Goal: Task Accomplishment & Management: Manage account settings

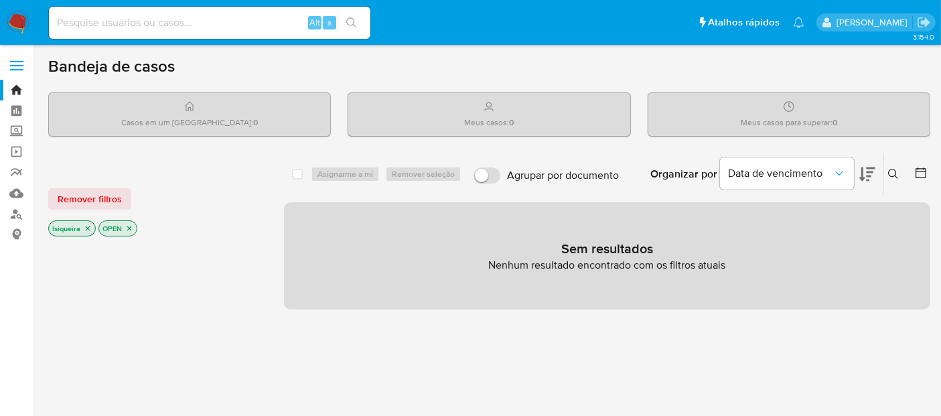
click at [15, 24] on img at bounding box center [18, 22] width 23 height 23
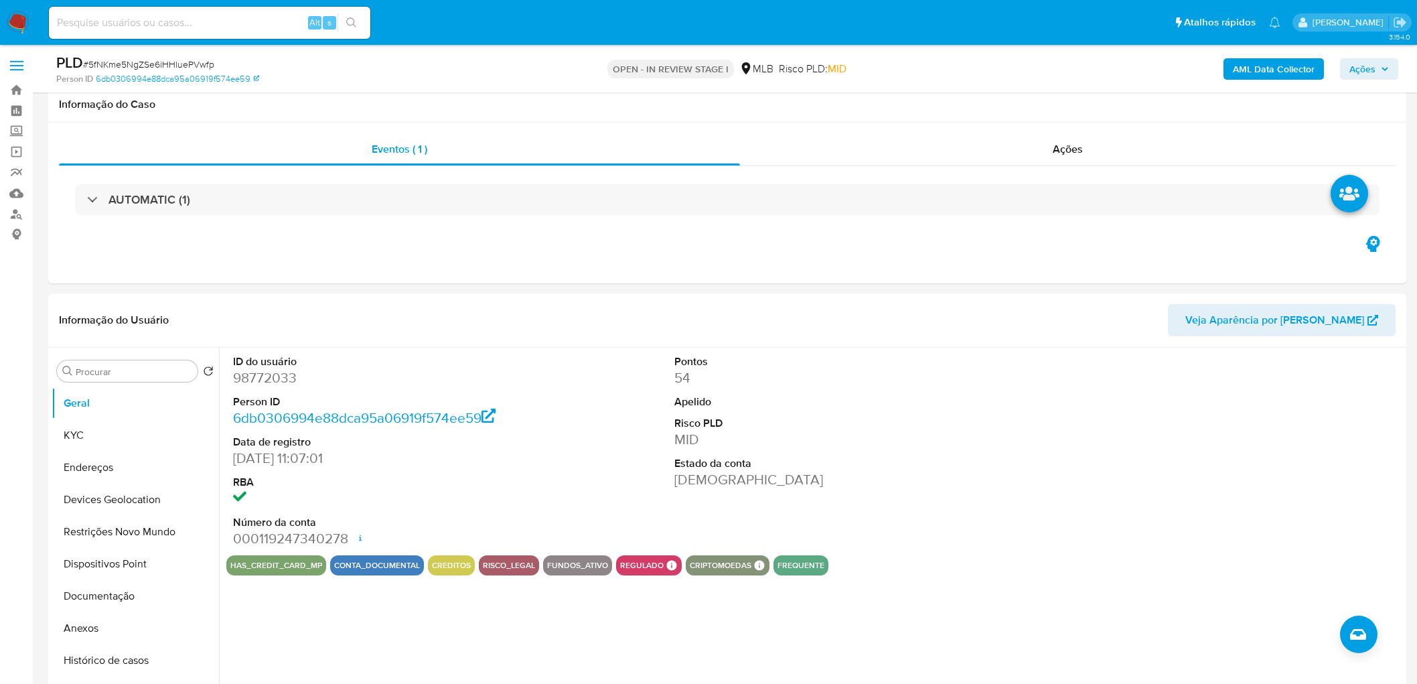
select select "10"
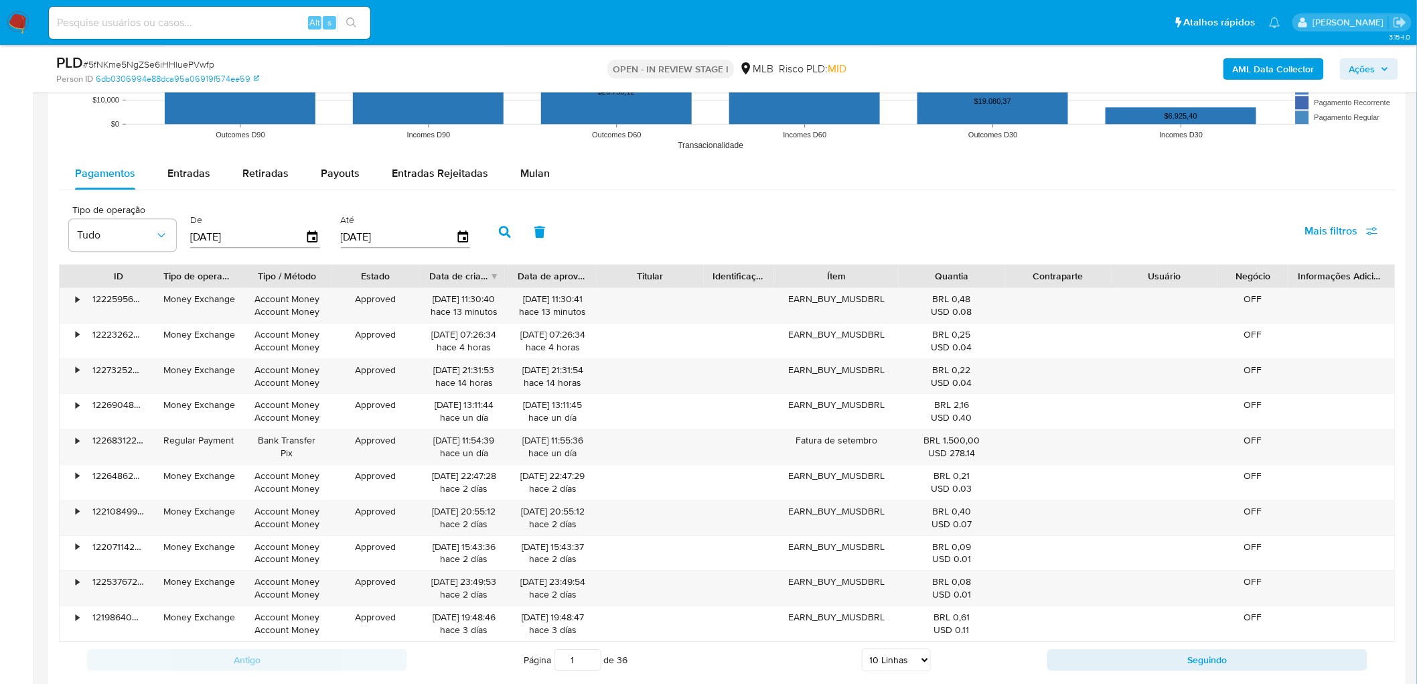
scroll to position [1339, 0]
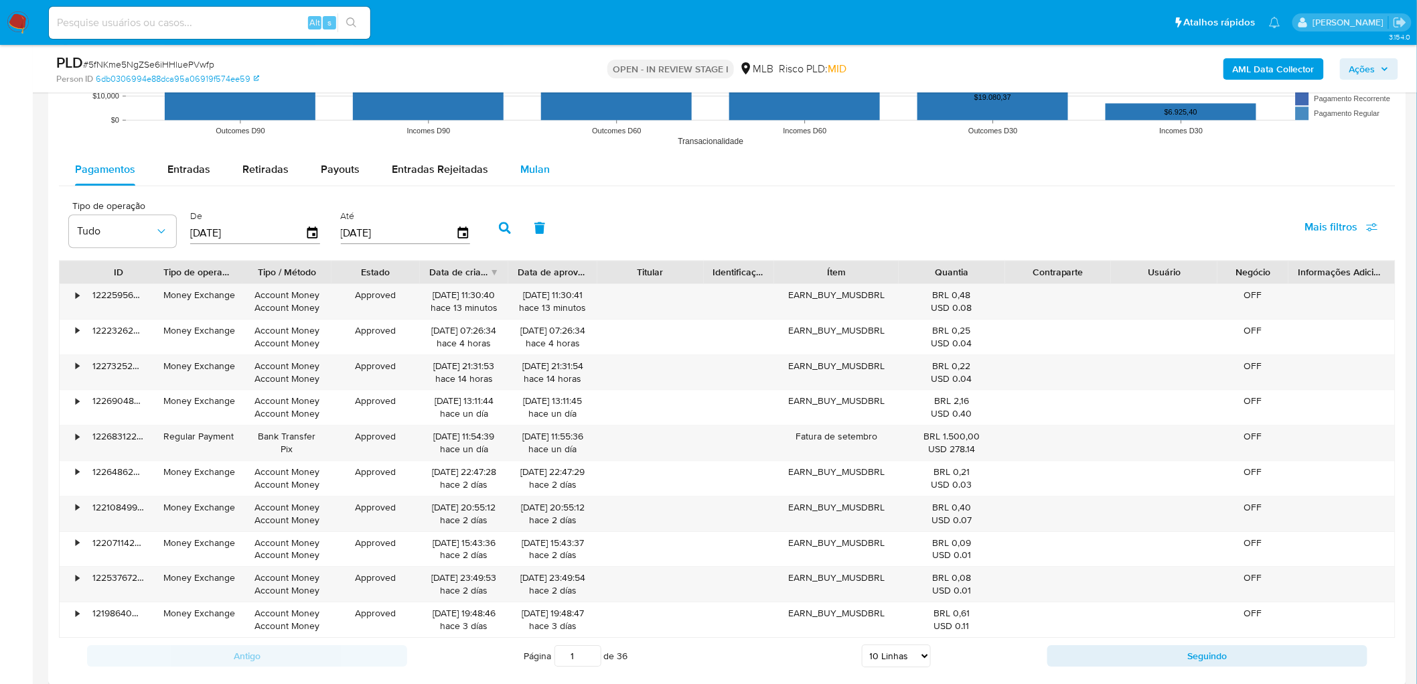
click at [520, 179] on div "Mulan" at bounding box center [534, 169] width 29 height 32
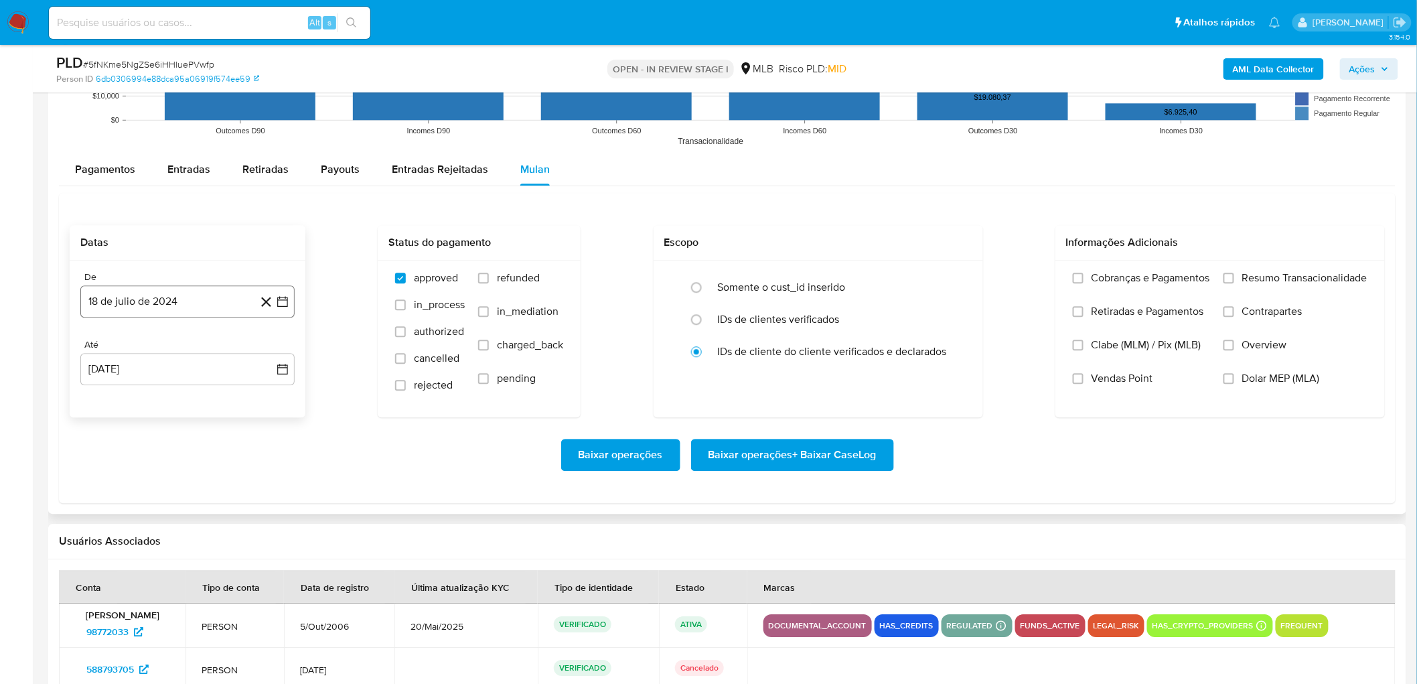
click at [215, 308] on button "18 de julio de 2024" at bounding box center [187, 301] width 214 height 32
click at [171, 348] on span "julio 2024" at bounding box center [181, 349] width 50 height 13
click at [97, 340] on div "2024 2024 ene feb mar abr may jun jul ago sep oct nov dic" at bounding box center [186, 435] width 212 height 227
click at [104, 349] on icon "Año anterior" at bounding box center [104, 350] width 16 height 16
click at [185, 473] on span "ago" at bounding box center [186, 474] width 17 height 11
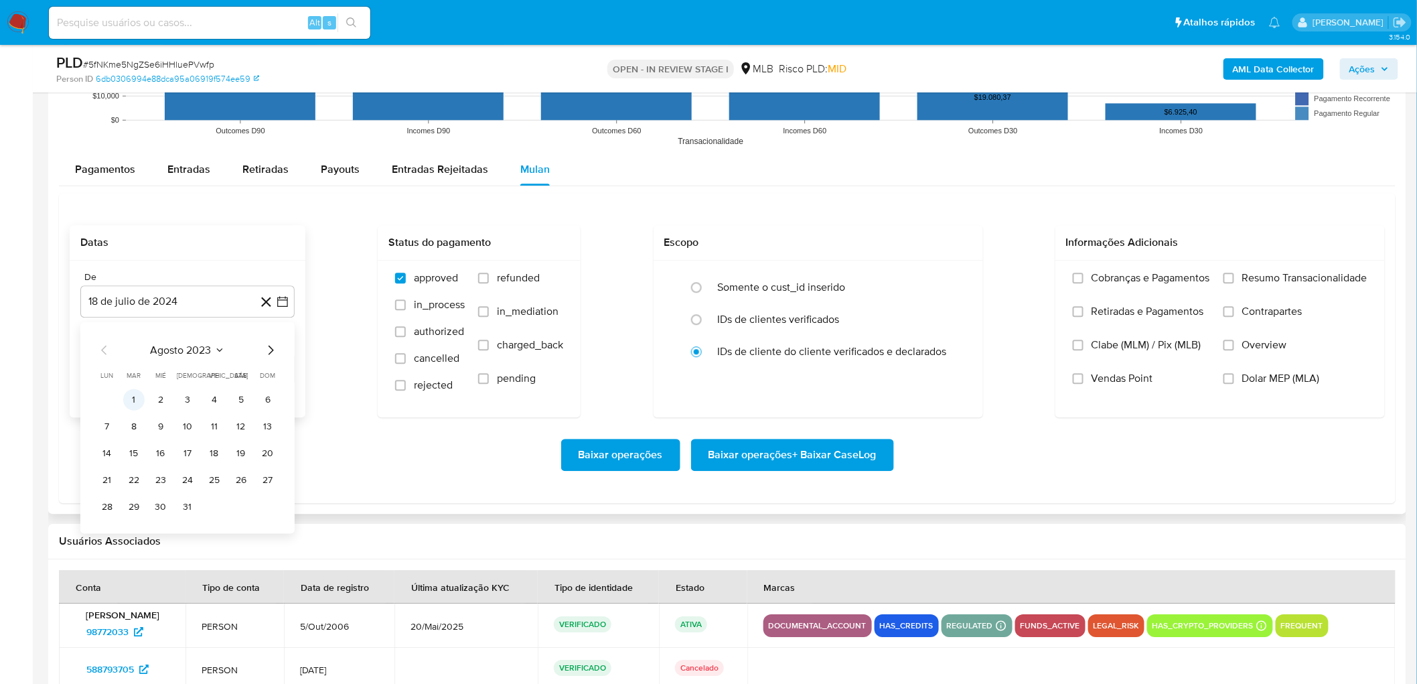
click at [125, 400] on button "1" at bounding box center [133, 399] width 21 height 21
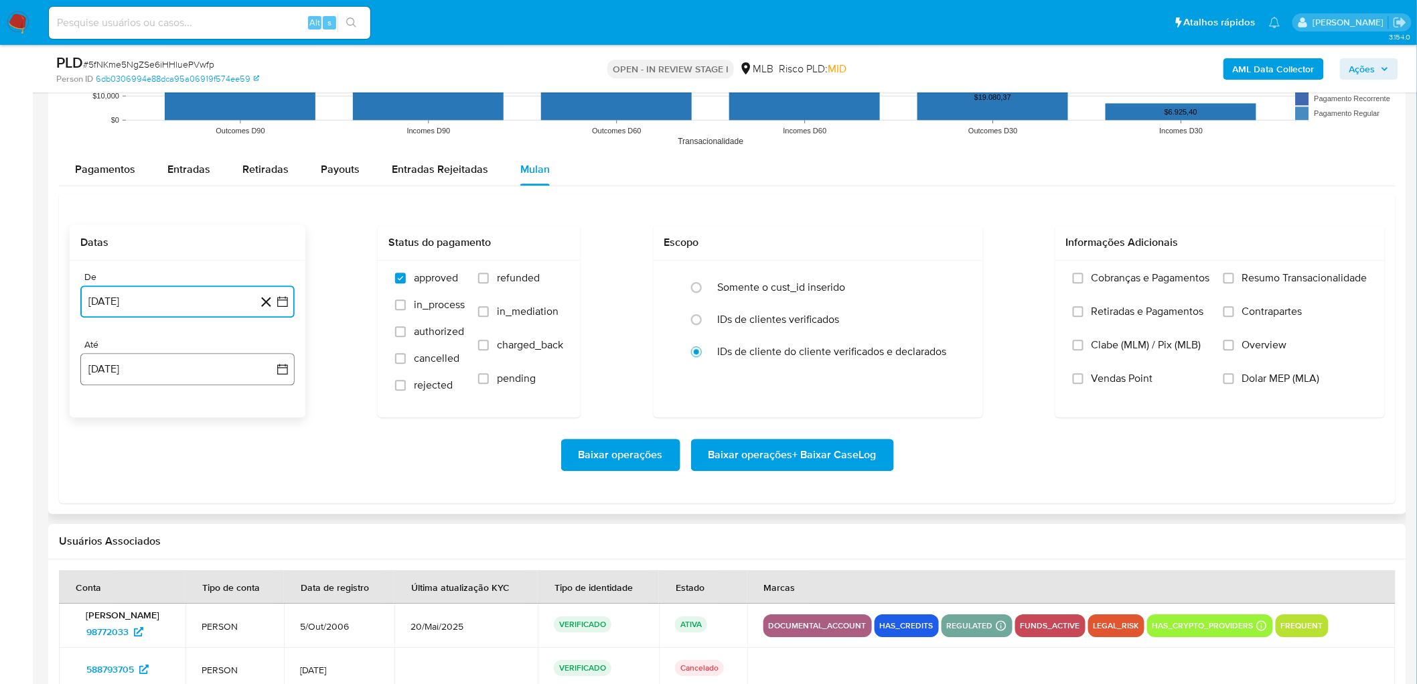
click at [157, 373] on button "[DATE]" at bounding box center [187, 369] width 214 height 32
click at [241, 523] on button "16" at bounding box center [240, 520] width 21 height 21
click at [1271, 283] on span "Resumo Transacionalidade" at bounding box center [1304, 277] width 125 height 13
click at [1234, 283] on input "Resumo Transacionalidade" at bounding box center [1228, 278] width 11 height 11
click at [1115, 382] on span "Vendas Point" at bounding box center [1122, 378] width 62 height 13
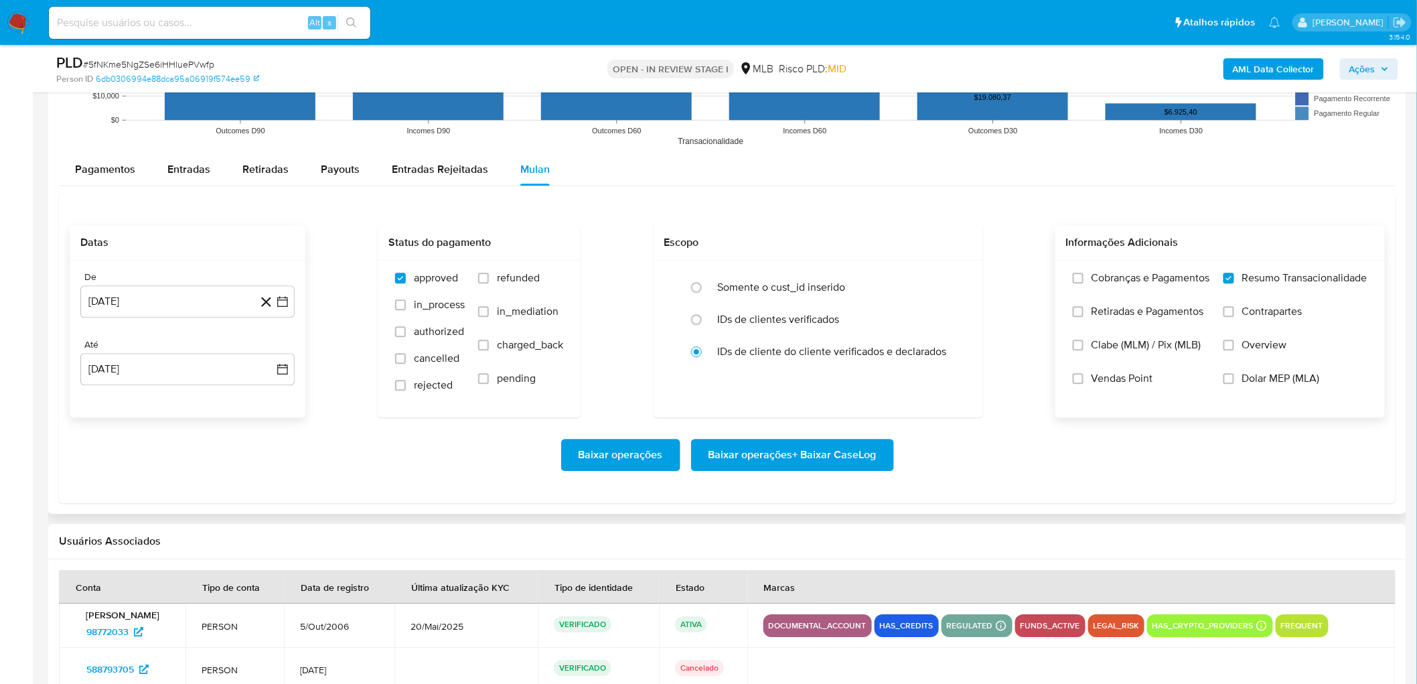
click at [1083, 382] on input "Vendas Point" at bounding box center [1078, 378] width 11 height 11
click at [417, 309] on span "in_process" at bounding box center [439, 304] width 51 height 13
click at [406, 309] on input "in_process" at bounding box center [400, 304] width 11 height 11
checkbox input "true"
click at [416, 331] on span "authorized" at bounding box center [439, 331] width 50 height 13
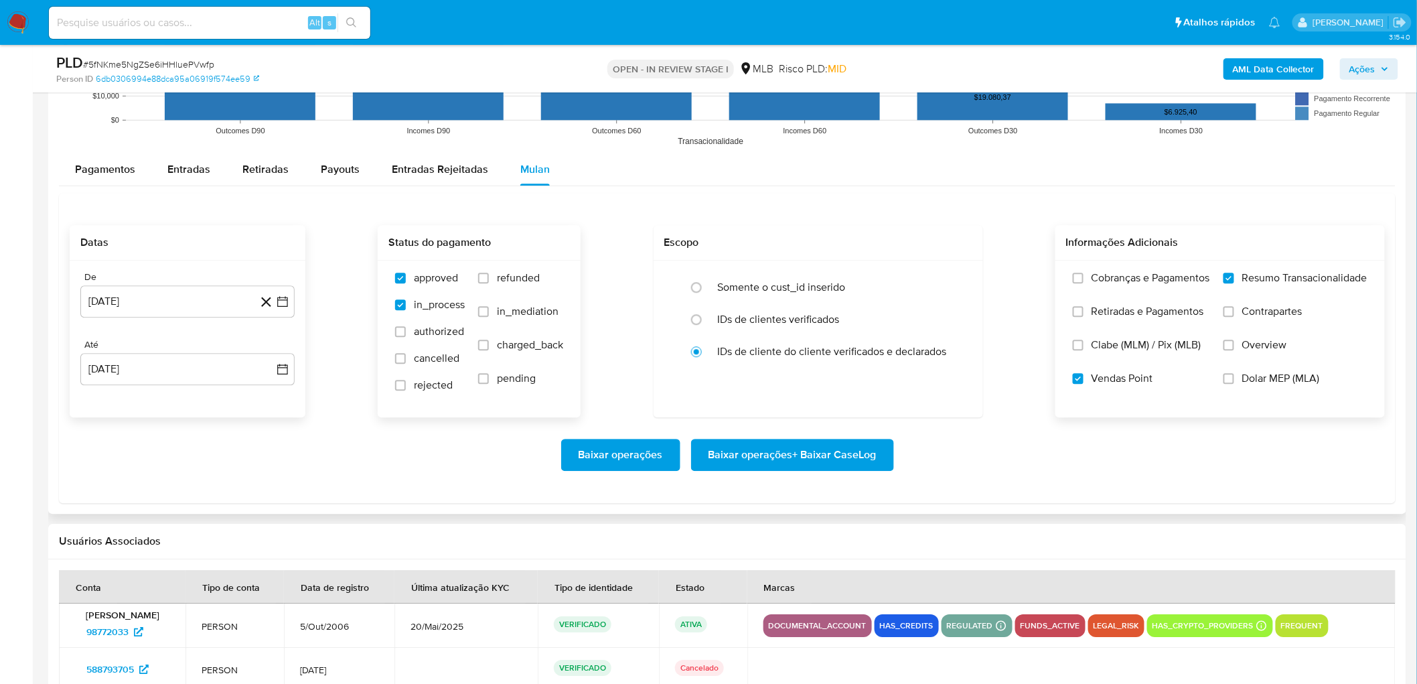
click at [406, 331] on input "authorized" at bounding box center [400, 331] width 11 height 11
checkbox input "true"
click at [420, 360] on span "cancelled" at bounding box center [437, 358] width 46 height 13
click at [406, 360] on input "cancelled" at bounding box center [400, 358] width 11 height 11
click at [420, 376] on label "cancelled" at bounding box center [430, 365] width 70 height 27
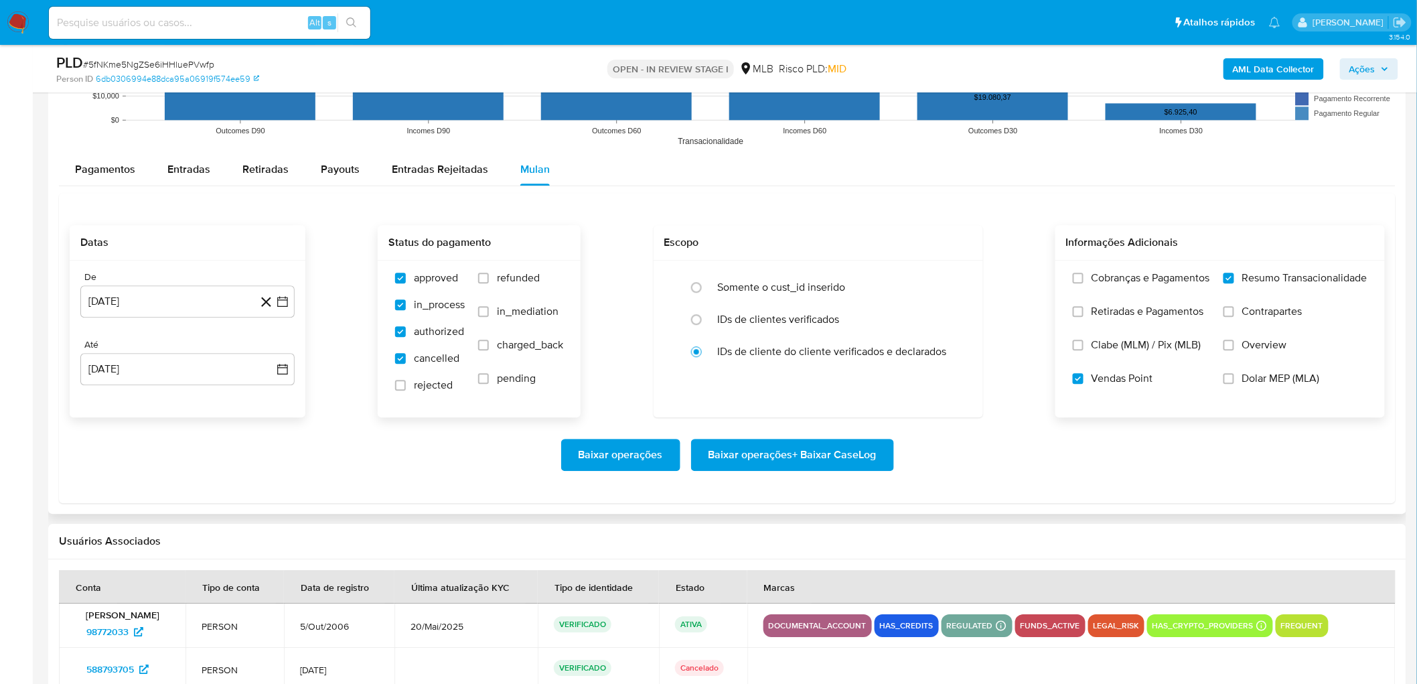
click at [406, 364] on input "cancelled" at bounding box center [400, 358] width 11 height 11
checkbox input "false"
click at [509, 279] on span "refunded" at bounding box center [518, 277] width 43 height 13
click at [489, 279] on input "refunded" at bounding box center [483, 278] width 11 height 11
checkbox input "true"
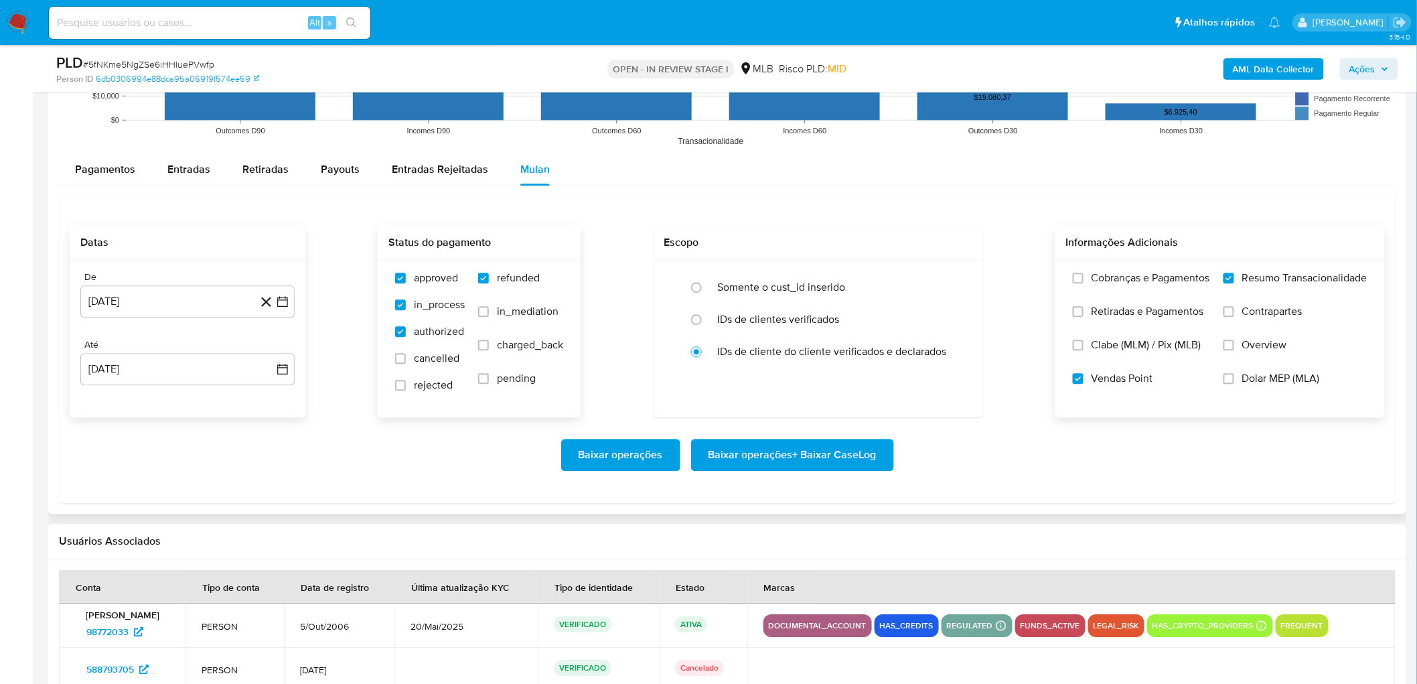
drag, startPoint x: 509, startPoint y: 310, endPoint x: 509, endPoint y: 326, distance: 16.1
click at [509, 311] on span "in_mediation" at bounding box center [528, 311] width 62 height 13
click at [489, 311] on input "in_mediation" at bounding box center [483, 311] width 11 height 11
checkbox input "true"
drag, startPoint x: 508, startPoint y: 344, endPoint x: 508, endPoint y: 385, distance: 40.8
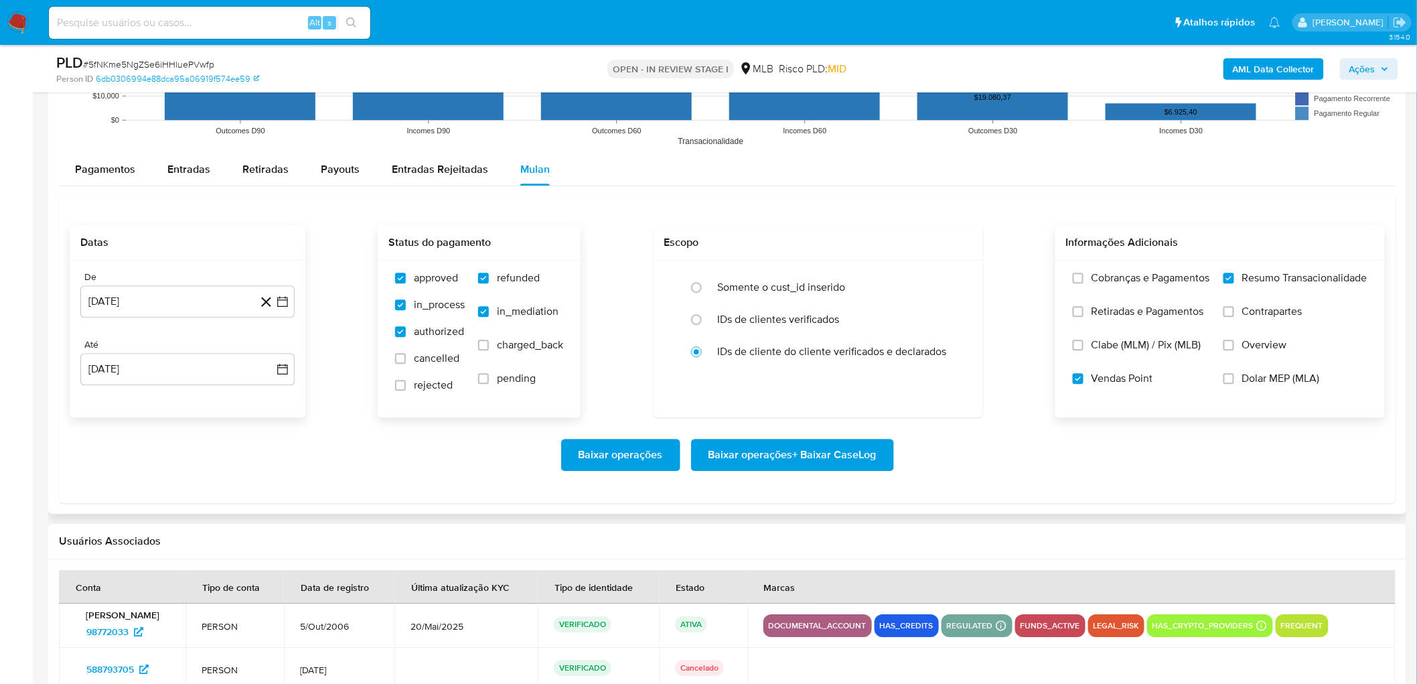
click at [508, 345] on span "charged_back" at bounding box center [530, 344] width 66 height 13
click at [489, 345] on input "charged_back" at bounding box center [483, 344] width 11 height 11
checkbox input "true"
click at [509, 385] on span "pending" at bounding box center [516, 378] width 39 height 13
click at [489, 384] on input "pending" at bounding box center [483, 378] width 11 height 11
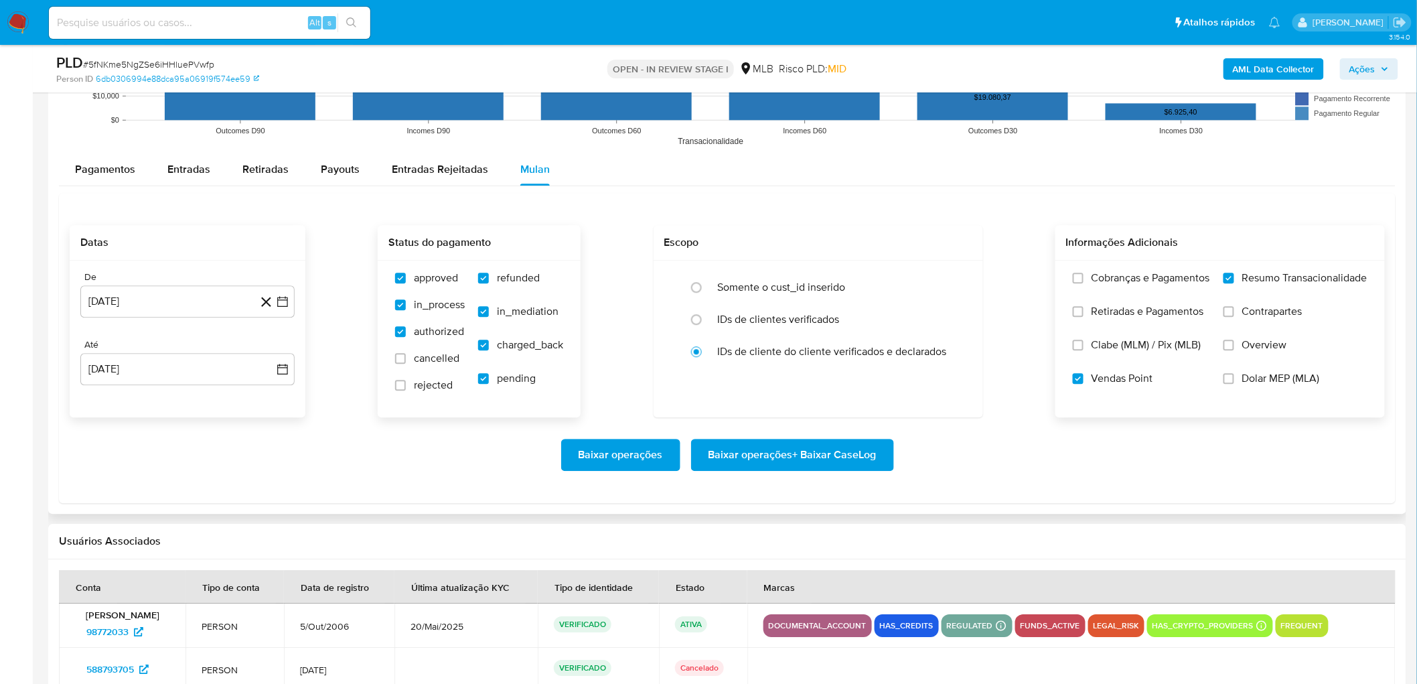
checkbox input "true"
click at [431, 378] on span "rejected" at bounding box center [433, 384] width 39 height 13
click at [406, 380] on input "rejected" at bounding box center [400, 385] width 11 height 11
checkbox input "true"
click at [439, 358] on span "cancelled" at bounding box center [437, 358] width 46 height 13
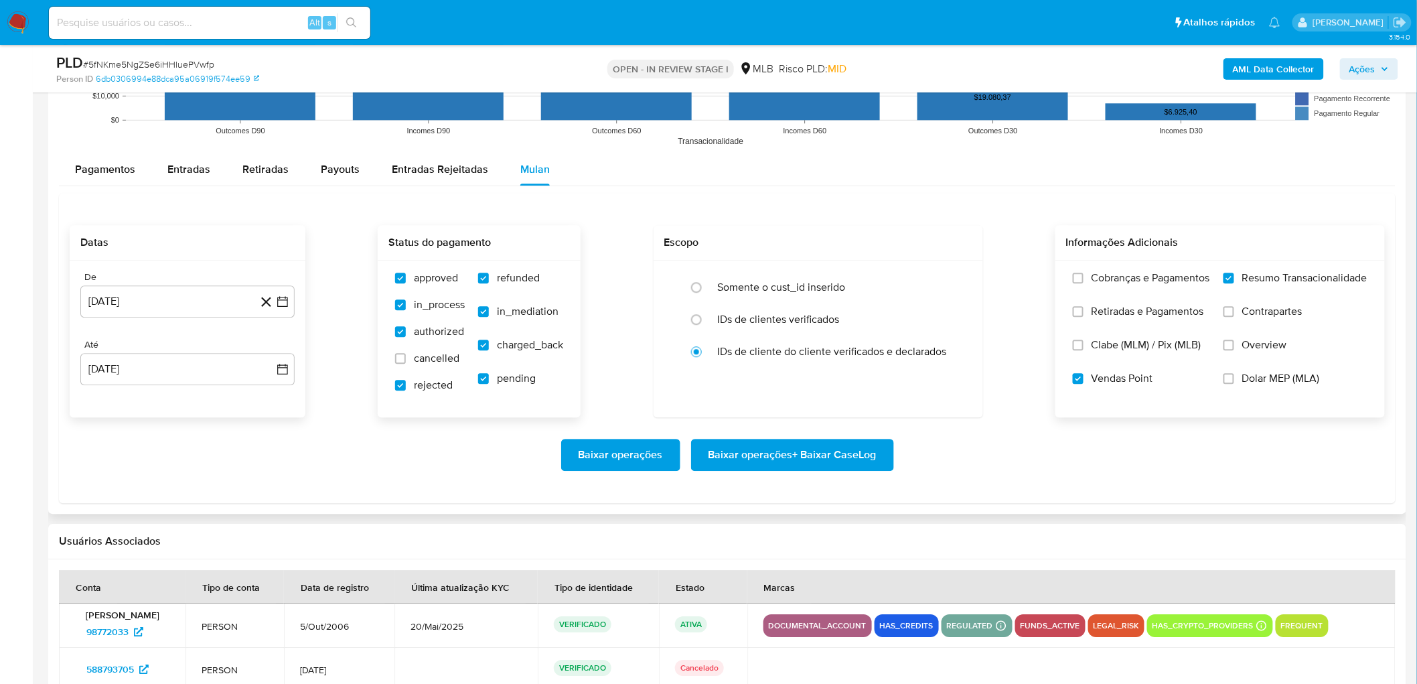
click at [406, 358] on input "cancelled" at bounding box center [400, 358] width 11 height 11
checkbox input "true"
click at [834, 459] on span "Baixar operações + Baixar CaseLog" at bounding box center [792, 454] width 168 height 29
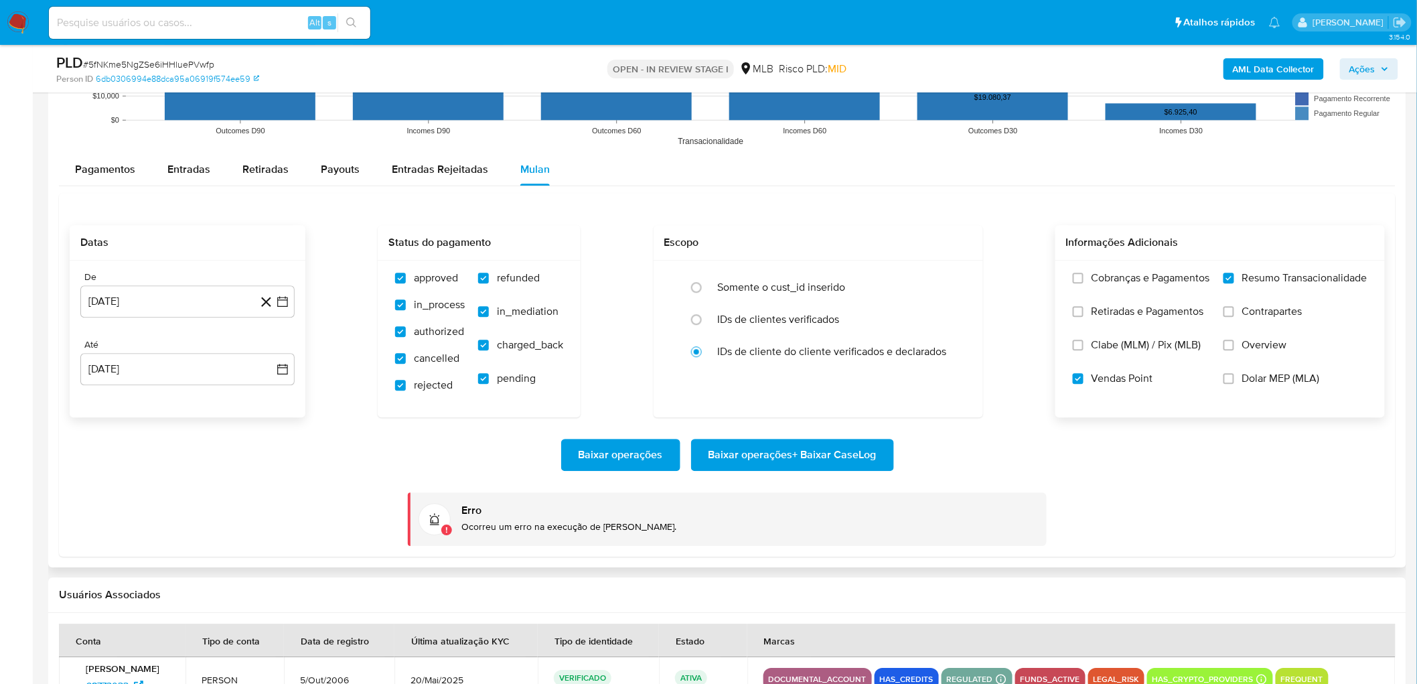
click at [803, 476] on div "Baixar operações Baixar operações + Baixar CaseLog Erro Ocorreu um erro na exec…" at bounding box center [727, 481] width 1315 height 129
click at [761, 459] on span "Baixar operações + Baixar CaseLog" at bounding box center [792, 454] width 168 height 29
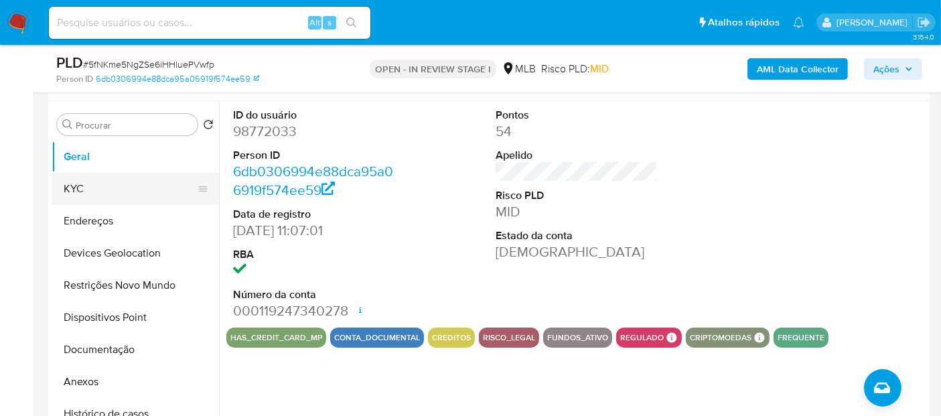
scroll to position [223, 0]
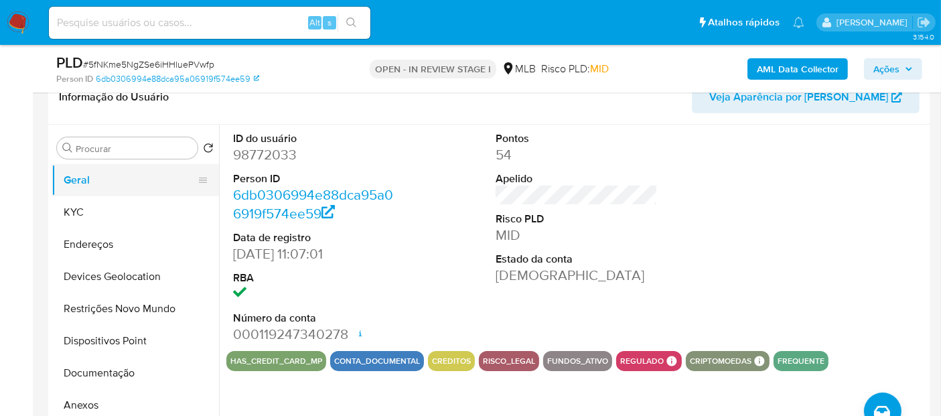
click at [115, 177] on button "Geral" at bounding box center [130, 180] width 157 height 32
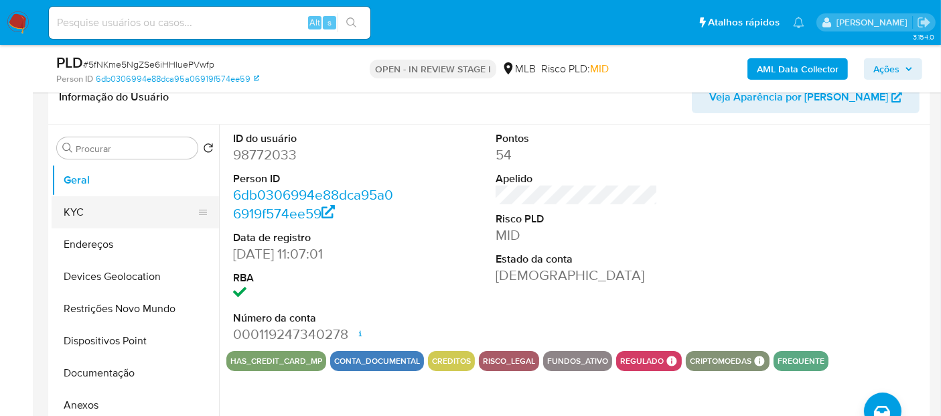
click at [118, 218] on button "KYC" at bounding box center [130, 212] width 157 height 32
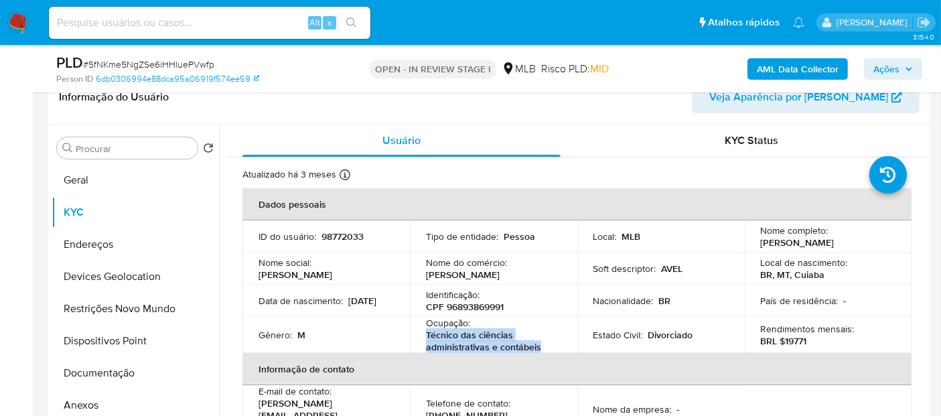
drag, startPoint x: 549, startPoint y: 345, endPoint x: 434, endPoint y: 329, distance: 116.2
click at [421, 329] on td "Ocupação : Técnico das ciências administrativas e contábeis" at bounding box center [493, 335] width 167 height 36
copy p "Técnico das ciências administrativas e contábeis"
click at [104, 372] on button "Documentação" at bounding box center [130, 373] width 157 height 32
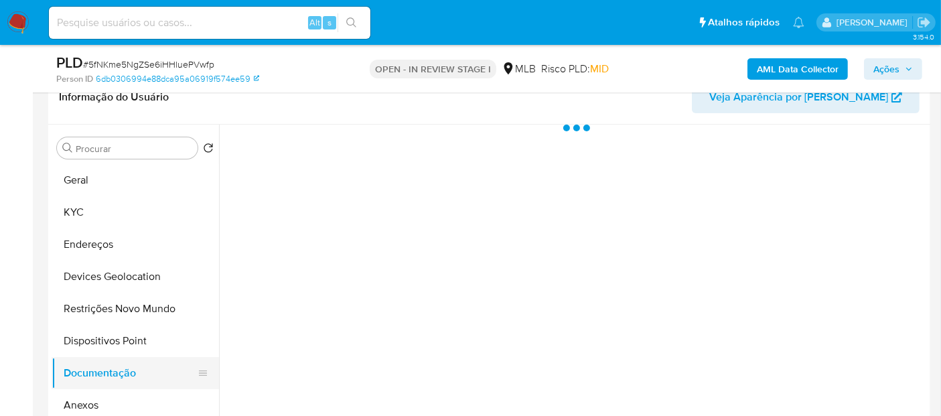
scroll to position [74, 0]
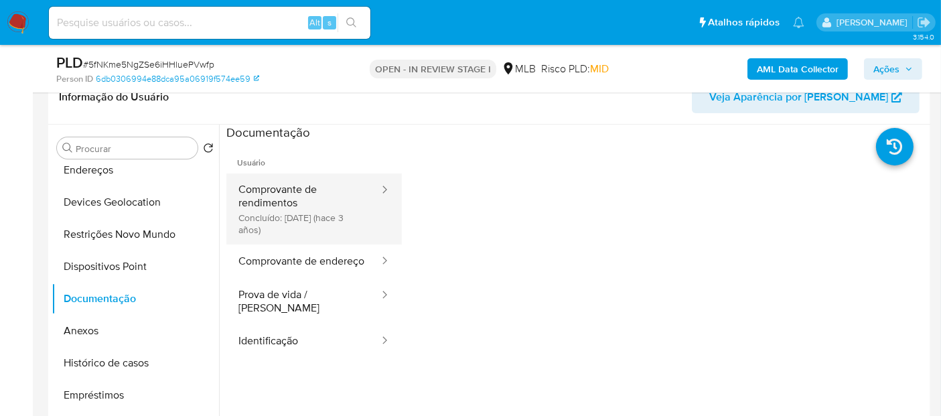
click at [331, 212] on button "Comprovante de rendimentos Concluído: 01/05/2022 (hace 3 años)" at bounding box center [303, 208] width 154 height 71
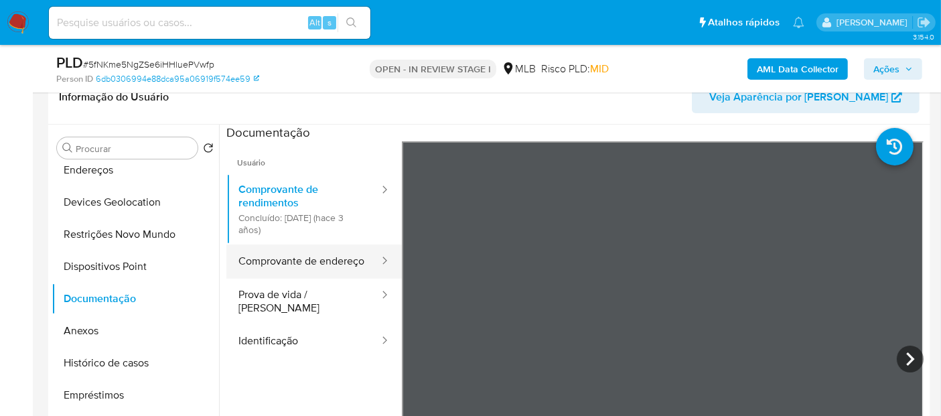
click at [260, 274] on button "Comprovante de endereço" at bounding box center [303, 261] width 154 height 34
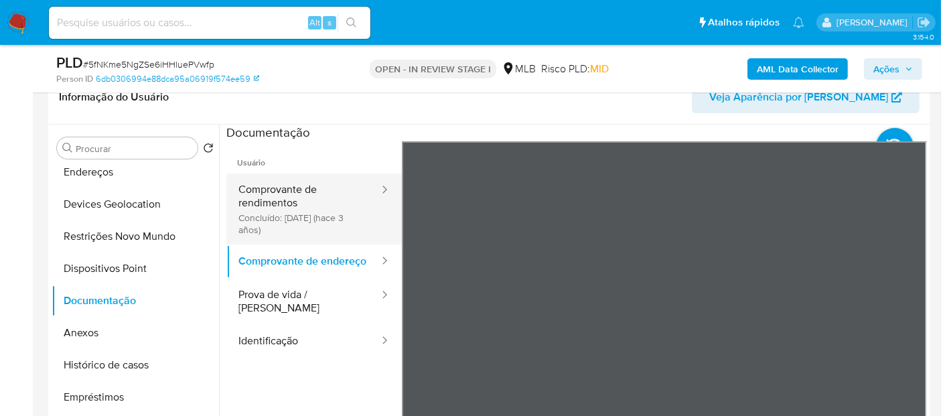
scroll to position [0, 0]
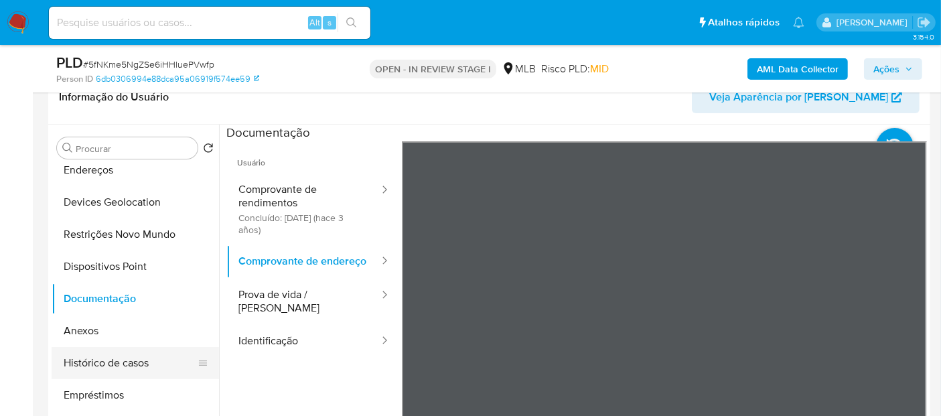
click at [108, 360] on button "Histórico de casos" at bounding box center [130, 363] width 157 height 32
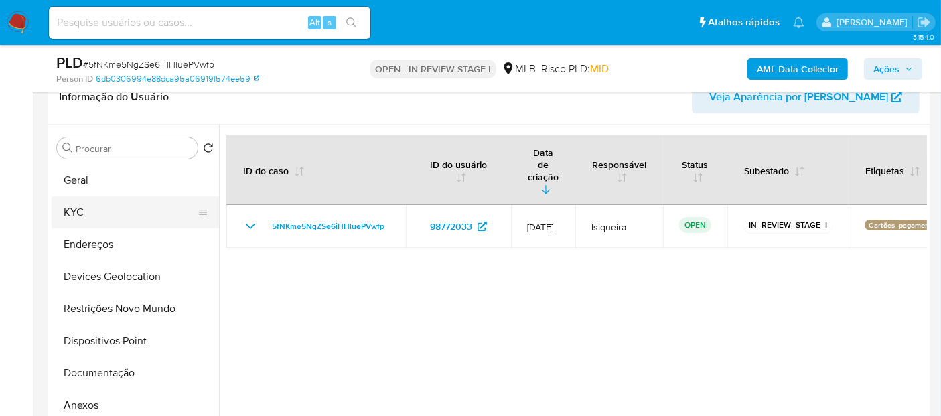
click at [94, 207] on button "KYC" at bounding box center [130, 212] width 157 height 32
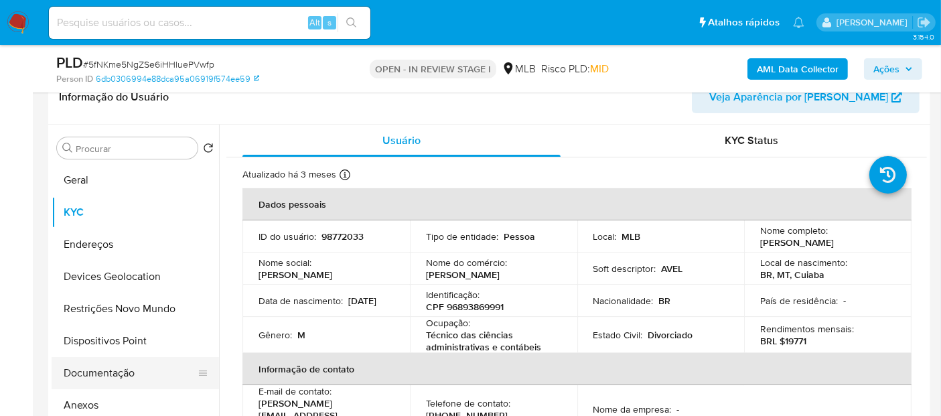
click at [108, 372] on button "Documentação" at bounding box center [130, 373] width 157 height 32
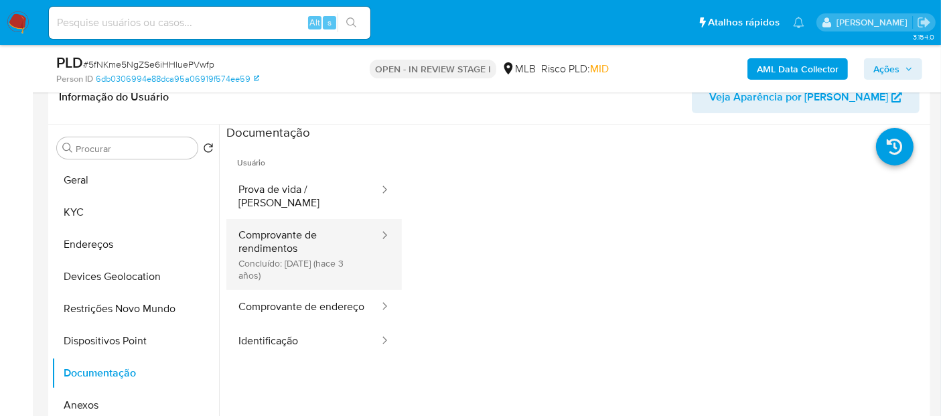
click at [301, 248] on button "Comprovante de rendimentos Concluído: 01/05/2022 (hace 3 años)" at bounding box center [303, 254] width 154 height 71
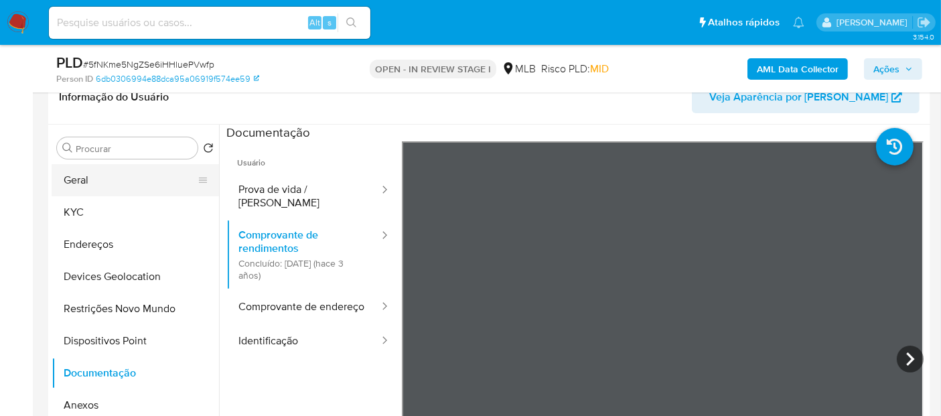
click at [97, 176] on button "Geral" at bounding box center [130, 180] width 157 height 32
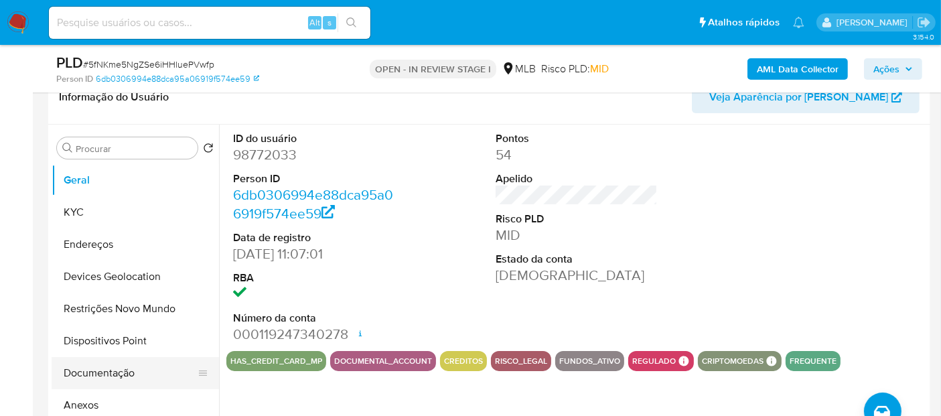
click at [110, 379] on button "Documentação" at bounding box center [130, 373] width 157 height 32
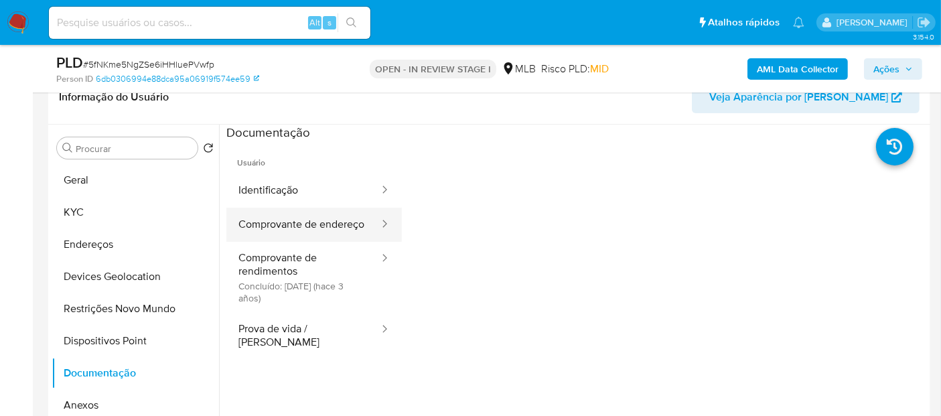
click at [289, 226] on button "Comprovante de endereço" at bounding box center [303, 225] width 154 height 34
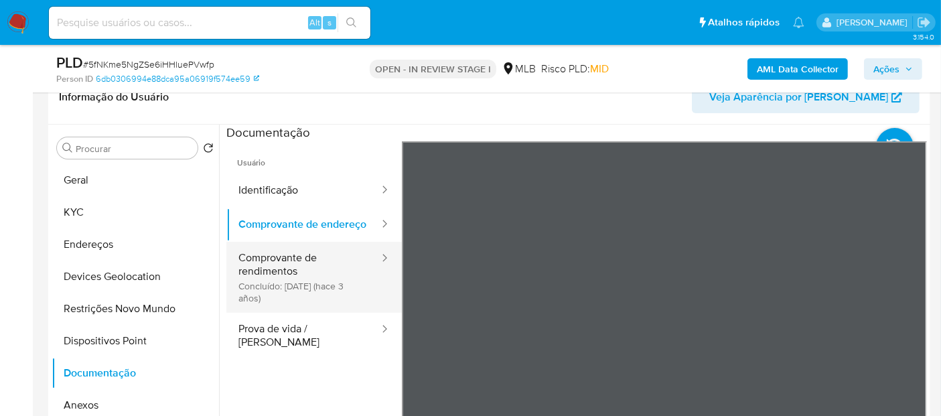
click at [279, 291] on button "Comprovante de rendimentos Concluído: 01/05/2022 (hace 3 años)" at bounding box center [303, 277] width 154 height 71
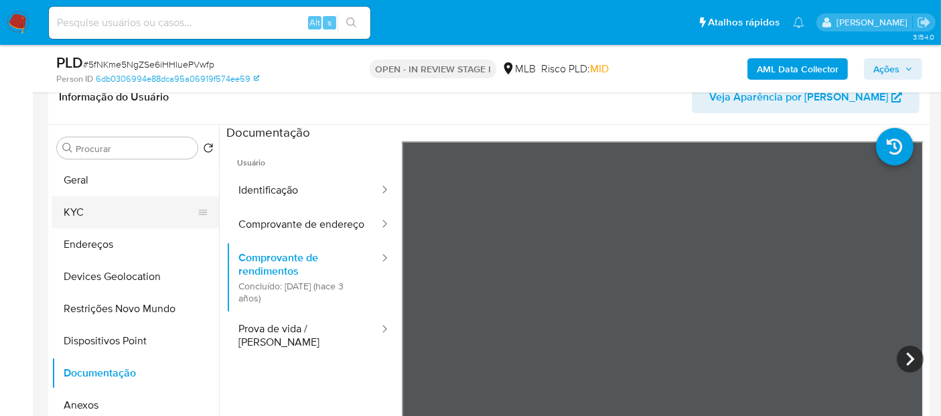
click at [86, 213] on button "KYC" at bounding box center [130, 212] width 157 height 32
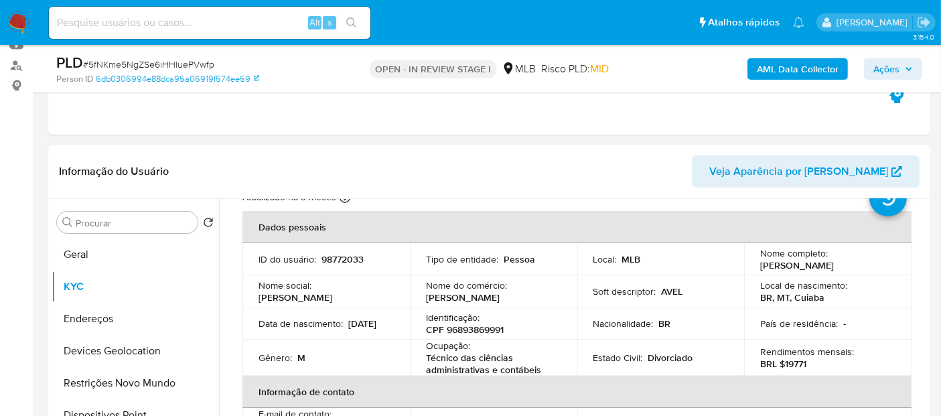
scroll to position [74, 0]
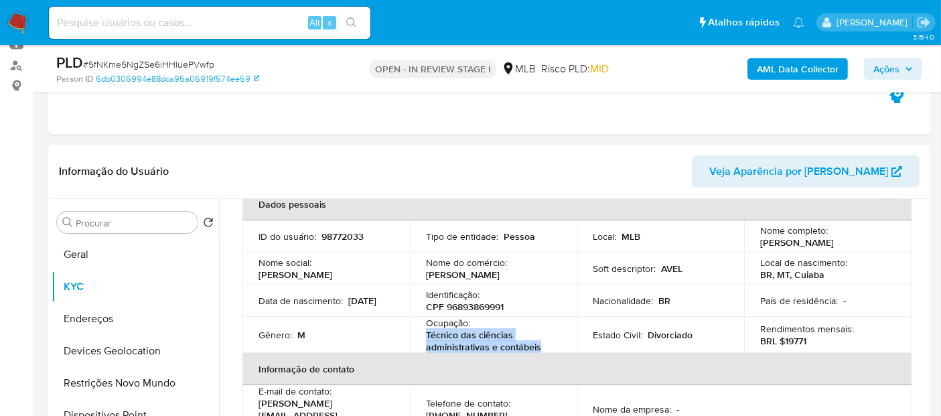
drag, startPoint x: 552, startPoint y: 347, endPoint x: 422, endPoint y: 335, distance: 131.1
click at [422, 335] on td "Ocupação : Técnico das ciências administrativas e contábeis" at bounding box center [493, 335] width 167 height 36
copy p "Técnico das ciências administrativas e contábeis"
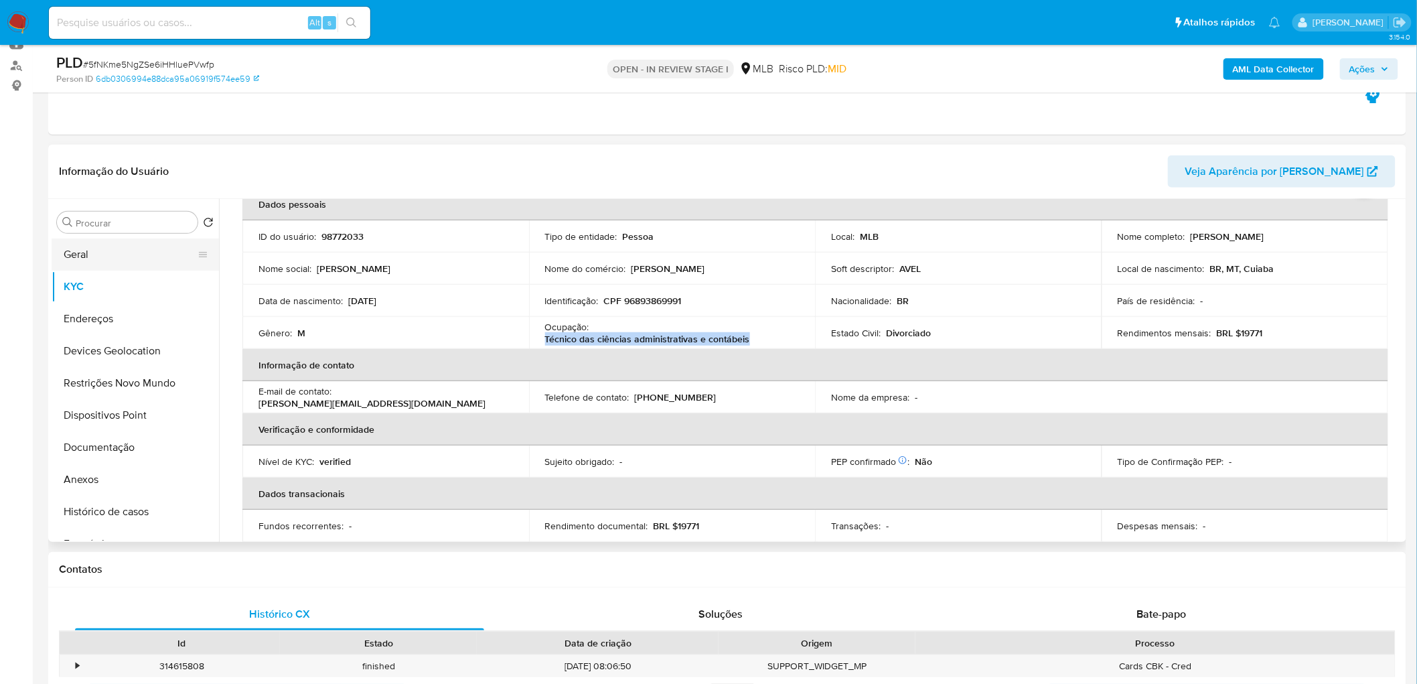
click at [121, 256] on button "Geral" at bounding box center [130, 254] width 157 height 32
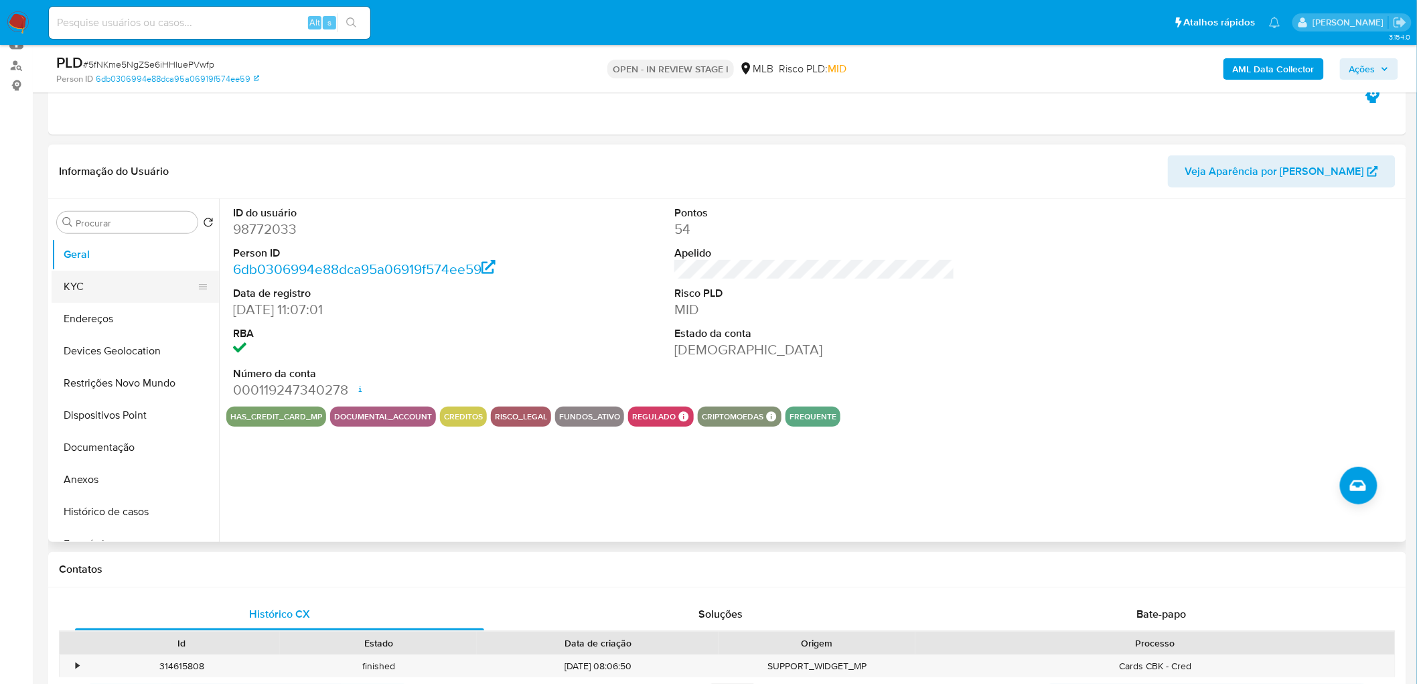
click at [87, 287] on button "KYC" at bounding box center [130, 287] width 157 height 32
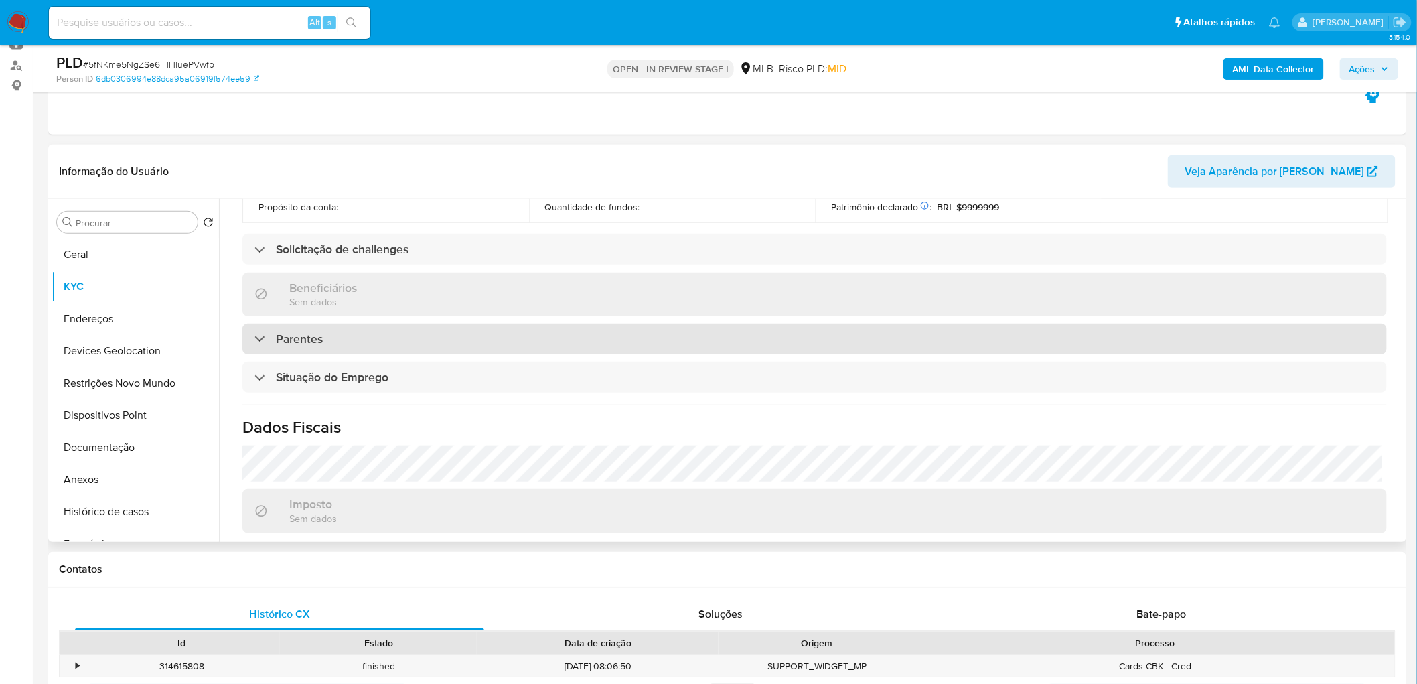
scroll to position [520, 0]
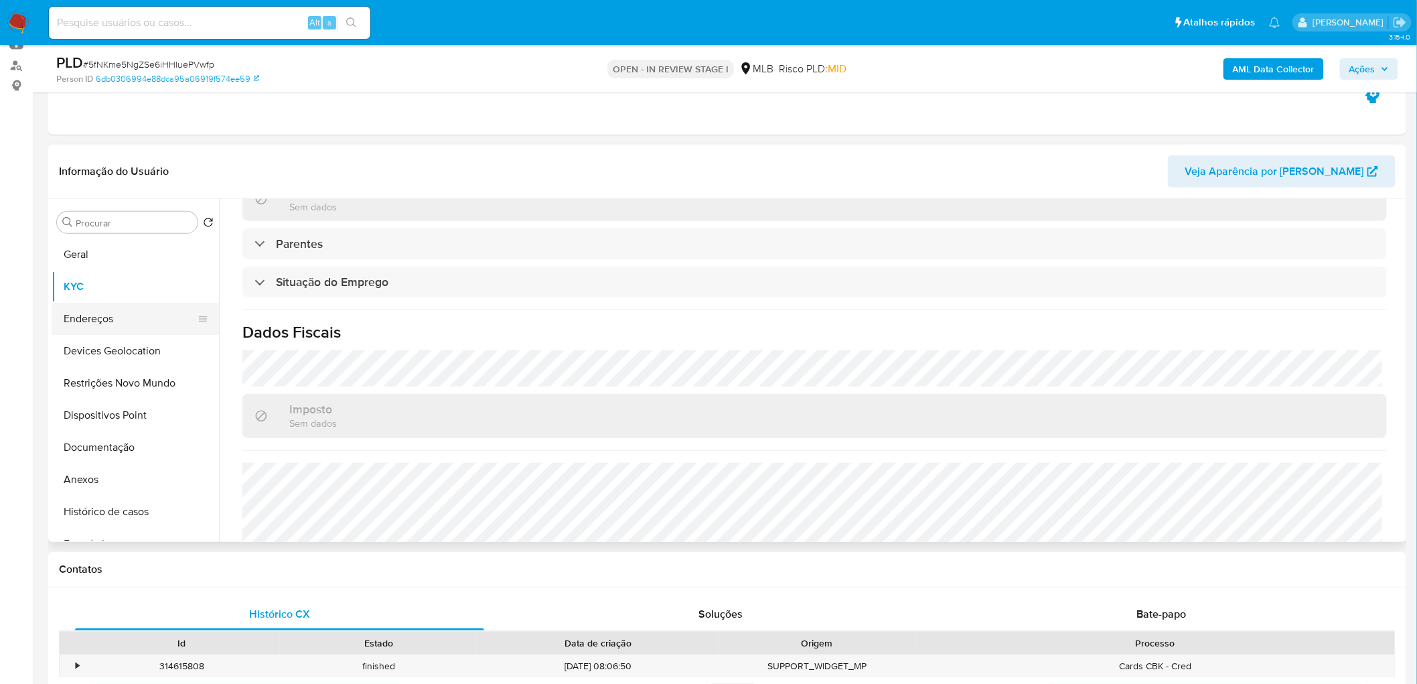
click at [119, 319] on button "Endereços" at bounding box center [130, 319] width 157 height 32
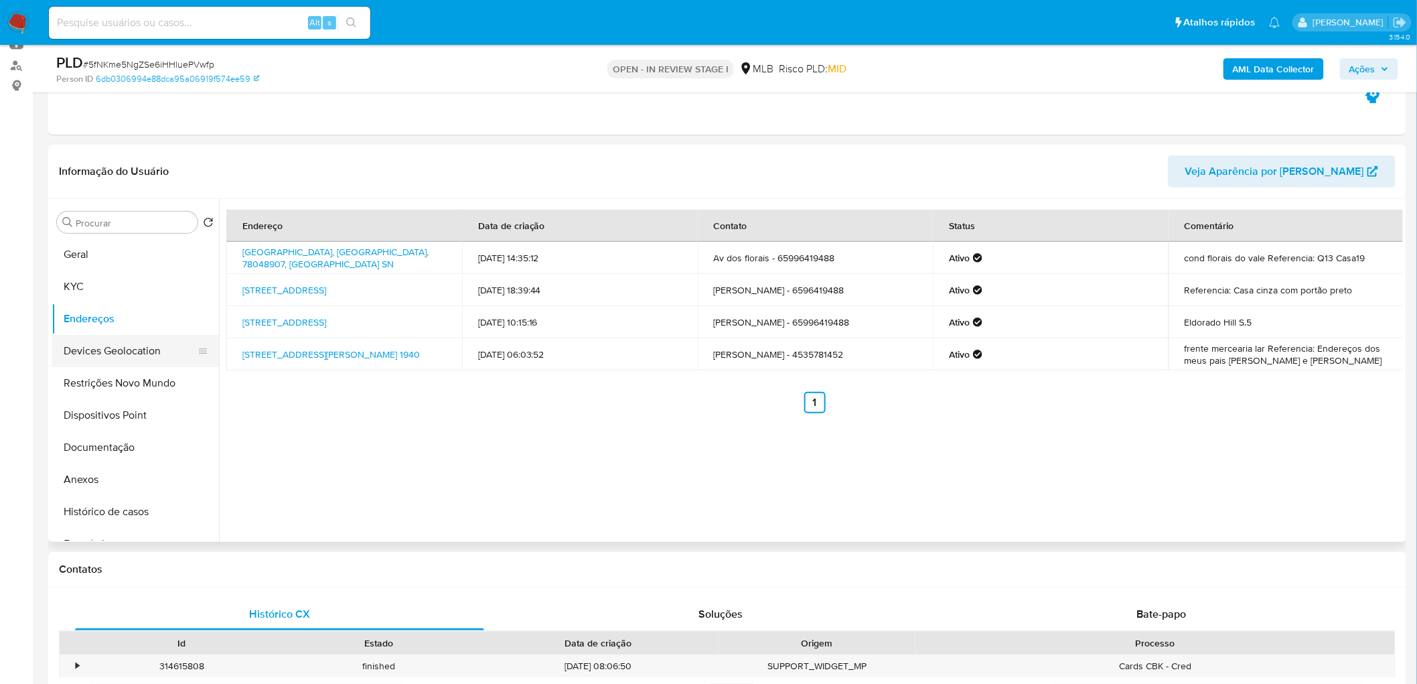
click at [117, 355] on button "Devices Geolocation" at bounding box center [130, 351] width 157 height 32
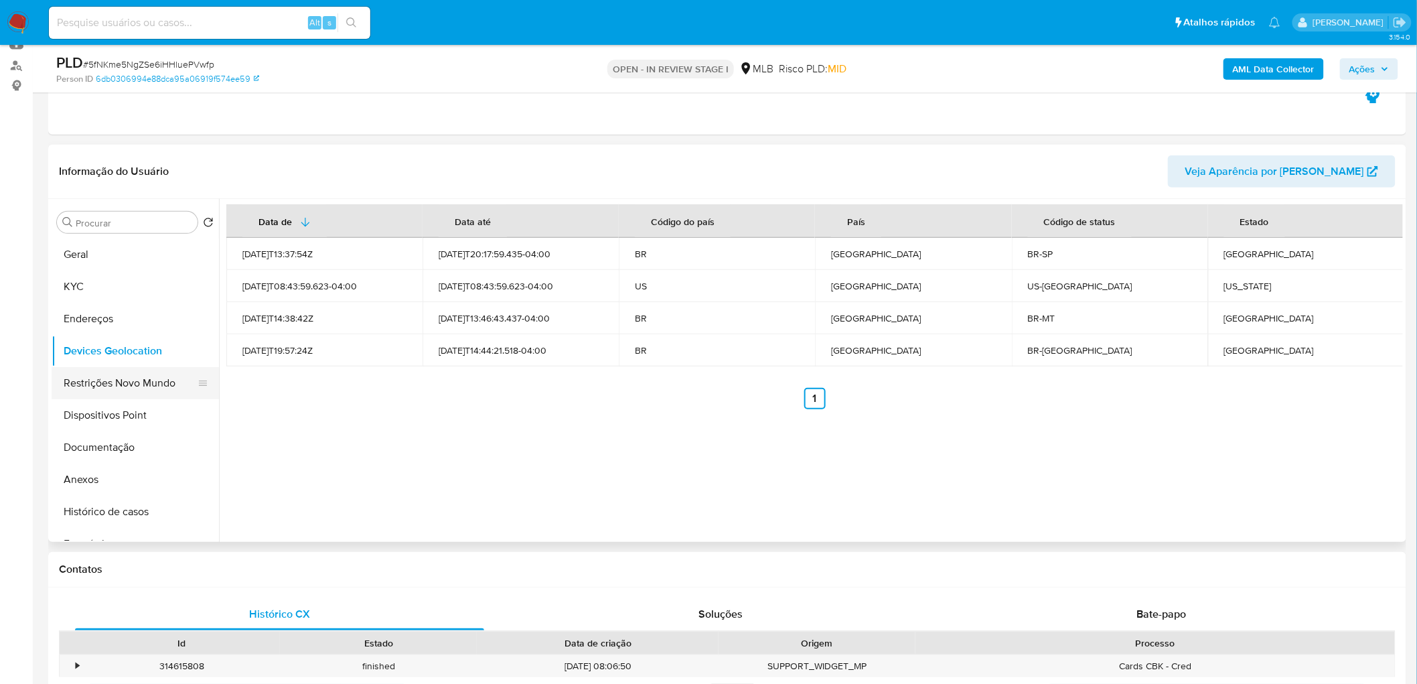
click at [149, 384] on button "Restrições Novo Mundo" at bounding box center [130, 383] width 157 height 32
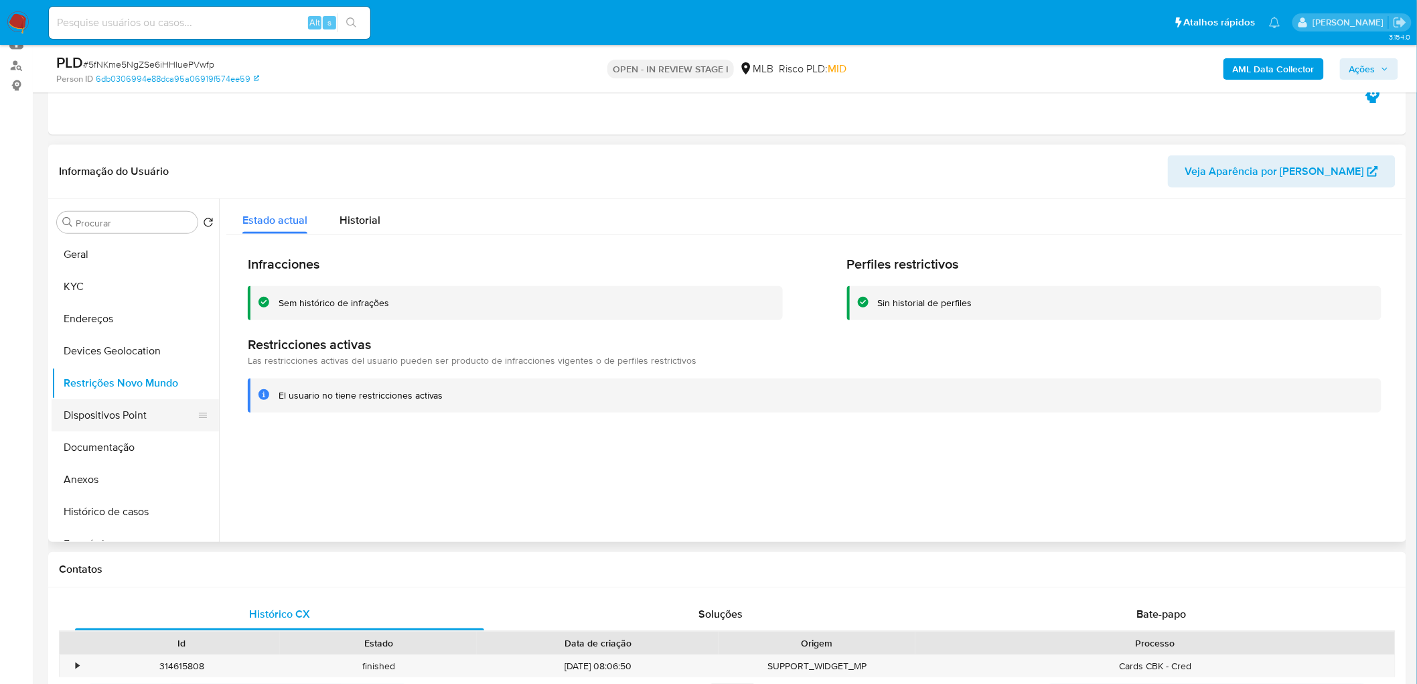
click at [112, 422] on button "Dispositivos Point" at bounding box center [130, 415] width 157 height 32
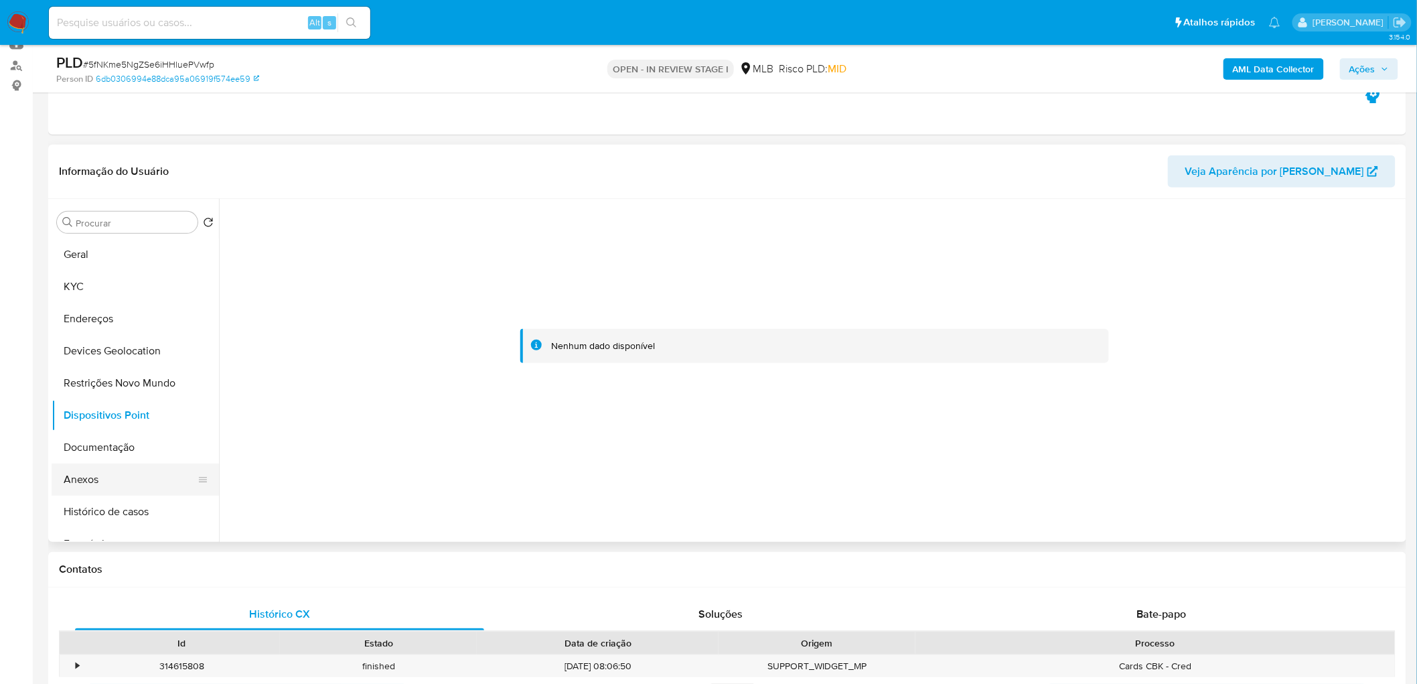
click at [116, 470] on button "Anexos" at bounding box center [130, 479] width 157 height 32
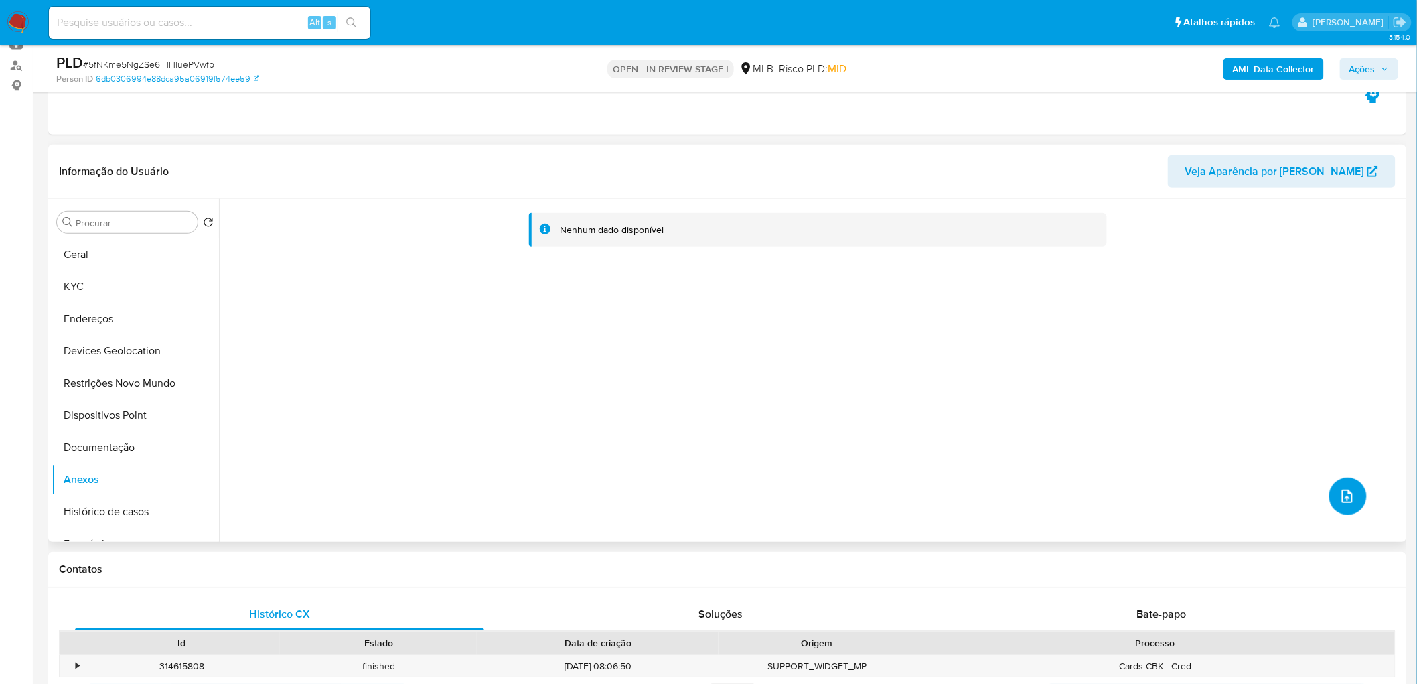
click at [1342, 496] on icon "upload-file" at bounding box center [1347, 495] width 11 height 13
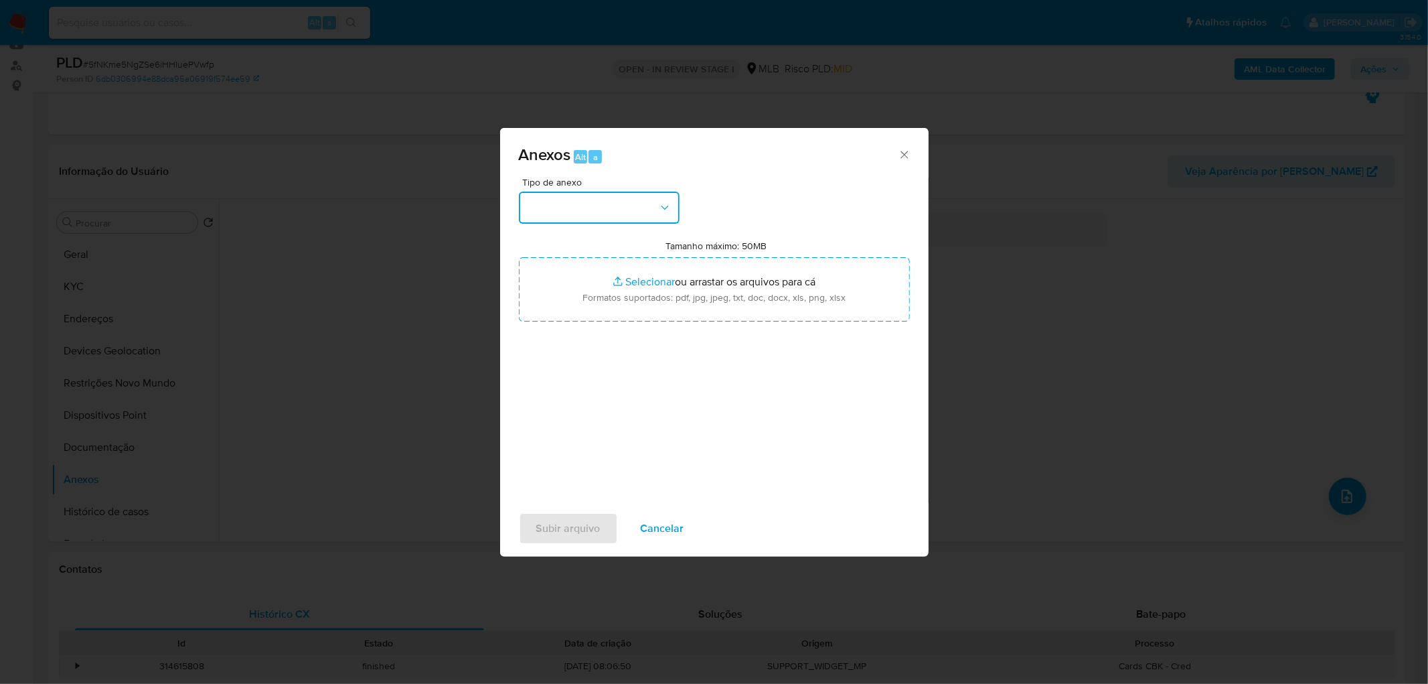
click at [613, 202] on button "button" at bounding box center [599, 207] width 161 height 32
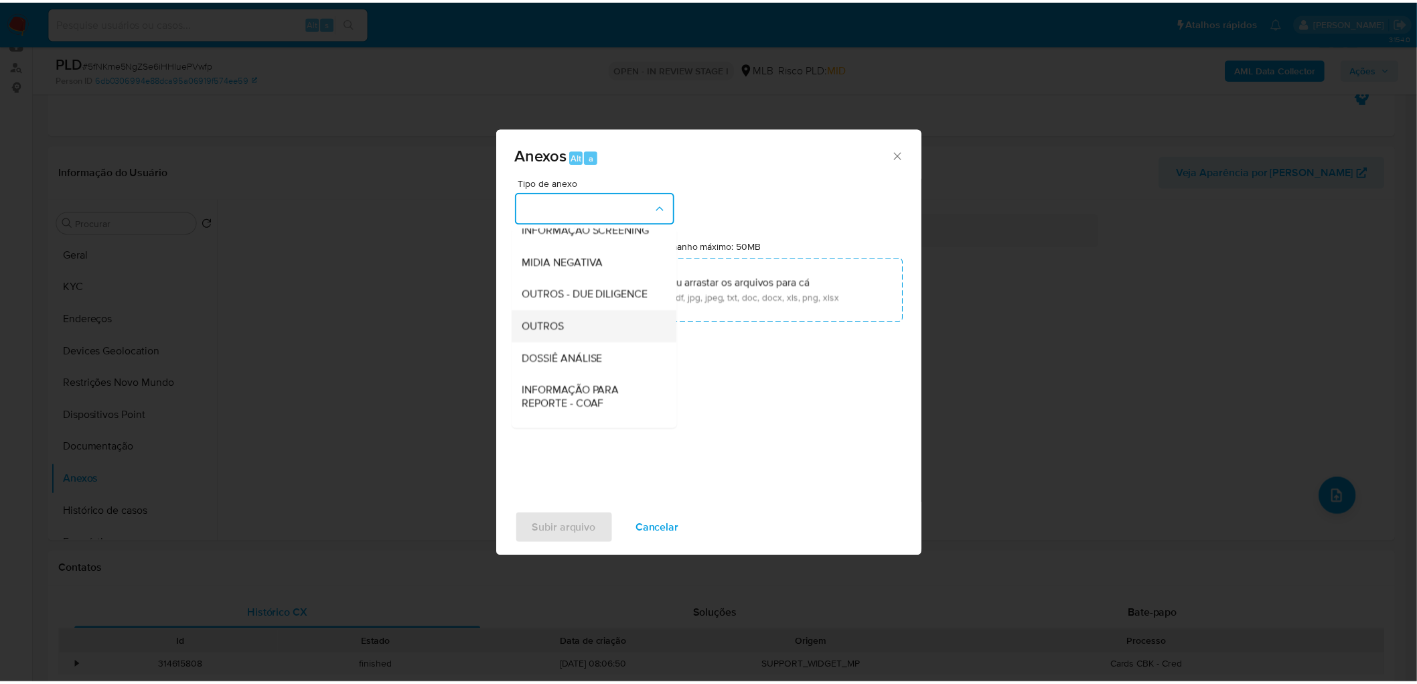
scroll to position [149, 0]
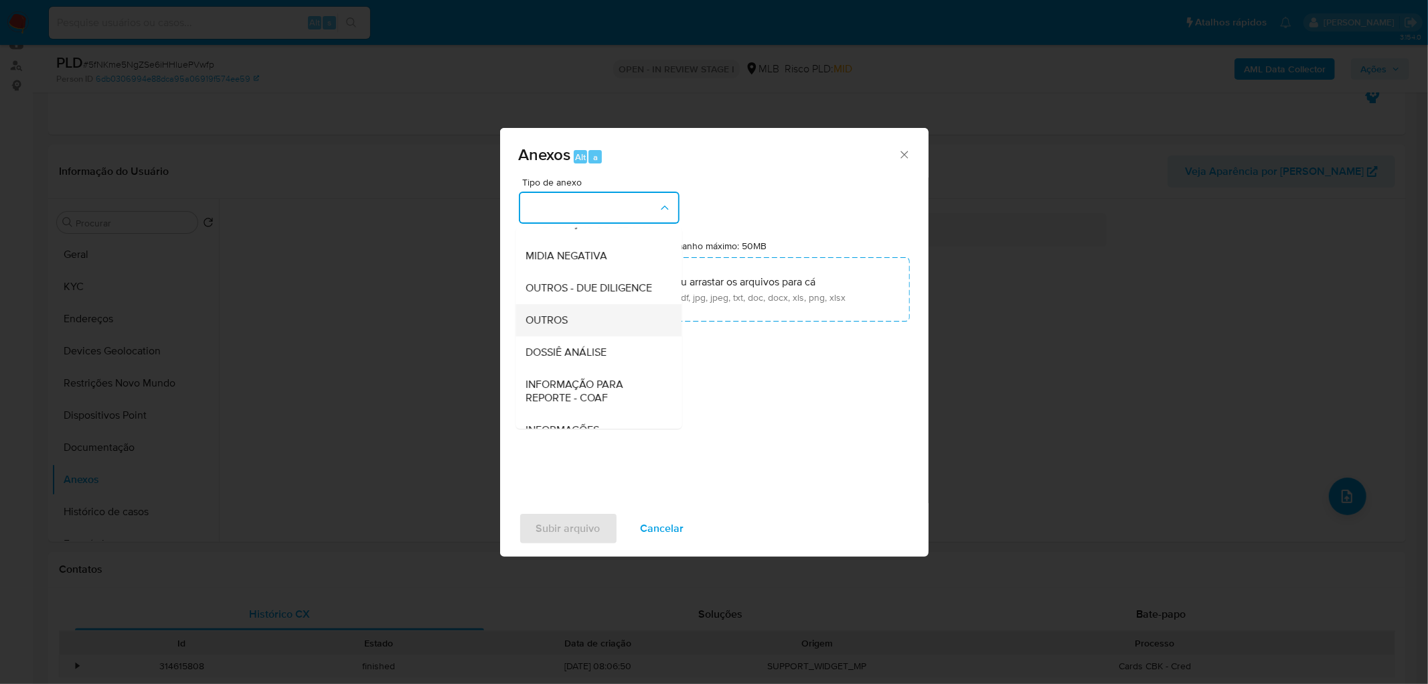
click at [593, 336] on div "OUTROS" at bounding box center [594, 320] width 137 height 32
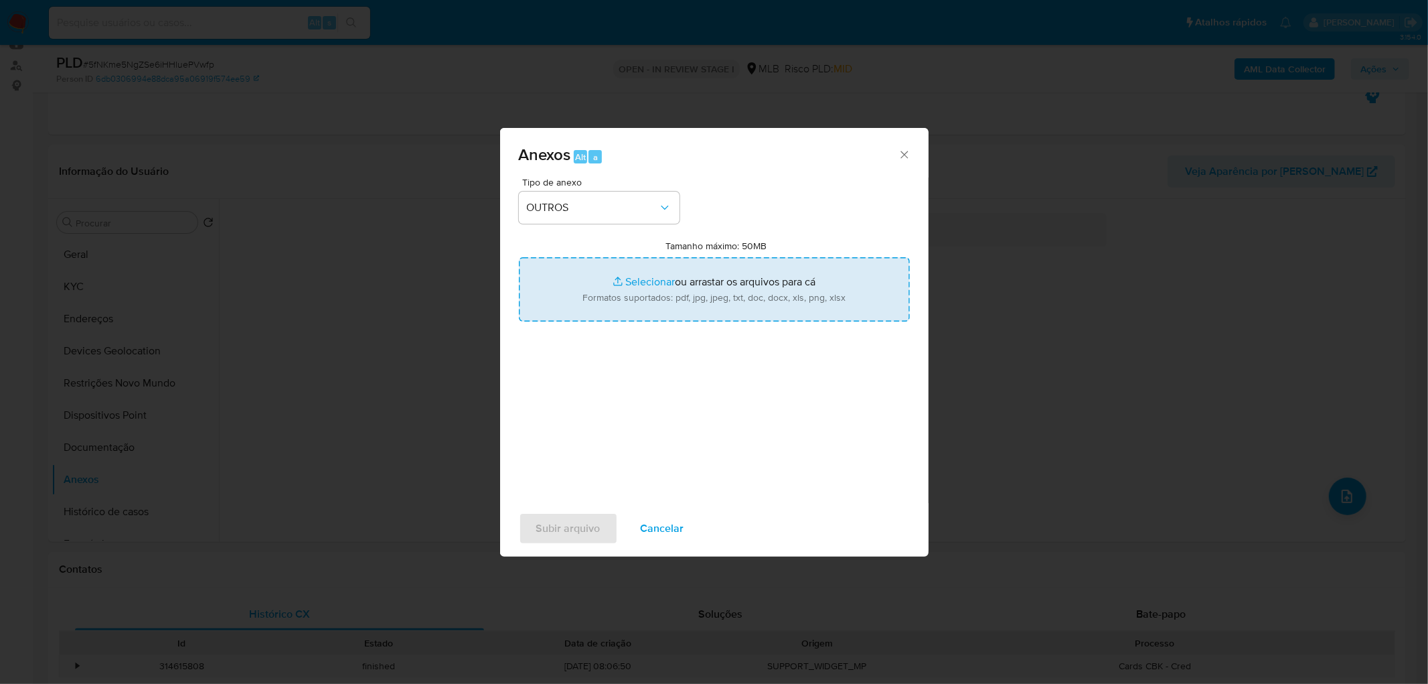
click at [632, 301] on input "Tamanho máximo: 50MB Selecionar arquivos" at bounding box center [714, 289] width 391 height 64
type input "C:\fakepath\Mulan 98772033_2025_08_18_08_02_27.xlsx"
click at [571, 528] on span "Subir arquivo" at bounding box center [568, 528] width 64 height 29
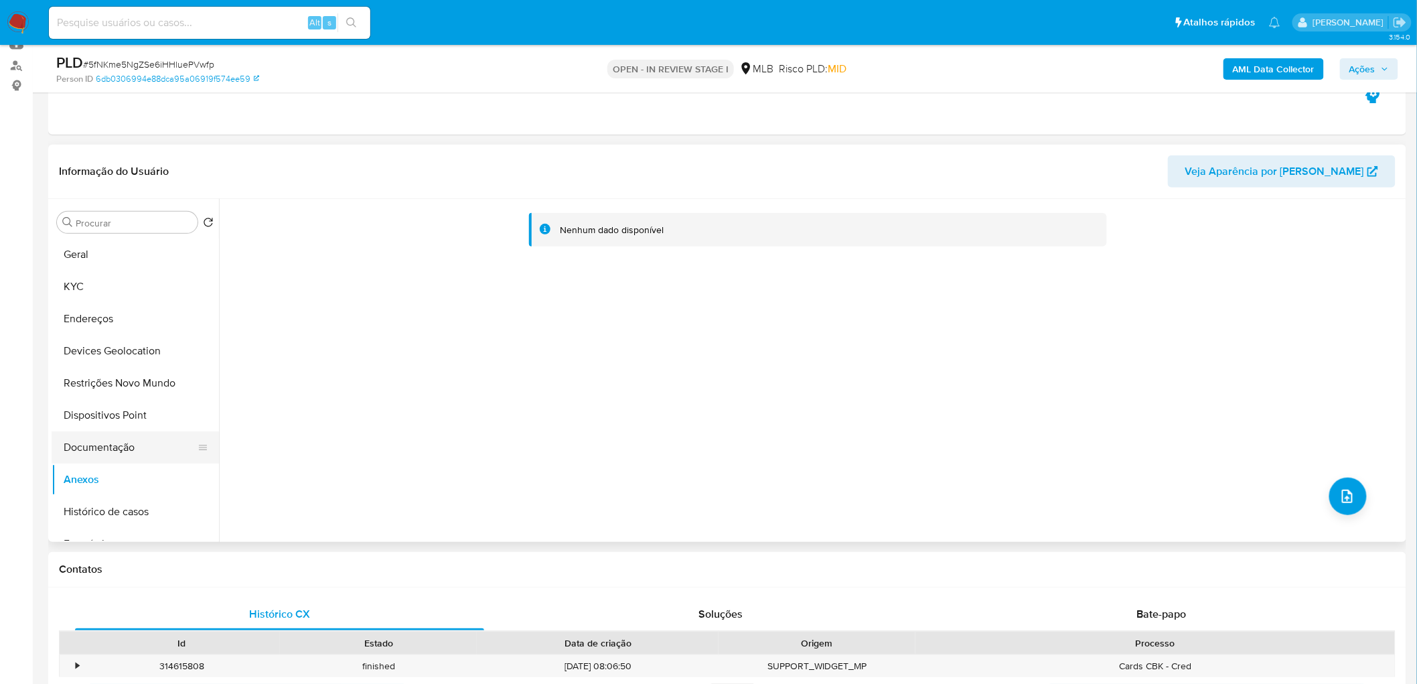
click at [126, 442] on button "Documentação" at bounding box center [130, 447] width 157 height 32
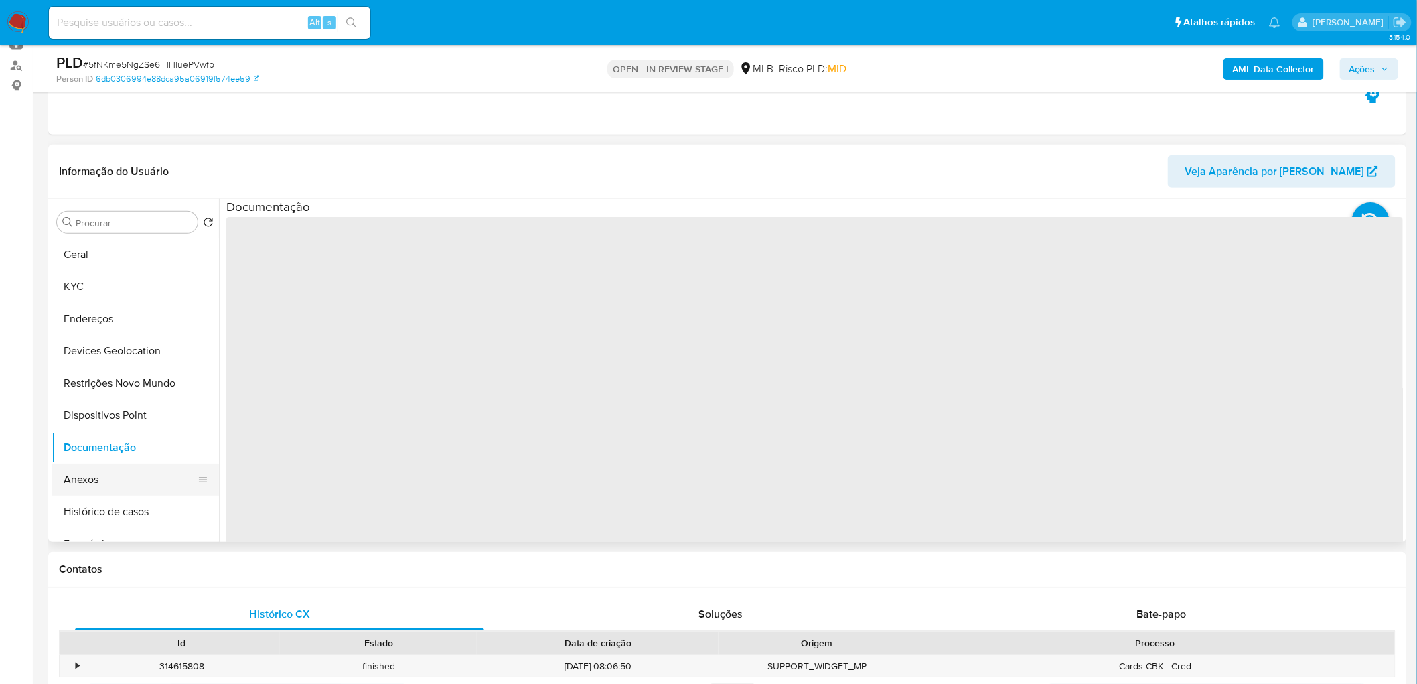
click at [101, 475] on button "Anexos" at bounding box center [130, 479] width 157 height 32
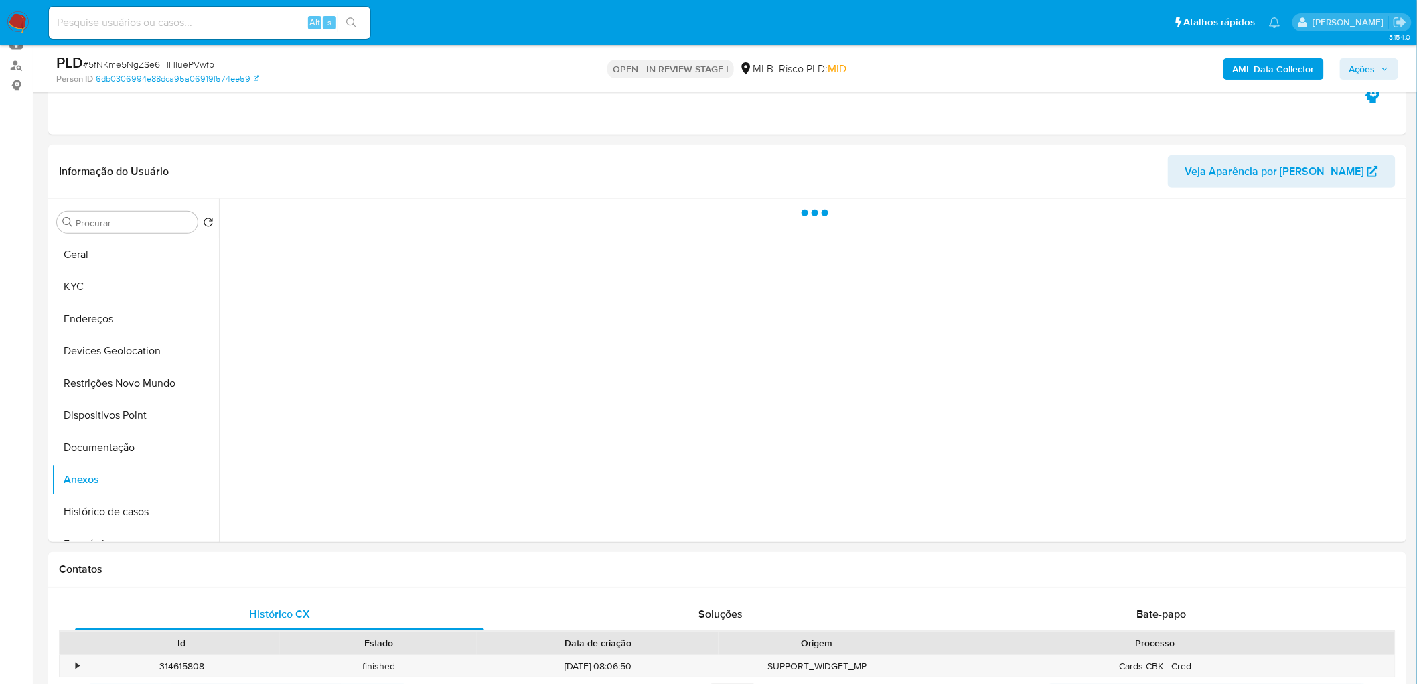
click at [1371, 65] on span "Ações" at bounding box center [1362, 68] width 26 height 21
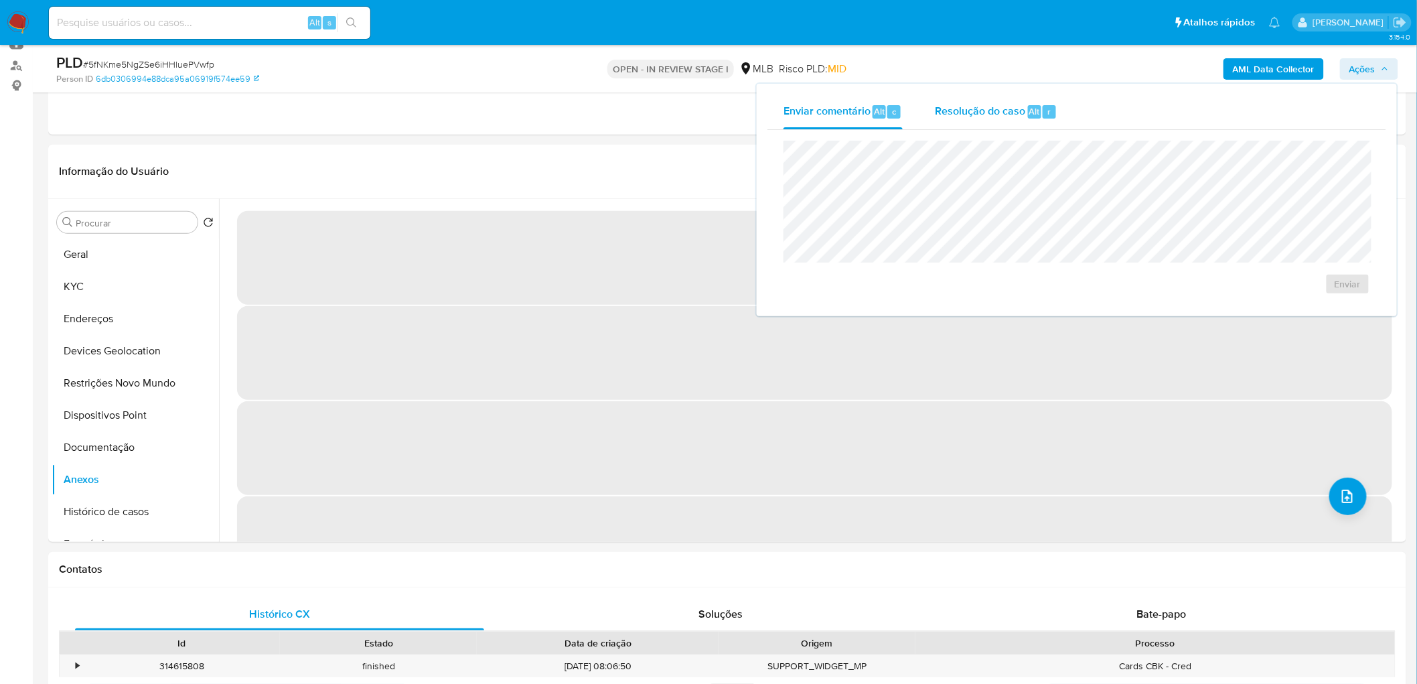
click at [1014, 111] on span "Resolução do caso" at bounding box center [980, 110] width 90 height 15
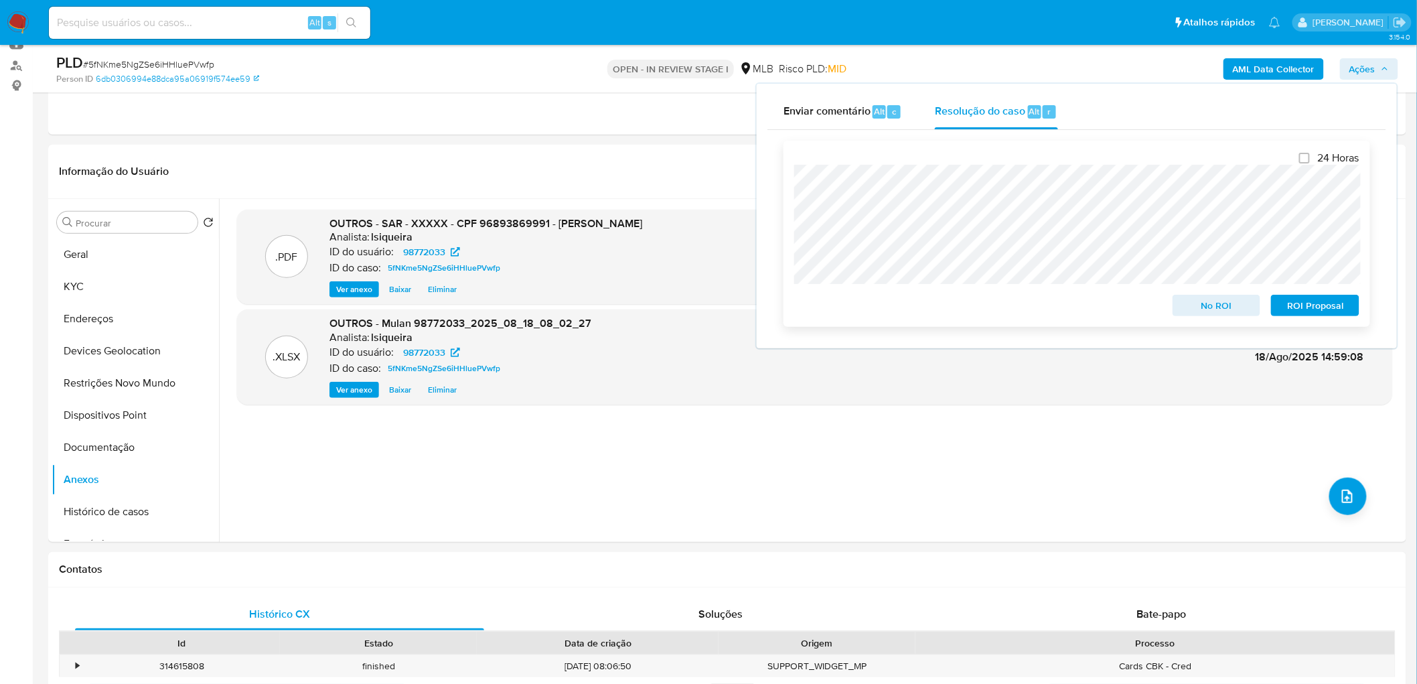
click at [1344, 303] on span "ROI Proposal" at bounding box center [1315, 305] width 70 height 19
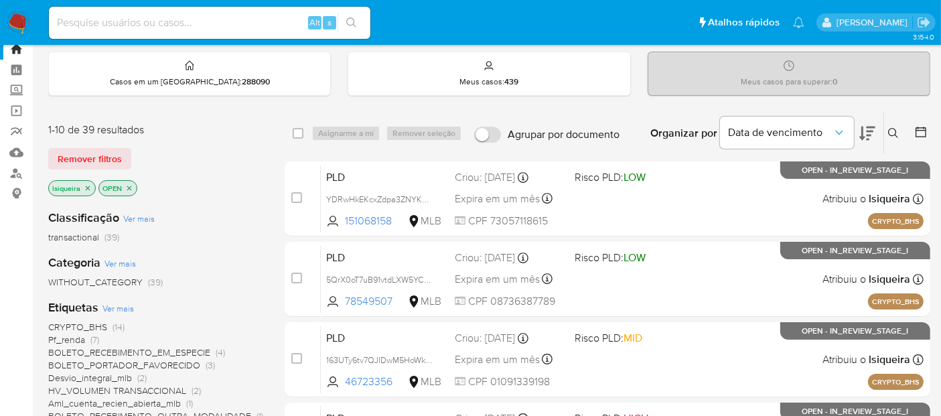
scroll to position [74, 0]
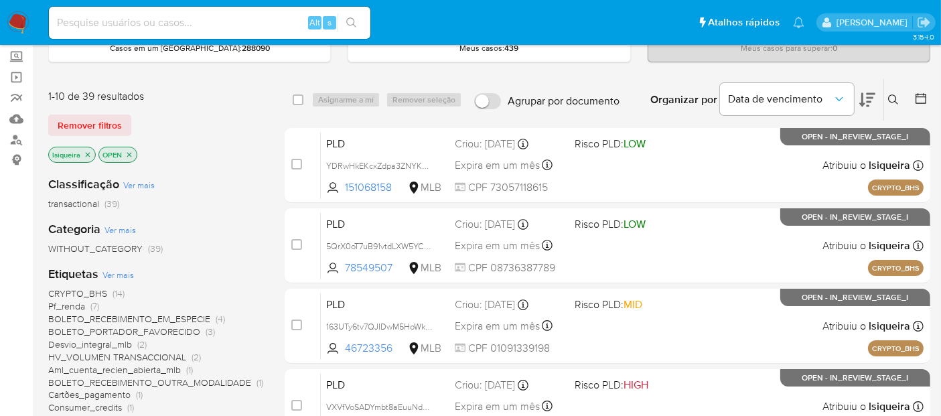
click at [918, 96] on icon at bounding box center [920, 98] width 13 height 13
click at [920, 98] on icon at bounding box center [920, 98] width 13 height 13
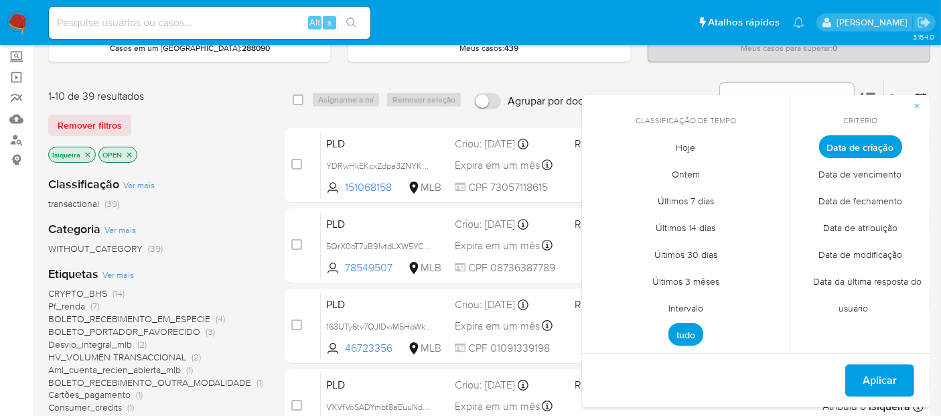
click at [692, 304] on span "Intervalo" at bounding box center [685, 308] width 63 height 27
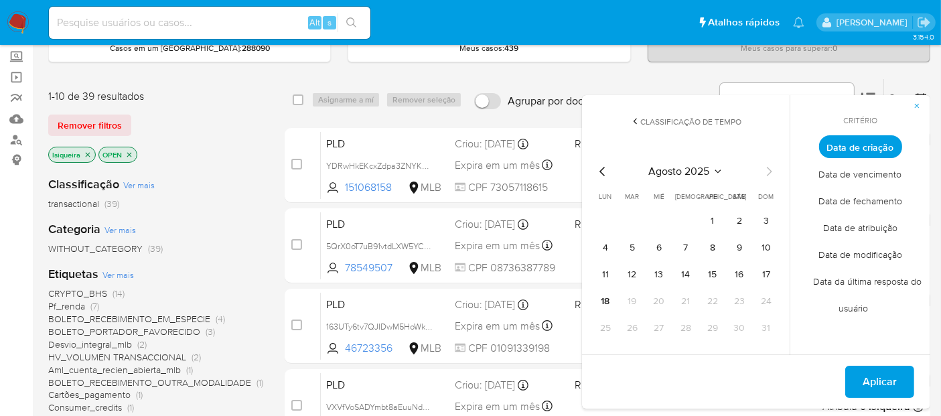
click at [609, 168] on icon "Mes anterior" at bounding box center [603, 171] width 16 height 16
click at [627, 226] on button "1" at bounding box center [631, 220] width 21 height 21
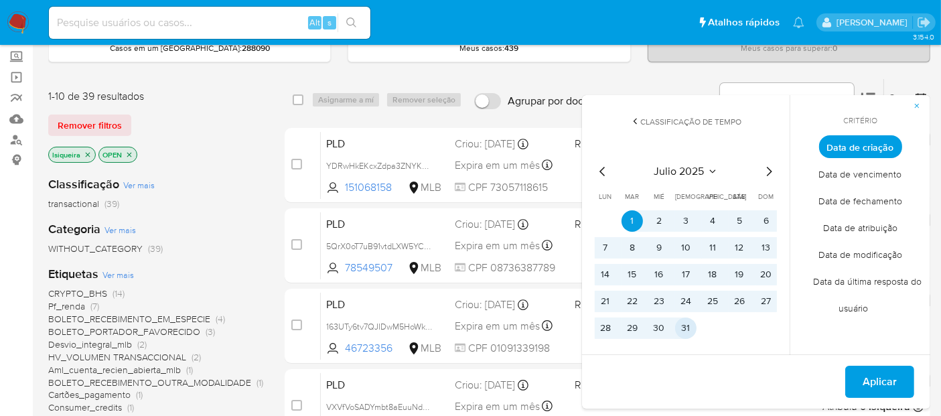
click at [676, 325] on button "31" at bounding box center [685, 327] width 21 height 21
click at [877, 378] on span "Aplicar" at bounding box center [879, 381] width 34 height 29
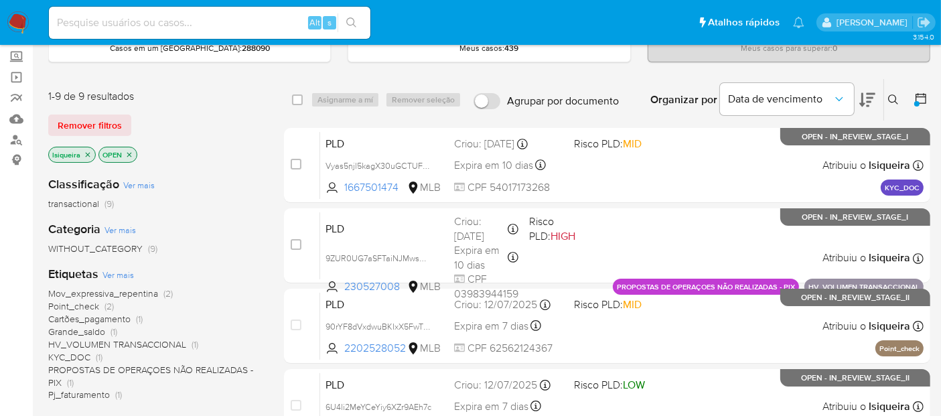
click at [233, 257] on div "Classificação Ver mais transactional (9) Categoria Ver mais WITHOUT_CATEGORY (9…" at bounding box center [155, 392] width 214 height 455
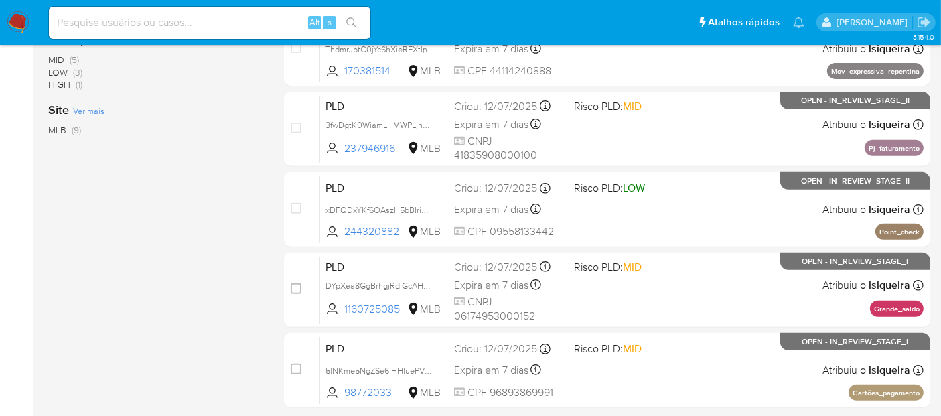
click at [180, 217] on div "1-9 de 9 resultados Remover filtros lsiqueira OPEN Classificação Ver mais trans…" at bounding box center [155, 48] width 214 height 816
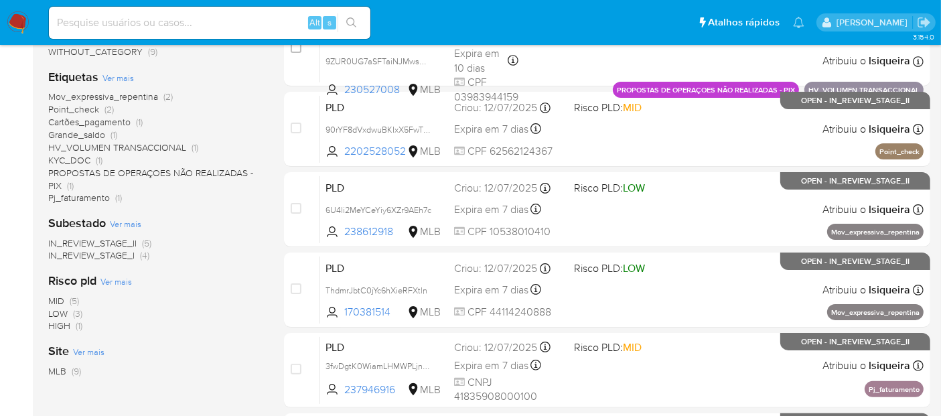
click at [258, 248] on div "IN_REVIEW_STAGE_II (5) IN_REVIEW_STAGE_I (4)" at bounding box center [155, 249] width 214 height 25
click at [232, 295] on div "MID (5) LOW (3) HIGH (1)" at bounding box center [155, 314] width 214 height 38
click at [229, 297] on div "MID (5) LOW (3) HIGH (1)" at bounding box center [155, 314] width 214 height 38
click at [253, 277] on div "Risco pld Ver mais MID (5) LOW (3) HIGH (1)" at bounding box center [155, 303] width 214 height 60
click at [226, 331] on div "Classificação Ver mais transactional (9) Categoria Ver mais WITHOUT_CATEGORY (9…" at bounding box center [155, 196] width 214 height 455
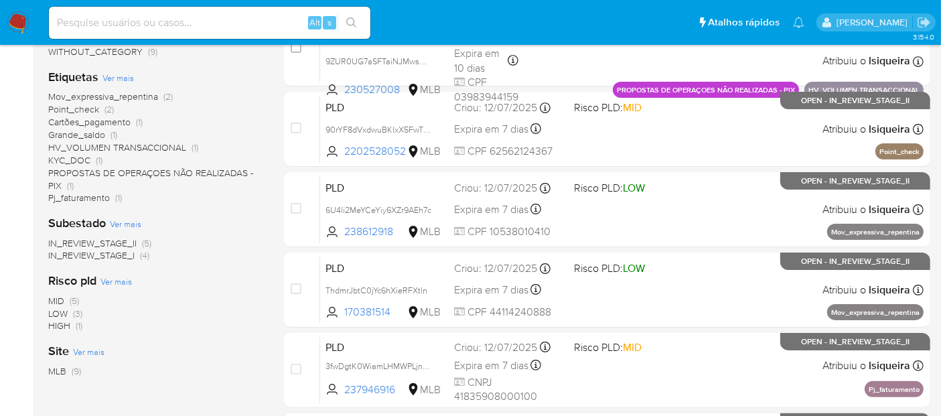
scroll to position [31, 0]
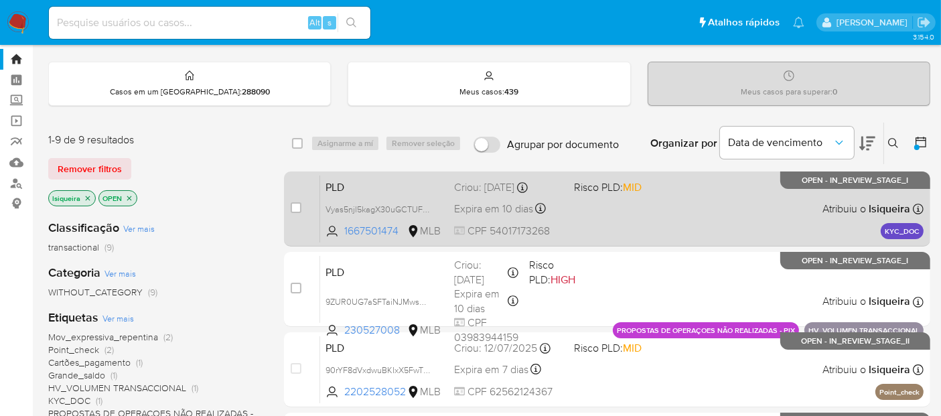
click at [717, 222] on div "PLD Vyas5njl5kagX30uGCTUFpDm 1667501474 MLB Risco PLD: MID Criou: 14/07/2025 Cr…" at bounding box center [621, 209] width 603 height 68
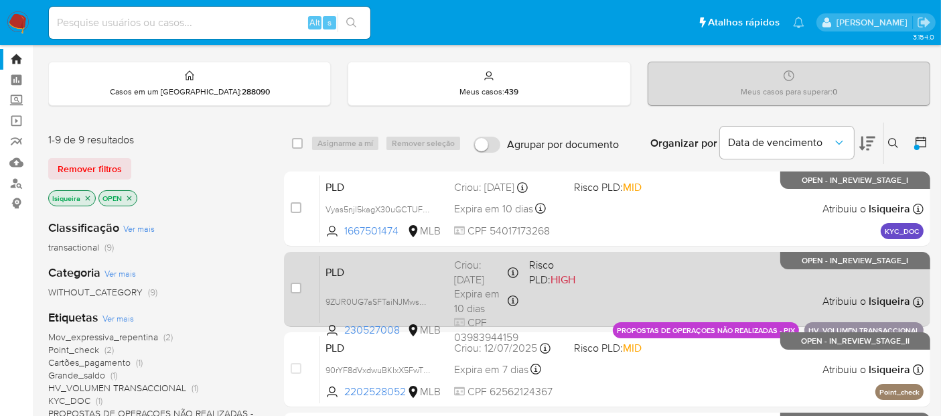
click at [652, 286] on div "PLD 9ZUR0UG7aSFTaiNJMwsQ3Ak9 230527008 MLB Risco PLD: HIGH Criou: 14/07/2025 Cr…" at bounding box center [621, 289] width 603 height 68
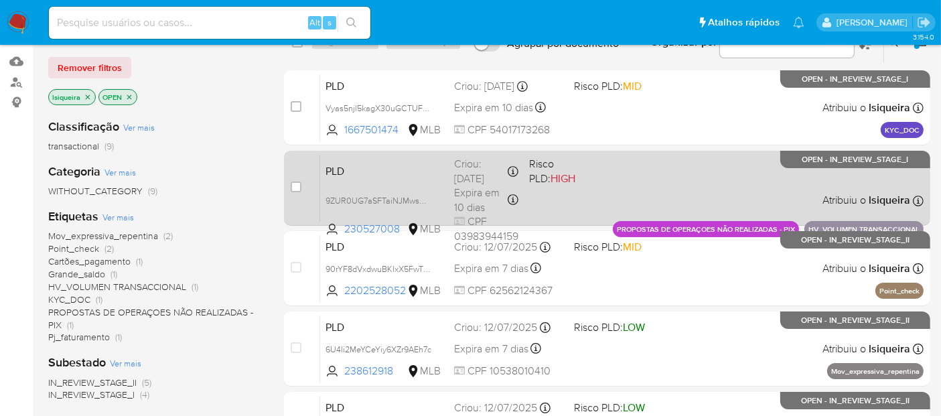
scroll to position [179, 0]
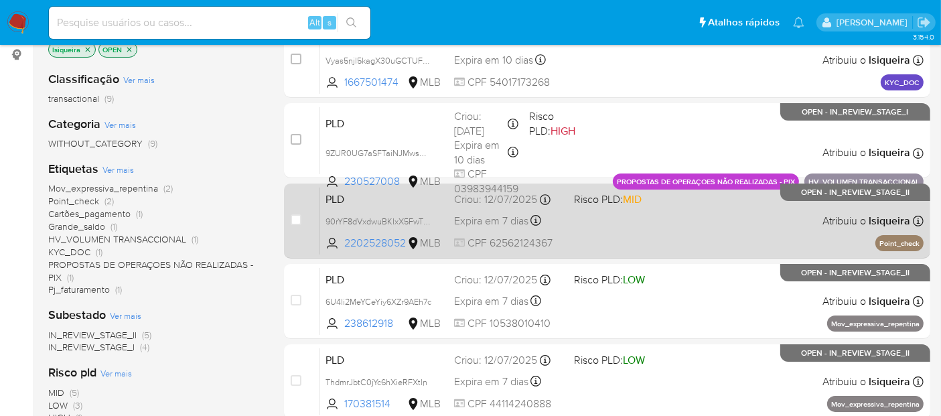
click at [677, 234] on div "PLD 90rYF8dVxdwuBKIxX5FwTt5A 2202528052 MLB Risco PLD: MID Criou: 12/07/2025 Cr…" at bounding box center [621, 221] width 603 height 68
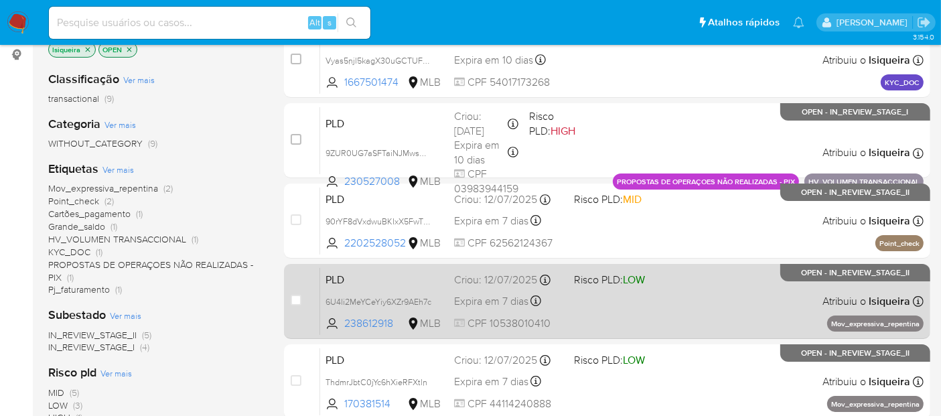
click at [694, 299] on div "PLD 6U4li2MeYCeYiy6XZr9AEh7c 238612918 MLB Risco PLD: LOW Criou: 12/07/2025 Cri…" at bounding box center [621, 301] width 603 height 68
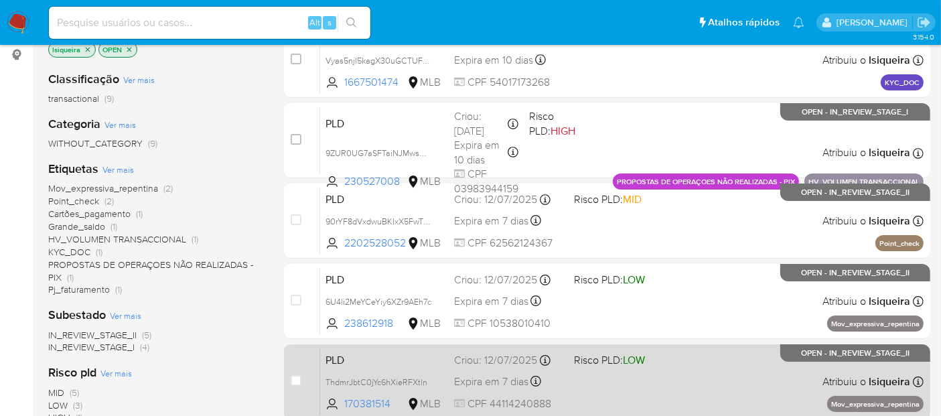
click at [696, 374] on div "PLD ThdmrJbtC0jYc6hXieRFXtln 170381514 MLB Risco PLD: LOW Criou: 12/07/2025 Cri…" at bounding box center [621, 382] width 603 height 68
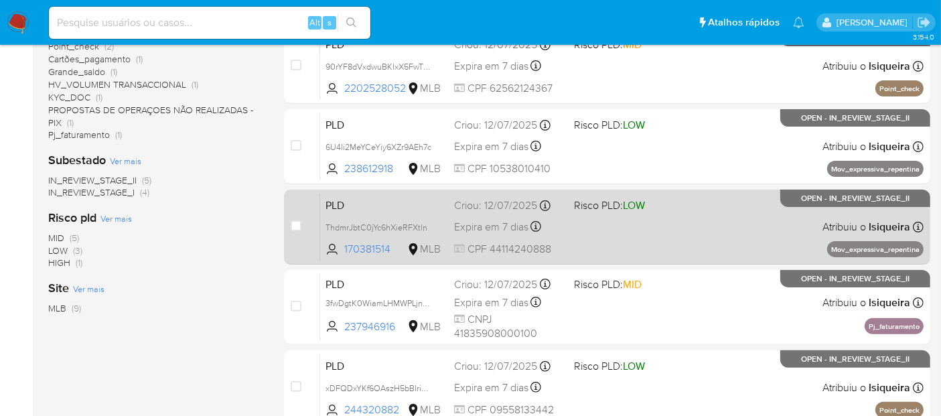
scroll to position [403, 0]
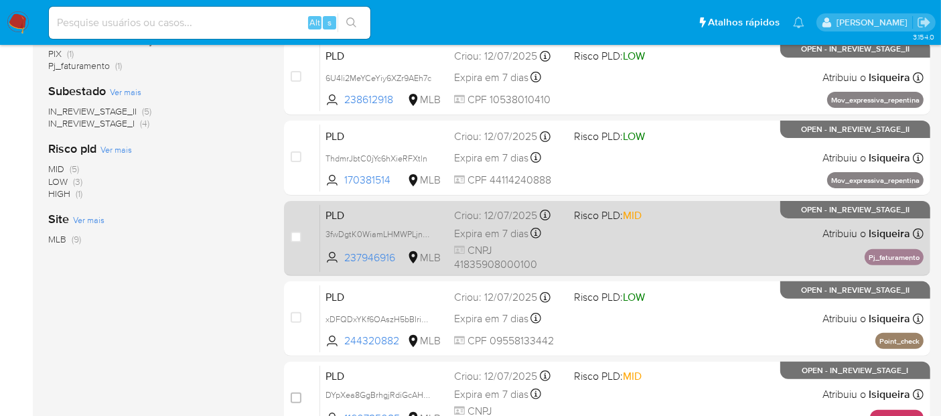
click at [708, 244] on div "PLD 3fwDgtK0WiamLHMWPLjncZfI 237946916 MLB Risco PLD: MID Criou: 12/07/2025 Cri…" at bounding box center [621, 238] width 603 height 68
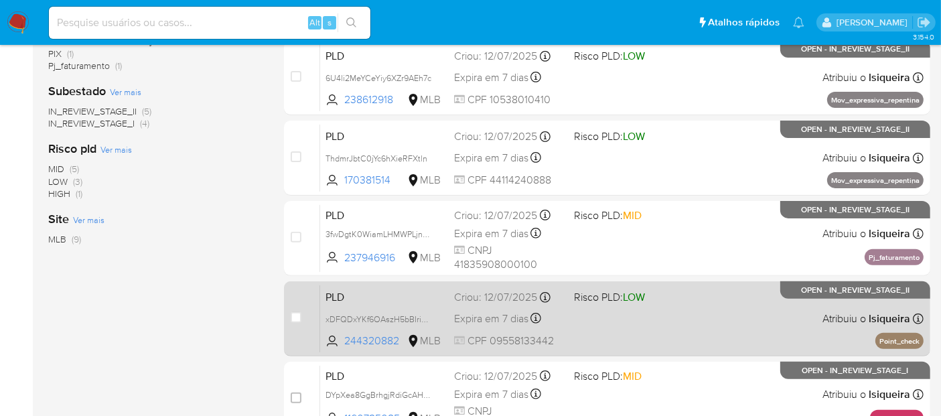
click at [689, 329] on div "PLD xDFQDxYKf6OAszH5bBIridwB 244320882 MLB Risco PLD: LOW Criou: 12/07/2025 Cri…" at bounding box center [621, 319] width 603 height 68
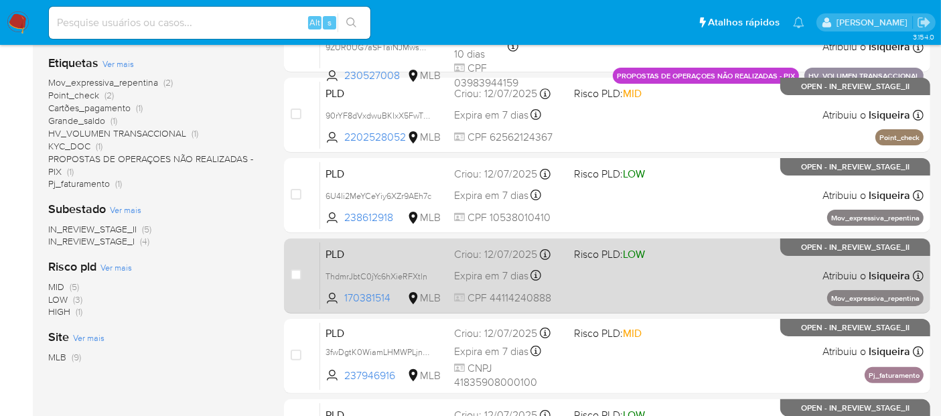
scroll to position [336, 0]
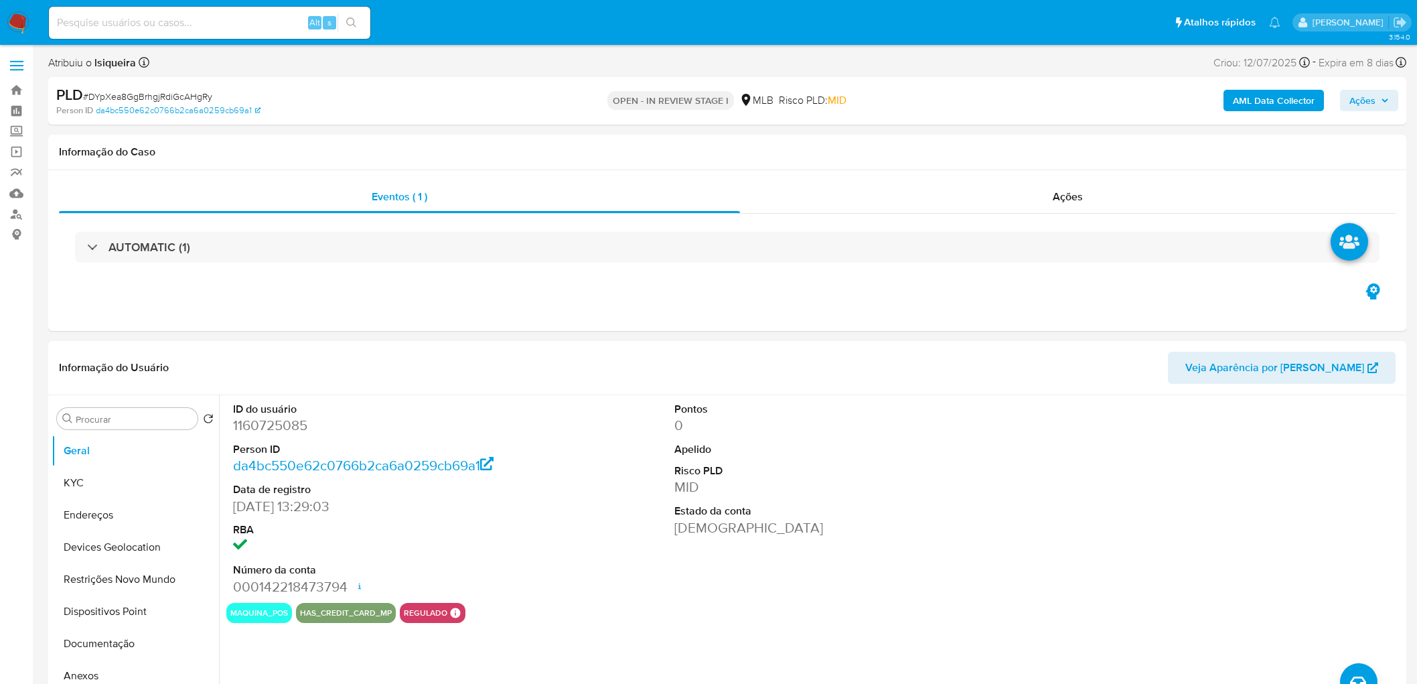
select select "10"
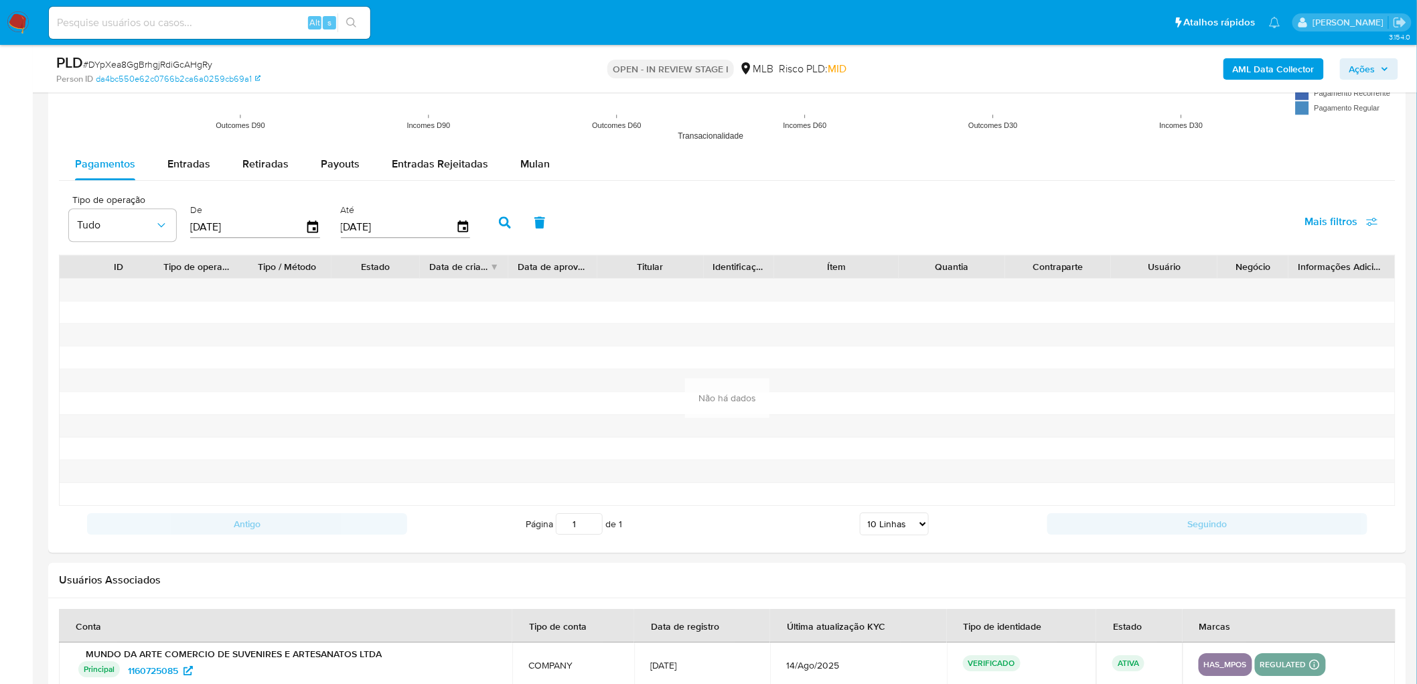
scroll to position [1488, 0]
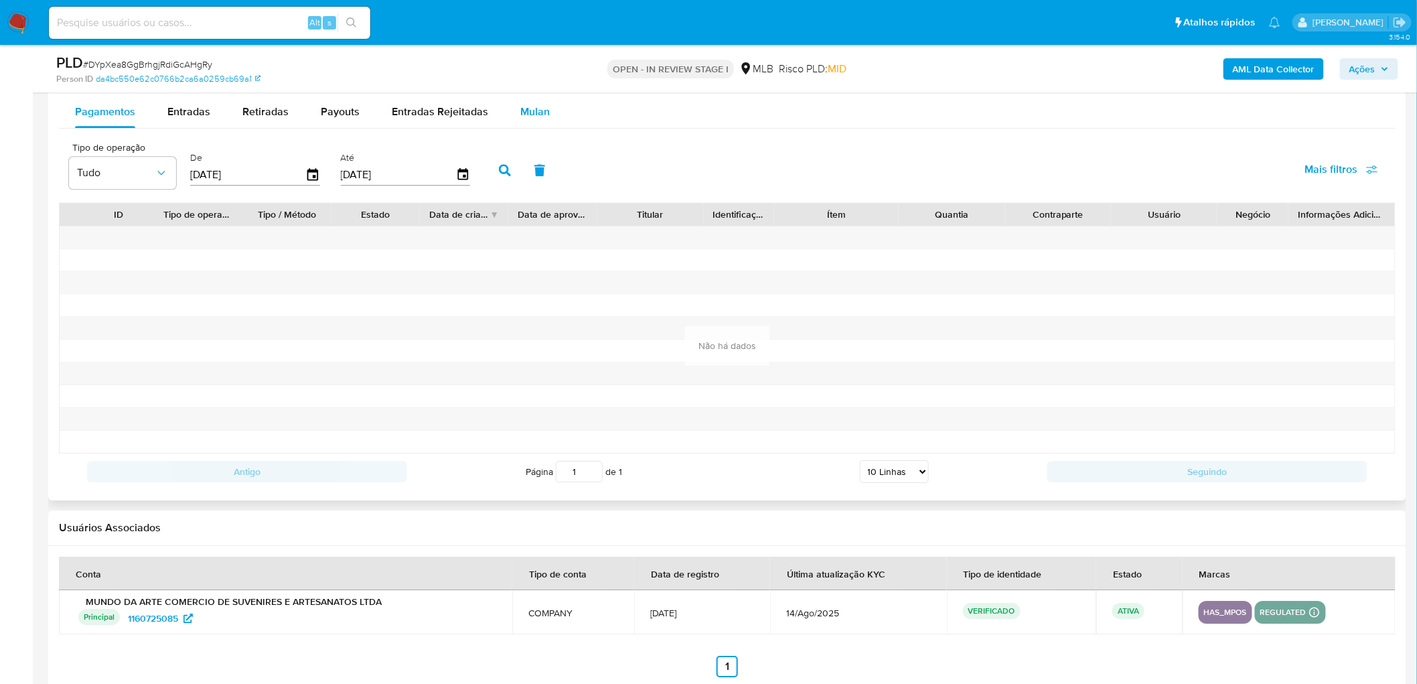
click at [537, 127] on div "Mulan" at bounding box center [534, 112] width 29 height 32
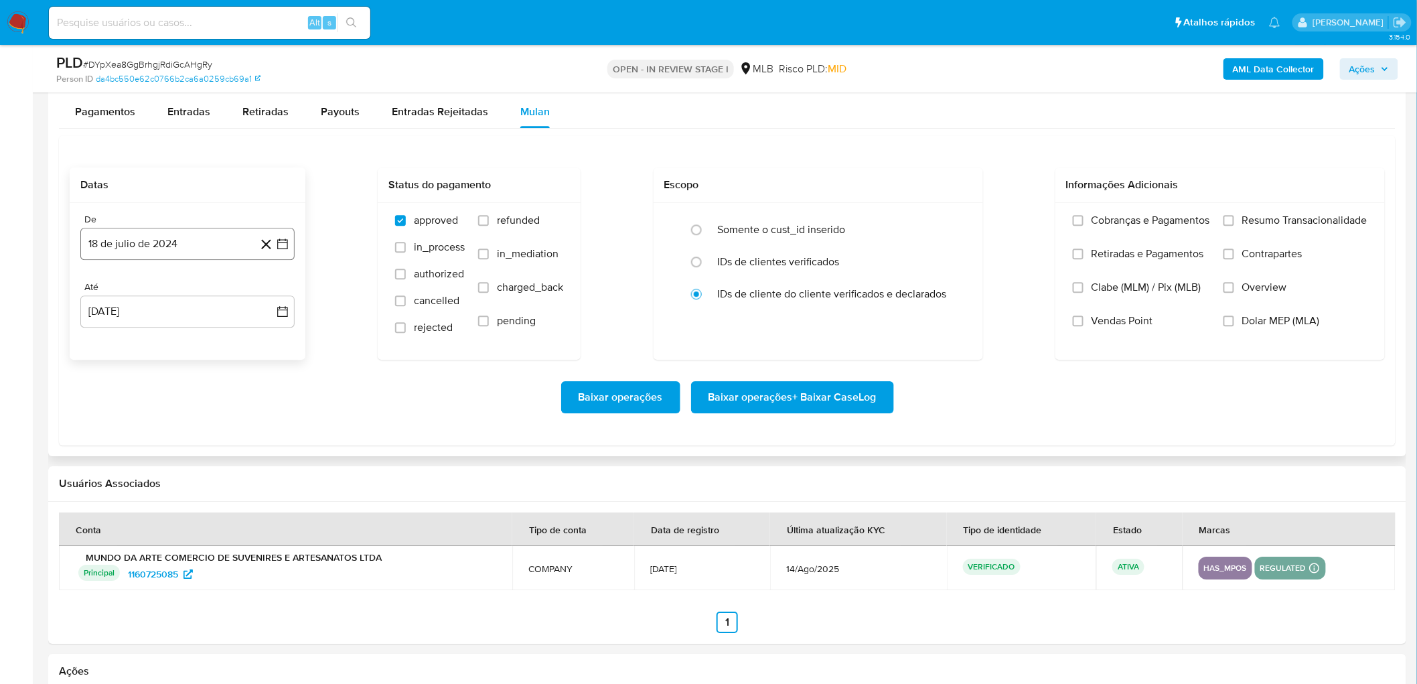
click at [191, 240] on button "18 de julio de 2024" at bounding box center [187, 244] width 214 height 32
click at [183, 301] on div "julio 2024 julio 2024 lun lunes mar martes mié miércoles jue jueves vie viernes…" at bounding box center [187, 371] width 182 height 175
click at [189, 293] on span "julio 2024" at bounding box center [181, 291] width 50 height 13
click at [105, 286] on icon "Año anterior" at bounding box center [104, 292] width 16 height 16
click at [185, 417] on span "ago" at bounding box center [186, 415] width 17 height 11
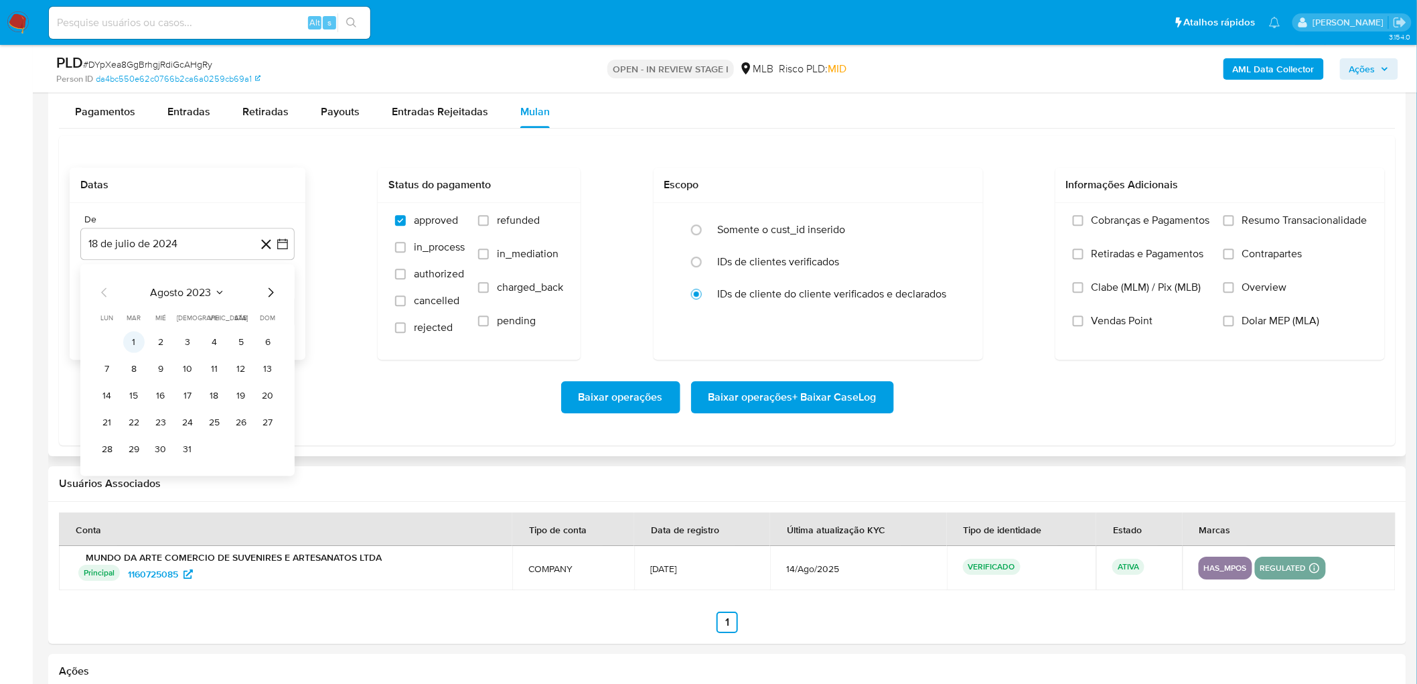
click at [137, 333] on button "1" at bounding box center [133, 341] width 21 height 21
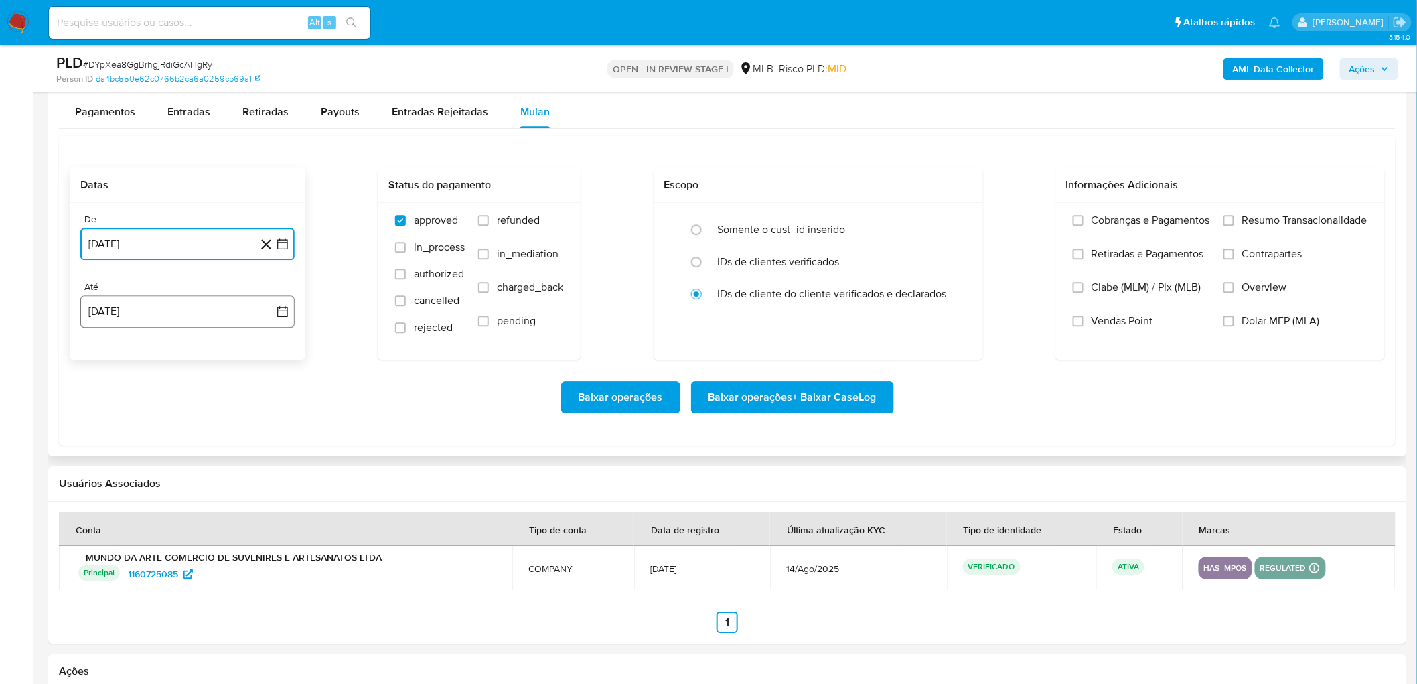
click at [179, 320] on button "[DATE]" at bounding box center [187, 311] width 214 height 32
click at [241, 463] on button "16" at bounding box center [240, 462] width 21 height 21
click at [1257, 218] on span "Resumo Transacionalidade" at bounding box center [1304, 220] width 125 height 13
click at [1234, 218] on input "Resumo Transacionalidade" at bounding box center [1228, 220] width 11 height 11
click at [1102, 330] on label "Vendas Point" at bounding box center [1141, 330] width 137 height 33
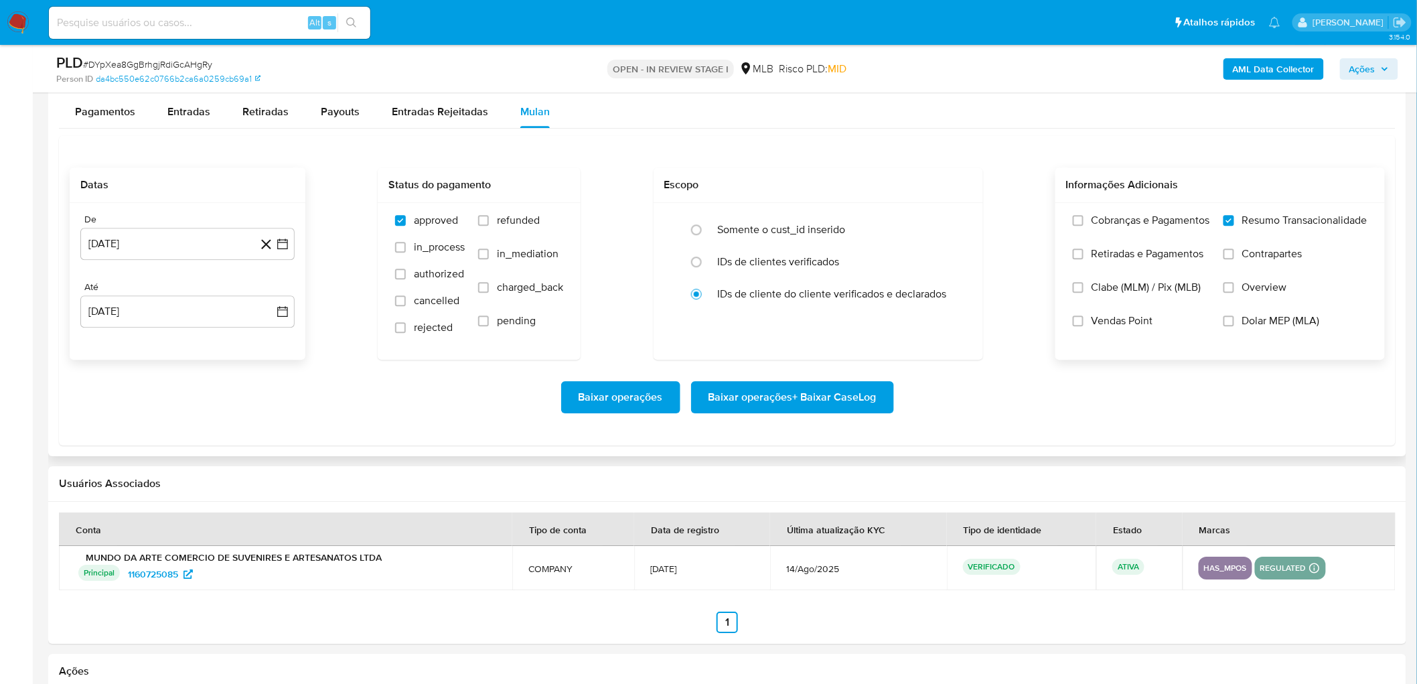
click at [1083, 326] on input "Vendas Point" at bounding box center [1078, 320] width 11 height 11
click at [788, 234] on label "Somente o cust_id inserido" at bounding box center [782, 229] width 128 height 13
click at [707, 234] on input "radio" at bounding box center [696, 229] width 21 height 21
radio input "true"
click at [718, 298] on label "IDs de cliente do cliente verificados e declarados" at bounding box center [832, 293] width 229 height 13
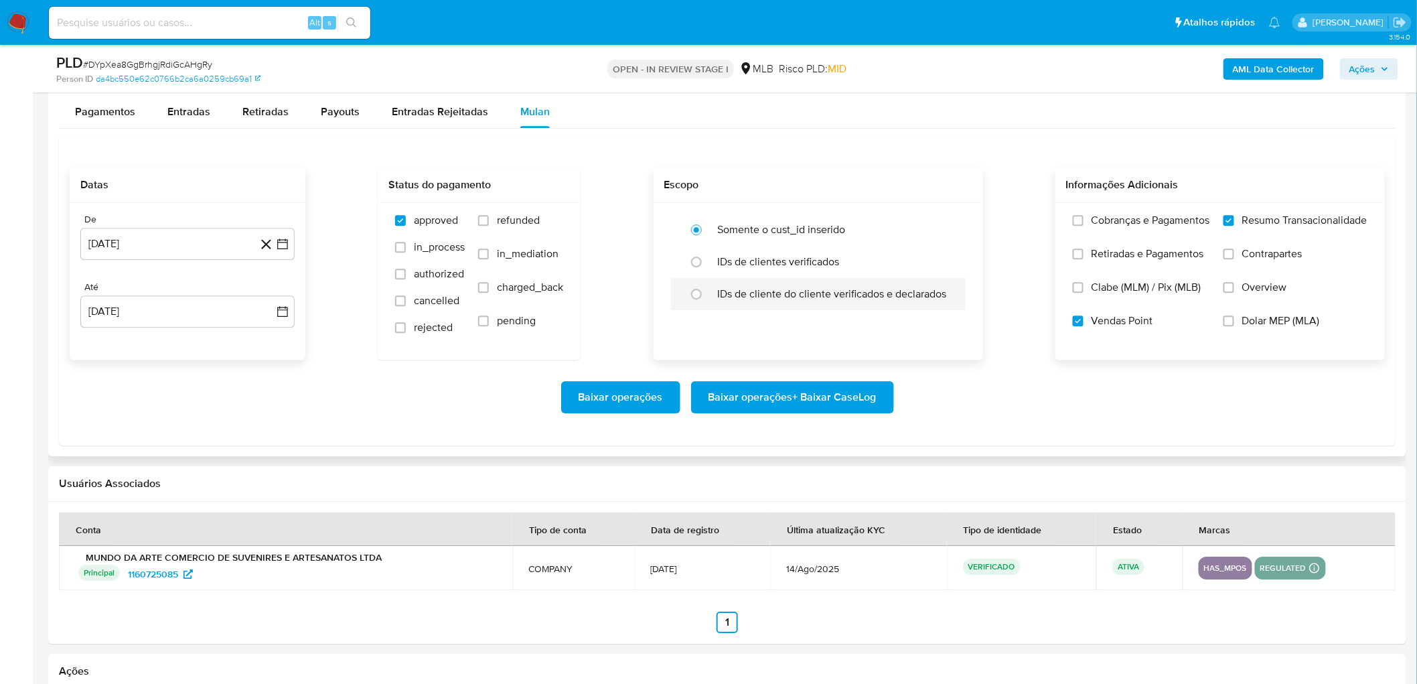
click at [707, 298] on input "radio" at bounding box center [696, 293] width 21 height 21
radio input "true"
click at [424, 254] on span "in_process" at bounding box center [439, 246] width 51 height 13
click at [406, 252] on input "in_process" at bounding box center [400, 247] width 11 height 11
checkbox input "true"
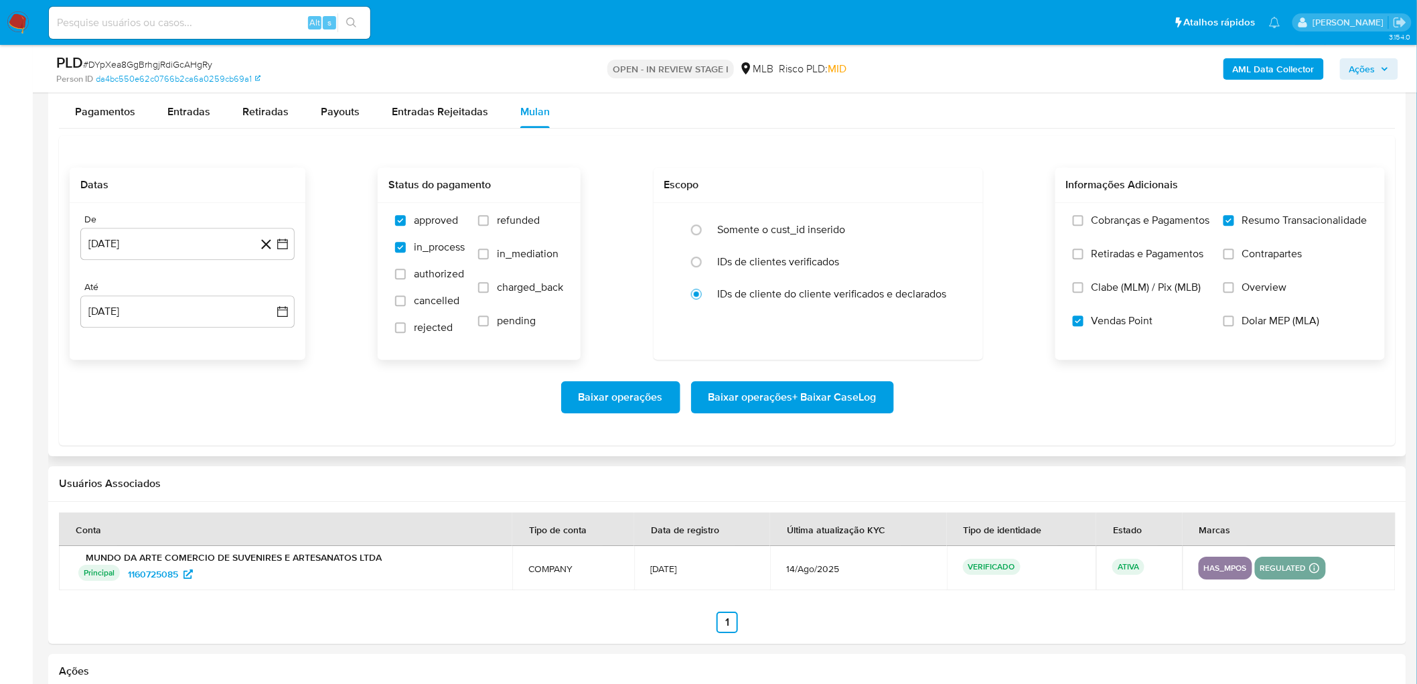
click at [414, 281] on span "authorized" at bounding box center [439, 273] width 50 height 13
click at [406, 279] on input "authorized" at bounding box center [400, 273] width 11 height 11
checkbox input "true"
click at [414, 297] on span "cancelled" at bounding box center [437, 300] width 46 height 13
click at [406, 297] on input "cancelled" at bounding box center [400, 300] width 11 height 11
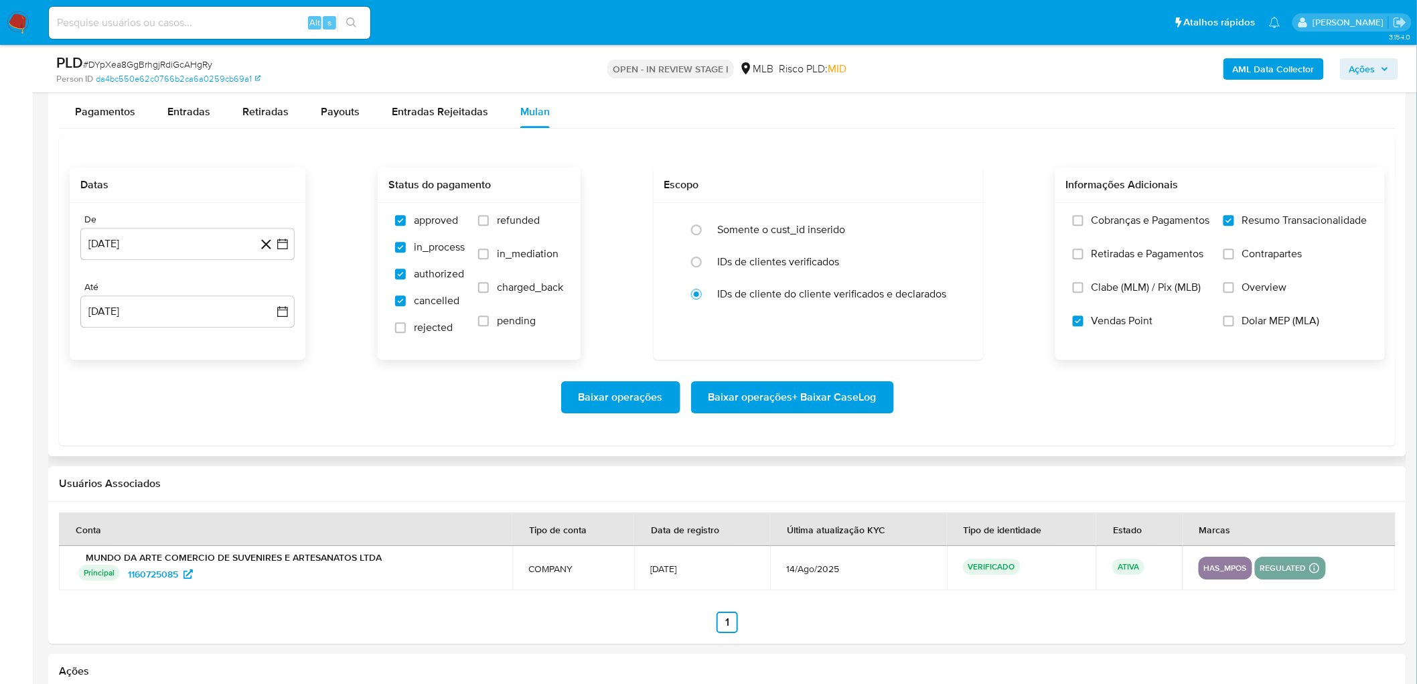
checkbox input "true"
drag, startPoint x: 420, startPoint y: 329, endPoint x: 481, endPoint y: 320, distance: 61.6
click at [424, 329] on span "rejected" at bounding box center [433, 327] width 39 height 13
drag, startPoint x: 502, startPoint y: 315, endPoint x: 502, endPoint y: 303, distance: 12.7
click at [502, 315] on span "pending" at bounding box center [516, 320] width 39 height 13
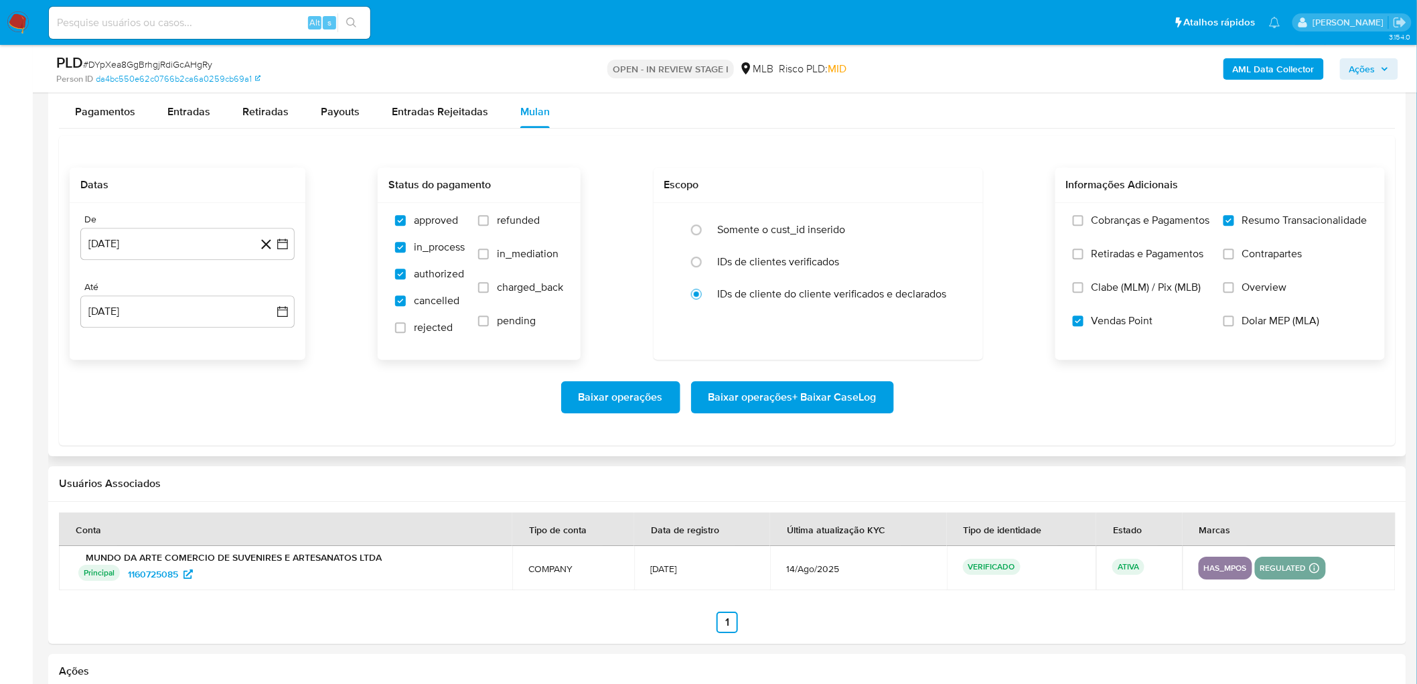
click at [489, 315] on input "pending" at bounding box center [483, 320] width 11 height 11
checkbox input "true"
drag, startPoint x: 509, startPoint y: 288, endPoint x: 519, endPoint y: 260, distance: 29.9
click at [510, 283] on span "charged_back" at bounding box center [530, 287] width 66 height 13
drag, startPoint x: 520, startPoint y: 258, endPoint x: 524, endPoint y: 218, distance: 40.4
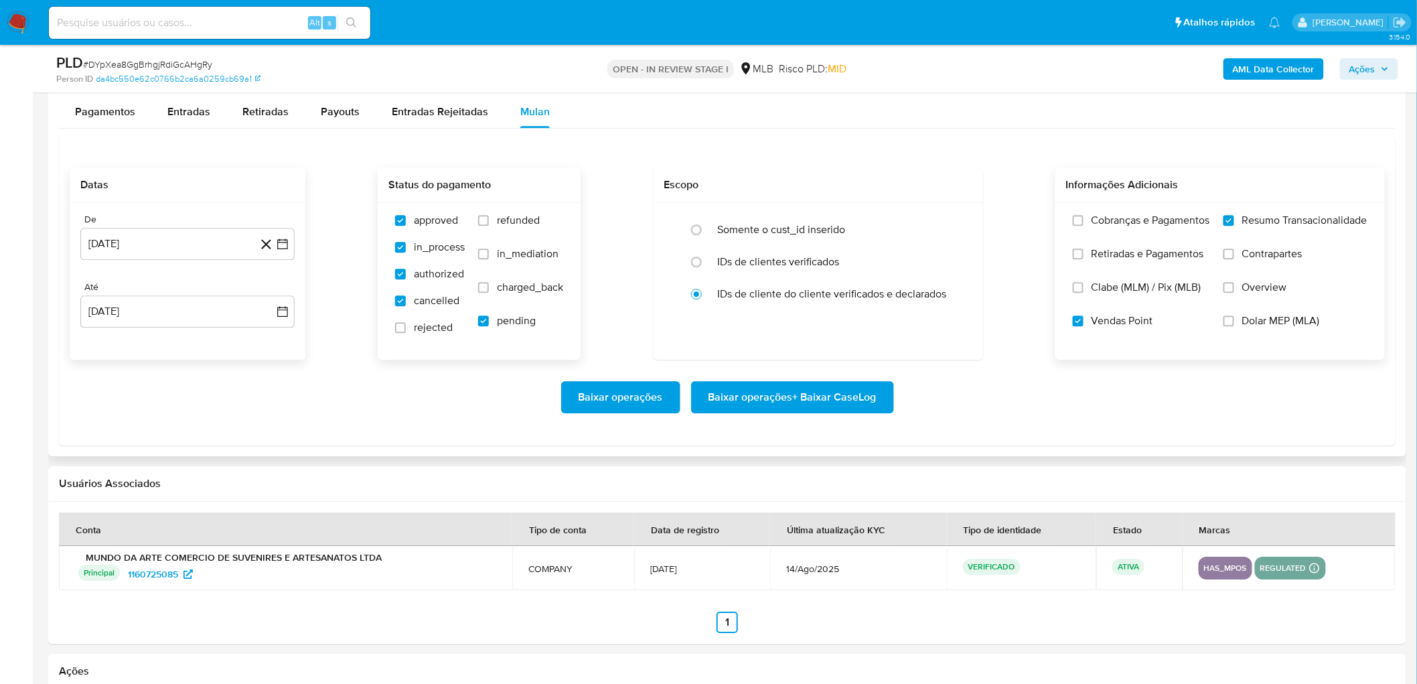
click at [520, 254] on span "in_mediation" at bounding box center [528, 253] width 62 height 13
click at [489, 254] on input "in_mediation" at bounding box center [483, 253] width 11 height 11
checkbox input "true"
click at [524, 217] on span "refunded" at bounding box center [518, 220] width 43 height 13
click at [489, 217] on input "refunded" at bounding box center [483, 220] width 11 height 11
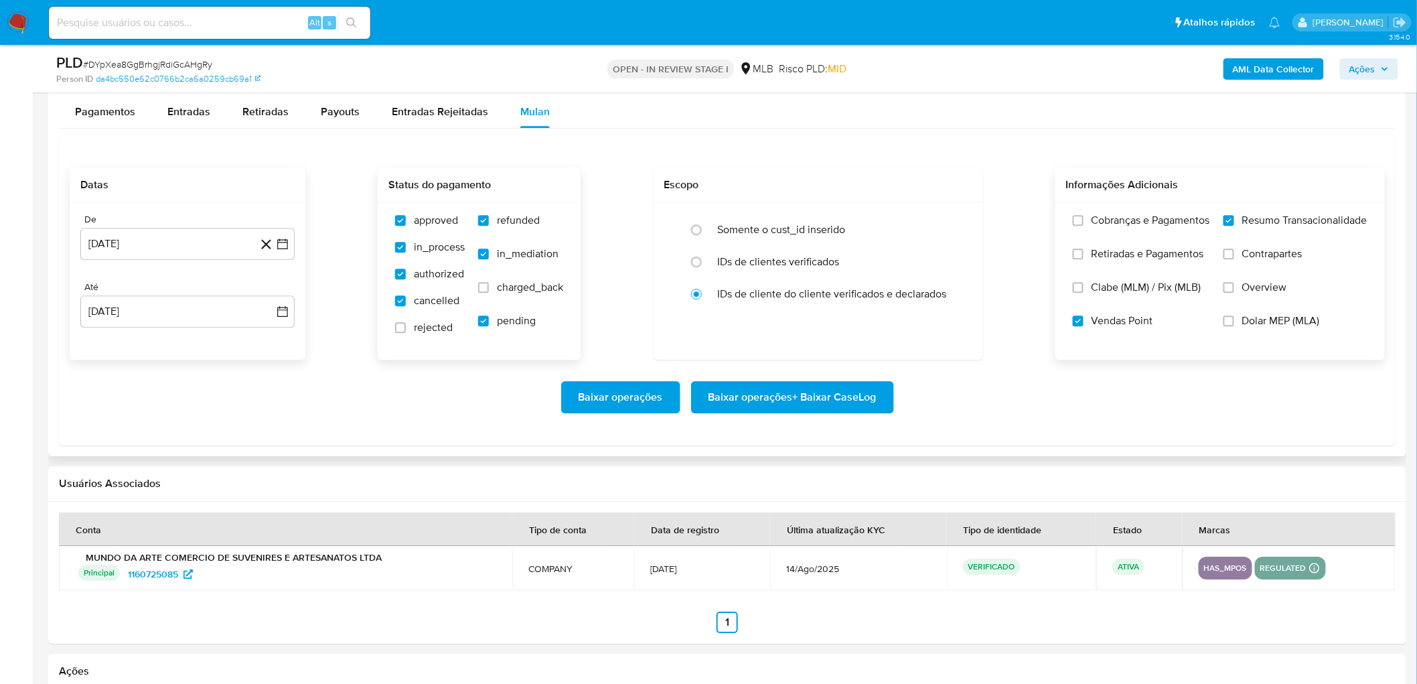
checkbox input "true"
click at [500, 289] on span "charged_back" at bounding box center [530, 287] width 66 height 13
click at [489, 289] on input "charged_back" at bounding box center [483, 287] width 11 height 11
checkbox input "true"
click at [402, 329] on input "rejected" at bounding box center [400, 327] width 11 height 11
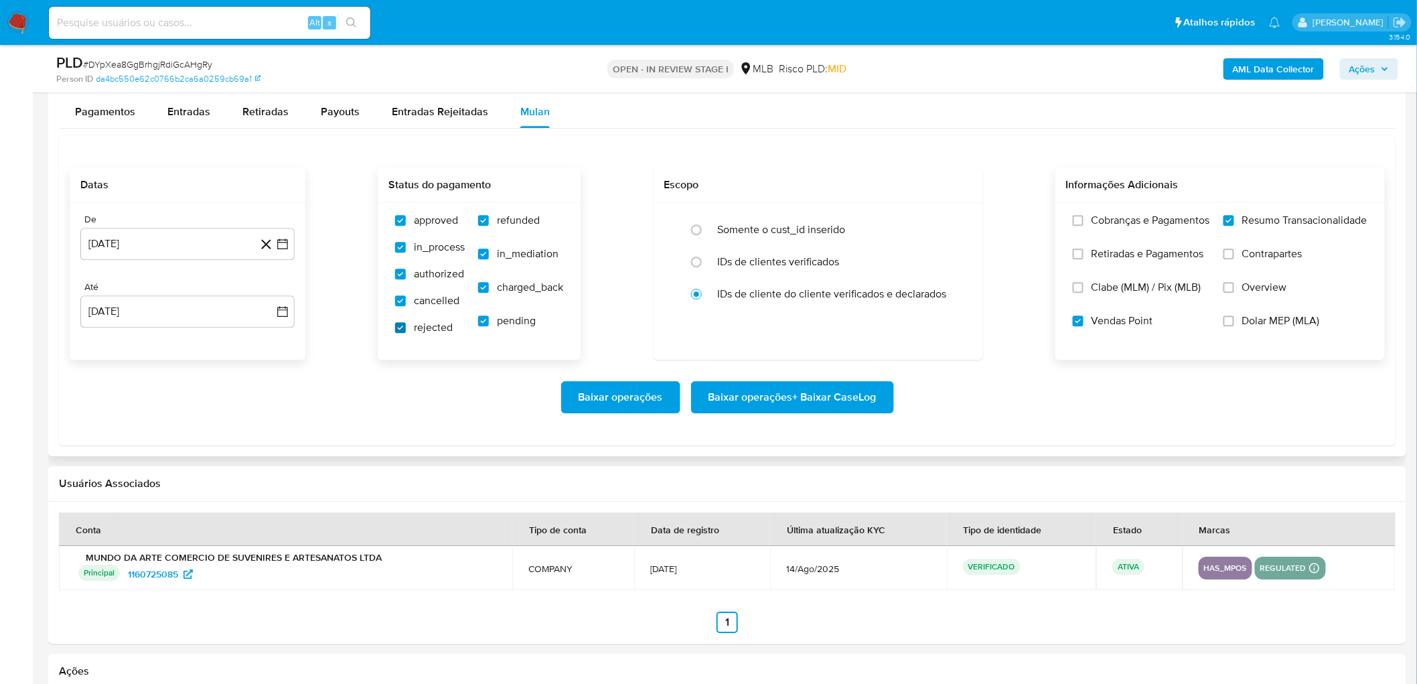
checkbox input "true"
click at [840, 406] on span "Baixar operações + Baixar CaseLog" at bounding box center [792, 396] width 168 height 29
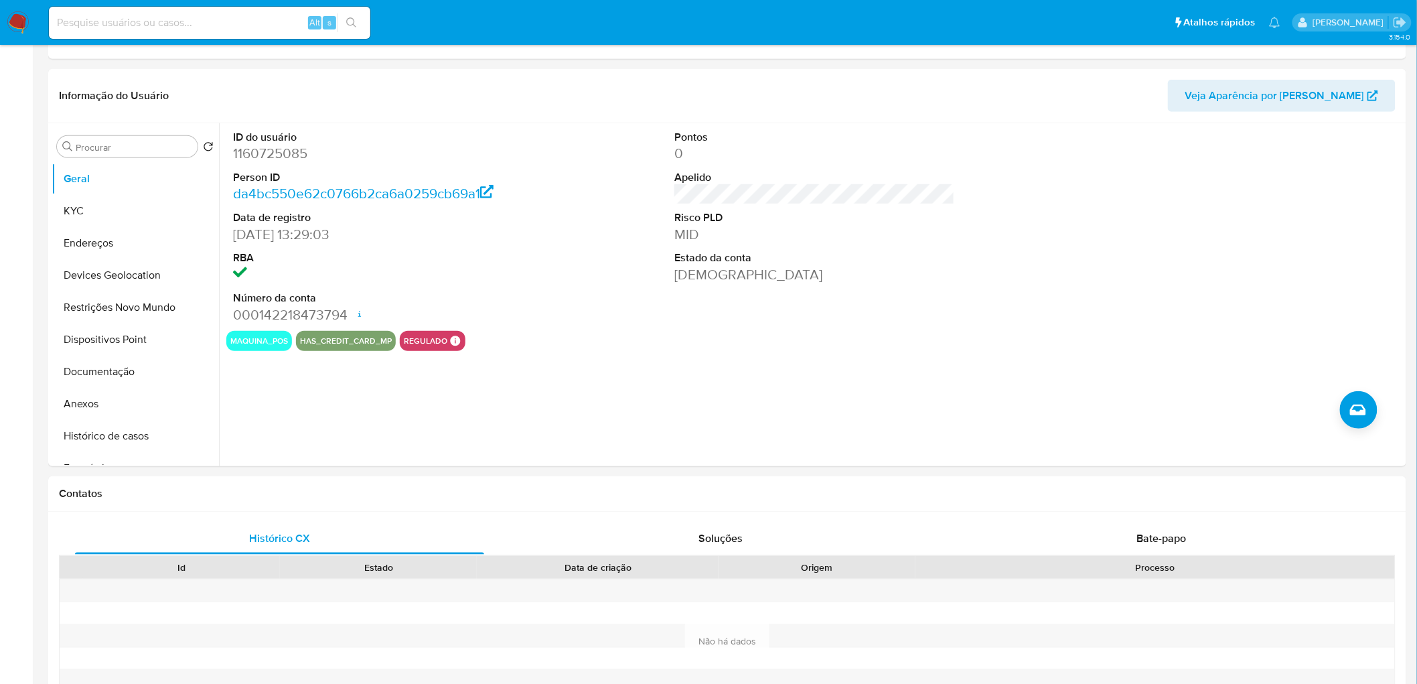
scroll to position [0, 0]
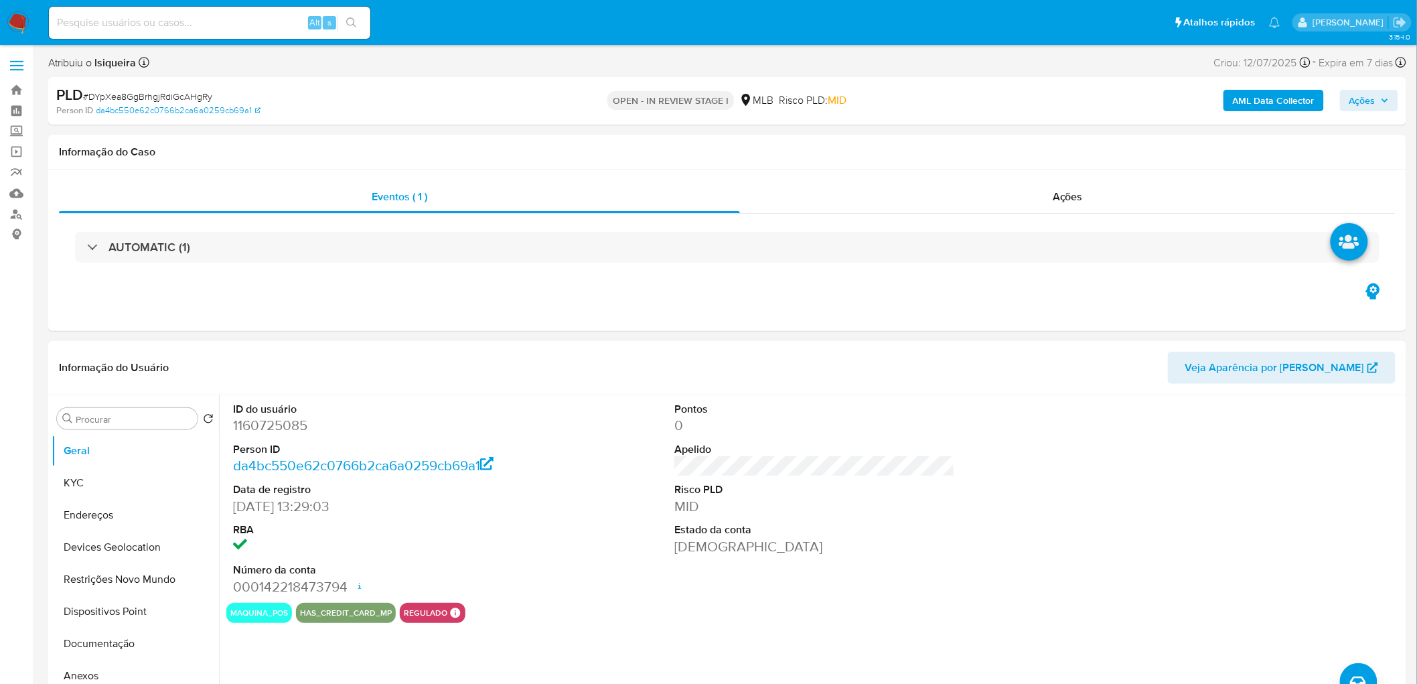
click at [298, 426] on dd "1160725085" at bounding box center [373, 425] width 281 height 19
copy dd "1160725085"
click at [252, 416] on dd "1160725085" at bounding box center [373, 425] width 281 height 19
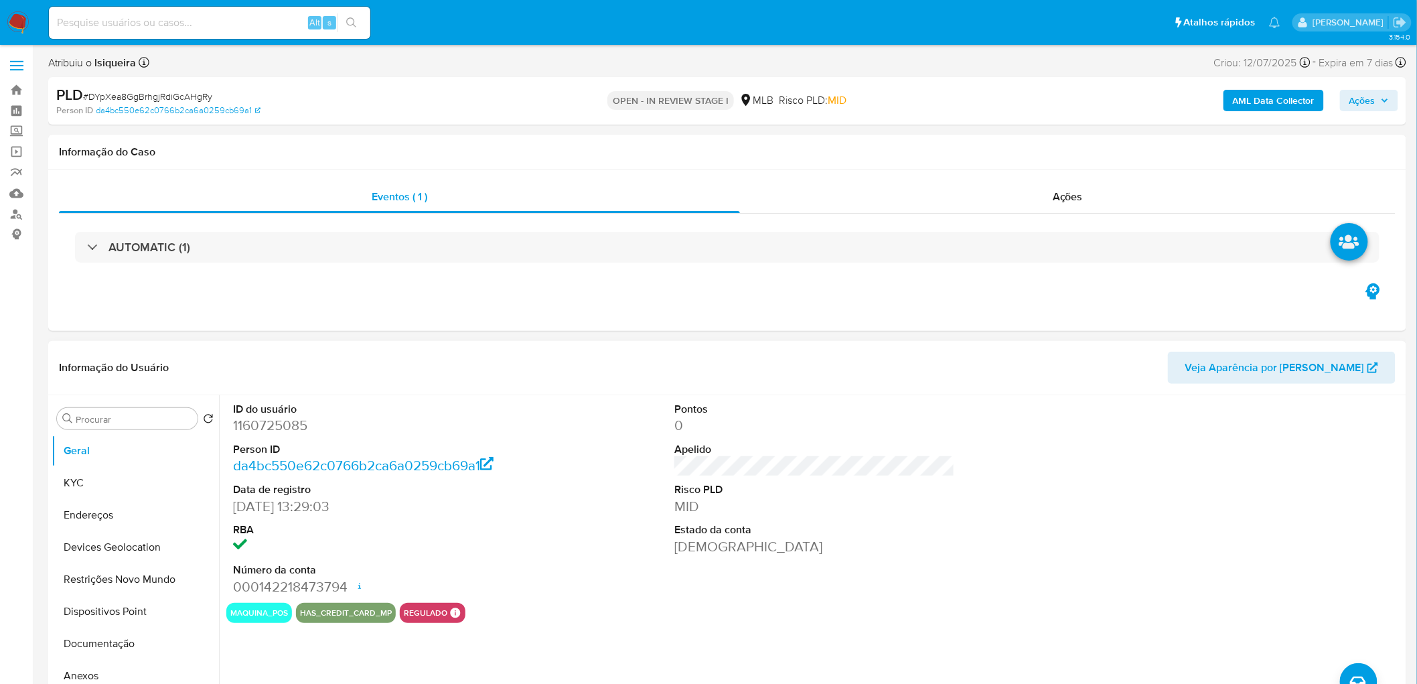
click at [250, 429] on dd "1160725085" at bounding box center [373, 425] width 281 height 19
copy dd "1160725085"
drag, startPoint x: 270, startPoint y: 500, endPoint x: 366, endPoint y: 514, distance: 96.7
click at [365, 514] on dd "14/07/2022 13:29:03" at bounding box center [373, 506] width 281 height 19
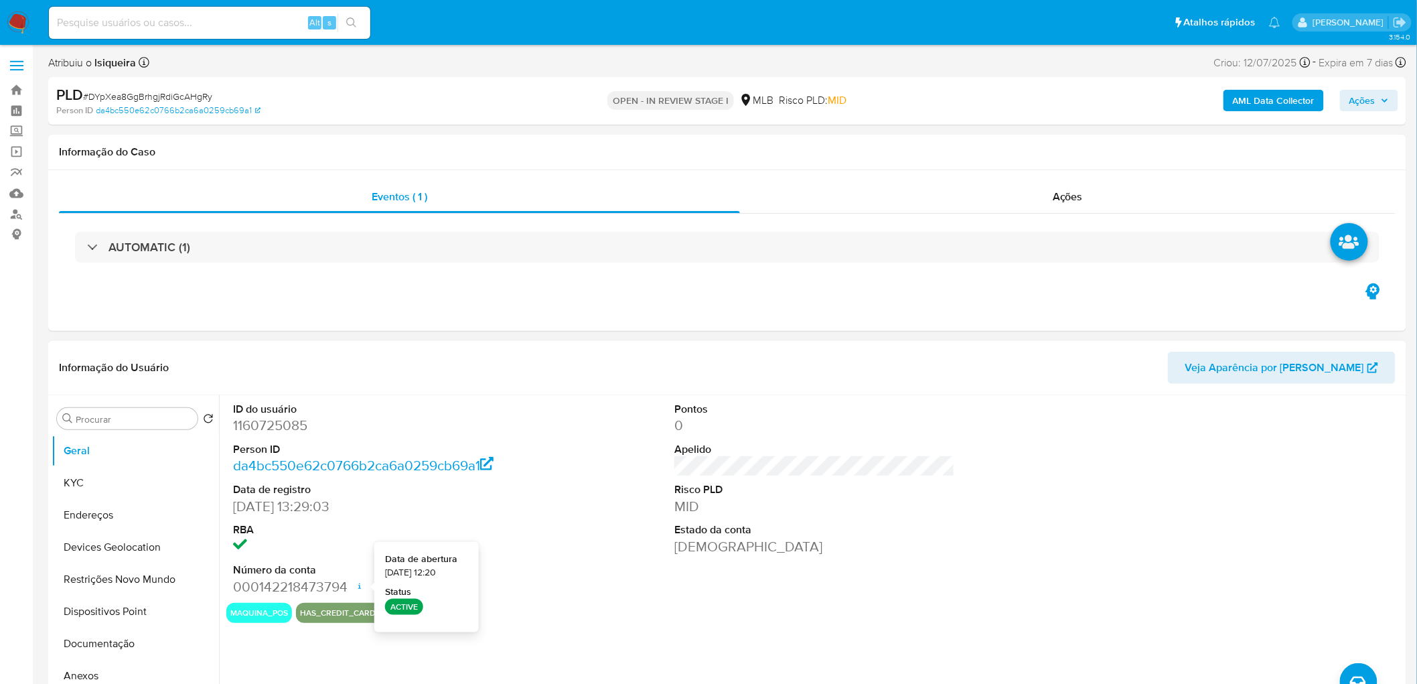
click at [357, 585] on icon at bounding box center [359, 586] width 11 height 11
click at [659, 453] on div "ID do usuário 1160725085 Person ID da4bc550e62c0766b2ca6a0259cb69a1 Data de reg…" at bounding box center [814, 499] width 1176 height 208
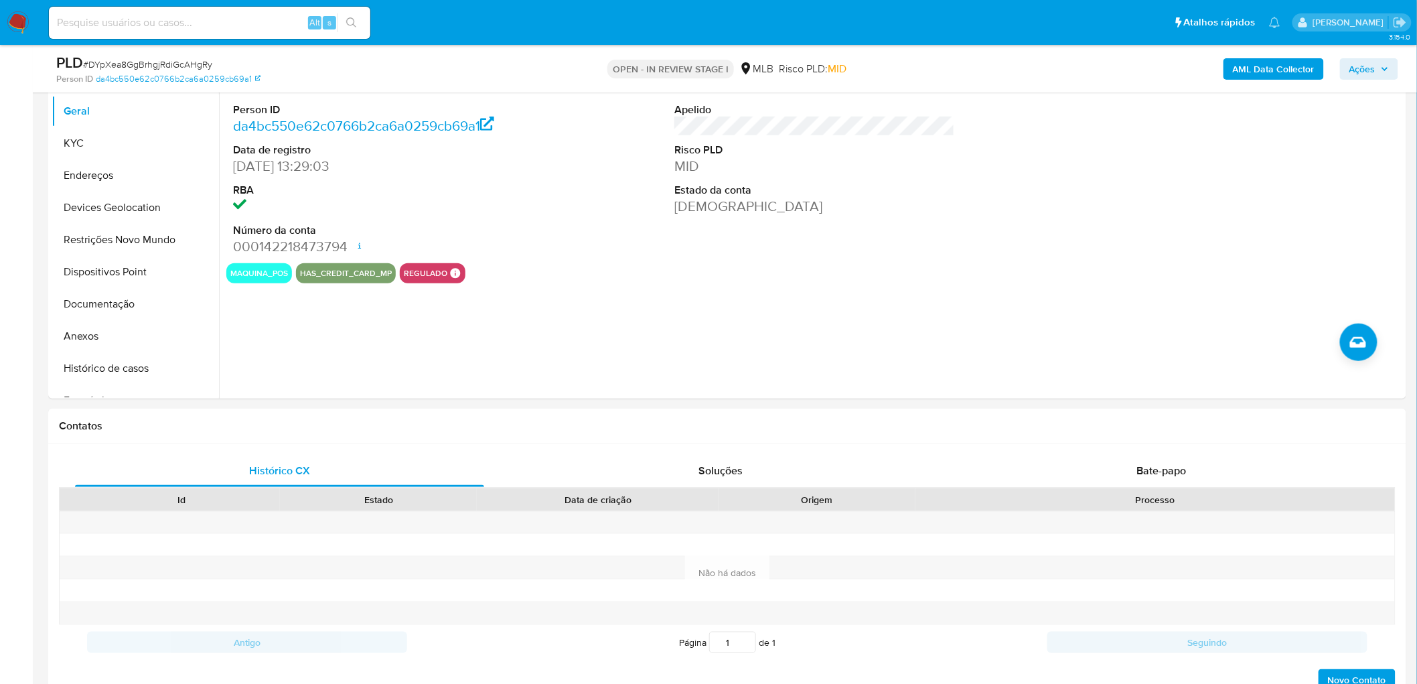
scroll to position [297, 0]
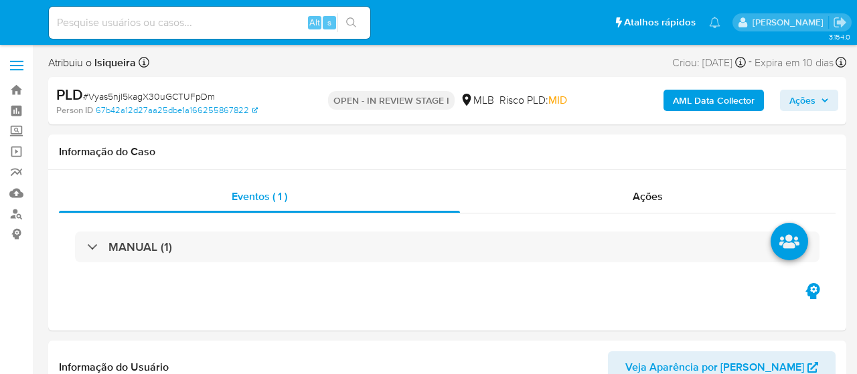
select select "10"
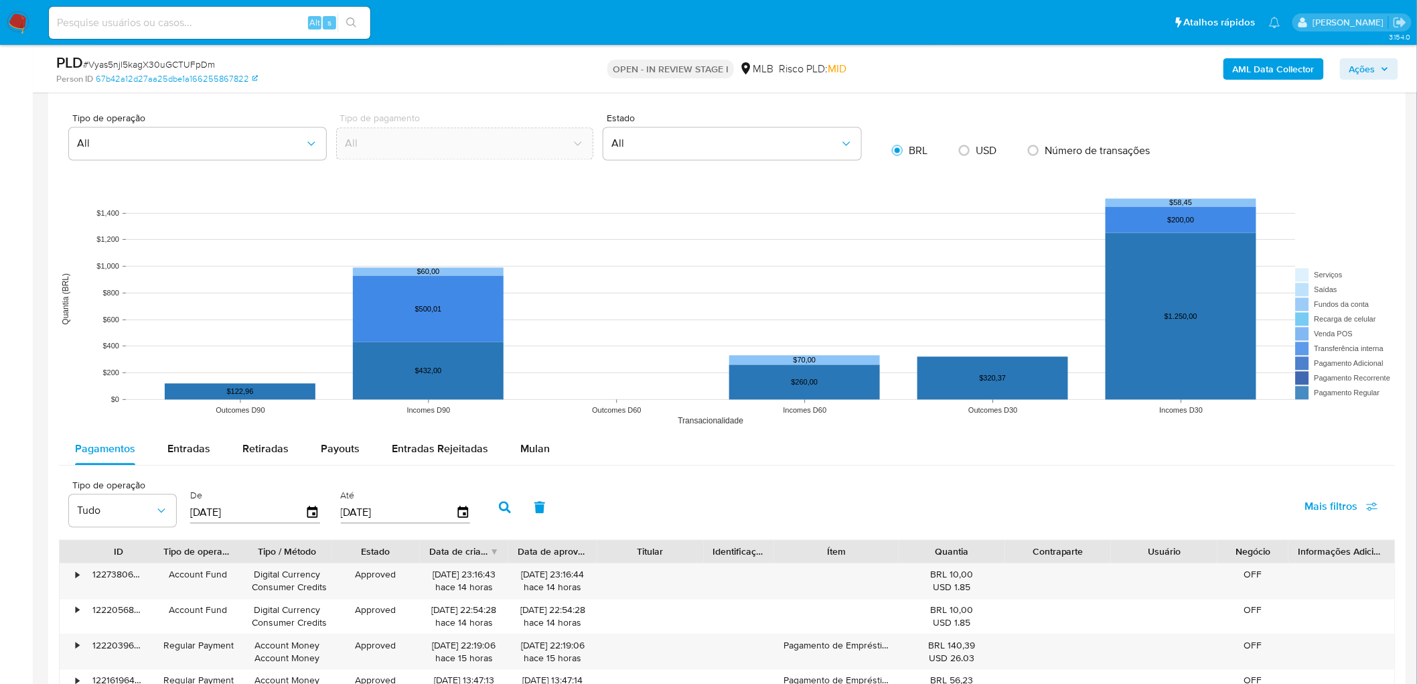
scroll to position [967, 0]
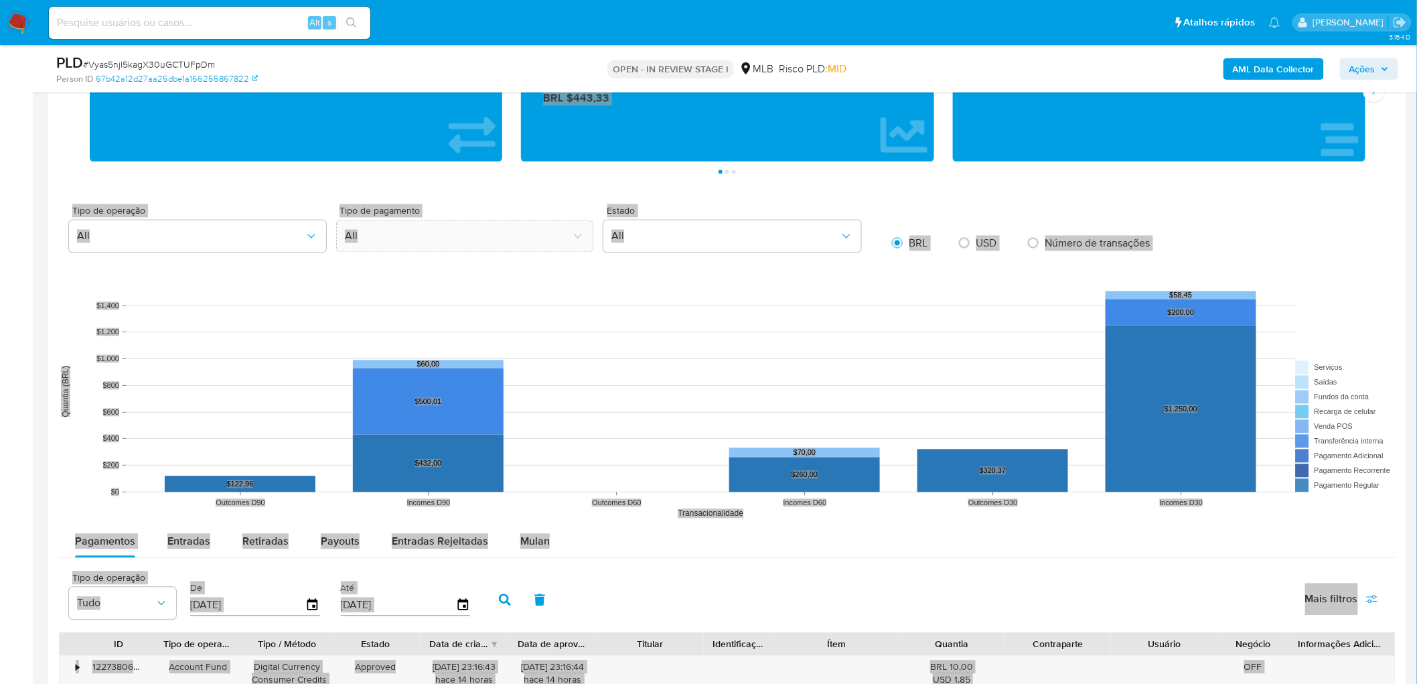
drag, startPoint x: 1415, startPoint y: 331, endPoint x: 1417, endPoint y: 85, distance: 245.7
click at [856, 85] on html "Pausado Ver notificaciones Alt s Atalhos rápidos Presiona las siguientes teclas…" at bounding box center [708, 340] width 1417 height 2614
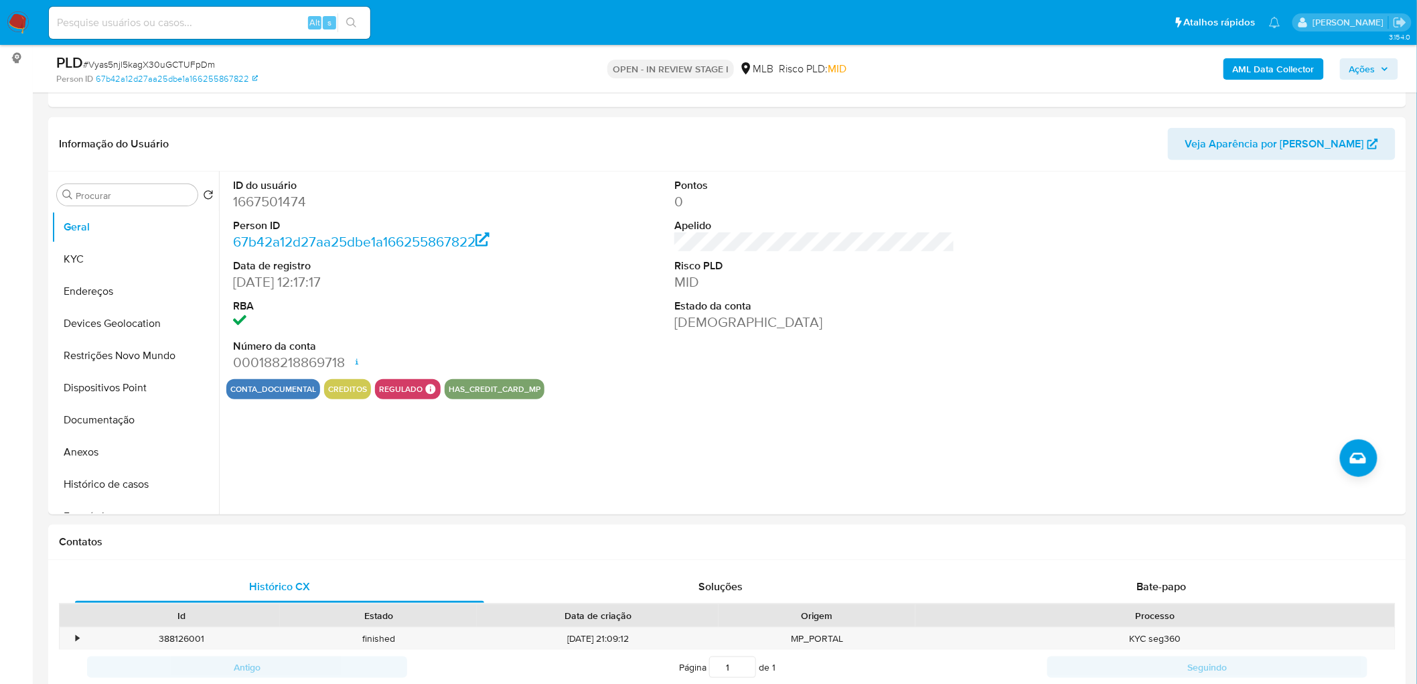
scroll to position [9, 0]
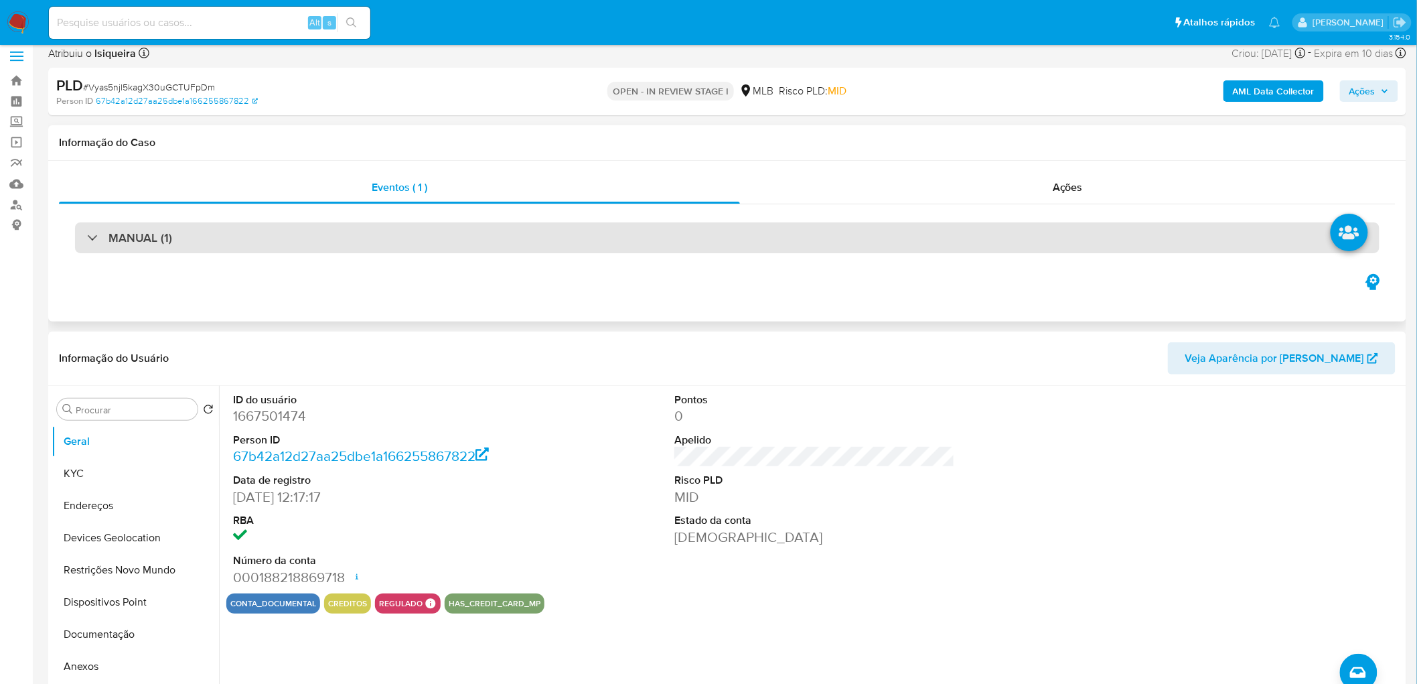
click at [289, 237] on div "MANUAL (1)" at bounding box center [727, 237] width 1304 height 31
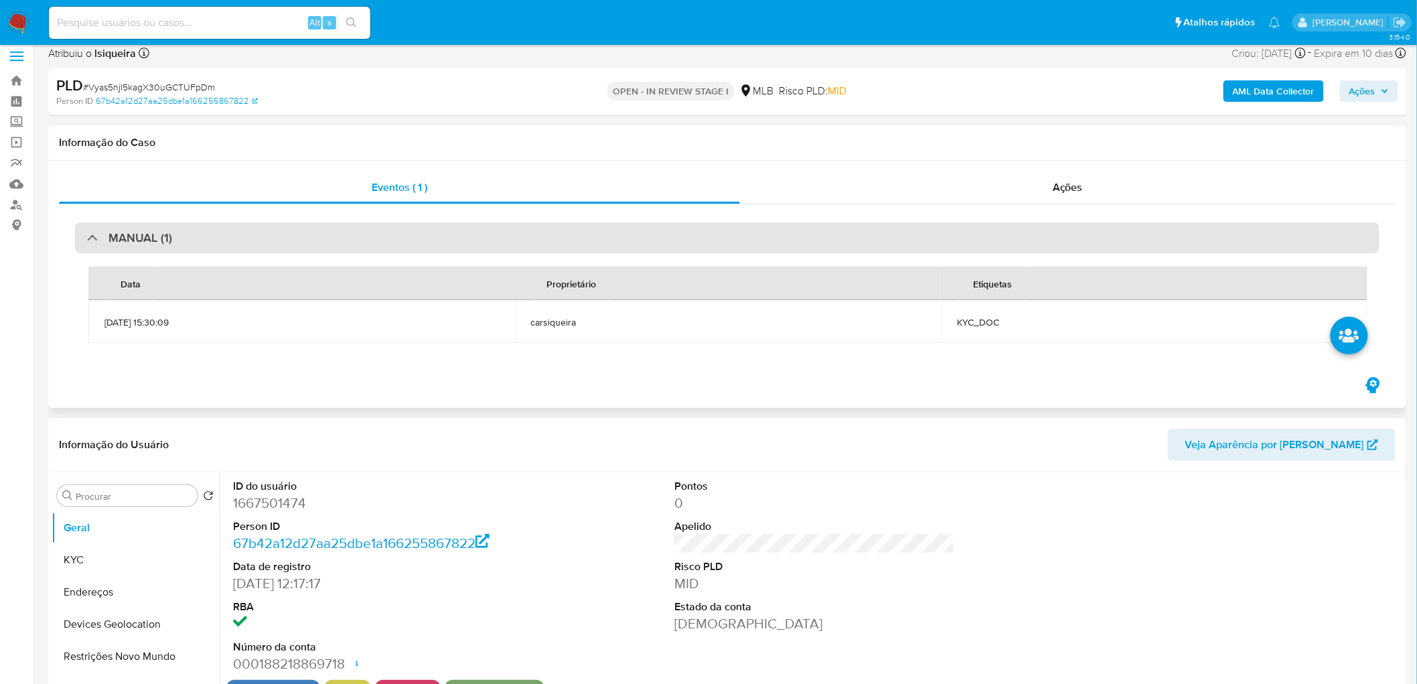
click at [289, 237] on div "MANUAL (1)" at bounding box center [727, 237] width 1304 height 31
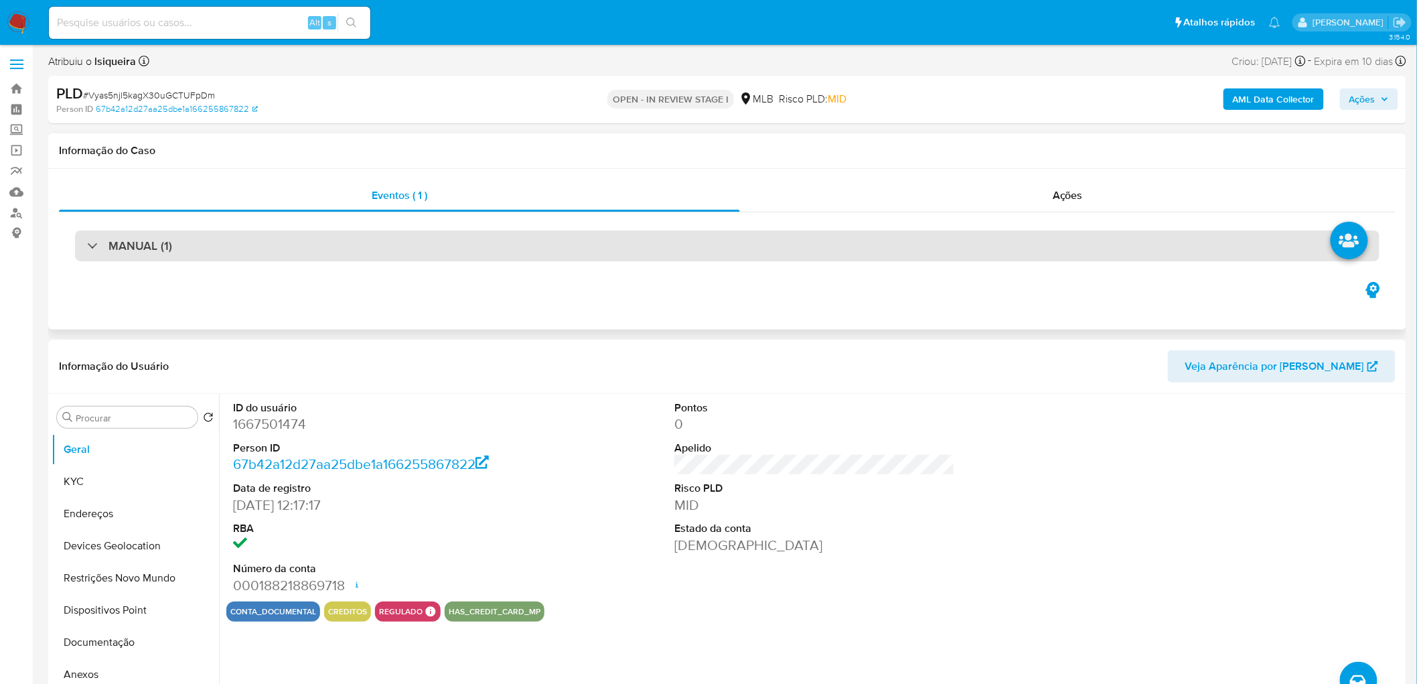
scroll to position [0, 0]
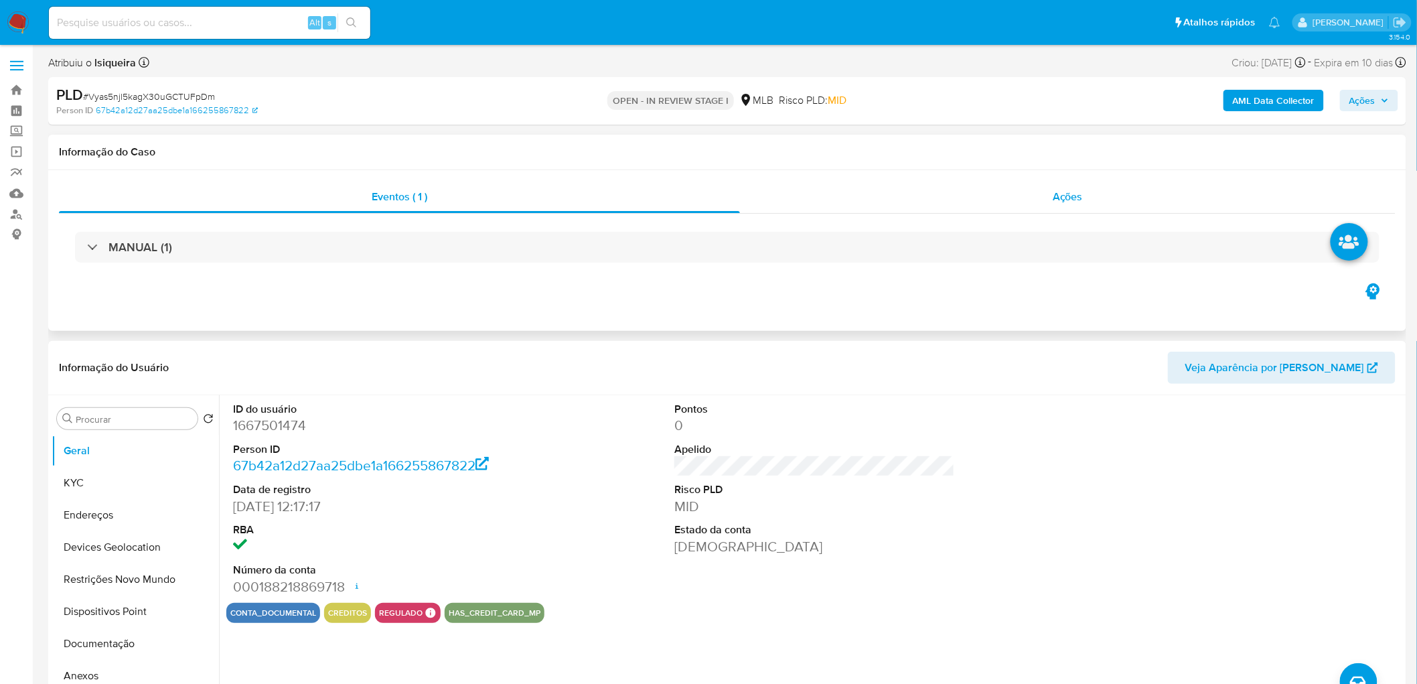
click at [856, 189] on span "Ações" at bounding box center [1068, 196] width 30 height 15
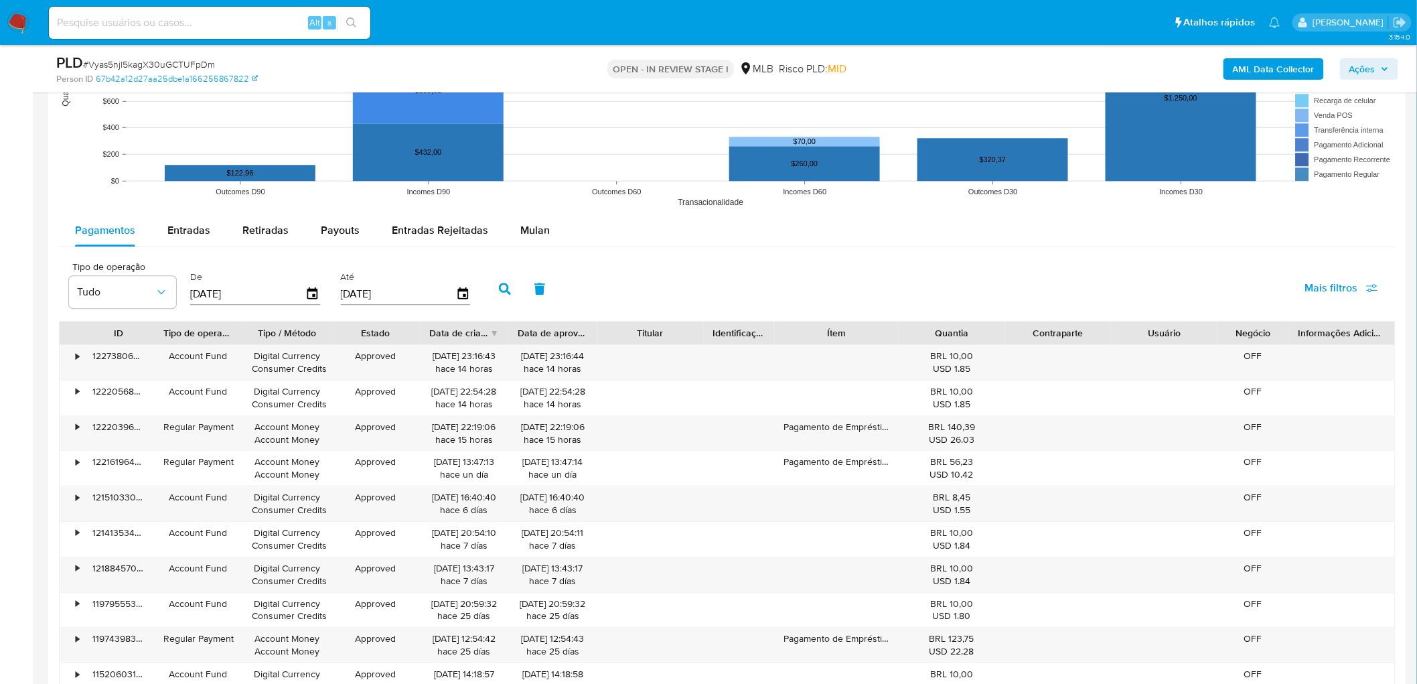
scroll to position [1413, 0]
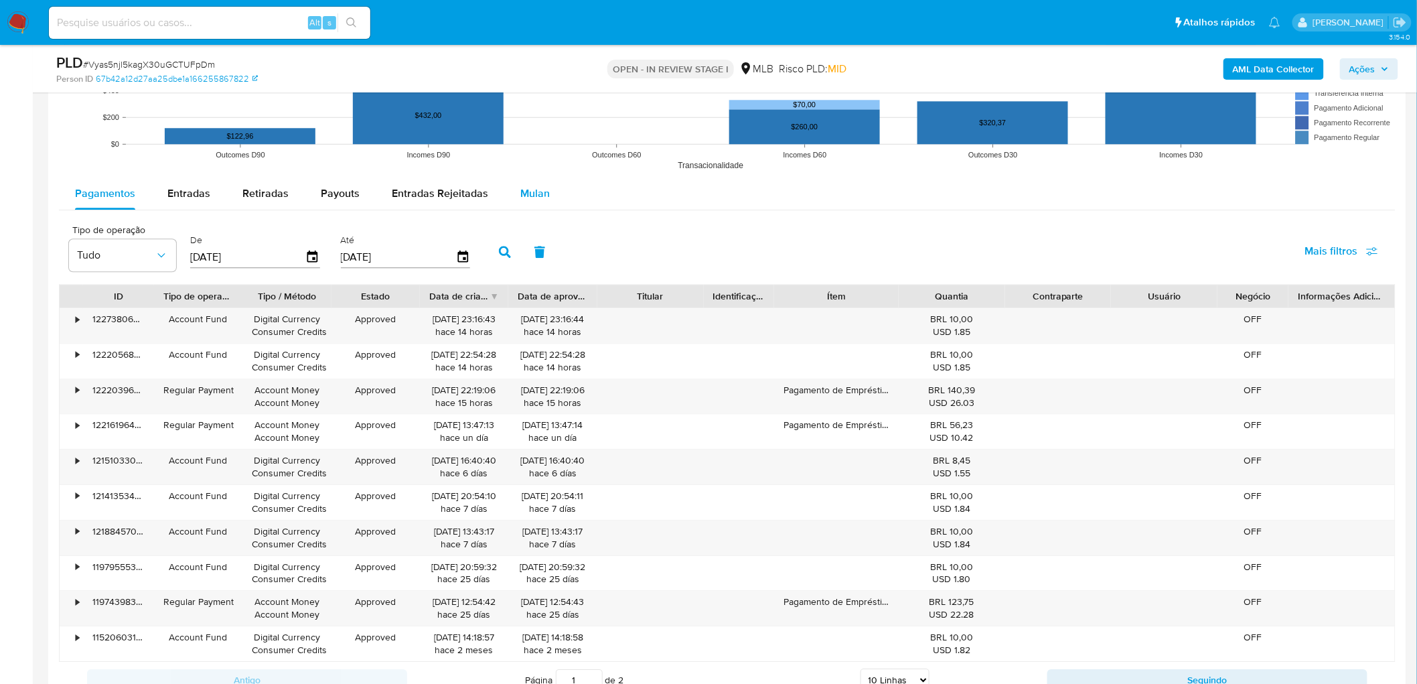
click at [525, 199] on span "Mulan" at bounding box center [534, 192] width 29 height 15
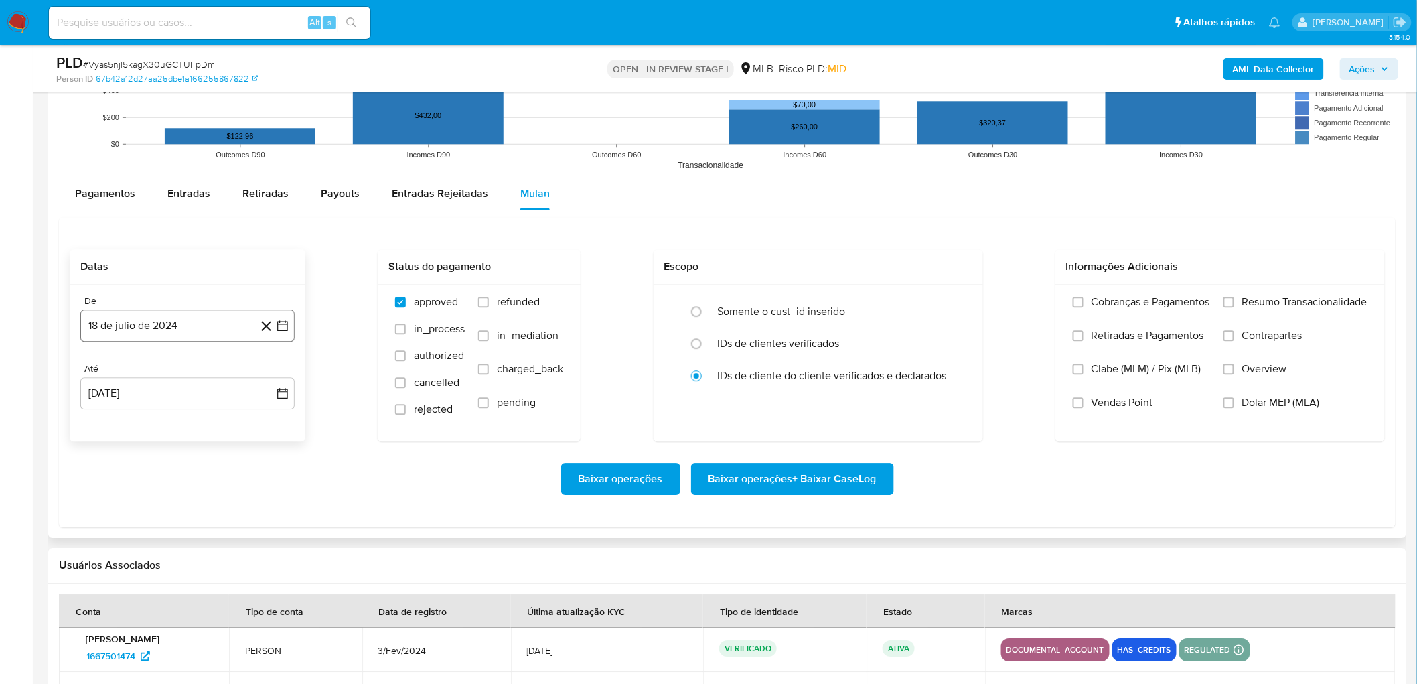
click at [131, 329] on button "18 de julio de 2024" at bounding box center [187, 325] width 214 height 32
click at [188, 369] on span "julio 2024" at bounding box center [181, 374] width 50 height 13
click at [258, 374] on div "2024" at bounding box center [185, 374] width 179 height 16
click at [266, 370] on icon "Año siguiente" at bounding box center [269, 374] width 16 height 16
click at [242, 374] on button "jun" at bounding box center [244, 460] width 37 height 21
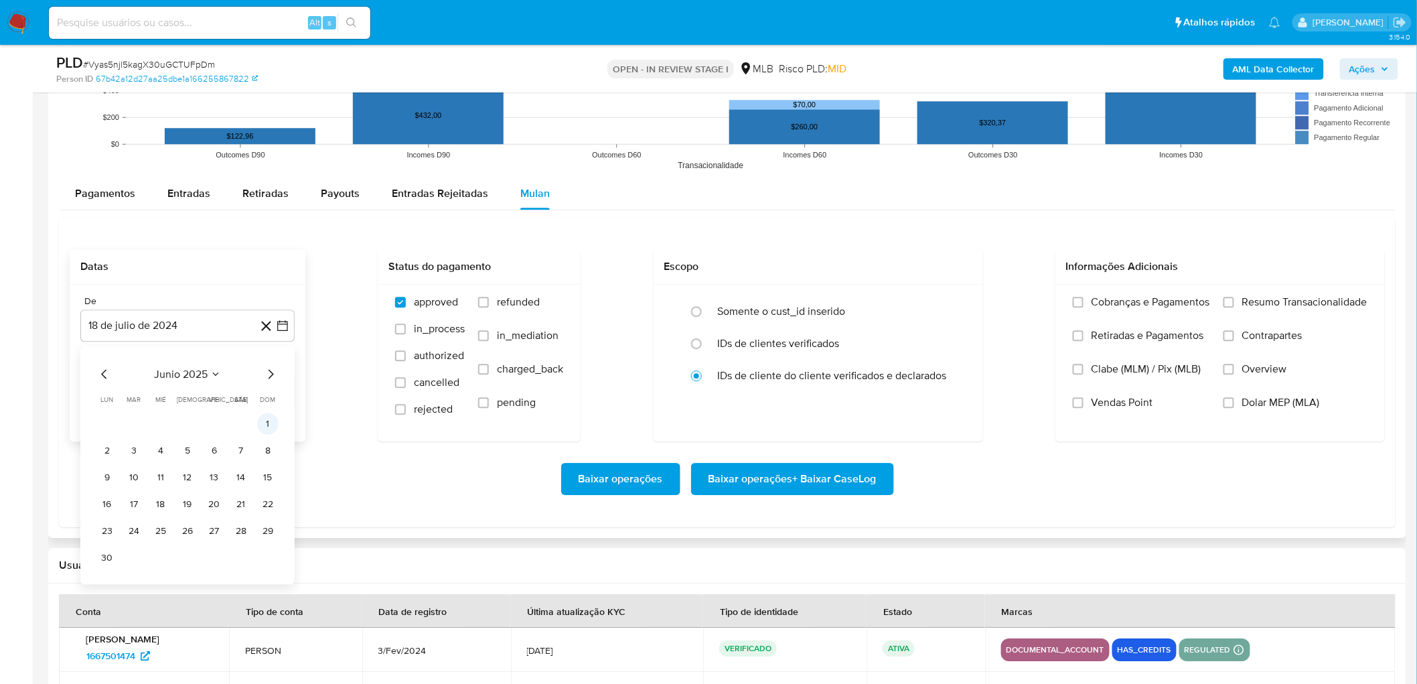
click at [268, 374] on button "1" at bounding box center [267, 423] width 21 height 21
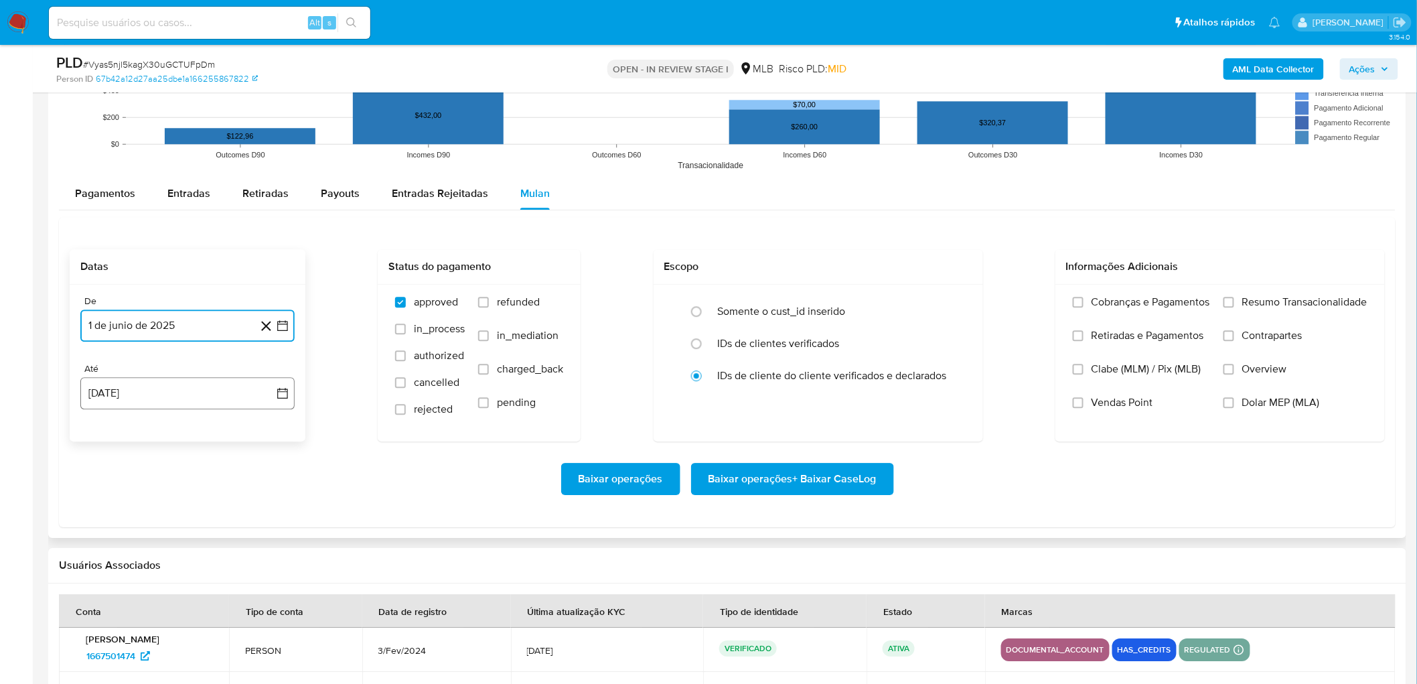
click at [188, 374] on button "[DATE]" at bounding box center [187, 393] width 214 height 32
click at [240, 374] on button "16" at bounding box center [240, 544] width 21 height 21
click at [856, 305] on span "Resumo Transacionalidade" at bounding box center [1304, 301] width 125 height 13
click at [856, 305] on input "Resumo Transacionalidade" at bounding box center [1228, 302] width 11 height 11
click at [856, 374] on label "Vendas Point" at bounding box center [1141, 412] width 137 height 33
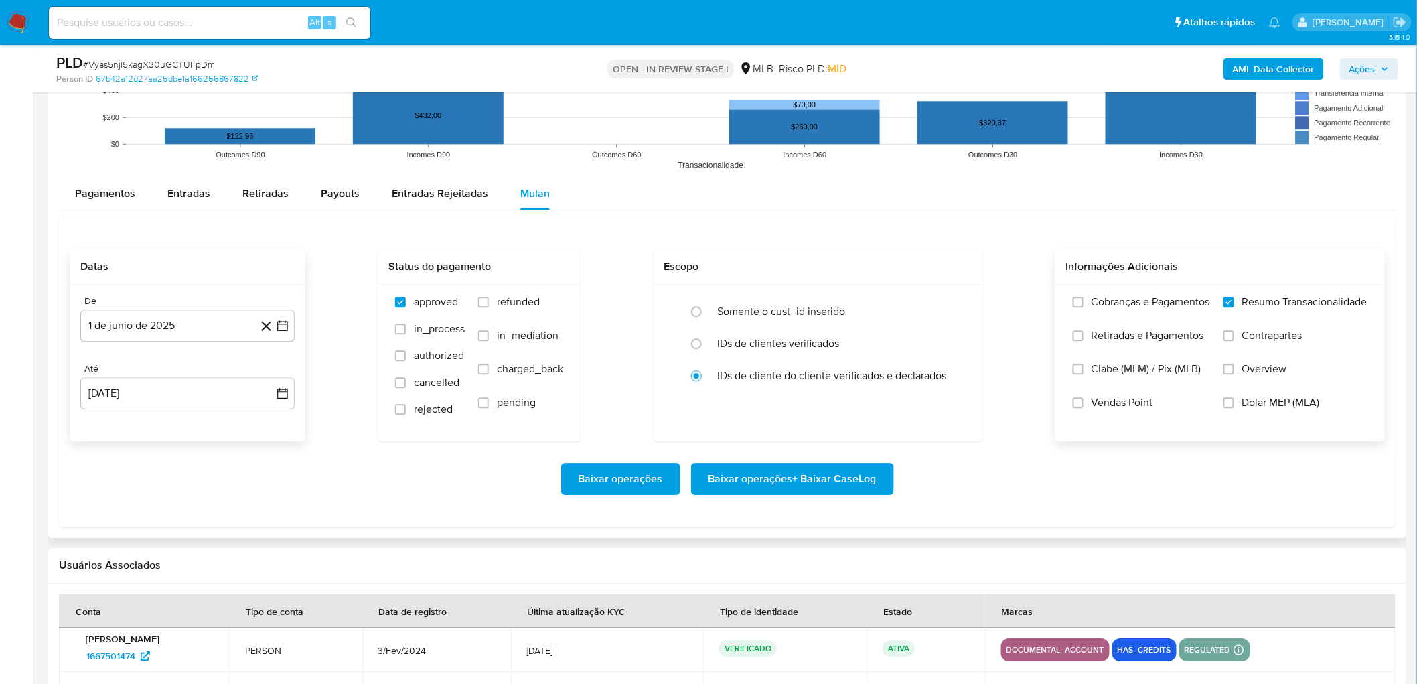
click at [856, 374] on input "Vendas Point" at bounding box center [1078, 402] width 11 height 11
click at [808, 374] on span "Baixar operações + Baixar CaseLog" at bounding box center [792, 478] width 168 height 29
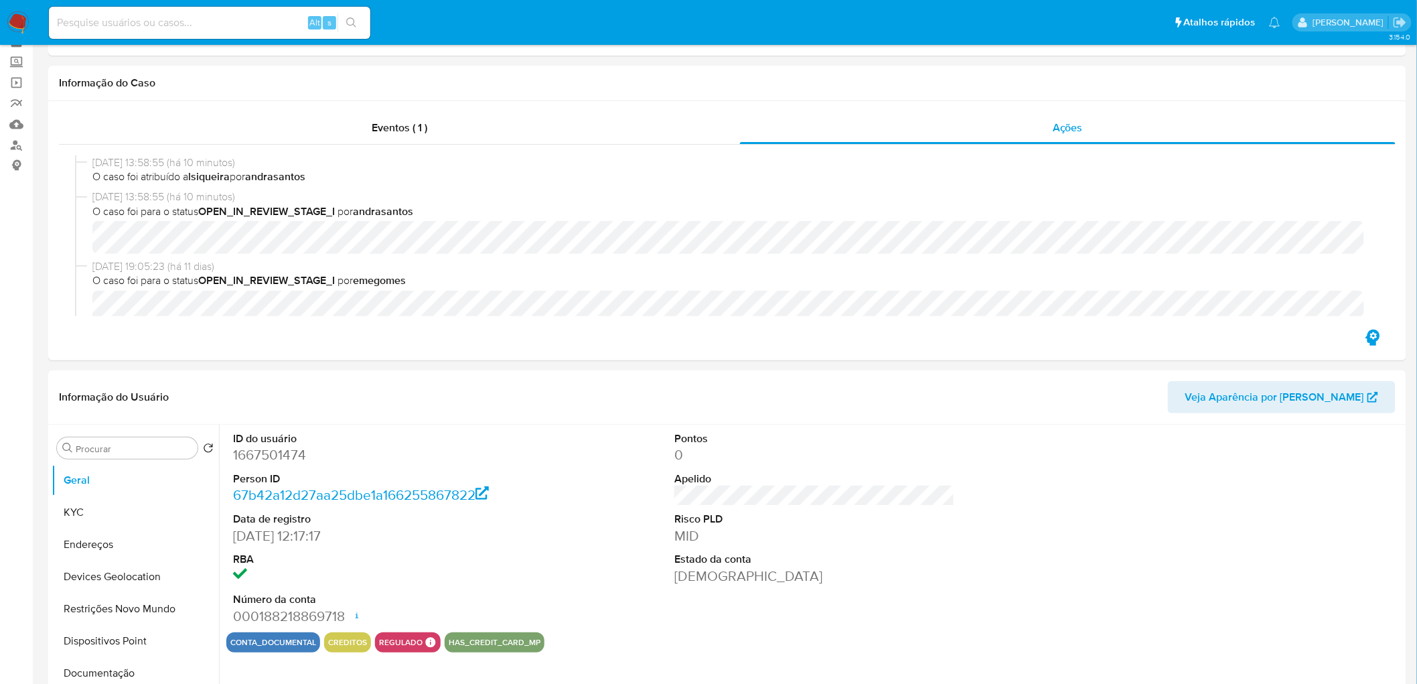
scroll to position [16, 0]
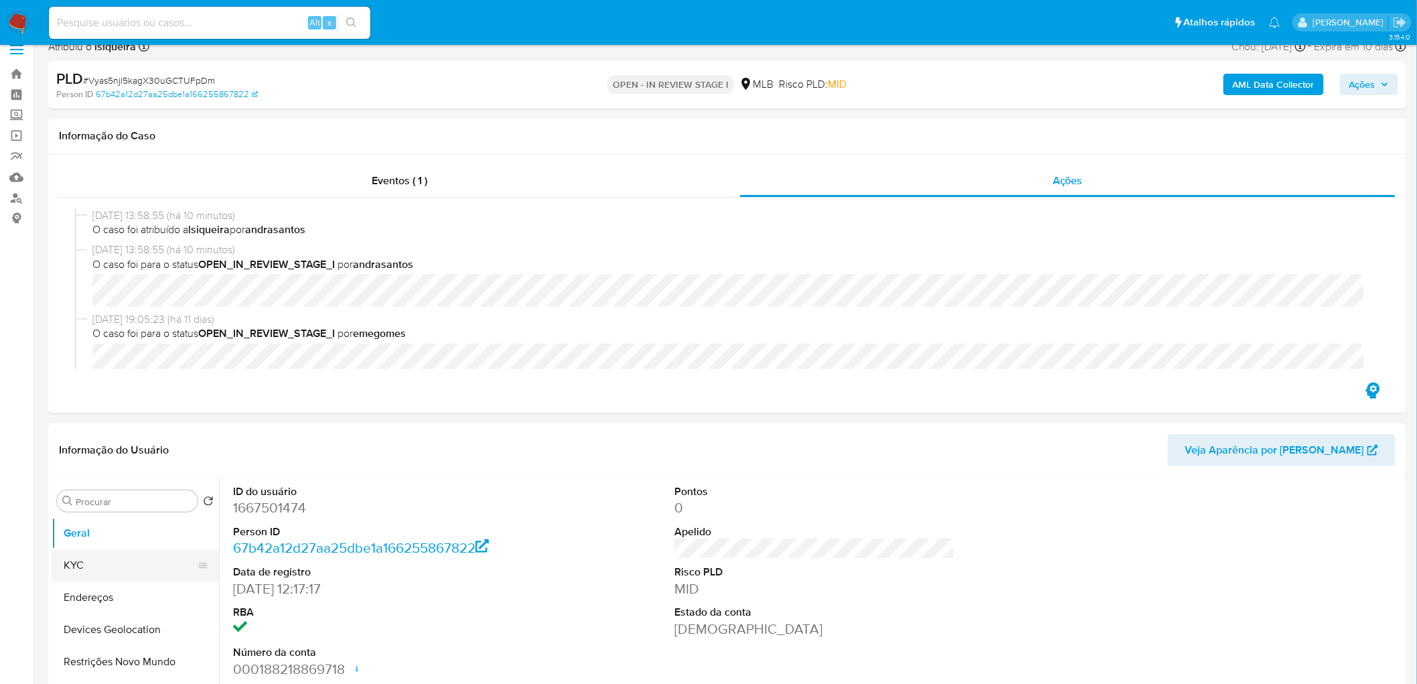
click at [117, 374] on button "KYC" at bounding box center [130, 565] width 157 height 32
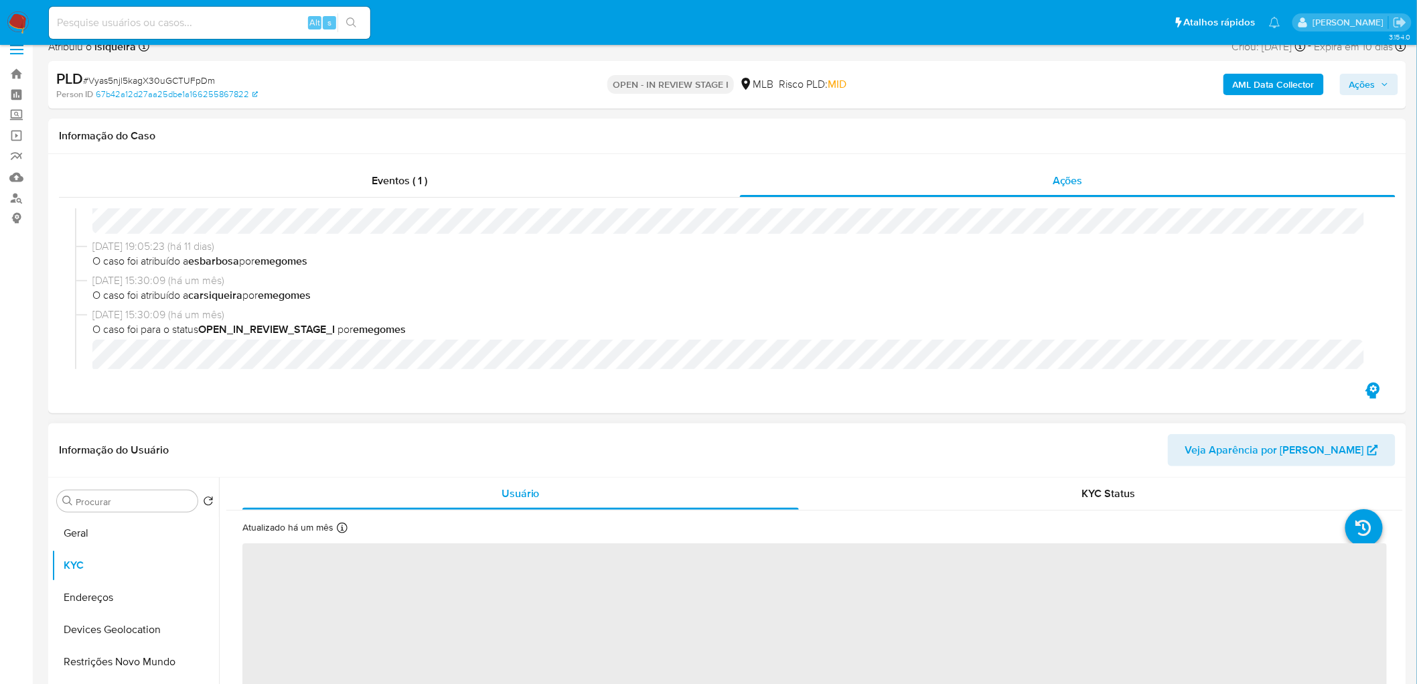
scroll to position [149, 0]
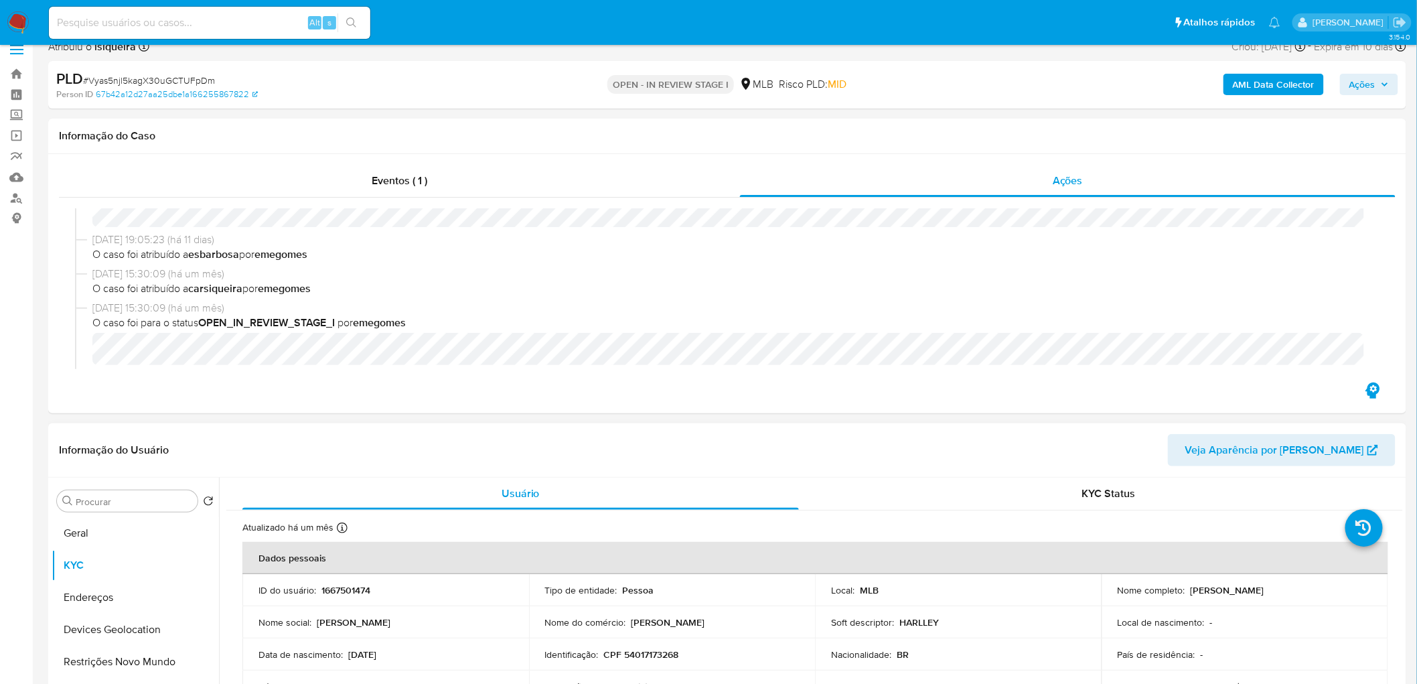
drag, startPoint x: 1276, startPoint y: 589, endPoint x: 1186, endPoint y: 587, distance: 89.1
click at [856, 374] on div "Nome completo : Lucieli Lima da Silva" at bounding box center [1245, 590] width 254 height 12
copy p "Lucieli Lima da Silva"
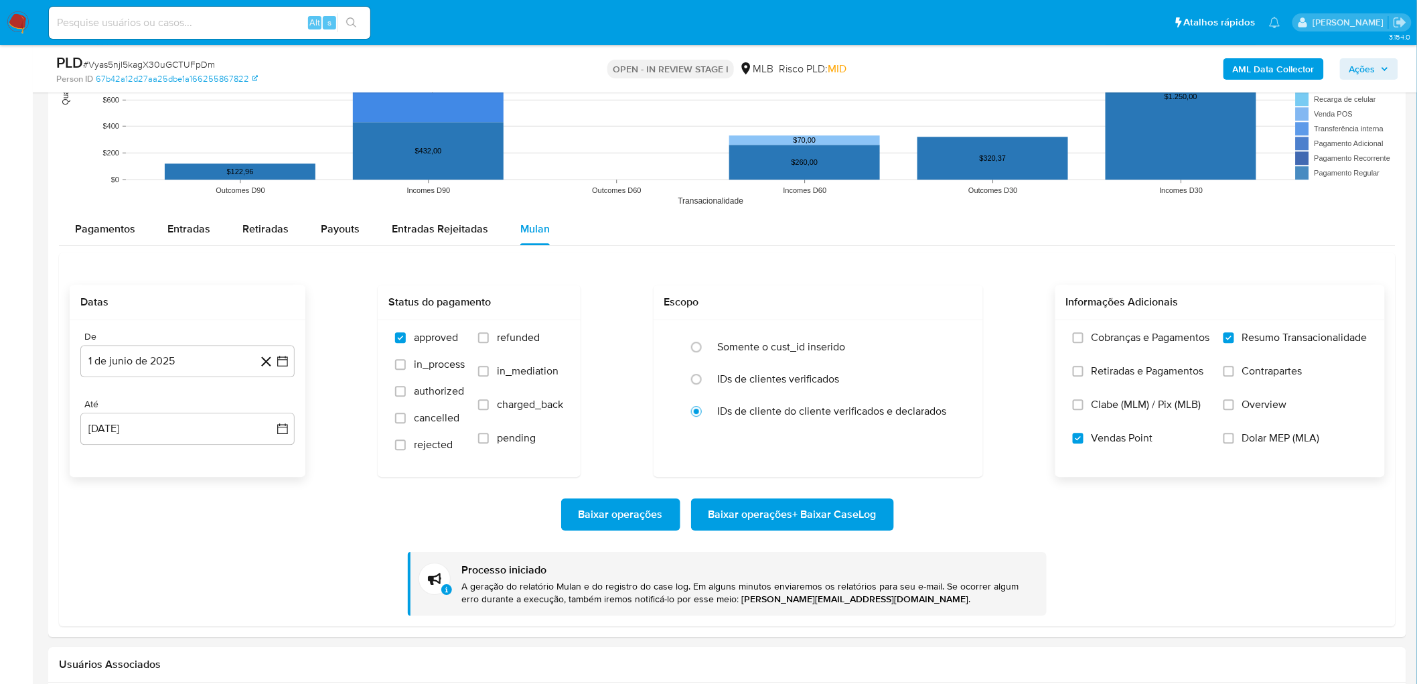
scroll to position [1384, 0]
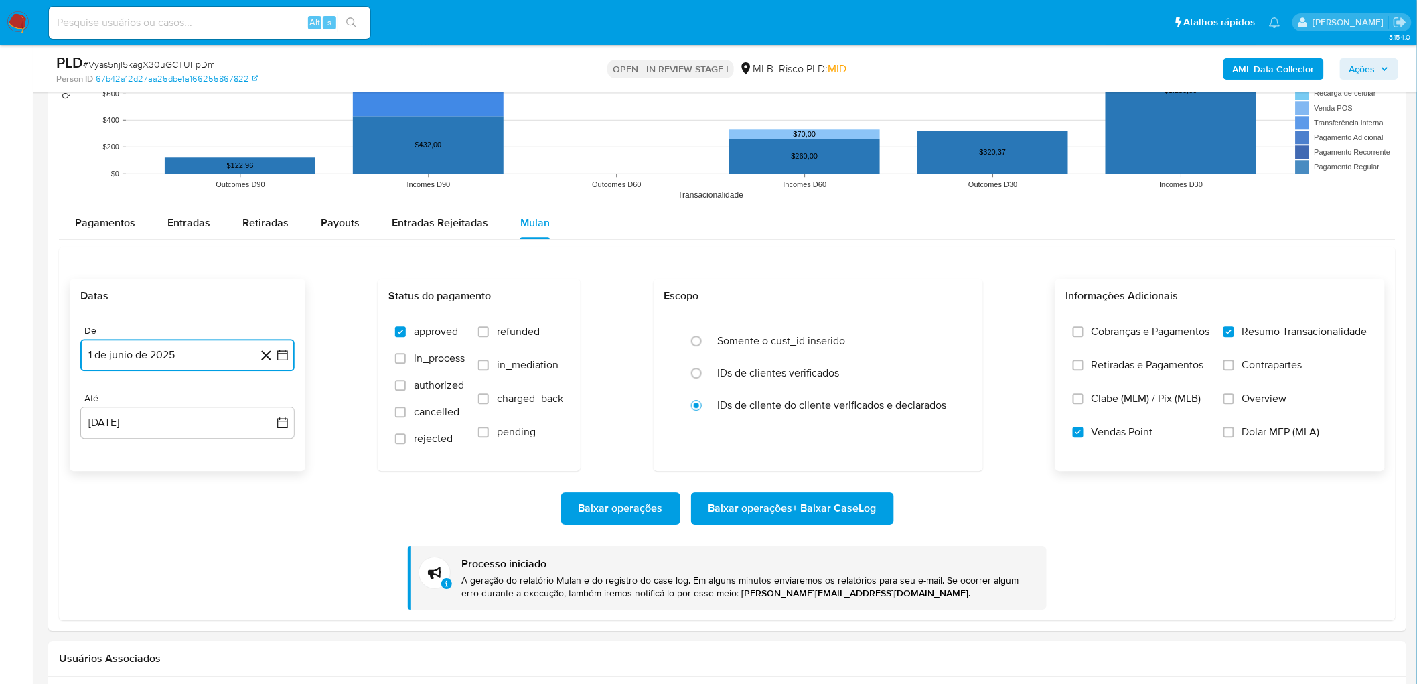
click at [189, 354] on button "1 de junio de 2025" at bounding box center [187, 355] width 214 height 32
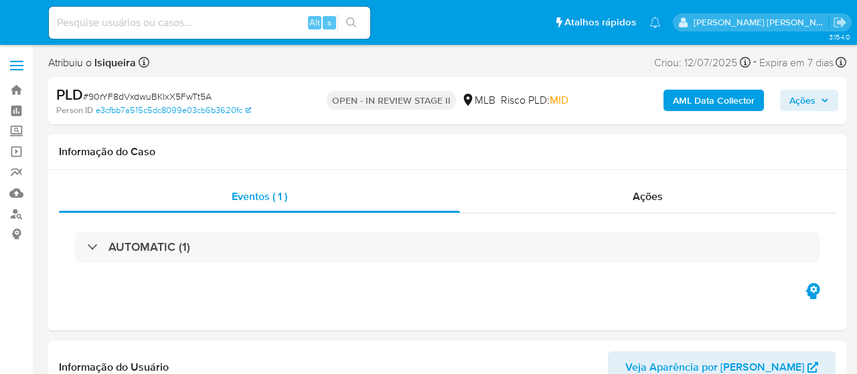
select select "10"
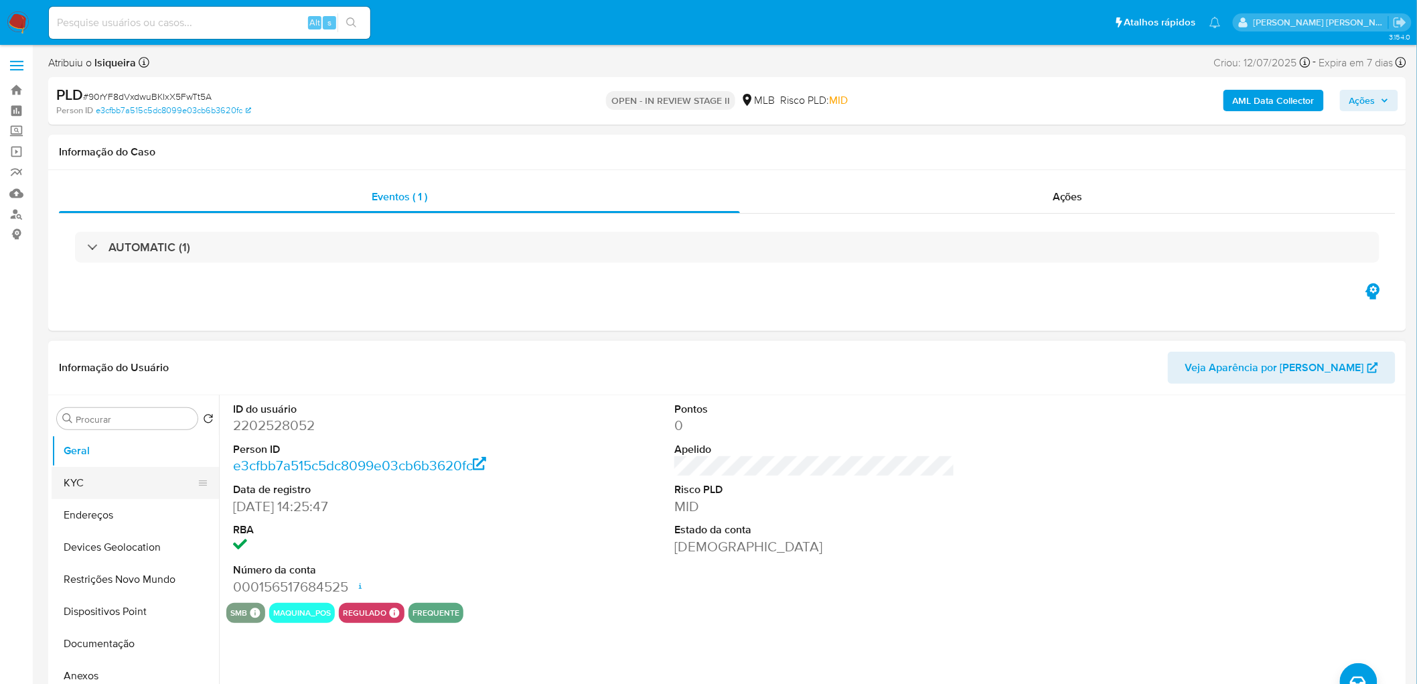
click at [92, 374] on button "KYC" at bounding box center [130, 483] width 157 height 32
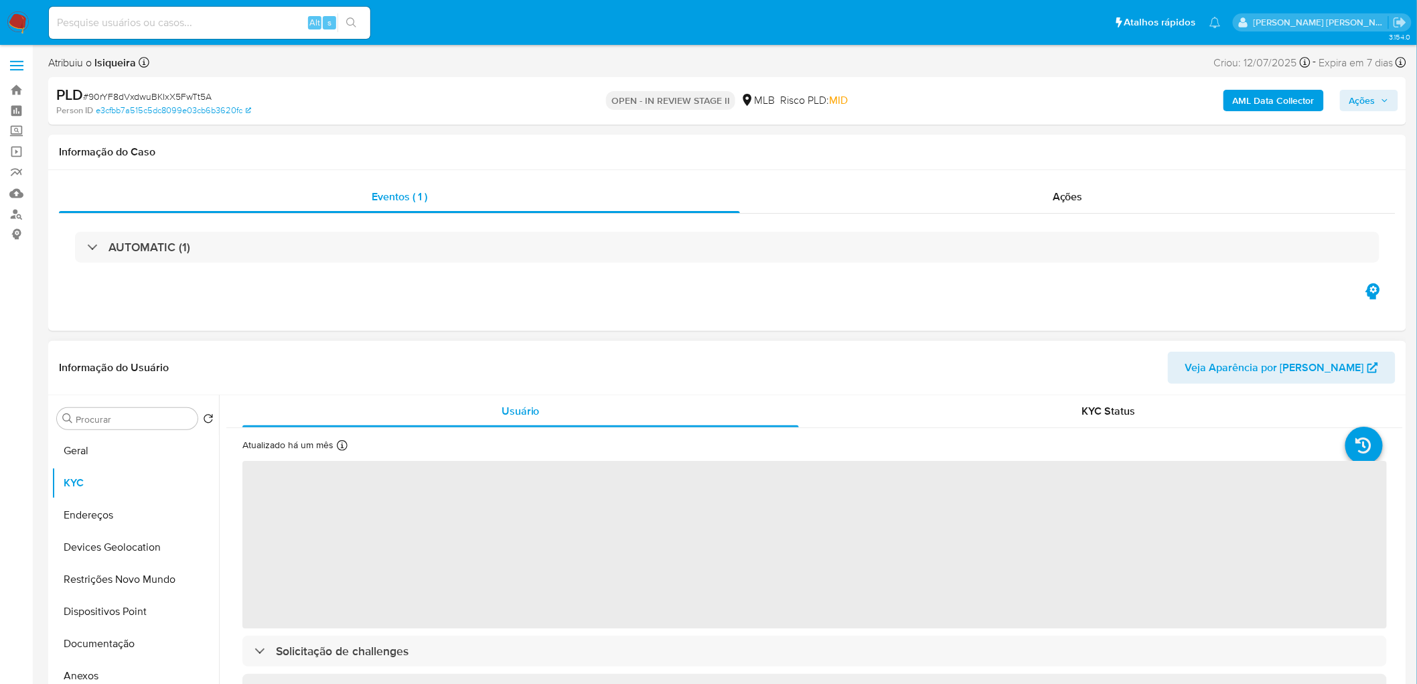
scroll to position [74, 0]
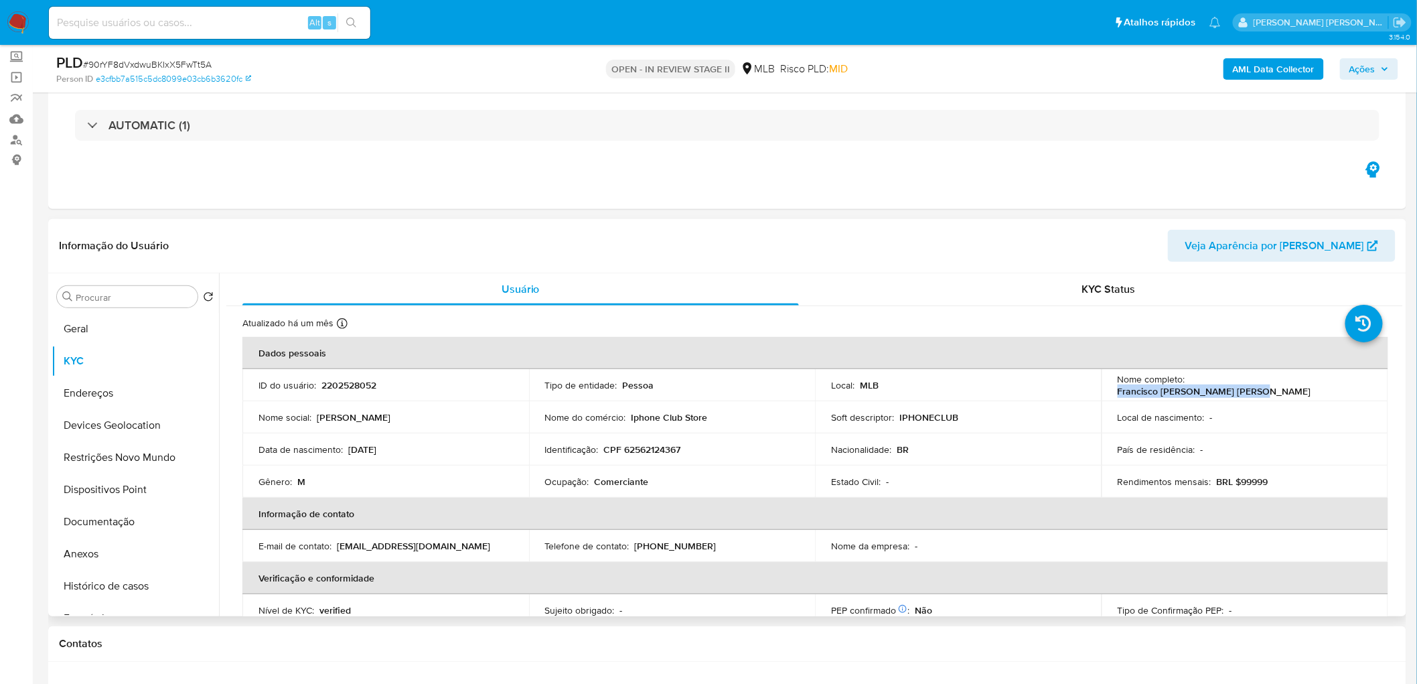
drag, startPoint x: 1333, startPoint y: 383, endPoint x: 1186, endPoint y: 382, distance: 147.3
click at [856, 374] on div "Nome completo : Francisco [PERSON_NAME] [PERSON_NAME]" at bounding box center [1245, 385] width 254 height 24
copy p "Francisco [PERSON_NAME] [PERSON_NAME]"
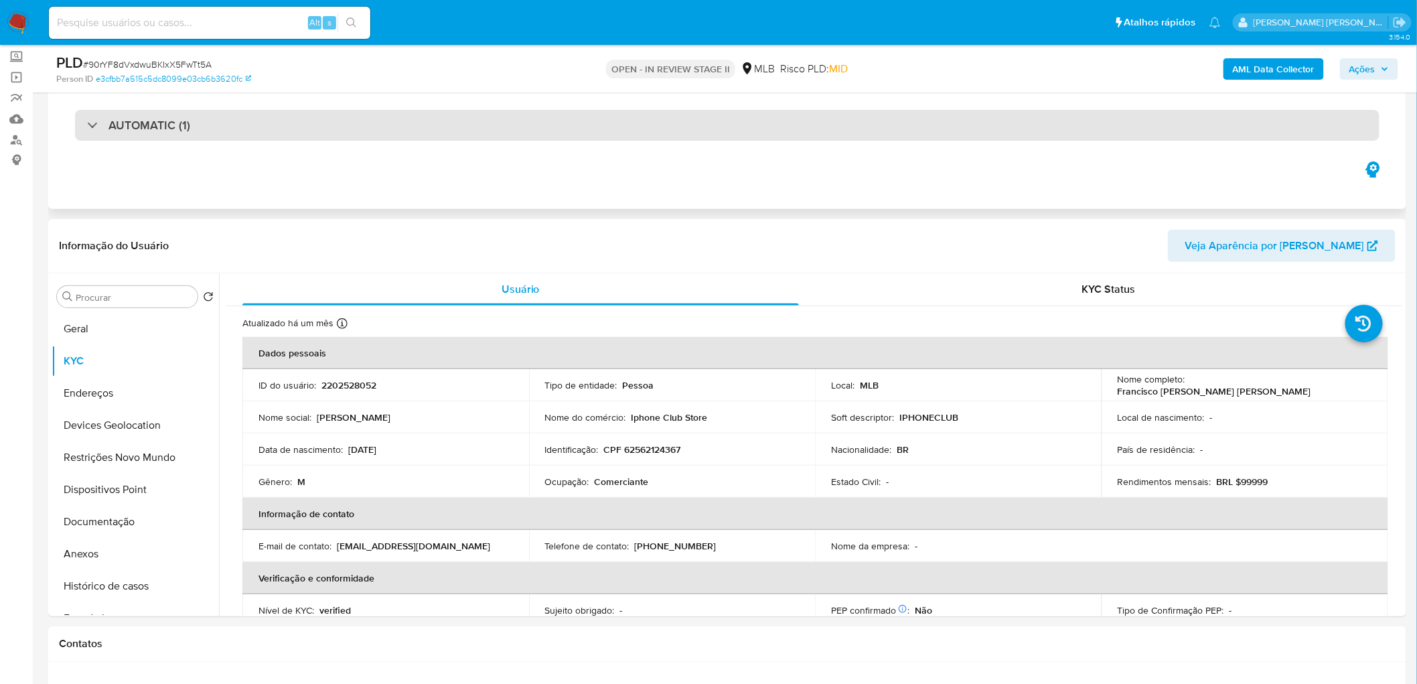
click at [368, 122] on div "AUTOMATIC (1)" at bounding box center [727, 125] width 1304 height 31
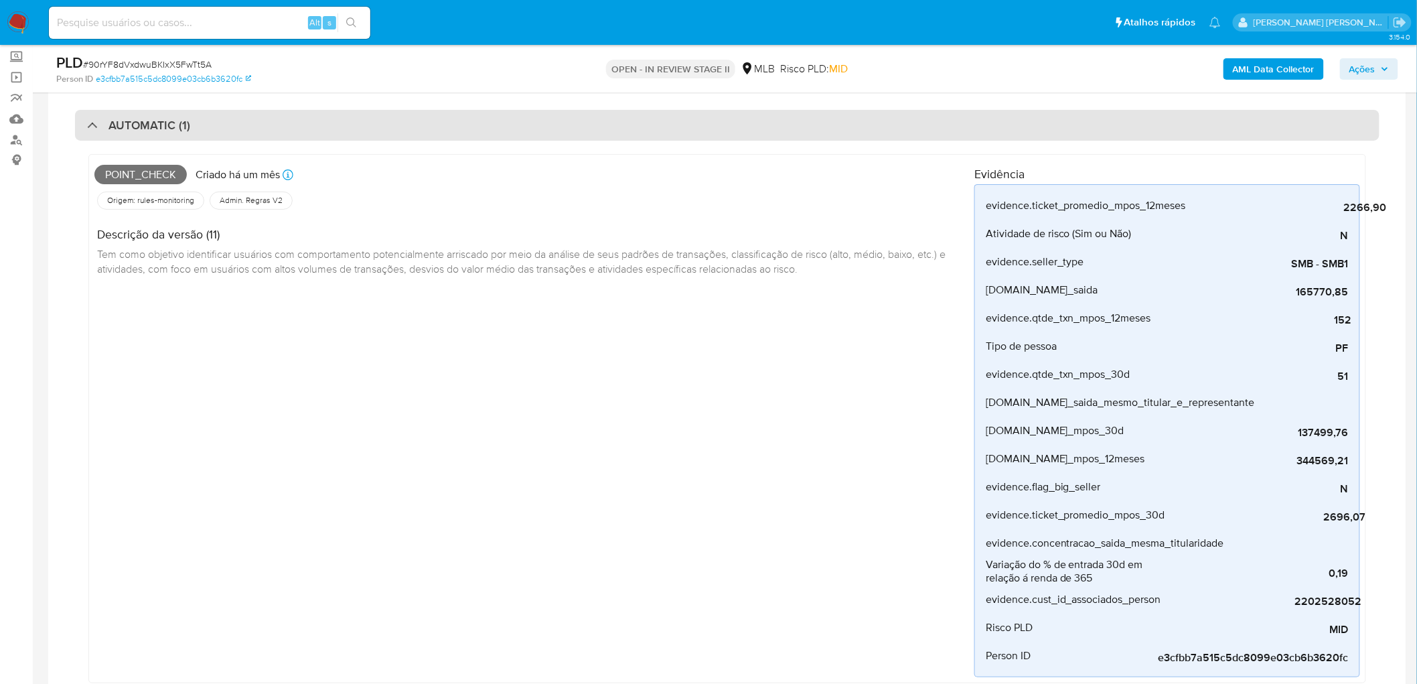
click at [368, 122] on div "AUTOMATIC (1)" at bounding box center [727, 125] width 1304 height 31
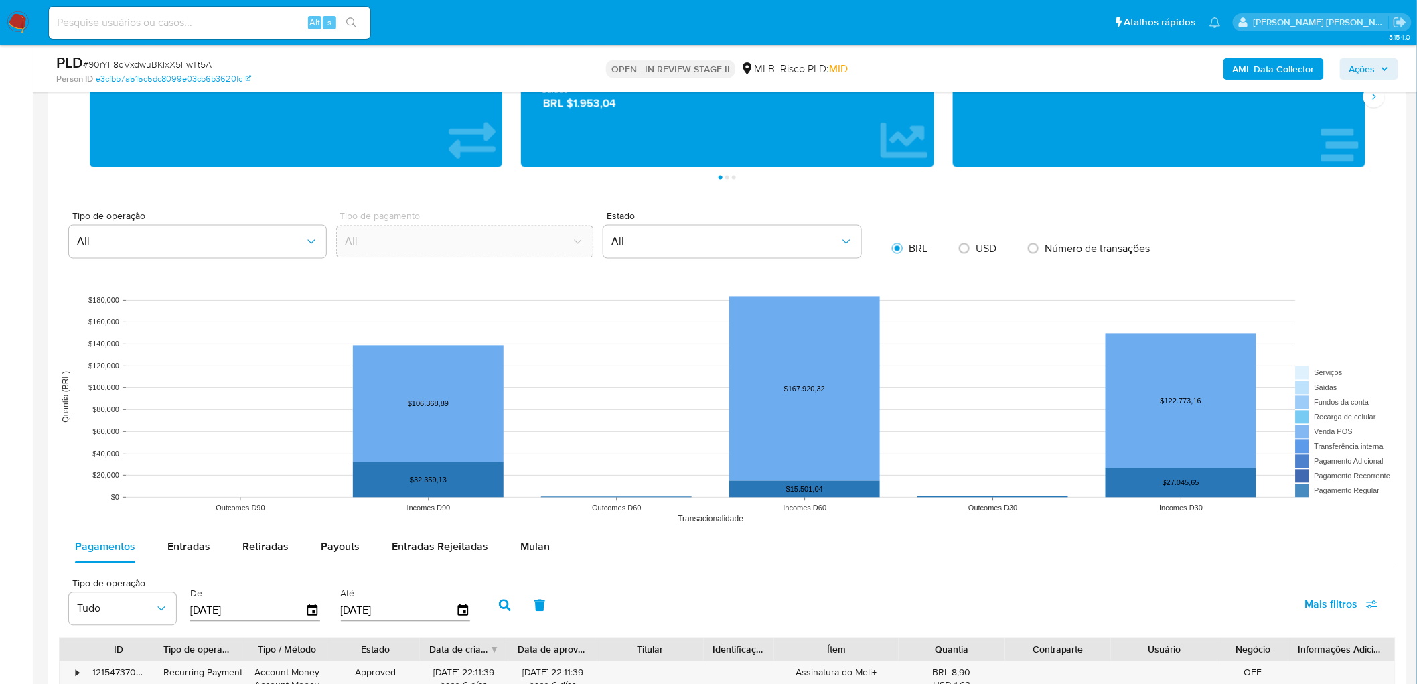
scroll to position [1041, 0]
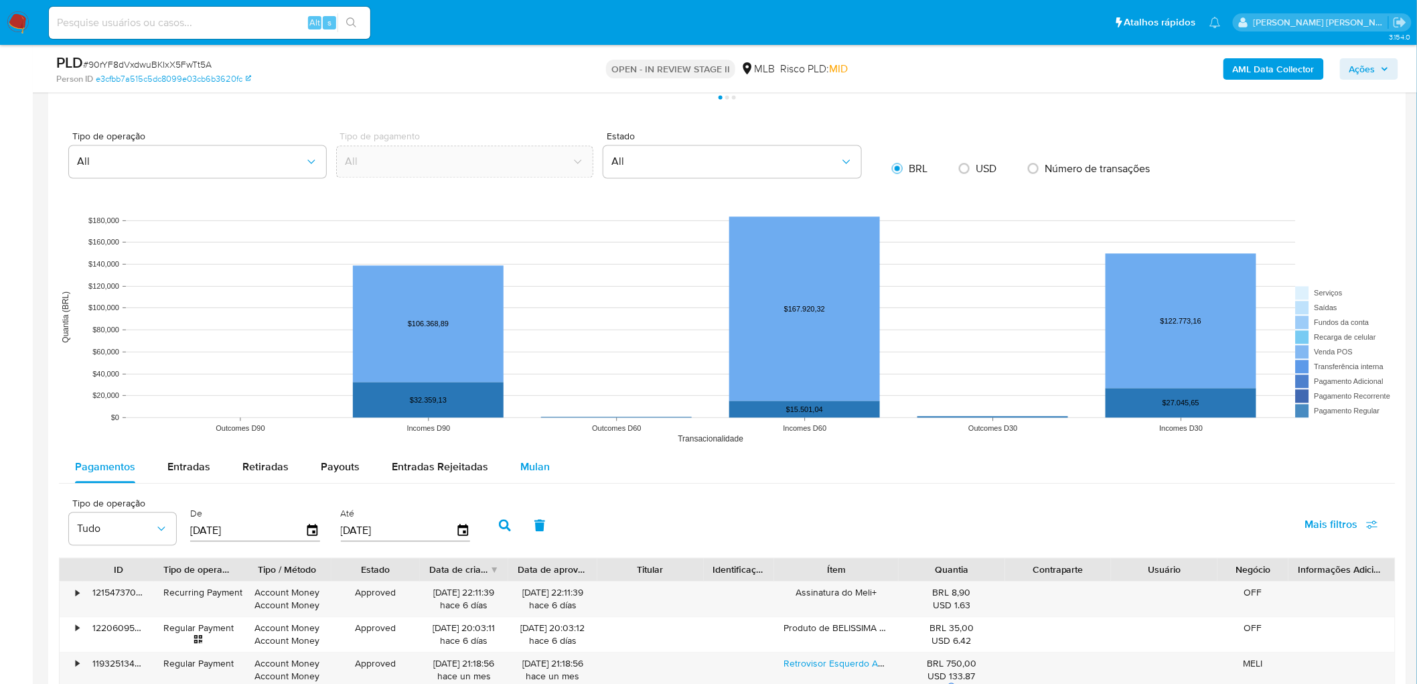
click at [532, 374] on span "Mulan" at bounding box center [534, 466] width 29 height 15
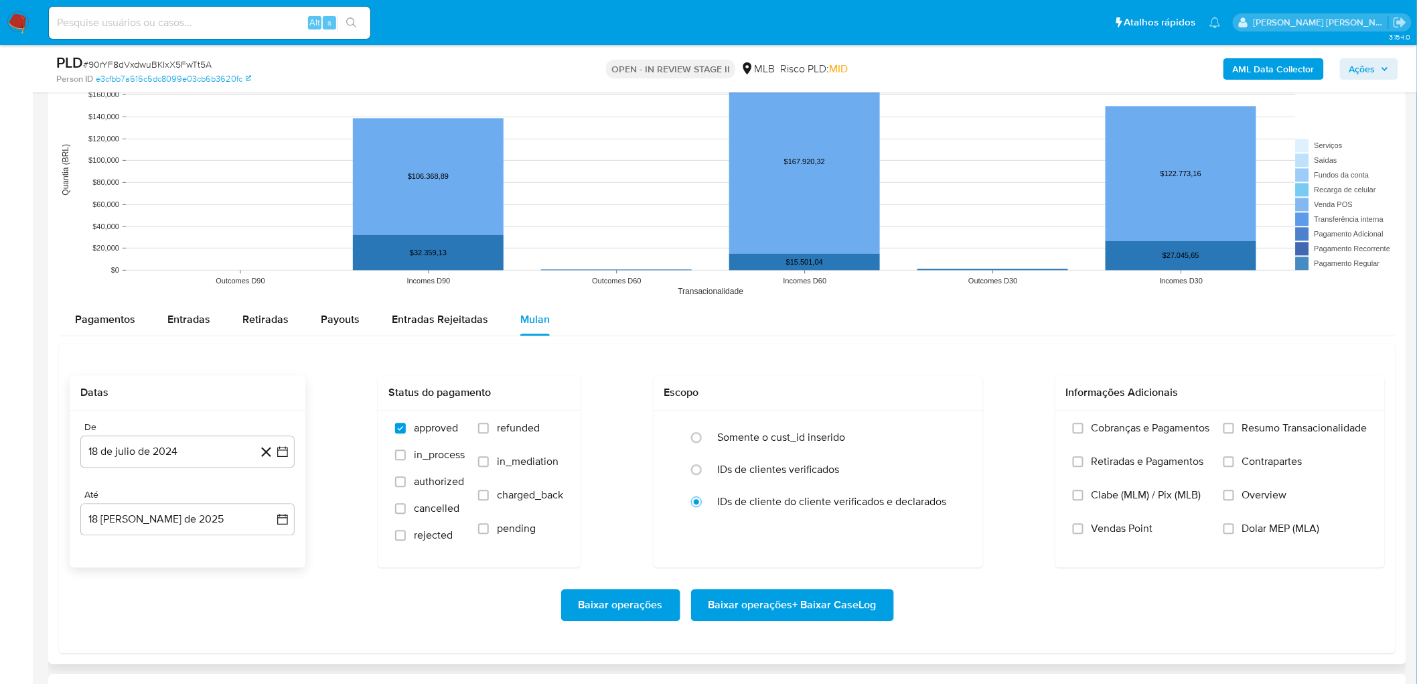
scroll to position [1190, 0]
click at [175, 374] on button "18 de julio de 2024" at bounding box center [187, 451] width 214 height 32
click at [193, 248] on span "julio 2024" at bounding box center [181, 246] width 50 height 13
click at [264, 238] on icon "Año siguiente" at bounding box center [268, 232] width 16 height 16
click at [239, 315] on span "jun" at bounding box center [243, 318] width 15 height 11
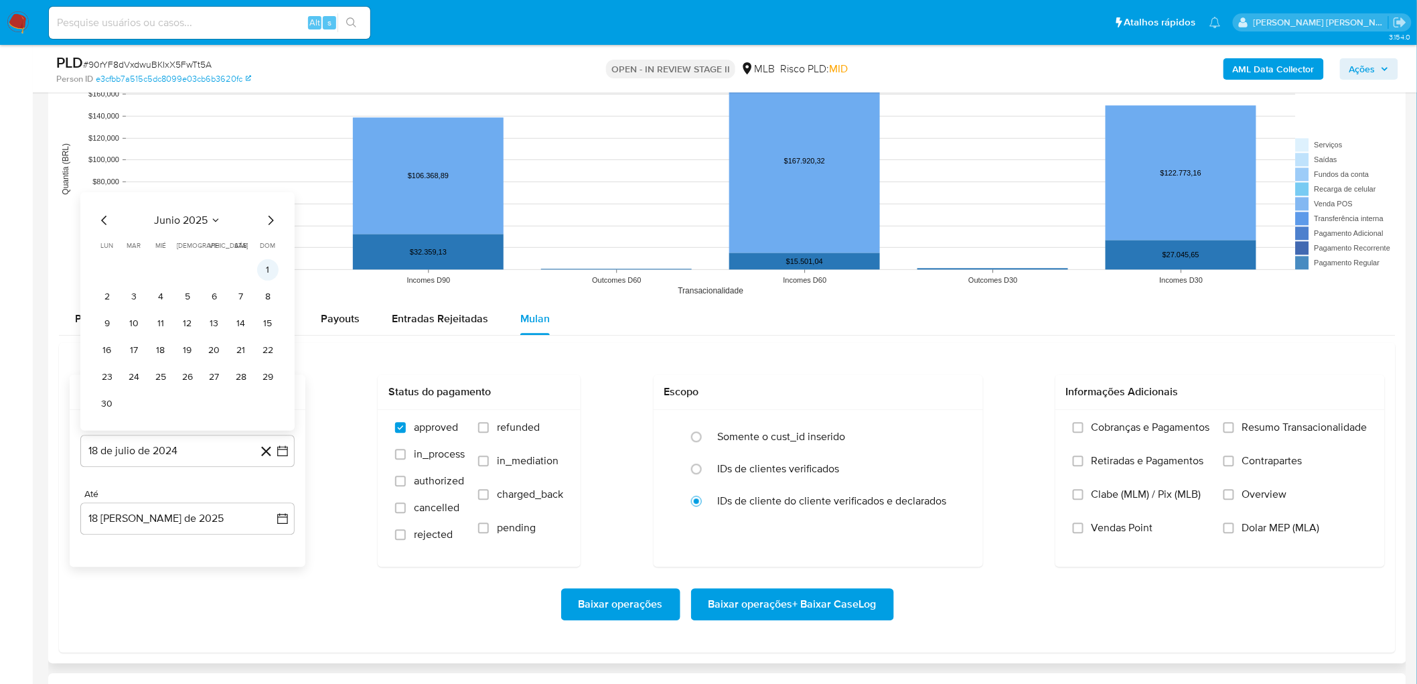
click at [268, 271] on button "1" at bounding box center [267, 269] width 21 height 21
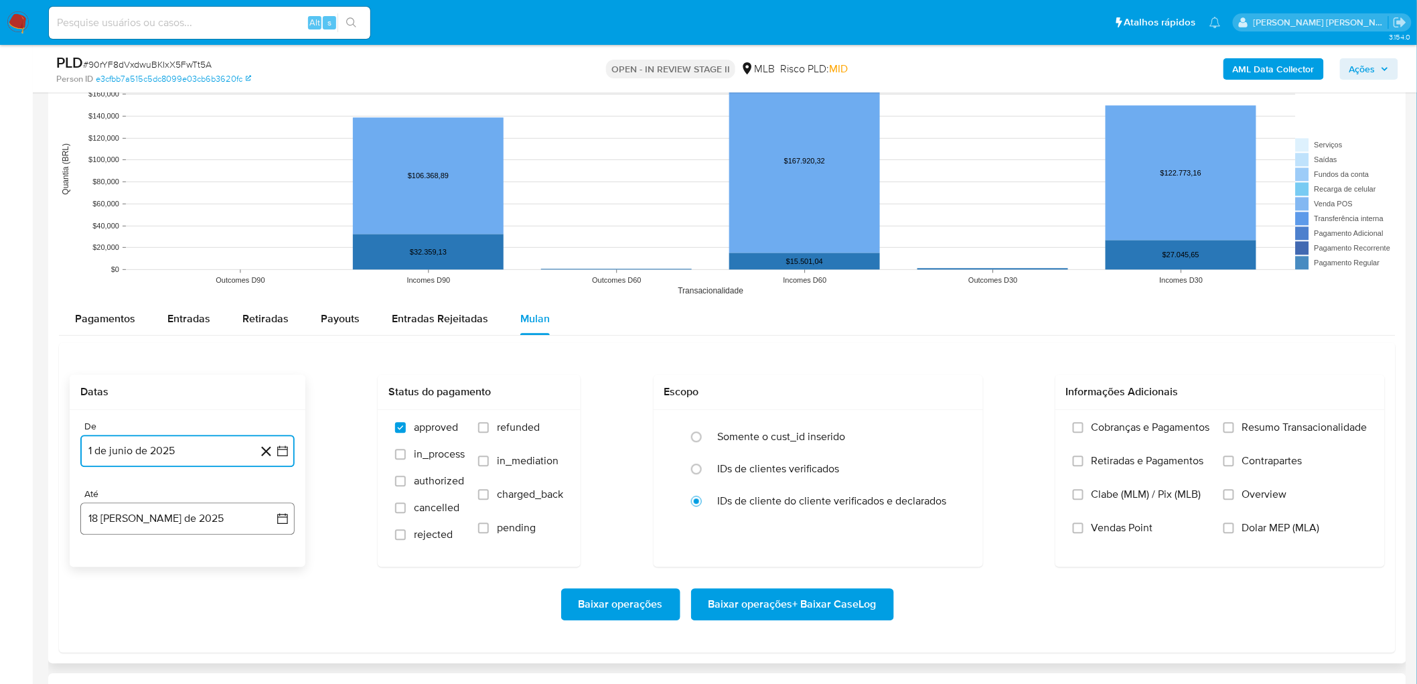
click at [143, 374] on button "18 [PERSON_NAME] de 2025" at bounding box center [187, 518] width 214 height 32
click at [243, 374] on button "16" at bounding box center [240, 417] width 21 height 21
click at [856, 374] on input "Resumo Transacionalidade" at bounding box center [1228, 427] width 11 height 11
click at [856, 374] on label "Vendas Point" at bounding box center [1141, 537] width 137 height 33
click at [856, 374] on input "Vendas Point" at bounding box center [1078, 527] width 11 height 11
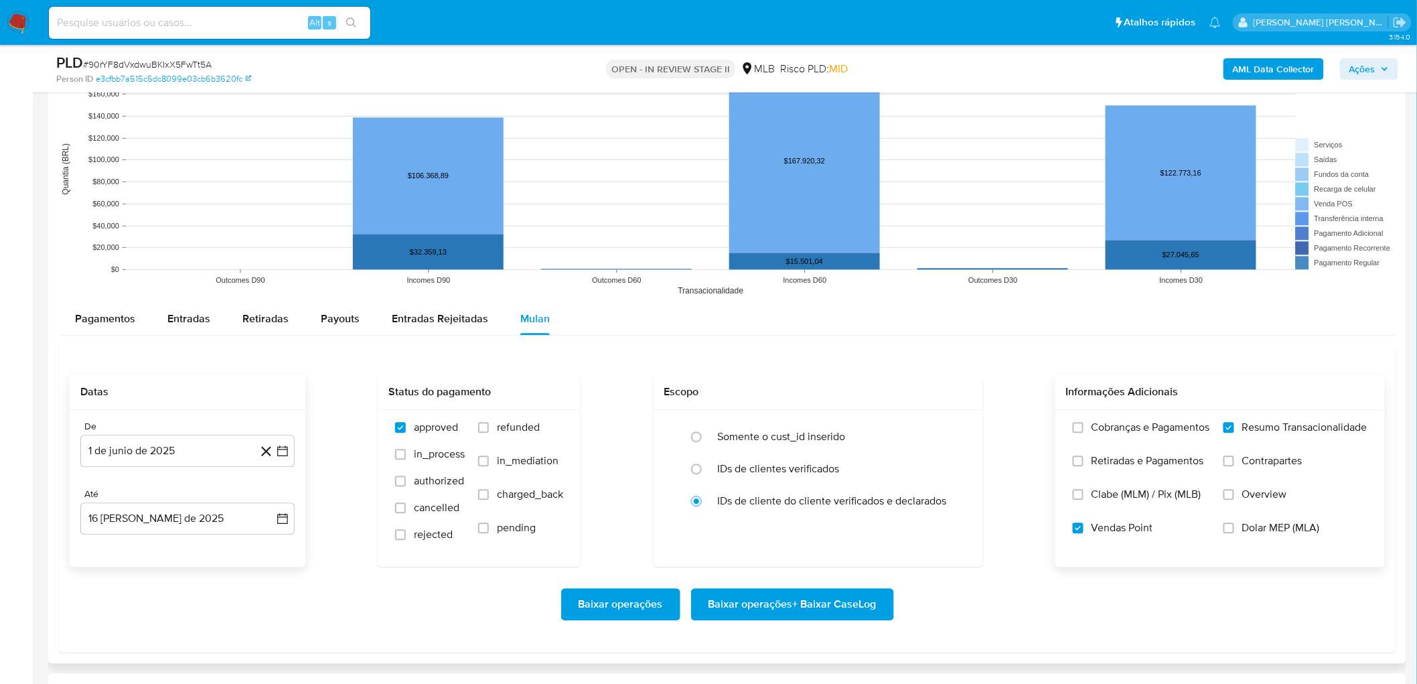
click at [856, 374] on span "Baixar operações + Baixar CaseLog" at bounding box center [792, 603] width 168 height 29
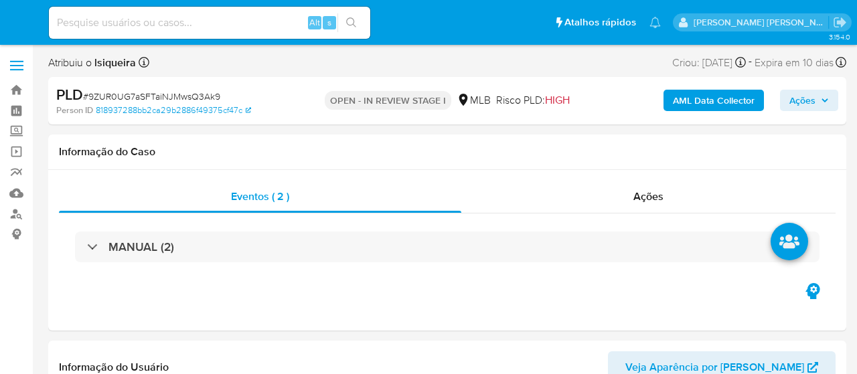
select select "10"
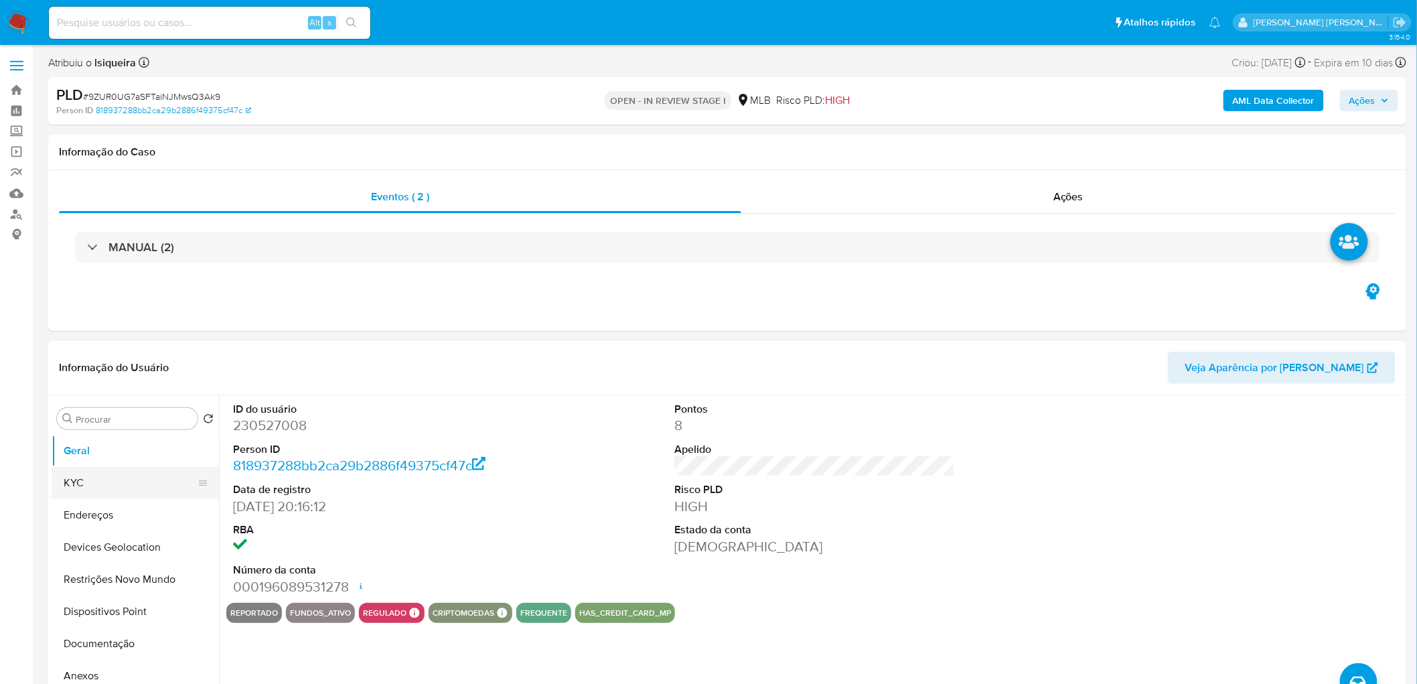
click at [118, 374] on button "KYC" at bounding box center [130, 483] width 157 height 32
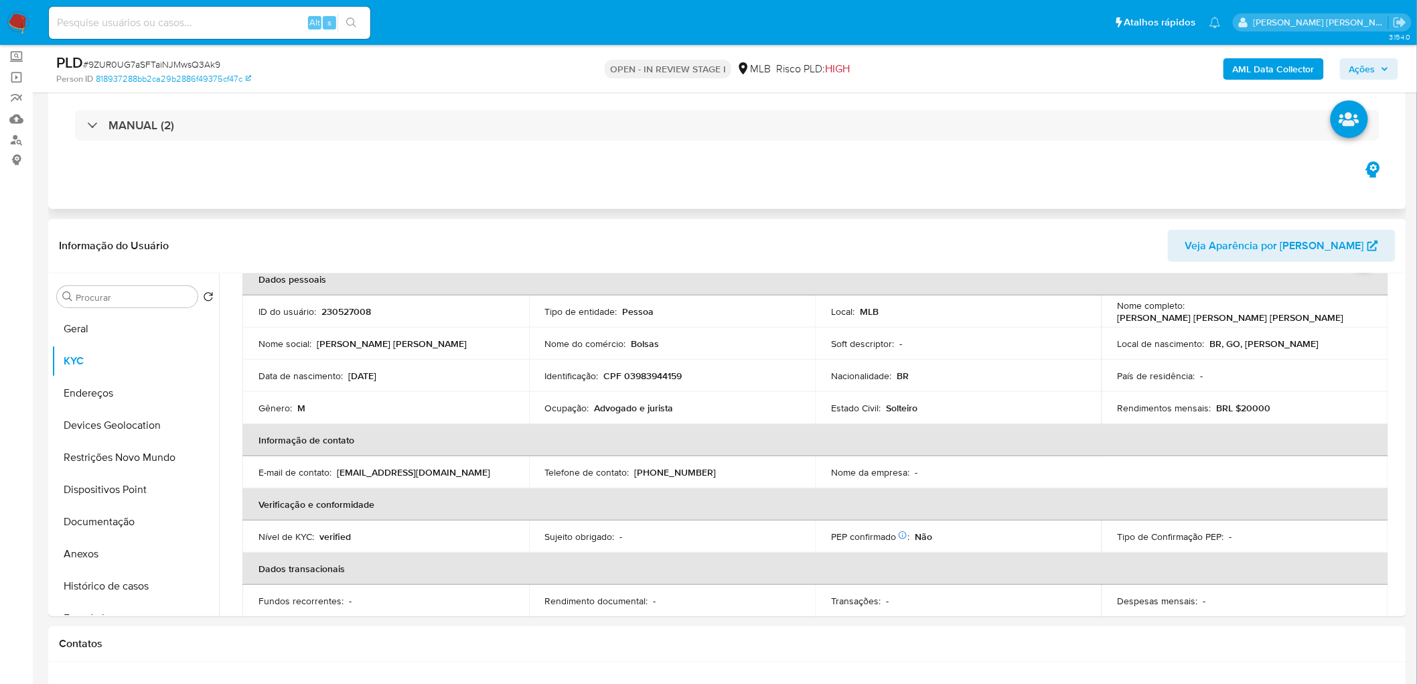
scroll to position [74, 0]
drag, startPoint x: 1342, startPoint y: 310, endPoint x: 1186, endPoint y: 310, distance: 155.3
click at [856, 310] on div "Nome completo : [PERSON_NAME] [PERSON_NAME] [PERSON_NAME]" at bounding box center [1245, 311] width 254 height 24
copy p "[PERSON_NAME] [PERSON_NAME] [PERSON_NAME]"
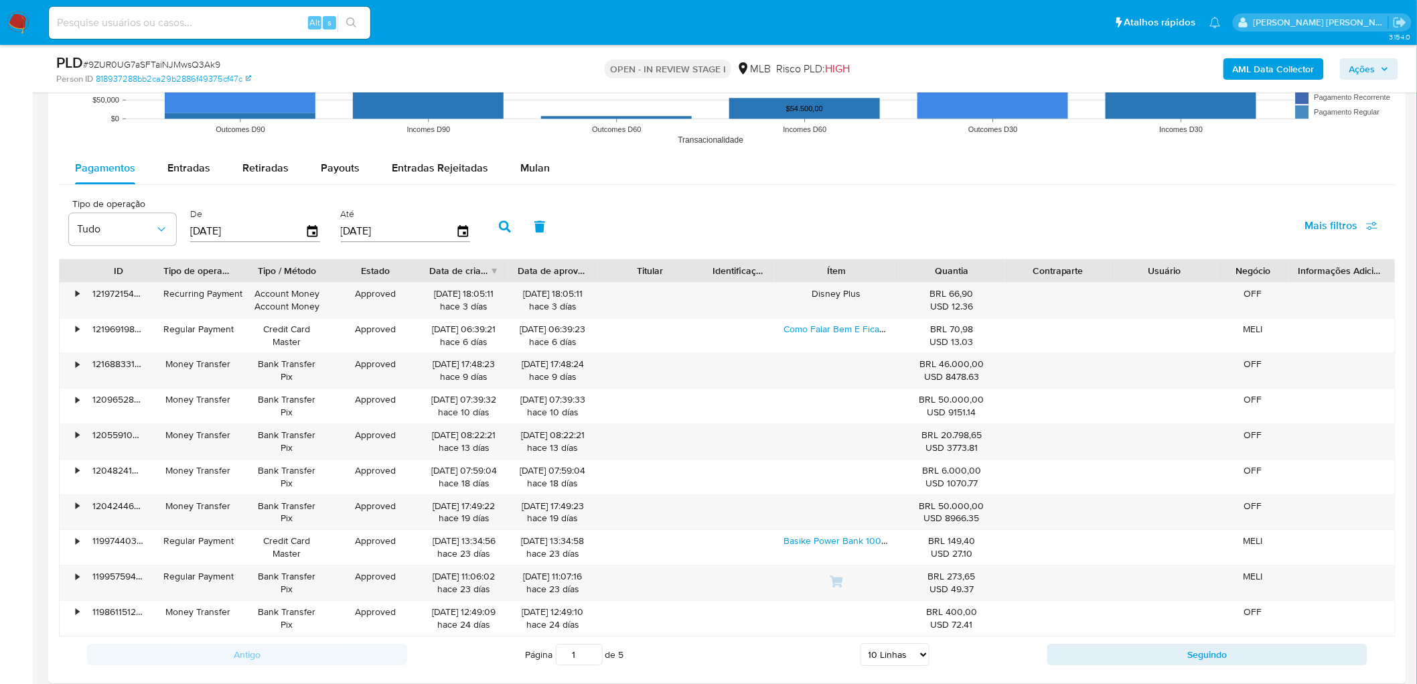
scroll to position [1410, 0]
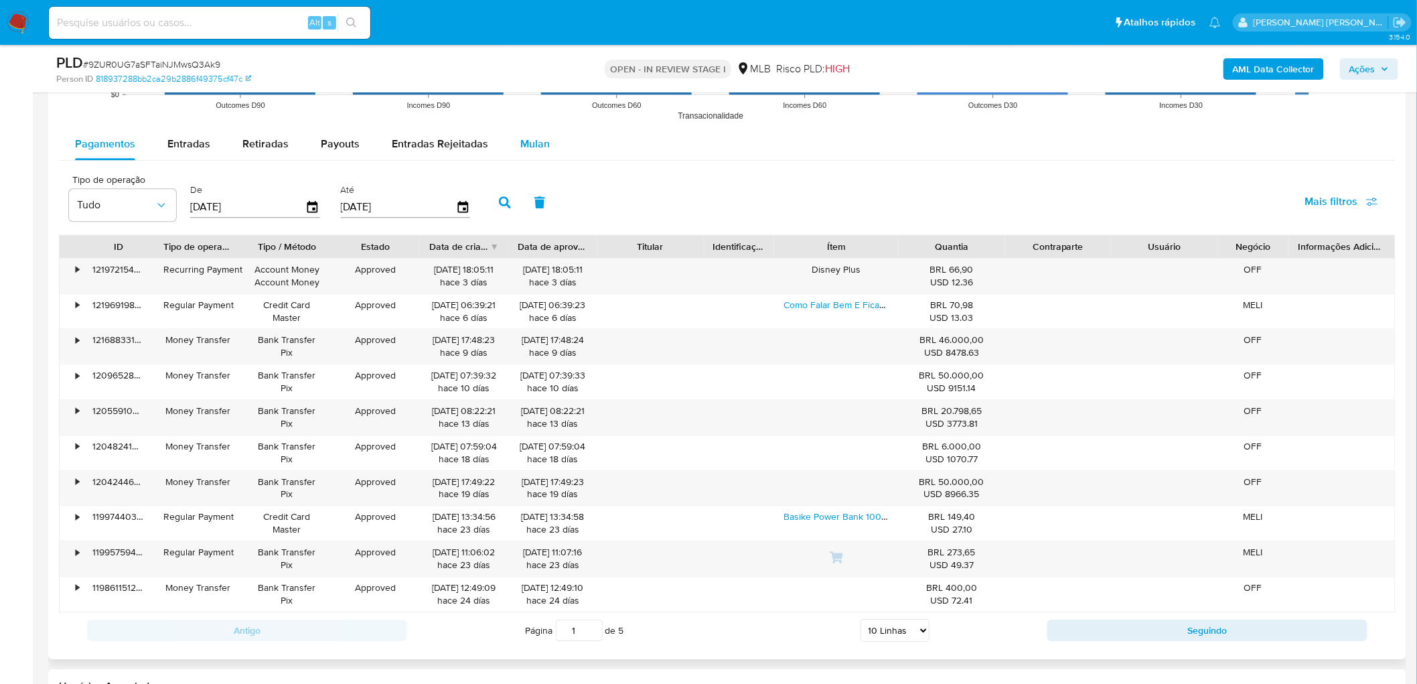
click at [530, 144] on span "Mulan" at bounding box center [534, 143] width 29 height 15
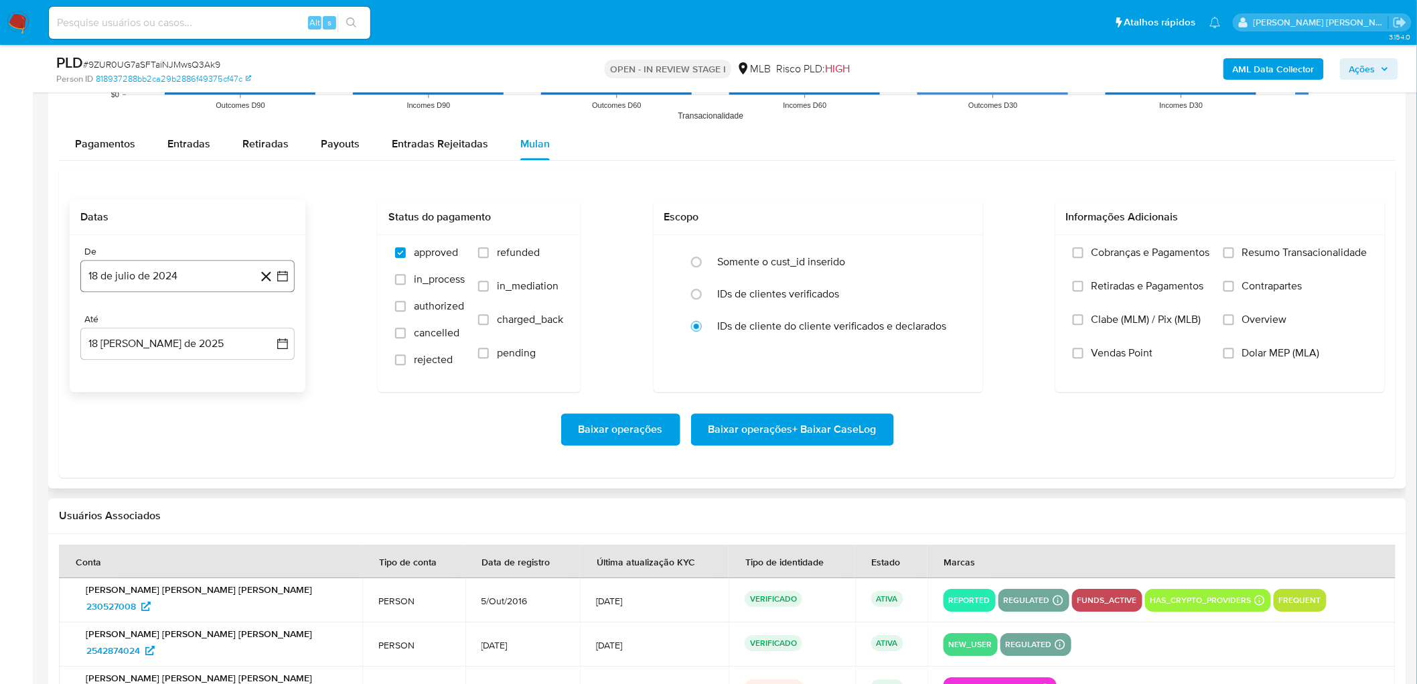
click at [200, 277] on button "18 de julio de 2024" at bounding box center [187, 276] width 214 height 32
click at [190, 326] on span "julio 2024" at bounding box center [181, 323] width 50 height 13
click at [258, 331] on div "2024" at bounding box center [185, 324] width 179 height 16
click at [264, 323] on icon "Año siguiente" at bounding box center [268, 324] width 16 height 16
click at [233, 374] on button "jun" at bounding box center [243, 410] width 37 height 21
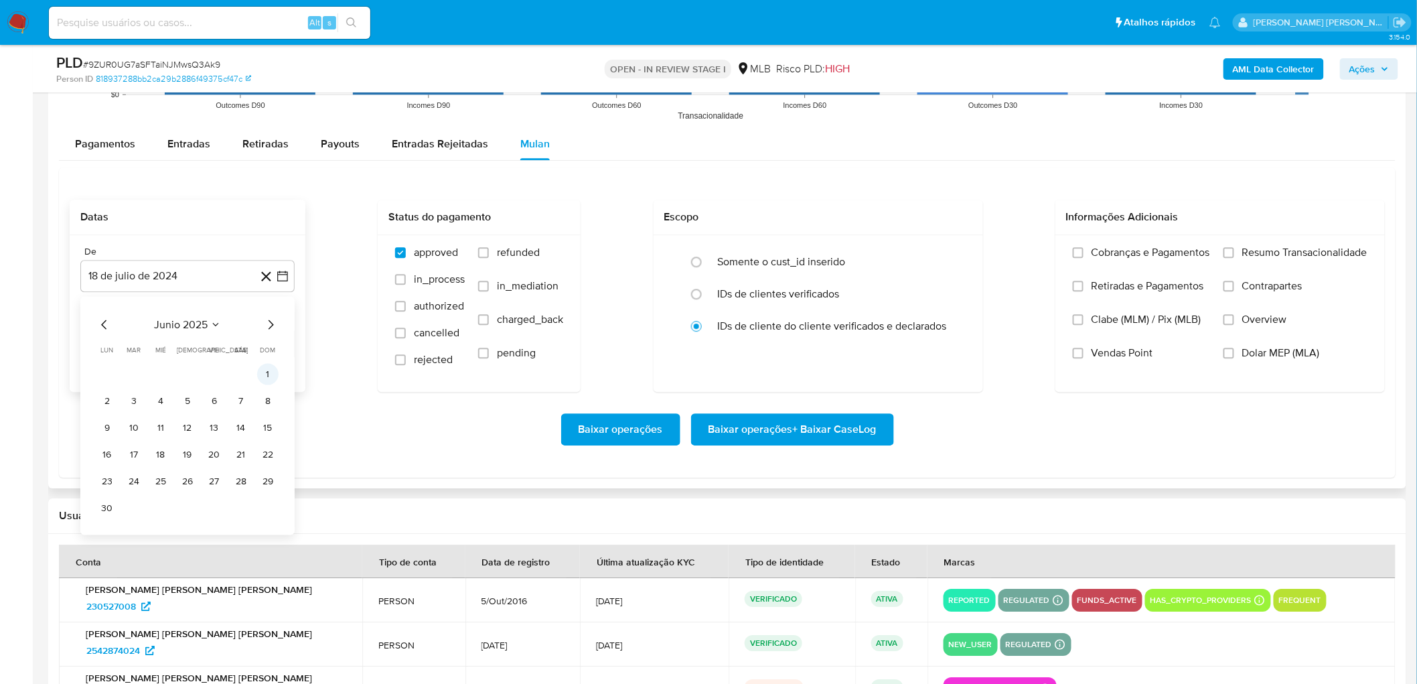
click at [263, 374] on button "1" at bounding box center [267, 373] width 21 height 21
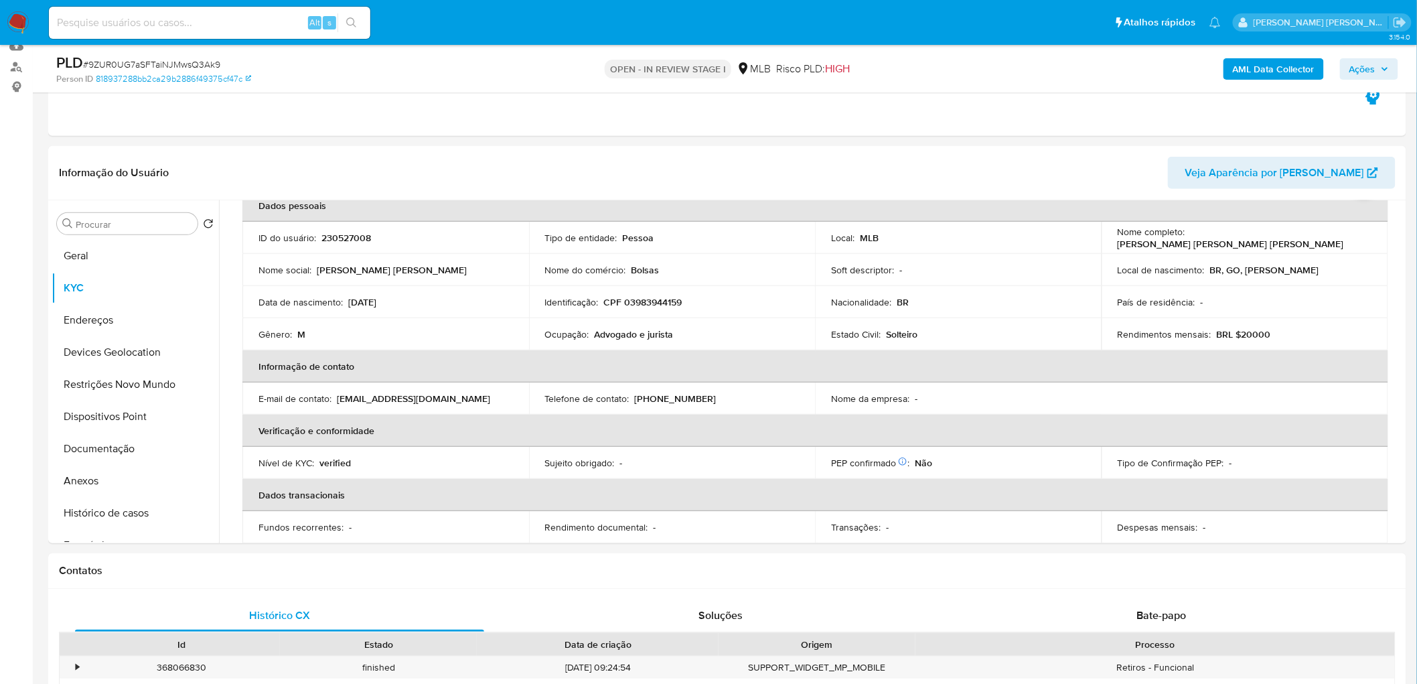
scroll to position [136, 0]
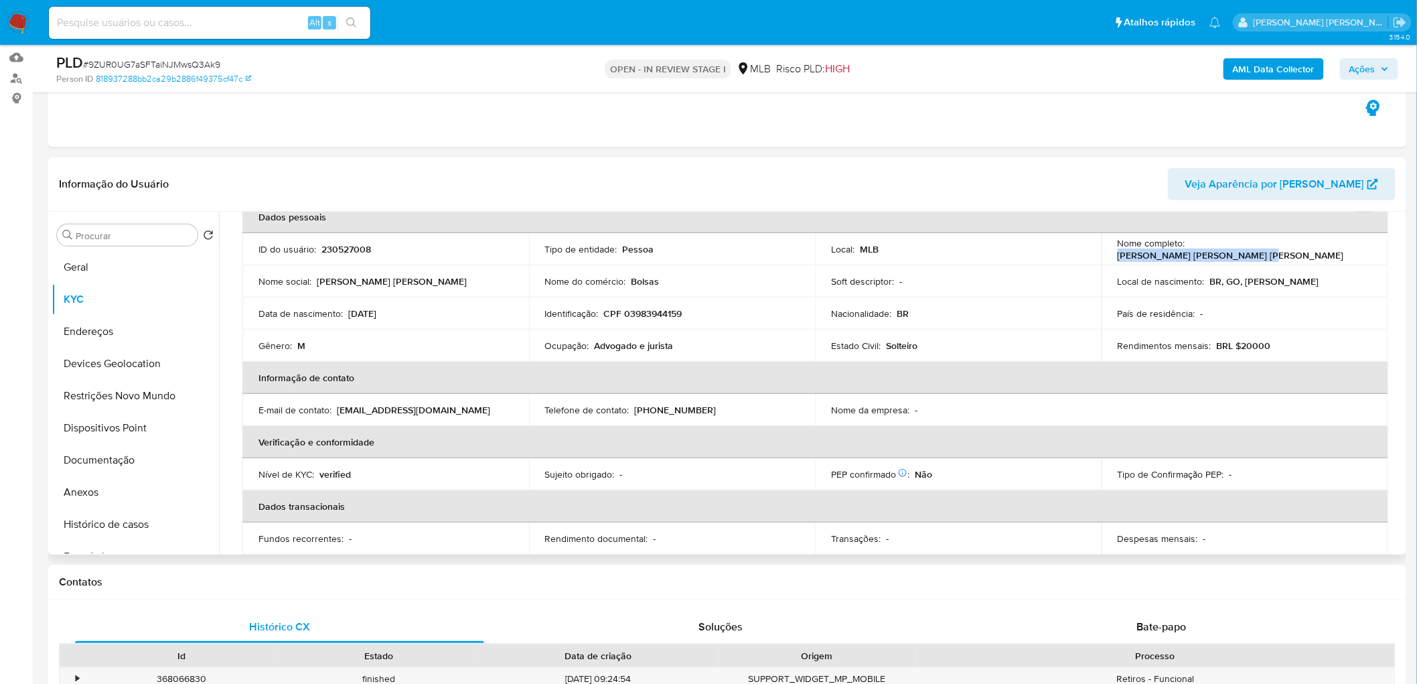
drag, startPoint x: 1336, startPoint y: 254, endPoint x: 1187, endPoint y: 253, distance: 148.7
click at [856, 253] on div "Nome completo : Wagner Fernandes Borges Junior" at bounding box center [1245, 249] width 254 height 24
copy p "Wagner Fernandes Borges Junior"
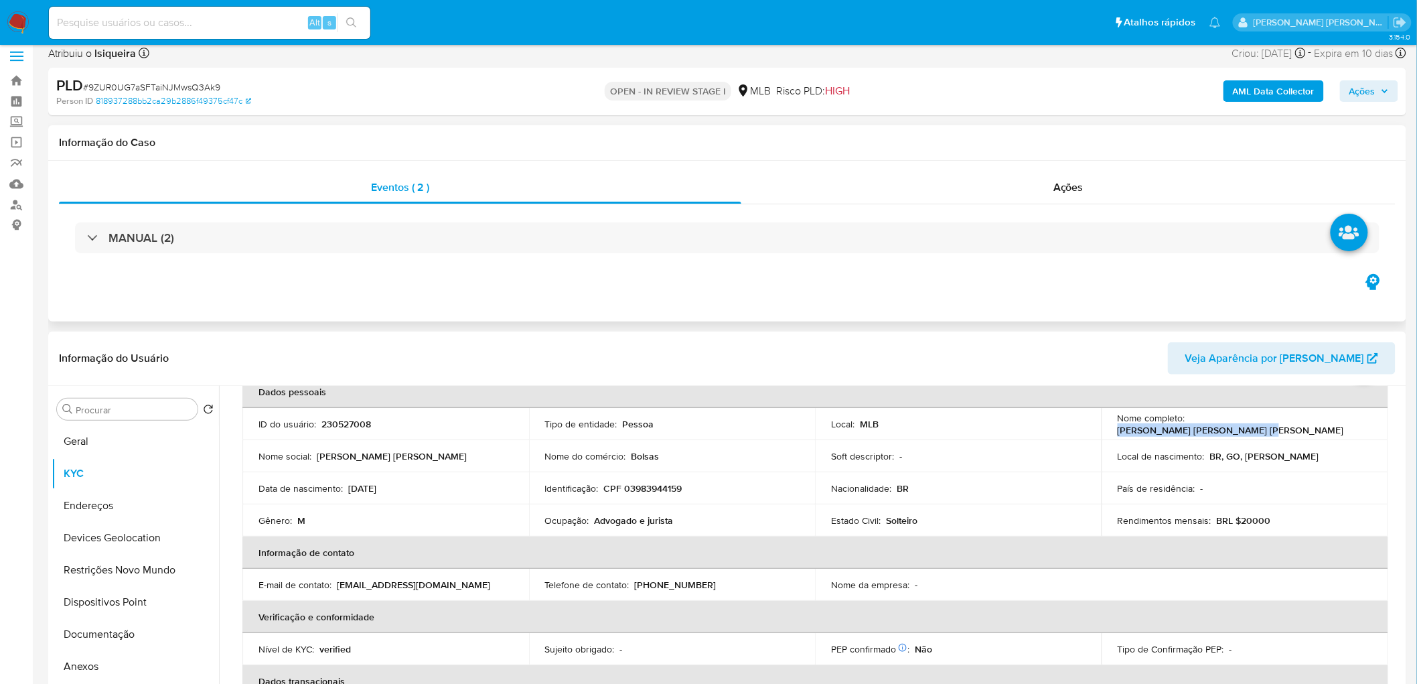
scroll to position [0, 0]
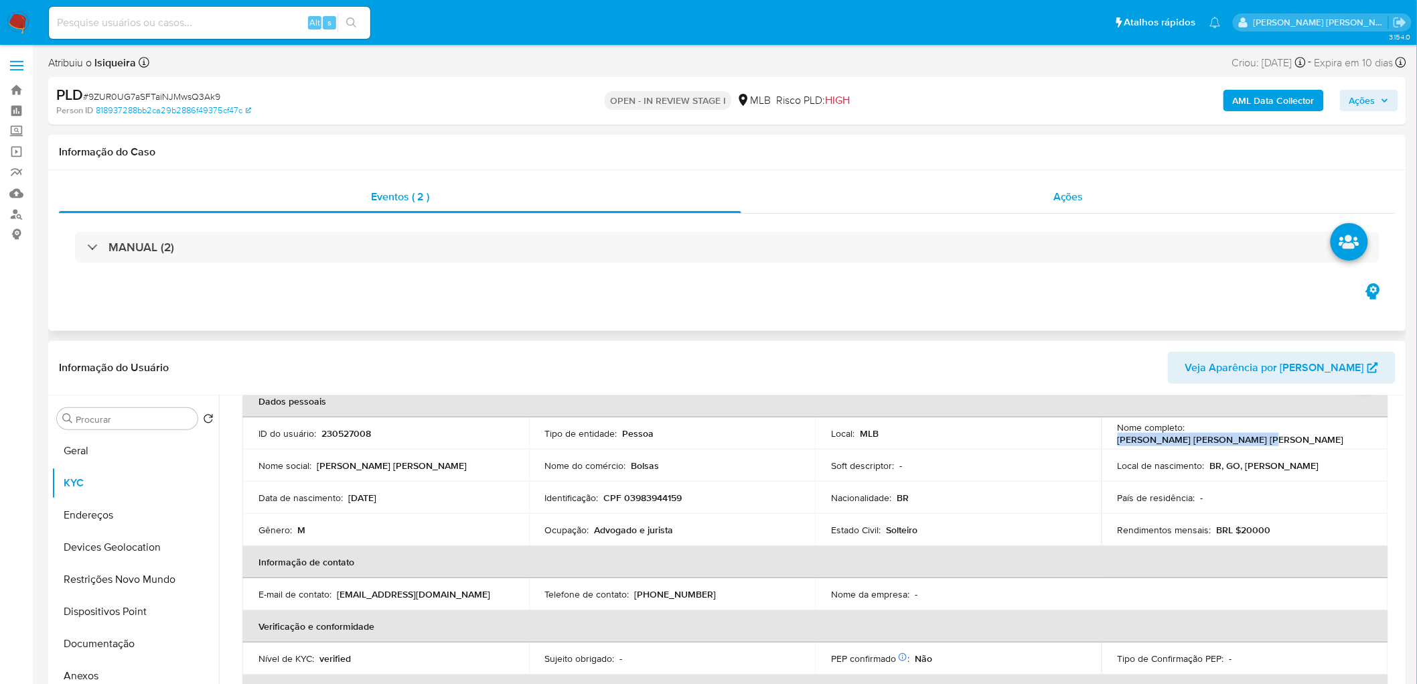
click at [856, 206] on div "Ações" at bounding box center [1068, 197] width 654 height 32
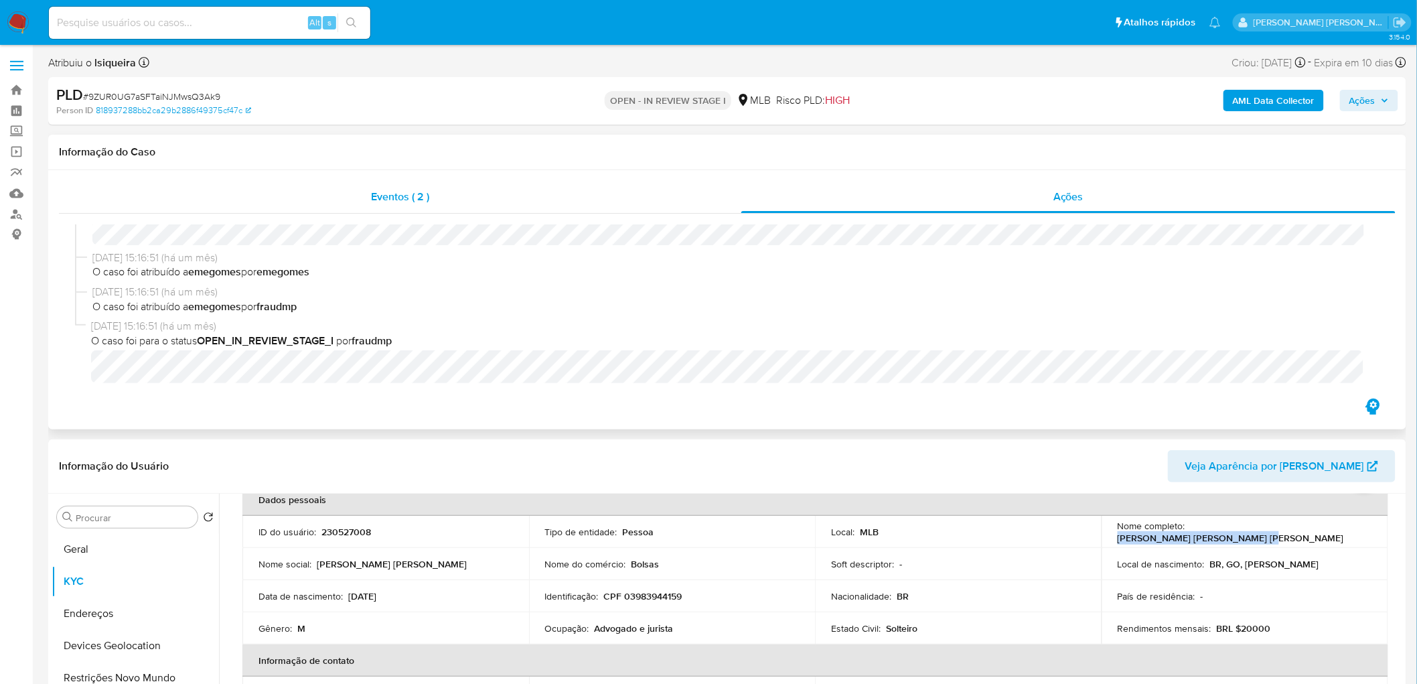
scroll to position [253, 0]
click at [373, 202] on span "Eventos ( 2 )" at bounding box center [400, 196] width 58 height 15
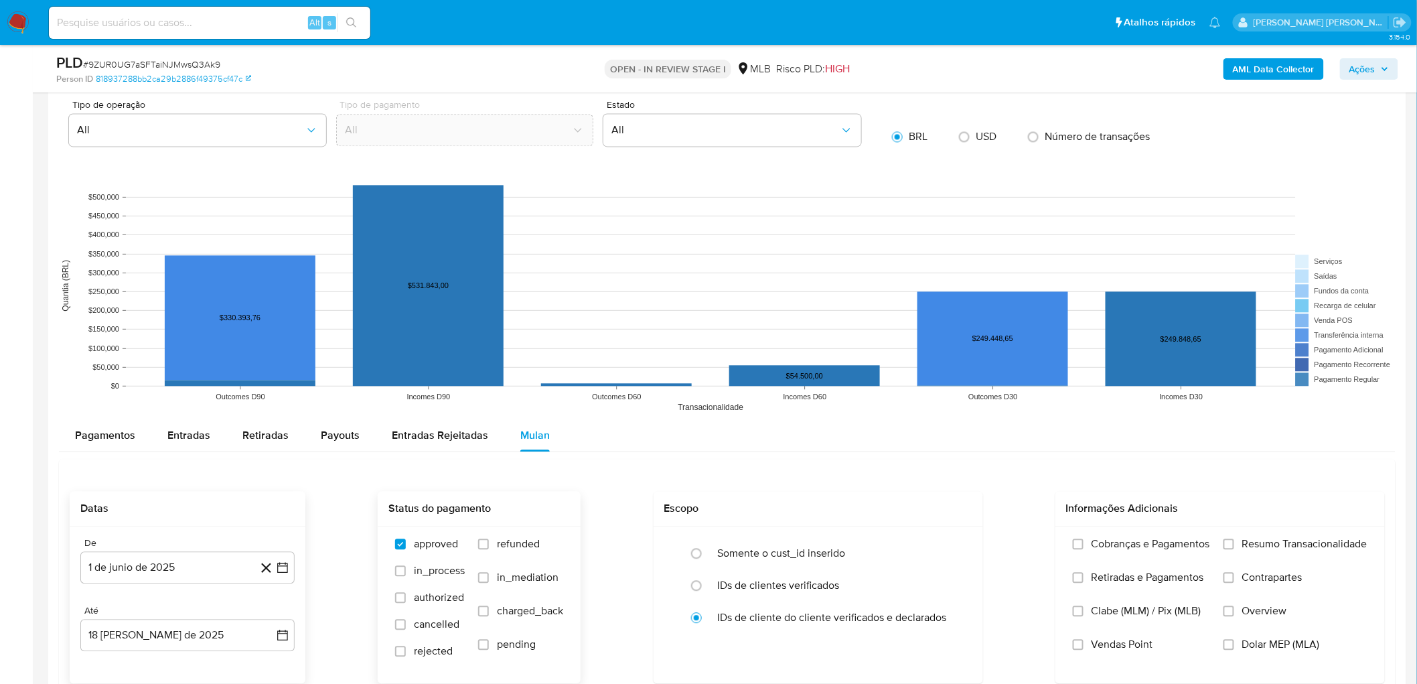
scroll to position [1190, 0]
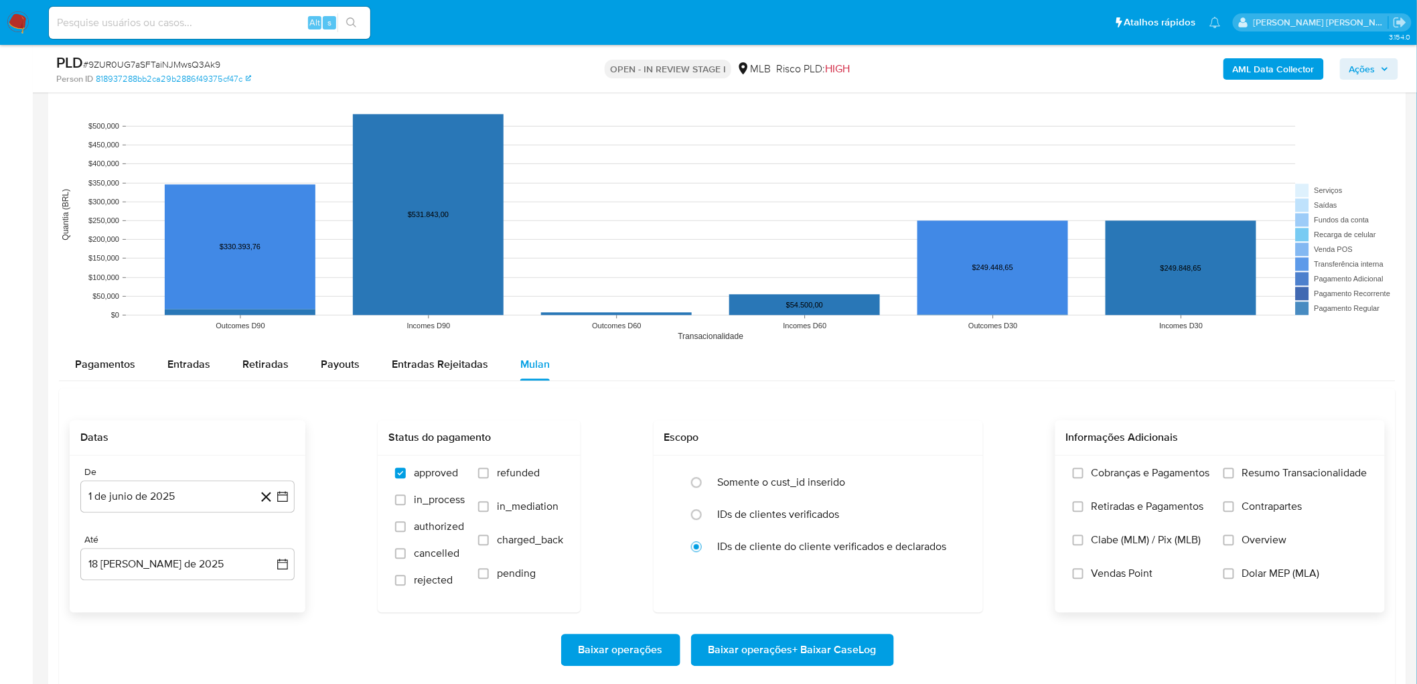
click at [856, 374] on span "Resumo Transacionalidade" at bounding box center [1304, 472] width 125 height 13
click at [856, 374] on input "Resumo Transacionalidade" at bounding box center [1228, 472] width 11 height 11
click at [856, 374] on span "Vendas Point" at bounding box center [1122, 572] width 62 height 13
click at [856, 374] on input "Vendas Point" at bounding box center [1078, 573] width 11 height 11
click at [196, 374] on button "18 de agosto de 2025" at bounding box center [187, 564] width 214 height 32
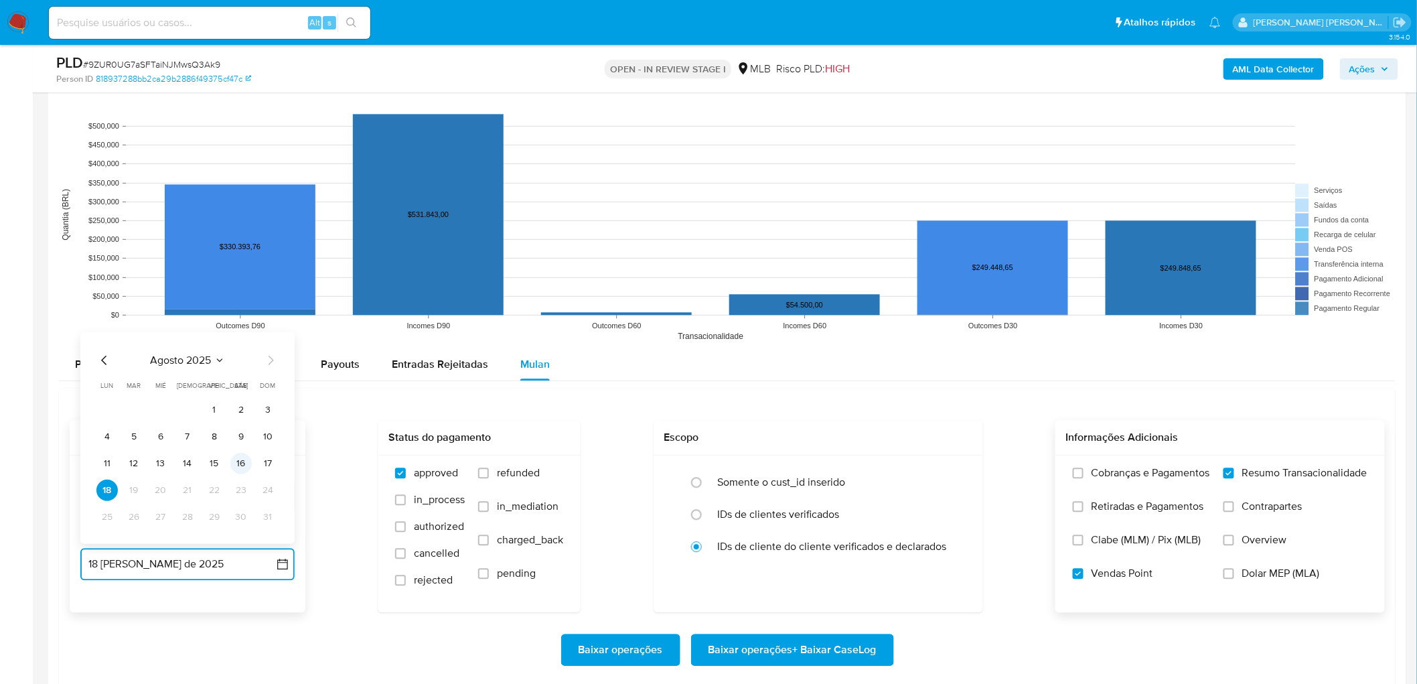
click at [242, 374] on button "16" at bounding box center [240, 462] width 21 height 21
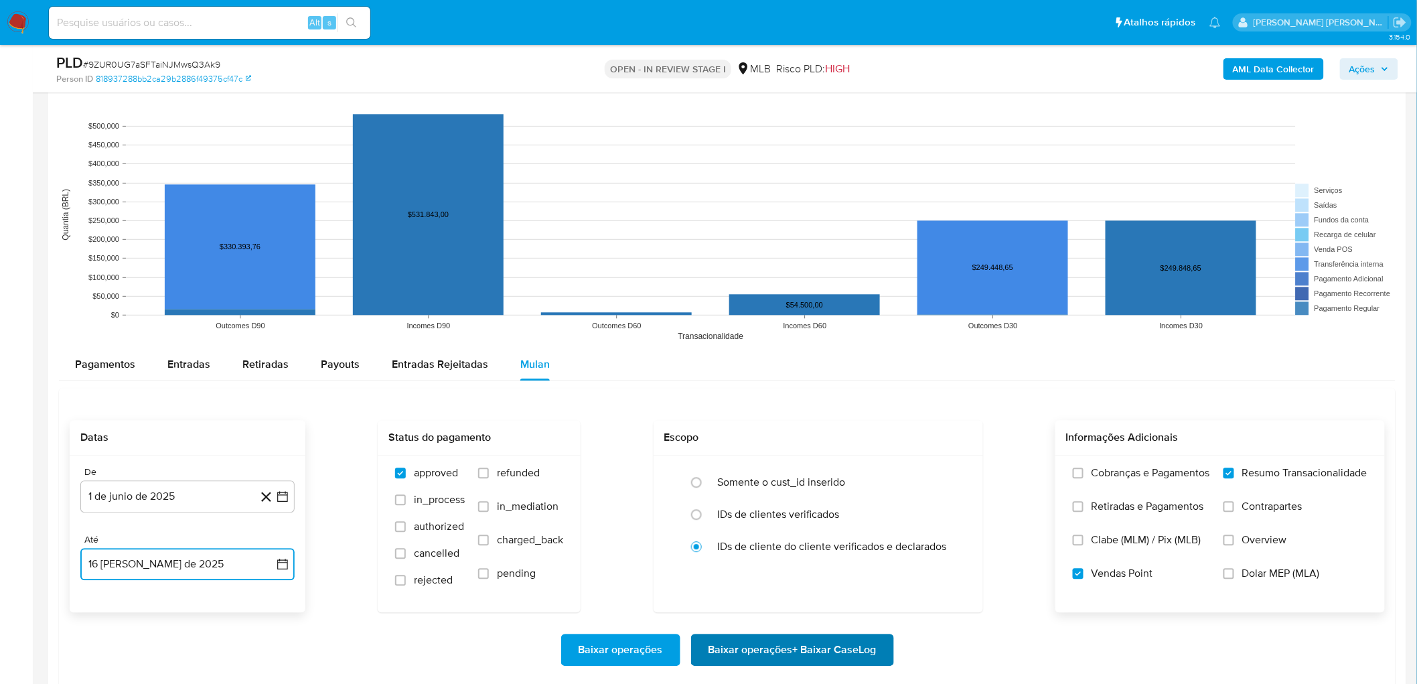
click at [801, 374] on span "Baixar operações + Baixar CaseLog" at bounding box center [792, 649] width 168 height 29
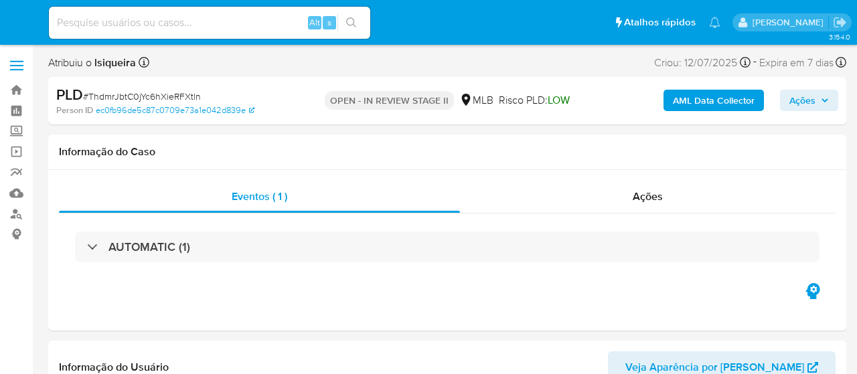
select select "10"
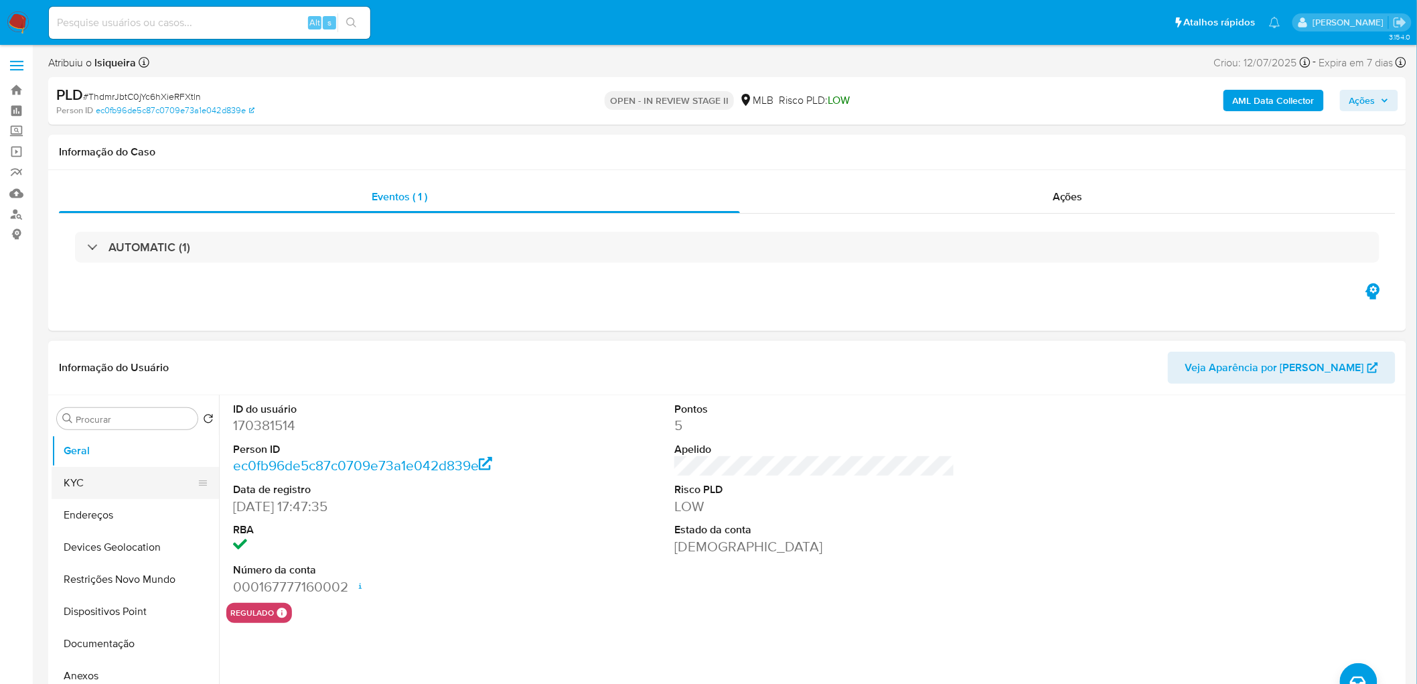
click at [86, 374] on button "KYC" at bounding box center [130, 483] width 157 height 32
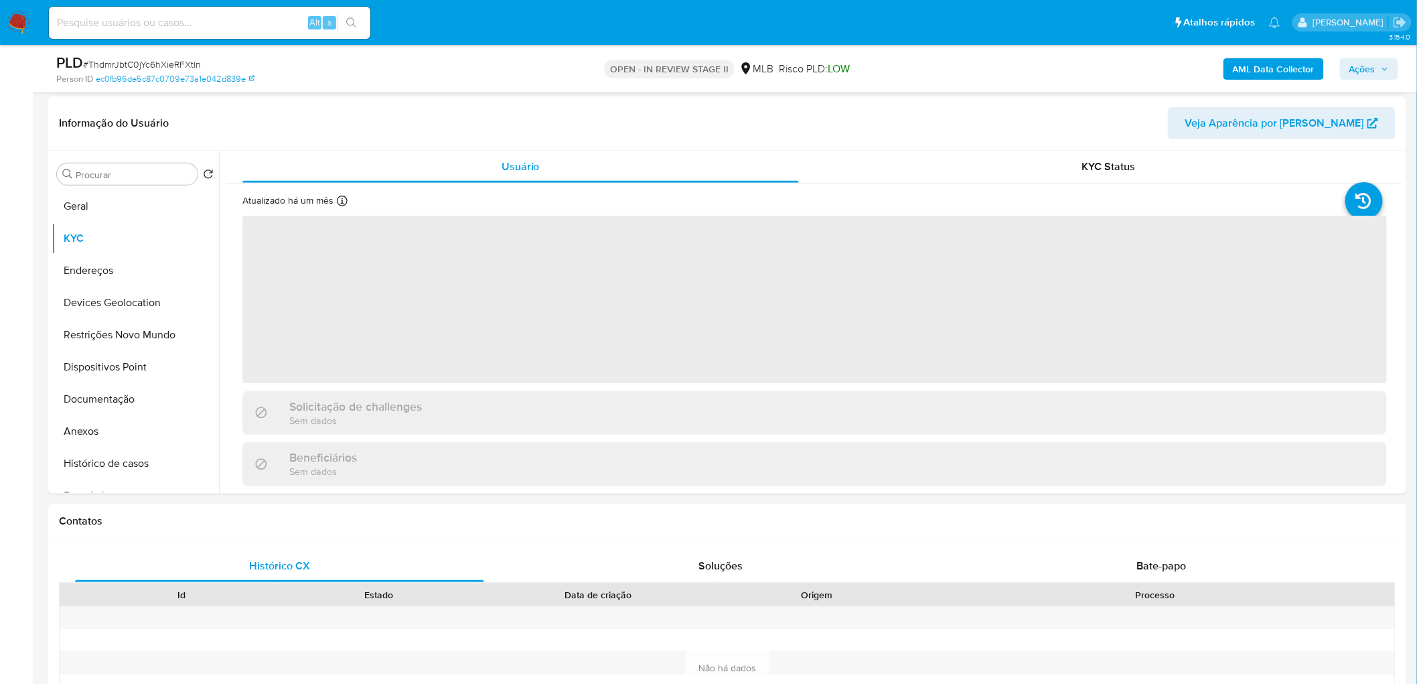
scroll to position [223, 0]
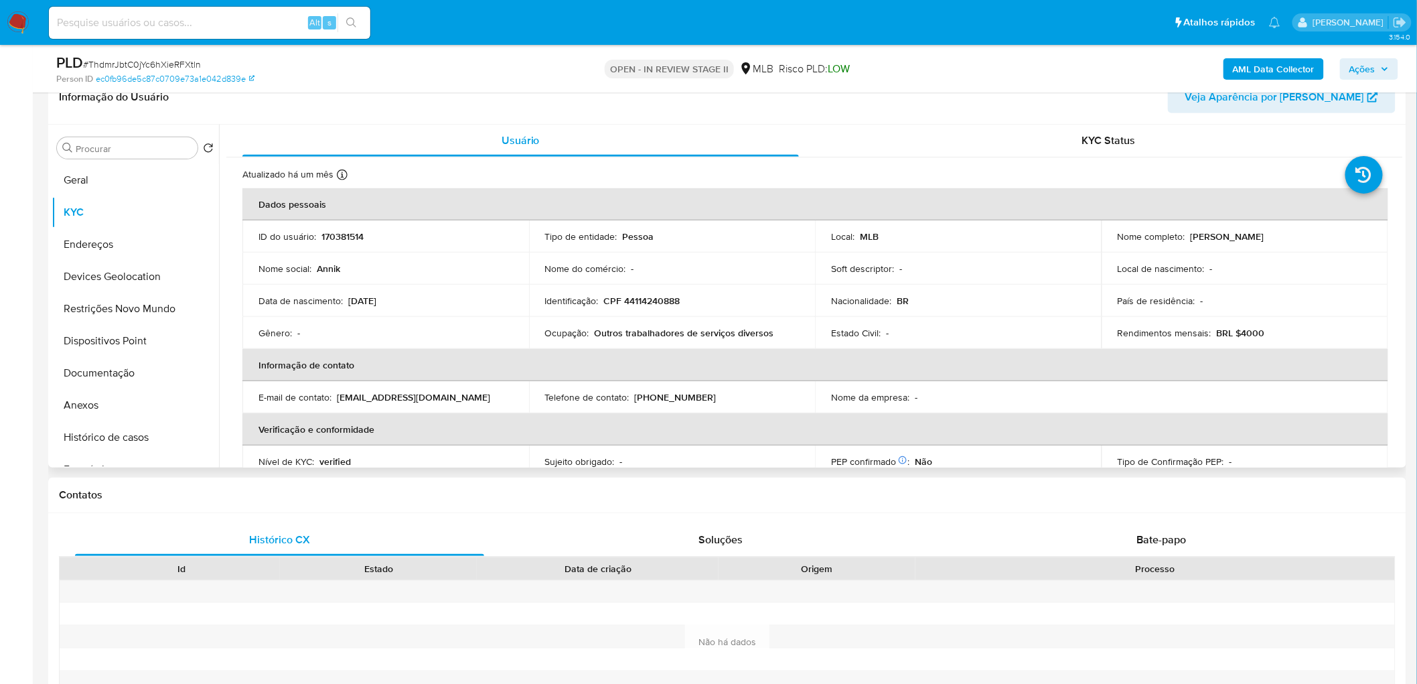
drag, startPoint x: 1318, startPoint y: 238, endPoint x: 1183, endPoint y: 236, distance: 134.6
click at [856, 237] on div "Nome completo : Annik Caroline Behisnelian" at bounding box center [1245, 236] width 254 height 12
copy div "Annik Caroline Behisnelian"
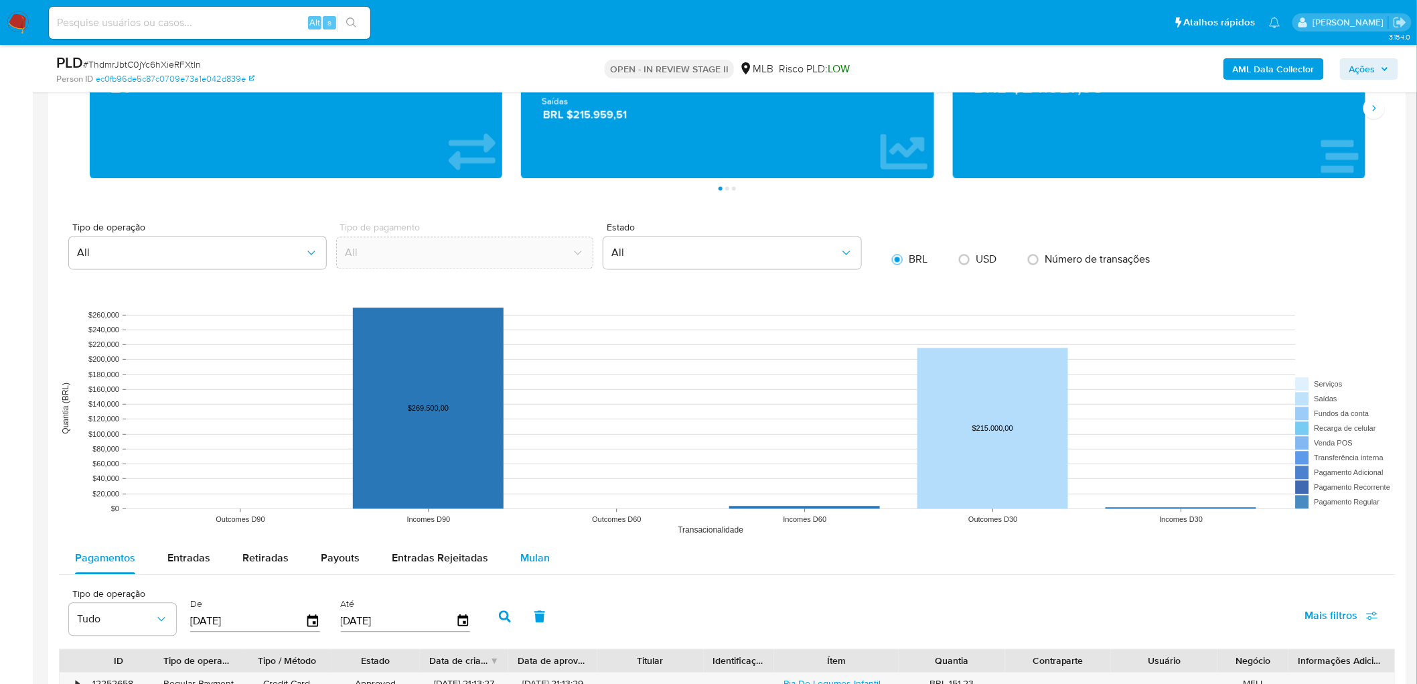
click at [538, 374] on span "Mulan" at bounding box center [534, 557] width 29 height 15
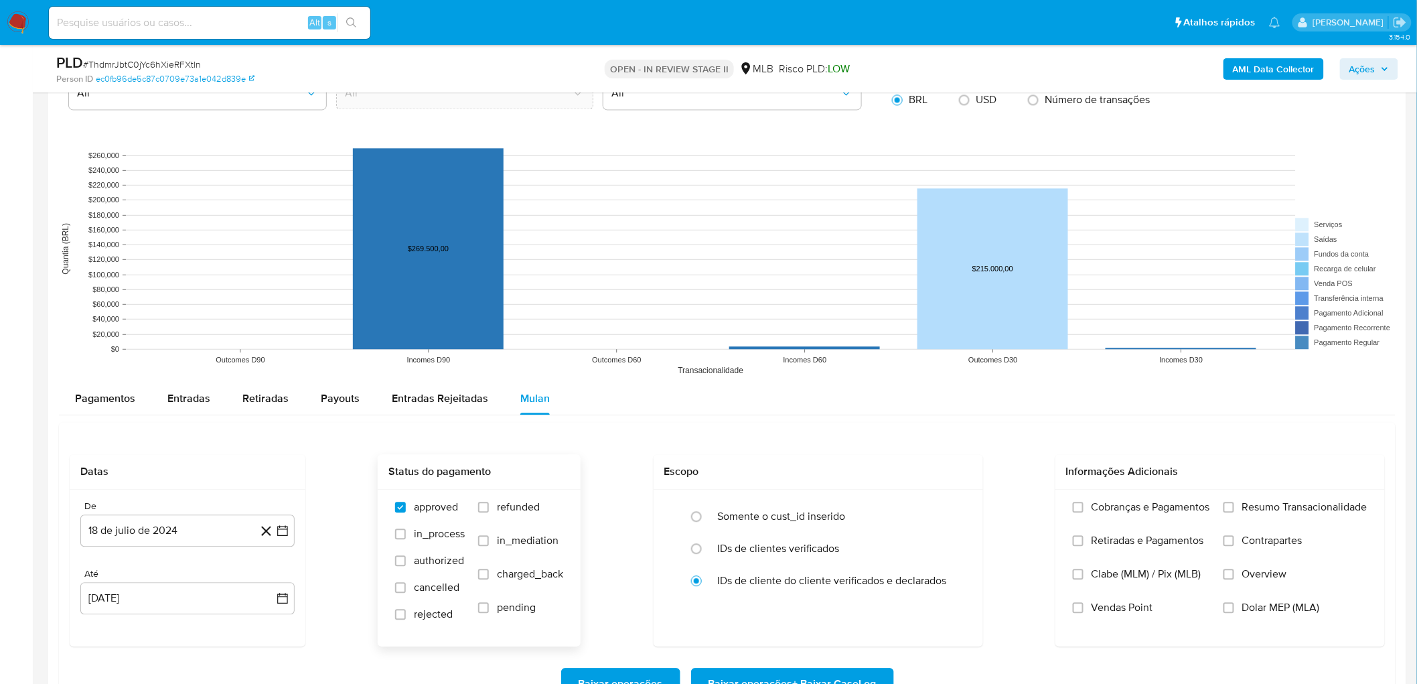
scroll to position [1264, 0]
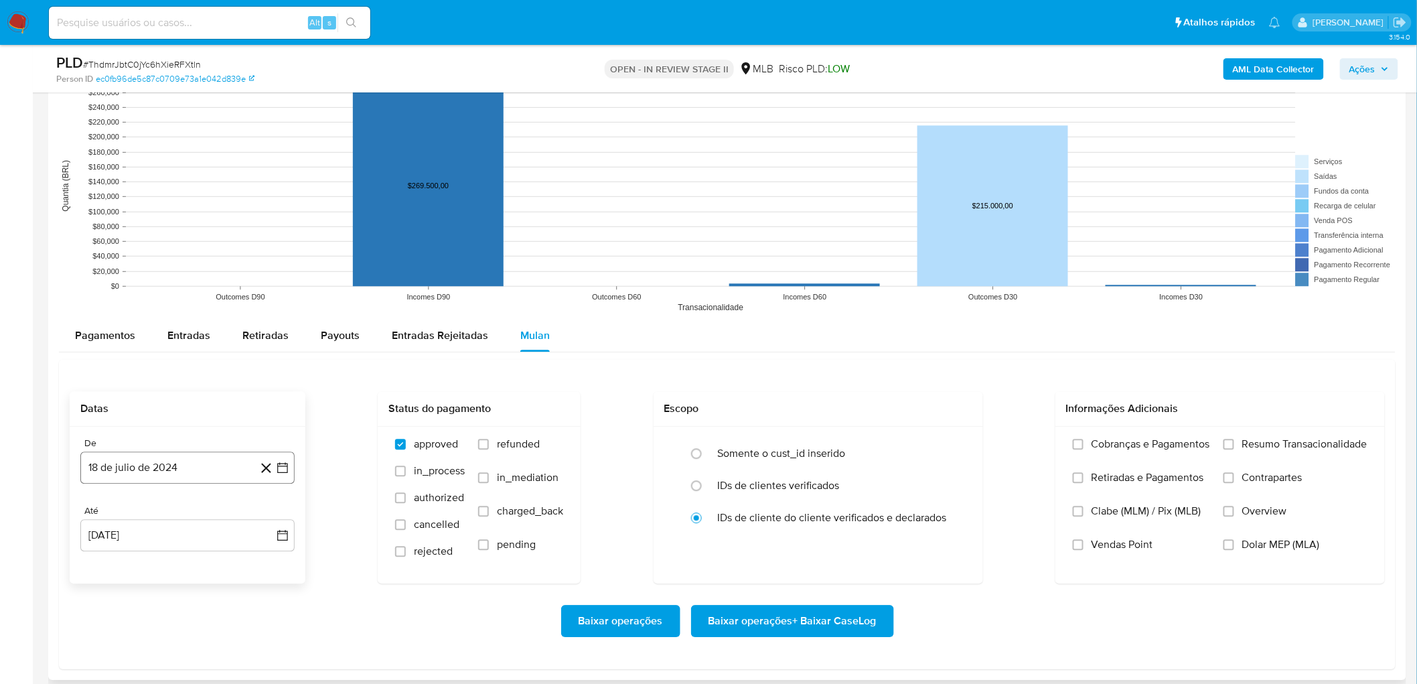
click at [194, 374] on button "18 de julio de 2024" at bounding box center [187, 467] width 214 height 32
click at [177, 259] on span "julio 2024" at bounding box center [181, 262] width 50 height 13
click at [268, 248] on icon "Año siguiente" at bounding box center [268, 248] width 16 height 16
click at [189, 299] on span "feb" at bounding box center [186, 296] width 16 height 11
click at [236, 309] on button "1" at bounding box center [240, 312] width 21 height 21
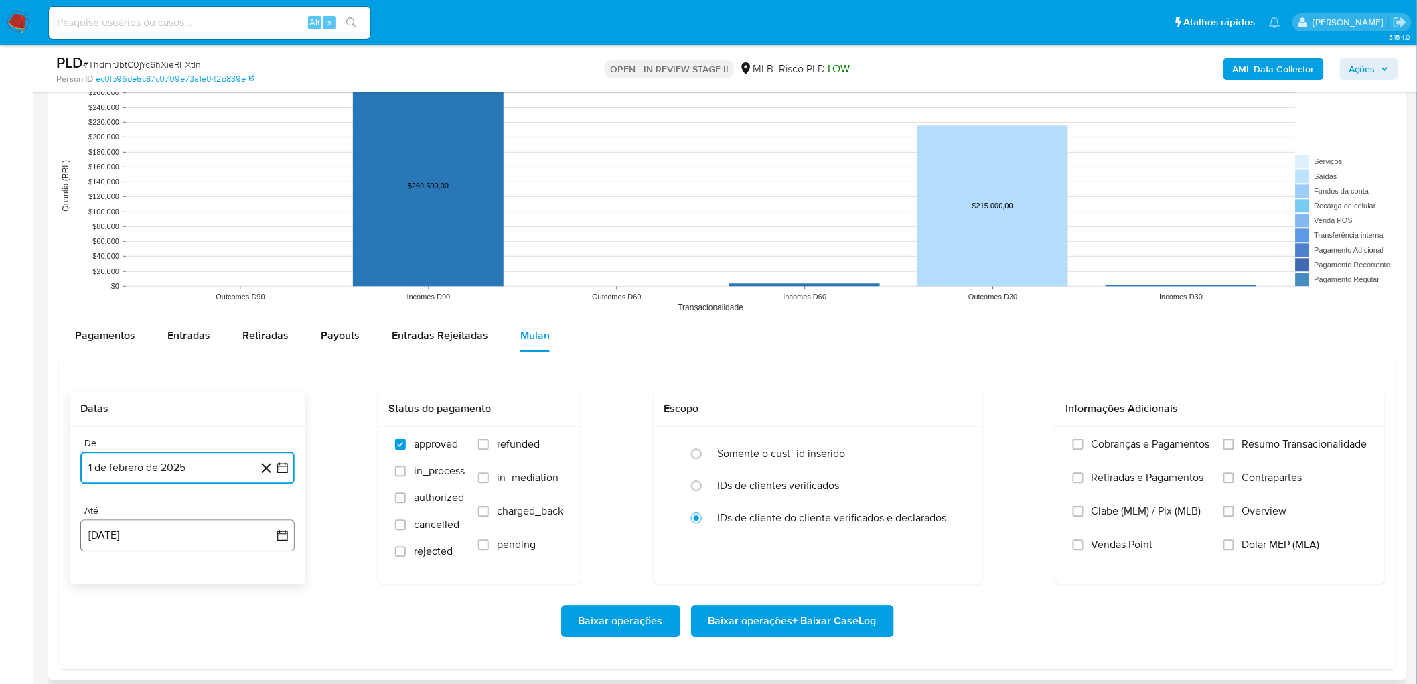
click at [149, 374] on button "18 [PERSON_NAME] de 2025" at bounding box center [187, 535] width 214 height 32
drag, startPoint x: 232, startPoint y: 426, endPoint x: 236, endPoint y: 435, distance: 10.2
click at [235, 374] on button "16" at bounding box center [240, 433] width 21 height 21
click at [236, 374] on div "De 1 de febrero de 2025 1-02-2025 Até 16 de agosto de 2025 16-08-2025" at bounding box center [188, 505] width 236 height 157
drag, startPoint x: 1286, startPoint y: 445, endPoint x: 1274, endPoint y: 458, distance: 18.0
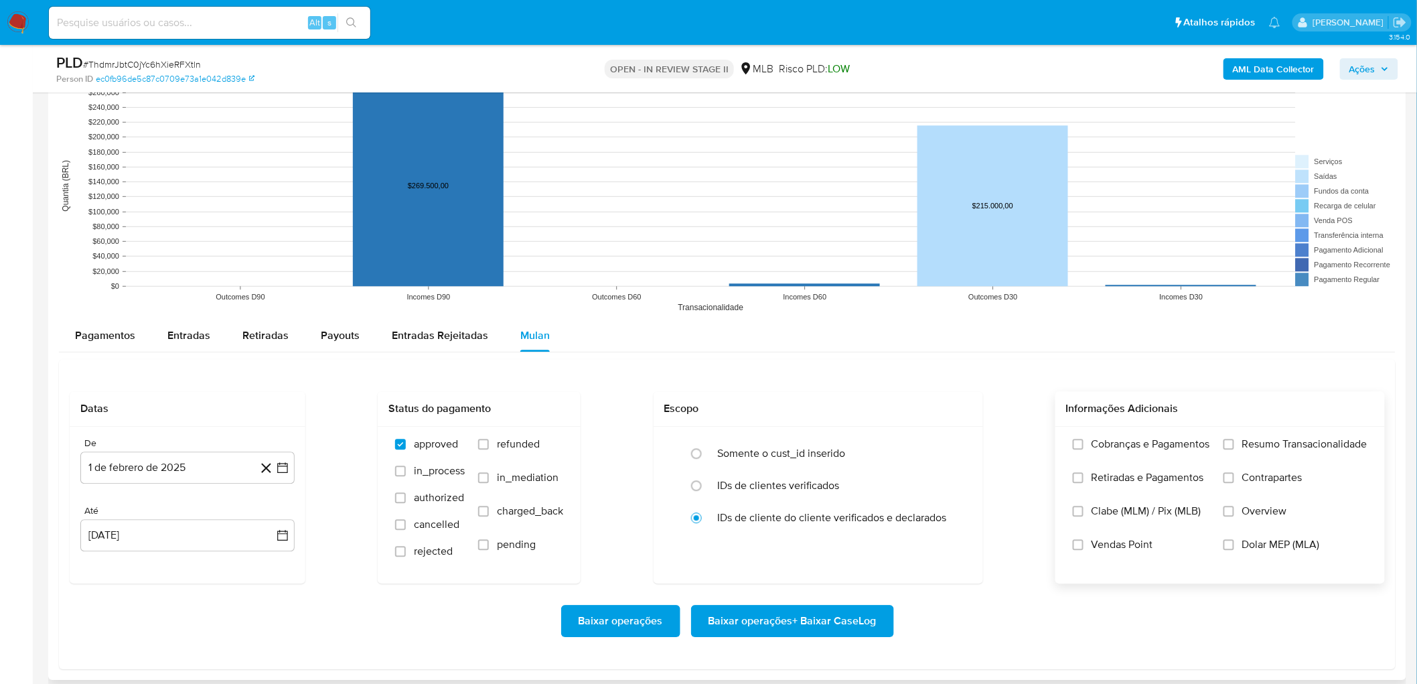
click at [856, 374] on span "Resumo Transacionalidade" at bounding box center [1304, 443] width 125 height 13
click at [856, 374] on span "Vendas Point" at bounding box center [1122, 544] width 62 height 13
click at [856, 374] on input "Vendas Point" at bounding box center [1078, 544] width 11 height 11
click at [856, 374] on span "Resumo Transacionalidade" at bounding box center [1304, 443] width 125 height 13
click at [856, 374] on input "Resumo Transacionalidade" at bounding box center [1228, 444] width 11 height 11
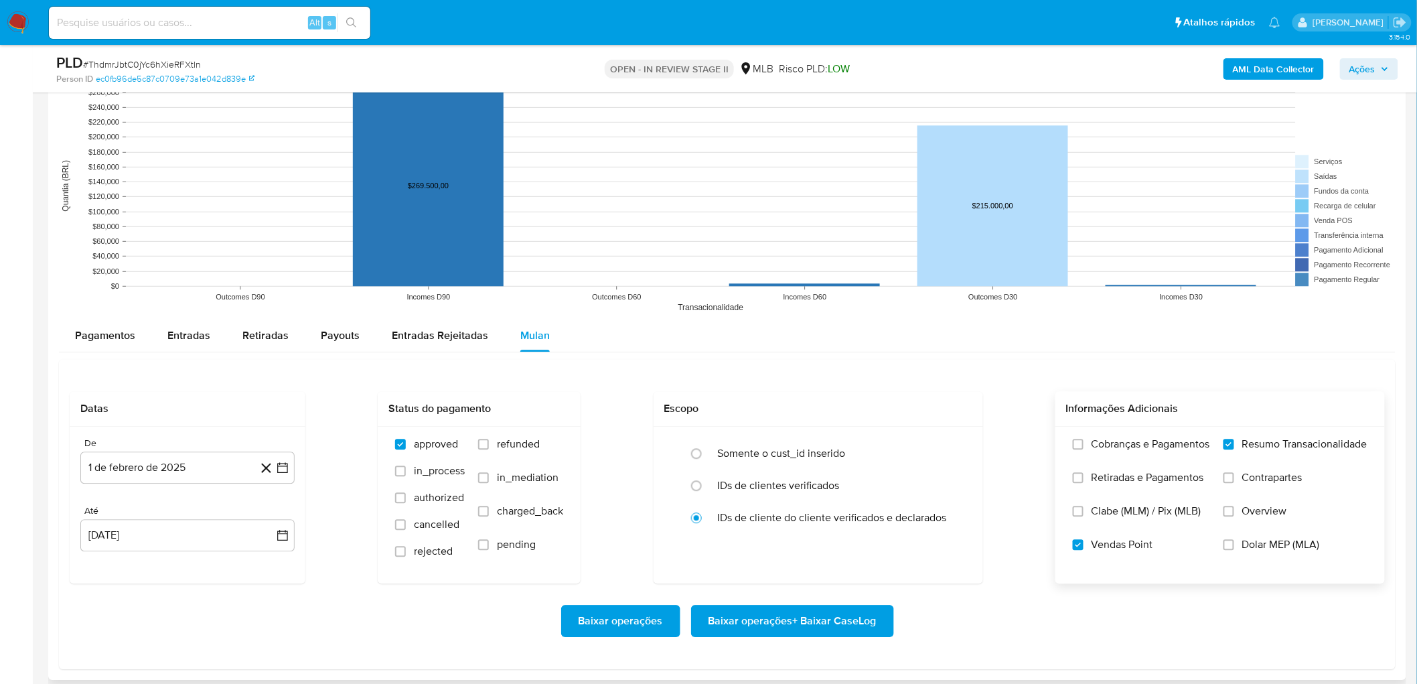
click at [765, 374] on span "Baixar operações + Baixar CaseLog" at bounding box center [792, 620] width 168 height 29
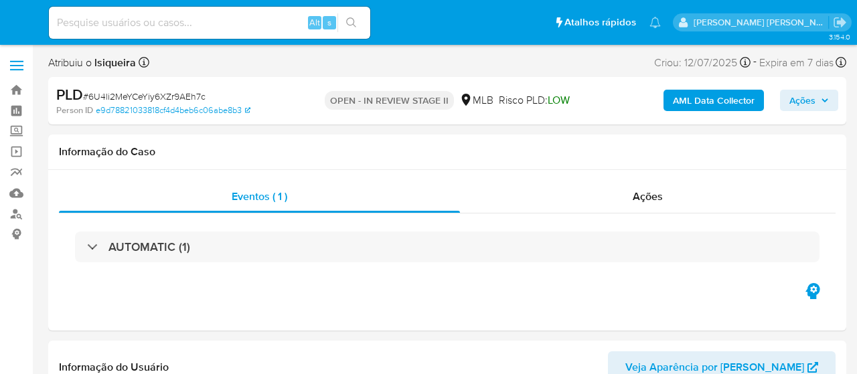
select select "10"
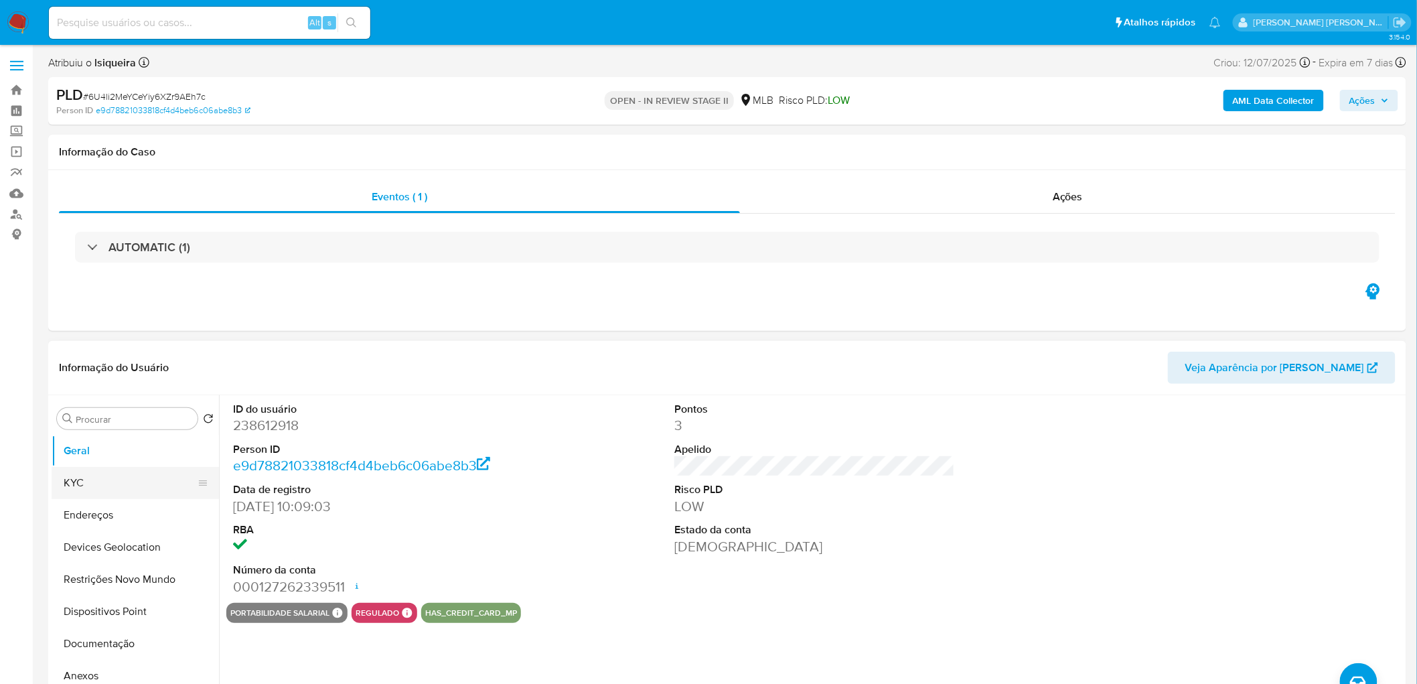
click at [104, 374] on button "KYC" at bounding box center [130, 483] width 157 height 32
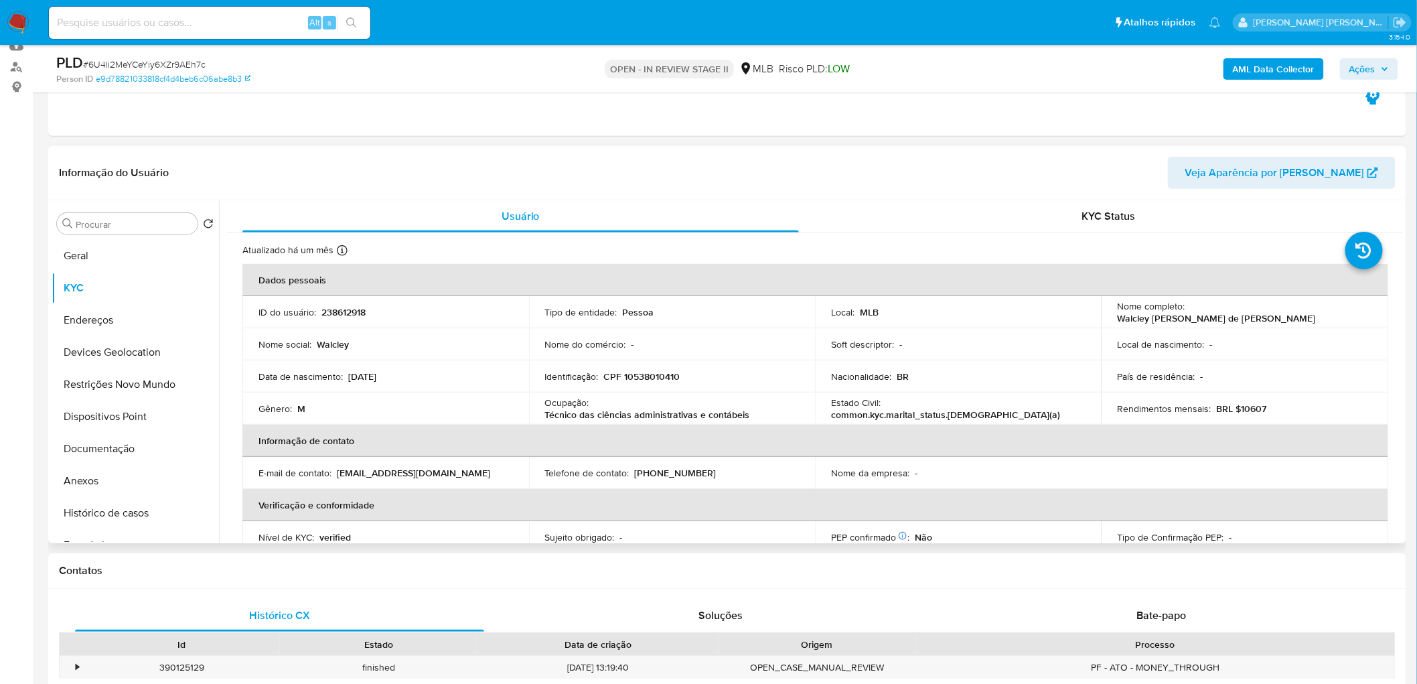
scroll to position [149, 0]
drag, startPoint x: 1288, startPoint y: 313, endPoint x: 1186, endPoint y: 311, distance: 102.5
click at [856, 311] on div "Nome completo : Walcley [PERSON_NAME] de [PERSON_NAME]" at bounding box center [1245, 311] width 254 height 24
copy p "Walcley [PERSON_NAME] de [PERSON_NAME]"
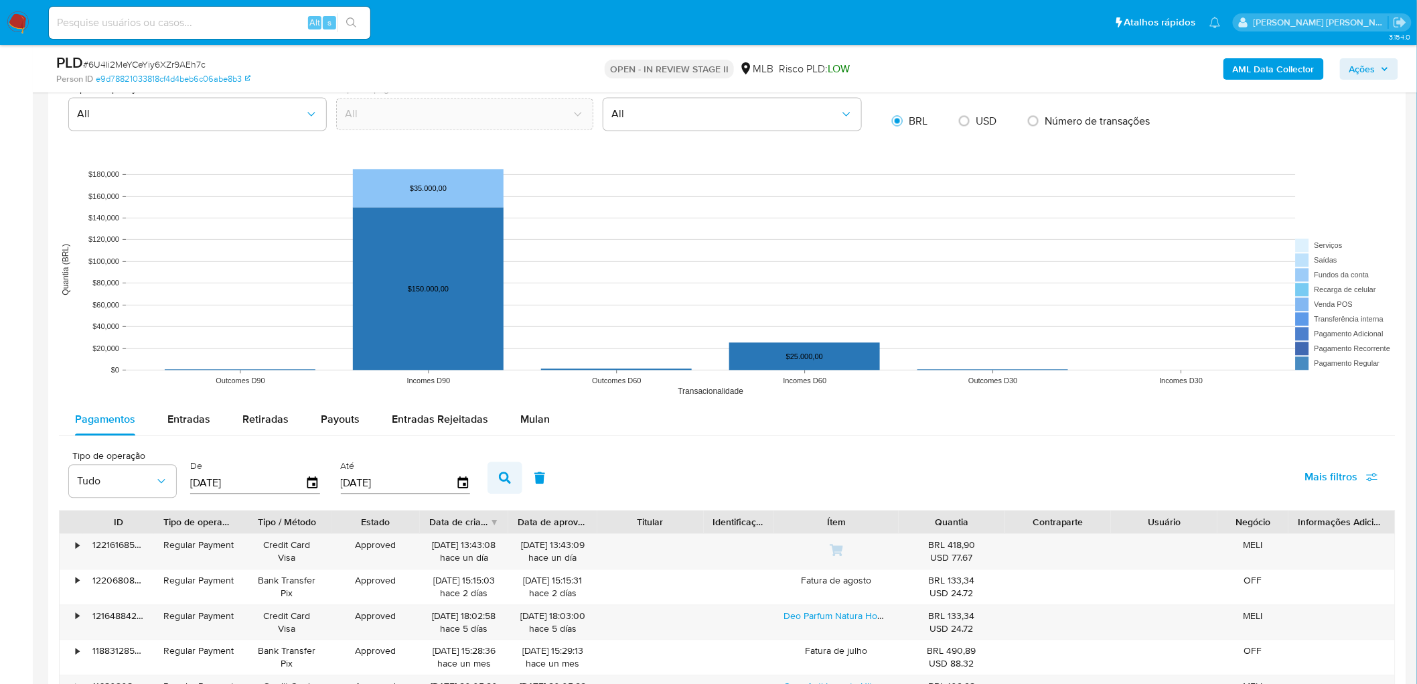
scroll to position [1115, 0]
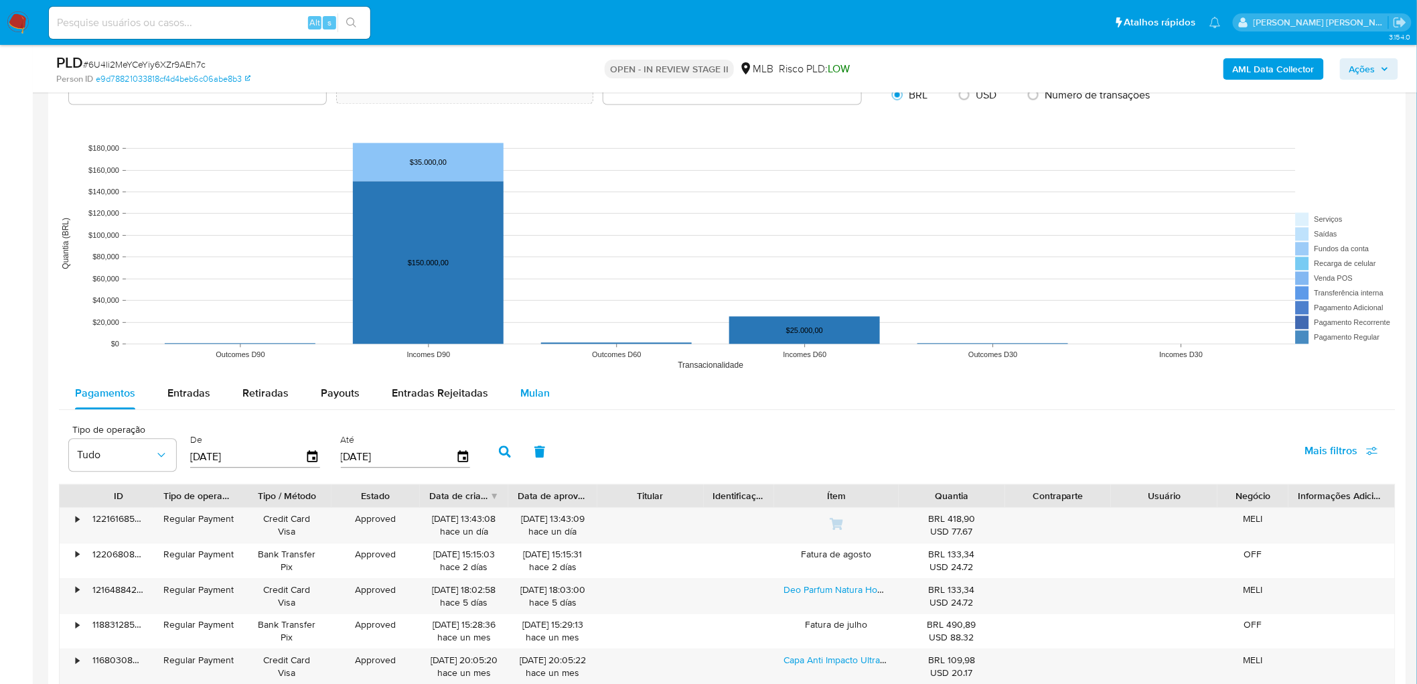
click at [530, 374] on span "Mulan" at bounding box center [534, 392] width 29 height 15
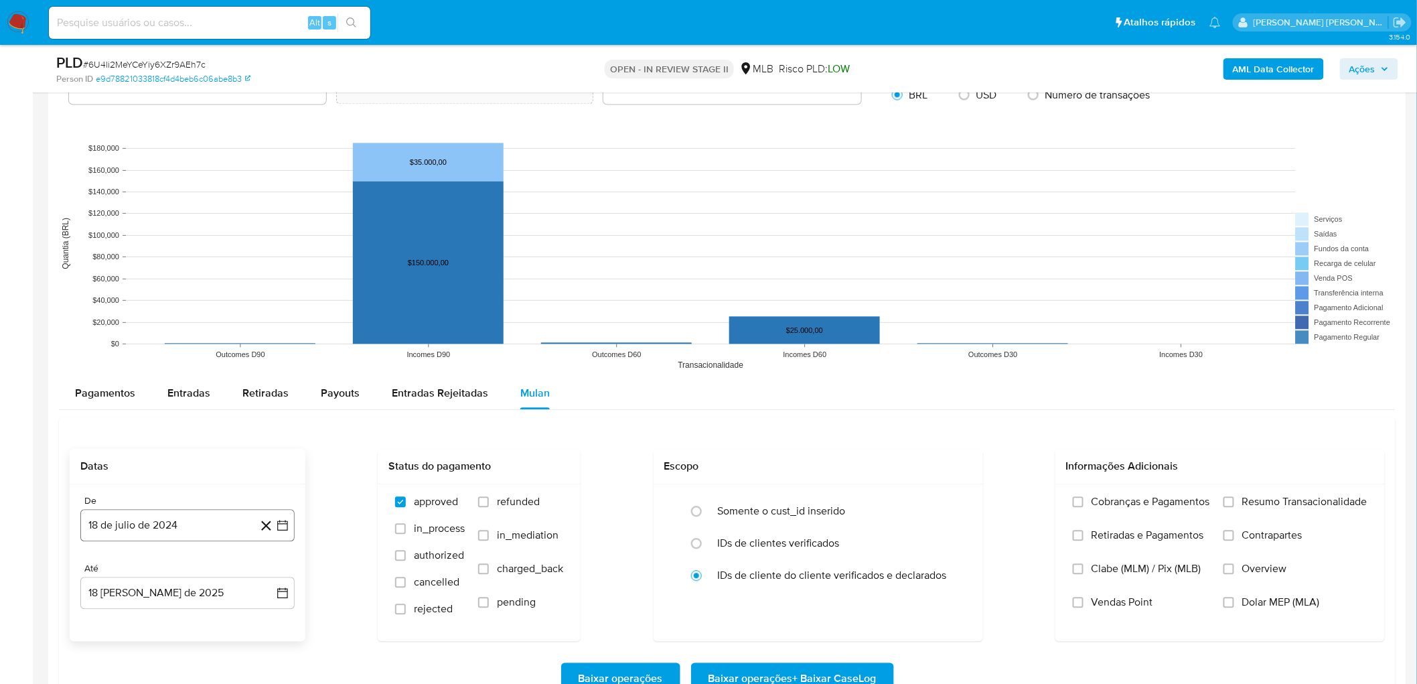
click at [143, 374] on button "18 de julio de 2024" at bounding box center [187, 525] width 214 height 32
click at [185, 320] on span "julio 2024" at bounding box center [181, 321] width 50 height 13
click at [275, 308] on icon "Año siguiente" at bounding box center [269, 306] width 16 height 16
click at [236, 374] on button "jun" at bounding box center [244, 392] width 37 height 21
click at [262, 342] on button "1" at bounding box center [267, 343] width 21 height 21
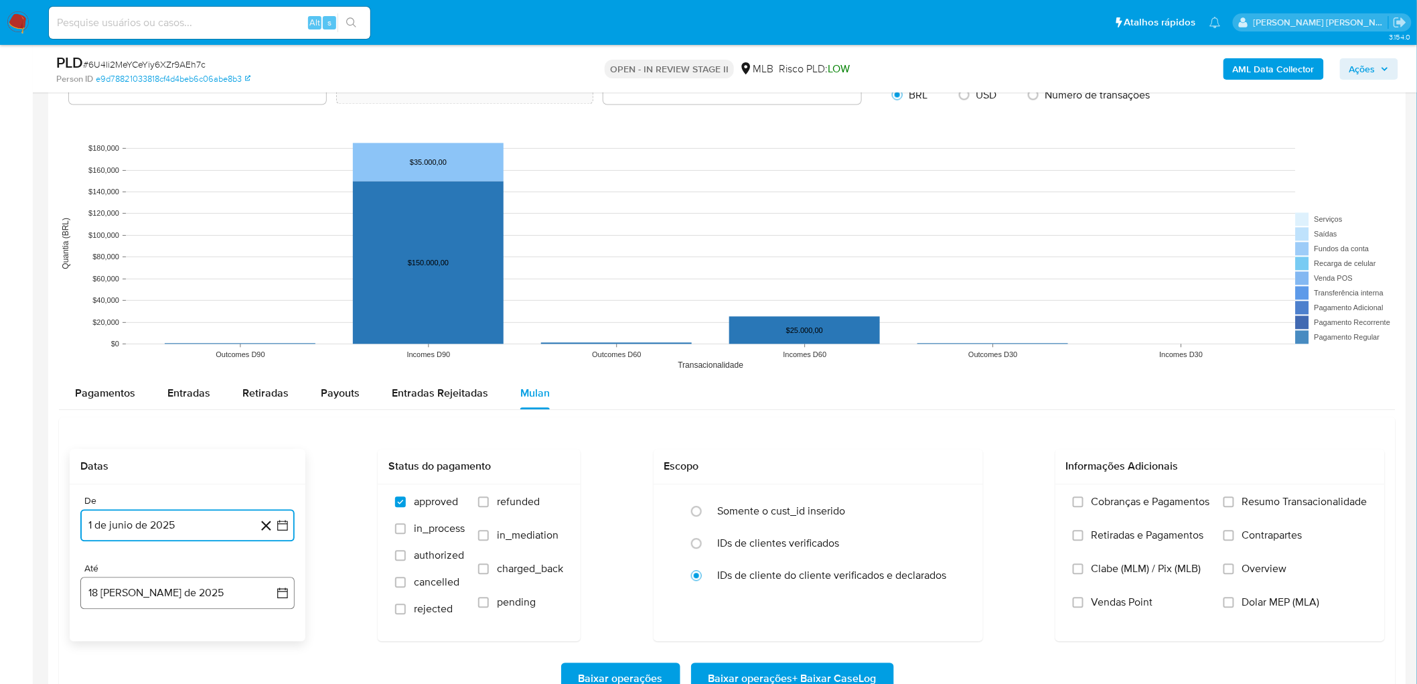
click at [129, 374] on button "18 [PERSON_NAME] de 2025" at bounding box center [187, 592] width 214 height 32
click at [240, 374] on button "16" at bounding box center [240, 491] width 21 height 21
click at [856, 374] on span "Resumo Transacionalidade" at bounding box center [1304, 501] width 125 height 13
click at [856, 374] on input "Resumo Transacionalidade" at bounding box center [1228, 501] width 11 height 11
click at [856, 374] on span "Vendas Point" at bounding box center [1122, 601] width 62 height 13
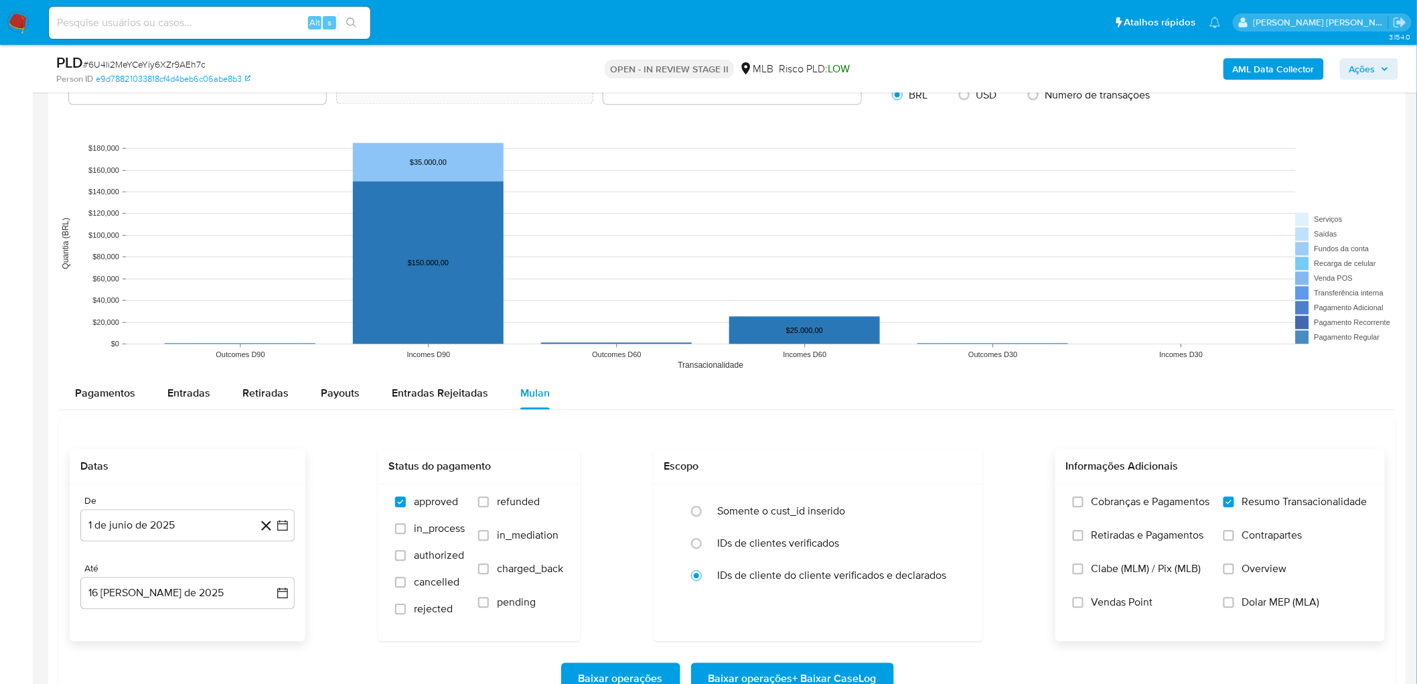
click at [856, 374] on input "Vendas Point" at bounding box center [1078, 602] width 11 height 11
click at [174, 374] on button "1 de junio de 2025" at bounding box center [187, 525] width 214 height 32
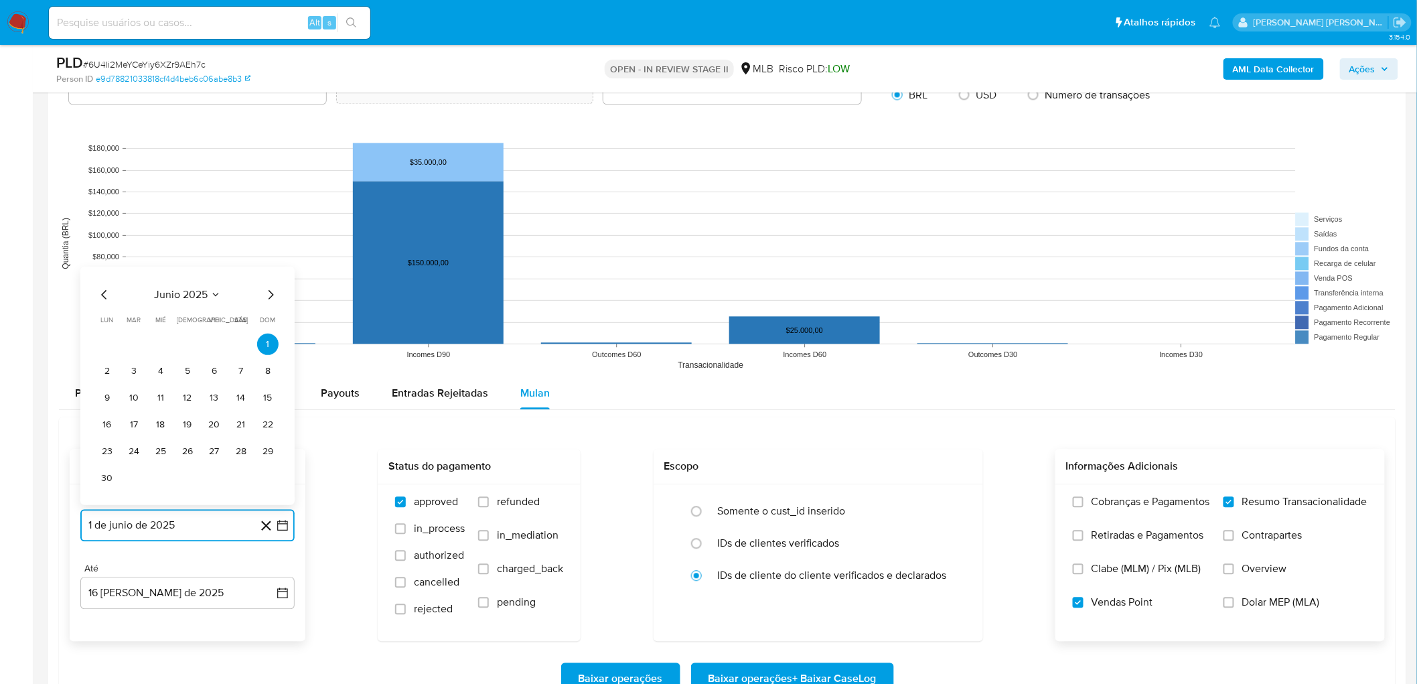
click at [109, 295] on icon "Mes anterior" at bounding box center [104, 295] width 16 height 16
click at [98, 319] on icon "Mes anterior" at bounding box center [104, 321] width 16 height 16
click at [100, 320] on icon "Mes anterior" at bounding box center [104, 321] width 16 height 16
click at [101, 295] on icon "Mes anterior" at bounding box center [104, 295] width 16 height 16
click at [240, 367] on button "1" at bounding box center [240, 370] width 21 height 21
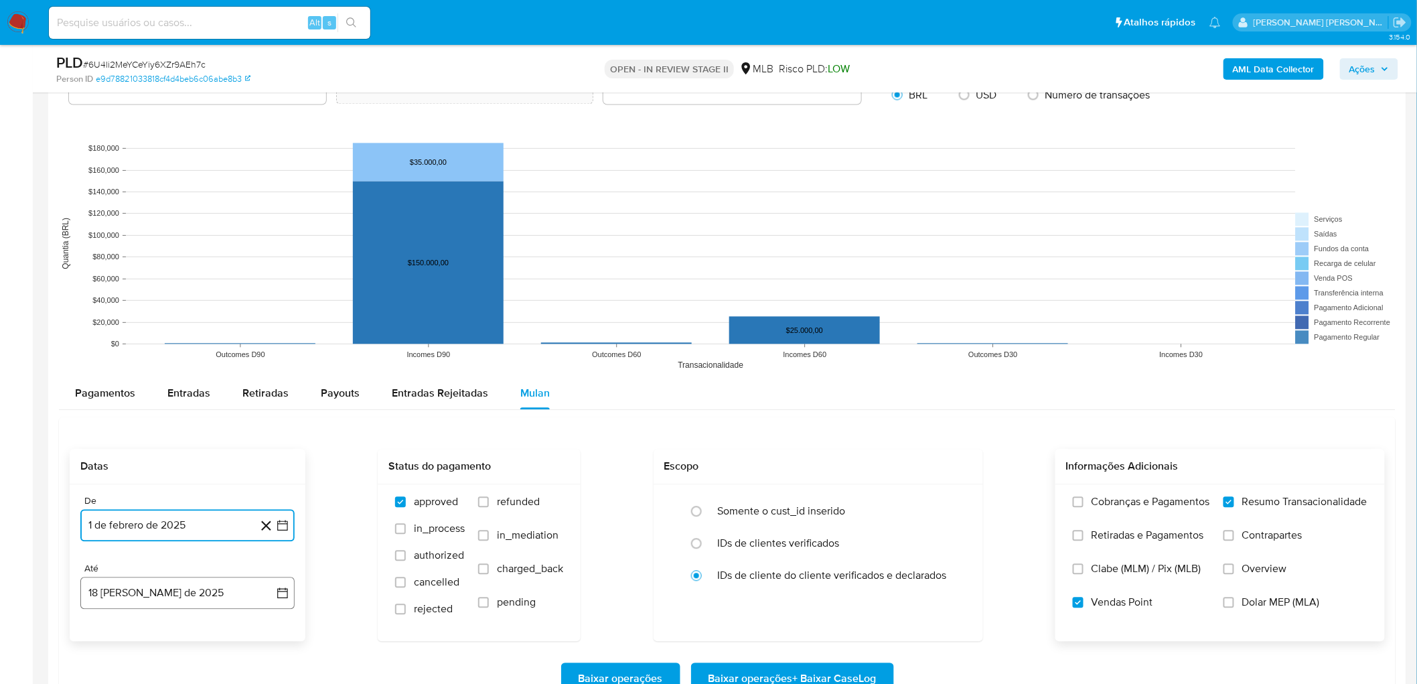
click at [185, 374] on button "18 [PERSON_NAME] de 2025" at bounding box center [187, 592] width 214 height 32
click at [244, 374] on button "16" at bounding box center [240, 491] width 21 height 21
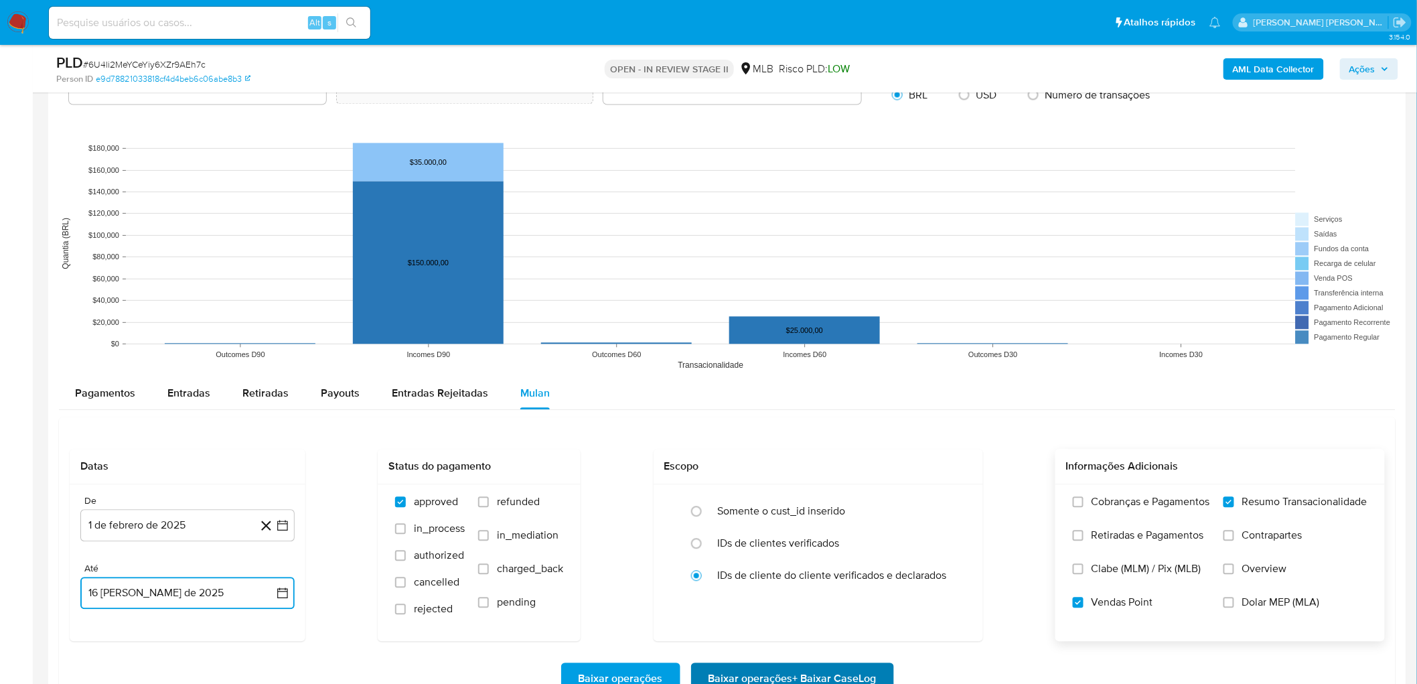
click at [805, 374] on span "Baixar operações + Baixar CaseLog" at bounding box center [792, 678] width 168 height 29
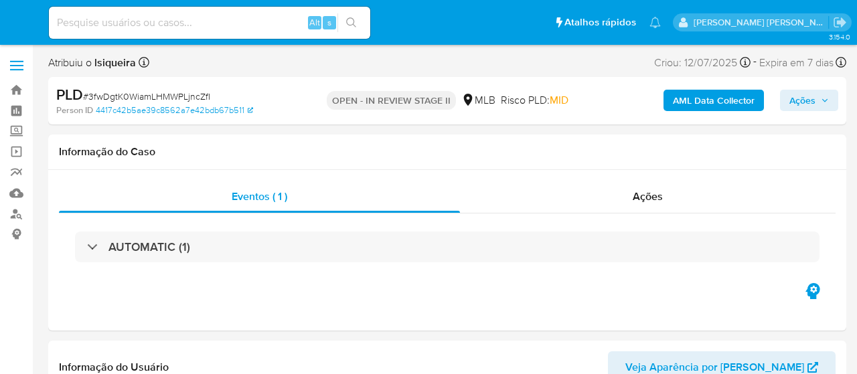
select select "10"
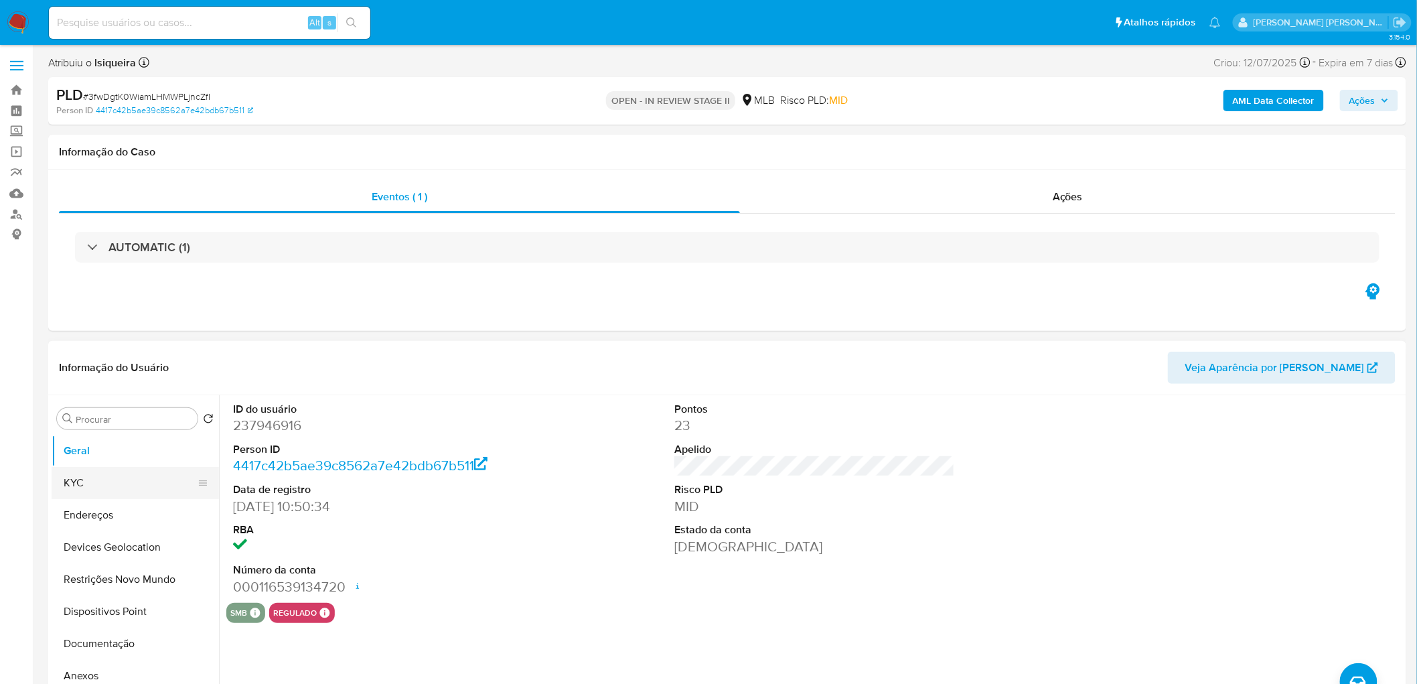
click at [104, 374] on button "KYC" at bounding box center [130, 483] width 157 height 32
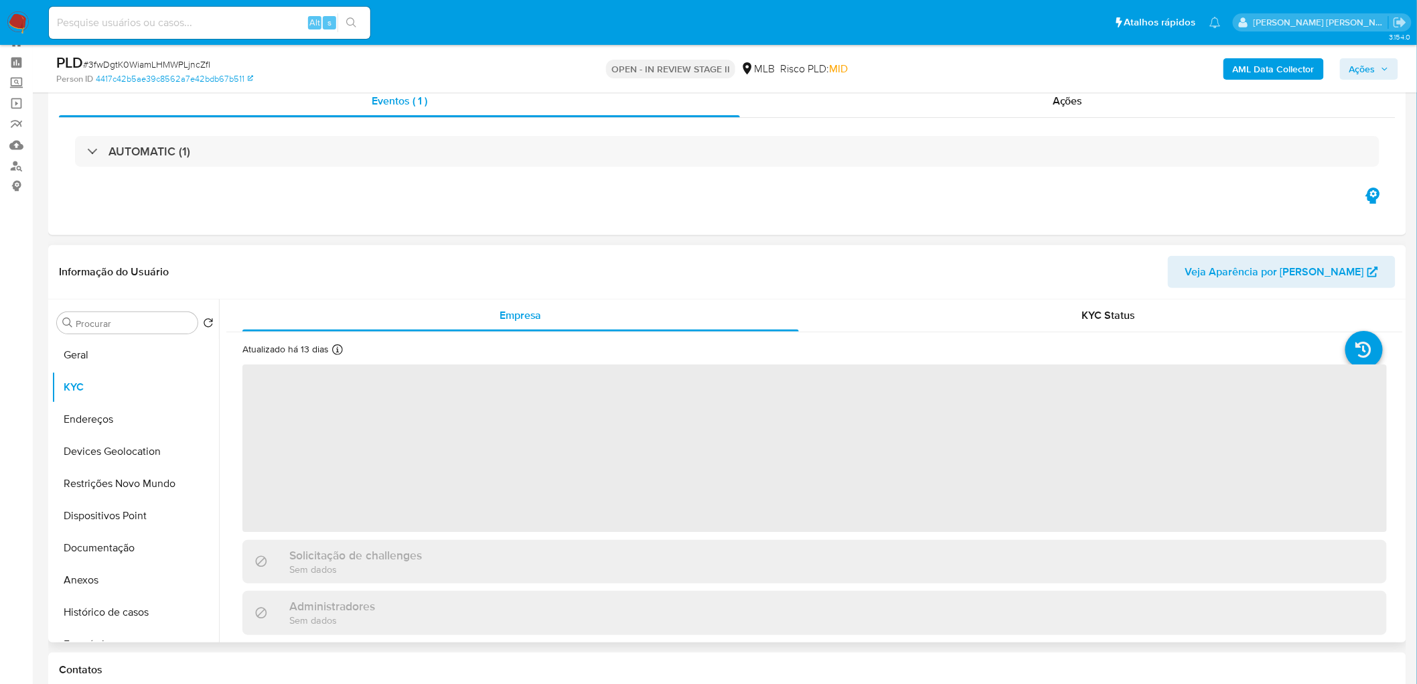
scroll to position [74, 0]
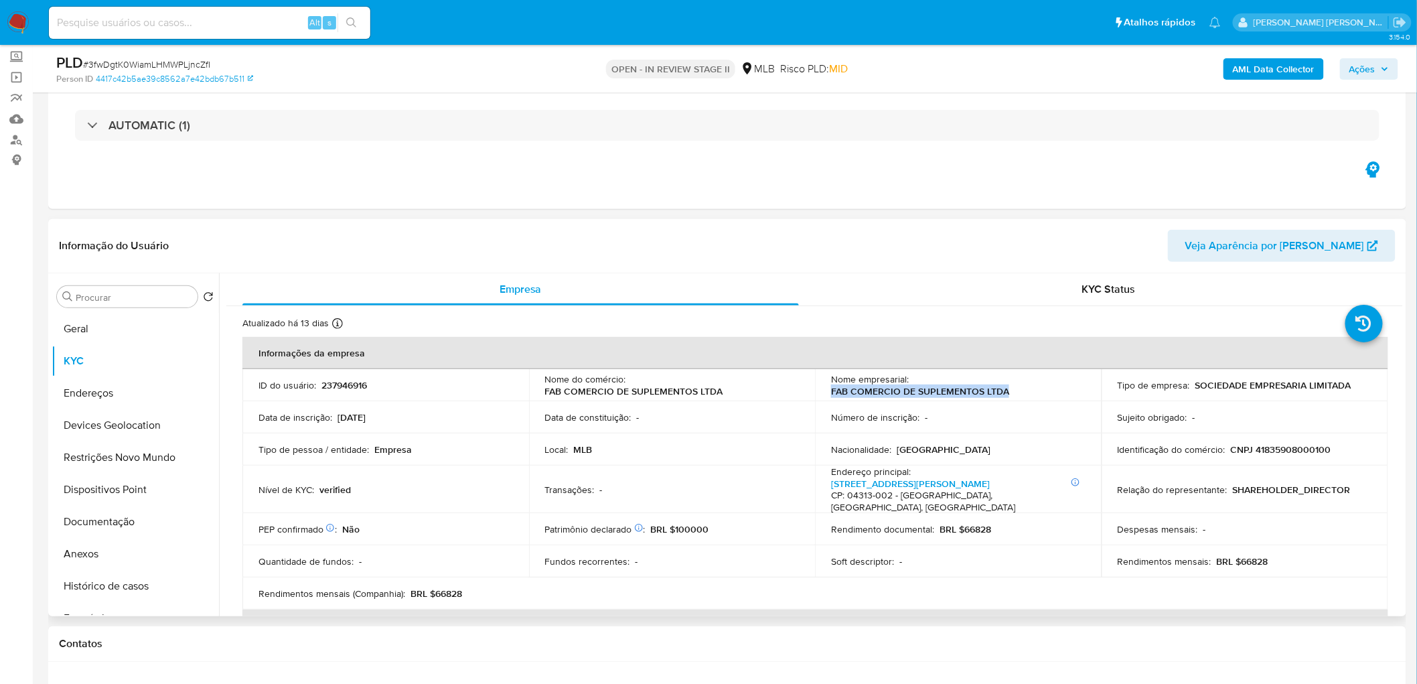
drag, startPoint x: 1041, startPoint y: 392, endPoint x: 818, endPoint y: 398, distance: 223.0
click at [818, 374] on td "Nome empresarial : FAB COMERCIO DE SUPLEMENTOS LTDA" at bounding box center [958, 385] width 287 height 32
copy p "FAB COMERCIO DE SUPLEMENTOS LTDA"
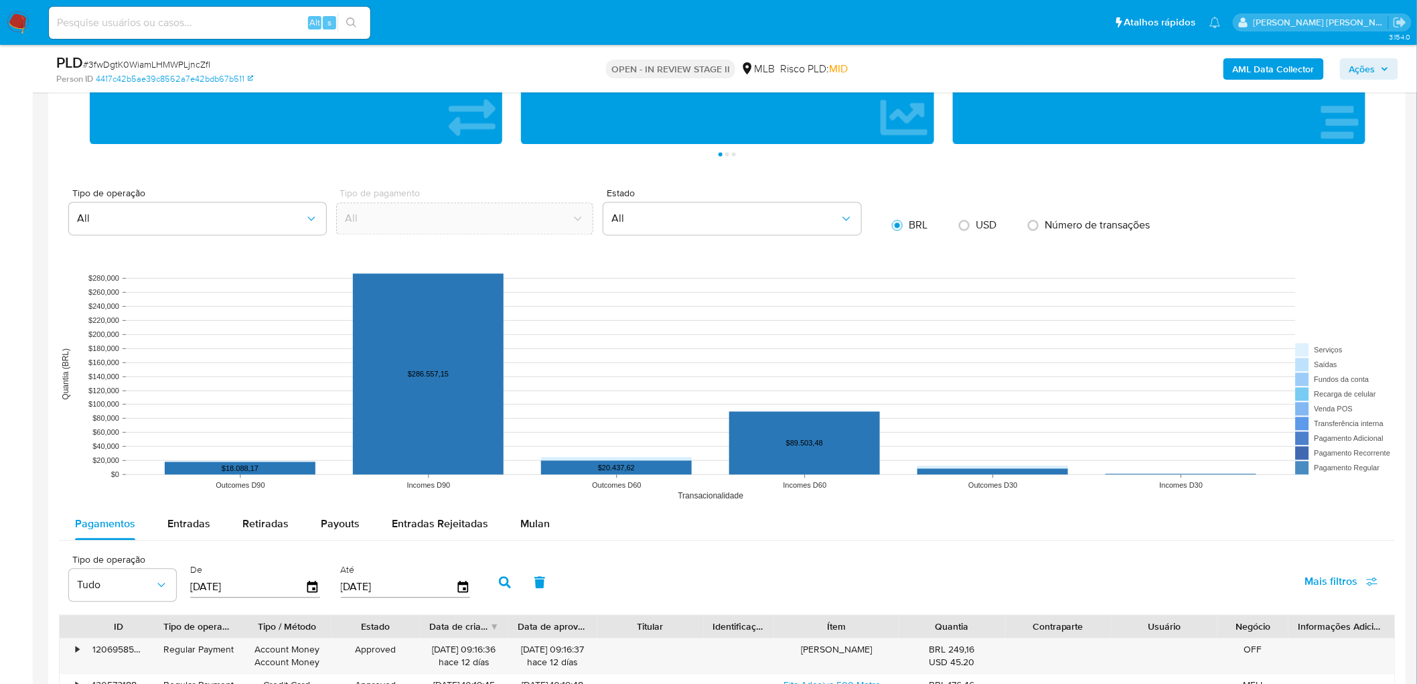
scroll to position [1115, 0]
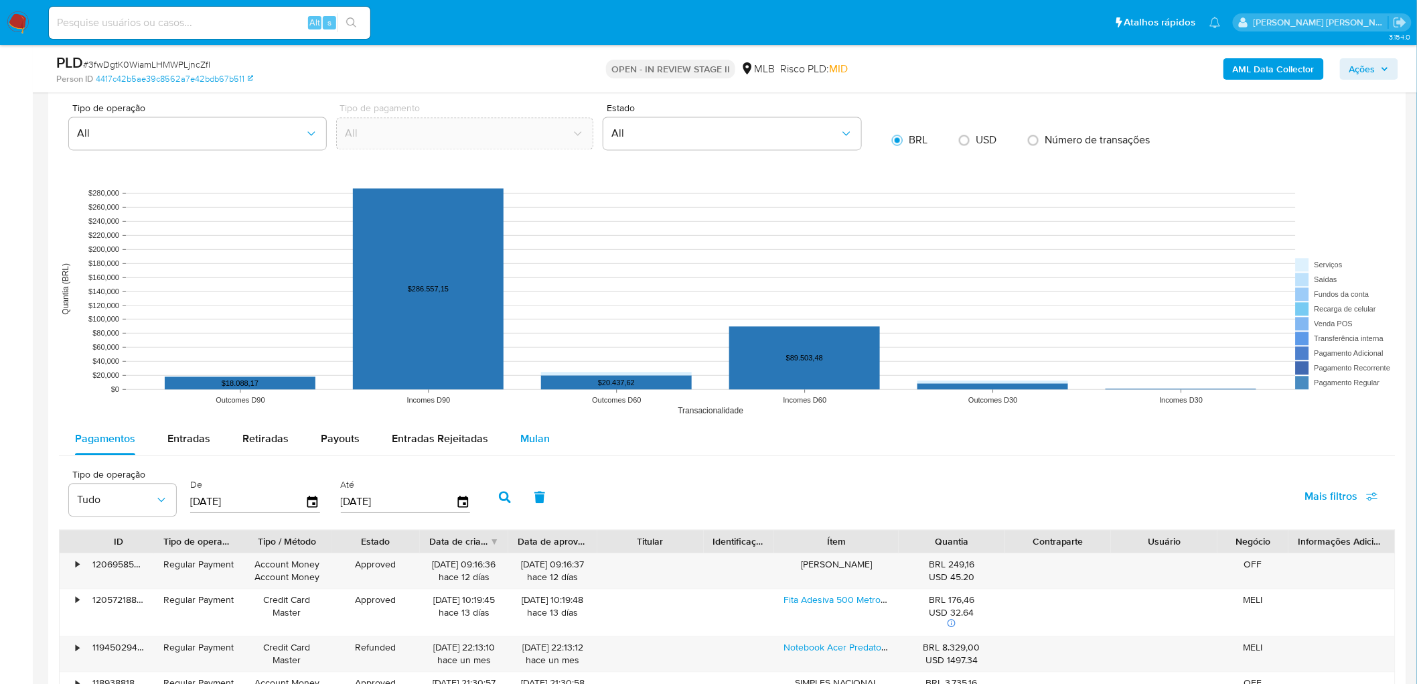
click at [531, 374] on span "Mulan" at bounding box center [534, 438] width 29 height 15
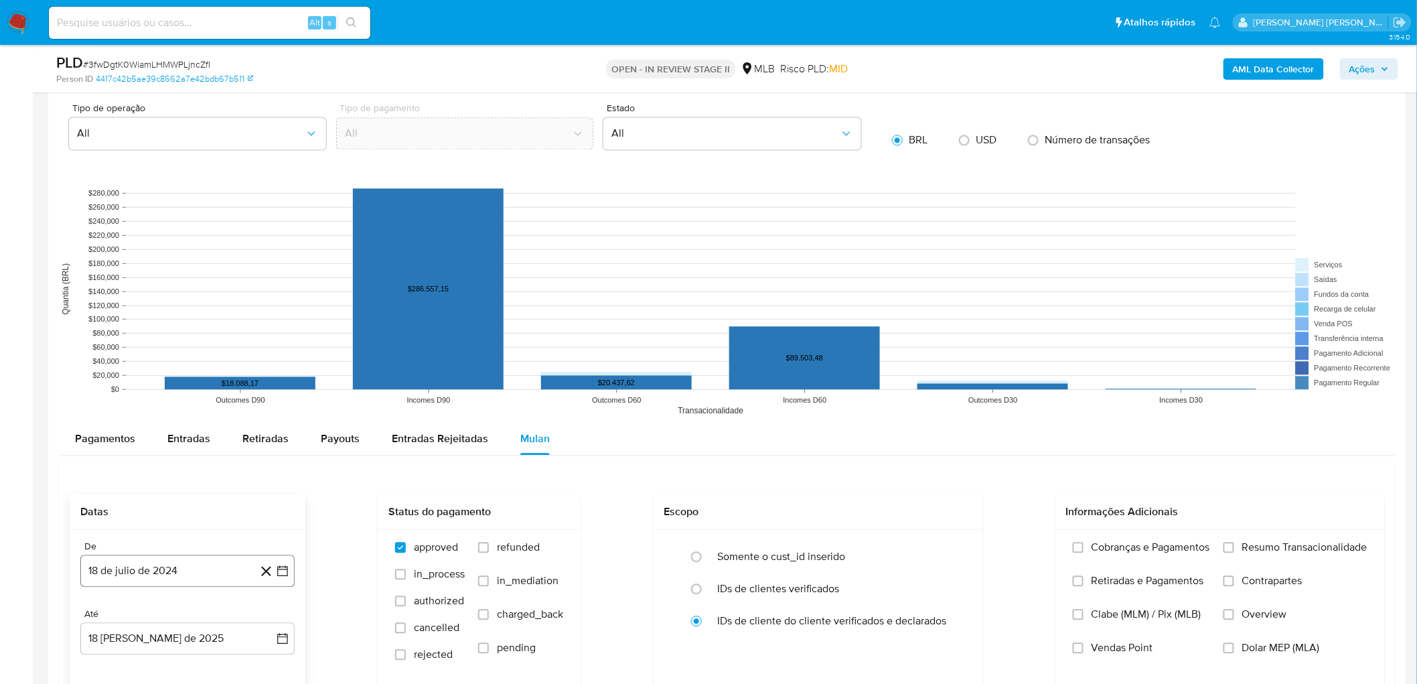
click at [182, 374] on button "18 de julio de 2024" at bounding box center [187, 570] width 214 height 32
click at [204, 370] on span "julio 2024" at bounding box center [181, 366] width 50 height 13
click at [264, 358] on icon "Año siguiente" at bounding box center [268, 351] width 16 height 16
click at [245, 374] on span "jun" at bounding box center [243, 437] width 15 height 11
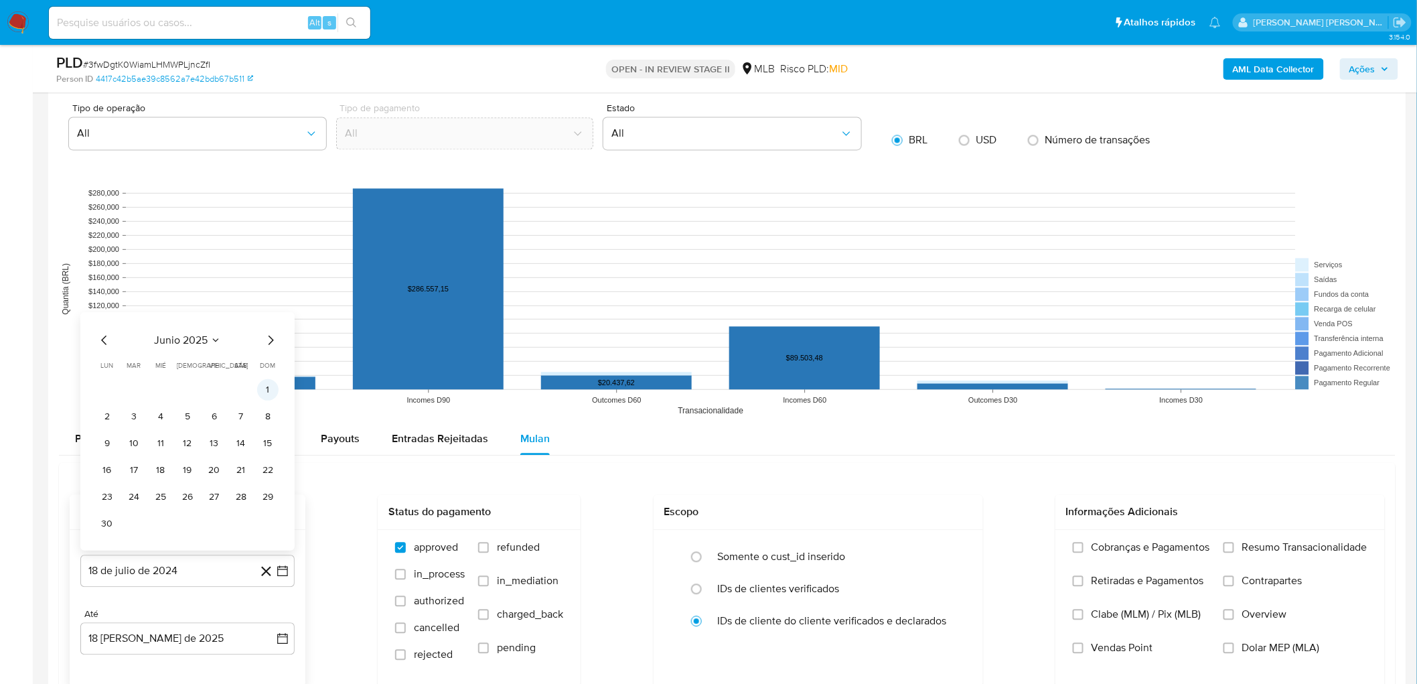
click at [268, 374] on button "1" at bounding box center [267, 388] width 21 height 21
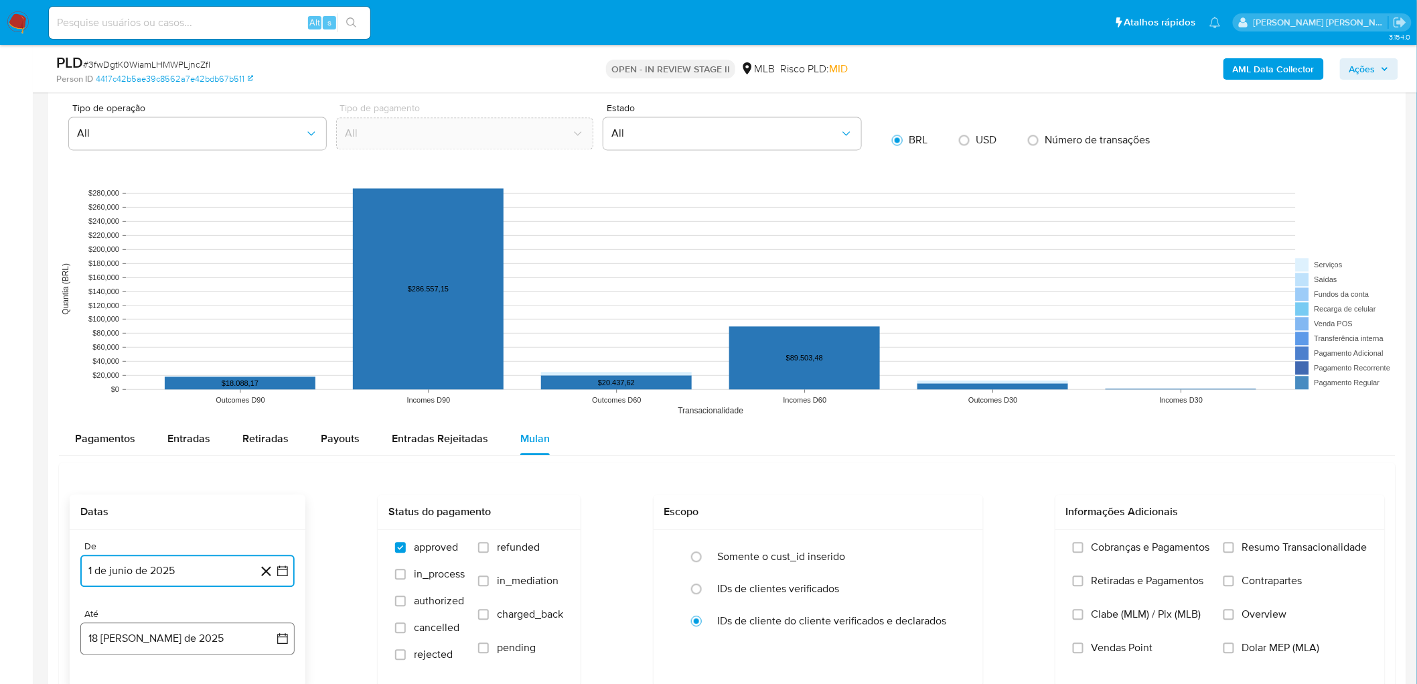
click at [118, 374] on button "[DATE]" at bounding box center [187, 638] width 214 height 32
click at [236, 374] on button "16" at bounding box center [240, 536] width 21 height 21
click at [856, 374] on span "Resumo Transacionalidade" at bounding box center [1304, 546] width 125 height 13
click at [856, 374] on input "Resumo Transacionalidade" at bounding box center [1228, 547] width 11 height 11
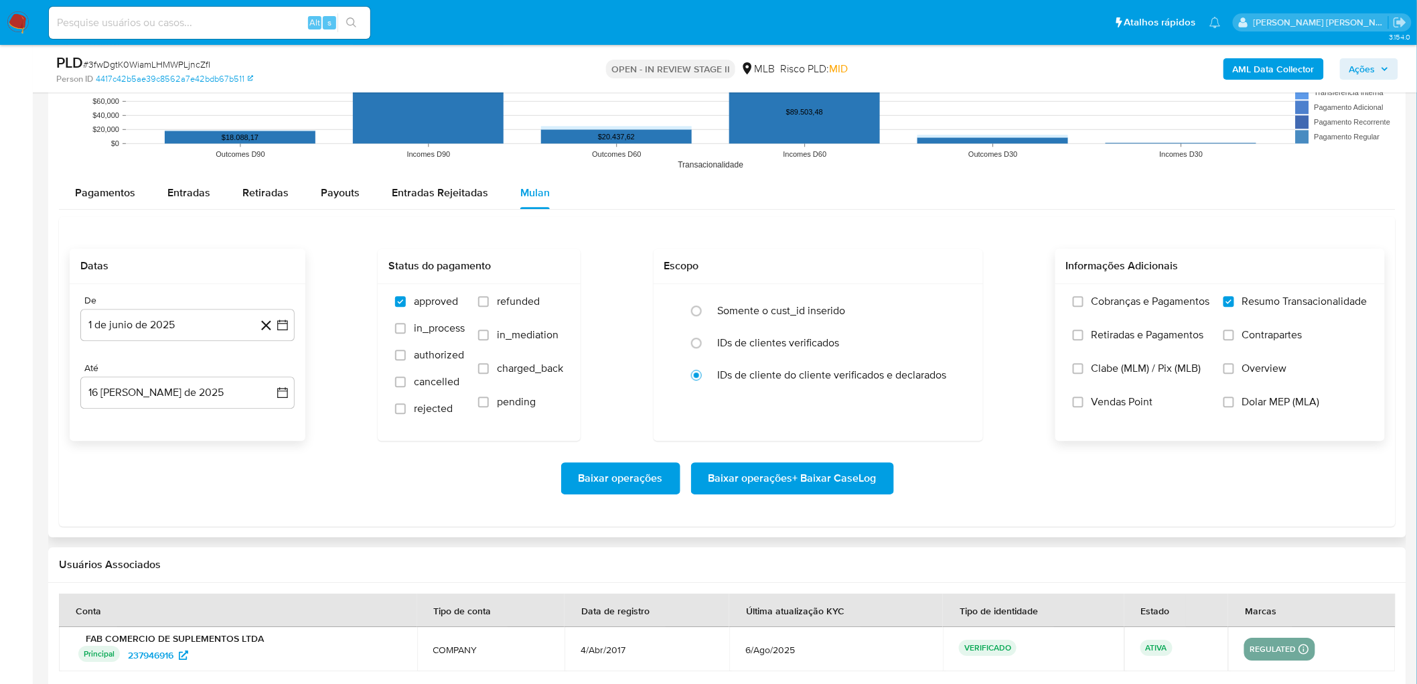
scroll to position [1413, 0]
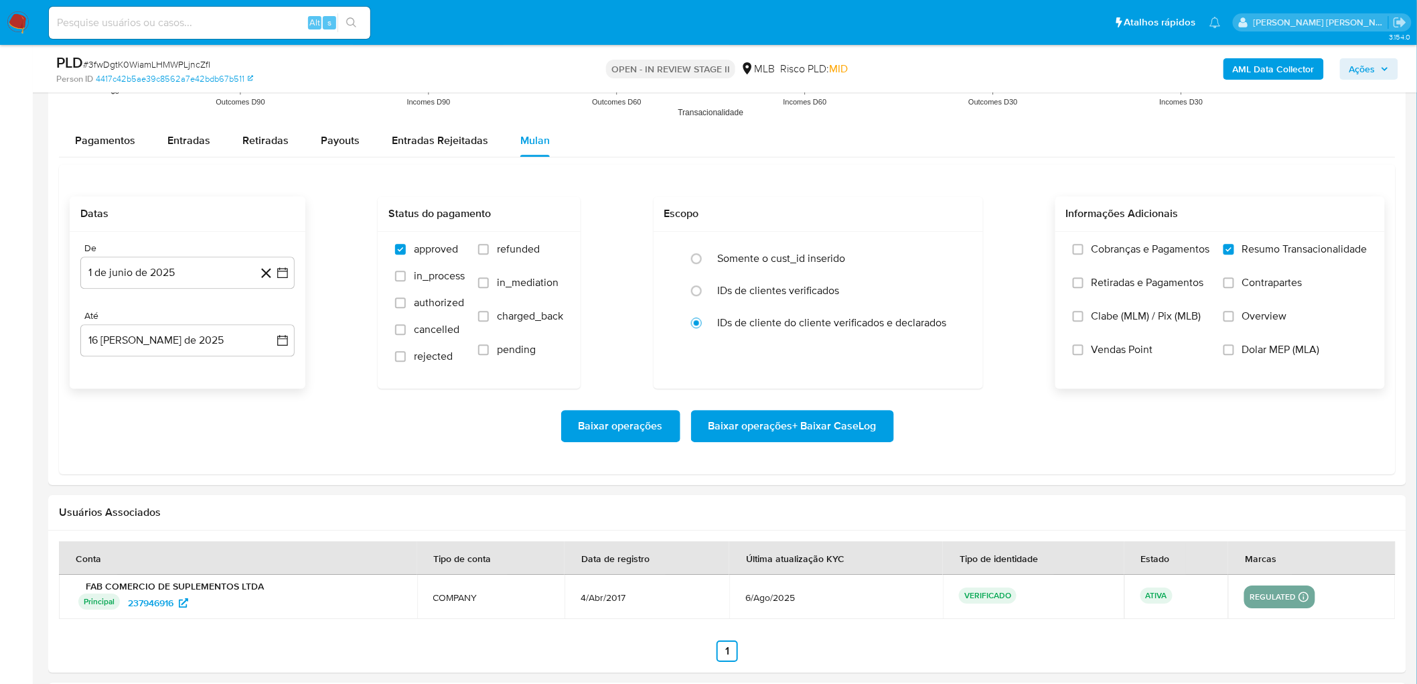
click at [856, 353] on span "Vendas Point" at bounding box center [1122, 349] width 62 height 13
click at [856, 353] on input "Vendas Point" at bounding box center [1078, 349] width 11 height 11
click at [761, 374] on span "Baixar operações + Baixar CaseLog" at bounding box center [792, 425] width 168 height 29
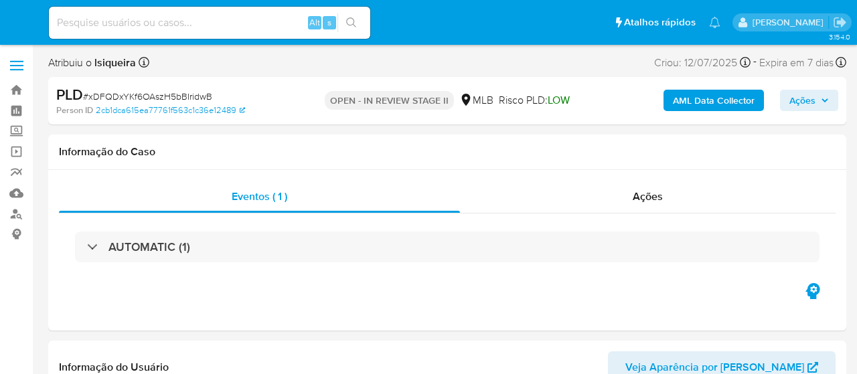
select select "10"
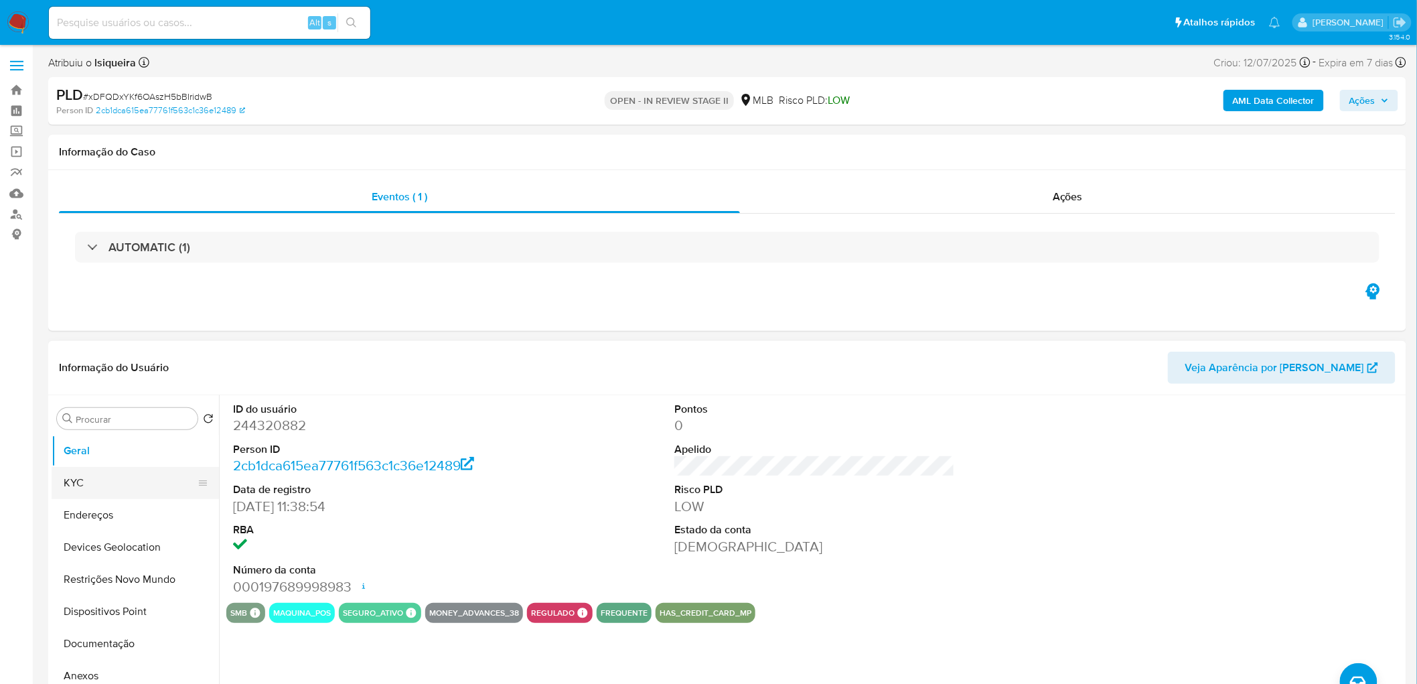
click at [84, 374] on button "KYC" at bounding box center [130, 483] width 157 height 32
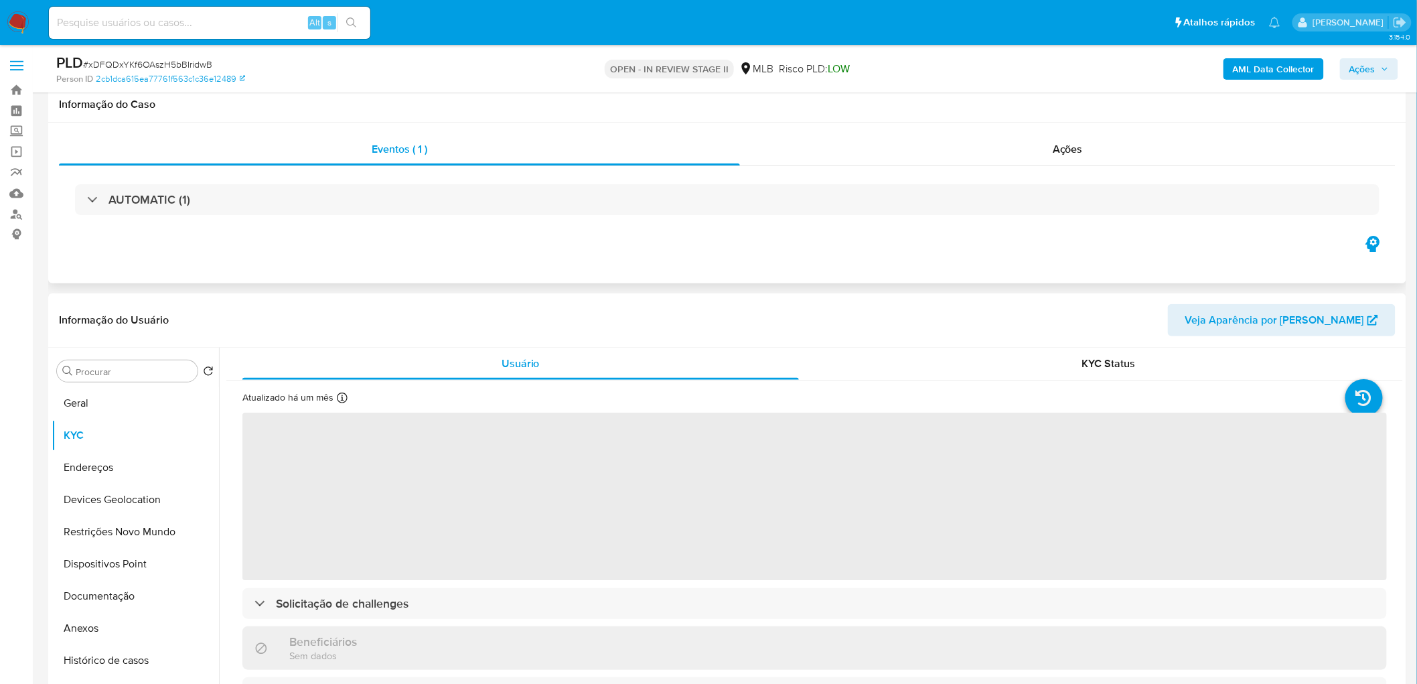
scroll to position [74, 0]
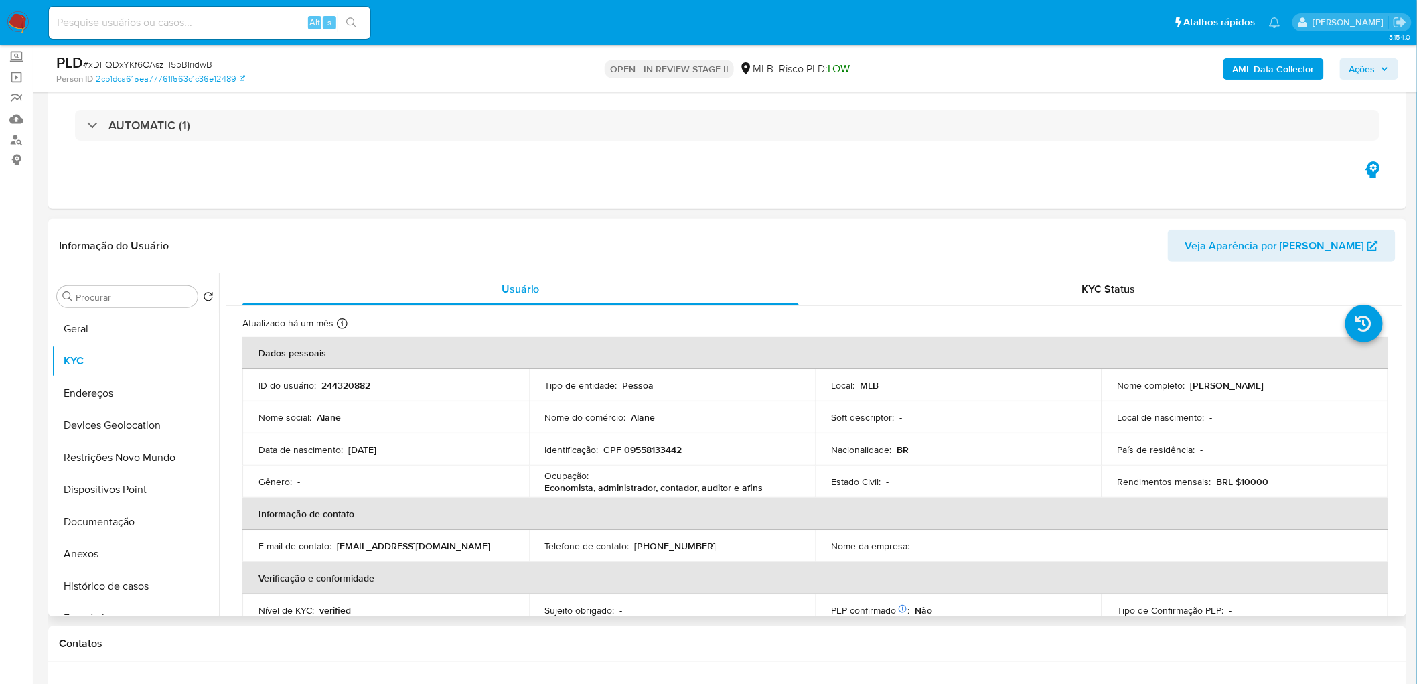
drag, startPoint x: 1314, startPoint y: 382, endPoint x: 1187, endPoint y: 384, distance: 126.6
click at [856, 374] on div "Nome completo : [PERSON_NAME]" at bounding box center [1245, 385] width 254 height 12
copy p "[PERSON_NAME]"
click at [856, 177] on div "Eventos ( 1 ) Ações AUTOMATIC (1)" at bounding box center [727, 128] width 1358 height 161
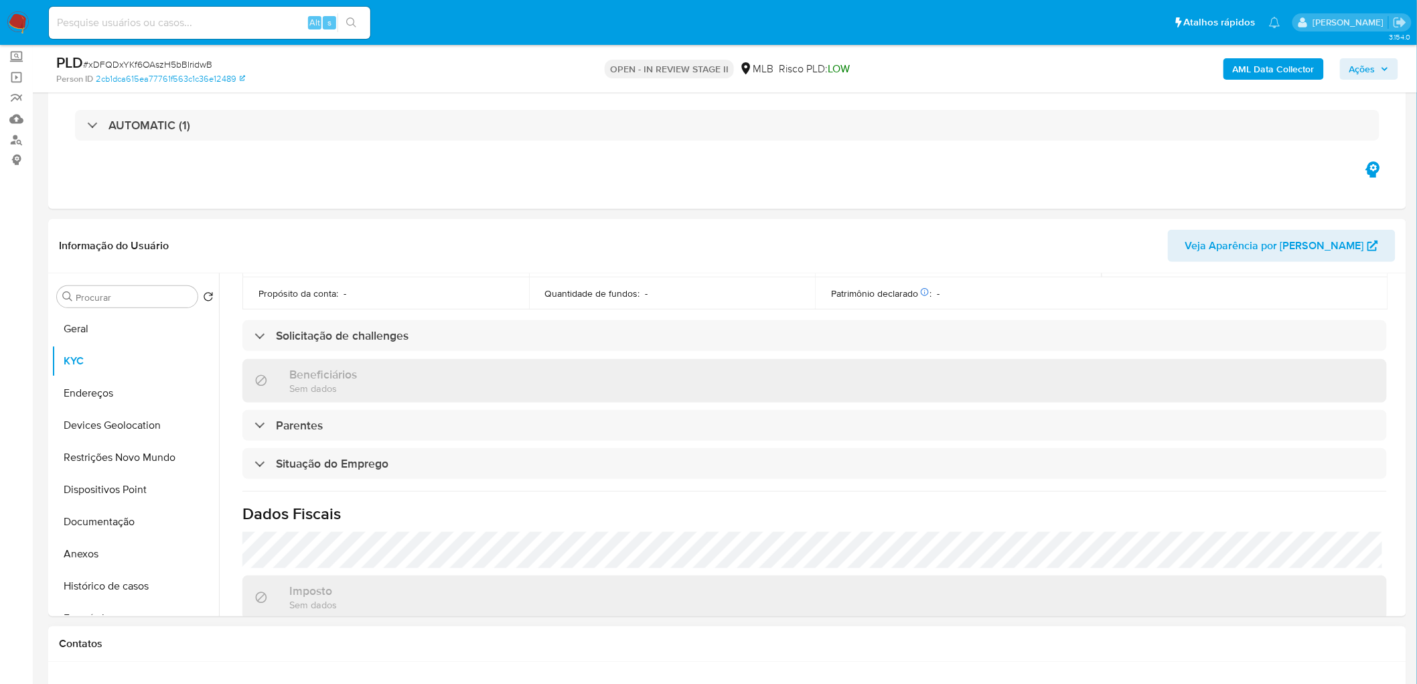
scroll to position [557, 0]
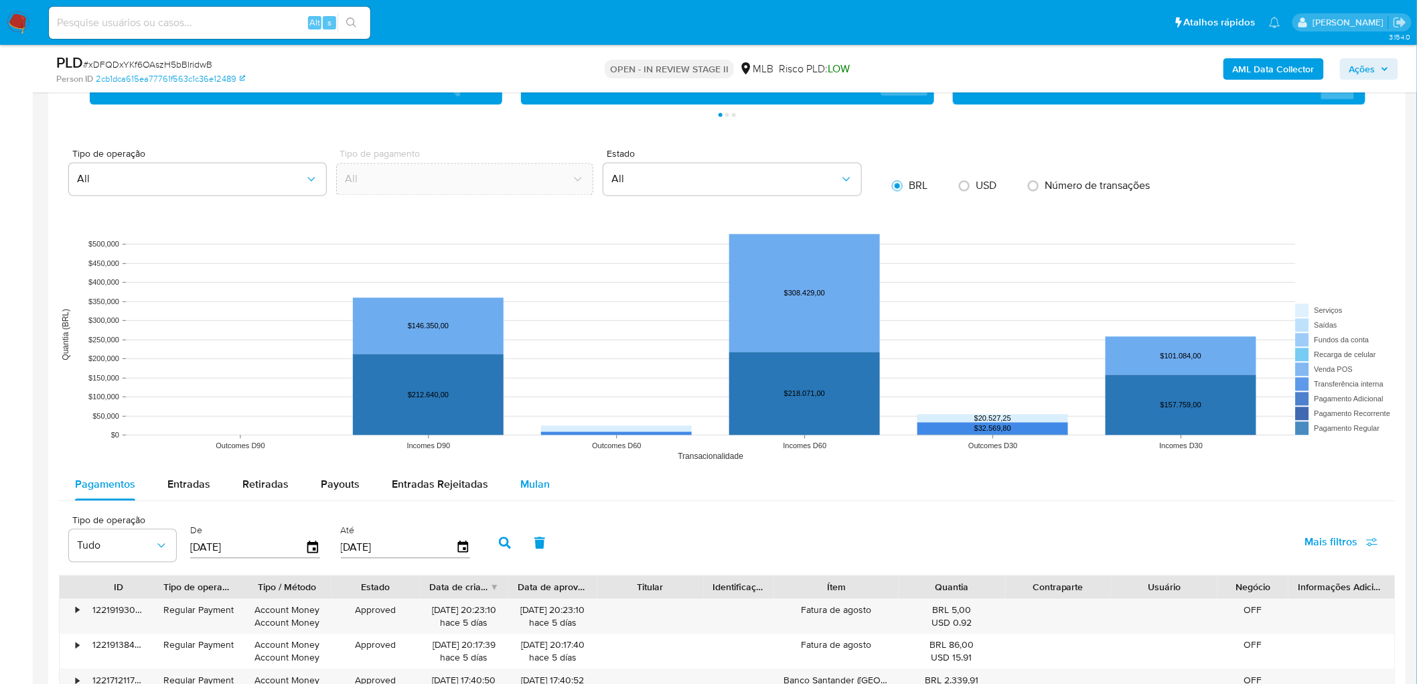
click at [522, 374] on div "Mulan" at bounding box center [534, 484] width 29 height 32
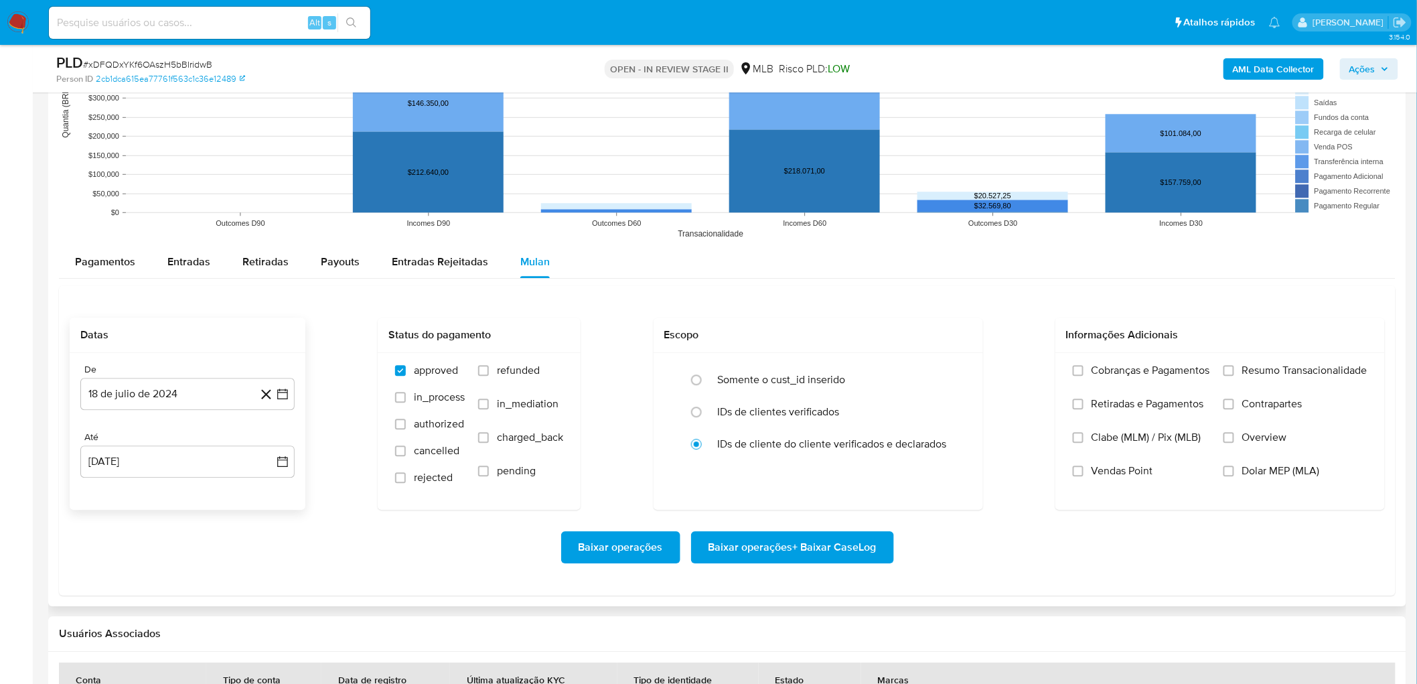
scroll to position [1339, 0]
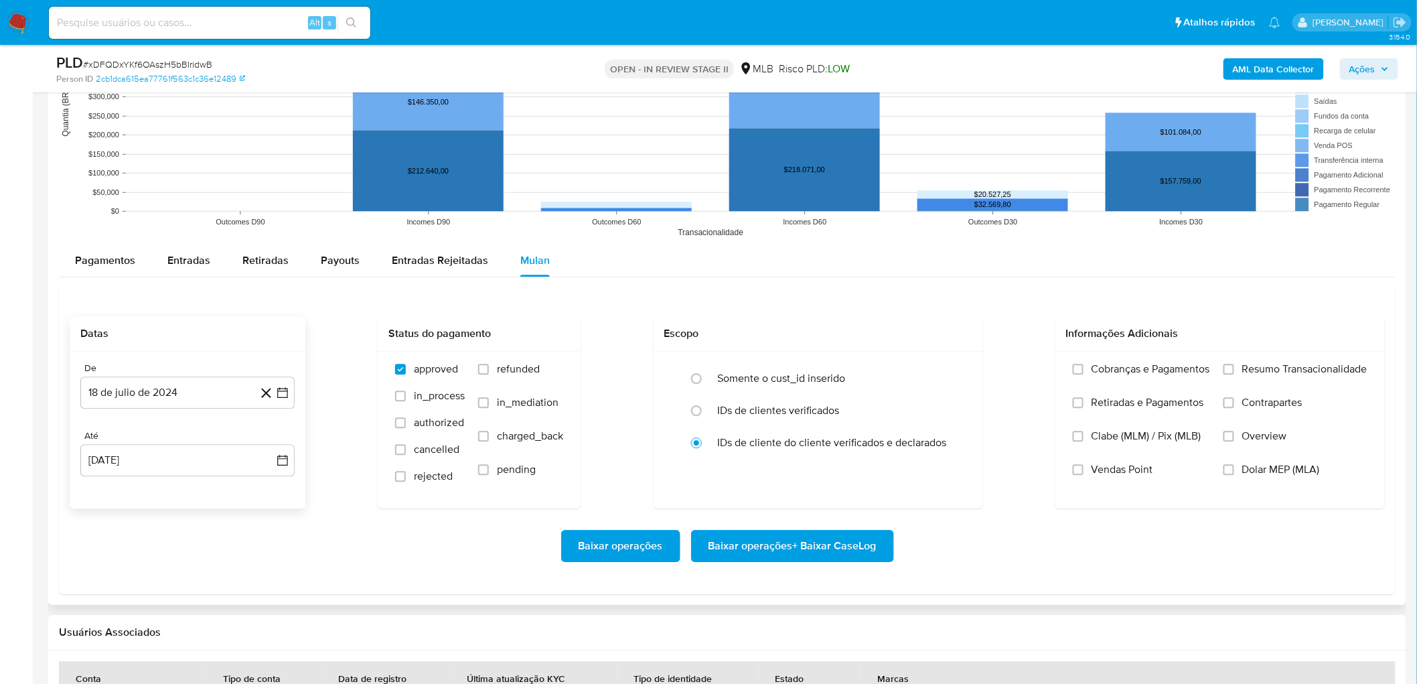
click at [149, 374] on div "De" at bounding box center [187, 368] width 214 height 12
click at [139, 374] on button "18 de julio de 2024" at bounding box center [187, 392] width 214 height 32
click at [188, 374] on span "julio 2024" at bounding box center [181, 440] width 50 height 13
click at [265, 374] on icon "Año siguiente" at bounding box center [268, 441] width 16 height 16
click at [238, 374] on span "jun" at bounding box center [243, 527] width 15 height 11
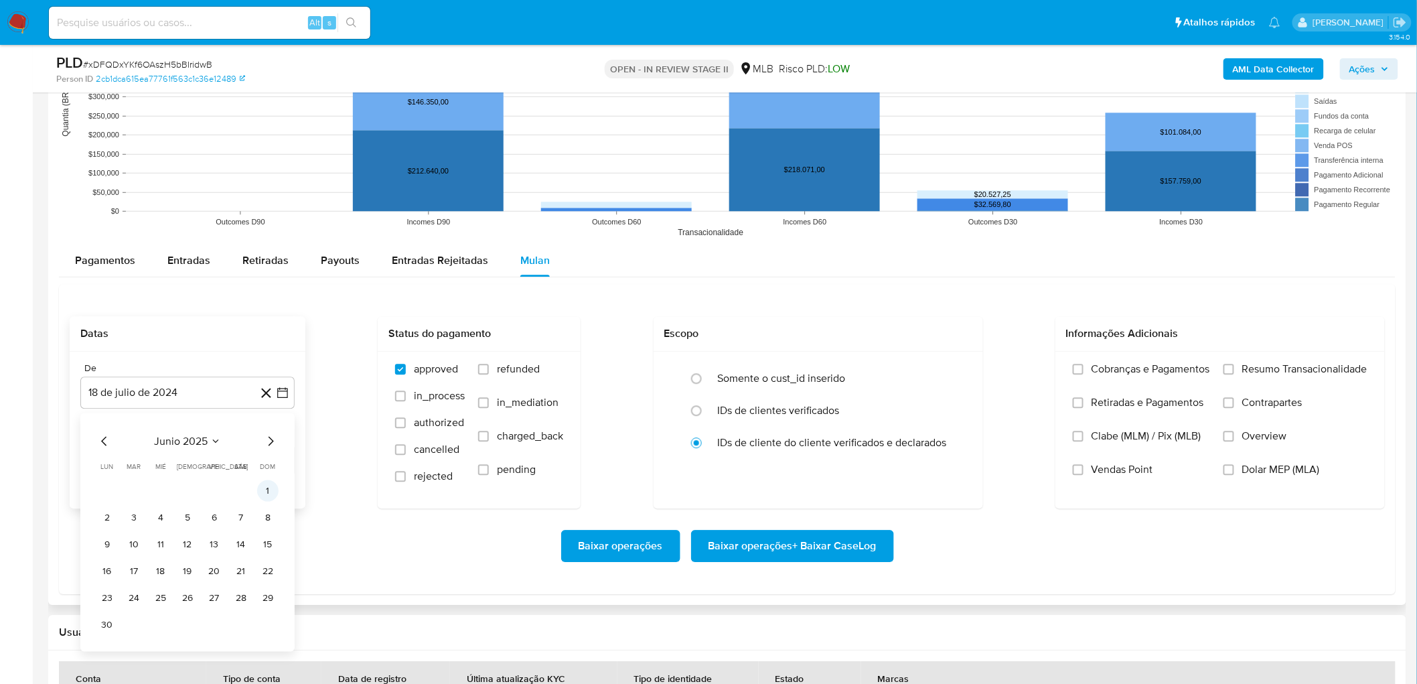
click at [266, 374] on button "1" at bounding box center [267, 489] width 21 height 21
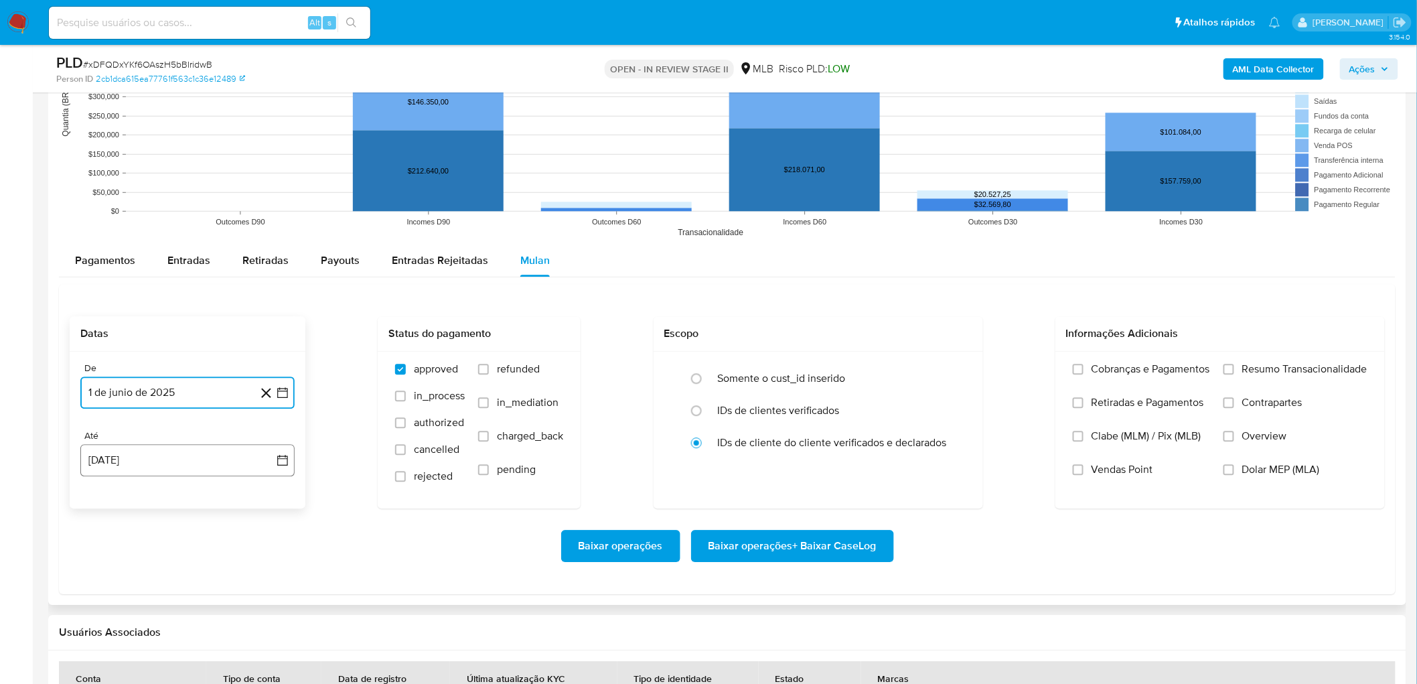
click at [112, 374] on button "18 de agosto de 2025" at bounding box center [187, 460] width 214 height 32
click at [244, 363] on button "16" at bounding box center [240, 358] width 21 height 21
click at [856, 374] on span "Resumo Transacionalidade" at bounding box center [1304, 368] width 125 height 13
click at [856, 374] on input "Resumo Transacionalidade" at bounding box center [1228, 369] width 11 height 11
click at [856, 374] on span "Vendas Point" at bounding box center [1122, 469] width 62 height 13
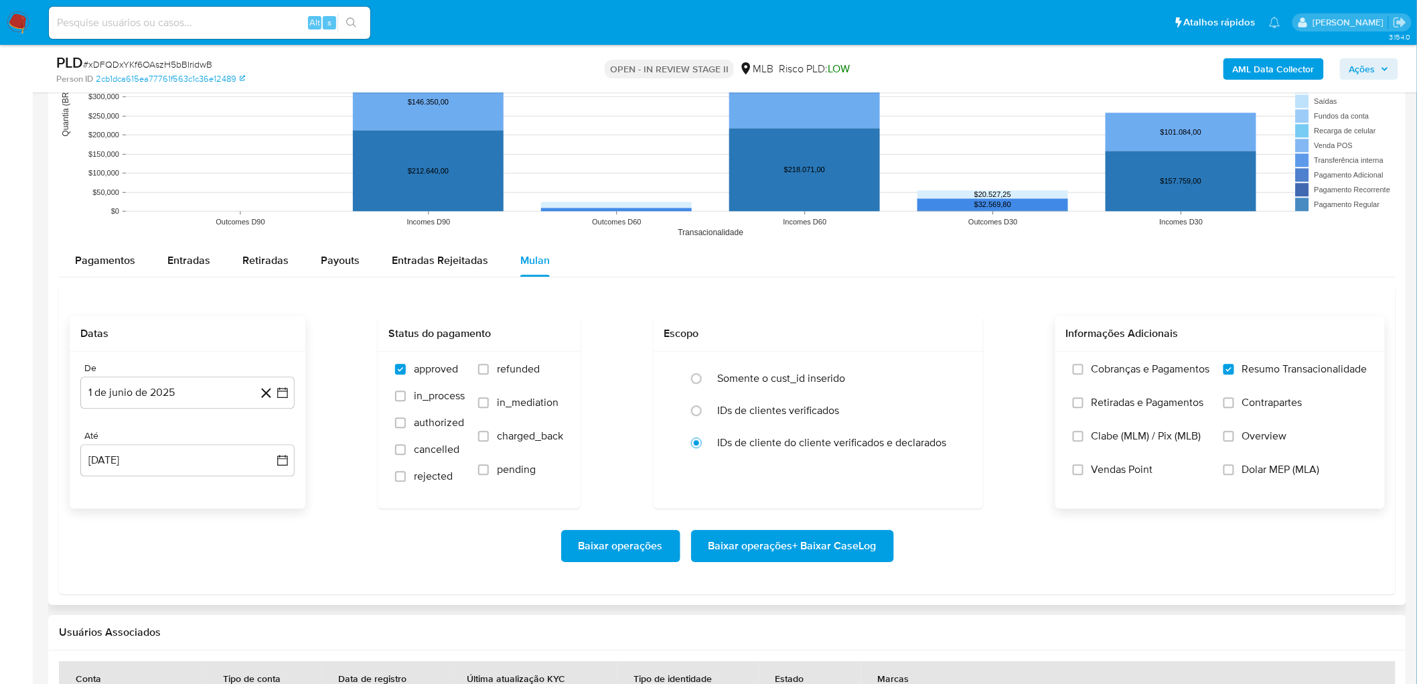
click at [856, 374] on input "Vendas Point" at bounding box center [1078, 469] width 11 height 11
click at [795, 374] on span "Baixar operações + Baixar CaseLog" at bounding box center [792, 545] width 168 height 29
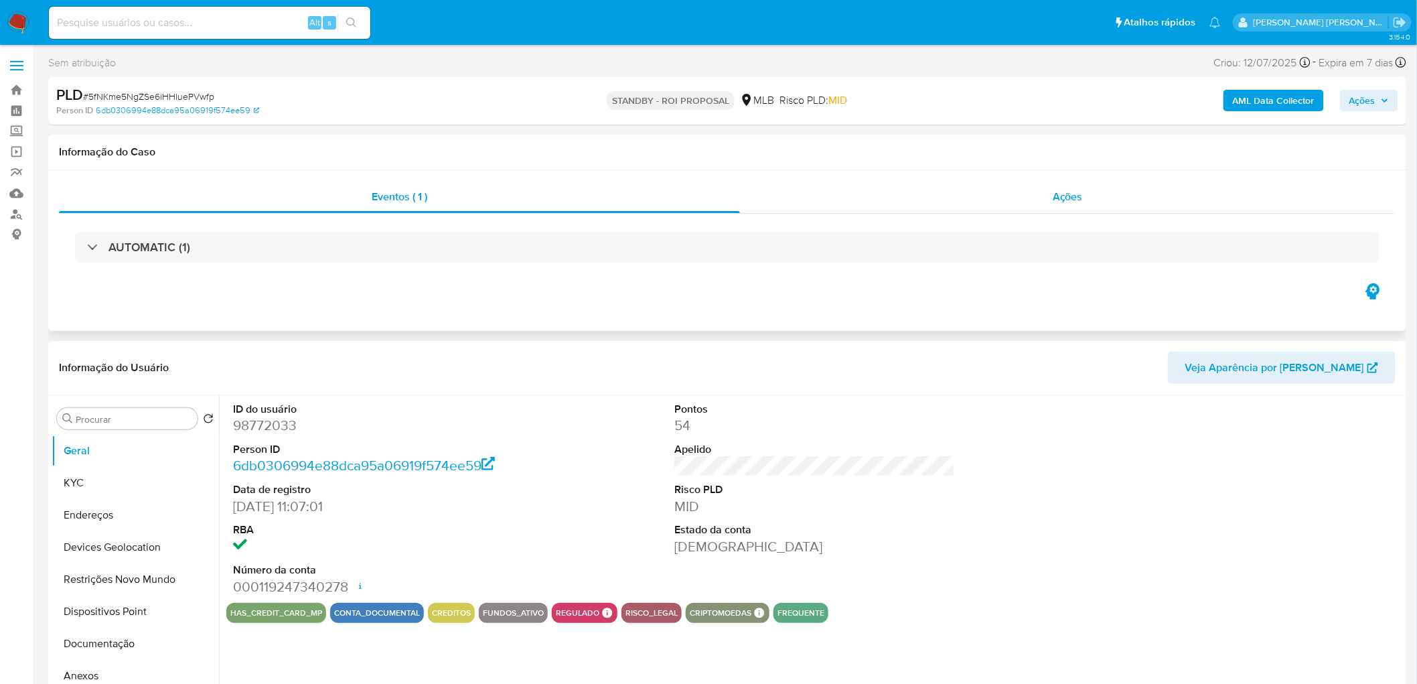
click at [1055, 202] on span "Ações" at bounding box center [1068, 196] width 30 height 15
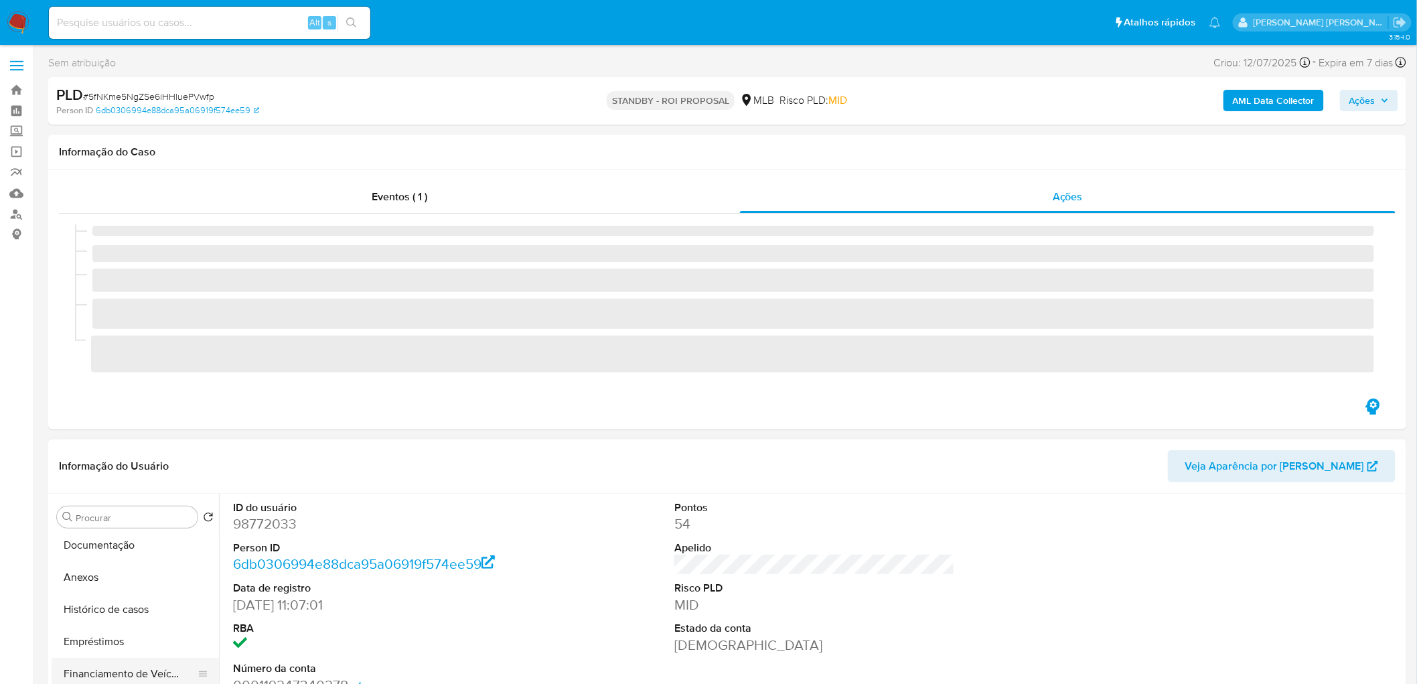
scroll to position [223, 0]
click at [123, 585] on button "Histórico de casos" at bounding box center [130, 583] width 157 height 32
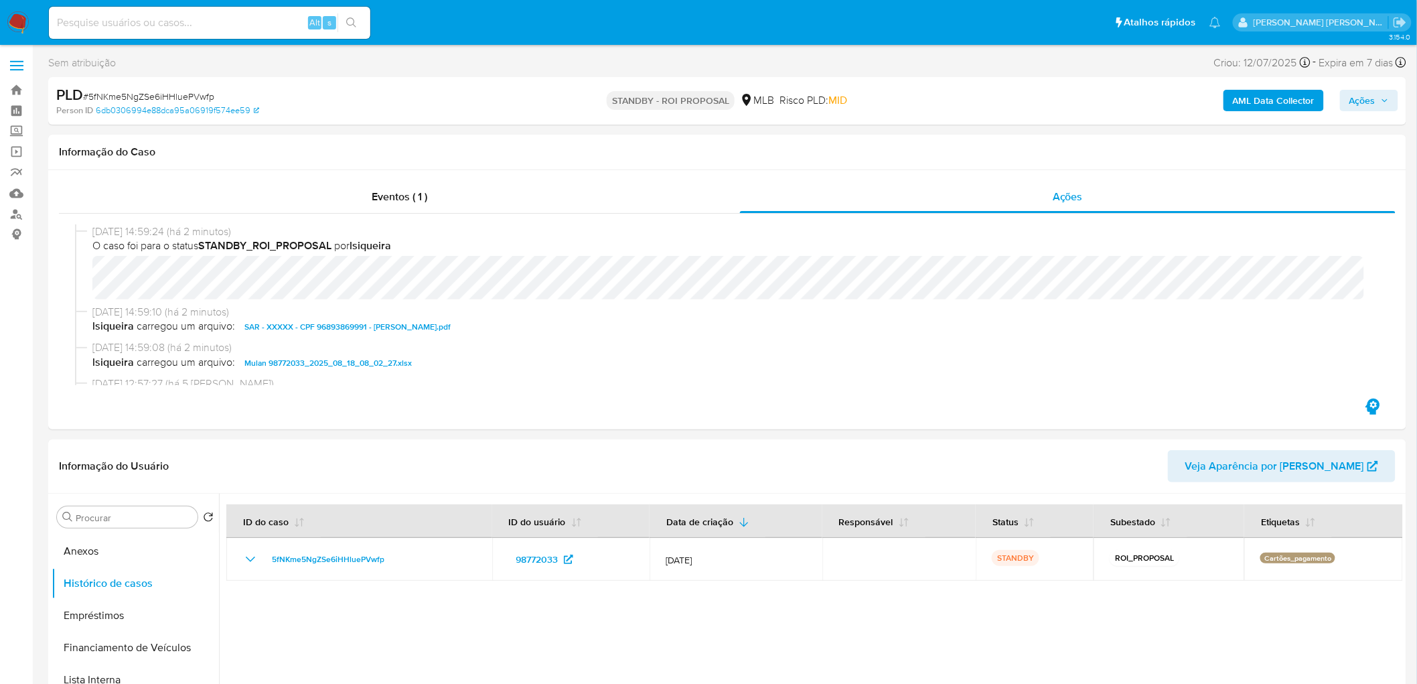
select select "10"
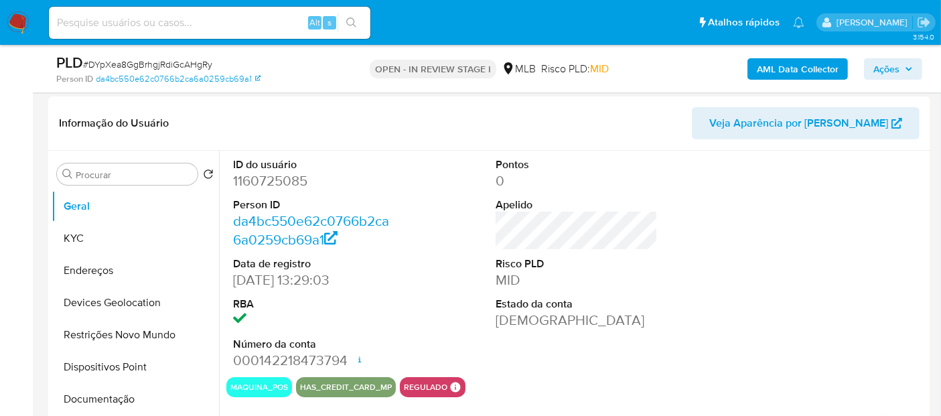
scroll to position [149, 0]
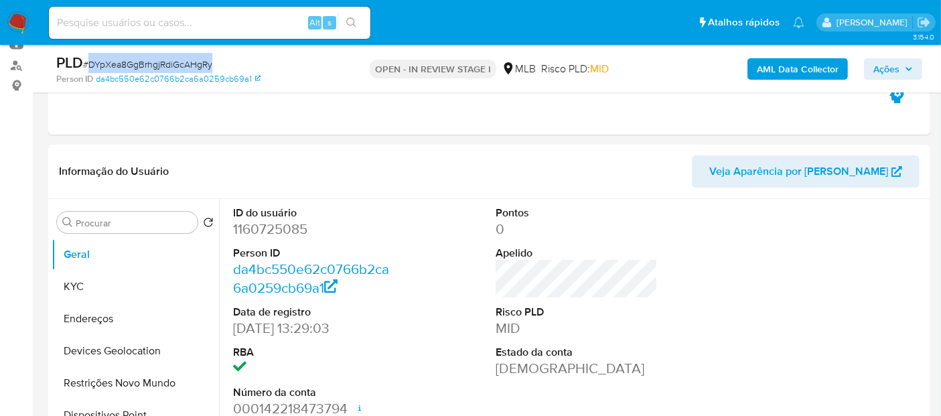
drag, startPoint x: 217, startPoint y: 64, endPoint x: 86, endPoint y: 64, distance: 130.6
click at [86, 64] on div "PLD # DYpXea8GgBrhgjRdiGcAHgRy" at bounding box center [198, 63] width 284 height 20
copy span "DYpXea8GgBrhgjRdiGcAHgRy"
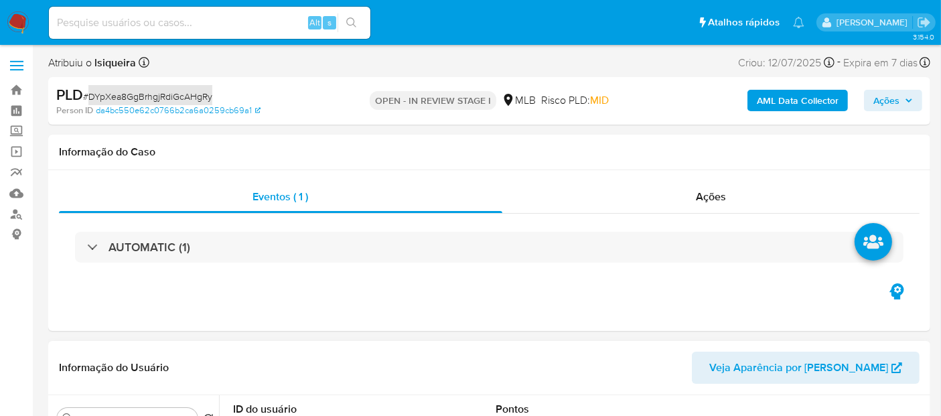
scroll to position [0, 0]
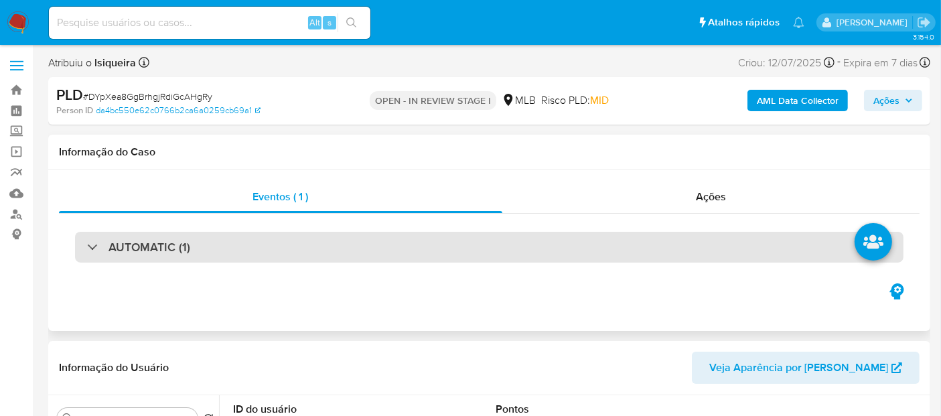
click at [220, 238] on div "AUTOMATIC (1)" at bounding box center [489, 247] width 828 height 31
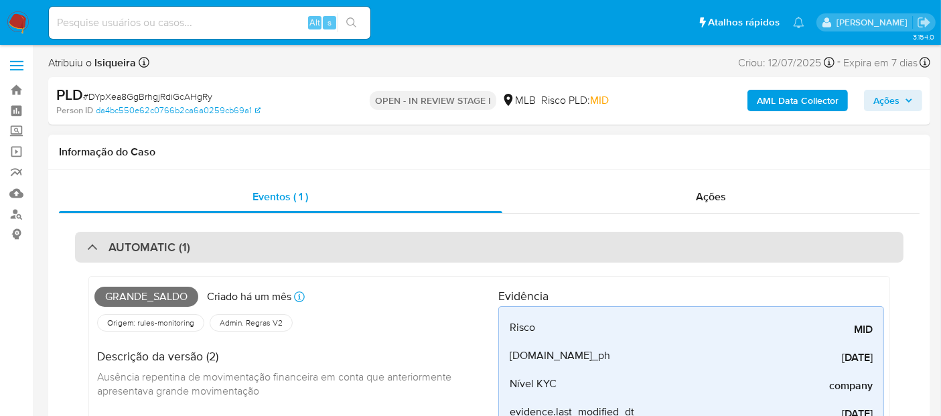
click at [220, 238] on div "AUTOMATIC (1)" at bounding box center [489, 247] width 828 height 31
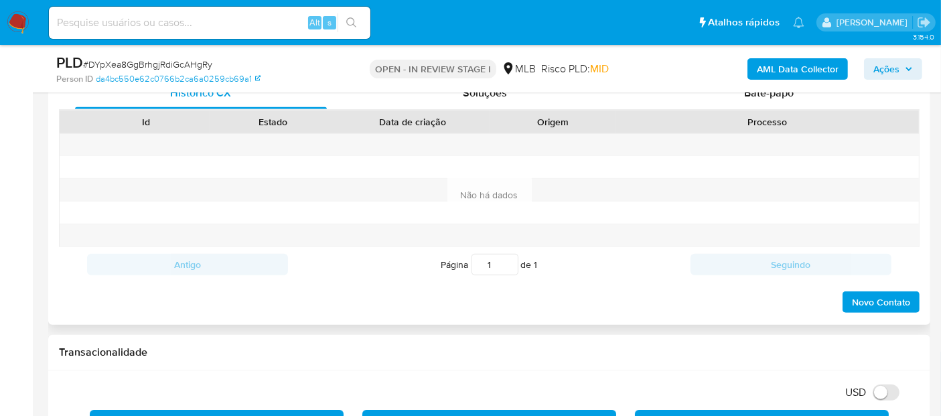
scroll to position [818, 0]
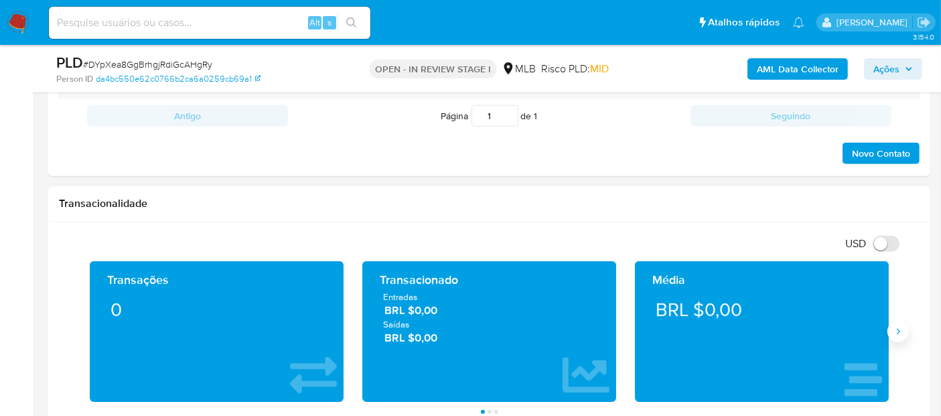
click at [902, 326] on icon "Siguiente" at bounding box center [898, 331] width 11 height 11
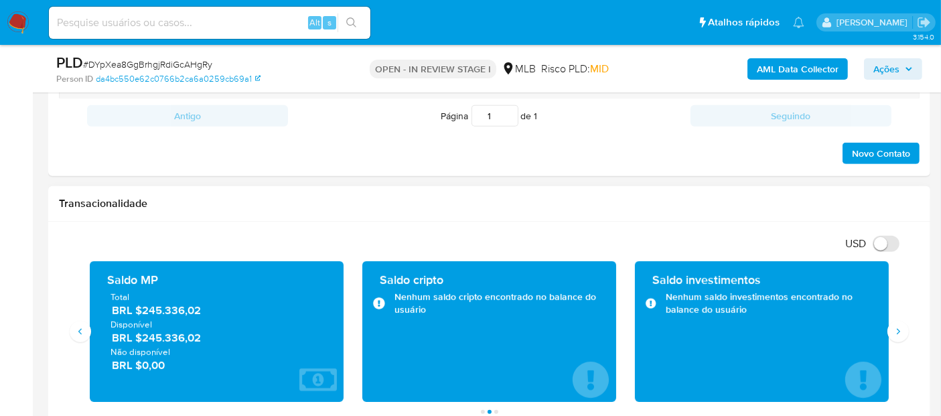
drag, startPoint x: 212, startPoint y: 337, endPoint x: 141, endPoint y: 339, distance: 71.7
click at [141, 339] on span "BRL $245.336,02" at bounding box center [217, 337] width 211 height 15
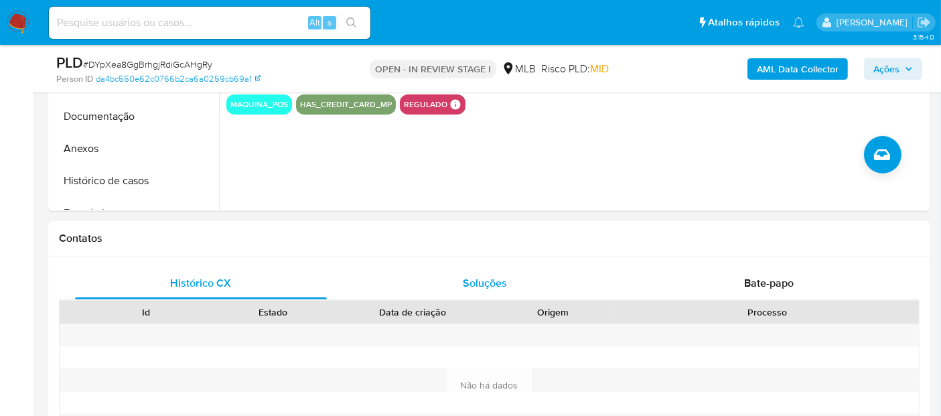
scroll to position [223, 0]
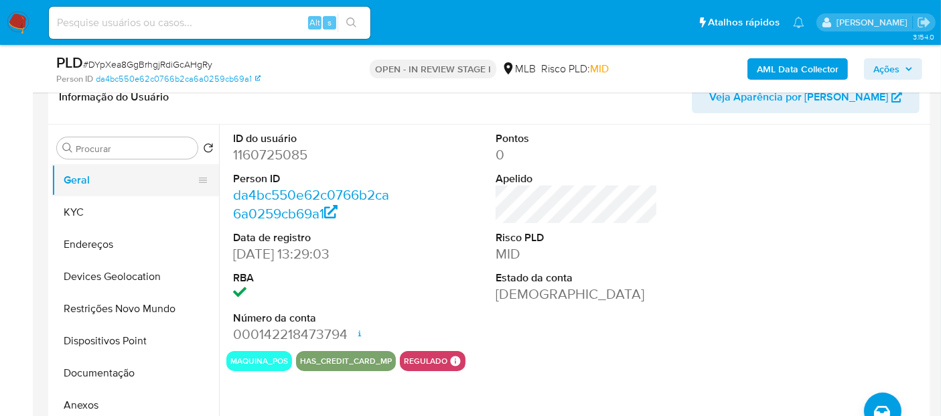
click at [139, 192] on button "Geral" at bounding box center [130, 180] width 157 height 32
click at [136, 194] on button "Geral" at bounding box center [130, 180] width 157 height 32
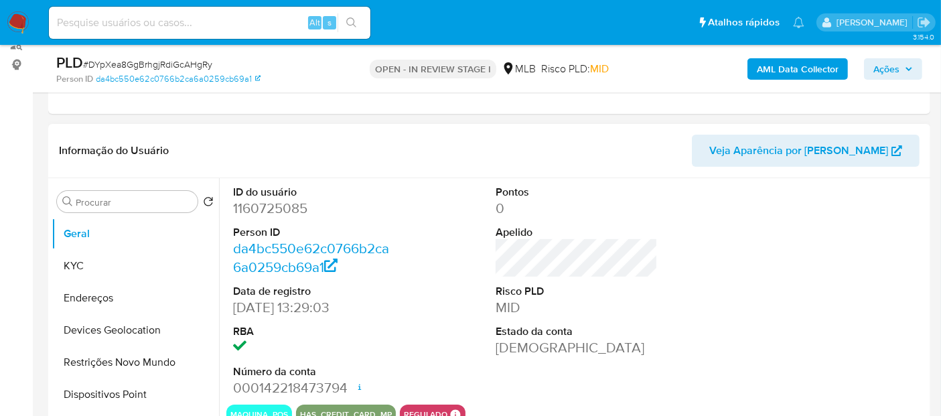
scroll to position [149, 0]
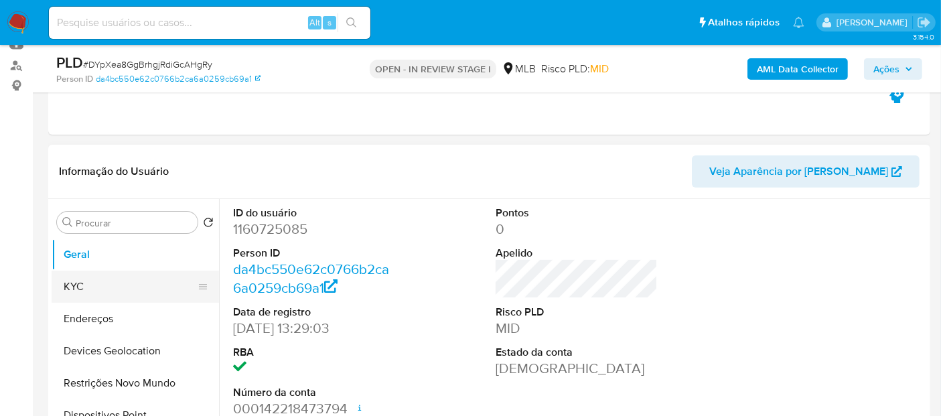
click at [112, 281] on button "KYC" at bounding box center [130, 287] width 157 height 32
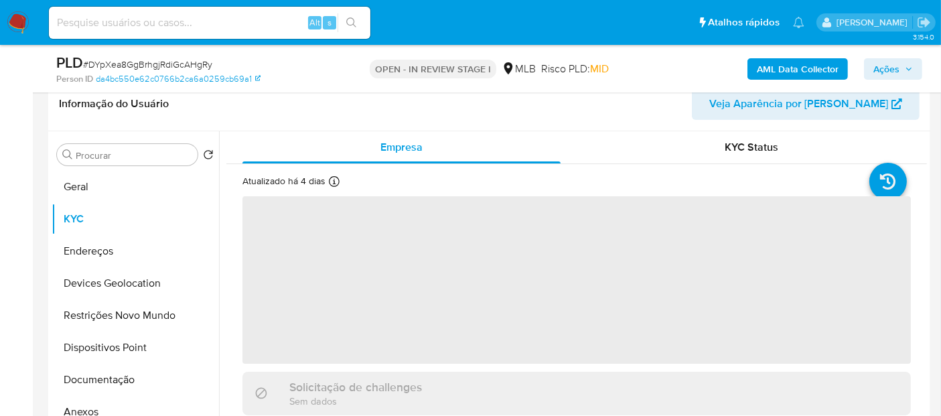
scroll to position [223, 0]
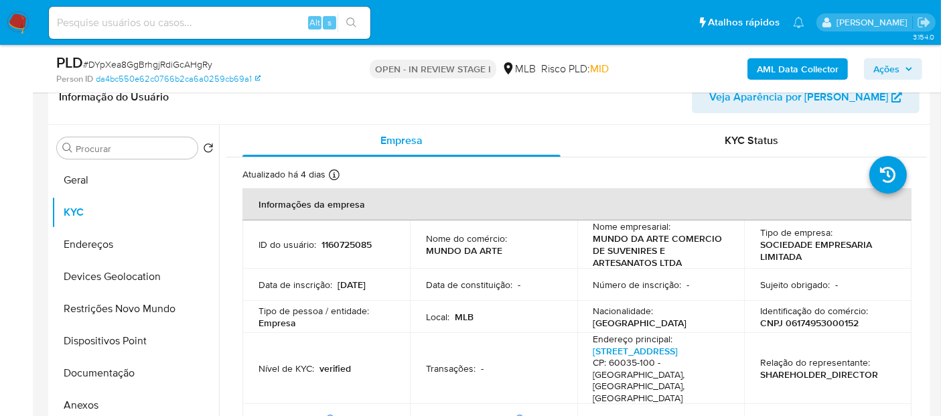
click at [828, 326] on p "CNPJ 06174953000152" at bounding box center [809, 323] width 98 height 12
copy p "06174953000152"
click at [340, 246] on p "1160725085" at bounding box center [346, 244] width 50 height 12
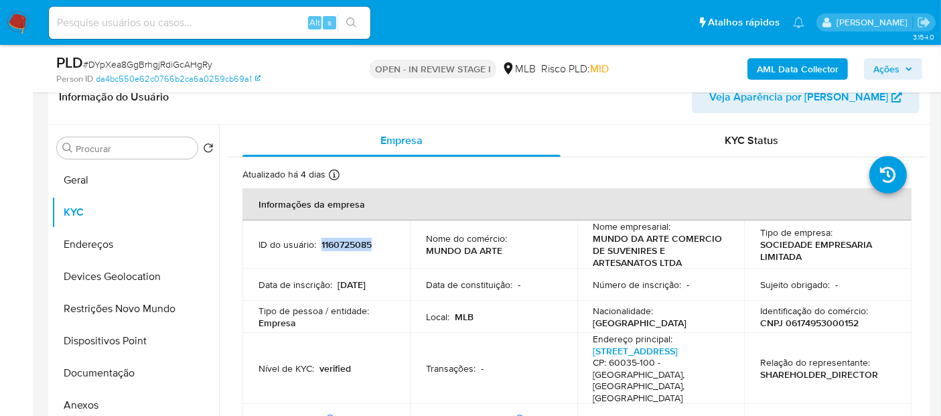
copy p "1160725085"
click at [97, 177] on button "Geral" at bounding box center [130, 180] width 157 height 32
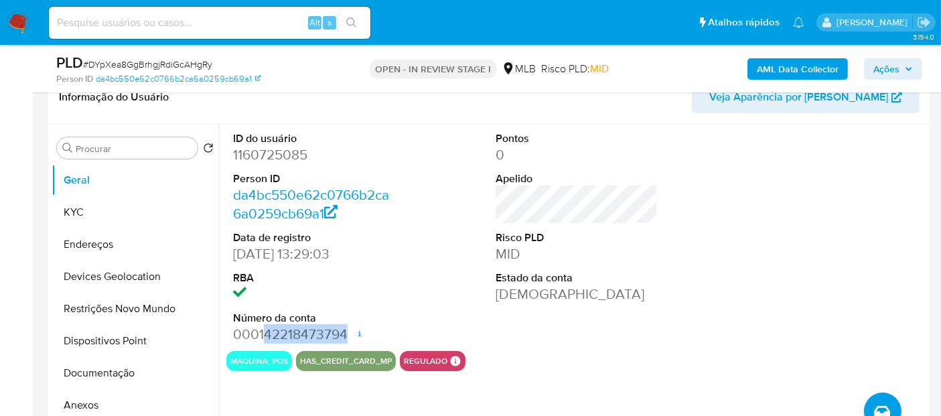
drag, startPoint x: 262, startPoint y: 332, endPoint x: 345, endPoint y: 336, distance: 82.5
click at [345, 336] on dd "000142218473794 Data de abertura 15/07/2022 12:20 Status ACTIVE" at bounding box center [314, 334] width 162 height 19
copy dd "42218473794"
drag, startPoint x: 233, startPoint y: 251, endPoint x: 303, endPoint y: 254, distance: 69.7
click at [303, 254] on dd "14/07/2022 13:29:03" at bounding box center [314, 253] width 162 height 19
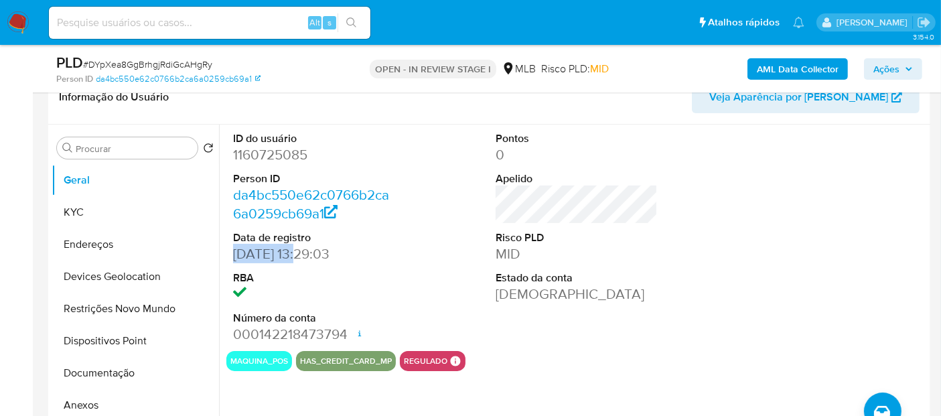
copy dd "14/07/2022"
click at [122, 385] on button "Documentação" at bounding box center [130, 373] width 157 height 32
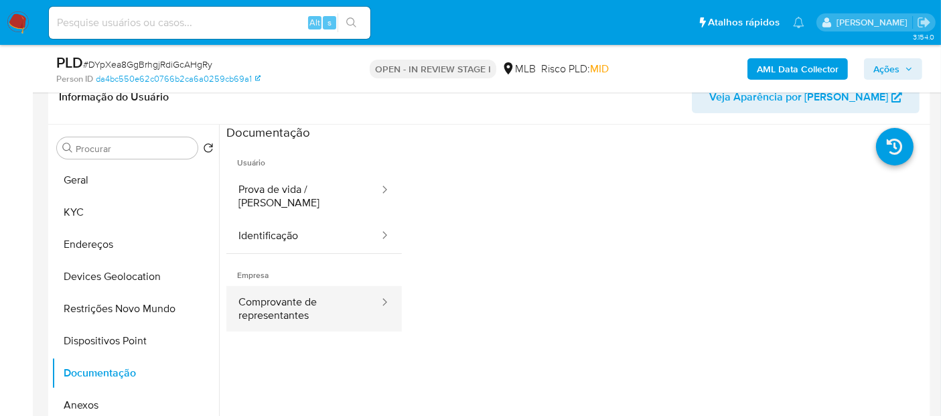
click at [296, 289] on button "Comprovante de representantes" at bounding box center [303, 309] width 154 height 46
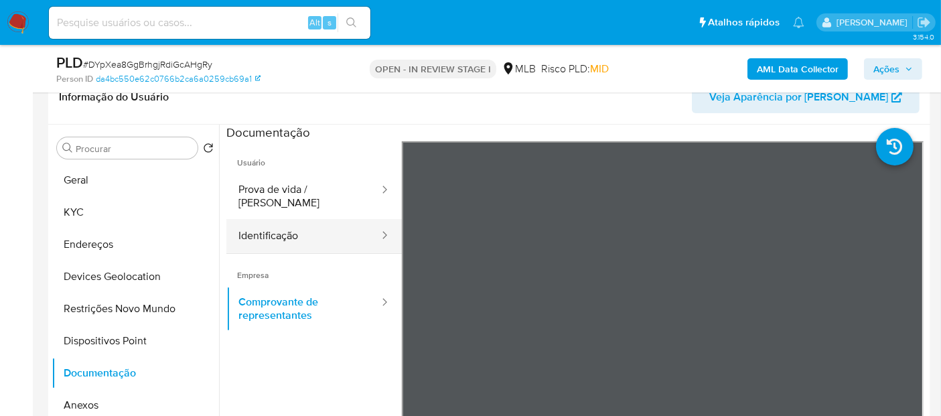
click at [335, 224] on button "Identificação" at bounding box center [303, 236] width 154 height 34
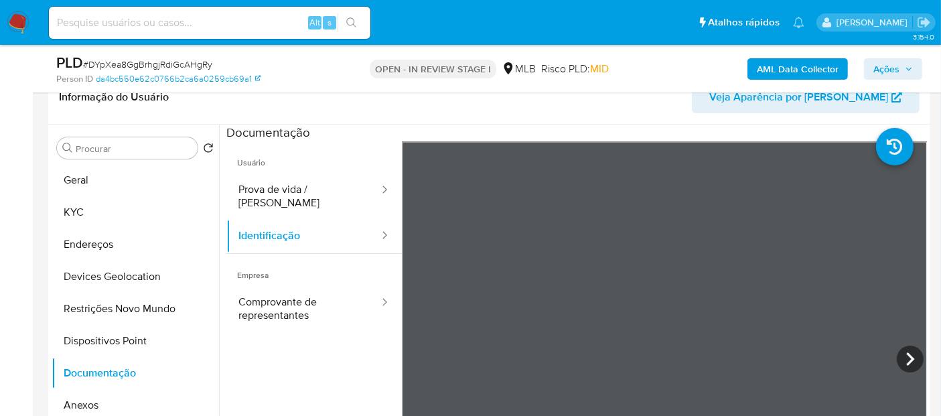
click at [274, 157] on span "Usuário" at bounding box center [313, 157] width 175 height 32
click at [262, 221] on button "Identificação" at bounding box center [303, 236] width 154 height 34
click at [284, 189] on button "Prova de vida / Selfie" at bounding box center [303, 196] width 154 height 46
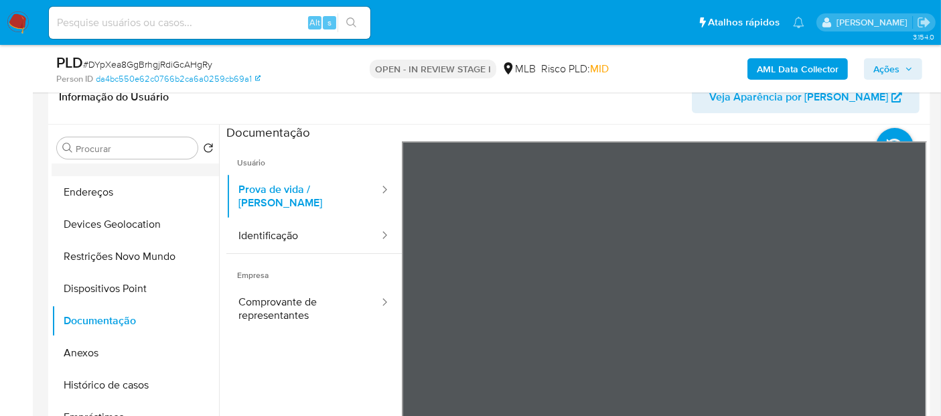
scroll to position [0, 0]
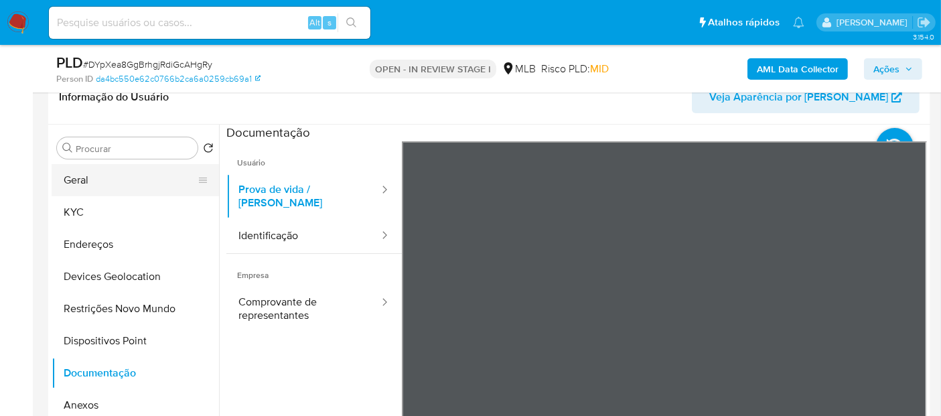
click at [105, 181] on button "Geral" at bounding box center [130, 180] width 157 height 32
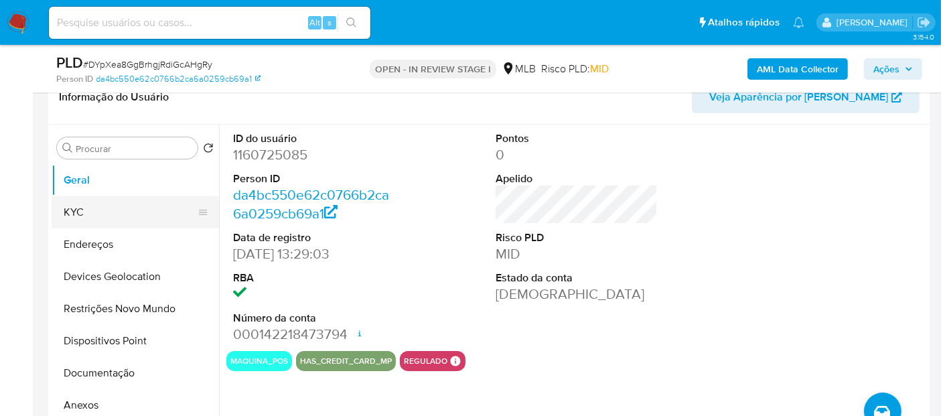
click at [124, 209] on button "KYC" at bounding box center [130, 212] width 157 height 32
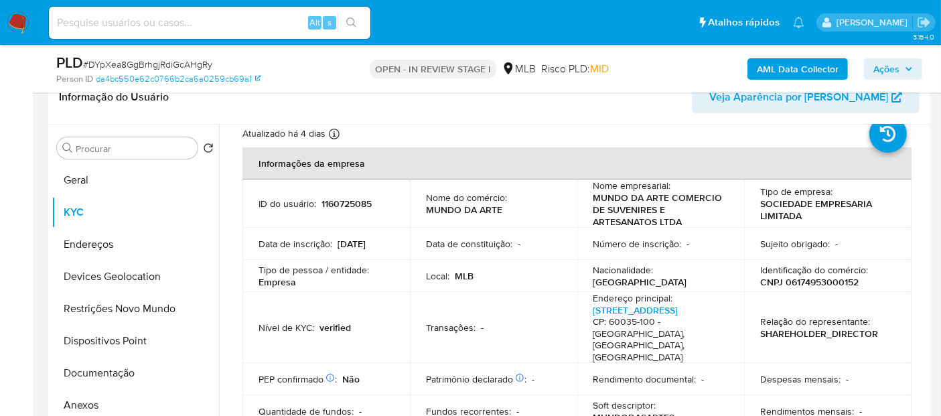
scroll to position [149, 0]
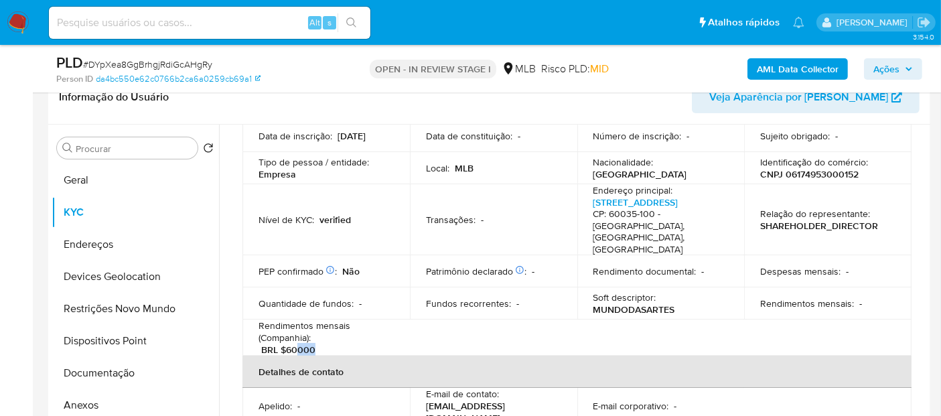
drag, startPoint x: 296, startPoint y: 325, endPoint x: 324, endPoint y: 324, distance: 28.2
click at [324, 324] on div "Rendimentos mensais (Companhia) : BRL $60000" at bounding box center [325, 337] width 135 height 36
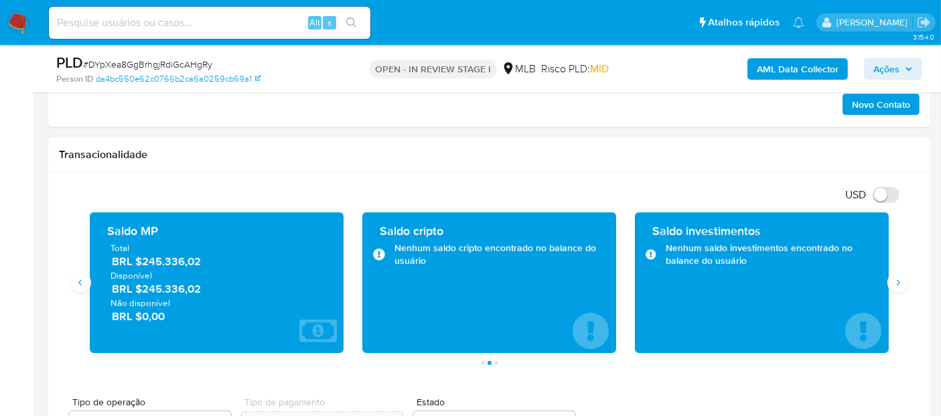
scroll to position [818, 0]
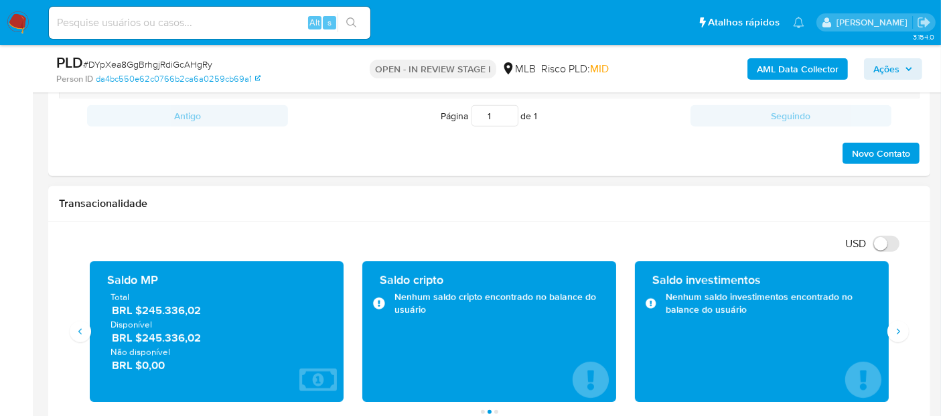
drag, startPoint x: 214, startPoint y: 335, endPoint x: 143, endPoint y: 338, distance: 71.0
click at [143, 338] on span "BRL $245.336,02" at bounding box center [217, 337] width 211 height 15
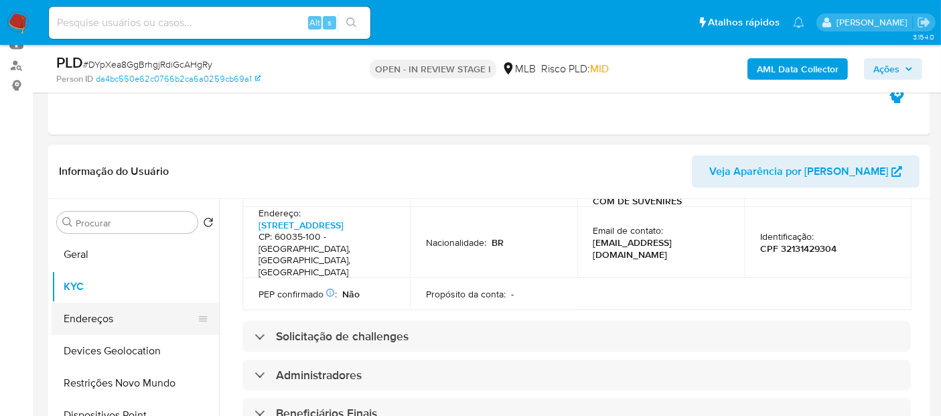
scroll to position [74, 0]
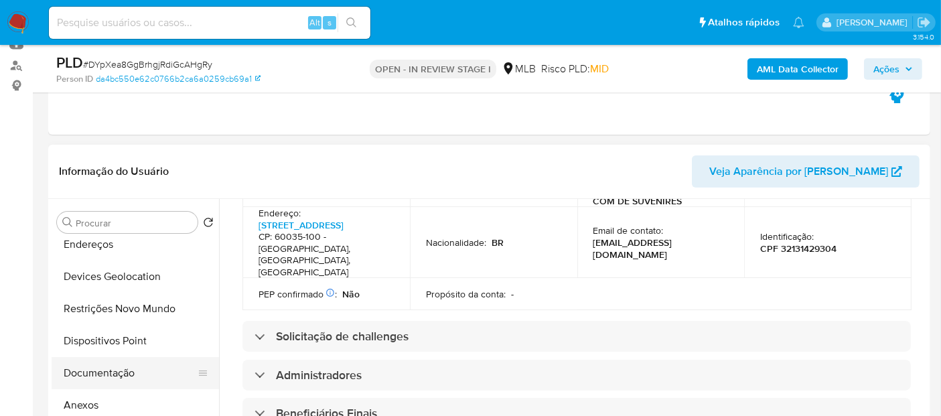
click at [90, 371] on button "Documentação" at bounding box center [130, 373] width 157 height 32
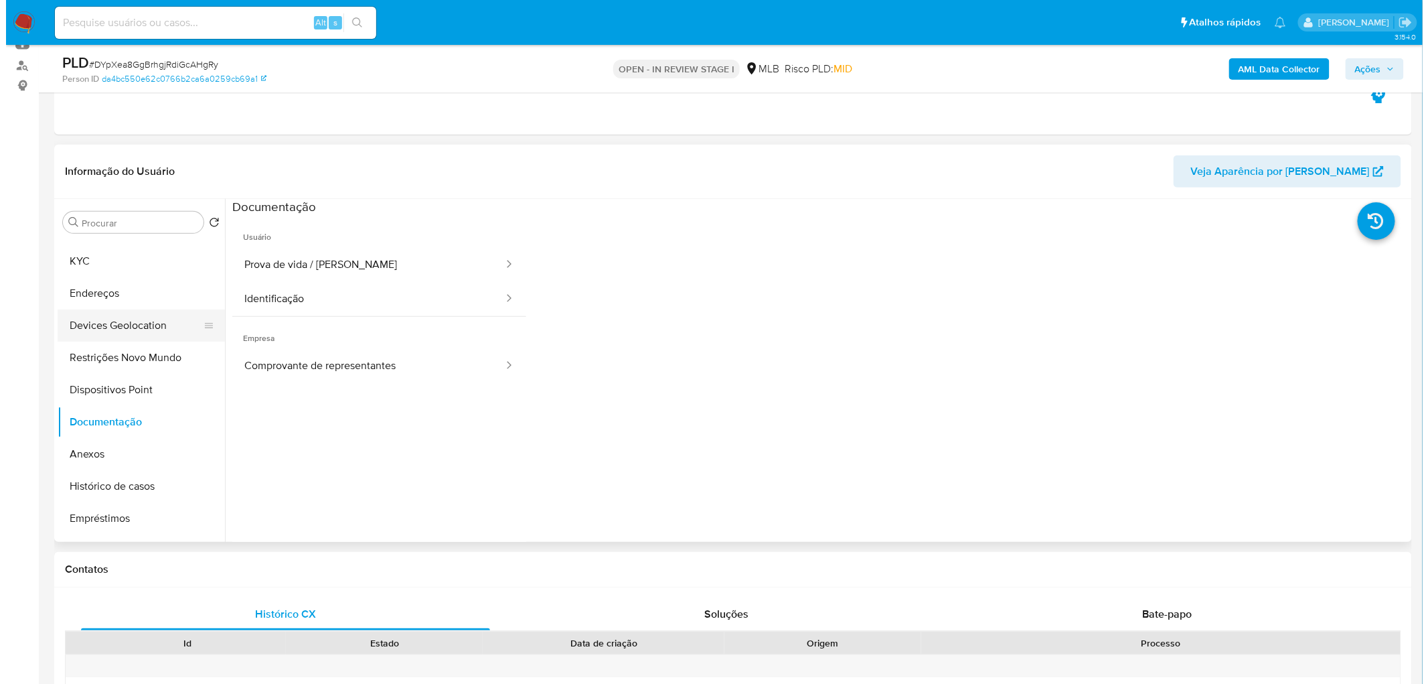
scroll to position [0, 0]
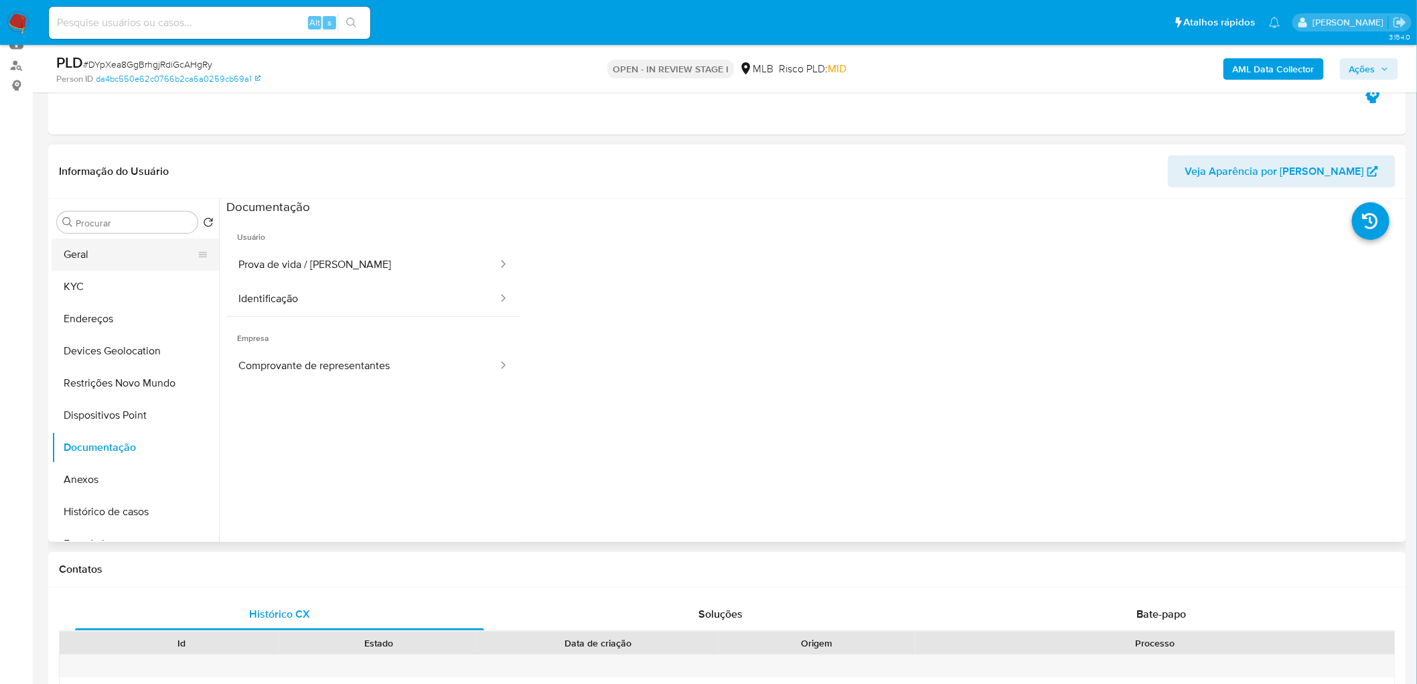
click at [116, 262] on button "Geral" at bounding box center [130, 254] width 157 height 32
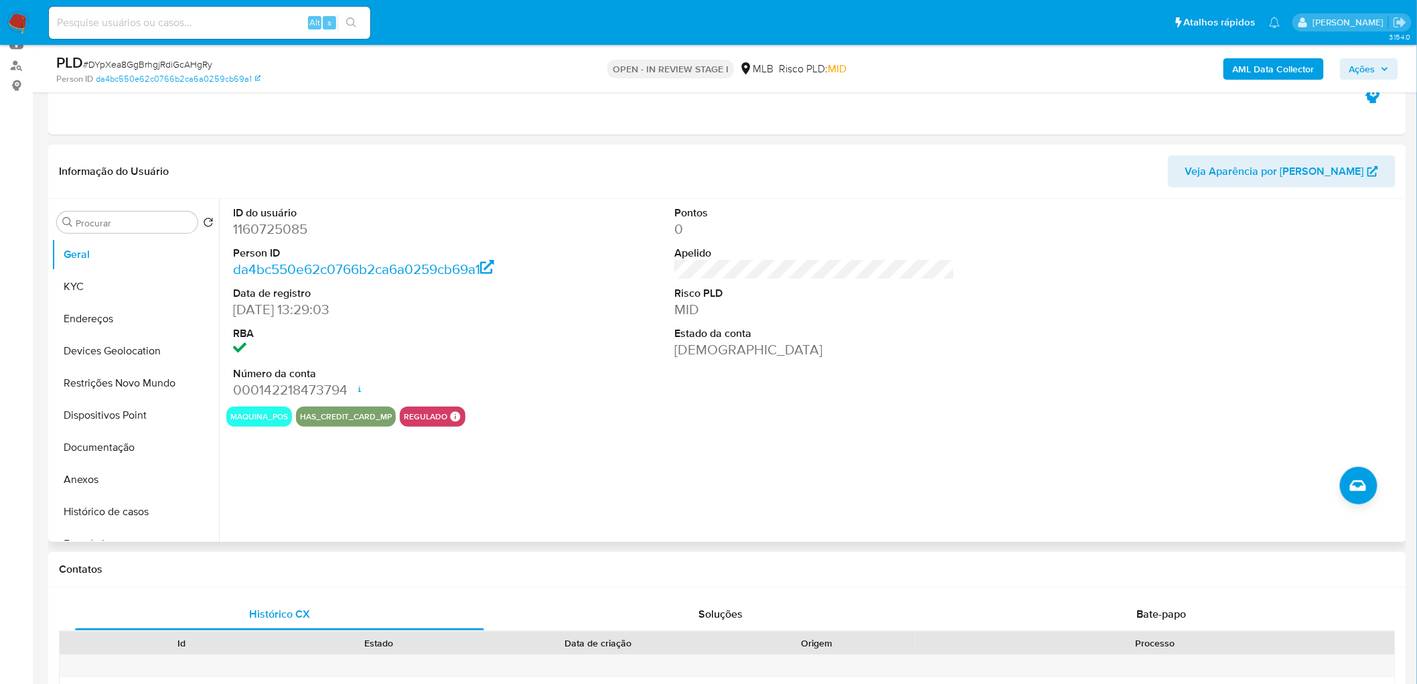
click at [835, 415] on div "ID do usuário 1160725085 Person ID da4bc550e62c0766b2ca6a0259cb69a1 Data de reg…" at bounding box center [811, 370] width 1184 height 343
click at [68, 298] on button "KYC" at bounding box center [130, 287] width 157 height 32
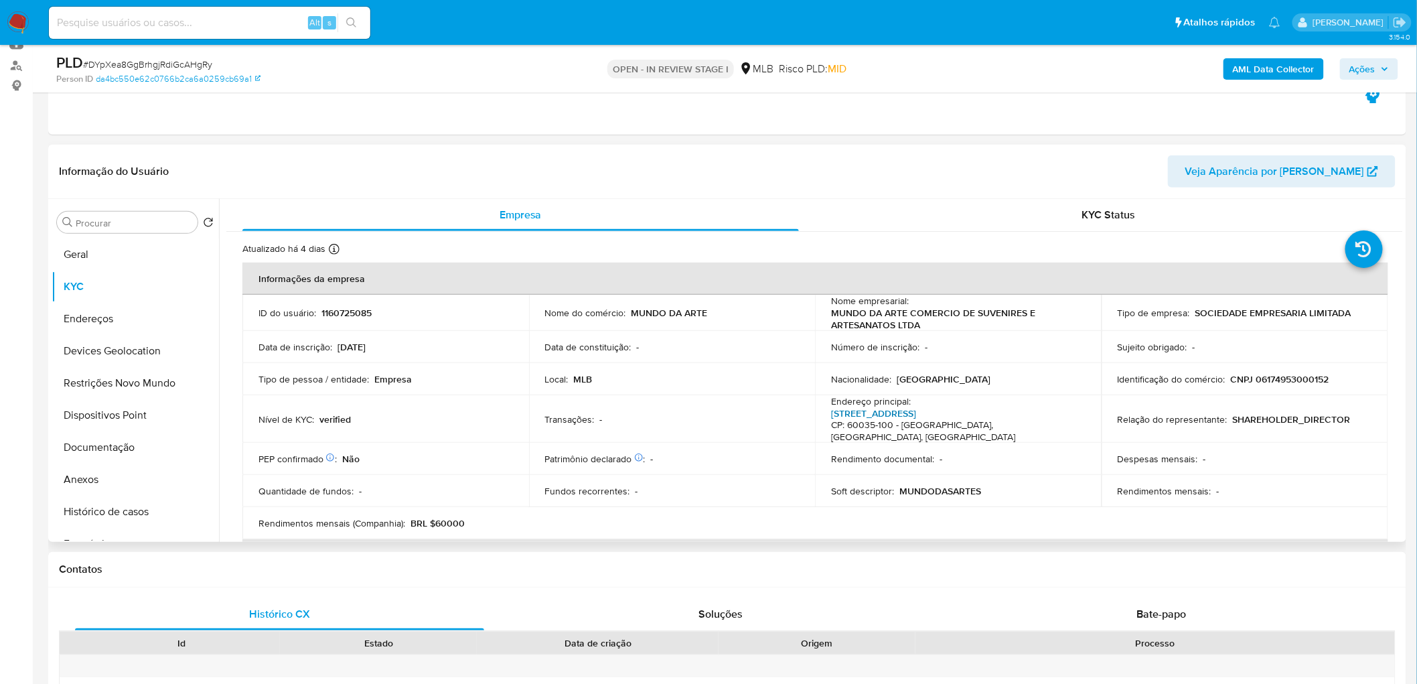
click at [916, 406] on link "Algusto Dos Anjos 180, Centro" at bounding box center [873, 412] width 85 height 13
click at [75, 333] on button "Endereços" at bounding box center [130, 319] width 157 height 32
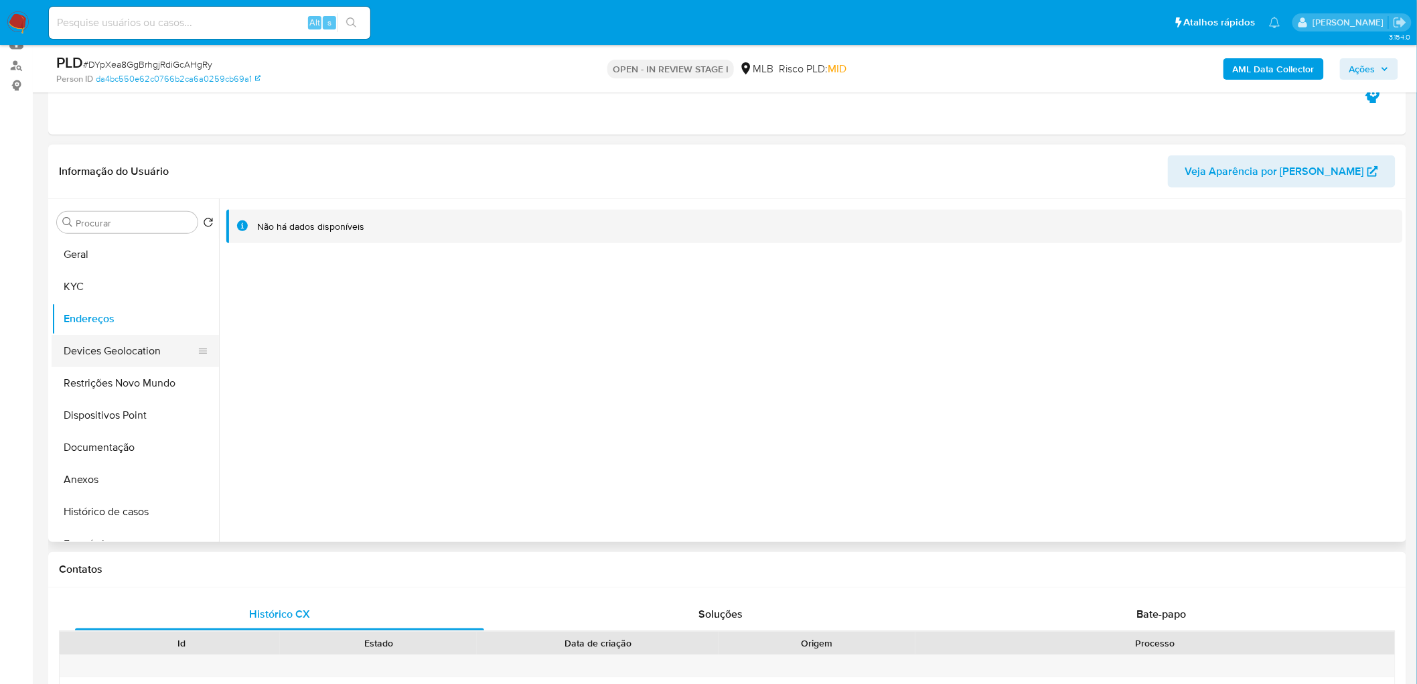
click at [125, 352] on button "Devices Geolocation" at bounding box center [130, 351] width 157 height 32
click at [149, 372] on button "Restrições Novo Mundo" at bounding box center [130, 383] width 157 height 32
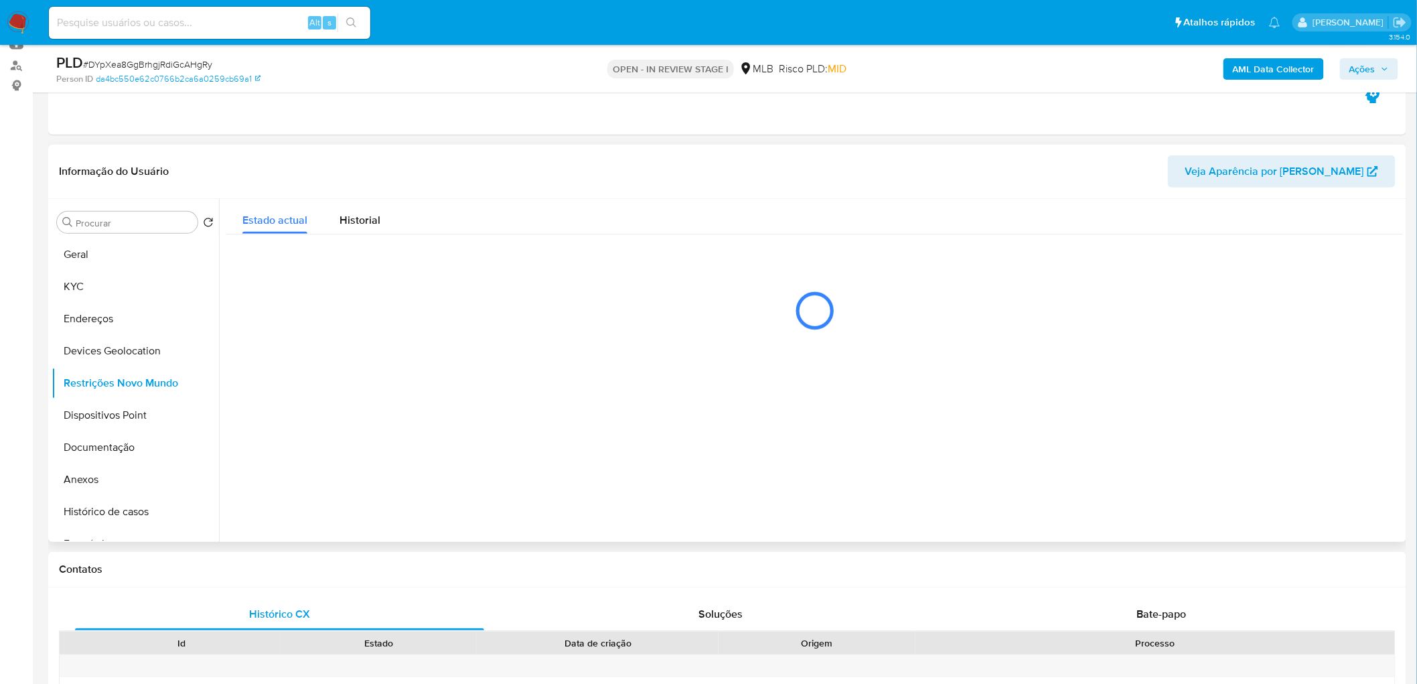
drag, startPoint x: 787, startPoint y: 422, endPoint x: 800, endPoint y: 422, distance: 13.4
click at [790, 415] on div at bounding box center [811, 370] width 1184 height 343
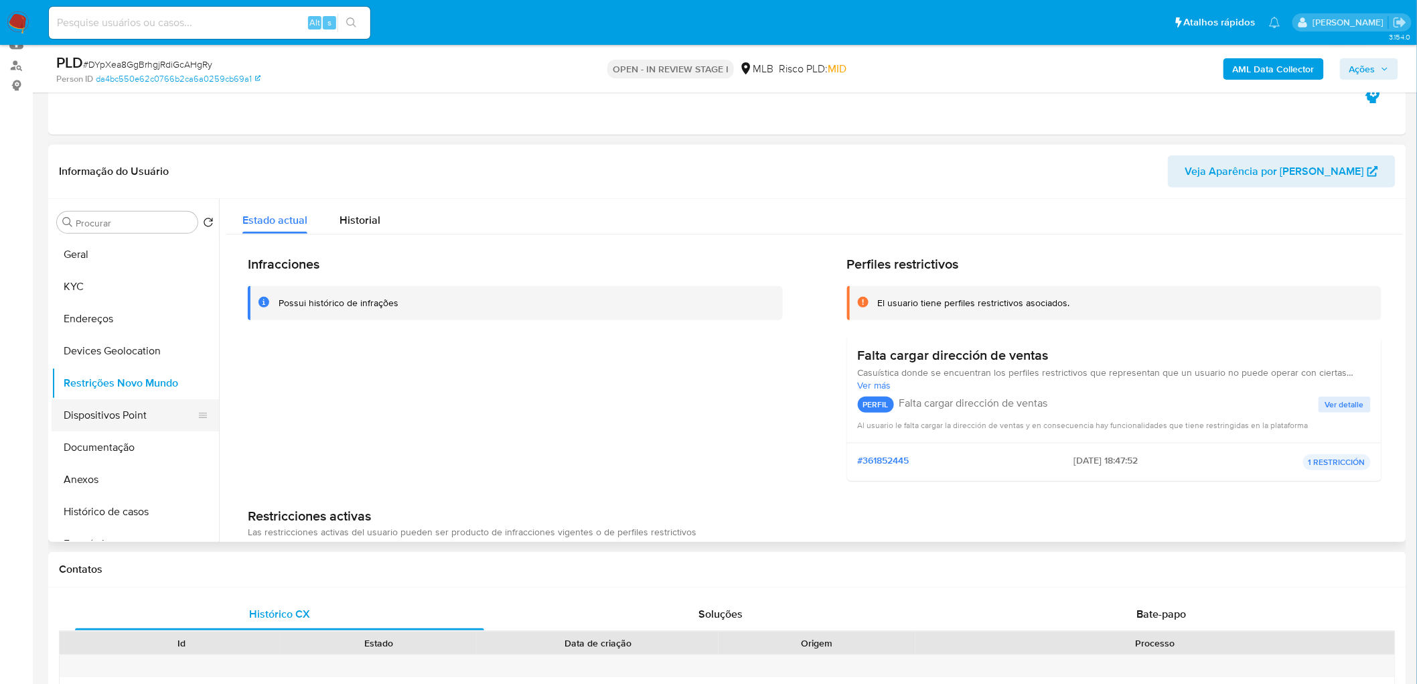
click at [106, 415] on button "Dispositivos Point" at bounding box center [130, 415] width 157 height 32
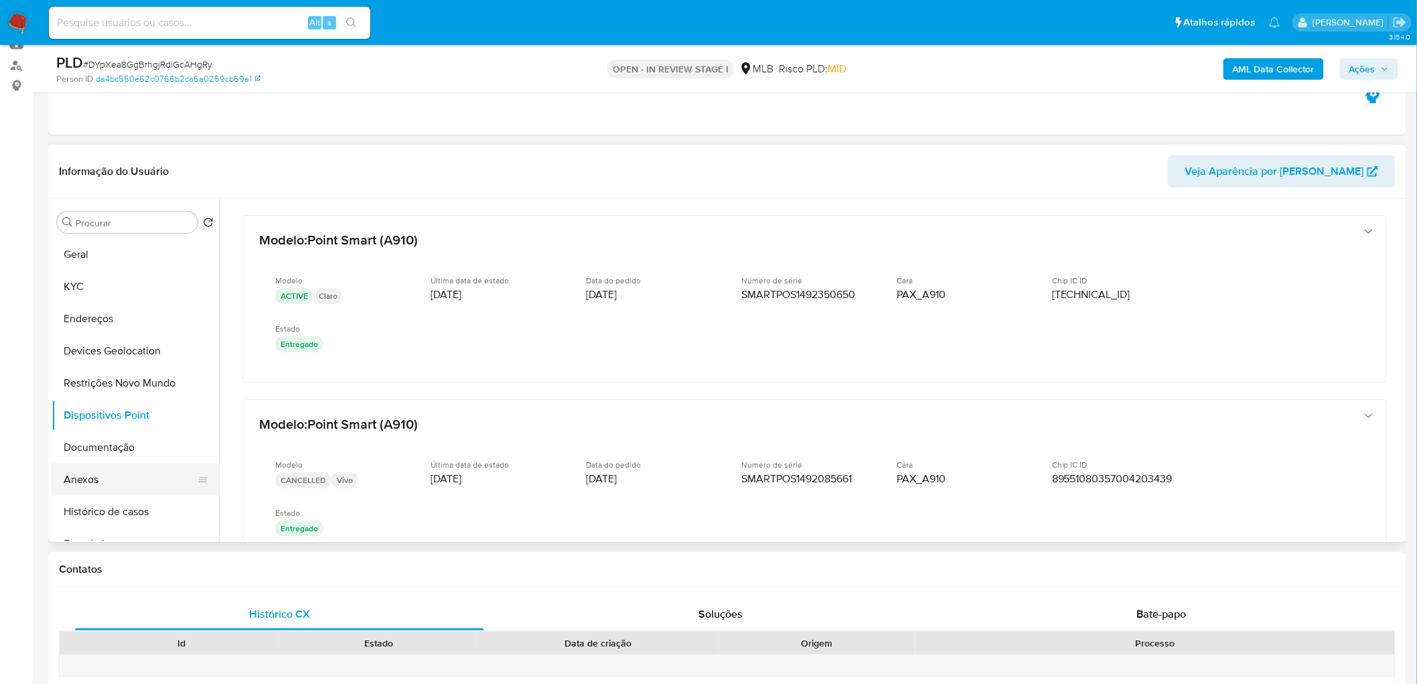
click at [96, 415] on button "Anexos" at bounding box center [130, 479] width 157 height 32
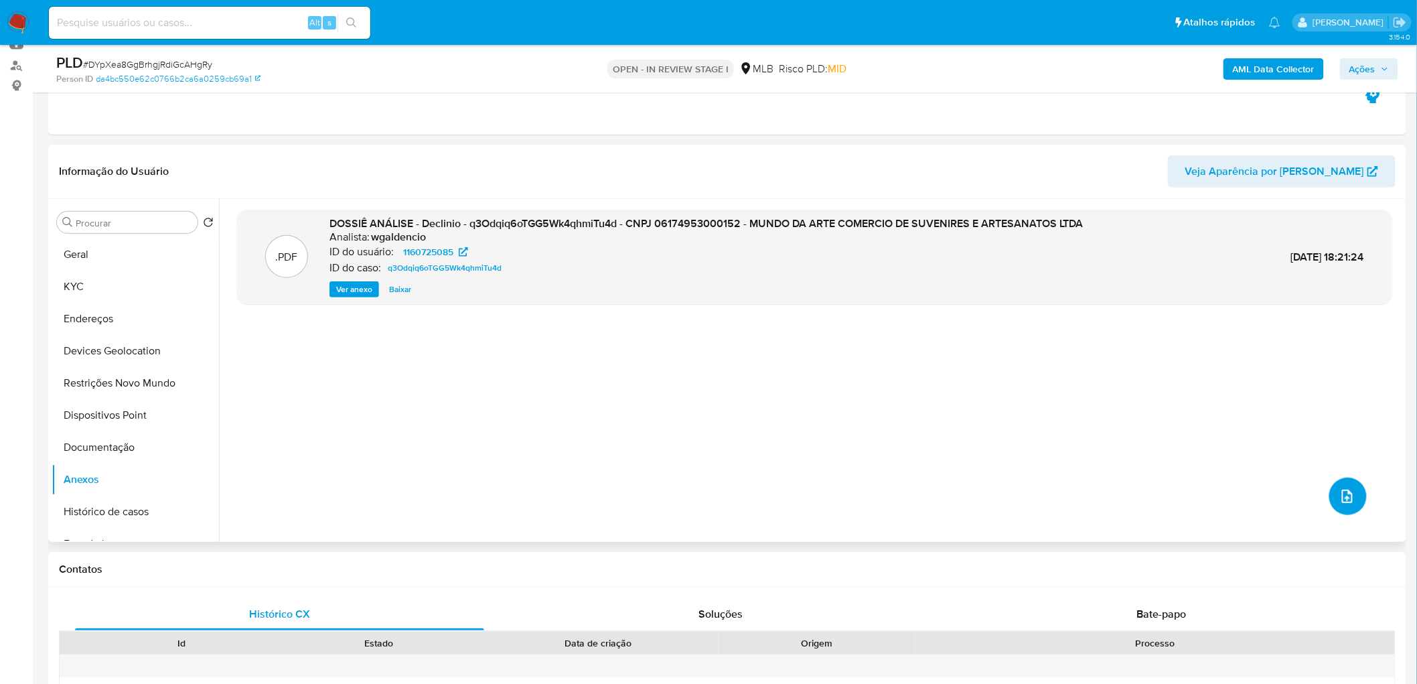
click at [940, 415] on icon "upload-file" at bounding box center [1347, 495] width 11 height 13
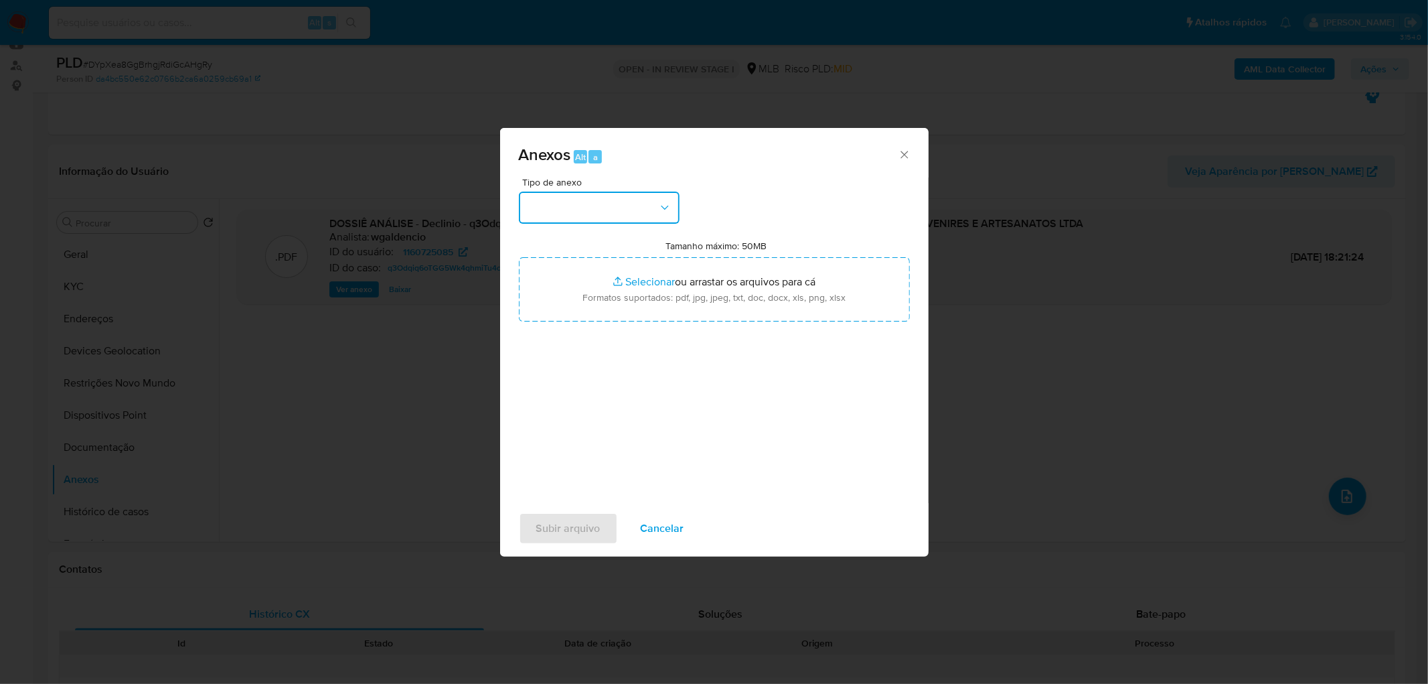
click at [646, 198] on button "button" at bounding box center [599, 207] width 161 height 32
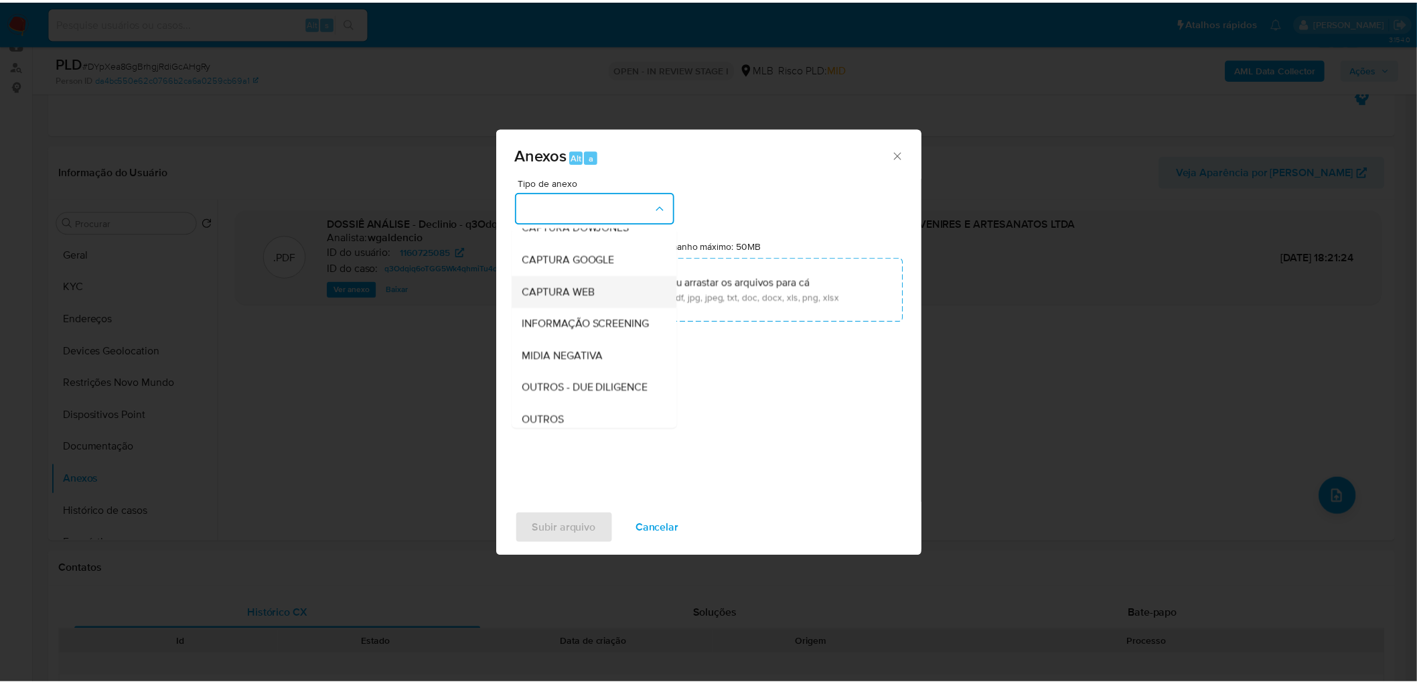
scroll to position [74, 0]
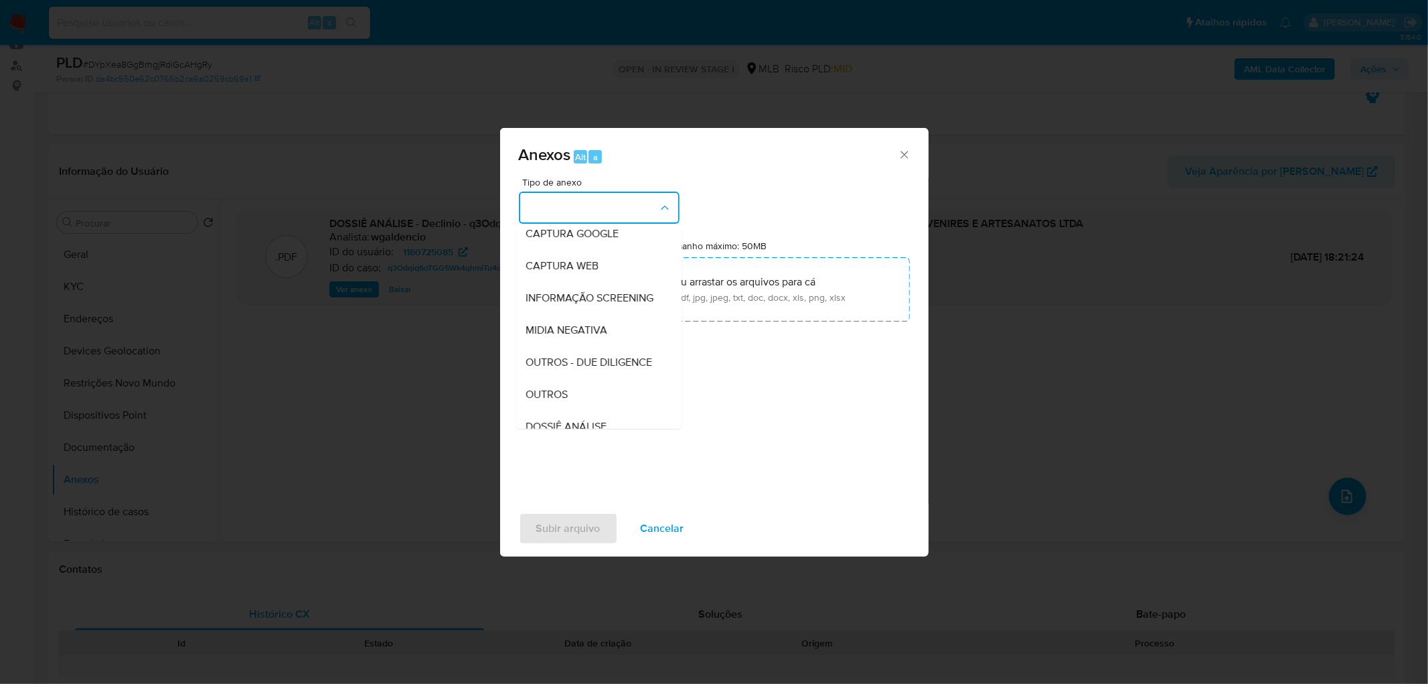
click at [558, 410] on div "OUTROS" at bounding box center [594, 394] width 137 height 32
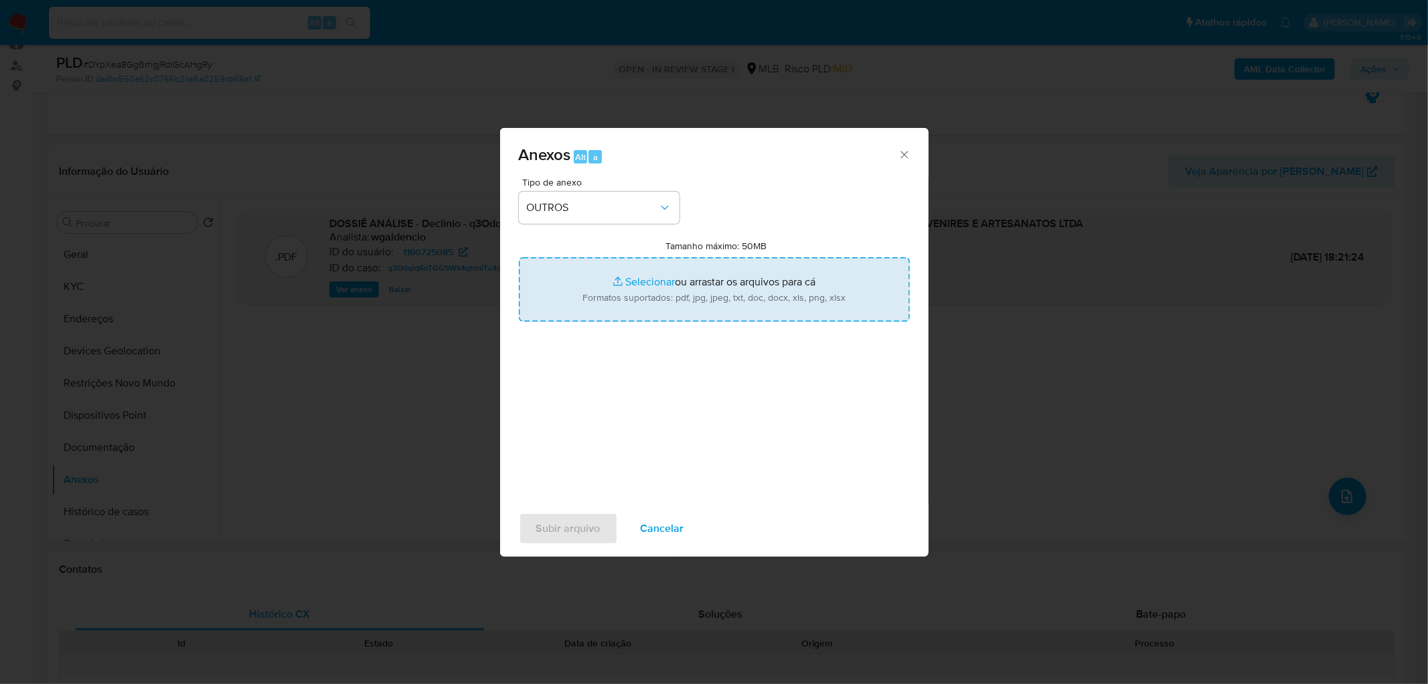
click at [674, 295] on input "Tamanho máximo: 50MB Selecionar arquivos" at bounding box center [714, 289] width 391 height 64
type input "C:\fakepath\Relatório Dados Complementares de Monitoramento AML_Relatório de Mo…"
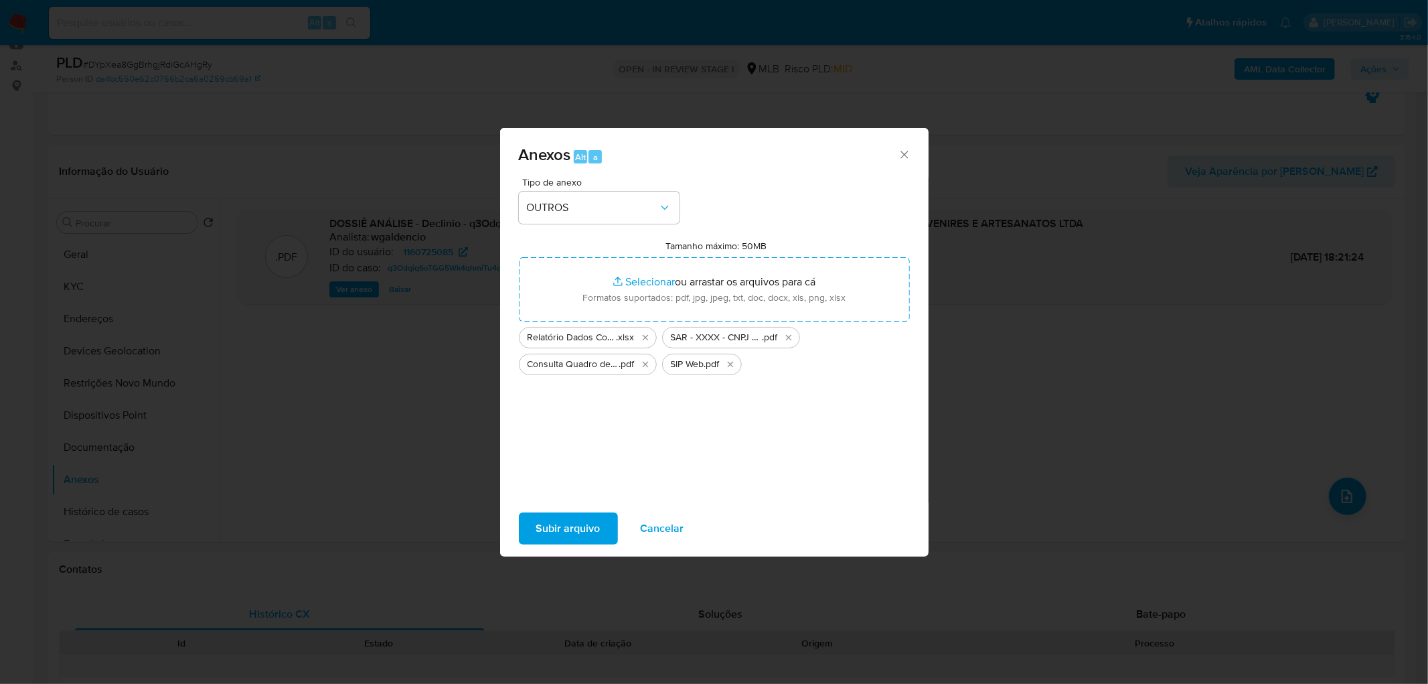
click at [572, 415] on span "Subir arquivo" at bounding box center [568, 528] width 64 height 29
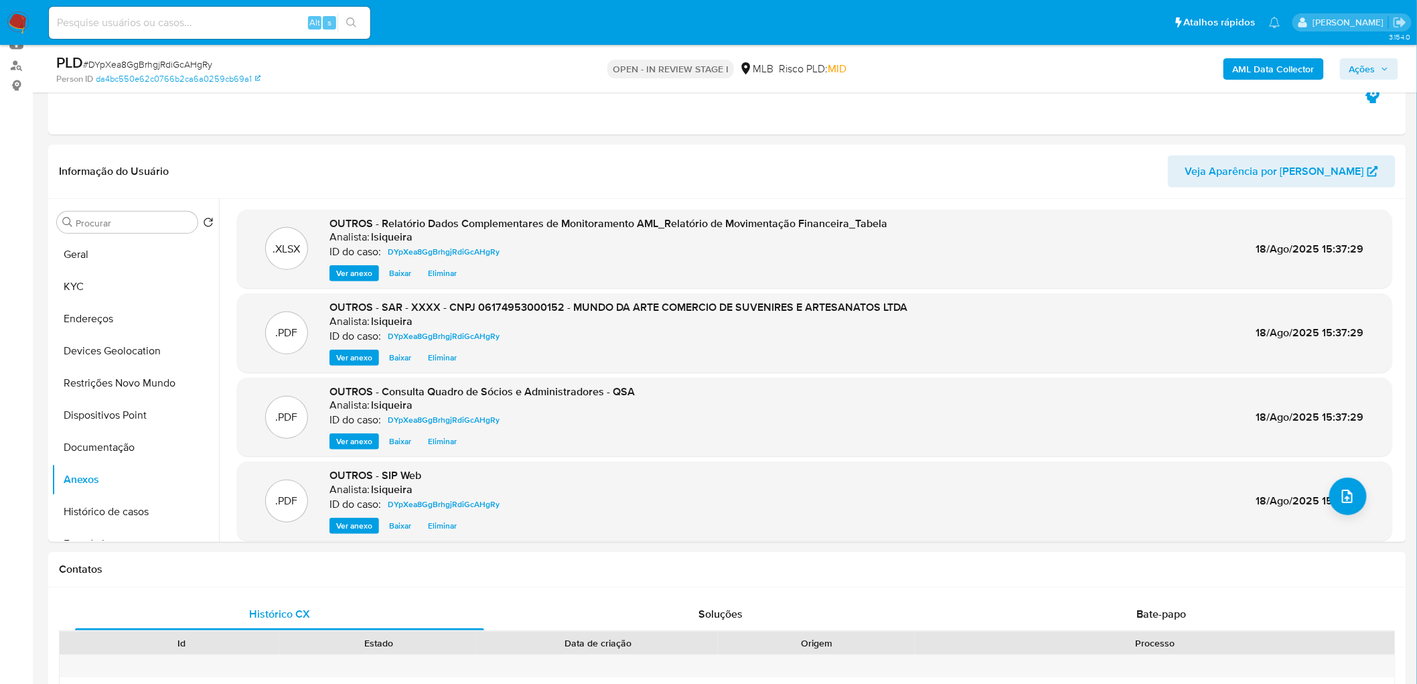
click at [940, 63] on span "Ações" at bounding box center [1369, 69] width 40 height 19
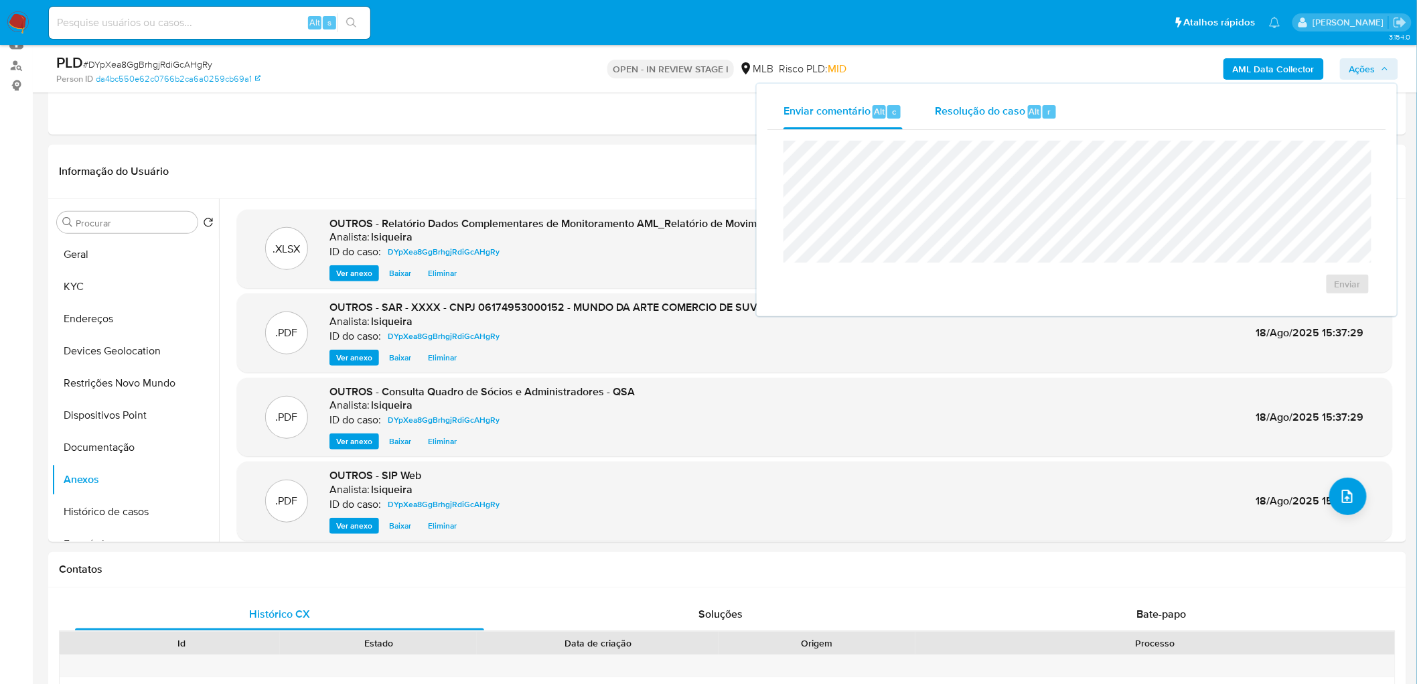
click at [940, 110] on span "Resolução do caso" at bounding box center [980, 110] width 90 height 15
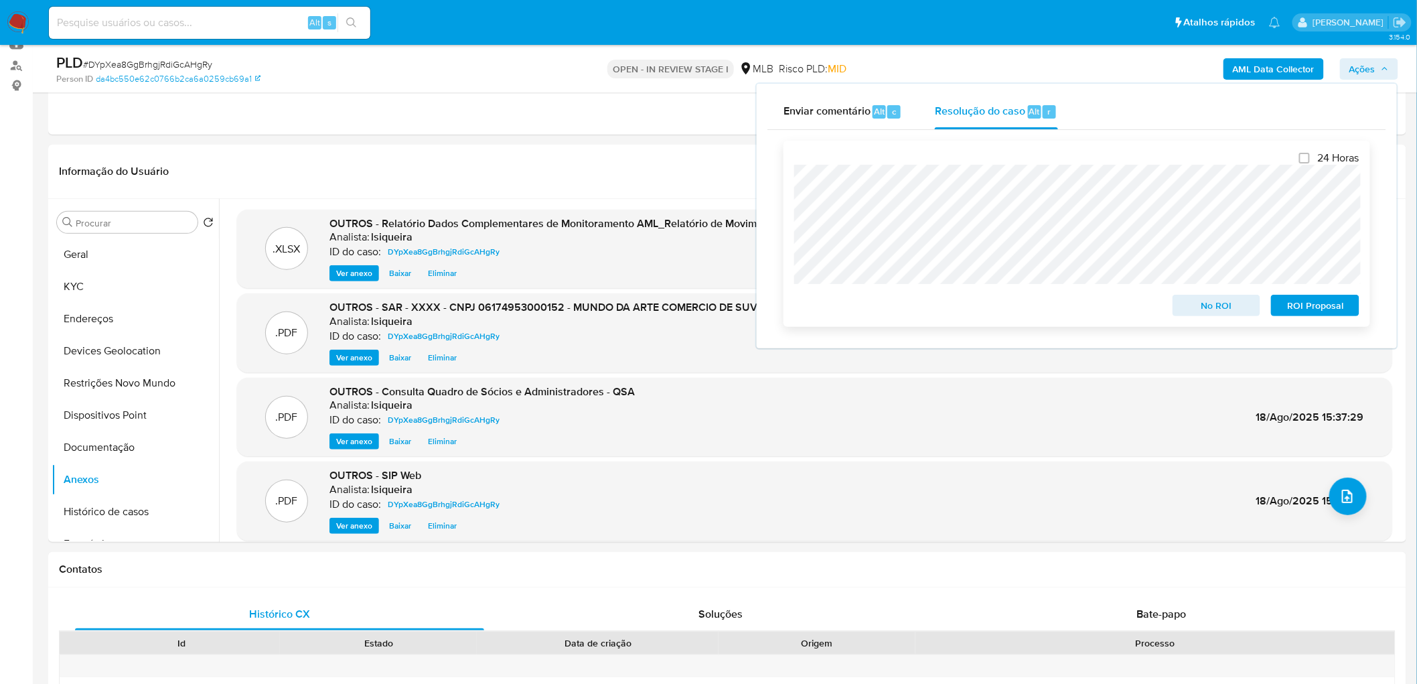
click at [940, 303] on span "ROI Proposal" at bounding box center [1315, 305] width 70 height 19
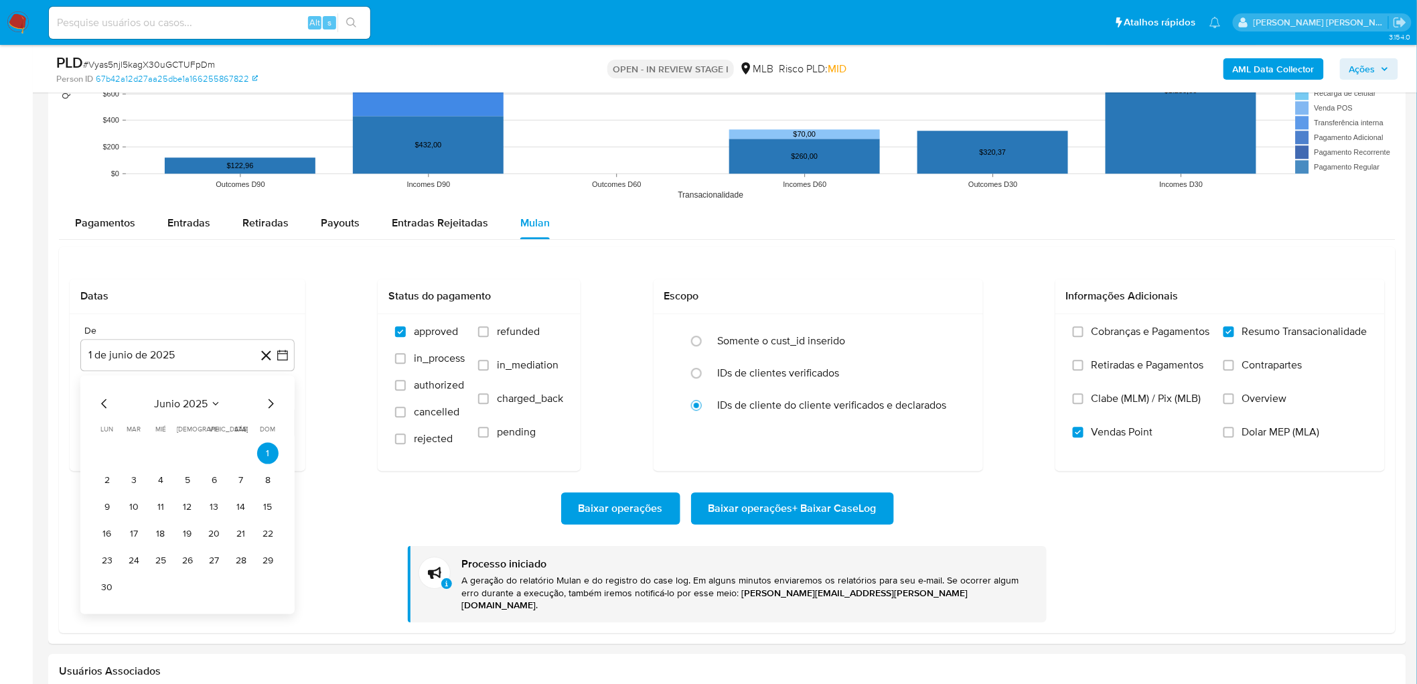
scroll to position [149, 0]
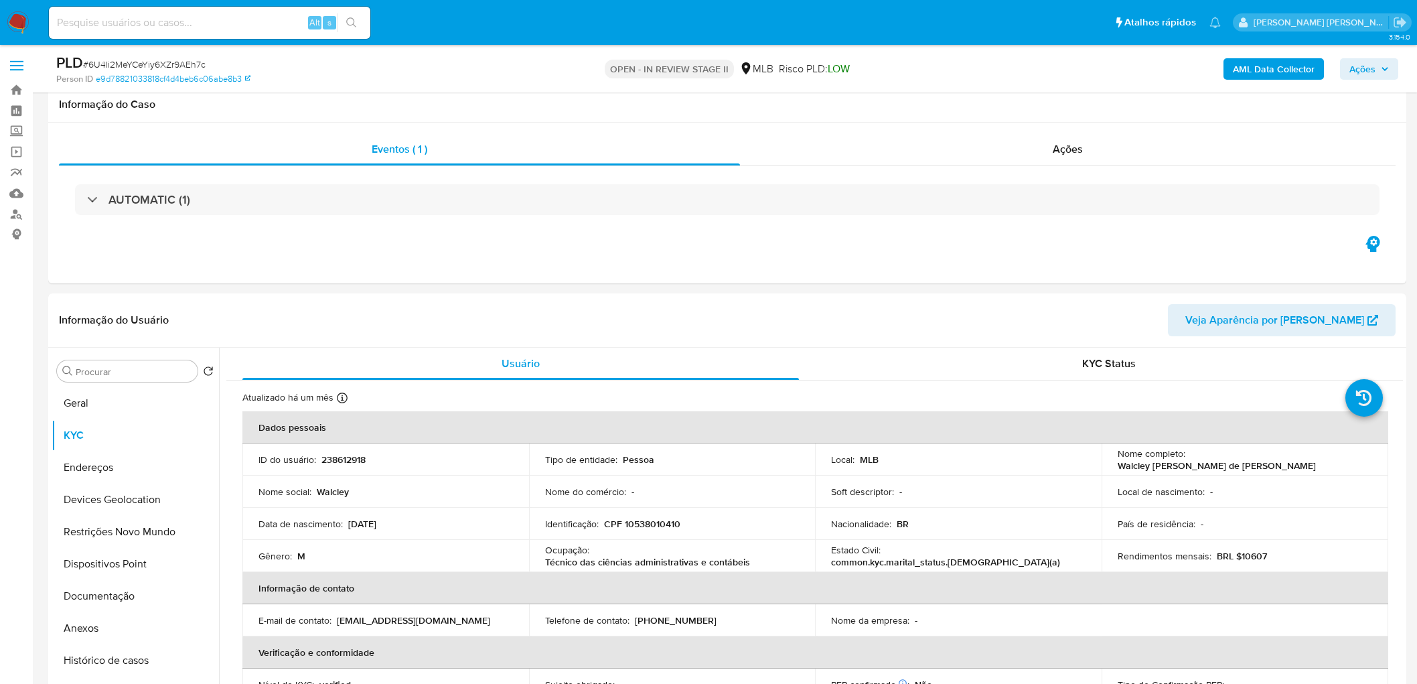
scroll to position [1115, 0]
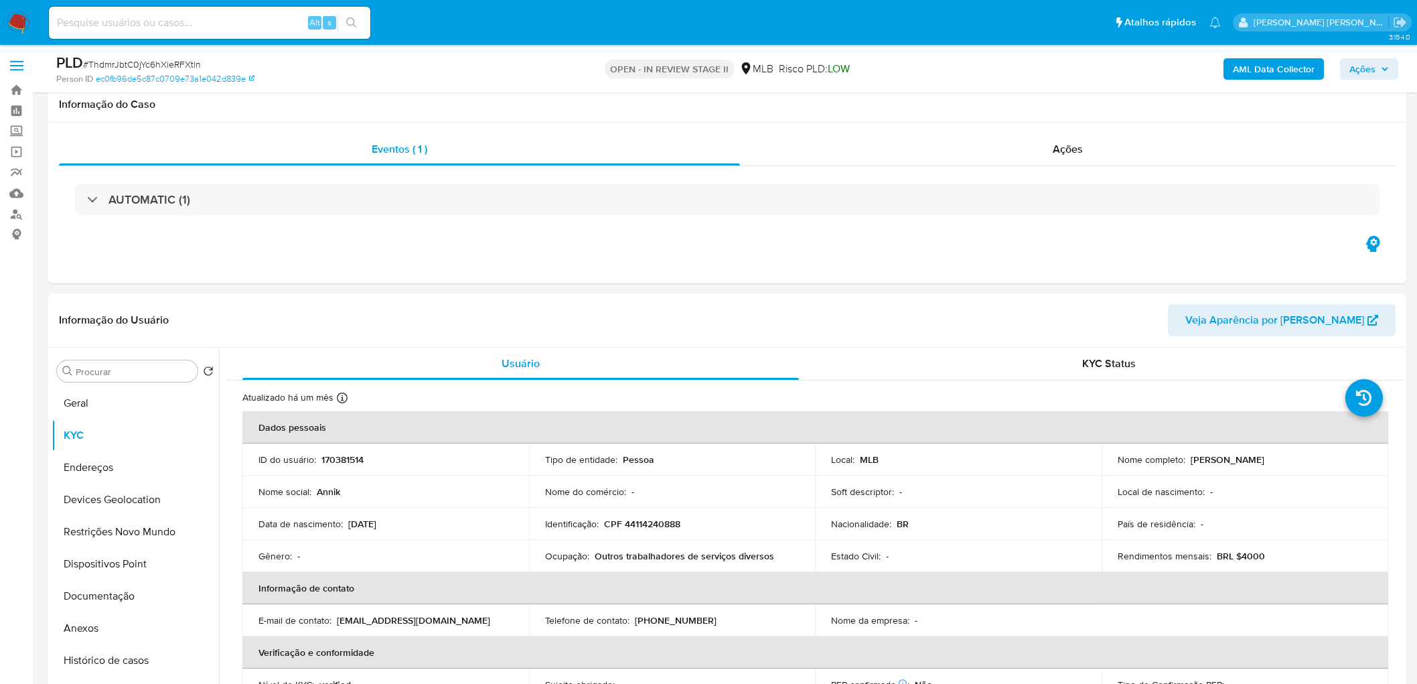
scroll to position [1264, 0]
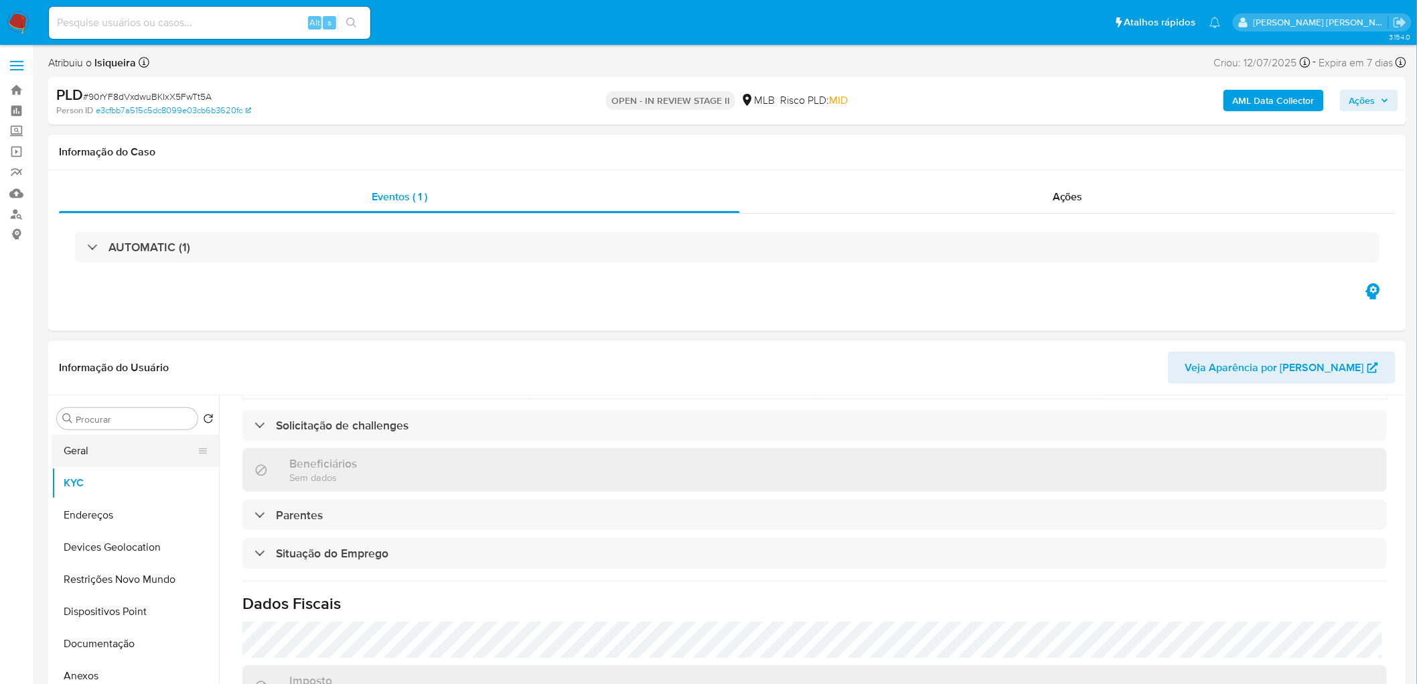
click at [96, 443] on button "Geral" at bounding box center [130, 451] width 157 height 32
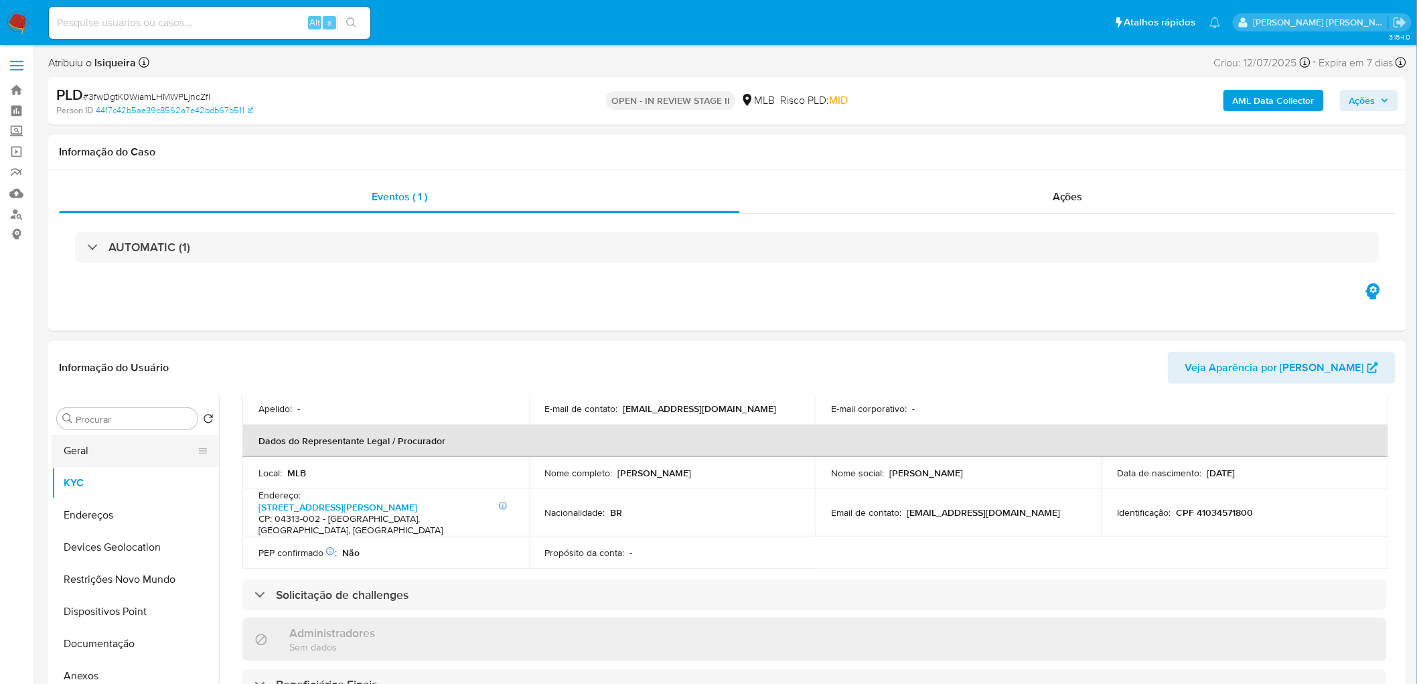
click at [78, 459] on button "Geral" at bounding box center [130, 451] width 157 height 32
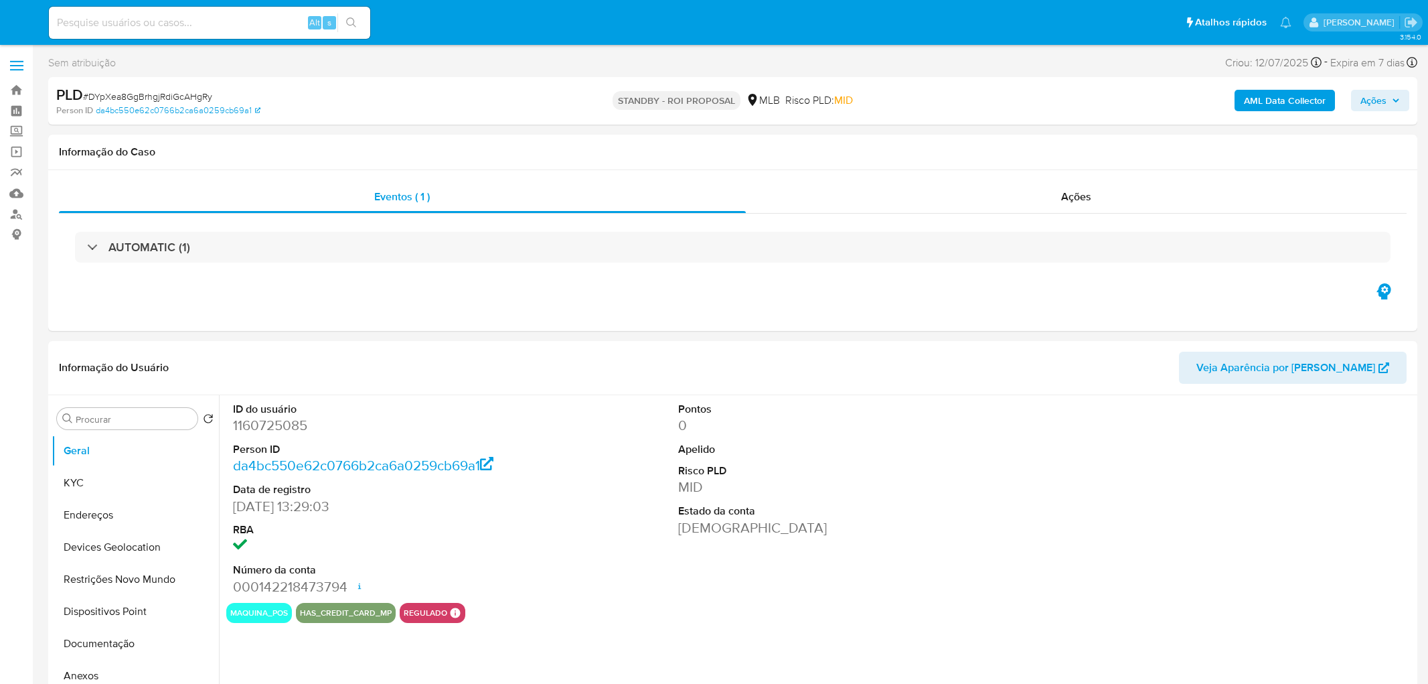
select select "10"
click at [1065, 211] on div "Ações" at bounding box center [1068, 197] width 656 height 32
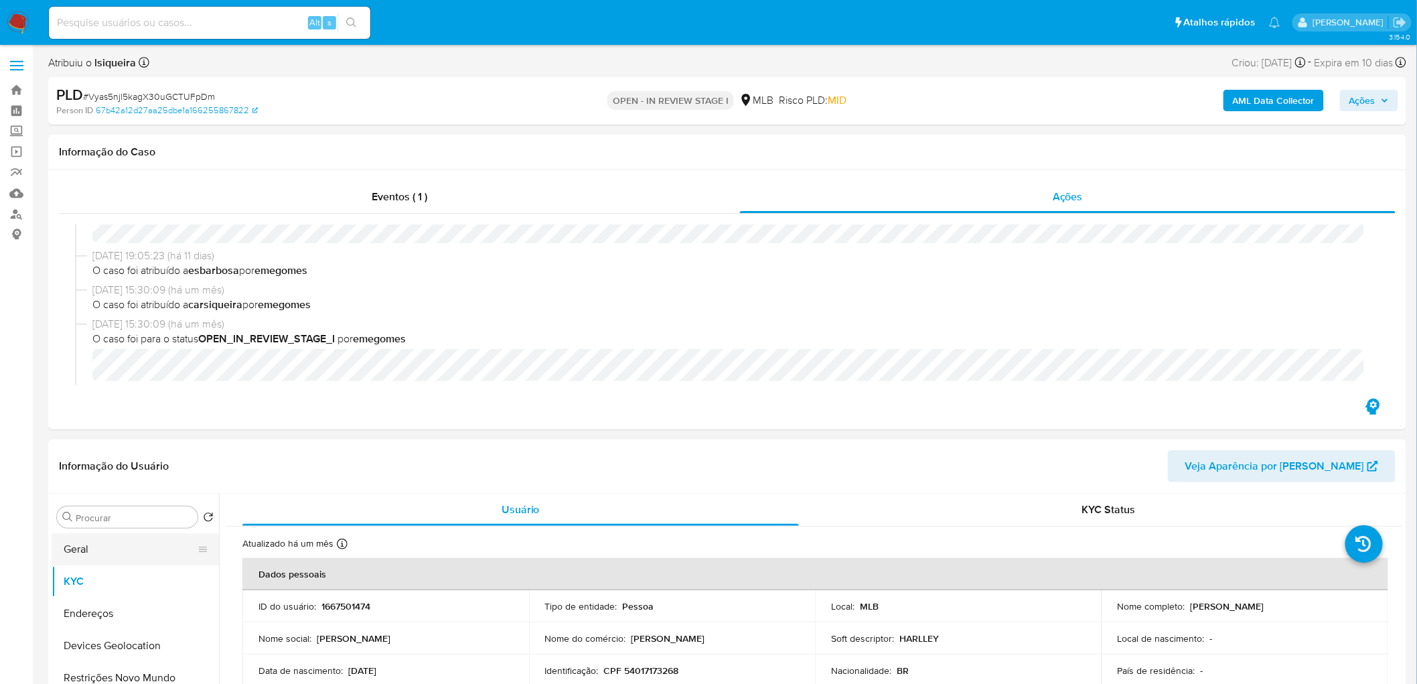
click at [131, 547] on button "Geral" at bounding box center [130, 549] width 157 height 32
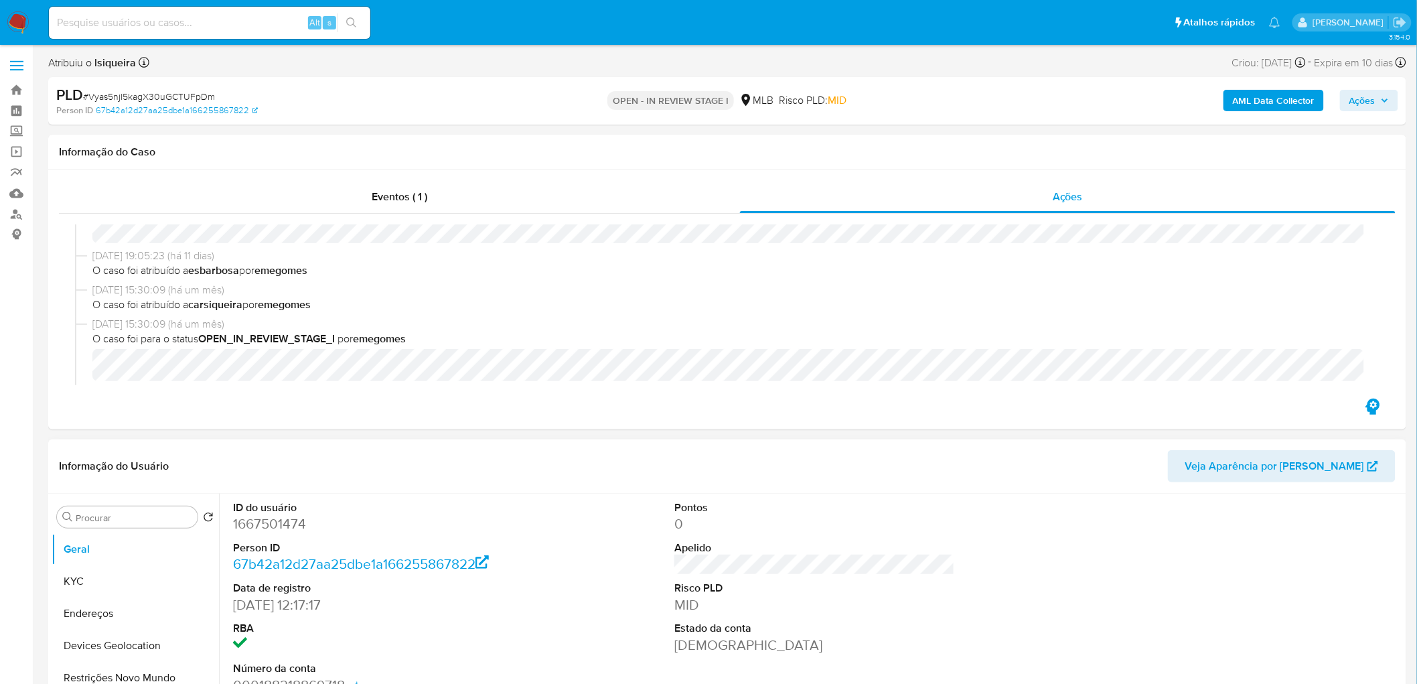
click at [277, 529] on dd "1667501474" at bounding box center [373, 523] width 281 height 19
copy dd "1667501474"
click at [95, 578] on button "KYC" at bounding box center [130, 581] width 157 height 32
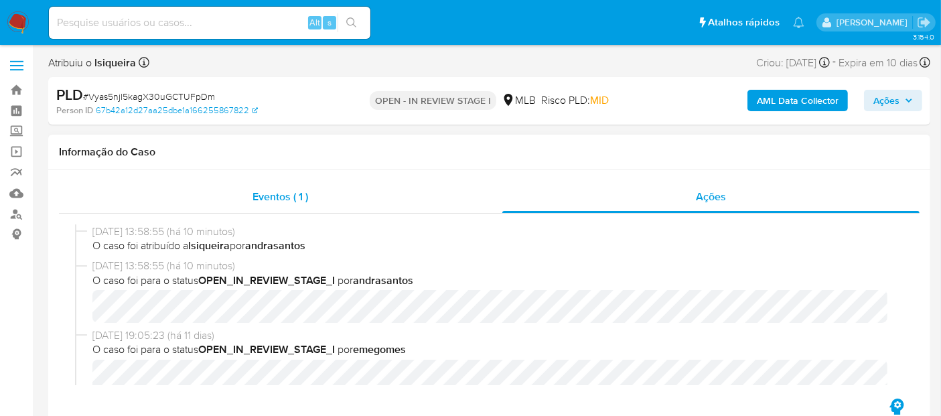
click at [323, 194] on div "Eventos ( 1 )" at bounding box center [280, 197] width 443 height 32
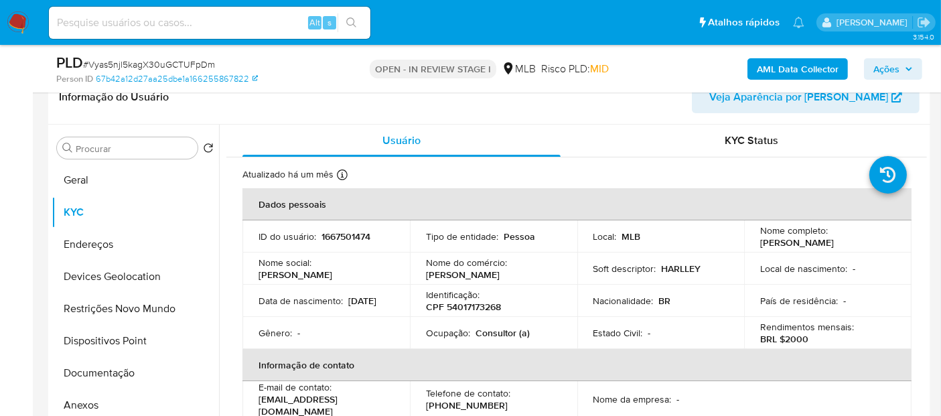
scroll to position [74, 0]
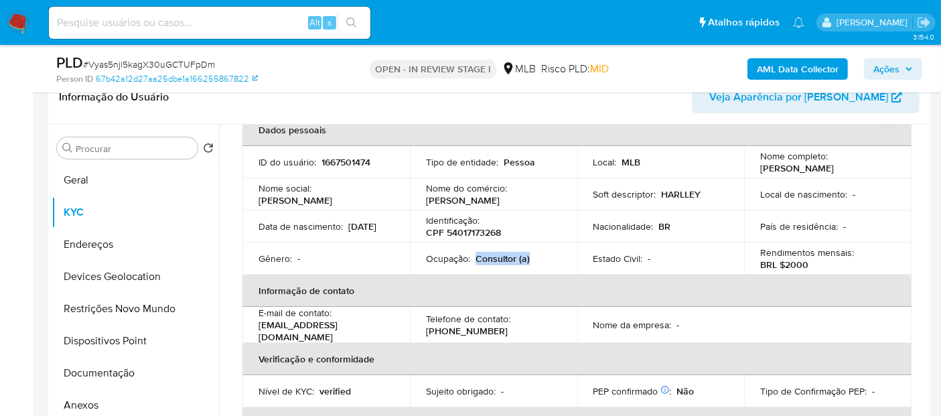
drag, startPoint x: 542, startPoint y: 258, endPoint x: 476, endPoint y: 251, distance: 66.6
click at [476, 252] on div "Ocupação : Consultor (a)" at bounding box center [493, 258] width 135 height 12
copy p "Consultor (a)"
click at [98, 175] on button "Geral" at bounding box center [130, 180] width 157 height 32
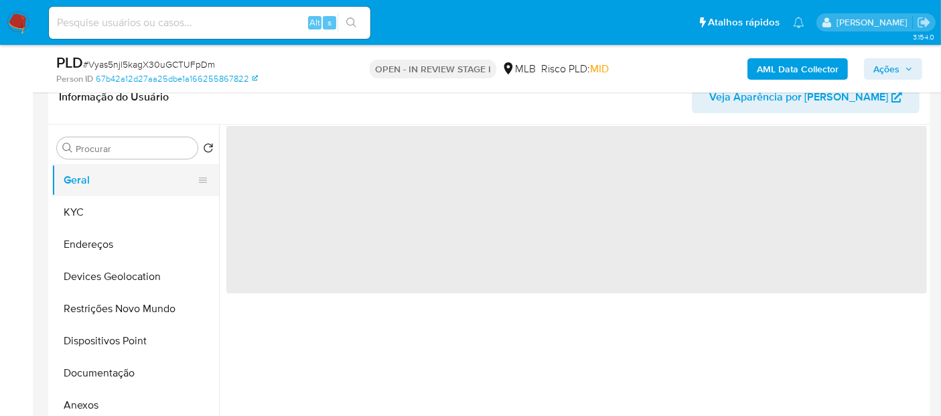
scroll to position [0, 0]
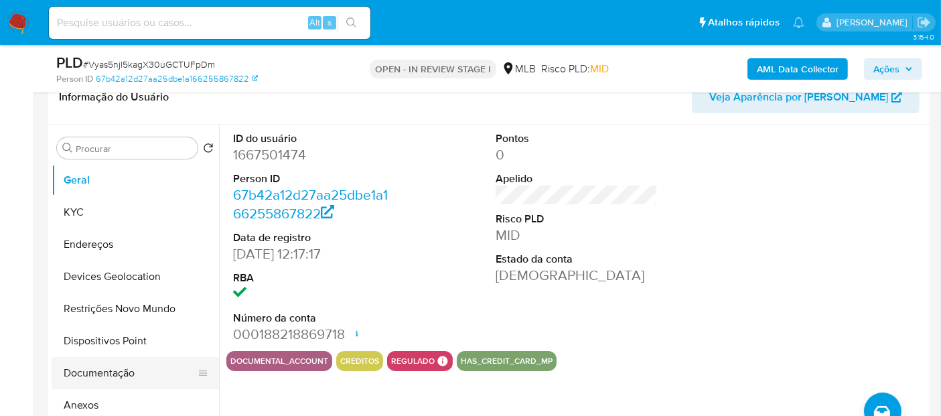
click at [108, 378] on button "Documentação" at bounding box center [130, 373] width 157 height 32
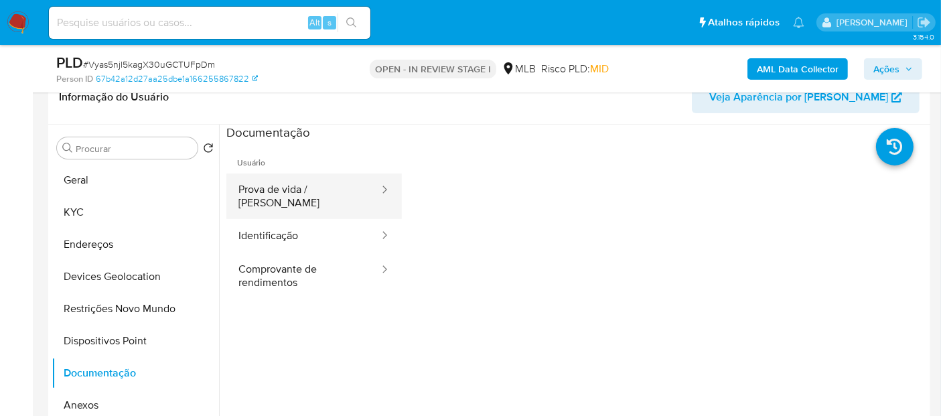
click at [295, 204] on button "Prova de vida / Selfie" at bounding box center [303, 196] width 154 height 46
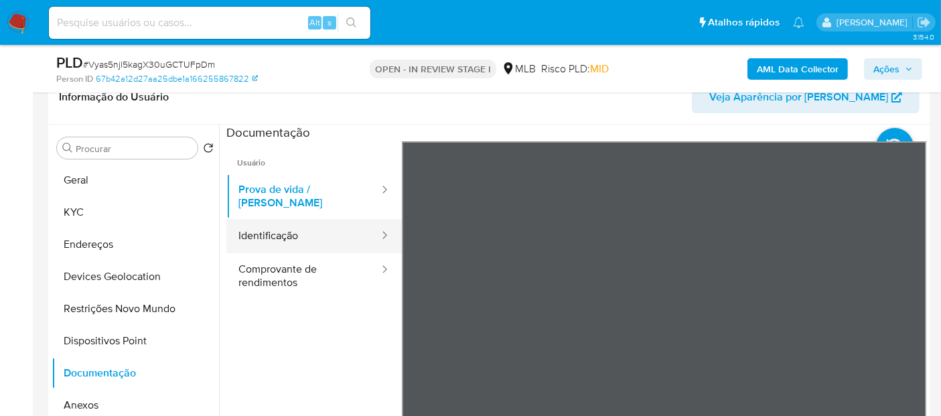
click at [304, 224] on button "Identificação" at bounding box center [303, 236] width 154 height 34
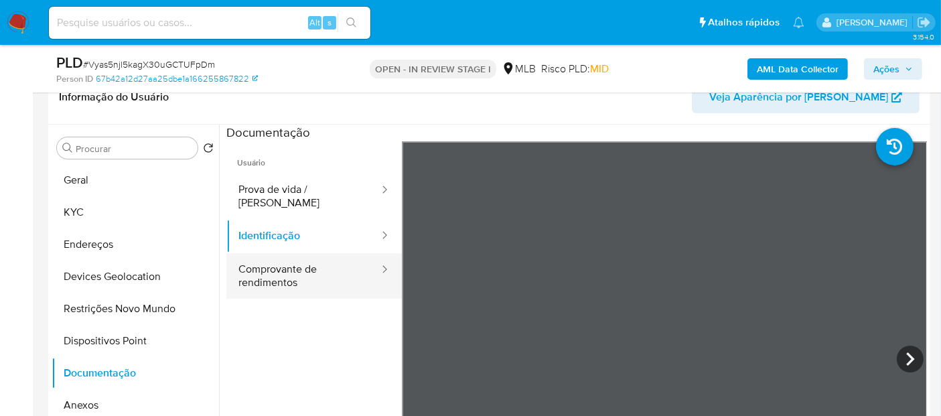
click at [266, 271] on button "Comprovante de rendimentos" at bounding box center [303, 276] width 154 height 46
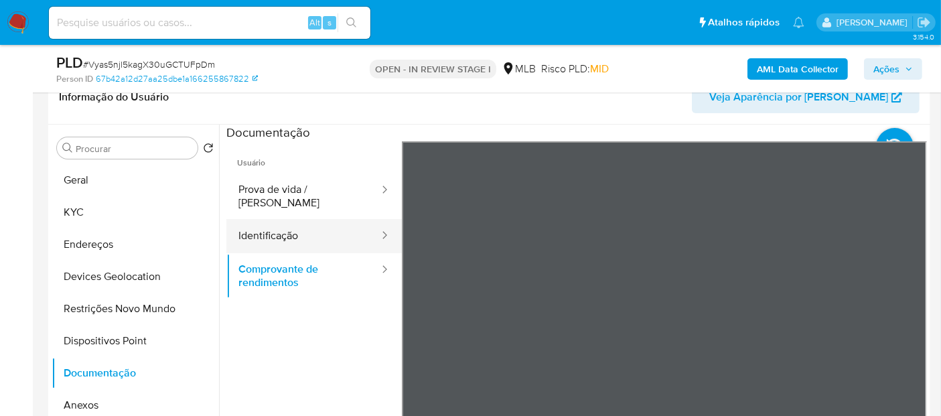
click at [275, 222] on button "Identificação" at bounding box center [303, 236] width 154 height 34
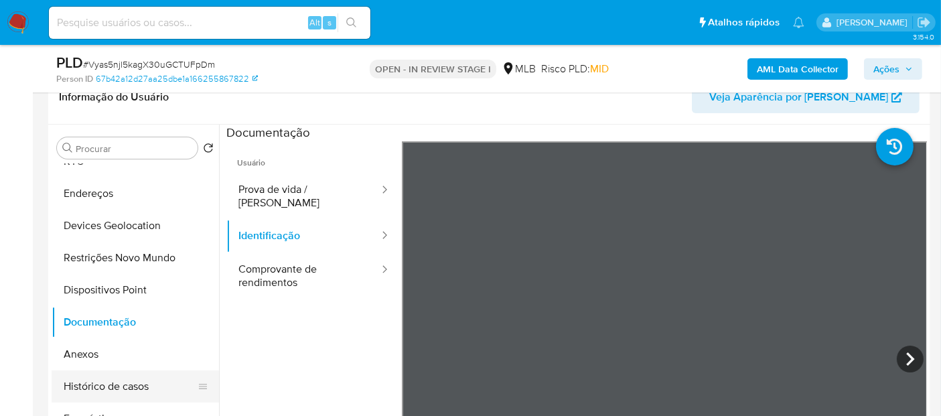
scroll to position [74, 0]
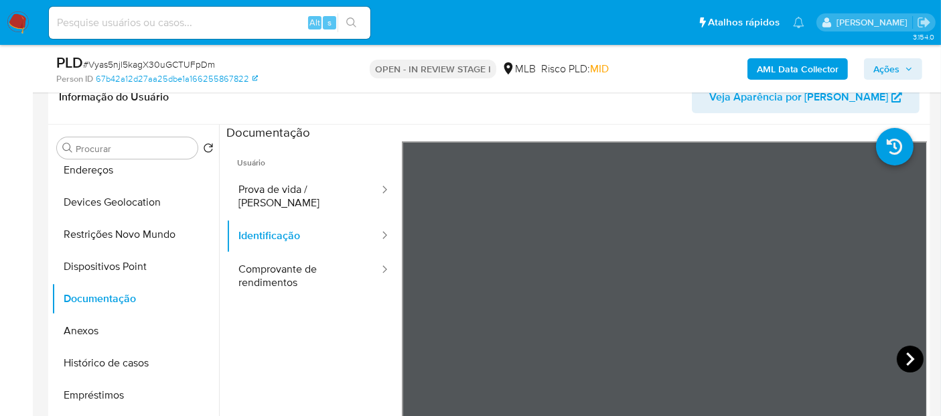
click at [906, 350] on icon at bounding box center [910, 358] width 27 height 27
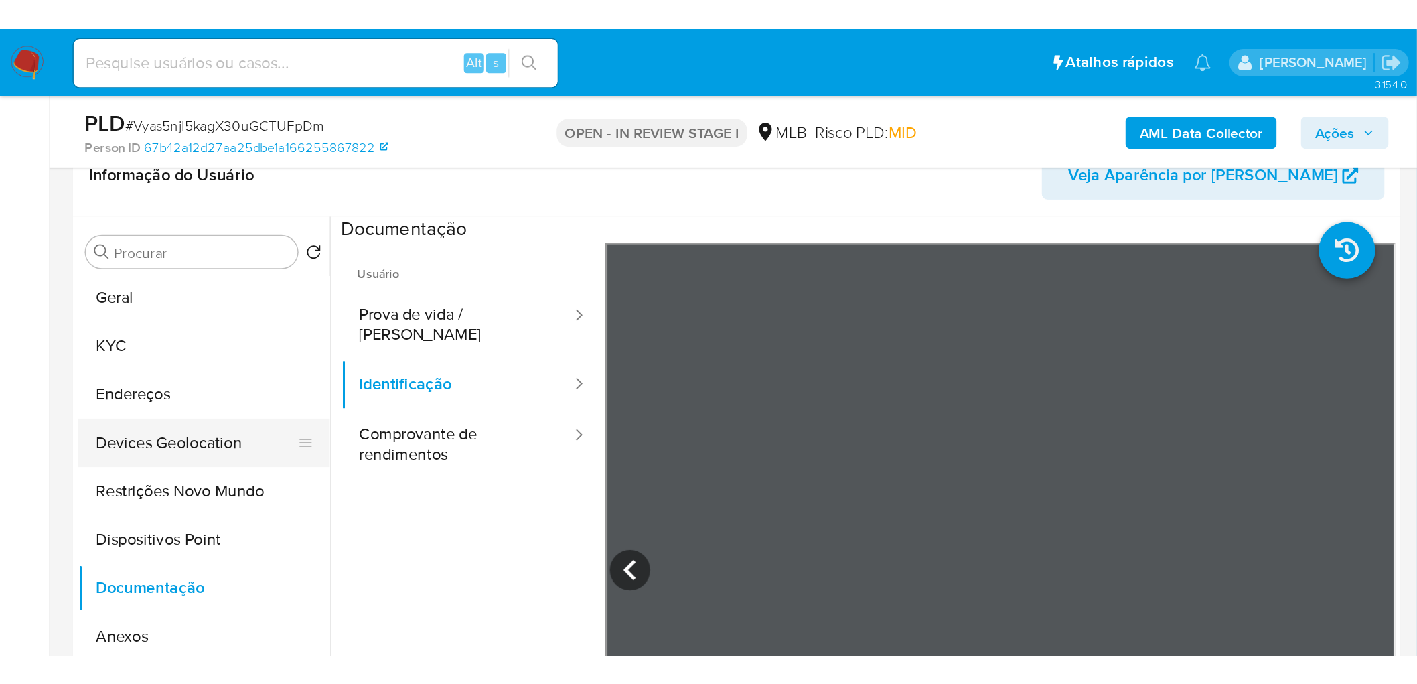
scroll to position [0, 0]
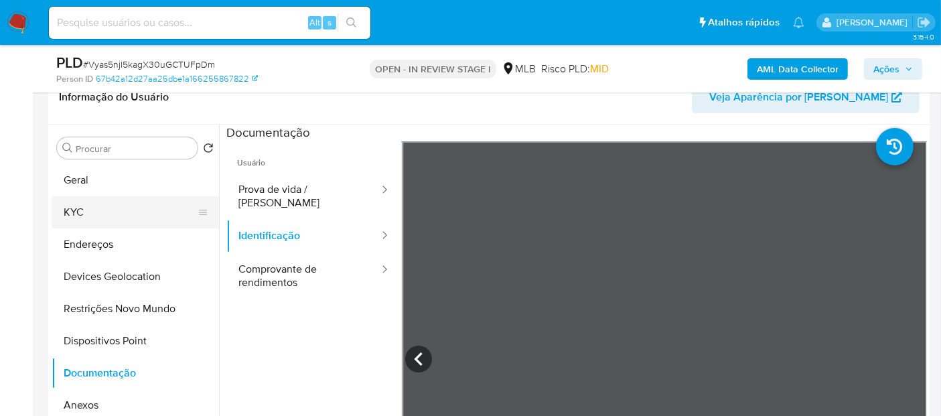
click at [119, 202] on button "KYC" at bounding box center [130, 212] width 157 height 32
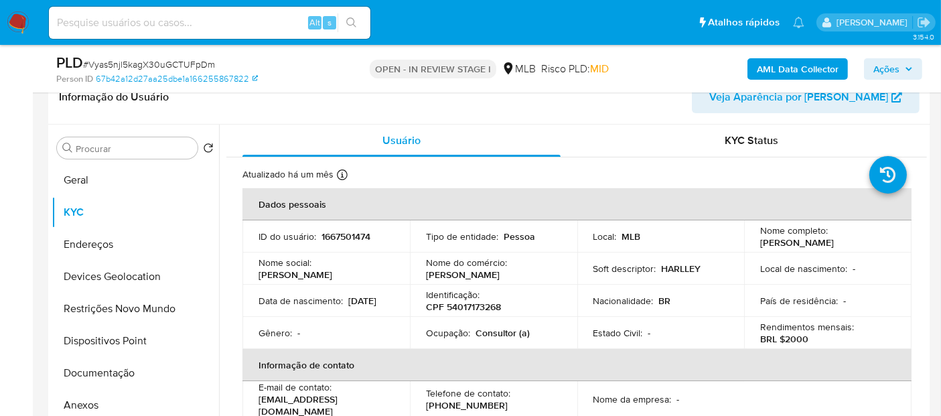
click at [348, 239] on p "1667501474" at bounding box center [345, 236] width 49 height 12
copy p "1667501474"
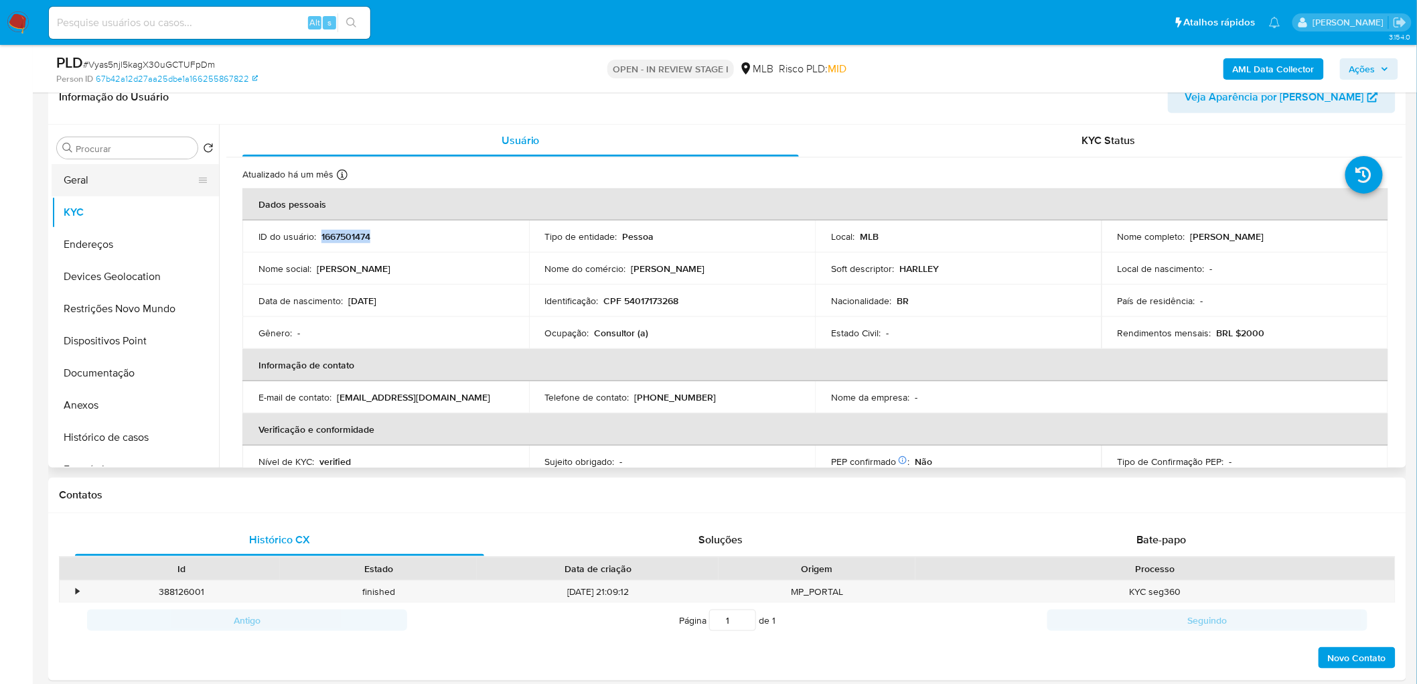
click at [125, 174] on button "Geral" at bounding box center [130, 180] width 157 height 32
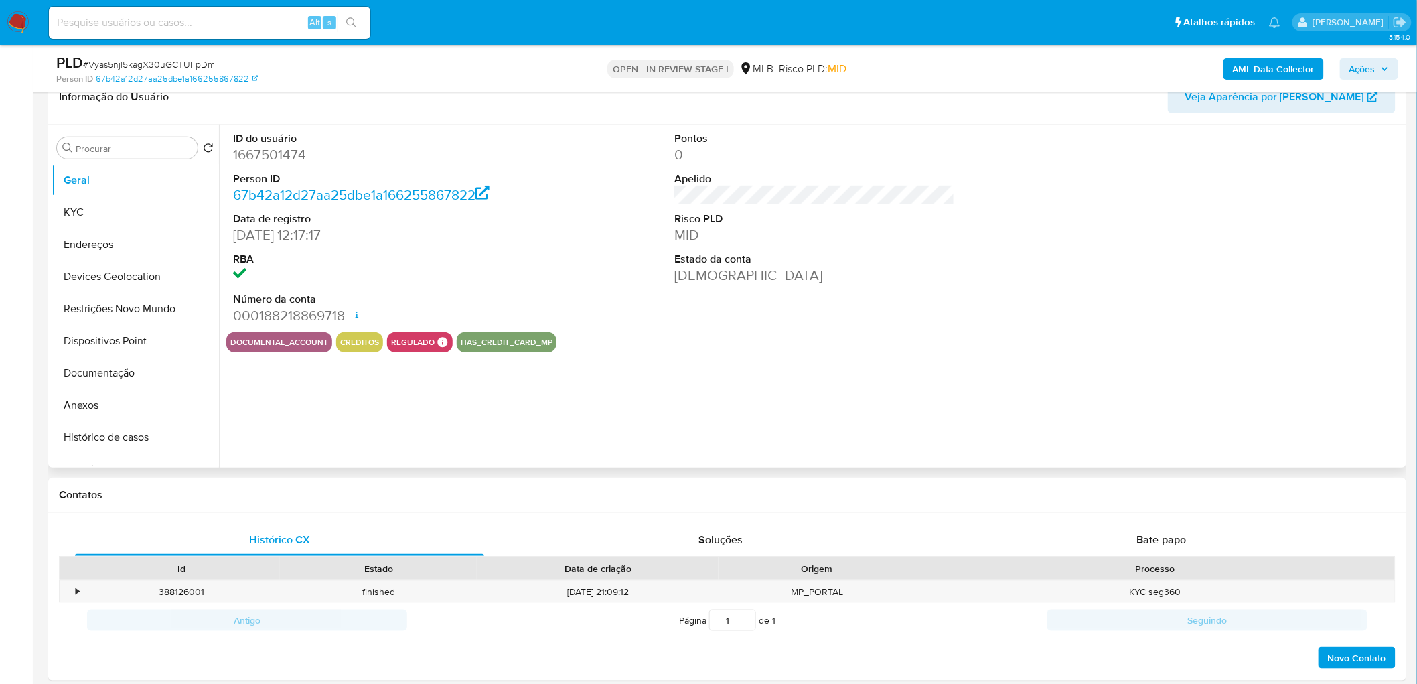
click at [909, 375] on div "ID do usuário 1667501474 Person ID 67b42a12d27aa25dbe1a166255867822 Data de reg…" at bounding box center [811, 296] width 1184 height 343
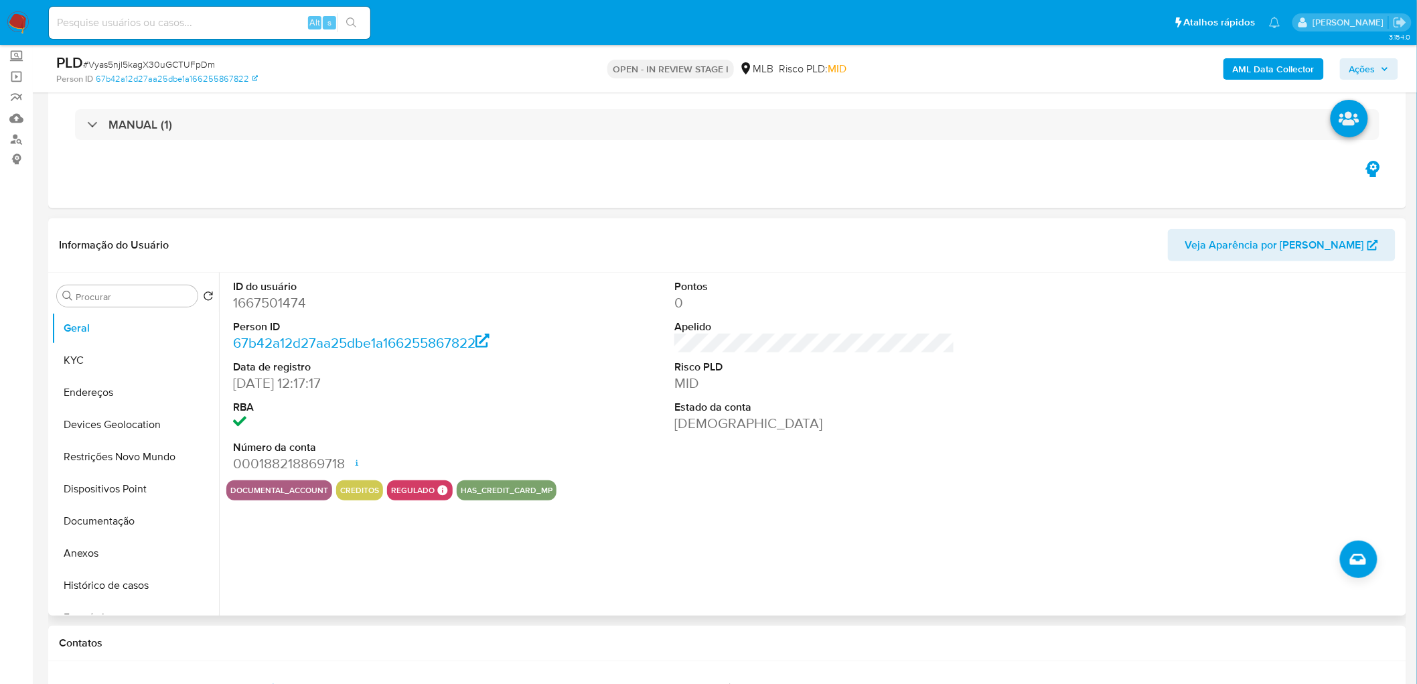
scroll to position [74, 0]
click at [96, 368] on button "KYC" at bounding box center [130, 361] width 157 height 32
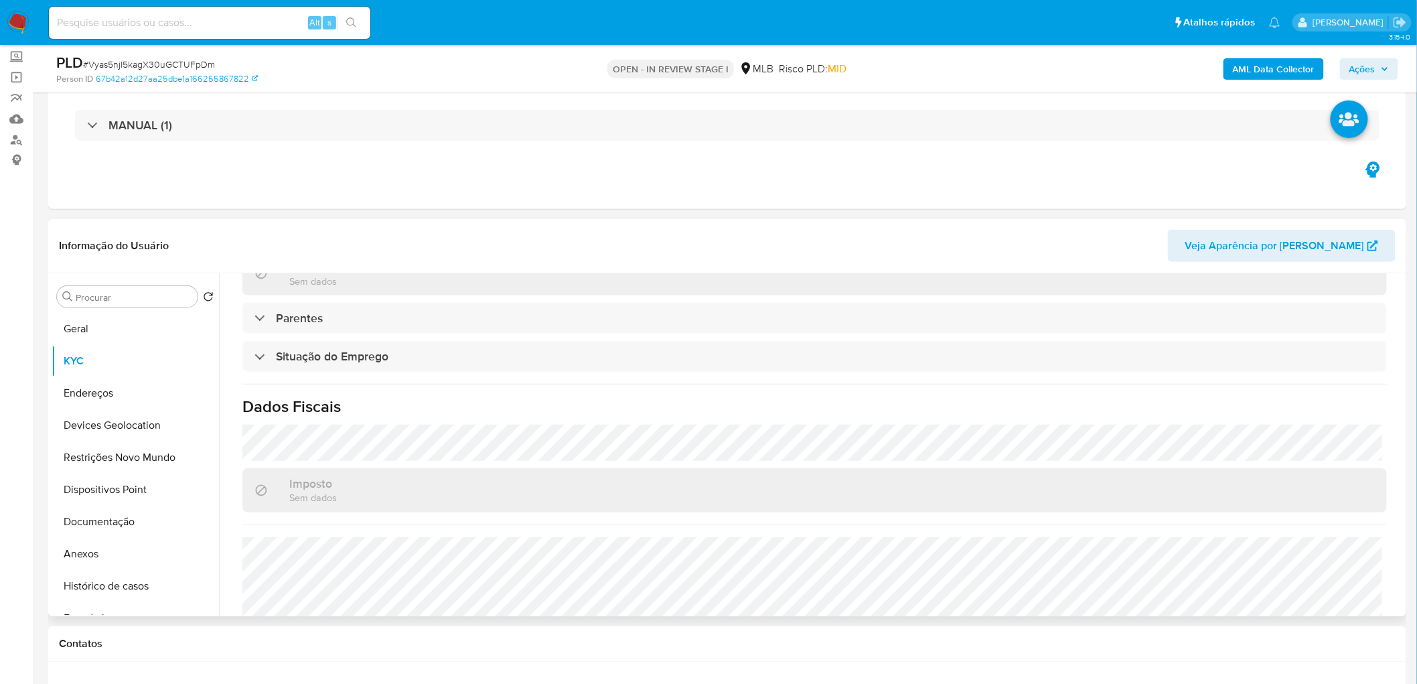
scroll to position [557, 0]
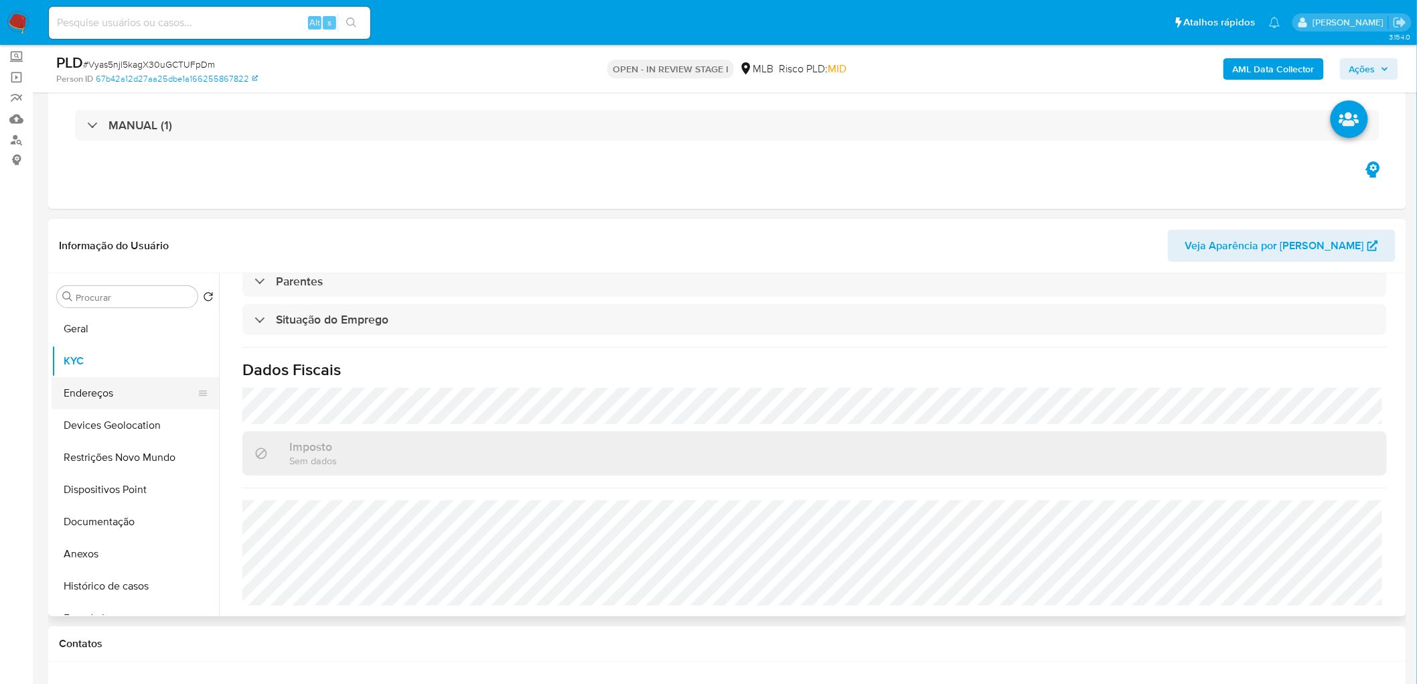
drag, startPoint x: 100, startPoint y: 402, endPoint x: 110, endPoint y: 376, distance: 27.4
click at [100, 402] on button "Endereços" at bounding box center [130, 393] width 157 height 32
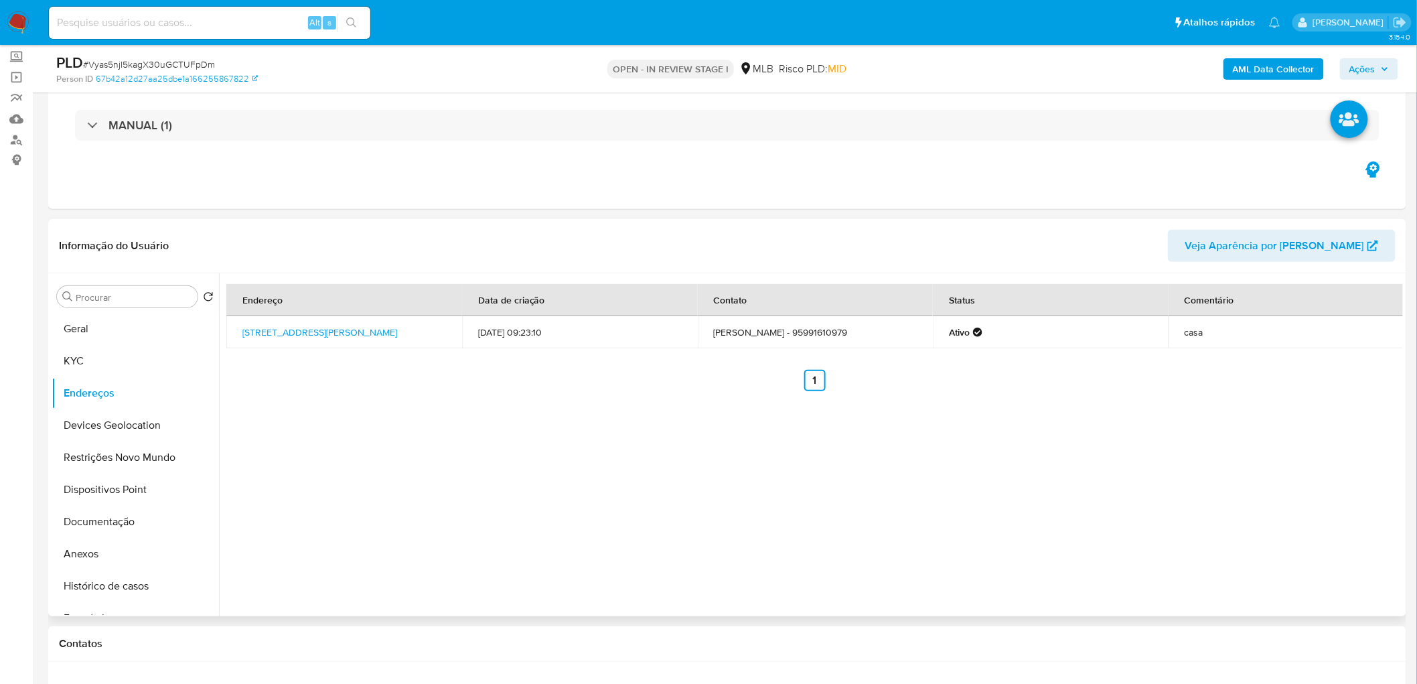
click at [112, 423] on button "Devices Geolocation" at bounding box center [135, 425] width 167 height 32
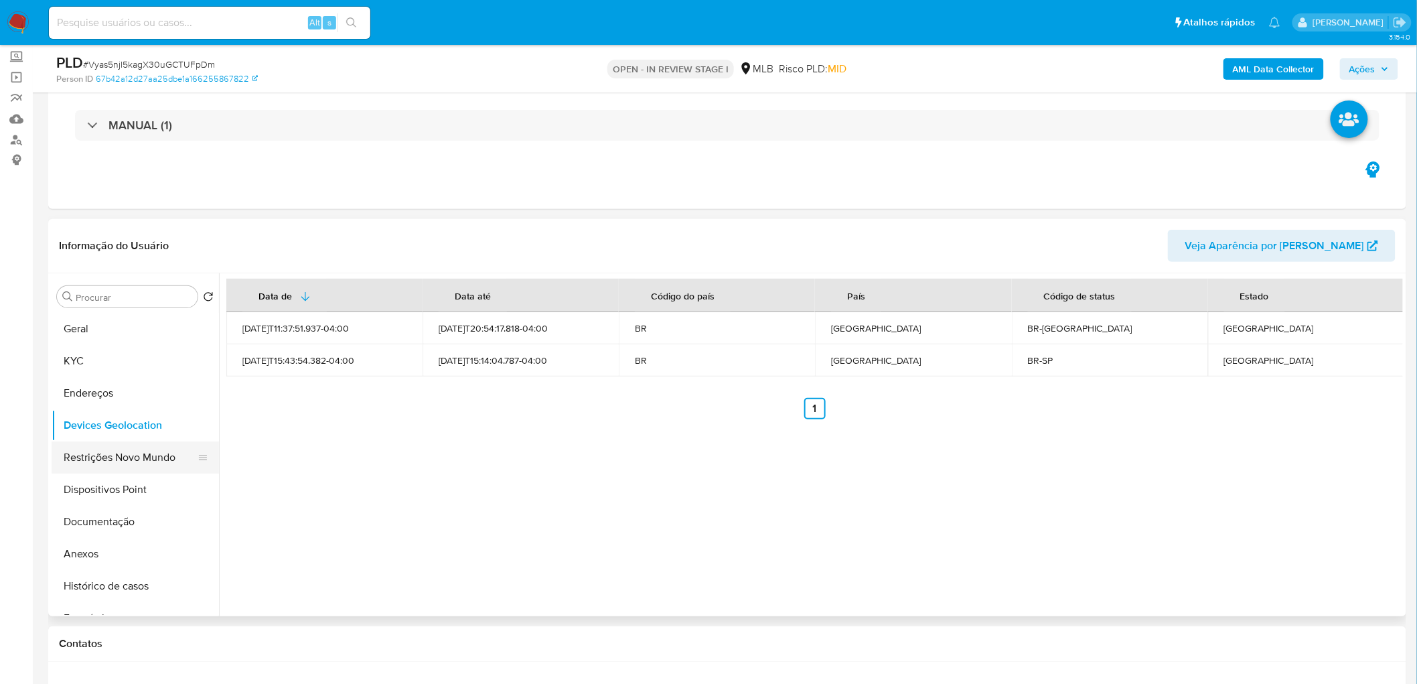
click at [92, 455] on button "Restrições Novo Mundo" at bounding box center [130, 457] width 157 height 32
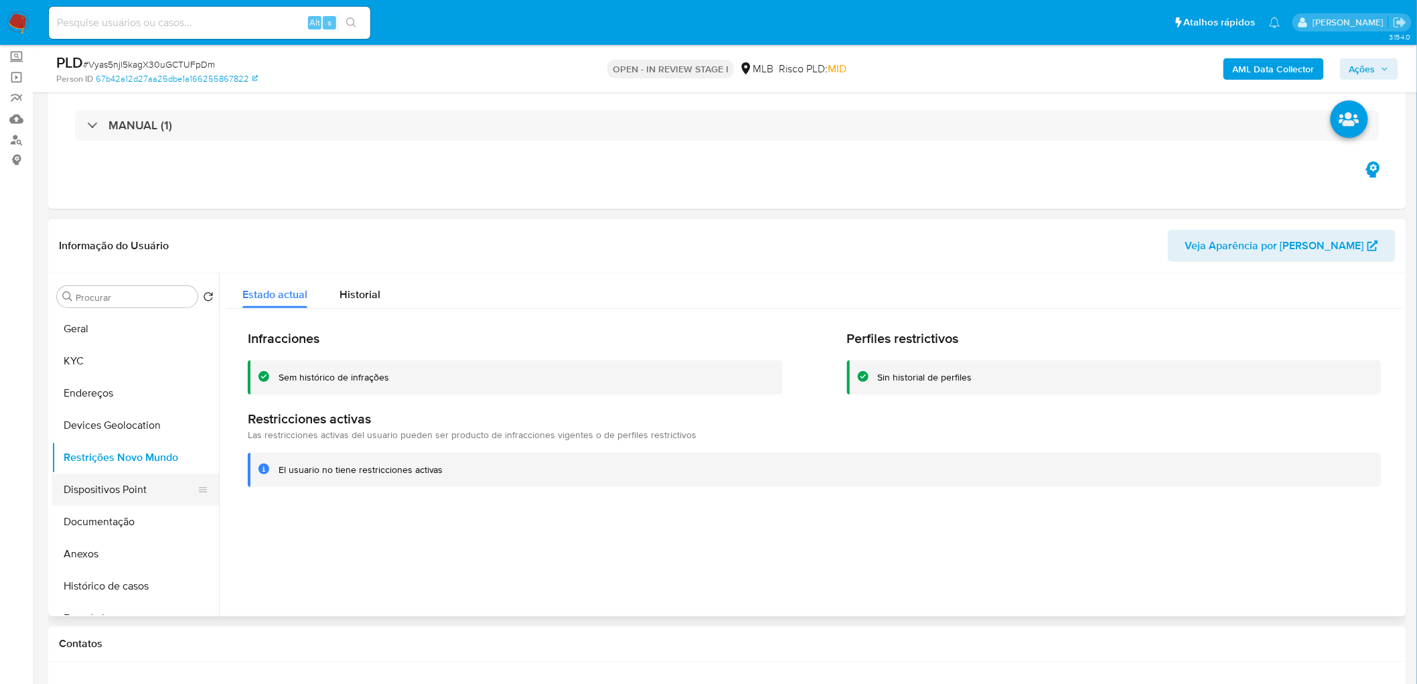
click at [142, 490] on button "Dispositivos Point" at bounding box center [130, 489] width 157 height 32
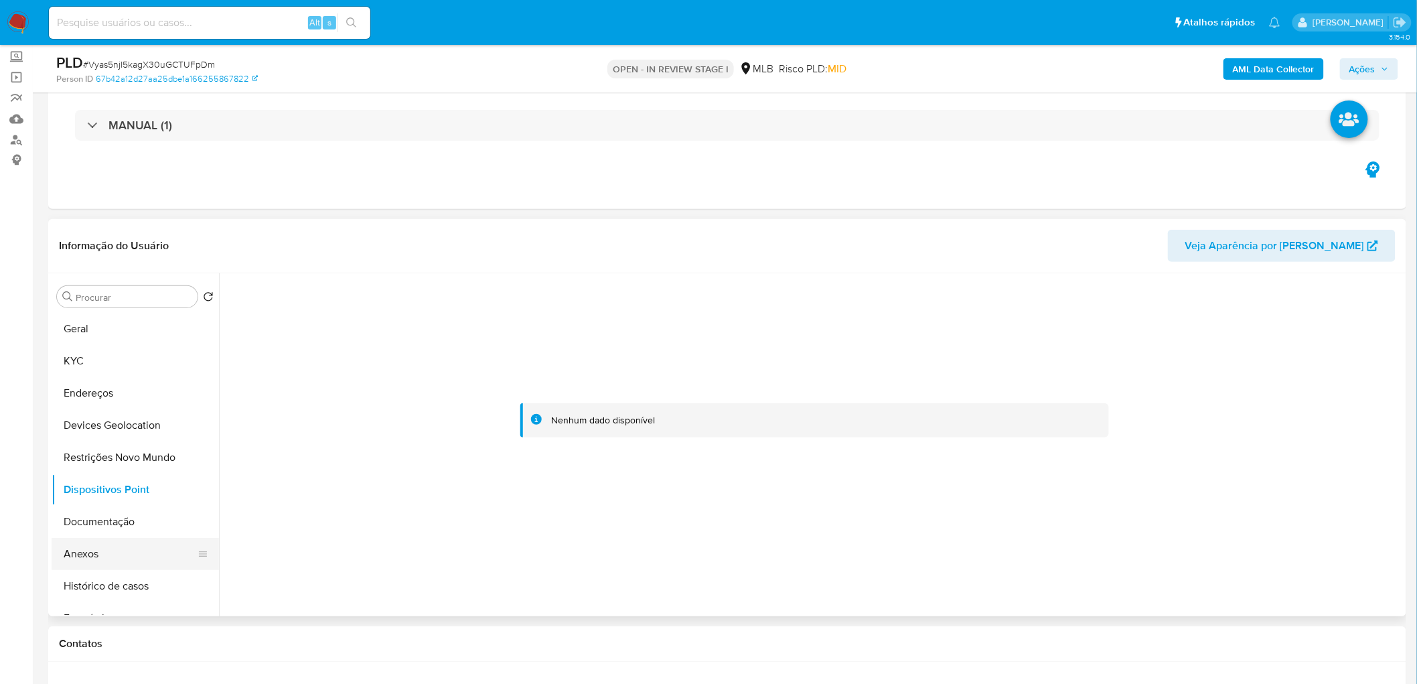
click at [119, 550] on button "Anexos" at bounding box center [130, 554] width 157 height 32
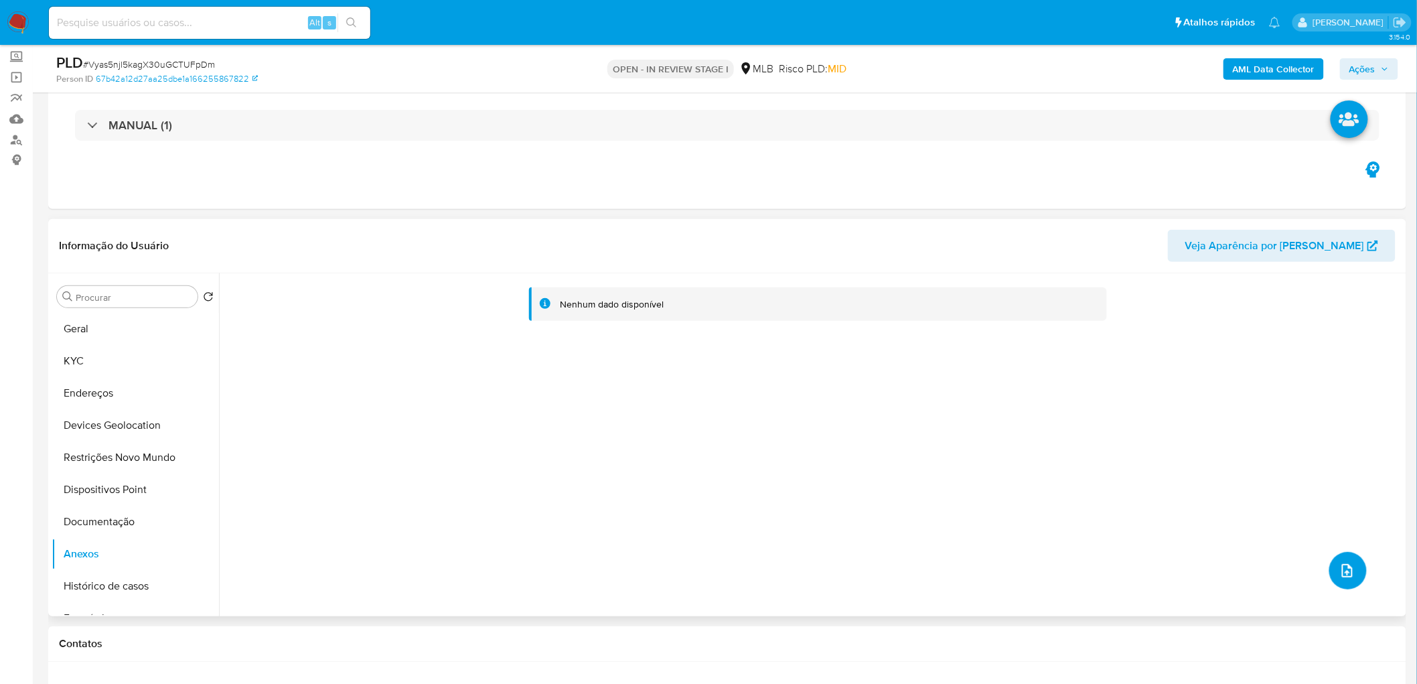
click at [1342, 576] on icon "upload-file" at bounding box center [1347, 570] width 11 height 13
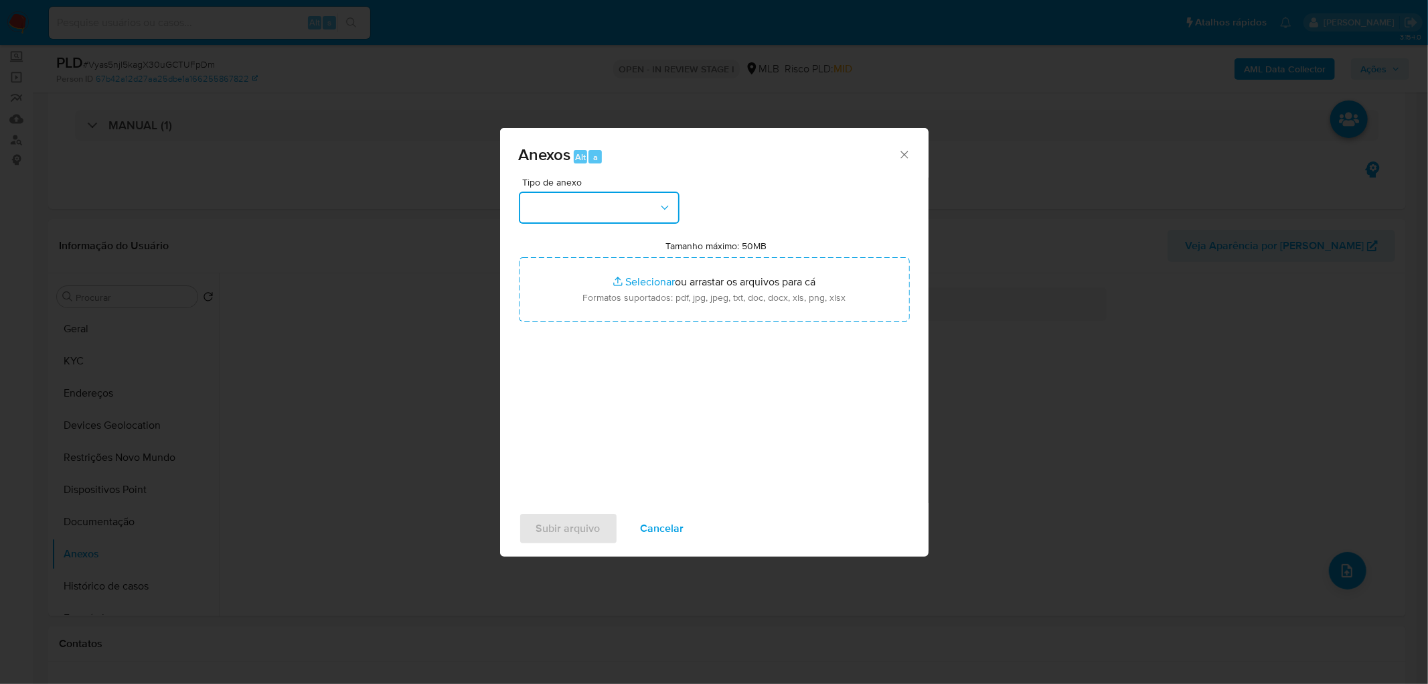
click at [623, 193] on button "button" at bounding box center [599, 207] width 161 height 32
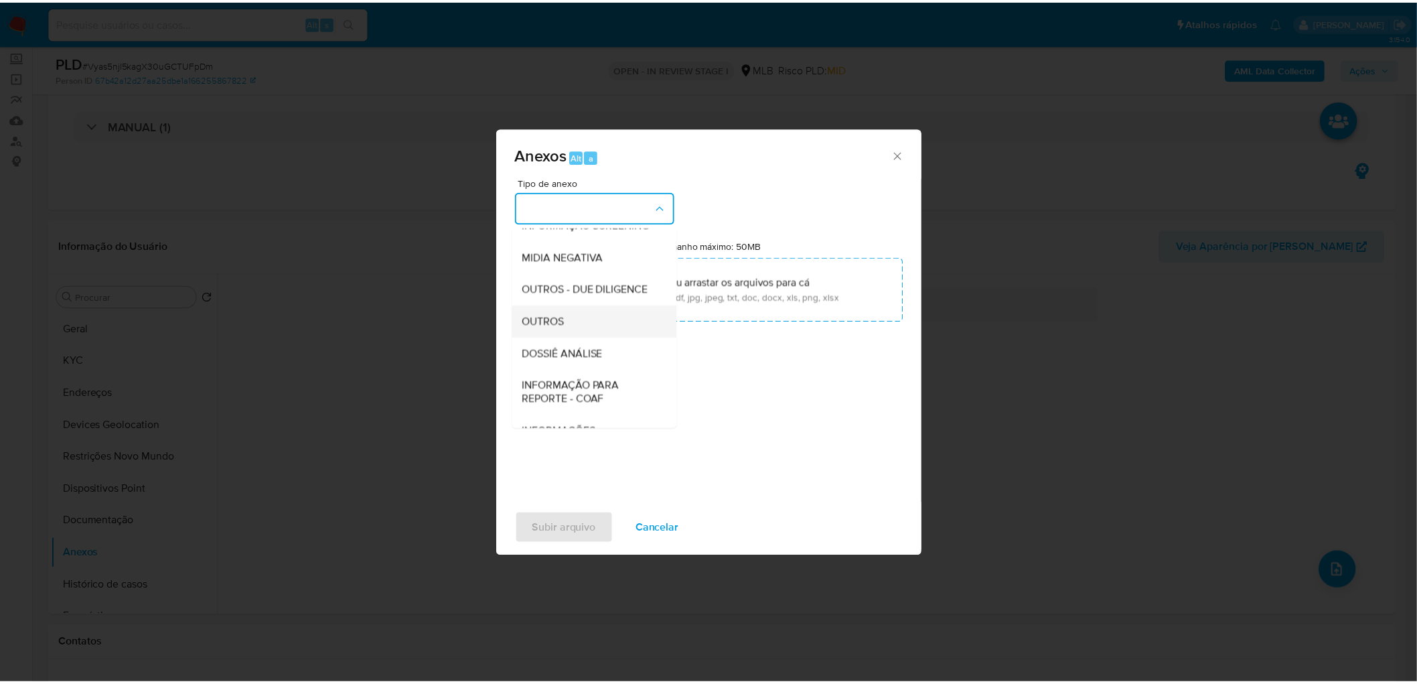
scroll to position [149, 0]
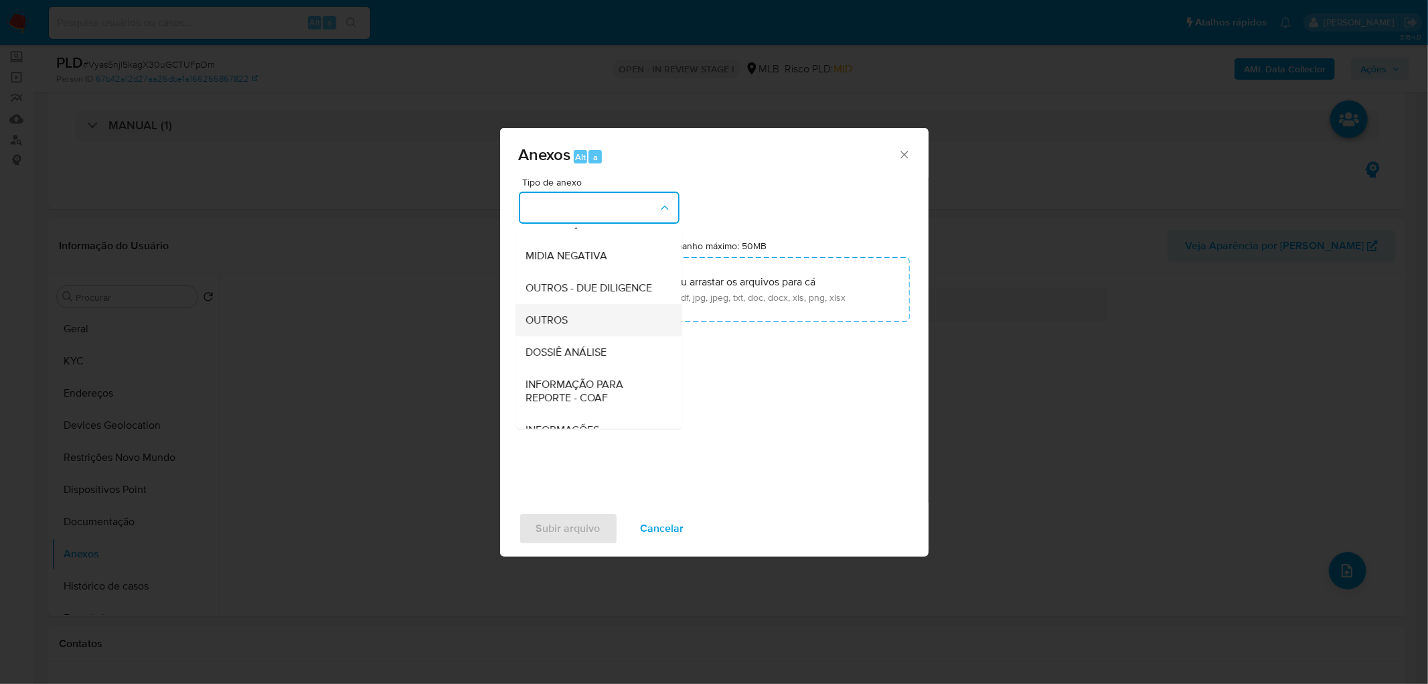
click at [584, 336] on div "OUTROS" at bounding box center [594, 320] width 137 height 32
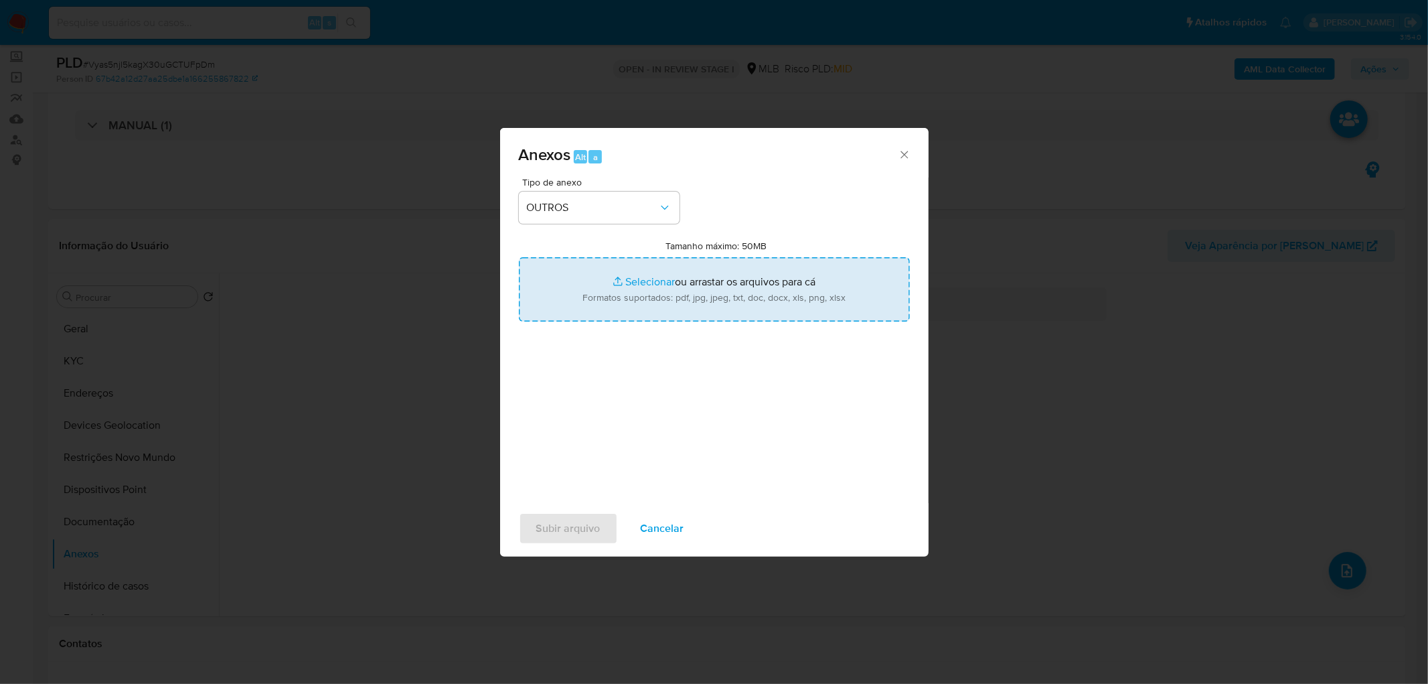
click at [673, 276] on input "Tamanho máximo: 50MB Selecionar arquivos" at bounding box center [714, 289] width 391 height 64
type input "C:\fakepath\Mulan 1667501474_2025_08_18_13_55_02.xlsx"
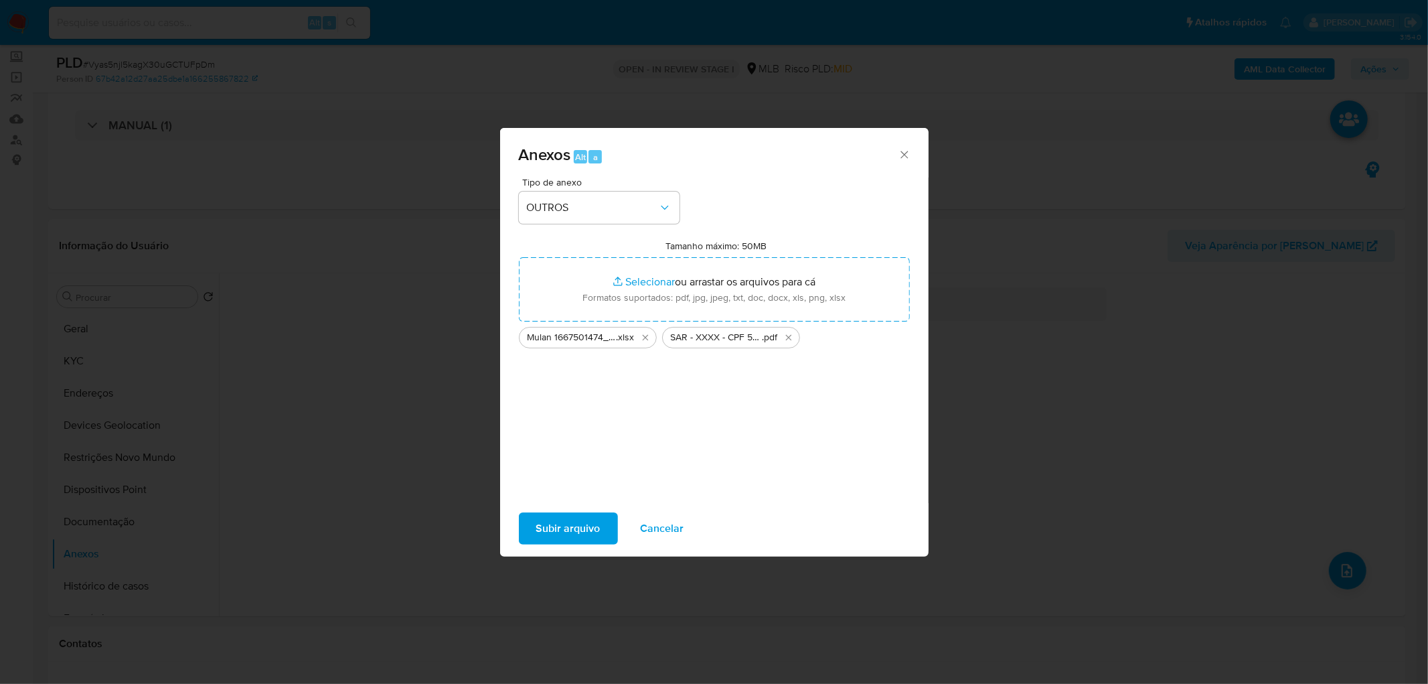
click at [556, 524] on span "Subir arquivo" at bounding box center [568, 528] width 64 height 29
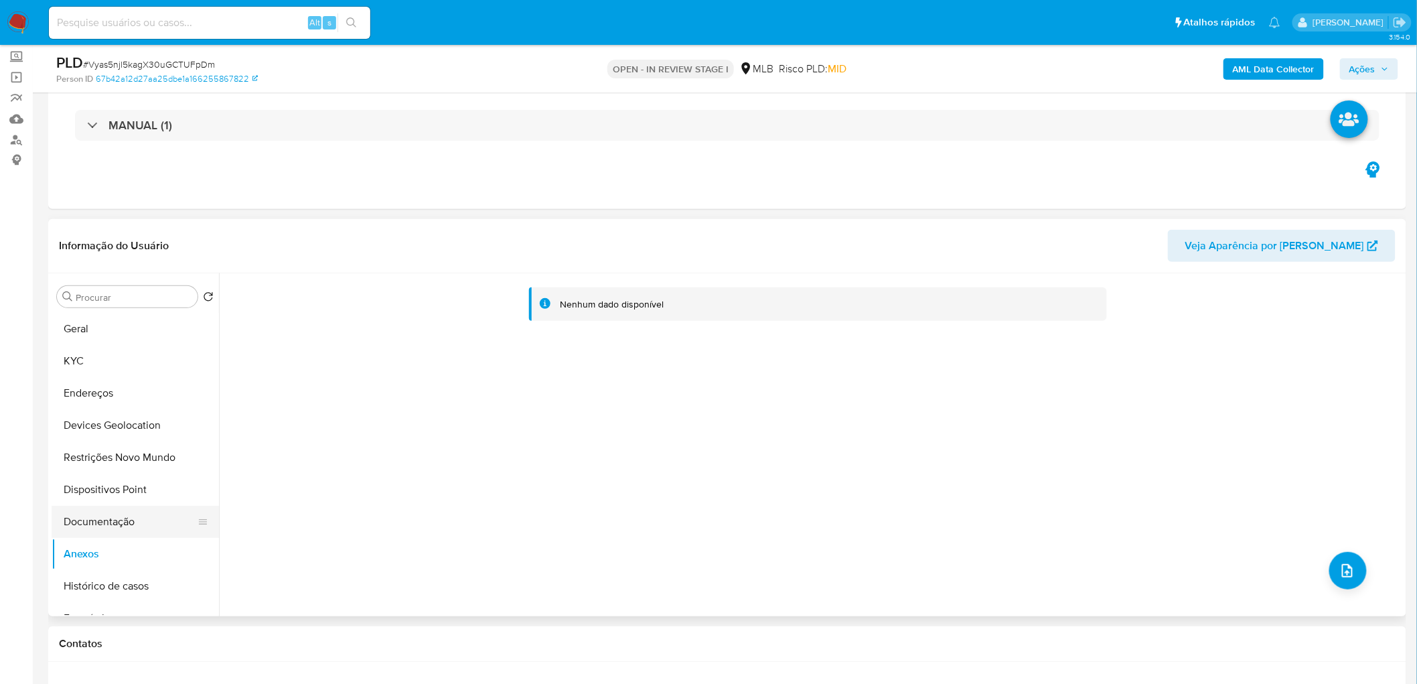
click at [117, 530] on button "Documentação" at bounding box center [130, 522] width 157 height 32
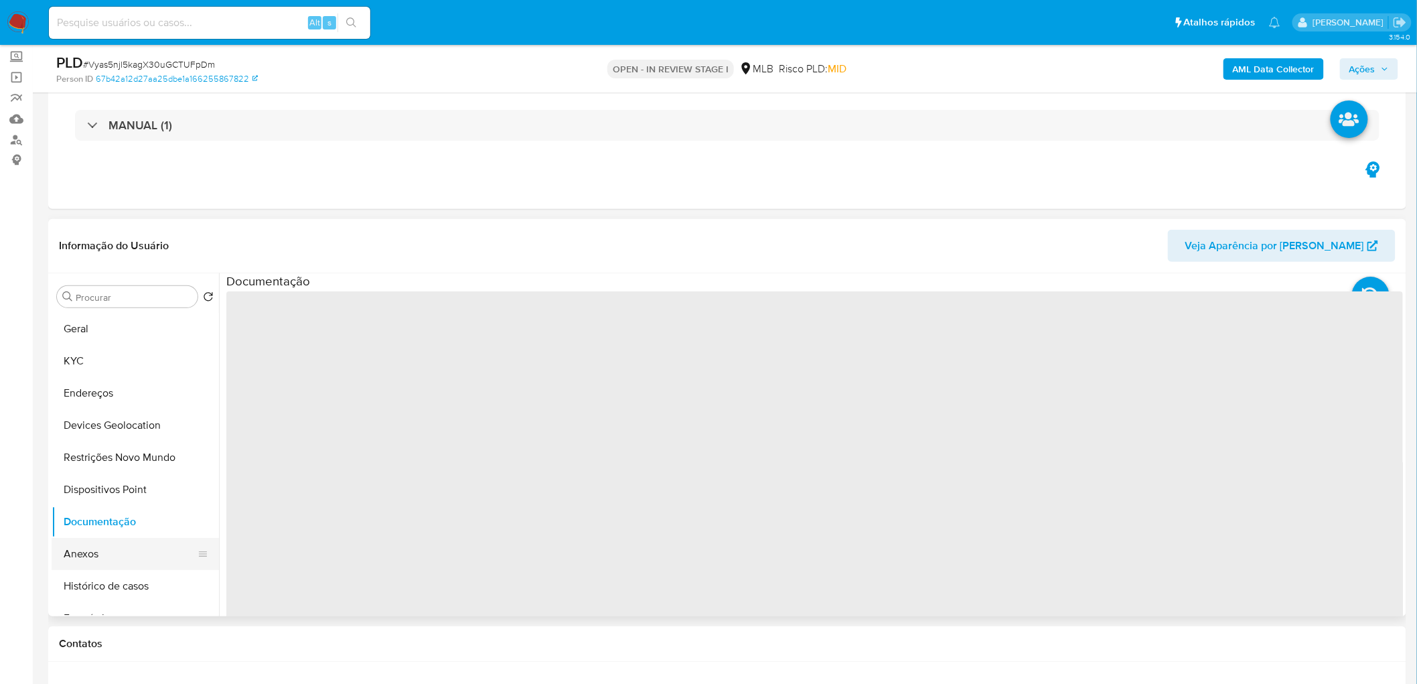
click at [111, 552] on button "Anexos" at bounding box center [130, 554] width 157 height 32
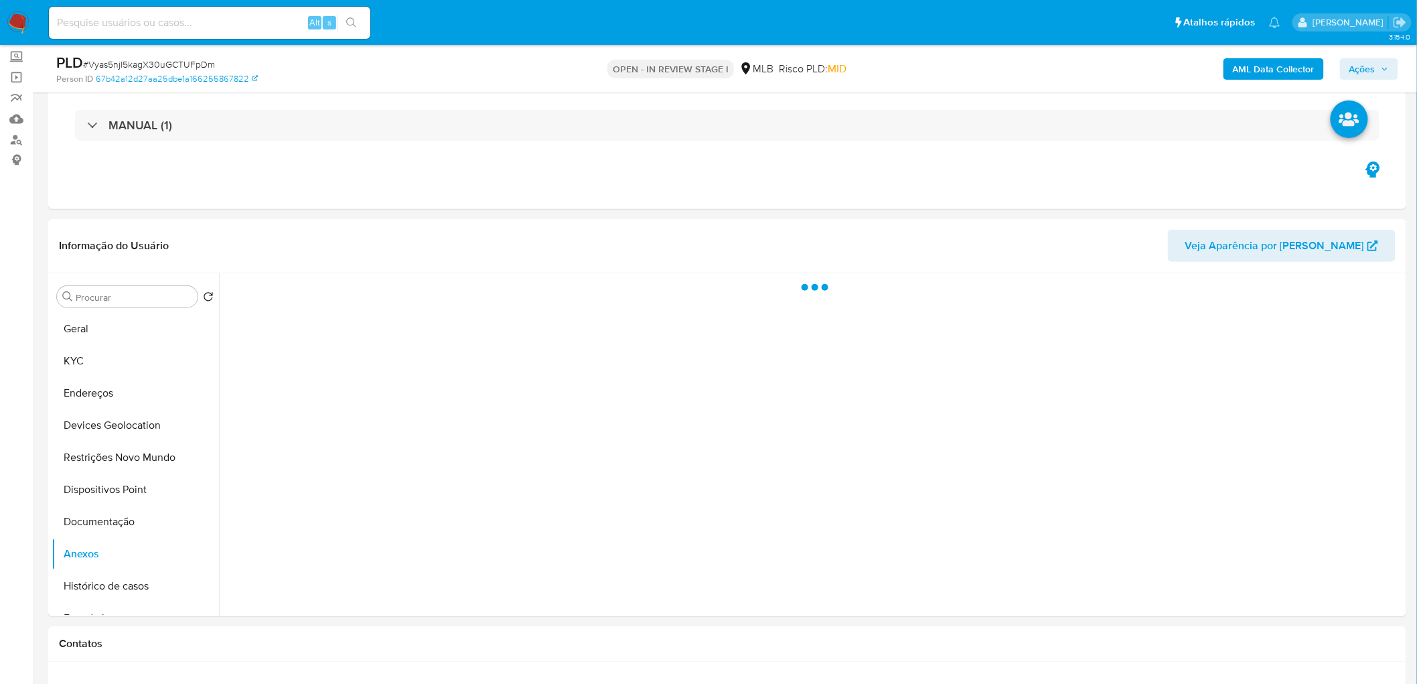
click at [1377, 65] on span "Ações" at bounding box center [1369, 69] width 40 height 19
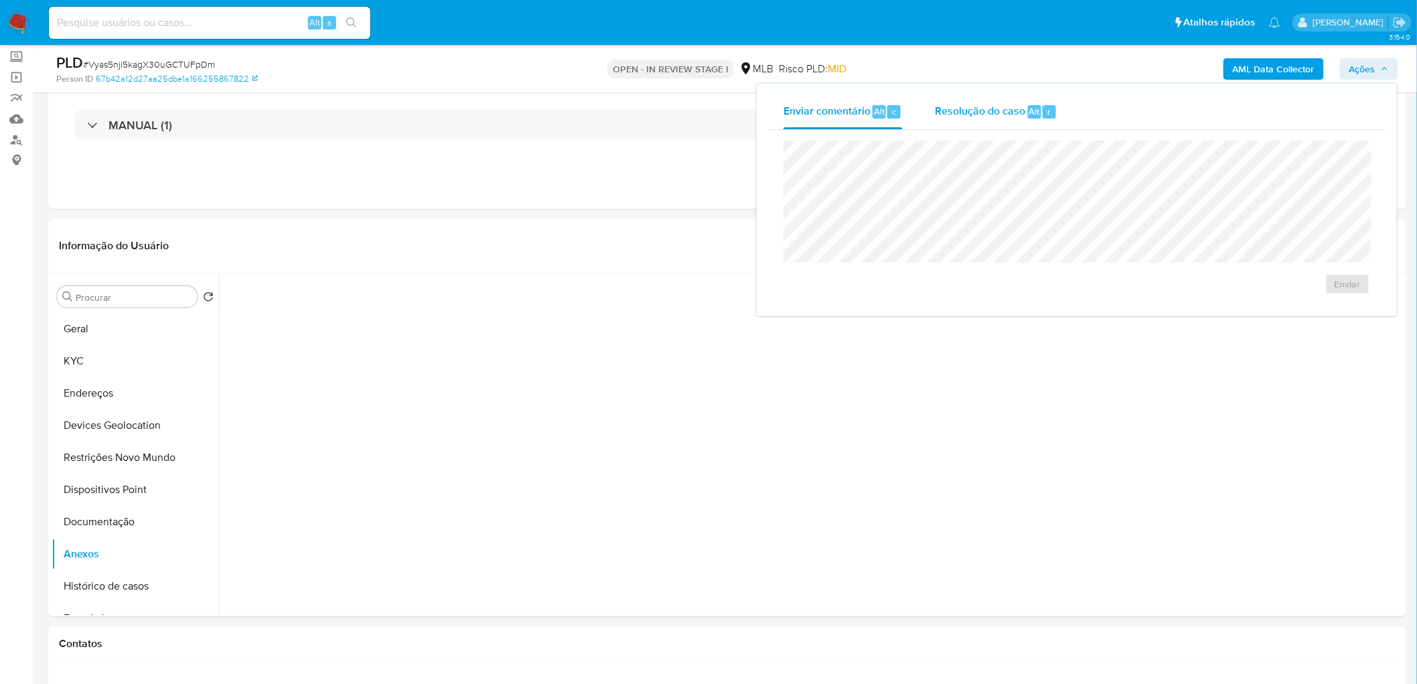
click at [1038, 116] on div "Alt" at bounding box center [1034, 111] width 13 height 13
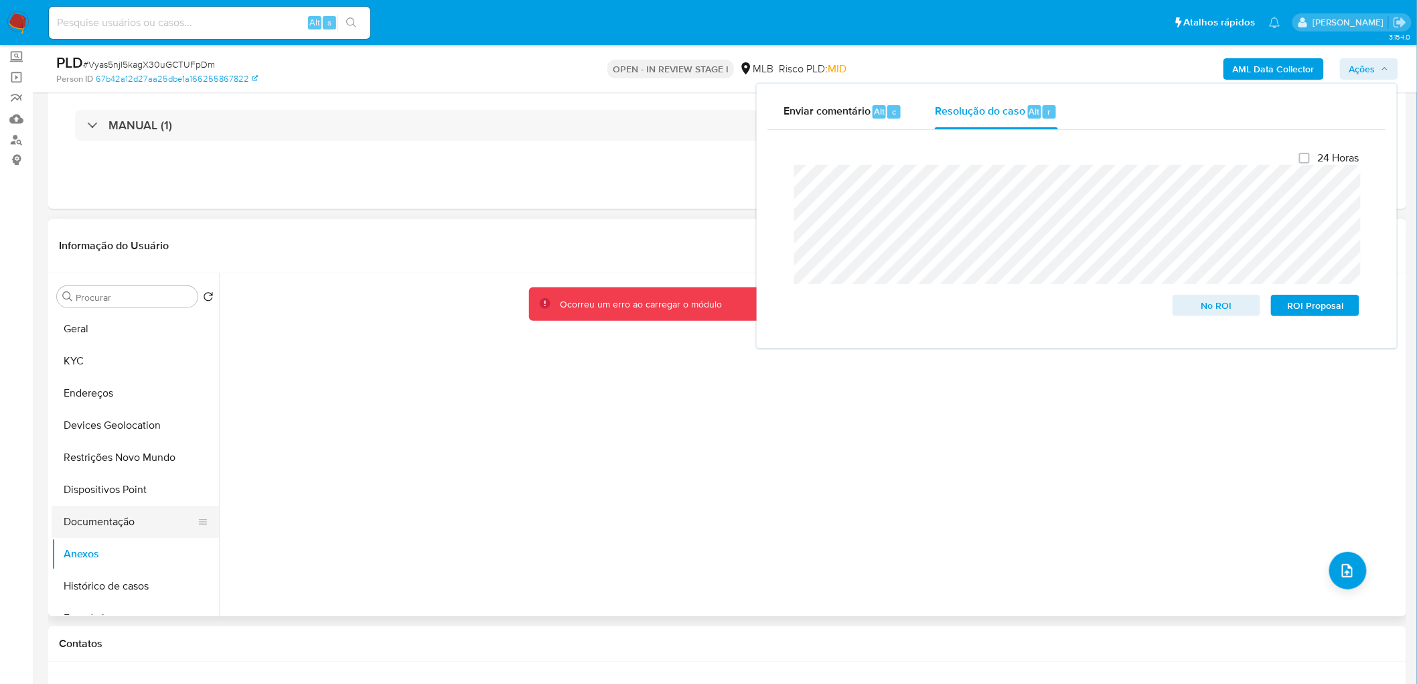
click at [145, 521] on button "Documentação" at bounding box center [130, 522] width 157 height 32
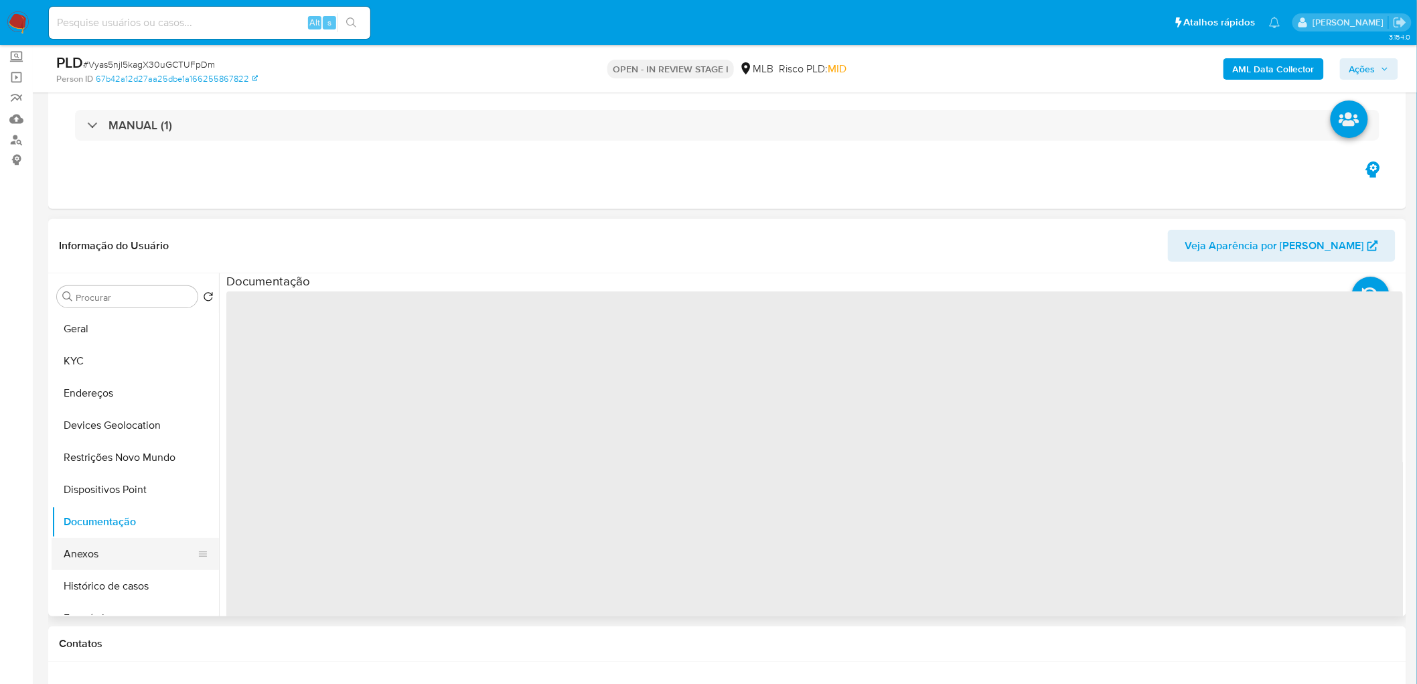
click at [123, 551] on button "Anexos" at bounding box center [130, 554] width 157 height 32
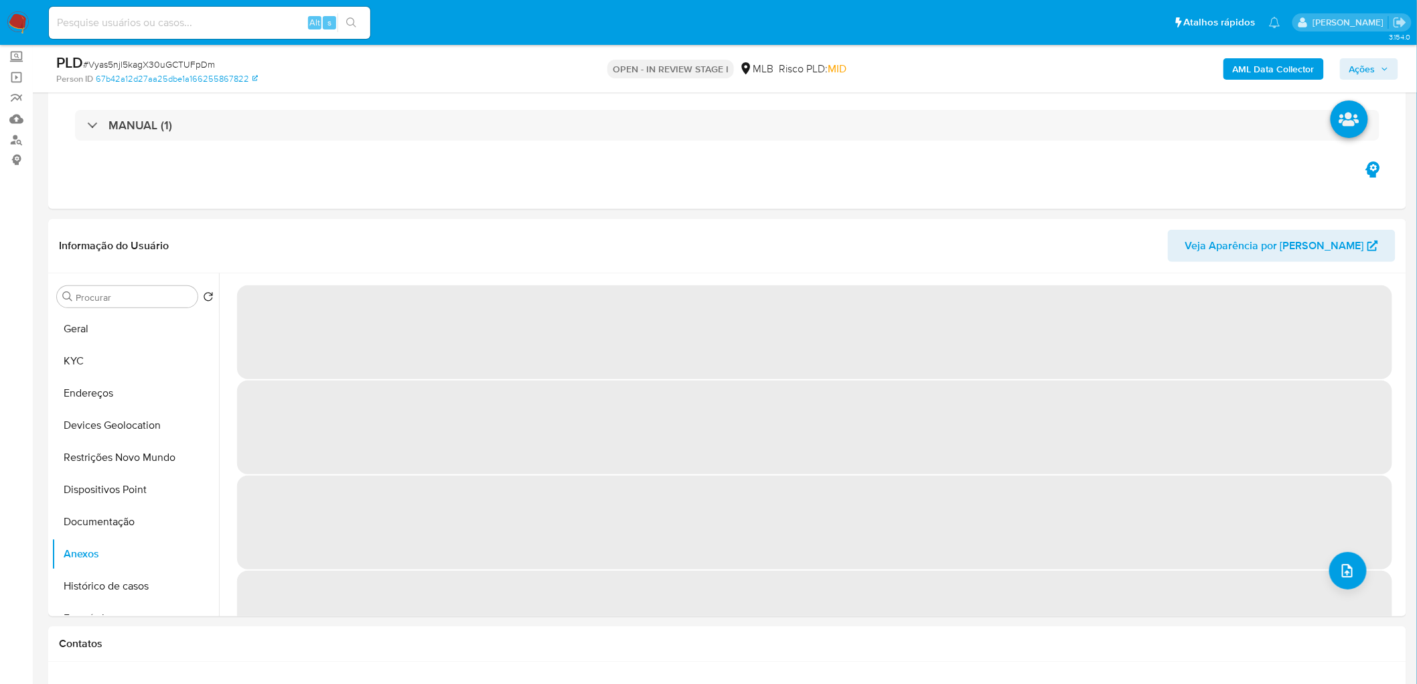
click at [1390, 75] on button "Ações" at bounding box center [1369, 68] width 58 height 21
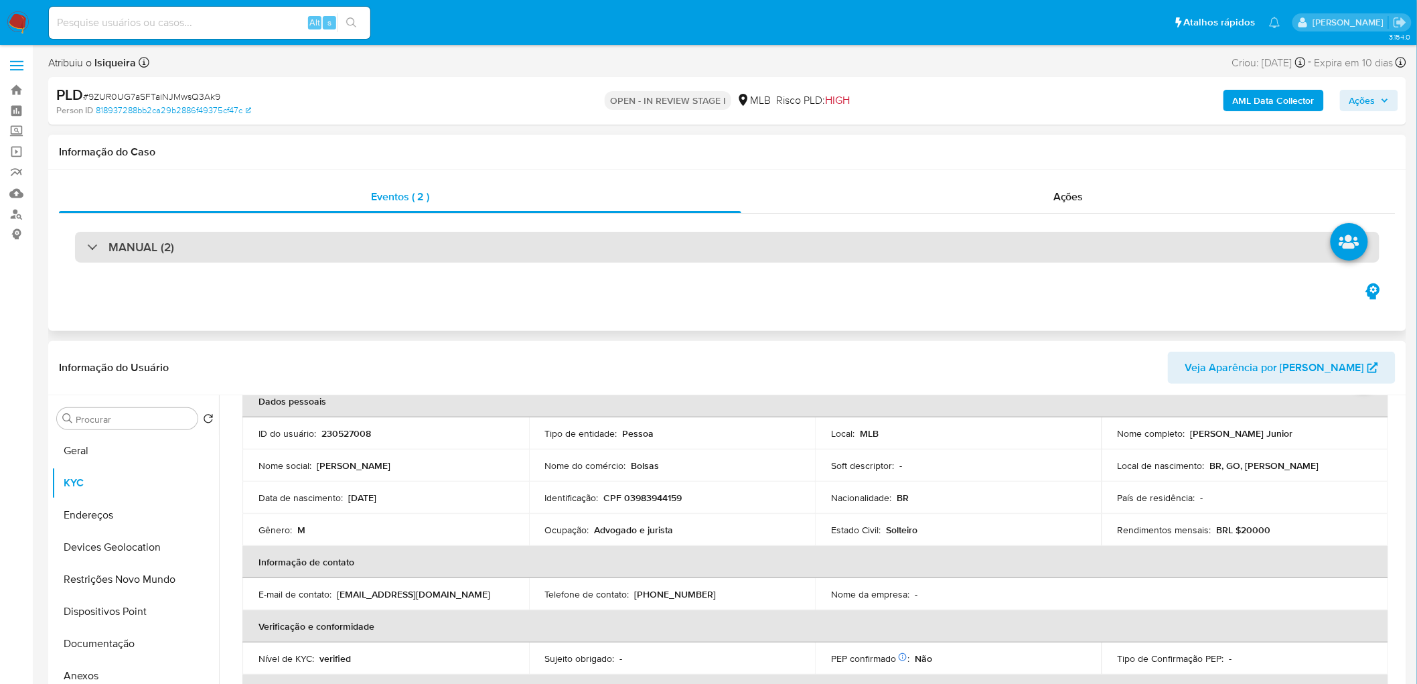
click at [248, 239] on div "MANUAL (2)" at bounding box center [727, 247] width 1304 height 31
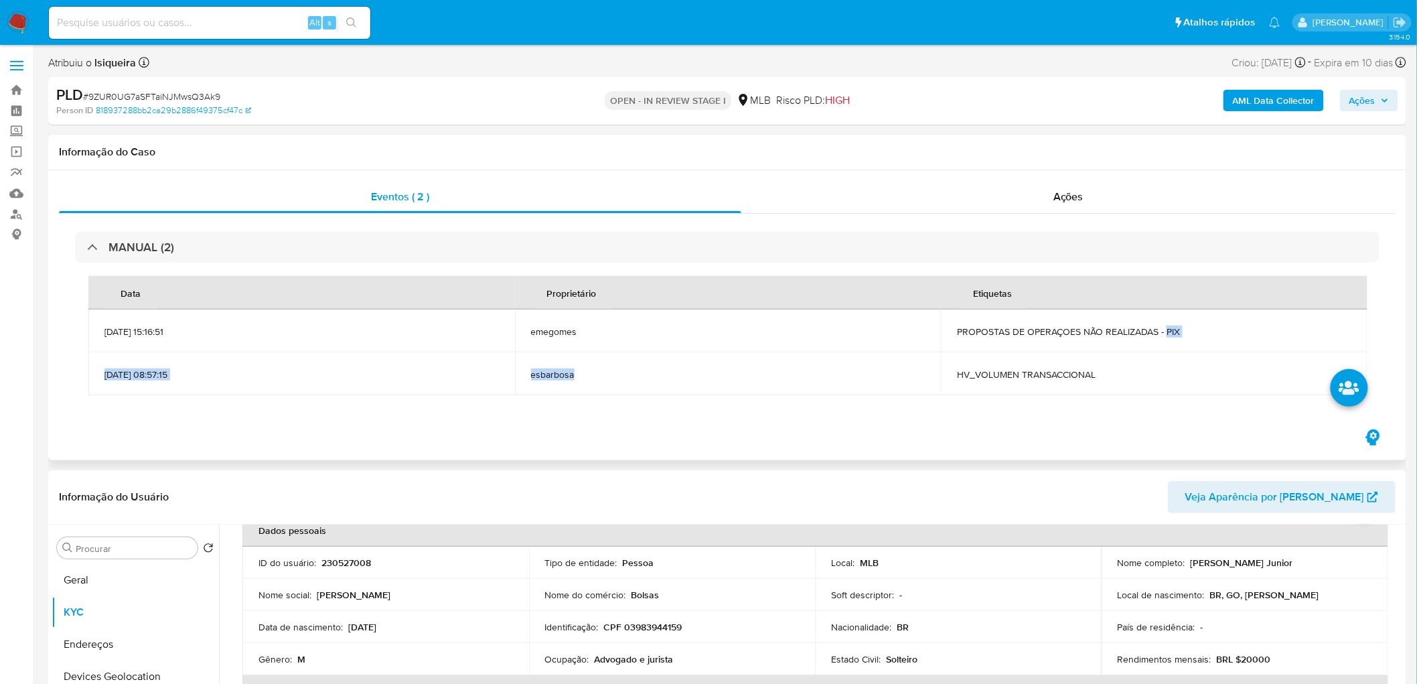
drag, startPoint x: 1166, startPoint y: 326, endPoint x: 939, endPoint y: 366, distance: 231.1
click at [939, 366] on tbody "14/07/2025 15:16:51 emegomes PROPOSTAS DE OPERAÇOES NÃO REALIZADAS - PIX 15/07/…" at bounding box center [727, 352] width 1279 height 86
click at [492, 185] on div "Eventos ( 2 )" at bounding box center [400, 197] width 682 height 32
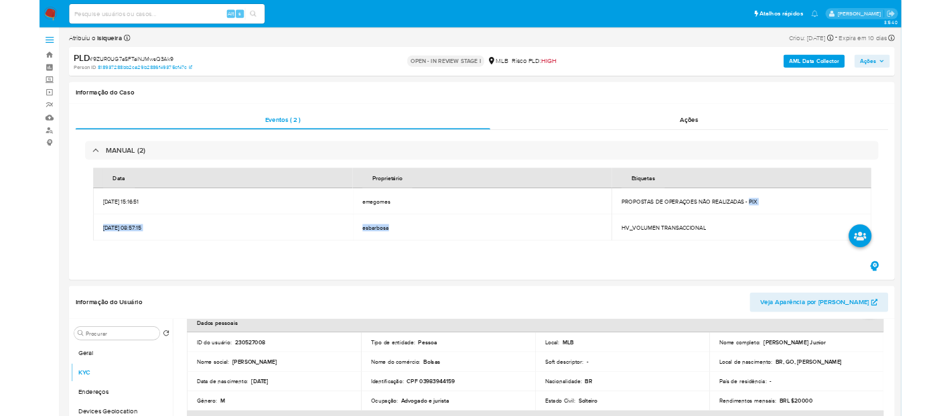
scroll to position [74, 0]
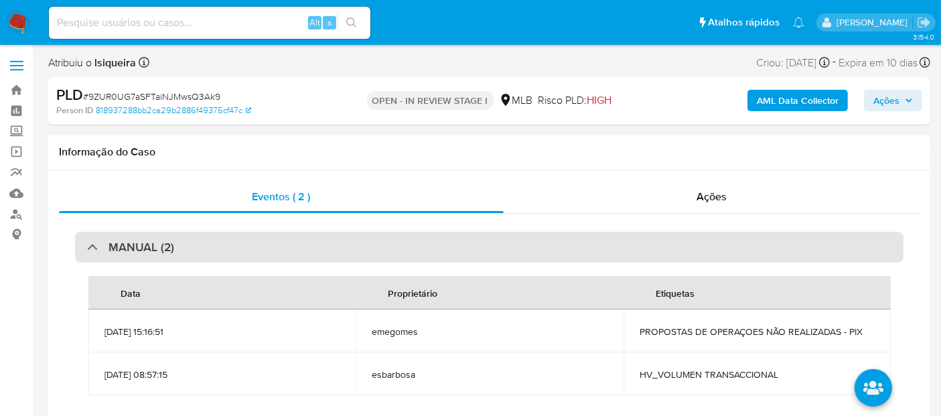
click at [123, 249] on h3 "MANUAL (2)" at bounding box center [141, 247] width 66 height 15
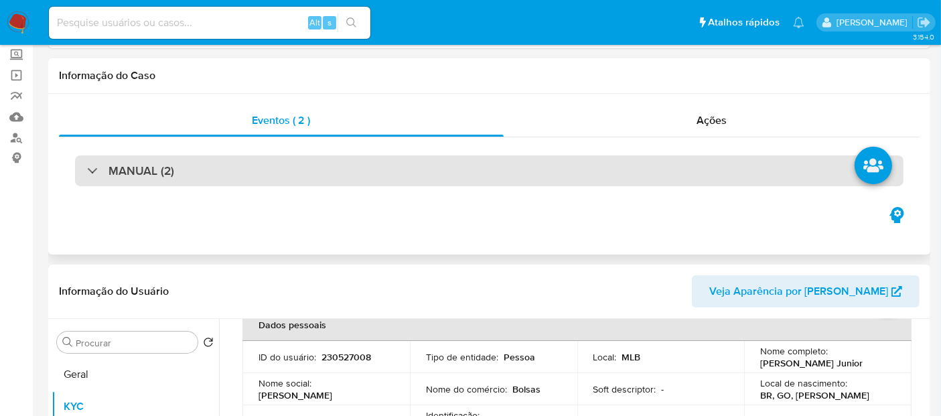
scroll to position [149, 0]
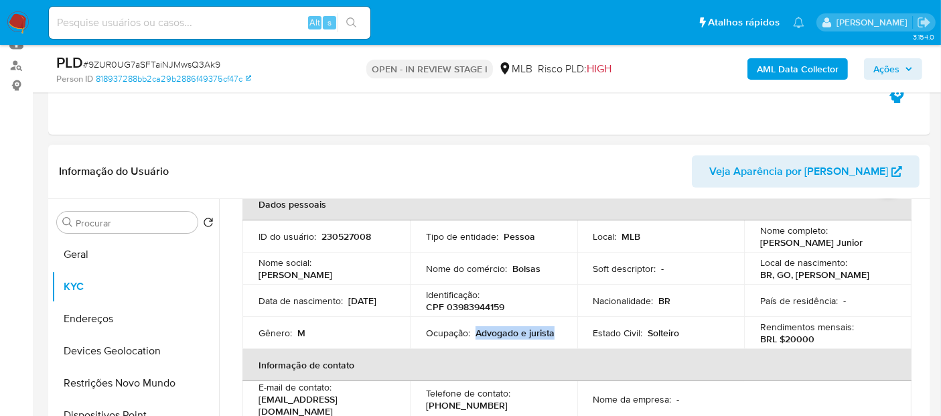
drag, startPoint x: 556, startPoint y: 334, endPoint x: 475, endPoint y: 337, distance: 81.7
click at [475, 337] on div "Ocupação : Advogado e jurista" at bounding box center [493, 333] width 135 height 12
copy p "Advogado e jurista"
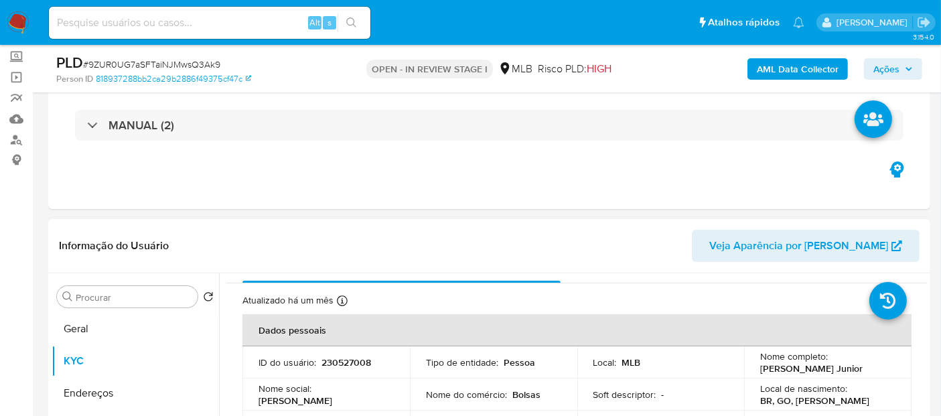
scroll to position [0, 0]
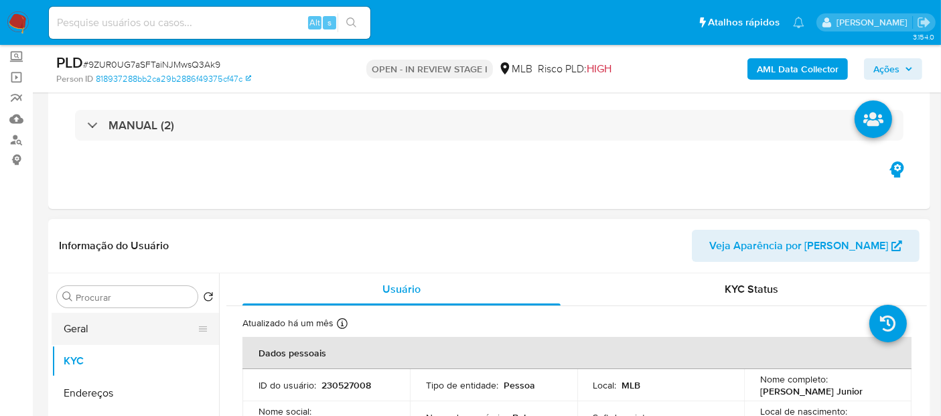
click at [92, 323] on button "Geral" at bounding box center [130, 329] width 157 height 32
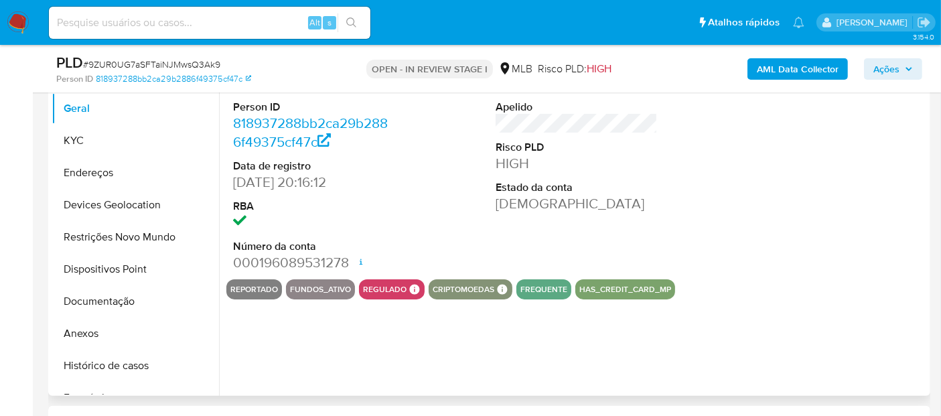
scroll to position [297, 0]
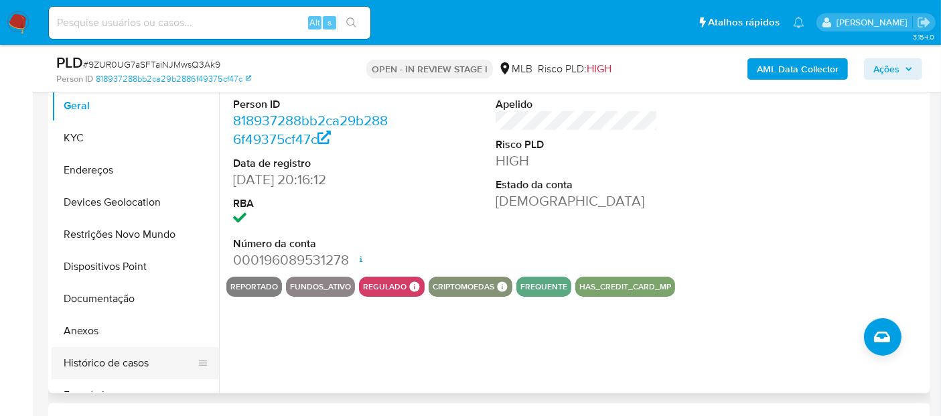
click at [116, 362] on button "Histórico de casos" at bounding box center [130, 363] width 157 height 32
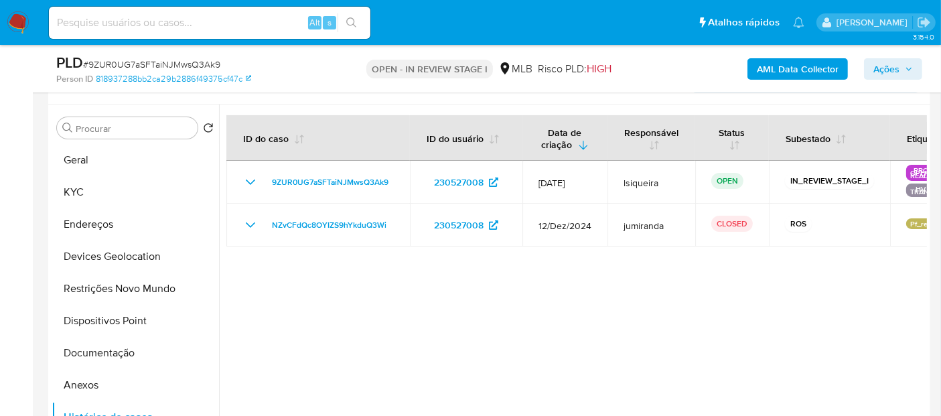
scroll to position [223, 0]
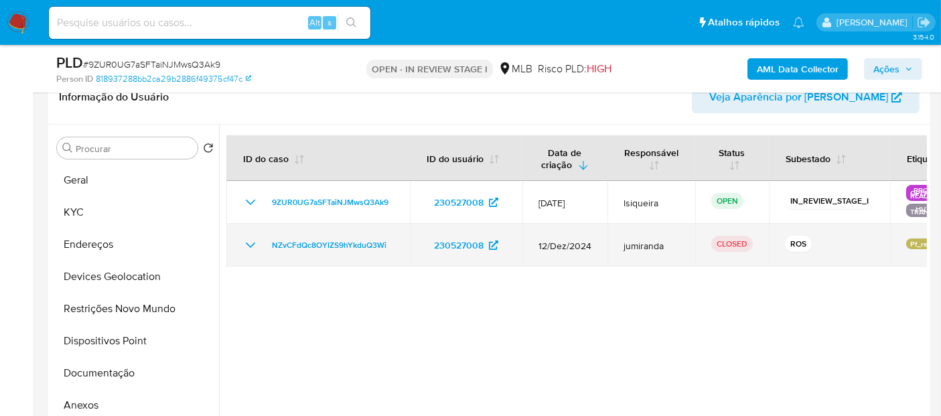
click at [253, 247] on icon "Mostrar/Ocultar" at bounding box center [250, 245] width 16 height 16
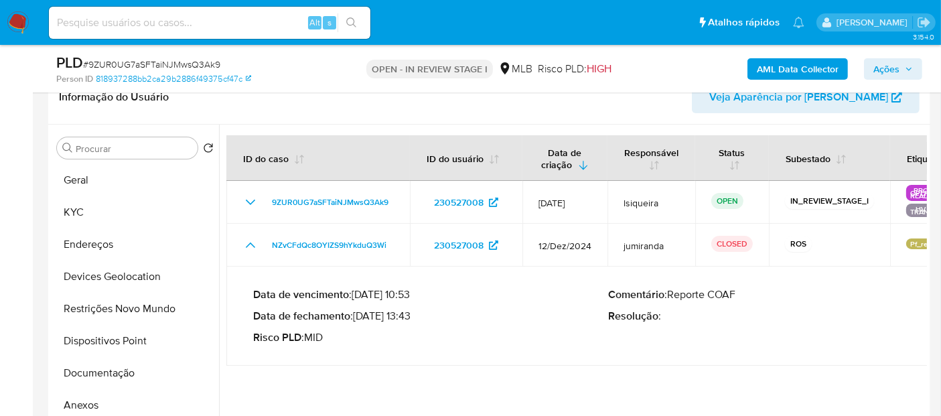
drag, startPoint x: 356, startPoint y: 315, endPoint x: 408, endPoint y: 315, distance: 52.2
click at [408, 315] on p "Data de fechamento : 17/01/2025 13:43" at bounding box center [431, 315] width 356 height 13
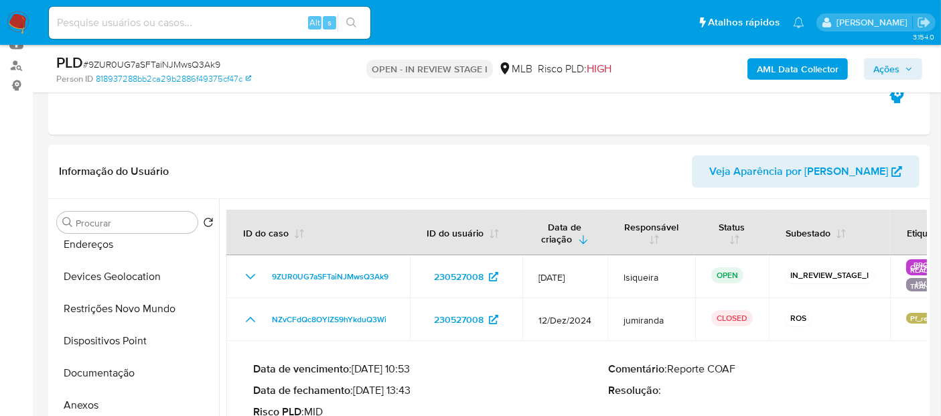
scroll to position [297, 0]
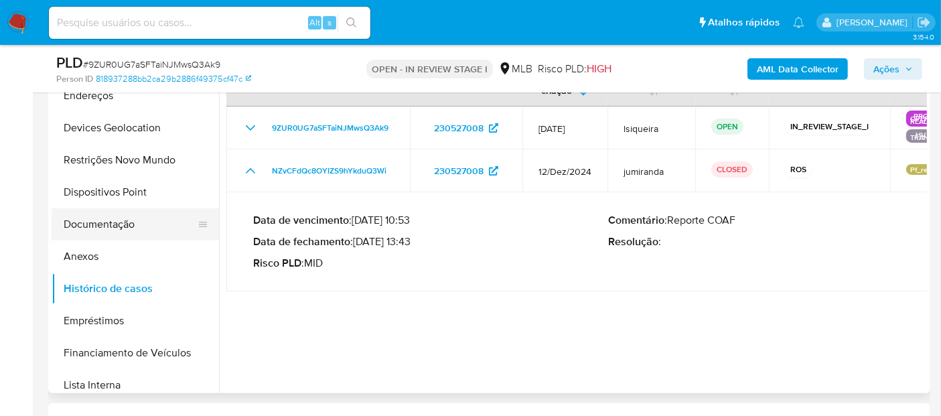
click at [105, 228] on button "Documentação" at bounding box center [130, 224] width 157 height 32
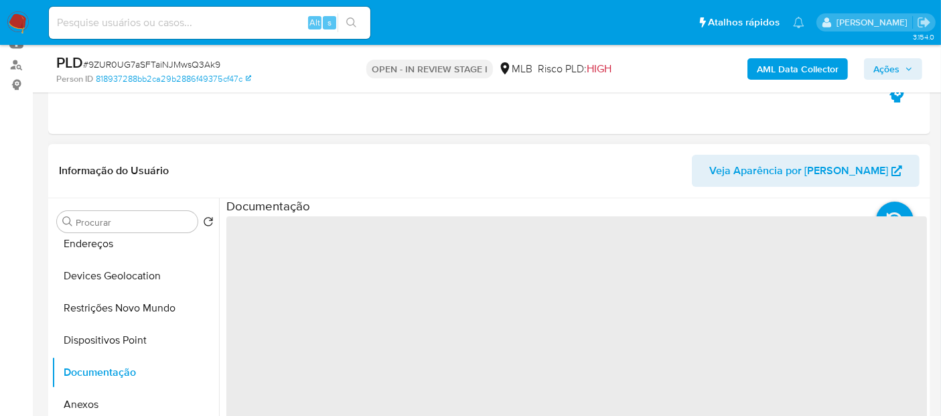
scroll to position [223, 0]
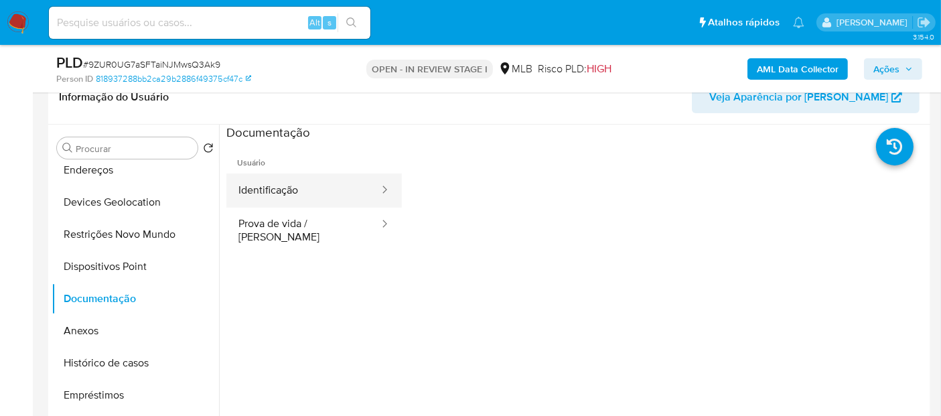
click at [309, 199] on button "Identificação" at bounding box center [303, 190] width 154 height 34
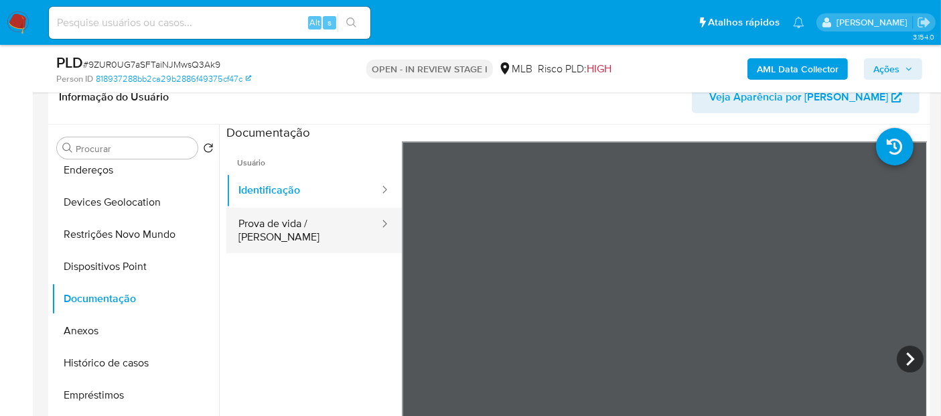
click at [327, 226] on button "Prova de vida / Selfie" at bounding box center [303, 231] width 154 height 46
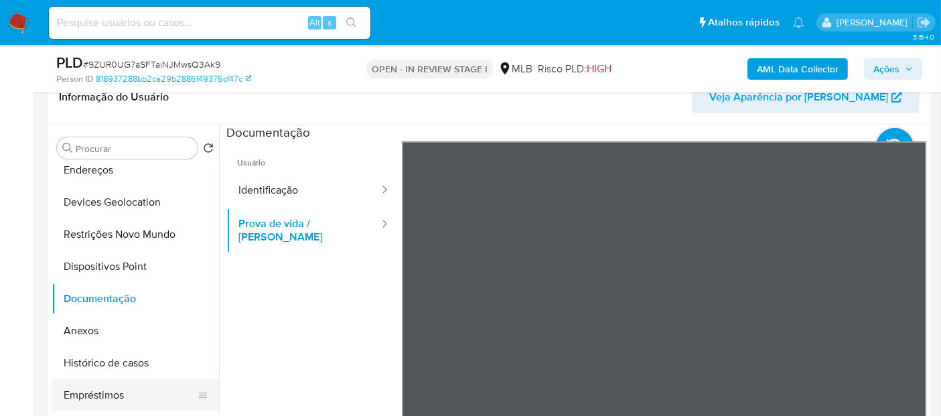
scroll to position [149, 0]
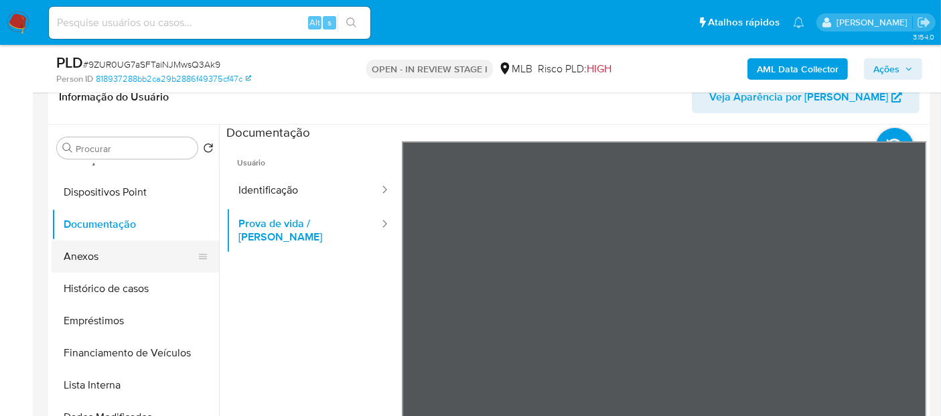
click at [124, 259] on button "Anexos" at bounding box center [130, 256] width 157 height 32
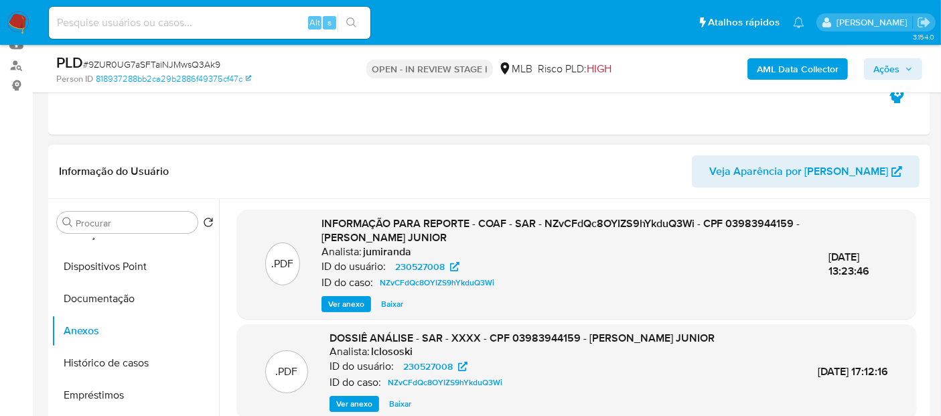
click at [343, 305] on span "Ver anexo" at bounding box center [346, 303] width 36 height 13
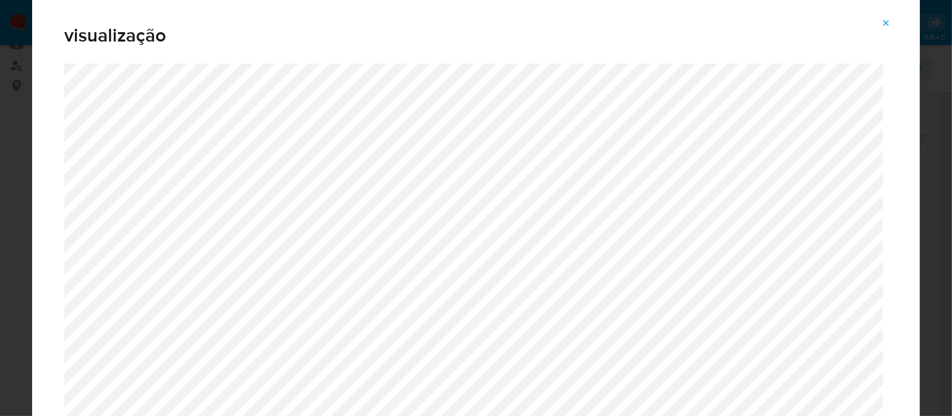
click at [889, 25] on icon "Attachment preview" at bounding box center [886, 23] width 11 height 11
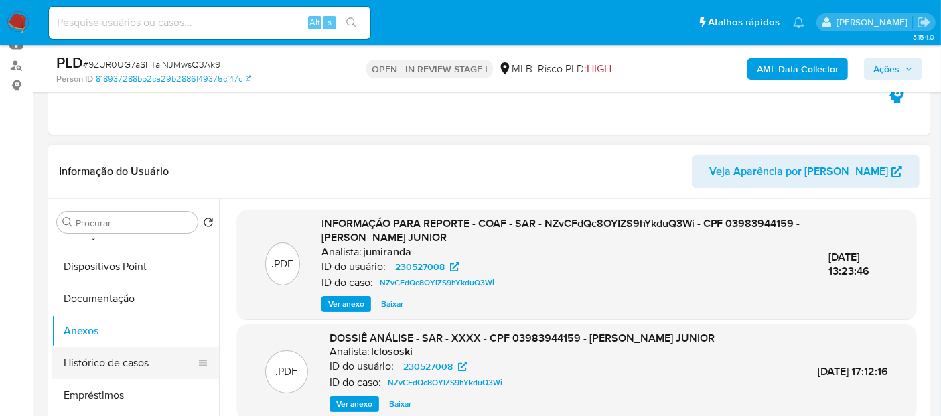
click at [141, 362] on button "Histórico de casos" at bounding box center [130, 363] width 157 height 32
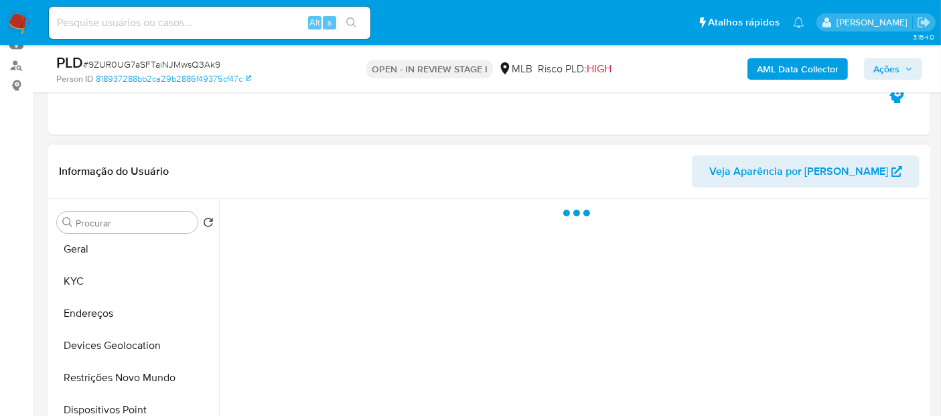
scroll to position [0, 0]
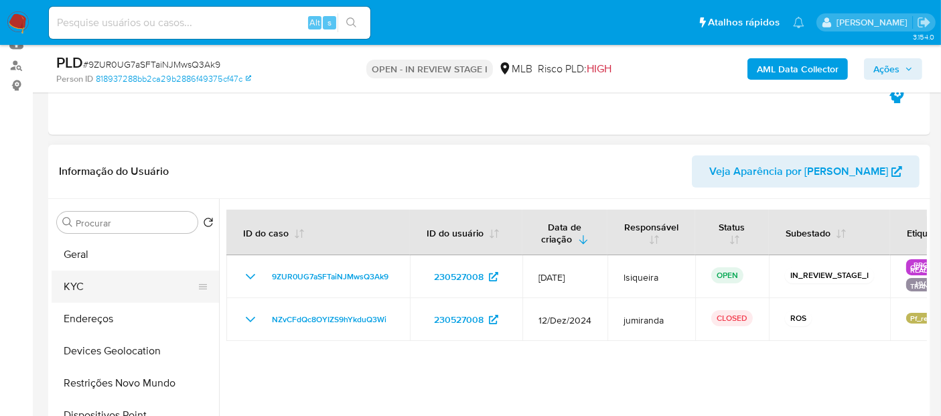
click at [137, 288] on button "KYC" at bounding box center [130, 287] width 157 height 32
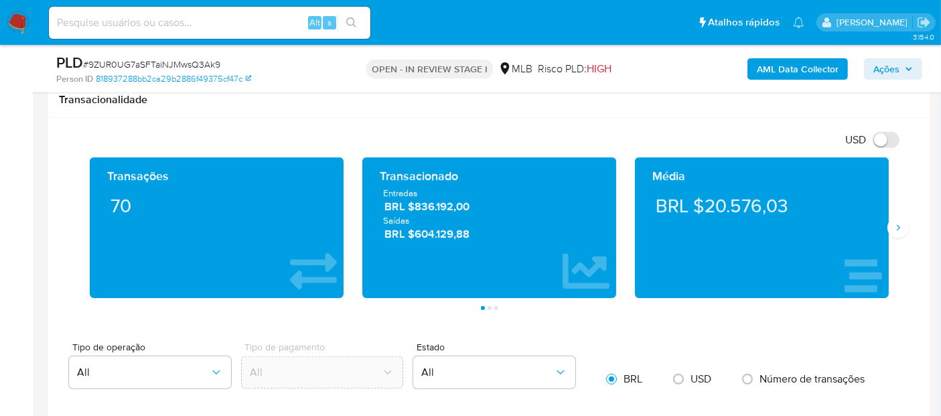
scroll to position [877, 0]
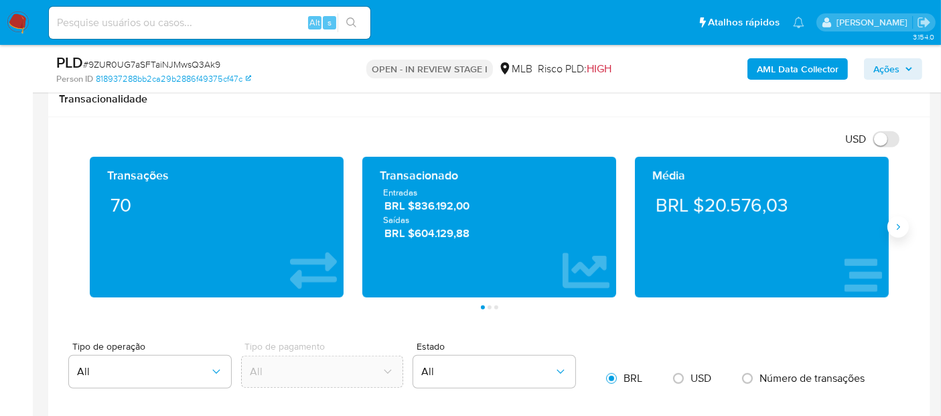
click at [896, 224] on icon "Siguiente" at bounding box center [898, 227] width 11 height 11
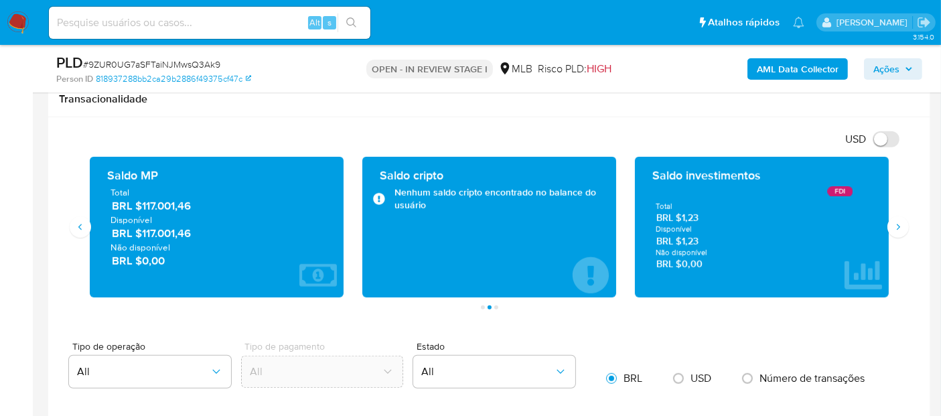
drag, startPoint x: 211, startPoint y: 241, endPoint x: 145, endPoint y: 238, distance: 65.7
click at [145, 241] on span "Não disponível" at bounding box center [216, 247] width 212 height 12
drag, startPoint x: 210, startPoint y: 226, endPoint x: 143, endPoint y: 230, distance: 67.7
click at [142, 230] on span "BRL $117.001,46" at bounding box center [217, 233] width 211 height 15
click at [896, 226] on icon "Siguiente" at bounding box center [898, 227] width 11 height 11
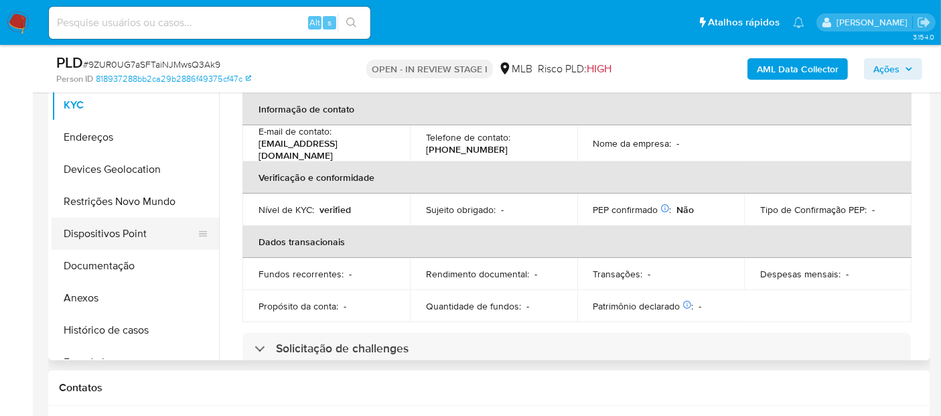
scroll to position [356, 0]
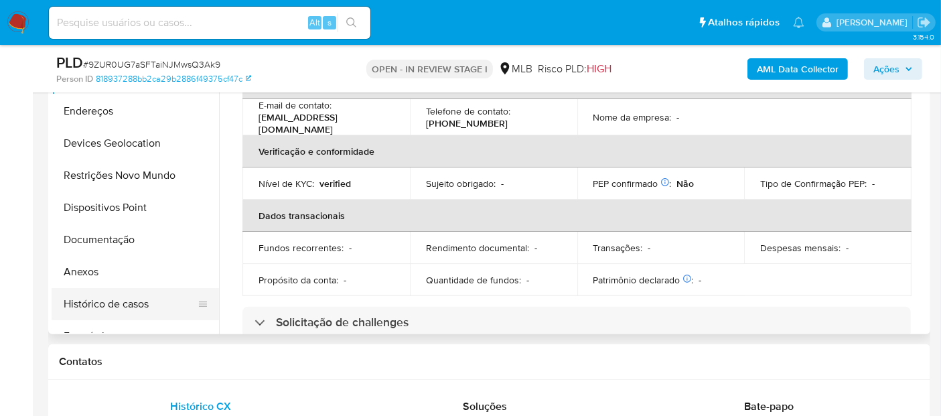
click at [123, 303] on button "Histórico de casos" at bounding box center [130, 304] width 157 height 32
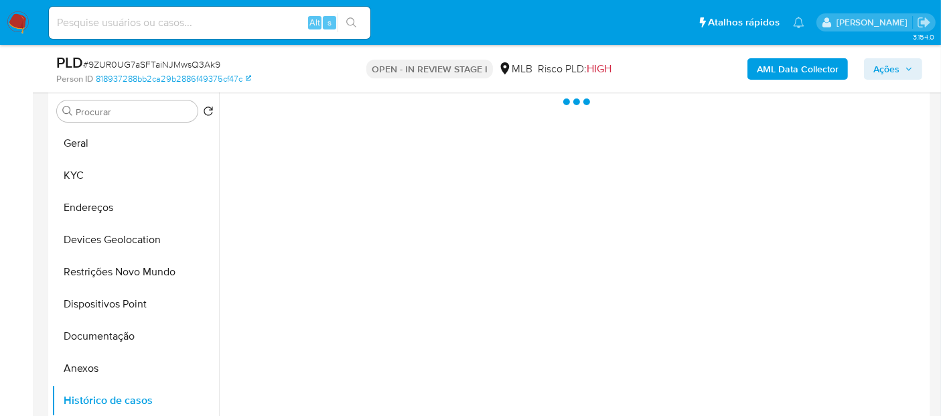
scroll to position [208, 0]
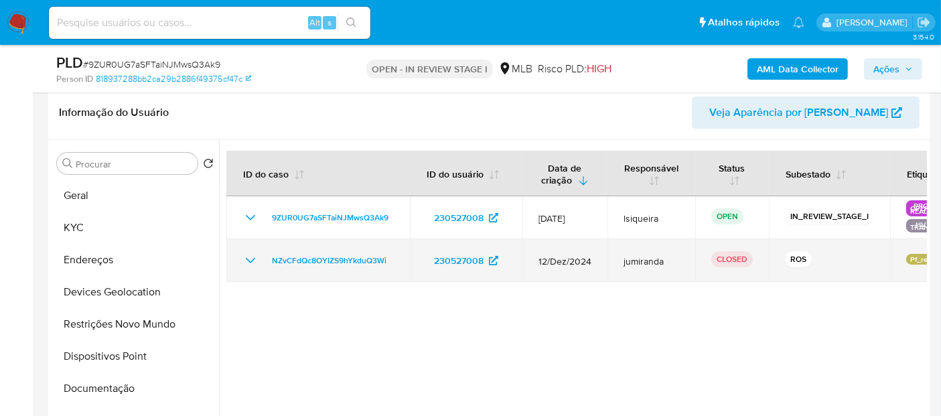
click at [249, 254] on icon "Mostrar/Ocultar" at bounding box center [250, 260] width 16 height 16
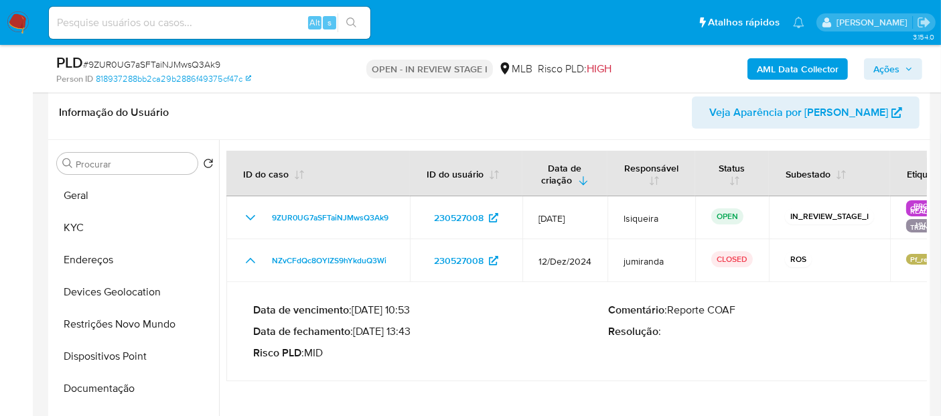
drag, startPoint x: 356, startPoint y: 329, endPoint x: 408, endPoint y: 331, distance: 52.3
click at [408, 331] on p "Data de fechamento : 17/01/2025 13:43" at bounding box center [431, 331] width 356 height 13
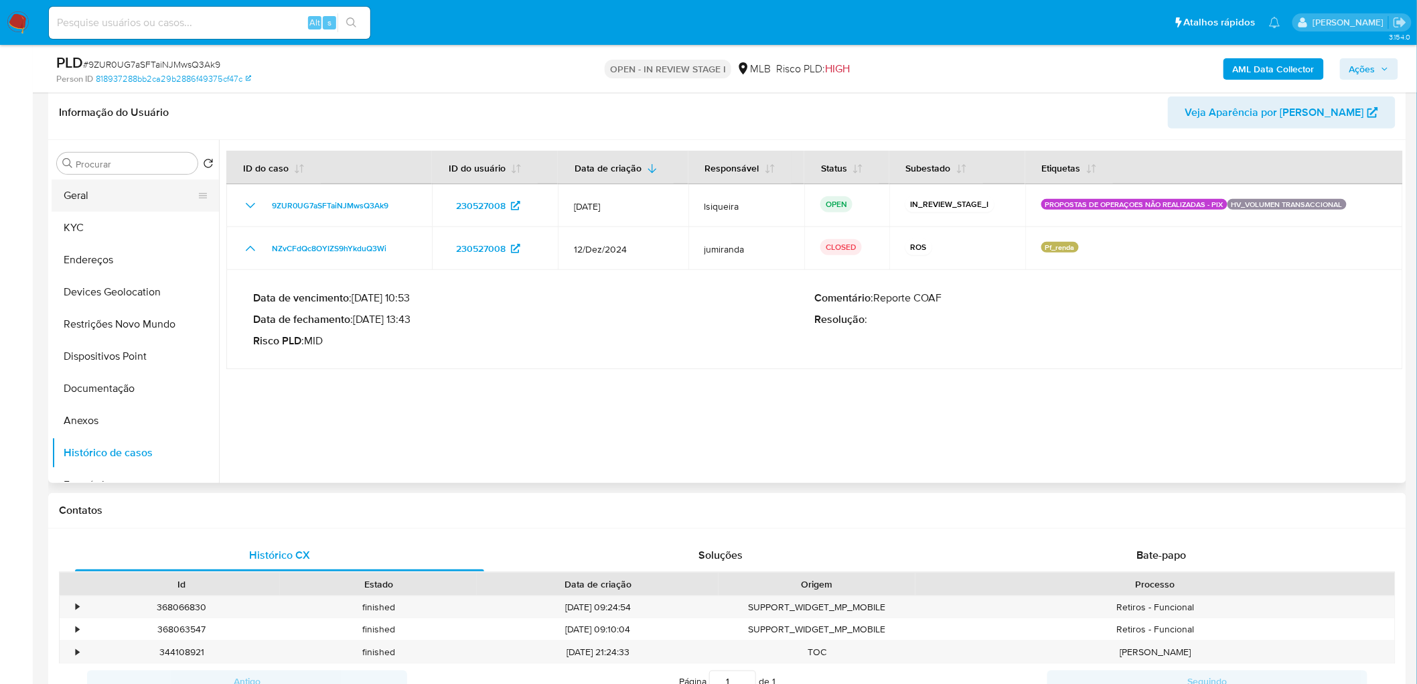
click at [111, 204] on button "Geral" at bounding box center [130, 195] width 157 height 32
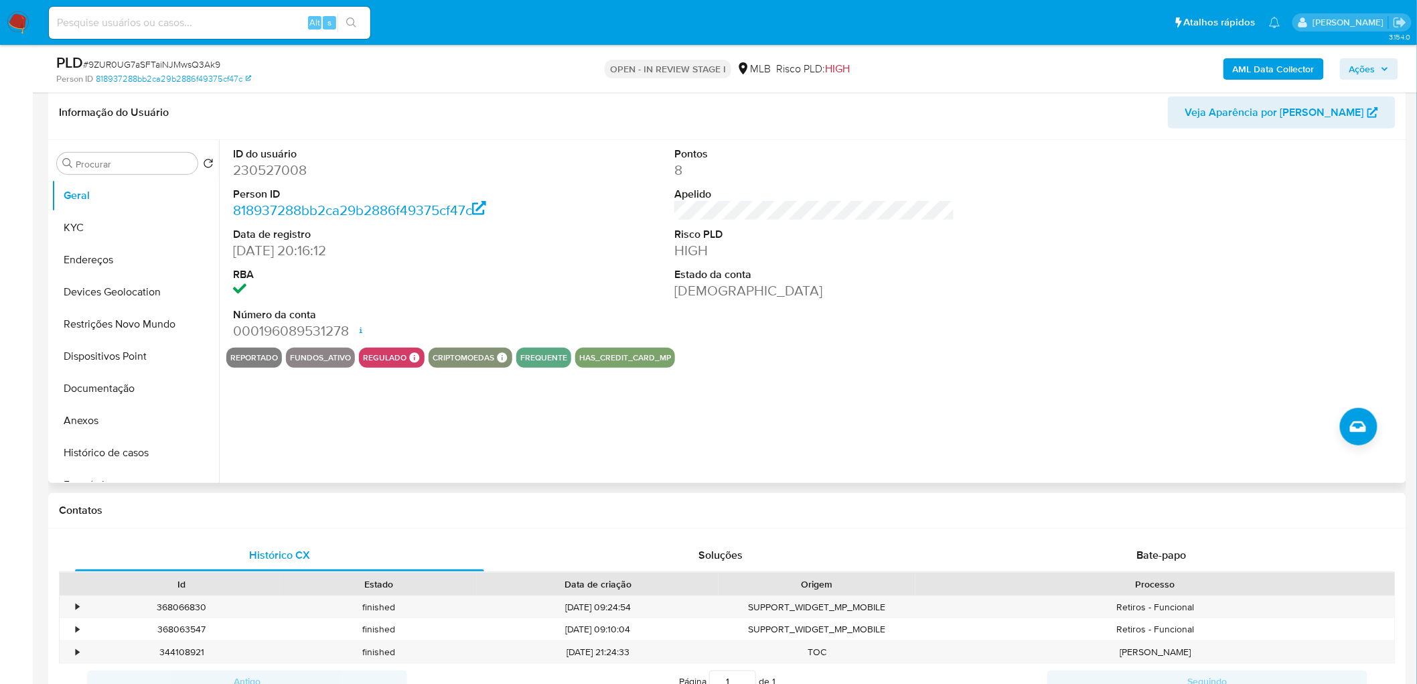
click at [559, 305] on div "ID do usuário 230527008 Person ID 818937288bb2ca29b2886f49375cf47c Data de regi…" at bounding box center [814, 244] width 1176 height 208
click at [92, 228] on button "KYC" at bounding box center [130, 228] width 157 height 32
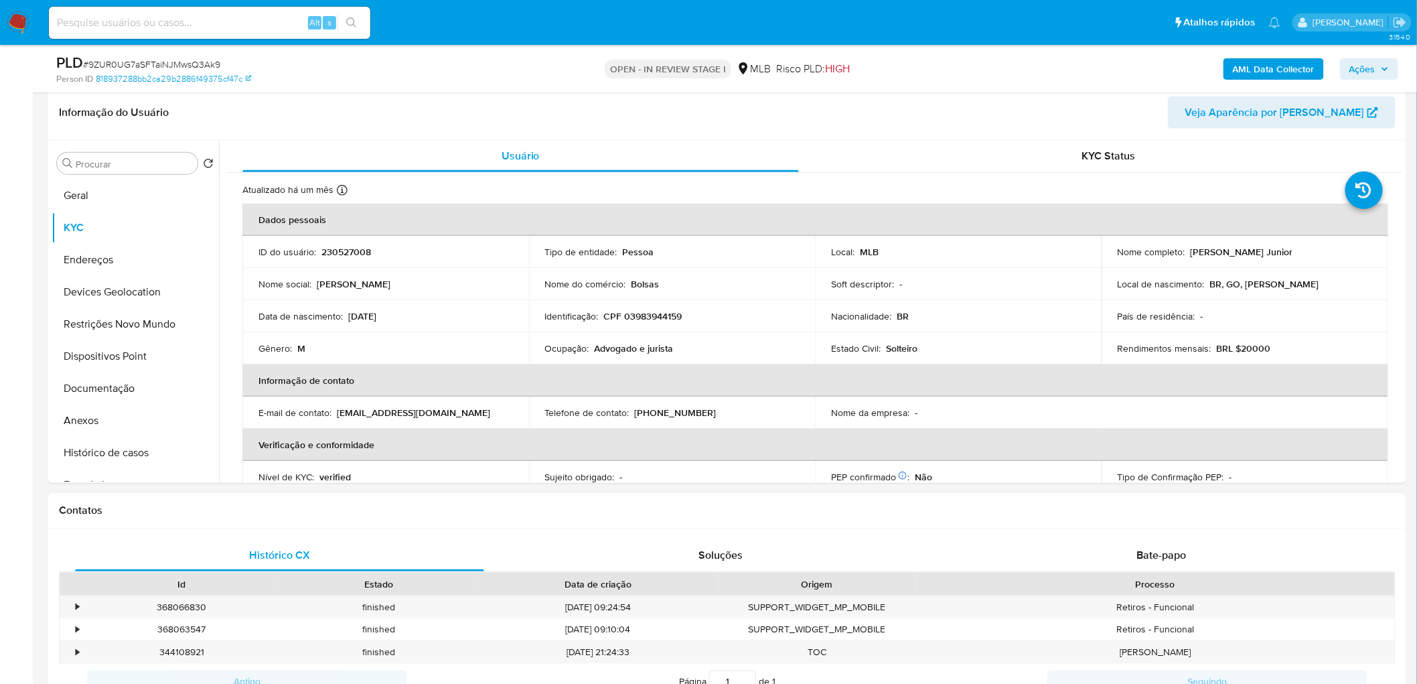
click at [630, 516] on div "Contatos" at bounding box center [727, 510] width 1358 height 35
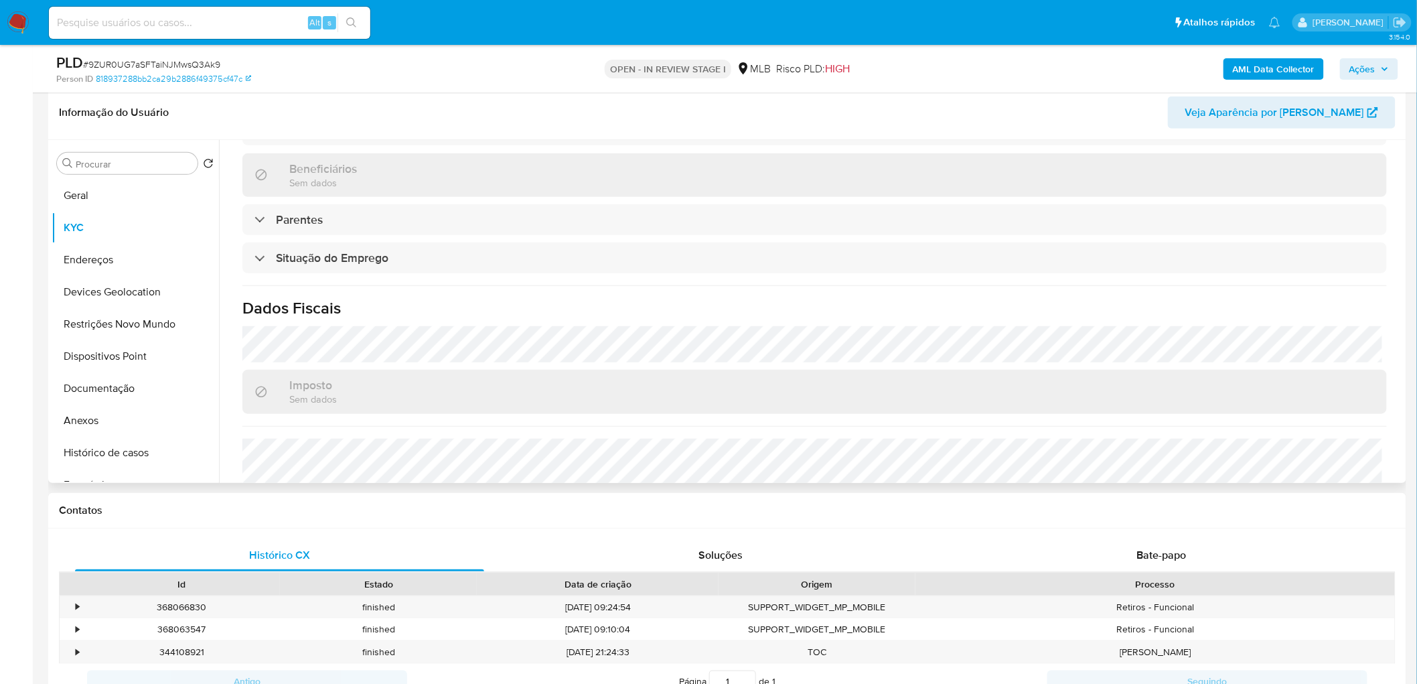
scroll to position [520, 0]
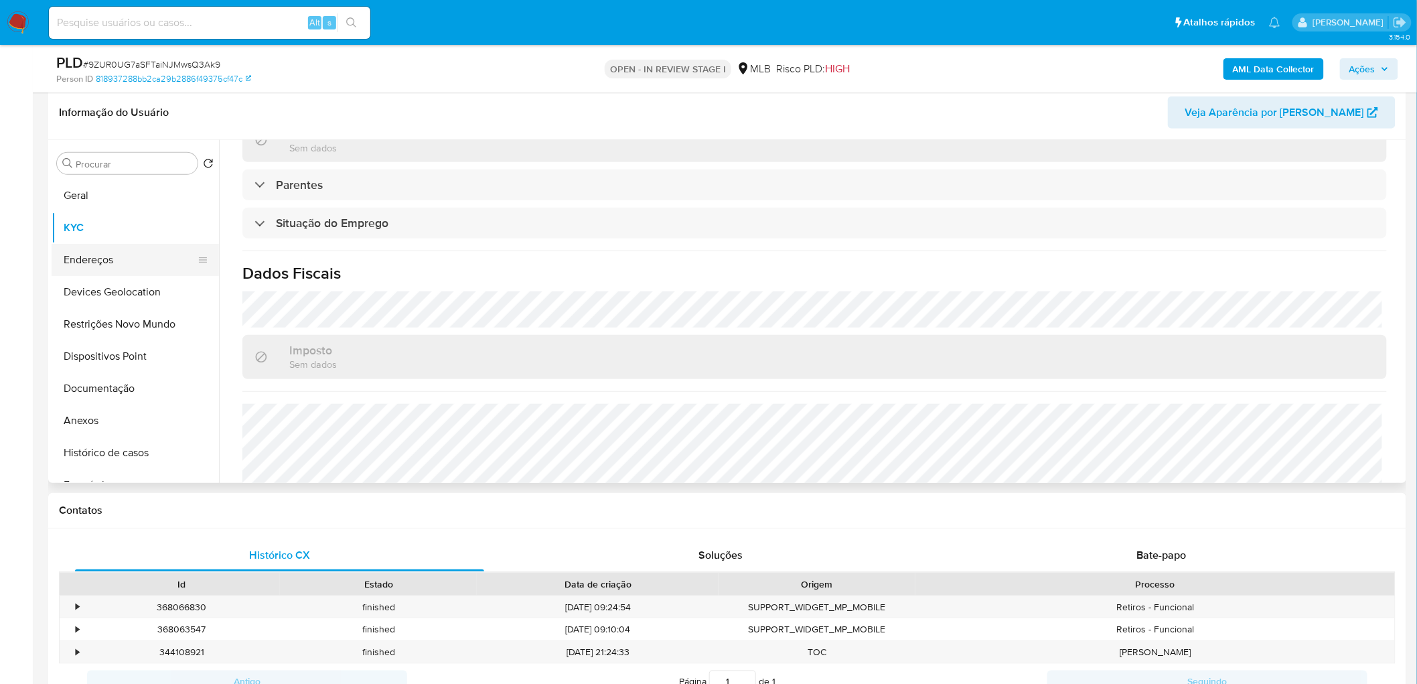
click at [98, 265] on button "Endereços" at bounding box center [130, 260] width 157 height 32
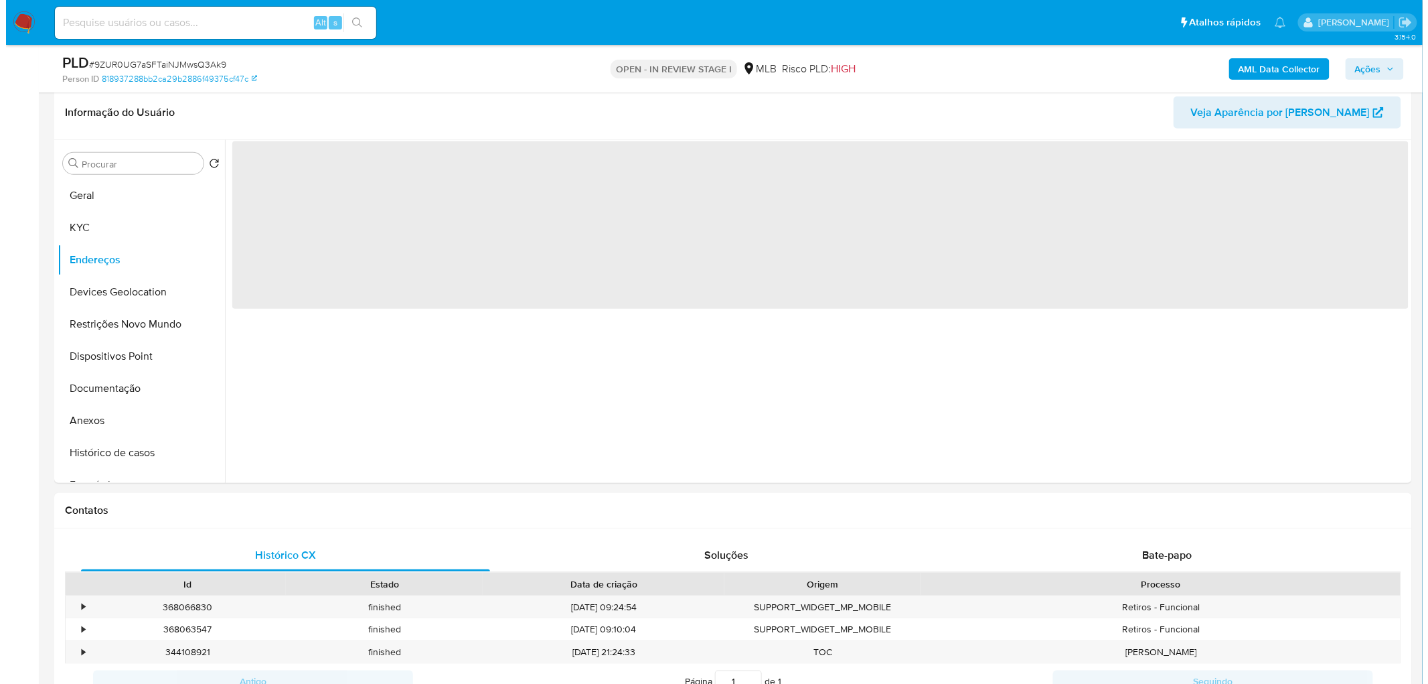
scroll to position [0, 0]
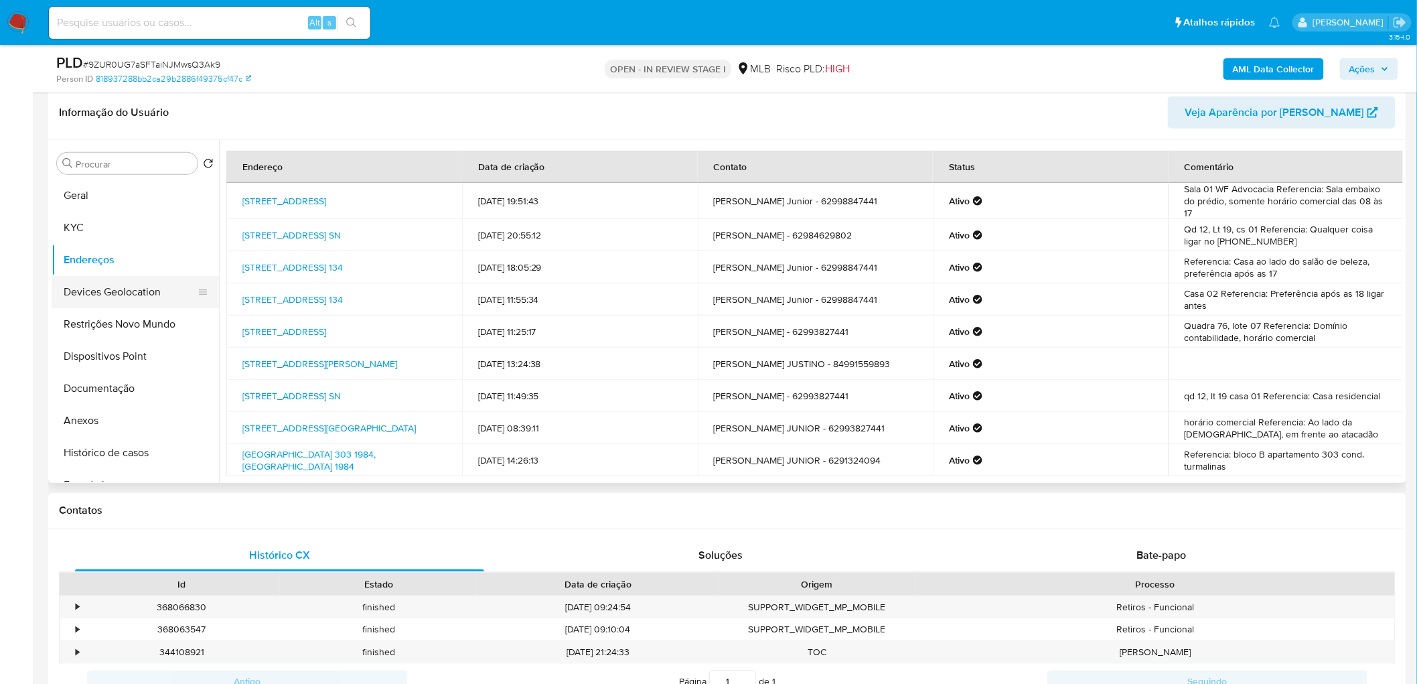
click at [143, 293] on button "Devices Geolocation" at bounding box center [130, 292] width 157 height 32
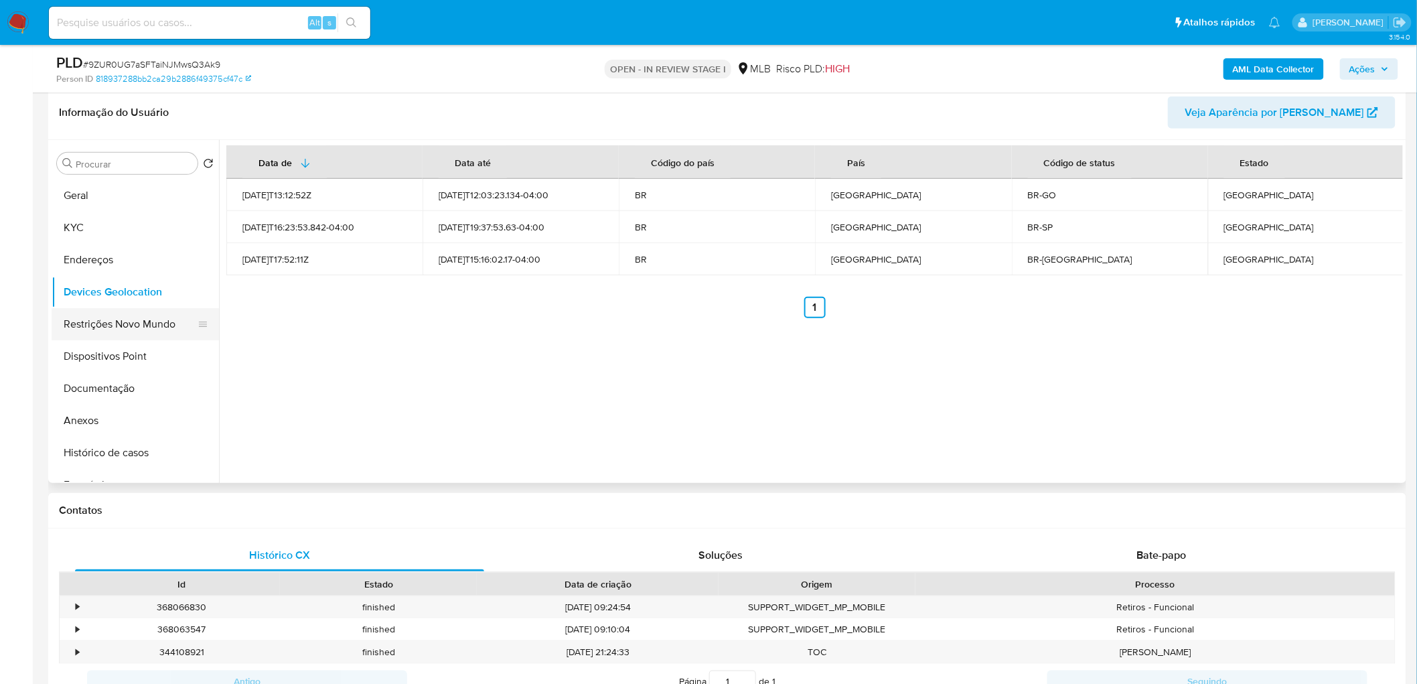
click at [154, 320] on button "Restrições Novo Mundo" at bounding box center [130, 324] width 157 height 32
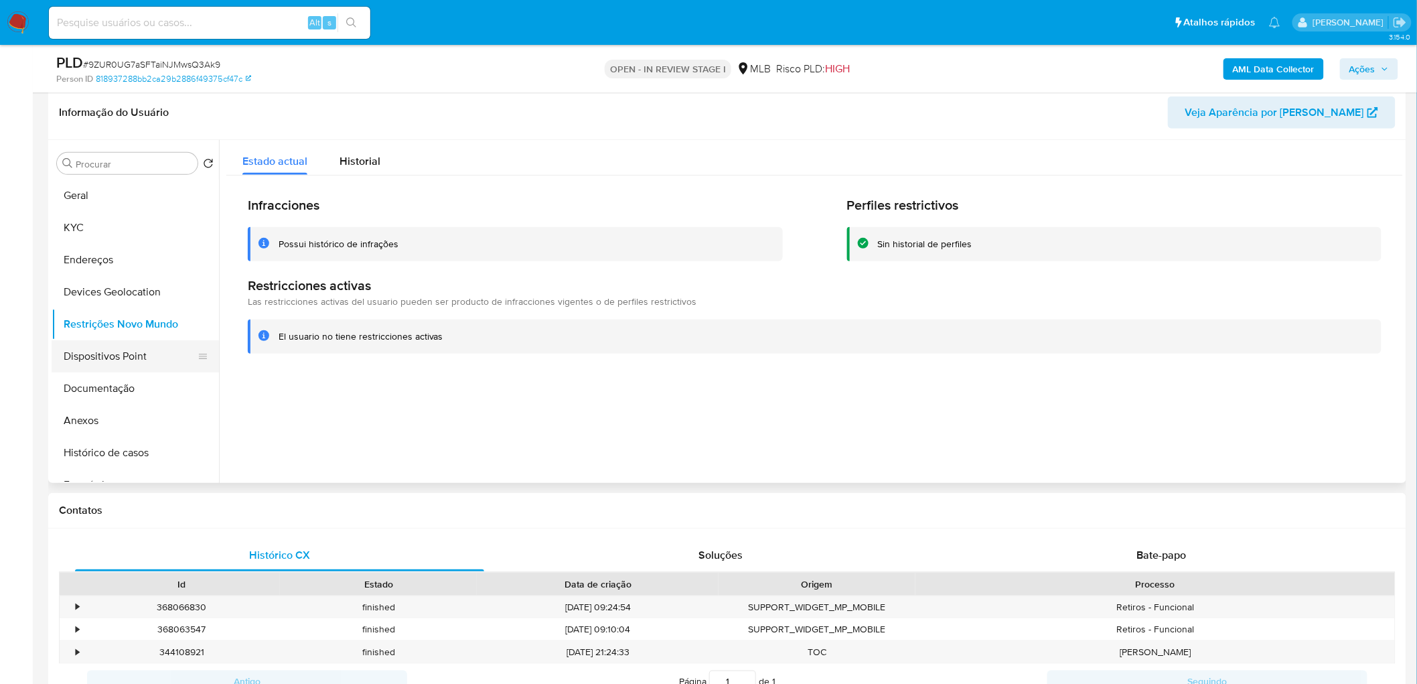
click at [108, 355] on button "Dispositivos Point" at bounding box center [130, 356] width 157 height 32
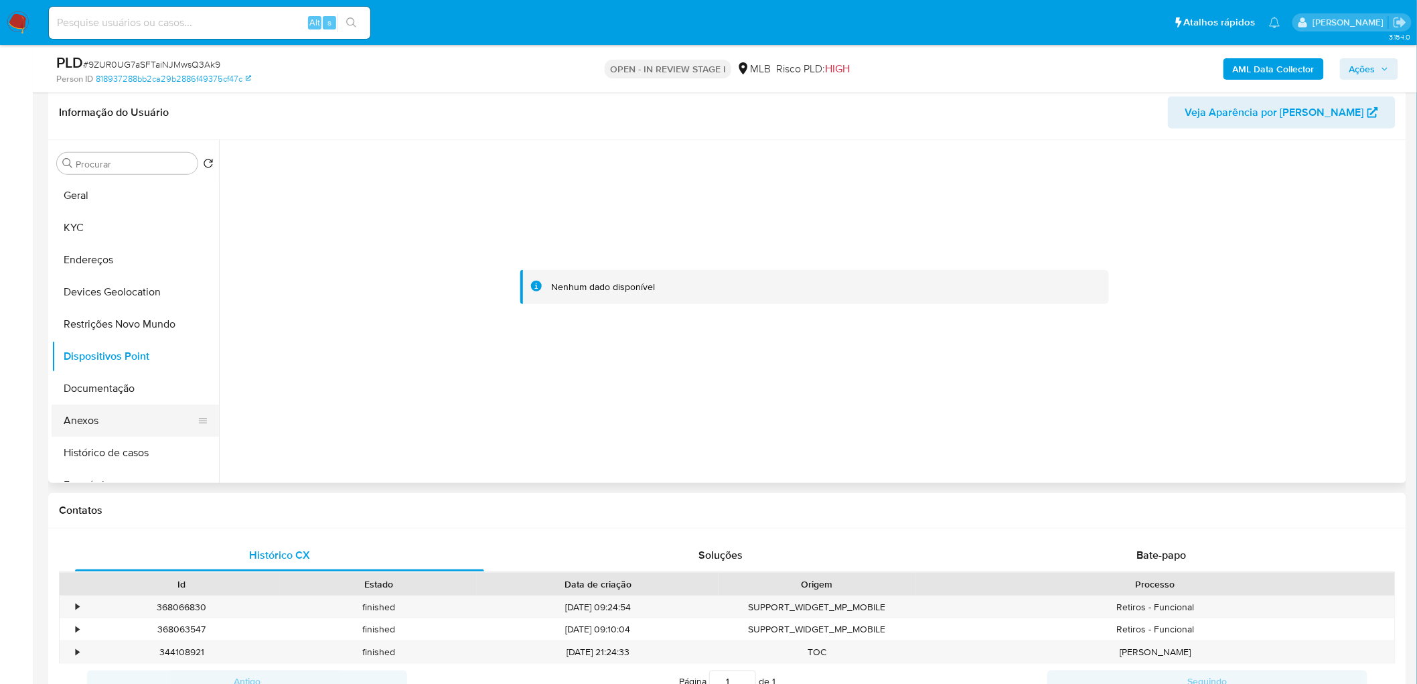
click at [108, 418] on button "Anexos" at bounding box center [130, 420] width 157 height 32
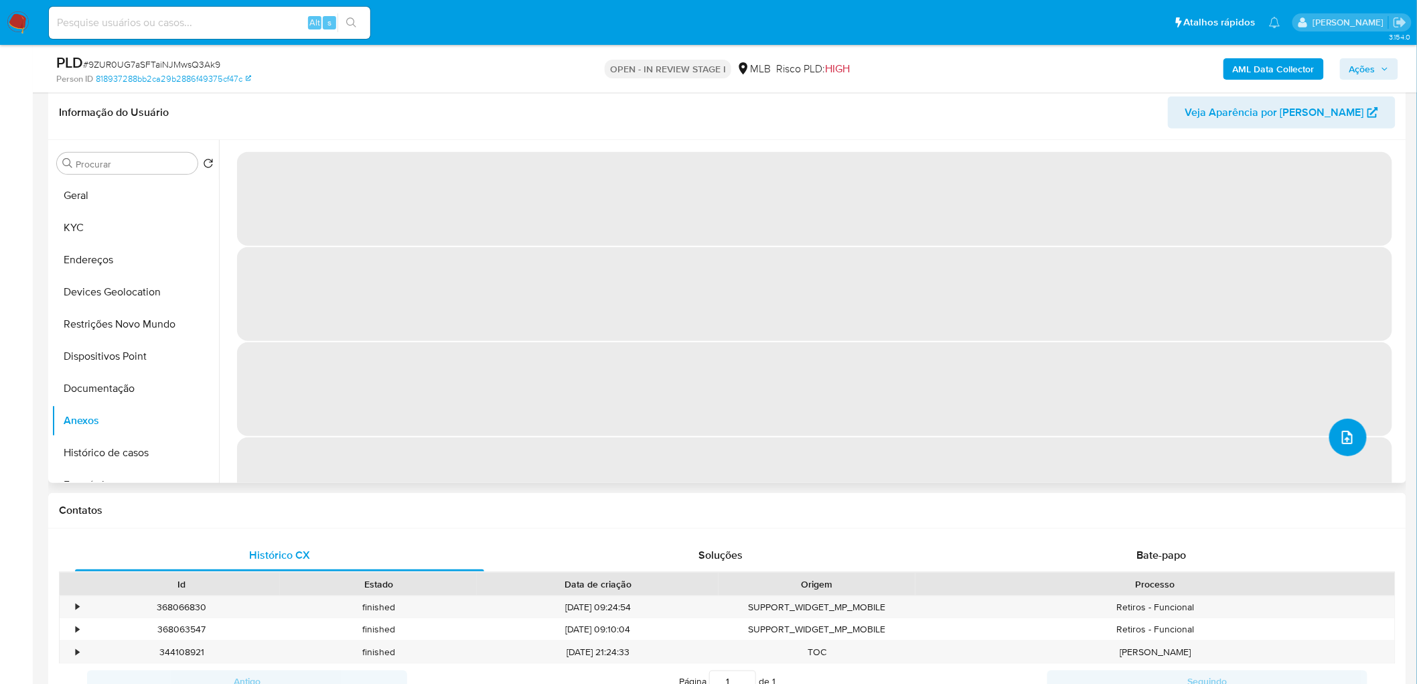
click at [1349, 438] on icon "upload-file" at bounding box center [1347, 437] width 16 height 16
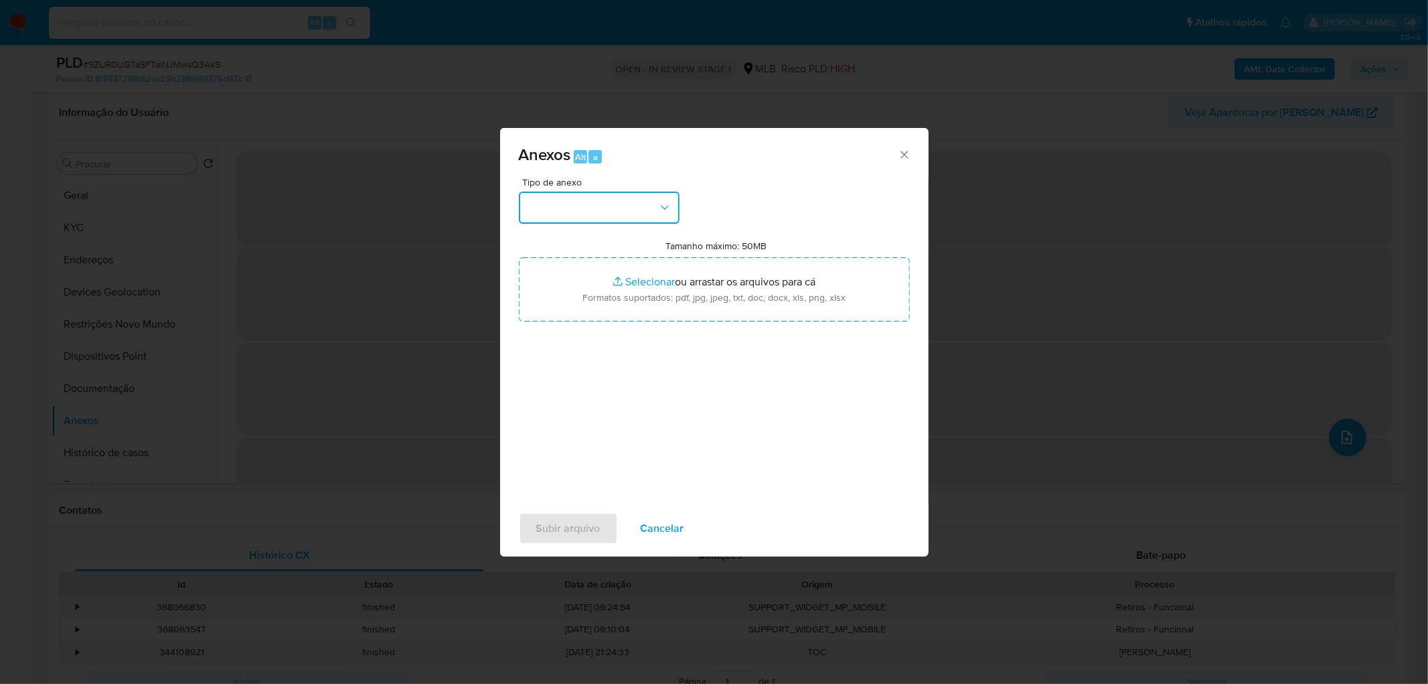
click at [647, 202] on button "button" at bounding box center [599, 207] width 161 height 32
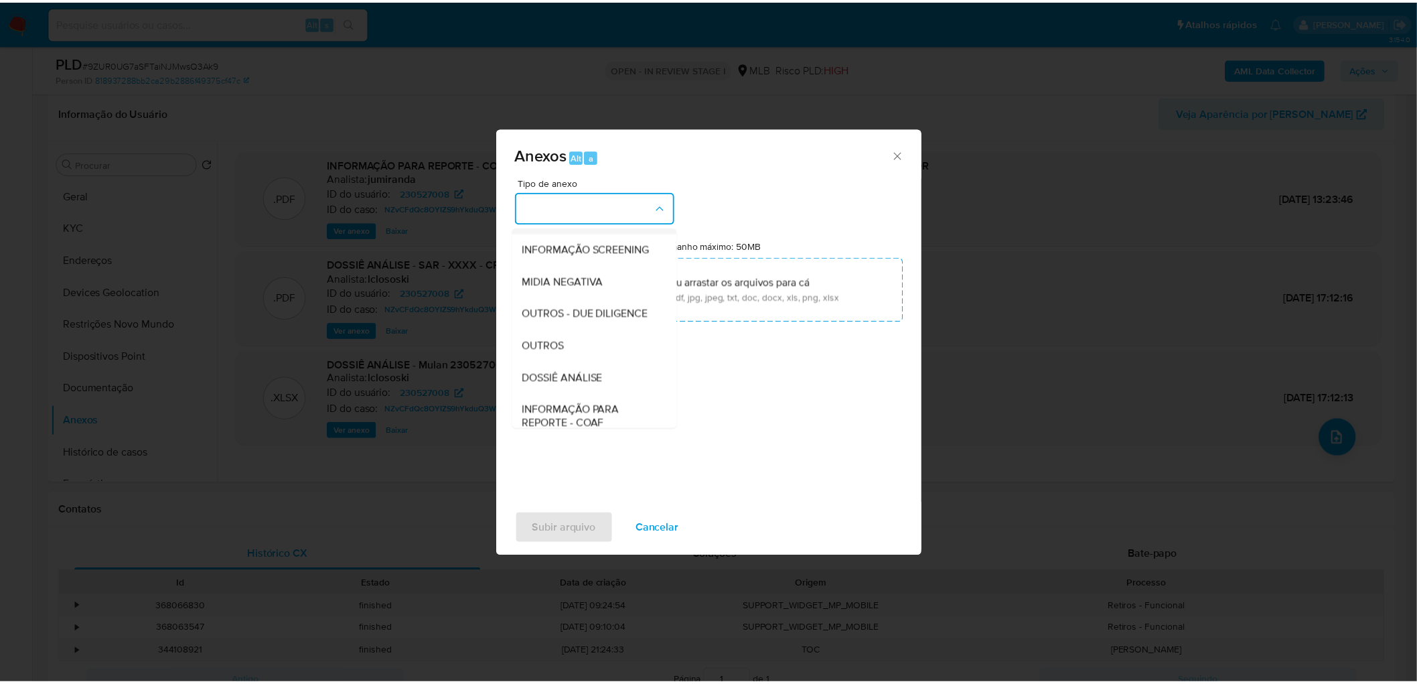
scroll to position [149, 0]
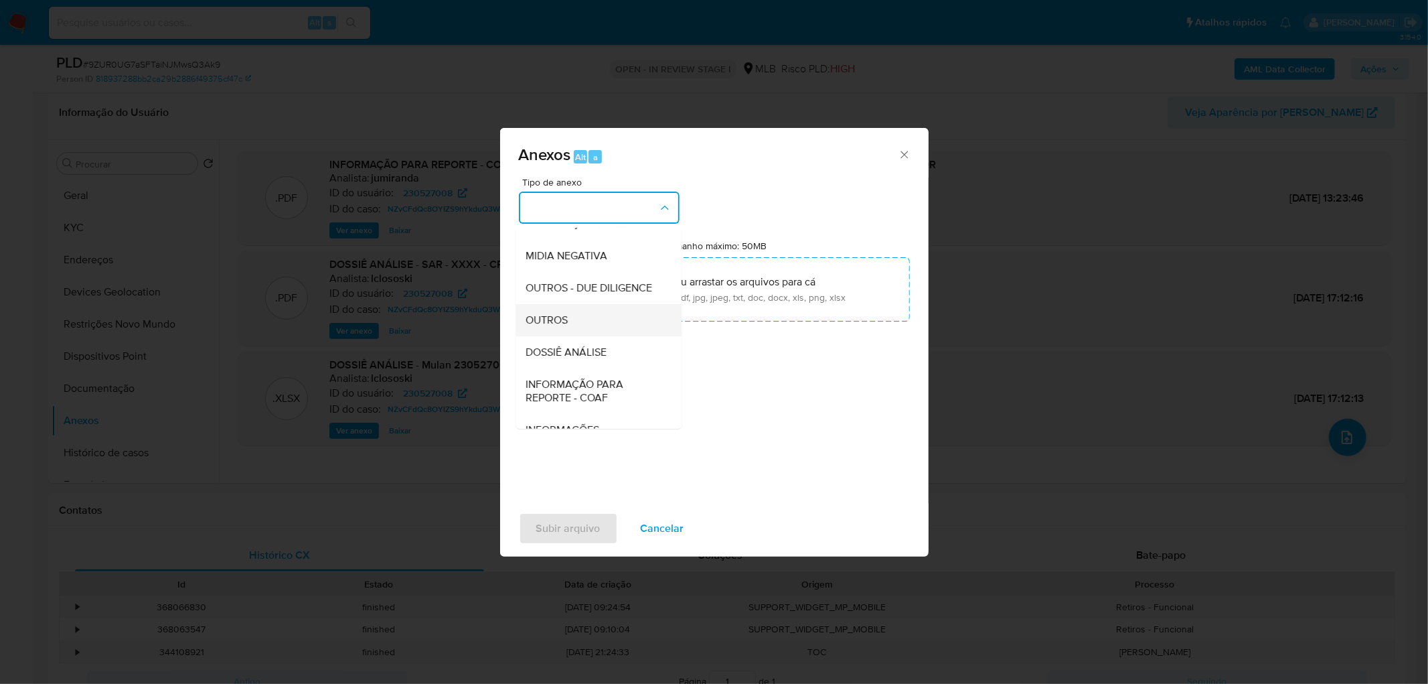
click at [586, 336] on div "OUTROS" at bounding box center [594, 320] width 137 height 32
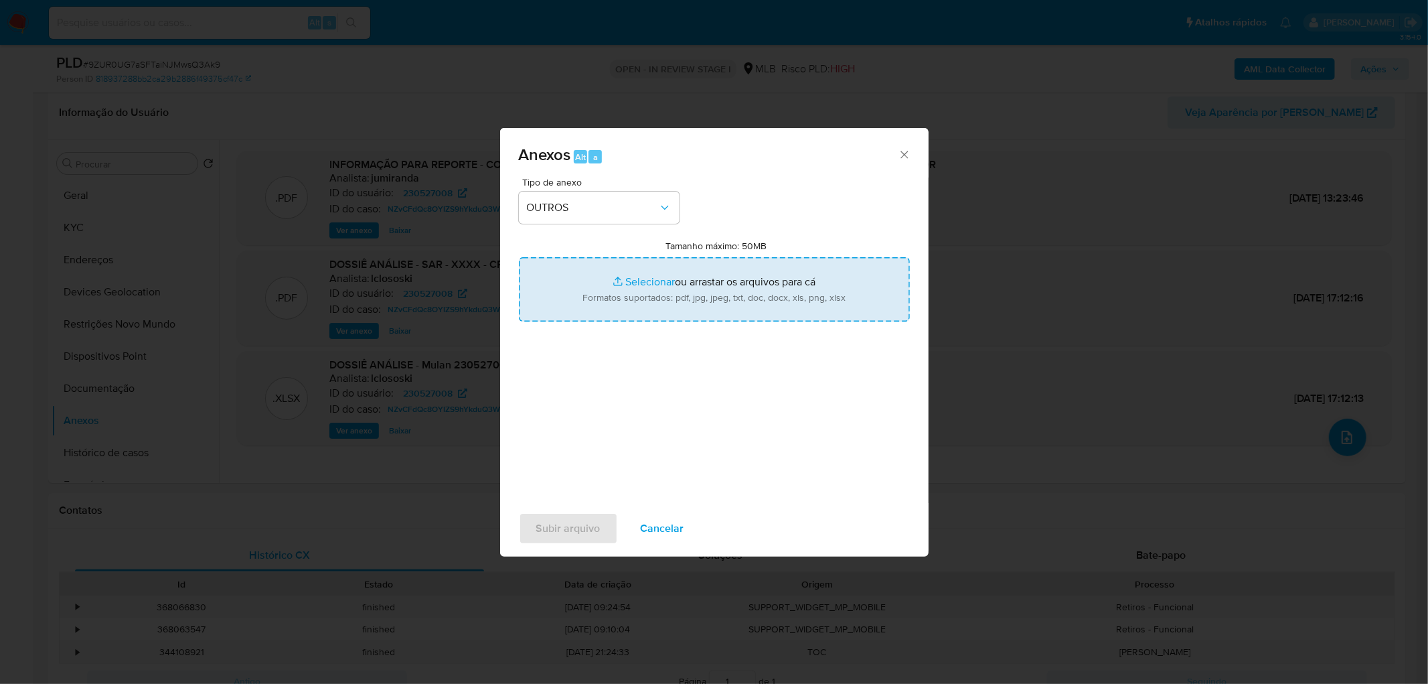
click at [651, 300] on input "Tamanho máximo: 50MB Selecionar arquivos" at bounding box center [714, 289] width 391 height 64
type input "C:\fakepath\Mulan 230527008_2025_08_18_13_36_56.xlsx"
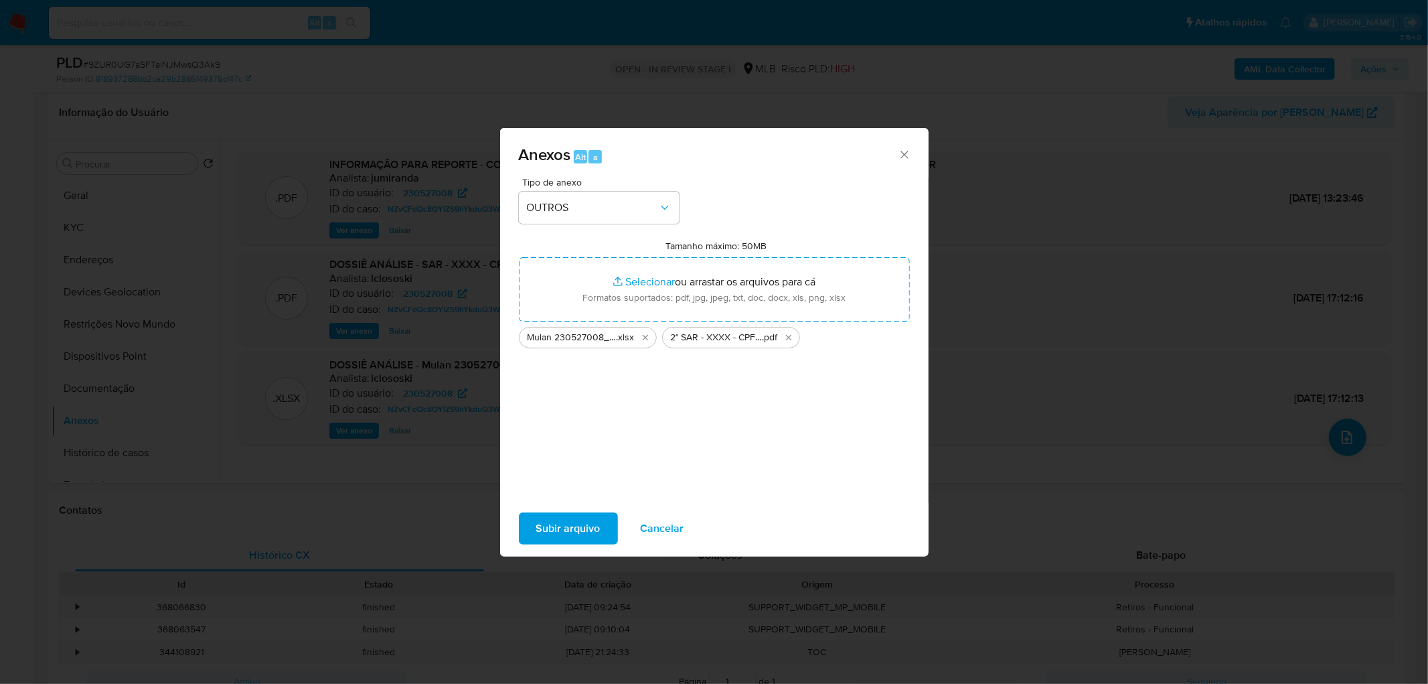
click at [594, 519] on span "Subir arquivo" at bounding box center [568, 528] width 64 height 29
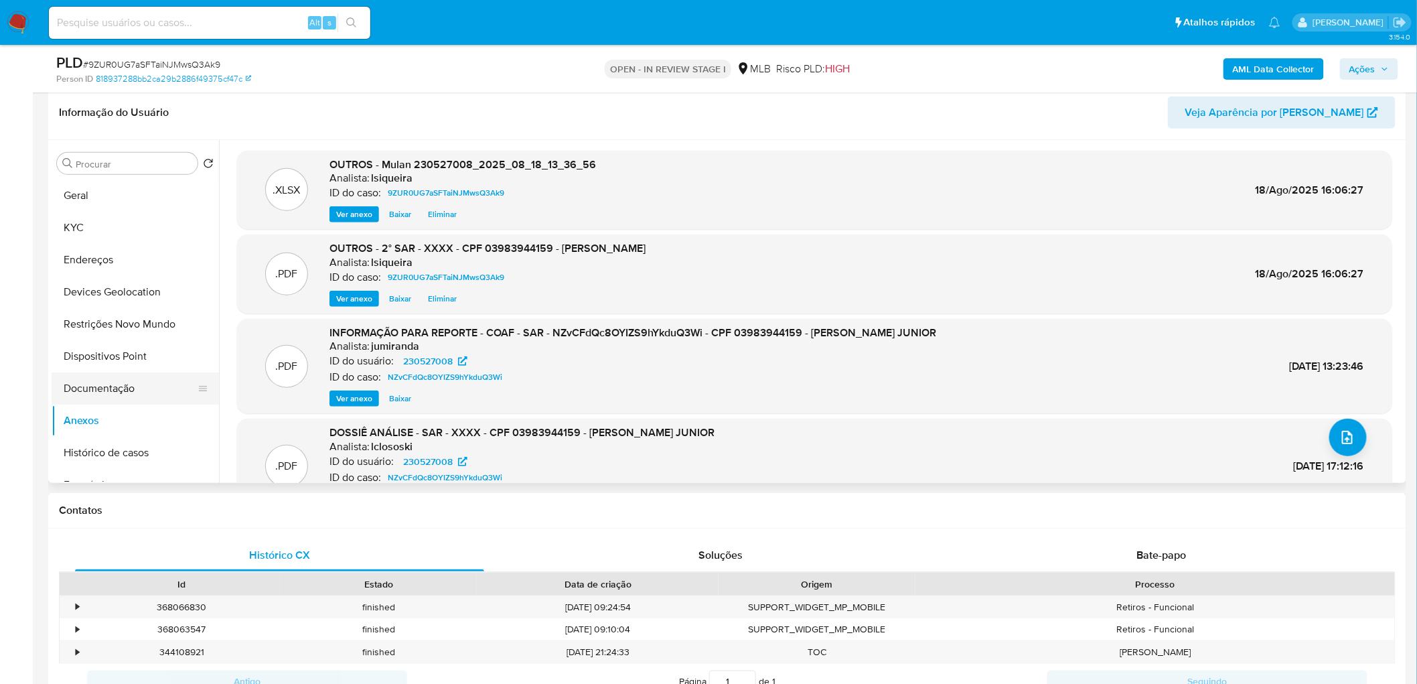
click at [118, 397] on button "Documentação" at bounding box center [130, 388] width 157 height 32
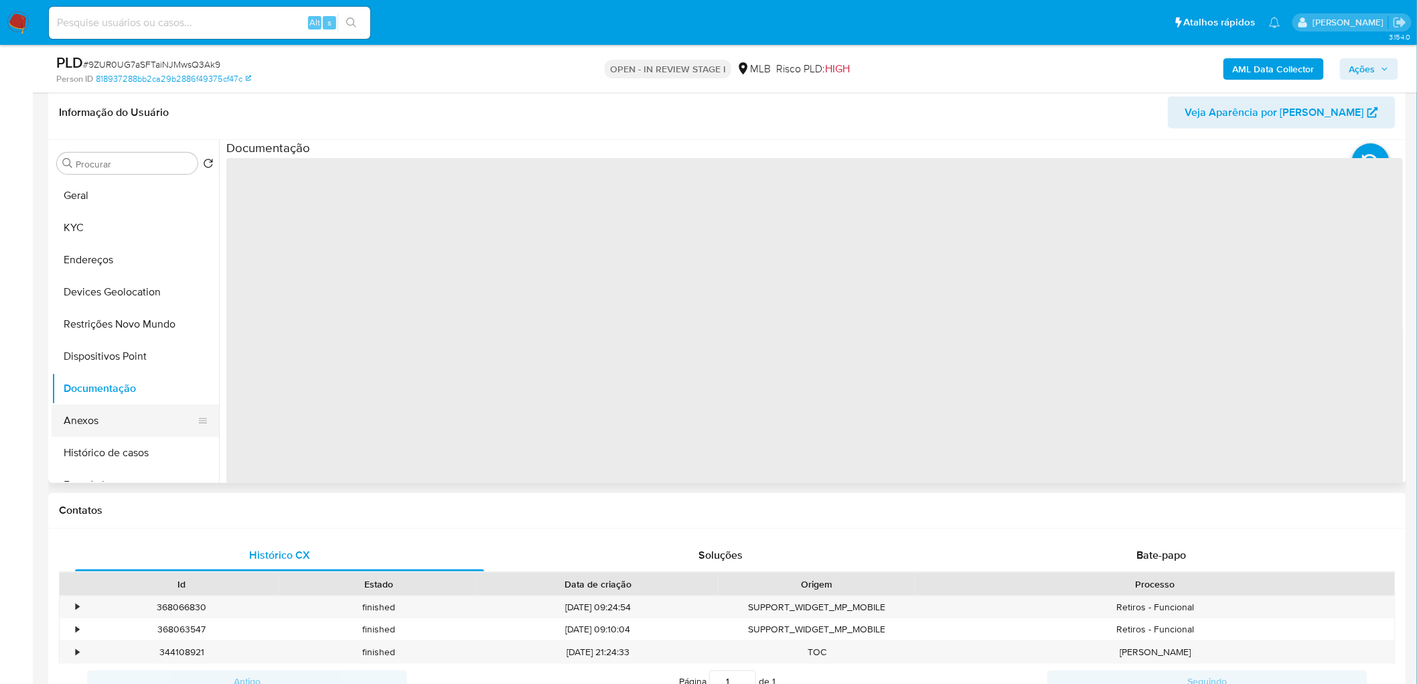
click at [96, 425] on button "Anexos" at bounding box center [130, 420] width 157 height 32
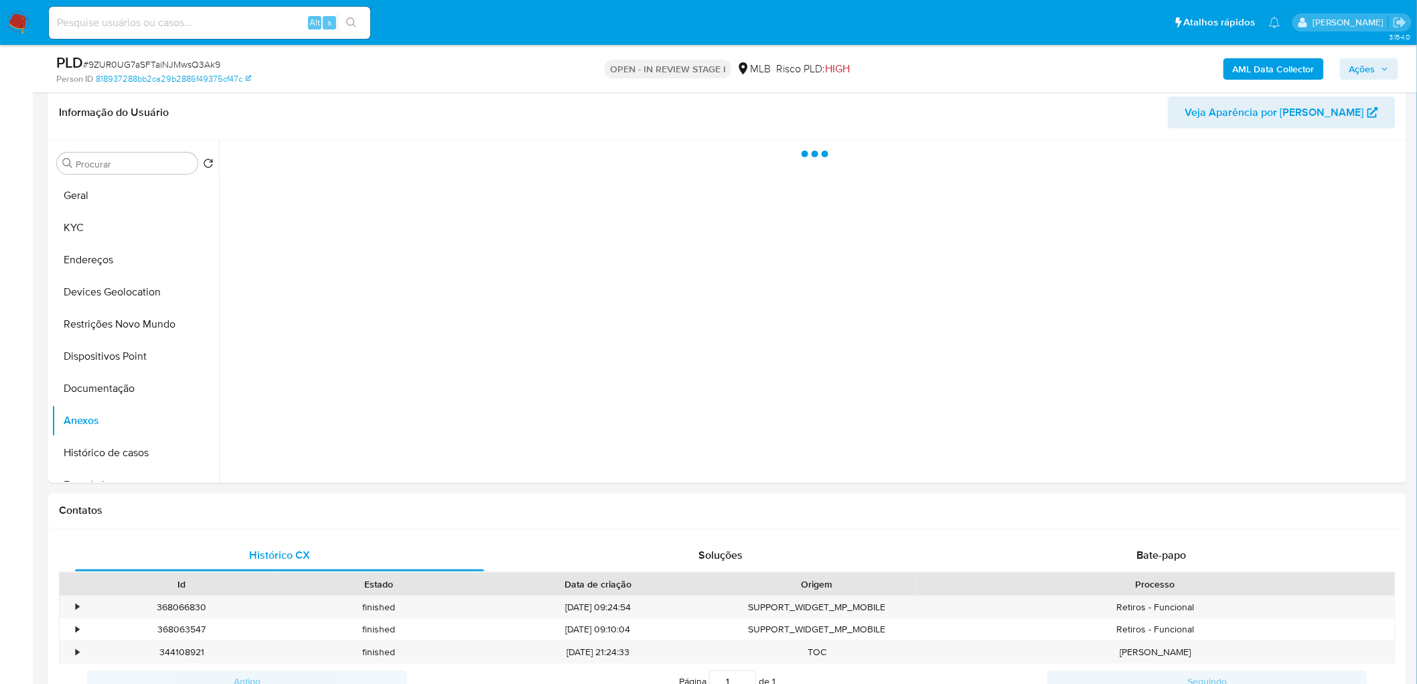
click at [1365, 75] on span "Ações" at bounding box center [1362, 68] width 26 height 21
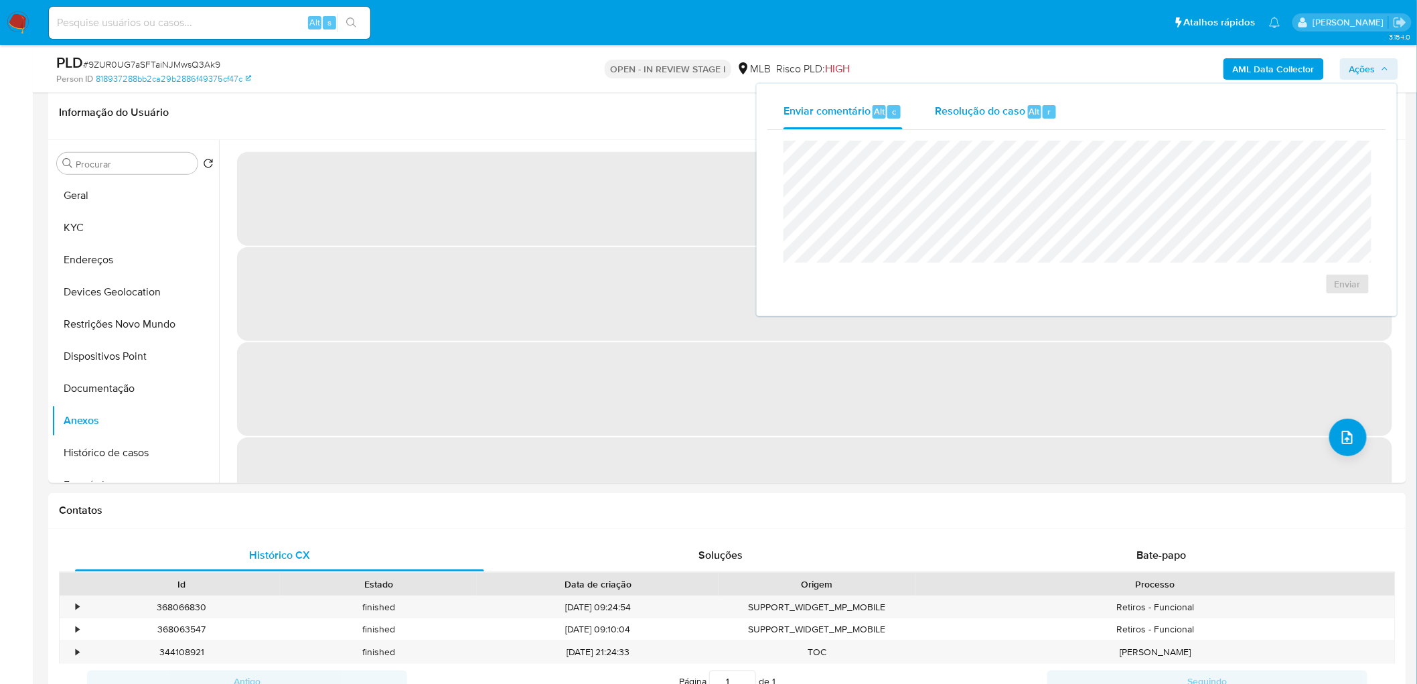
click at [987, 105] on span "Resolução do caso" at bounding box center [980, 110] width 90 height 15
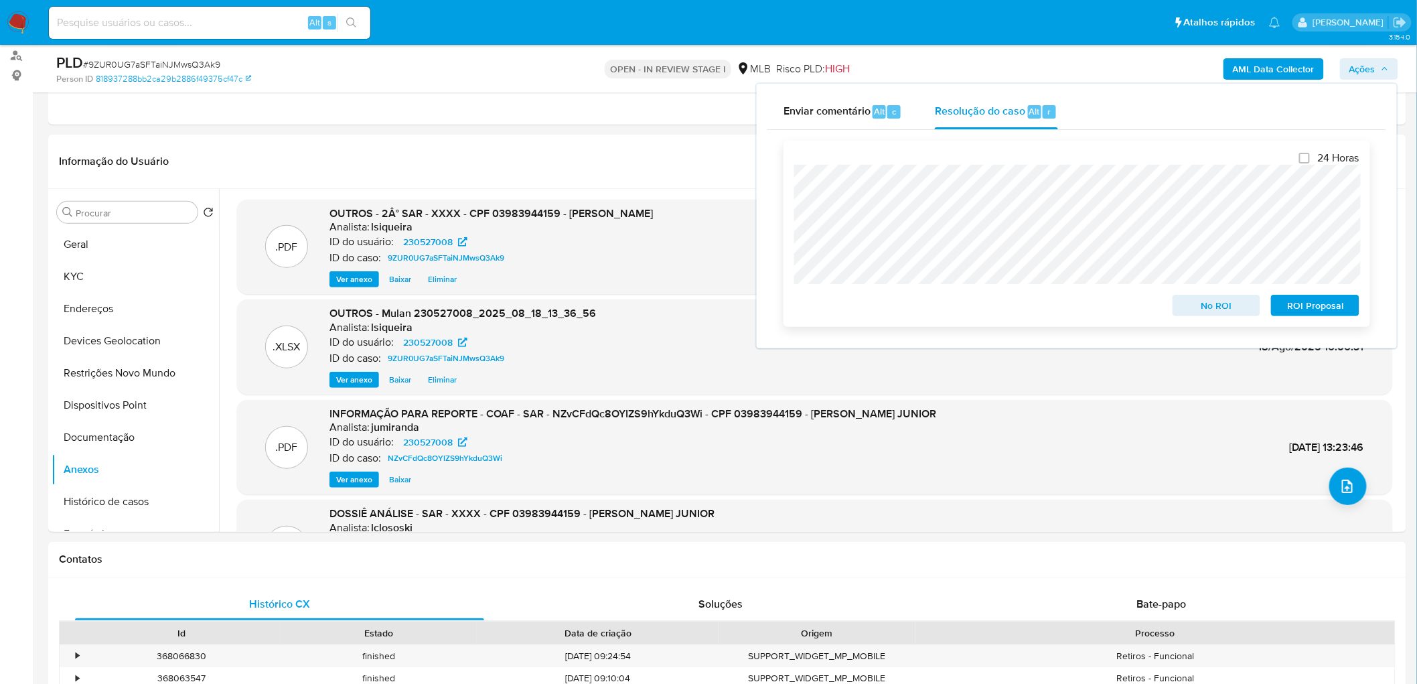
scroll to position [133, 0]
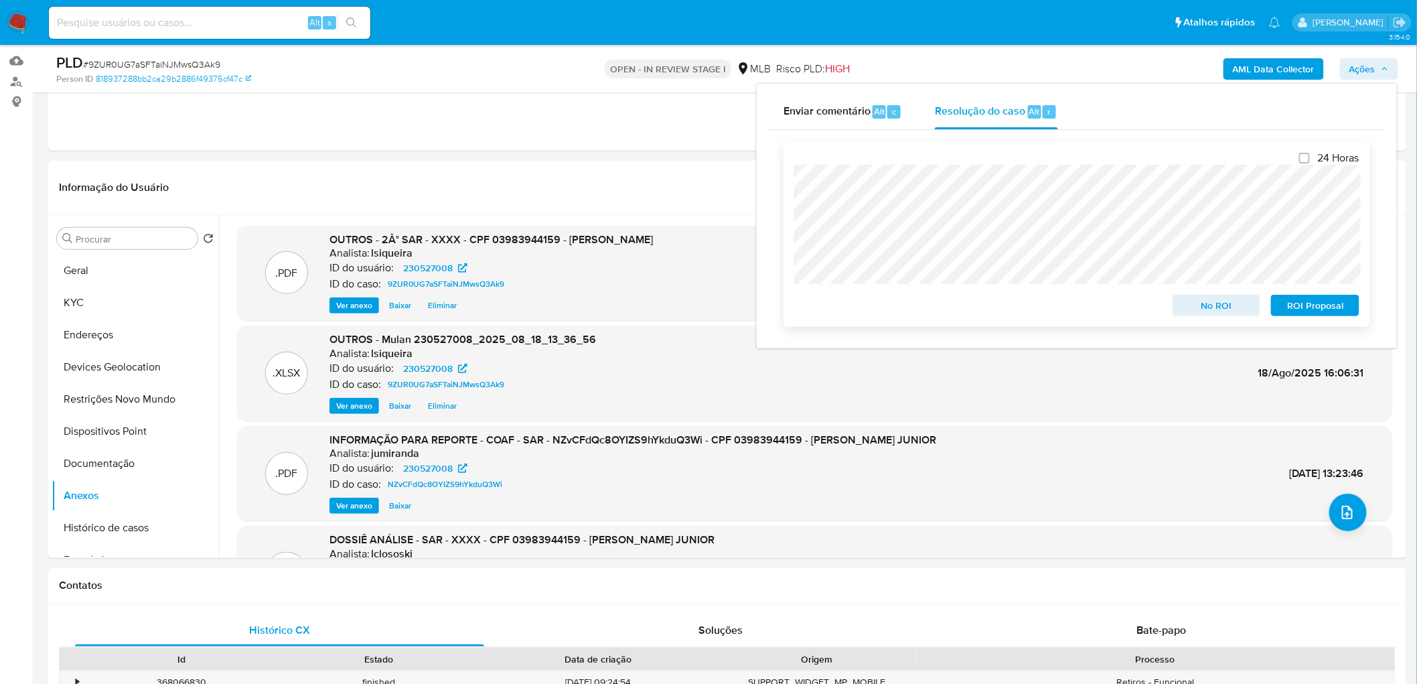
click at [1338, 306] on span "ROI Proposal" at bounding box center [1315, 305] width 70 height 19
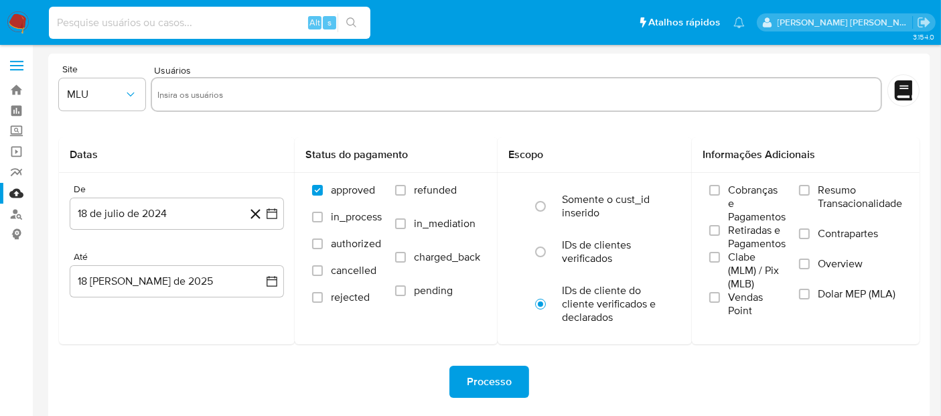
click at [148, 29] on input at bounding box center [209, 22] width 321 height 17
paste input "257119215"
type input "257119215"
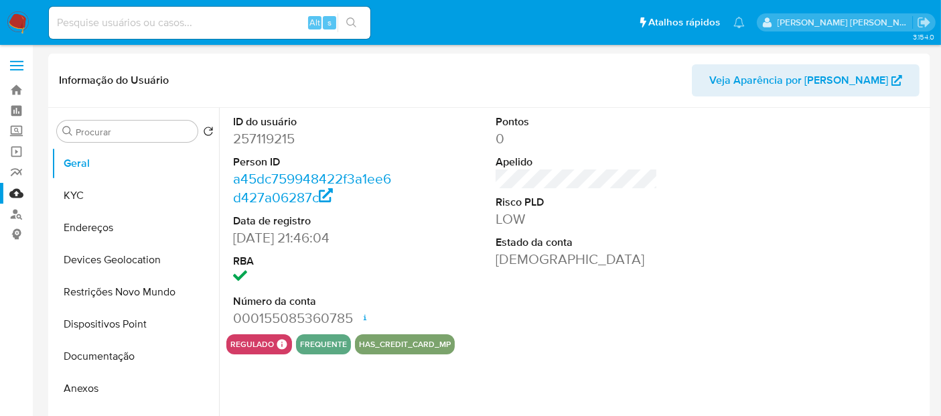
select select "10"
click at [15, 23] on img at bounding box center [18, 22] width 23 height 23
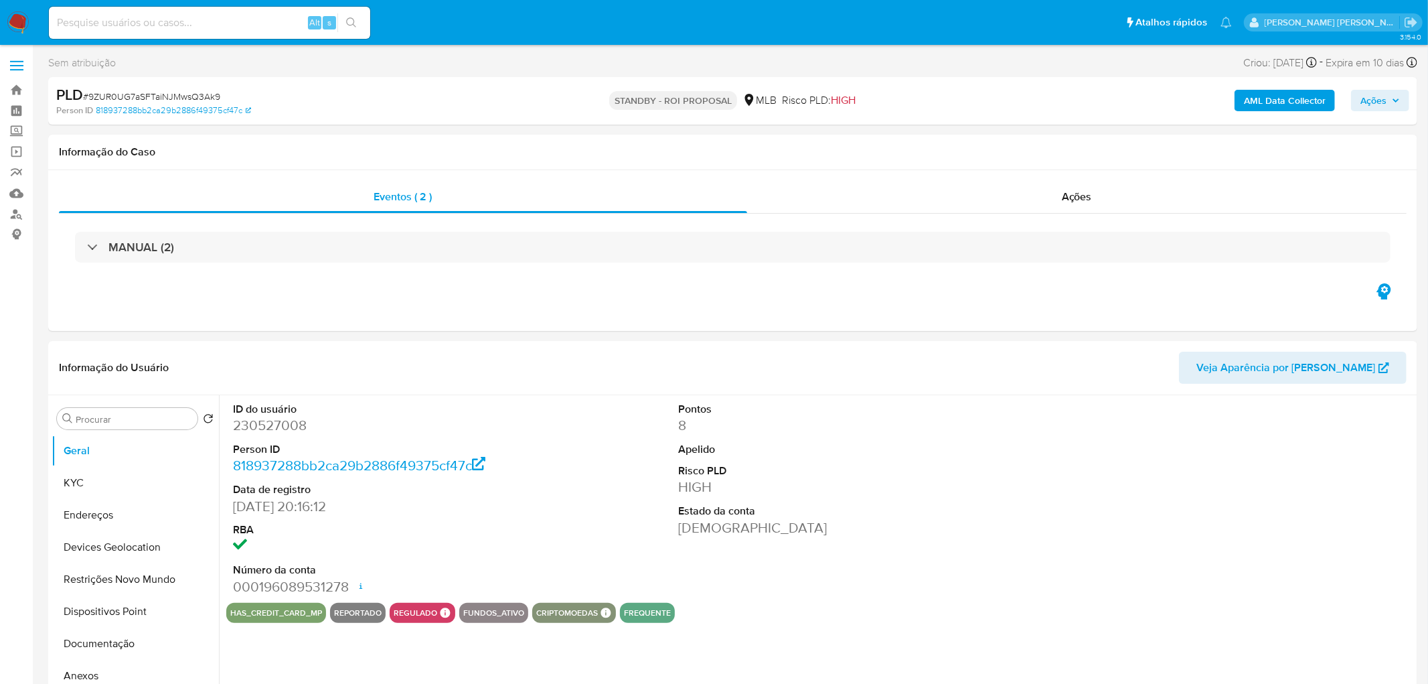
select select "10"
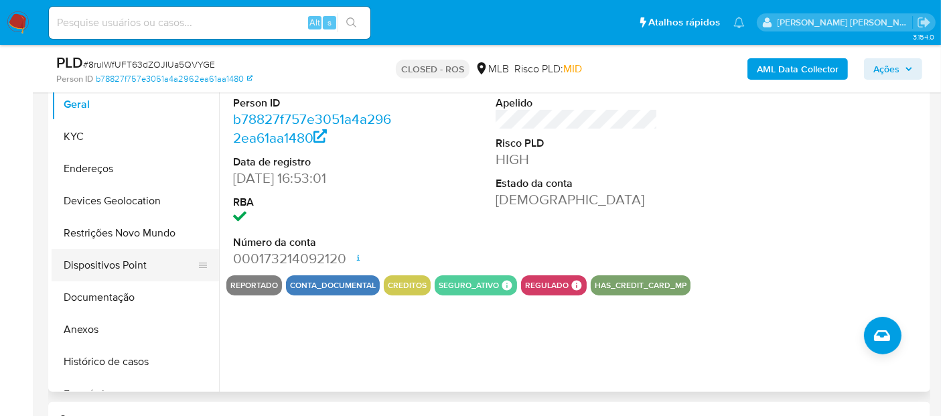
scroll to position [297, 0]
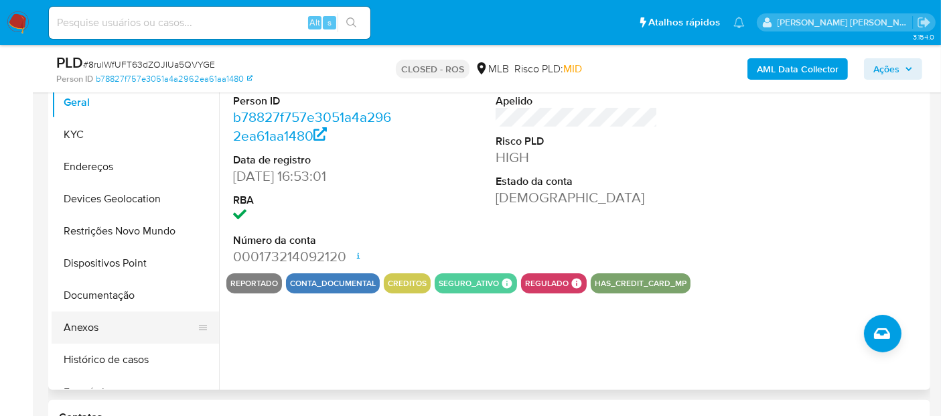
click at [106, 320] on button "Anexos" at bounding box center [130, 327] width 157 height 32
select select "10"
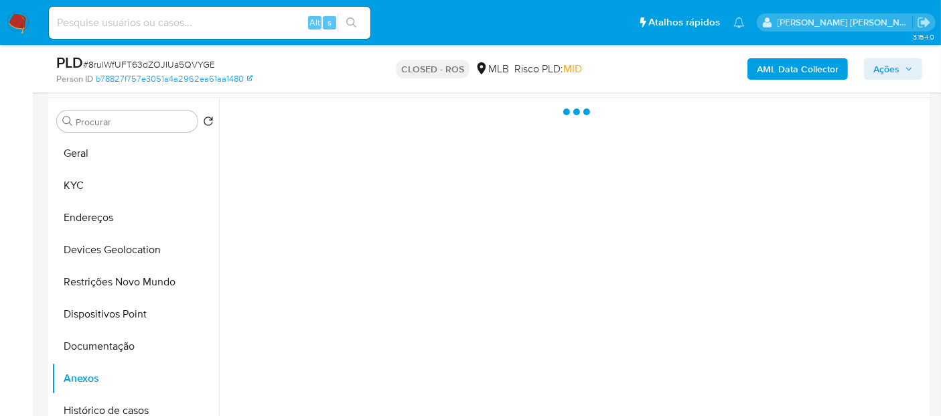
scroll to position [223, 0]
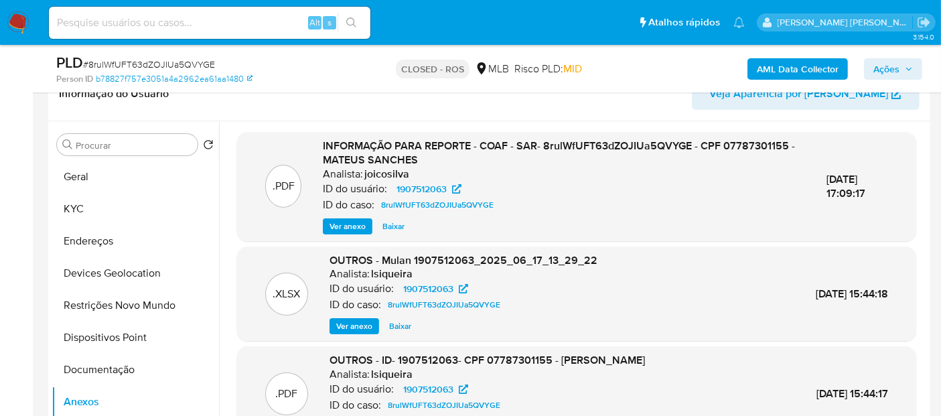
click at [337, 224] on span "Ver anexo" at bounding box center [347, 226] width 36 height 13
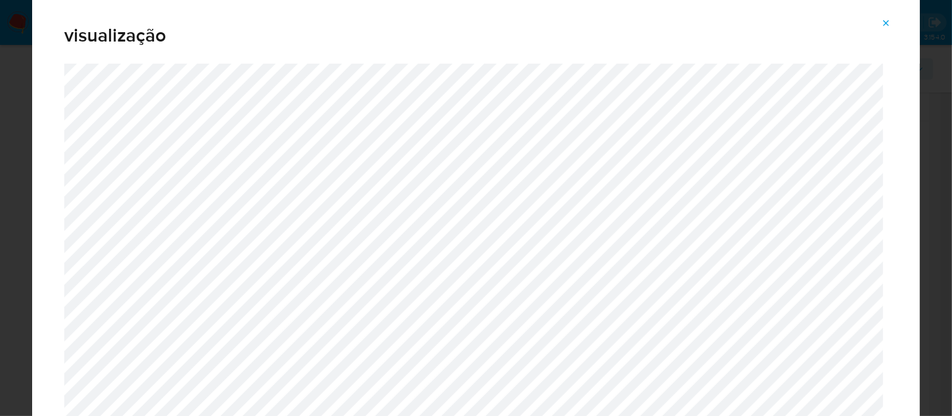
click at [891, 21] on icon "Attachment preview" at bounding box center [886, 23] width 11 height 11
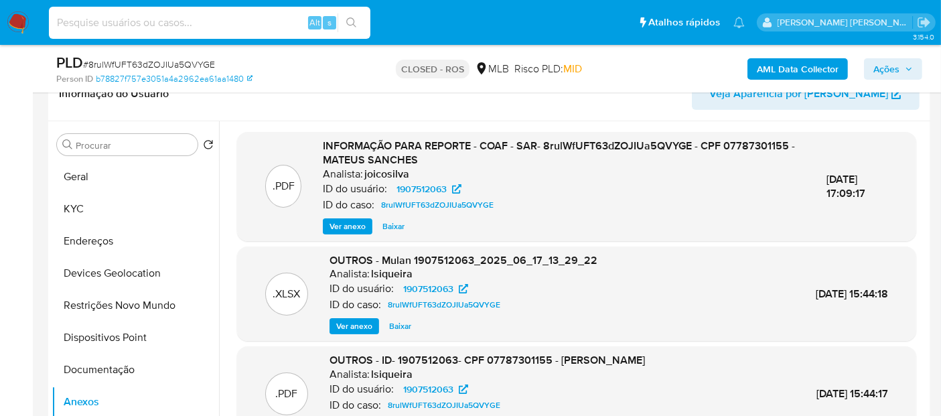
click at [236, 21] on input at bounding box center [209, 22] width 321 height 17
paste input "LErE4ChJgq3AWemmlinIEqK2"
type input "LErE4ChJgq3AWemmlinIEqK2"
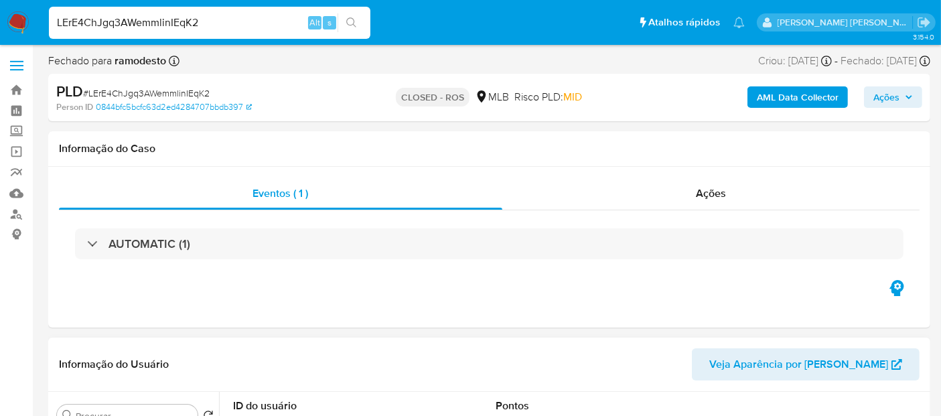
select select "10"
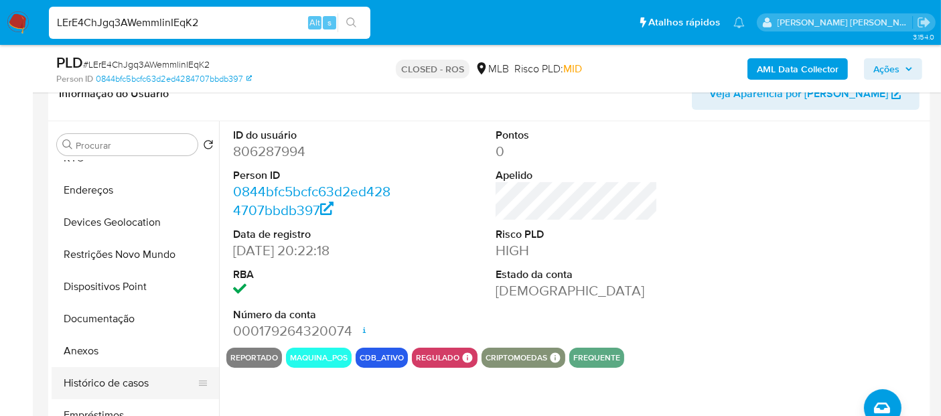
scroll to position [74, 0]
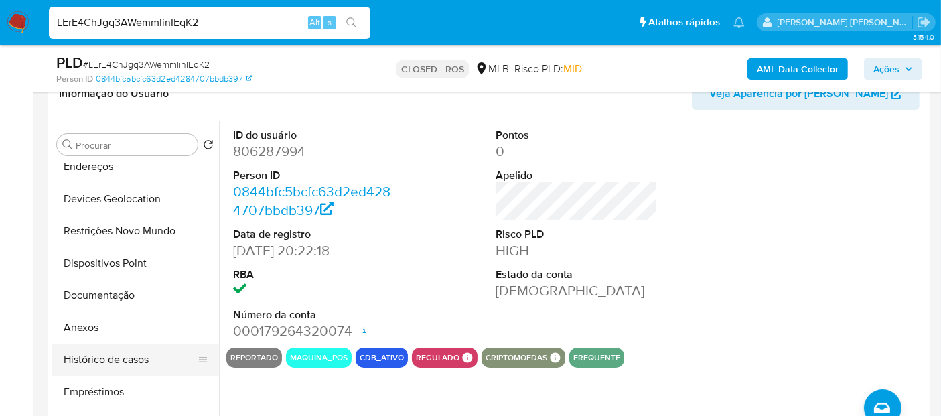
click at [134, 355] on button "Histórico de casos" at bounding box center [130, 359] width 157 height 32
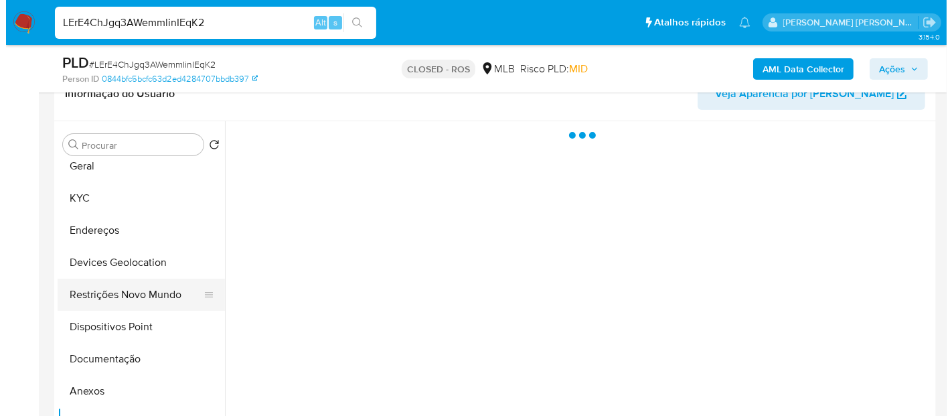
scroll to position [0, 0]
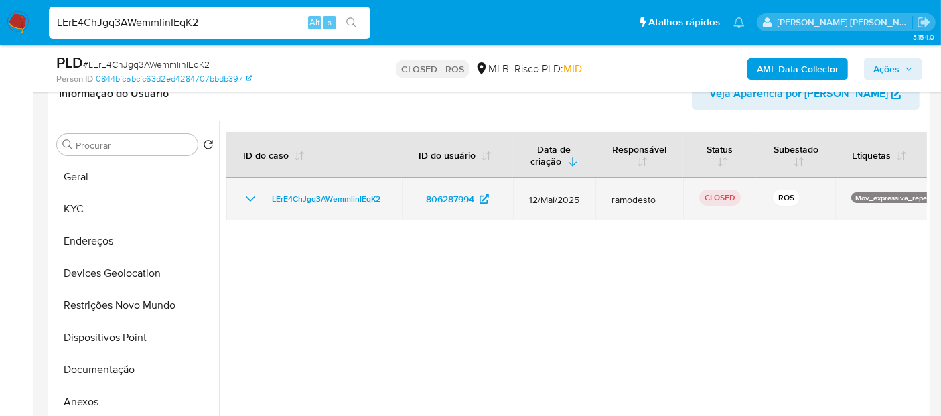
click at [250, 196] on icon "Mostrar/Ocultar" at bounding box center [250, 199] width 16 height 16
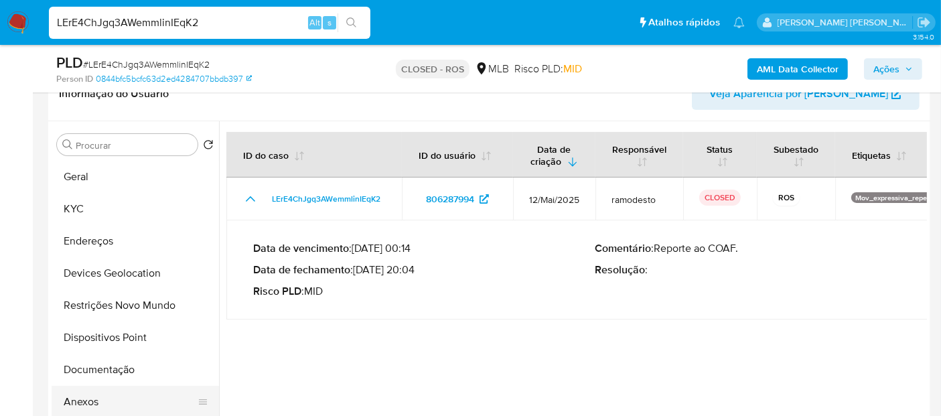
click at [101, 397] on button "Anexos" at bounding box center [130, 402] width 157 height 32
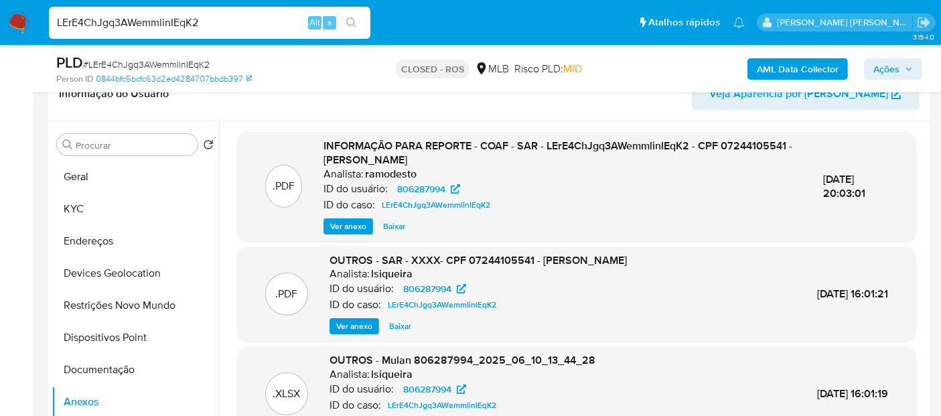
click at [335, 226] on span "Ver anexo" at bounding box center [348, 226] width 36 height 13
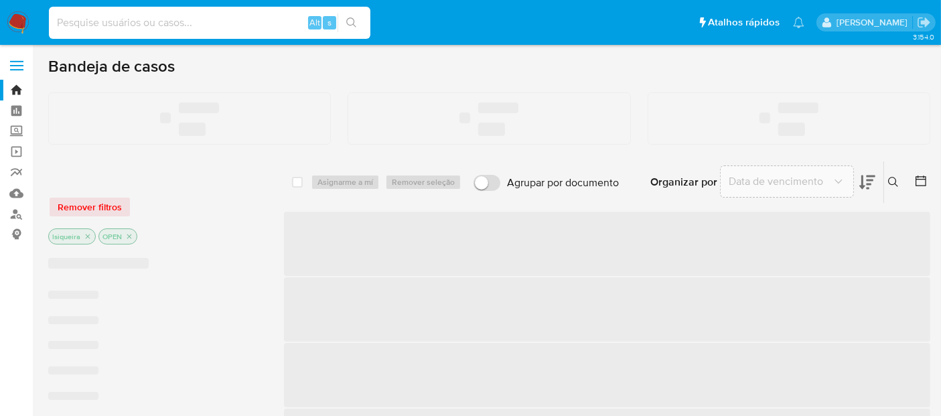
click at [238, 29] on input at bounding box center [209, 22] width 321 height 17
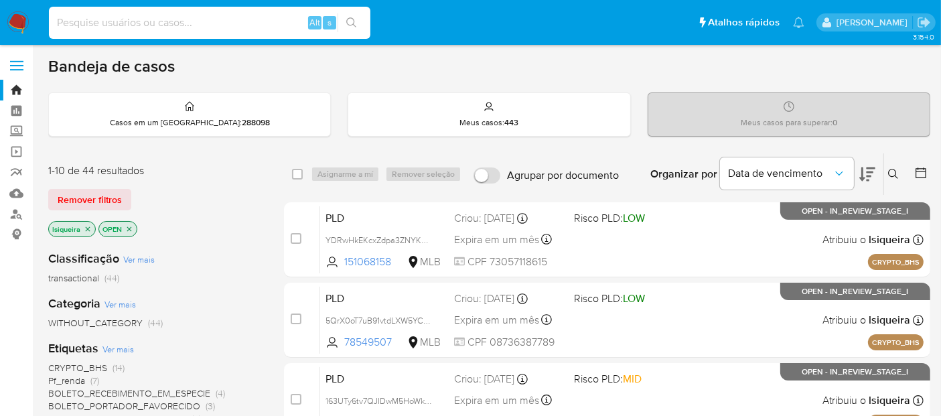
paste input "Vyas5njl5kagX30uGCTUFpDm"
type input "Vyas5njl5kagX30uGCTUFpDm"
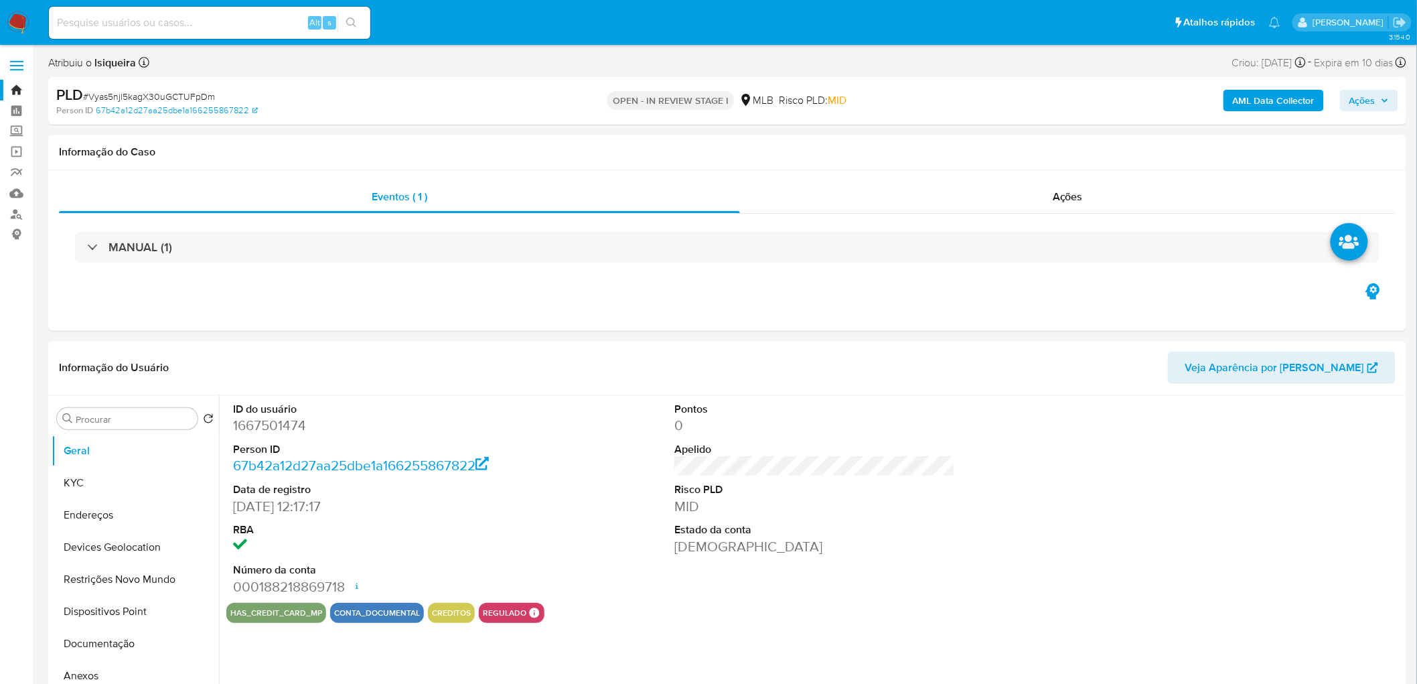
select select "10"
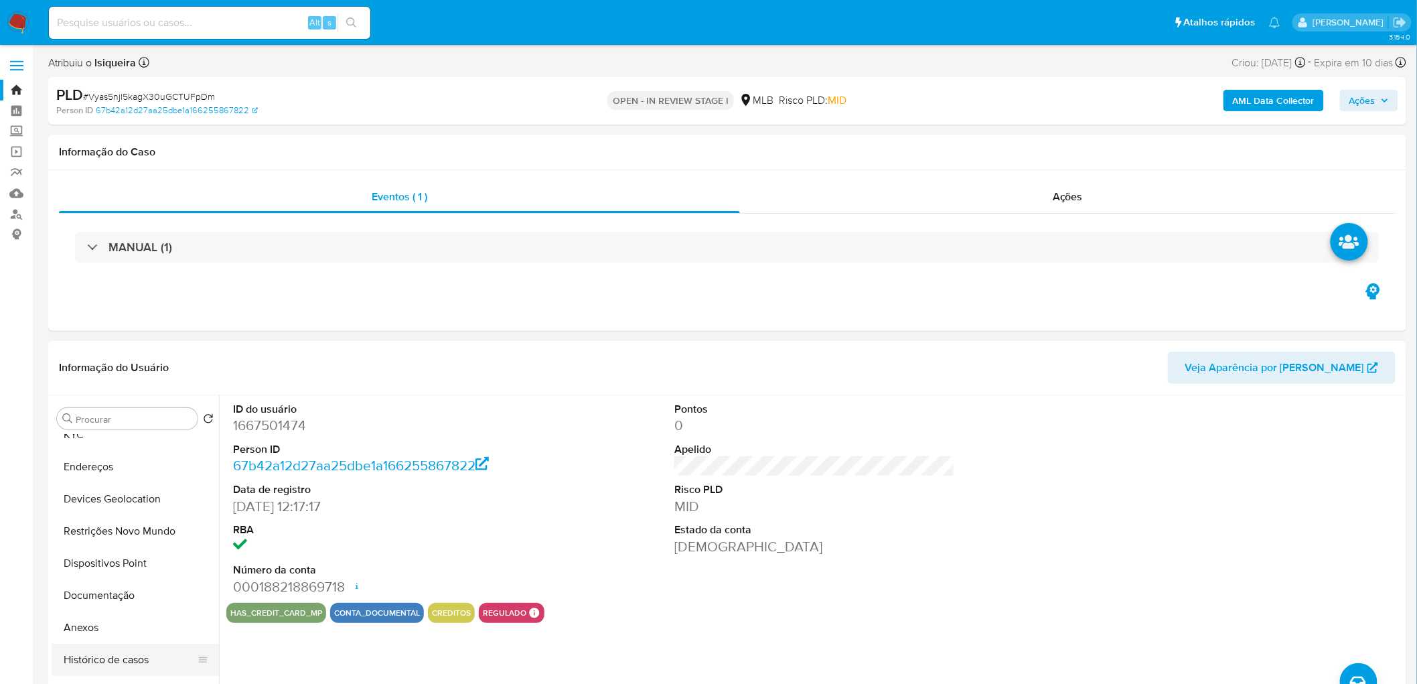
scroll to position [74, 0]
click at [115, 415] on button "Anexos" at bounding box center [130, 601] width 157 height 32
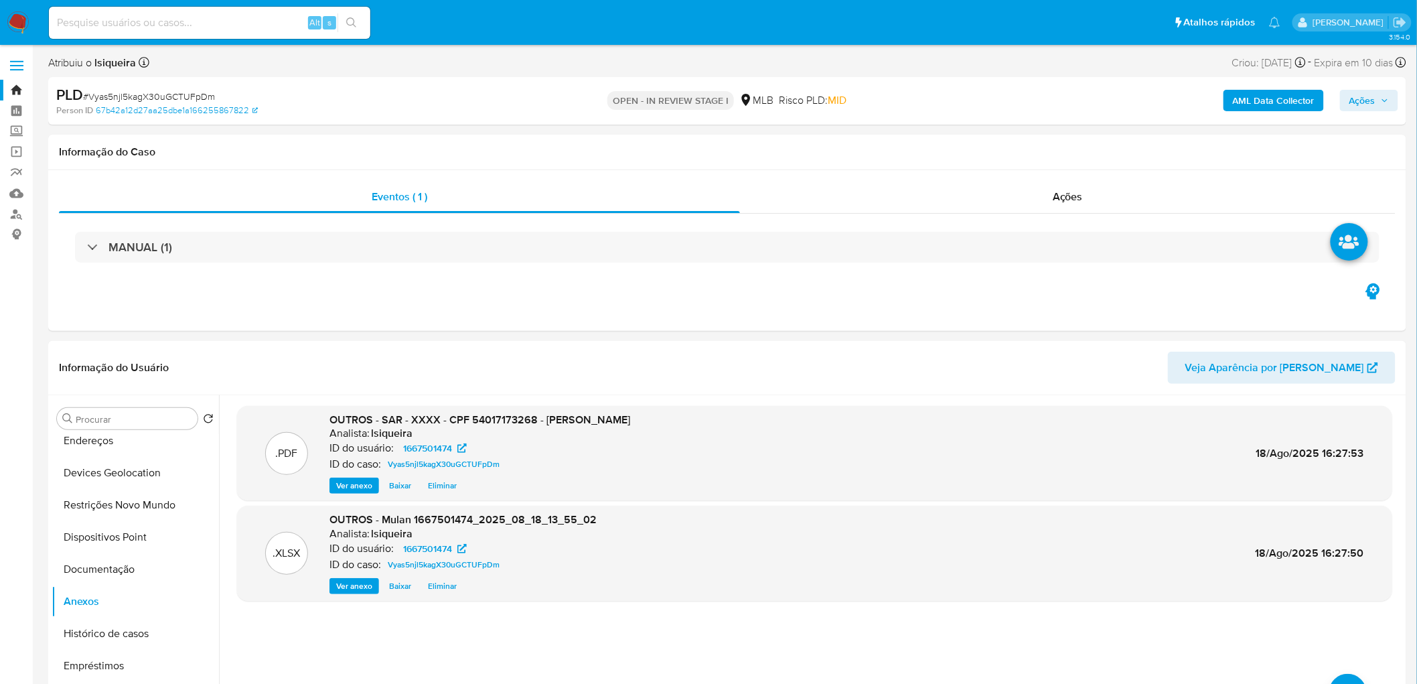
click at [951, 95] on span "Ações" at bounding box center [1362, 100] width 26 height 21
drag, startPoint x: 994, startPoint y: 141, endPoint x: 989, endPoint y: 165, distance: 25.3
click at [951, 141] on span "Resolução do caso" at bounding box center [980, 142] width 90 height 15
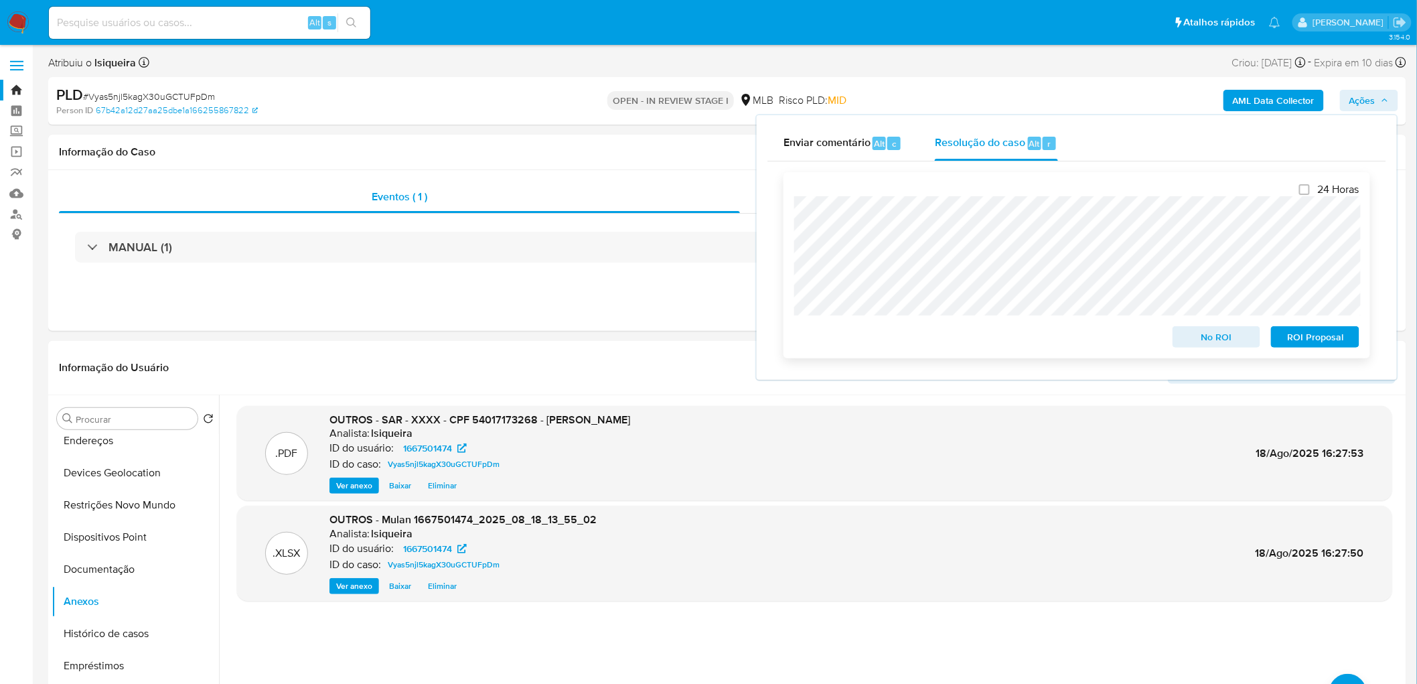
click at [951, 329] on span "ROI Proposal" at bounding box center [1315, 336] width 70 height 19
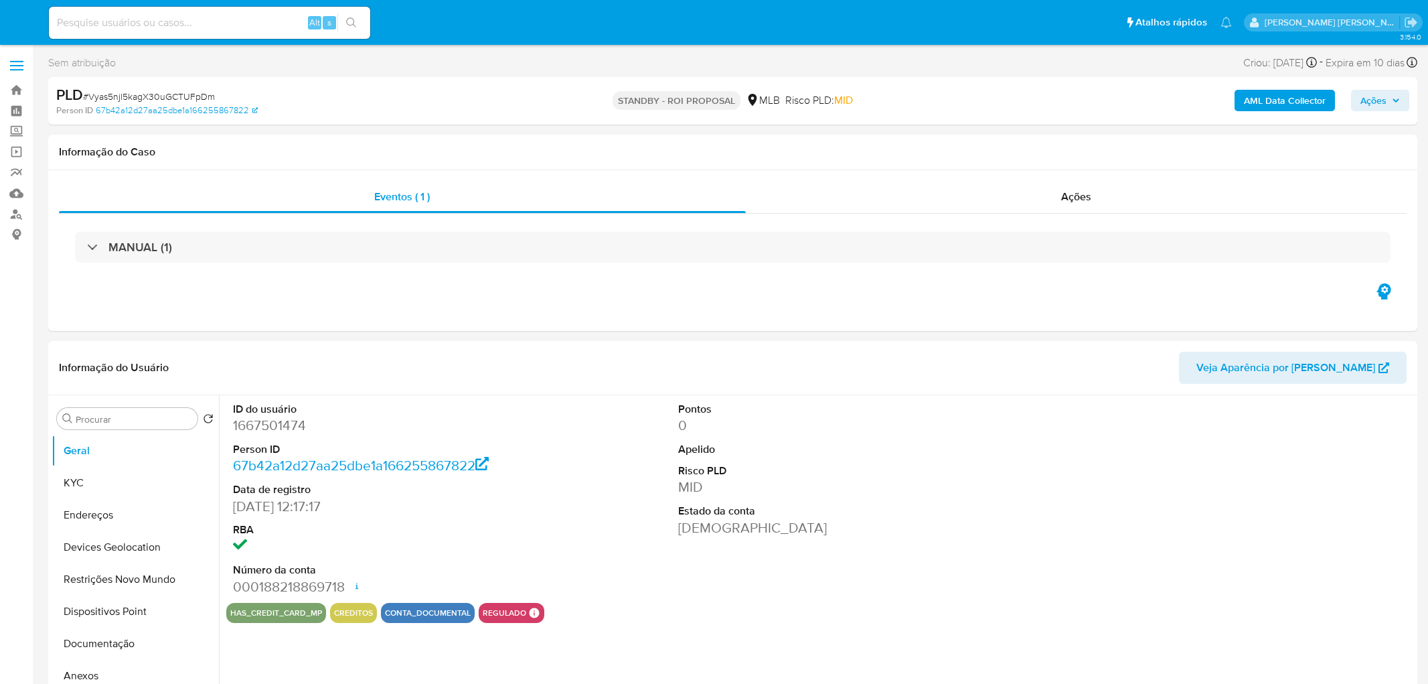
select select "10"
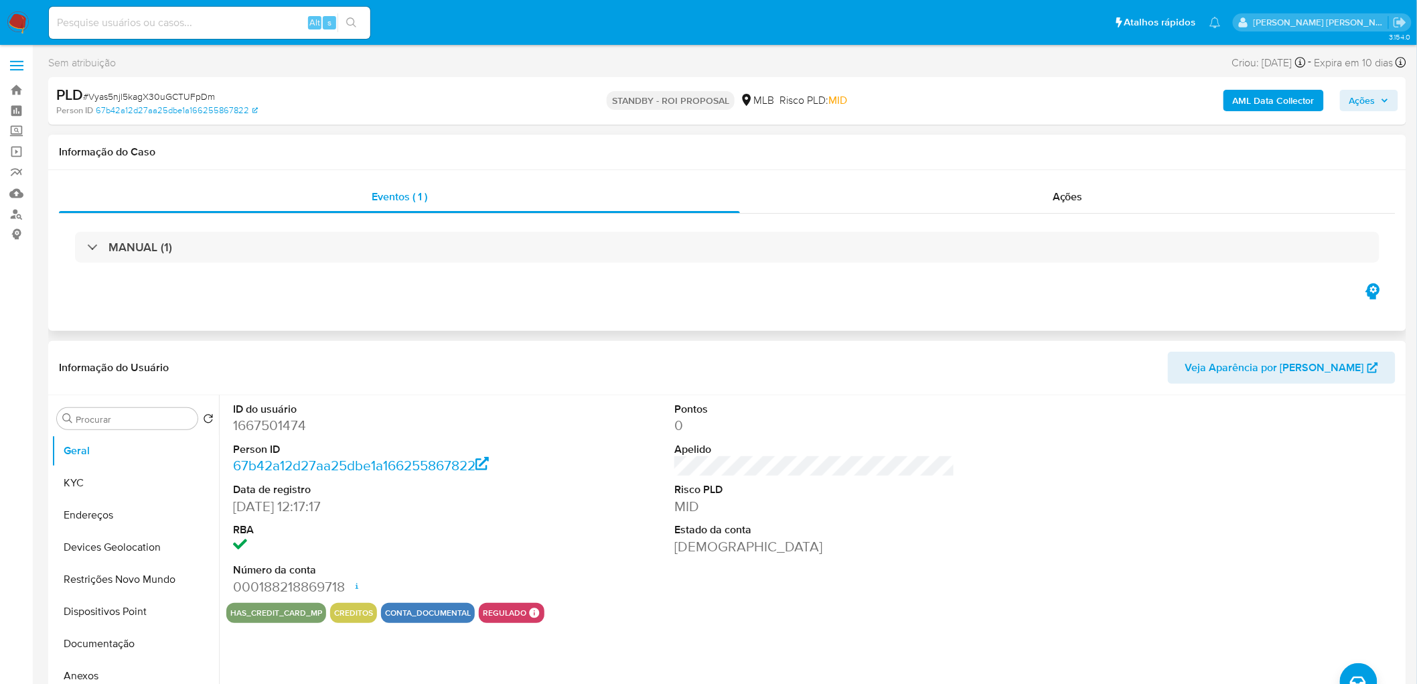
click at [1100, 177] on div "Eventos ( 1 ) Ações MANUAL (1)" at bounding box center [727, 250] width 1358 height 161
click at [1060, 217] on div "MANUAL (1)" at bounding box center [727, 247] width 1336 height 67
click at [1072, 193] on span "Ações" at bounding box center [1068, 196] width 30 height 15
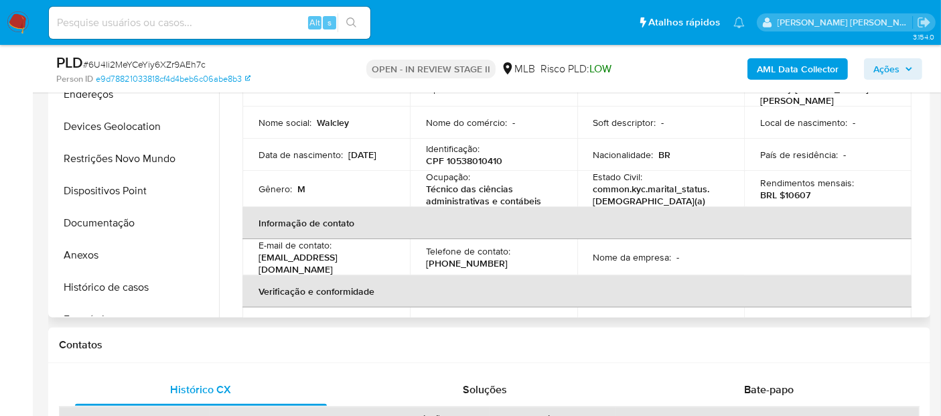
scroll to position [372, 0]
click at [140, 255] on button "Anexos" at bounding box center [130, 256] width 157 height 32
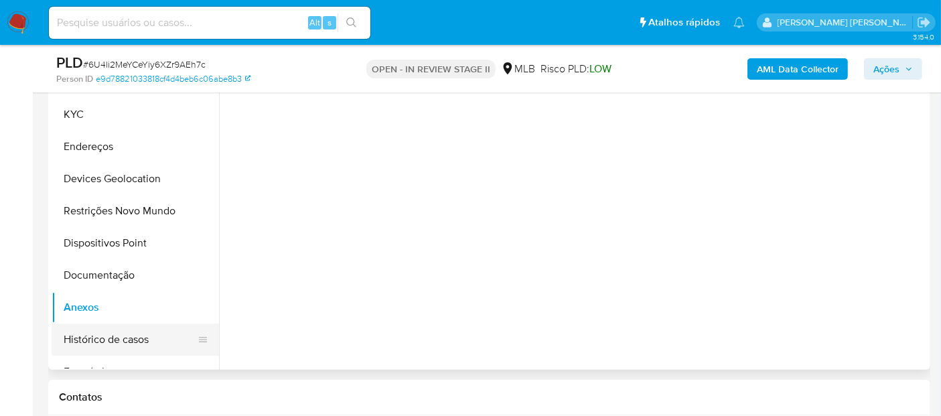
scroll to position [297, 0]
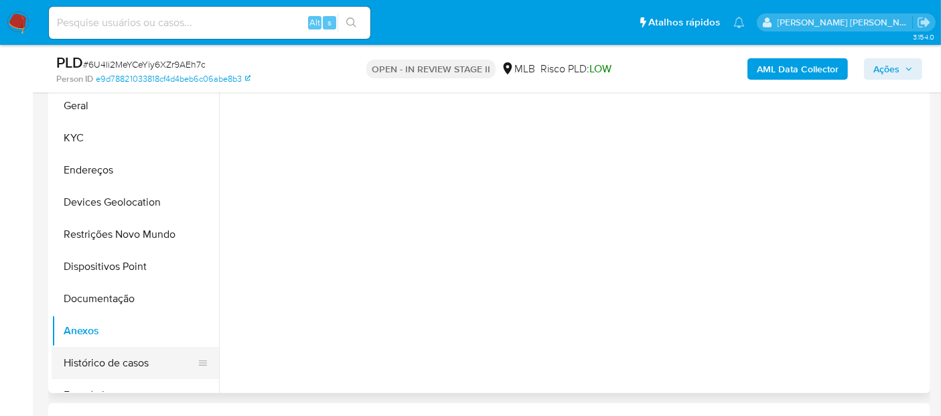
click at [84, 366] on button "Histórico de casos" at bounding box center [130, 363] width 157 height 32
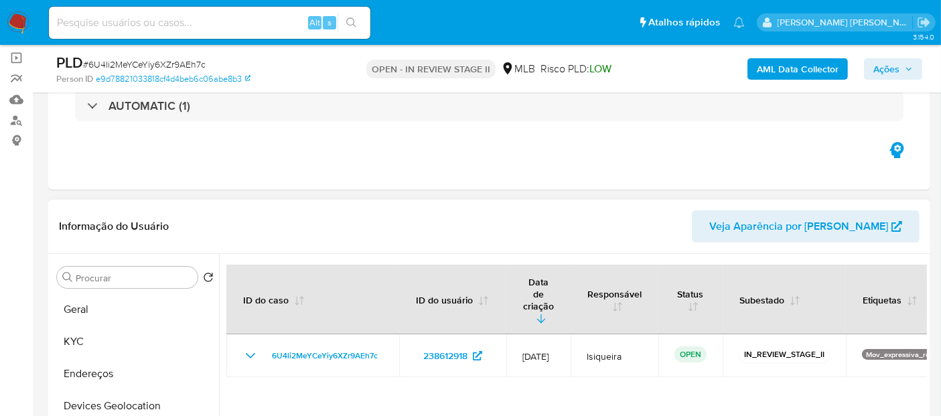
scroll to position [74, 0]
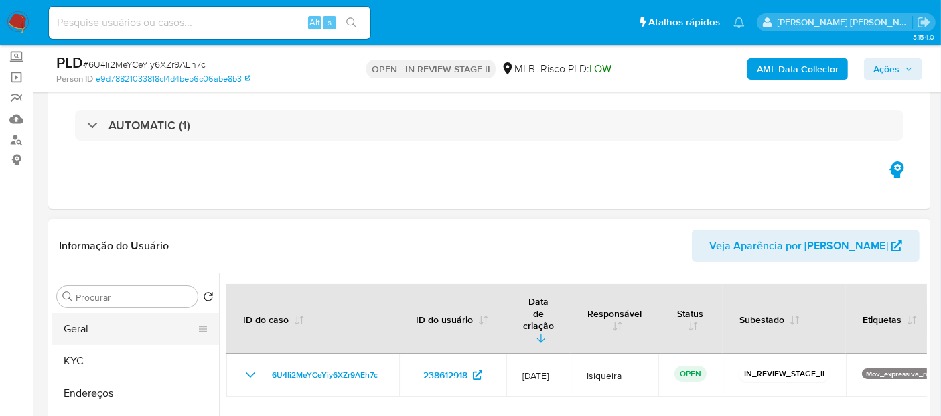
click at [107, 327] on button "Geral" at bounding box center [130, 329] width 157 height 32
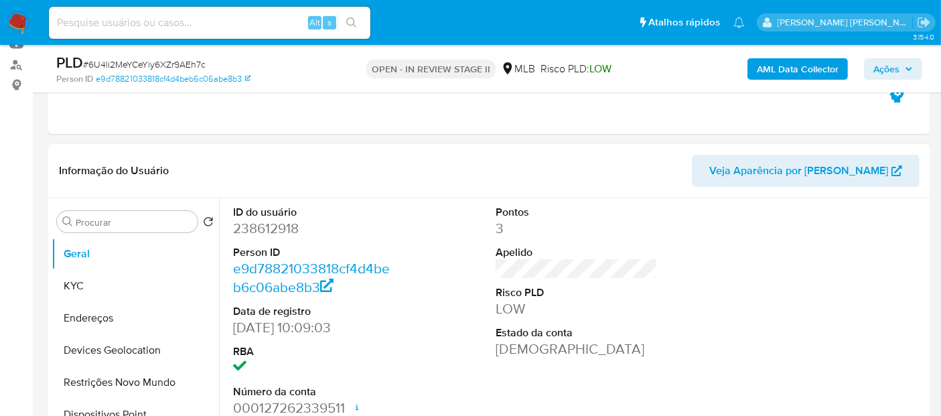
scroll to position [223, 0]
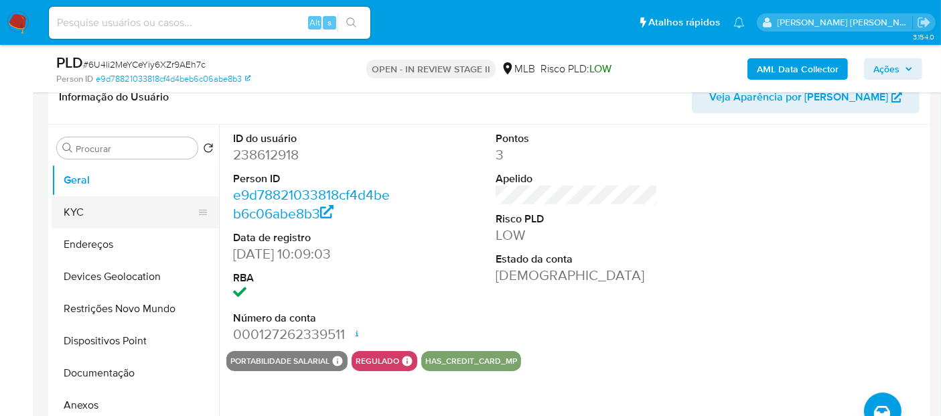
click at [71, 198] on button "KYC" at bounding box center [130, 212] width 157 height 32
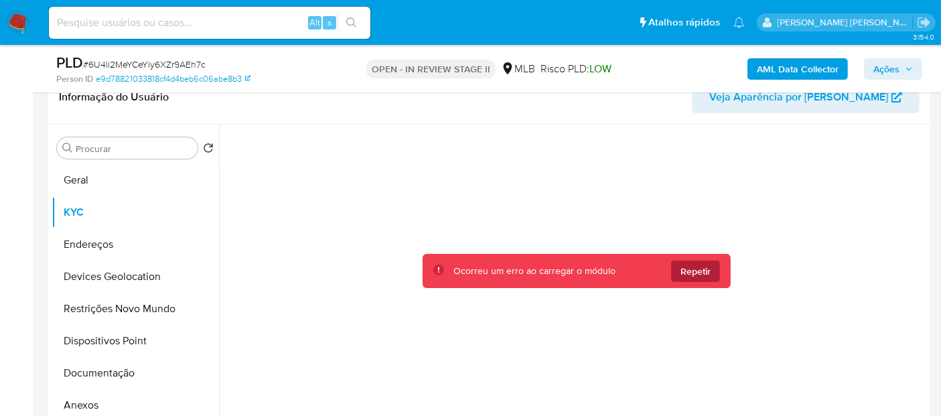
click at [708, 268] on button "Repetir" at bounding box center [695, 270] width 49 height 21
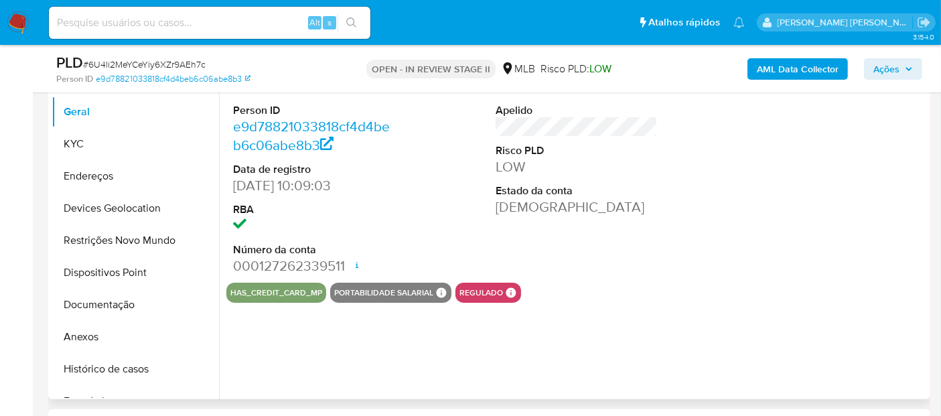
scroll to position [297, 0]
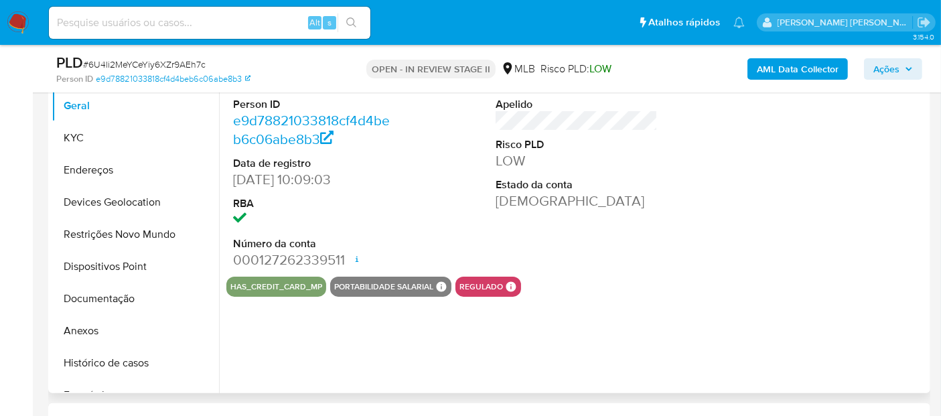
select select "10"
click at [121, 135] on button "KYC" at bounding box center [130, 138] width 157 height 32
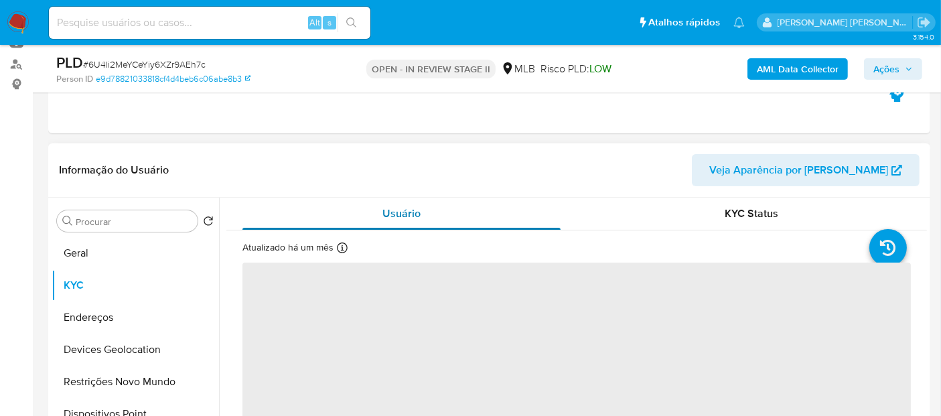
scroll to position [149, 0]
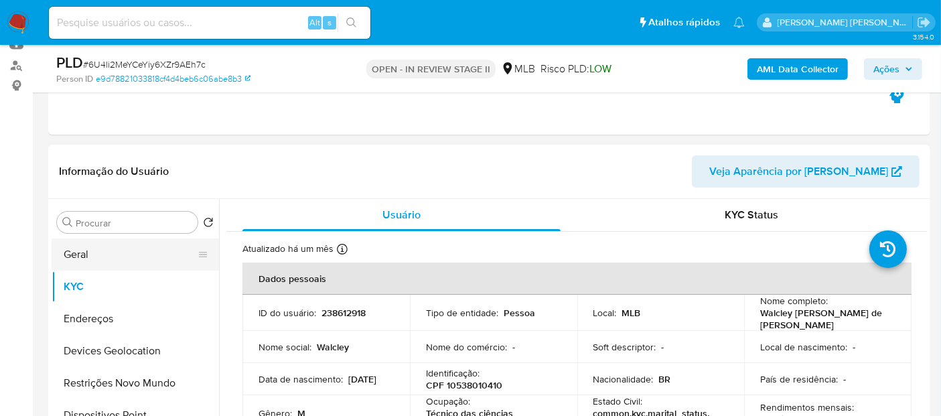
click at [76, 251] on button "Geral" at bounding box center [130, 254] width 157 height 32
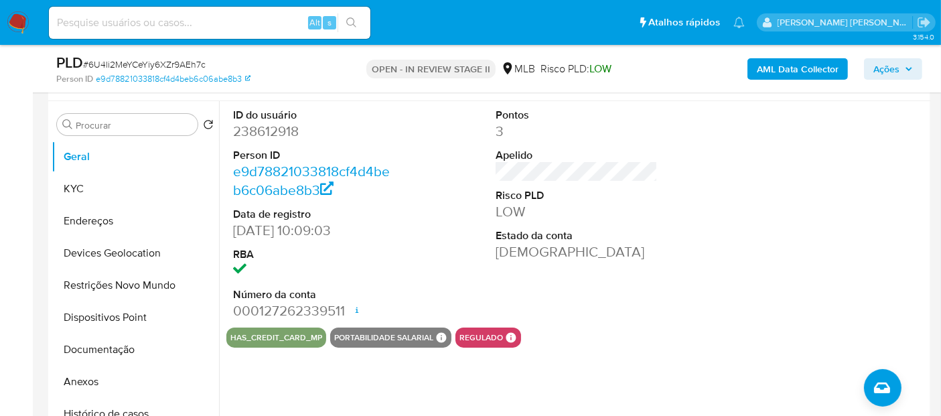
scroll to position [223, 0]
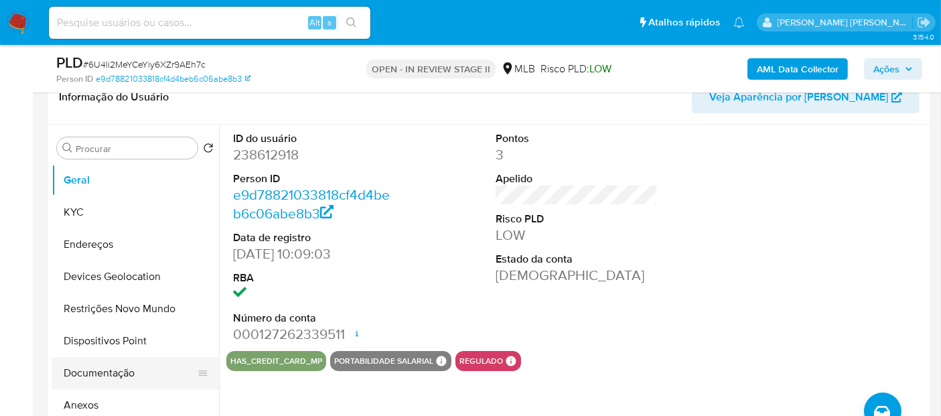
click at [101, 370] on button "Documentação" at bounding box center [130, 373] width 157 height 32
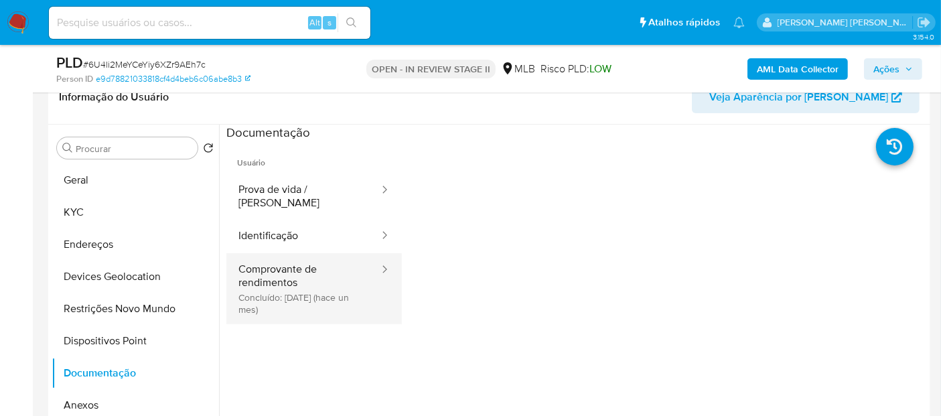
click at [232, 290] on button "Comprovante de rendimentos Concluído: 17/07/2025 (hace un mes)" at bounding box center [303, 288] width 154 height 71
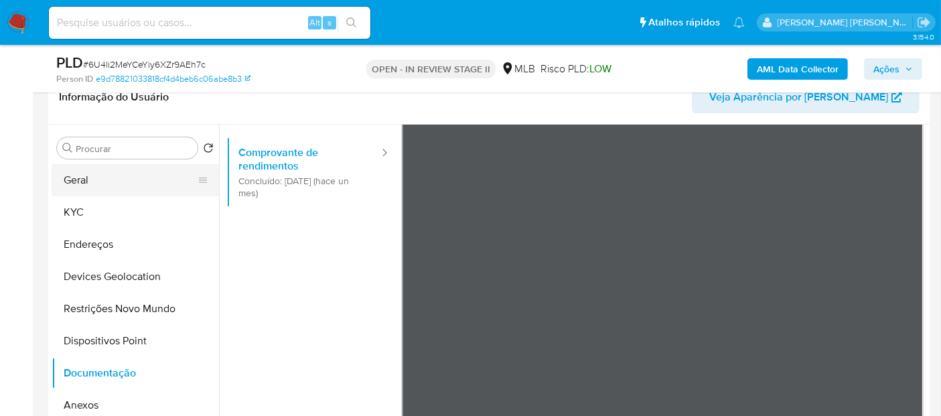
click at [105, 184] on button "Geral" at bounding box center [130, 180] width 157 height 32
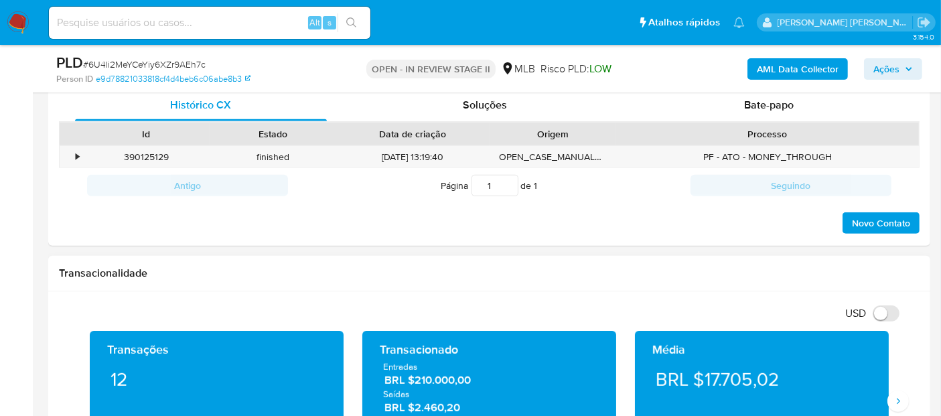
scroll to position [744, 0]
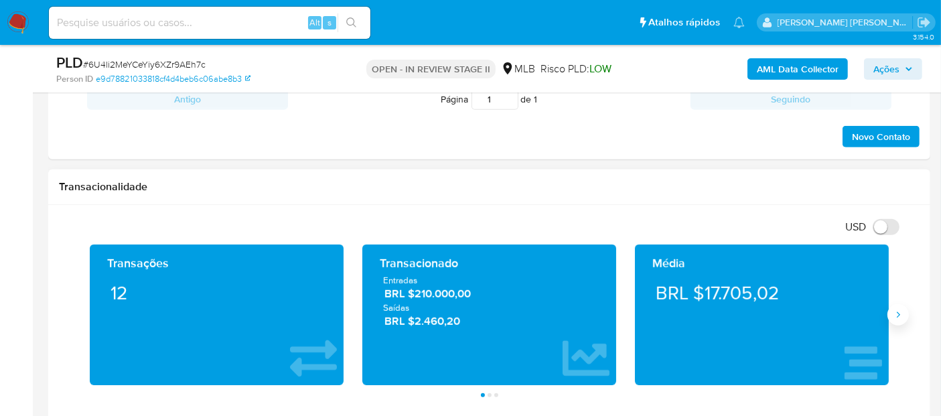
click at [898, 315] on icon "Siguiente" at bounding box center [898, 315] width 3 height 6
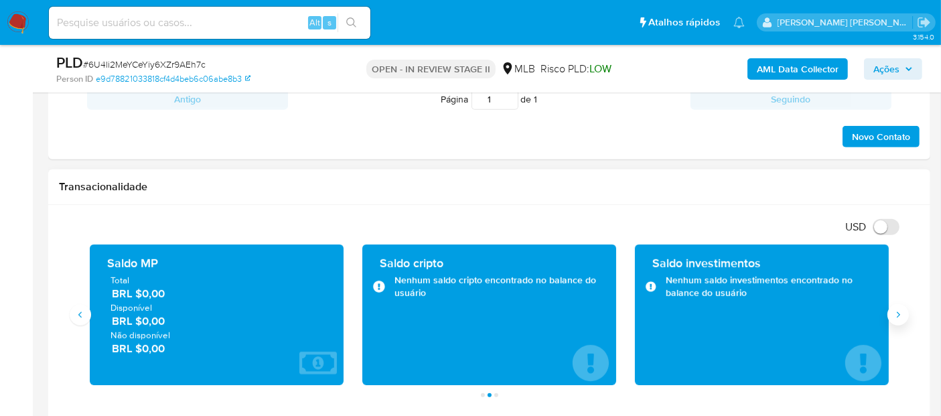
click at [895, 313] on icon "Siguiente" at bounding box center [898, 314] width 11 height 11
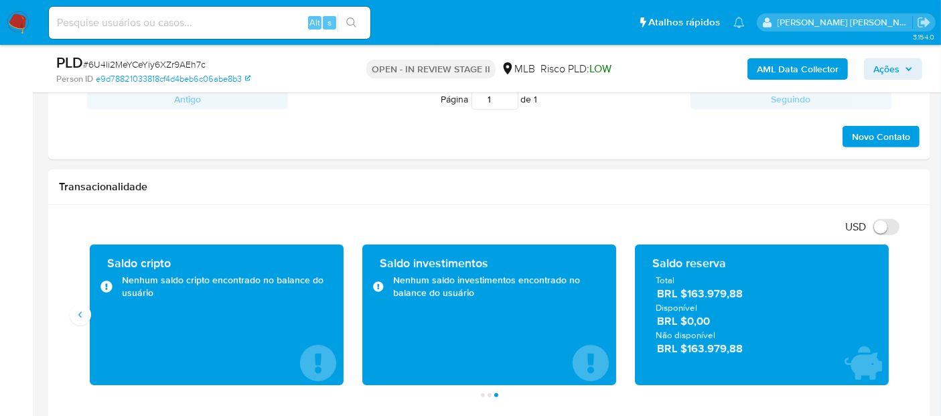
drag, startPoint x: 767, startPoint y: 293, endPoint x: 690, endPoint y: 291, distance: 77.0
click at [688, 291] on span "BRL $163.979,88" at bounding box center [762, 294] width 211 height 15
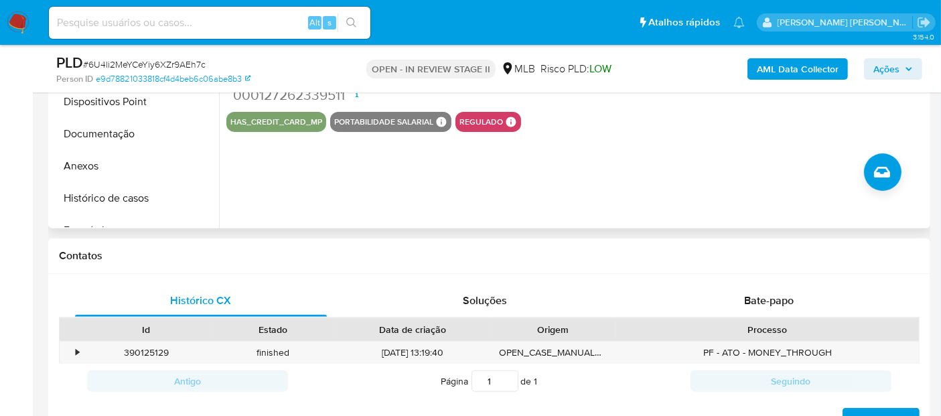
scroll to position [297, 0]
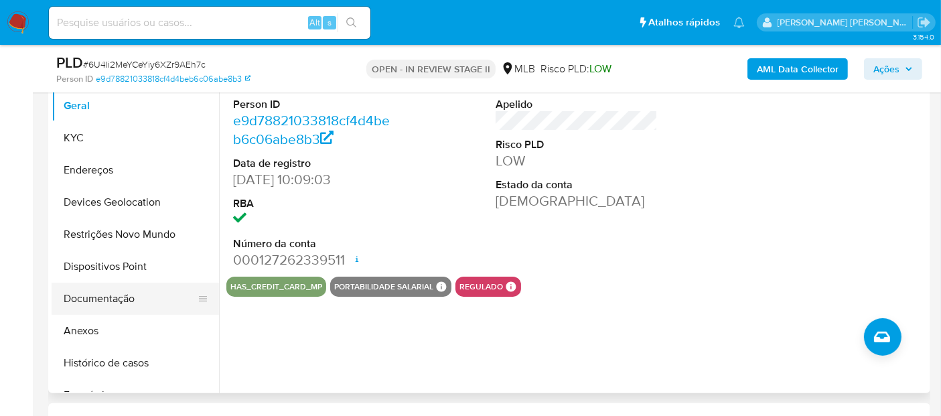
drag, startPoint x: 96, startPoint y: 295, endPoint x: 123, endPoint y: 297, distance: 26.9
click at [96, 295] on button "Documentação" at bounding box center [130, 299] width 157 height 32
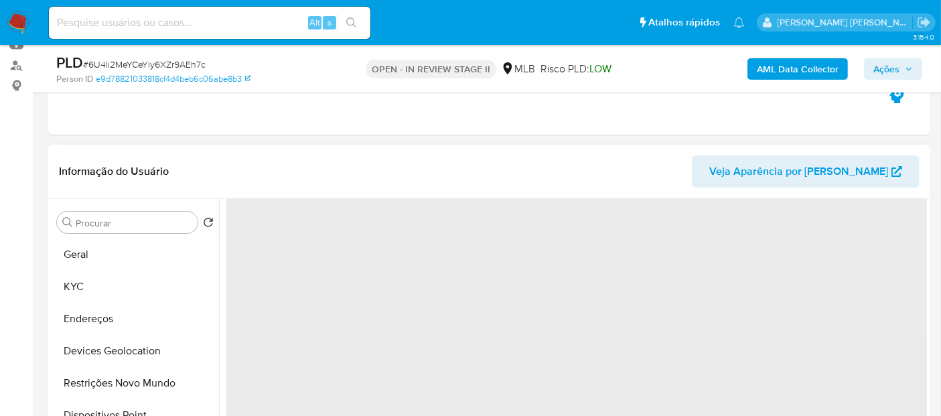
scroll to position [74, 0]
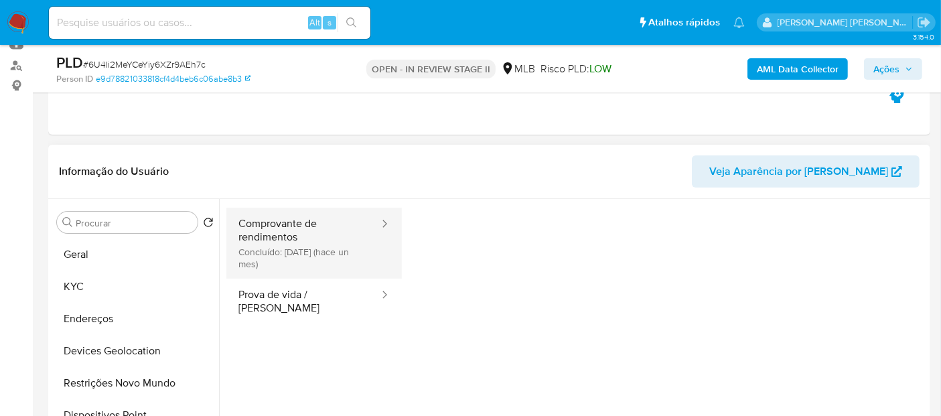
click at [306, 248] on button "Comprovante de rendimentos Concluído: 17/07/2025 (hace un mes)" at bounding box center [303, 243] width 154 height 71
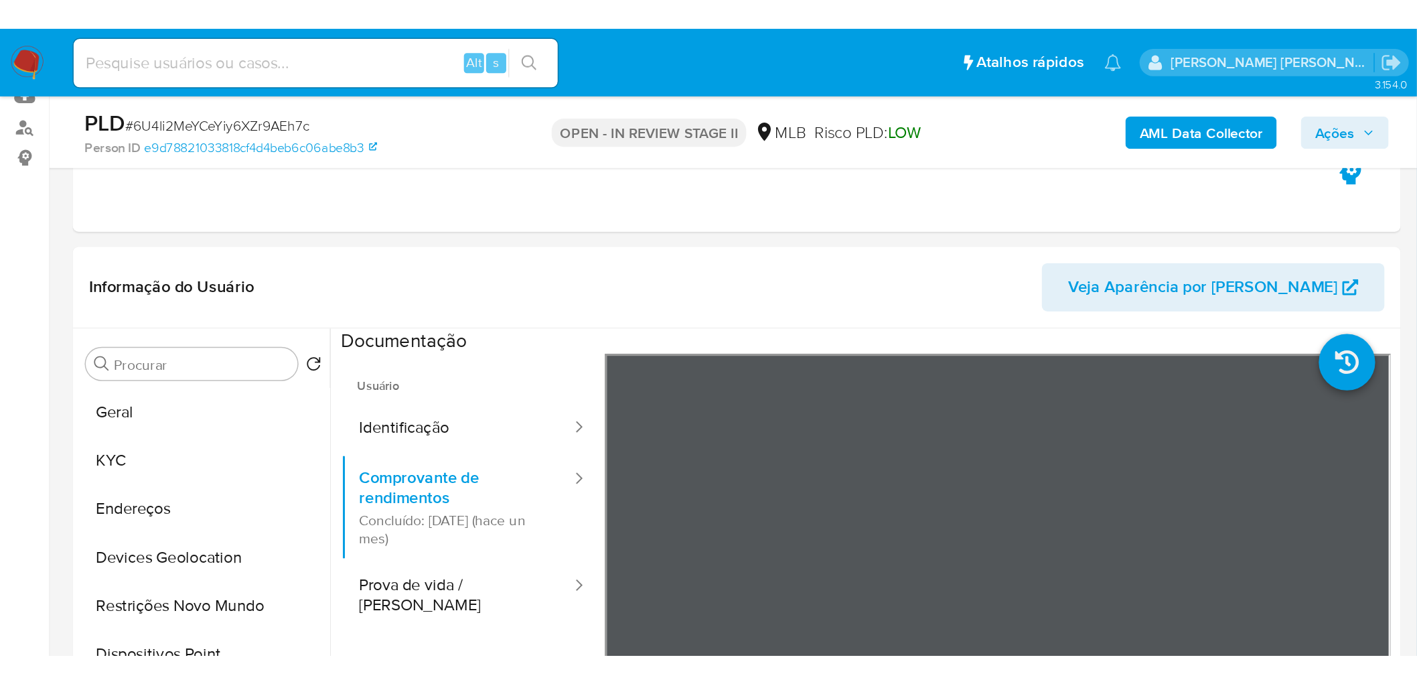
scroll to position [149, 0]
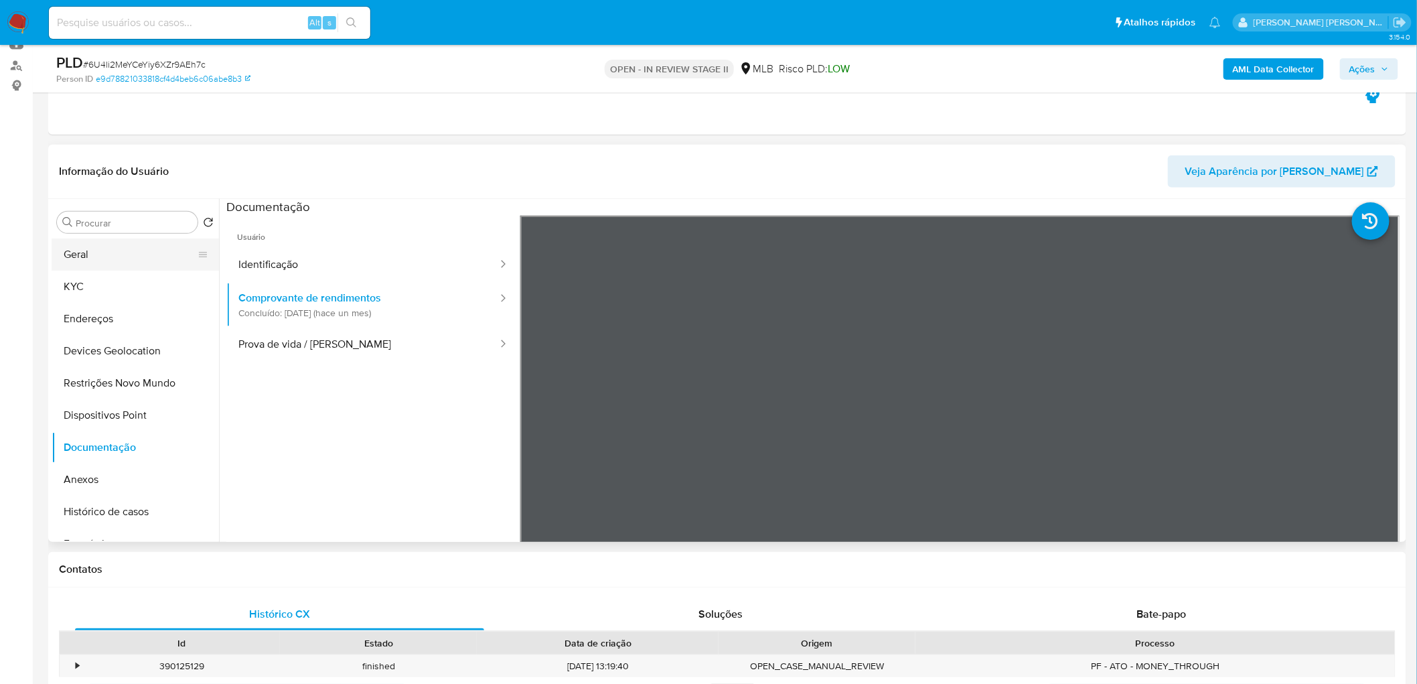
click at [136, 252] on button "Geral" at bounding box center [130, 254] width 157 height 32
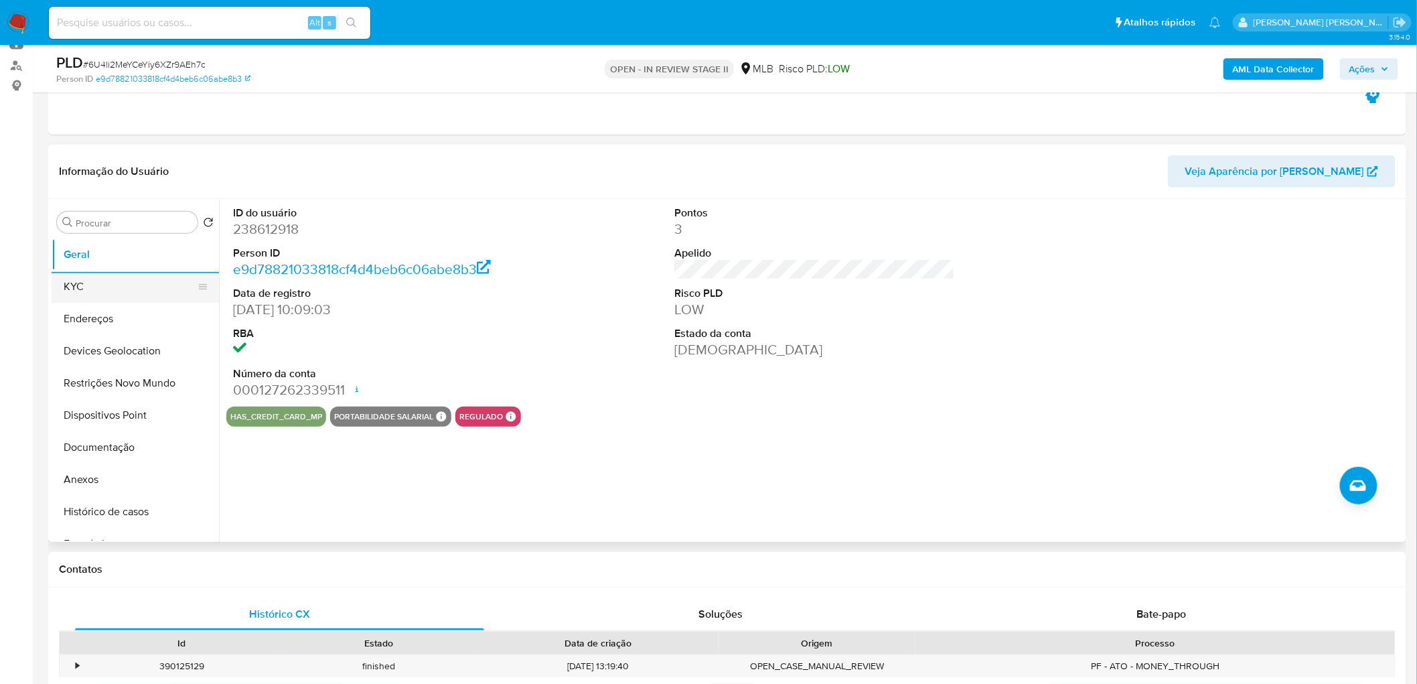
click at [116, 286] on button "KYC" at bounding box center [130, 287] width 157 height 32
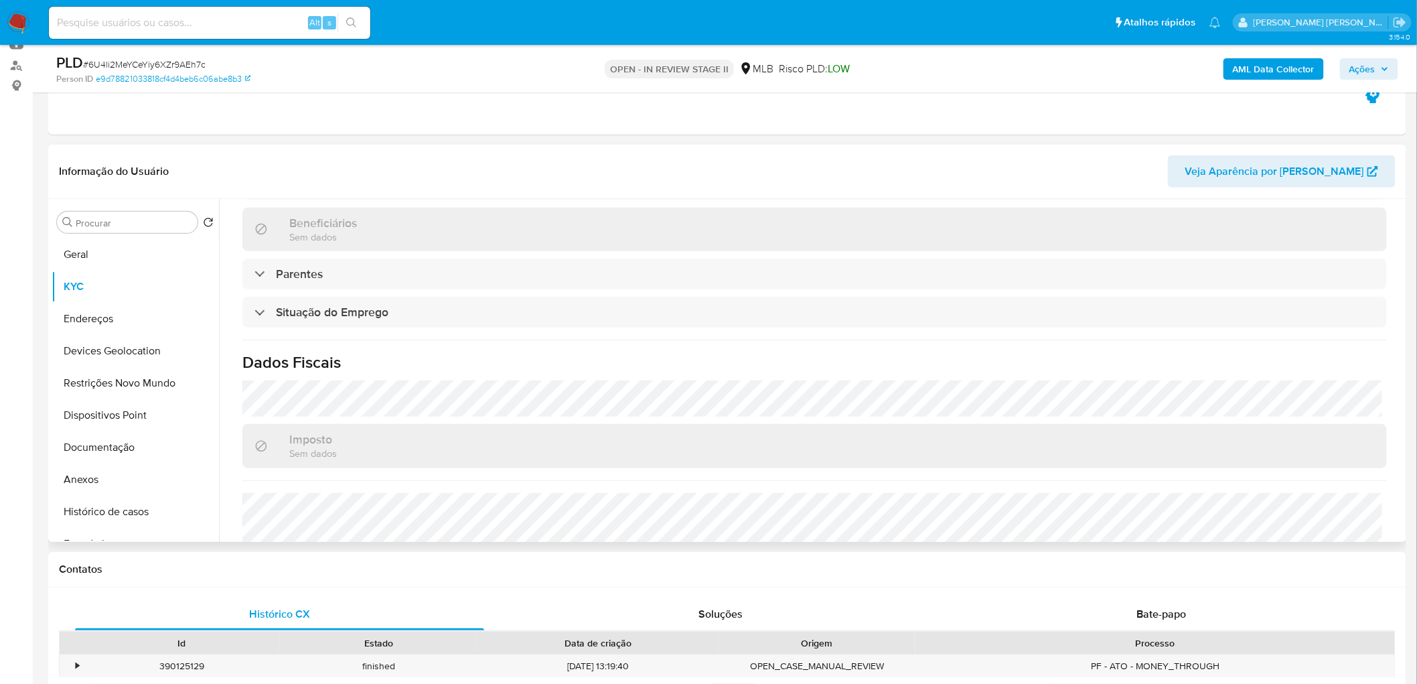
scroll to position [520, 0]
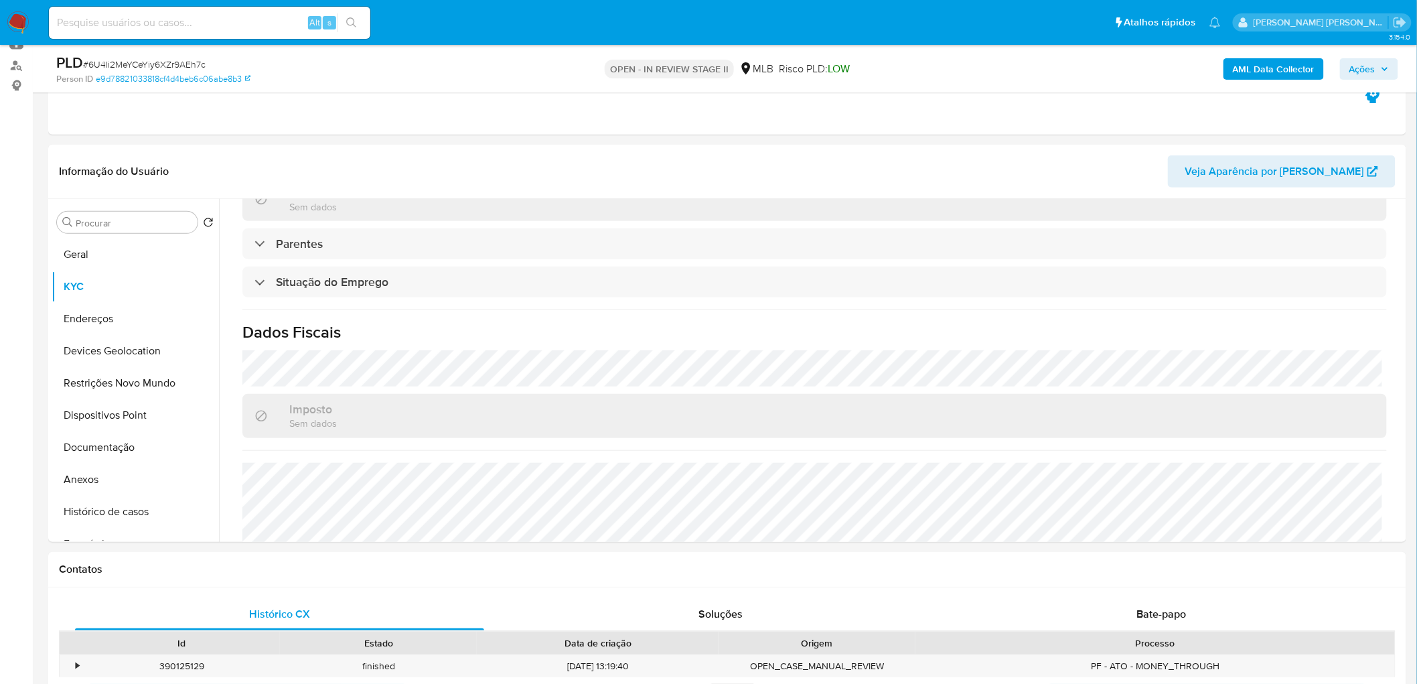
drag, startPoint x: 82, startPoint y: 322, endPoint x: 23, endPoint y: 337, distance: 60.3
click at [82, 322] on button "Endereços" at bounding box center [135, 319] width 167 height 32
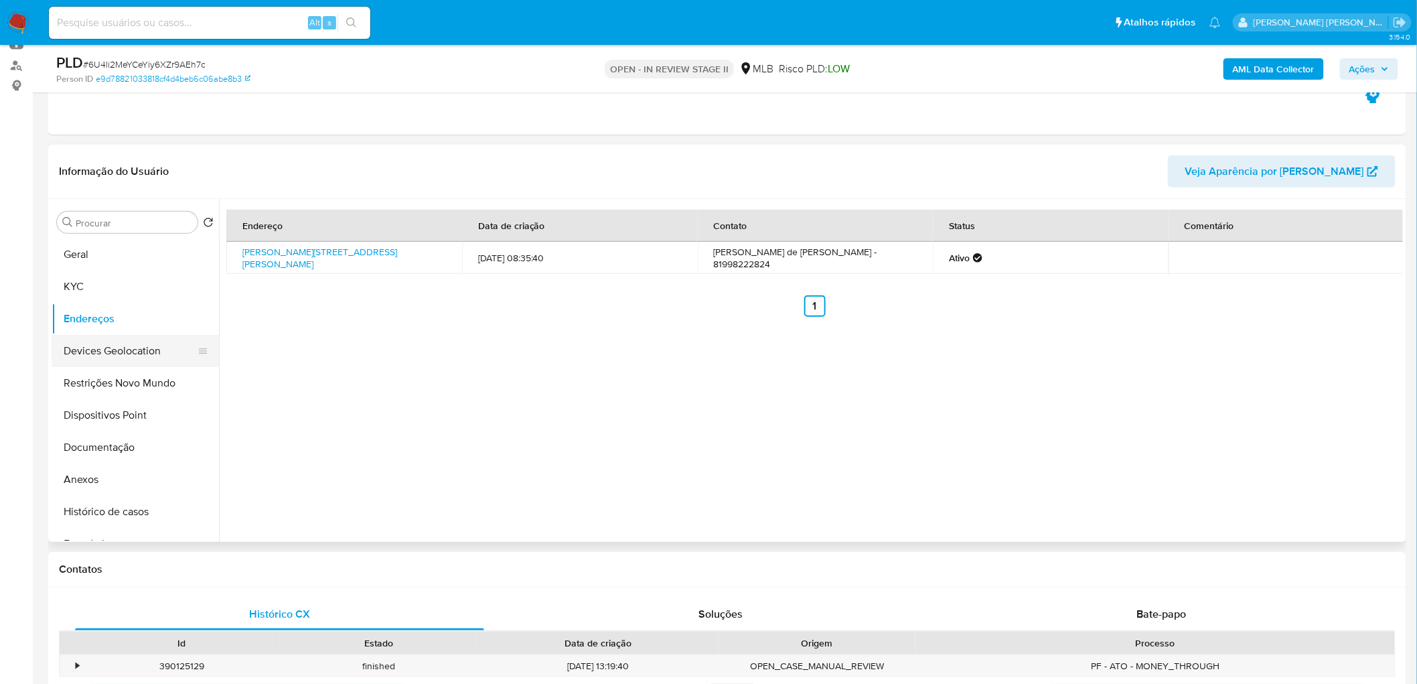
click at [137, 340] on button "Devices Geolocation" at bounding box center [130, 351] width 157 height 32
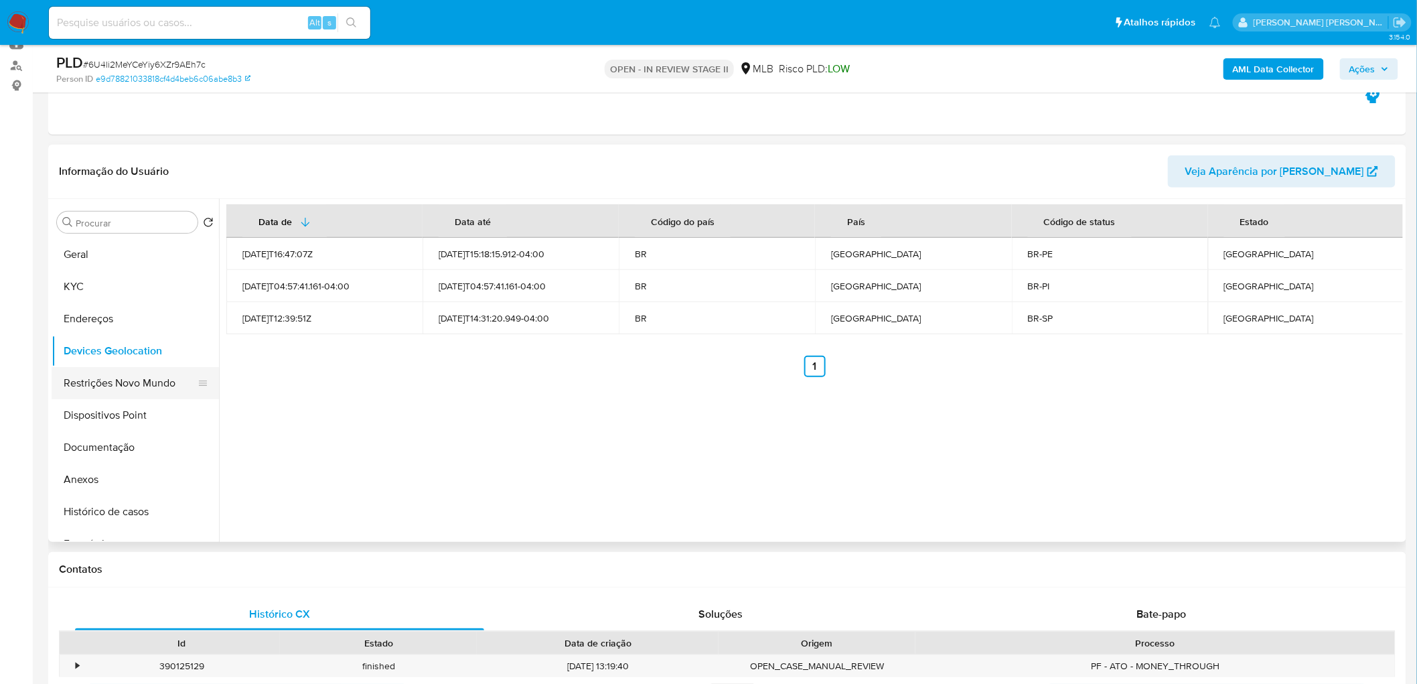
drag, startPoint x: 469, startPoint y: 378, endPoint x: 87, endPoint y: 392, distance: 382.6
click at [87, 392] on button "Restrições Novo Mundo" at bounding box center [130, 383] width 157 height 32
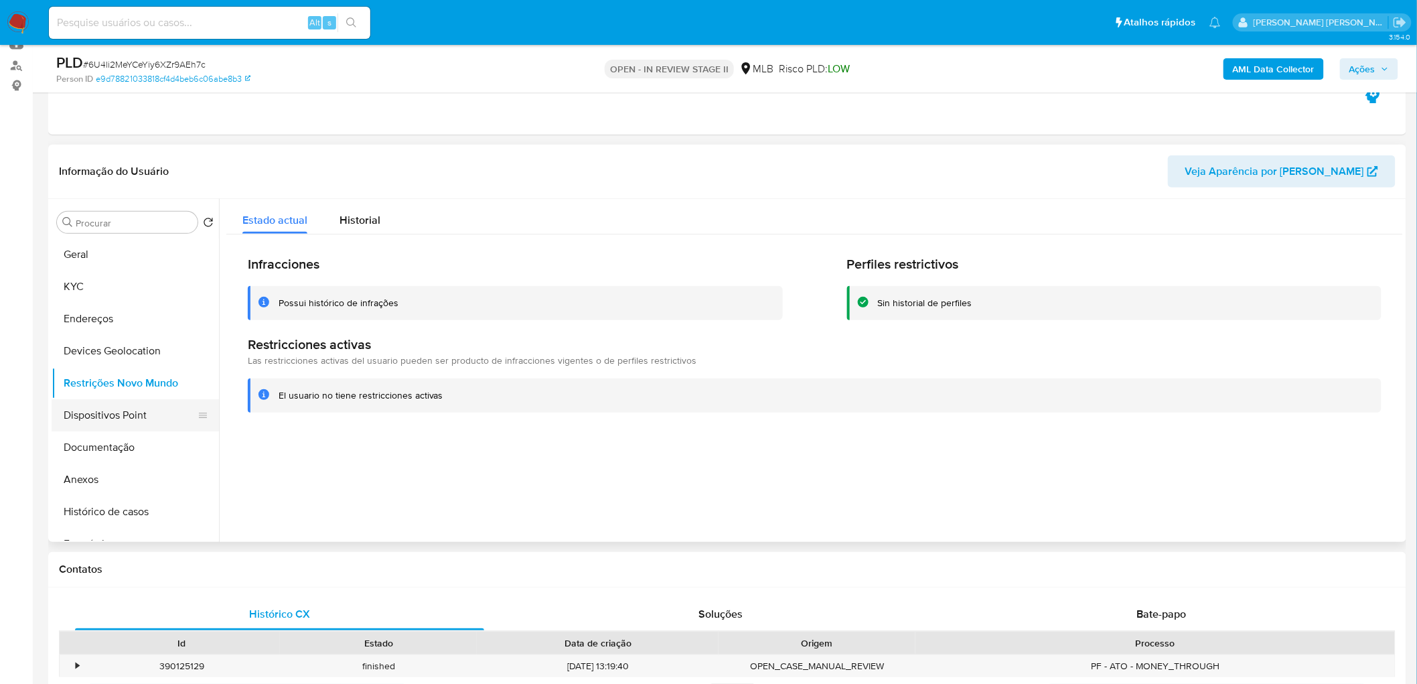
drag, startPoint x: 114, startPoint y: 418, endPoint x: 105, endPoint y: 422, distance: 10.2
click at [114, 415] on button "Dispositivos Point" at bounding box center [130, 415] width 157 height 32
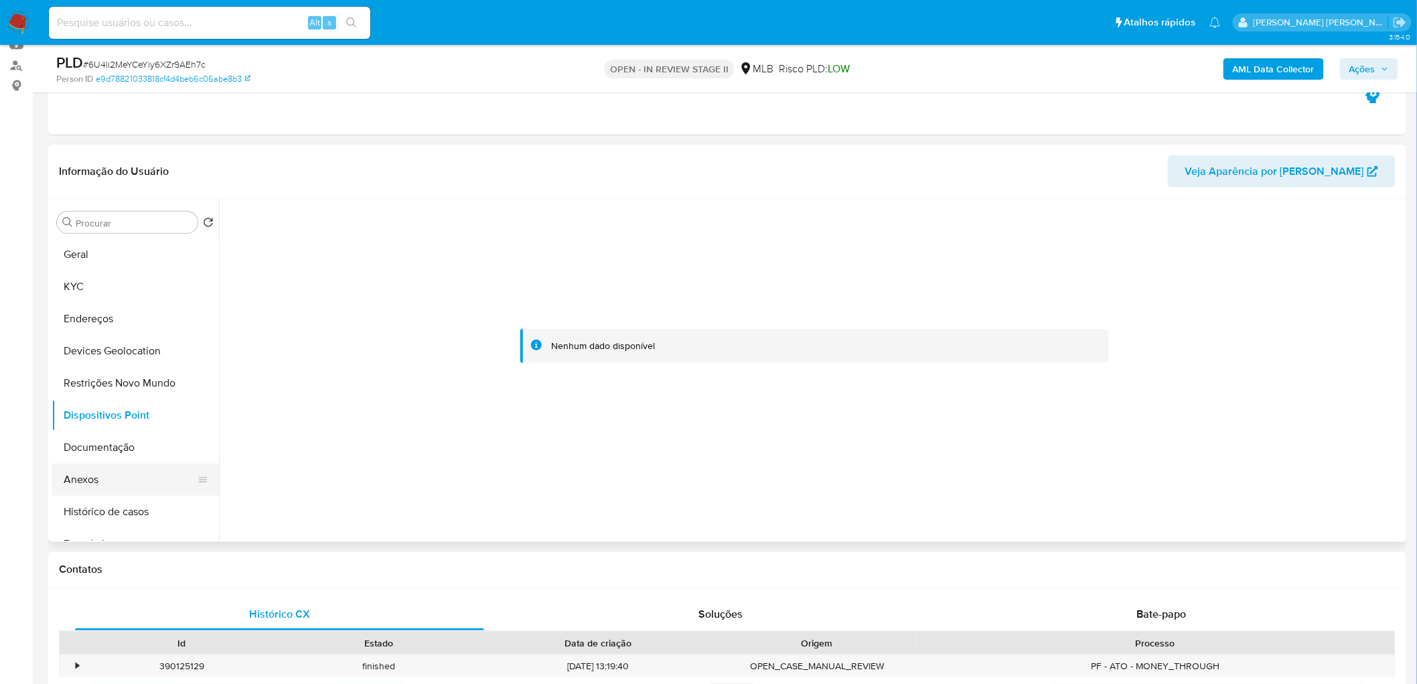
click at [84, 415] on button "Anexos" at bounding box center [130, 479] width 157 height 32
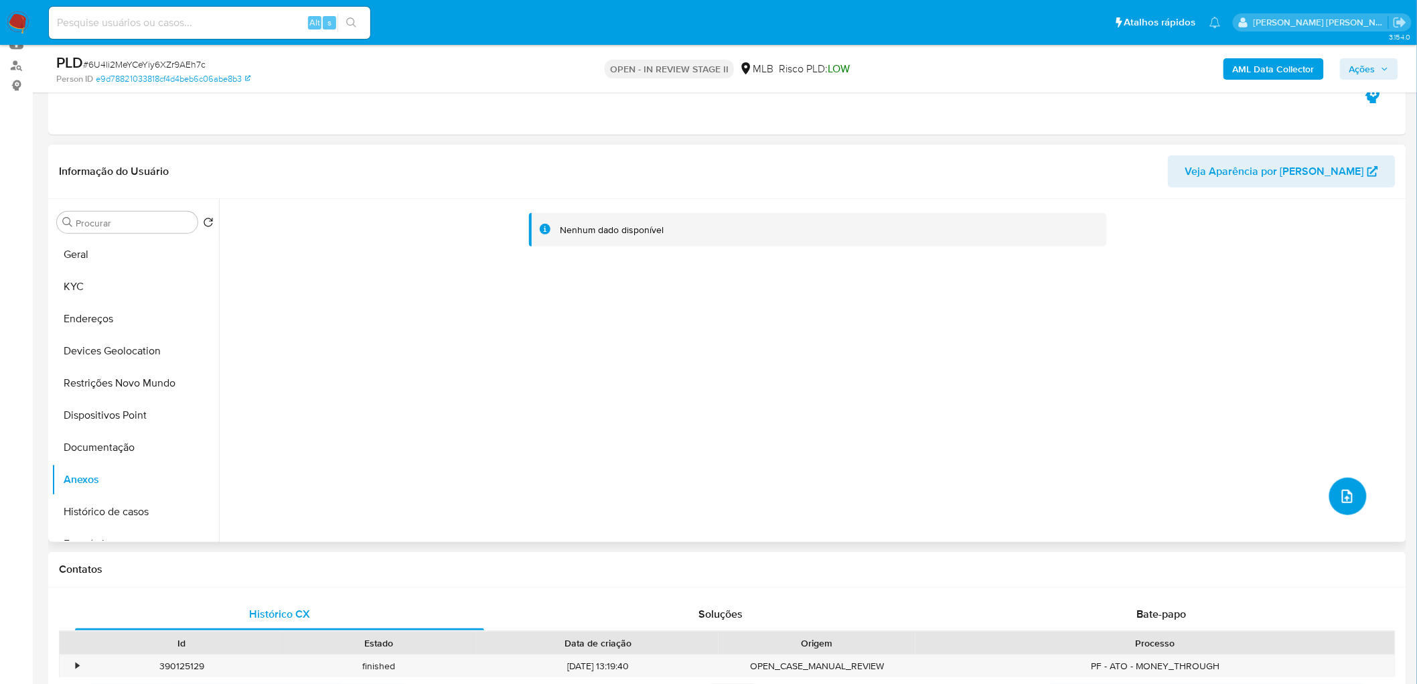
click at [951, 415] on span "upload-file" at bounding box center [1347, 496] width 16 height 16
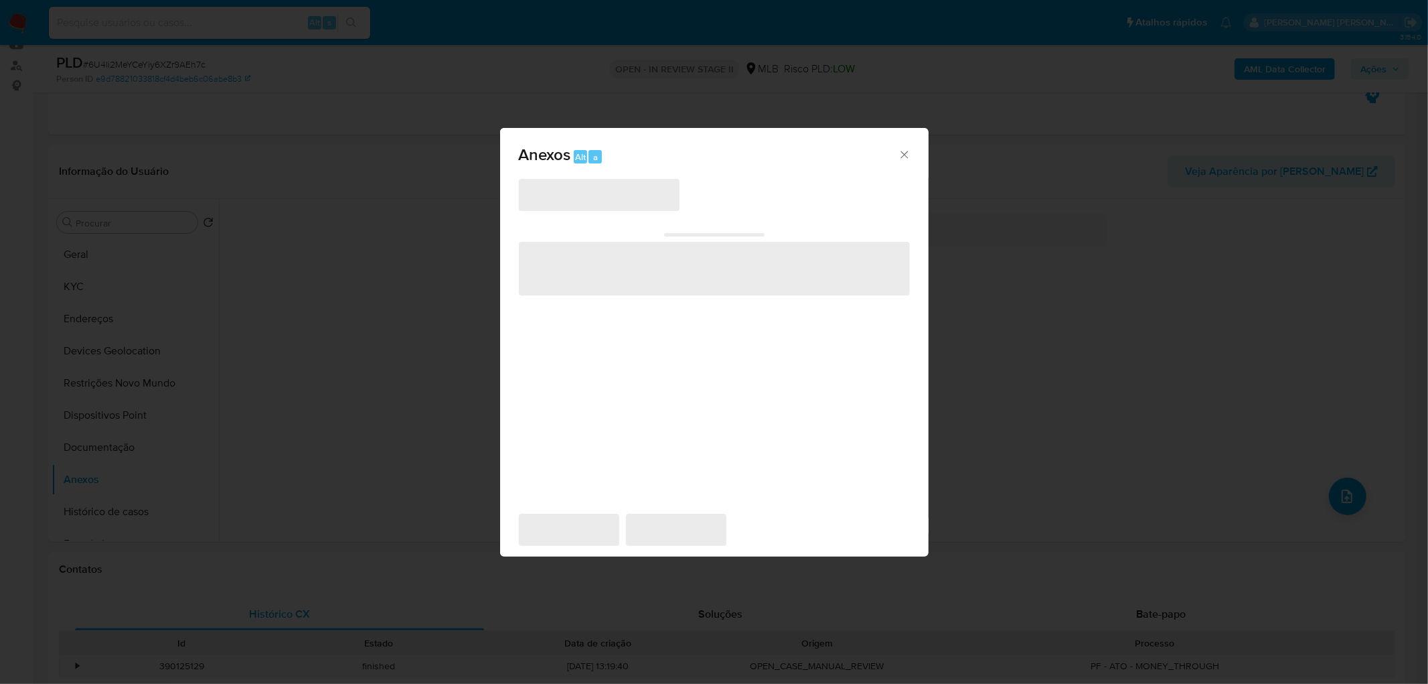
click at [637, 202] on span "‌" at bounding box center [599, 195] width 161 height 32
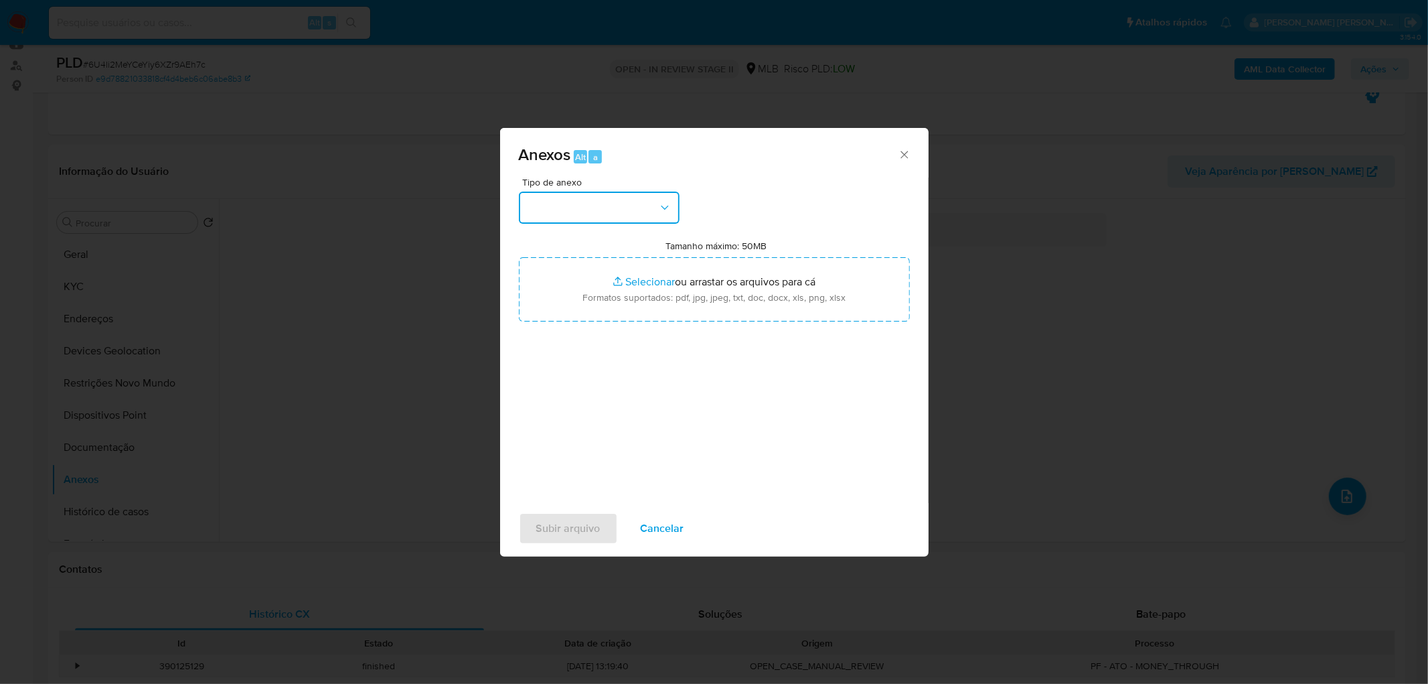
click at [637, 202] on button "button" at bounding box center [599, 207] width 161 height 32
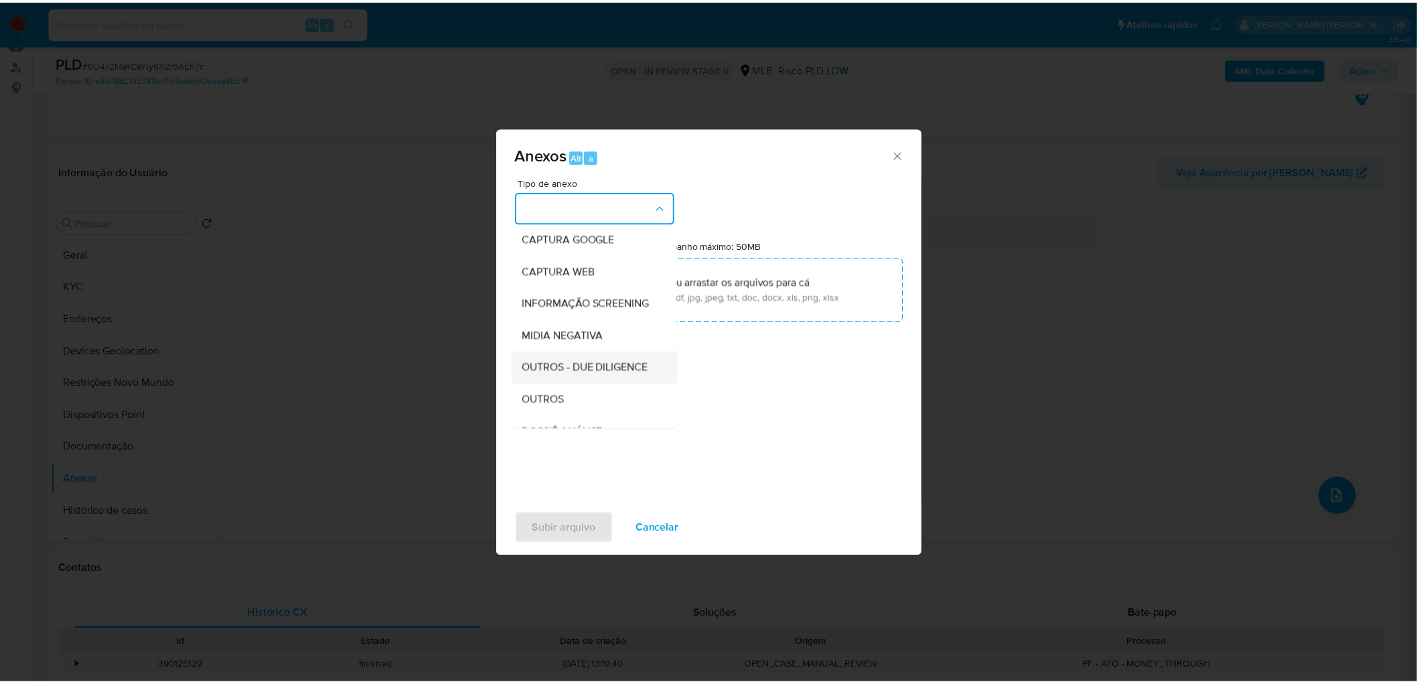
scroll to position [149, 0]
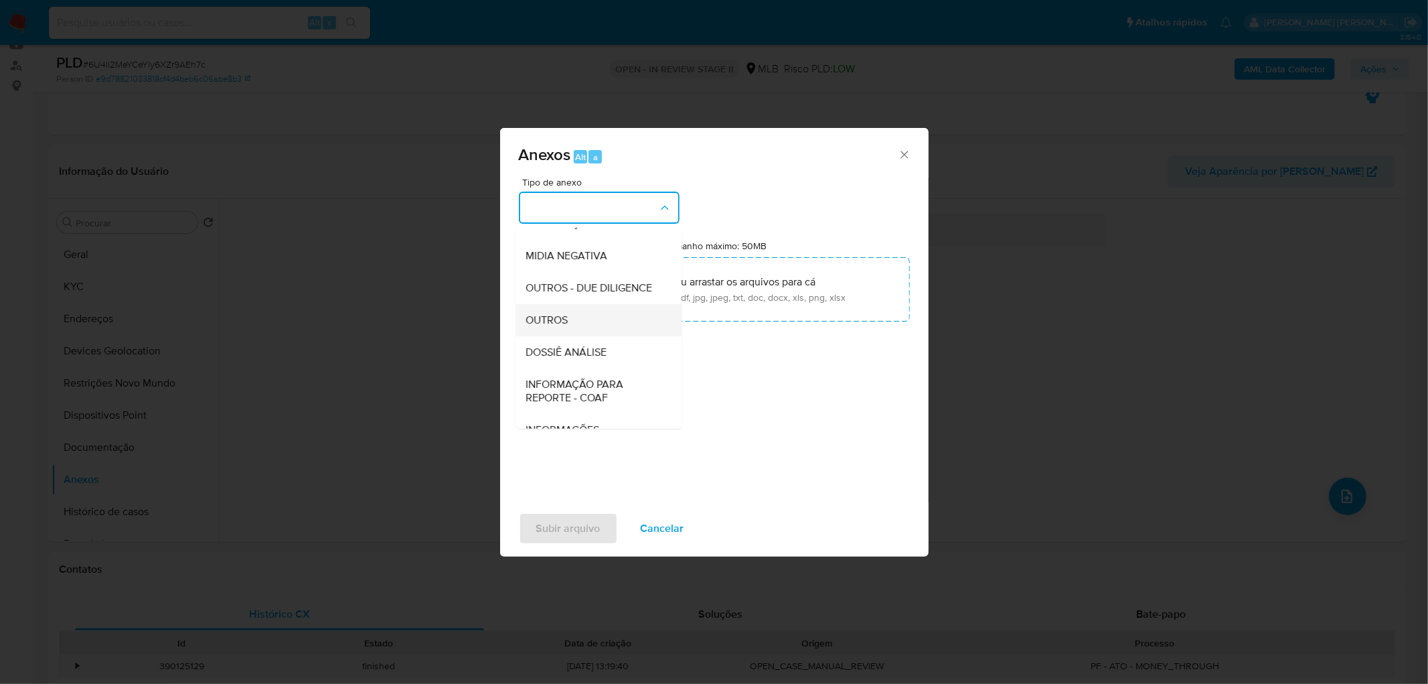
click at [581, 336] on div "OUTROS" at bounding box center [594, 320] width 137 height 32
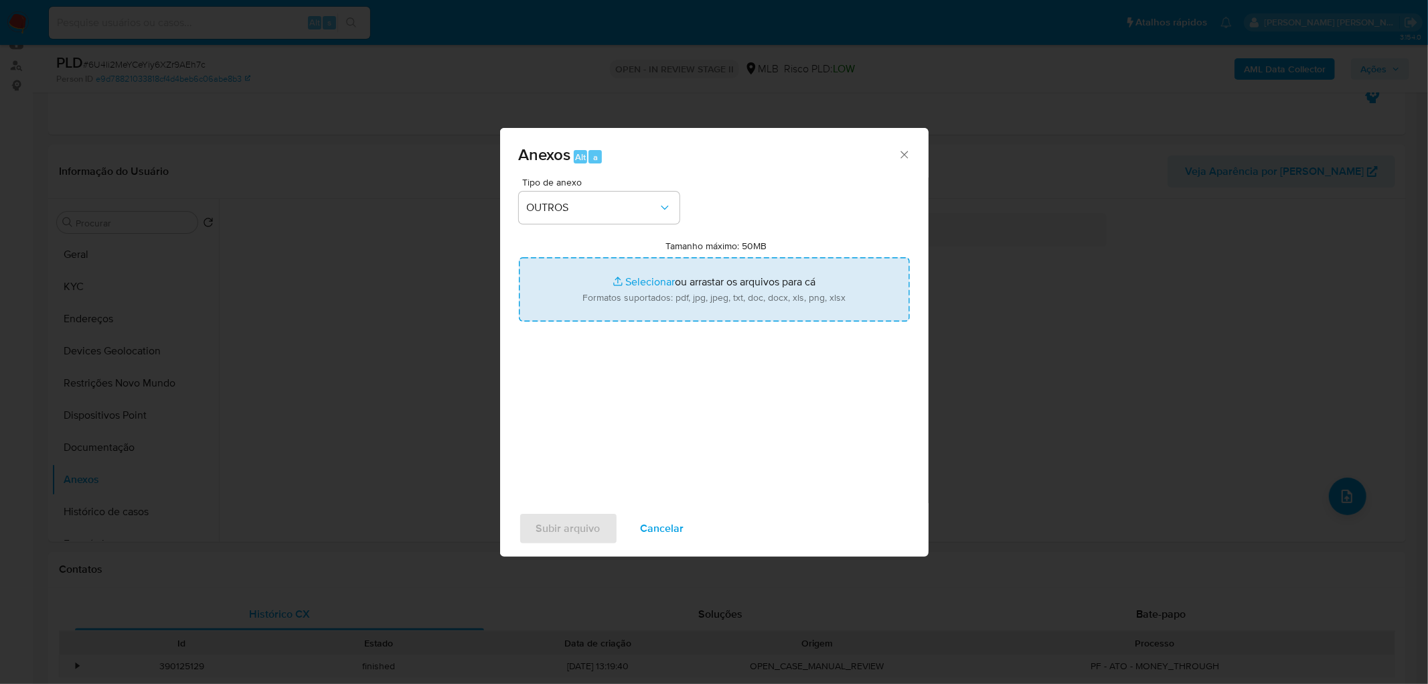
click at [621, 291] on input "Tamanho máximo: 50MB Selecionar arquivos" at bounding box center [714, 289] width 391 height 64
type input "C:\fakepath\Mulan 238612918_2025_08_18_14_00_56.xlsx"
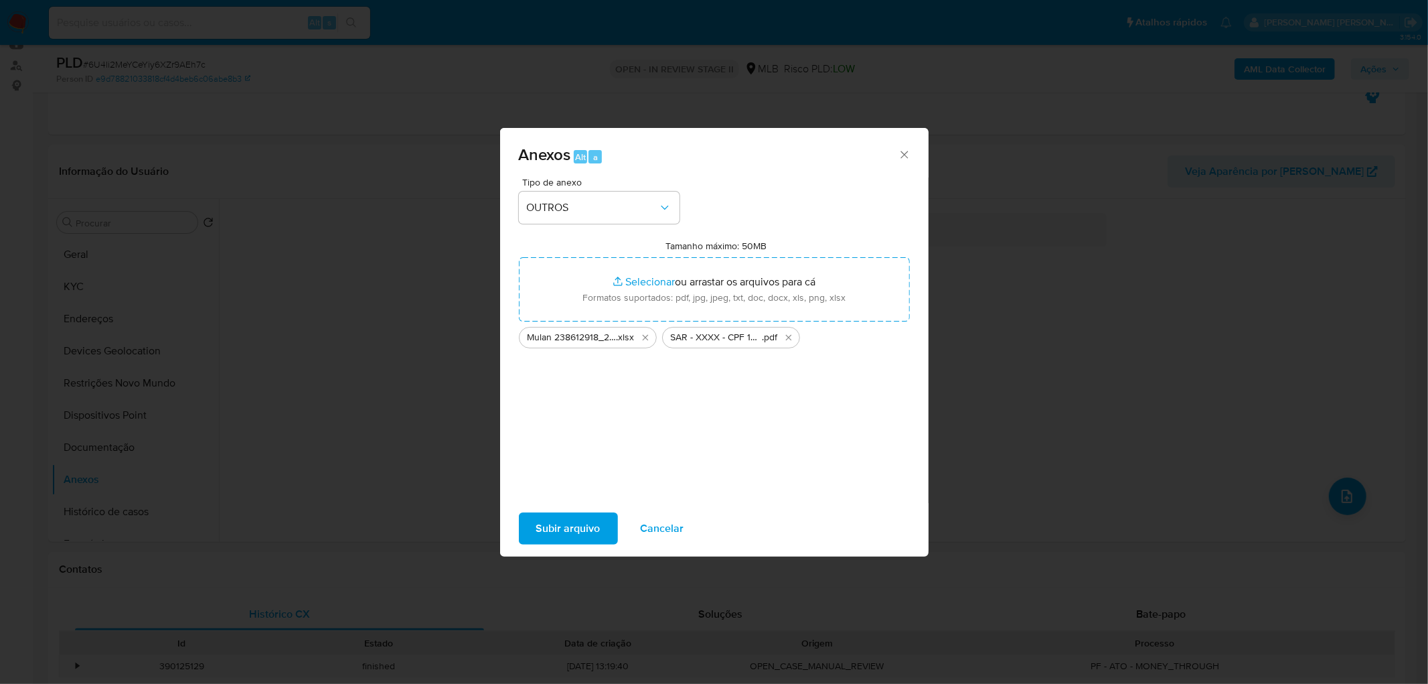
click at [599, 415] on button "Subir arquivo" at bounding box center [568, 528] width 99 height 32
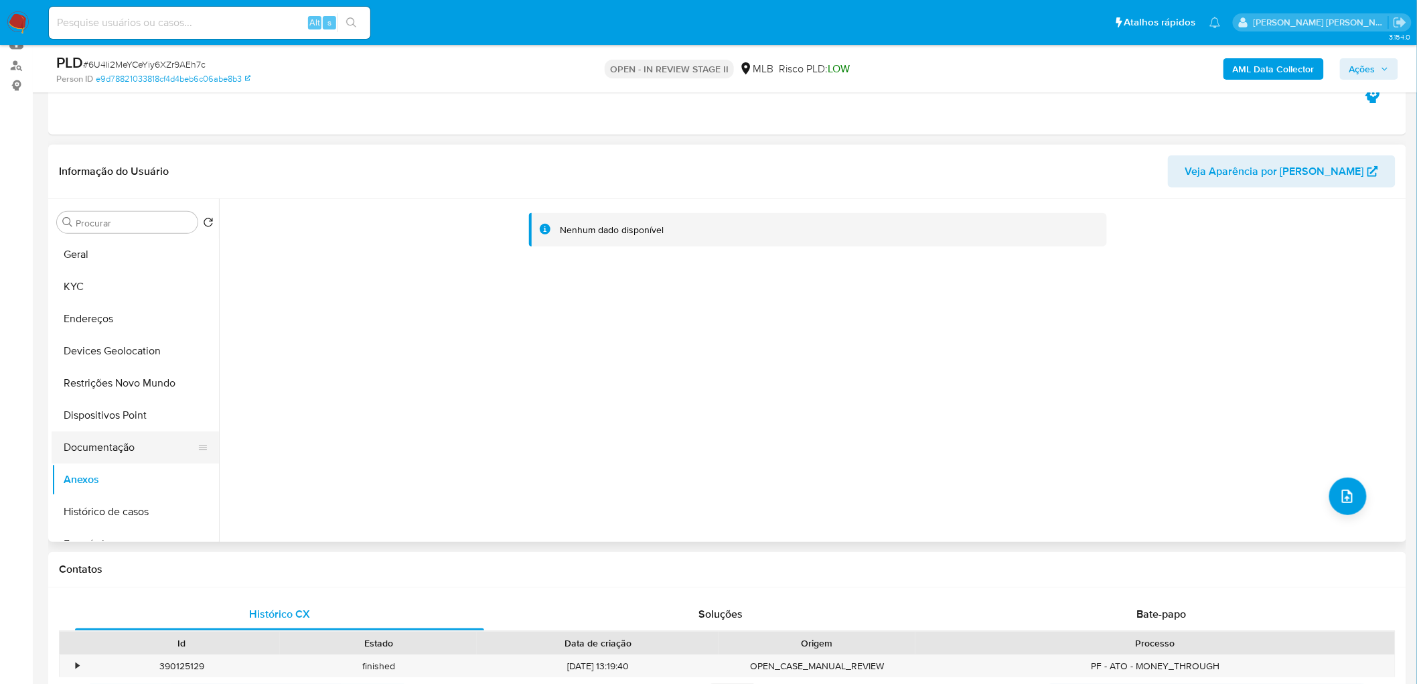
click at [121, 415] on button "Documentação" at bounding box center [130, 447] width 157 height 32
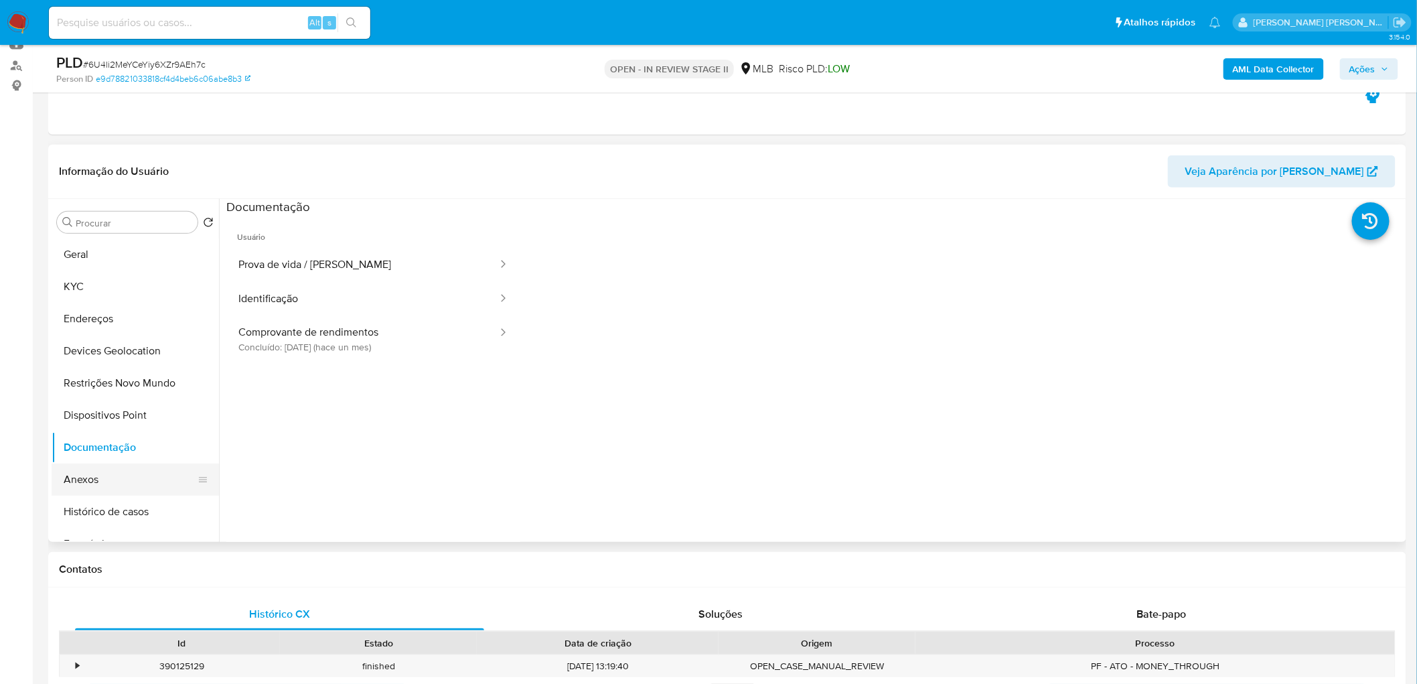
click at [104, 415] on button "Anexos" at bounding box center [130, 479] width 157 height 32
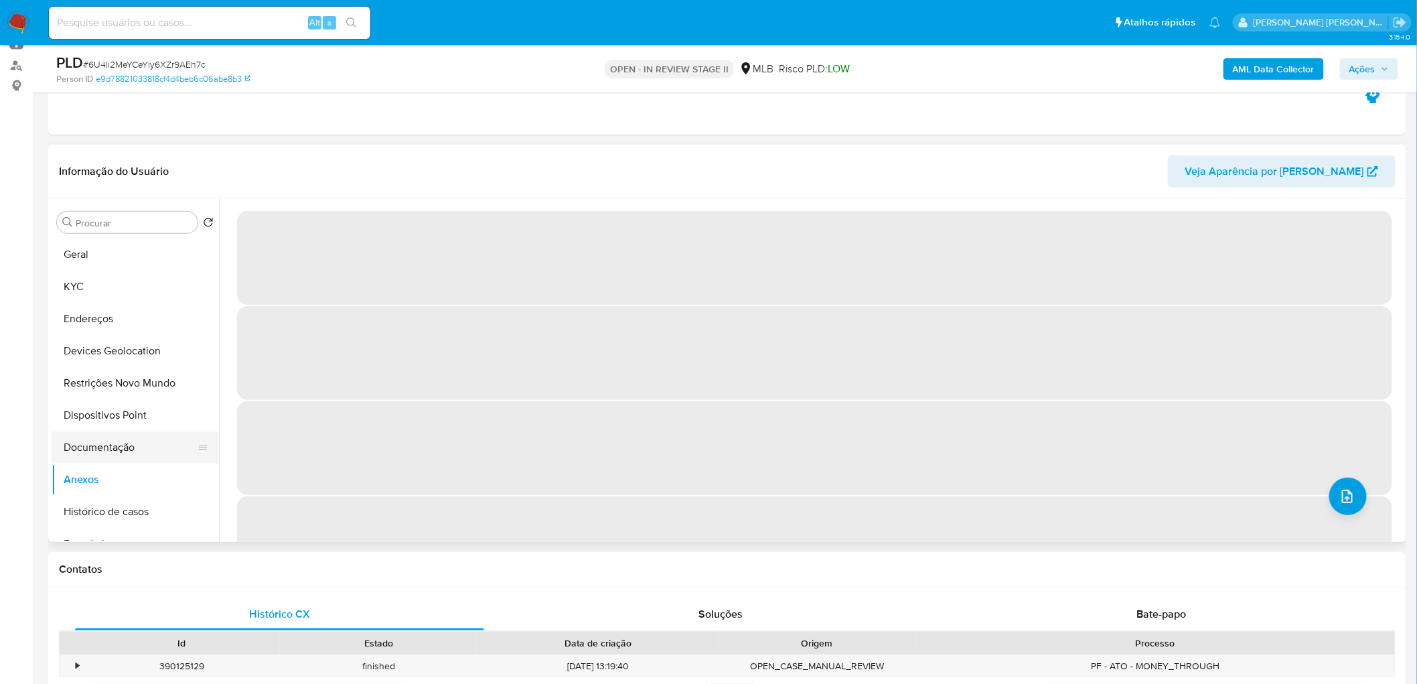
click at [129, 415] on button "Documentação" at bounding box center [130, 447] width 157 height 32
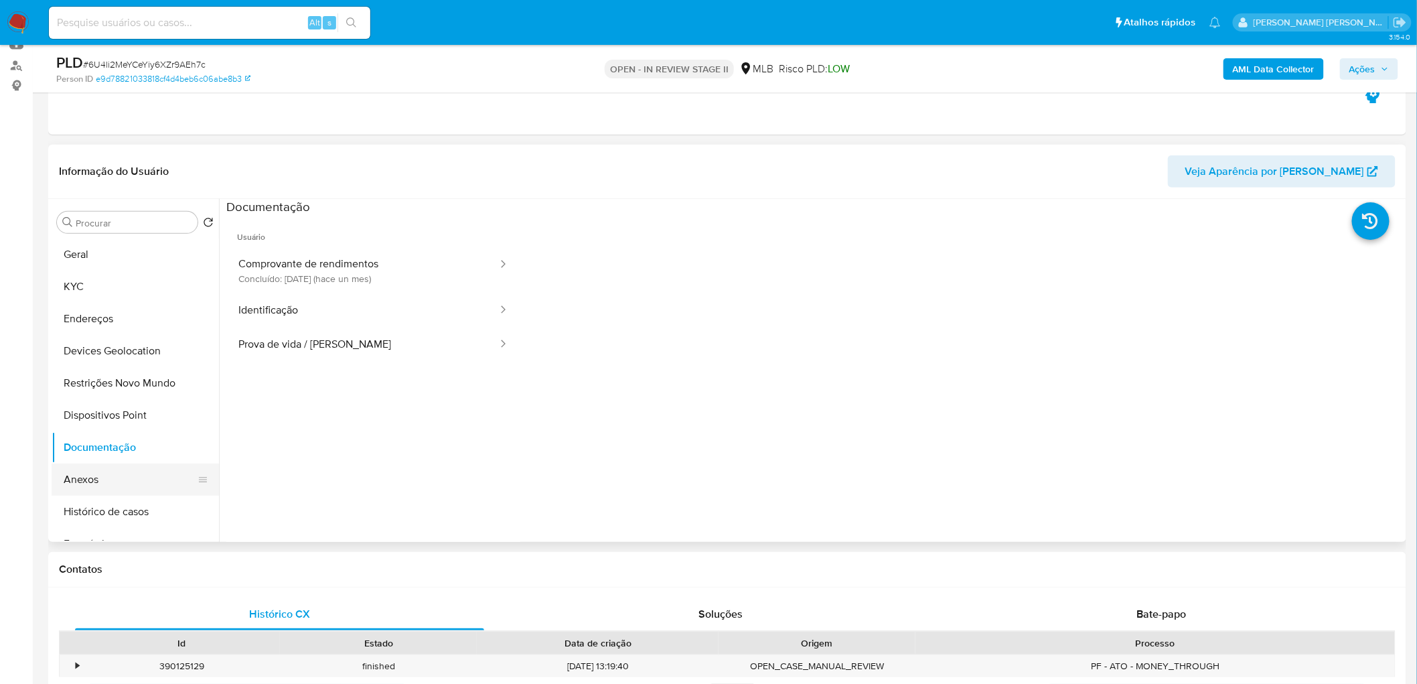
click at [97, 415] on button "Anexos" at bounding box center [130, 479] width 157 height 32
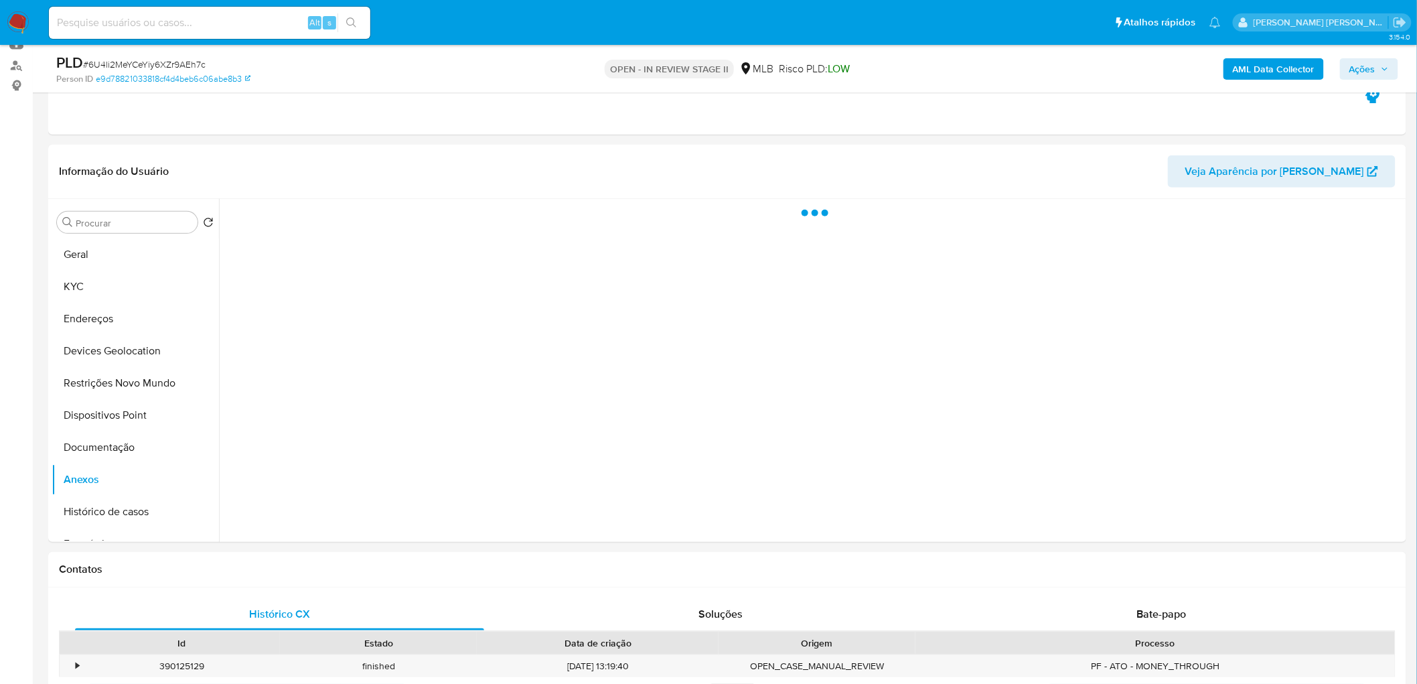
click at [951, 74] on span "Ações" at bounding box center [1369, 69] width 40 height 19
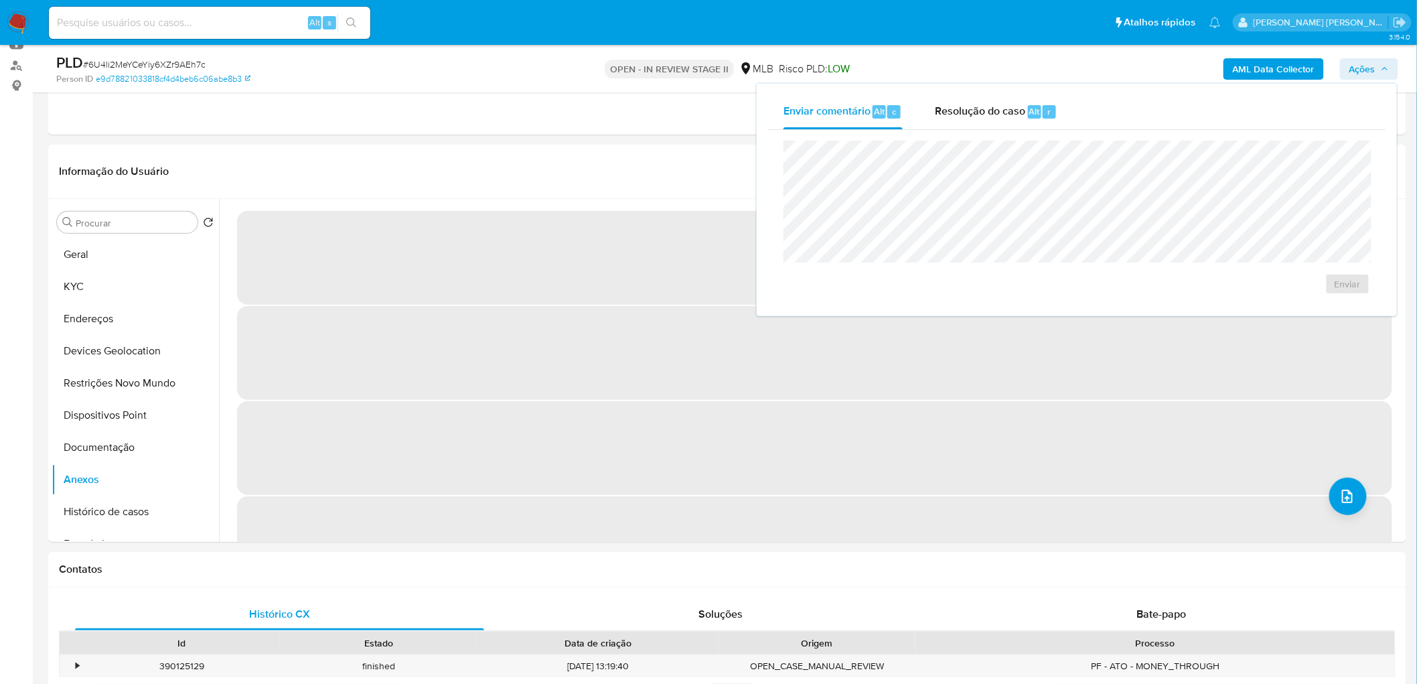
drag, startPoint x: 1032, startPoint y: 99, endPoint x: 998, endPoint y: 137, distance: 51.7
click at [951, 99] on div "Resolução do caso Alt r" at bounding box center [996, 111] width 123 height 35
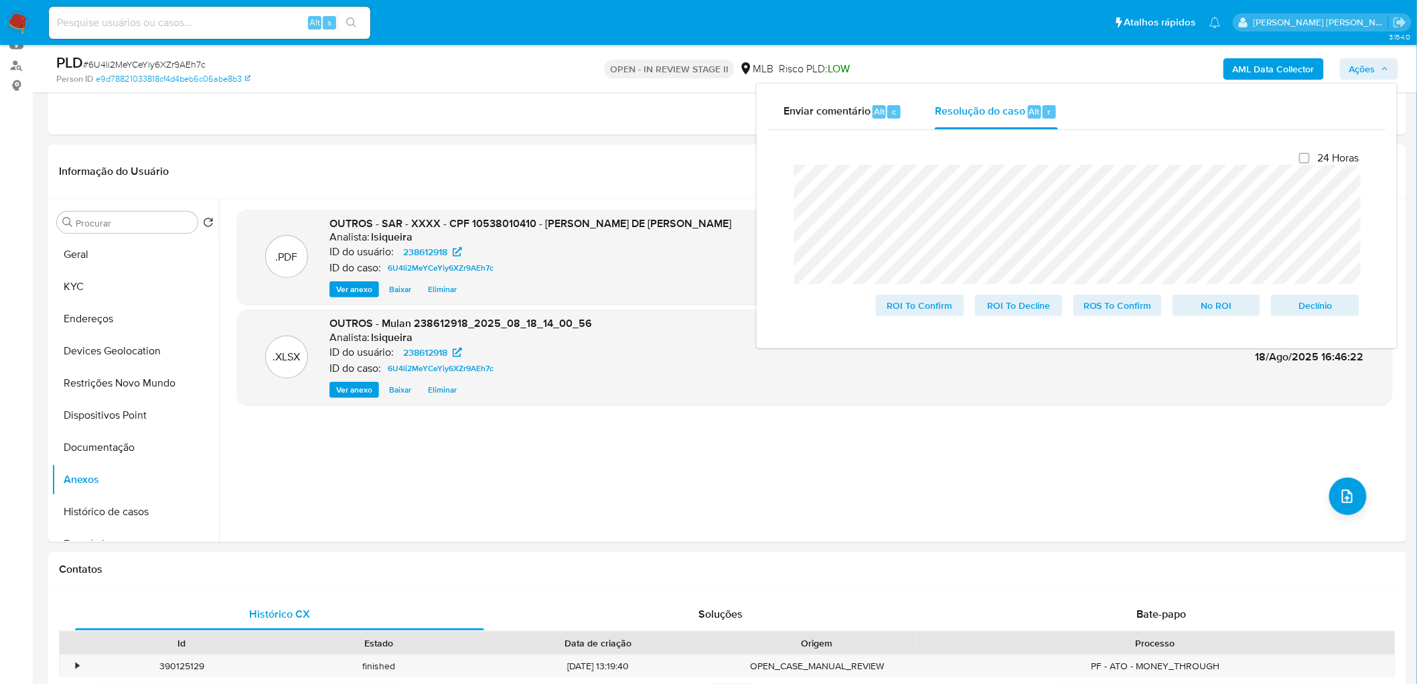
click at [155, 61] on span "# 6U4li2MeYCeYiy6XZr9AEh7c" at bounding box center [144, 64] width 123 height 13
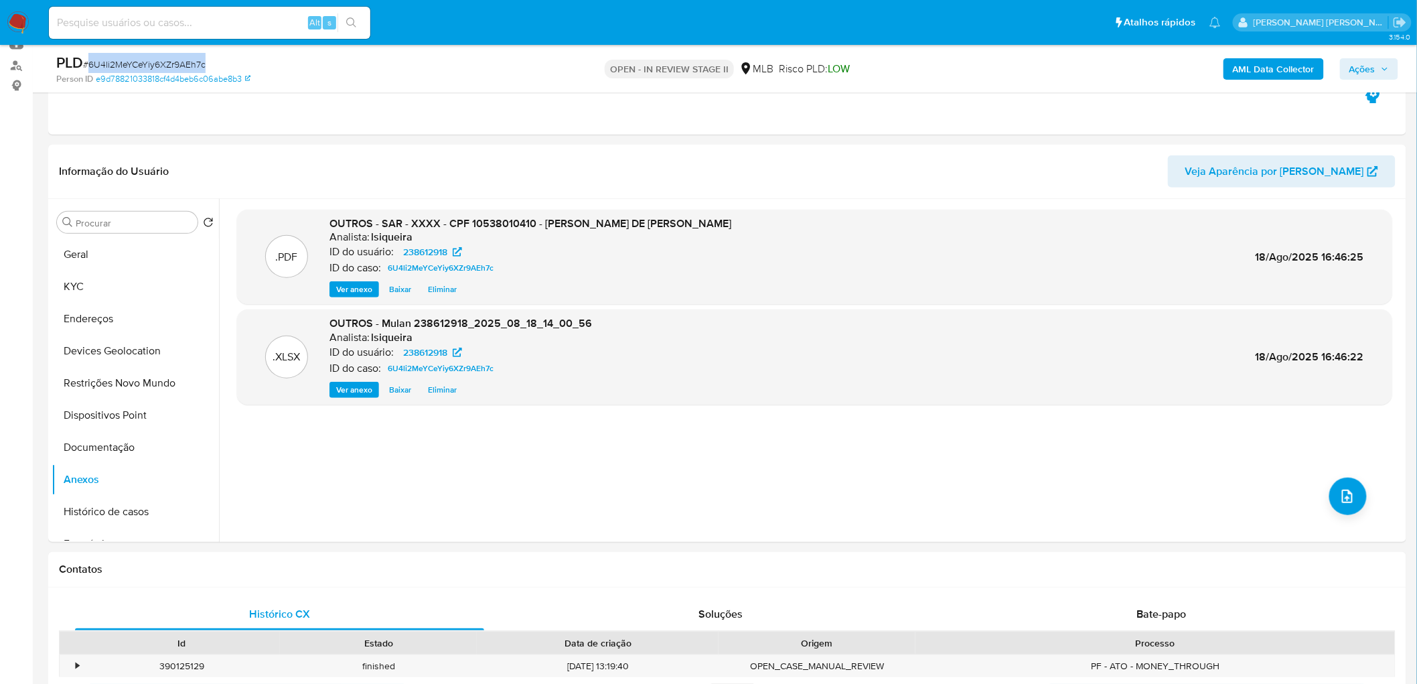
copy span "6U4li2MeYCeYiy6XZr9AEh7c"
click at [951, 68] on icon "button" at bounding box center [1385, 69] width 8 height 8
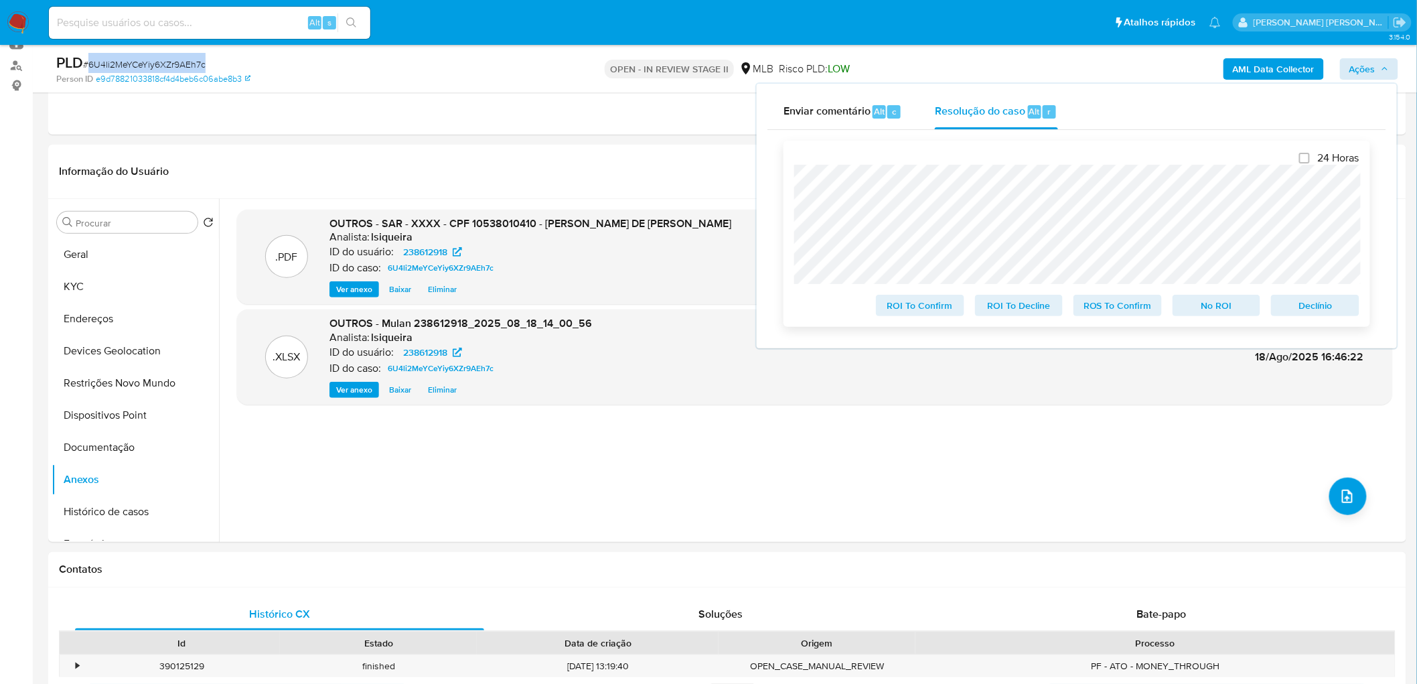
click at [951, 302] on span "Declínio" at bounding box center [1315, 305] width 70 height 19
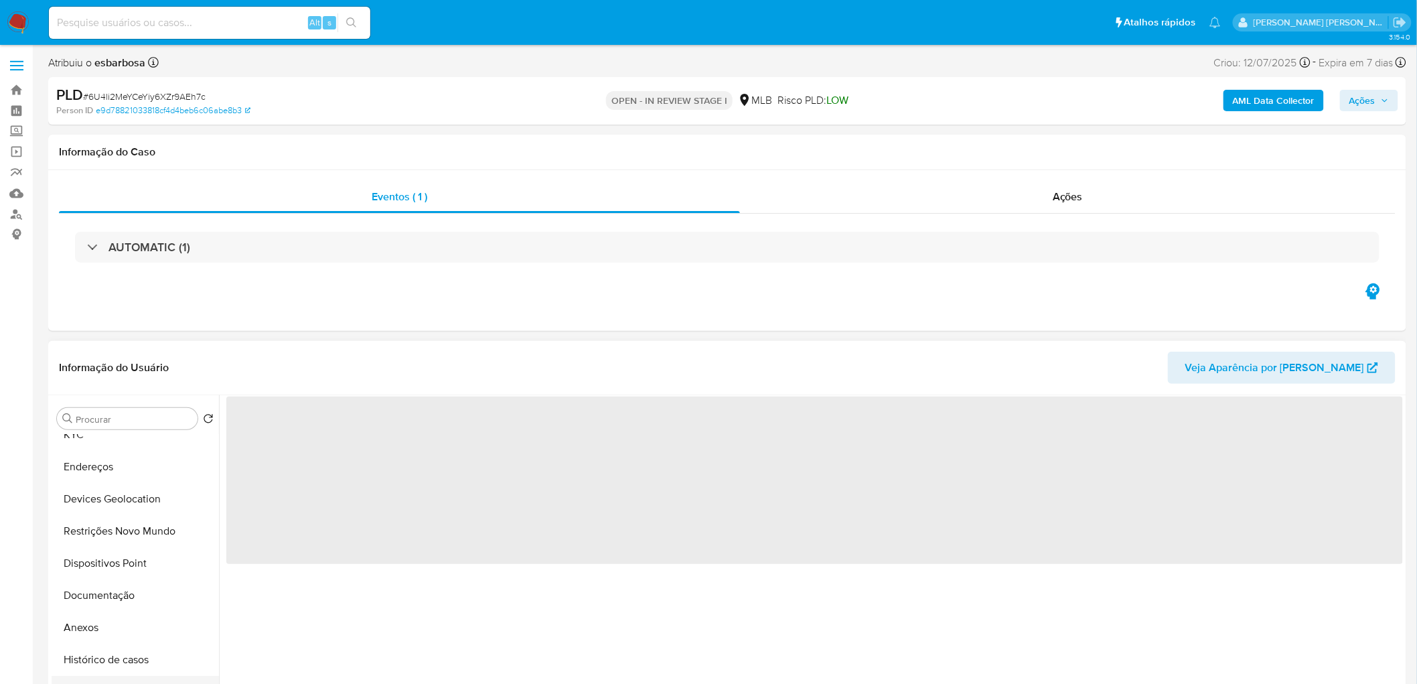
scroll to position [149, 0]
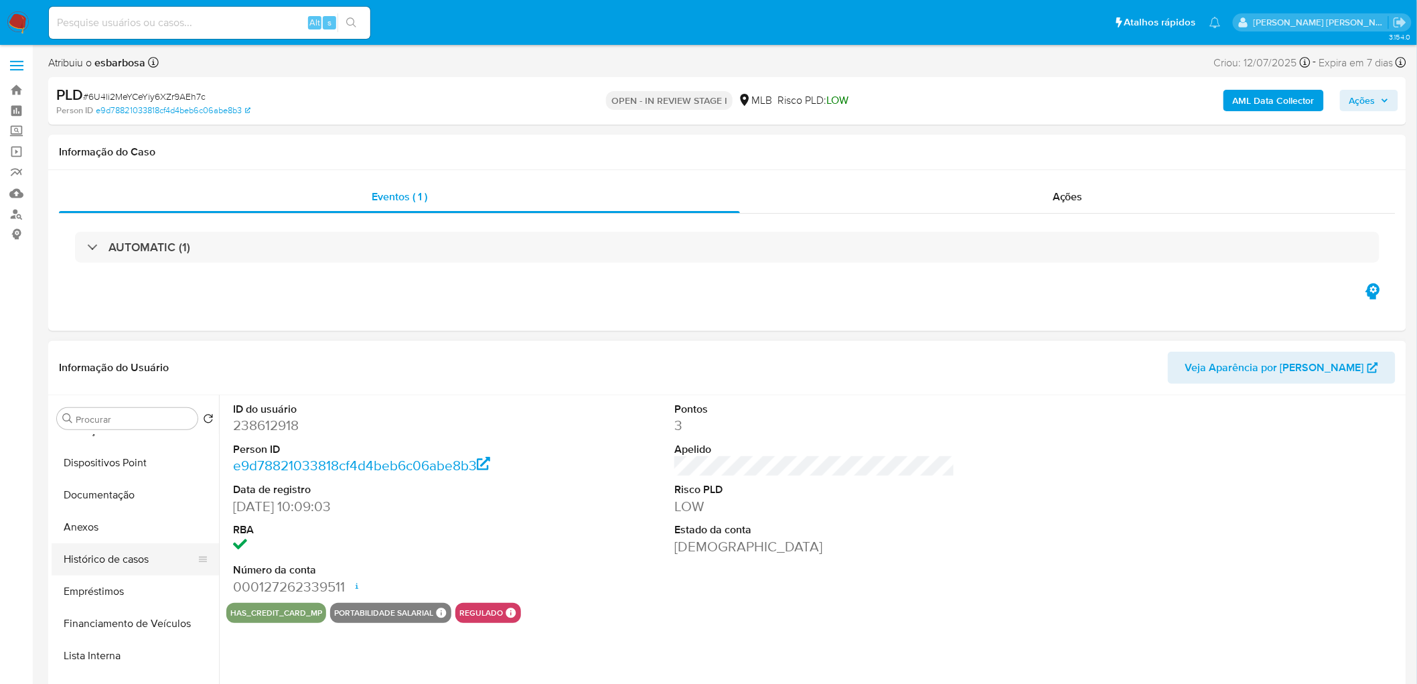
click at [114, 554] on button "Histórico de casos" at bounding box center [130, 559] width 157 height 32
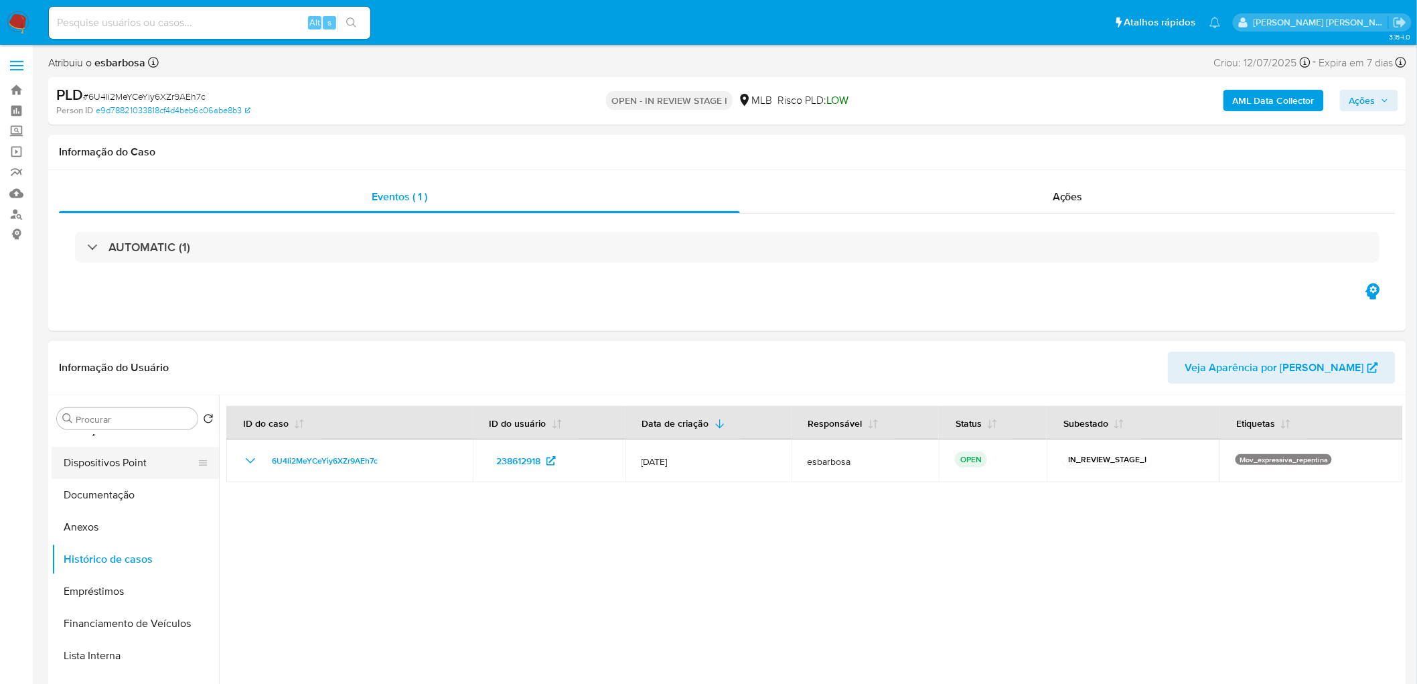
select select "10"
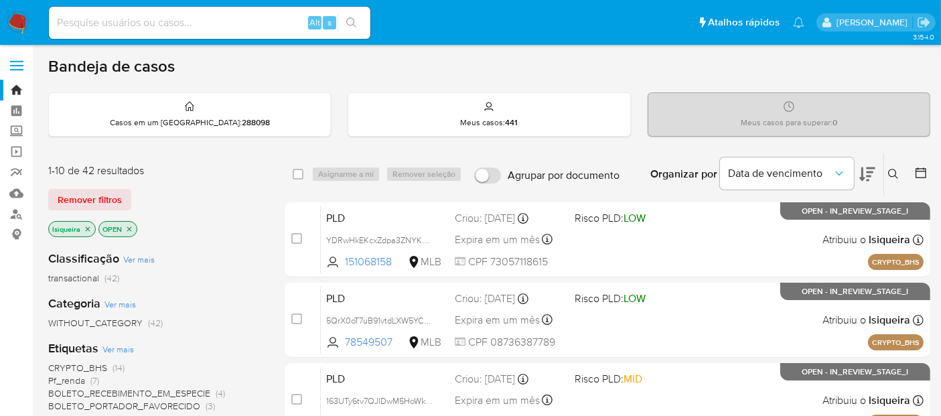
drag, startPoint x: 84, startPoint y: 228, endPoint x: 99, endPoint y: 228, distance: 15.4
click at [84, 228] on icon "close-filter" at bounding box center [88, 229] width 8 height 8
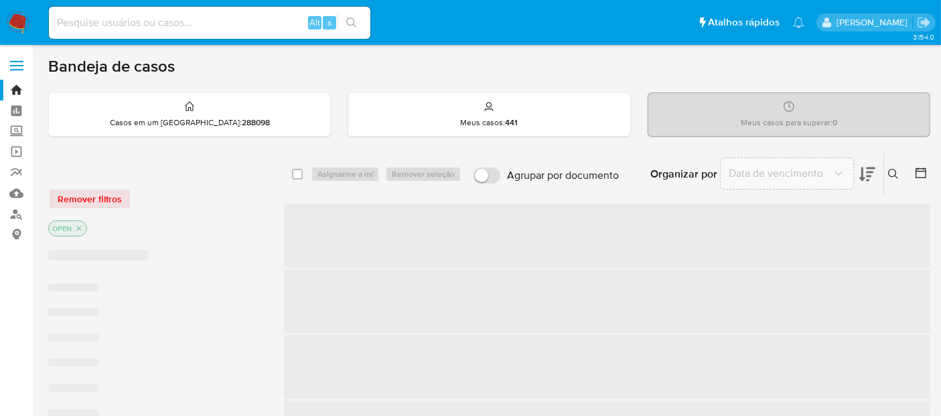
click at [889, 175] on icon at bounding box center [893, 174] width 10 height 10
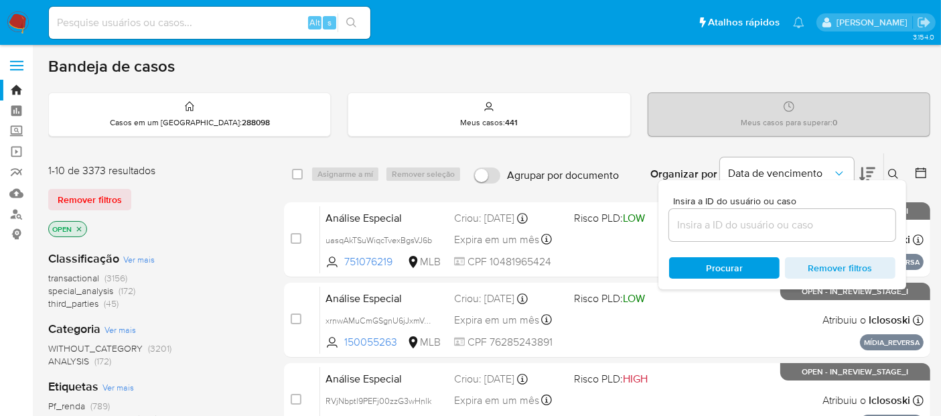
click at [783, 220] on input at bounding box center [782, 224] width 226 height 17
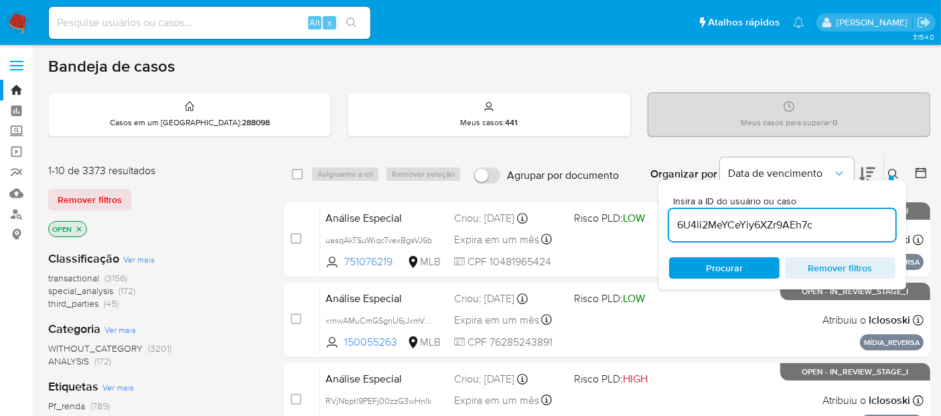
type input "6U4li2MeYCeYiy6XZr9AEh7c"
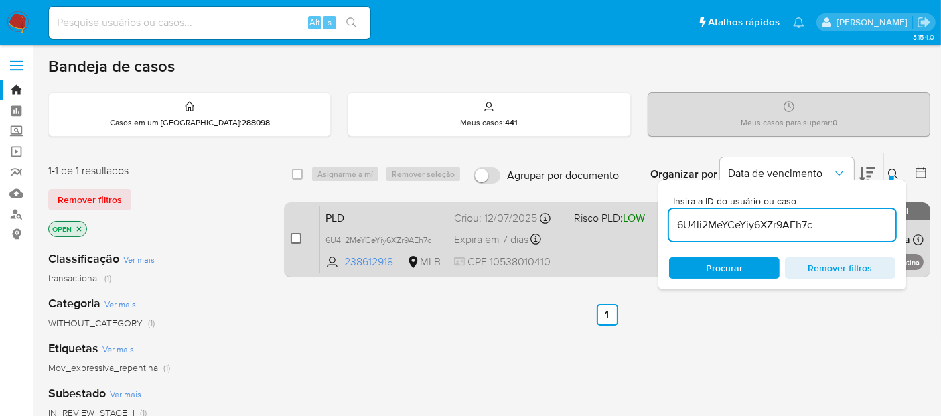
click at [294, 236] on input "checkbox" at bounding box center [296, 238] width 11 height 11
checkbox input "true"
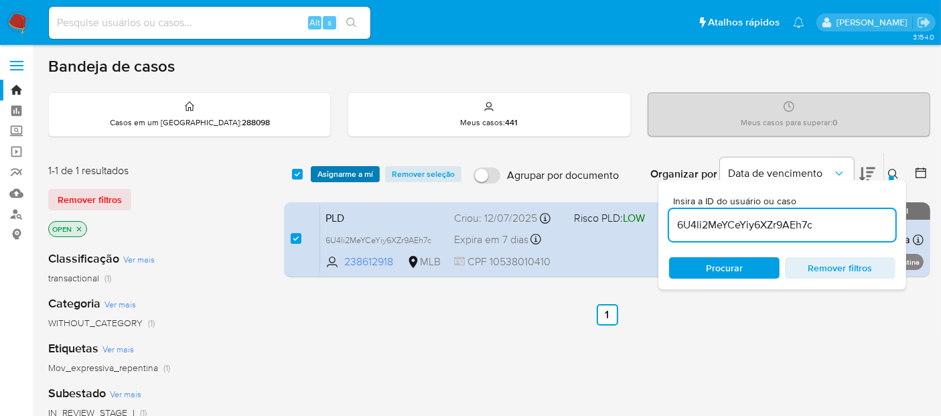
click at [371, 172] on span "Asignarme a mí" at bounding box center [345, 173] width 56 height 13
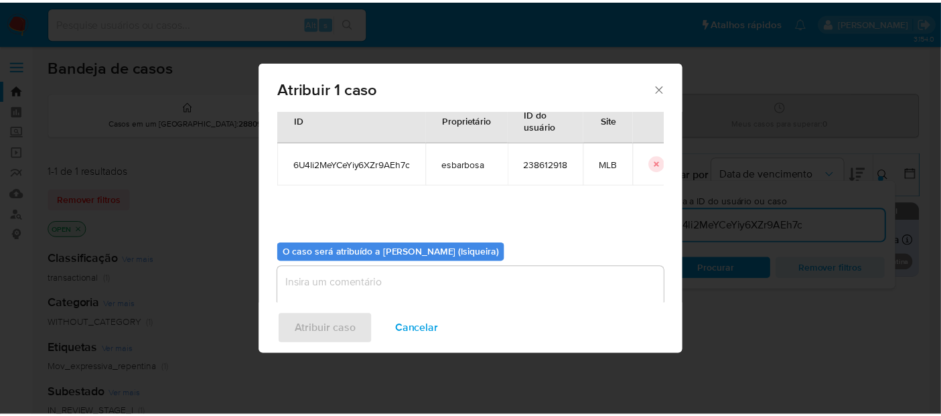
scroll to position [68, 0]
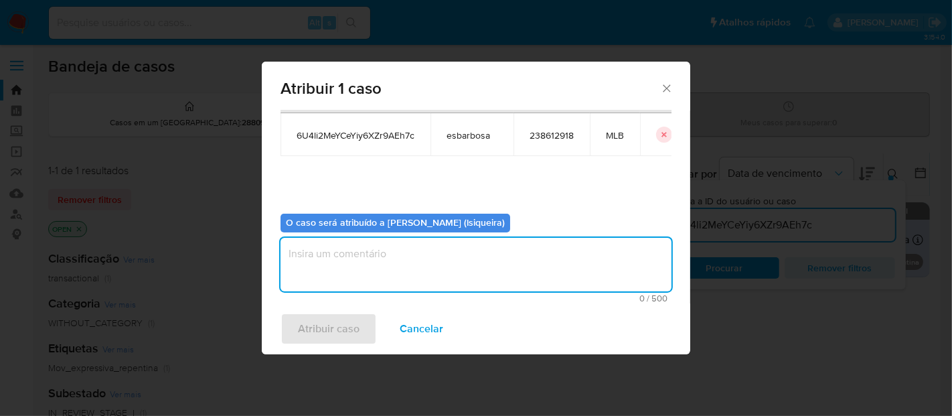
click at [398, 260] on textarea "assign-modal" at bounding box center [476, 265] width 391 height 54
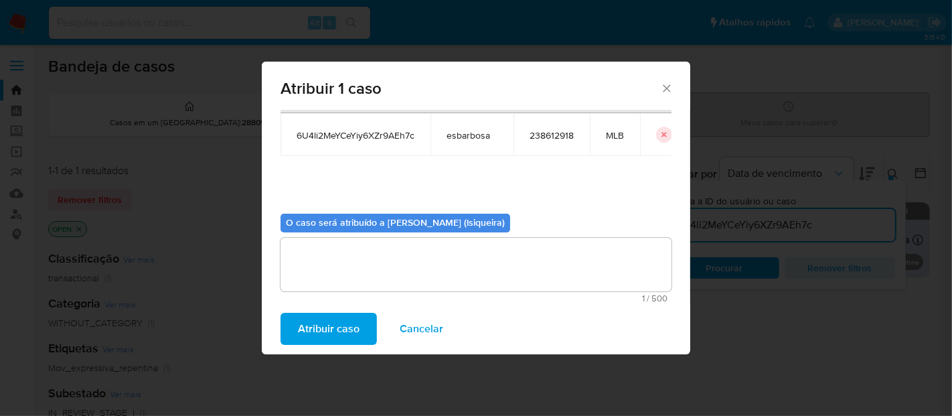
click at [327, 328] on span "Atribuir caso" at bounding box center [329, 328] width 62 height 29
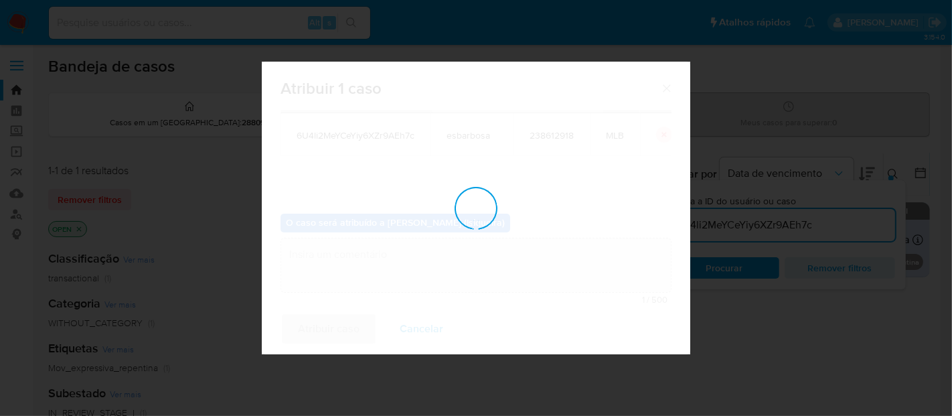
checkbox input "false"
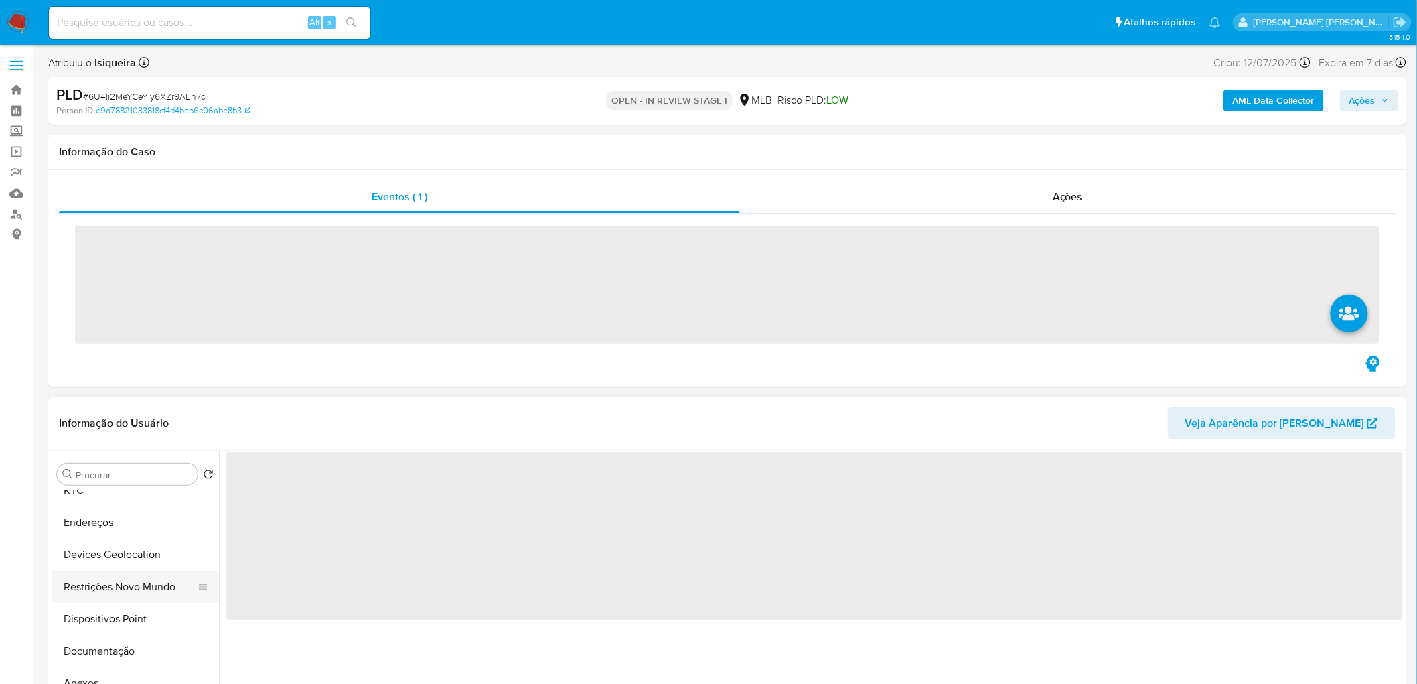
scroll to position [74, 0]
click at [103, 631] on button "Documentação" at bounding box center [130, 625] width 157 height 32
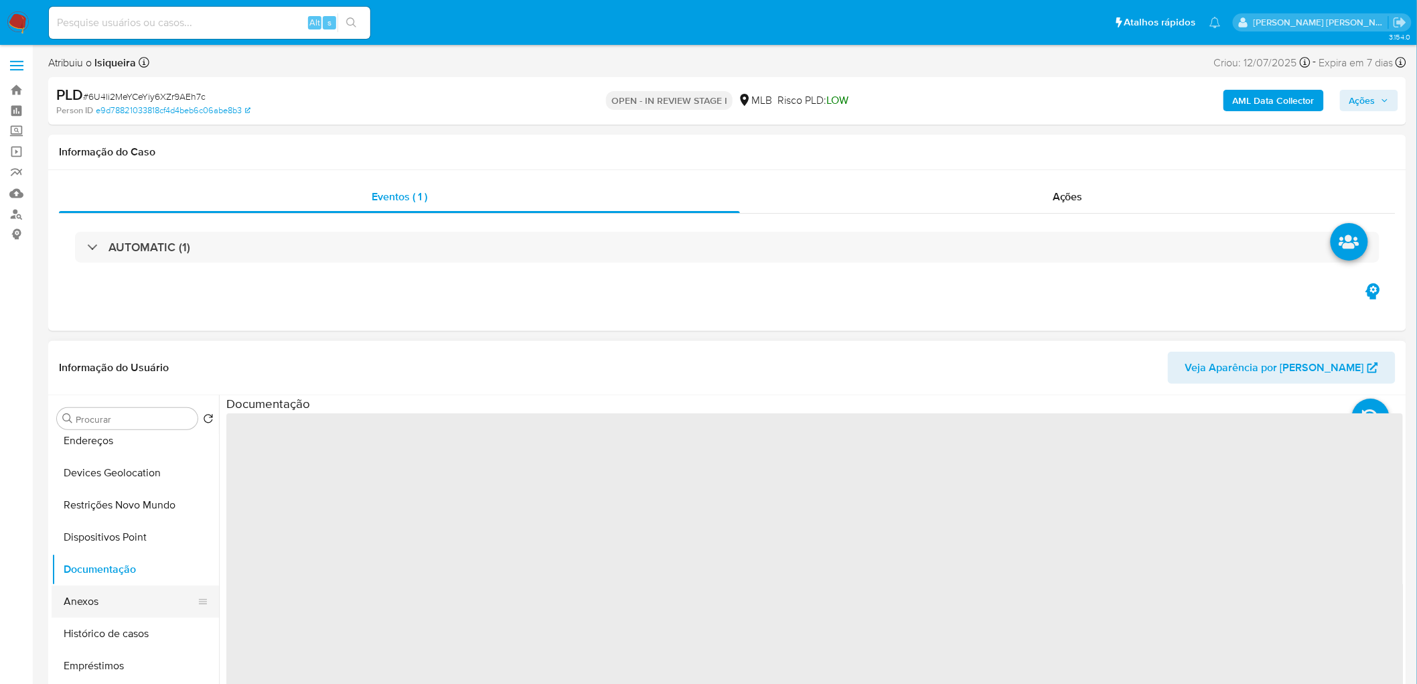
click at [109, 599] on button "Anexos" at bounding box center [130, 601] width 157 height 32
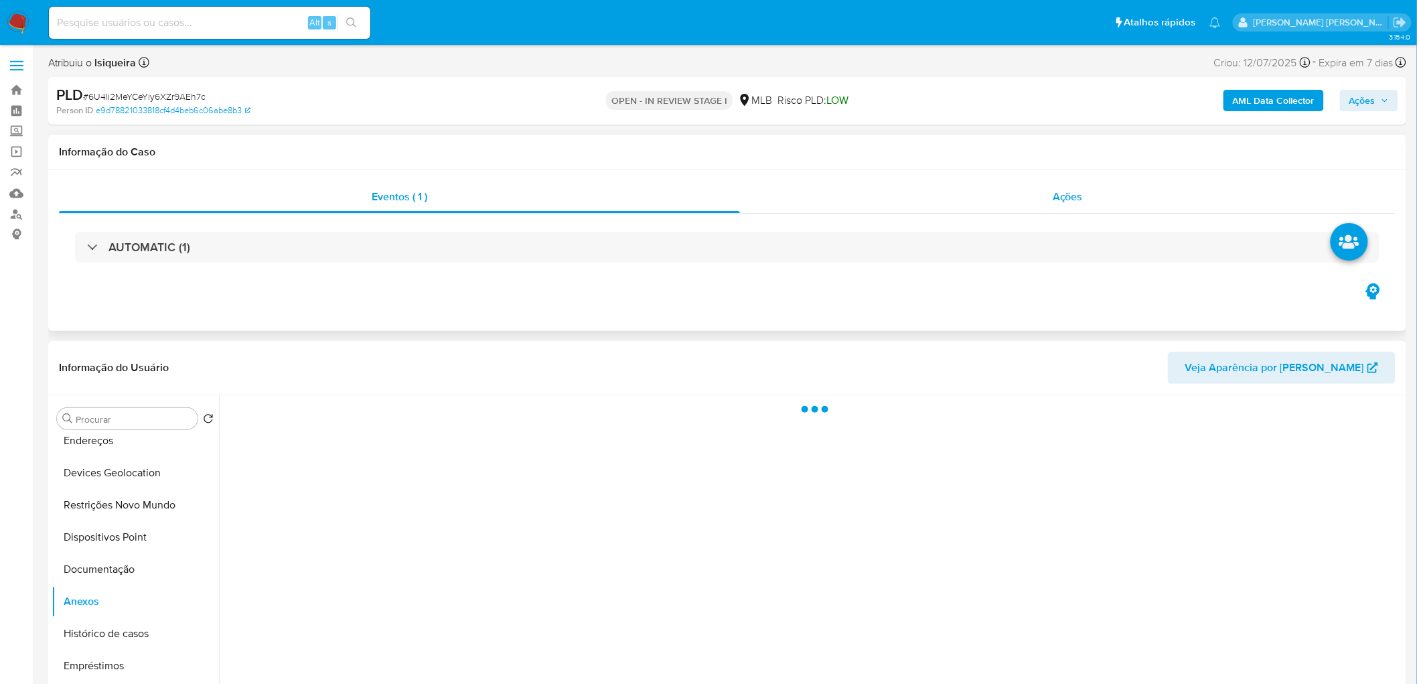
select select "10"
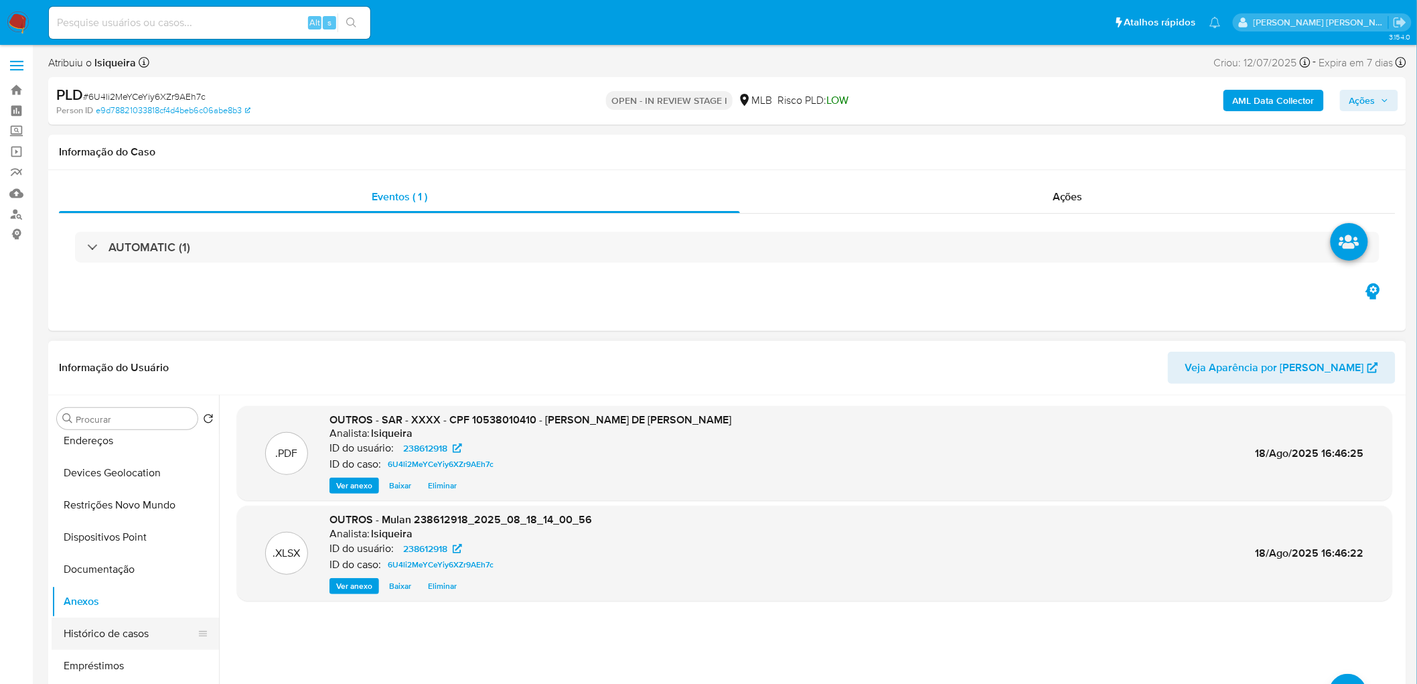
click at [136, 633] on button "Histórico de casos" at bounding box center [130, 633] width 157 height 32
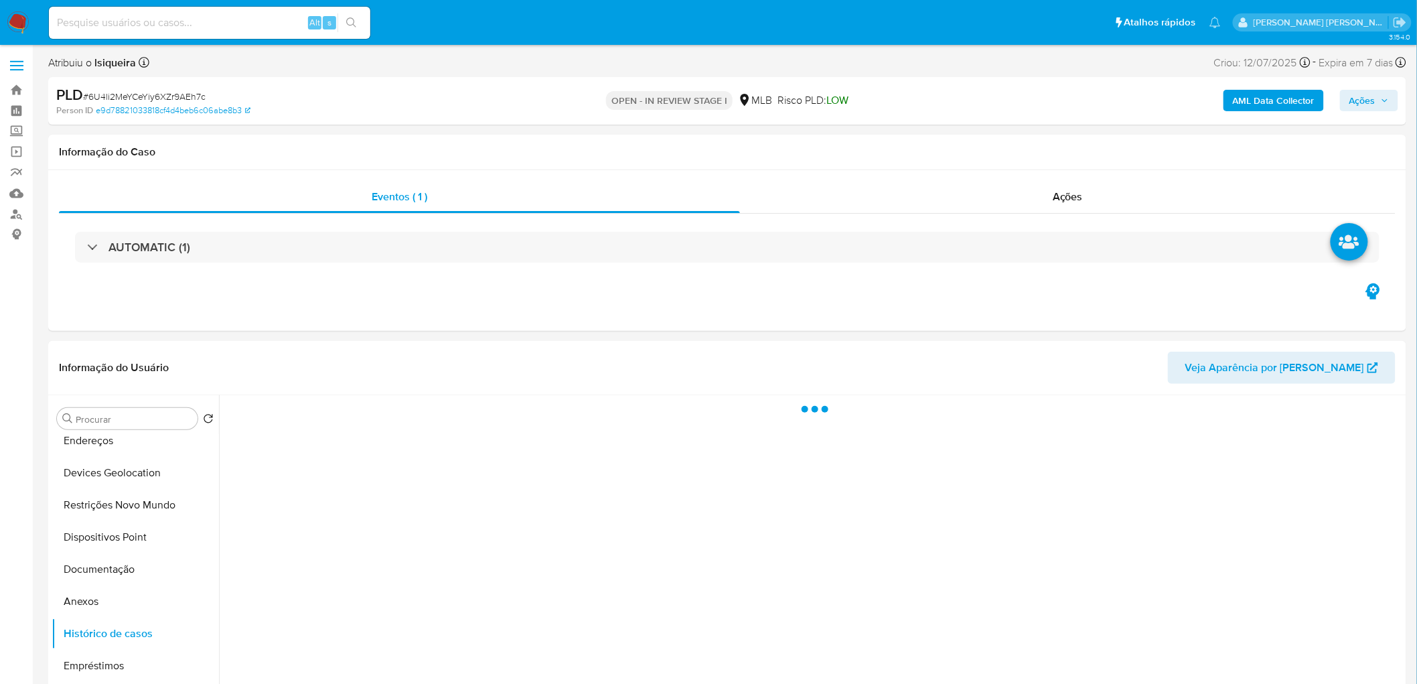
drag, startPoint x: 1363, startPoint y: 102, endPoint x: 1342, endPoint y: 111, distance: 22.5
click at [1363, 102] on span "Ações" at bounding box center [1362, 100] width 26 height 21
drag, startPoint x: 980, startPoint y: 144, endPoint x: 974, endPoint y: 164, distance: 21.2
click at [980, 144] on span "Resolução do caso" at bounding box center [980, 142] width 90 height 15
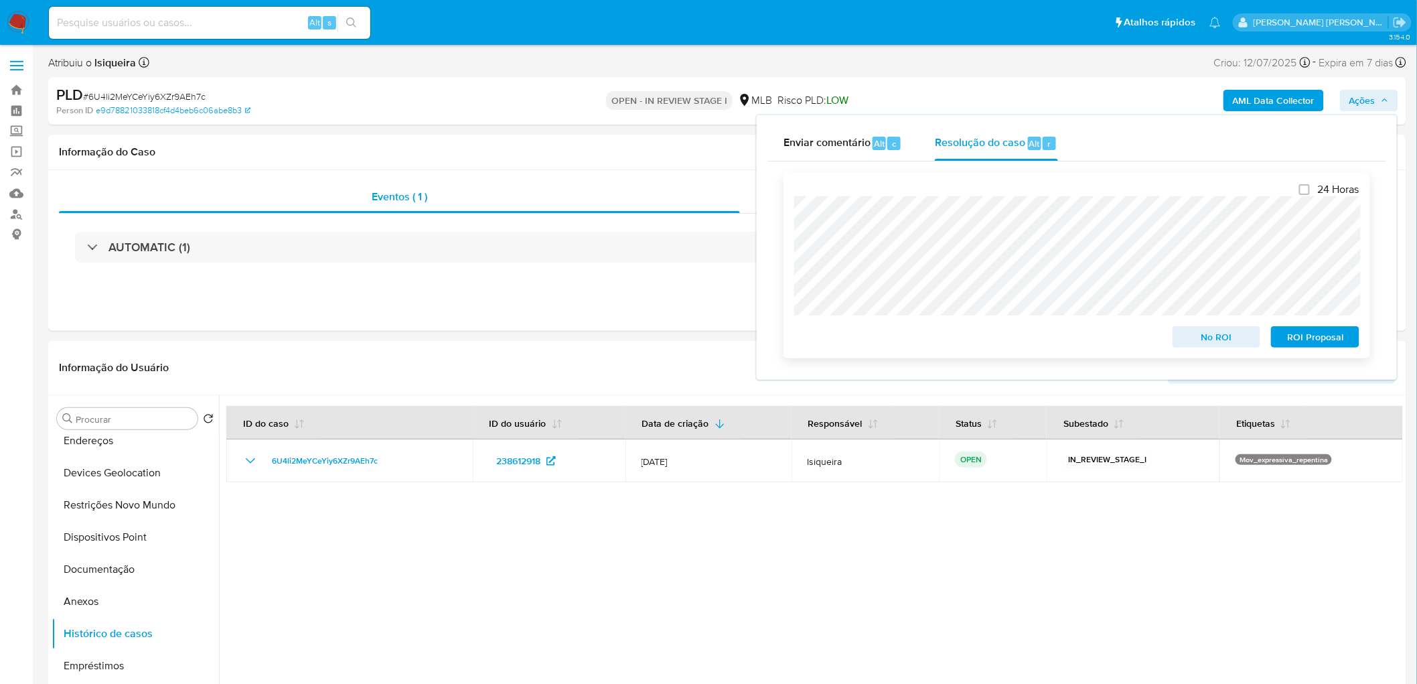
click at [1314, 337] on span "ROI Proposal" at bounding box center [1315, 336] width 70 height 19
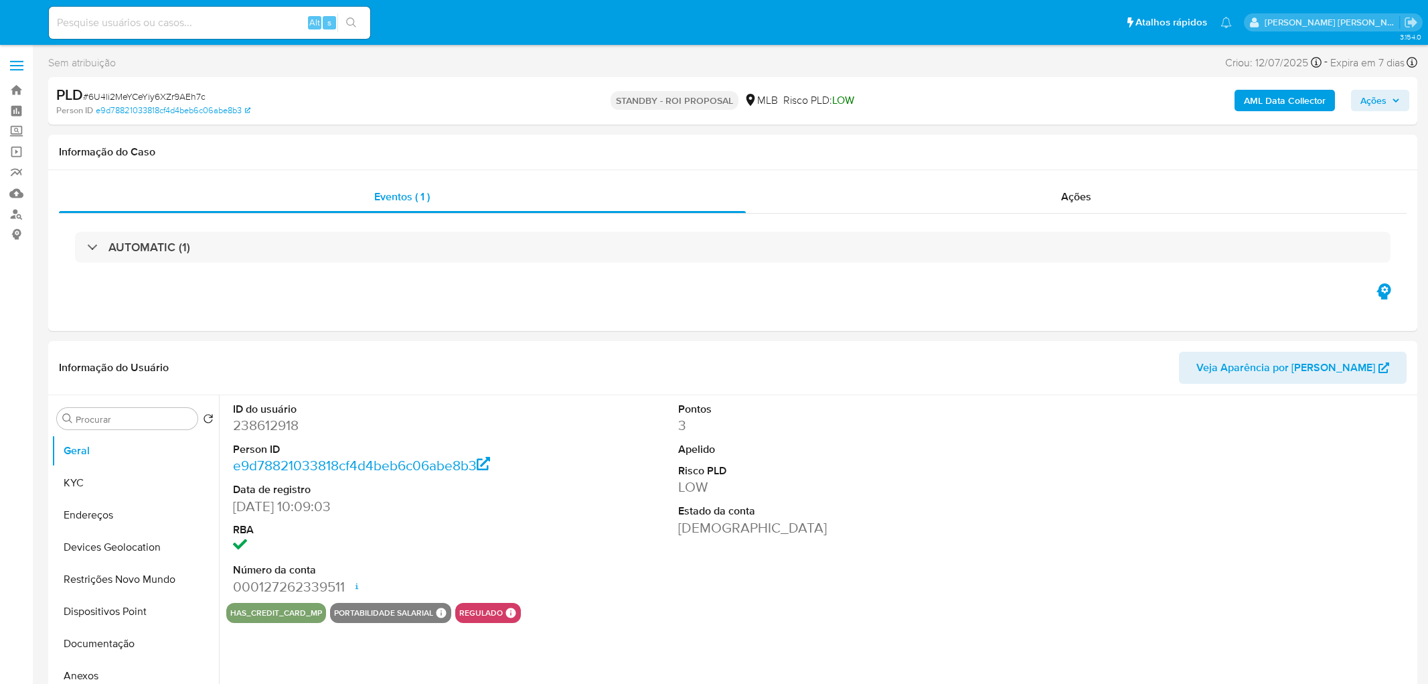
select select "10"
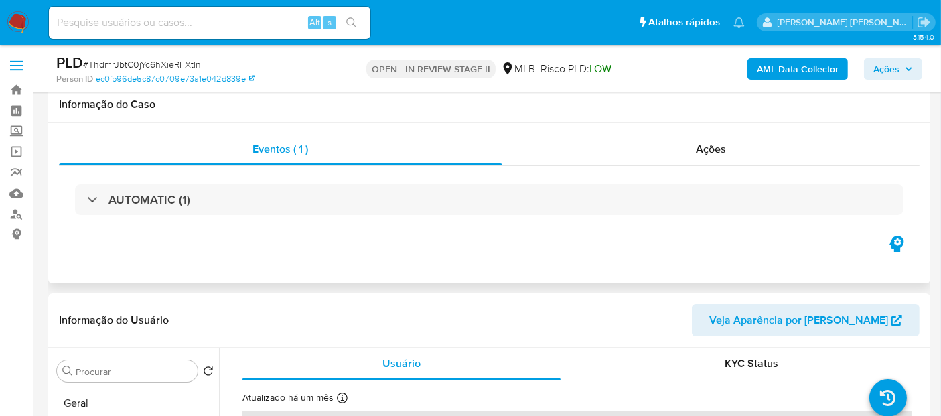
scroll to position [149, 0]
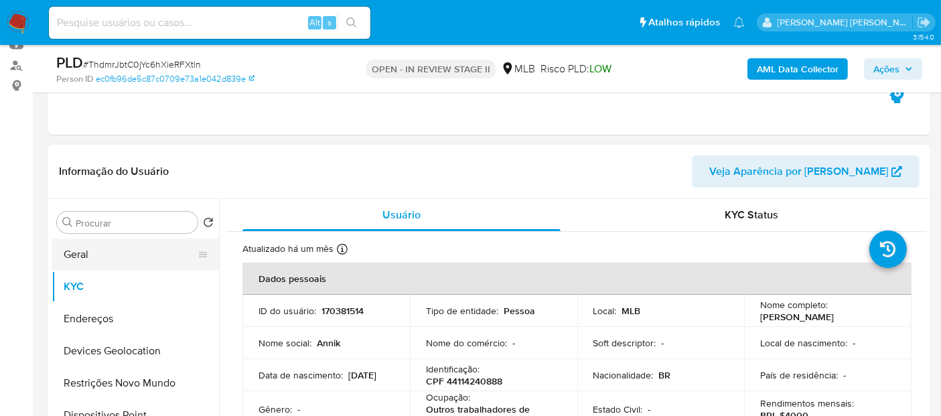
click at [156, 254] on button "Geral" at bounding box center [130, 254] width 157 height 32
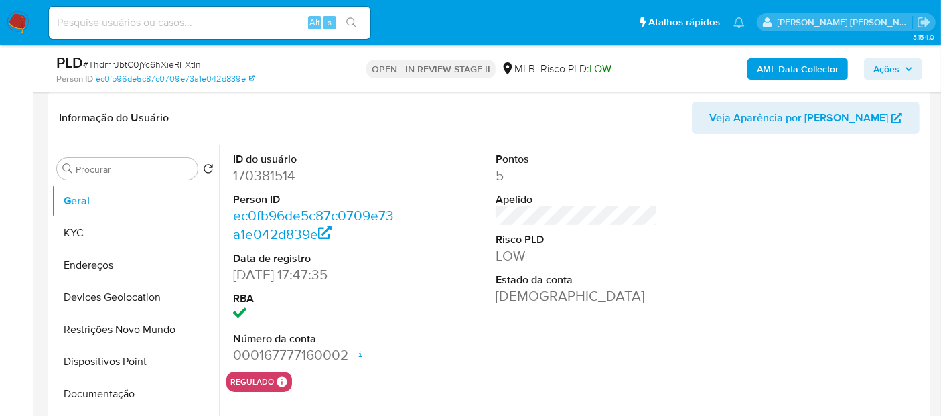
scroll to position [223, 0]
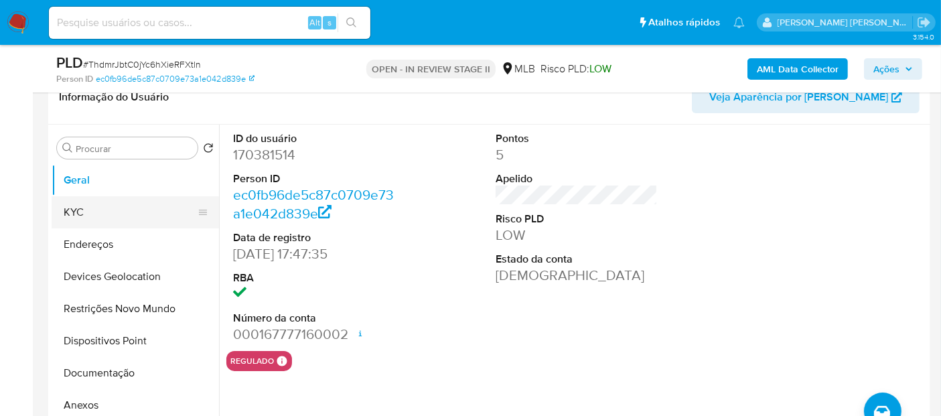
click at [88, 210] on button "KYC" at bounding box center [130, 212] width 157 height 32
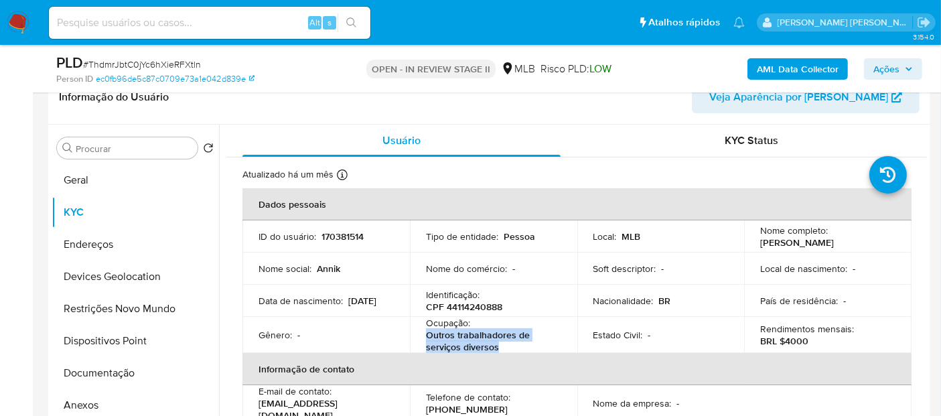
drag, startPoint x: 507, startPoint y: 349, endPoint x: 413, endPoint y: 339, distance: 94.2
click at [413, 339] on td "Ocupação : Outros trabalhadores de serviços diversos" at bounding box center [493, 335] width 167 height 36
copy p "Outros trabalhadores de serviços diversos"
click at [90, 337] on button "Dispositivos Point" at bounding box center [130, 341] width 157 height 32
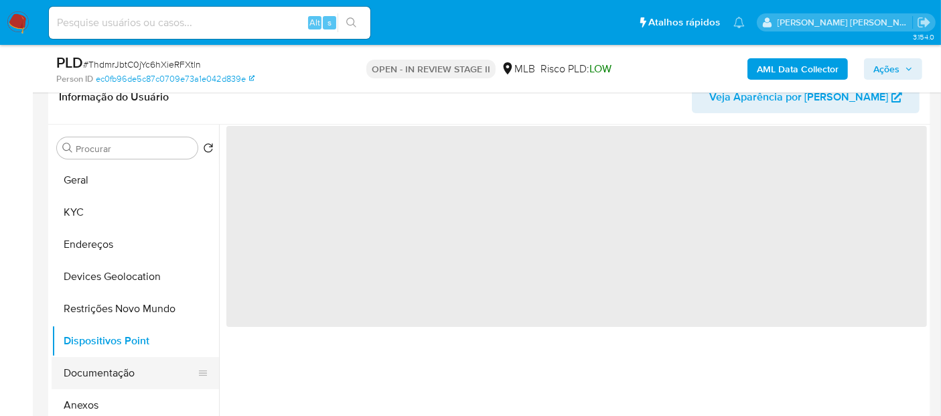
click at [97, 371] on button "Documentação" at bounding box center [130, 373] width 157 height 32
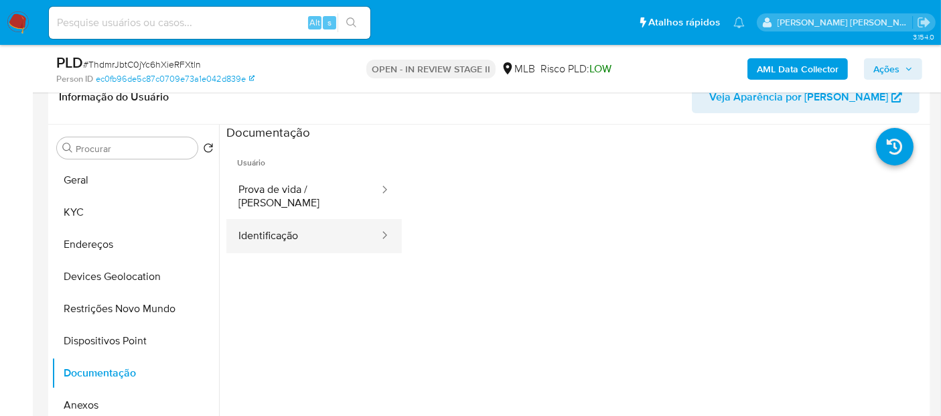
click at [262, 224] on button "Identificação" at bounding box center [303, 236] width 154 height 34
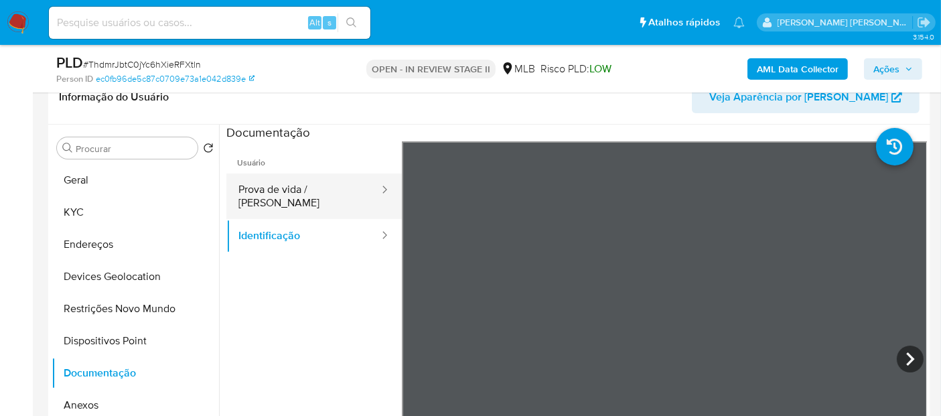
click at [309, 196] on button "Prova de vida / Selfie" at bounding box center [303, 196] width 154 height 46
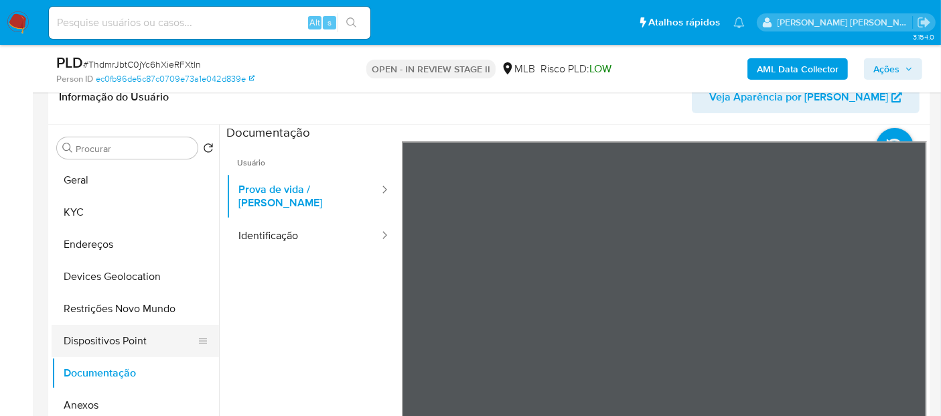
scroll to position [149, 0]
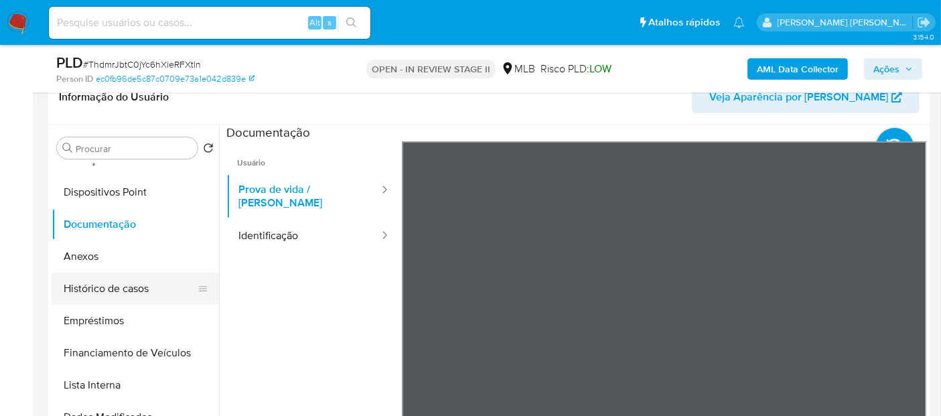
click at [114, 288] on button "Histórico de casos" at bounding box center [130, 289] width 157 height 32
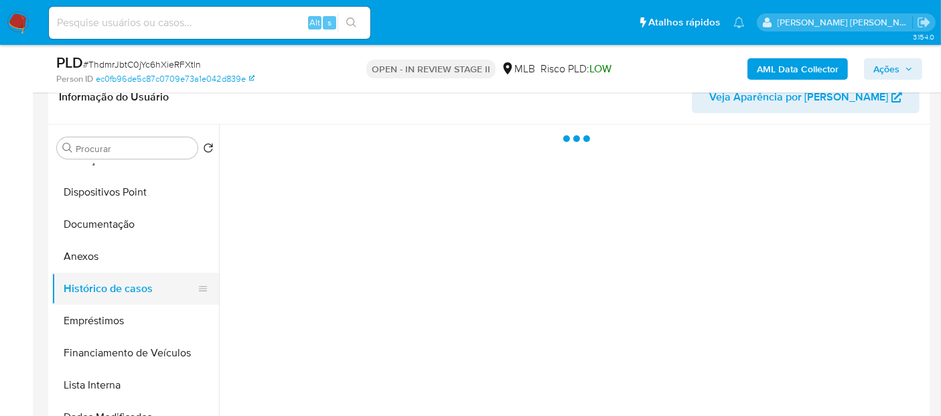
scroll to position [0, 0]
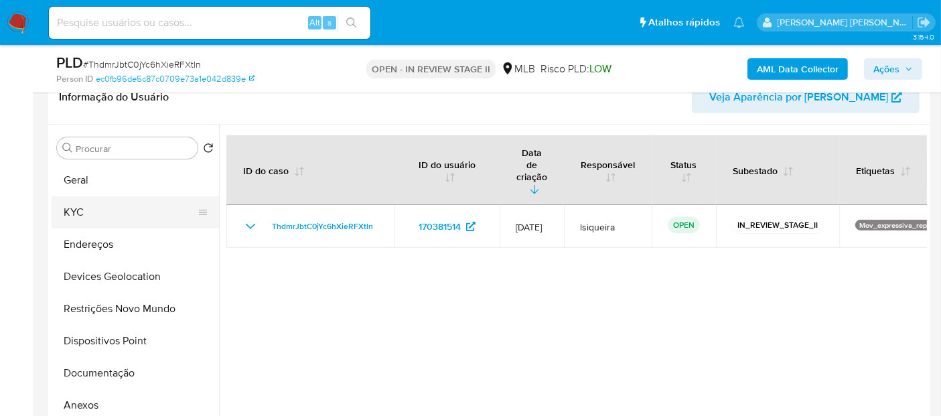
click at [127, 216] on button "KYC" at bounding box center [130, 212] width 157 height 32
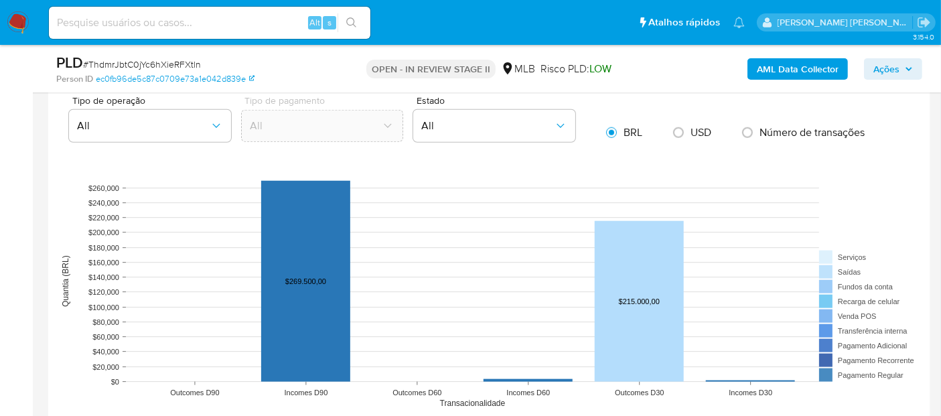
scroll to position [1264, 0]
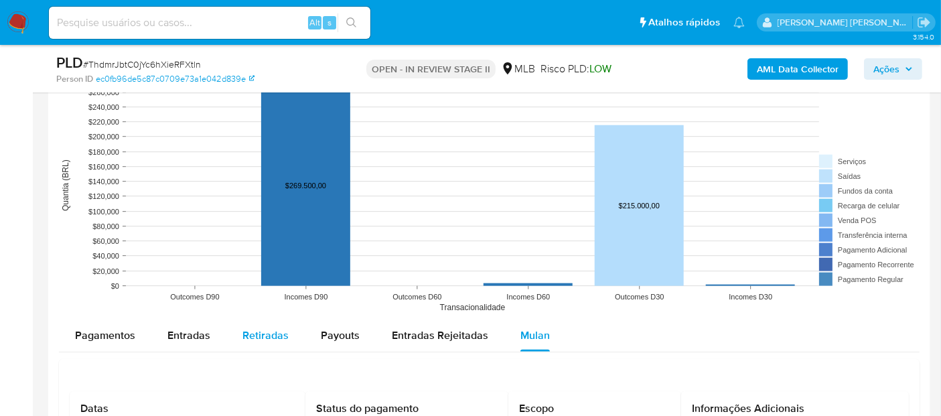
drag, startPoint x: 189, startPoint y: 333, endPoint x: 233, endPoint y: 335, distance: 44.2
click at [189, 333] on span "Entradas" at bounding box center [188, 334] width 43 height 15
select select "10"
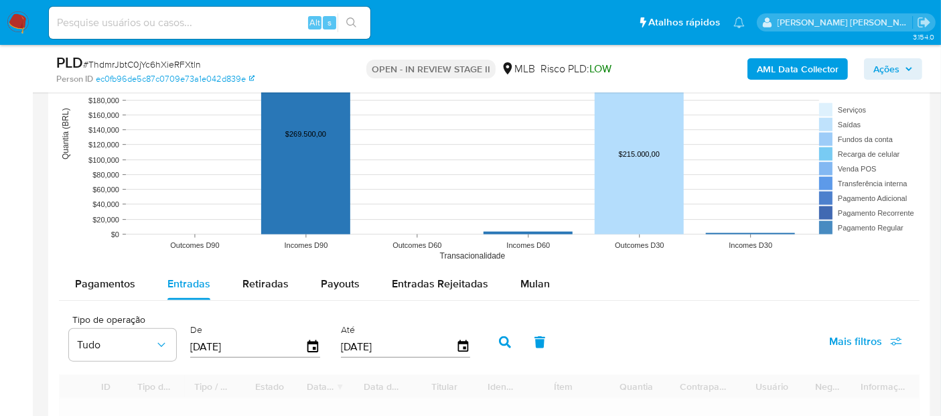
scroll to position [1339, 0]
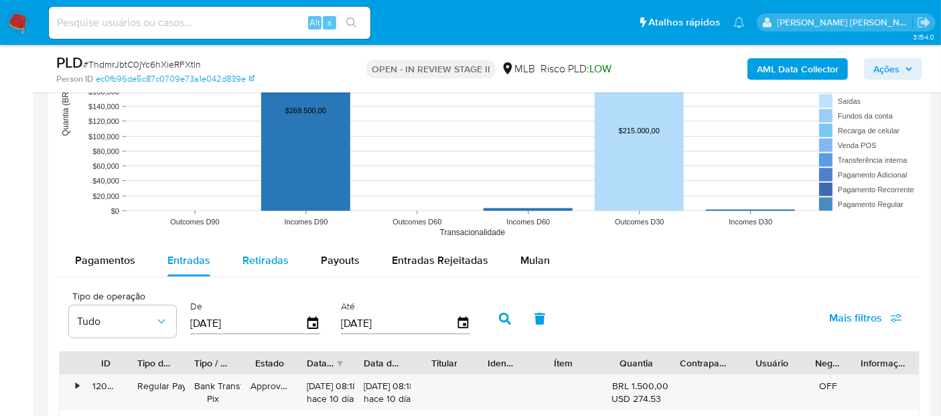
click at [253, 257] on span "Retiradas" at bounding box center [265, 259] width 46 height 15
select select "10"
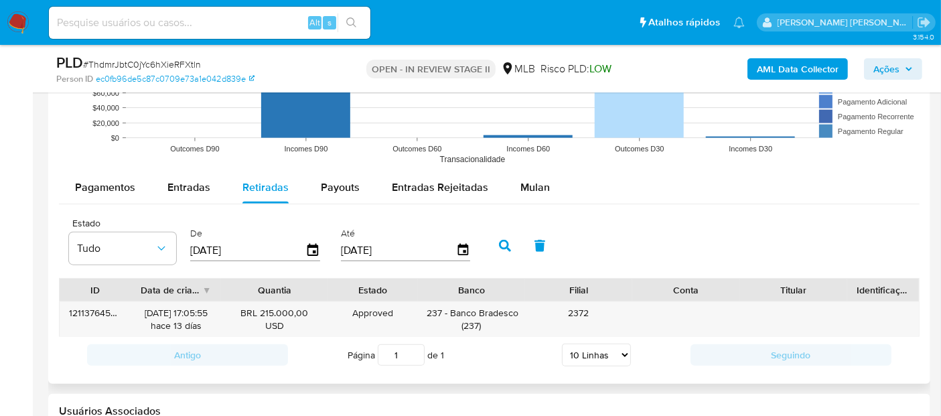
scroll to position [1413, 0]
drag, startPoint x: 534, startPoint y: 311, endPoint x: 457, endPoint y: 307, distance: 76.5
click at [457, 307] on div "121137645372 05/08/2025 17:05:55 hace 13 días BRL 215.000,00 USD Approved Appro…" at bounding box center [489, 318] width 859 height 35
click at [457, 307] on div "237 - Banco Bradesco ( 237 )" at bounding box center [471, 317] width 88 height 25
drag, startPoint x: 518, startPoint y: 307, endPoint x: 451, endPoint y: 307, distance: 67.0
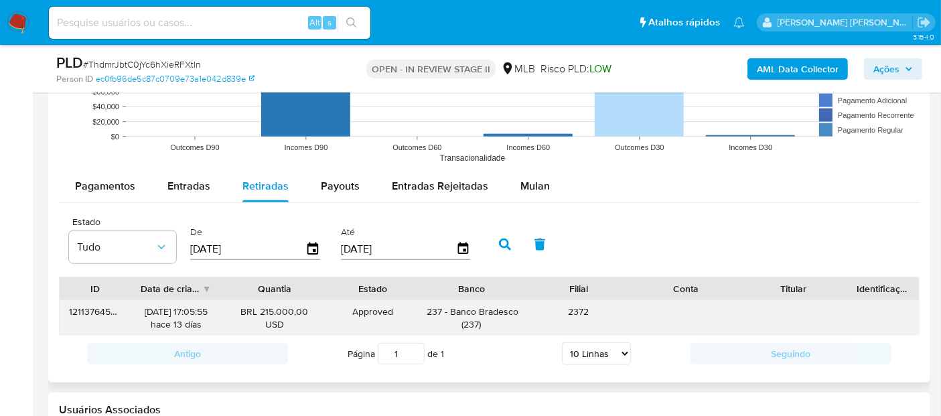
click at [451, 307] on div "237 - Banco Bradesco ( 237 )" at bounding box center [470, 318] width 107 height 35
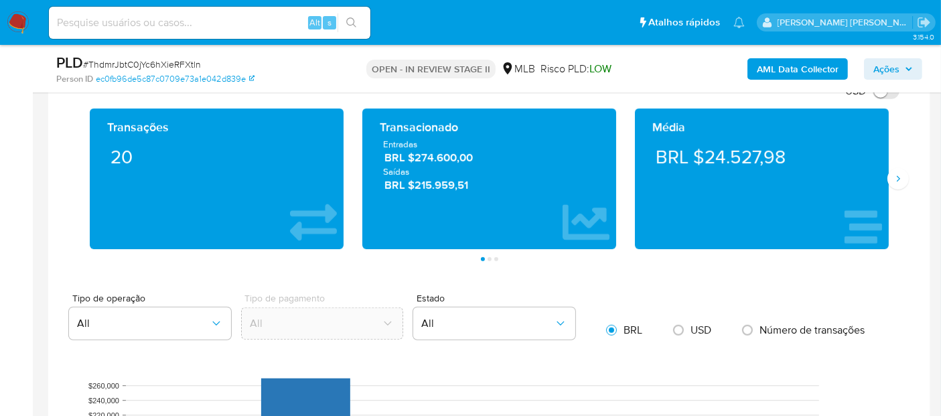
scroll to position [967, 0]
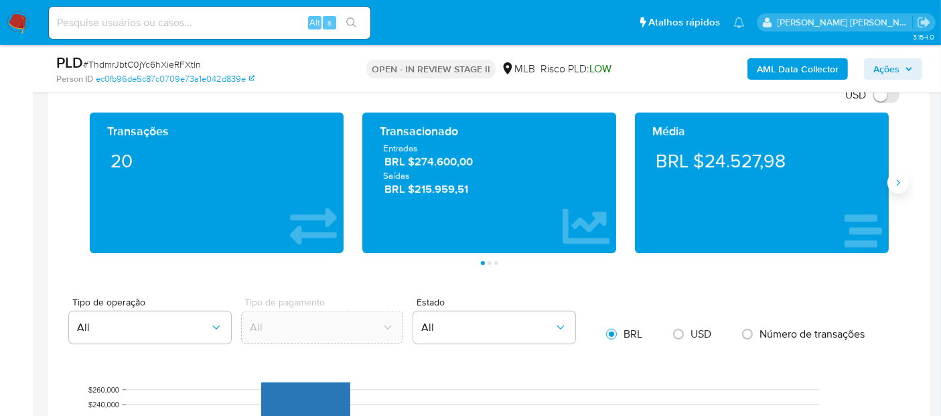
click at [907, 179] on button "Siguiente" at bounding box center [897, 182] width 21 height 21
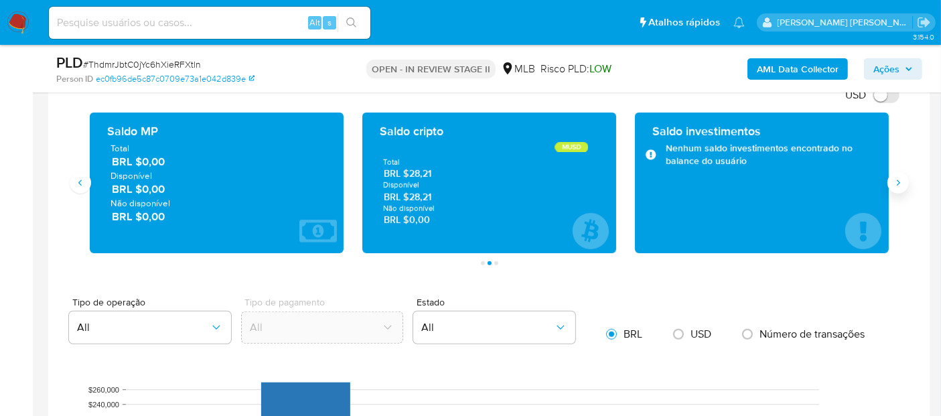
click at [907, 179] on button "Siguiente" at bounding box center [897, 182] width 21 height 21
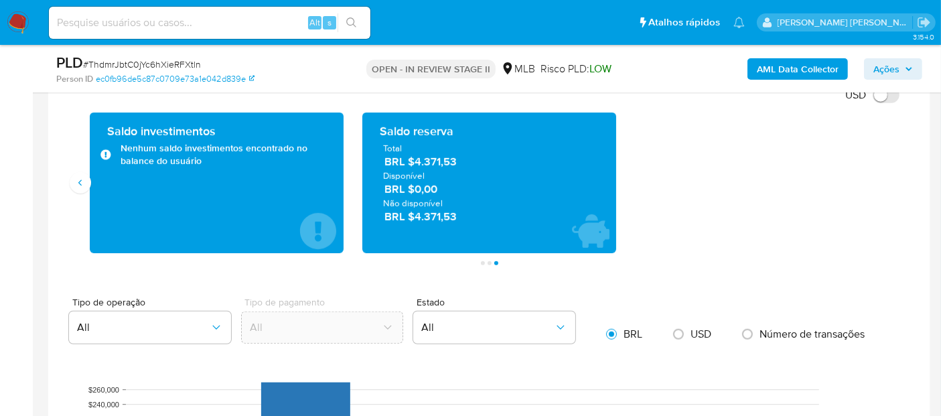
drag, startPoint x: 465, startPoint y: 162, endPoint x: 415, endPoint y: 162, distance: 49.5
click at [415, 162] on span "BRL $4.371,53" at bounding box center [489, 161] width 211 height 15
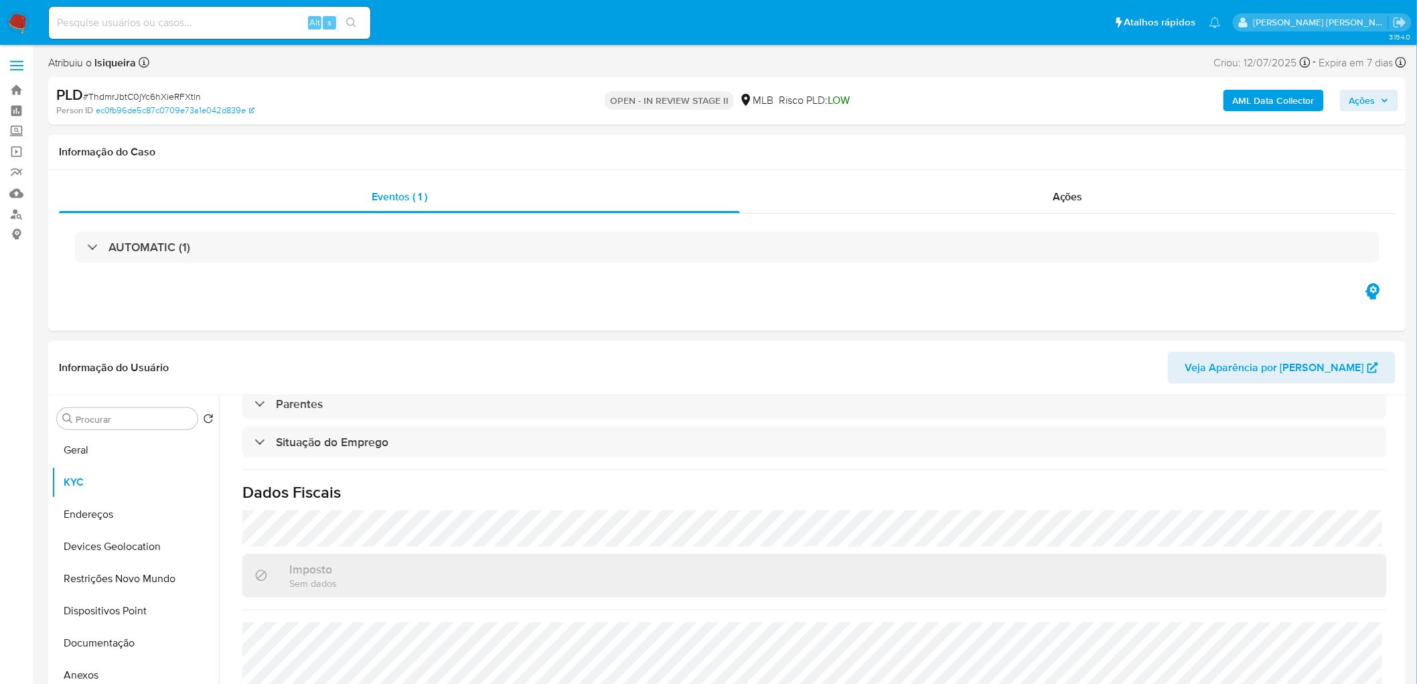
scroll to position [0, 0]
click at [94, 415] on button "Geral" at bounding box center [130, 451] width 157 height 32
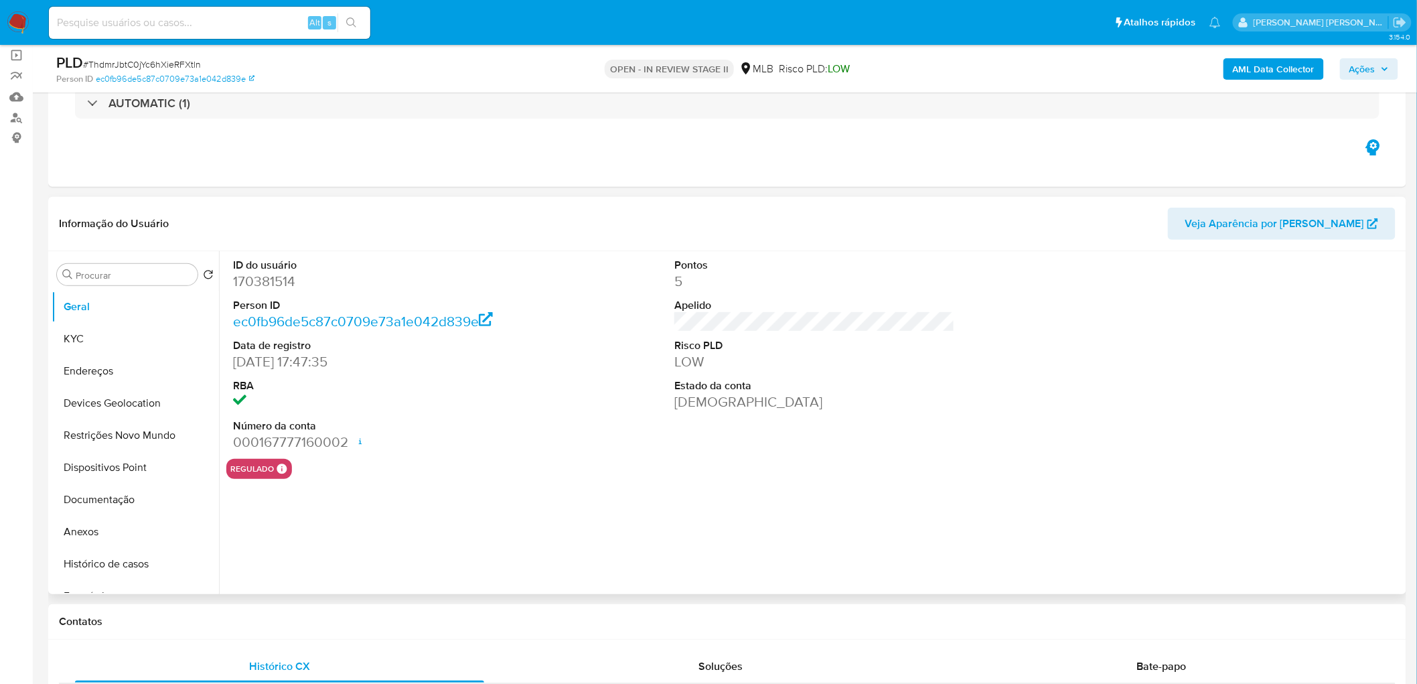
scroll to position [74, 0]
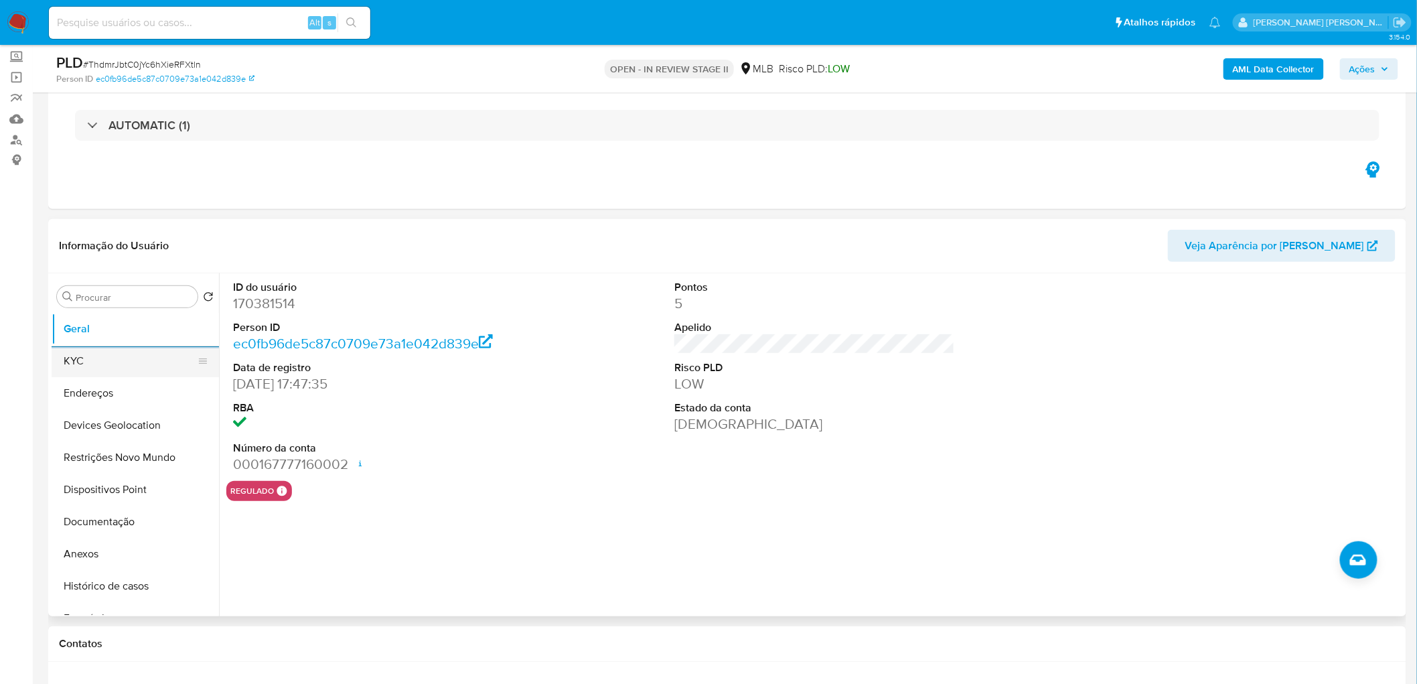
click at [109, 360] on button "KYC" at bounding box center [130, 361] width 157 height 32
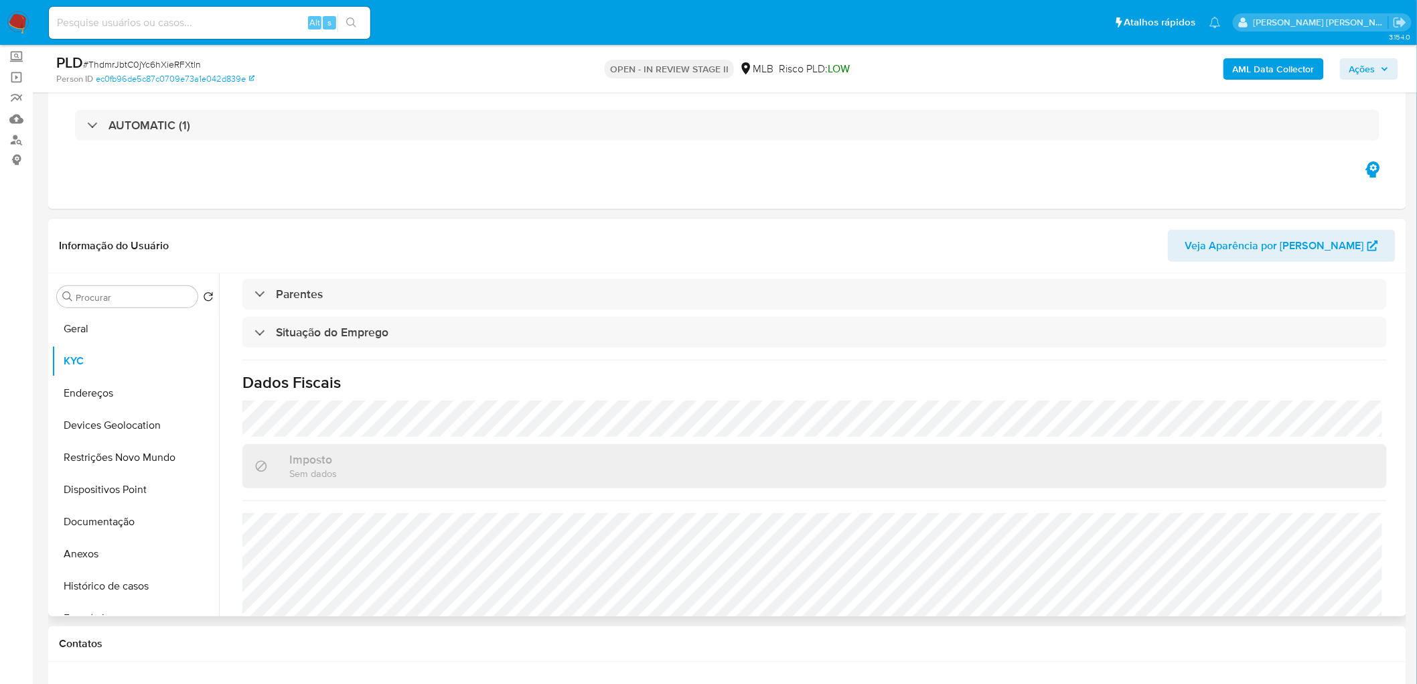
scroll to position [557, 0]
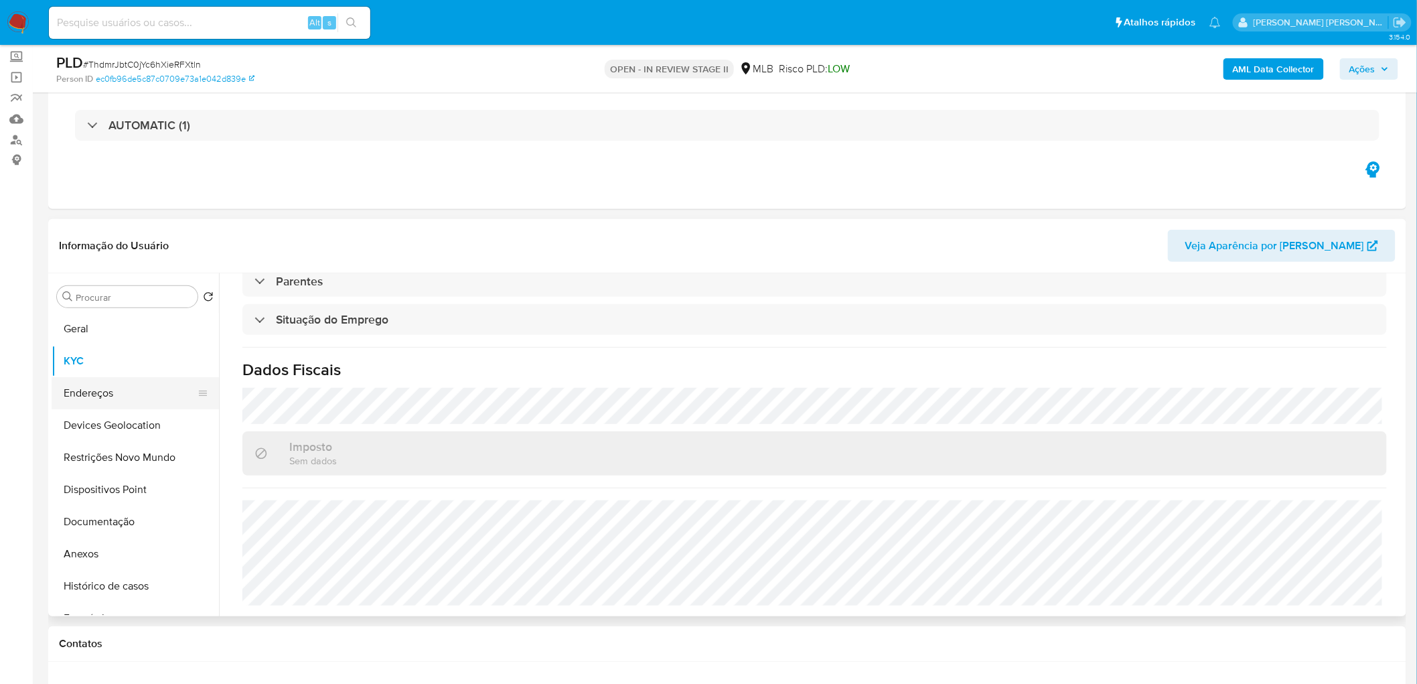
click at [69, 388] on button "Endereços" at bounding box center [130, 393] width 157 height 32
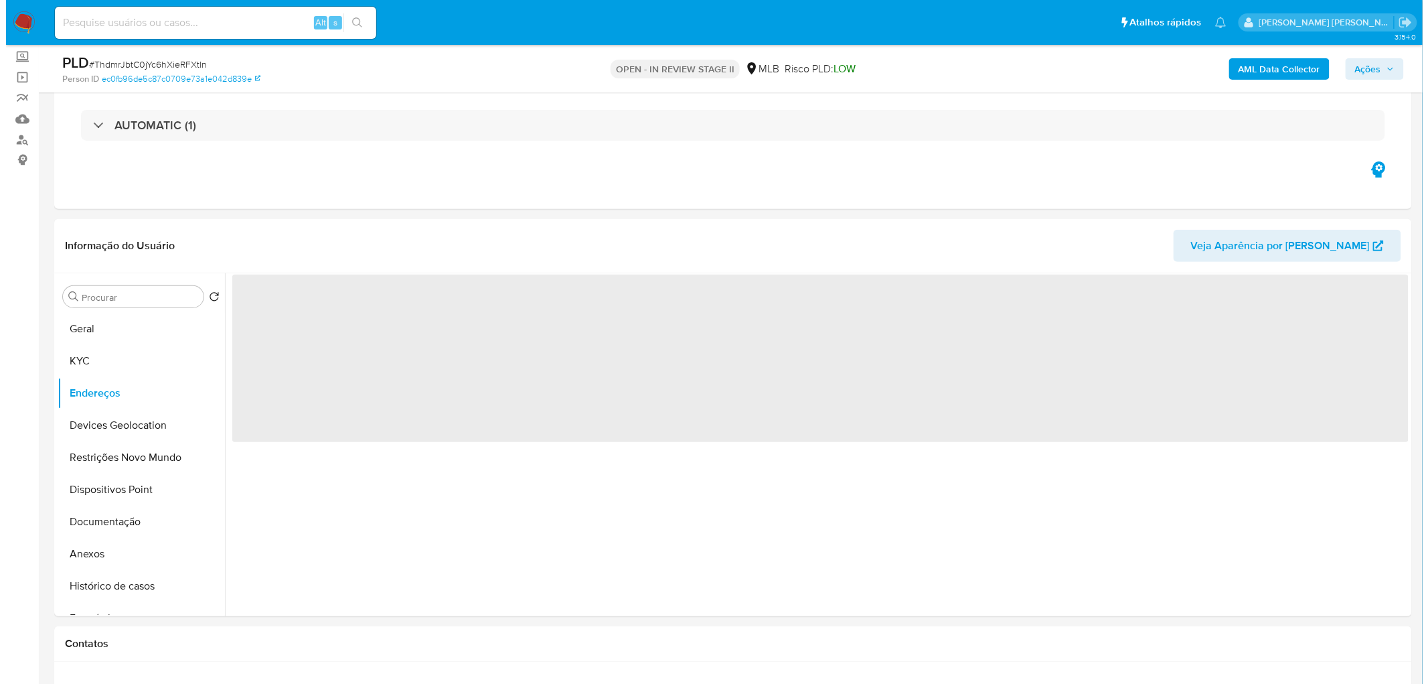
scroll to position [0, 0]
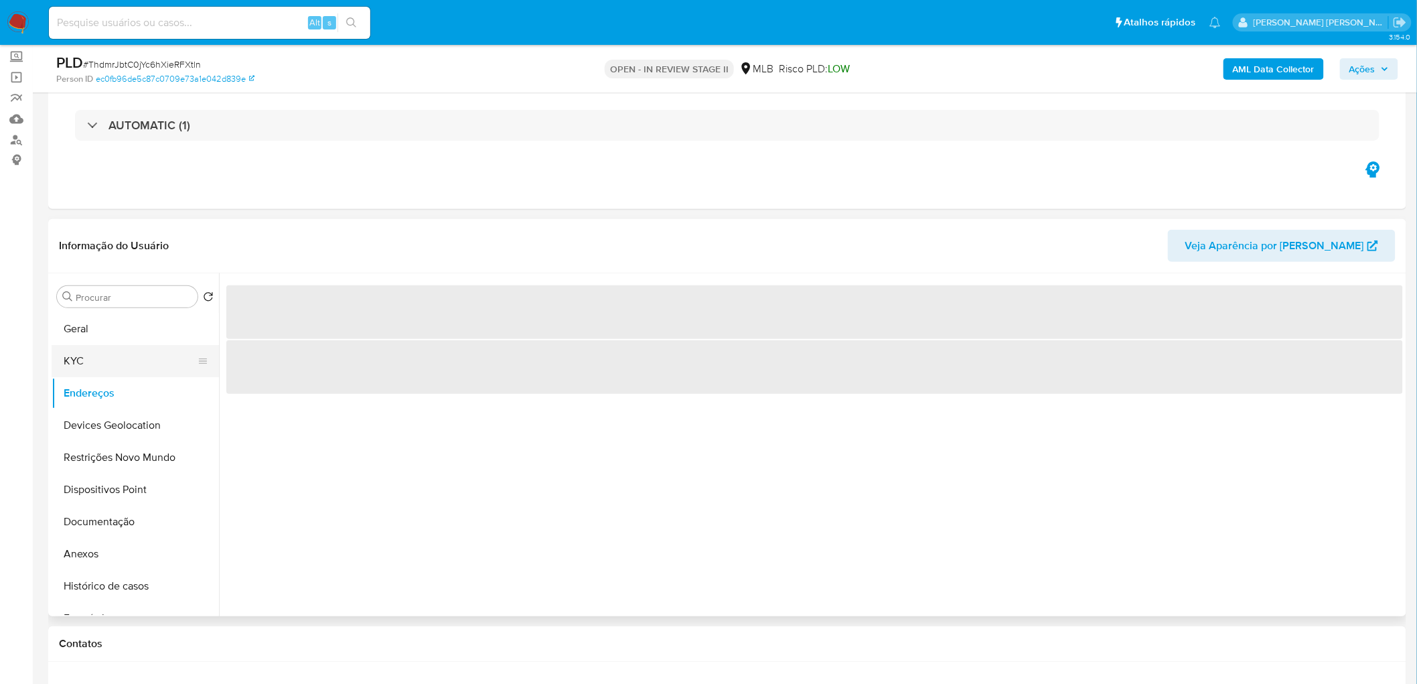
click at [92, 362] on button "KYC" at bounding box center [130, 361] width 157 height 32
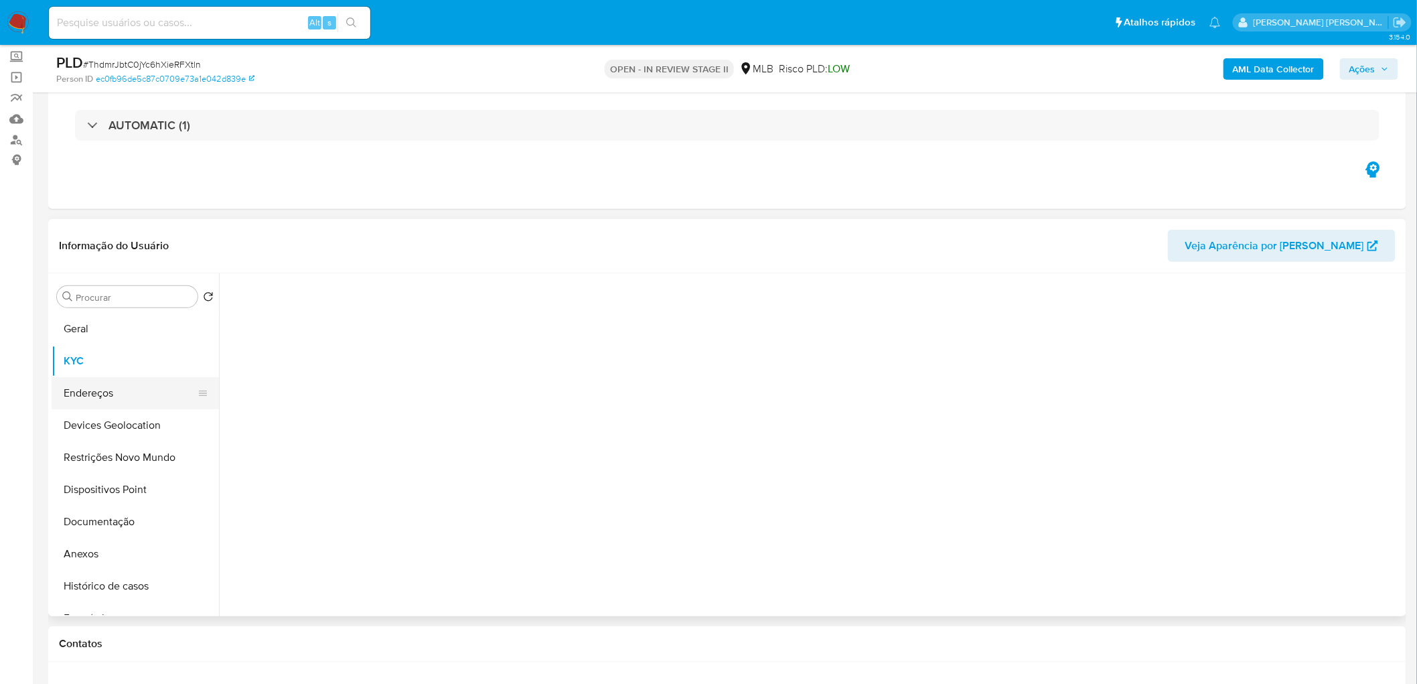
click at [101, 386] on button "Endereços" at bounding box center [130, 393] width 157 height 32
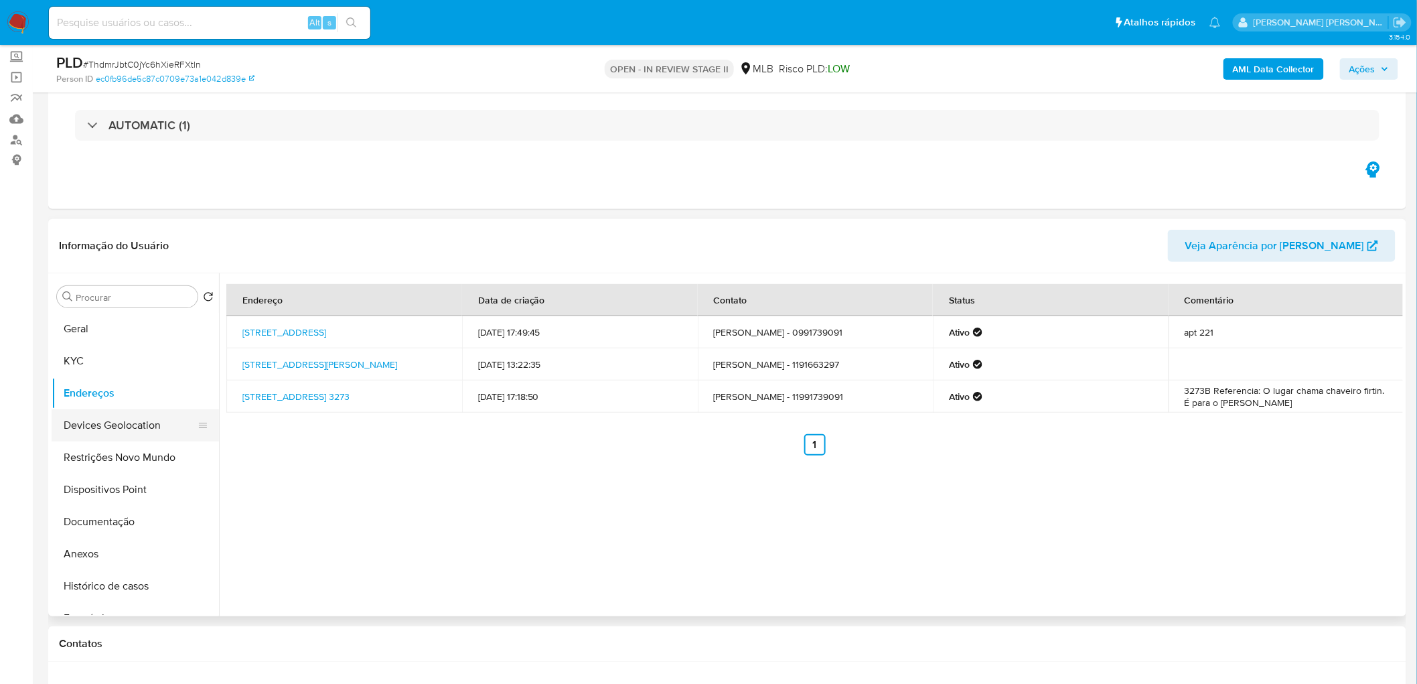
click at [137, 415] on button "Devices Geolocation" at bounding box center [130, 425] width 157 height 32
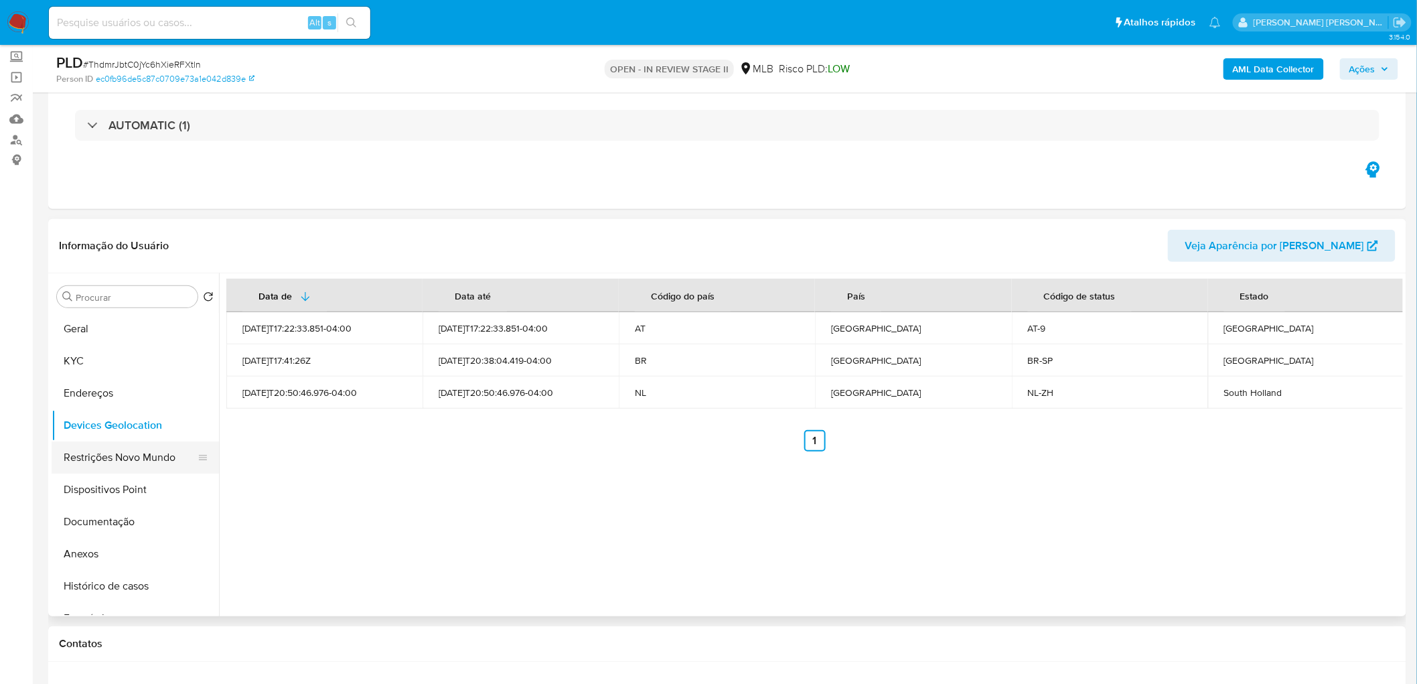
click at [117, 415] on button "Restrições Novo Mundo" at bounding box center [130, 457] width 157 height 32
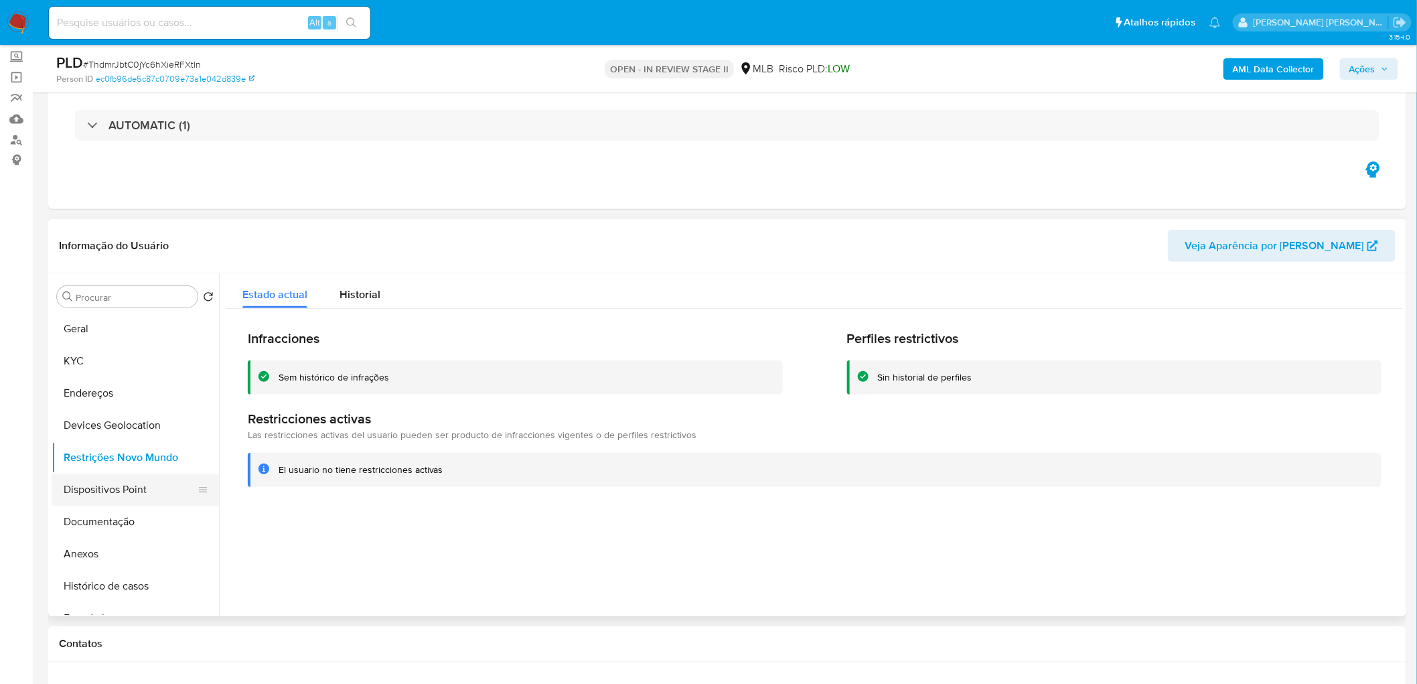
click at [116, 415] on button "Dispositivos Point" at bounding box center [130, 489] width 157 height 32
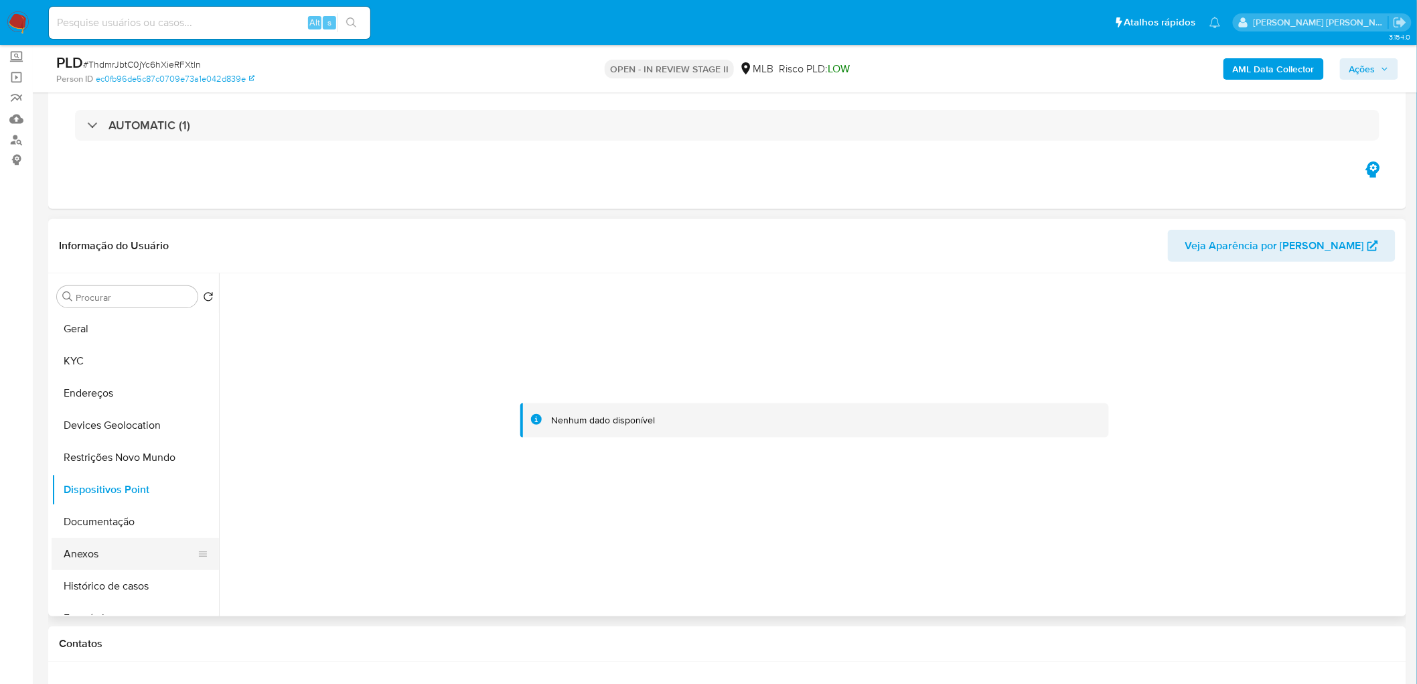
click at [102, 415] on button "Anexos" at bounding box center [130, 554] width 157 height 32
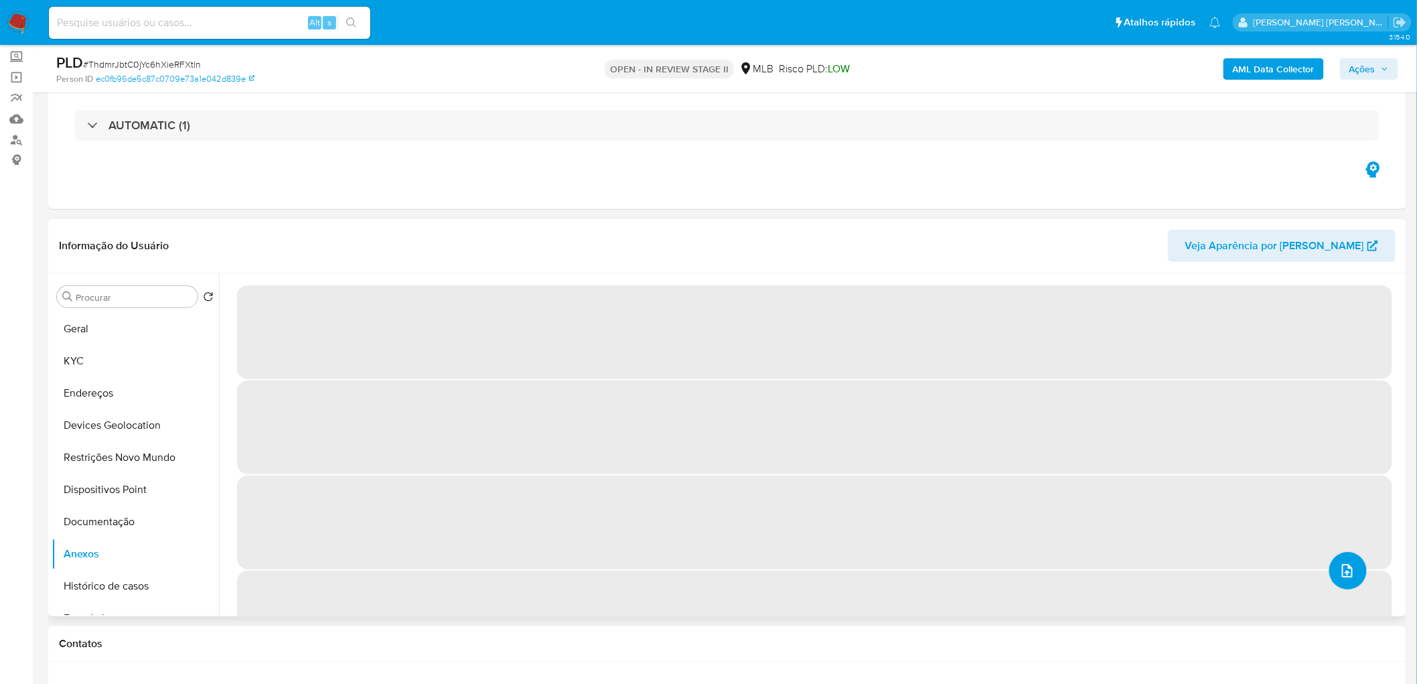
click at [940, 415] on icon "upload-file" at bounding box center [1347, 570] width 11 height 13
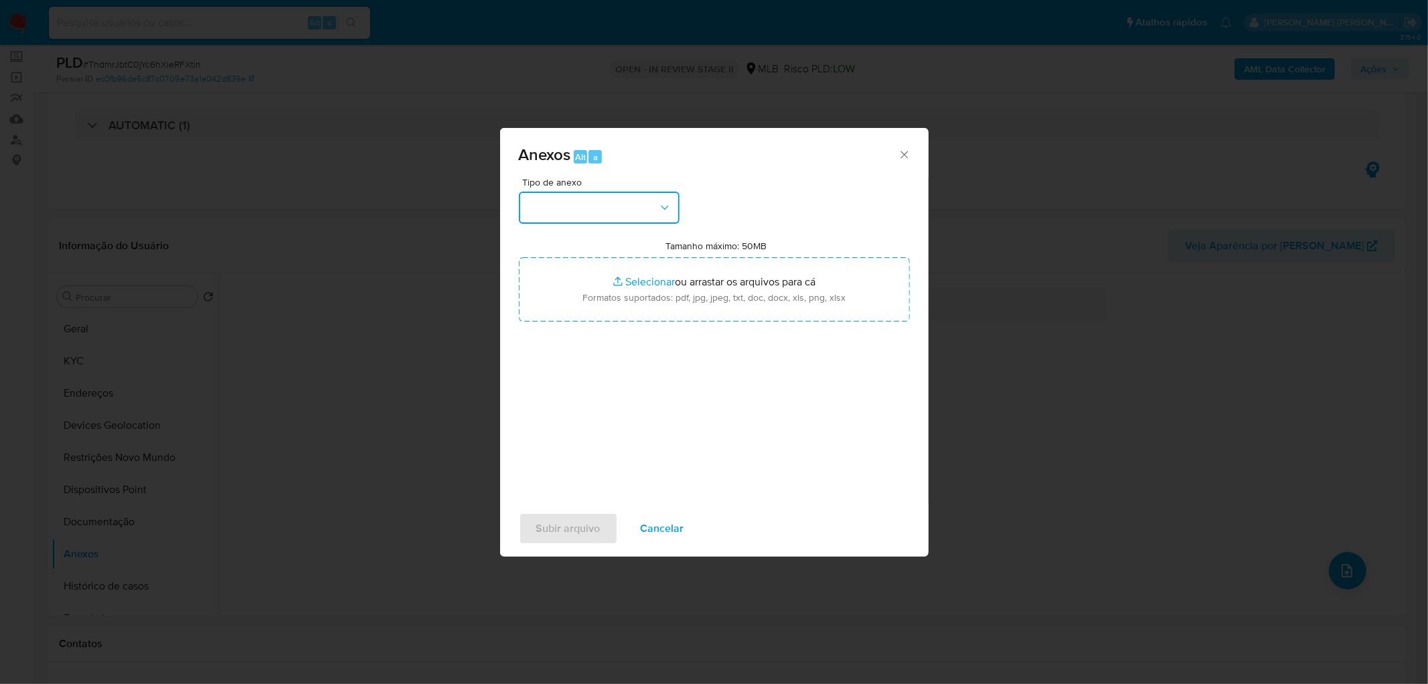
click at [634, 202] on button "button" at bounding box center [599, 207] width 161 height 32
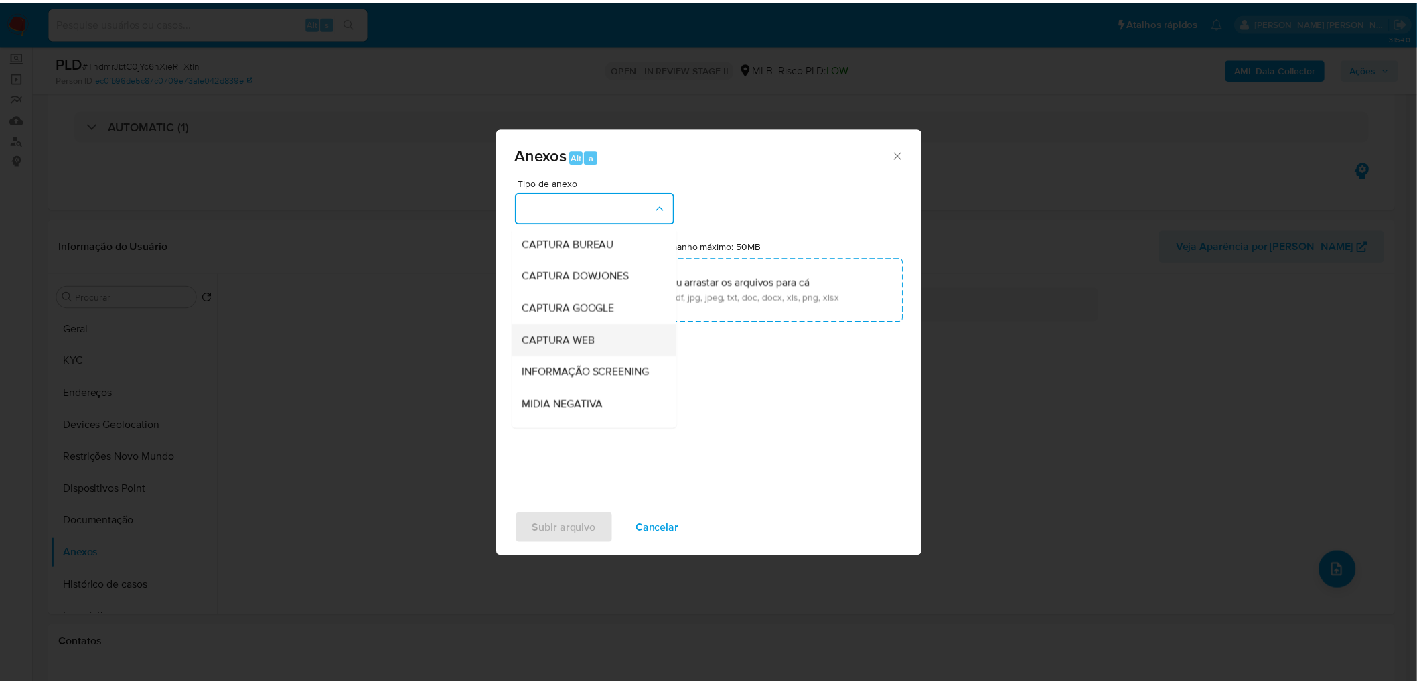
scroll to position [74, 0]
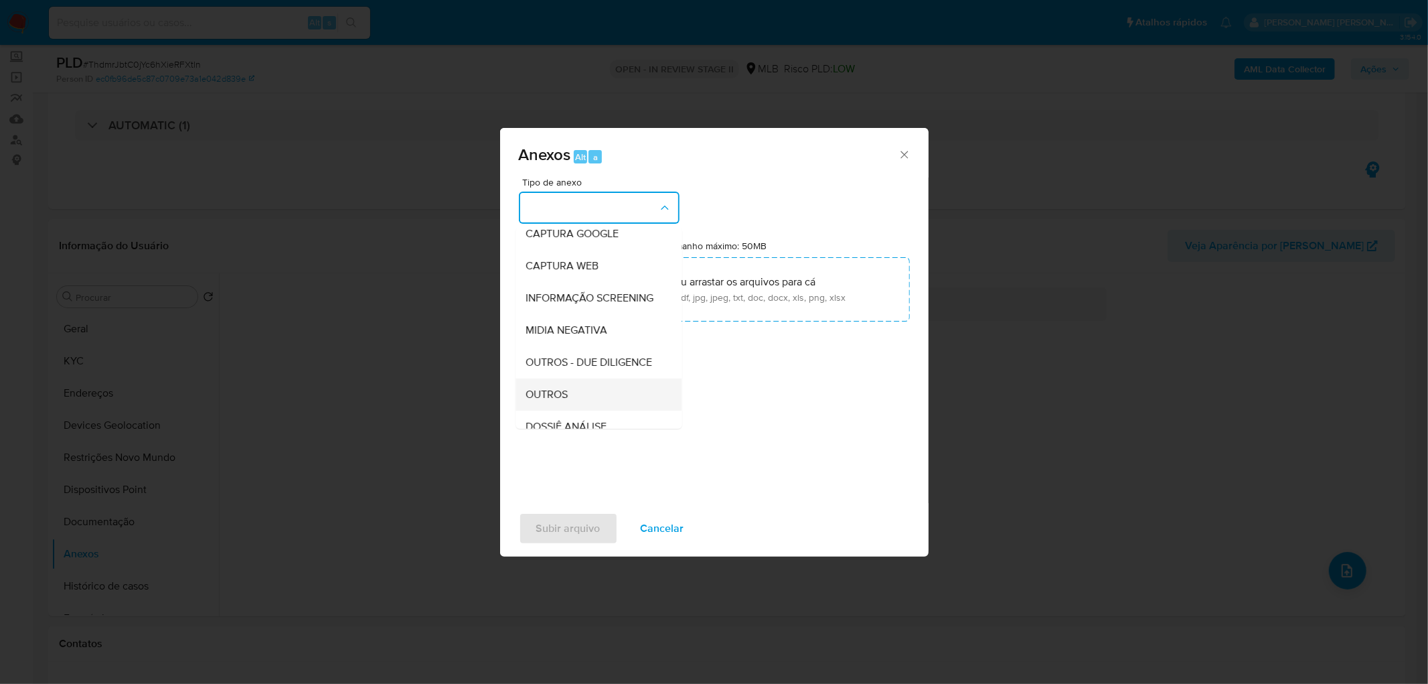
click at [537, 401] on span "OUTROS" at bounding box center [547, 394] width 42 height 13
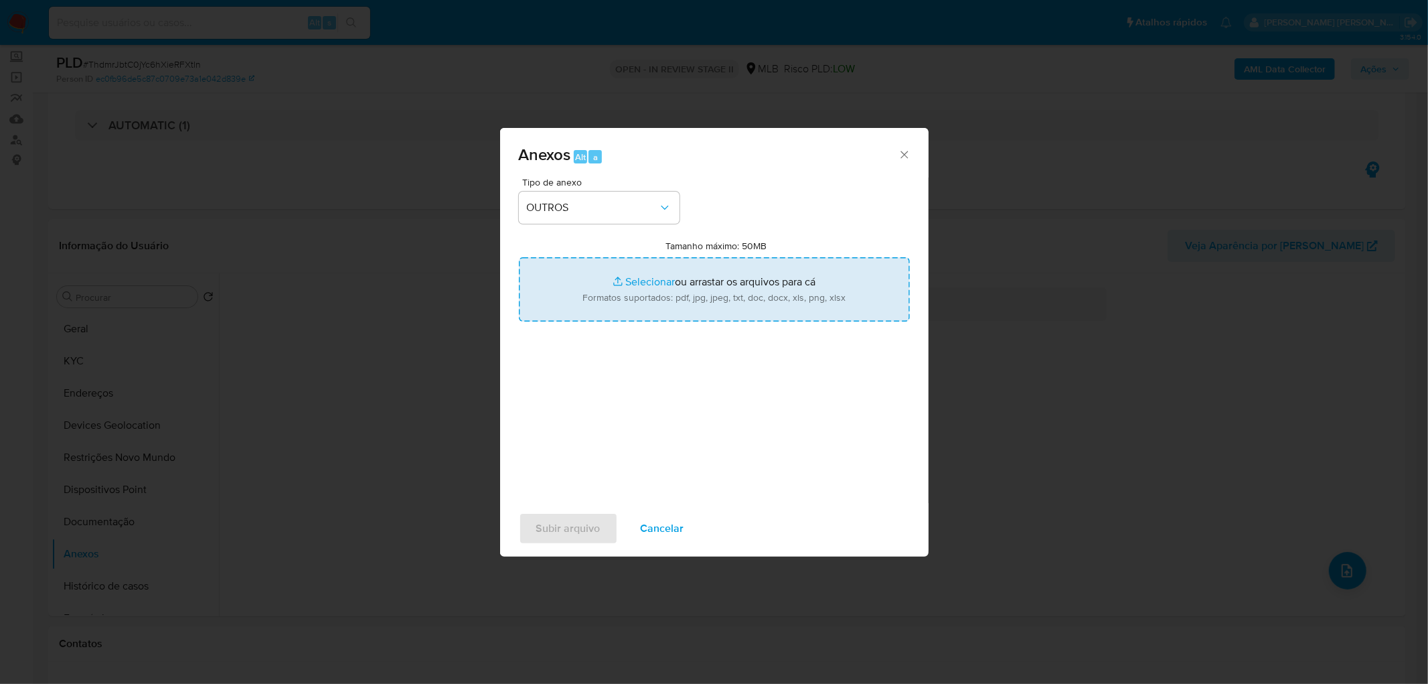
click at [640, 291] on input "Tamanho máximo: 50MB Selecionar arquivos" at bounding box center [714, 289] width 391 height 64
type input "C:\fakepath\Mulan 170381514_2025_08_18_13_37_08.xlsx"
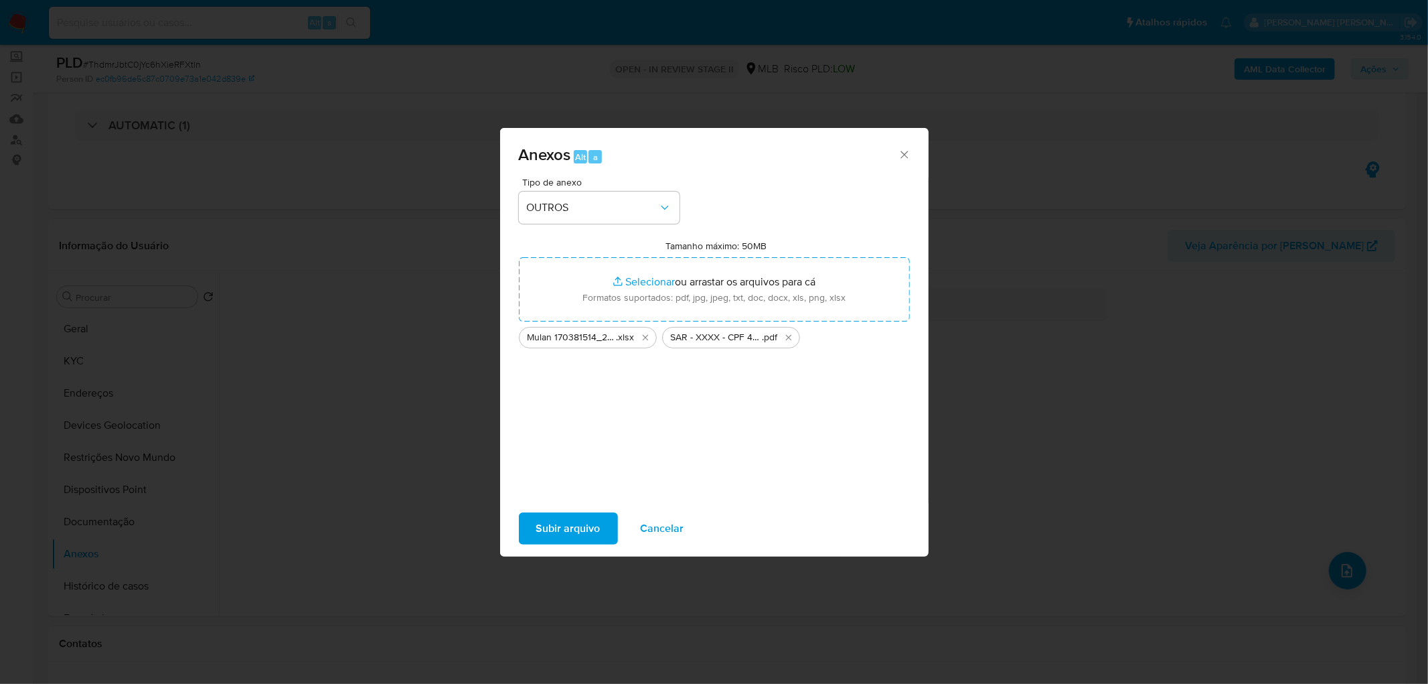
click at [572, 415] on span "Subir arquivo" at bounding box center [568, 528] width 64 height 29
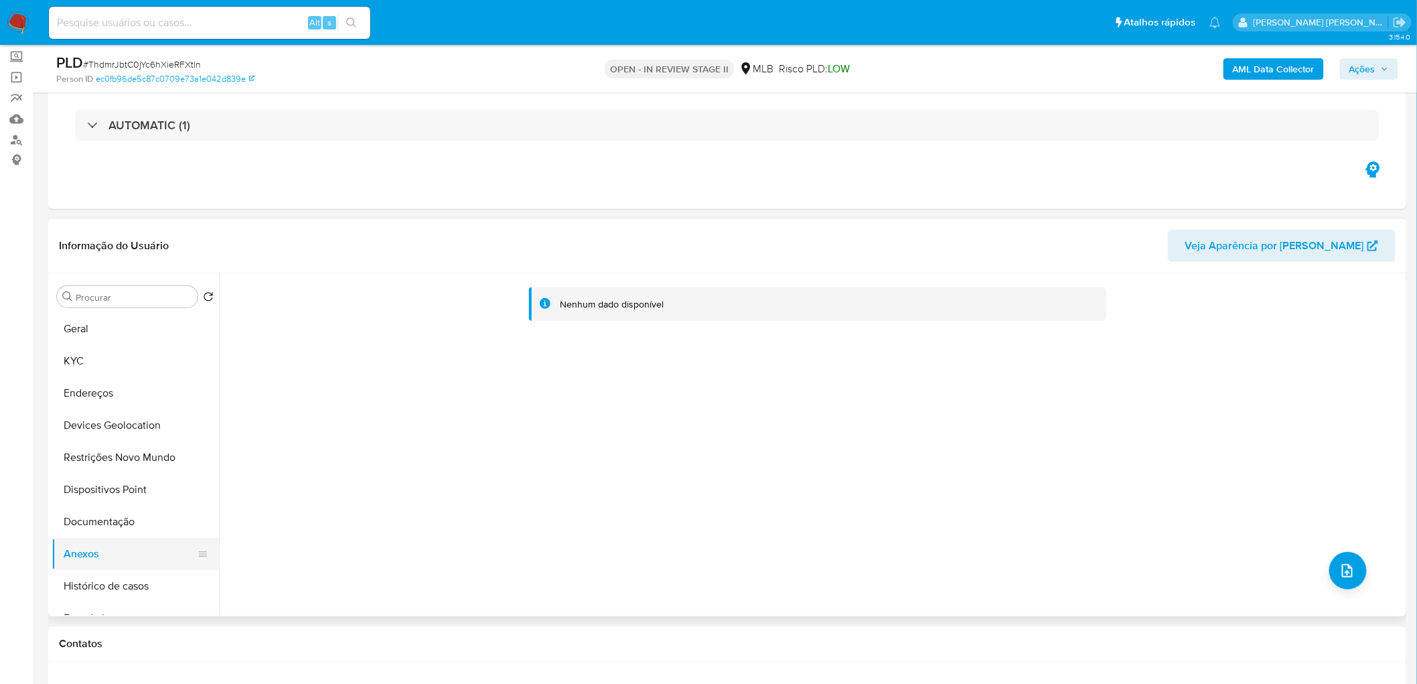
drag, startPoint x: 104, startPoint y: 514, endPoint x: 92, endPoint y: 541, distance: 29.1
click at [104, 415] on button "Documentação" at bounding box center [135, 522] width 167 height 32
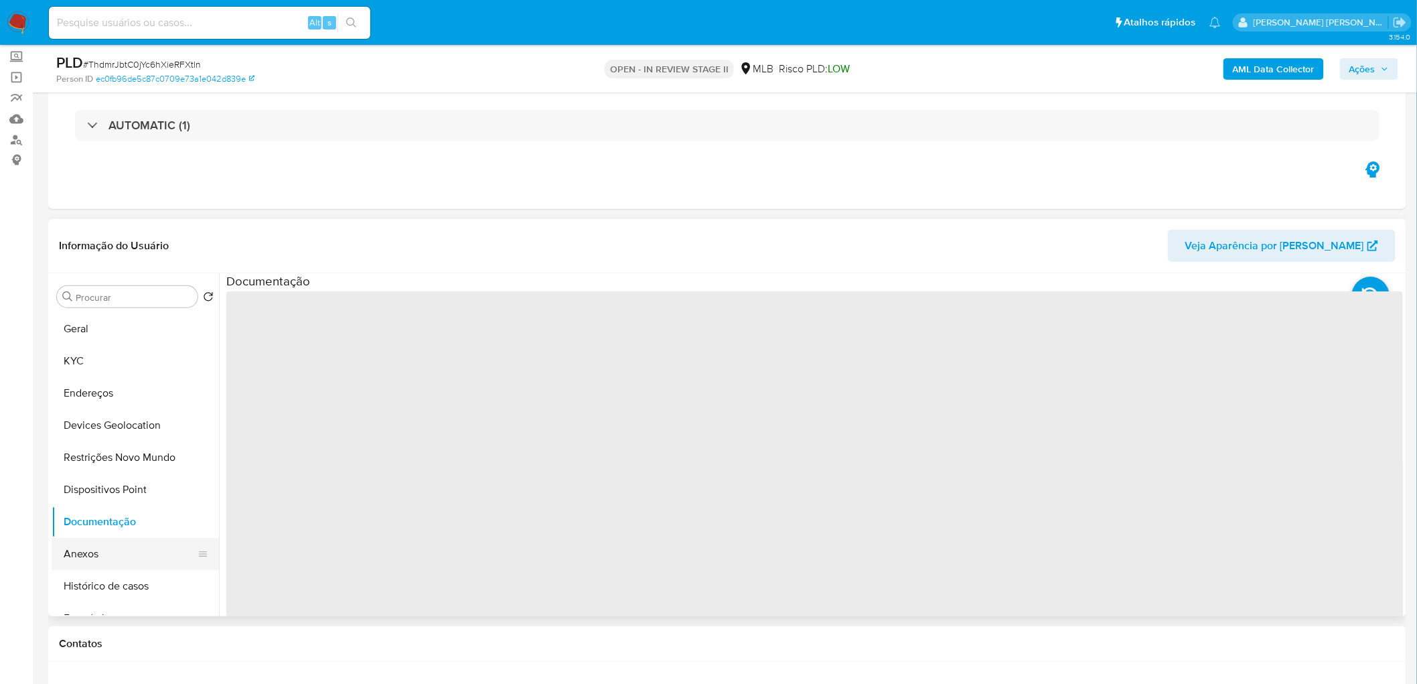
click at [85, 415] on button "Anexos" at bounding box center [130, 554] width 157 height 32
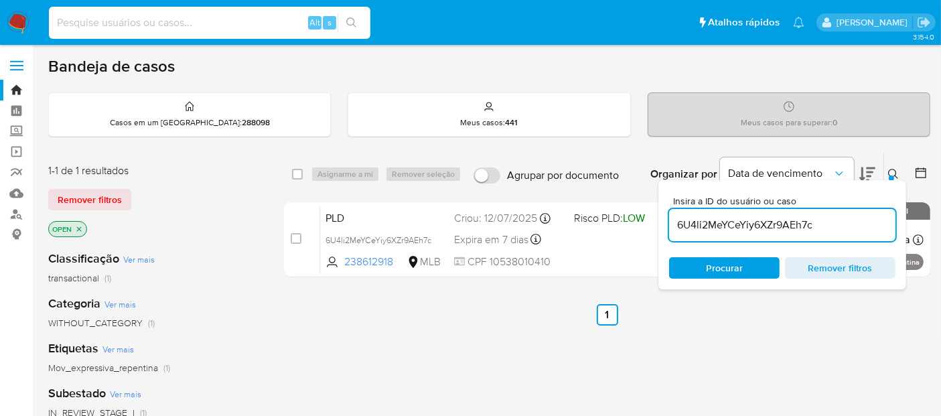
click at [272, 19] on input at bounding box center [209, 22] width 321 height 17
paste input "ThdmrJbtC0jYc6hXieRFXtln"
type input "ThdmrJbtC0jYc6hXieRFXtln"
click at [273, 29] on input "ThdmrJbtC0jYc6hXieRFXtln" at bounding box center [209, 22] width 321 height 17
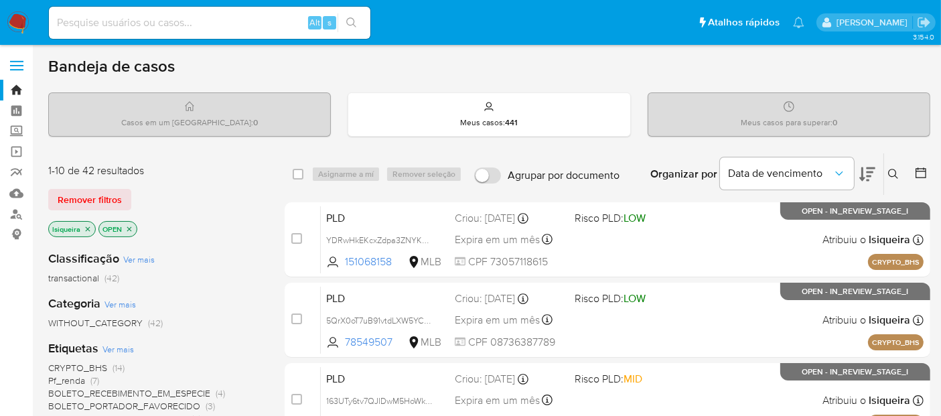
click at [892, 171] on icon at bounding box center [893, 174] width 11 height 11
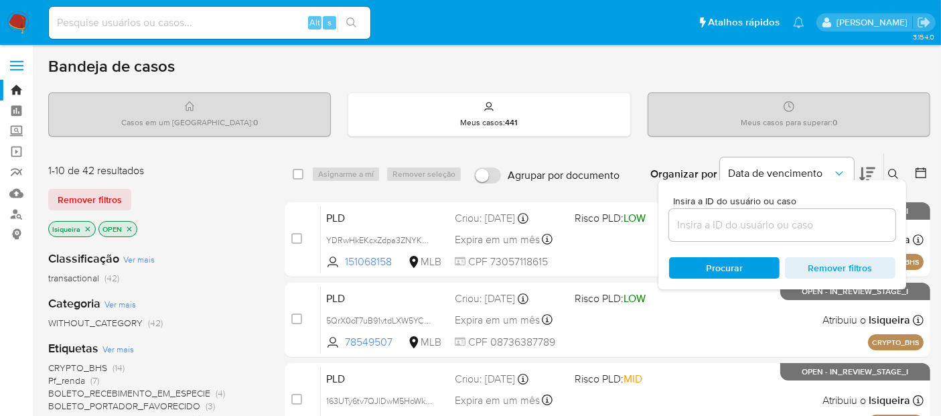
click at [779, 222] on input at bounding box center [782, 224] width 226 height 17
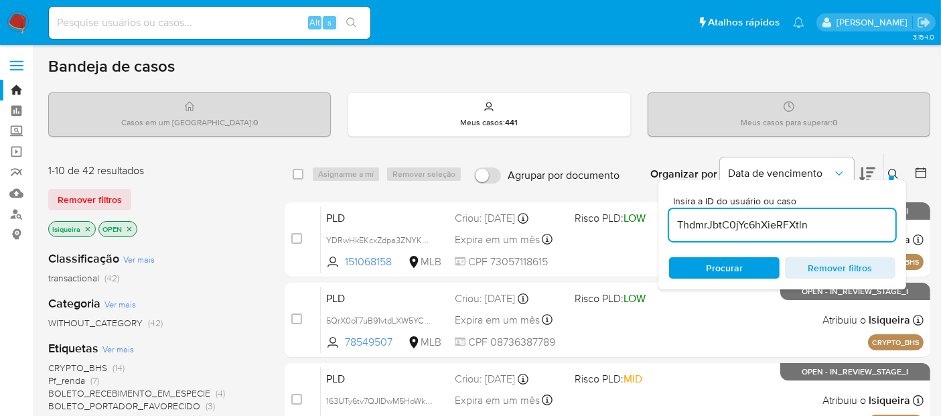
type input "ThdmrJbtC0jYc6hXieRFXtln"
click at [820, 219] on input "ThdmrJbtC0jYc6hXieRFXtln" at bounding box center [782, 224] width 226 height 17
click at [720, 264] on span "Procurar" at bounding box center [724, 267] width 37 height 21
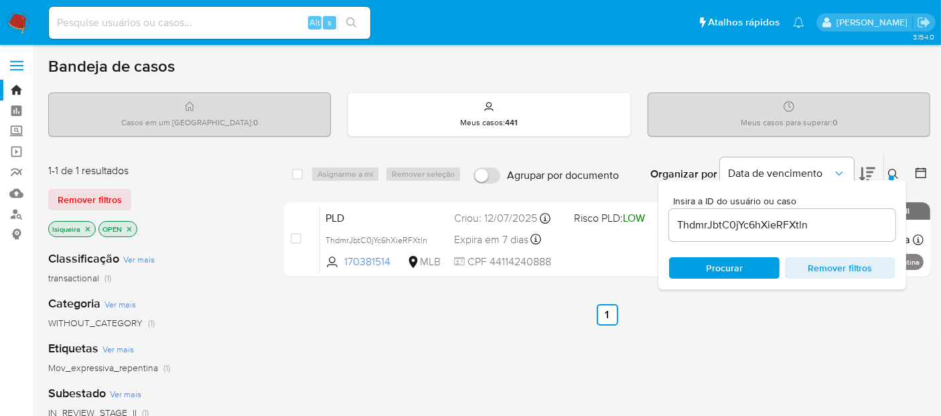
click at [895, 169] on icon at bounding box center [893, 174] width 11 height 11
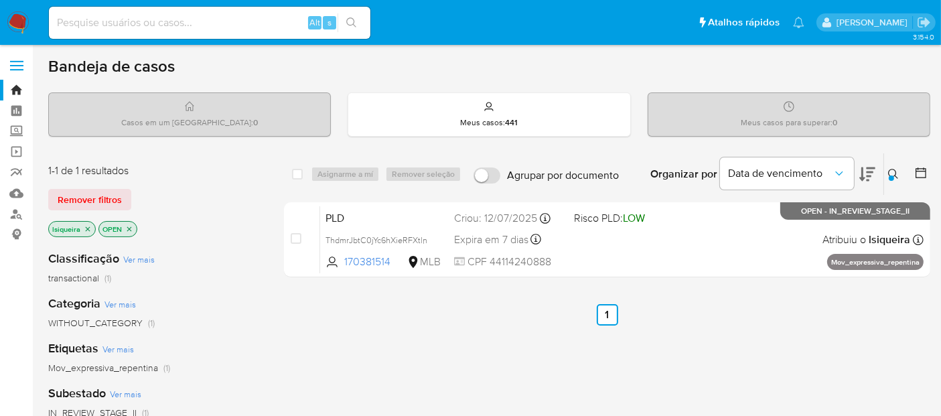
click at [891, 172] on icon at bounding box center [893, 174] width 11 height 11
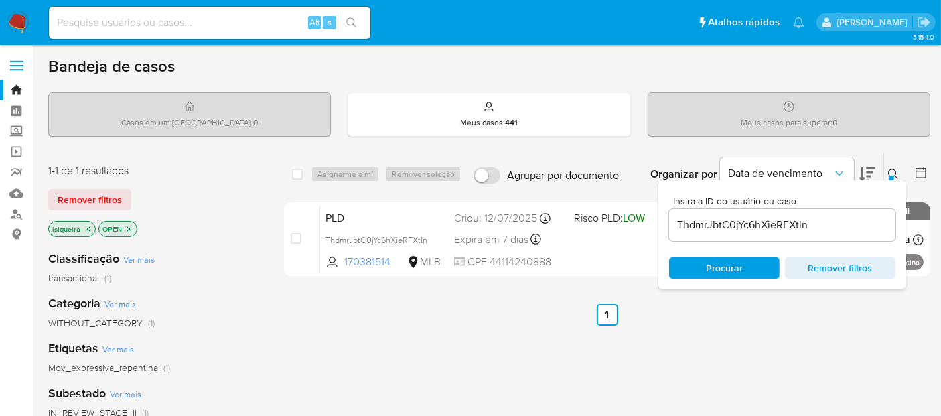
click at [770, 228] on input "ThdmrJbtC0jYc6hXieRFXtln" at bounding box center [782, 224] width 226 height 17
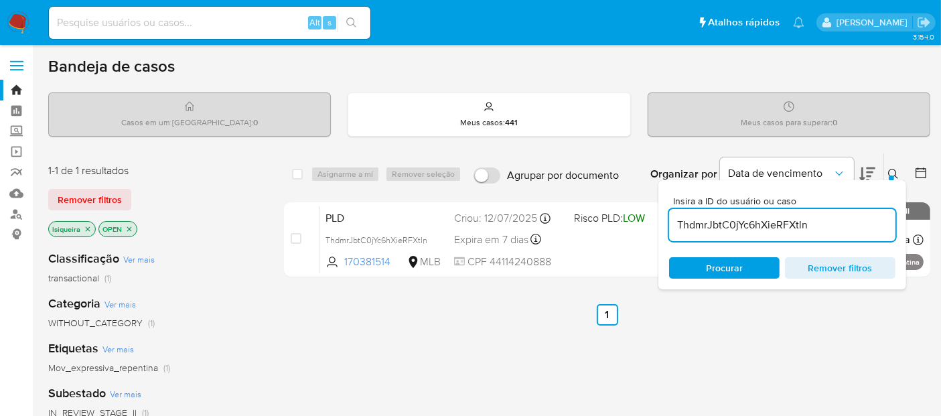
click at [770, 228] on input "ThdmrJbtC0jYc6hXieRFXtln" at bounding box center [782, 224] width 226 height 17
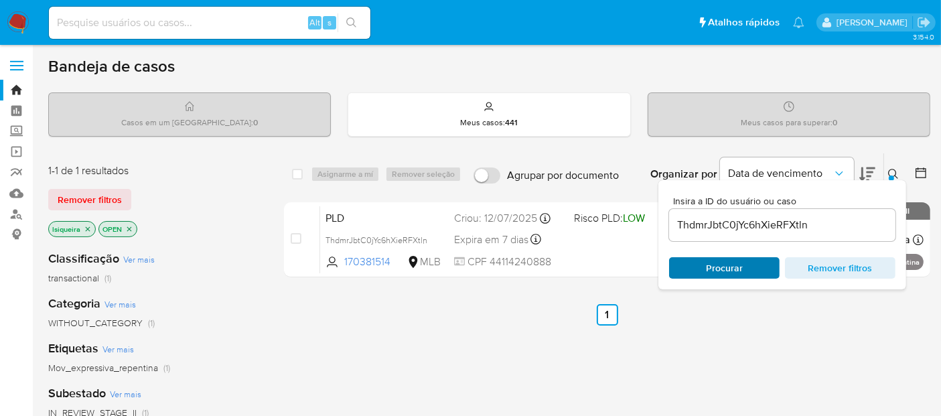
click at [723, 268] on span "Procurar" at bounding box center [724, 267] width 37 height 21
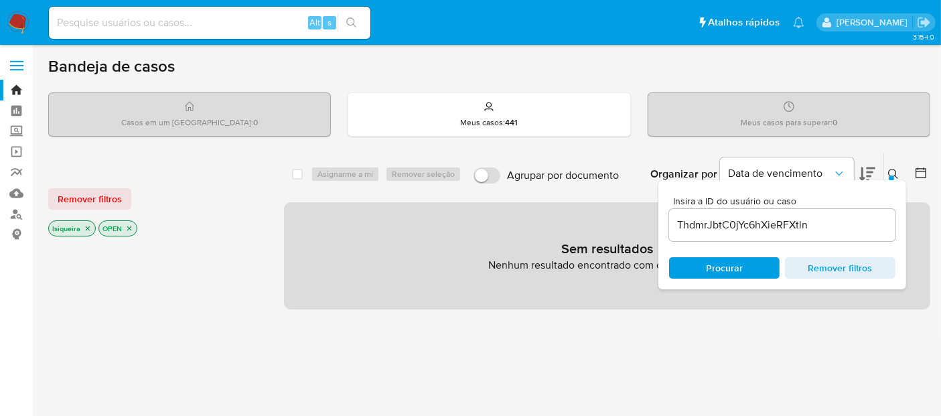
click at [88, 224] on icon "close-filter" at bounding box center [88, 228] width 8 height 8
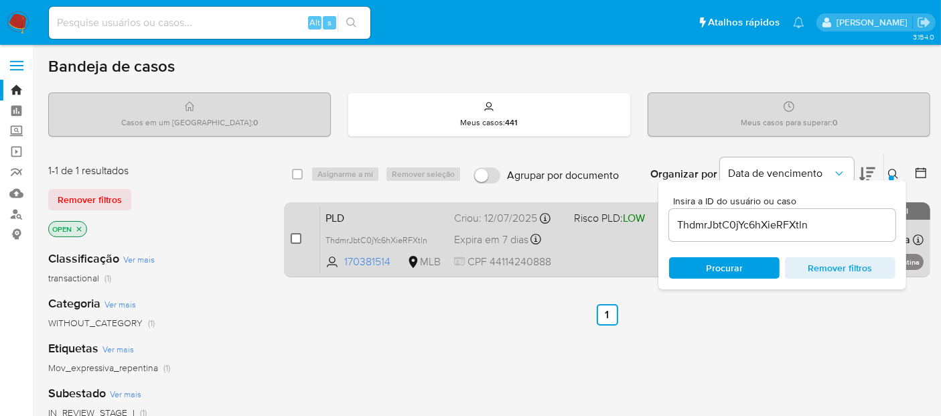
click at [297, 234] on input "checkbox" at bounding box center [296, 238] width 11 height 11
checkbox input "true"
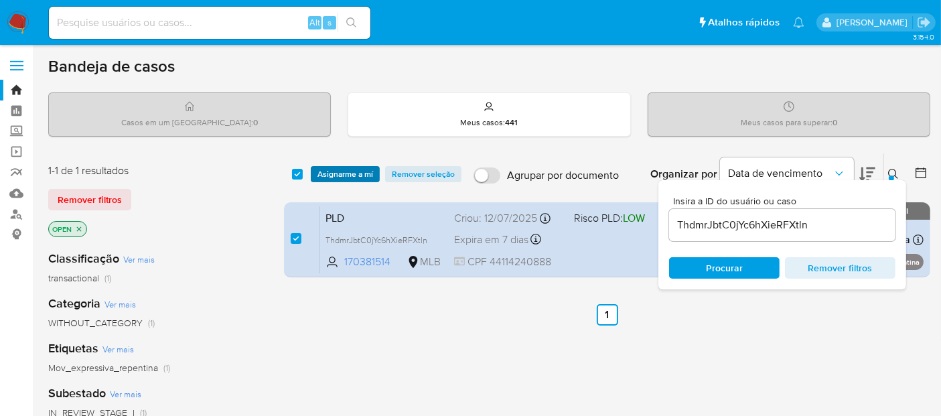
click at [335, 171] on span "Asignarme a mí" at bounding box center [345, 173] width 56 height 13
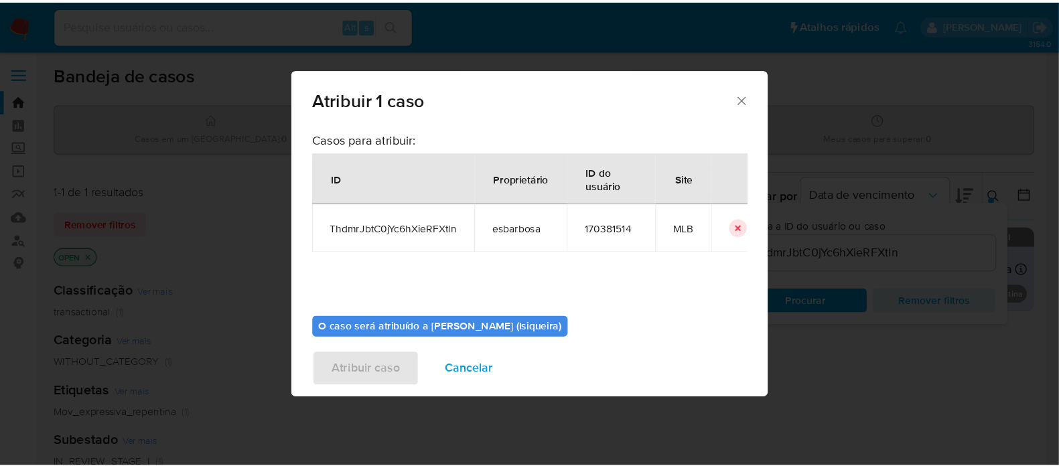
scroll to position [68, 0]
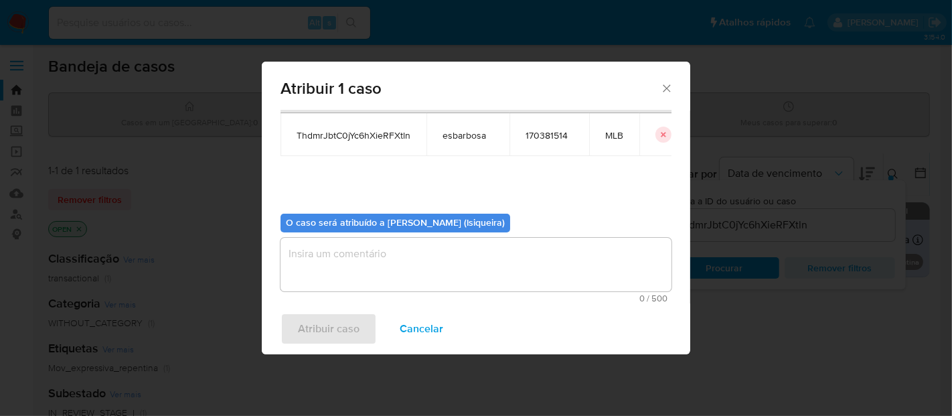
click at [376, 272] on textarea "assign-modal" at bounding box center [476, 265] width 391 height 54
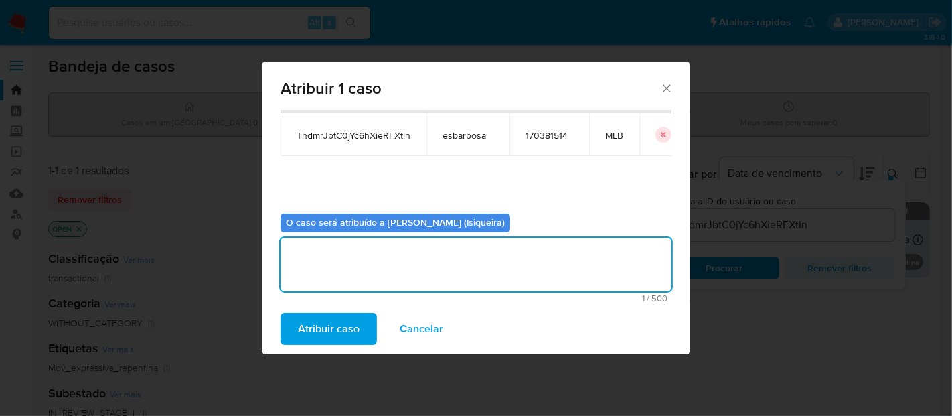
click at [343, 333] on span "Atribuir caso" at bounding box center [329, 328] width 62 height 29
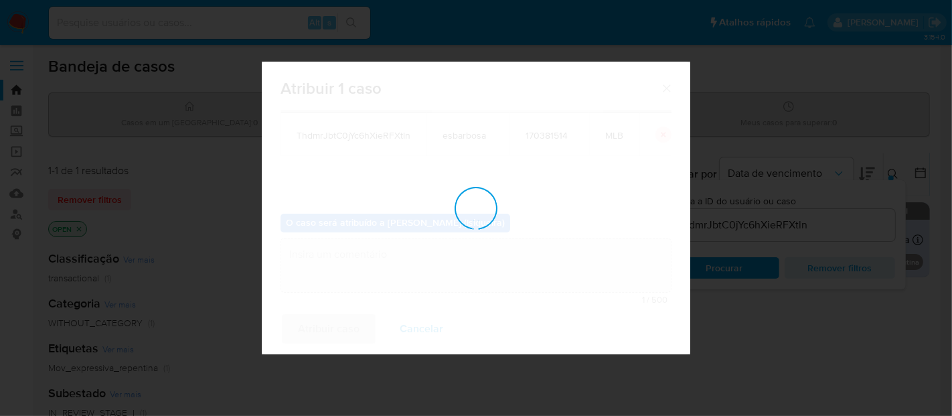
checkbox input "false"
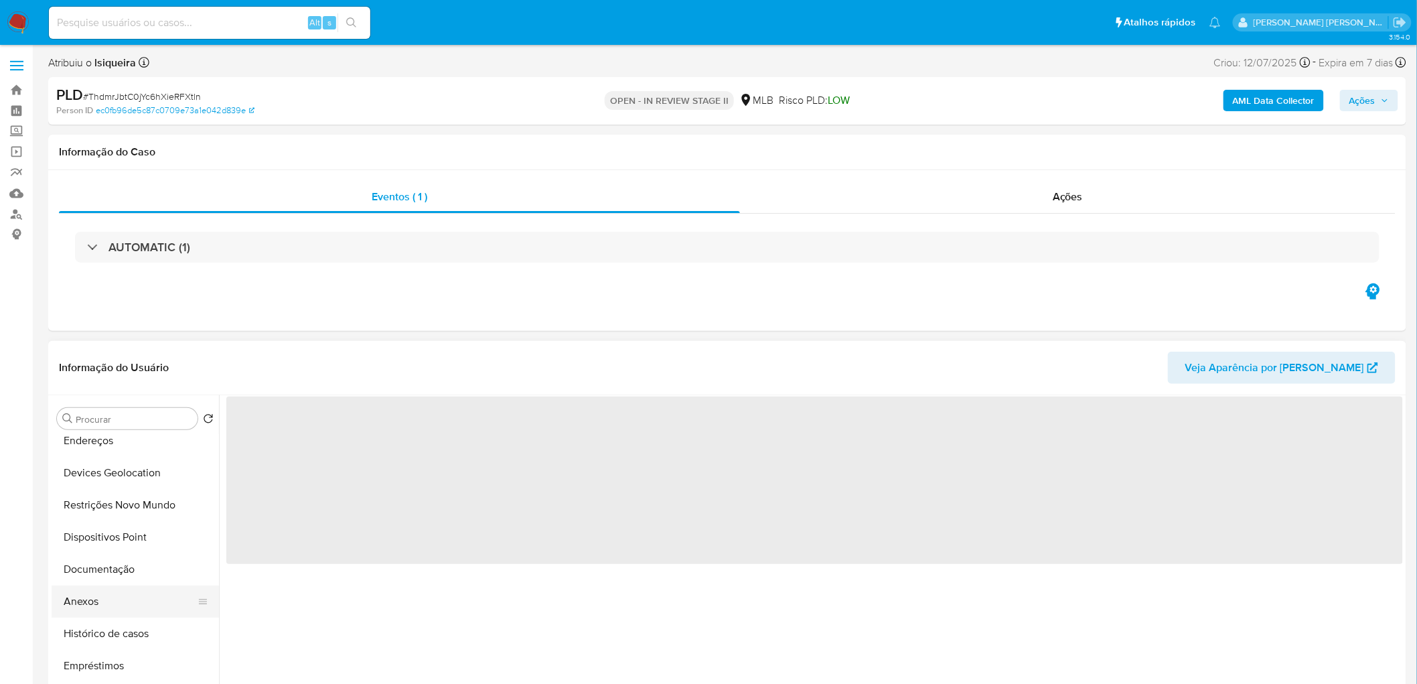
click at [117, 605] on button "Anexos" at bounding box center [130, 601] width 157 height 32
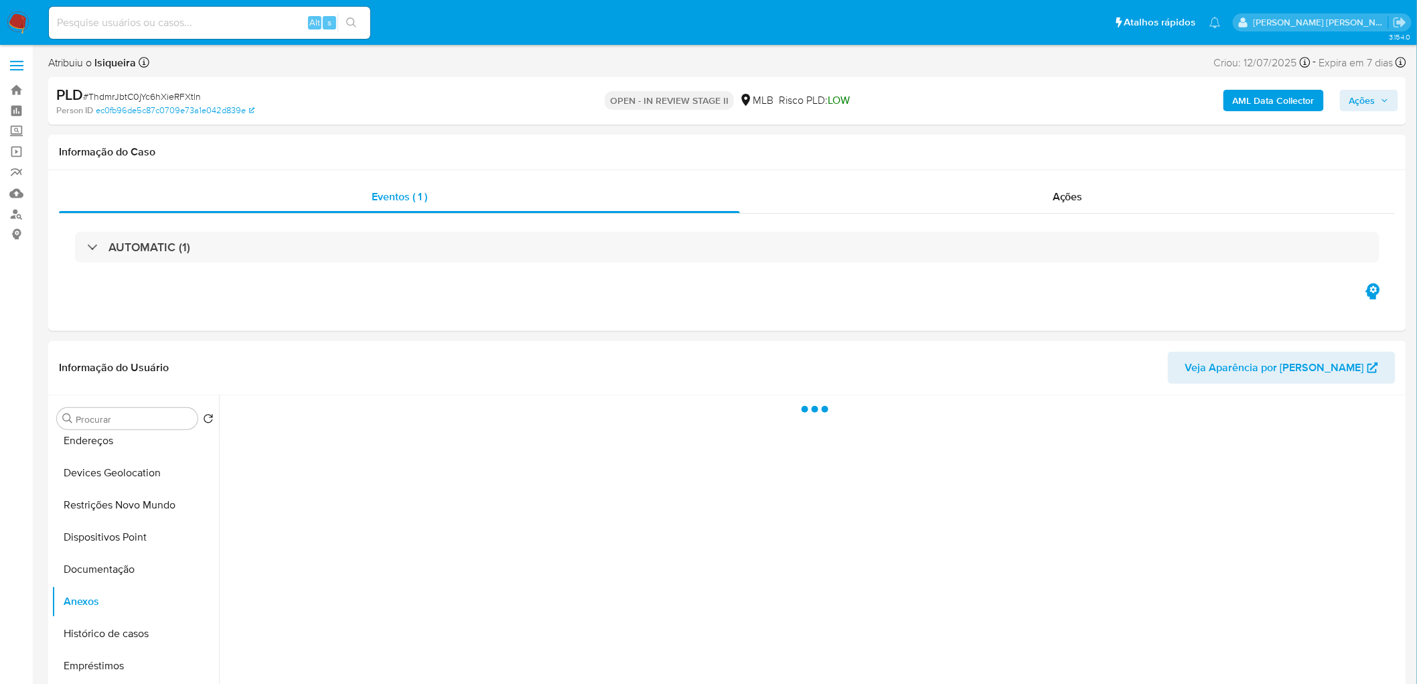
click at [1371, 96] on span "Ações" at bounding box center [1362, 100] width 26 height 21
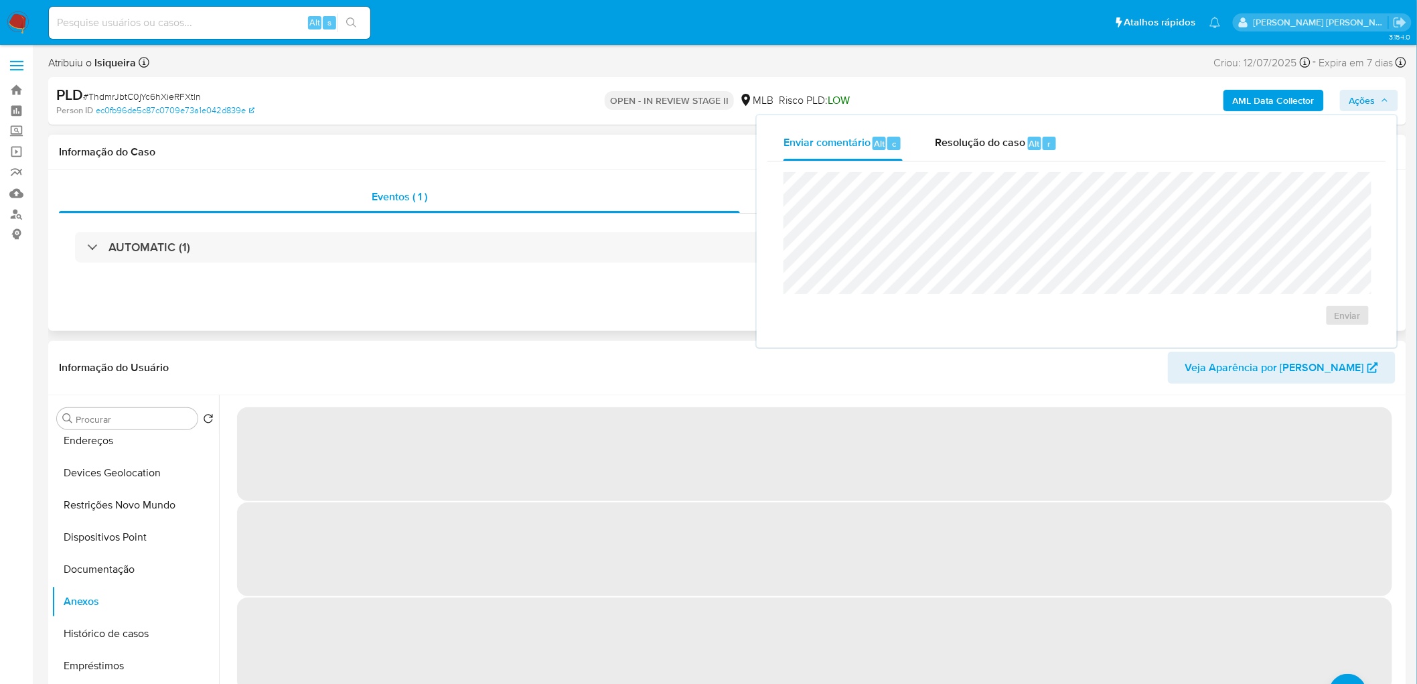
select select "10"
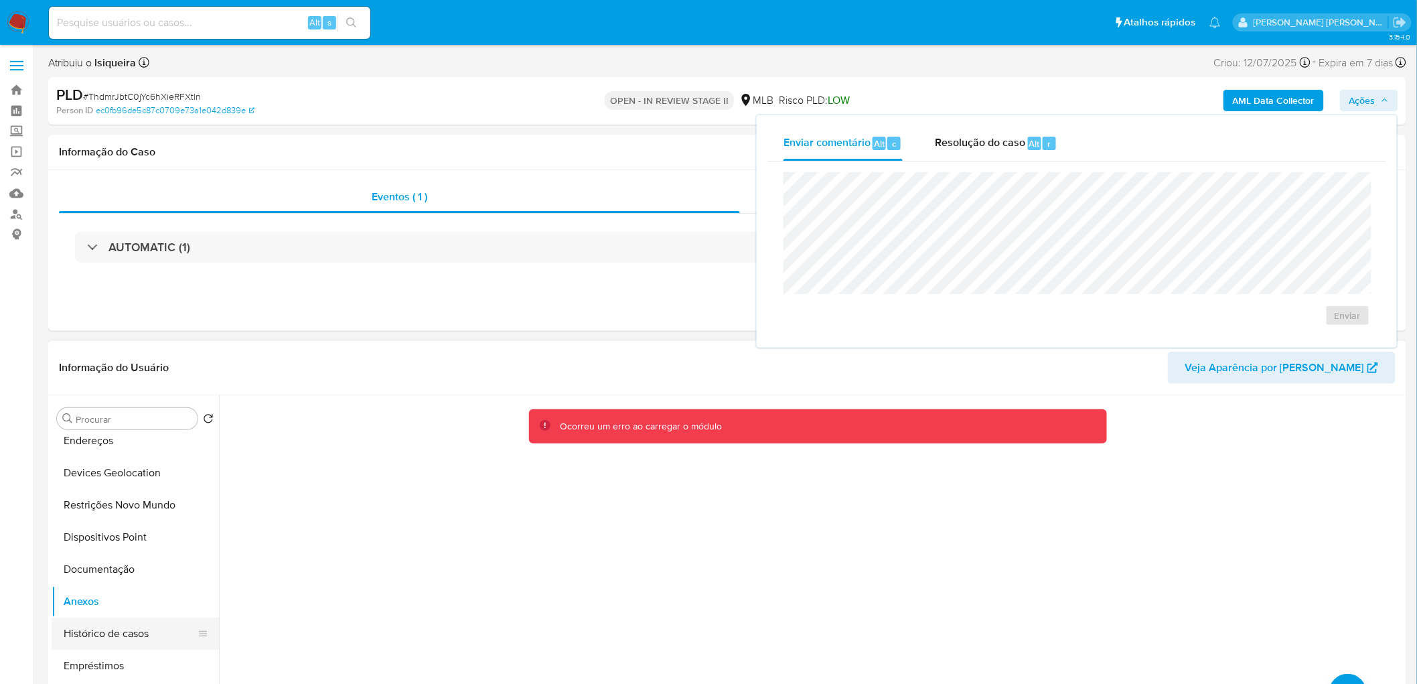
click at [84, 625] on button "Histórico de casos" at bounding box center [130, 633] width 157 height 32
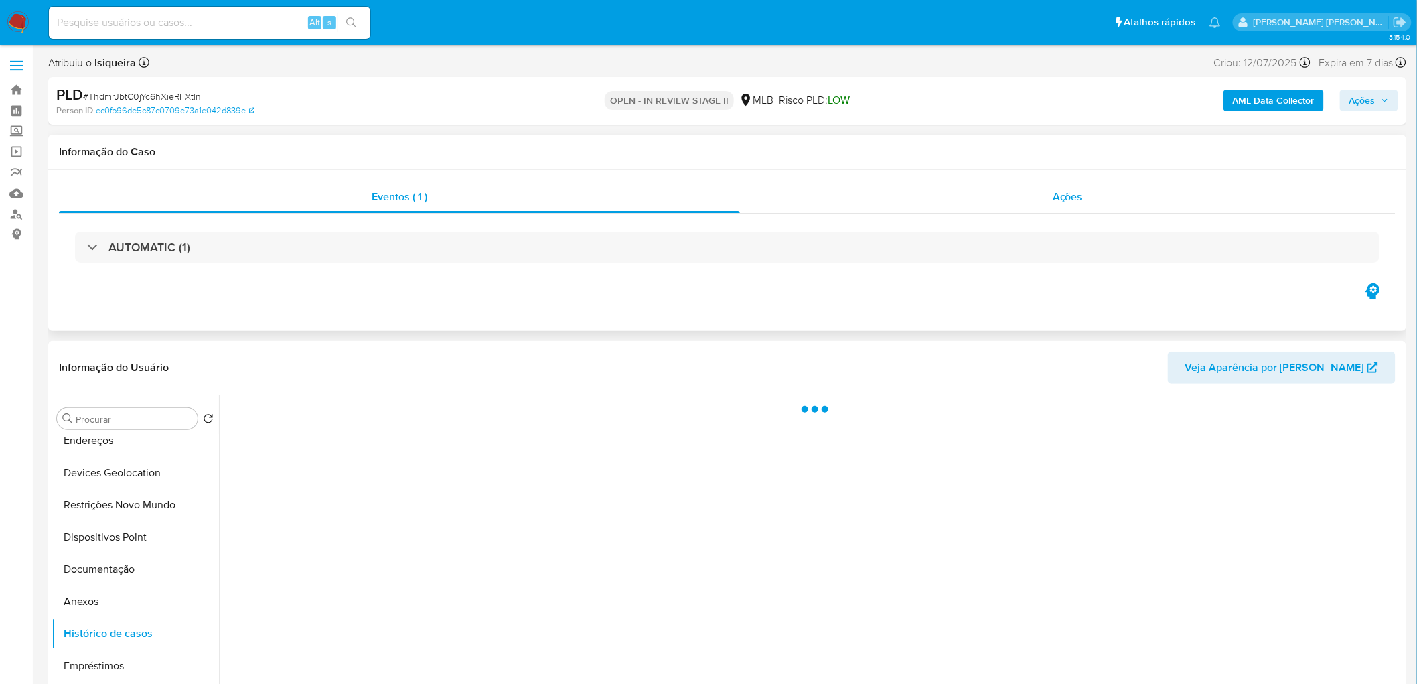
click at [1041, 200] on div "Ações" at bounding box center [1068, 197] width 656 height 32
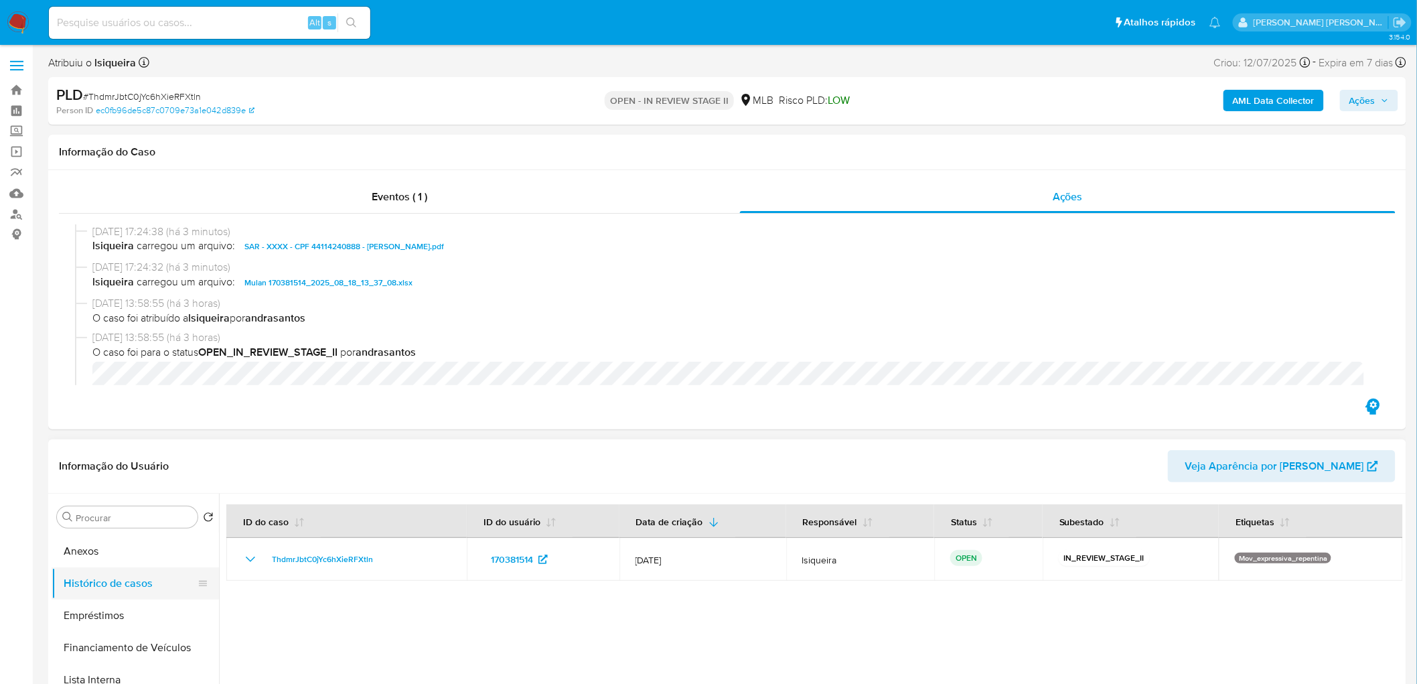
scroll to position [149, 0]
click at [98, 628] on button "Anexos" at bounding box center [130, 625] width 157 height 32
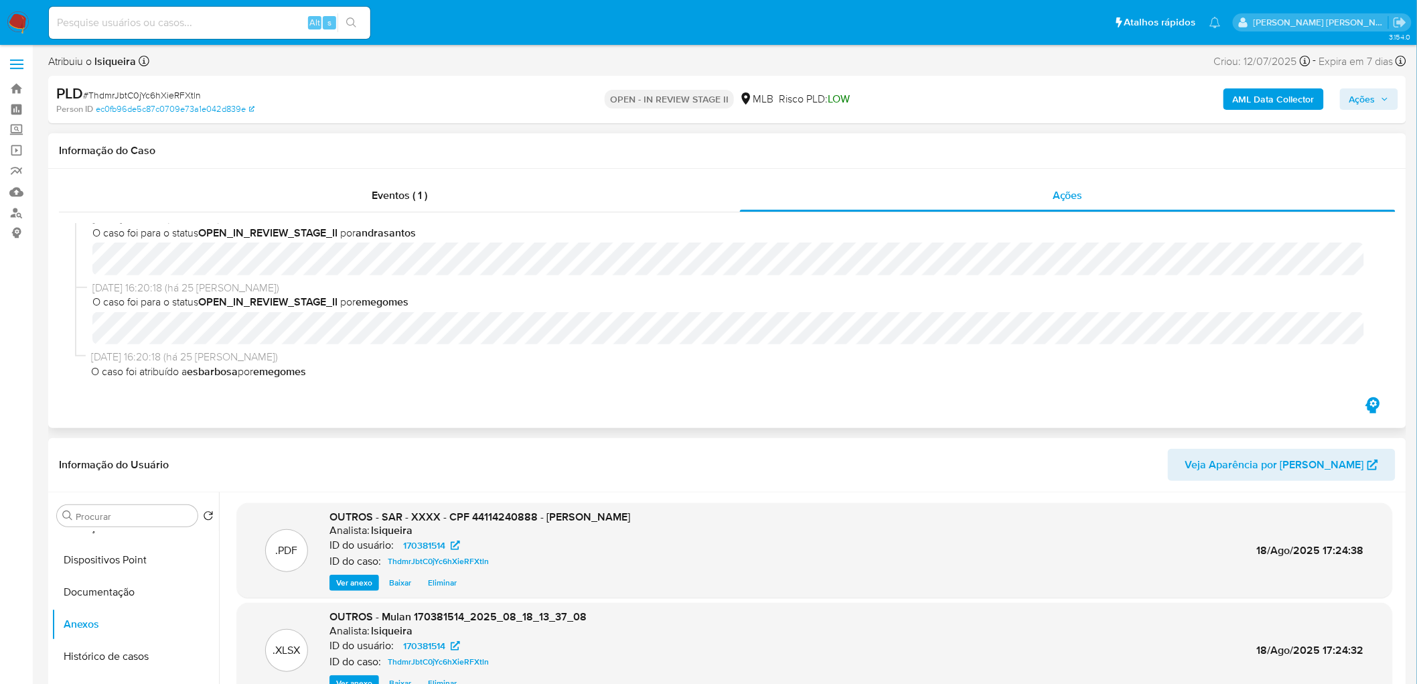
scroll to position [0, 0]
click at [1390, 100] on button "Ações" at bounding box center [1369, 100] width 58 height 21
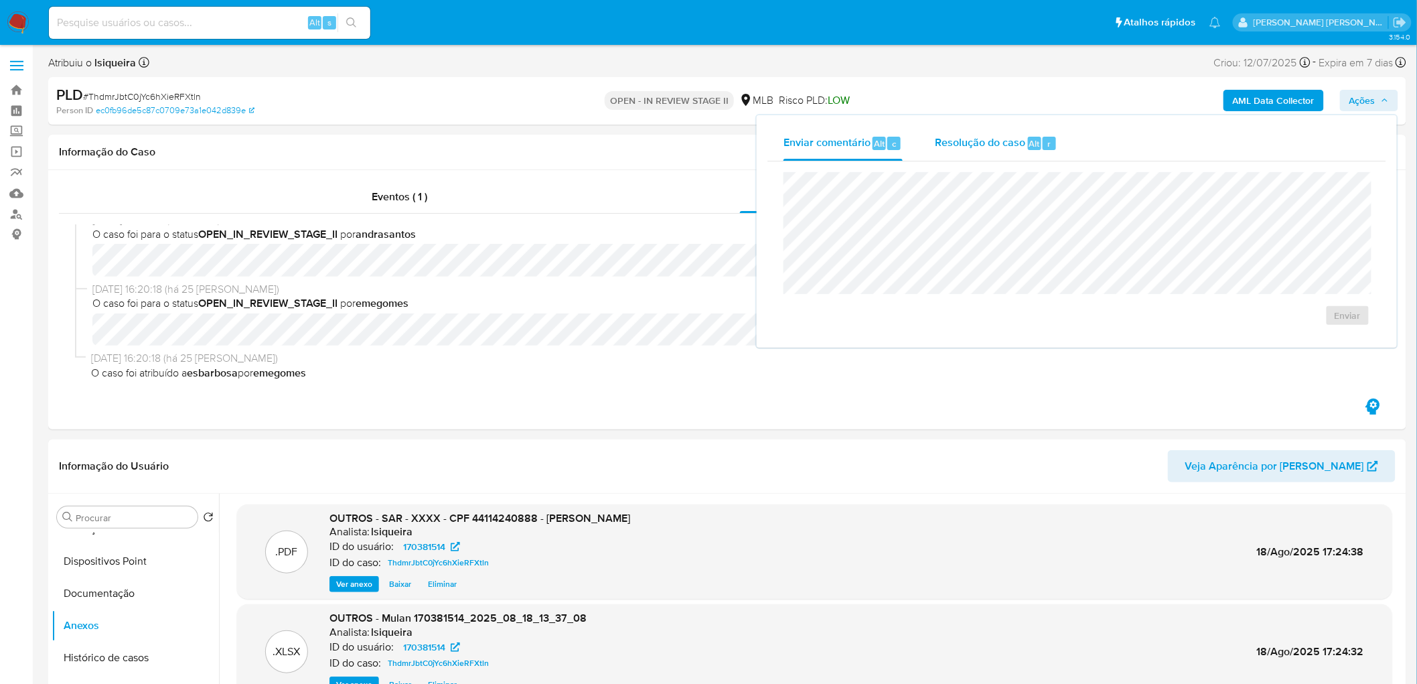
click at [1022, 136] on span "Resolução do caso" at bounding box center [980, 142] width 90 height 15
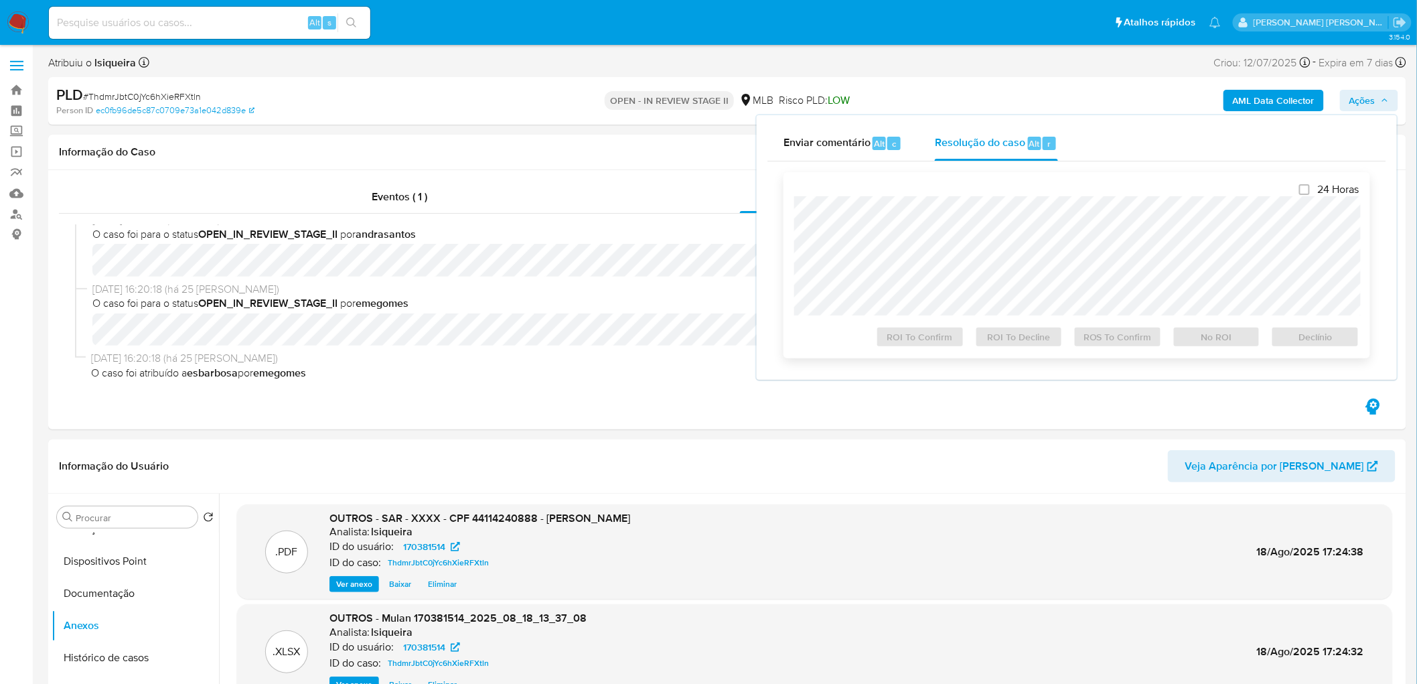
scroll to position [149, 0]
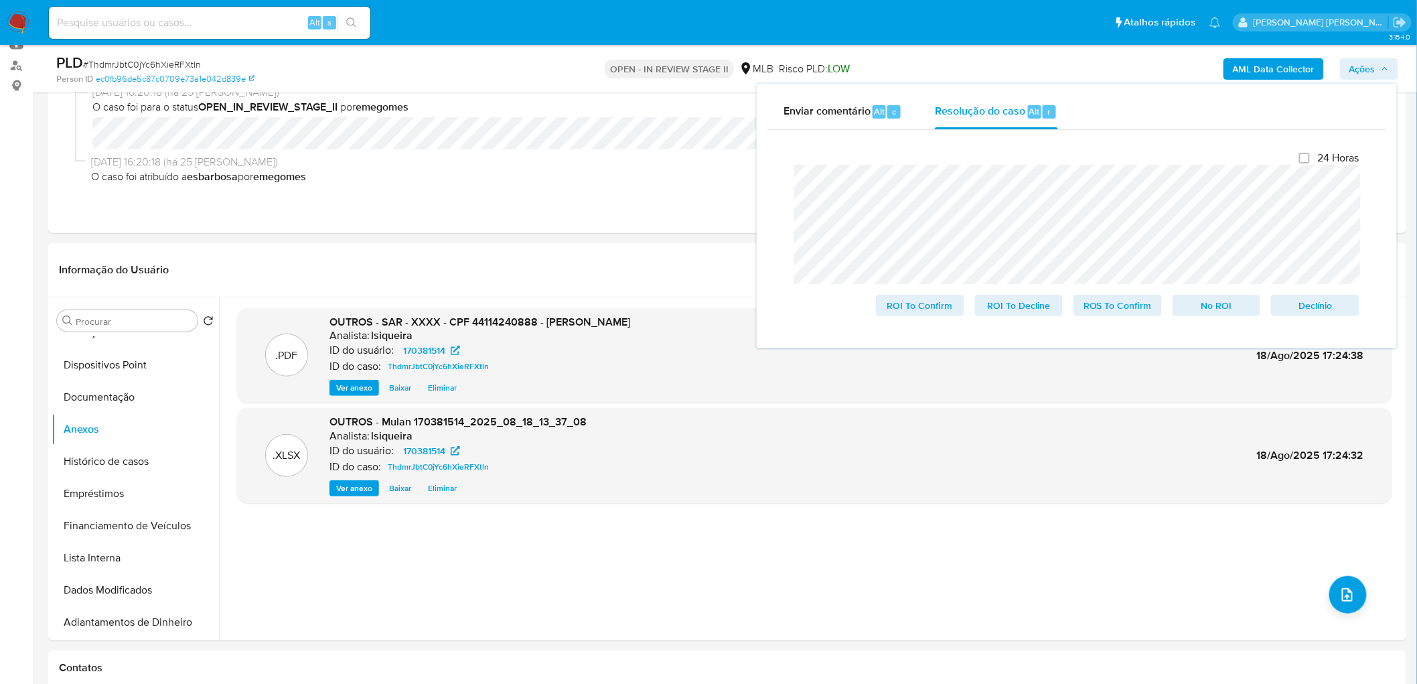
click at [143, 62] on span "# ThdmrJbtC0jYc6hXieRFXtln" at bounding box center [142, 64] width 118 height 13
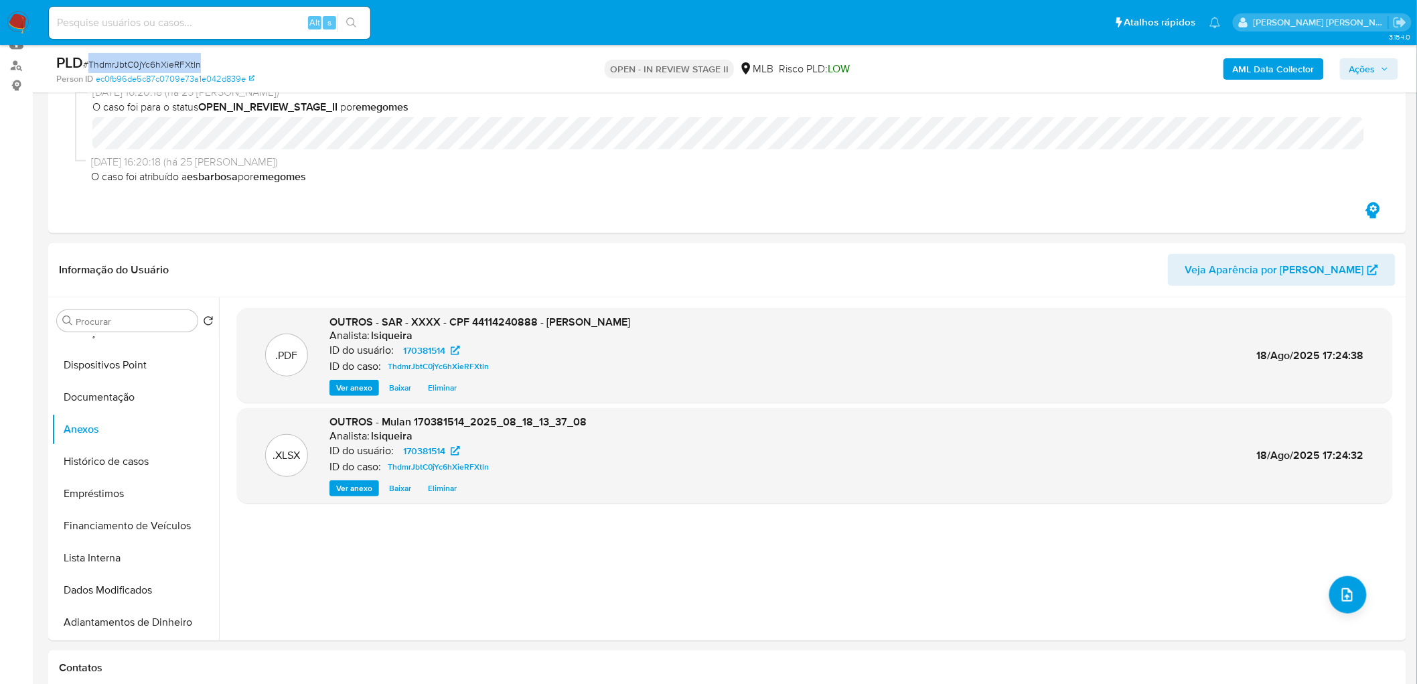
click at [143, 62] on span "# ThdmrJbtC0jYc6hXieRFXtln" at bounding box center [142, 64] width 118 height 13
copy span "ThdmrJbtC0jYc6hXieRFXtln"
click at [1380, 63] on span "Ações" at bounding box center [1369, 69] width 40 height 19
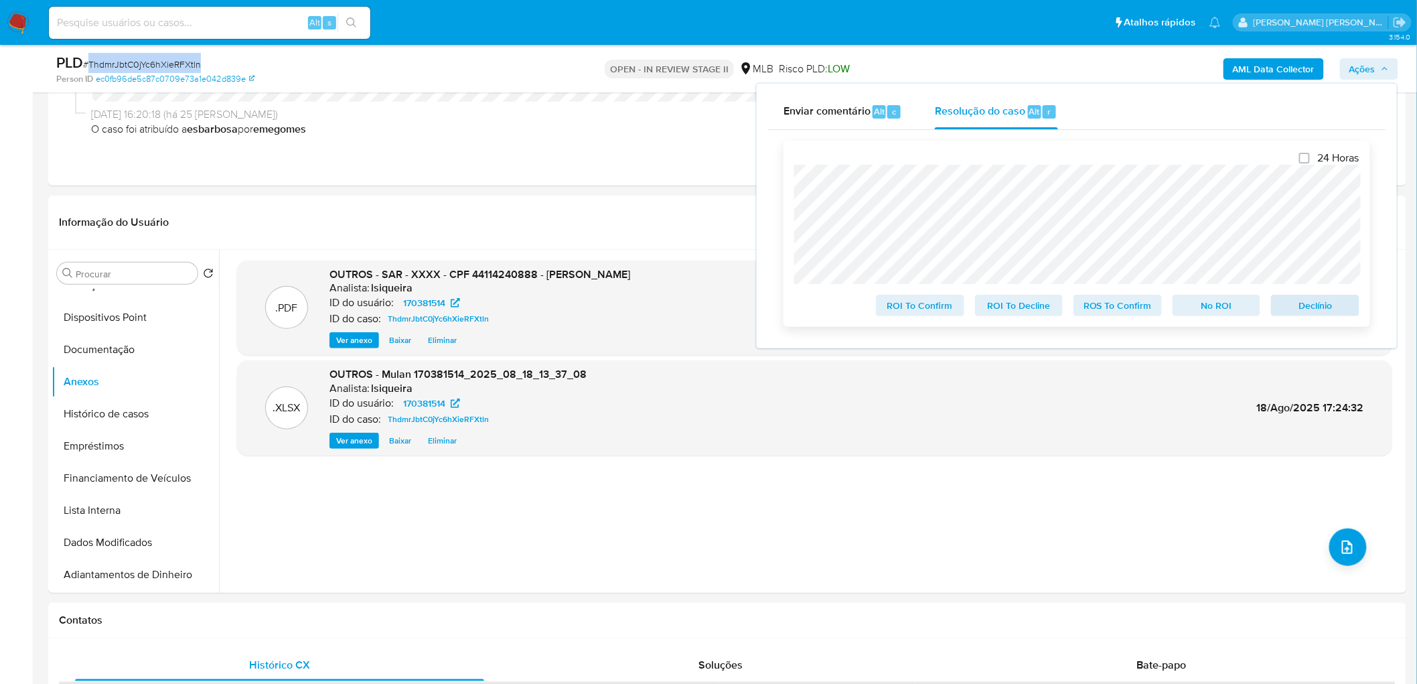
scroll to position [223, 0]
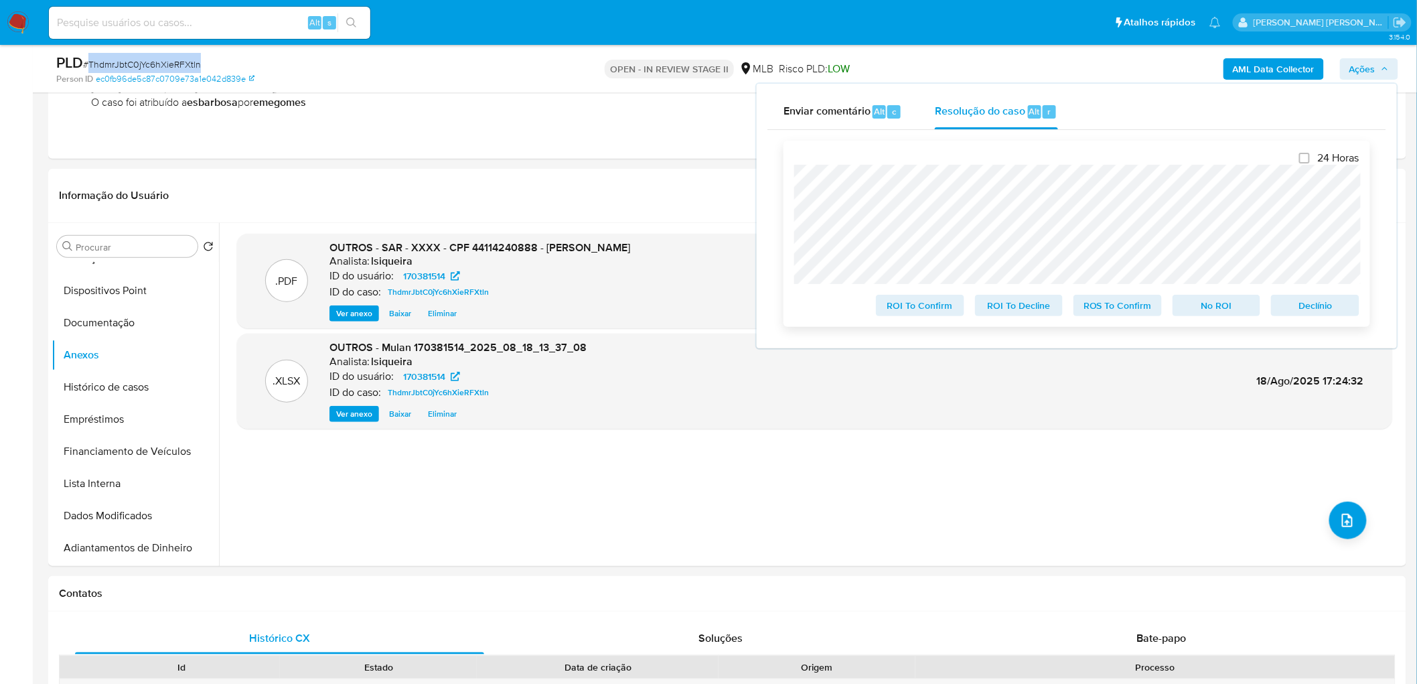
click at [1336, 308] on span "Declínio" at bounding box center [1315, 305] width 70 height 19
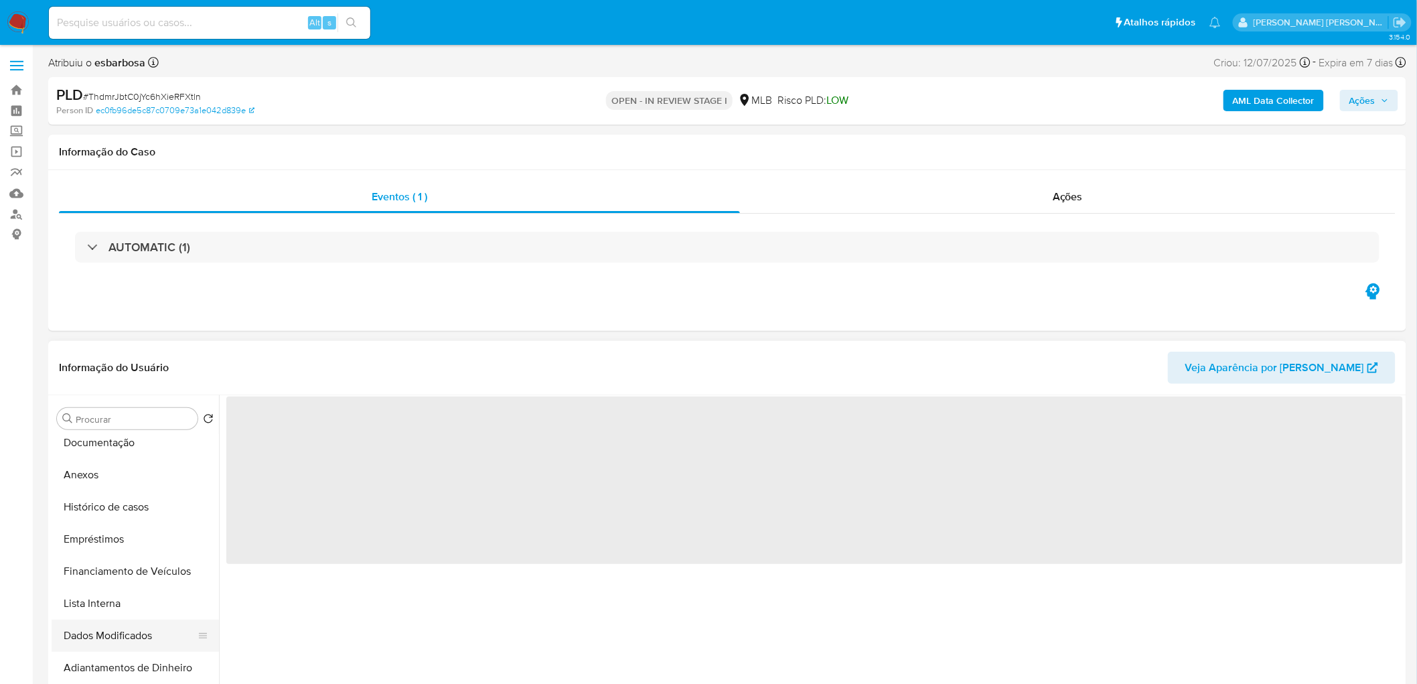
scroll to position [223, 0]
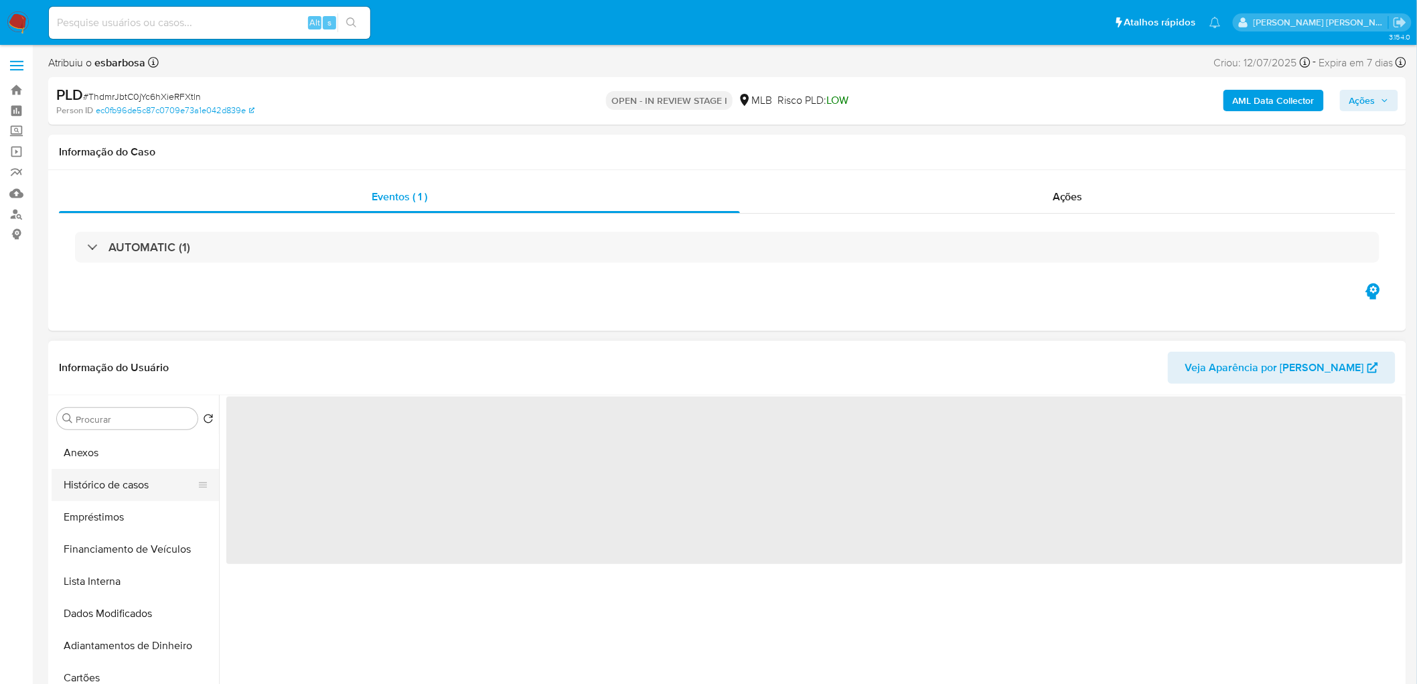
drag, startPoint x: 117, startPoint y: 491, endPoint x: 98, endPoint y: 487, distance: 19.2
click at [117, 491] on button "Histórico de casos" at bounding box center [130, 485] width 157 height 32
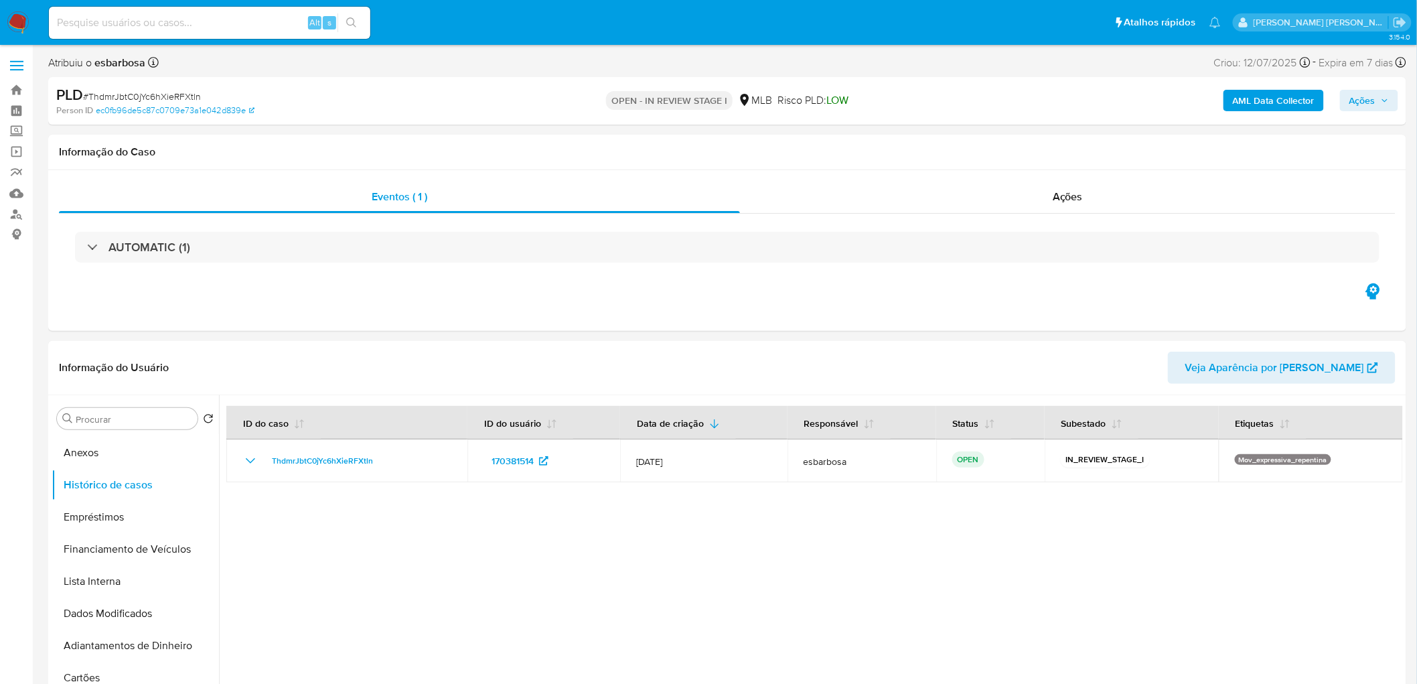
select select "10"
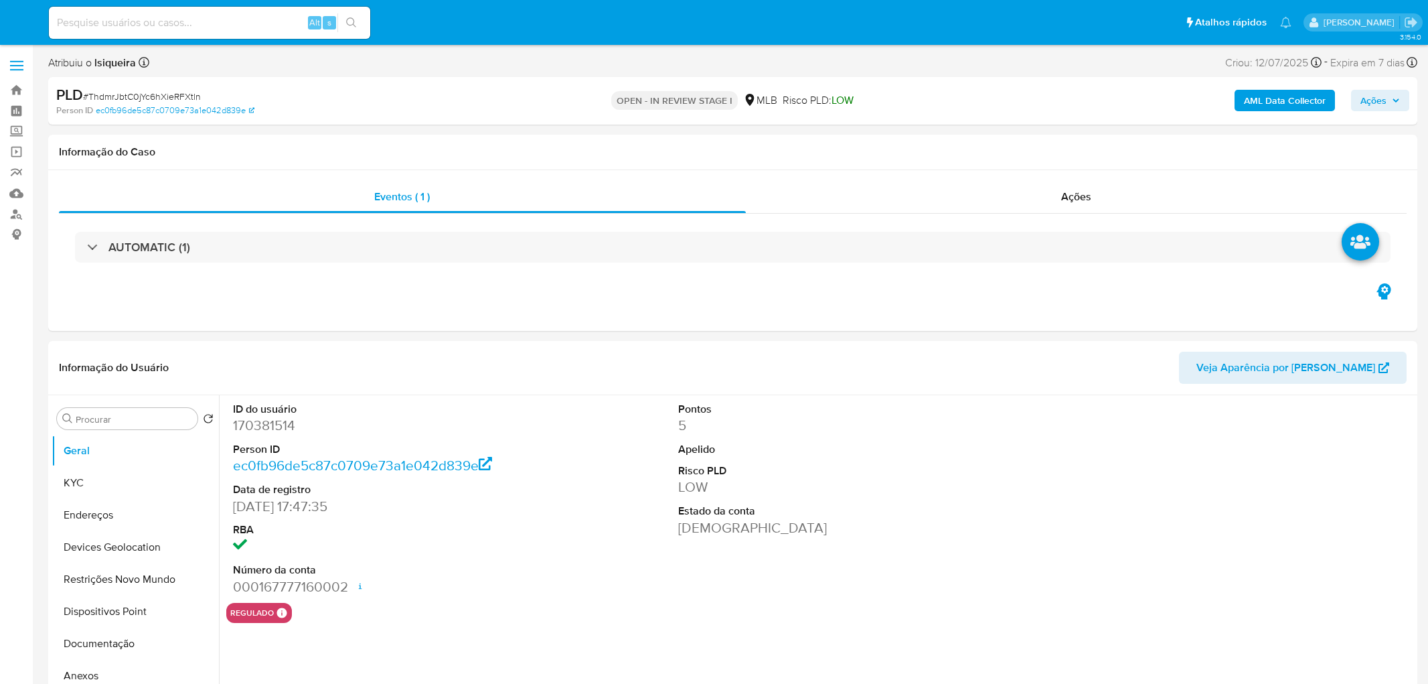
select select "10"
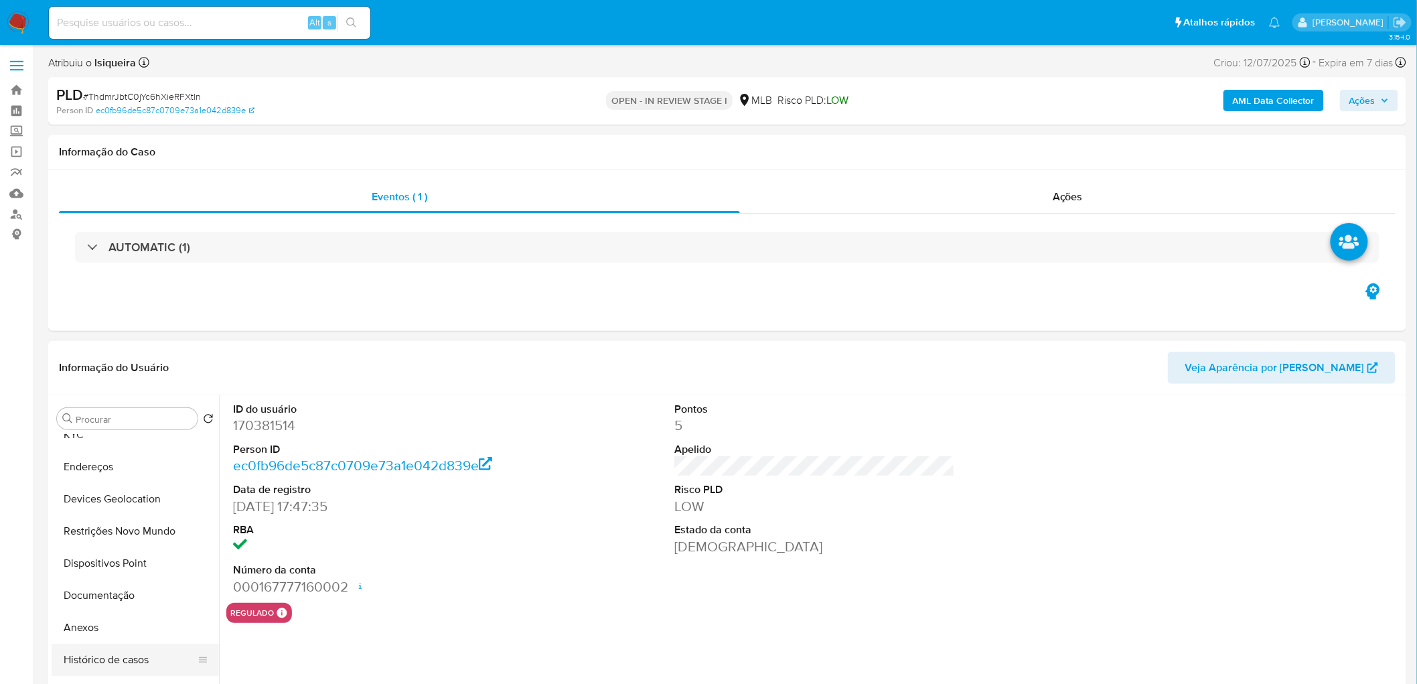
scroll to position [74, 0]
click at [89, 637] on button "Histórico de casos" at bounding box center [130, 633] width 157 height 32
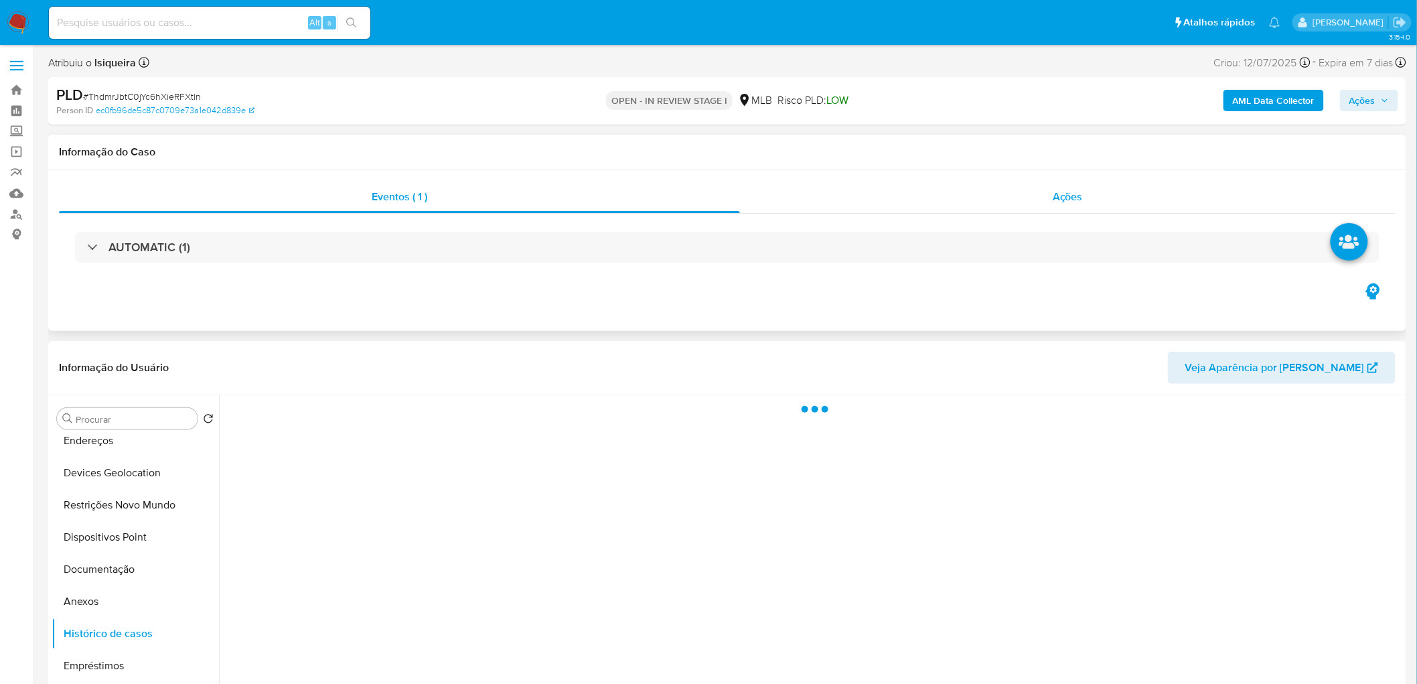
click at [1061, 183] on div "Ações" at bounding box center [1068, 197] width 656 height 32
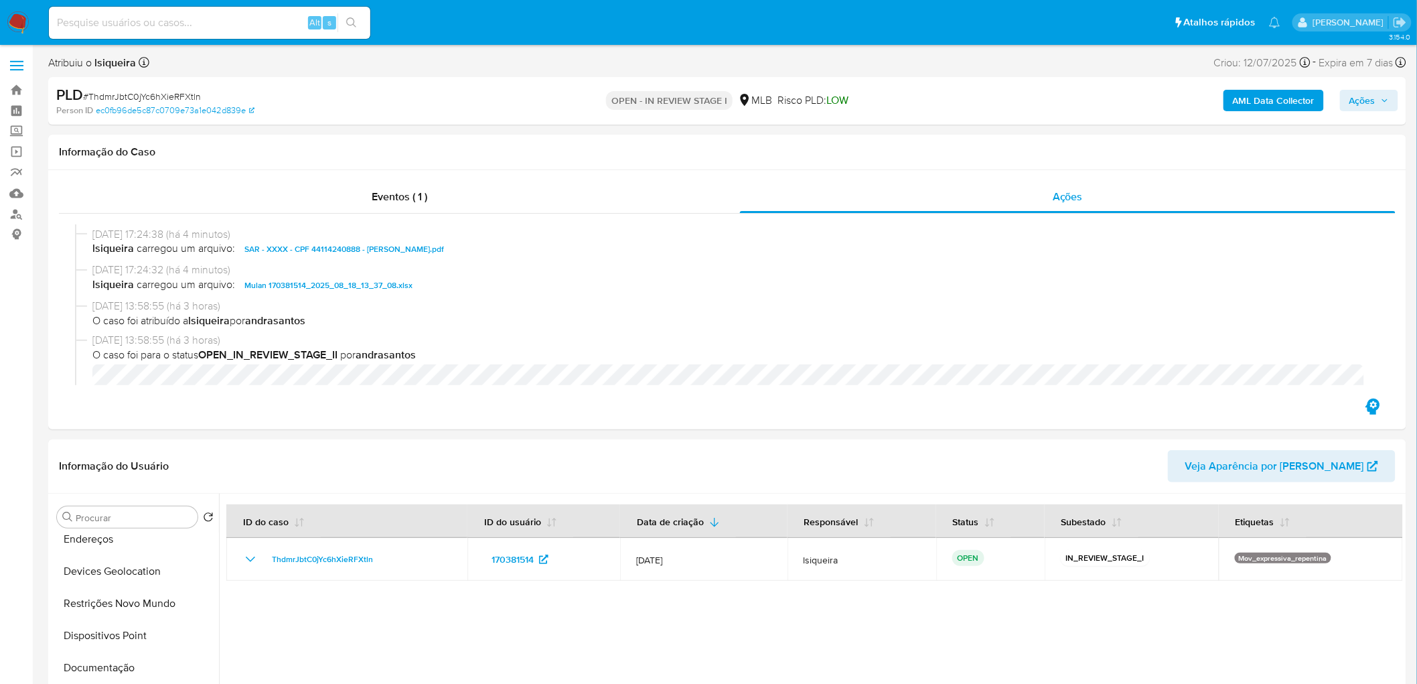
scroll to position [149, 0]
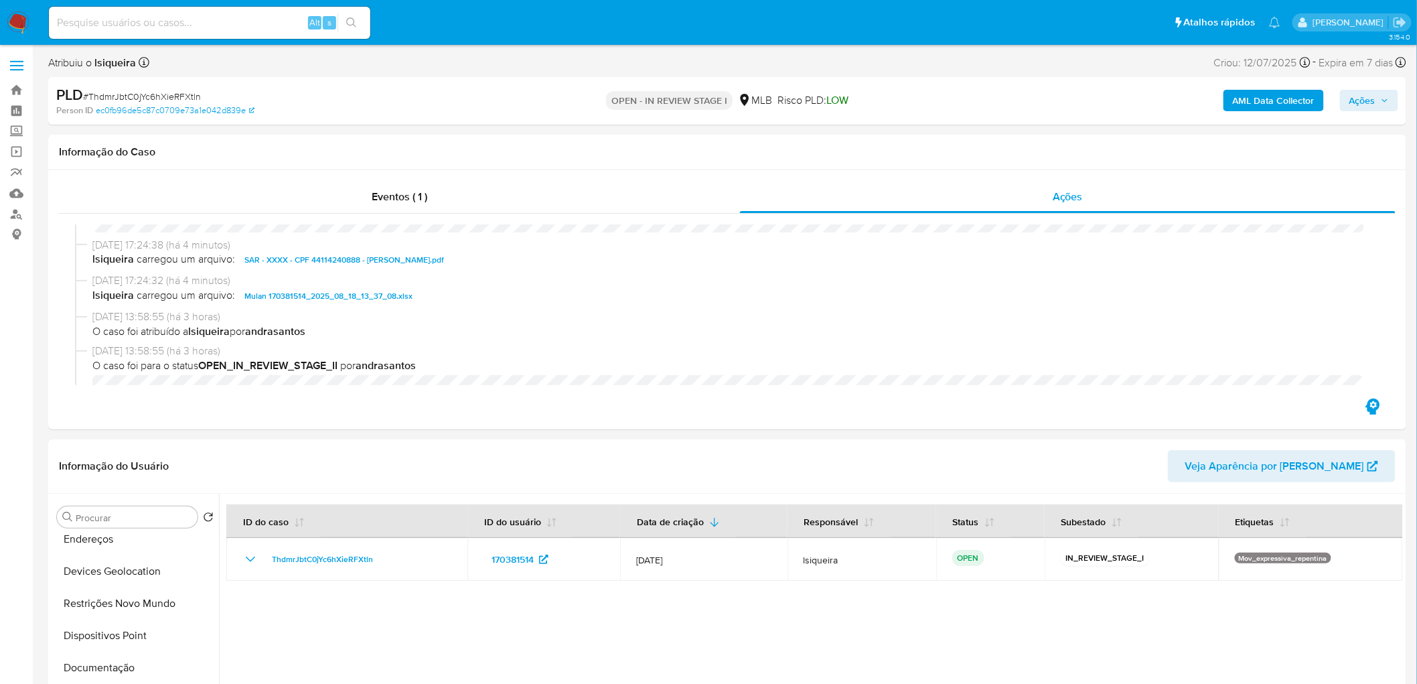
click at [1365, 101] on span "Ações" at bounding box center [1362, 100] width 26 height 21
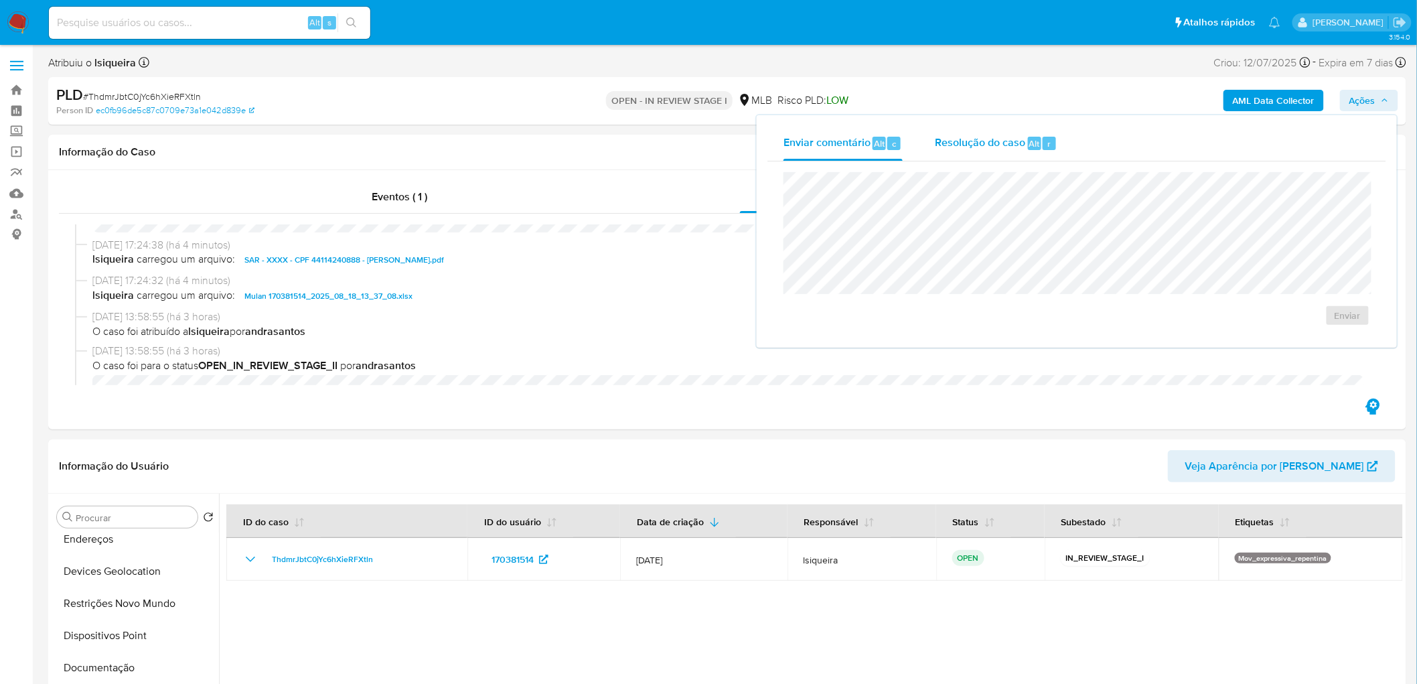
click at [1014, 151] on div "Resolução do caso Alt r" at bounding box center [996, 143] width 123 height 35
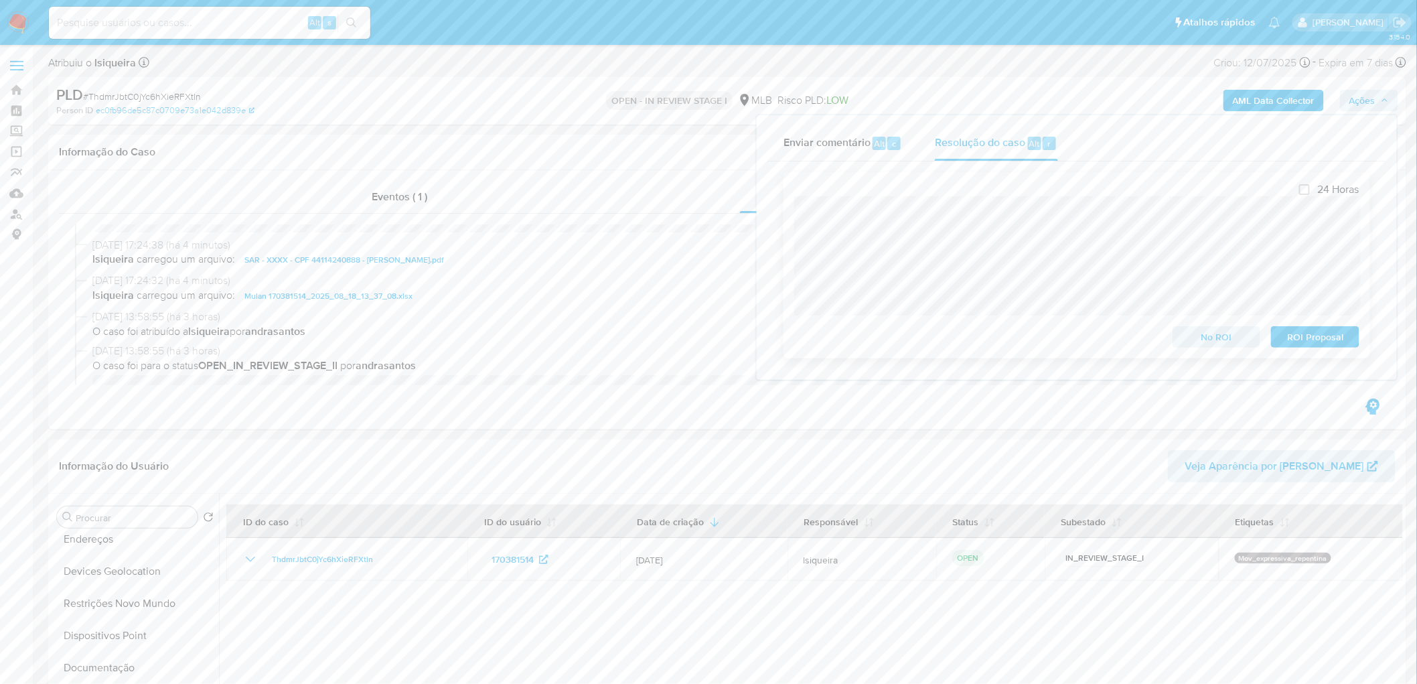
click at [1336, 343] on span "ROI Proposal" at bounding box center [1315, 336] width 70 height 19
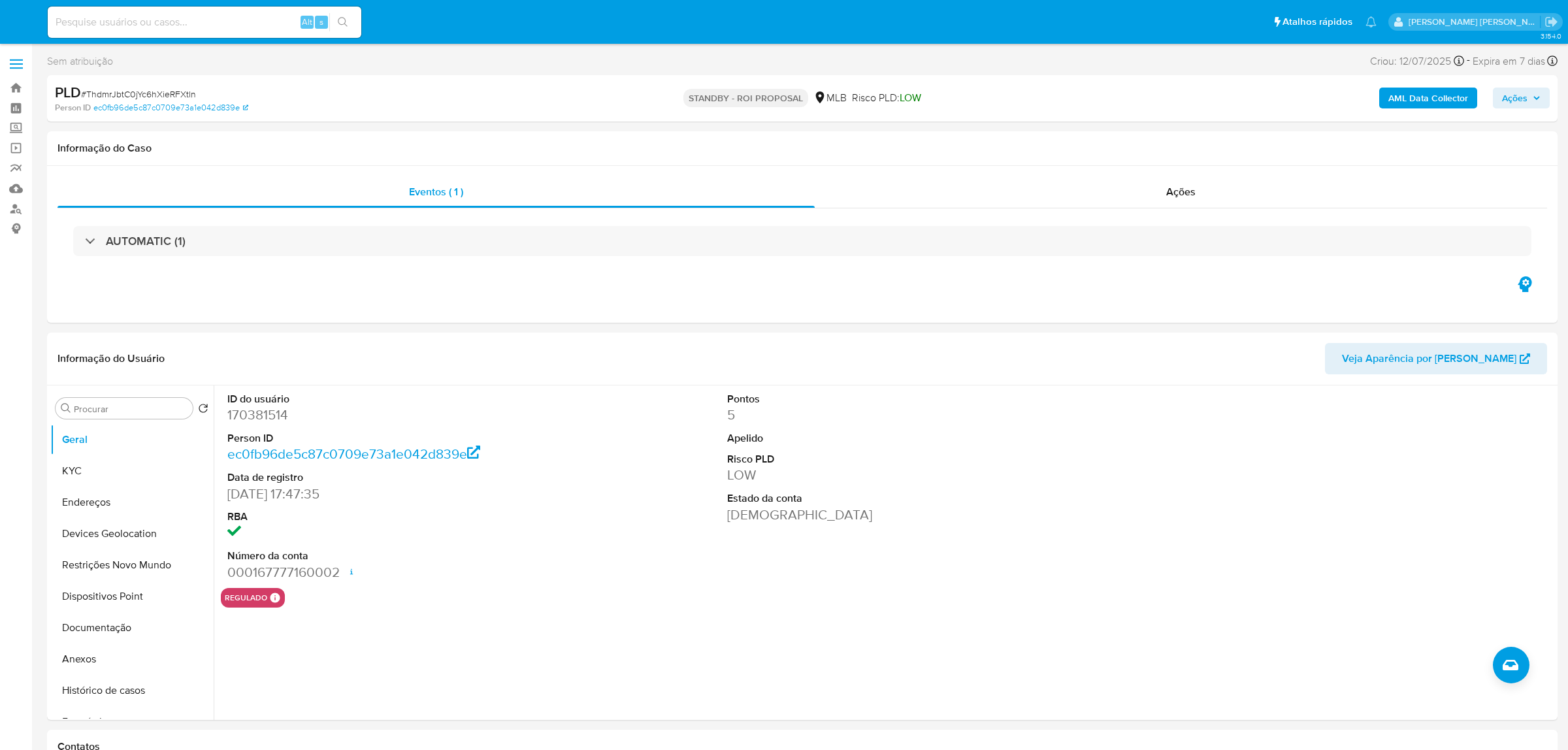
select select "10"
click at [106, 468] on button "KYC" at bounding box center [127, 471] width 153 height 31
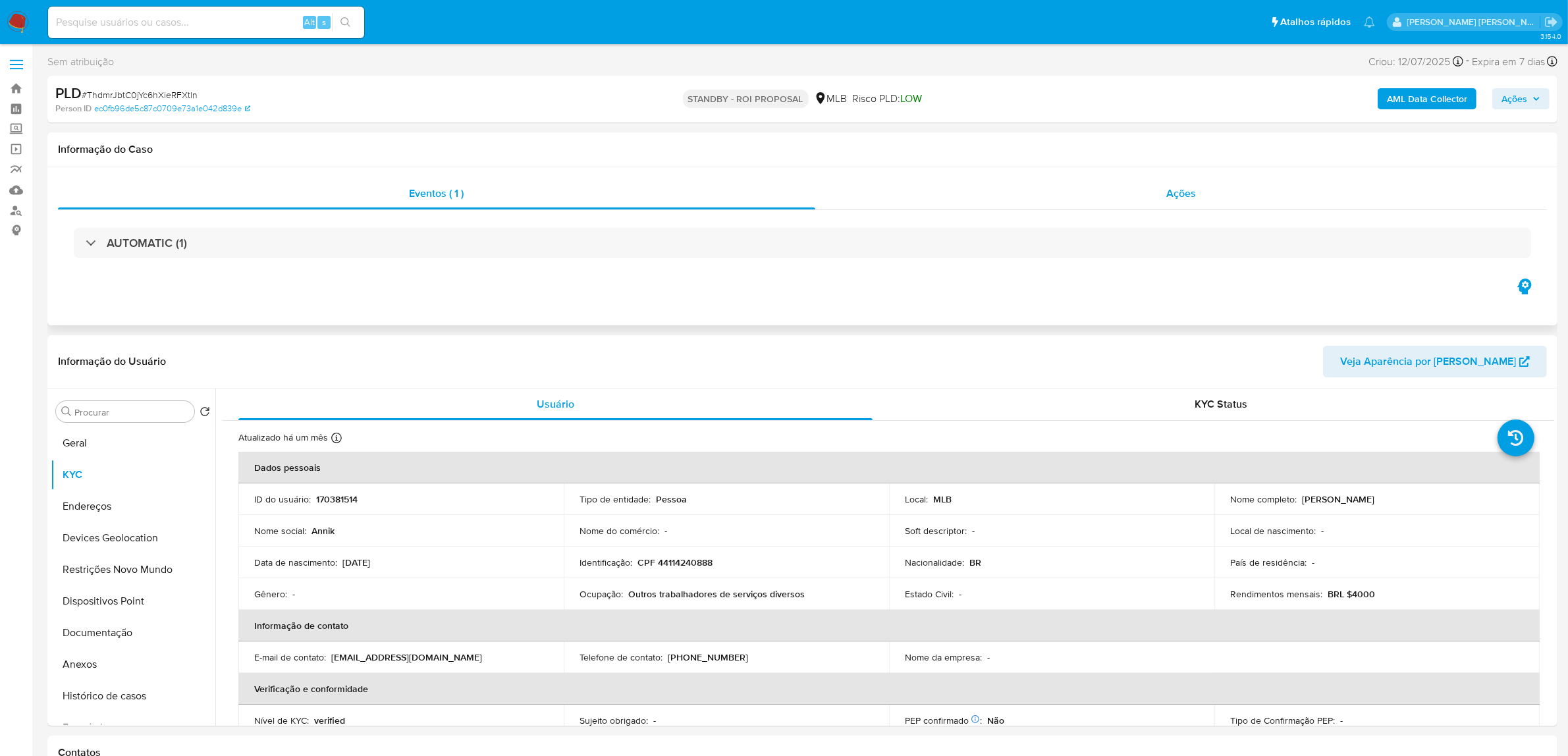
click at [1147, 205] on div "Ações" at bounding box center [1181, 194] width 733 height 31
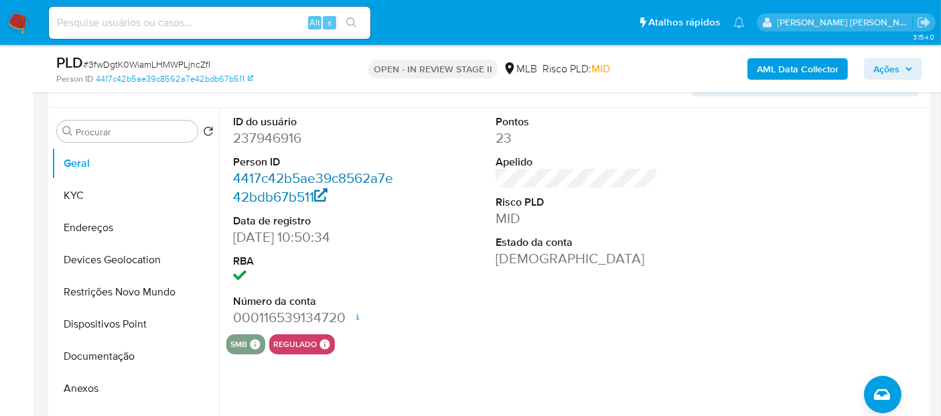
scroll to position [241, 0]
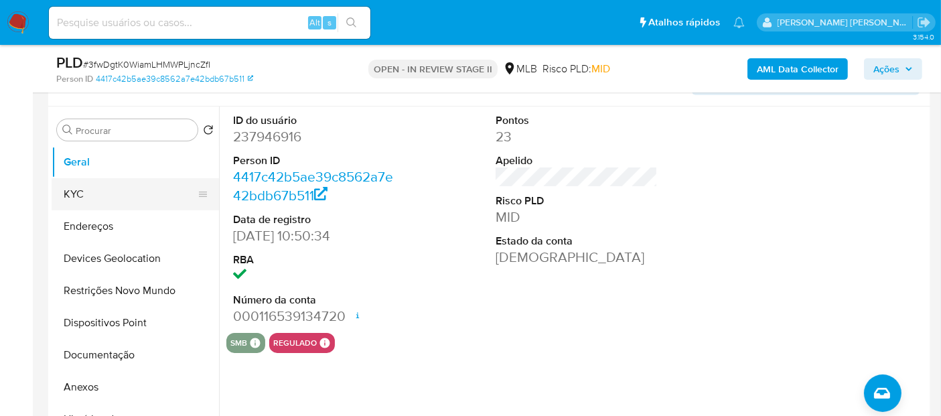
click at [88, 194] on button "KYC" at bounding box center [130, 194] width 157 height 32
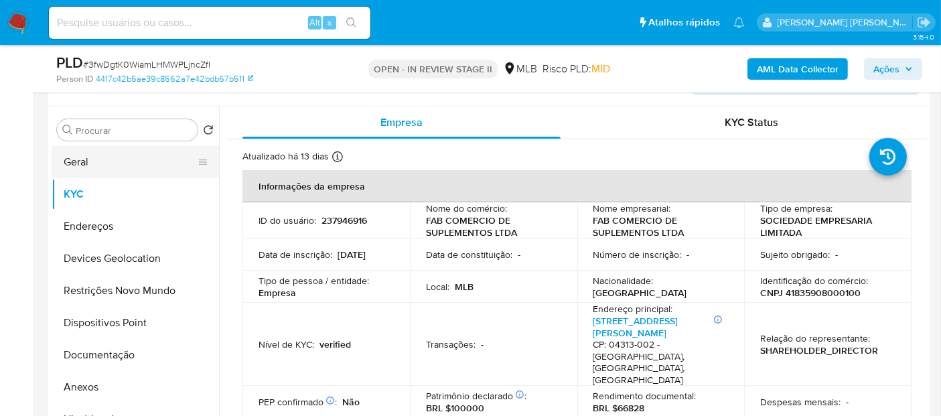
click at [71, 161] on button "Geral" at bounding box center [130, 162] width 157 height 32
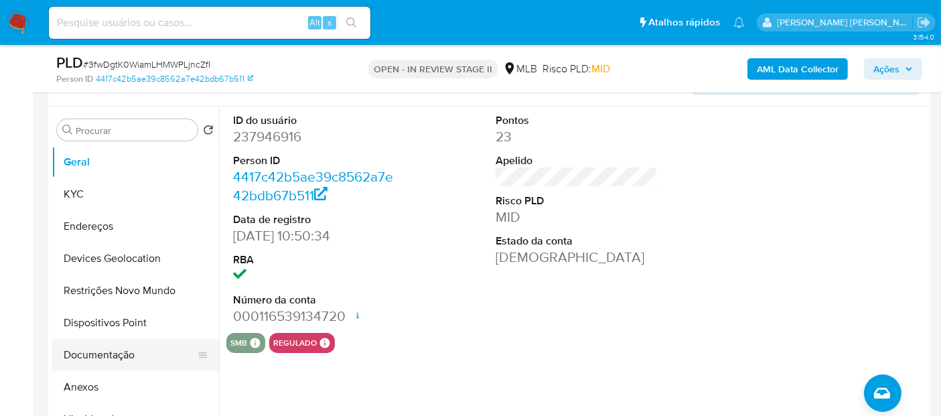
click at [110, 352] on button "Documentação" at bounding box center [130, 355] width 157 height 32
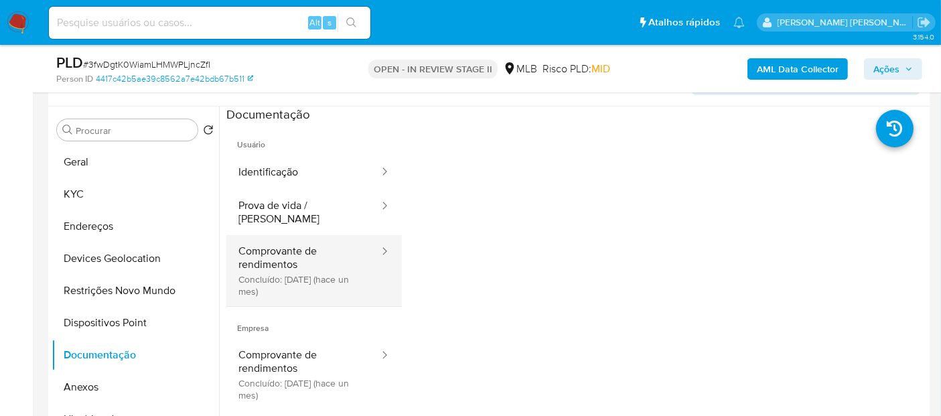
click at [319, 264] on button "Comprovante de rendimentos Concluído: [DATE] (hace un mes)" at bounding box center [303, 270] width 154 height 71
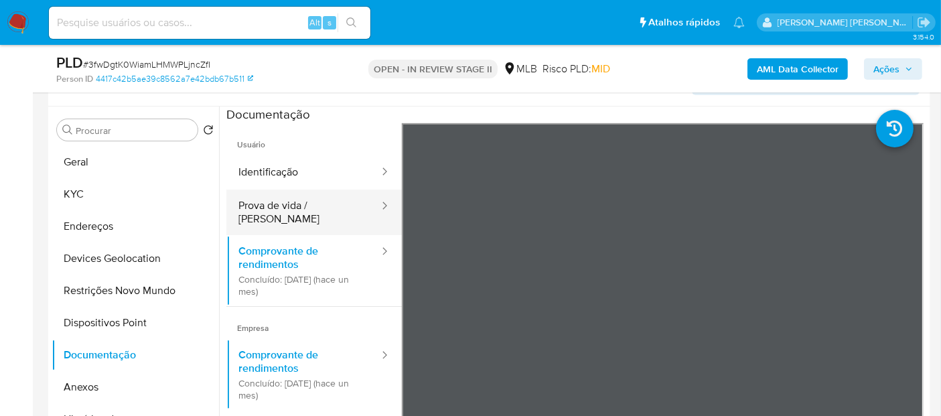
click at [329, 208] on button "Prova de vida / [PERSON_NAME]" at bounding box center [303, 212] width 154 height 46
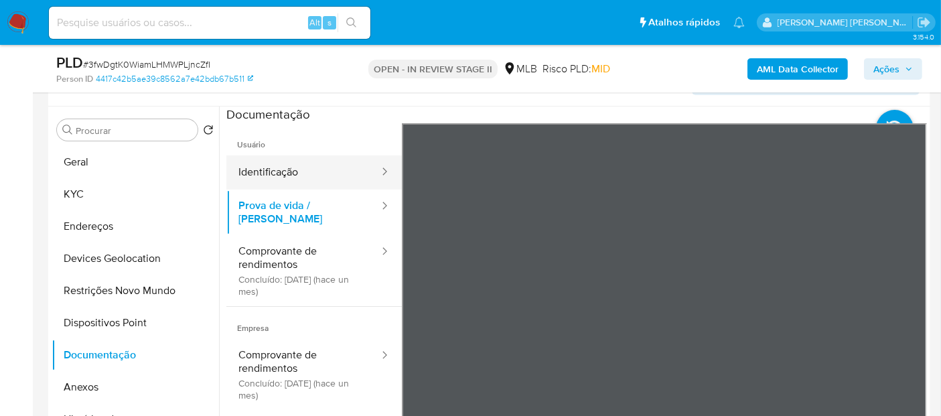
click at [298, 175] on button "Identificação" at bounding box center [303, 172] width 154 height 34
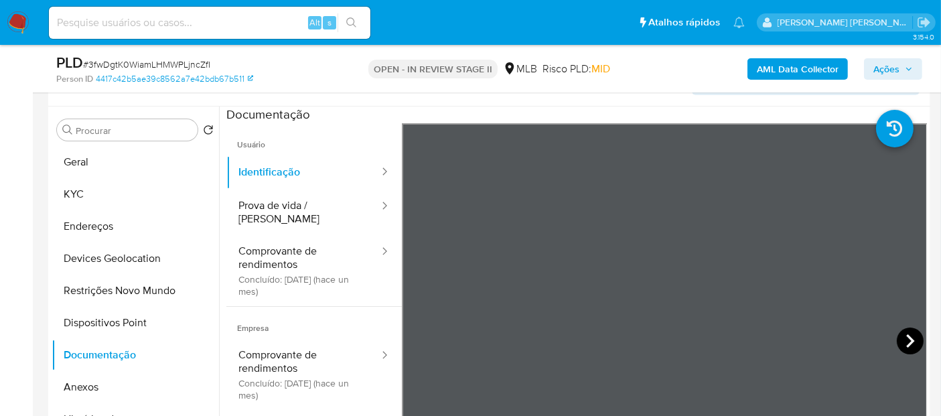
click at [901, 339] on icon at bounding box center [910, 340] width 27 height 27
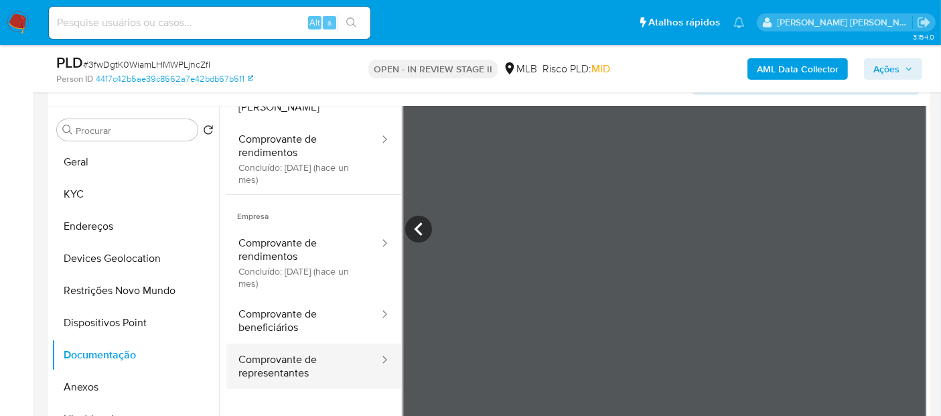
scroll to position [112, 0]
click at [300, 343] on button "Comprovante de representantes" at bounding box center [303, 366] width 154 height 46
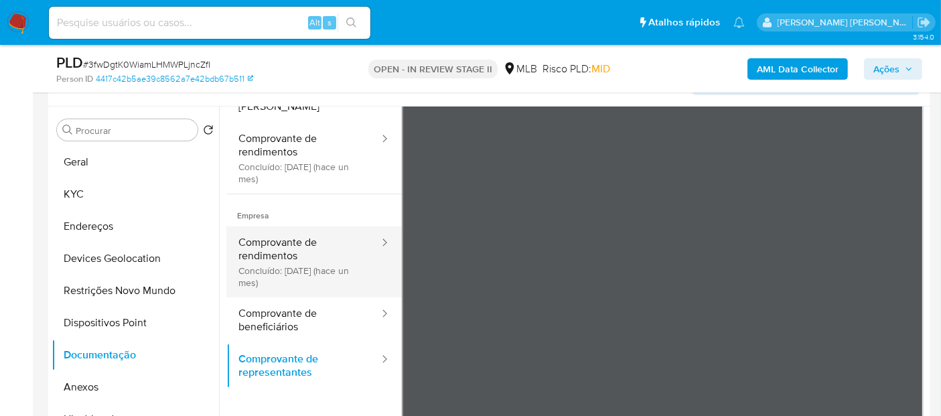
scroll to position [117, 0]
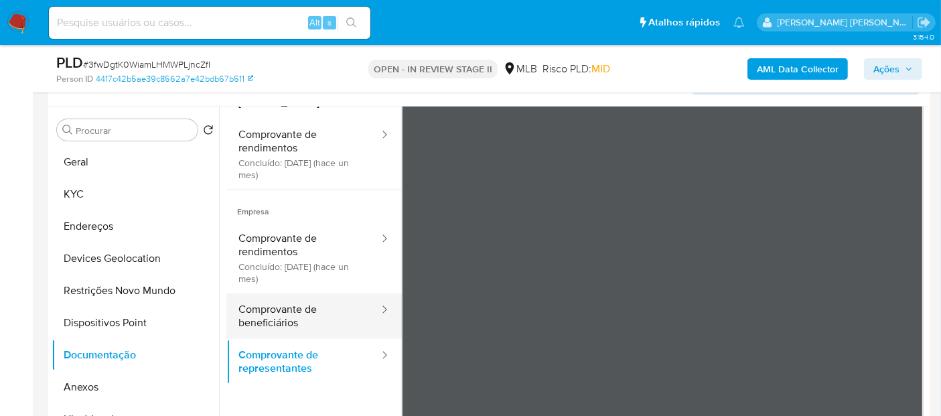
click at [296, 303] on button "Comprovante de beneficiários" at bounding box center [303, 316] width 154 height 46
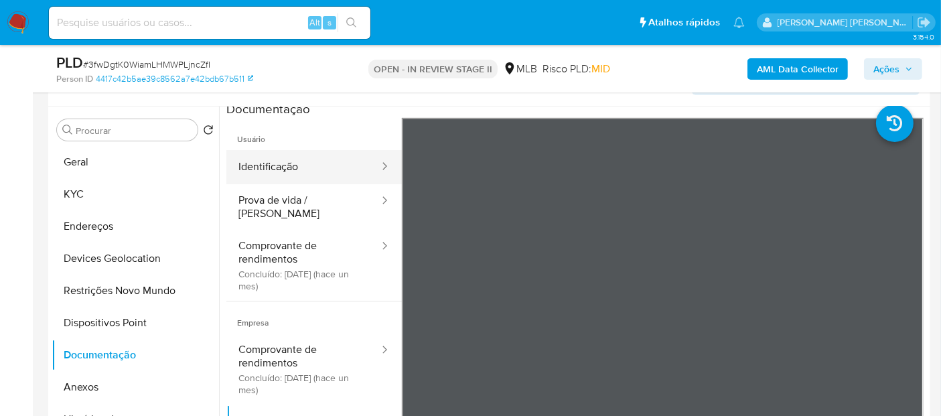
scroll to position [0, 0]
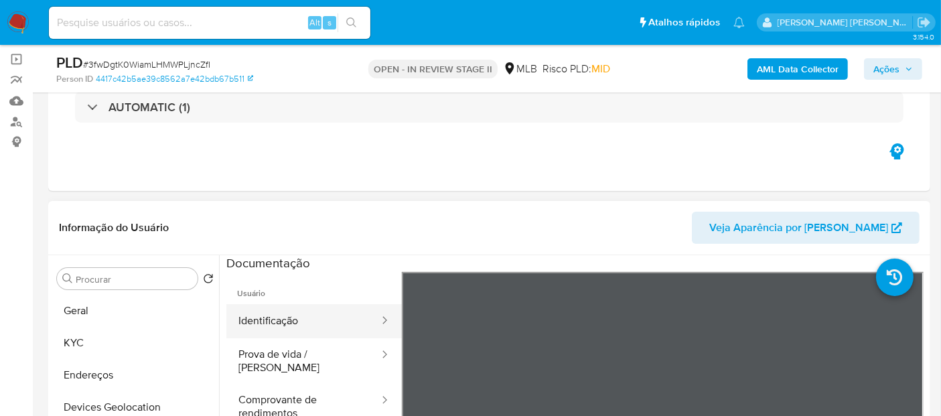
click at [298, 319] on button "Identificação" at bounding box center [303, 321] width 154 height 34
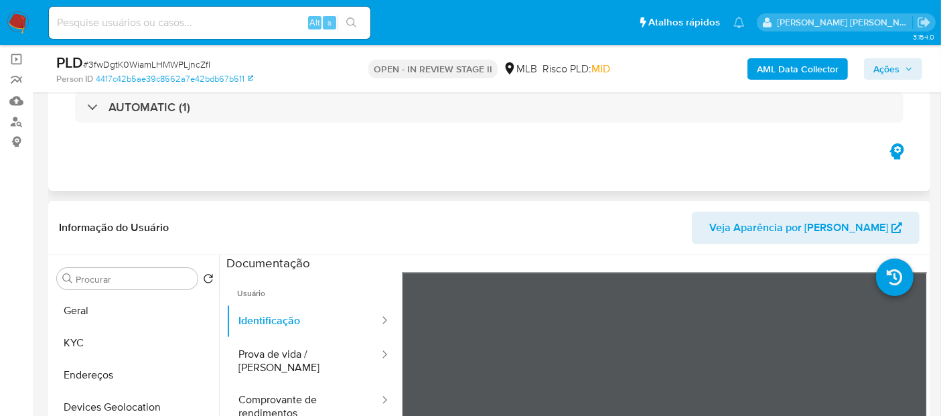
scroll to position [167, 0]
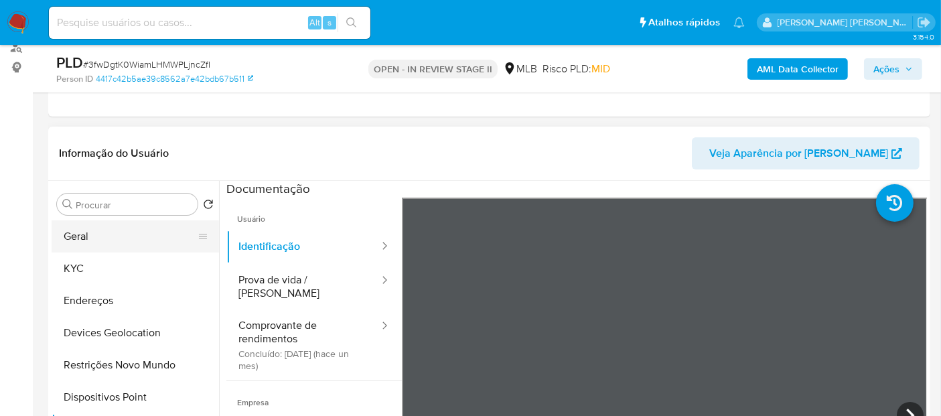
click at [125, 236] on button "Geral" at bounding box center [130, 236] width 157 height 32
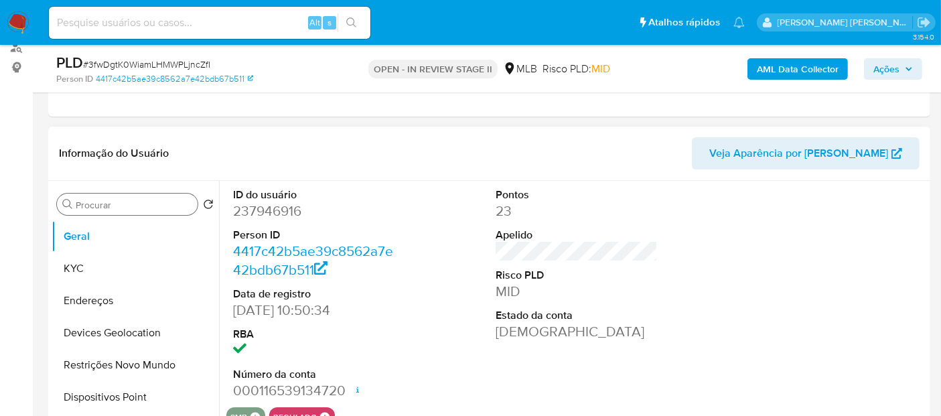
click at [134, 206] on input "Procurar" at bounding box center [134, 205] width 117 height 12
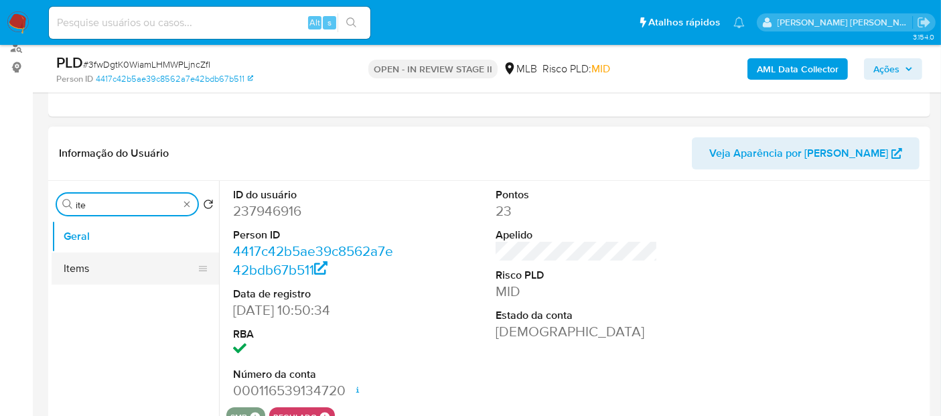
type input "ite"
click at [110, 268] on button "Items" at bounding box center [130, 268] width 157 height 32
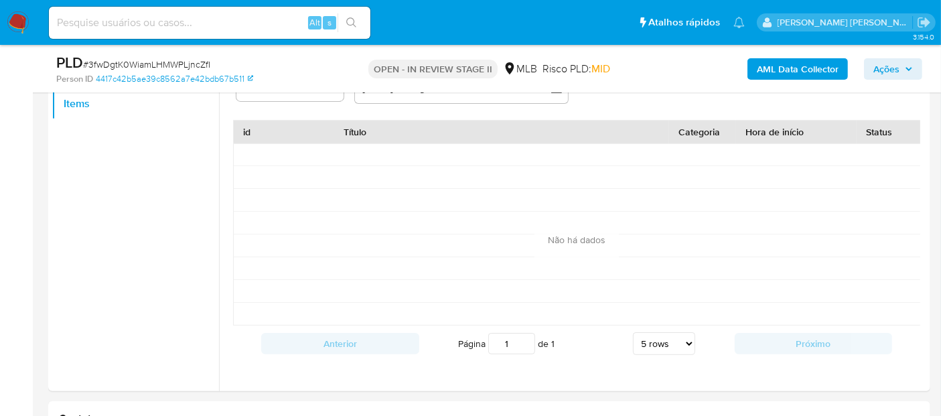
scroll to position [92, 0]
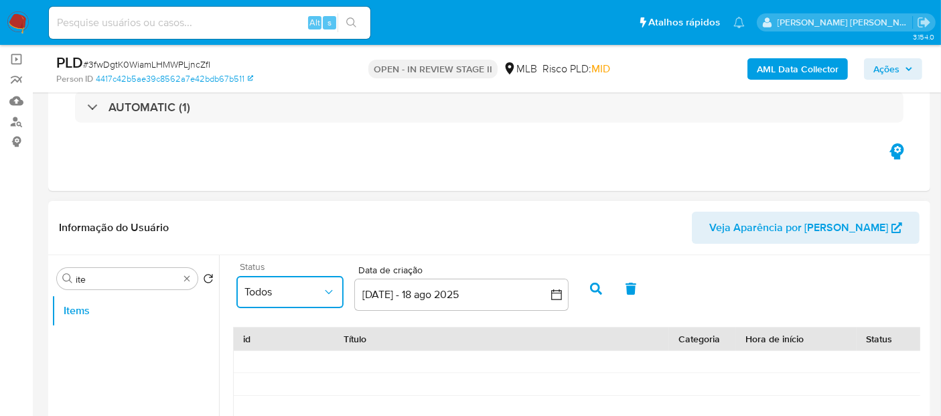
click at [308, 291] on span "Todos" at bounding box center [283, 291] width 78 height 13
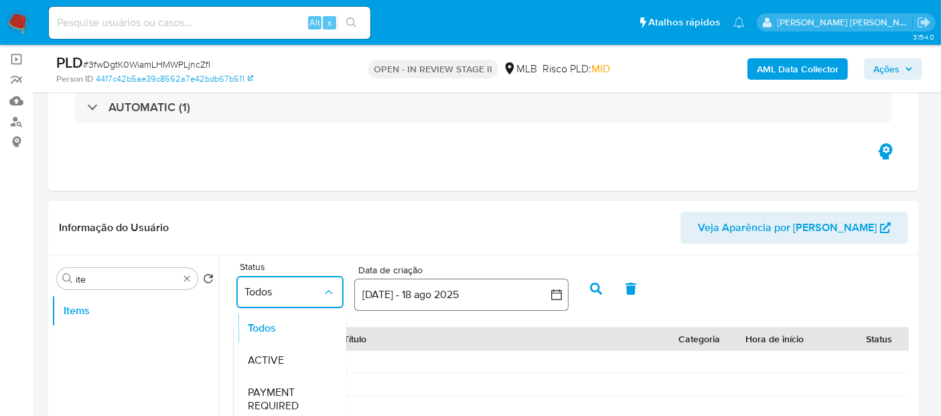
click at [549, 288] on button "19 jul 2025 - 18 ago 2025" at bounding box center [461, 295] width 214 height 32
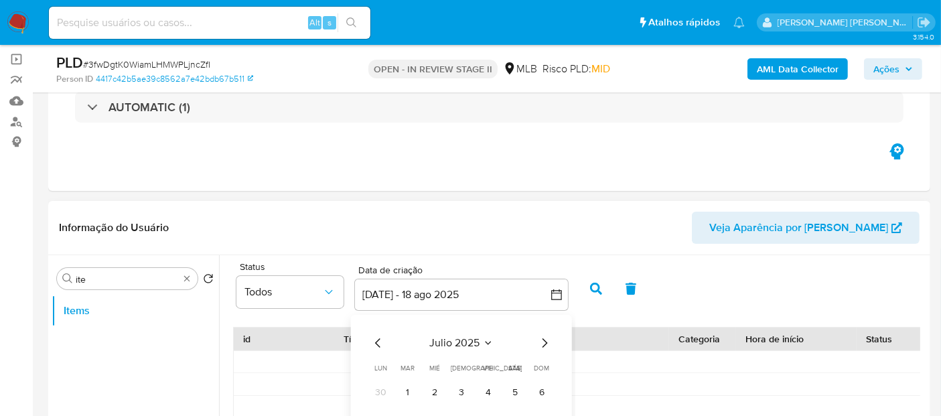
click at [362, 346] on div "julio 2025 julio 2025 lun lunes mar martes mié miércoles jue jueves vie viernes…" at bounding box center [461, 421] width 214 height 212
click at [372, 339] on icon "Mes anterior" at bounding box center [378, 343] width 16 height 16
click at [373, 339] on icon "Mes anterior" at bounding box center [378, 343] width 16 height 16
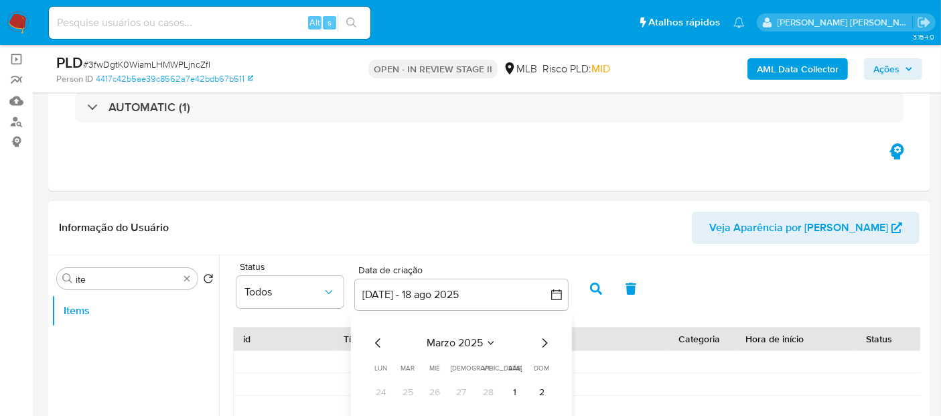
click at [372, 344] on icon "Mes anterior" at bounding box center [378, 343] width 16 height 16
click at [374, 342] on icon "Mes anterior" at bounding box center [378, 343] width 16 height 16
drag, startPoint x: 436, startPoint y: 390, endPoint x: 443, endPoint y: 358, distance: 32.8
click at [436, 388] on button "1" at bounding box center [434, 392] width 21 height 21
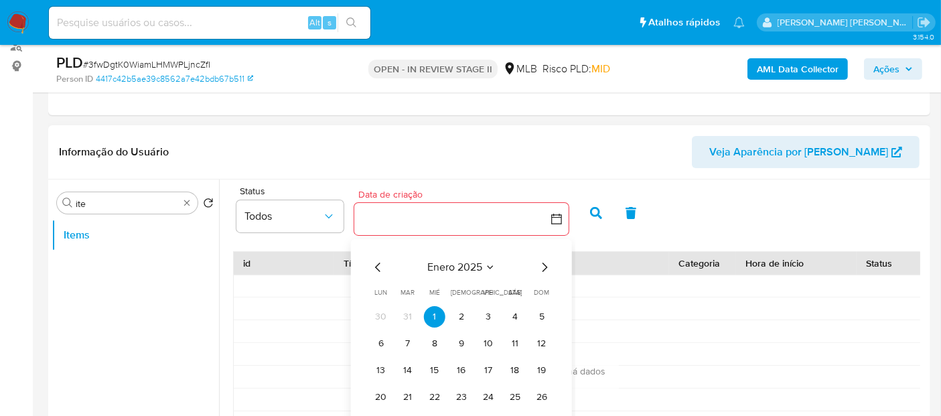
scroll to position [241, 0]
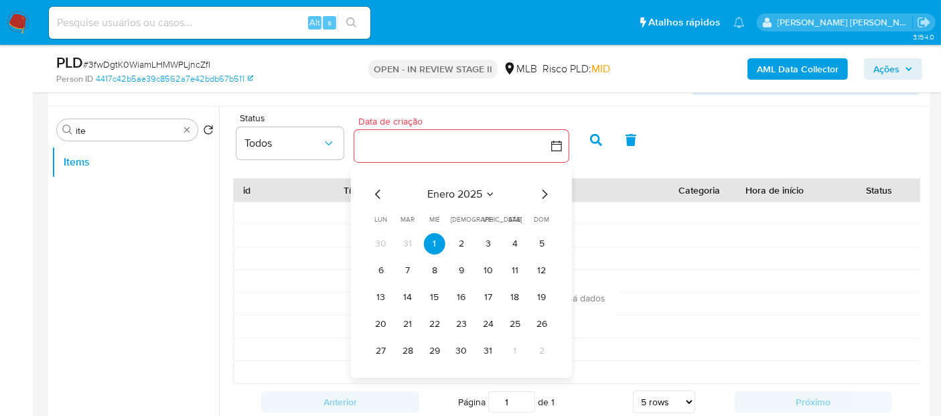
click at [545, 193] on icon "Mes siguiente" at bounding box center [544, 194] width 16 height 16
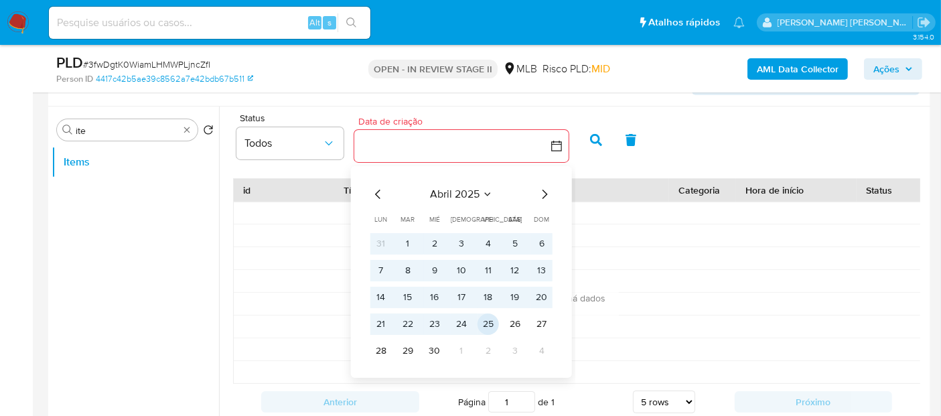
click at [489, 326] on button "25" at bounding box center [487, 323] width 21 height 21
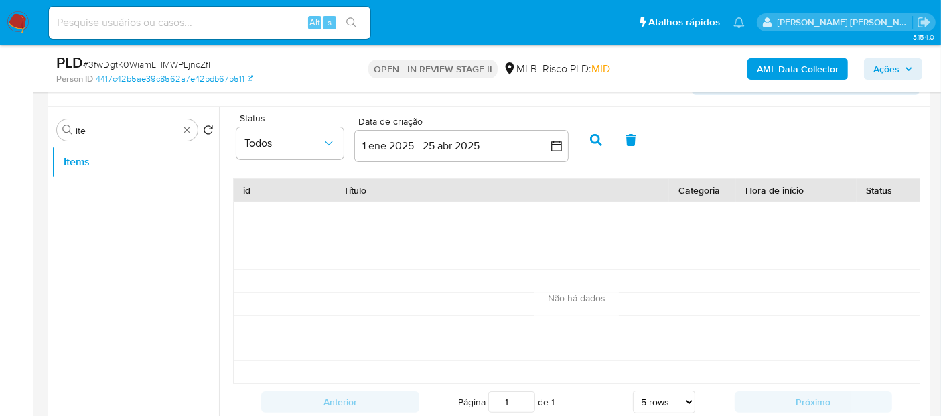
click at [591, 134] on icon "button" at bounding box center [596, 140] width 12 height 12
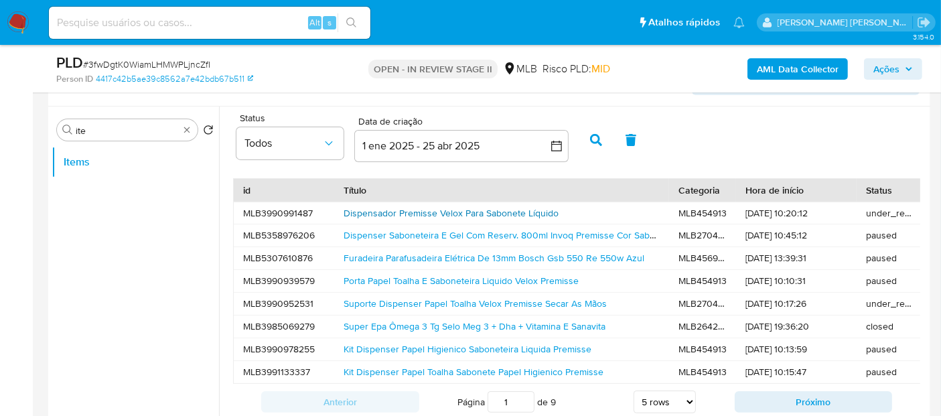
click at [471, 212] on link "Dispensador Premisse Velox Para Sabonete Líquido" at bounding box center [450, 212] width 215 height 13
click at [467, 236] on link "Dispenser Saboneteira E Gel Com Reserv. 800ml Invoq Premisse Cor Saboneteira Br…" at bounding box center [529, 234] width 372 height 13
click at [472, 321] on link "Super Epa Ômega 3 Tg Selo Meg 3 + Dha + Vitamina E Sanavita" at bounding box center [474, 325] width 262 height 13
click at [483, 252] on link "Furadeira Parafusadeira Elétrica De 13mm Bosch Gsb 550 Re 550w Azul" at bounding box center [493, 257] width 301 height 13
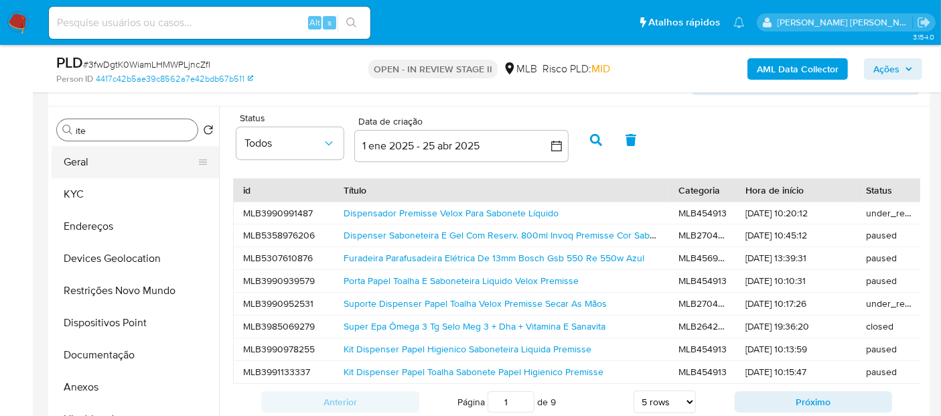
click at [119, 168] on button "Geral" at bounding box center [130, 162] width 157 height 32
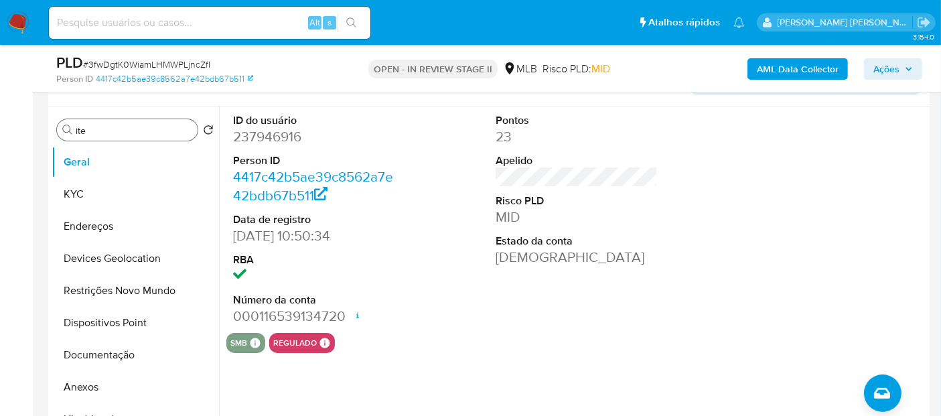
click at [115, 121] on div "Procurar ite" at bounding box center [127, 129] width 141 height 21
click at [473, 180] on div "ID do usuário 237946916 Person ID 4417c42b5ae39c8562a7e42bdb67b511 Data de regi…" at bounding box center [576, 219] width 700 height 226
click at [170, 131] on input "ite" at bounding box center [134, 131] width 117 height 12
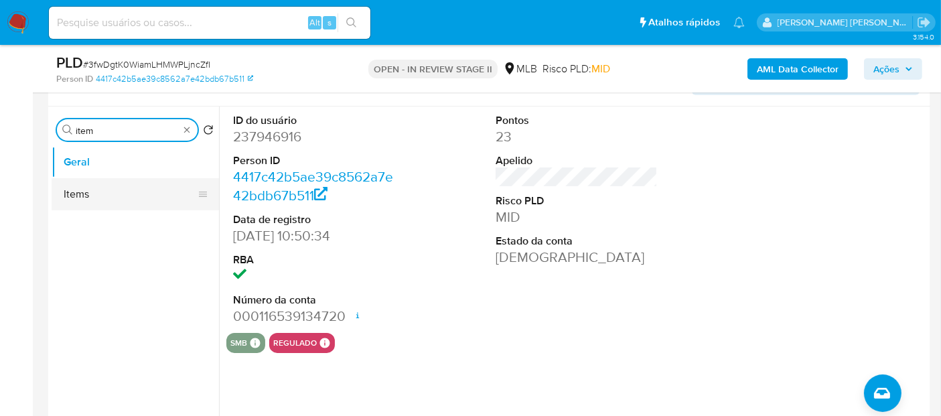
type input "item"
click at [167, 204] on button "Items" at bounding box center [130, 194] width 157 height 32
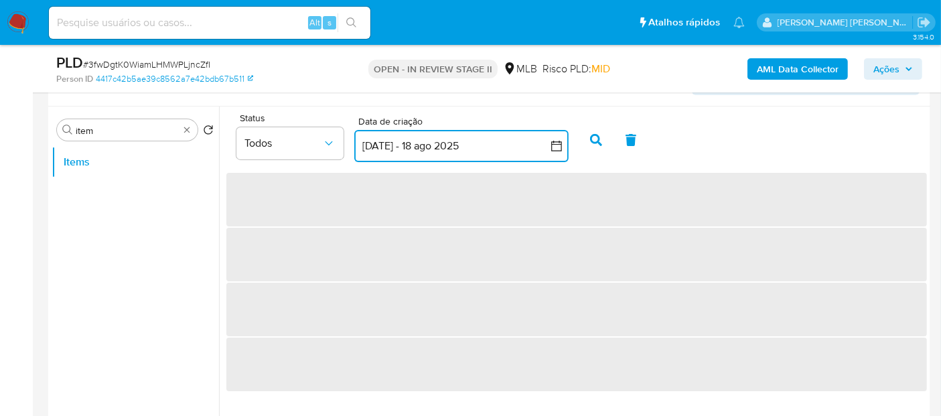
click at [422, 147] on button "19 jul 2025 - 18 ago 2025" at bounding box center [461, 146] width 214 height 32
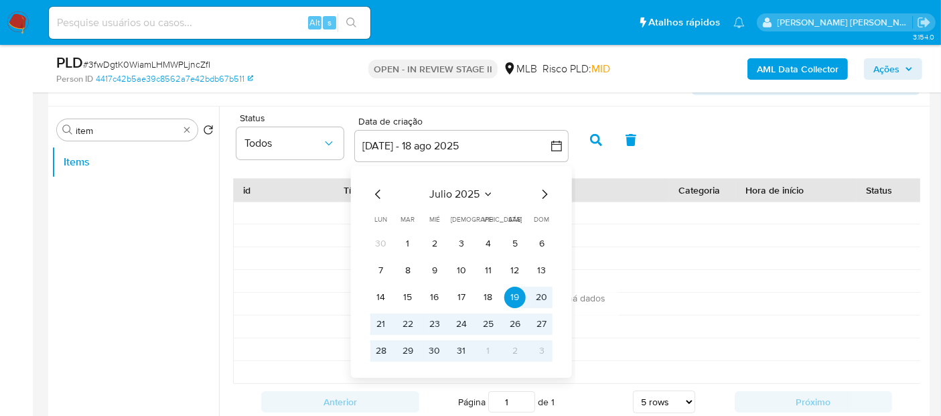
click at [376, 194] on icon "Mes anterior" at bounding box center [377, 193] width 5 height 9
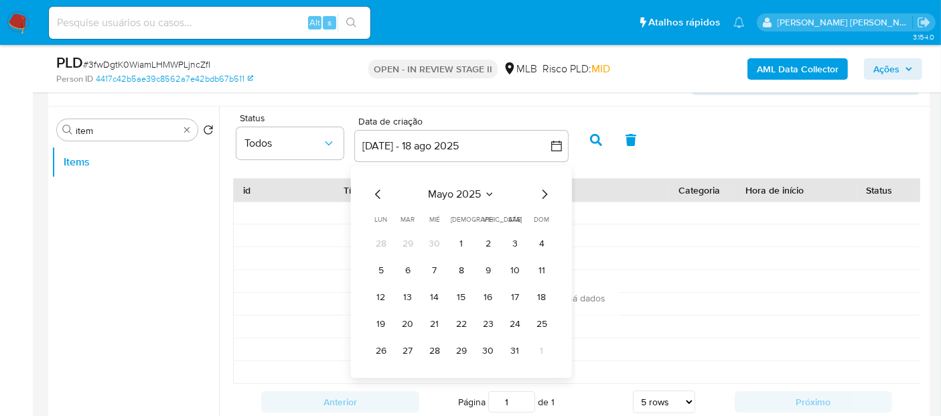
click at [376, 194] on icon "Mes anterior" at bounding box center [377, 193] width 5 height 9
click at [505, 244] on button "1" at bounding box center [514, 243] width 21 height 21
click at [545, 186] on icon "Mes siguiente" at bounding box center [544, 194] width 16 height 16
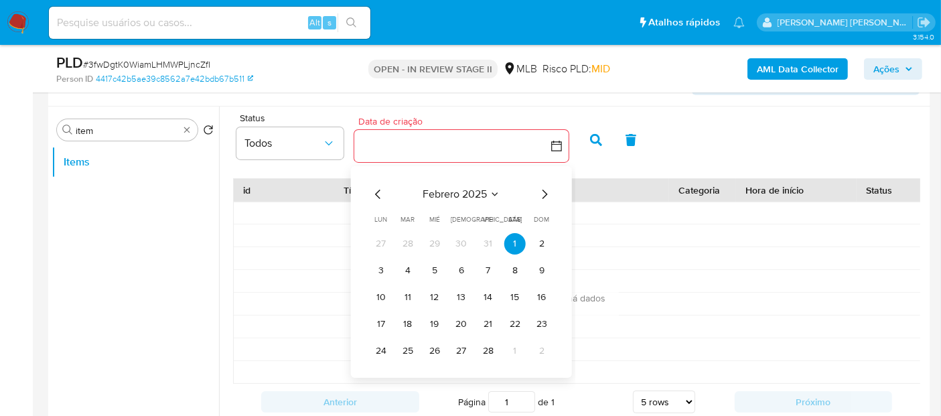
click at [545, 186] on icon "Mes siguiente" at bounding box center [544, 194] width 16 height 16
drag, startPoint x: 520, startPoint y: 332, endPoint x: 524, endPoint y: 340, distance: 9.0
click at [520, 333] on td "21" at bounding box center [514, 323] width 21 height 21
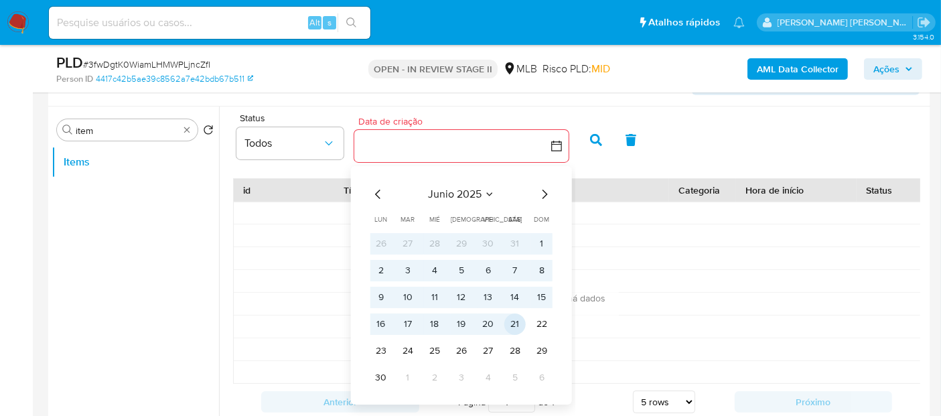
click at [512, 322] on button "21" at bounding box center [514, 323] width 21 height 21
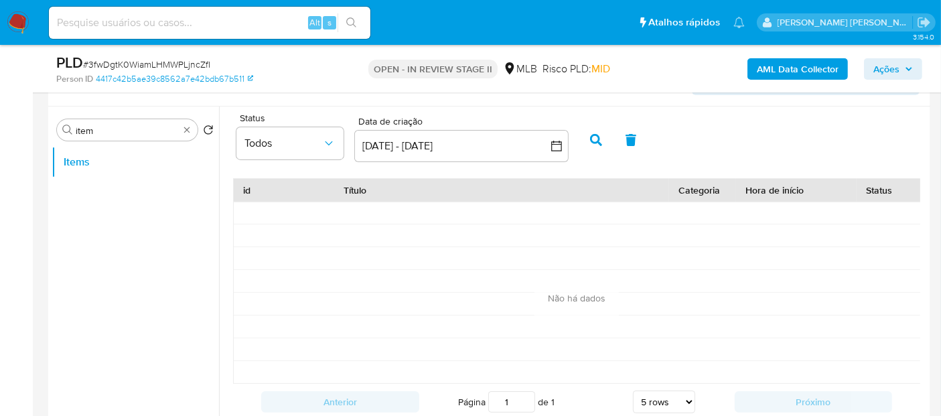
click at [592, 139] on icon "button" at bounding box center [596, 140] width 12 height 12
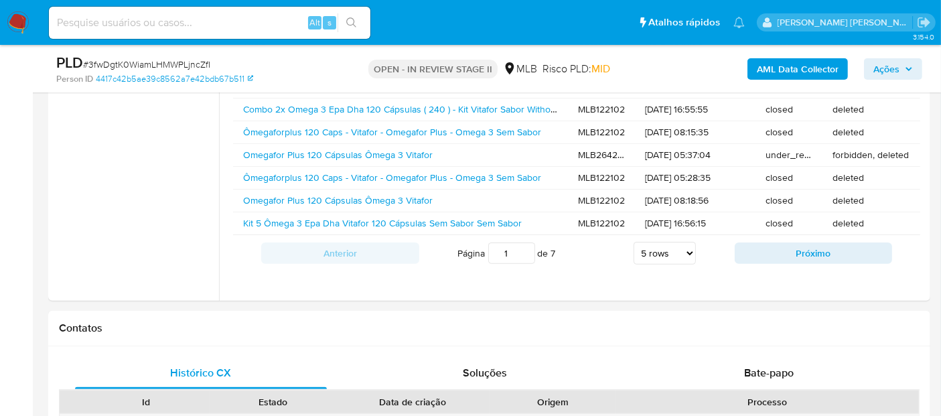
scroll to position [0, 76]
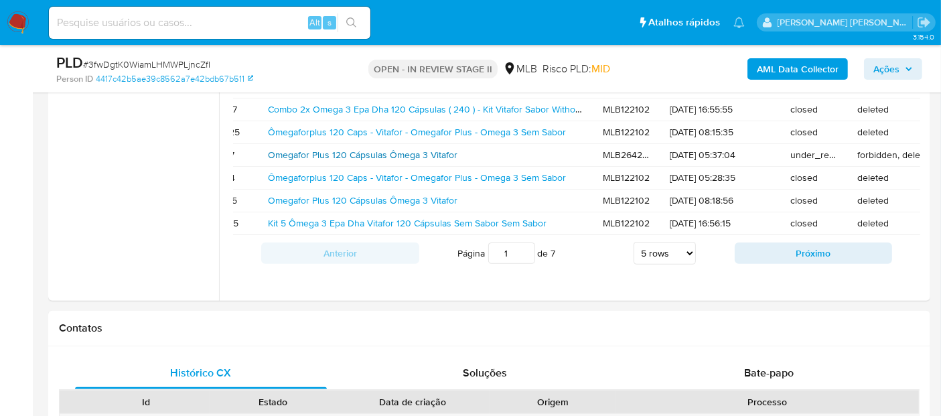
click at [380, 155] on link "Omegafor Plus 120 Cápsulas Ômega 3 Vitafor" at bounding box center [362, 154] width 189 height 13
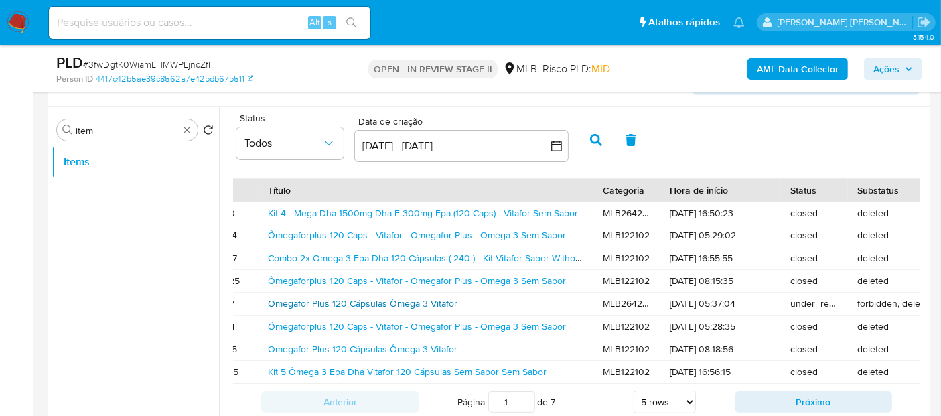
scroll to position [390, 0]
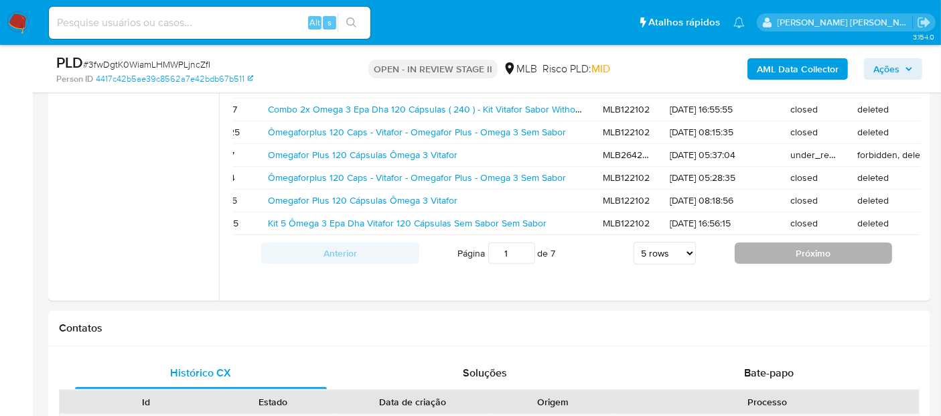
click at [790, 264] on button "Próximo" at bounding box center [814, 252] width 158 height 21
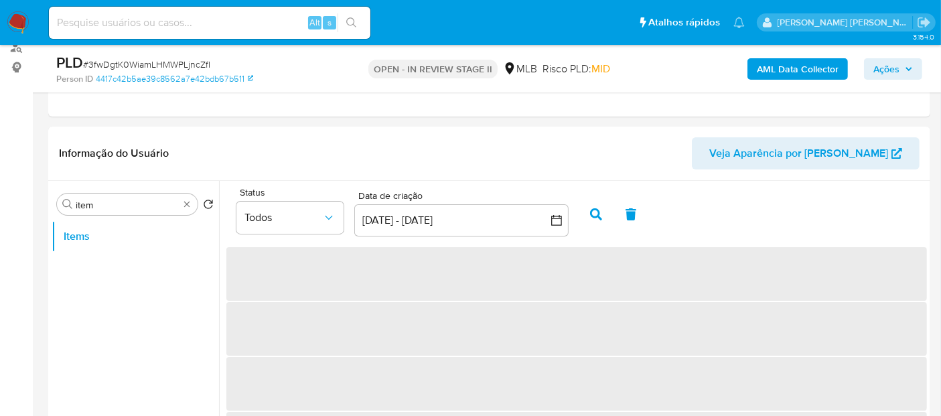
scroll to position [241, 0]
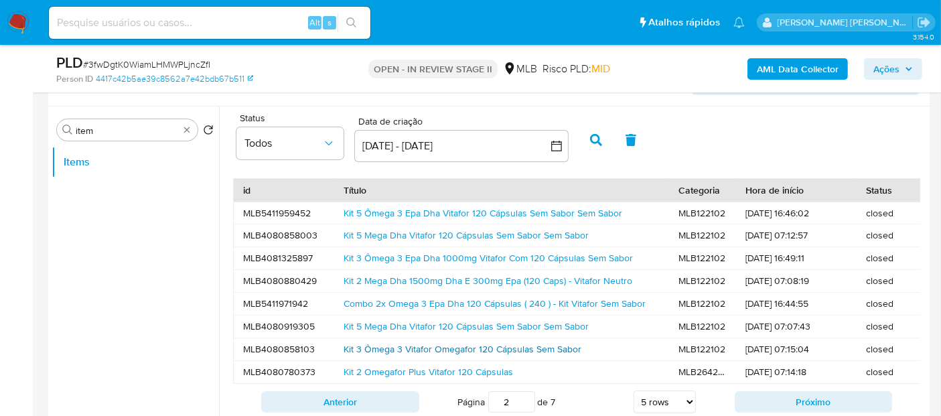
click at [475, 345] on link "Kit 3 Ômega 3 Vitafor Omegafor 120 Cápsulas Sem Sabor" at bounding box center [462, 348] width 238 height 13
click at [461, 299] on link "Combo 2x Omega 3 Epa Dha 120 Cápsulas ( 240 ) - Kit Vitafor Sem Sabor" at bounding box center [494, 303] width 302 height 13
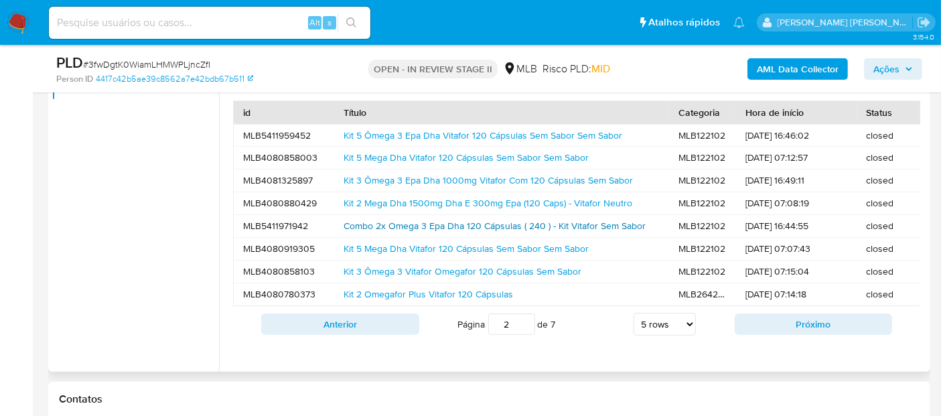
scroll to position [390, 0]
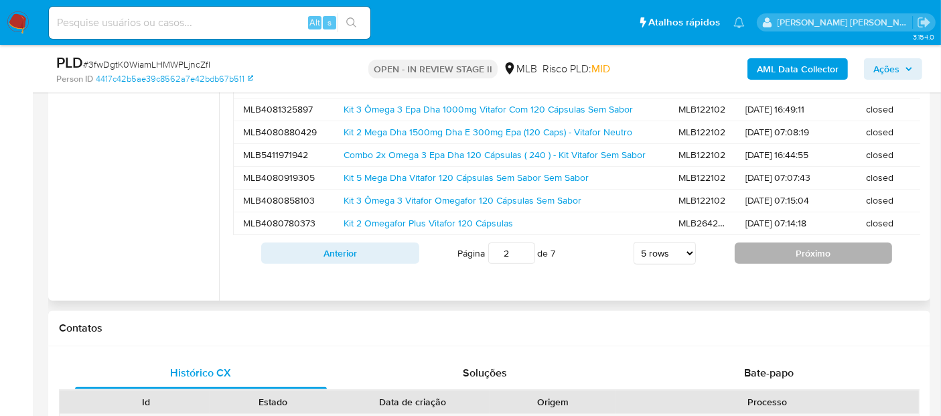
click at [793, 258] on button "Próximo" at bounding box center [814, 252] width 158 height 21
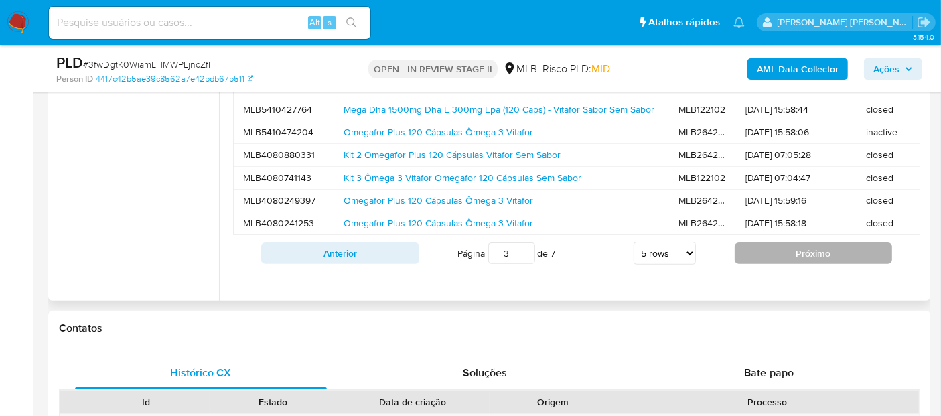
scroll to position [241, 0]
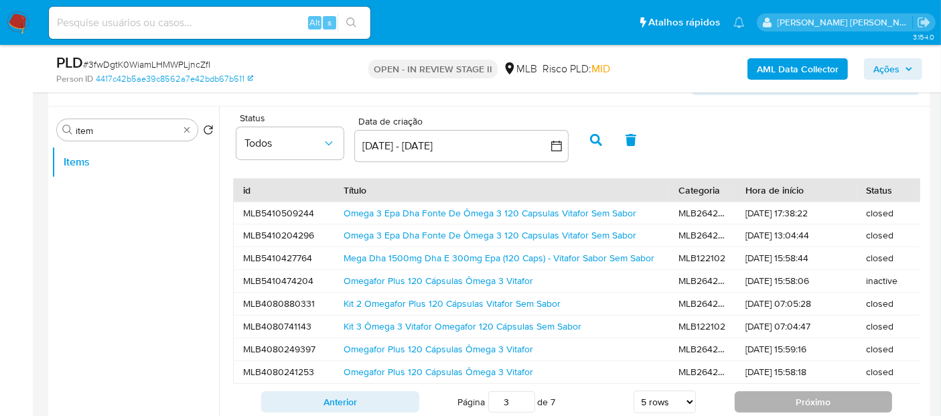
click at [796, 402] on button "Próximo" at bounding box center [814, 401] width 158 height 21
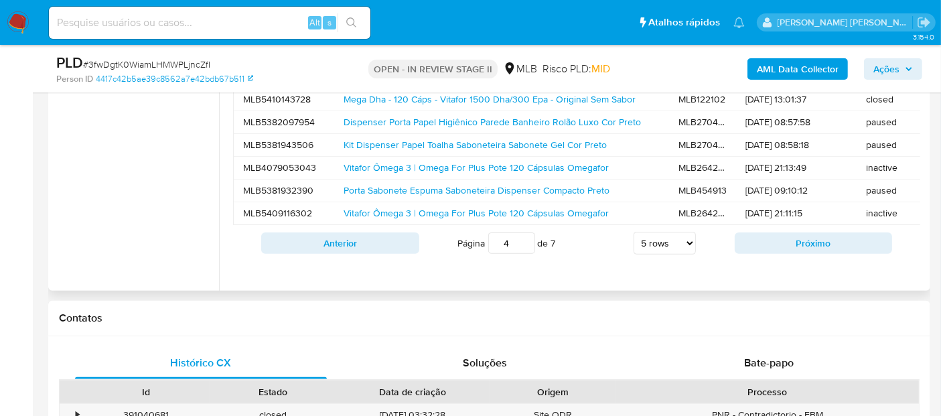
scroll to position [315, 0]
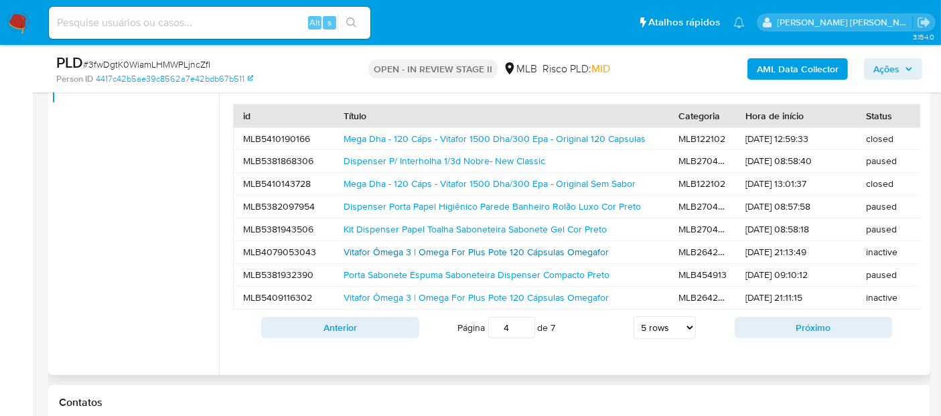
click at [591, 248] on link "Vitafor Ômega 3 | Omega For Plus Pote 120 Cápsulas Omegafor" at bounding box center [475, 251] width 265 height 13
click at [604, 206] on link "Dispenser Porta Papel Higiênico Parede Banheiro Rolão Luxo Cor Preto" at bounding box center [491, 206] width 297 height 13
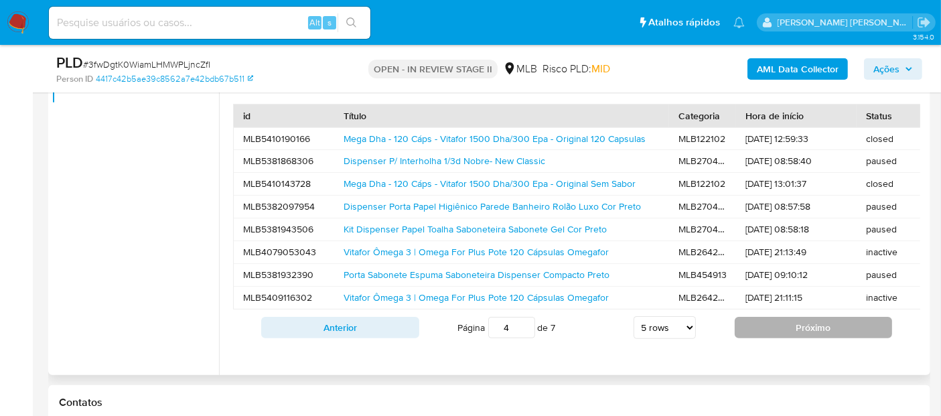
click at [796, 335] on button "Próximo" at bounding box center [814, 327] width 158 height 21
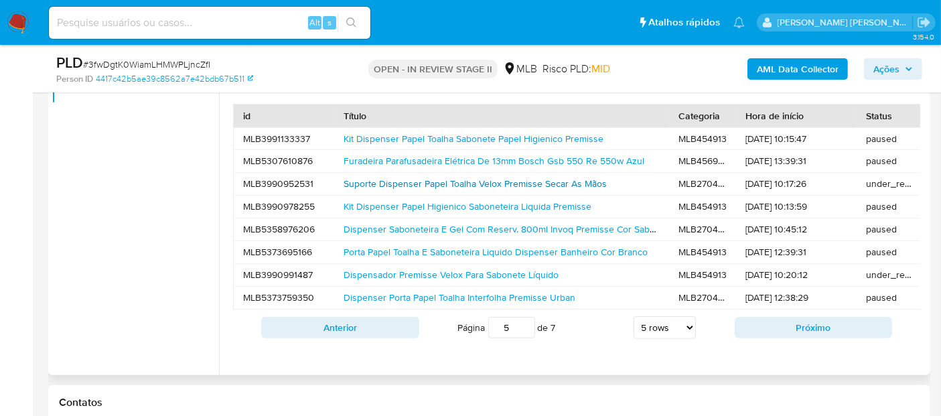
click at [591, 182] on link "Suporte Dispenser Papel Toalha Velox Premisse Secar As Mãos" at bounding box center [474, 183] width 263 height 13
click at [605, 156] on link "Furadeira Parafusadeira Elétrica De 13mm Bosch Gsb 550 Re 550w Azul" at bounding box center [493, 160] width 301 height 13
click at [588, 138] on link "Kit Dispenser Papel Toalha Sabonete Papel Higienico Premisse" at bounding box center [473, 138] width 260 height 13
click at [552, 275] on link "Dispensador Premisse Velox Para Sabonete Líquido" at bounding box center [450, 274] width 215 height 13
click at [876, 139] on div "paused" at bounding box center [889, 139] width 67 height 22
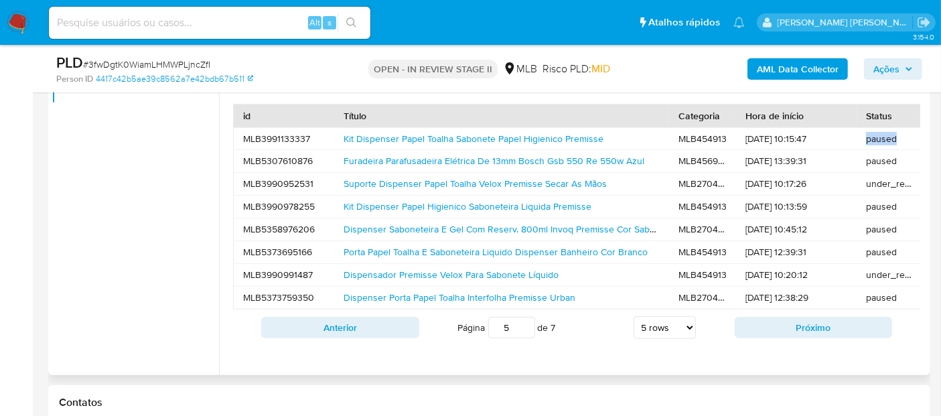
click at [876, 139] on div "paused" at bounding box center [889, 139] width 67 height 22
copy div "paused"
click at [892, 182] on div "under_review" at bounding box center [889, 184] width 67 height 22
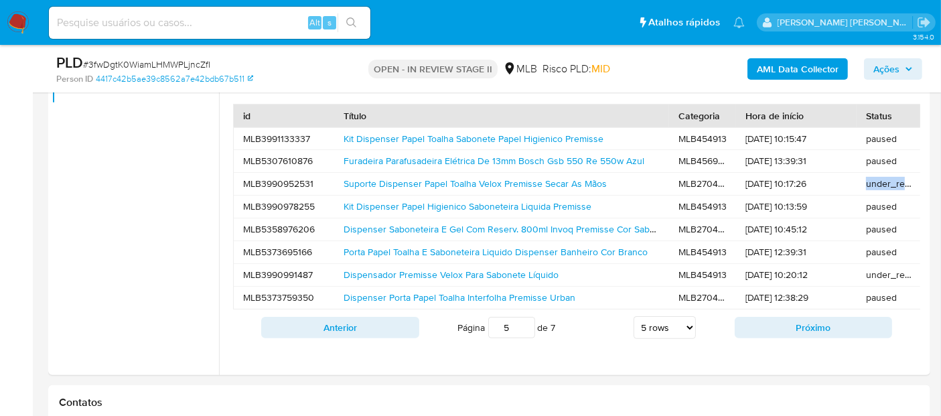
copy div "under_review"
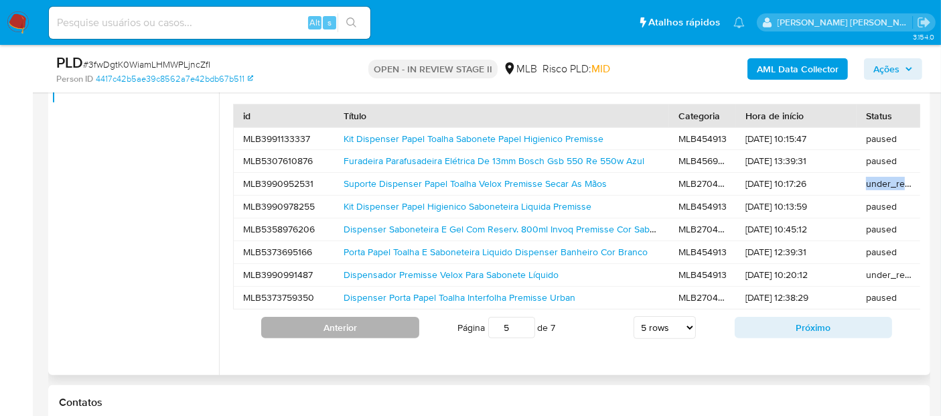
click at [363, 338] on button "Anterior" at bounding box center [340, 327] width 158 height 21
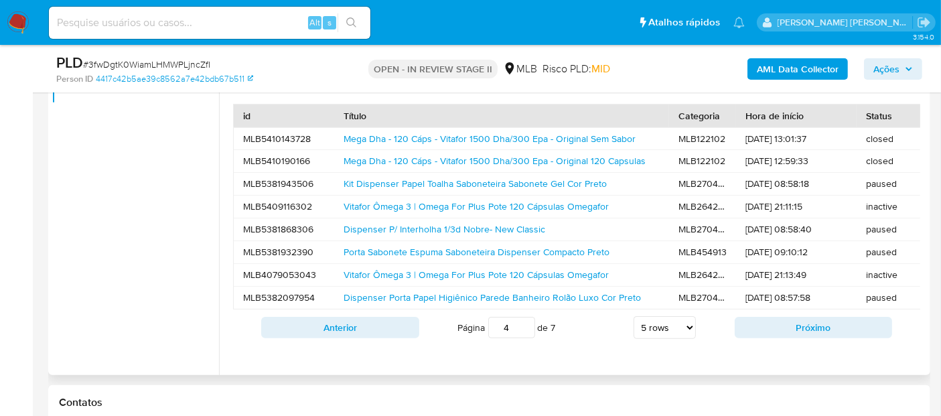
click at [873, 161] on div "closed" at bounding box center [889, 161] width 67 height 22
copy div "closed"
click at [884, 204] on div "inactive" at bounding box center [889, 207] width 67 height 22
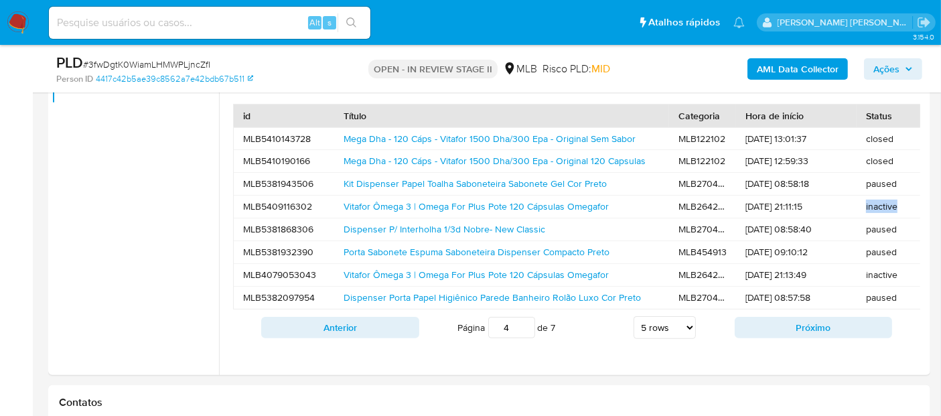
copy div "inactive"
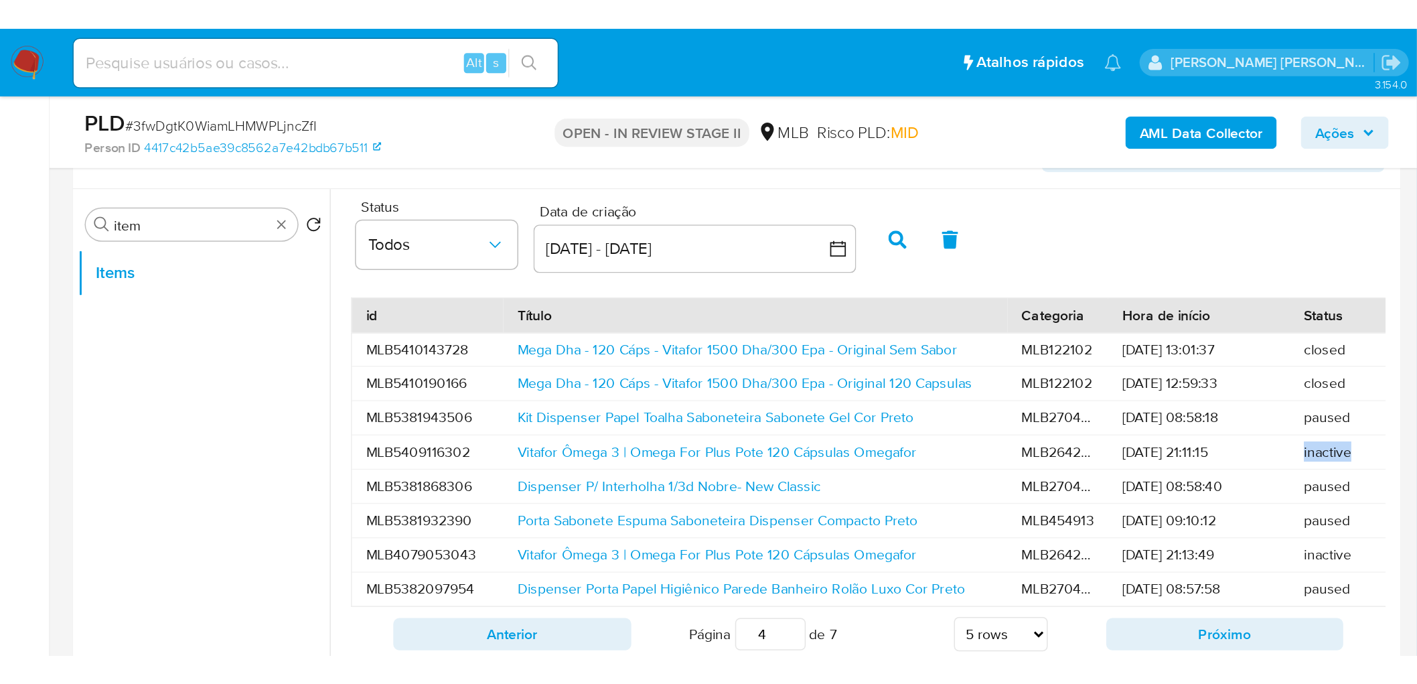
scroll to position [242, 0]
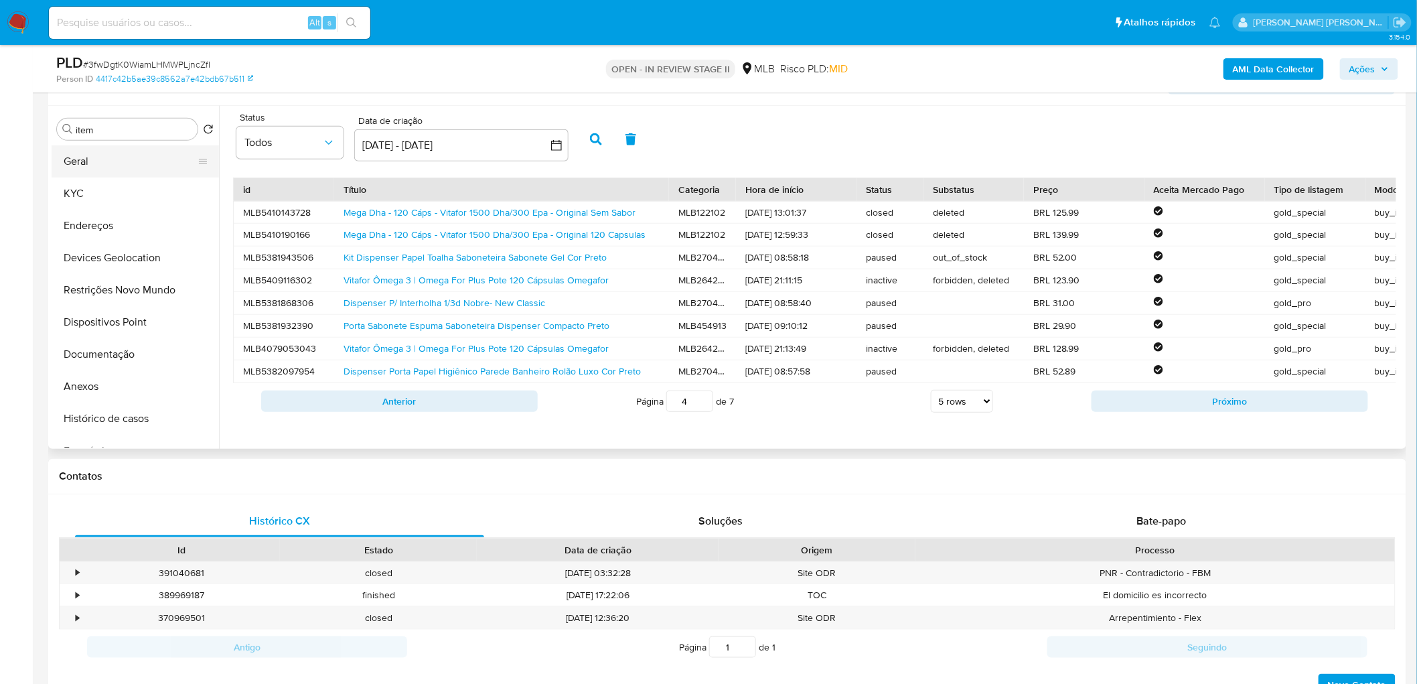
click at [143, 159] on button "Geral" at bounding box center [130, 161] width 157 height 32
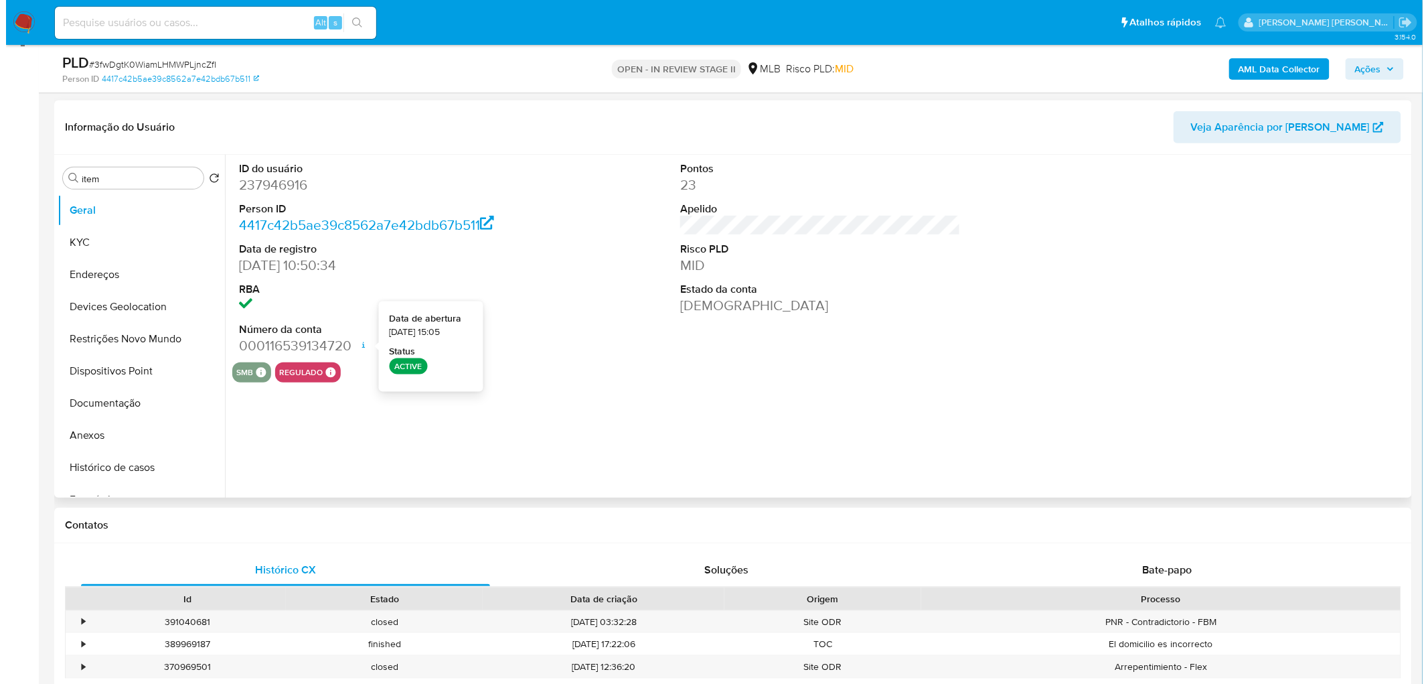
scroll to position [167, 0]
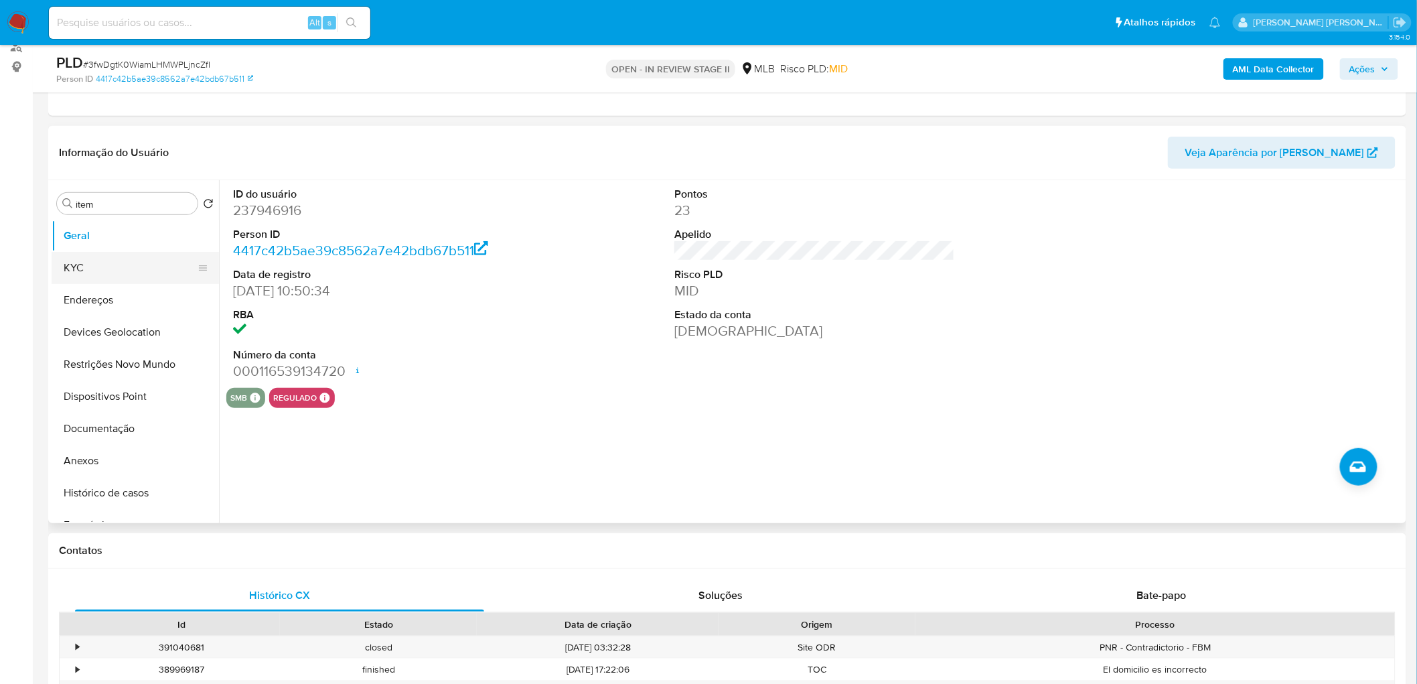
click at [100, 266] on button "KYC" at bounding box center [130, 268] width 157 height 32
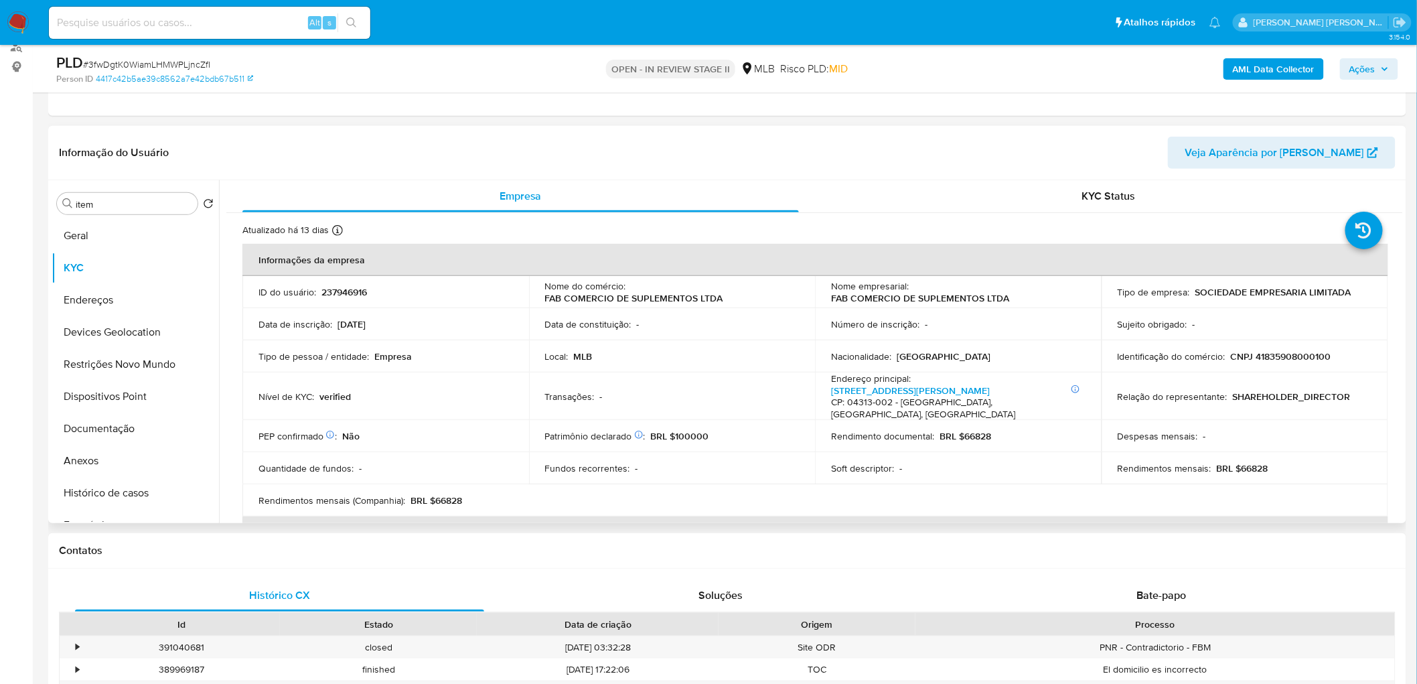
click at [907, 396] on h4 "CP: 04313-002 - São Paulo, São Paulo, Brasil" at bounding box center [955, 407] width 249 height 23
click at [917, 386] on link "Avenida Leonardo Da Vinci 2566, Vila Guarani (z Sul)" at bounding box center [910, 390] width 159 height 13
click at [111, 307] on button "Endereços" at bounding box center [130, 300] width 157 height 32
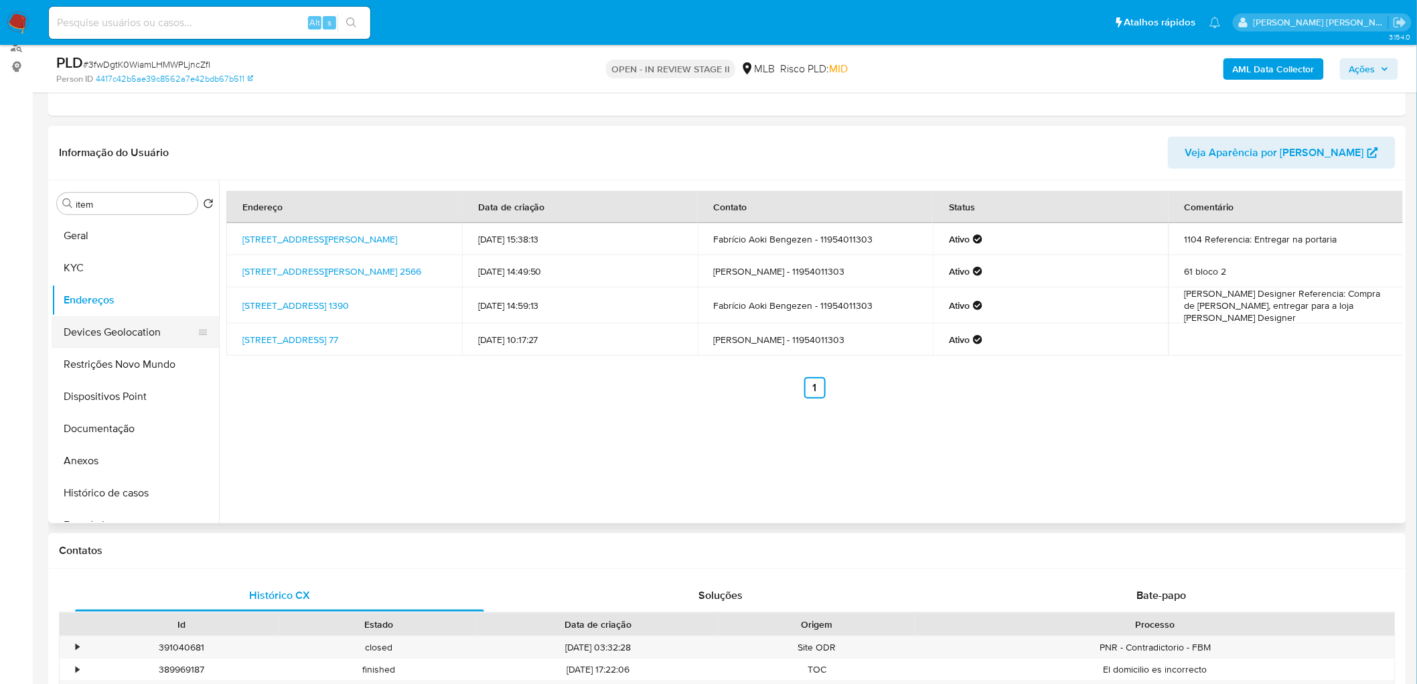
drag, startPoint x: 96, startPoint y: 331, endPoint x: 63, endPoint y: 343, distance: 35.0
click at [96, 331] on button "Devices Geolocation" at bounding box center [130, 332] width 157 height 32
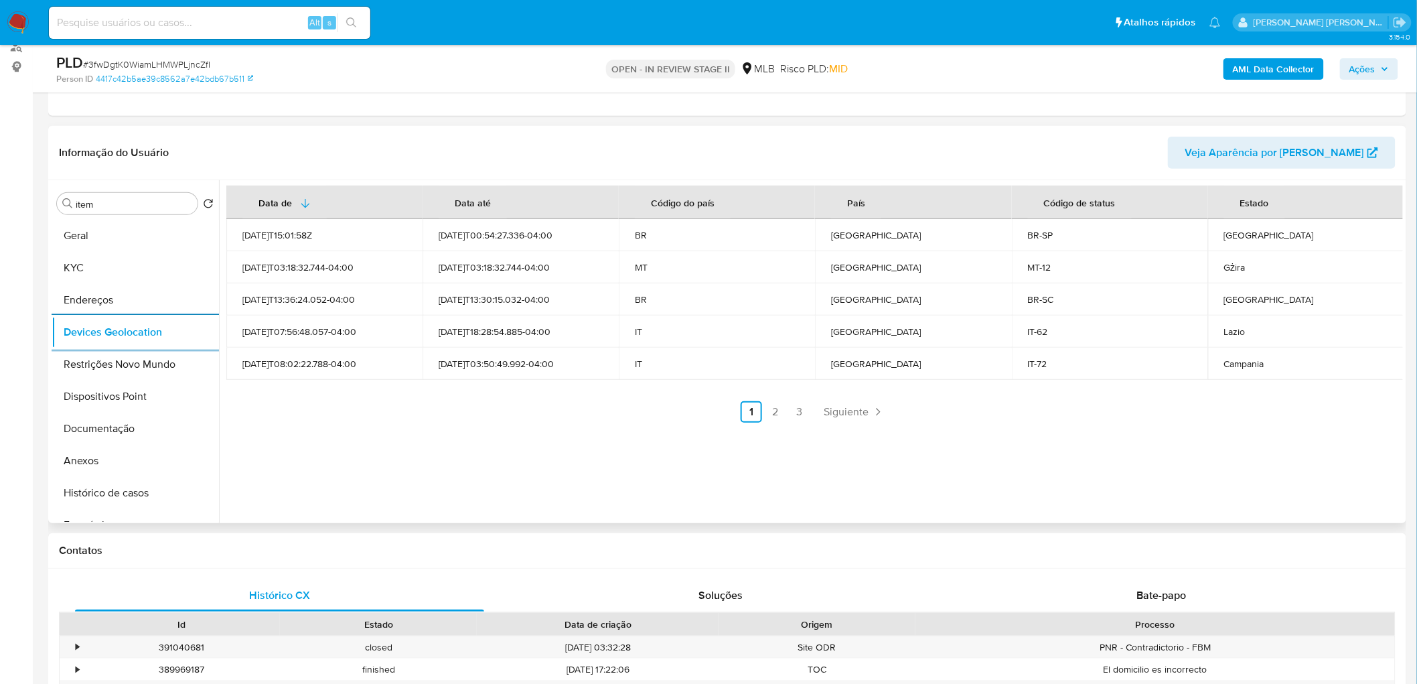
click at [505, 364] on div "2025-06-13T03:50:49.992-04:00" at bounding box center [521, 364] width 164 height 12
click at [123, 363] on button "Restrições Novo Mundo" at bounding box center [130, 364] width 157 height 32
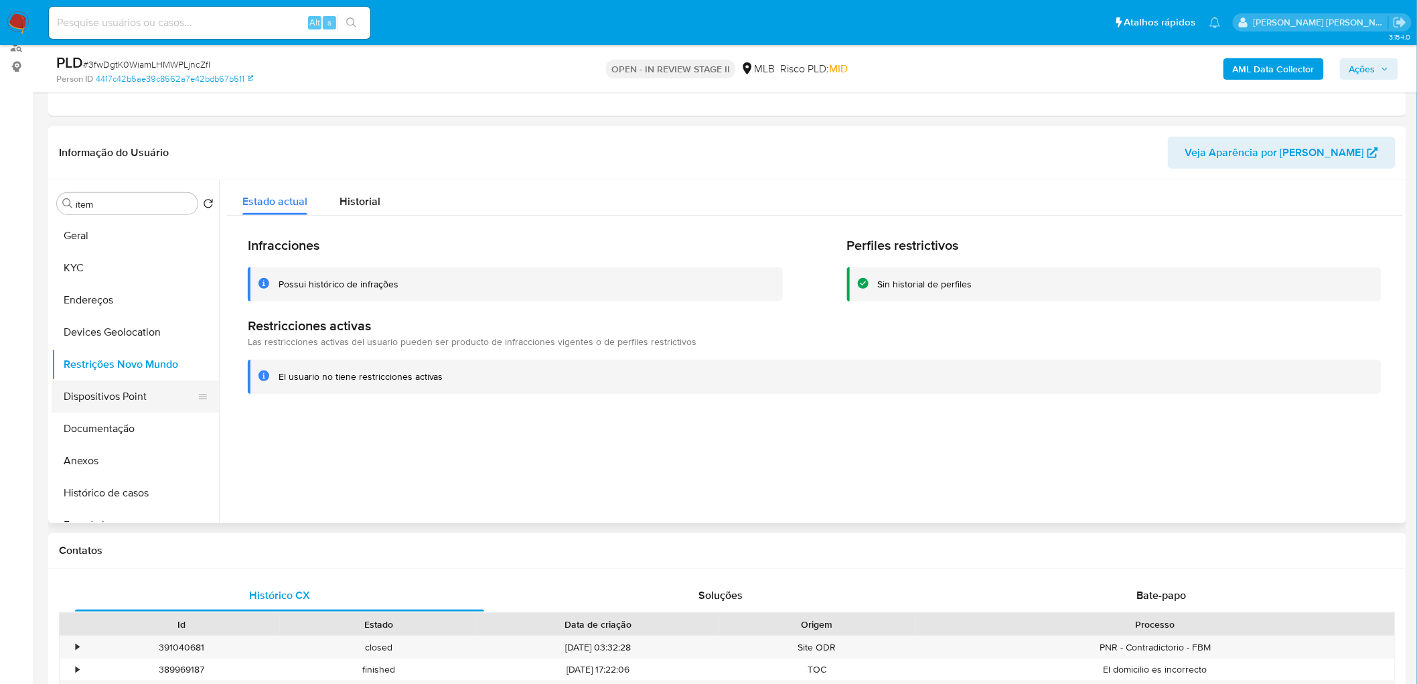
click at [123, 396] on button "Dispositivos Point" at bounding box center [130, 396] width 157 height 32
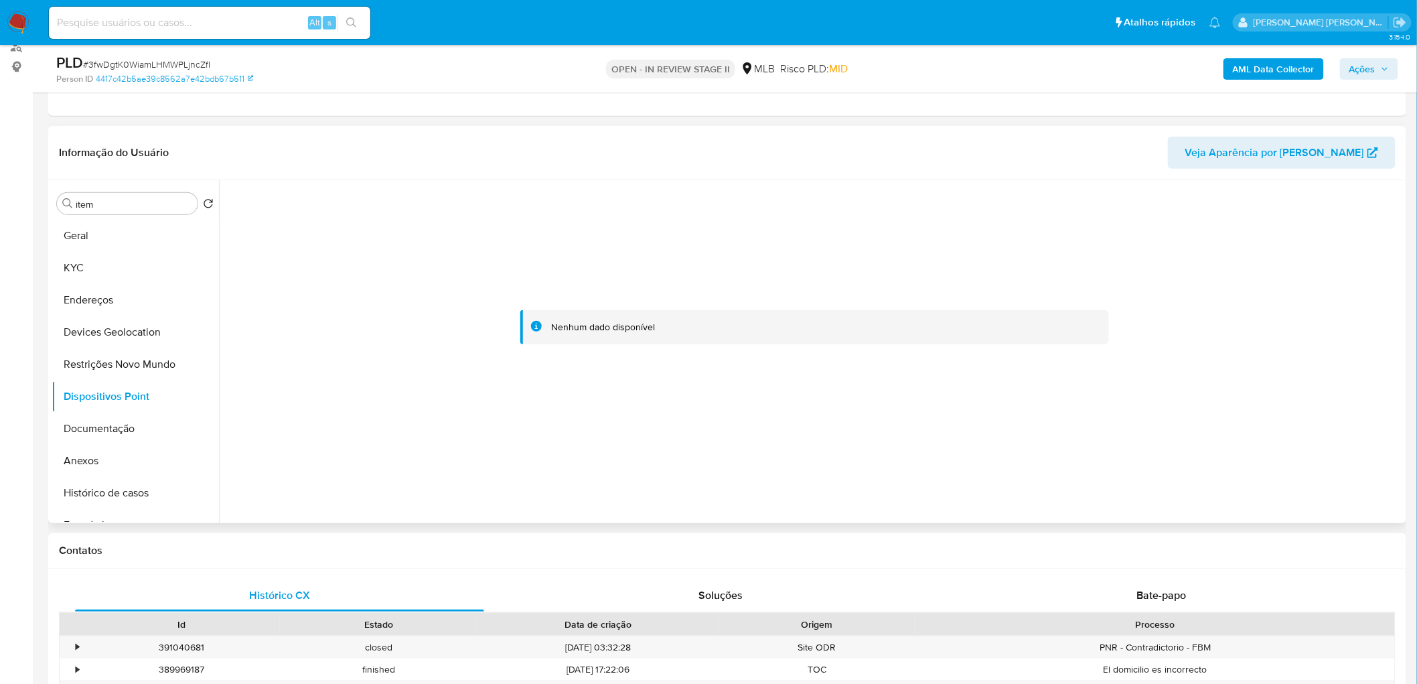
click at [559, 400] on div at bounding box center [814, 327] width 1176 height 295
click at [98, 449] on button "Anexos" at bounding box center [130, 461] width 157 height 32
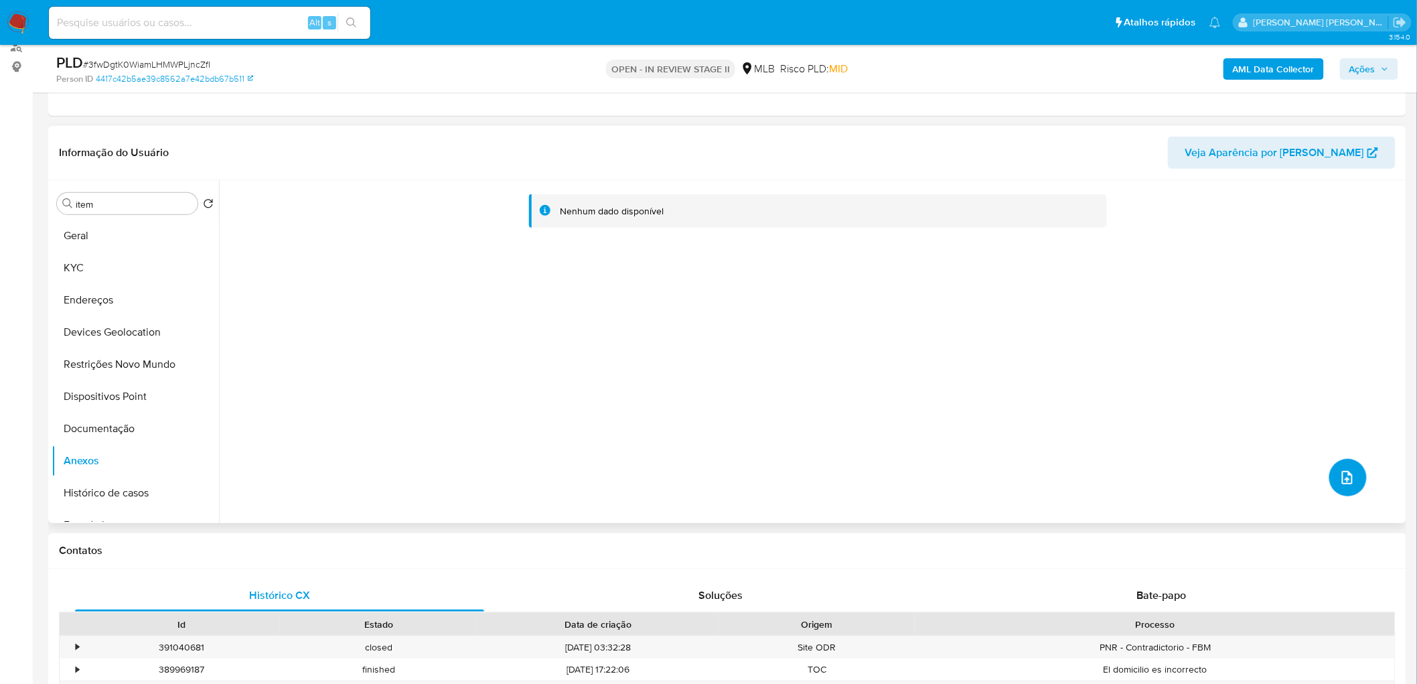
click at [1347, 493] on button "upload-file" at bounding box center [1347, 477] width 37 height 37
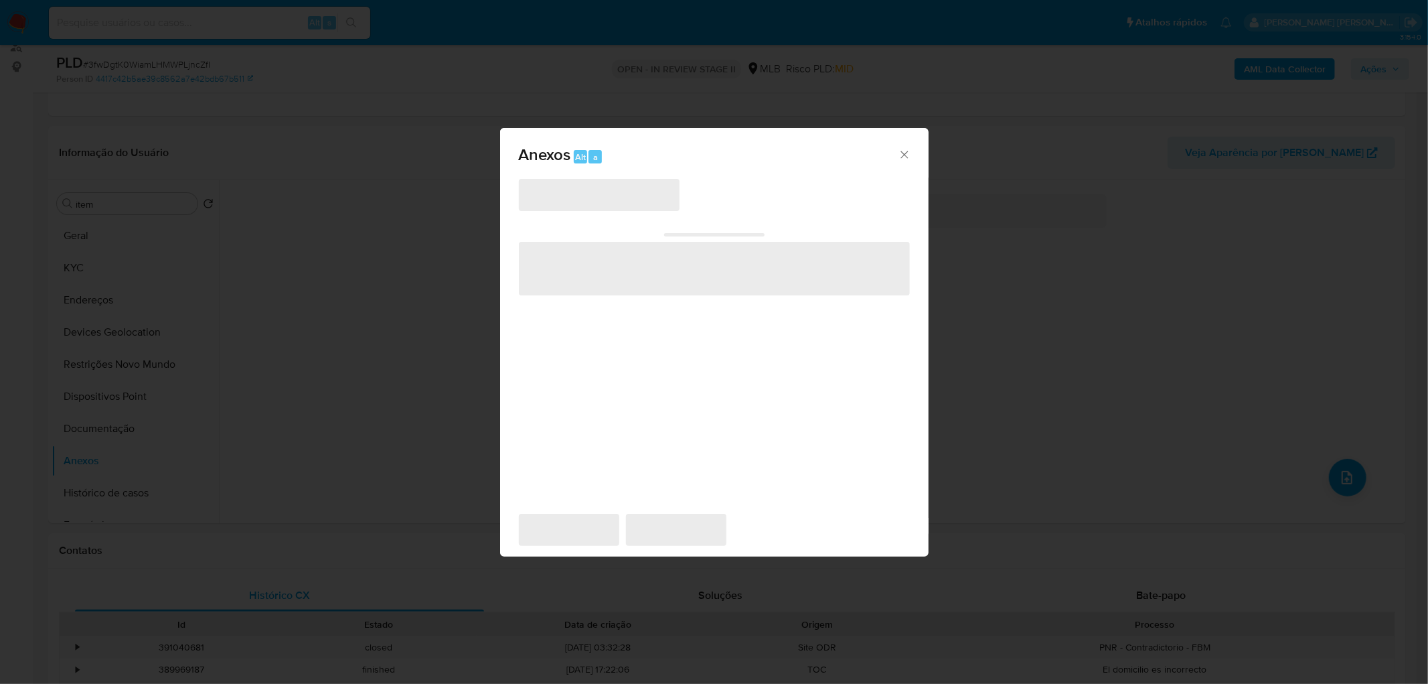
click at [605, 192] on span "‌" at bounding box center [599, 195] width 161 height 32
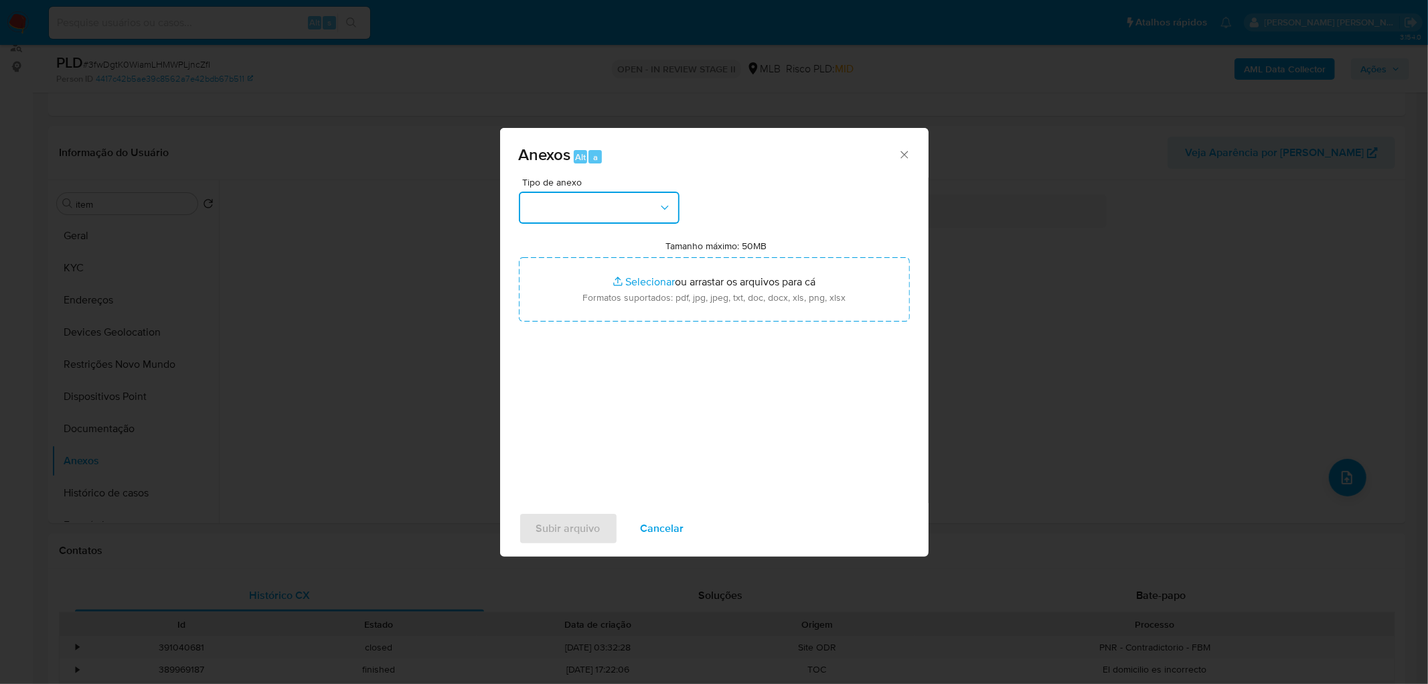
click at [650, 203] on button "button" at bounding box center [599, 207] width 161 height 32
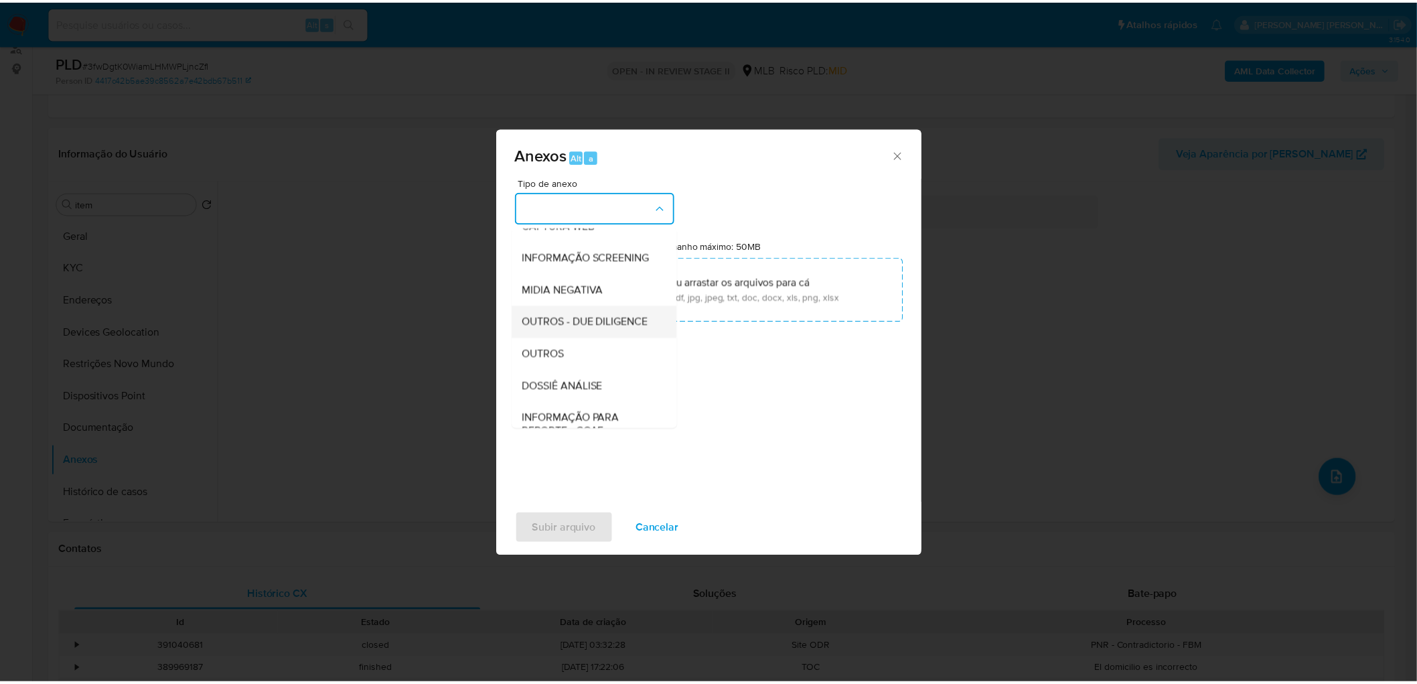
scroll to position [149, 0]
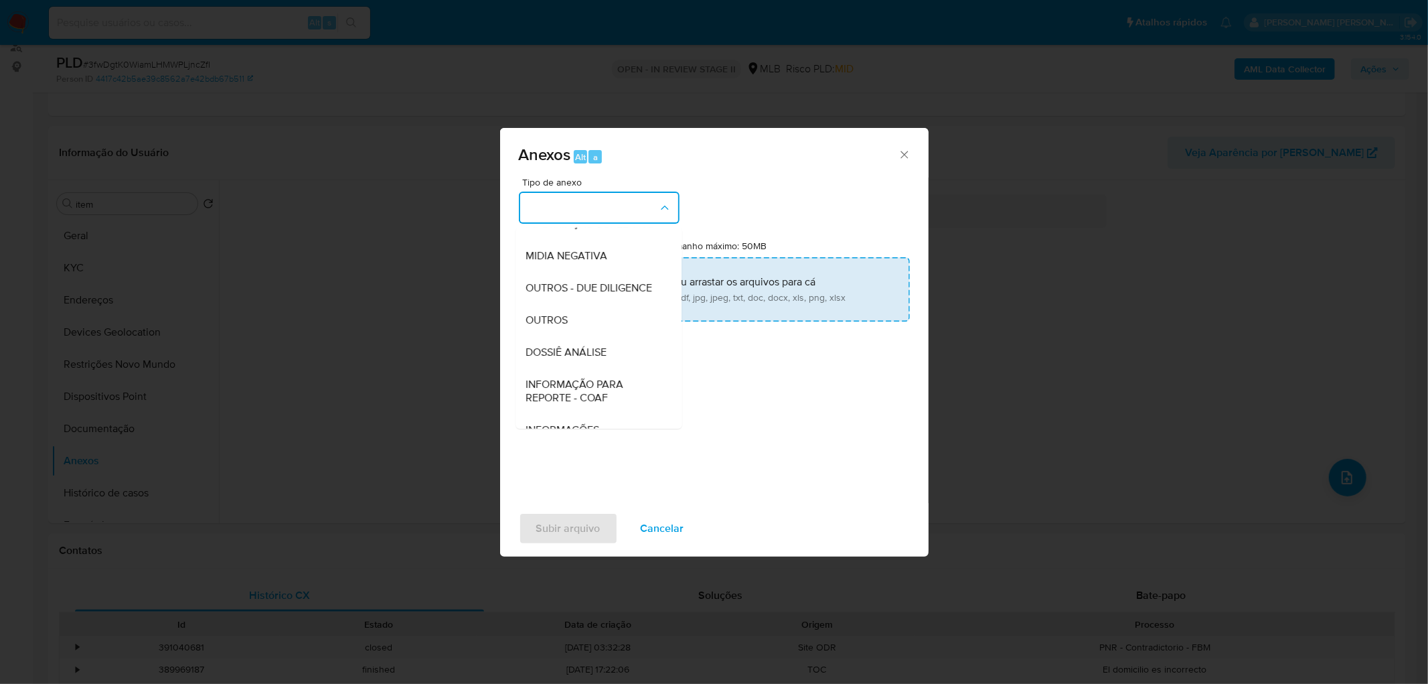
drag, startPoint x: 574, startPoint y: 343, endPoint x: 623, endPoint y: 297, distance: 67.2
click at [574, 336] on div "OUTROS" at bounding box center [594, 320] width 137 height 32
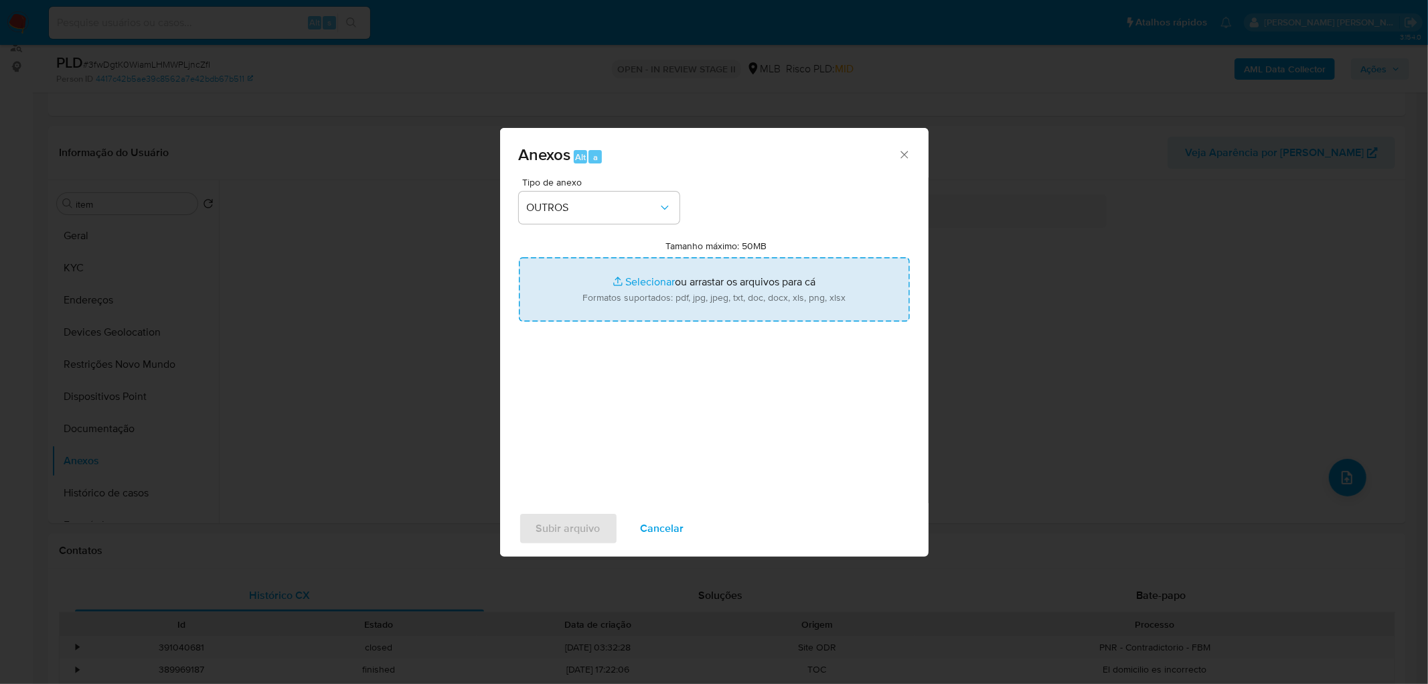
click at [660, 280] on input "Tamanho máximo: 50MB Selecionar arquivos" at bounding box center [714, 289] width 391 height 64
type input "C:\fakepath\Mulan 237946916_2025_08_18_14_10_12.xlsx"
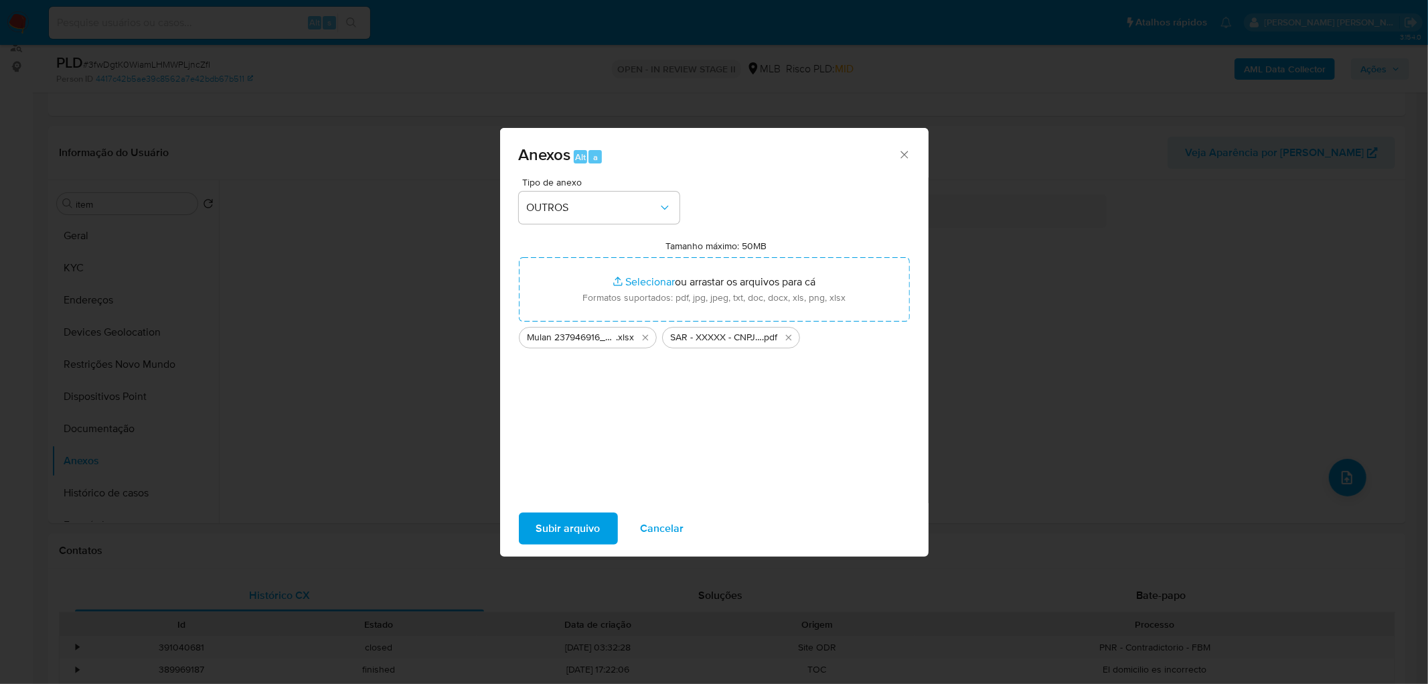
click at [560, 533] on span "Subir arquivo" at bounding box center [568, 528] width 64 height 29
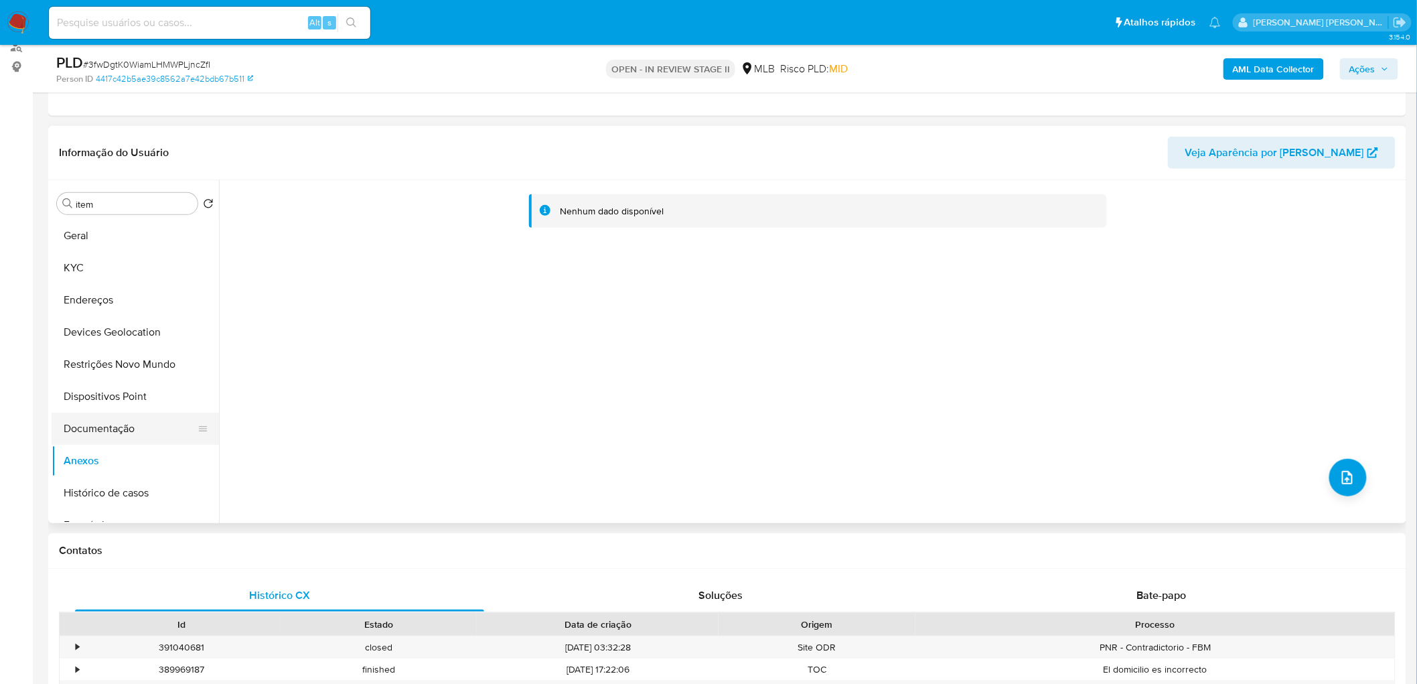
click at [125, 420] on button "Documentação" at bounding box center [130, 428] width 157 height 32
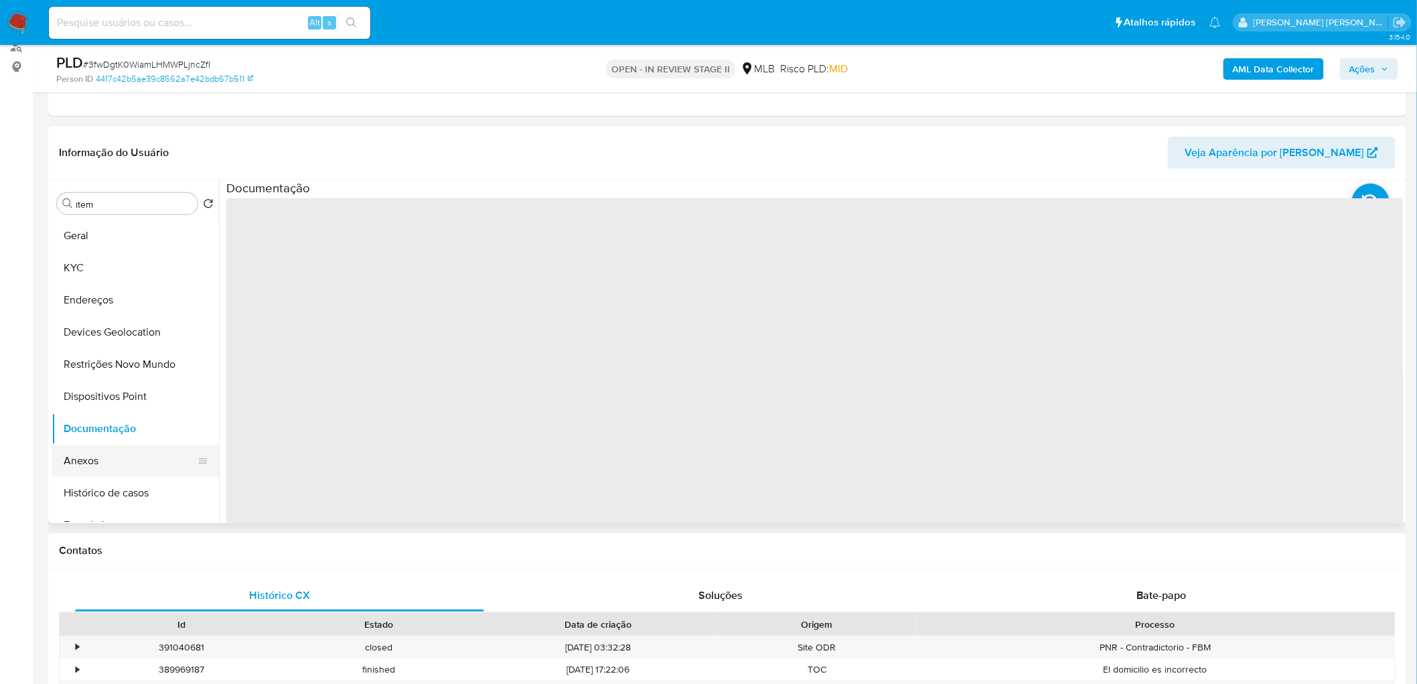
drag, startPoint x: 106, startPoint y: 447, endPoint x: 114, endPoint y: 447, distance: 8.1
click at [106, 447] on button "Anexos" at bounding box center [130, 461] width 157 height 32
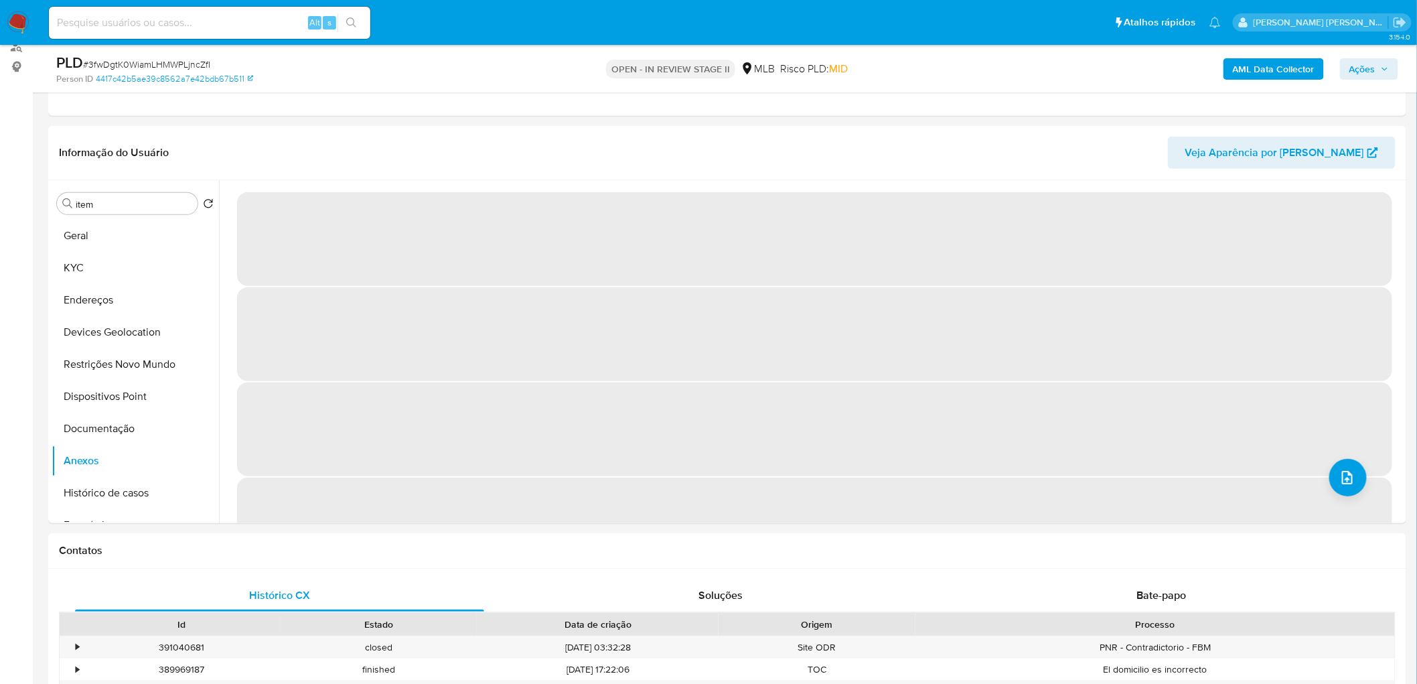
click at [1377, 65] on span "Ações" at bounding box center [1369, 69] width 40 height 19
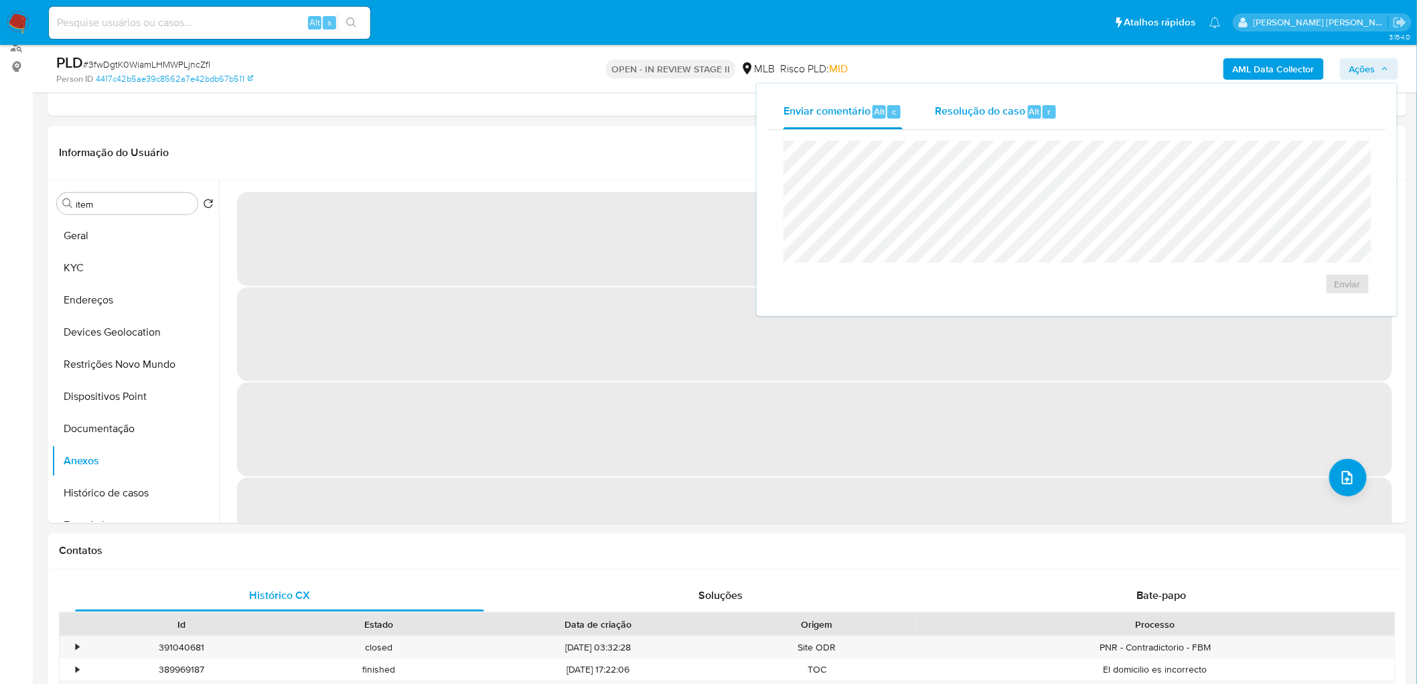
drag, startPoint x: 971, startPoint y: 111, endPoint x: 966, endPoint y: 122, distance: 11.7
click at [971, 111] on span "Resolução do caso" at bounding box center [980, 110] width 90 height 15
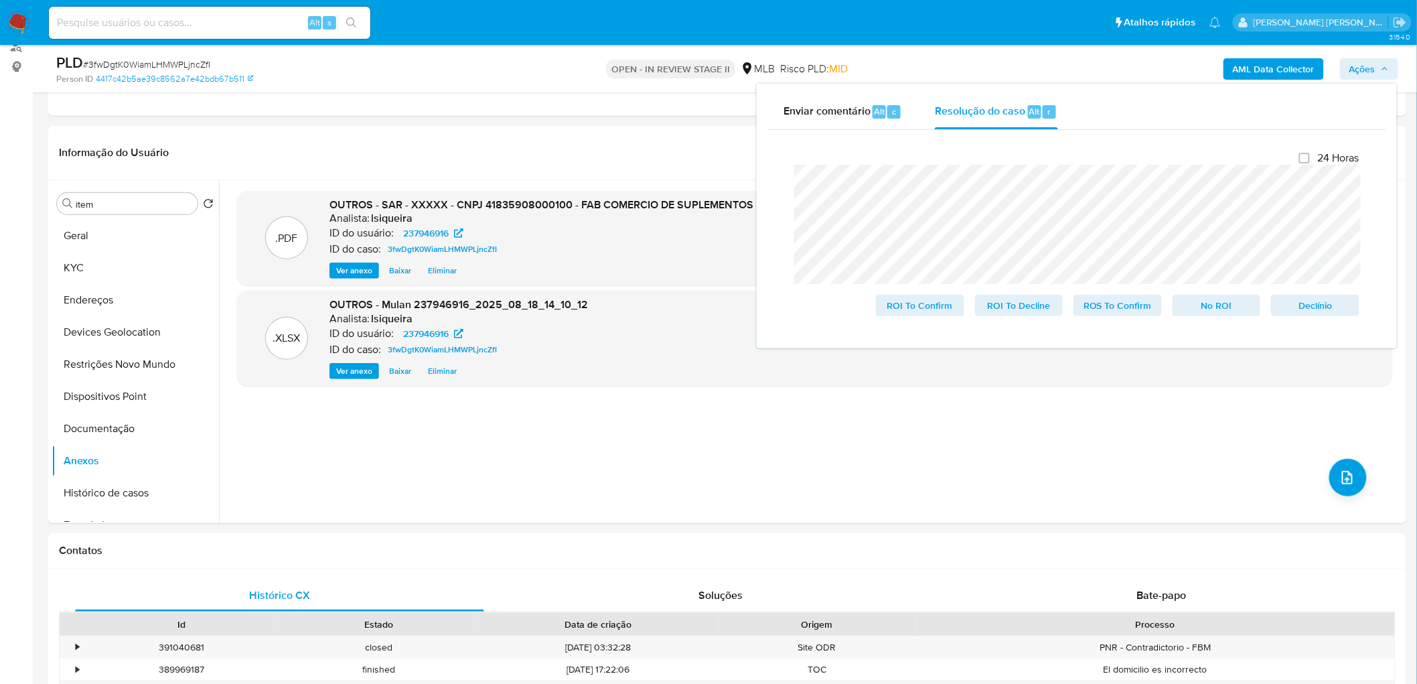
click at [152, 59] on span "# 3fwDgtK0WiamLHMWPLjncZfI" at bounding box center [146, 64] width 127 height 13
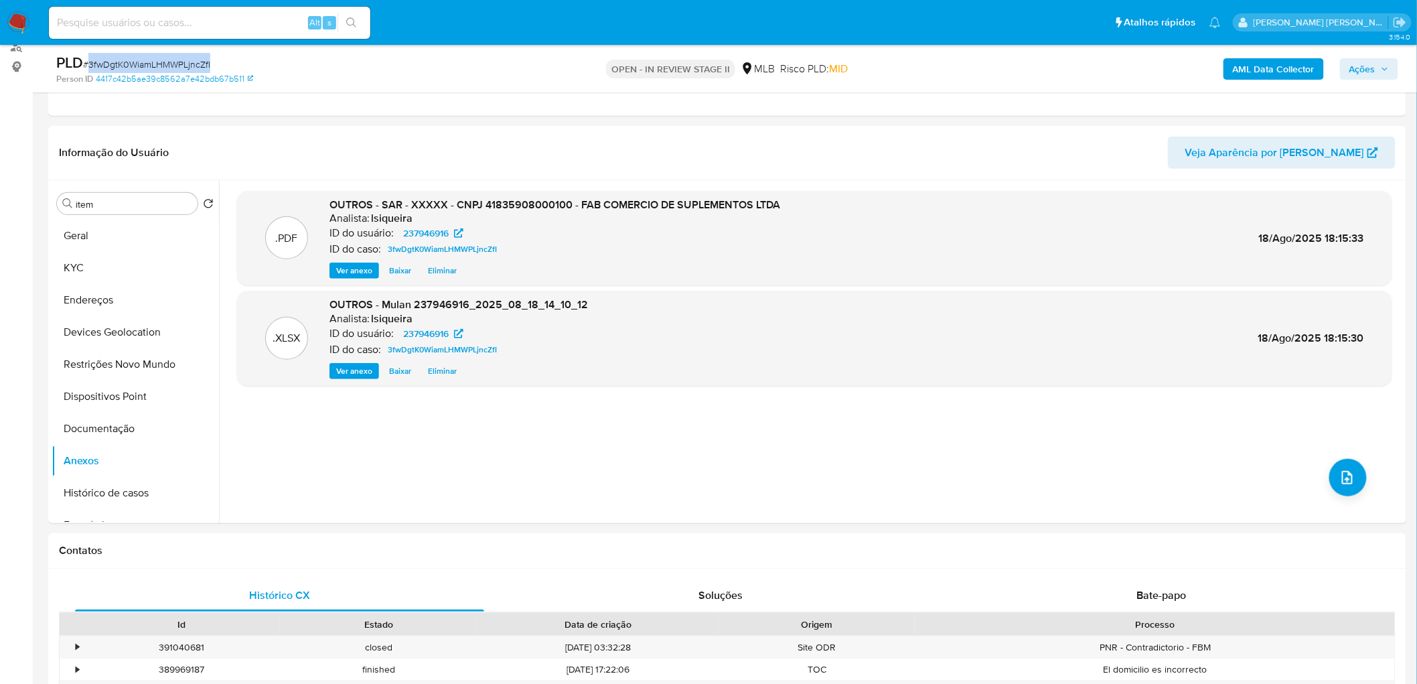
click at [152, 59] on span "# 3fwDgtK0WiamLHMWPLjncZfI" at bounding box center [146, 64] width 127 height 13
copy span "3fwDgtK0WiamLHMWPLjncZfI"
click at [1369, 67] on span "Ações" at bounding box center [1362, 68] width 26 height 21
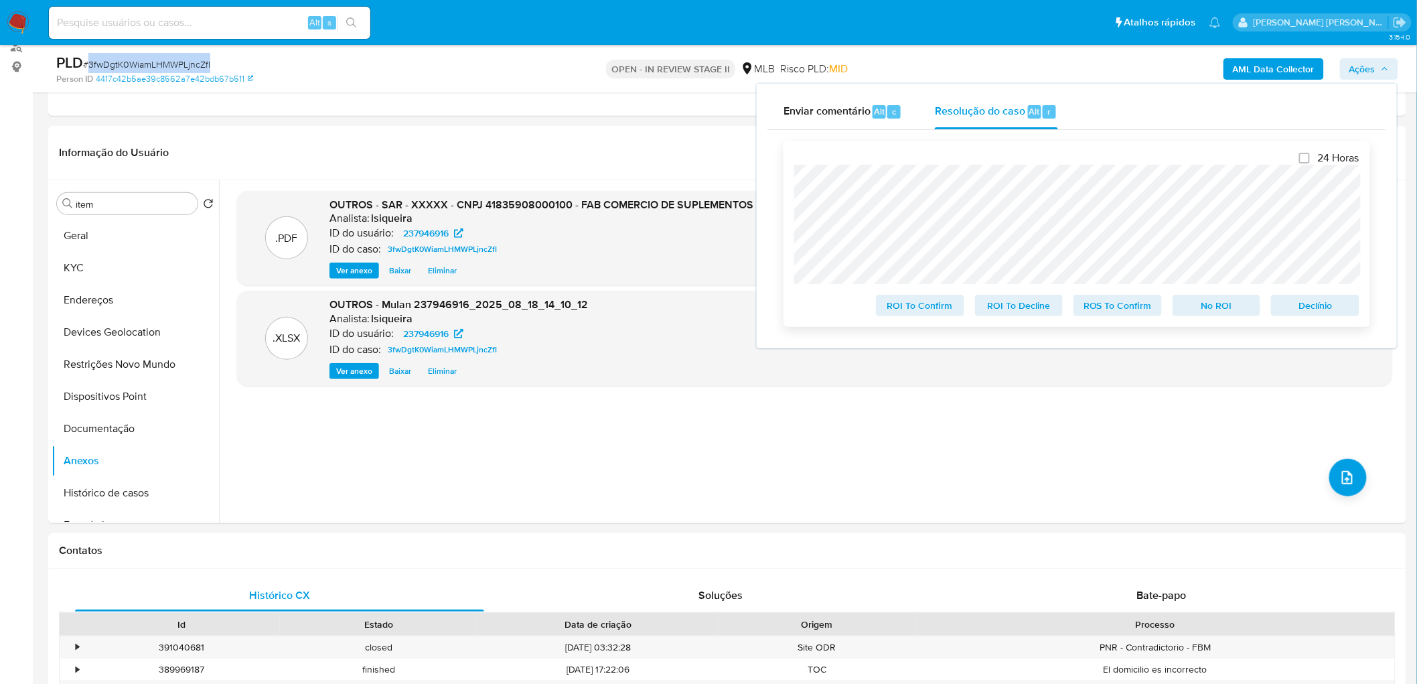
click at [1331, 308] on span "Declínio" at bounding box center [1315, 305] width 70 height 19
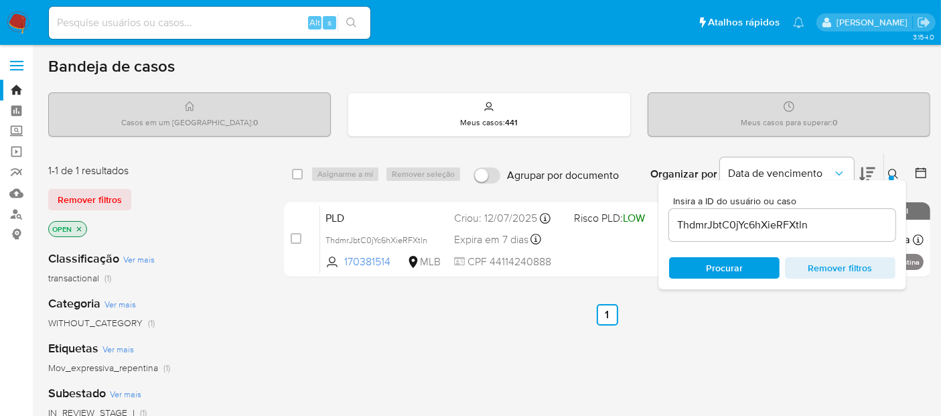
click at [828, 217] on input "ThdmrJbtC0jYc6hXieRFXtln" at bounding box center [782, 224] width 226 height 17
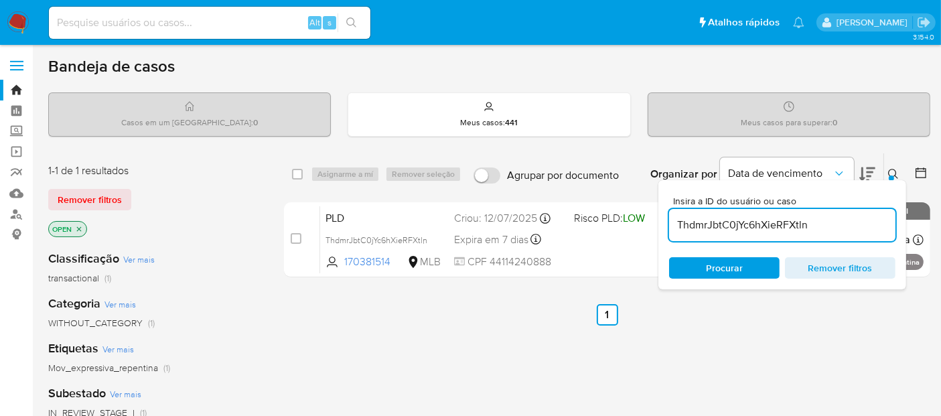
click at [828, 217] on input "ThdmrJbtC0jYc6hXieRFXtln" at bounding box center [782, 224] width 226 height 17
paste input "3fwDgtK0WiamLHMWPLjncZfI"
type input "3fwDgtK0WiamLHMWPLjncZfI"
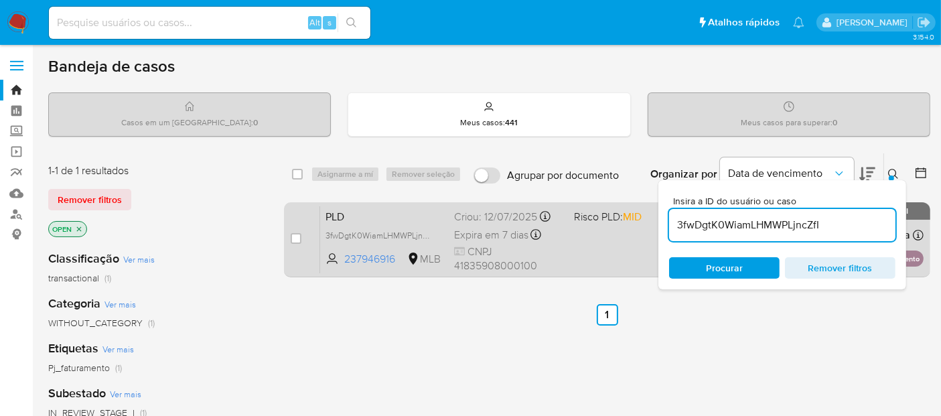
click at [289, 234] on div "case-item-checkbox Incapaz de atribuir o caso PLD 3fwDgtK0WiamLHMWPLjncZfI 2379…" at bounding box center [607, 239] width 646 height 75
click at [291, 240] on input "checkbox" at bounding box center [296, 238] width 11 height 11
checkbox input "true"
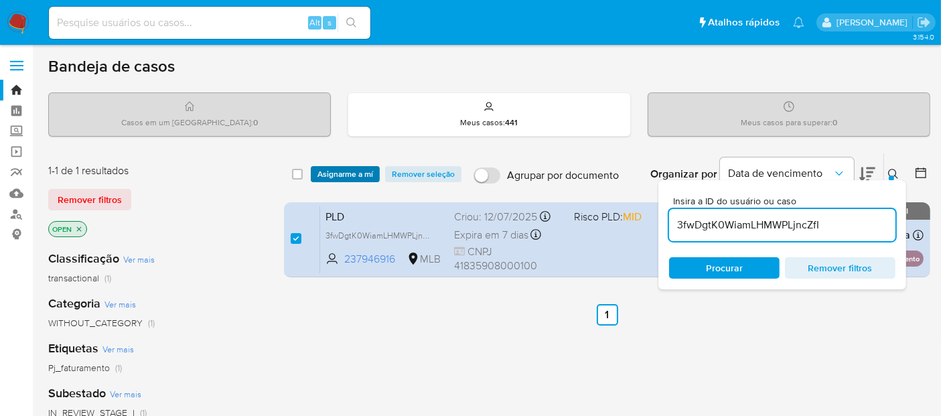
click at [351, 173] on span "Asignarme a mí" at bounding box center [345, 173] width 56 height 13
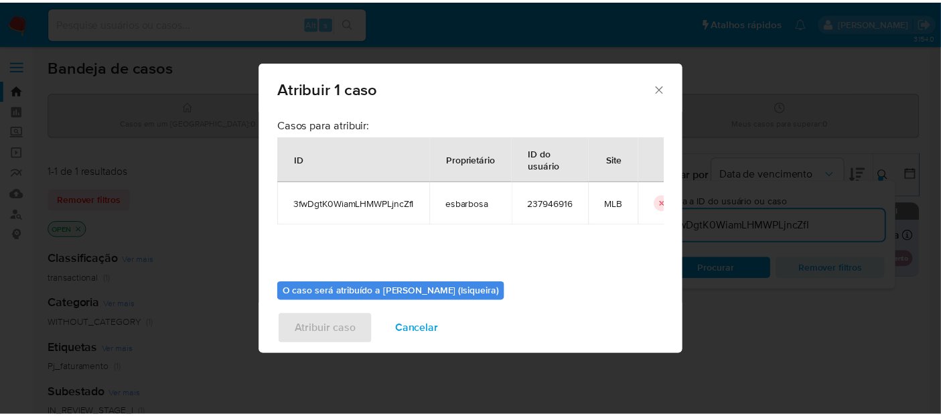
scroll to position [68, 0]
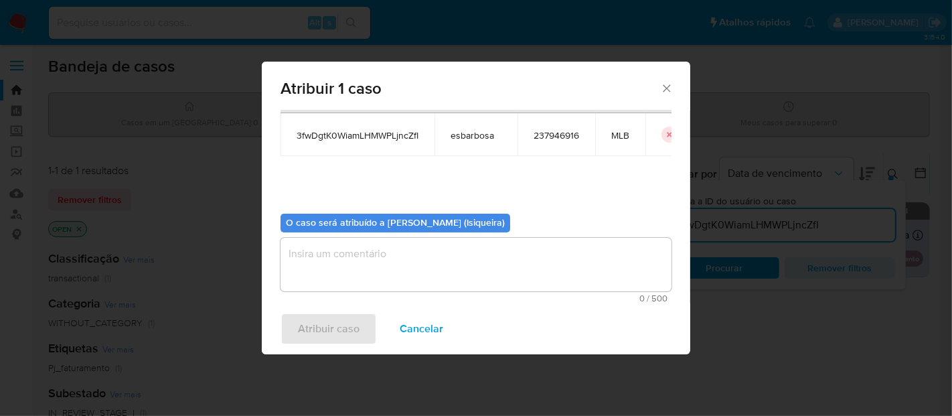
click at [372, 269] on textarea "assign-modal" at bounding box center [476, 265] width 391 height 54
click at [334, 327] on span "Atribuir caso" at bounding box center [329, 328] width 62 height 29
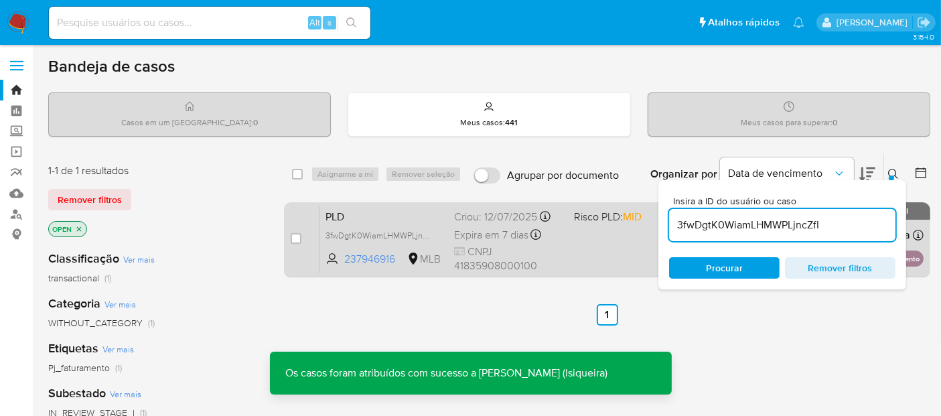
click at [577, 244] on div "PLD 3fwDgtK0WiamLHMWPLjncZfI 237946916 MLB Risco PLD: MID Criou: 12/07/2025 Cri…" at bounding box center [621, 240] width 603 height 68
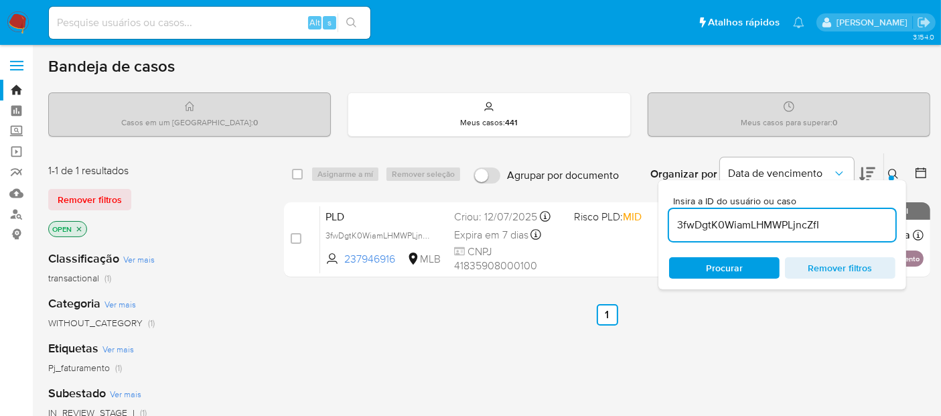
click at [23, 19] on img at bounding box center [18, 22] width 23 height 23
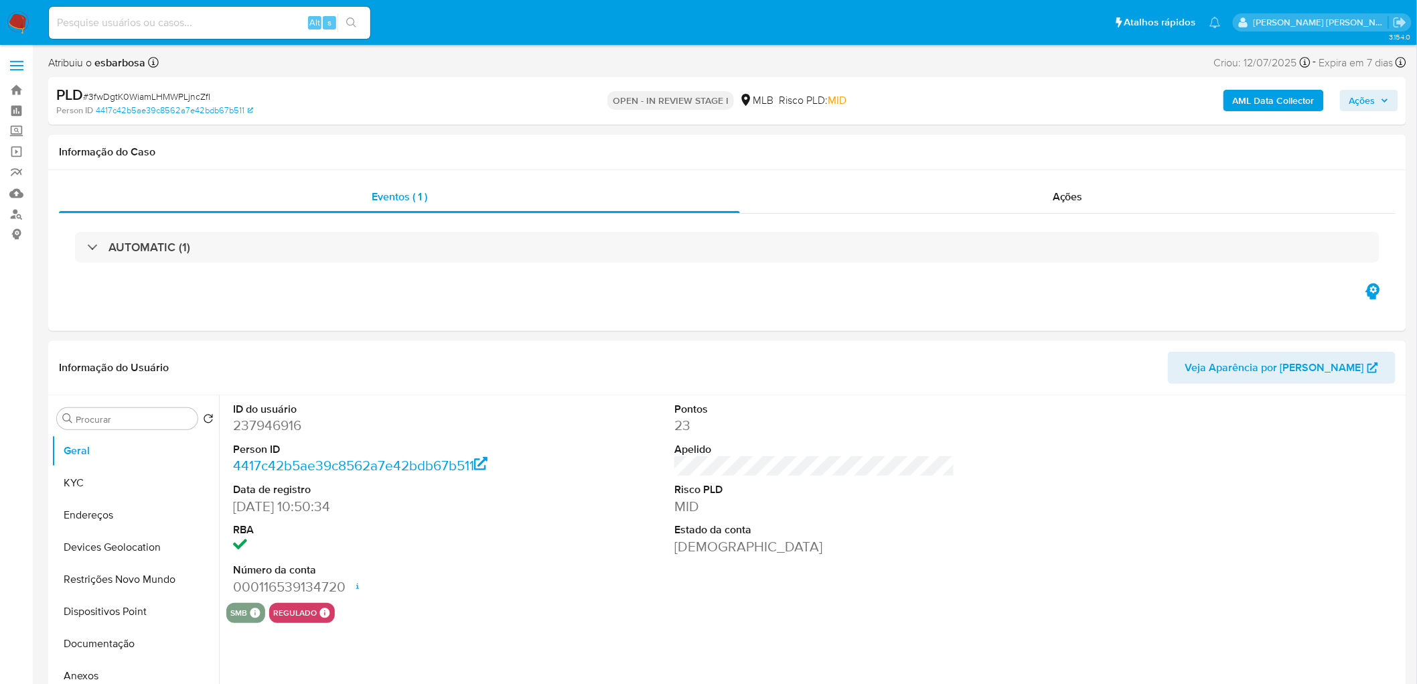
select select "10"
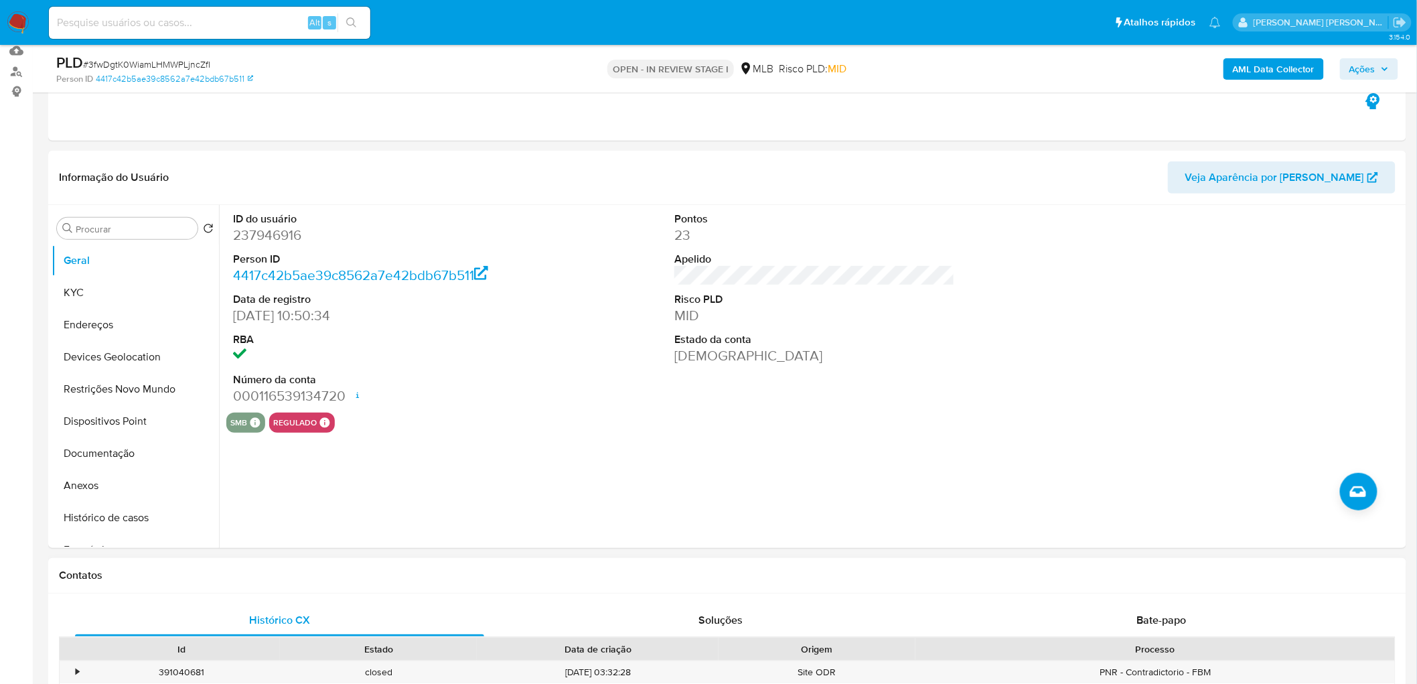
scroll to position [149, 0]
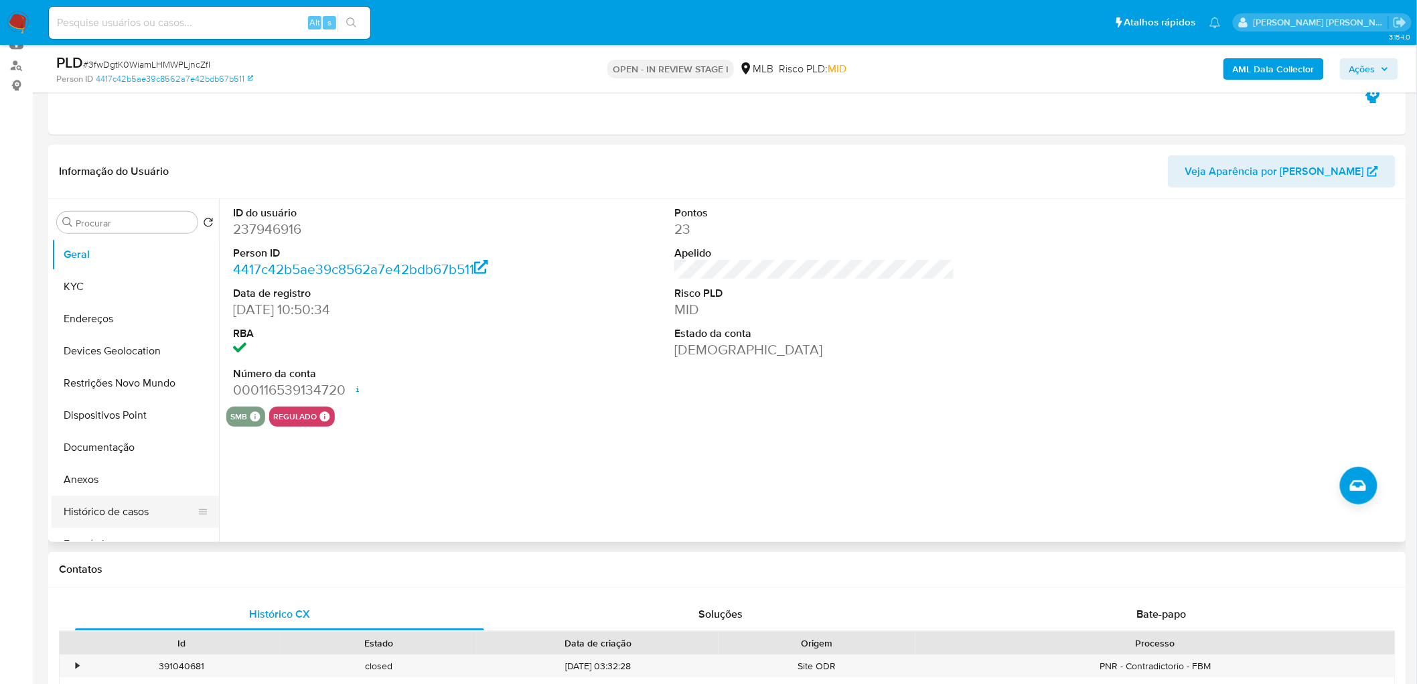
click at [112, 516] on button "Histórico de casos" at bounding box center [130, 511] width 157 height 32
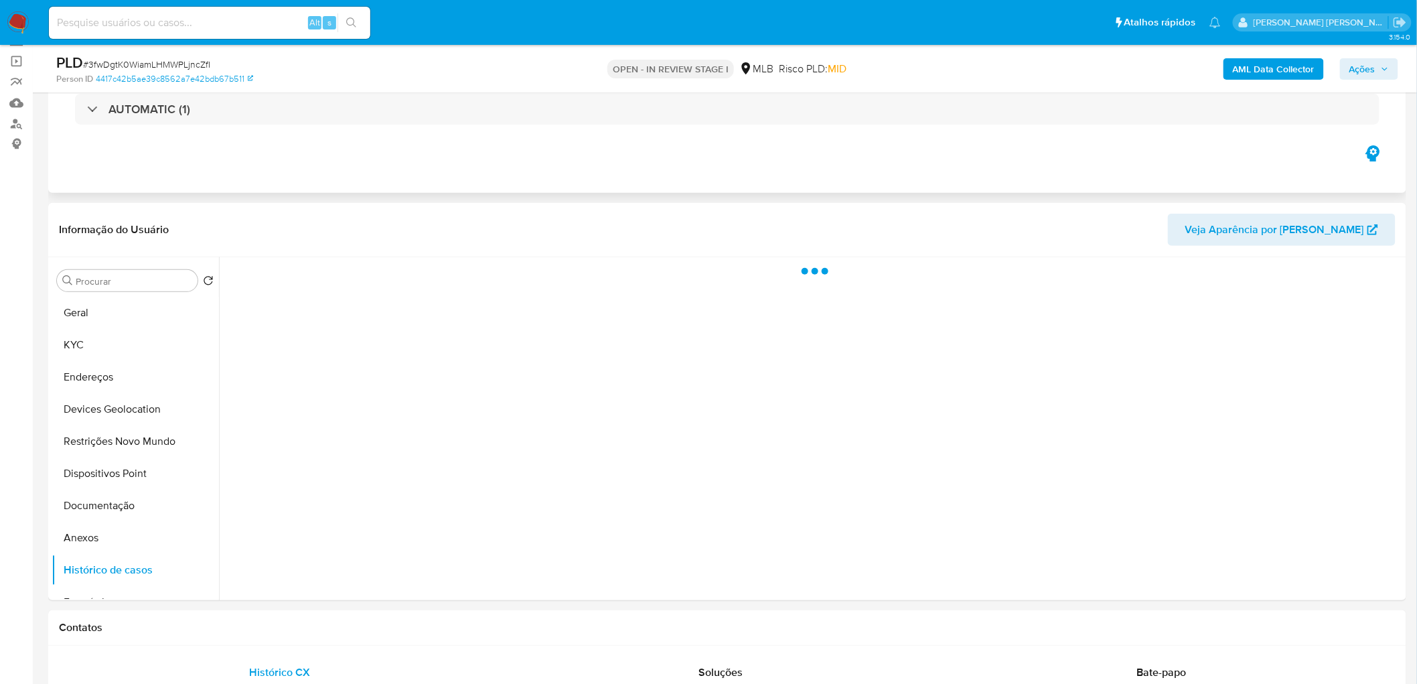
scroll to position [0, 0]
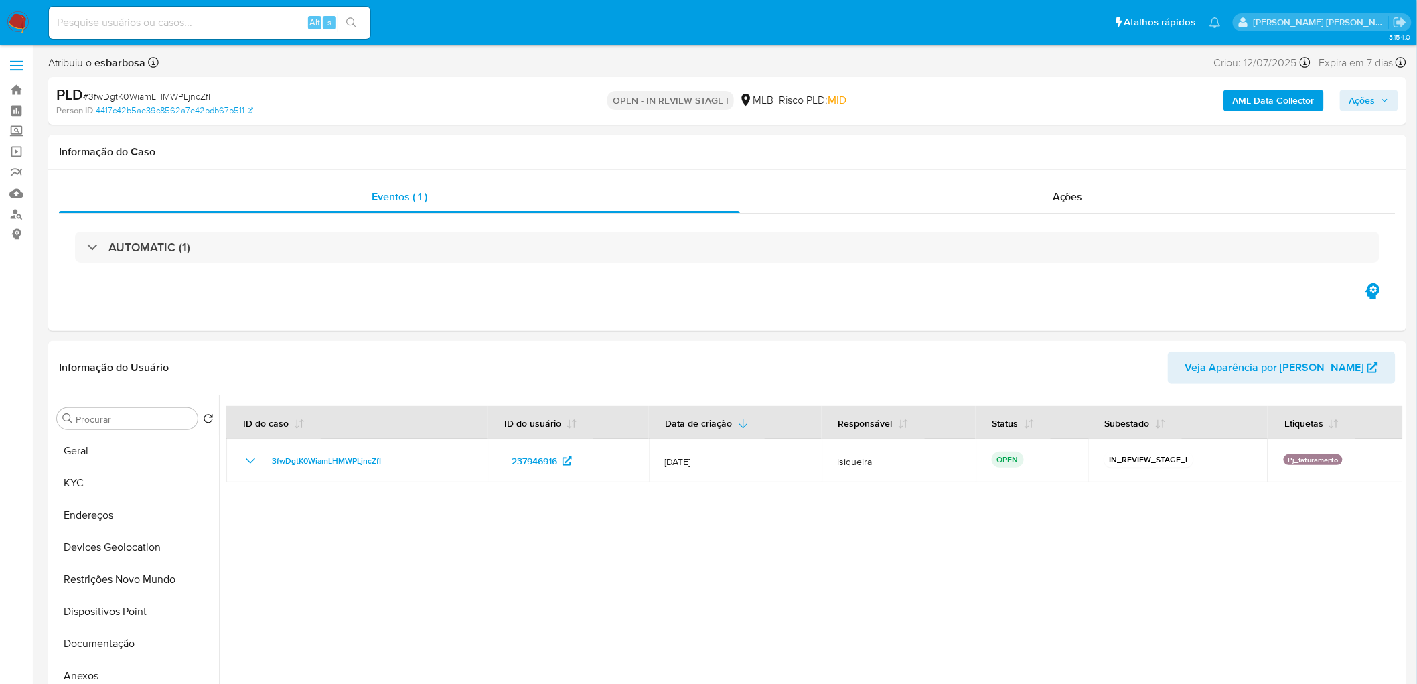
click at [1369, 98] on span "Ações" at bounding box center [1362, 100] width 26 height 21
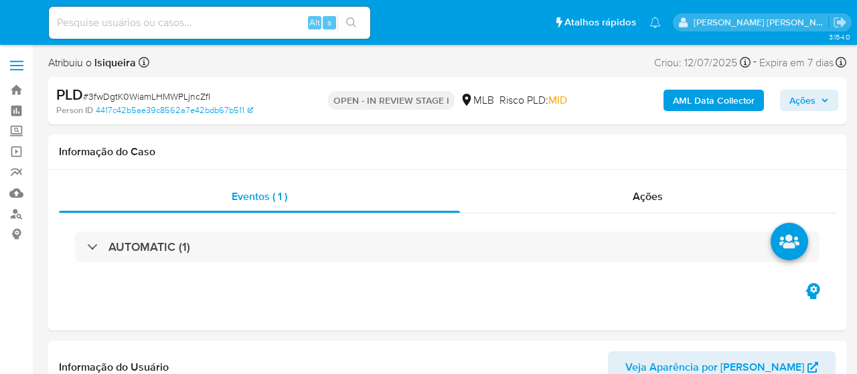
select select "10"
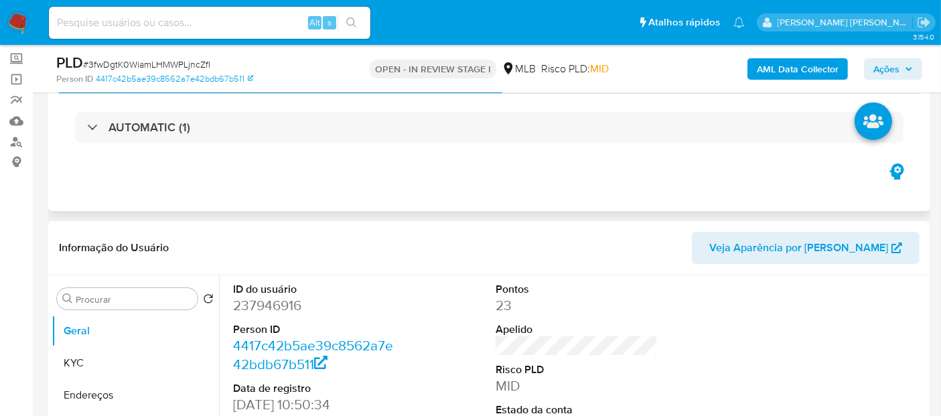
scroll to position [74, 0]
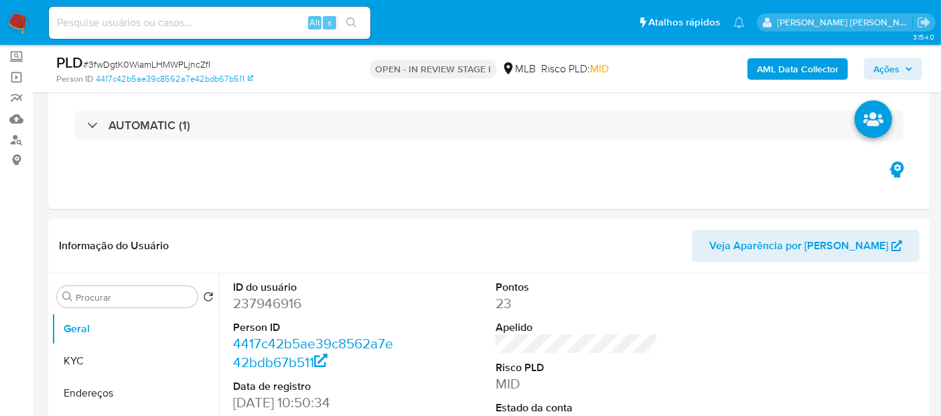
click at [224, 19] on input at bounding box center [209, 22] width 321 height 17
paste input "GgEcRqY6mxA8Rjq9ekdpKaEZ"
type input "GgEcRqY6mxA8Rjq9ekdpKaEZ"
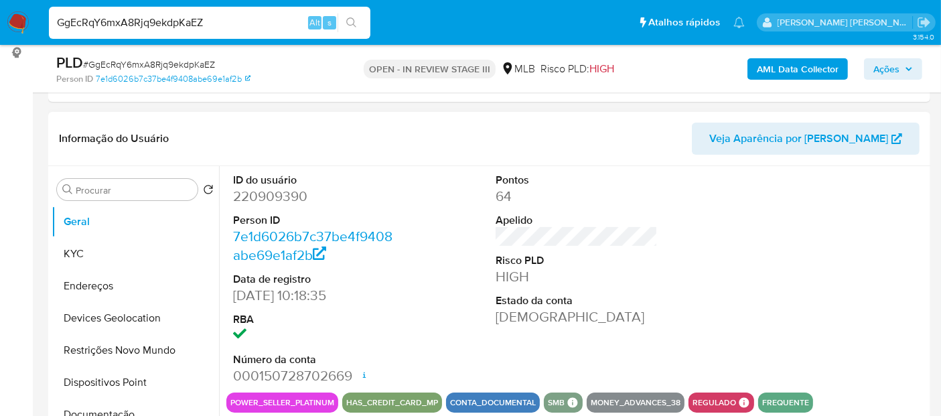
scroll to position [223, 0]
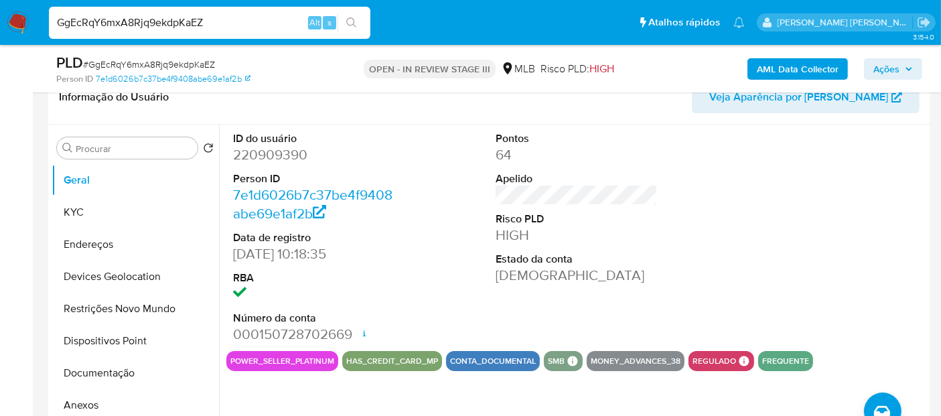
select select "10"
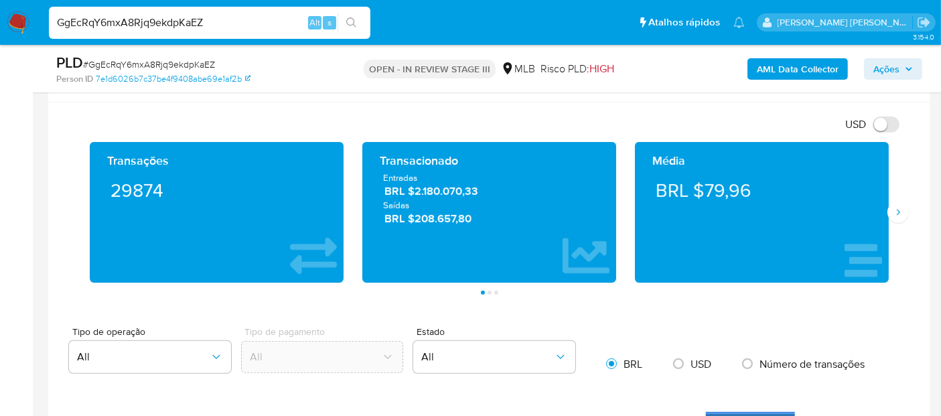
scroll to position [744, 0]
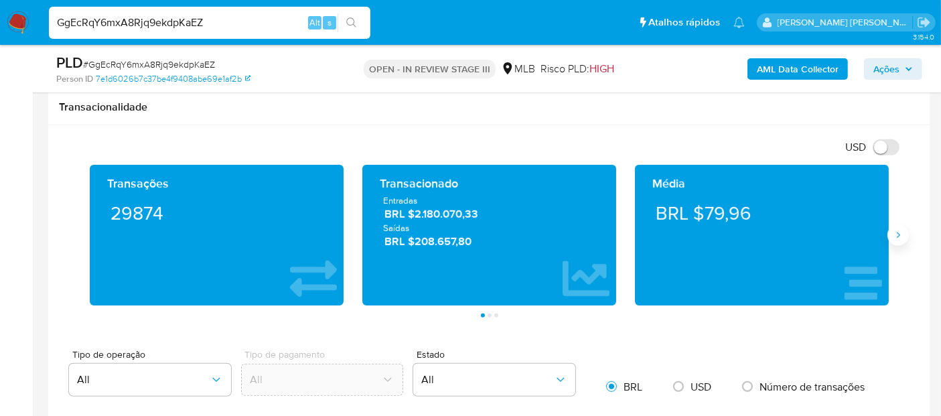
click at [856, 242] on button "Siguiente" at bounding box center [897, 234] width 21 height 21
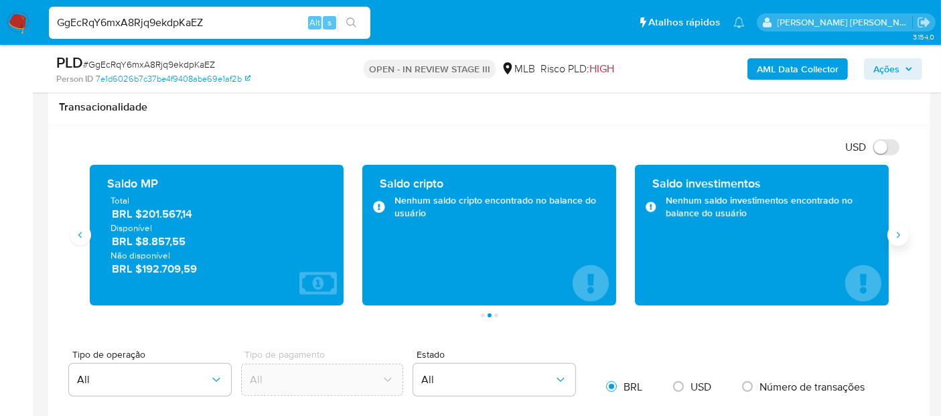
click at [856, 230] on icon "Siguiente" at bounding box center [898, 235] width 11 height 11
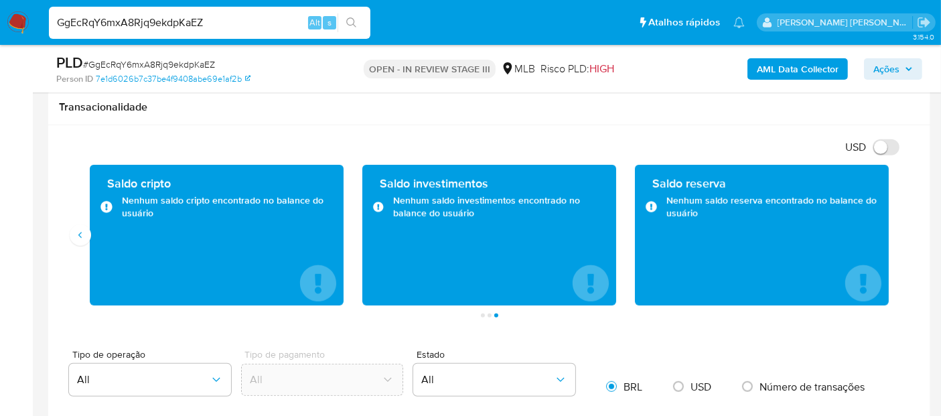
click at [84, 245] on div "Saldo cripto Nenhum saldo cripto encontrado no balance do usuário" at bounding box center [216, 235] width 273 height 141
click at [80, 236] on icon "Anterior" at bounding box center [79, 235] width 3 height 6
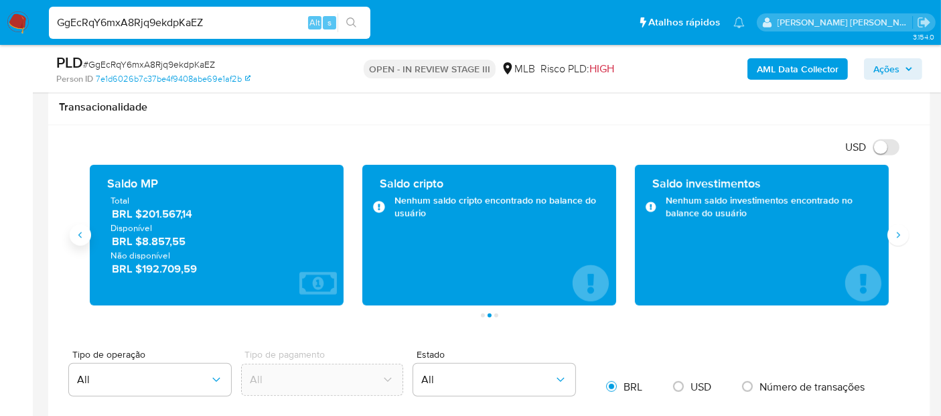
click at [80, 236] on icon "Anterior" at bounding box center [79, 235] width 3 height 6
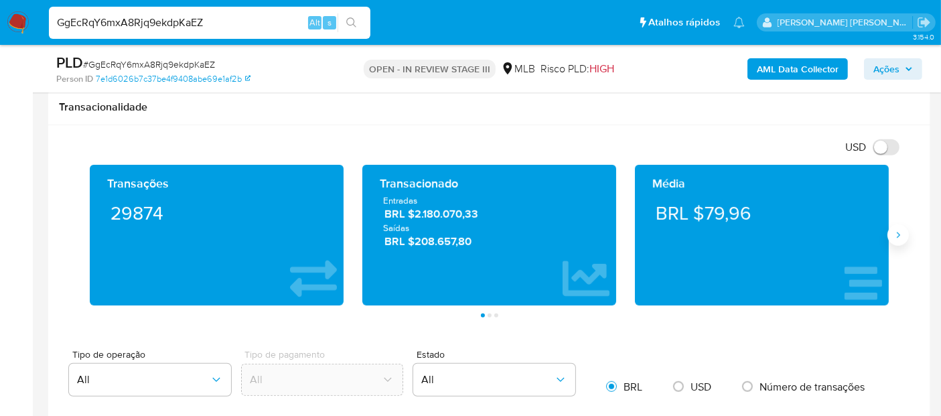
click at [856, 244] on button "Siguiente" at bounding box center [897, 234] width 21 height 21
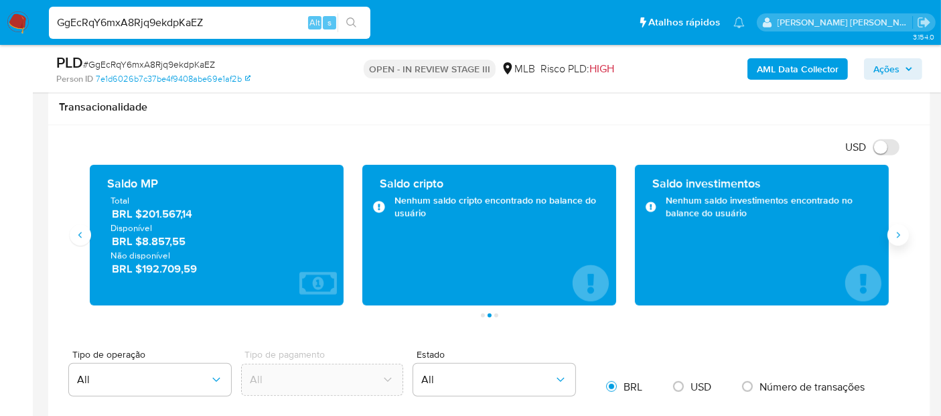
click at [856, 244] on button "Siguiente" at bounding box center [897, 234] width 21 height 21
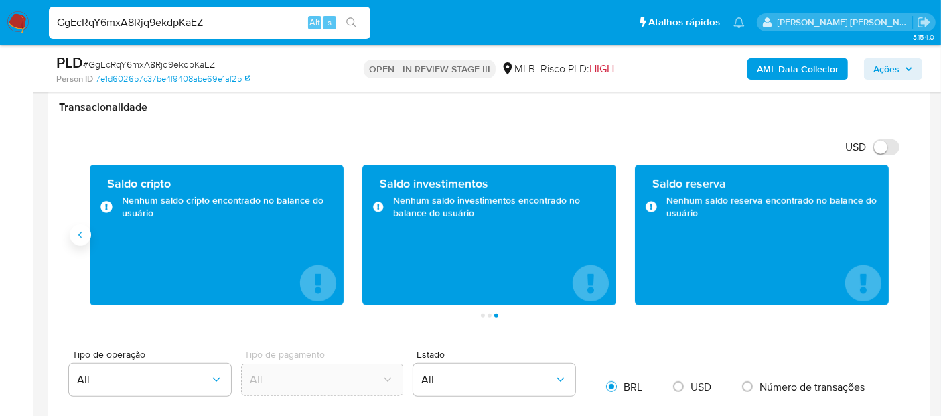
click at [72, 238] on button "Anterior" at bounding box center [80, 234] width 21 height 21
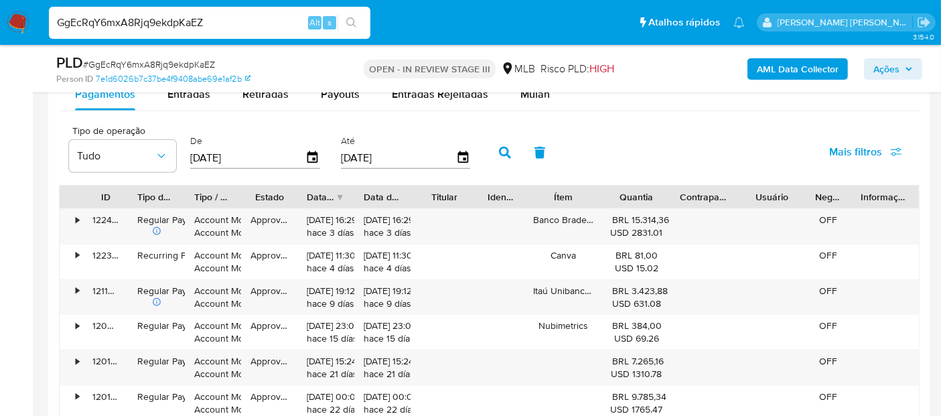
scroll to position [1339, 0]
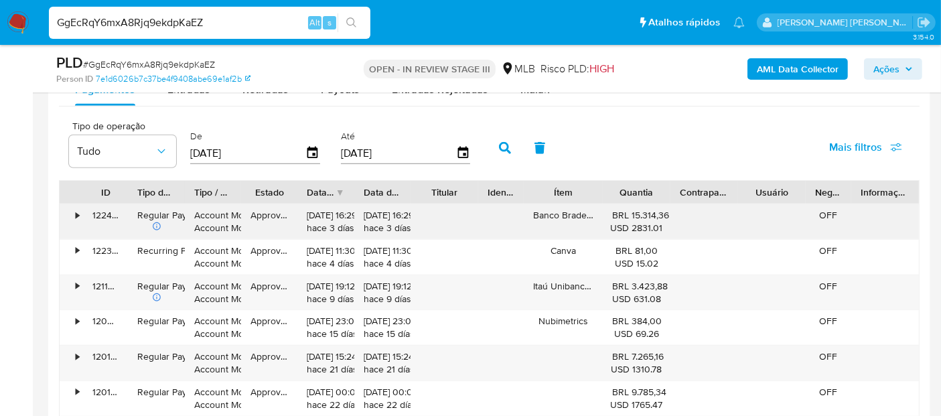
click at [76, 214] on div "•" at bounding box center [77, 215] width 3 height 13
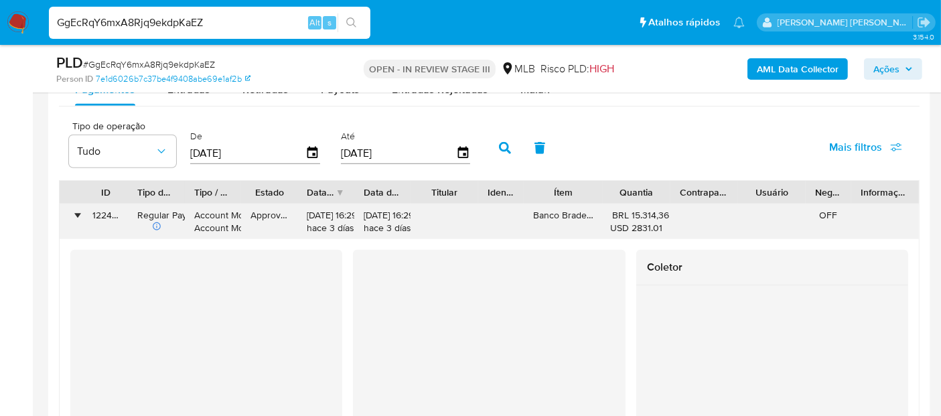
click at [76, 214] on div "•" at bounding box center [77, 215] width 3 height 13
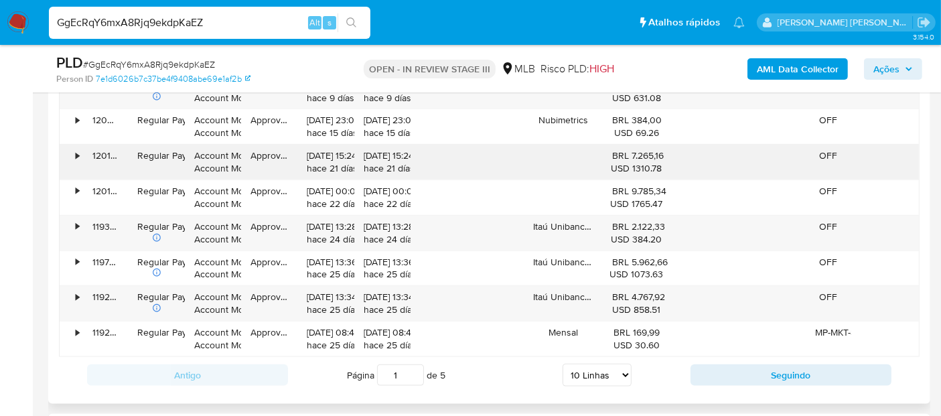
scroll to position [1562, 0]
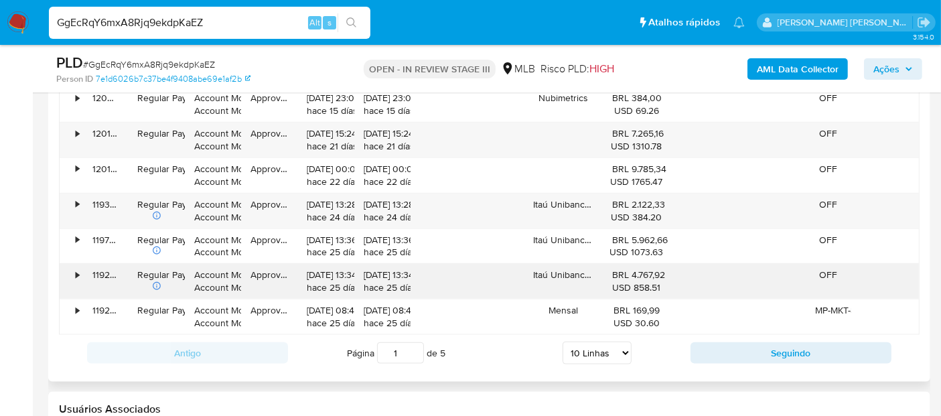
click at [72, 266] on div "•" at bounding box center [71, 281] width 23 height 35
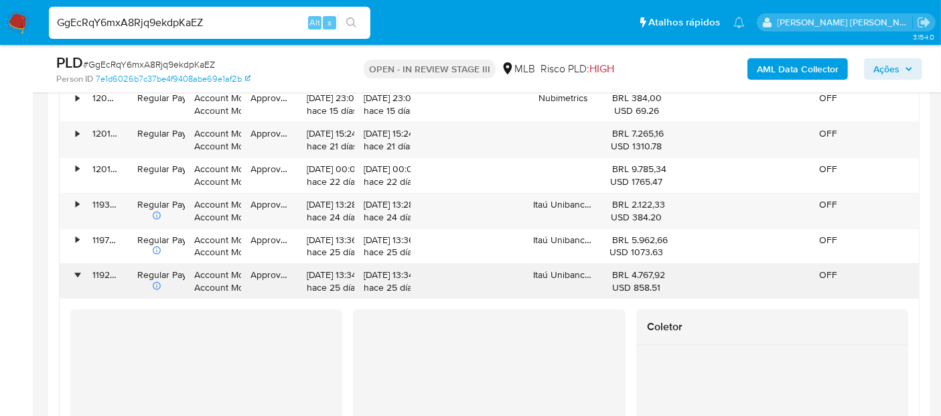
click at [72, 266] on div "•" at bounding box center [71, 281] width 23 height 35
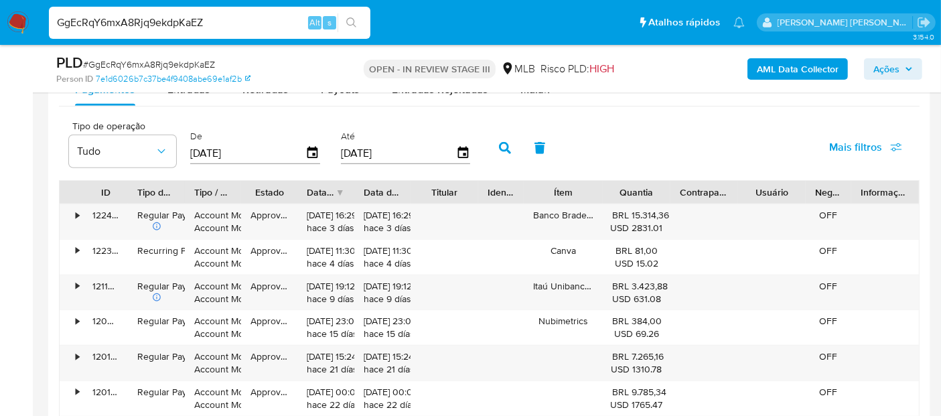
scroll to position [1190, 0]
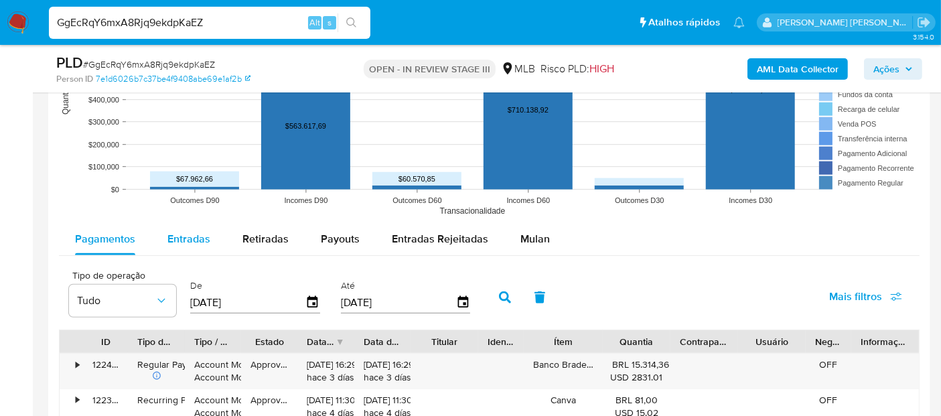
click at [191, 236] on span "Entradas" at bounding box center [188, 238] width 43 height 15
select select "10"
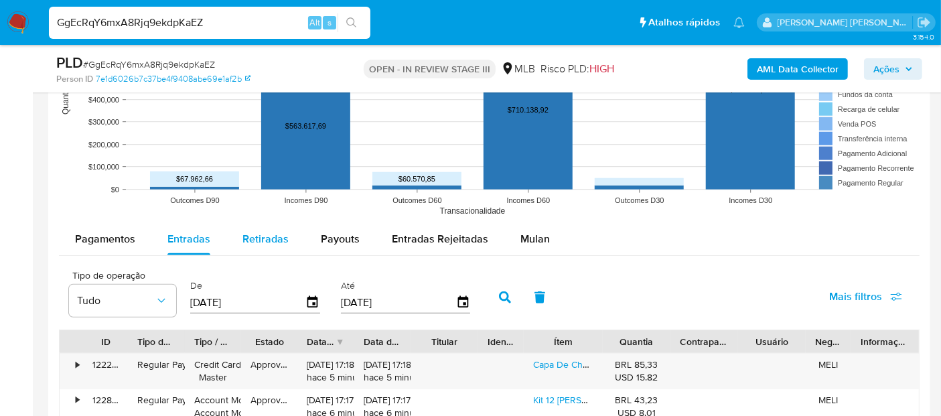
click at [287, 234] on button "Retiradas" at bounding box center [265, 239] width 78 height 32
select select "10"
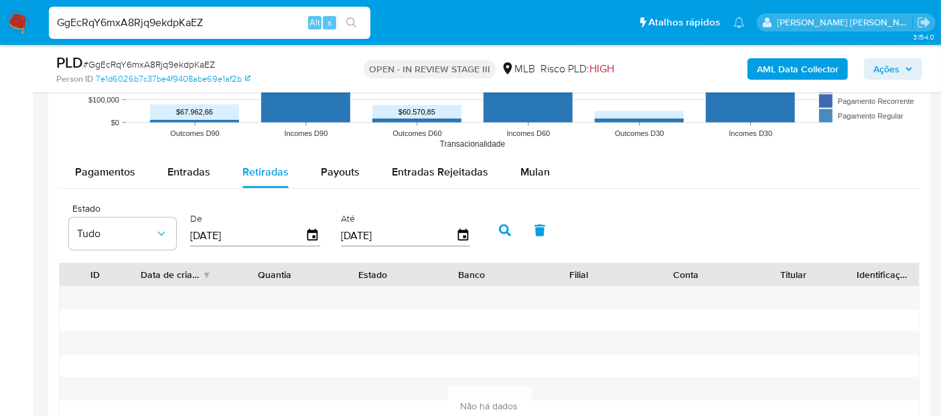
scroll to position [1264, 0]
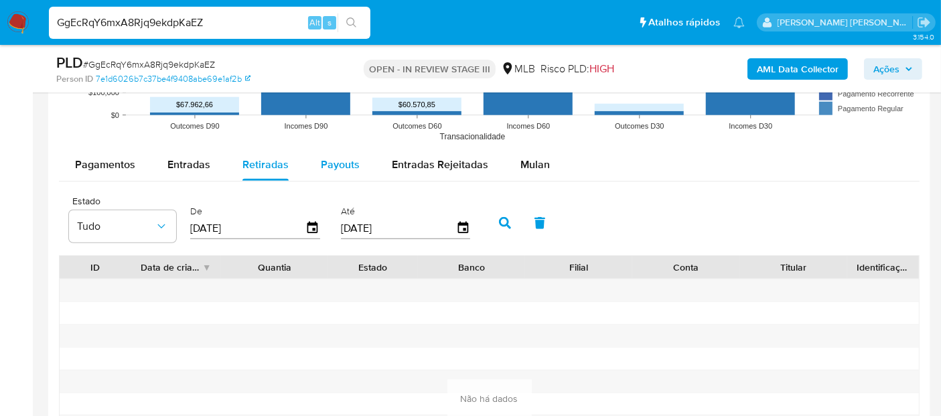
click at [348, 165] on span "Payouts" at bounding box center [340, 164] width 39 height 15
select select "10"
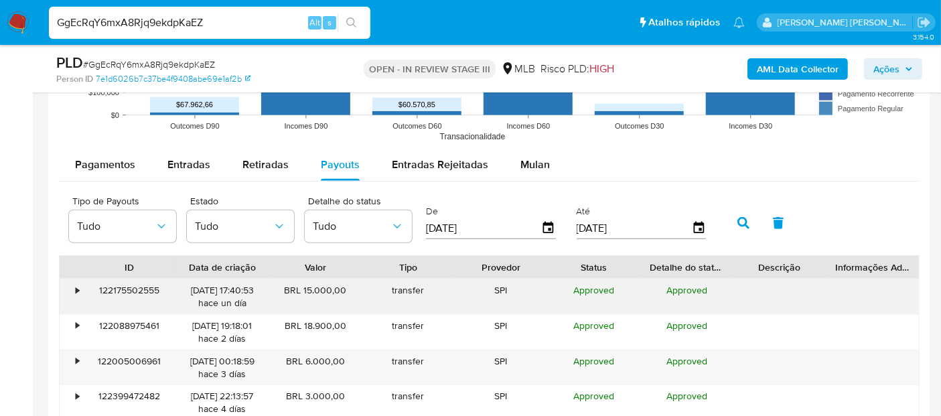
click at [70, 288] on div "•" at bounding box center [71, 296] width 23 height 35
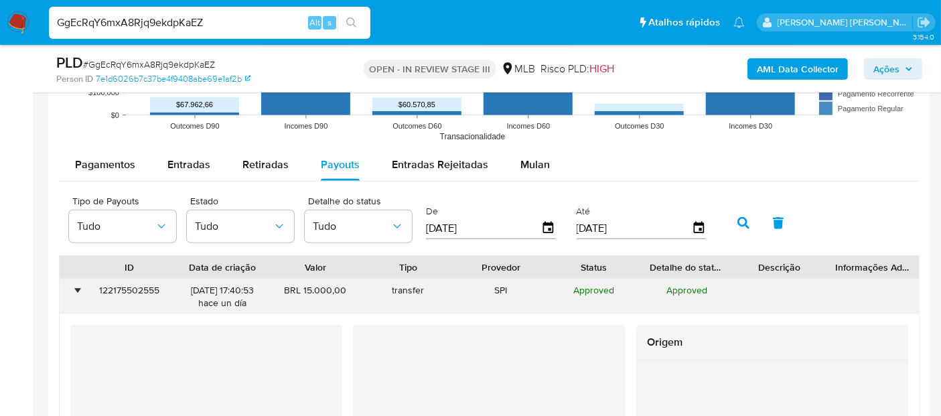
click at [70, 288] on div "•" at bounding box center [71, 296] width 23 height 35
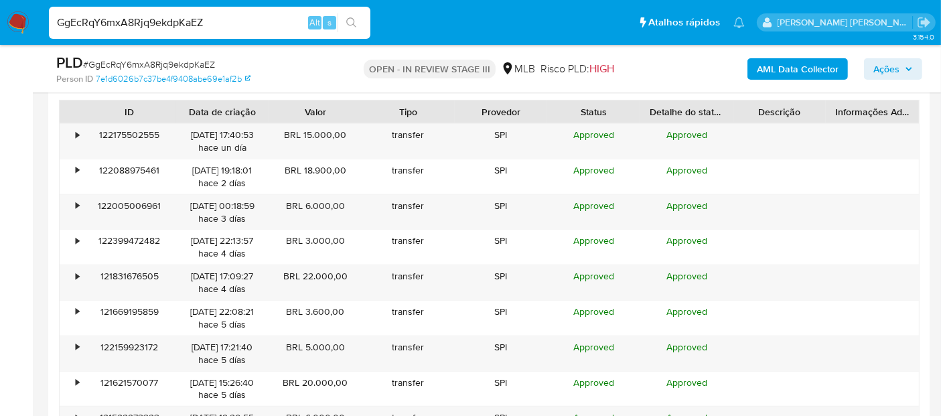
scroll to position [1413, 0]
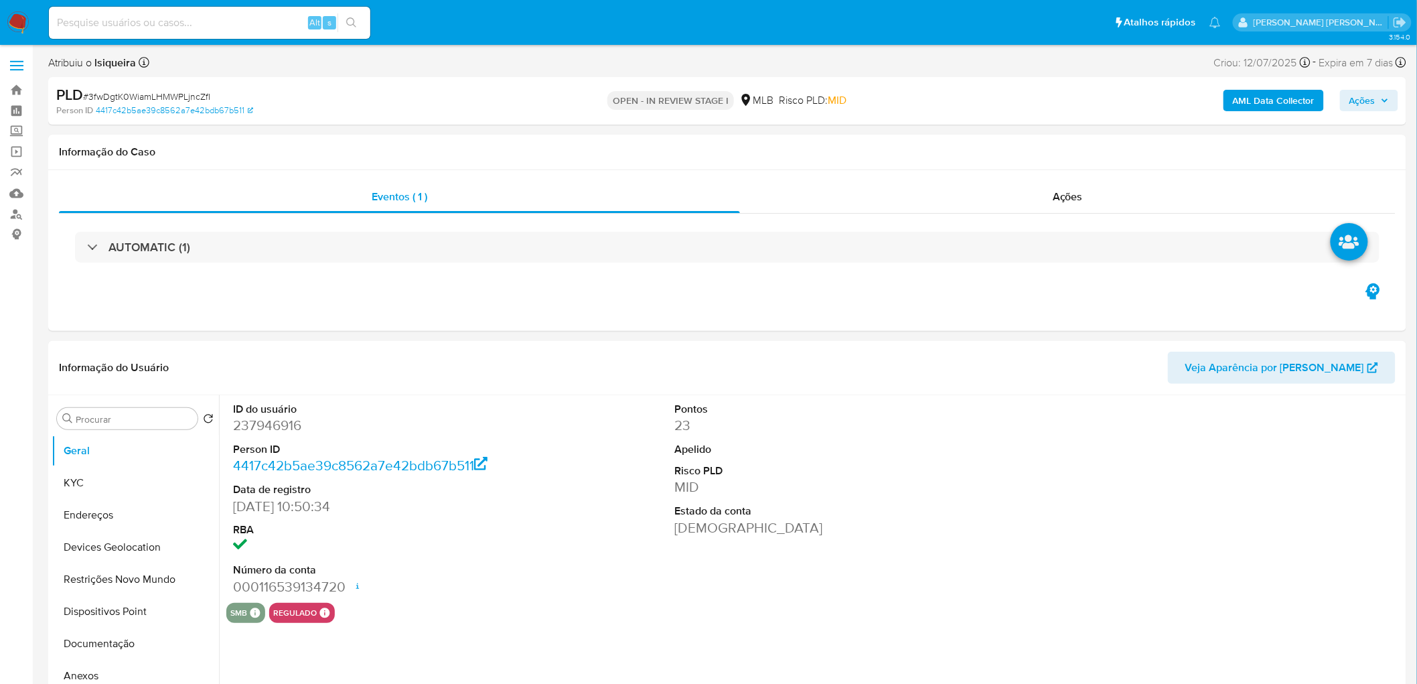
select select "10"
click at [99, 663] on button "Anexos" at bounding box center [130, 676] width 157 height 32
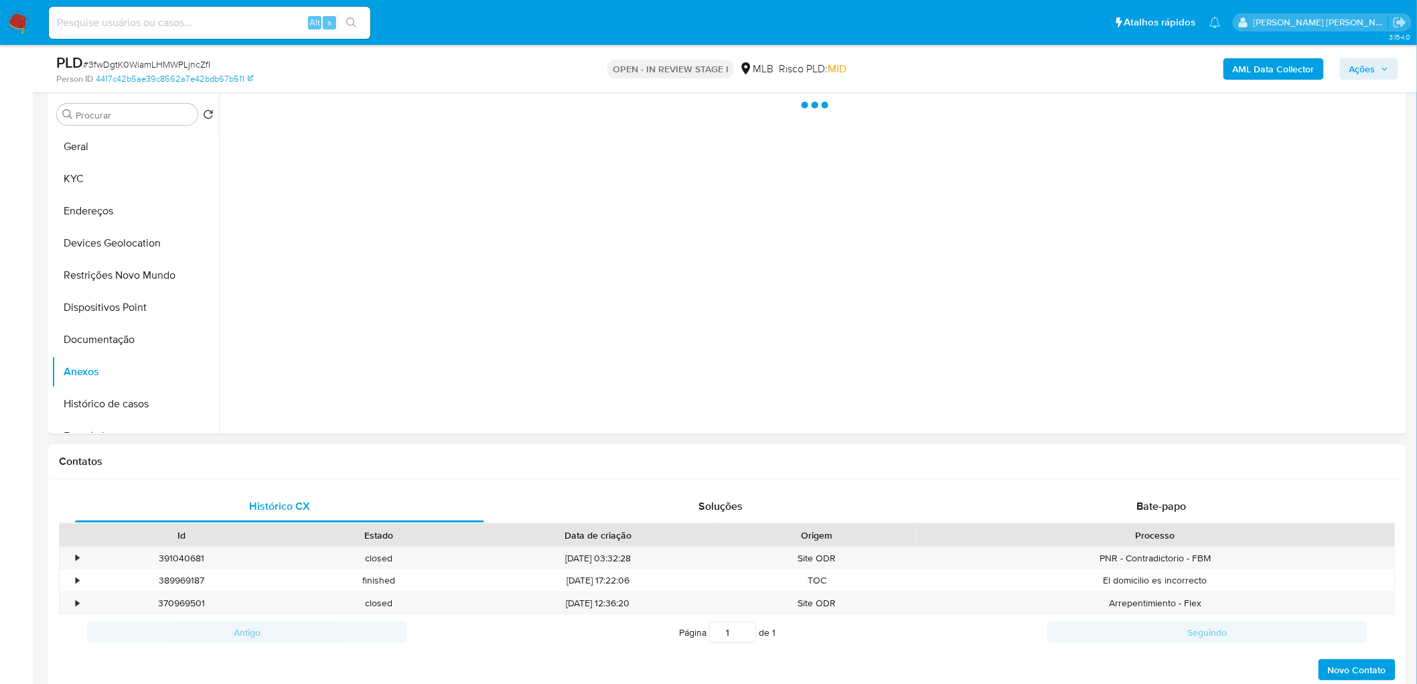
scroll to position [372, 0]
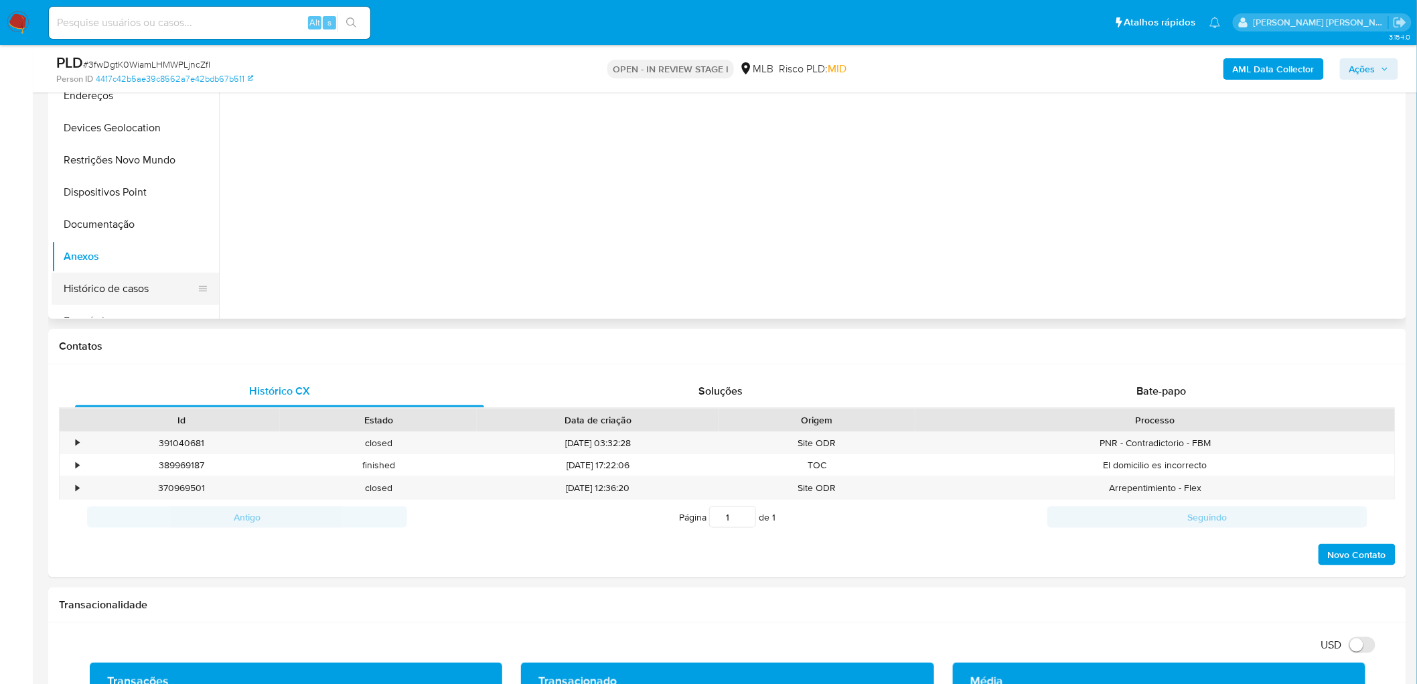
click at [122, 285] on button "Histórico de casos" at bounding box center [130, 289] width 157 height 32
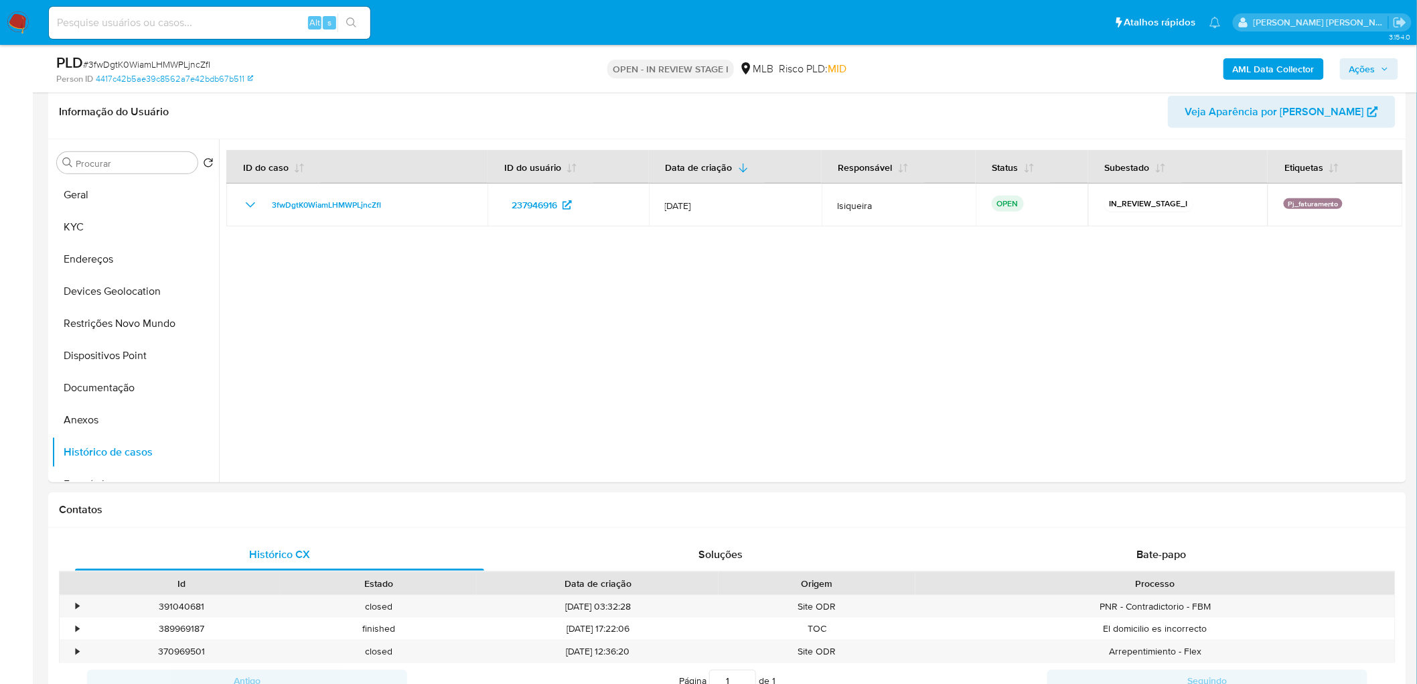
scroll to position [297, 0]
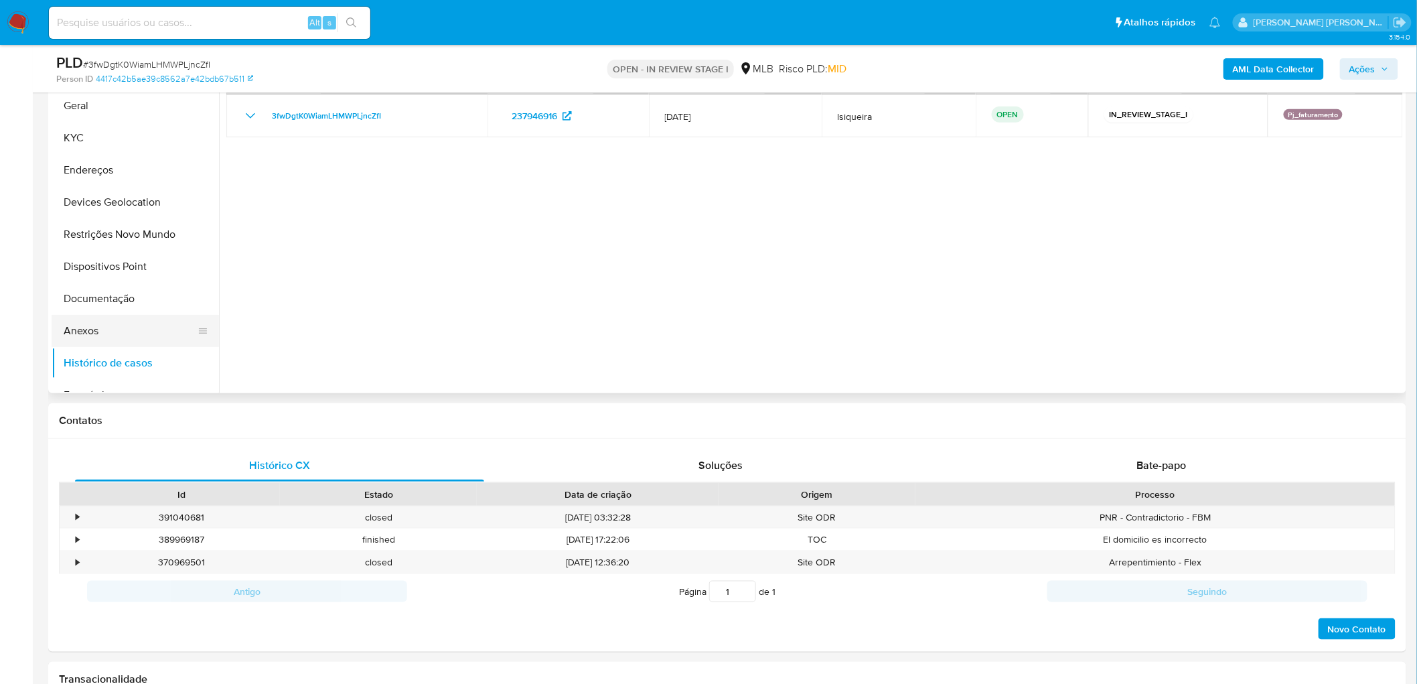
click at [125, 329] on button "Anexos" at bounding box center [130, 331] width 157 height 32
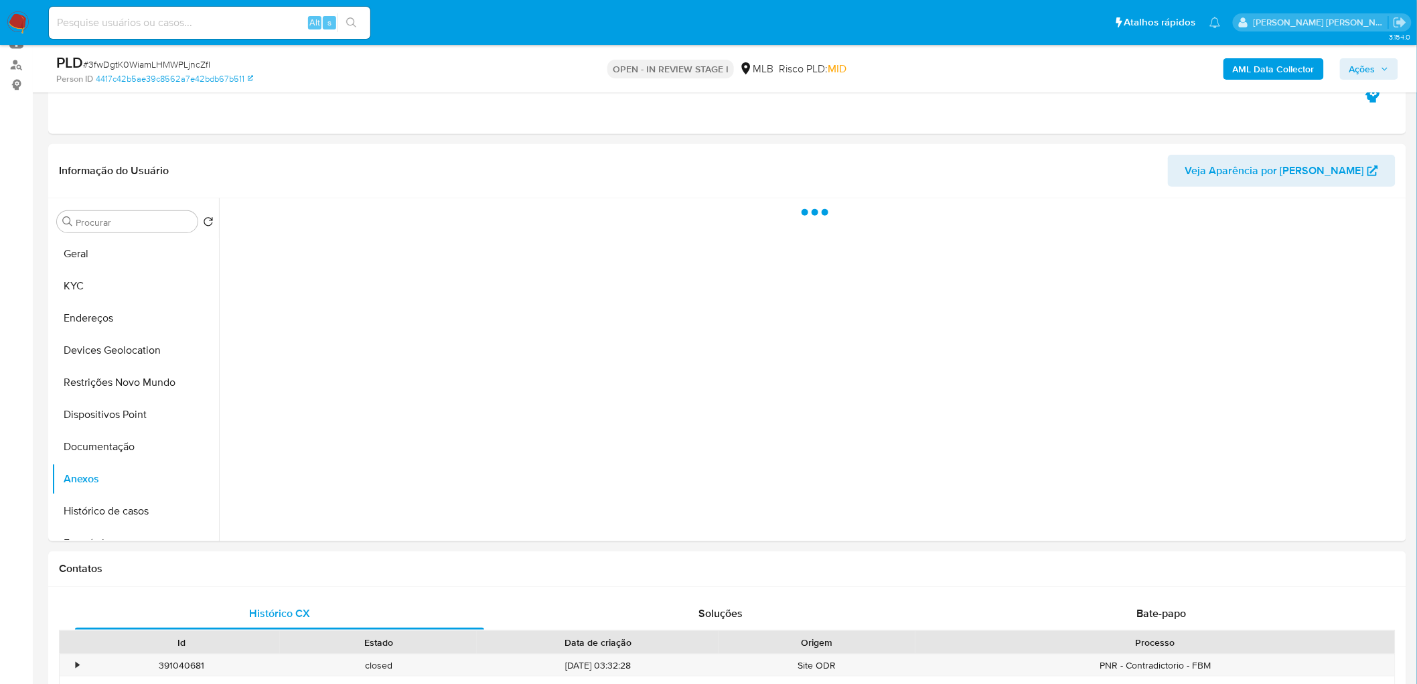
scroll to position [149, 0]
click at [1364, 69] on span "Ações" at bounding box center [1362, 68] width 26 height 21
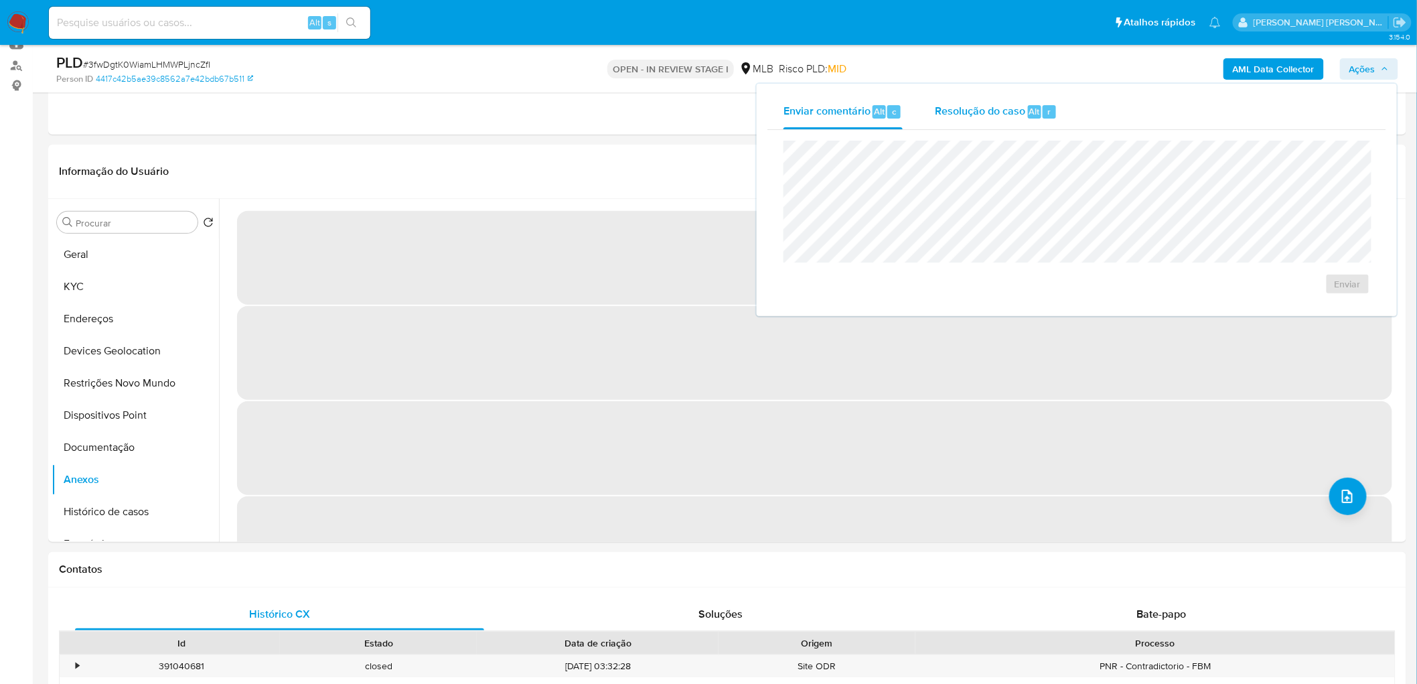
click at [1000, 108] on span "Resolução do caso" at bounding box center [980, 110] width 90 height 15
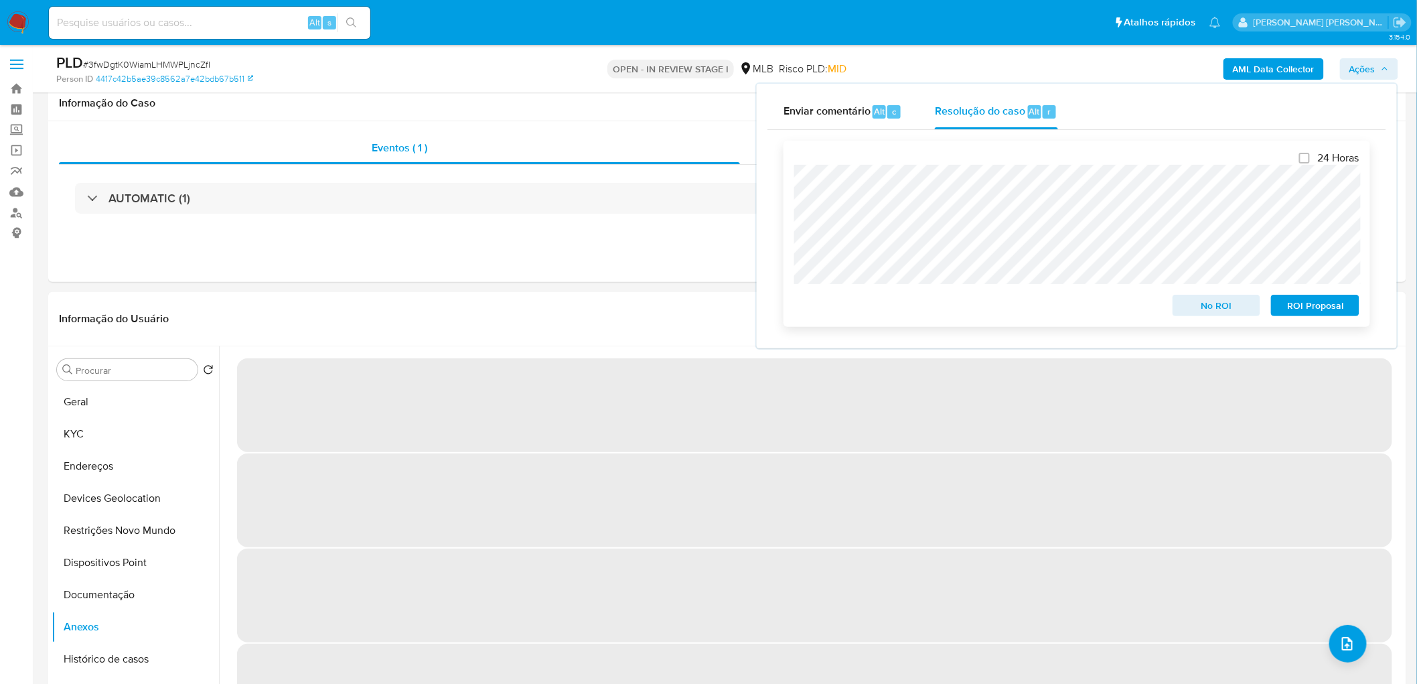
scroll to position [0, 0]
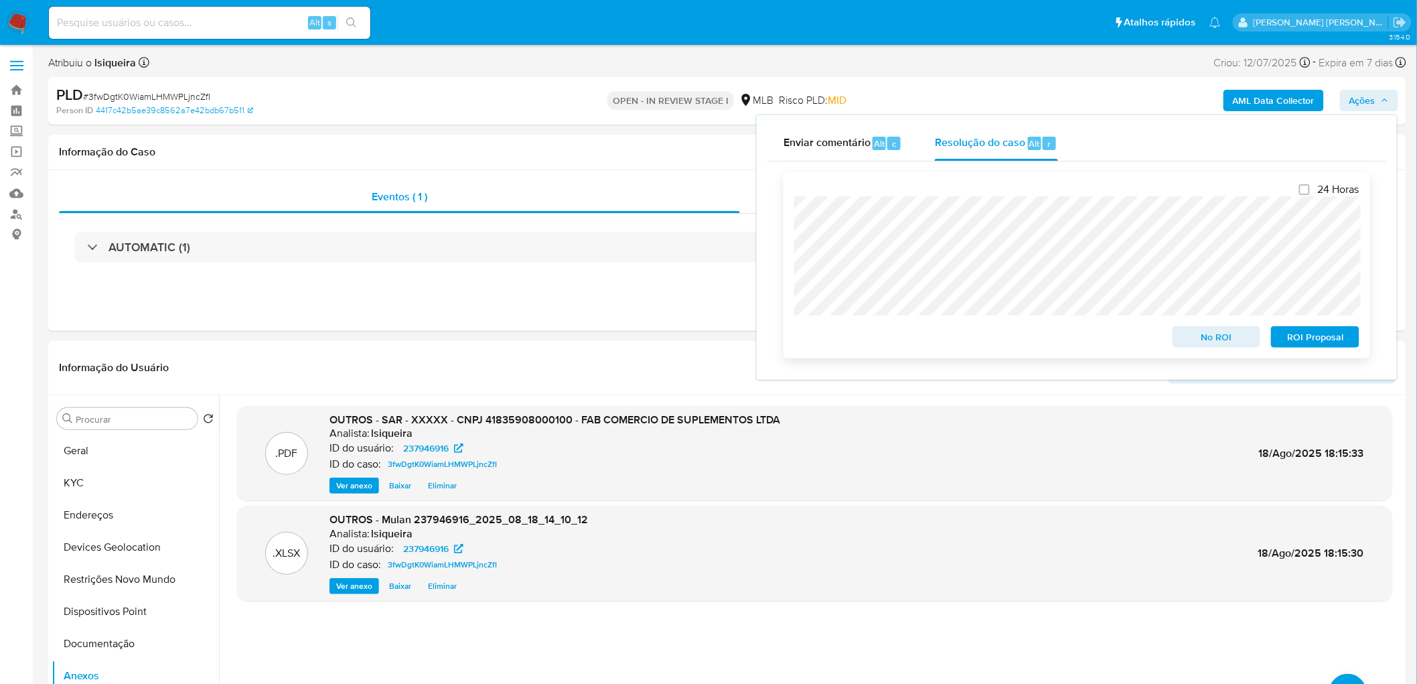
click at [1314, 337] on span "ROI Proposal" at bounding box center [1315, 336] width 70 height 19
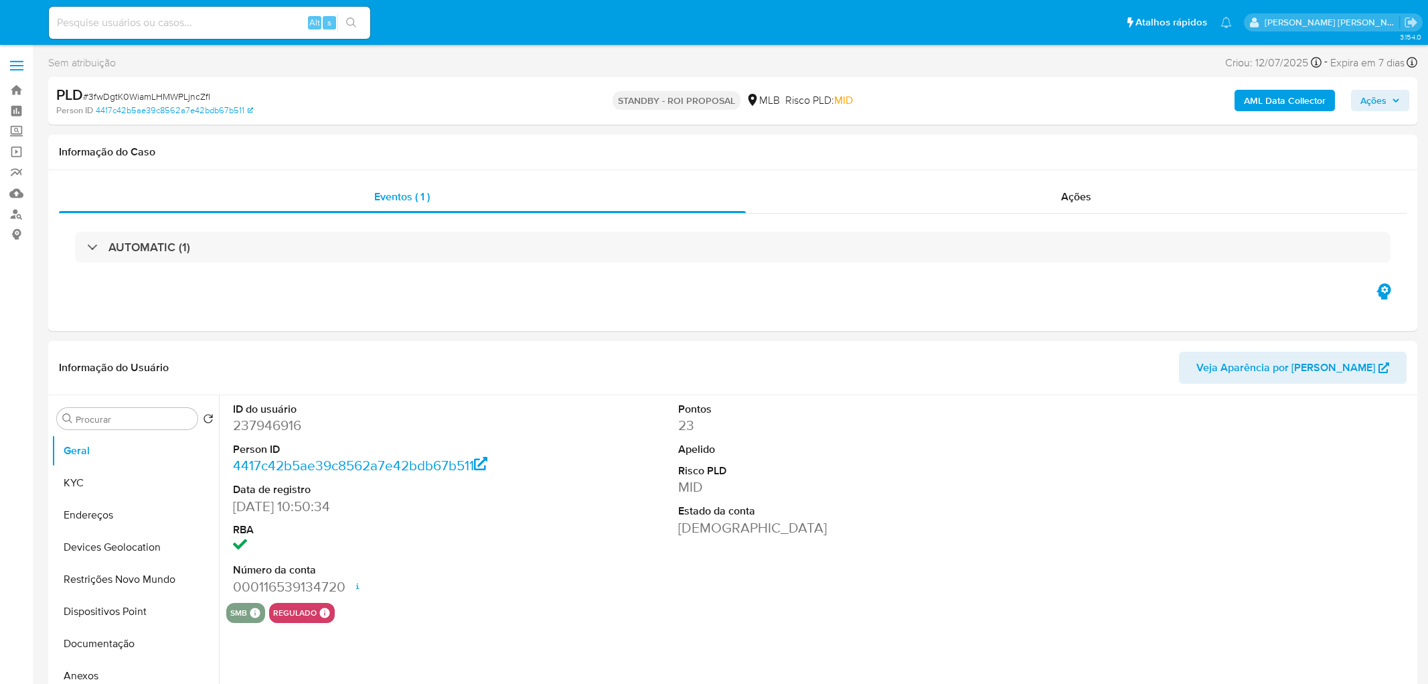
select select "10"
click at [1056, 208] on div "Ações" at bounding box center [1068, 197] width 656 height 32
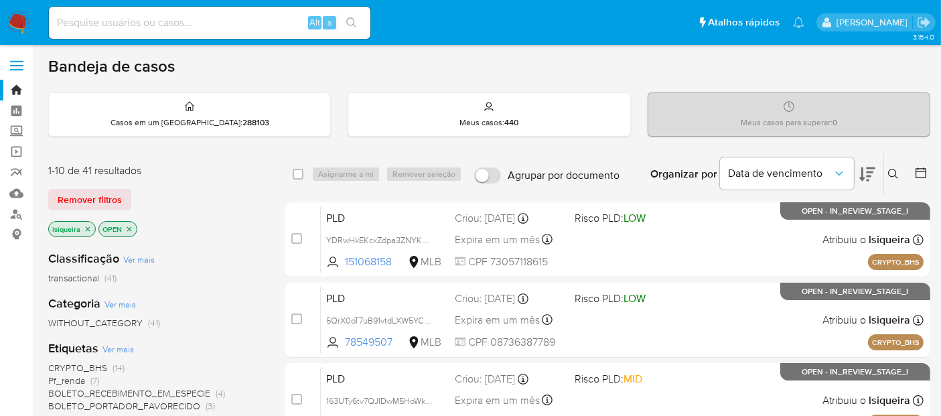
click at [921, 166] on icon at bounding box center [920, 172] width 13 height 13
click at [923, 171] on icon at bounding box center [920, 172] width 13 height 13
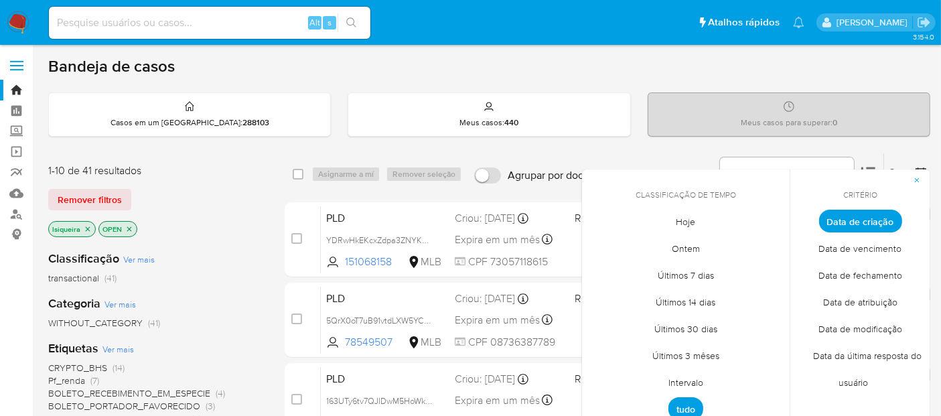
click at [681, 380] on span "Intervalo" at bounding box center [685, 382] width 63 height 27
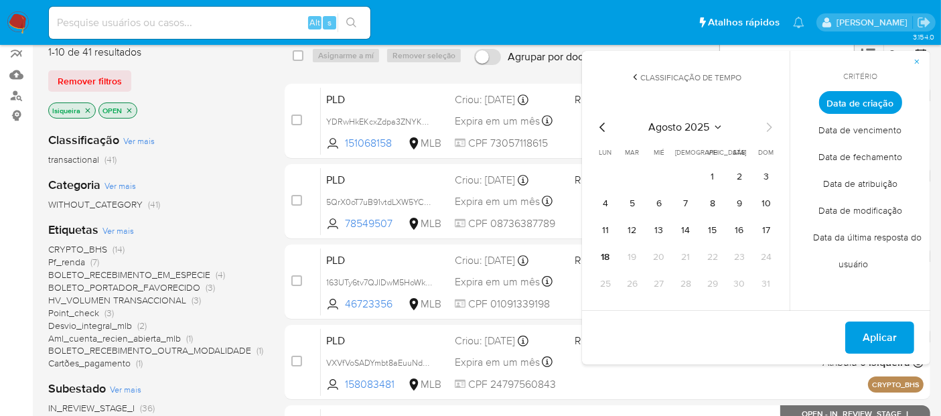
scroll to position [149, 0]
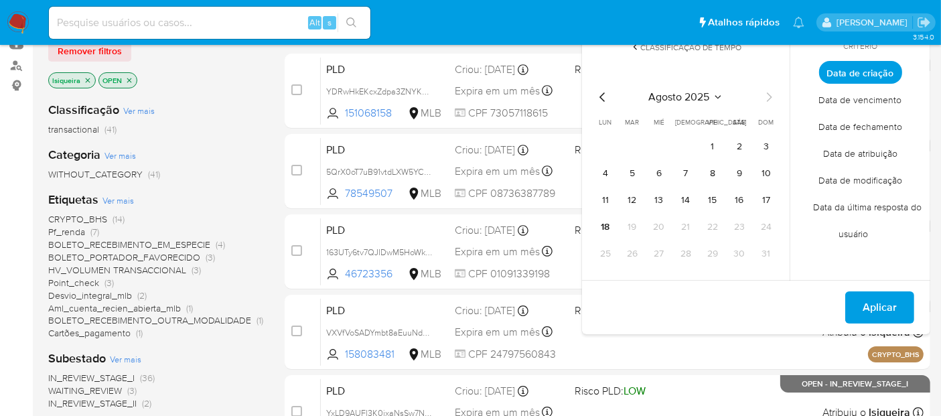
click at [603, 94] on icon "Mes anterior" at bounding box center [601, 96] width 5 height 9
click at [627, 144] on button "1" at bounding box center [631, 146] width 21 height 21
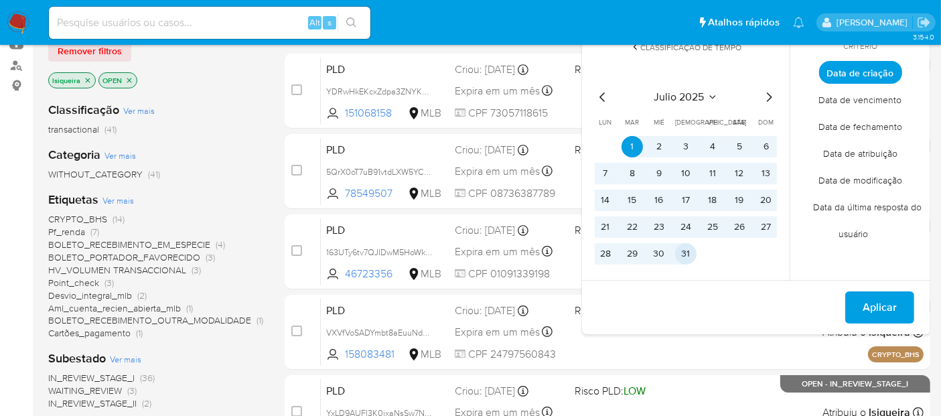
click at [684, 255] on button "31" at bounding box center [685, 253] width 21 height 21
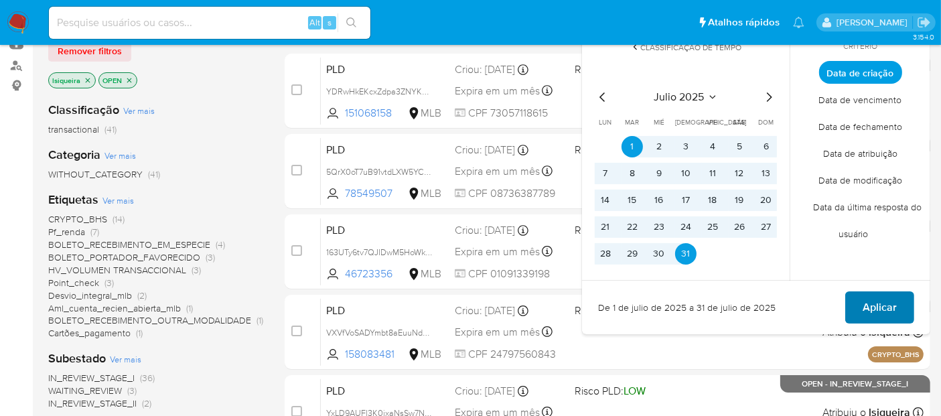
click at [882, 305] on span "Aplicar" at bounding box center [879, 307] width 34 height 29
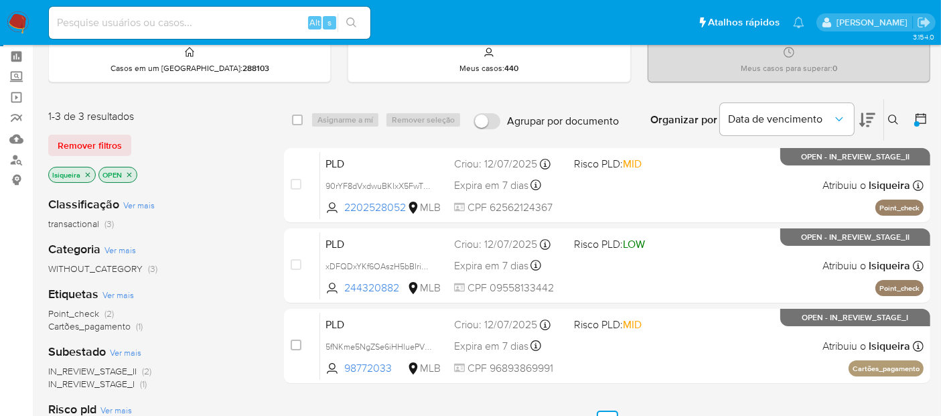
scroll to position [74, 0]
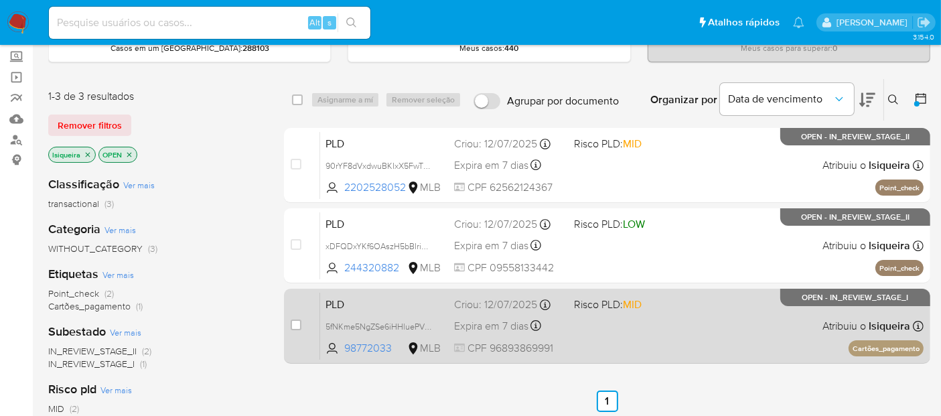
click at [741, 334] on div "PLD 5fNKme5NgZSe6iHHluePVwfp 98772033 MLB Risco PLD: MID Criou: 12/07/2025 Crio…" at bounding box center [621, 326] width 603 height 68
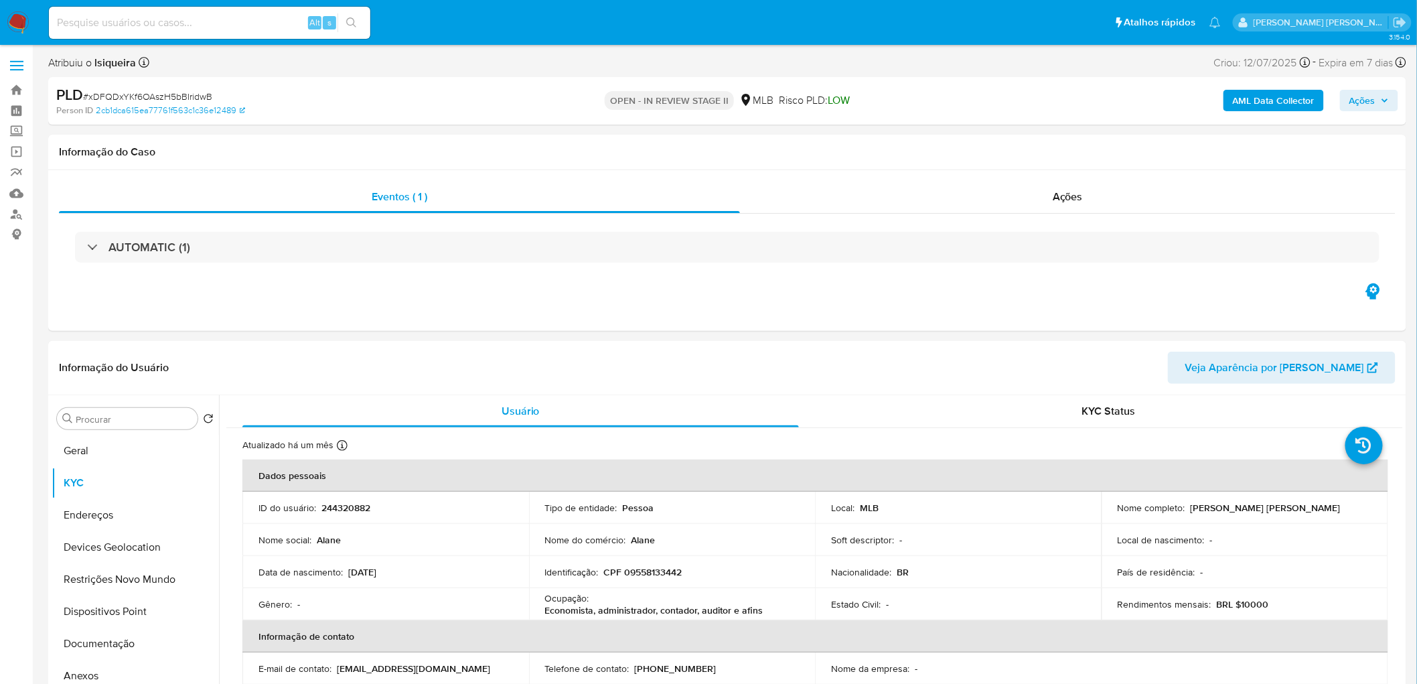
click at [1368, 101] on span "Ações" at bounding box center [1362, 100] width 26 height 21
click at [969, 143] on span "Resolução do caso" at bounding box center [980, 142] width 90 height 15
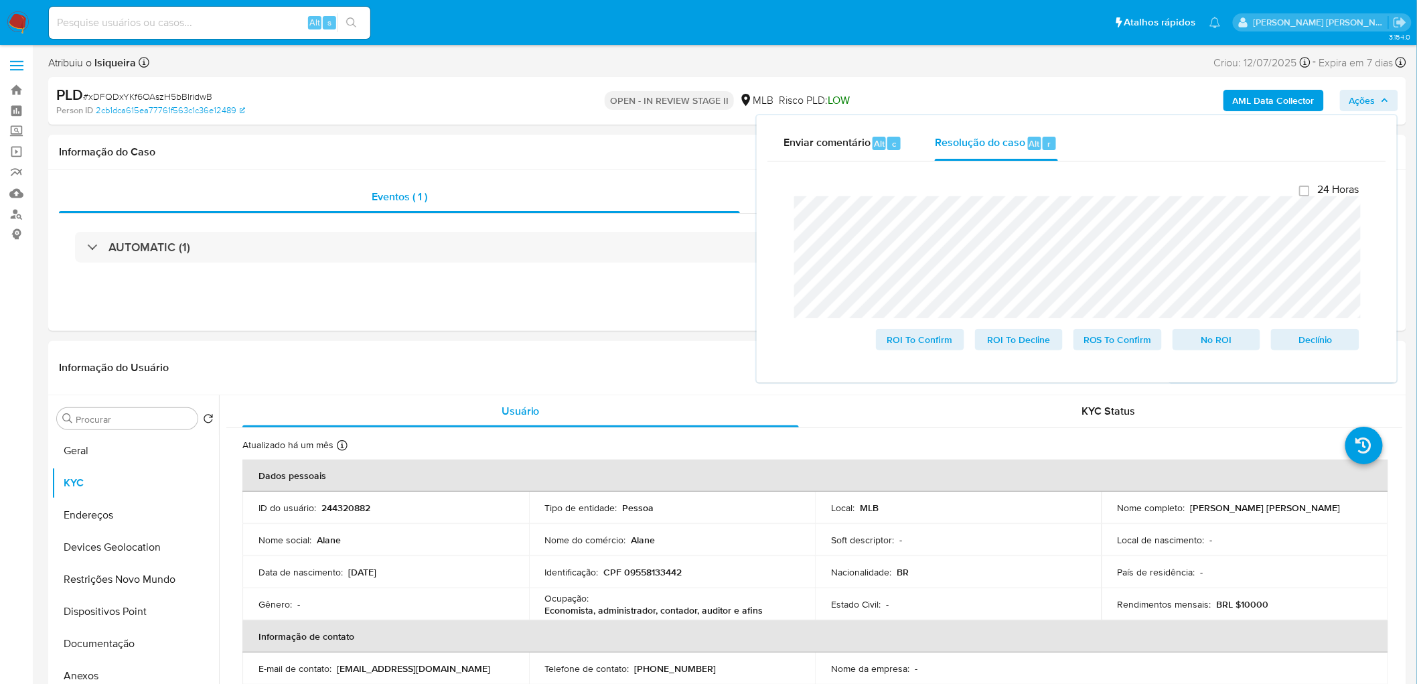
click at [161, 95] on span "# xDFQDxYKf6OAszH5bBIridwB" at bounding box center [147, 96] width 129 height 13
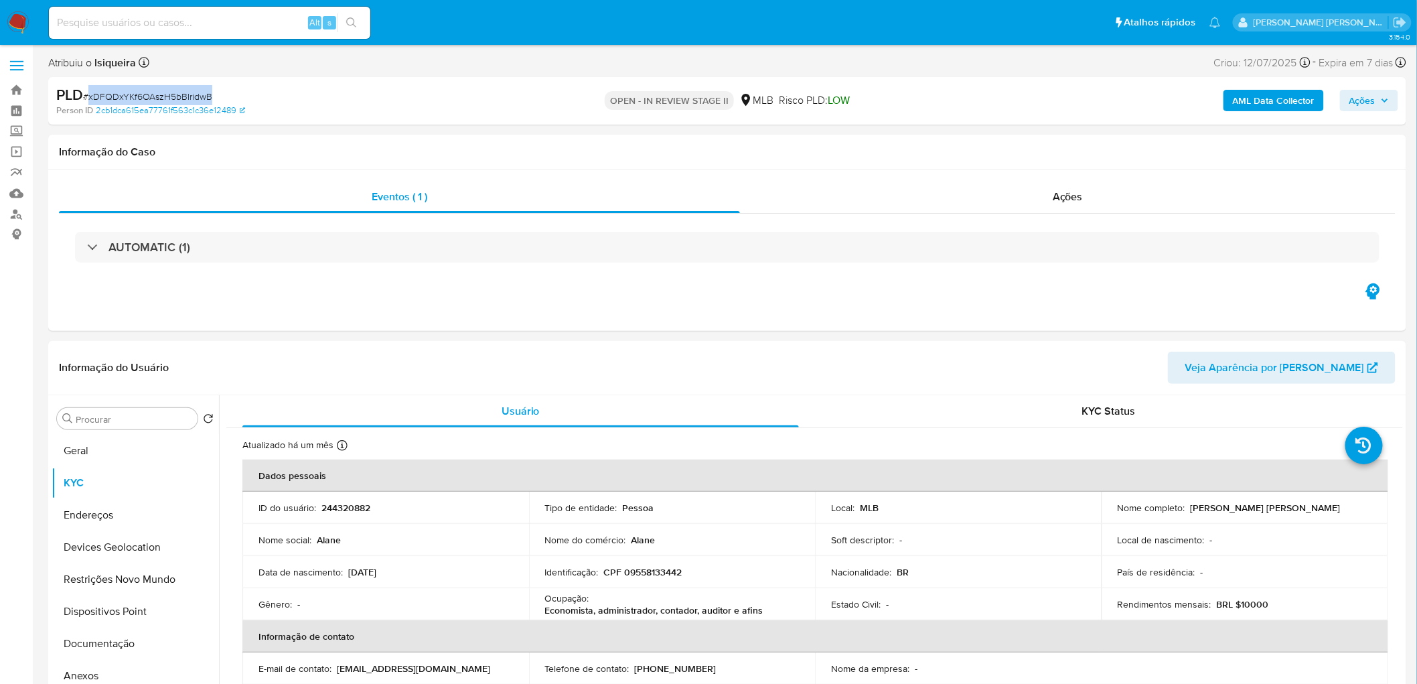
click at [161, 95] on span "# xDFQDxYKf6OAszH5bBIridwB" at bounding box center [147, 96] width 129 height 13
copy span "xDFQDxYKf6OAszH5bBIridwB"
click at [1363, 92] on span "Ações" at bounding box center [1362, 100] width 26 height 21
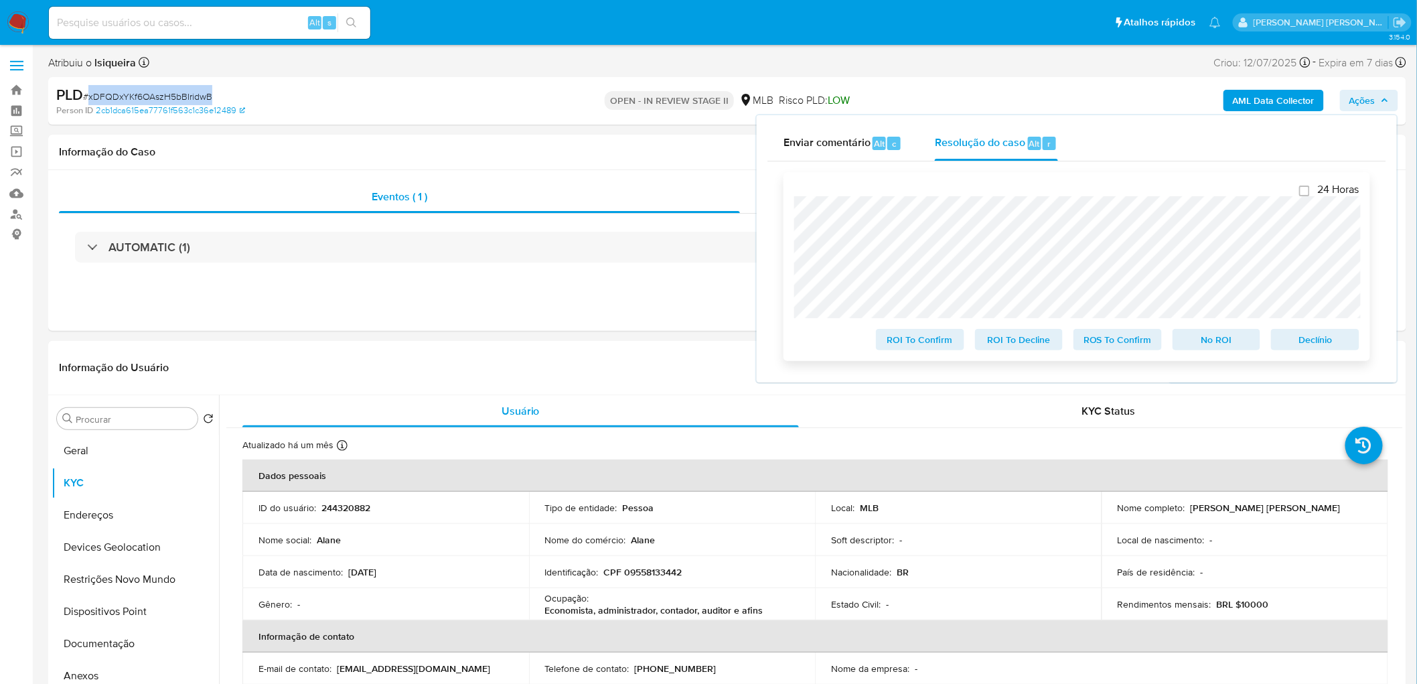
click at [1321, 340] on span "Declínio" at bounding box center [1315, 339] width 70 height 19
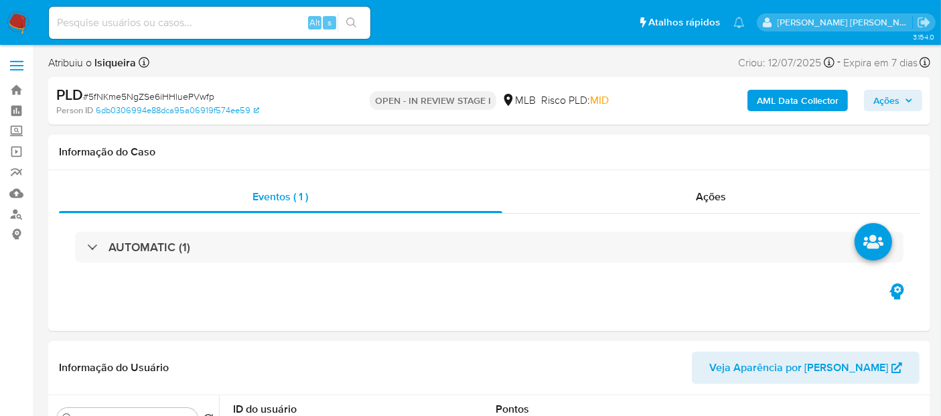
select select "10"
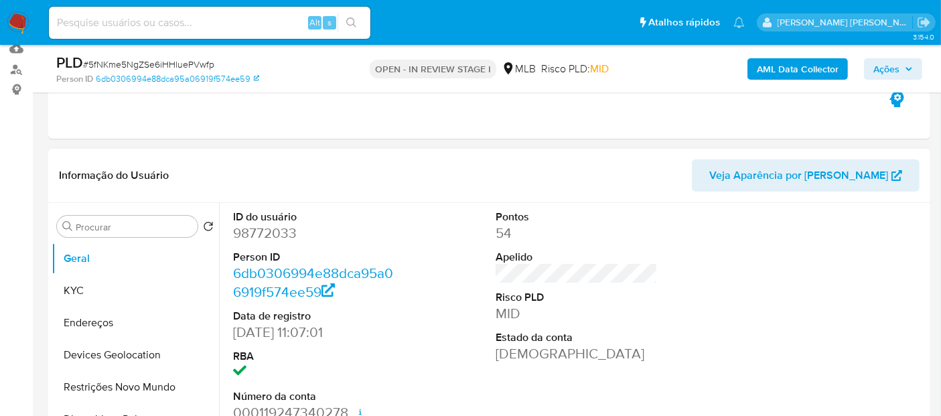
scroll to position [223, 0]
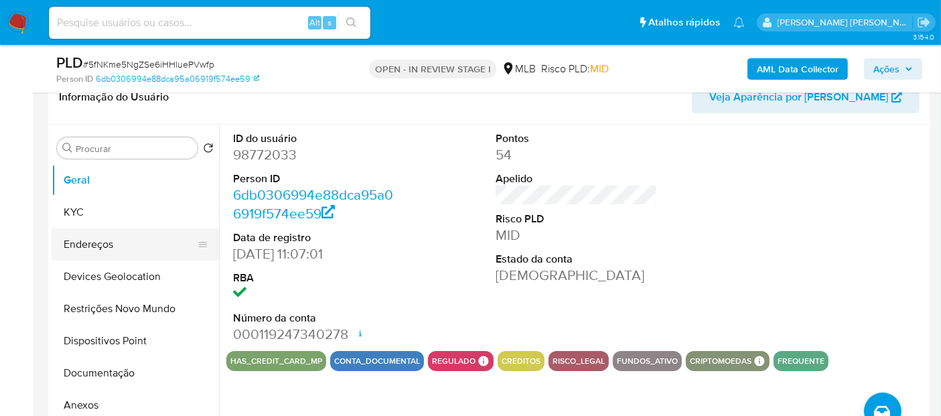
drag, startPoint x: 104, startPoint y: 215, endPoint x: 102, endPoint y: 232, distance: 17.6
click at [104, 215] on button "KYC" at bounding box center [135, 212] width 167 height 32
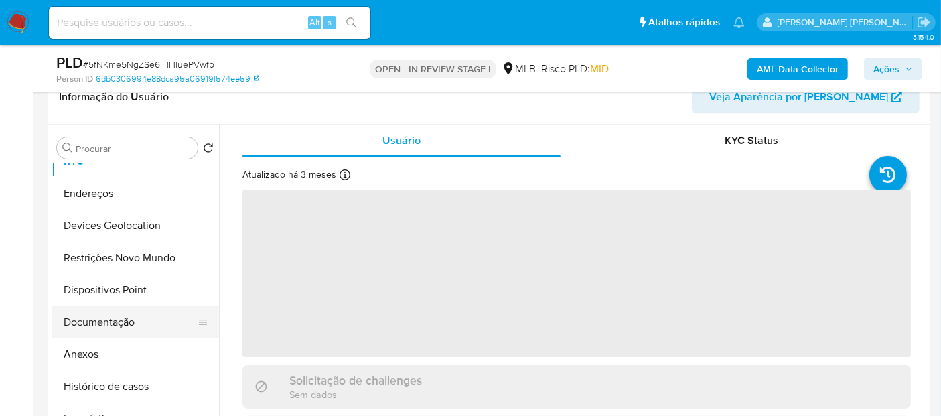
scroll to position [74, 0]
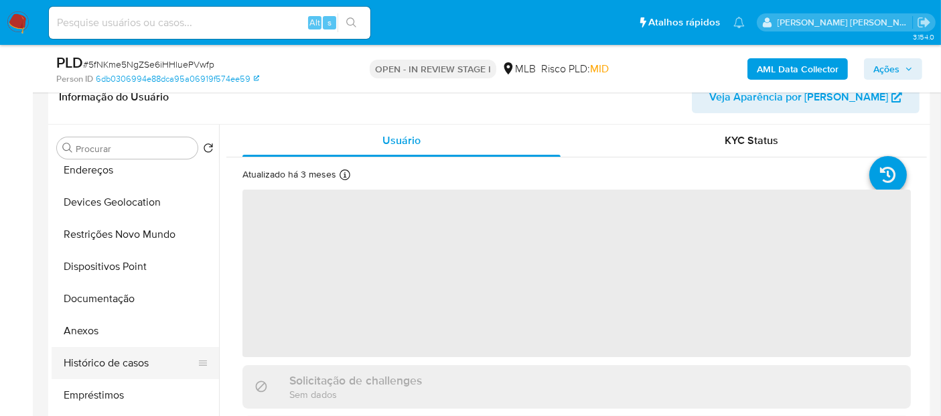
drag, startPoint x: 101, startPoint y: 358, endPoint x: 110, endPoint y: 359, distance: 9.4
click at [101, 358] on button "Histórico de casos" at bounding box center [130, 363] width 157 height 32
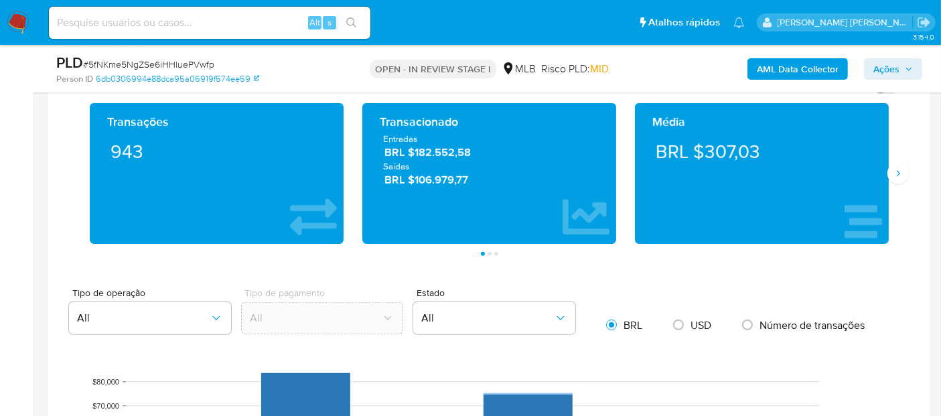
scroll to position [893, 0]
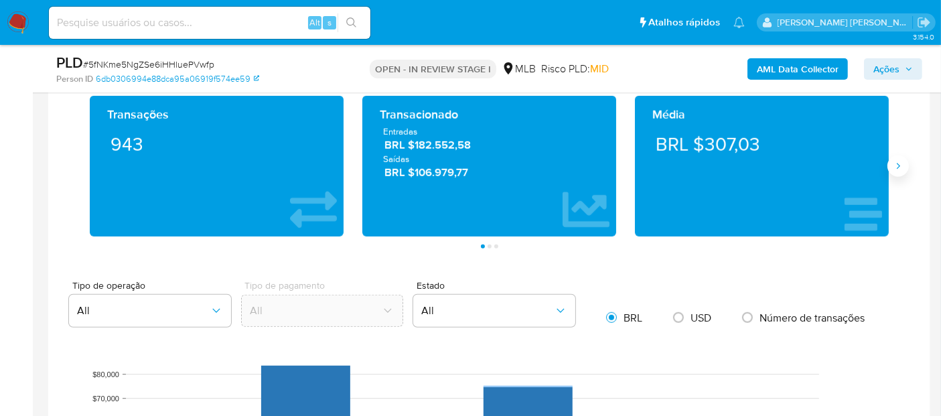
click at [901, 165] on icon "Siguiente" at bounding box center [898, 166] width 11 height 11
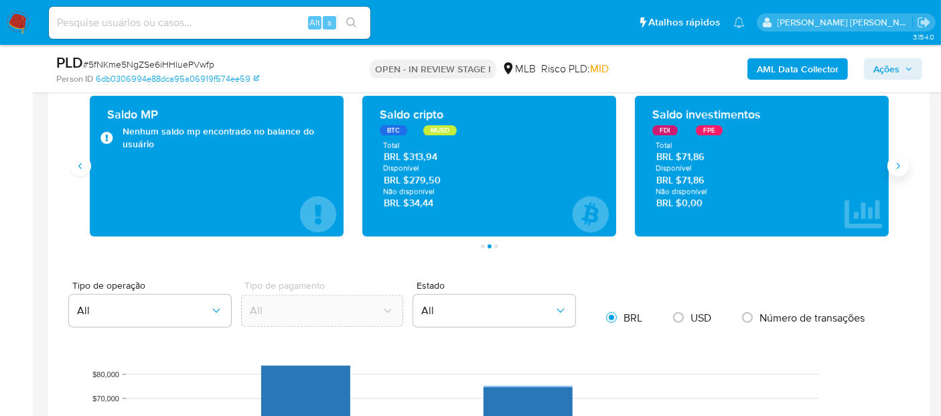
click at [896, 163] on icon "Siguiente" at bounding box center [898, 166] width 11 height 11
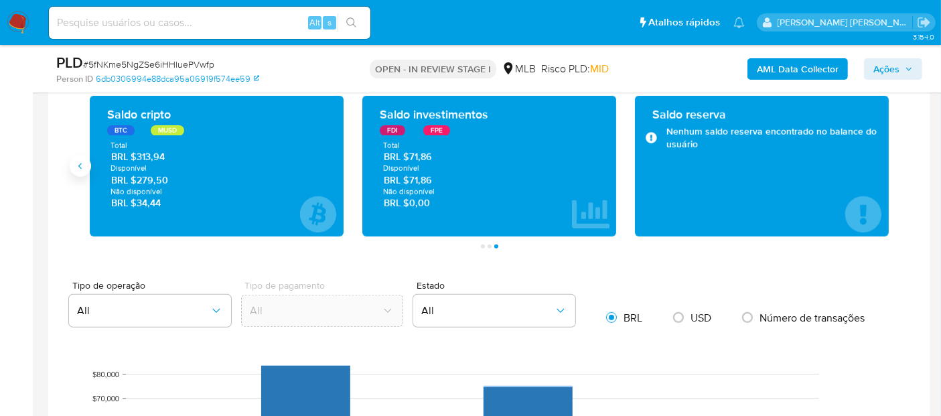
click at [72, 165] on button "Anterior" at bounding box center [80, 165] width 21 height 21
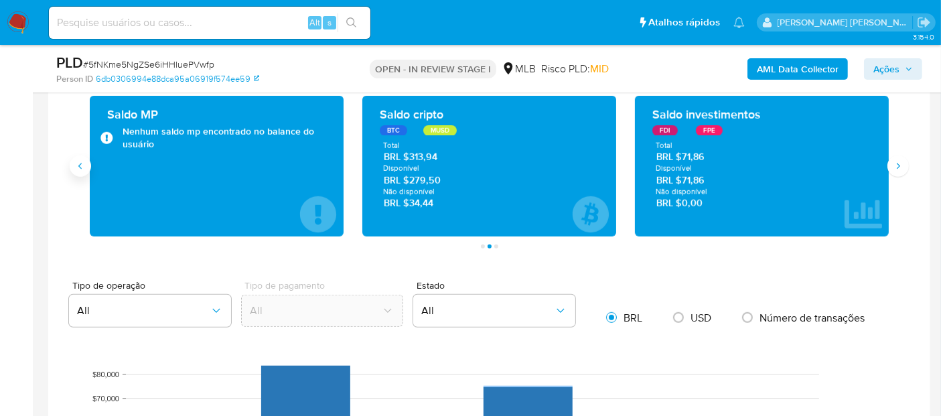
click at [72, 165] on button "Anterior" at bounding box center [80, 165] width 21 height 21
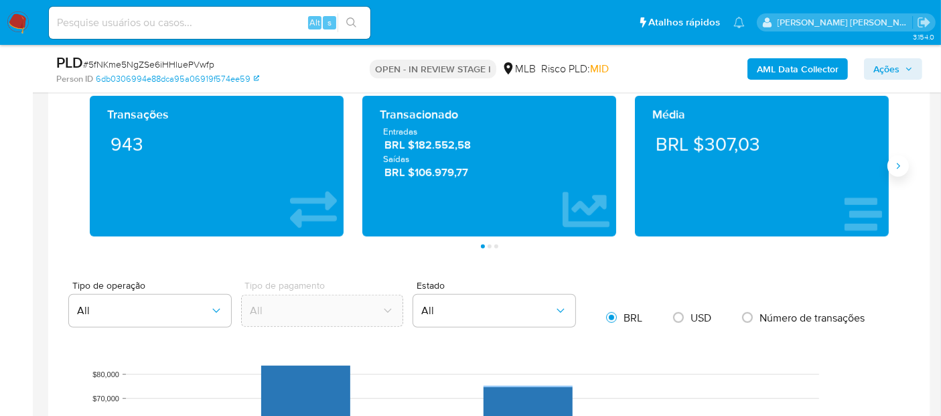
click at [894, 166] on icon "Siguiente" at bounding box center [898, 166] width 11 height 11
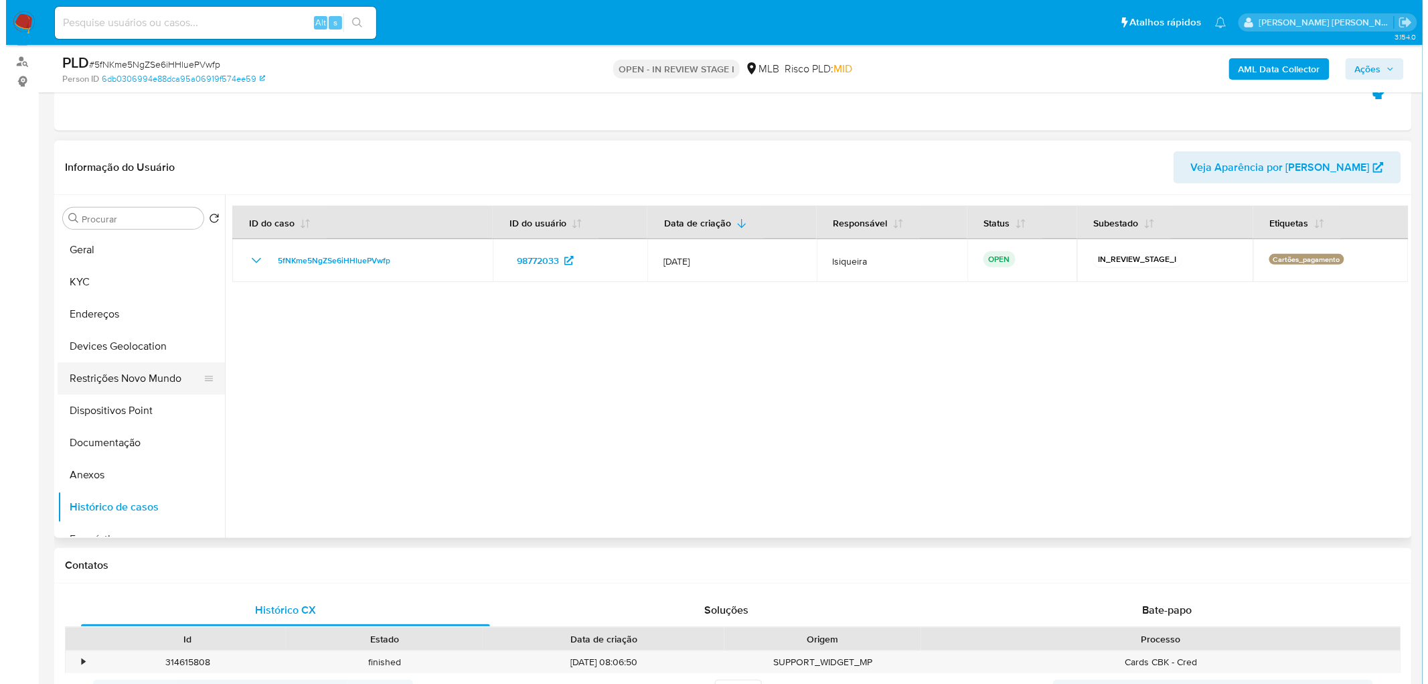
scroll to position [0, 0]
click at [121, 285] on button "KYC" at bounding box center [130, 282] width 157 height 32
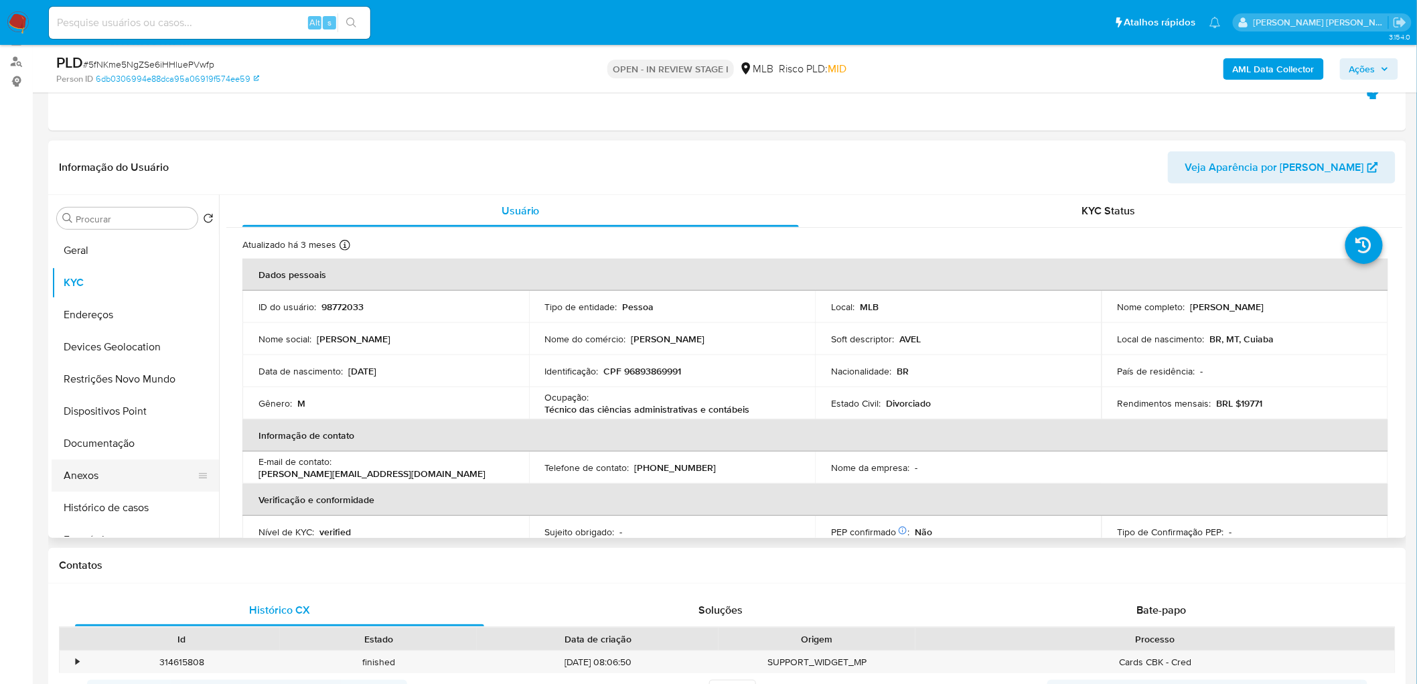
click at [108, 415] on button "Anexos" at bounding box center [130, 475] width 157 height 32
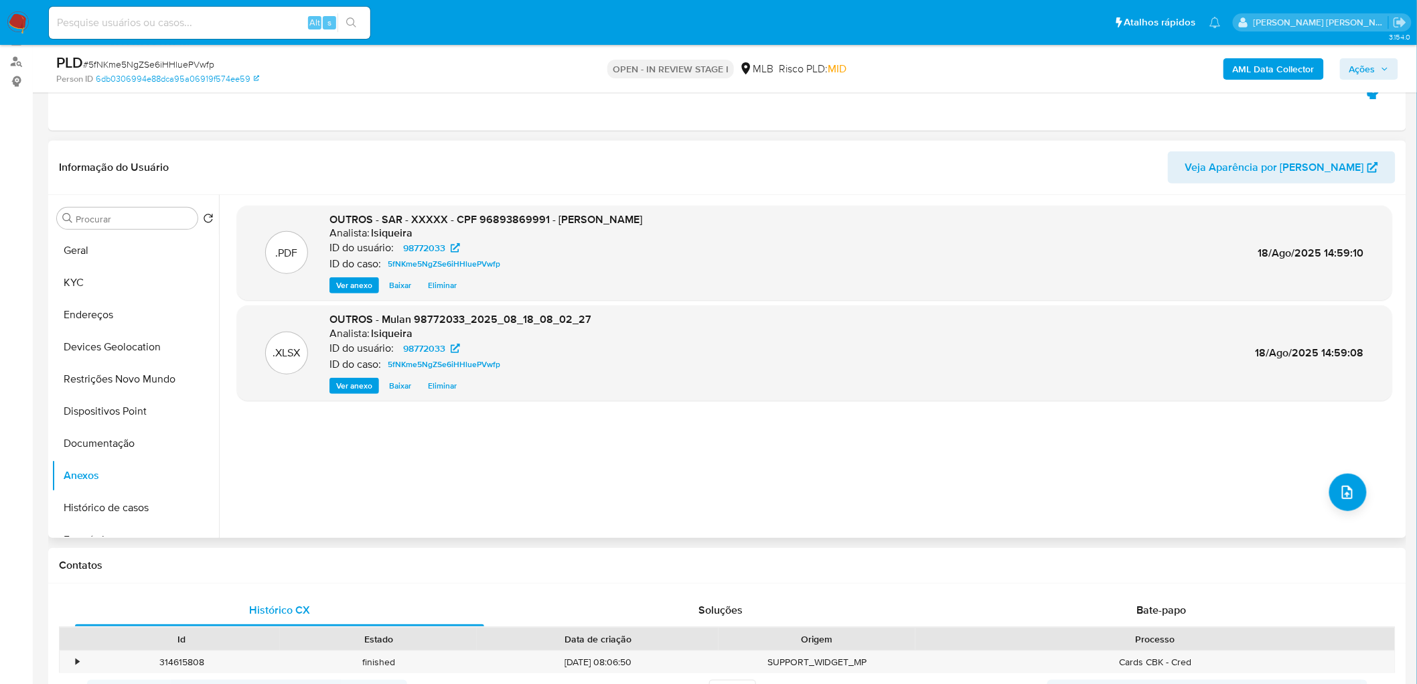
click at [449, 286] on span "Eliminar" at bounding box center [442, 285] width 29 height 13
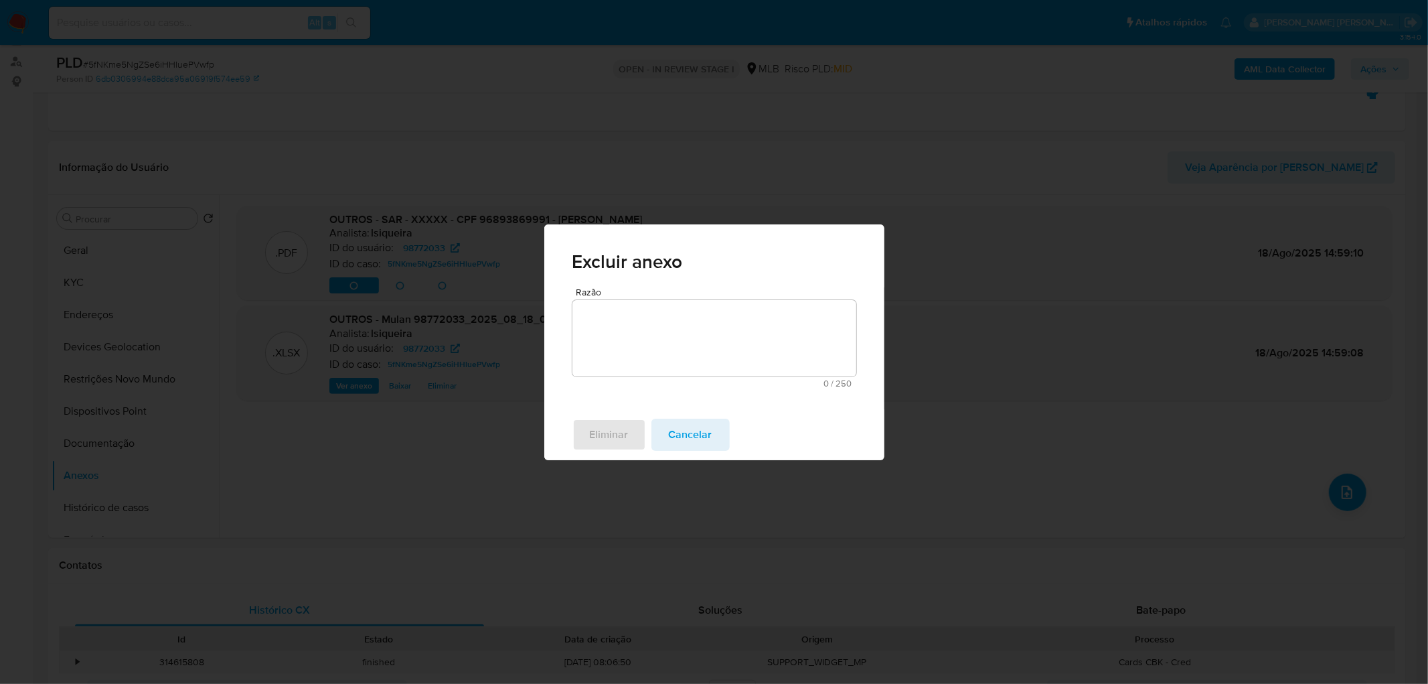
click at [697, 357] on textarea "Razão" at bounding box center [714, 338] width 284 height 76
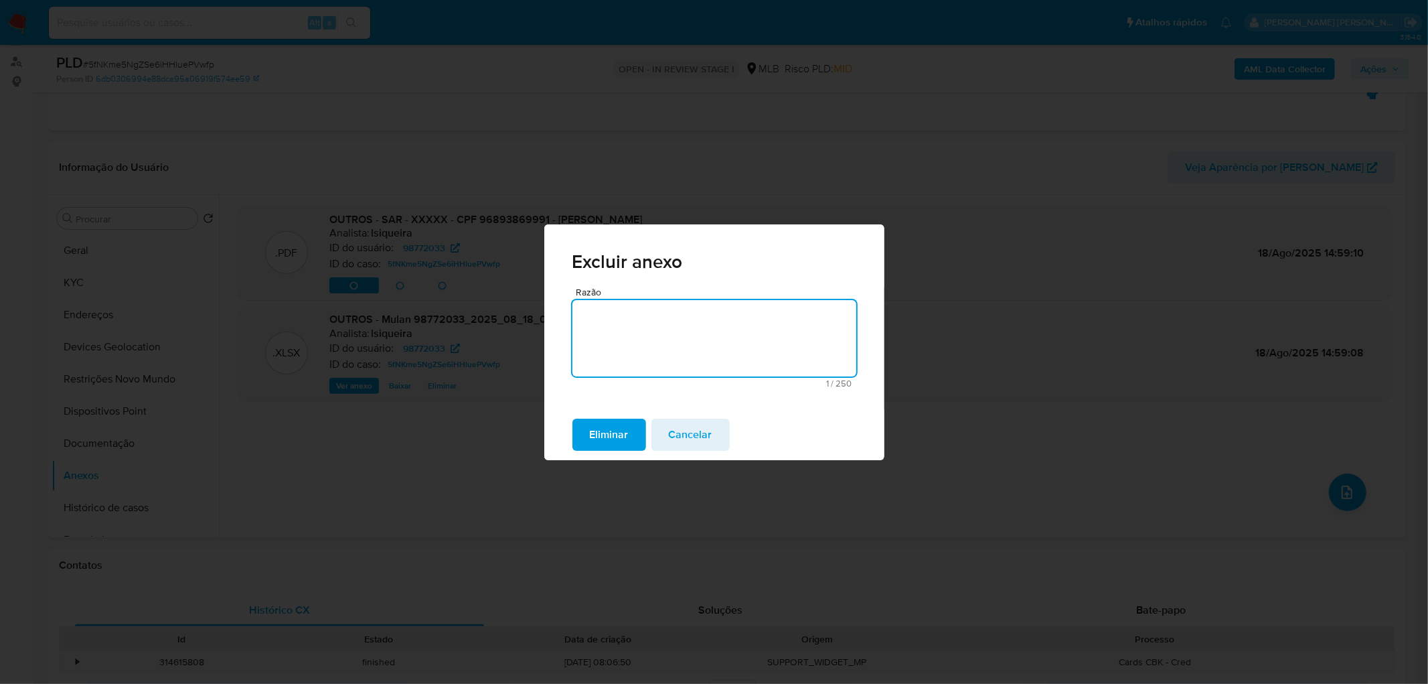
click at [619, 415] on span "Eliminar" at bounding box center [609, 434] width 39 height 29
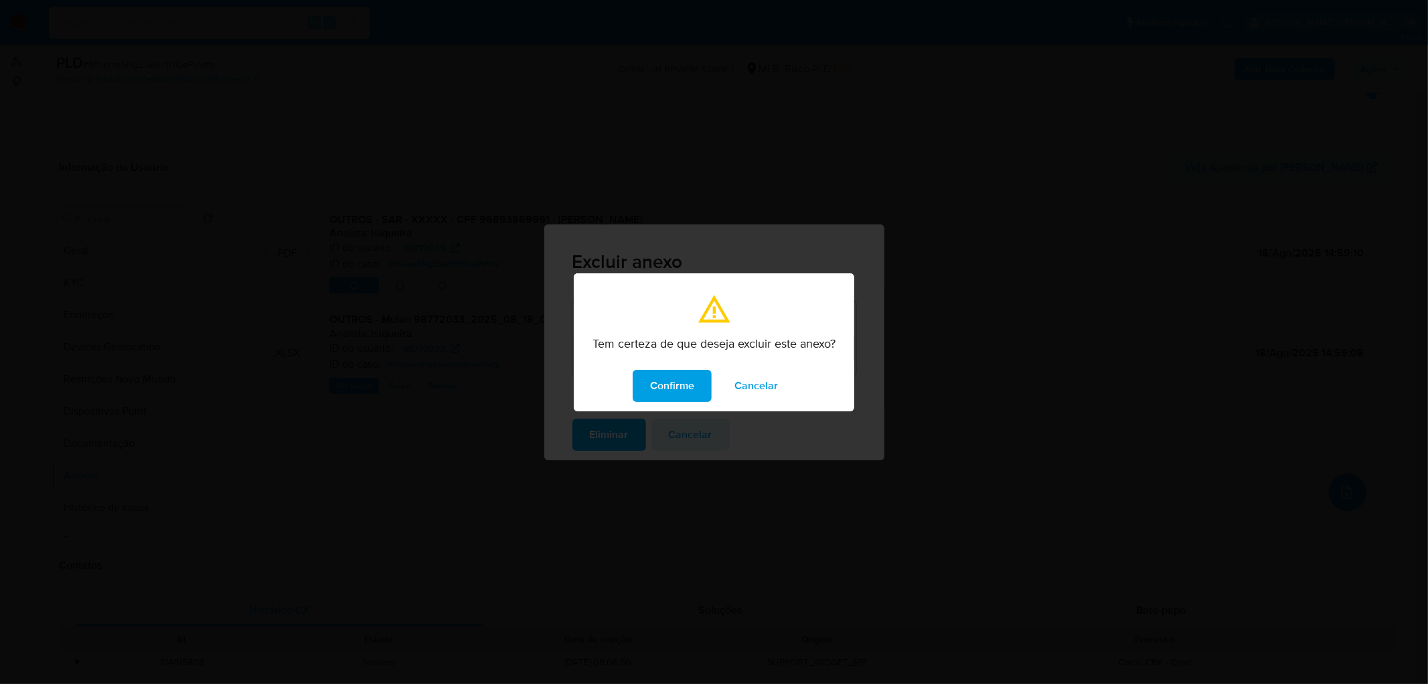
click at [680, 382] on span "Confirme" at bounding box center [672, 385] width 44 height 29
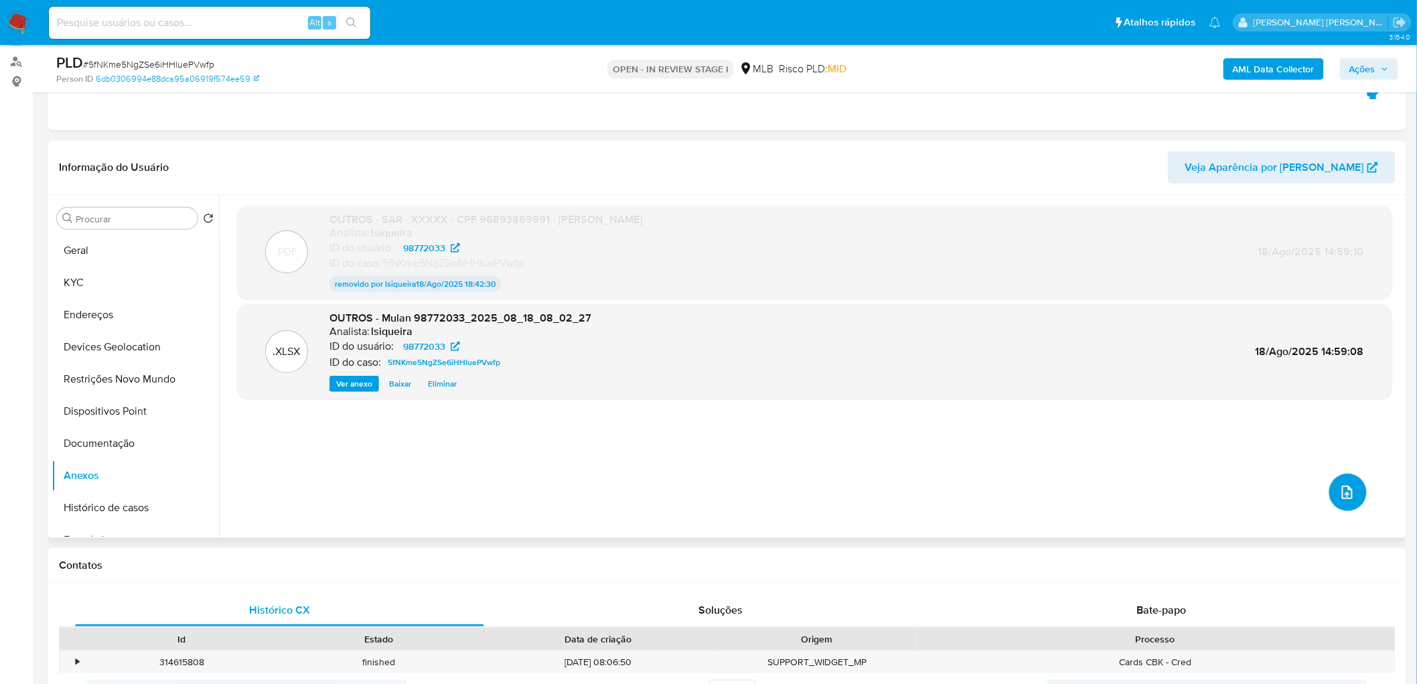
click at [951, 415] on icon "upload-file" at bounding box center [1347, 491] width 11 height 13
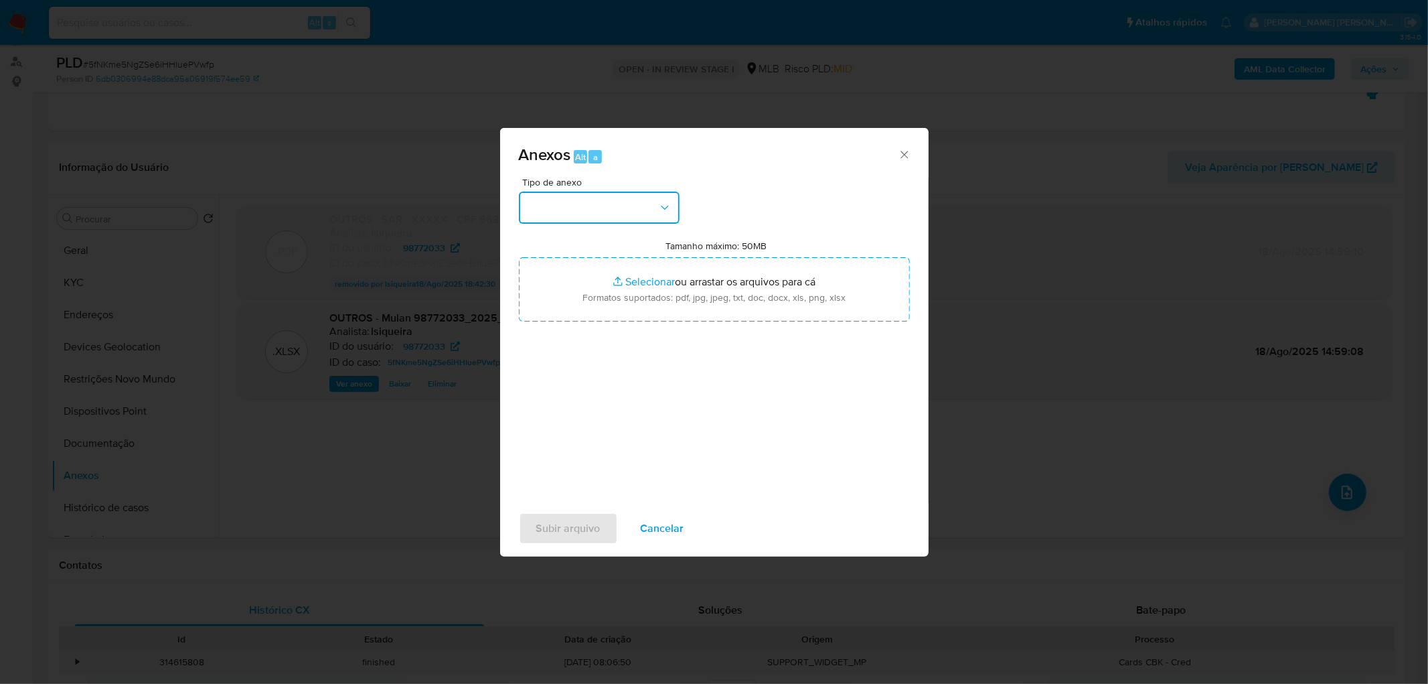
click at [636, 197] on button "button" at bounding box center [599, 207] width 161 height 32
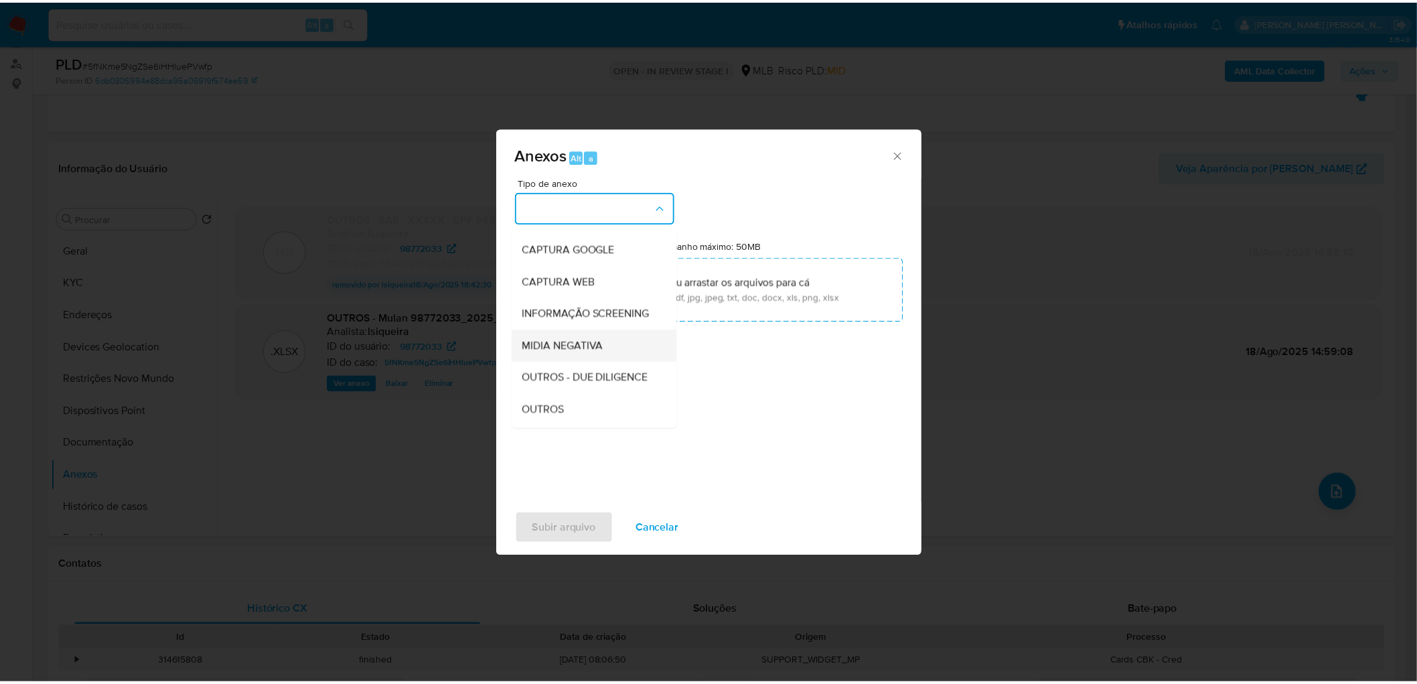
scroll to position [149, 0]
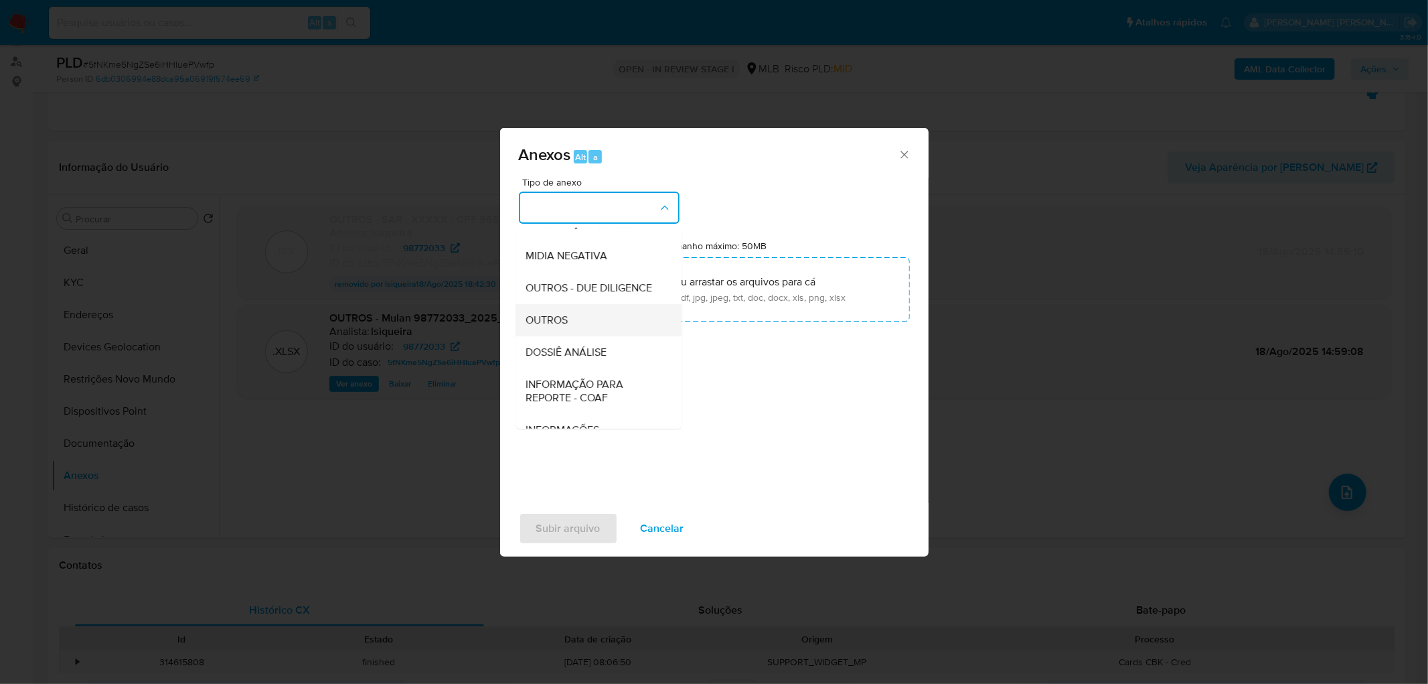
click at [566, 327] on span "OUTROS" at bounding box center [547, 319] width 42 height 13
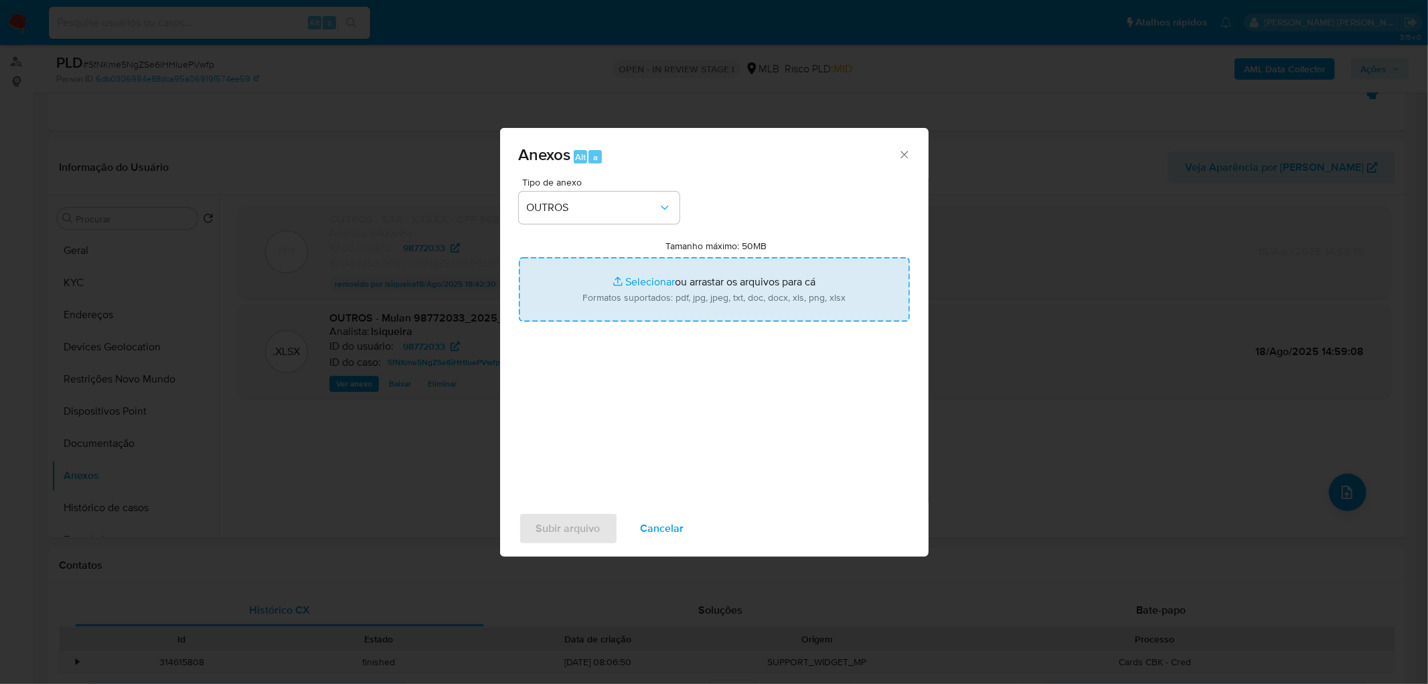
click at [619, 295] on input "Tamanho máximo: 50MB Selecionar arquivos" at bounding box center [714, 289] width 391 height 64
type input "C:\fakepath\ID- 98772033- CPF 96893869991 - ALEXANDRO VEIGA RODRIGUES.pdf"
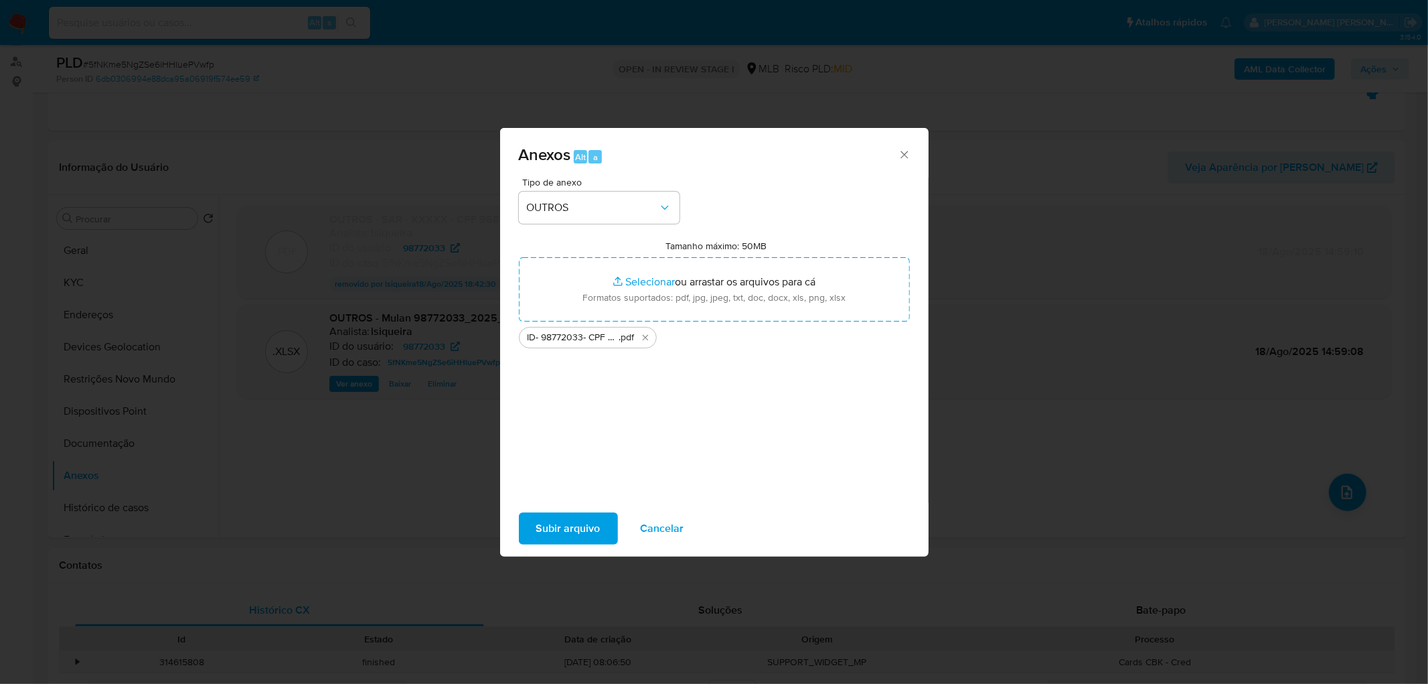
click at [565, 415] on span "Subir arquivo" at bounding box center [568, 528] width 64 height 29
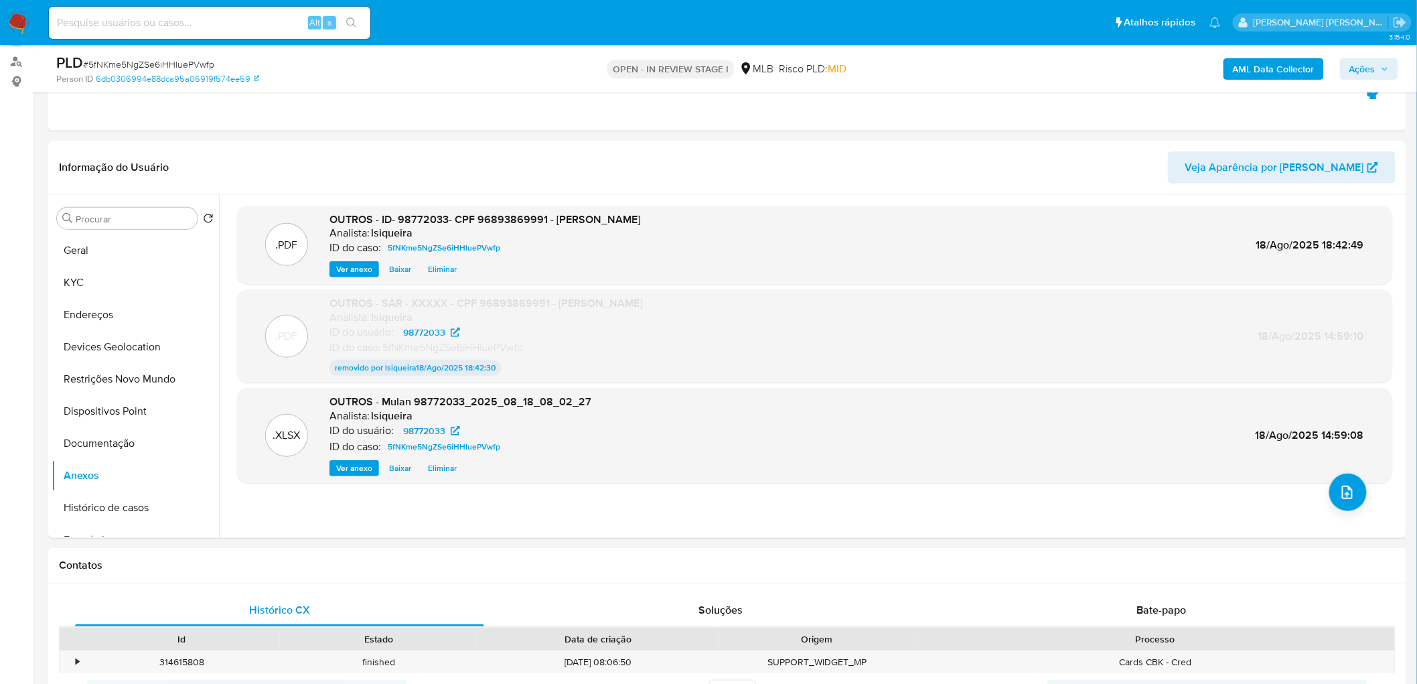
click at [951, 68] on span "Ações" at bounding box center [1362, 68] width 26 height 21
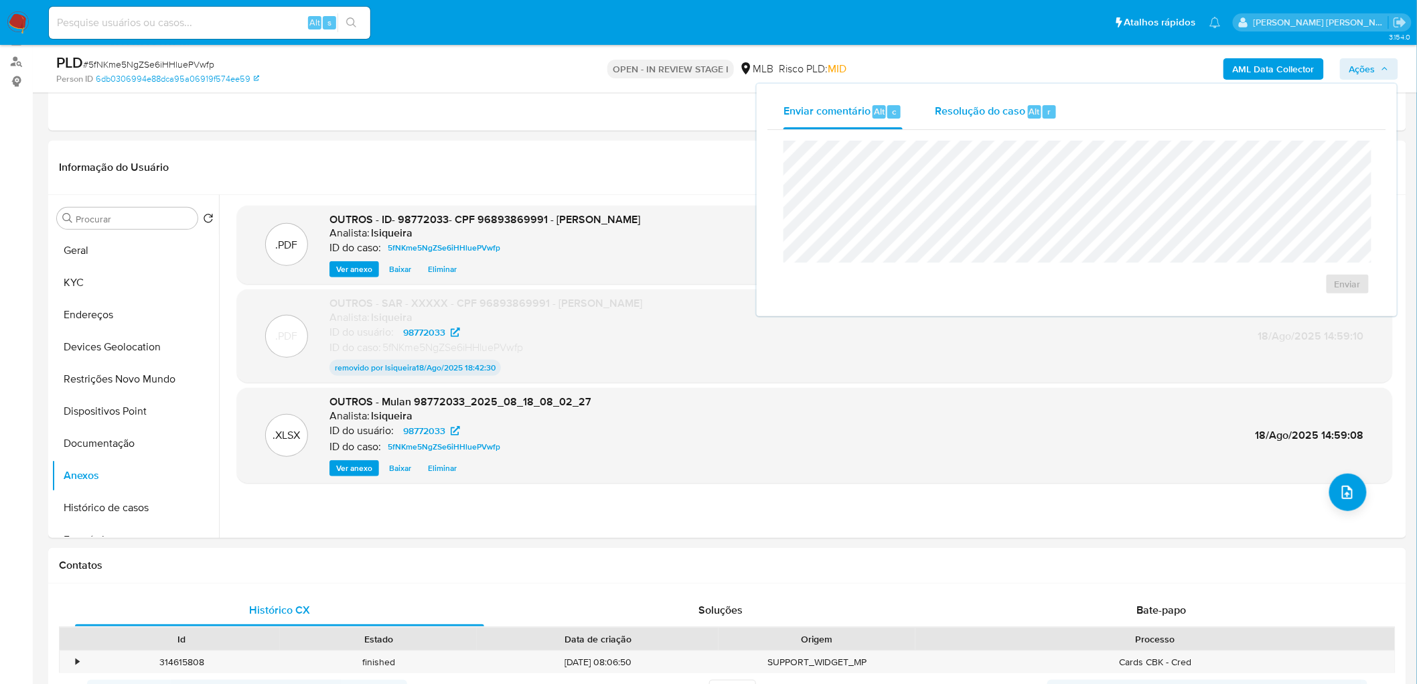
click at [951, 106] on button "Resolução do caso Alt r" at bounding box center [996, 111] width 155 height 35
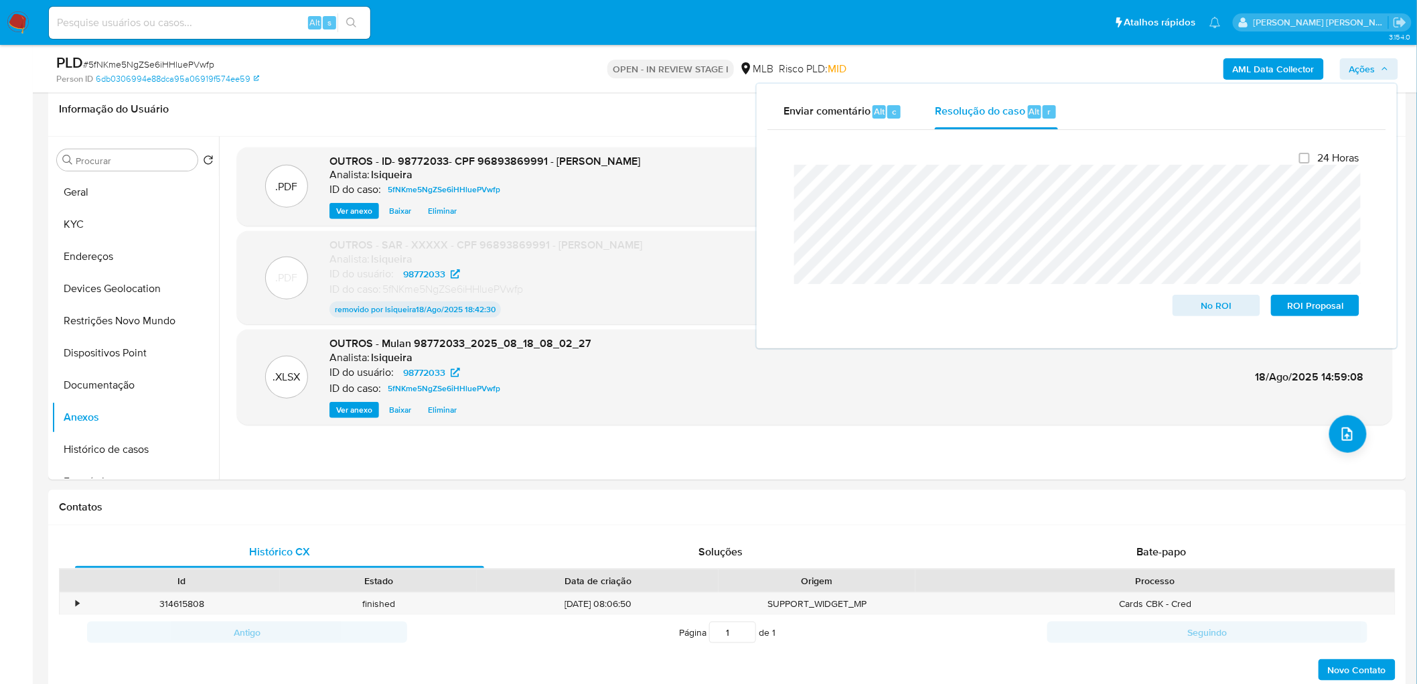
scroll to position [228, 0]
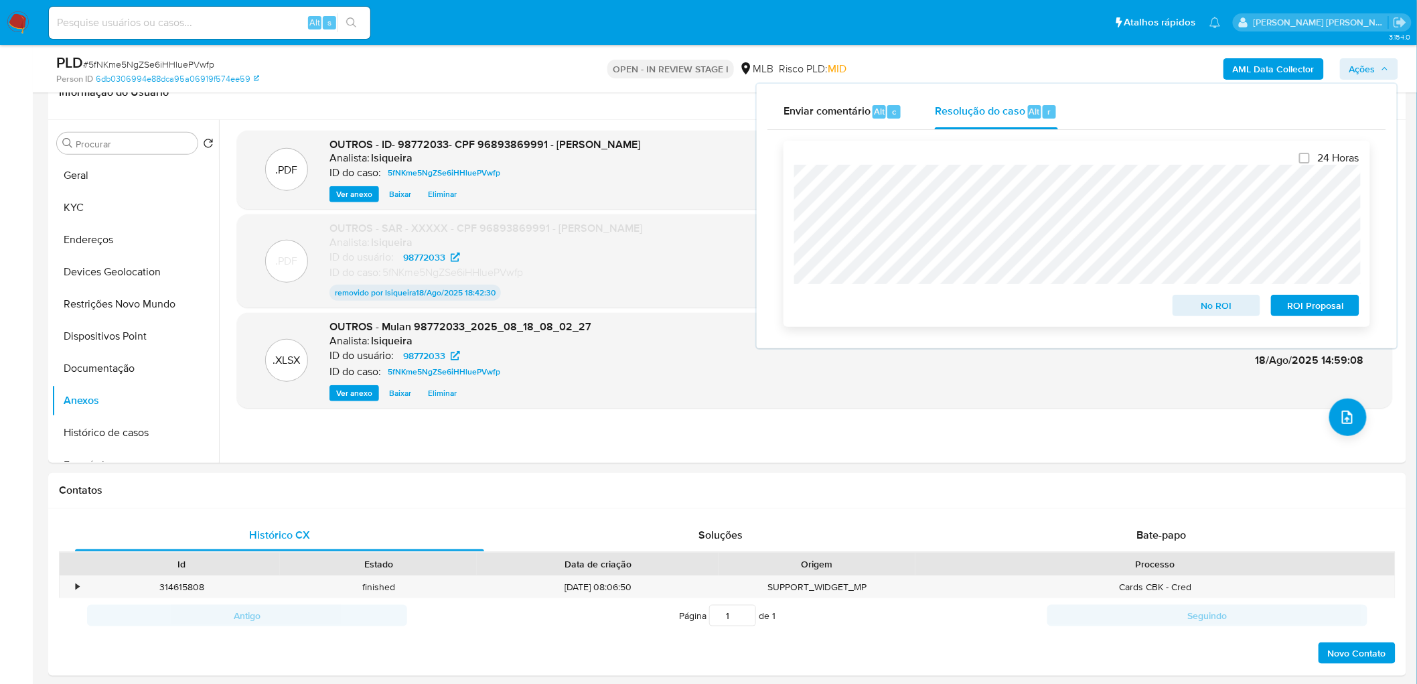
click at [951, 315] on span "No ROI" at bounding box center [1217, 305] width 70 height 19
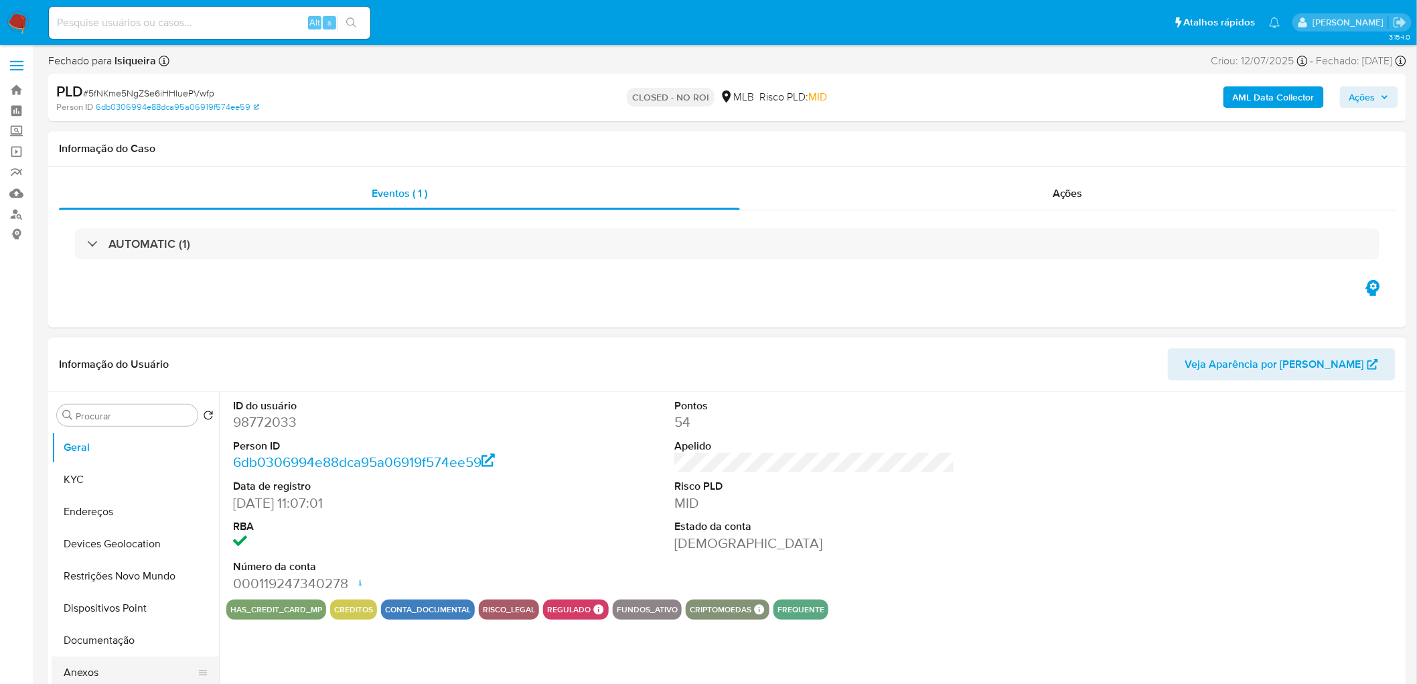
click at [126, 668] on button "Anexos" at bounding box center [130, 672] width 157 height 32
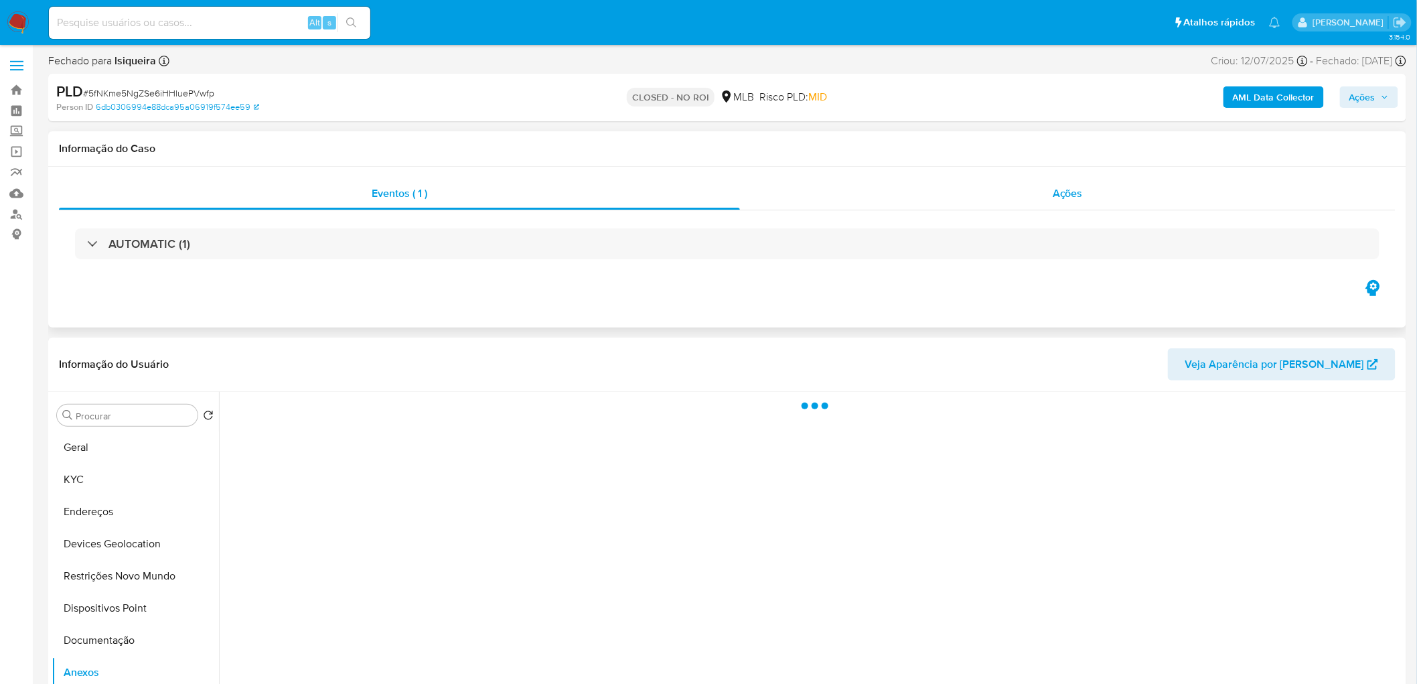
click at [1109, 196] on div "Ações" at bounding box center [1068, 193] width 656 height 32
select select "10"
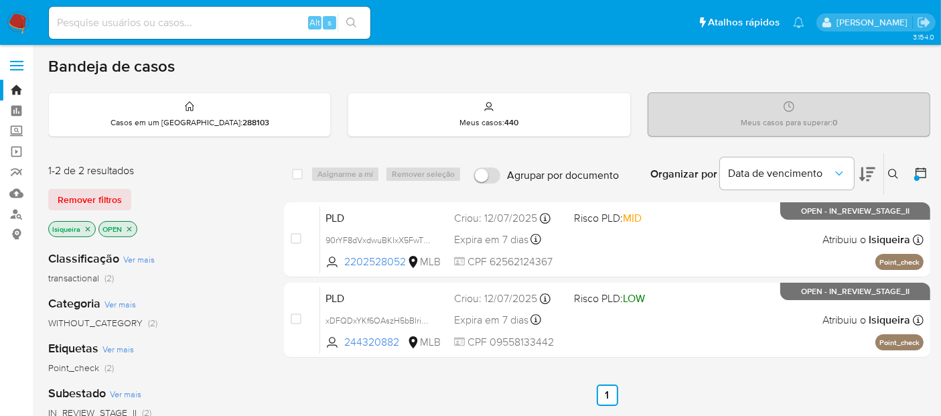
click at [90, 226] on icon "close-filter" at bounding box center [88, 229] width 8 height 8
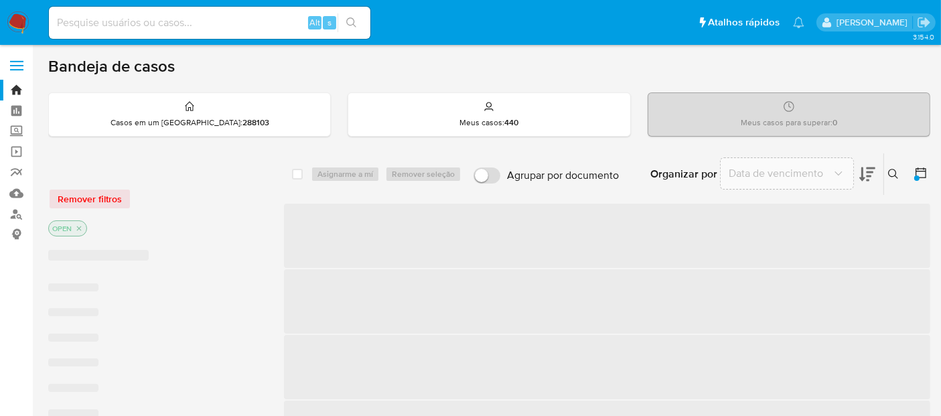
click at [895, 173] on icon at bounding box center [893, 174] width 10 height 10
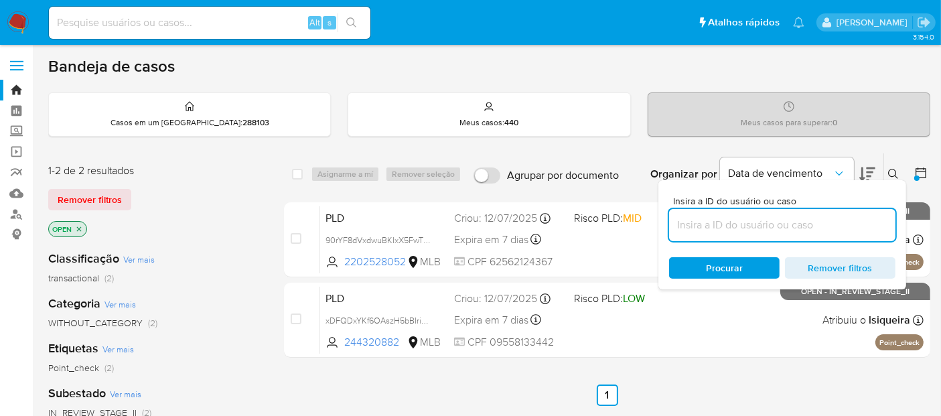
click at [743, 224] on input at bounding box center [782, 224] width 226 height 17
type input "xDFQDxYKf6OAszH5bBIridwB"
click at [858, 230] on input "xDFQDxYKf6OAszH5bBIridwB" at bounding box center [782, 224] width 226 height 17
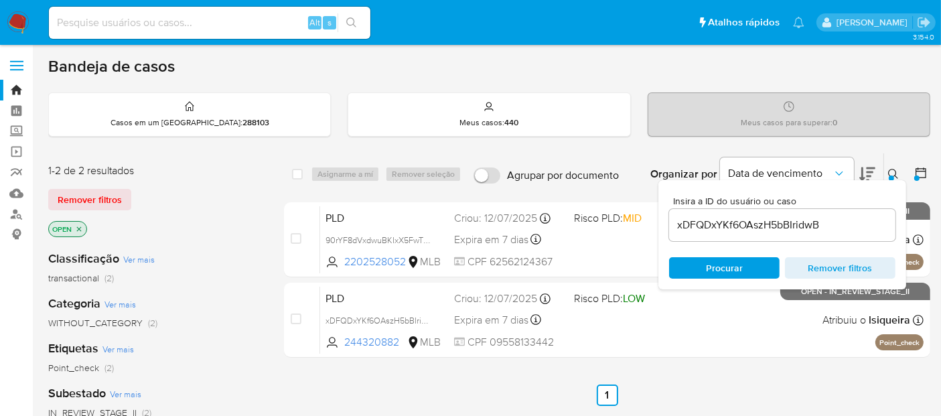
click at [11, 27] on img at bounding box center [18, 22] width 23 height 23
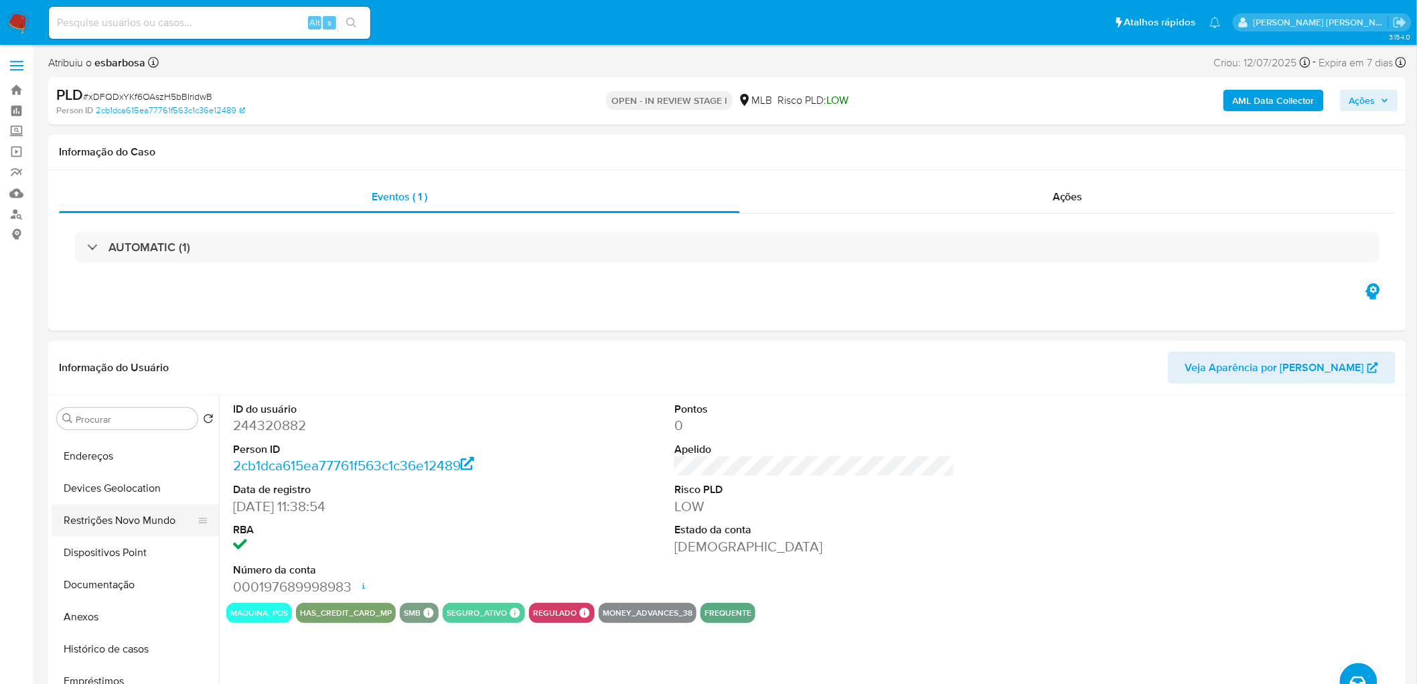
scroll to position [149, 0]
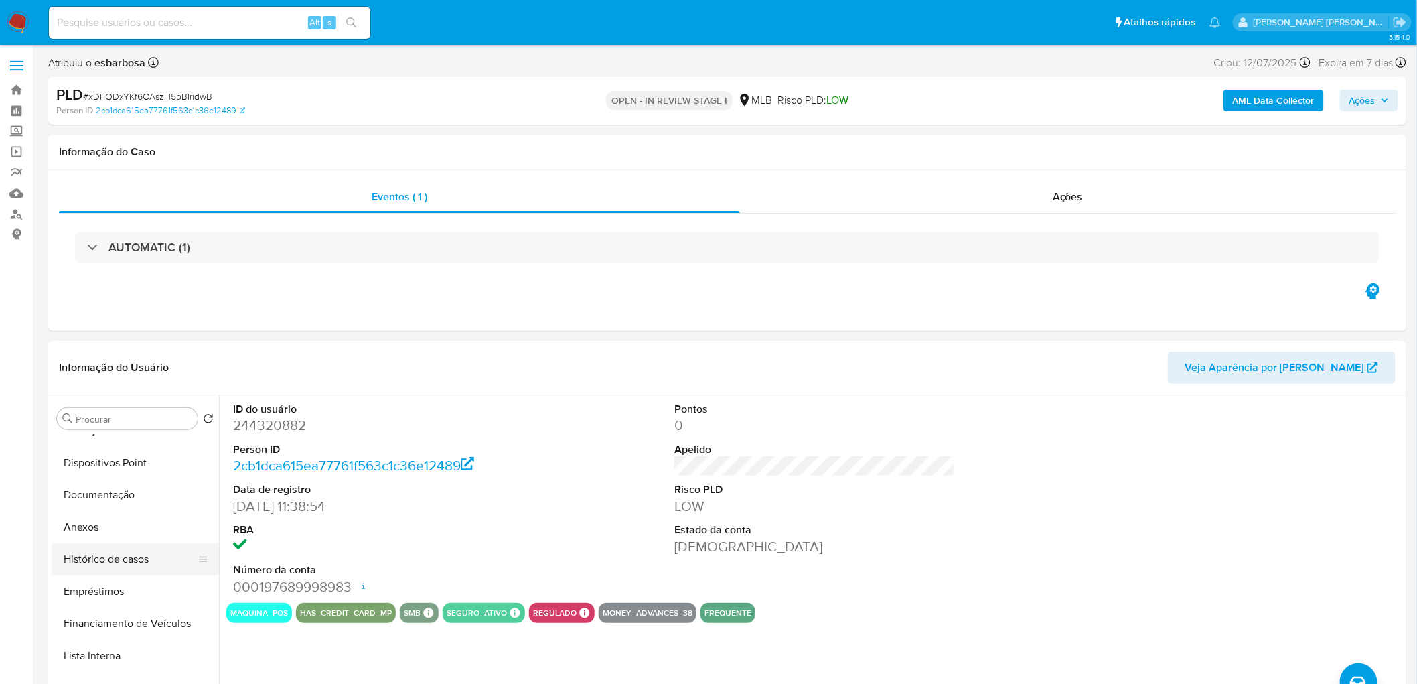
drag, startPoint x: 132, startPoint y: 557, endPoint x: 138, endPoint y: 572, distance: 15.9
click at [132, 557] on button "Histórico de casos" at bounding box center [130, 559] width 157 height 32
select select "10"
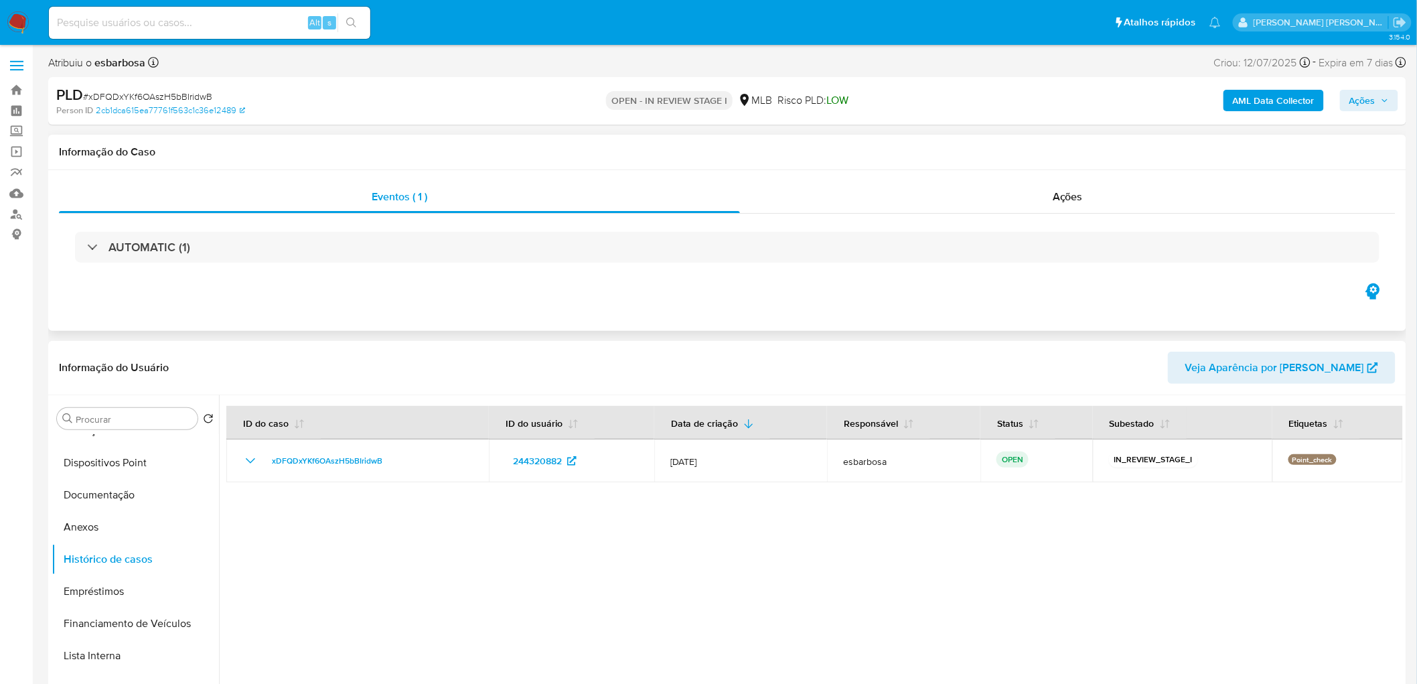
click at [479, 296] on div "Eventos ( 1 ) Ações AUTOMATIC (1)" at bounding box center [727, 250] width 1358 height 161
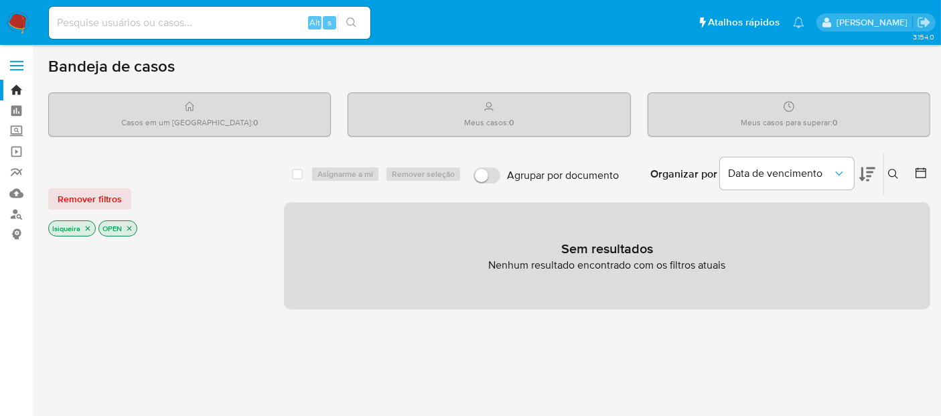
click at [895, 173] on icon at bounding box center [893, 174] width 11 height 11
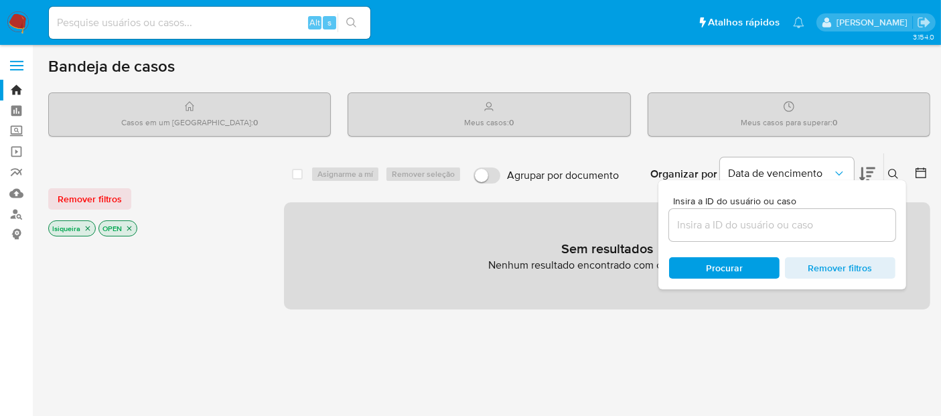
click at [85, 226] on icon "close-filter" at bounding box center [88, 228] width 8 height 8
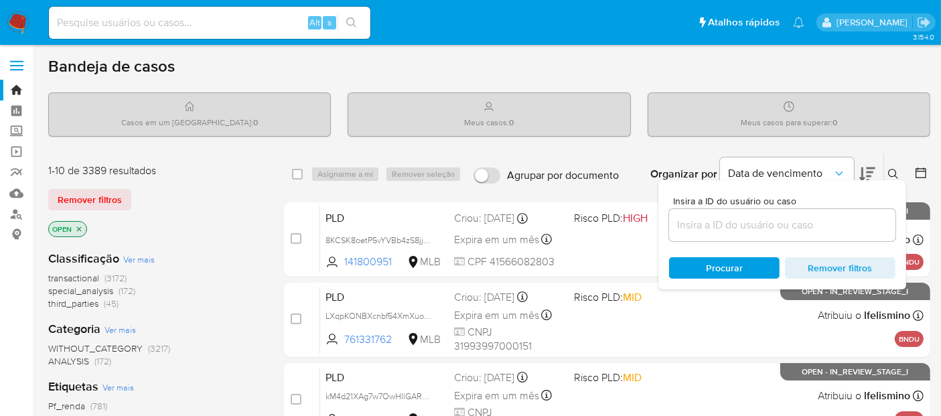
click at [733, 228] on input at bounding box center [782, 224] width 226 height 17
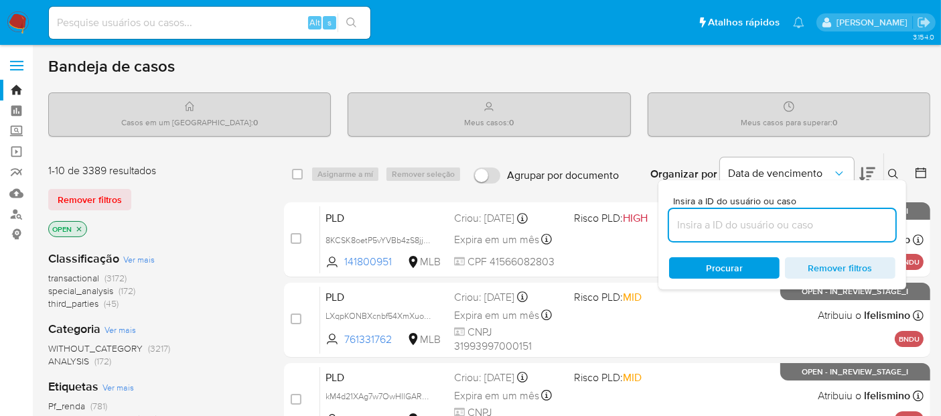
paste input "xDFQDxYKf6OAszH5bBIridwB"
type input "xDFQDxYKf6OAszH5bBIridwB"
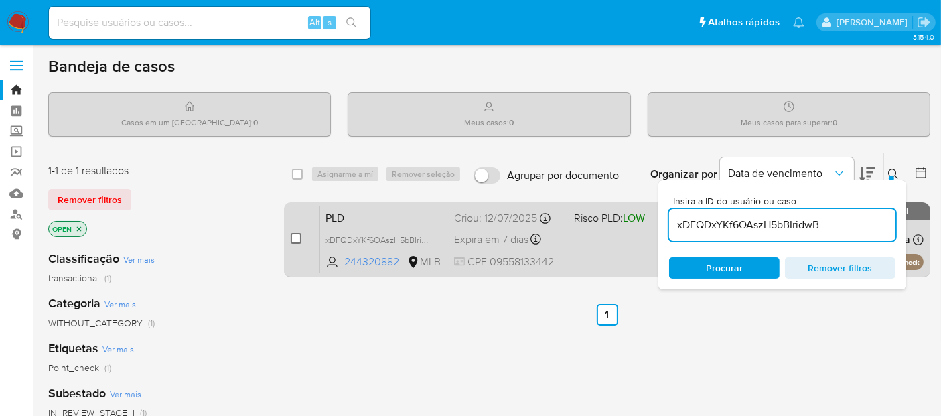
click at [298, 235] on input "checkbox" at bounding box center [296, 238] width 11 height 11
checkbox input "true"
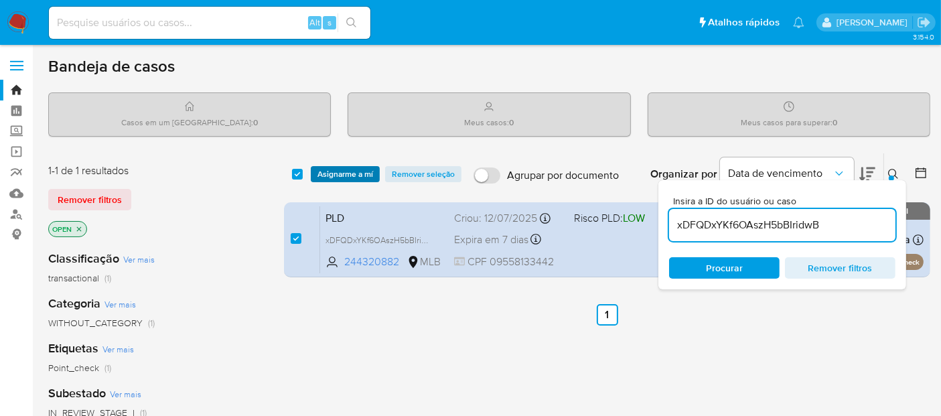
click at [338, 171] on span "Asignarme a mí" at bounding box center [345, 173] width 56 height 13
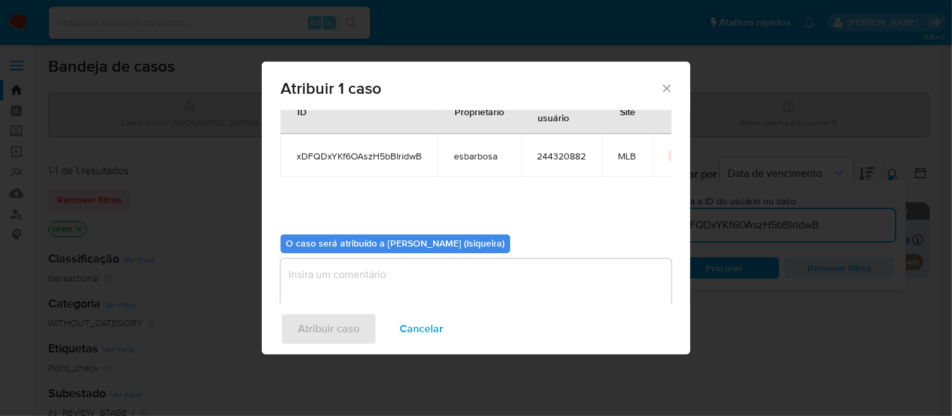
scroll to position [68, 0]
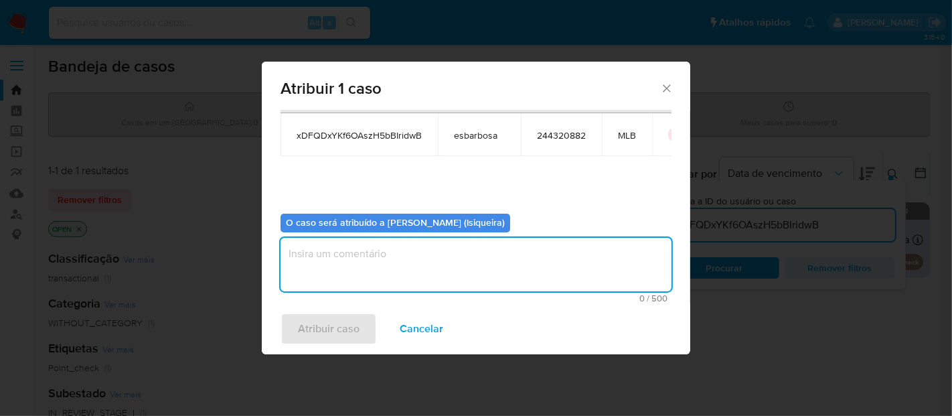
click at [418, 258] on textarea "assign-modal" at bounding box center [476, 265] width 391 height 54
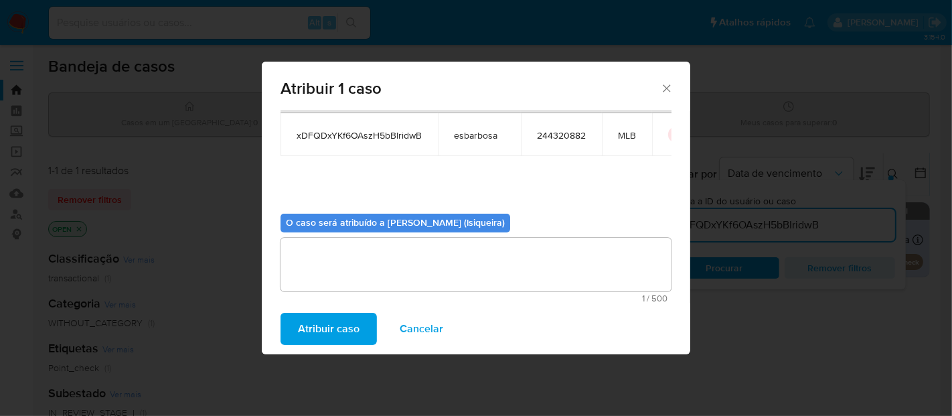
click at [336, 333] on span "Atribuir caso" at bounding box center [329, 328] width 62 height 29
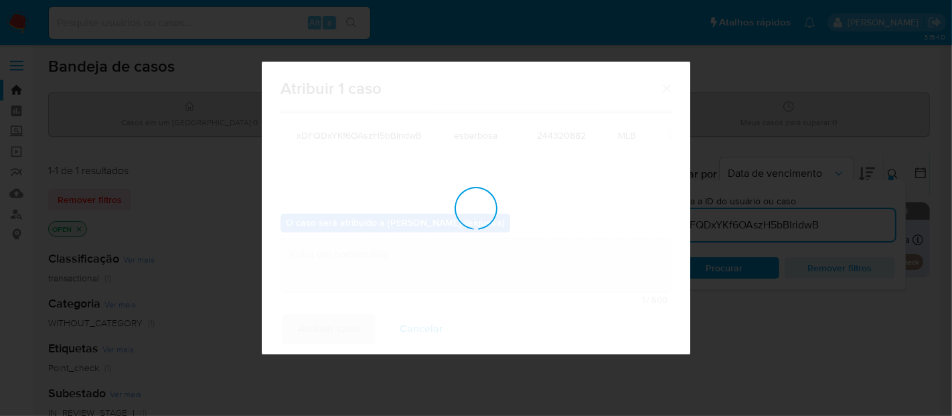
checkbox input "false"
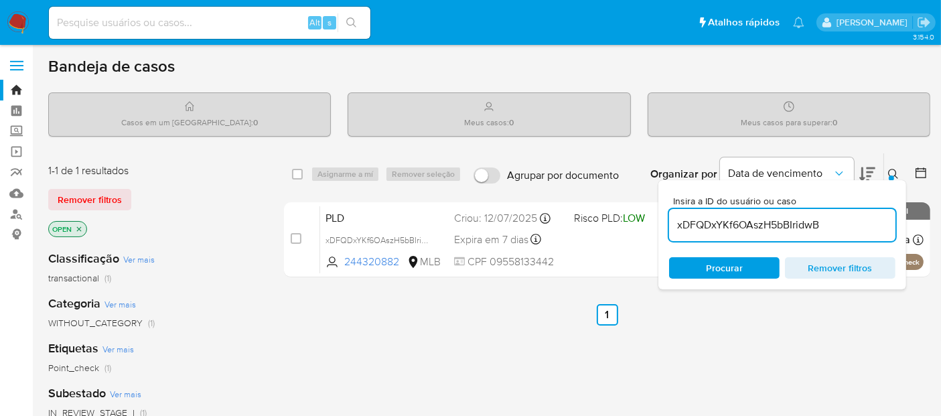
click at [748, 220] on input "xDFQDxYKf6OAszH5bBIridwB" at bounding box center [782, 224] width 226 height 17
click at [703, 223] on input at bounding box center [782, 224] width 226 height 17
paste input "90rYF8dVxdwuBKIxX5FwTt5A"
type input "90rYF8dVxdwuBKIxX5FwTt5A"
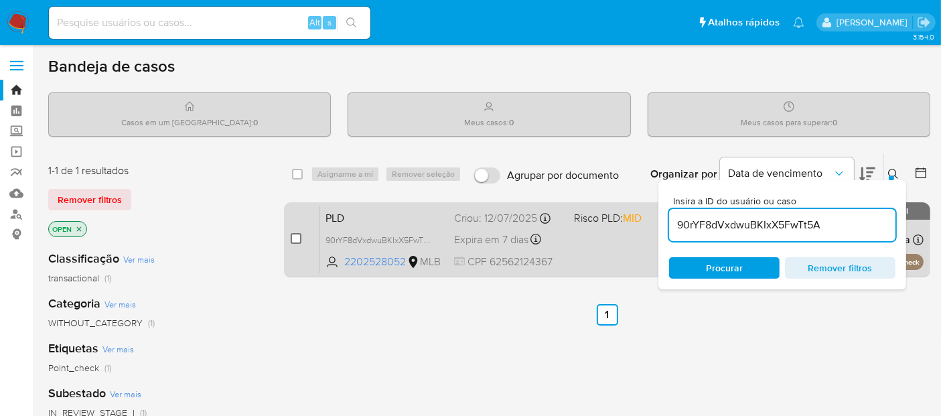
click at [292, 236] on input "checkbox" at bounding box center [296, 238] width 11 height 11
checkbox input "true"
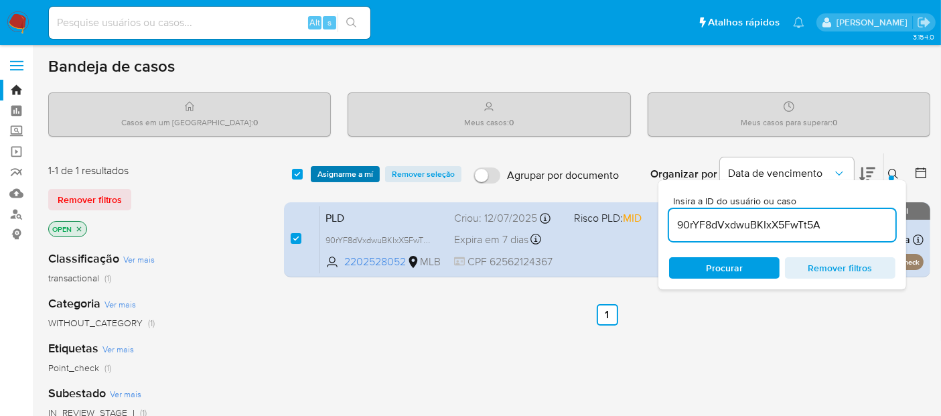
click at [335, 175] on span "Asignarme a mí" at bounding box center [345, 173] width 56 height 13
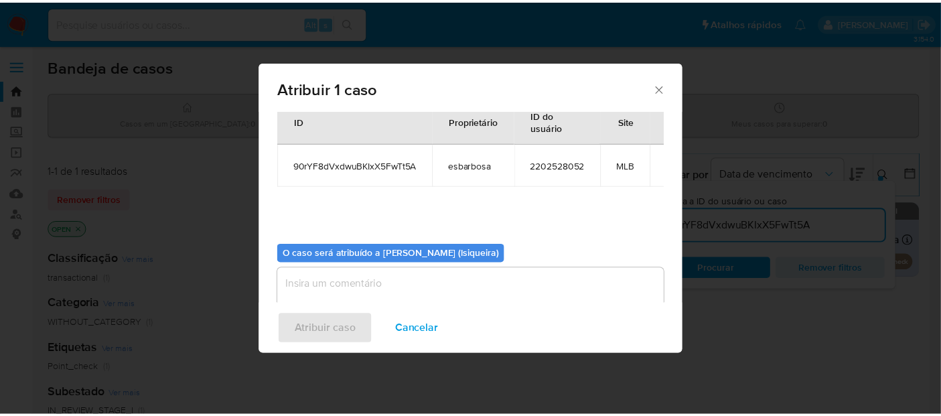
scroll to position [68, 0]
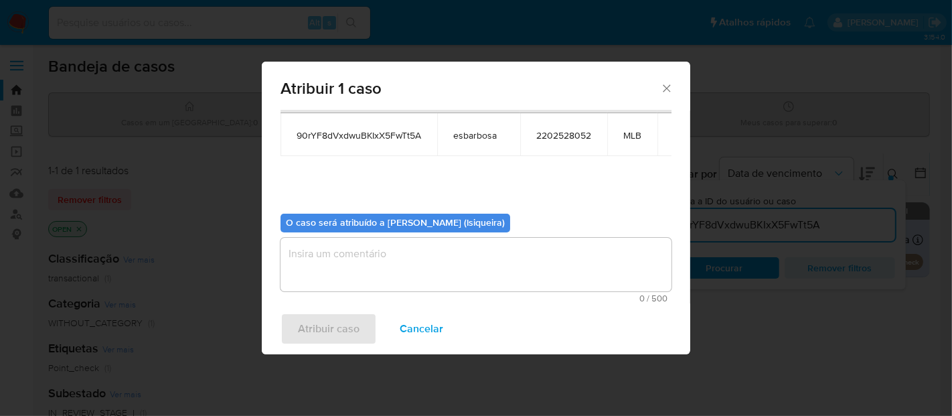
click at [404, 276] on textarea "assign-modal" at bounding box center [476, 265] width 391 height 54
click at [341, 326] on span "Atribuir caso" at bounding box center [329, 328] width 62 height 29
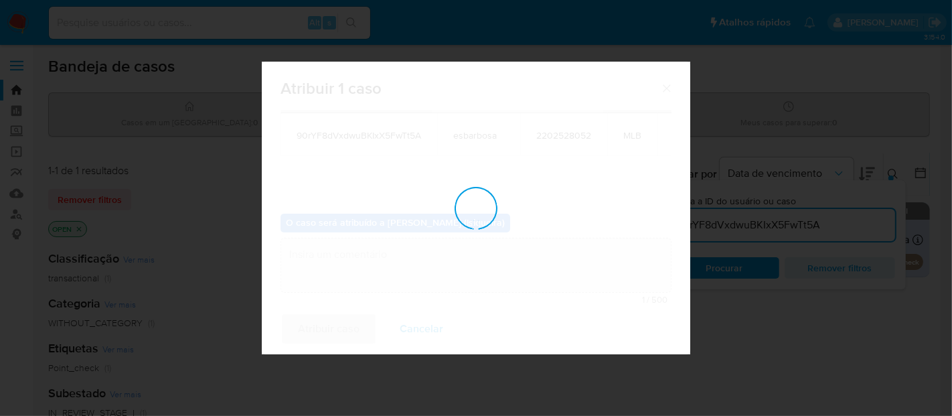
checkbox input "false"
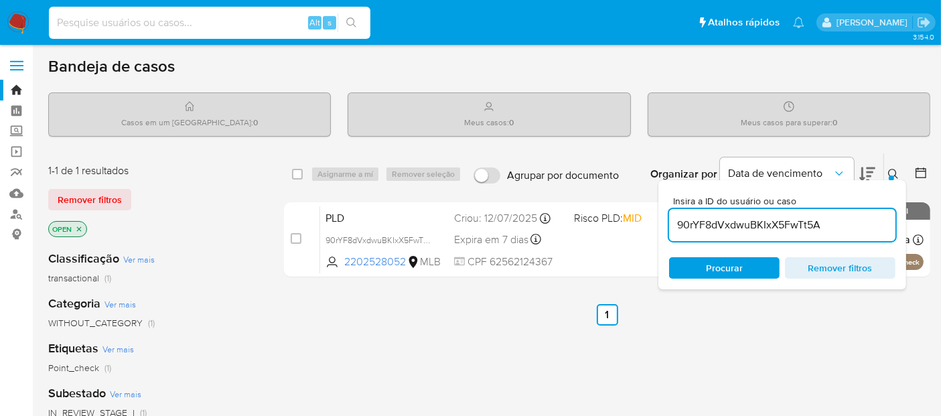
click at [174, 25] on input at bounding box center [209, 22] width 321 height 17
paste input "iiSJE2Y3h67rD56Qxj2cP2yR"
type input "iiSJE2Y3h67rD56Qxj2cP2yR"
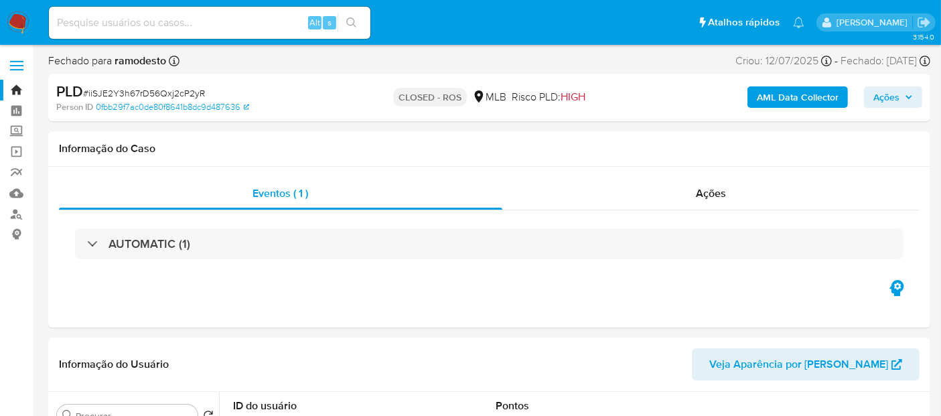
select select "10"
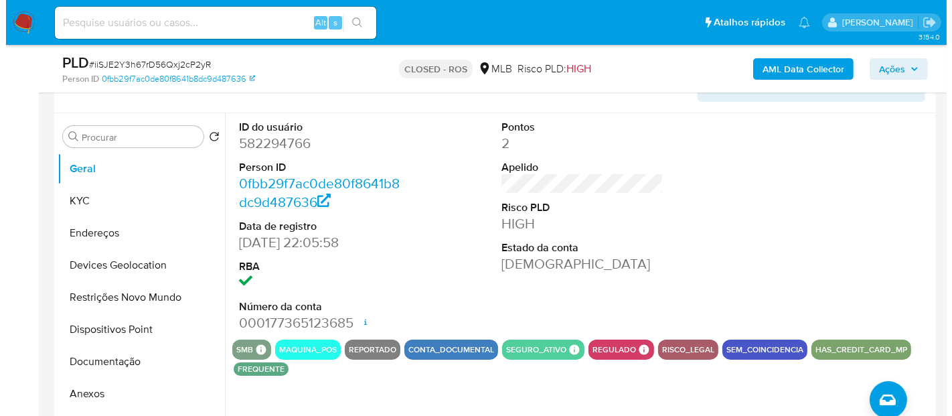
scroll to position [223, 0]
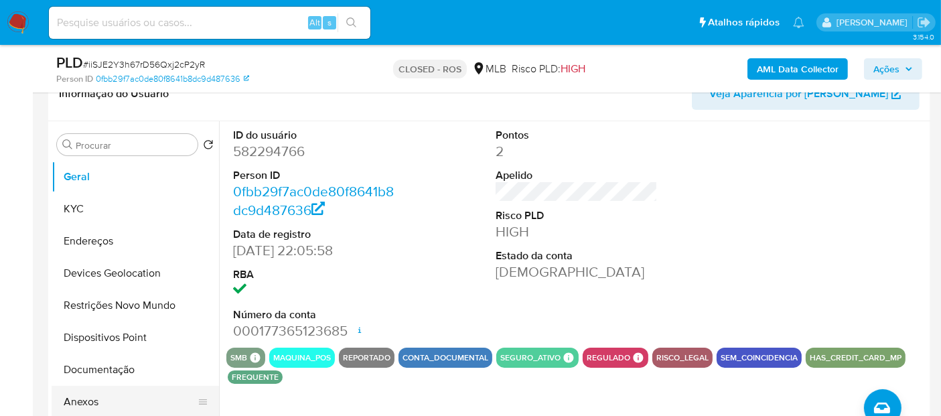
click at [114, 392] on button "Anexos" at bounding box center [130, 402] width 157 height 32
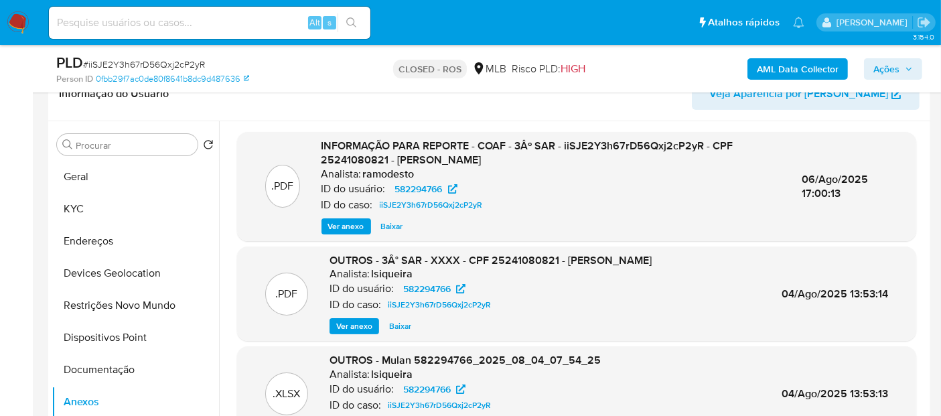
click at [341, 226] on span "Ver anexo" at bounding box center [346, 226] width 36 height 13
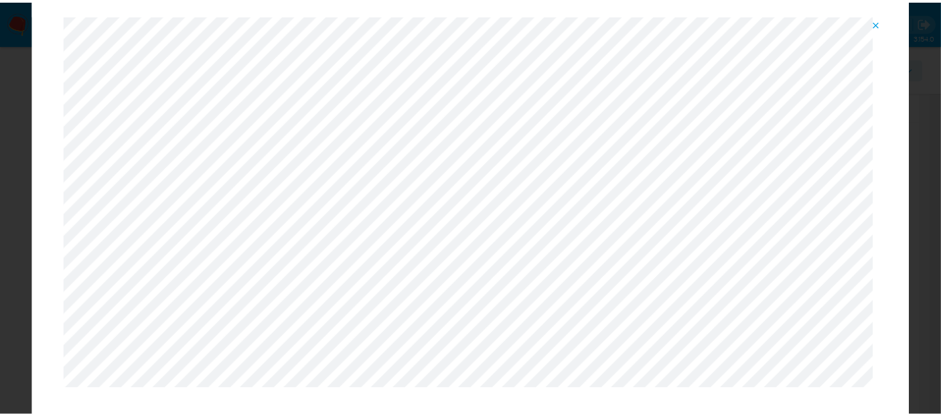
scroll to position [69, 0]
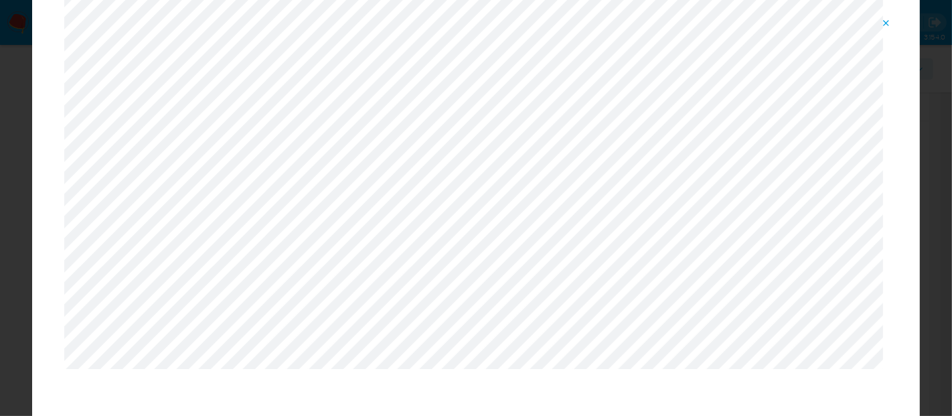
click at [889, 18] on icon "Attachment preview" at bounding box center [886, 23] width 11 height 11
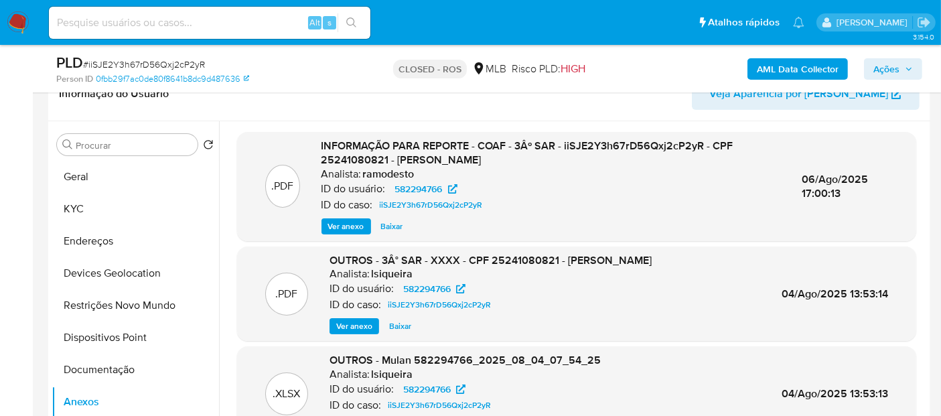
click at [189, 32] on div "Alt s" at bounding box center [209, 23] width 321 height 32
click at [199, 27] on input at bounding box center [209, 22] width 321 height 17
paste input "eXsYlMKqXziFGfTgqiln89Hh"
type input "eXsYlMKqXziFGfTgqiln89Hh"
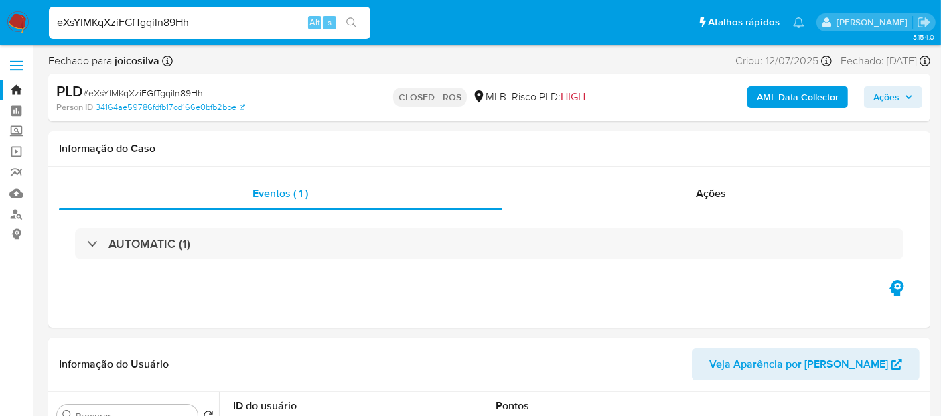
select select "10"
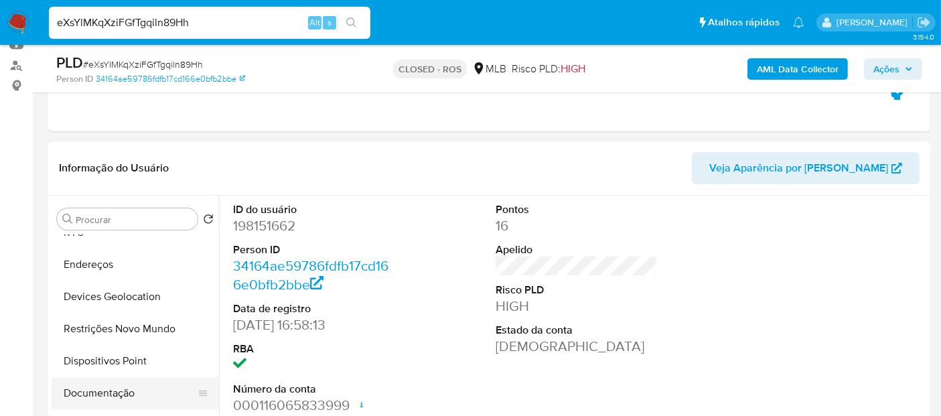
scroll to position [74, 0]
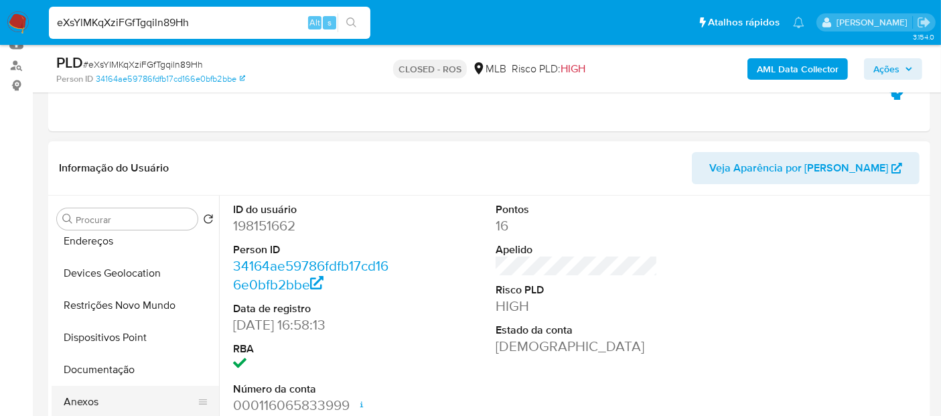
click at [97, 394] on button "Anexos" at bounding box center [130, 402] width 157 height 32
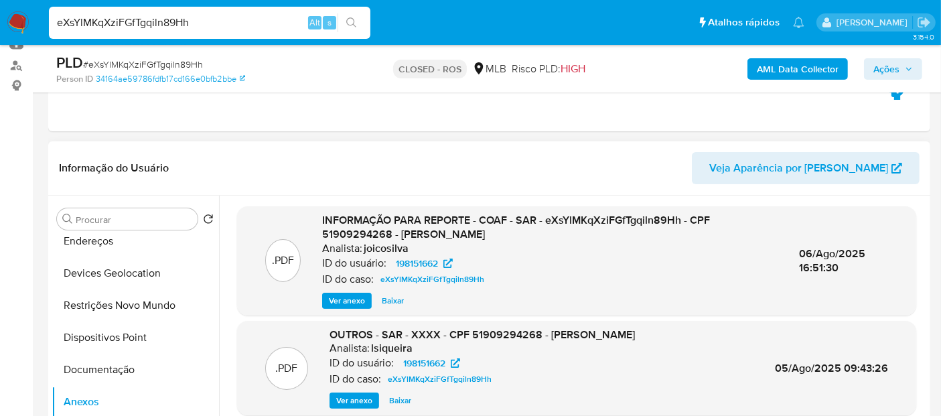
click at [338, 295] on span "Ver anexo" at bounding box center [347, 300] width 36 height 13
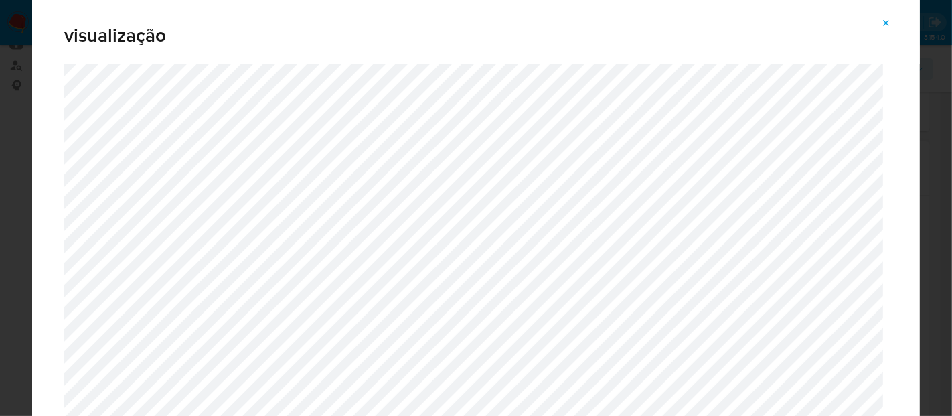
click at [882, 23] on icon "Attachment preview" at bounding box center [886, 23] width 11 height 11
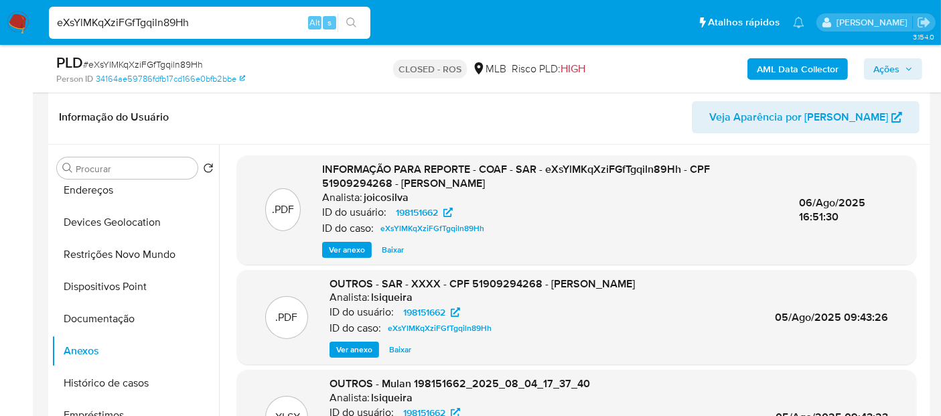
scroll to position [223, 0]
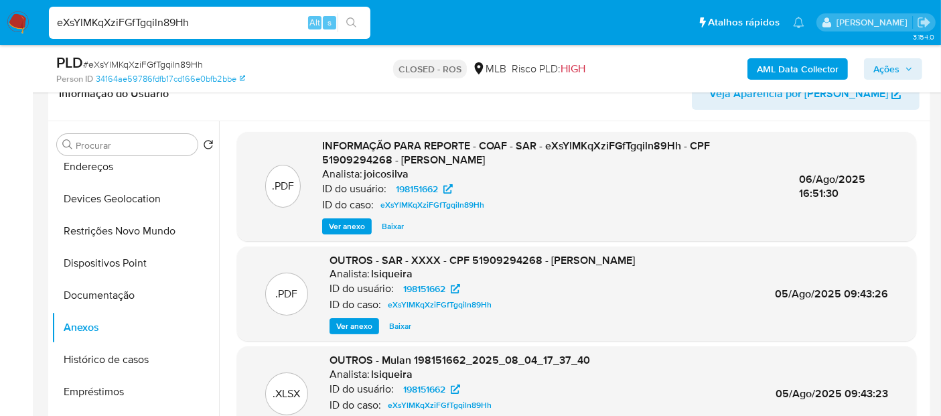
click at [25, 25] on img at bounding box center [18, 22] width 23 height 23
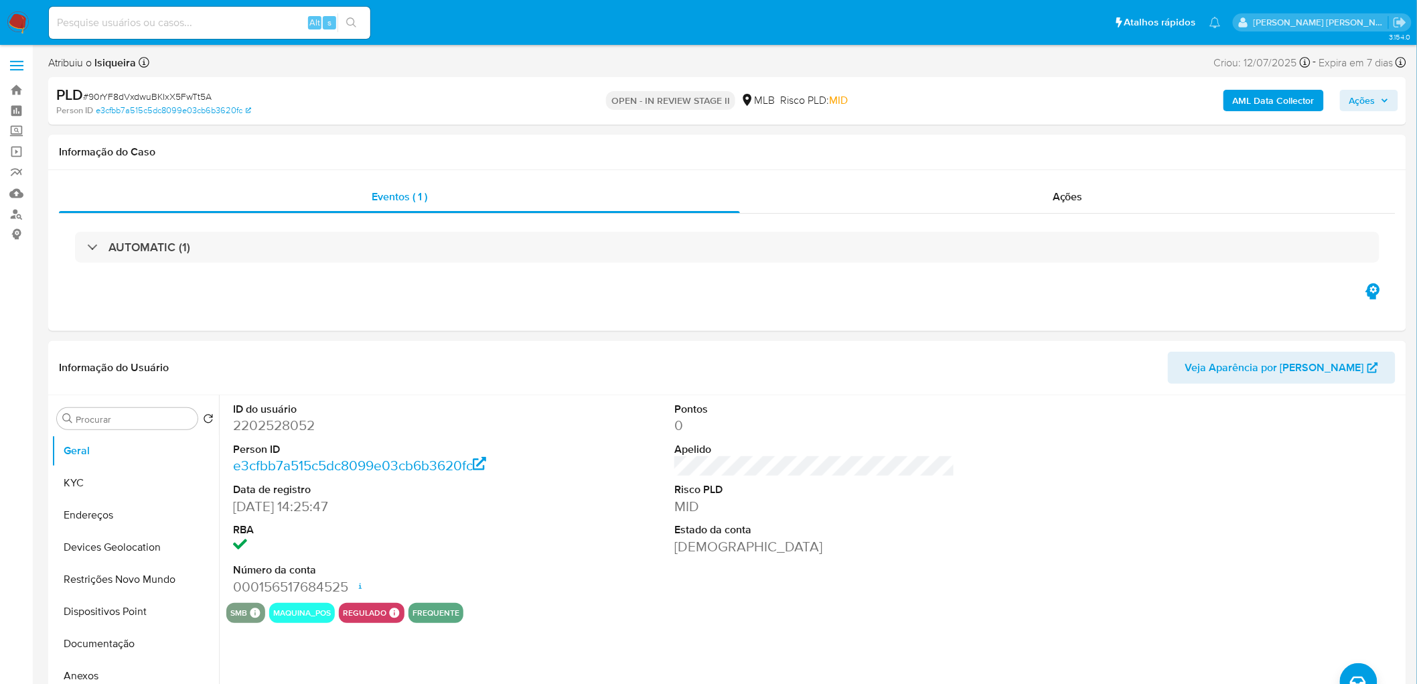
click at [1369, 104] on span "Ações" at bounding box center [1362, 100] width 26 height 21
click at [1031, 138] on span "Alt" at bounding box center [1034, 143] width 11 height 13
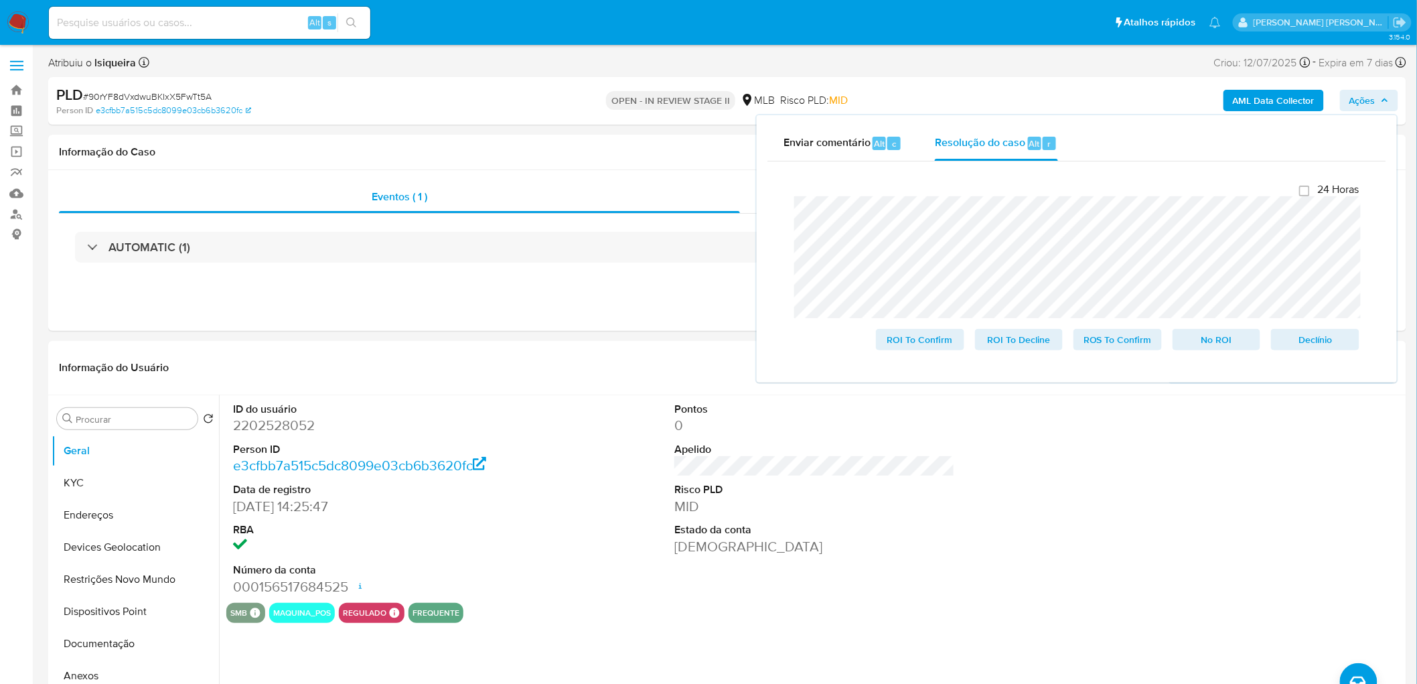
click at [185, 92] on span "# 90rYF8dVxdwuBKIxX5FwTt5A" at bounding box center [147, 96] width 129 height 13
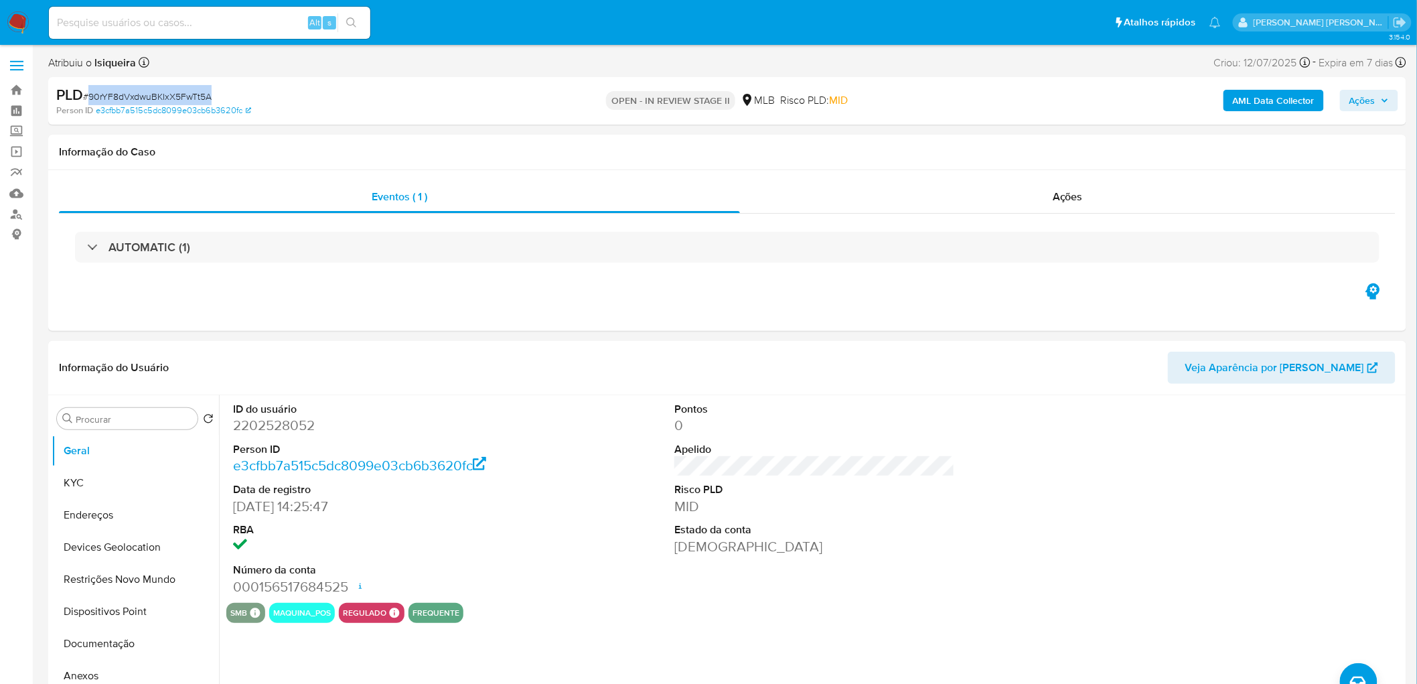
click at [185, 92] on span "# 90rYF8dVxdwuBKIxX5FwTt5A" at bounding box center [147, 96] width 129 height 13
copy span "90rYF8dVxdwuBKIxX5FwTt5A"
click at [1363, 98] on span "Ações" at bounding box center [1362, 100] width 26 height 21
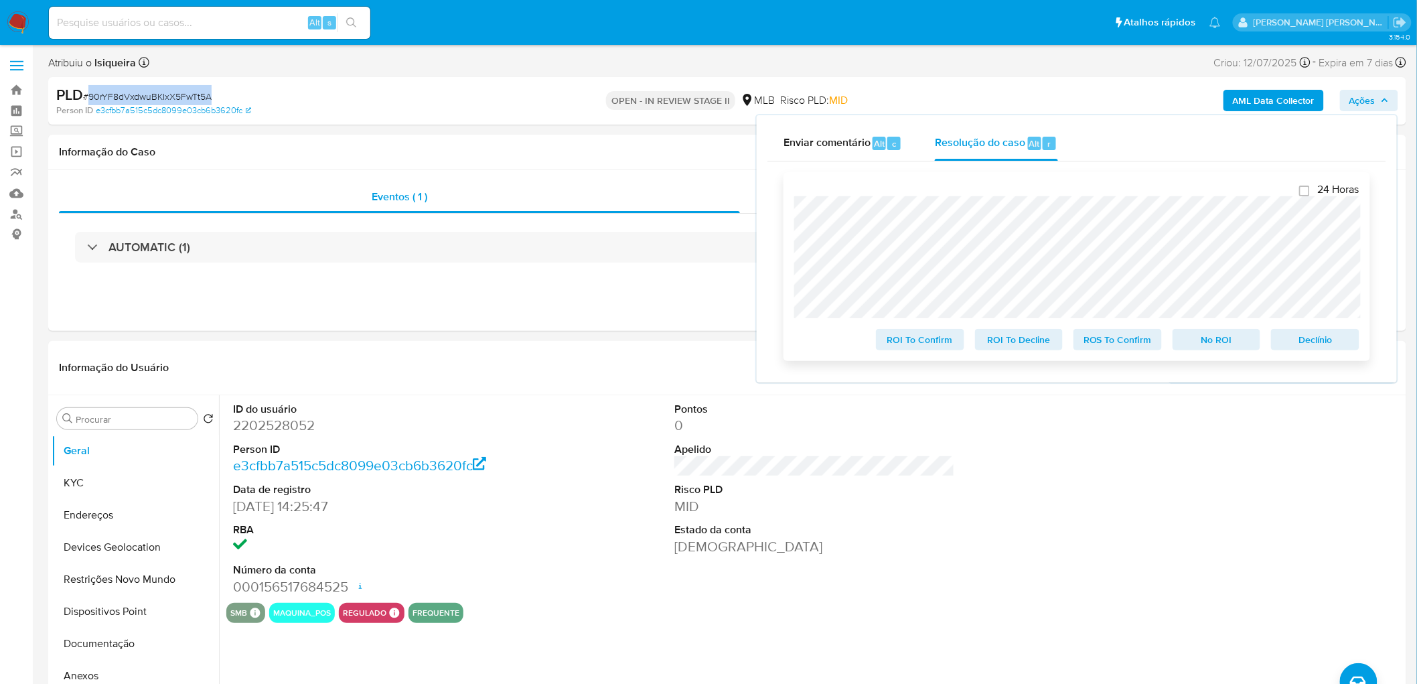
click at [1307, 339] on span "Declínio" at bounding box center [1315, 339] width 70 height 19
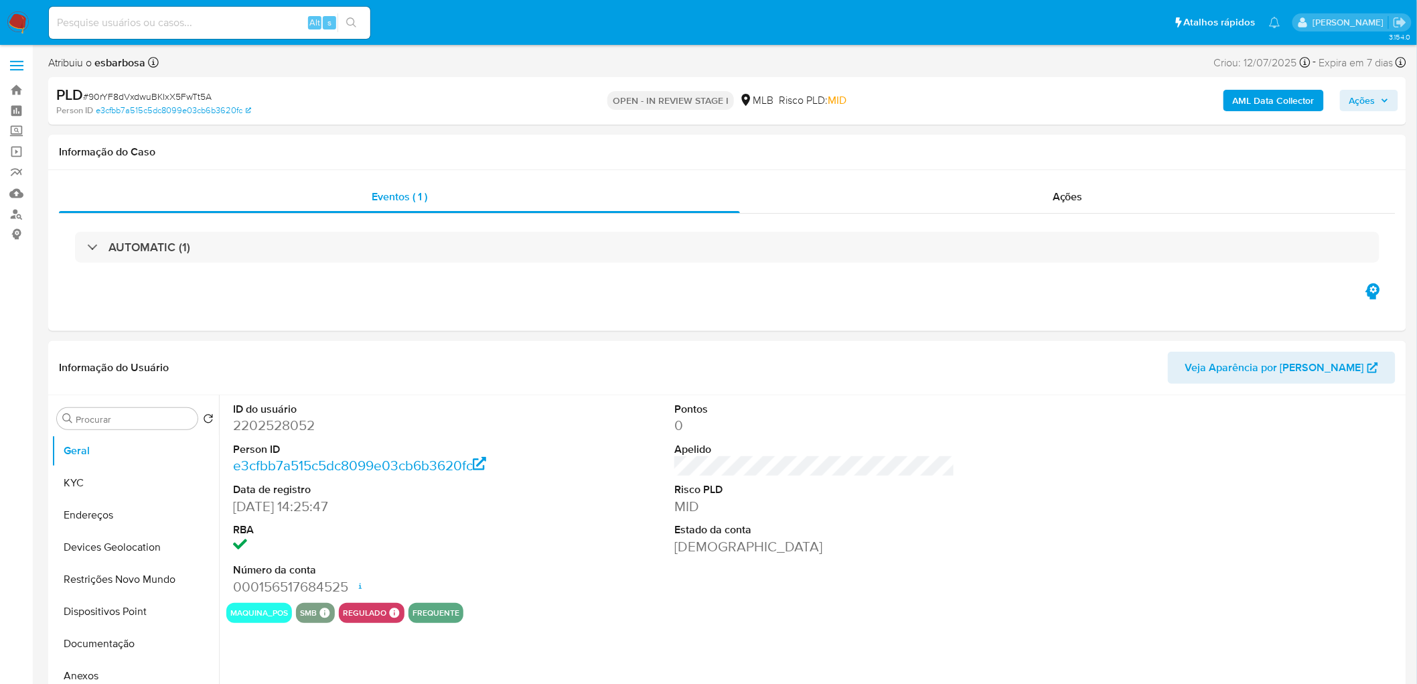
select select "10"
drag, startPoint x: 96, startPoint y: 483, endPoint x: 104, endPoint y: 459, distance: 24.8
click at [96, 483] on button "KYC" at bounding box center [135, 483] width 167 height 32
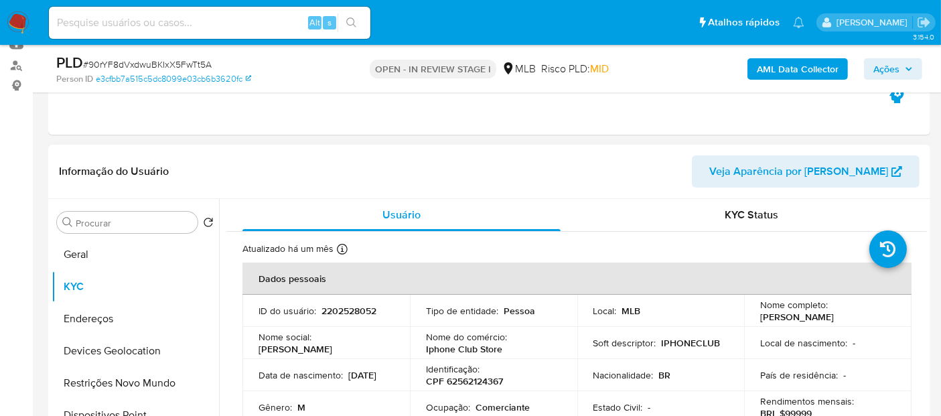
scroll to position [74, 0]
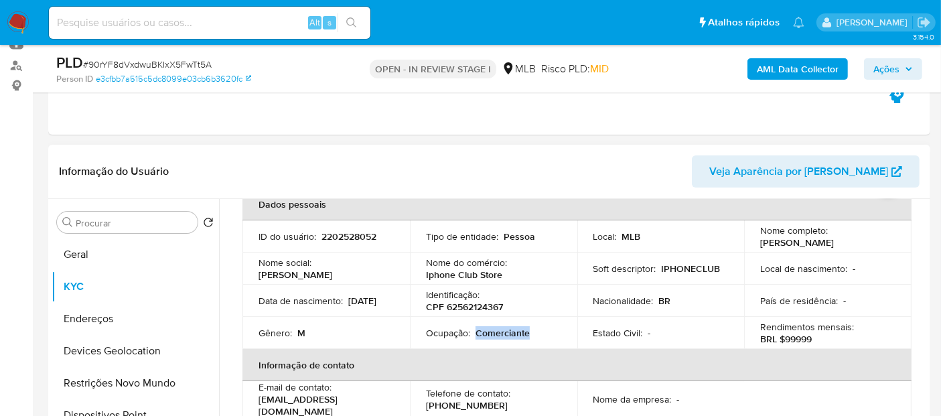
drag, startPoint x: 546, startPoint y: 341, endPoint x: 473, endPoint y: 333, distance: 73.4
click at [473, 333] on div "Ocupação : Comerciante" at bounding box center [493, 333] width 135 height 12
copy p "Comerciante"
click at [69, 250] on button "Geral" at bounding box center [130, 254] width 157 height 32
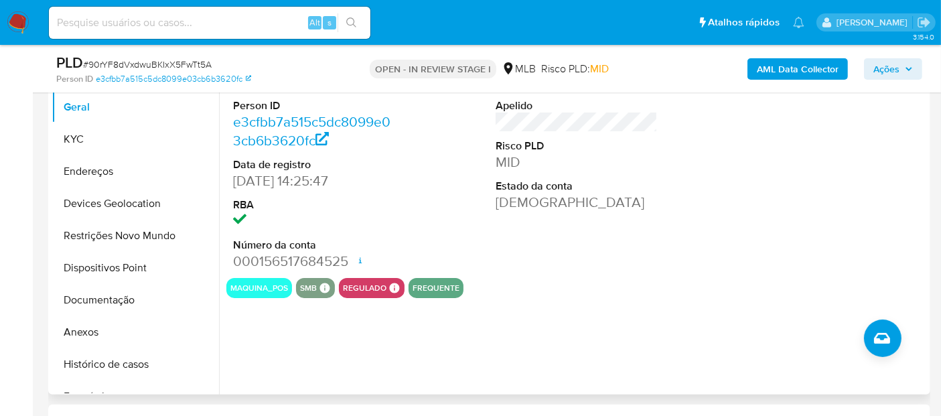
scroll to position [297, 0]
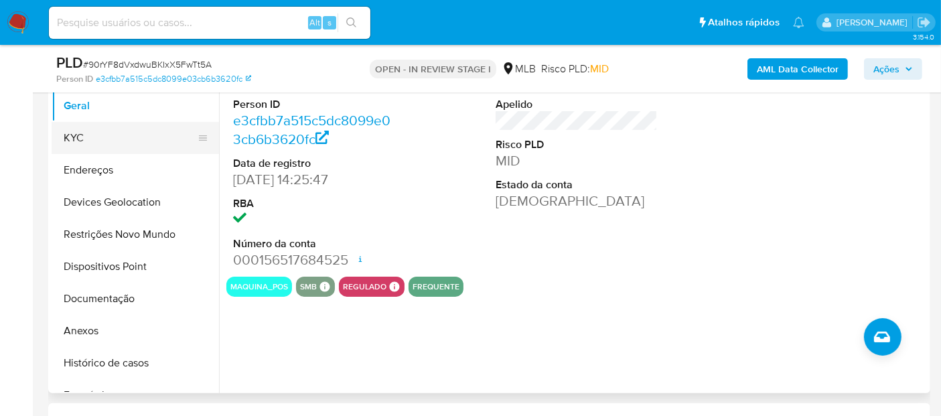
click at [103, 133] on button "KYC" at bounding box center [130, 138] width 157 height 32
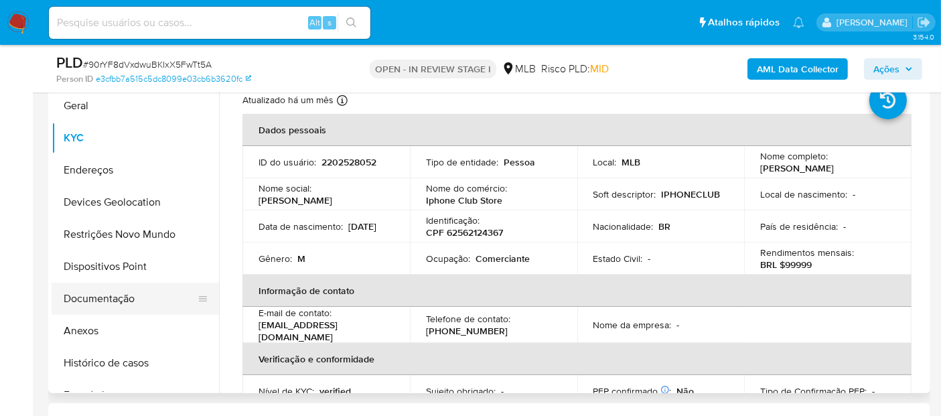
click at [149, 289] on button "Documentação" at bounding box center [130, 299] width 157 height 32
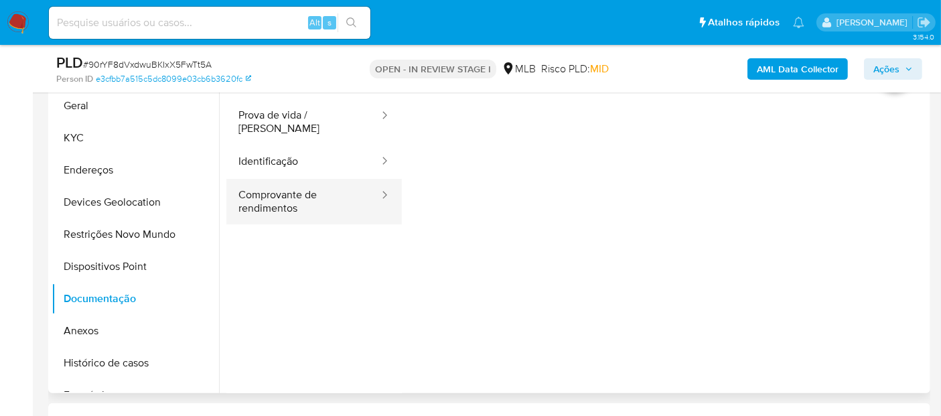
drag, startPoint x: 320, startPoint y: 150, endPoint x: 307, endPoint y: 173, distance: 26.4
click at [320, 150] on button "Identificação" at bounding box center [303, 162] width 154 height 34
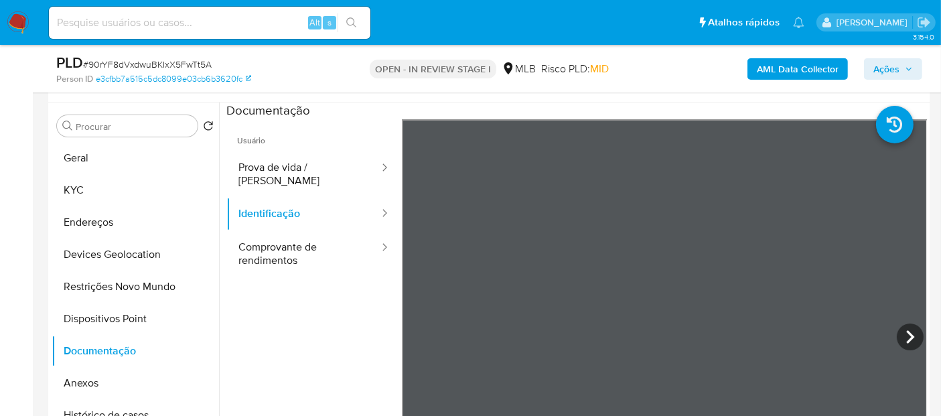
scroll to position [223, 0]
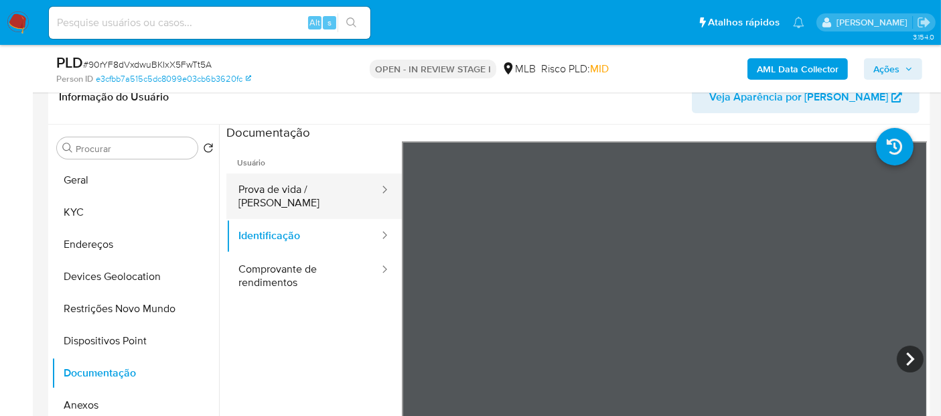
click at [313, 186] on button "Prova de vida / Selfie" at bounding box center [303, 196] width 154 height 46
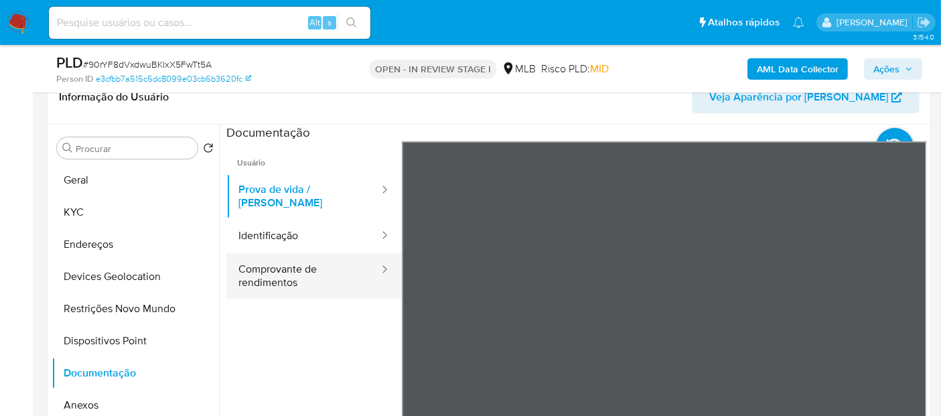
click at [298, 266] on button "Comprovante de rendimentos" at bounding box center [303, 276] width 154 height 46
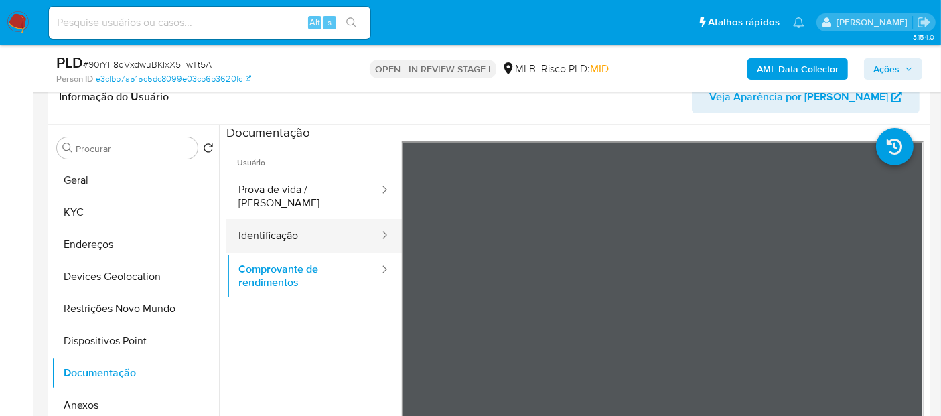
click at [325, 229] on button "Identificação" at bounding box center [303, 236] width 154 height 34
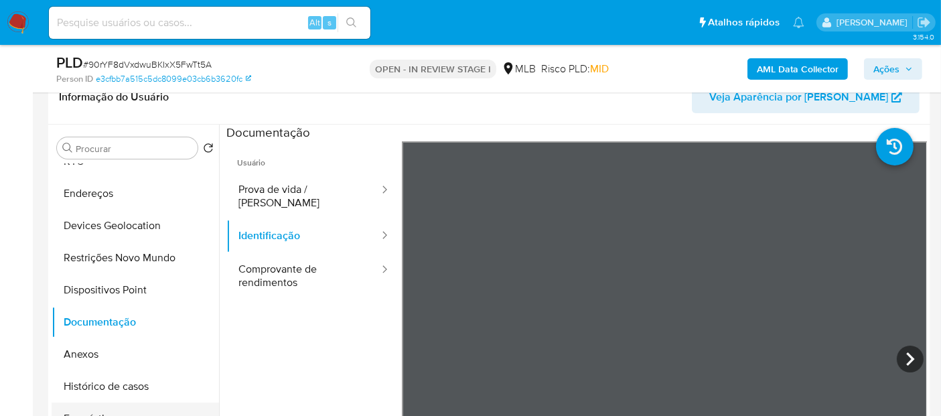
scroll to position [74, 0]
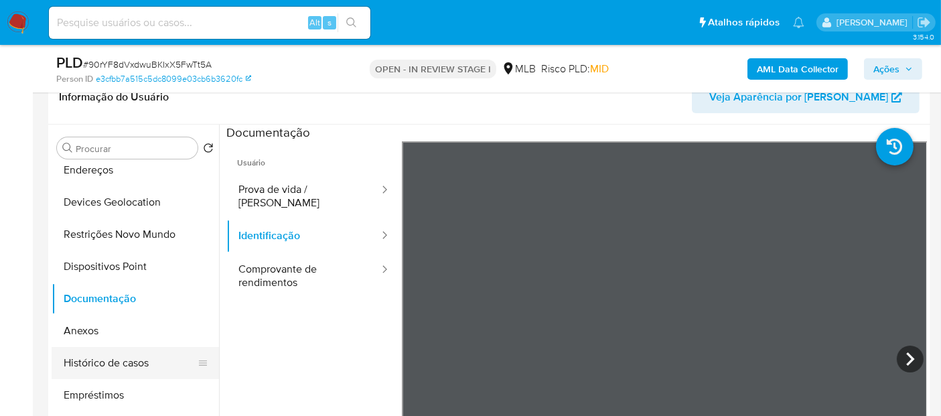
click at [117, 349] on button "Histórico de casos" at bounding box center [130, 363] width 157 height 32
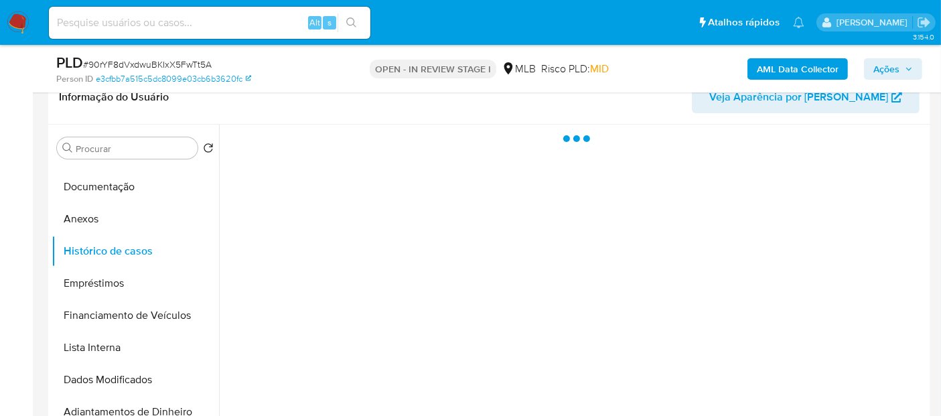
scroll to position [223, 0]
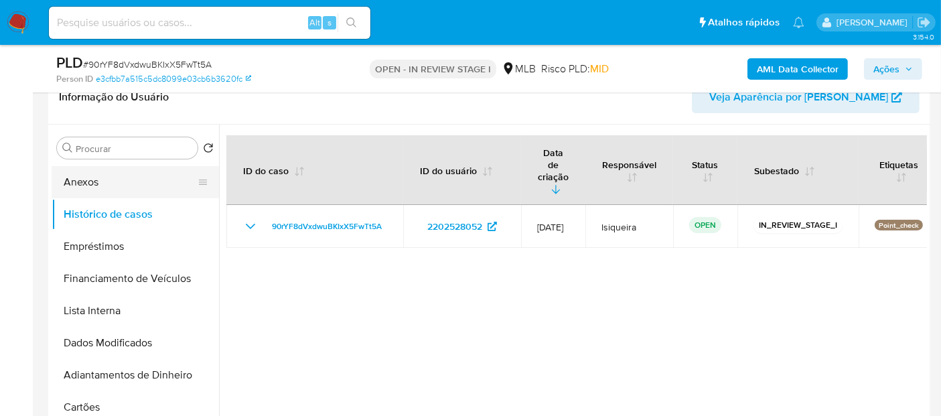
click at [114, 189] on button "Anexos" at bounding box center [130, 182] width 157 height 32
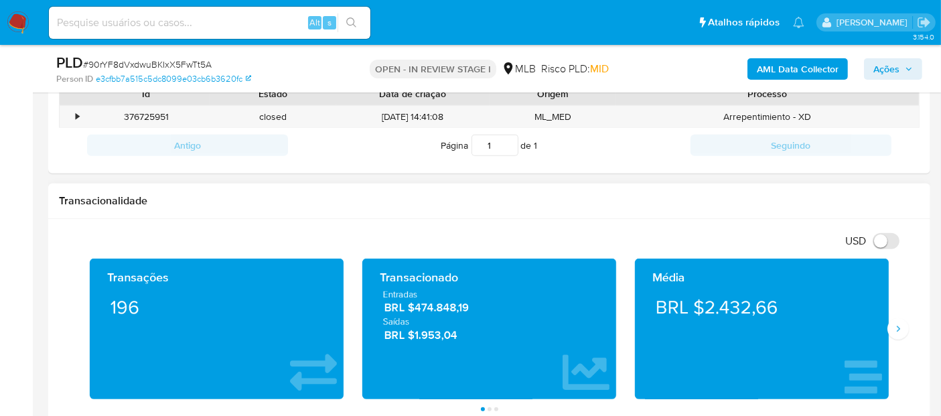
scroll to position [744, 0]
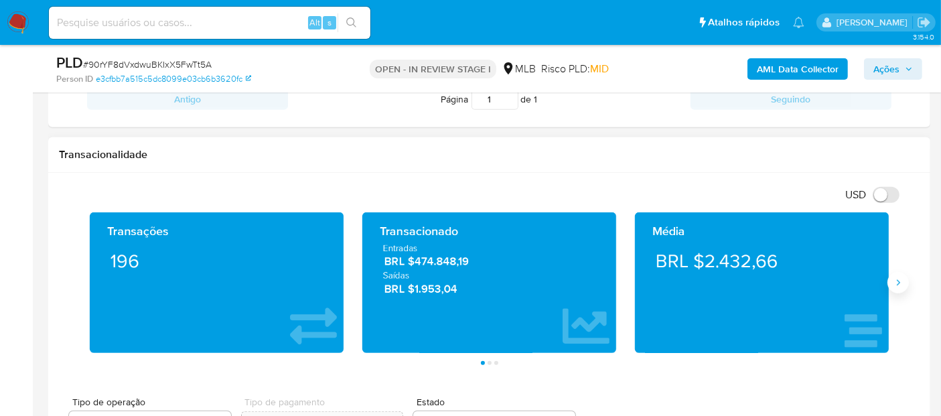
click at [895, 283] on icon "Siguiente" at bounding box center [898, 282] width 11 height 11
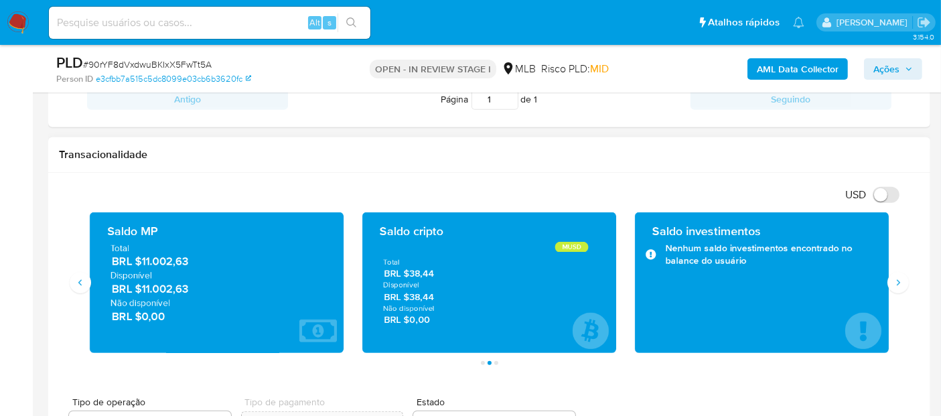
drag, startPoint x: 220, startPoint y: 291, endPoint x: 143, endPoint y: 291, distance: 77.0
click at [143, 291] on span "BRL $11.002,63" at bounding box center [217, 288] width 211 height 15
click at [909, 286] on div "Transações 196 Transacionado Entradas BRL $474.848,19 Saídas BRL $1.953,04 Médi…" at bounding box center [489, 288] width 860 height 153
click at [894, 281] on icon "Siguiente" at bounding box center [898, 282] width 11 height 11
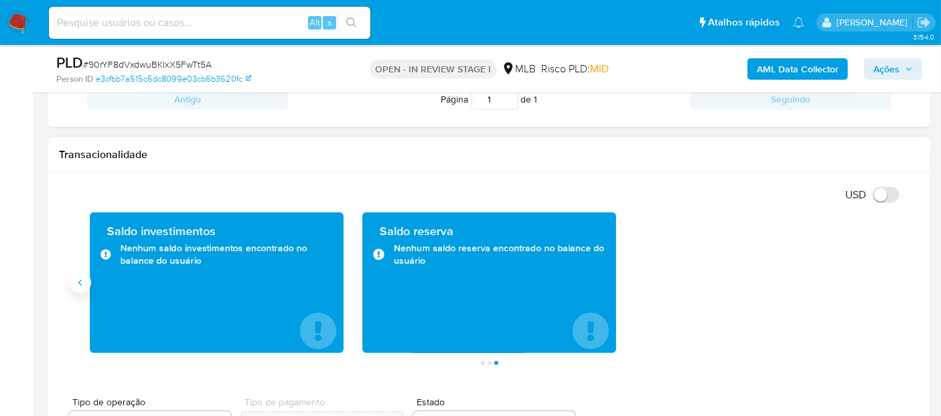
click at [80, 284] on icon "Anterior" at bounding box center [80, 282] width 11 height 11
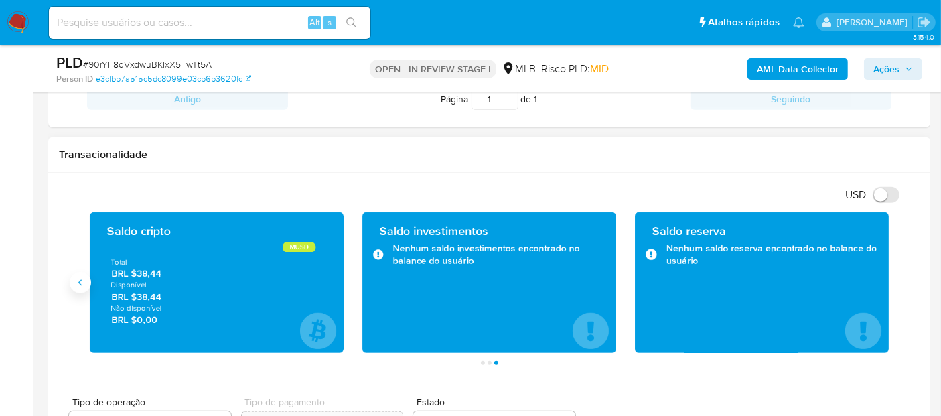
click at [87, 289] on button "Anterior" at bounding box center [80, 282] width 21 height 21
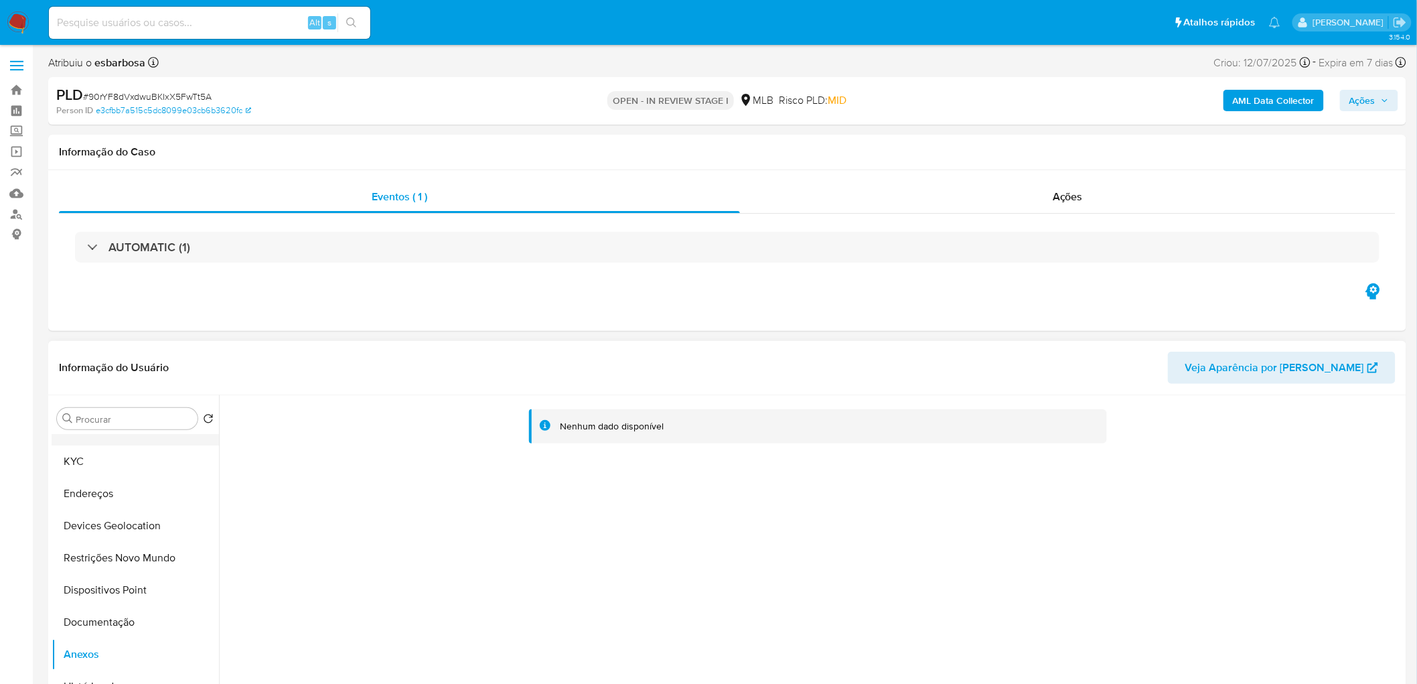
scroll to position [0, 0]
click at [129, 447] on button "Geral" at bounding box center [130, 451] width 157 height 32
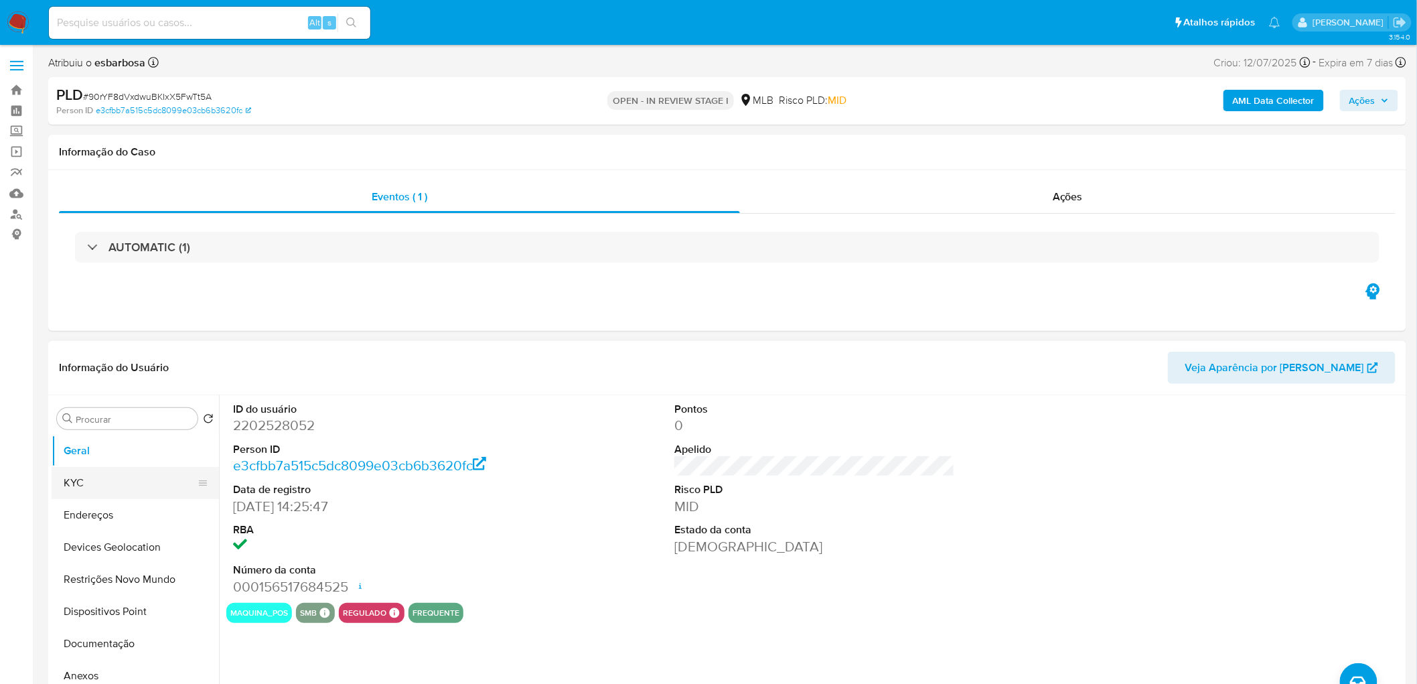
click at [125, 490] on button "KYC" at bounding box center [130, 483] width 157 height 32
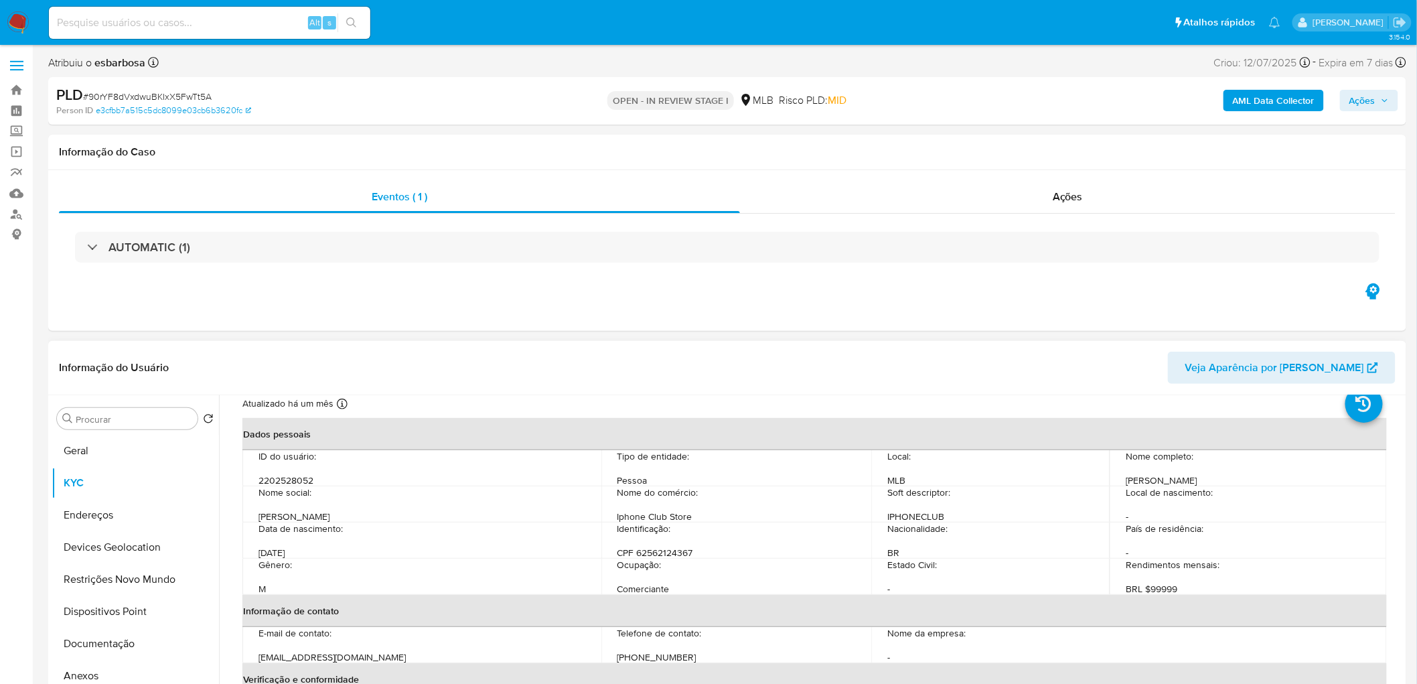
scroll to position [149, 0]
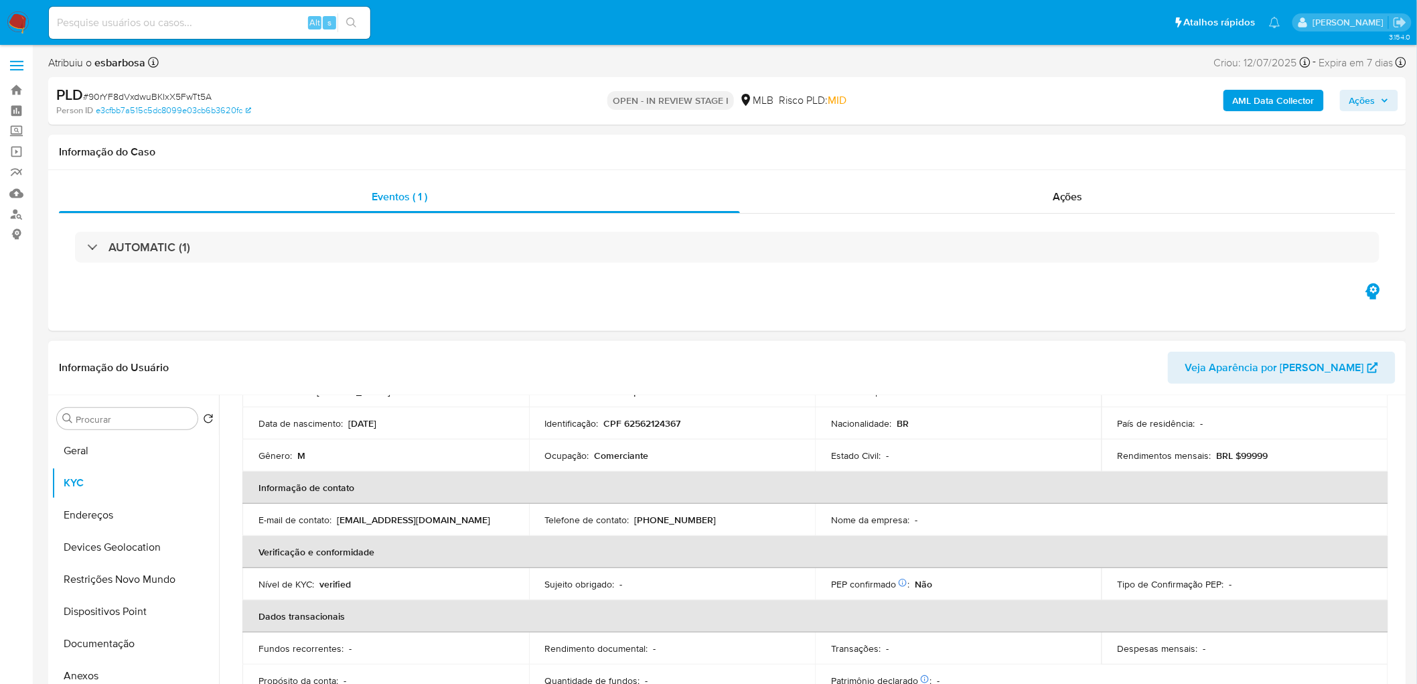
click at [734, 626] on th "Dados transacionais" at bounding box center [815, 616] width 1146 height 32
click at [825, 321] on div "Eventos ( 1 ) Ações AUTOMATIC (1)" at bounding box center [727, 250] width 1358 height 161
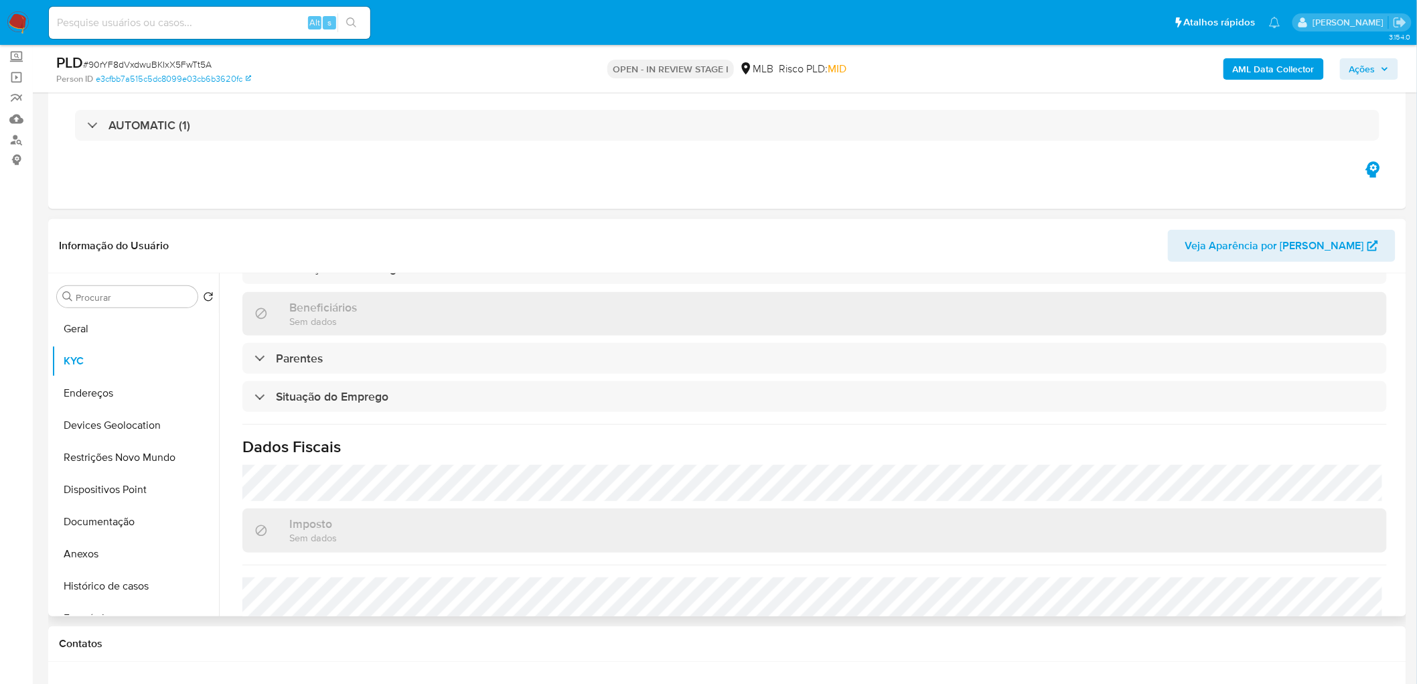
scroll to position [557, 0]
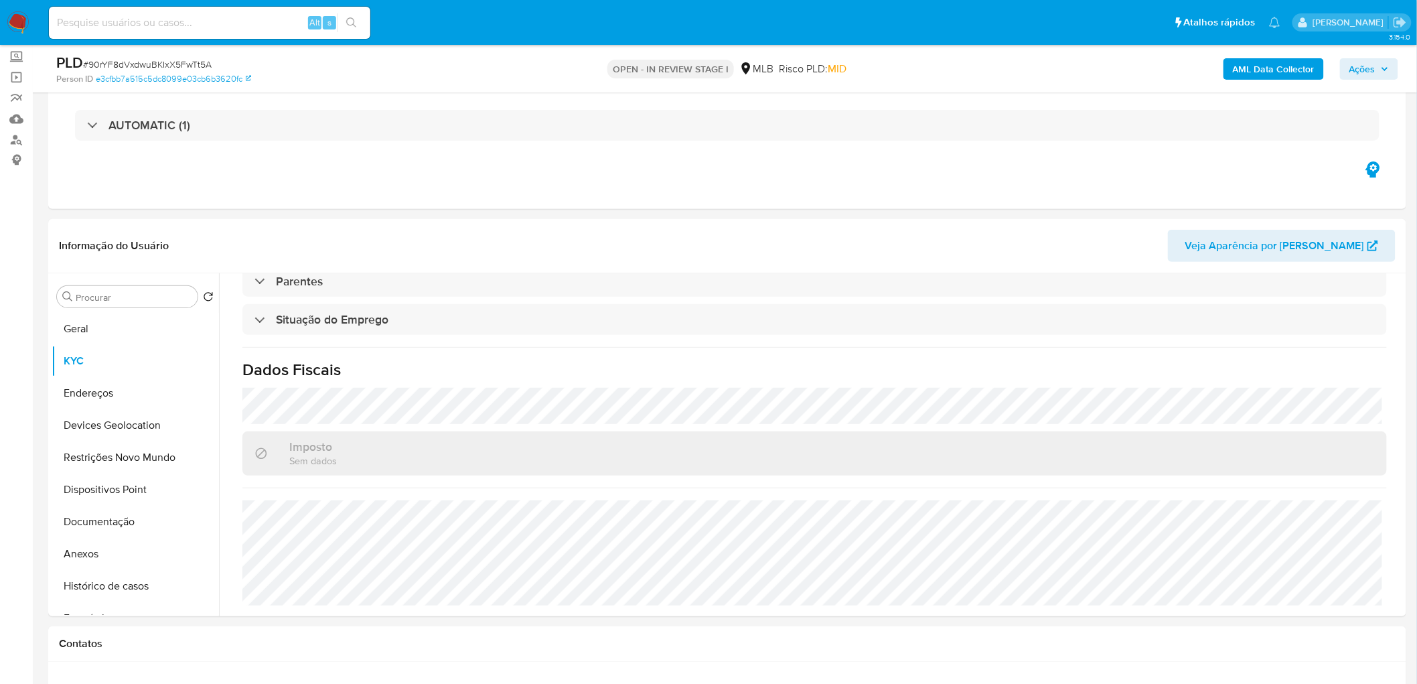
drag, startPoint x: 108, startPoint y: 391, endPoint x: 38, endPoint y: 406, distance: 71.8
click at [108, 391] on button "Endereços" at bounding box center [135, 393] width 167 height 32
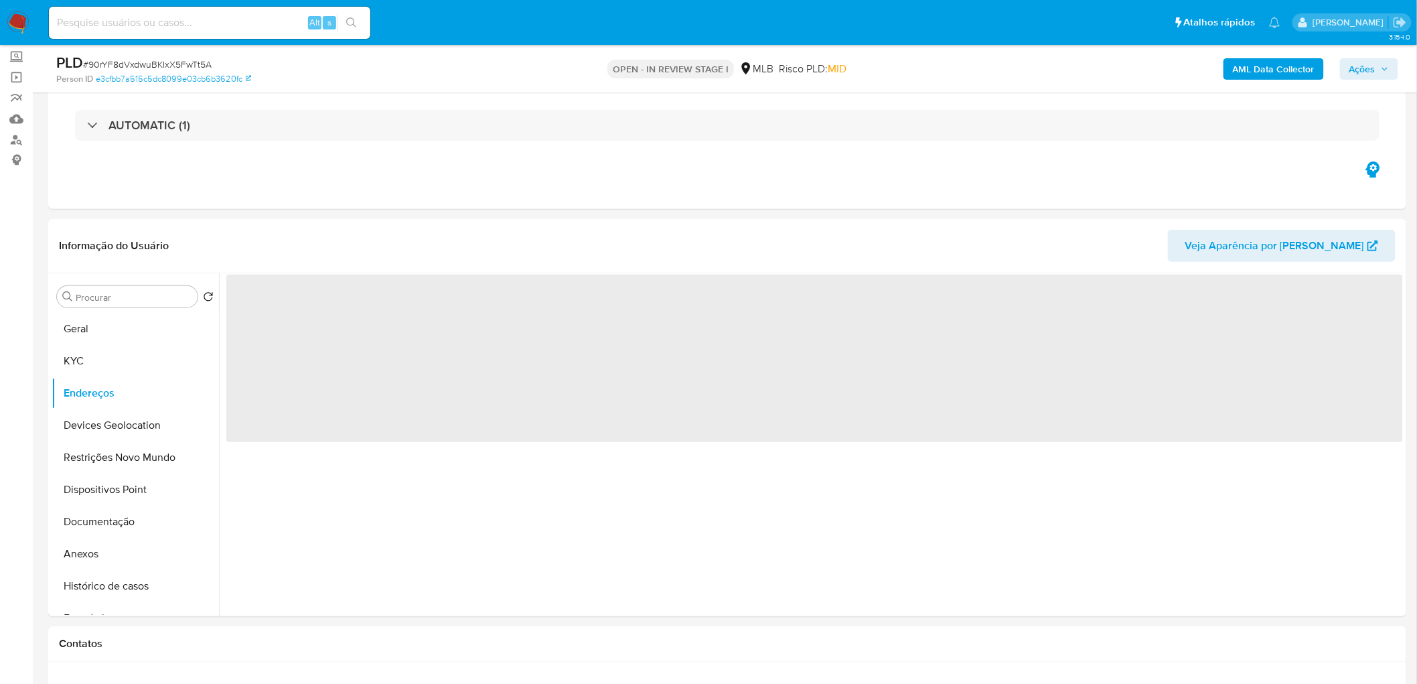
scroll to position [0, 0]
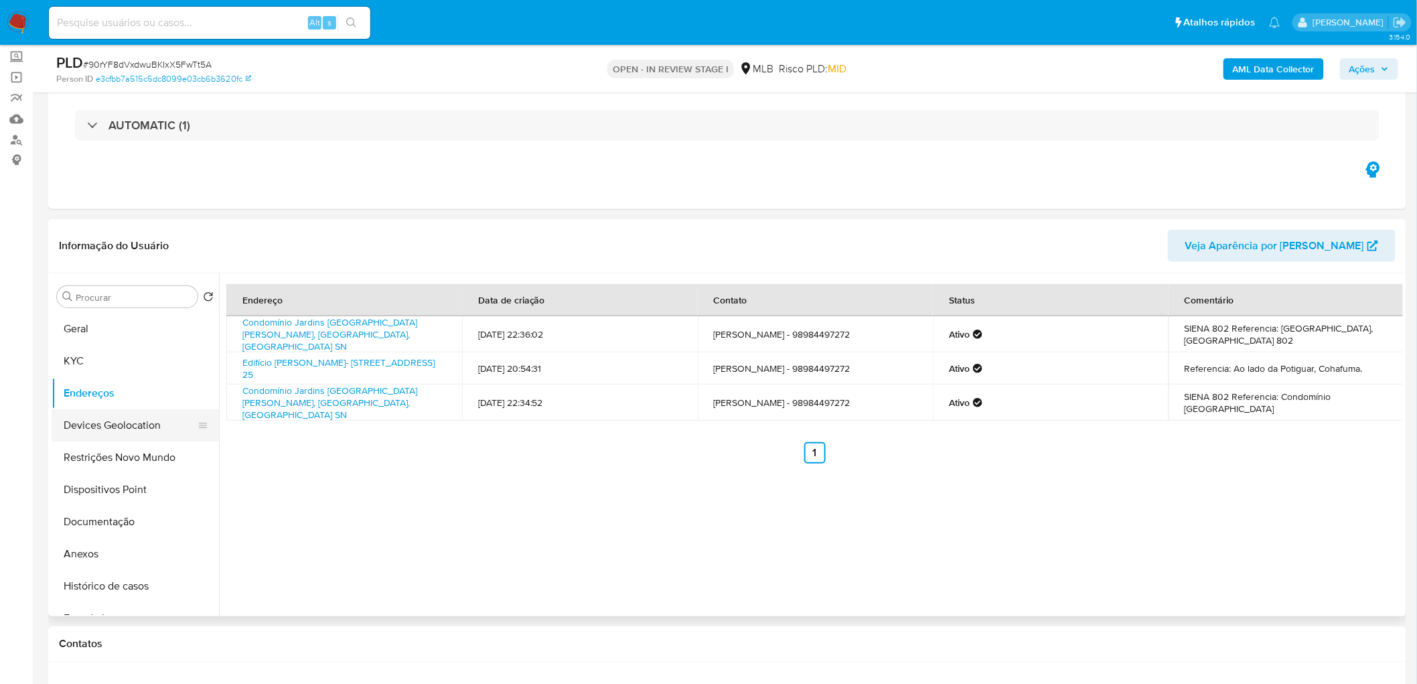
click at [157, 420] on button "Devices Geolocation" at bounding box center [130, 425] width 157 height 32
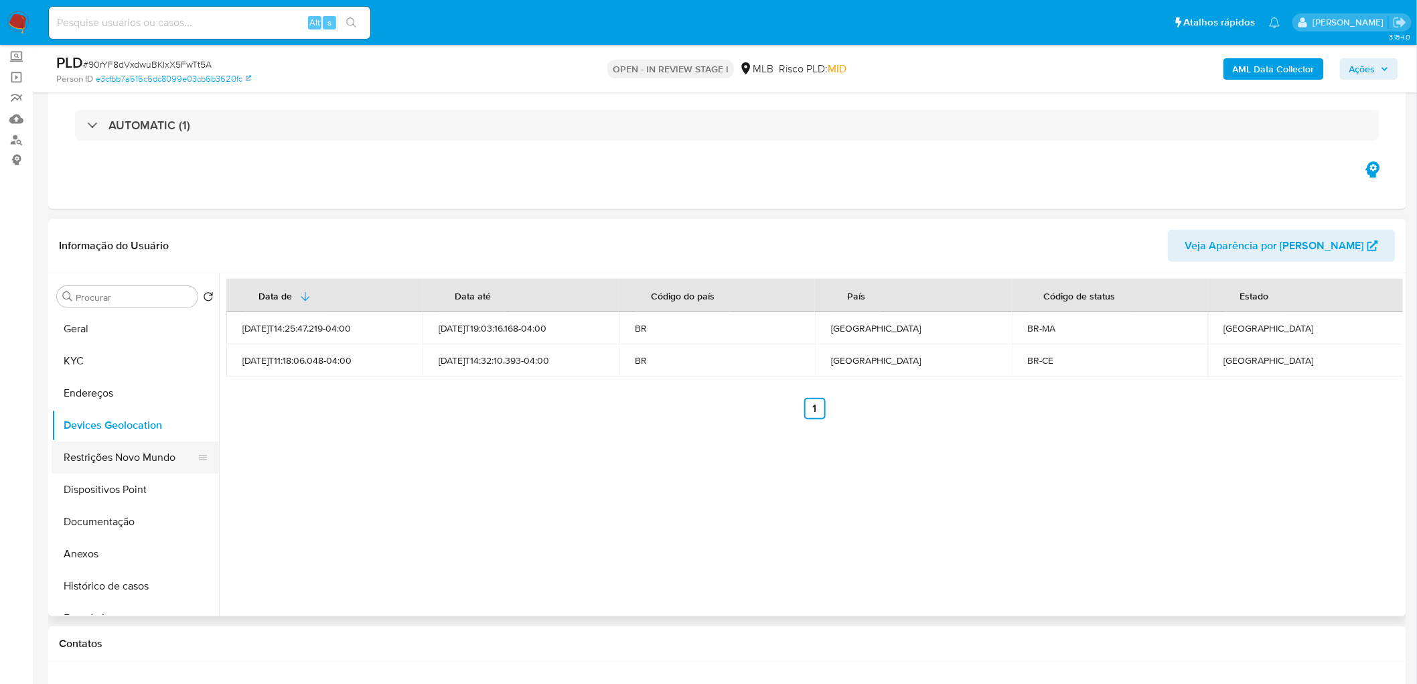
click at [128, 465] on button "Restrições Novo Mundo" at bounding box center [130, 457] width 157 height 32
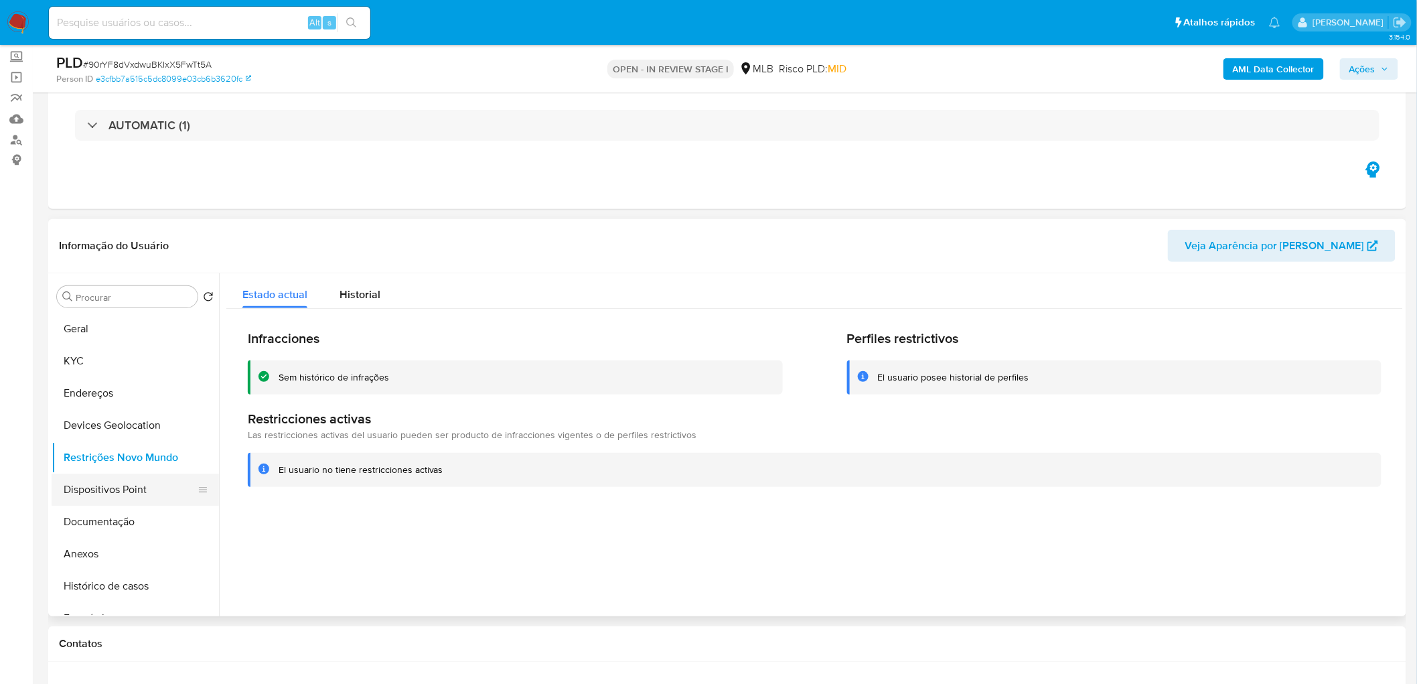
click at [74, 485] on button "Dispositivos Point" at bounding box center [130, 489] width 157 height 32
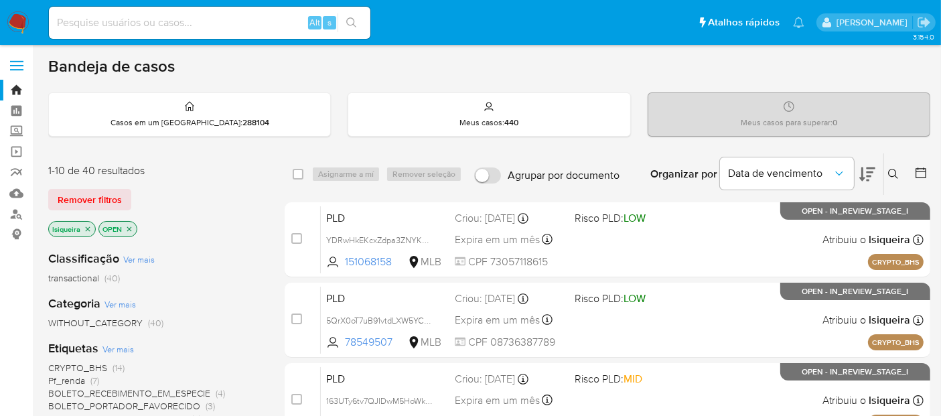
click at [149, 11] on div "Alt s" at bounding box center [209, 23] width 321 height 32
click at [890, 173] on icon at bounding box center [893, 174] width 11 height 11
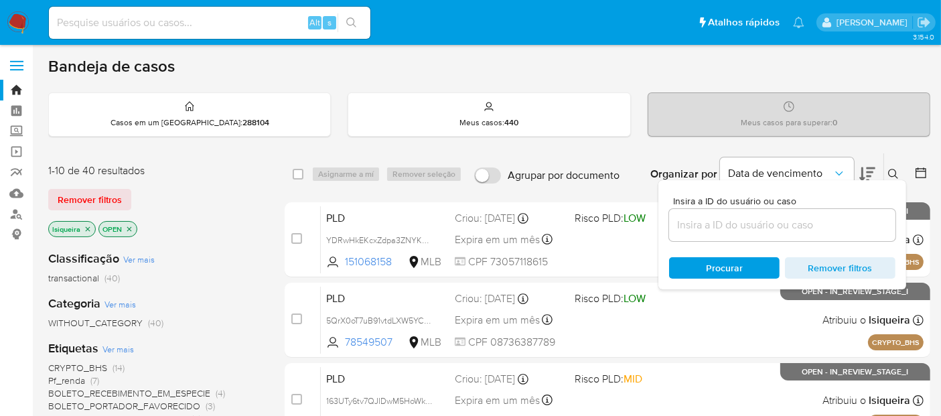
click at [712, 228] on input at bounding box center [782, 224] width 226 height 17
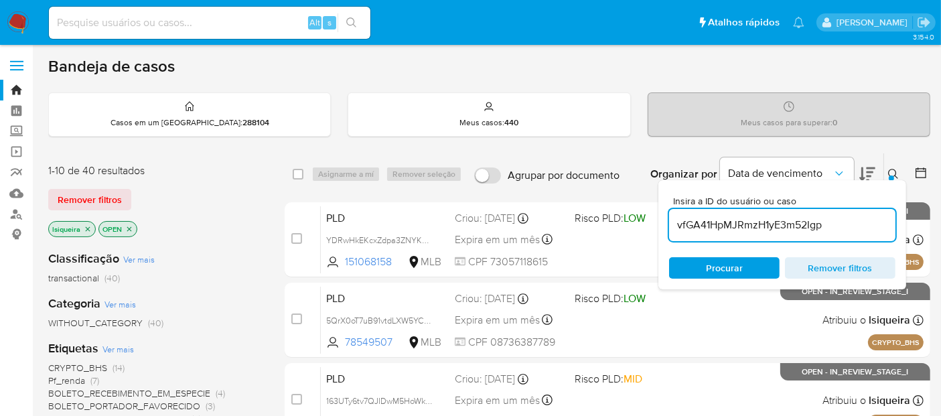
type input "vfGA41HpMJRmzH1yE3m52Igp"
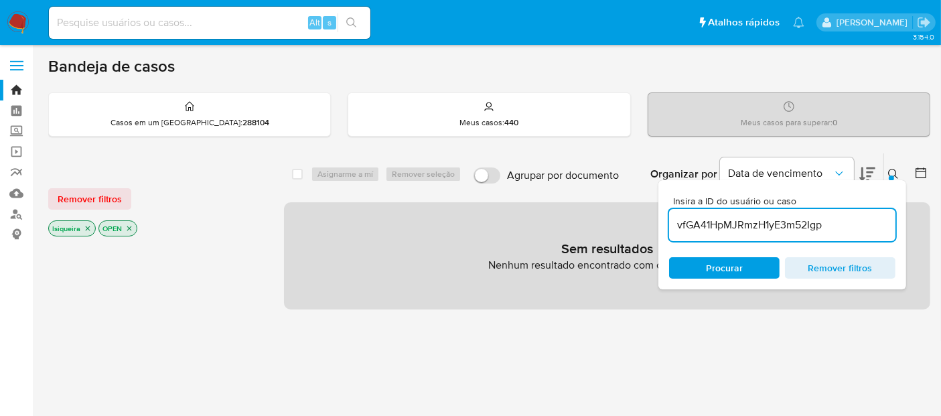
click at [87, 226] on icon "close-filter" at bounding box center [88, 228] width 8 height 8
click at [79, 228] on icon "close-filter" at bounding box center [79, 228] width 8 height 8
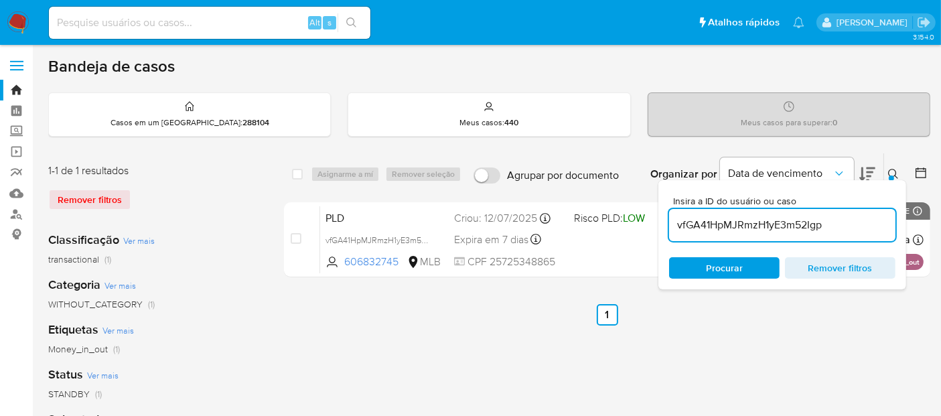
click at [826, 230] on input "vfGA41HpMJRmzH1yE3m52Igp" at bounding box center [782, 224] width 226 height 17
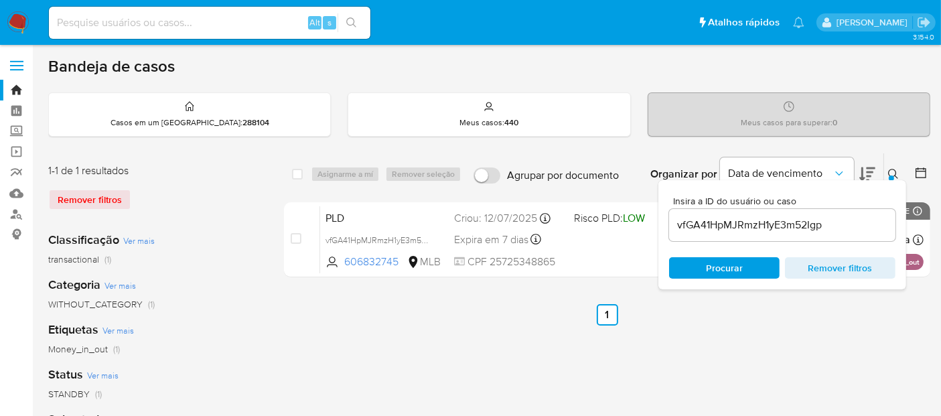
click at [895, 172] on icon at bounding box center [893, 174] width 11 height 11
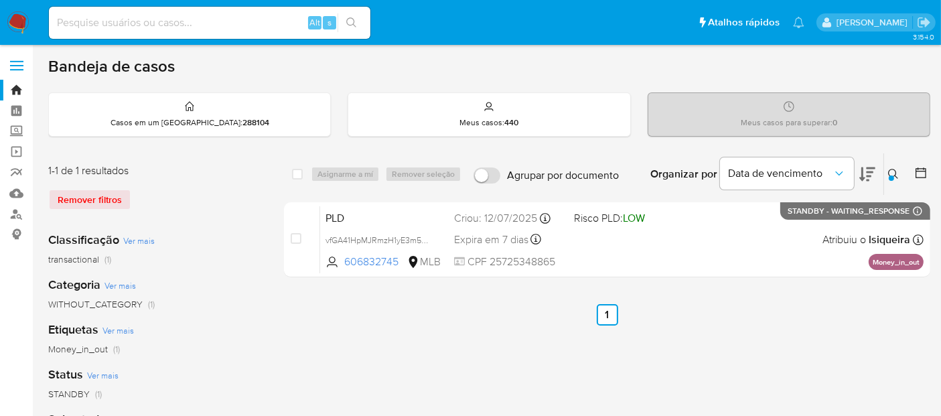
click at [924, 171] on icon at bounding box center [920, 172] width 13 height 13
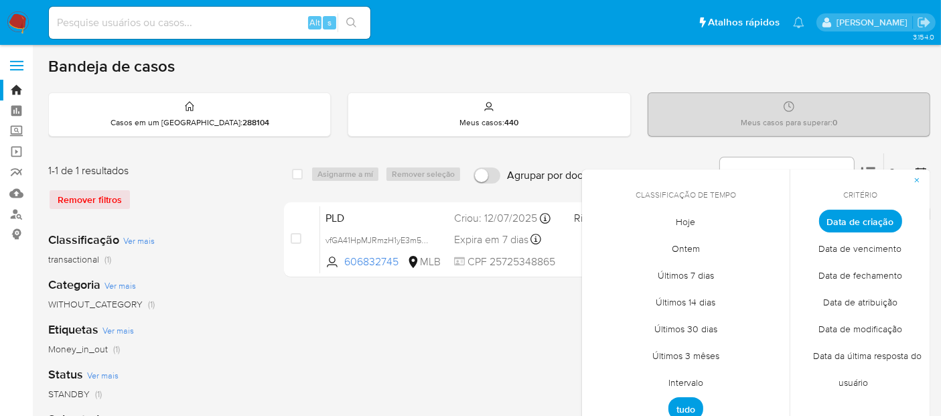
click at [681, 382] on span "Intervalo" at bounding box center [685, 382] width 63 height 27
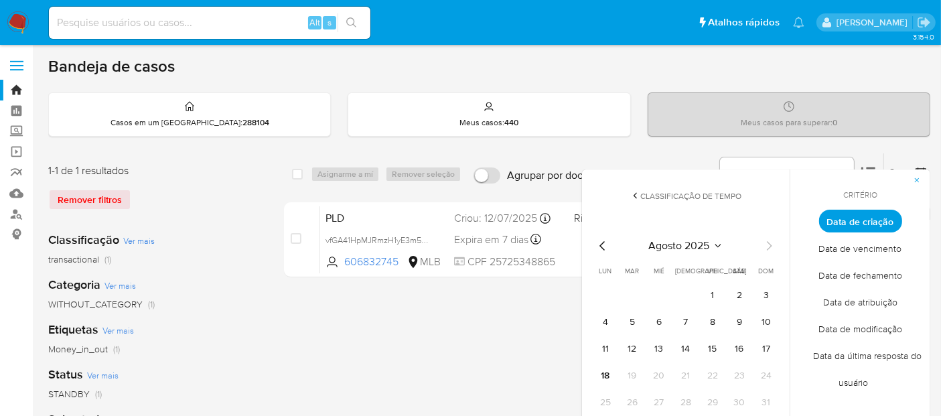
click at [579, 137] on div "Bandeja de casos Casos em um prato : 288104 Meus casos : 440 Meus casos para su…" at bounding box center [489, 398] width 882 height 684
click at [13, 26] on img at bounding box center [18, 22] width 23 height 23
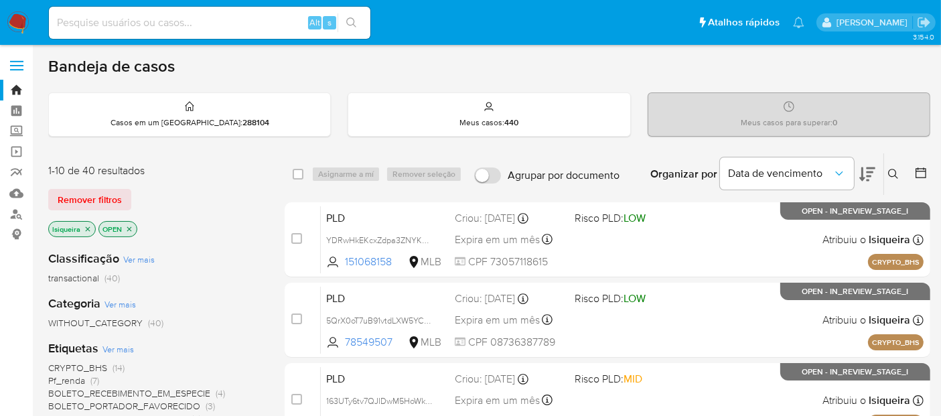
click at [868, 172] on icon at bounding box center [867, 174] width 16 height 16
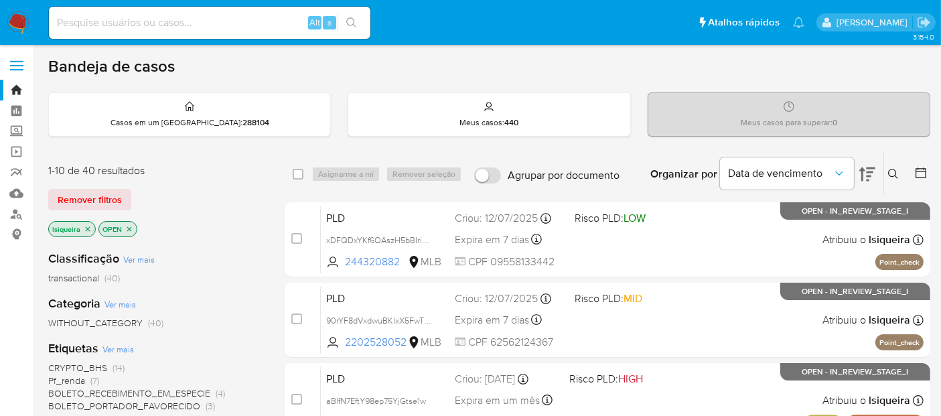
click at [894, 170] on icon at bounding box center [893, 174] width 11 height 11
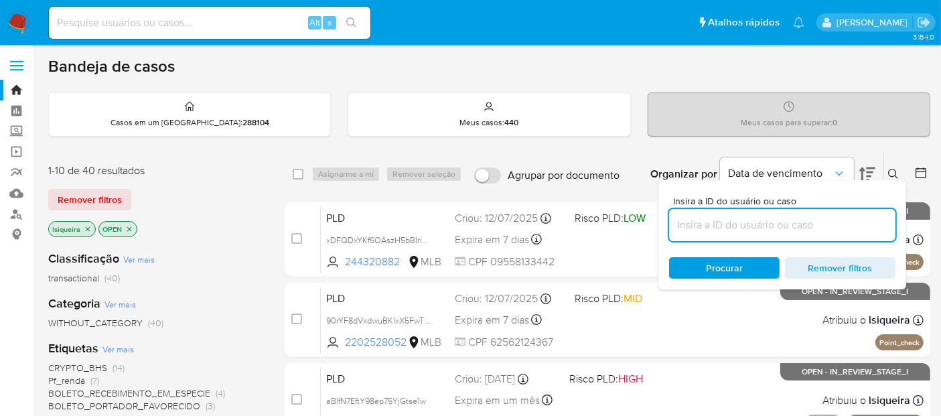
click at [750, 227] on input at bounding box center [782, 224] width 226 height 17
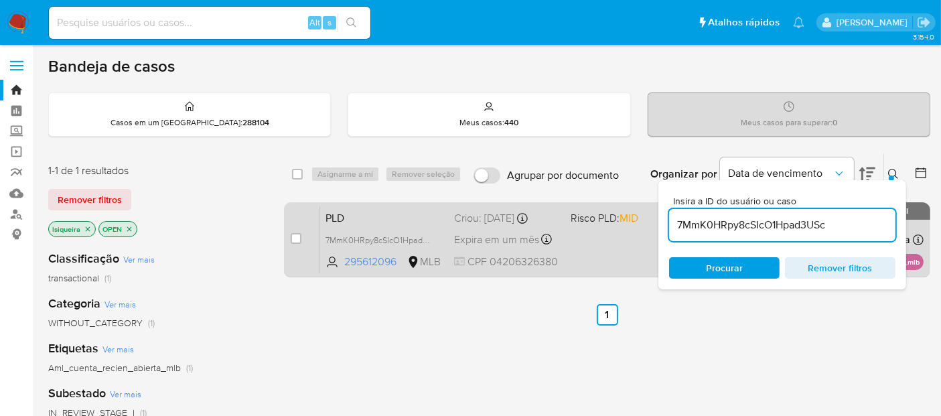
click at [595, 250] on div "PLD 7MmK0HRpy8cSIcO1Hpad3USc 295612096 MLB Risco PLD: MID Criou: 12/08/2025 Cri…" at bounding box center [621, 240] width 603 height 68
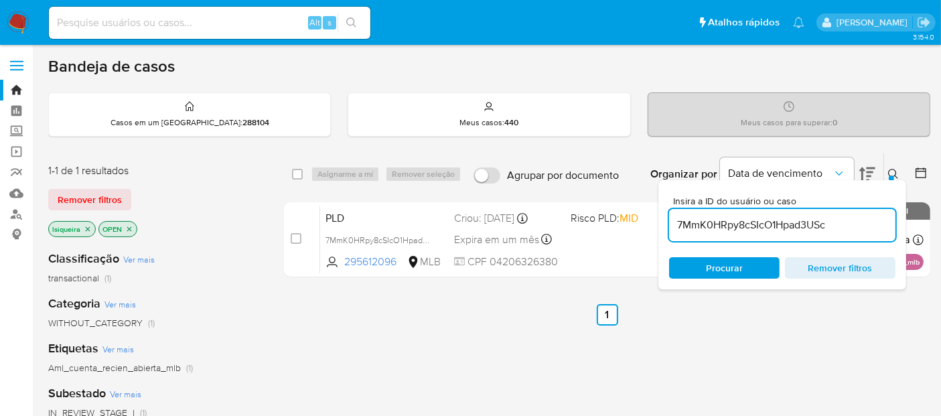
click at [889, 173] on icon at bounding box center [893, 174] width 11 height 11
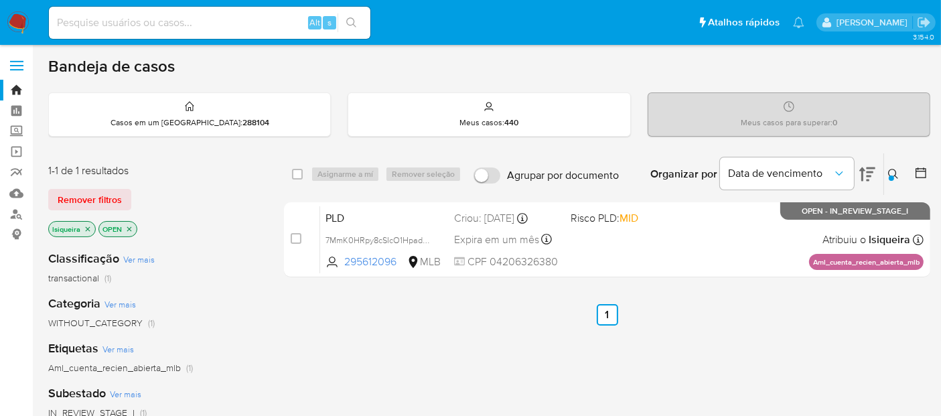
click at [891, 169] on icon at bounding box center [893, 174] width 11 height 11
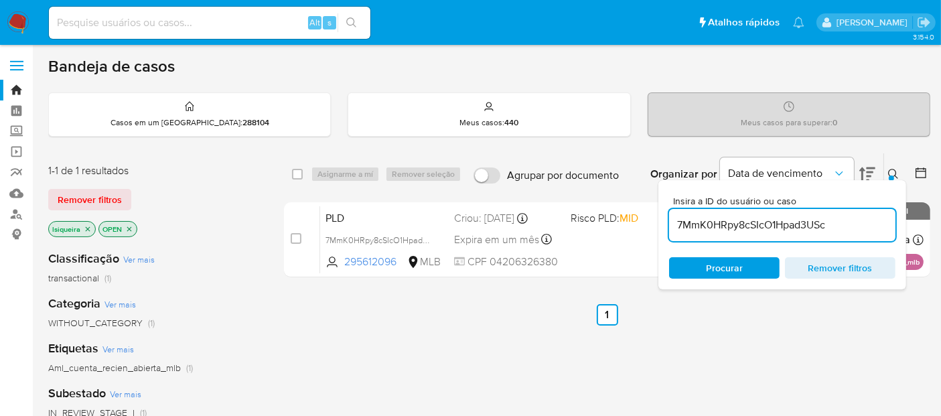
click at [753, 220] on input "7MmK0HRpy8cSIcO1Hpad3USc" at bounding box center [782, 224] width 226 height 17
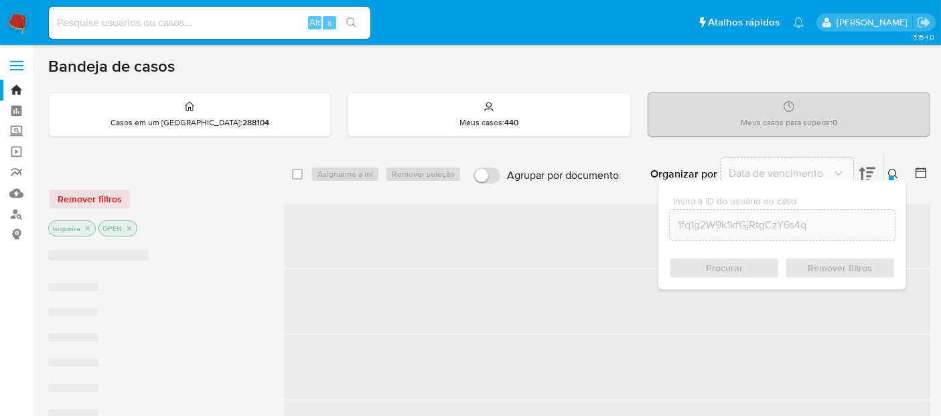
click at [737, 266] on div "Procurar Remover filtros" at bounding box center [782, 267] width 226 height 21
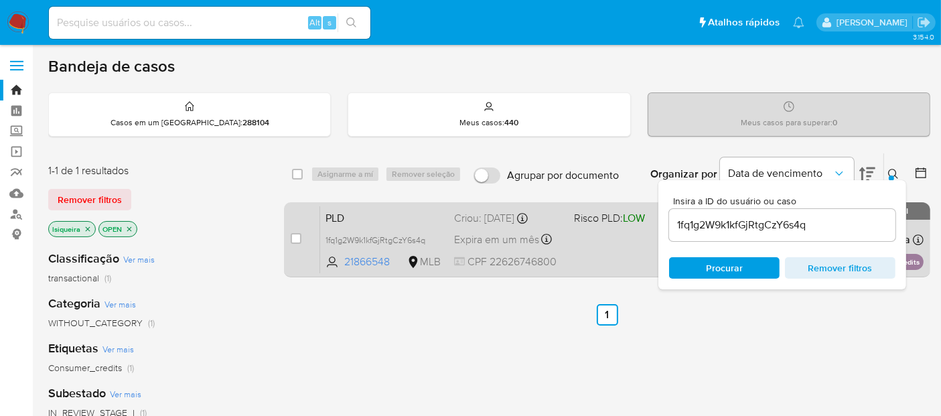
click at [602, 242] on div "PLD 1fq1g2W9k1kfGjRtgCzY6s4q 21866548 MLB Risco PLD: LOW Criou: 12/08/2025 Crio…" at bounding box center [621, 240] width 603 height 68
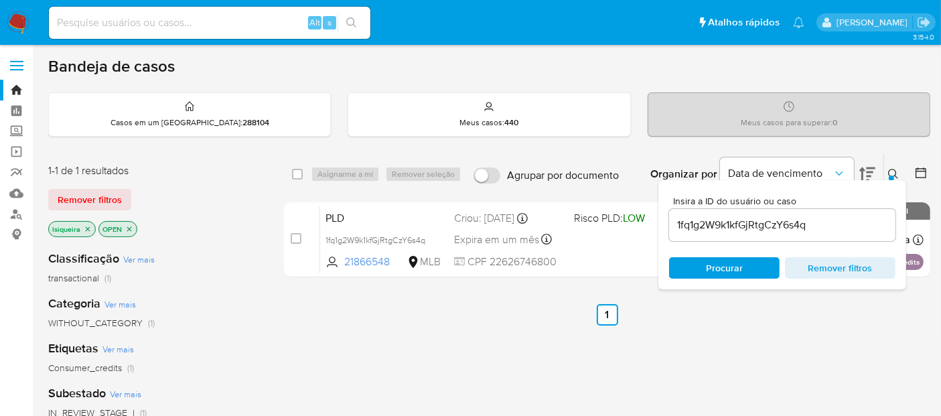
click at [895, 171] on icon at bounding box center [893, 174] width 11 height 11
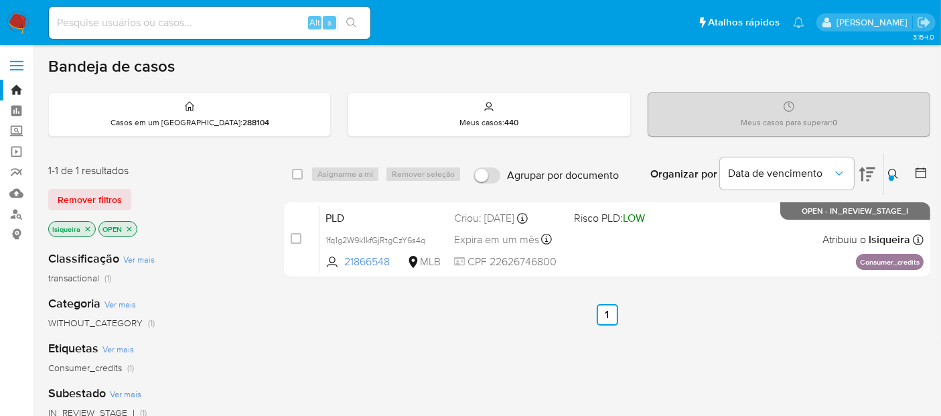
click at [891, 175] on div at bounding box center [891, 177] width 5 height 5
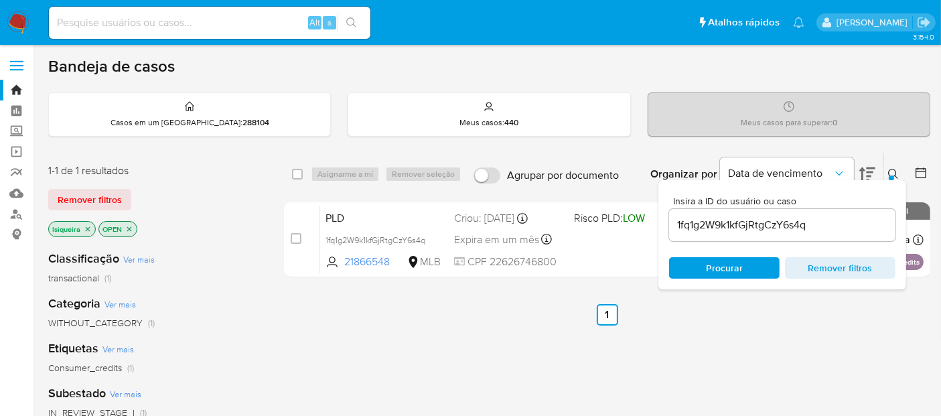
click at [771, 227] on input "1fq1g2W9k1kfGjRtgCzY6s4q" at bounding box center [782, 224] width 226 height 17
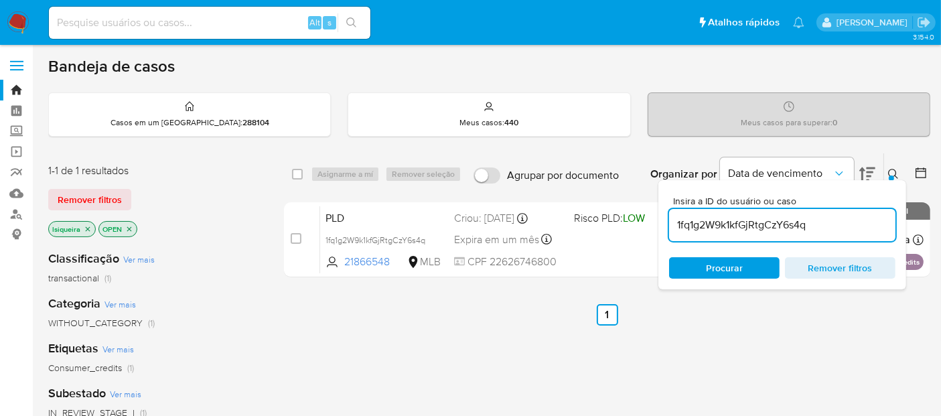
click at [771, 227] on input "1fq1g2W9k1kfGjRtgCzY6s4q" at bounding box center [782, 224] width 226 height 17
type input "onm0JZAkc1PBwCBSgYE0AjOw"
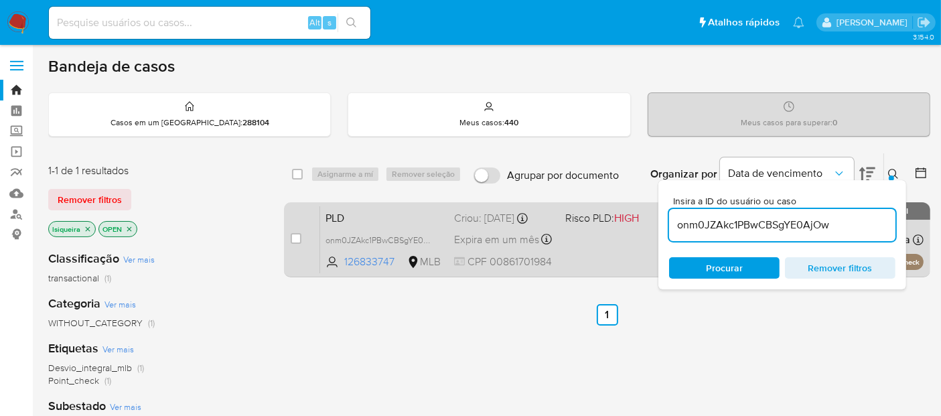
click at [583, 242] on div "PLD onm0JZAkc1PBwCBSgYE0AjOw 126833747 MLB Risco PLD: HIGH Criou: 12/08/2025 Cr…" at bounding box center [621, 240] width 603 height 68
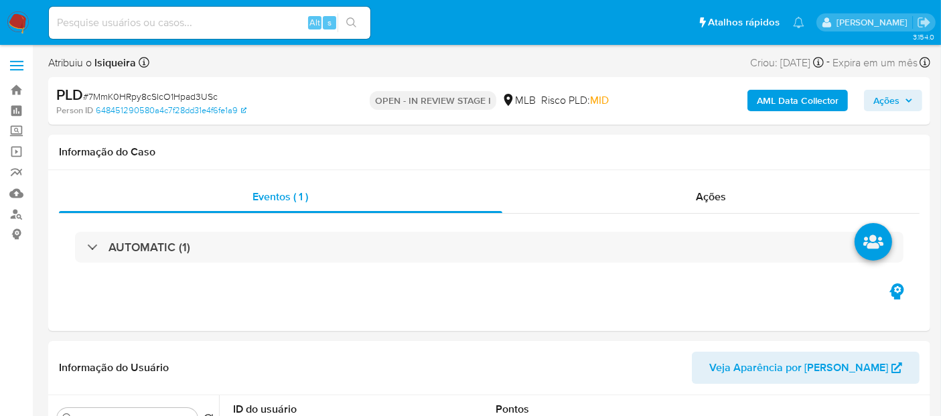
select select "10"
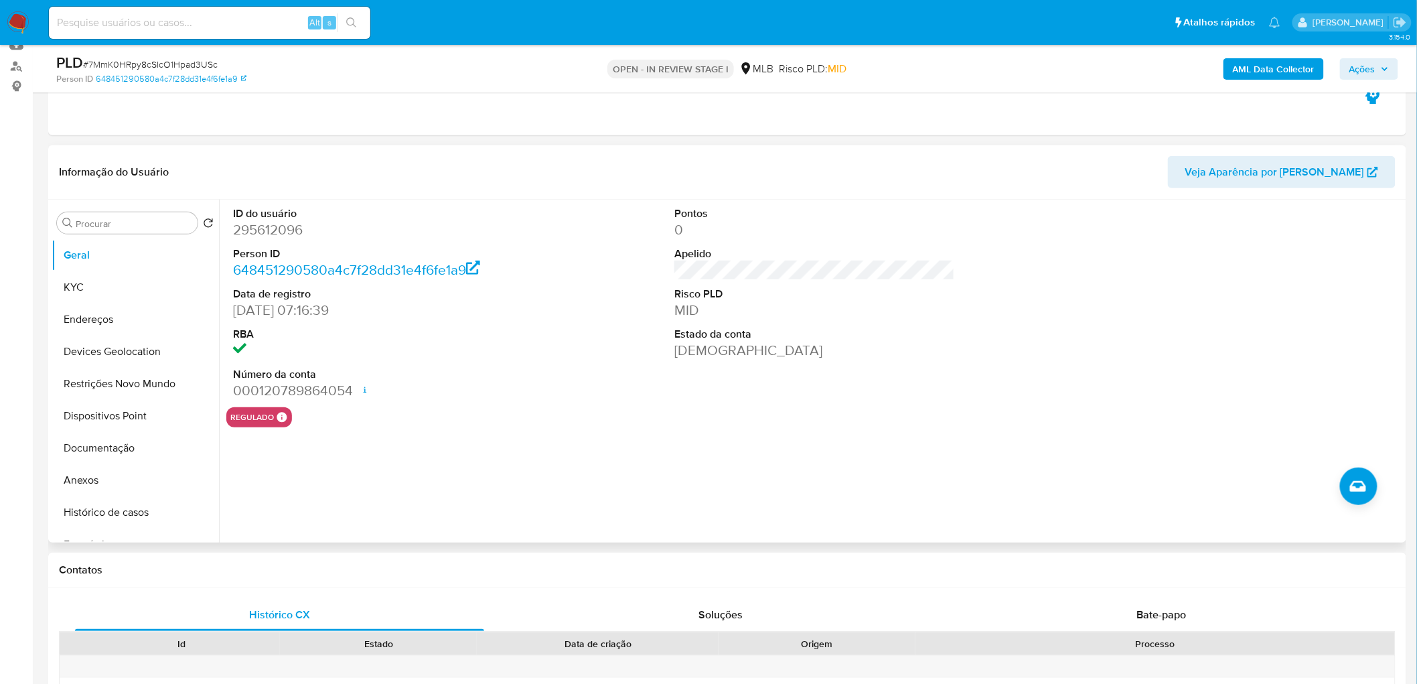
scroll to position [149, 0]
click at [90, 291] on button "KYC" at bounding box center [130, 287] width 157 height 32
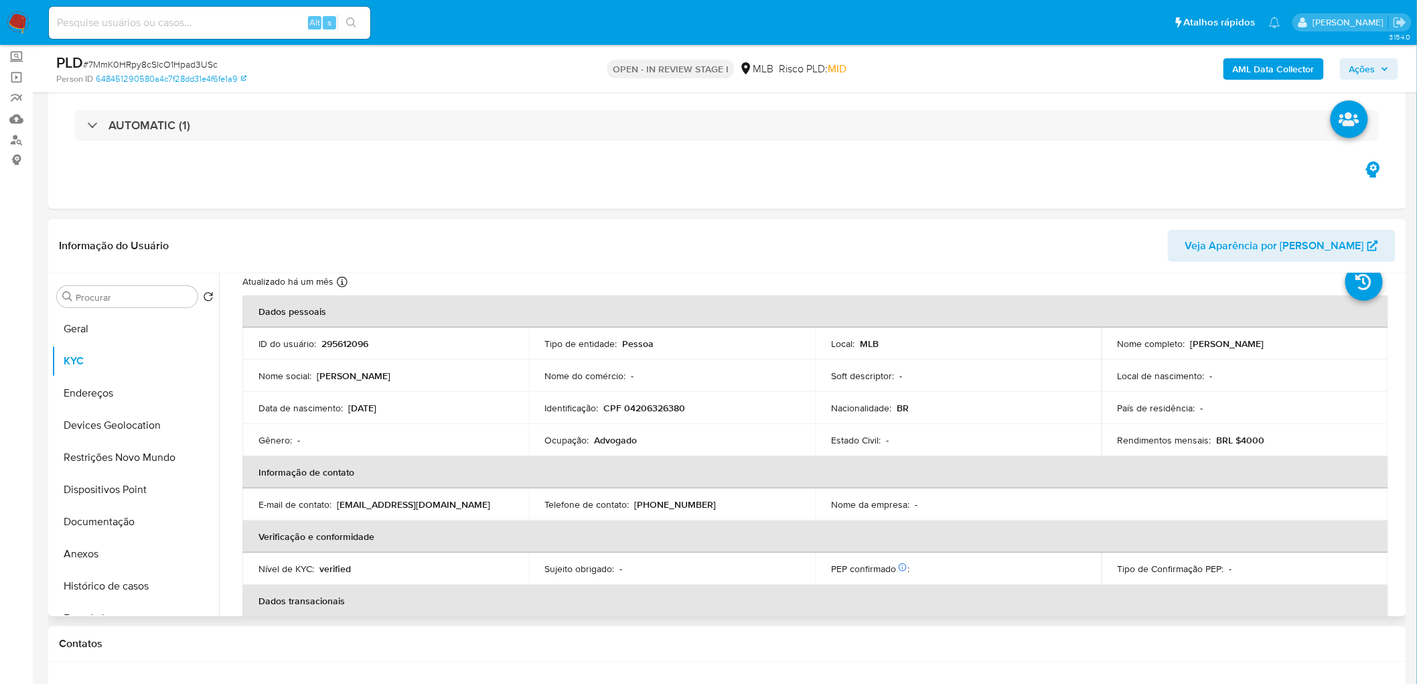
scroll to position [0, 0]
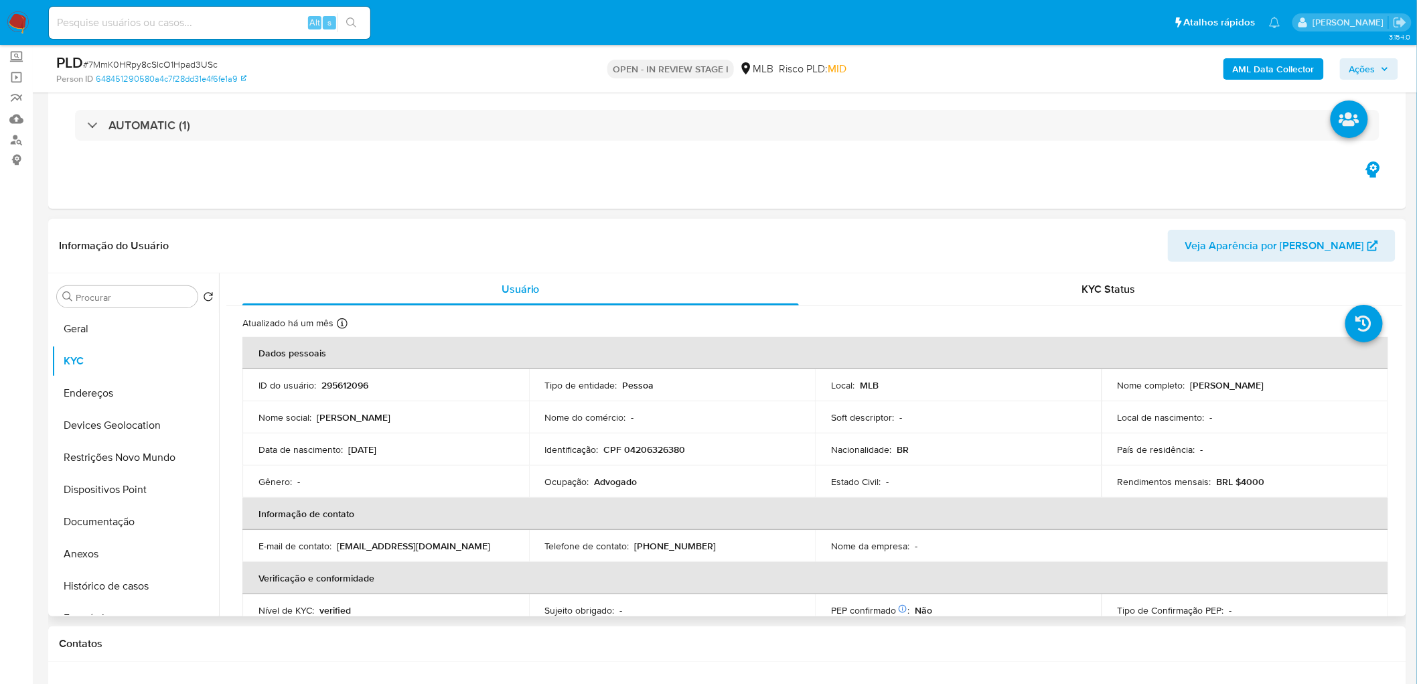
drag, startPoint x: 1314, startPoint y: 379, endPoint x: 1186, endPoint y: 380, distance: 128.6
click at [856, 374] on div "Nome completo : [PERSON_NAME]" at bounding box center [1245, 385] width 254 height 12
copy p "[PERSON_NAME]"
click at [104, 325] on button "Geral" at bounding box center [130, 329] width 157 height 32
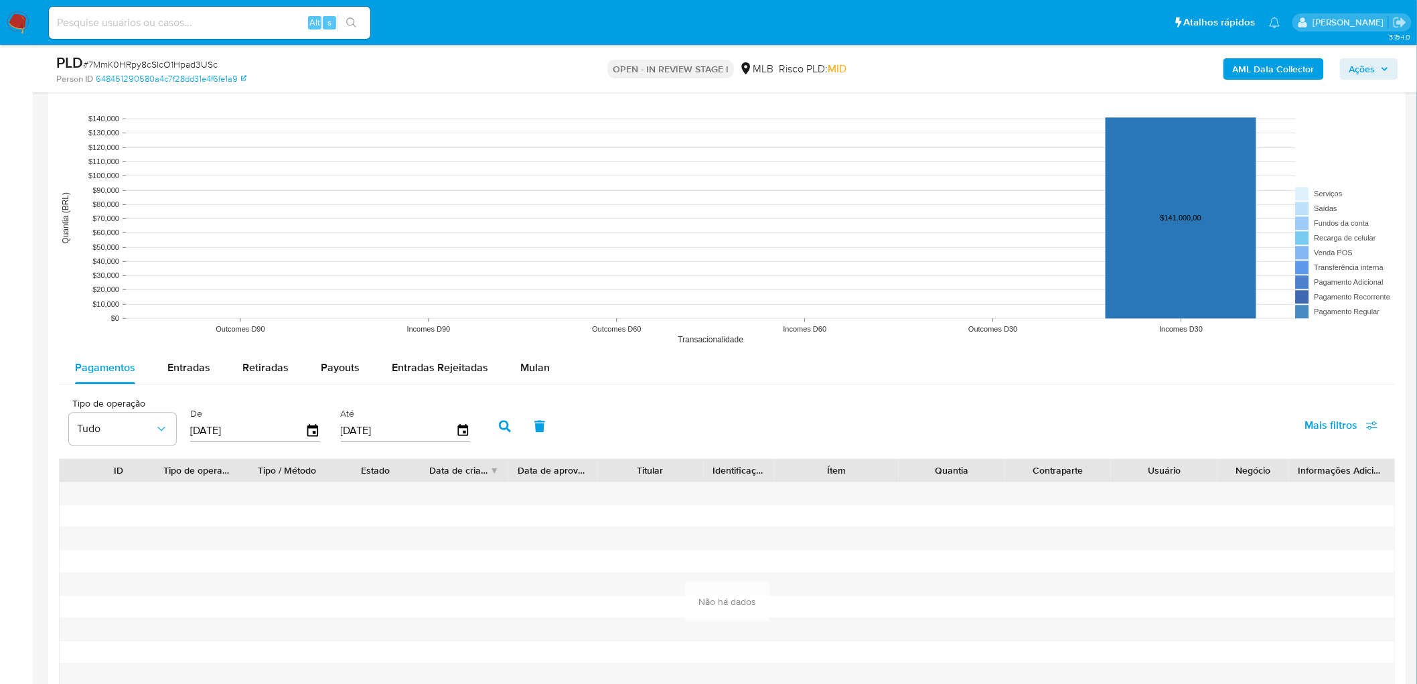
scroll to position [1264, 0]
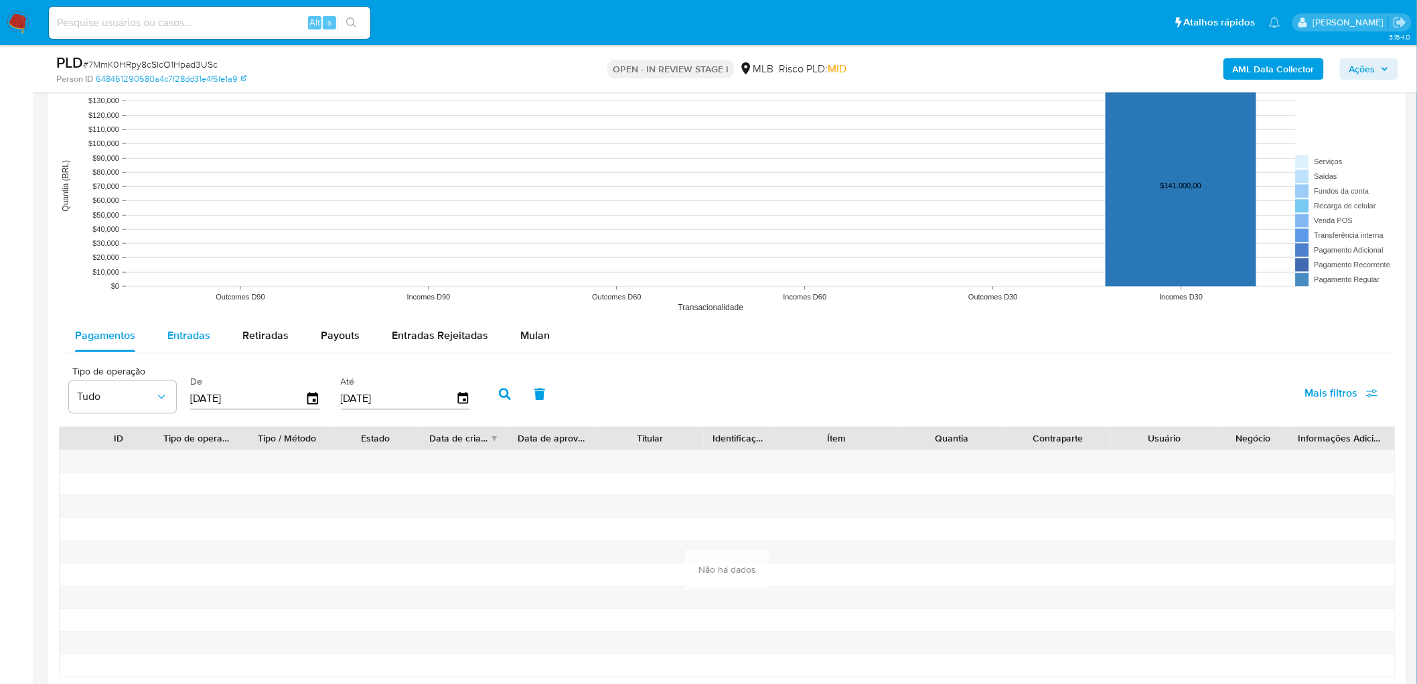
click at [174, 343] on span "Entradas" at bounding box center [188, 334] width 43 height 15
select select "10"
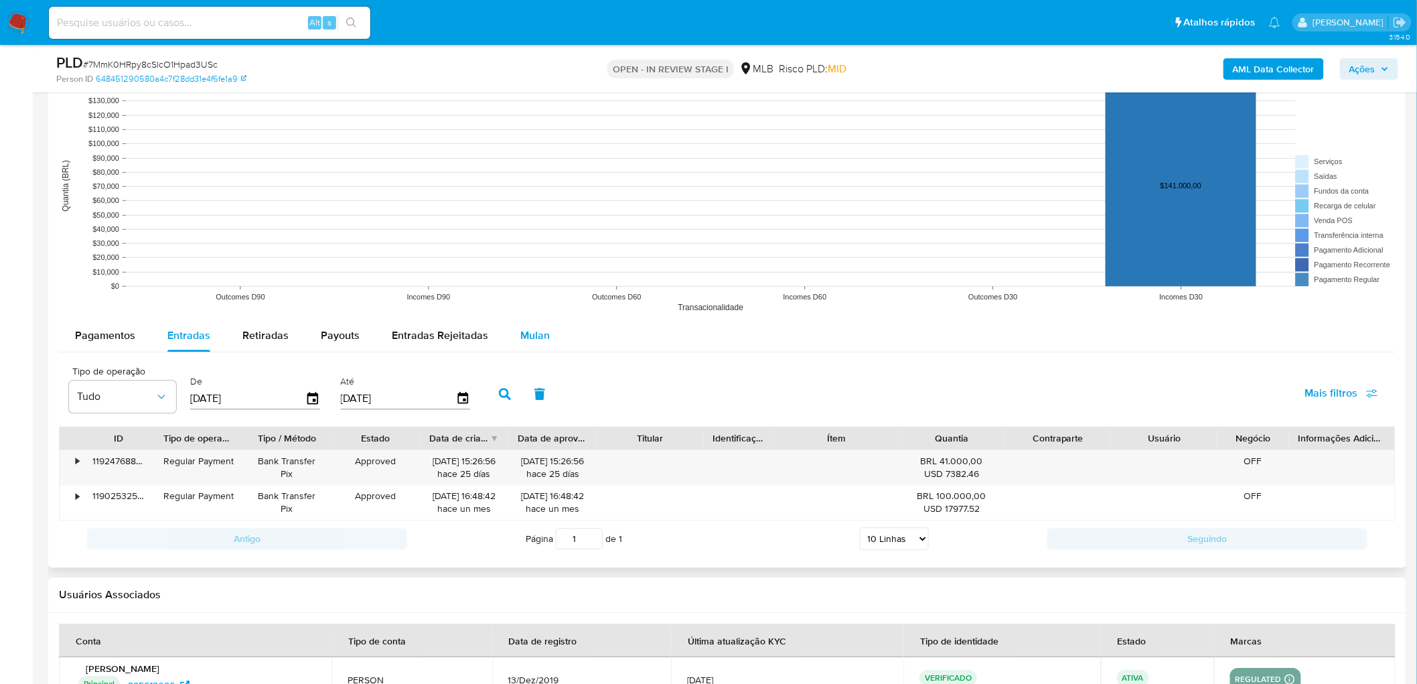
click at [541, 342] on span "Mulan" at bounding box center [534, 334] width 29 height 15
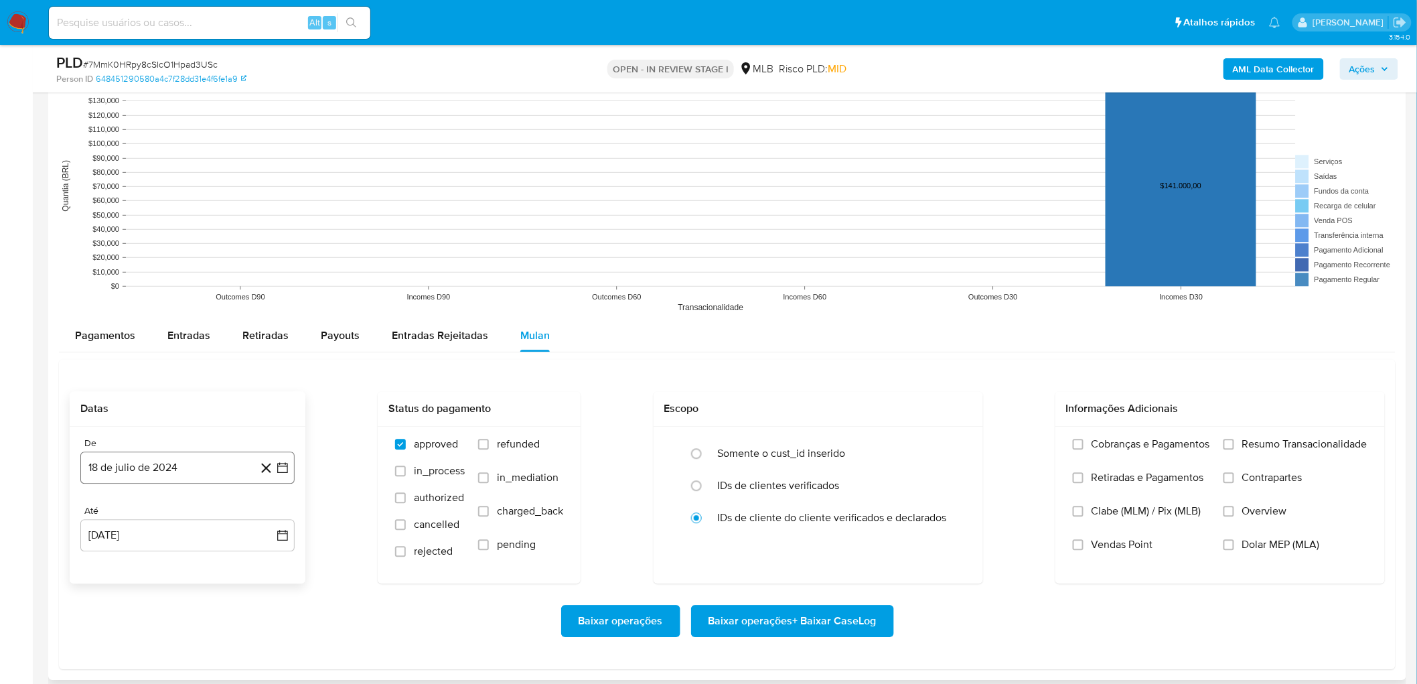
click at [190, 374] on button "18 de julio de 2024" at bounding box center [187, 467] width 214 height 32
click at [105, 262] on icon "Mes anterior" at bounding box center [104, 263] width 16 height 16
click at [169, 262] on span "junio 2024" at bounding box center [181, 262] width 54 height 13
click at [262, 256] on icon "Año siguiente" at bounding box center [268, 248] width 16 height 16
click at [182, 295] on span "feb" at bounding box center [186, 296] width 16 height 11
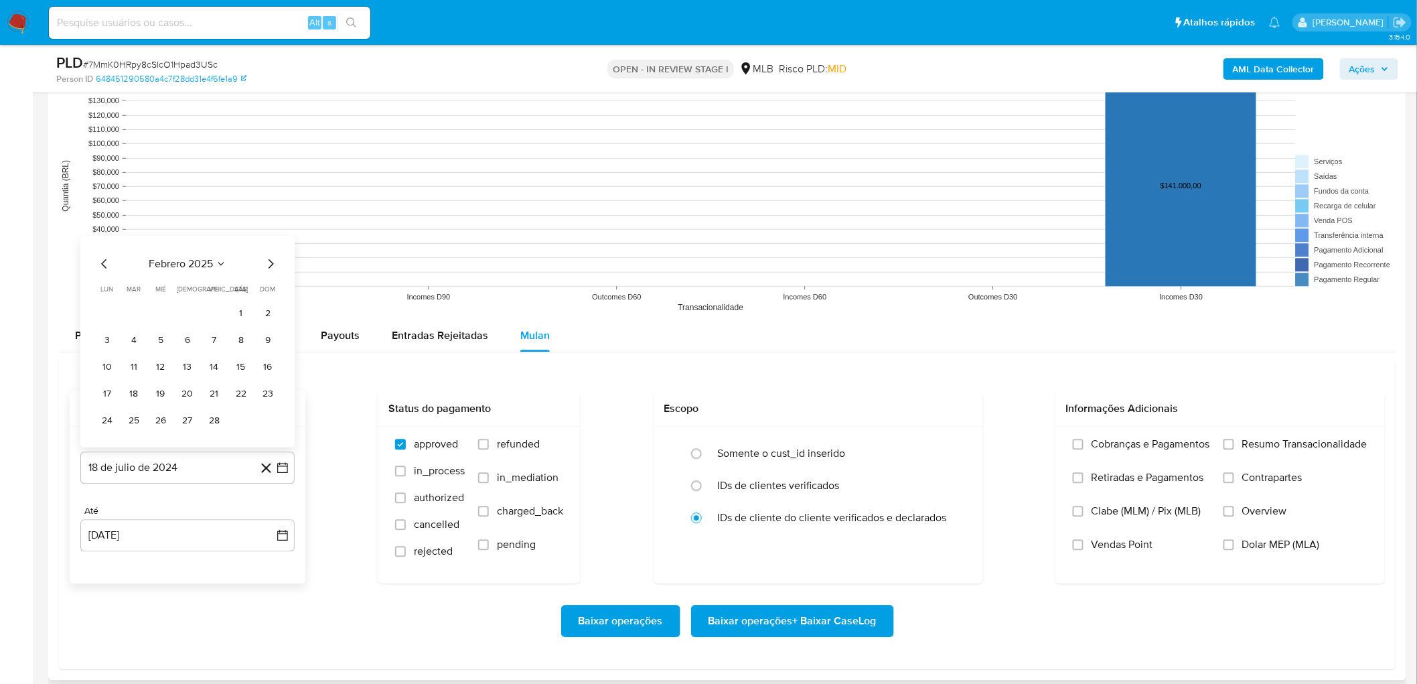
drag, startPoint x: 240, startPoint y: 312, endPoint x: 211, endPoint y: 405, distance: 97.4
click at [240, 312] on button "1" at bounding box center [240, 312] width 21 height 21
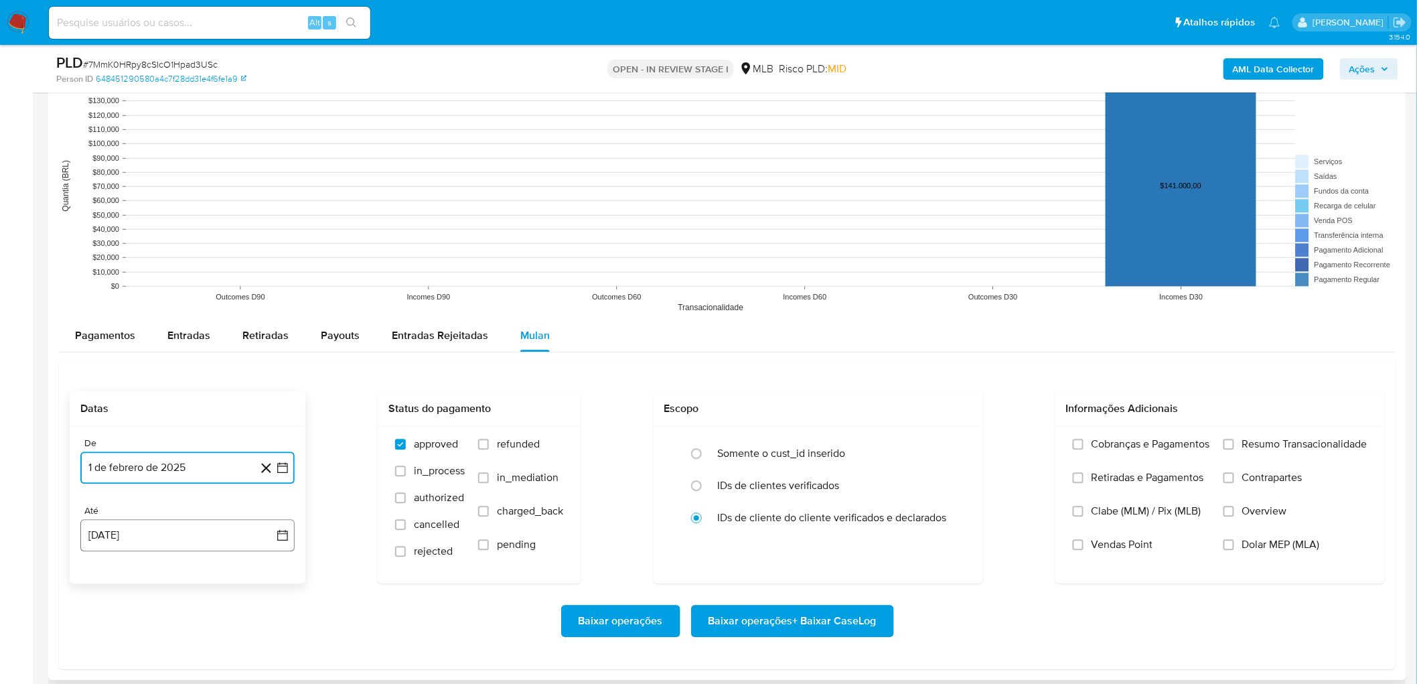
click at [163, 374] on button "[DATE]" at bounding box center [187, 535] width 214 height 32
click at [264, 374] on button "17" at bounding box center [267, 433] width 21 height 21
click at [856, 374] on span "Resumo Transacionalidade" at bounding box center [1304, 443] width 125 height 13
click at [856, 374] on input "Resumo Transacionalidade" at bounding box center [1228, 444] width 11 height 11
click at [856, 374] on span "Vendas Point" at bounding box center [1122, 544] width 62 height 13
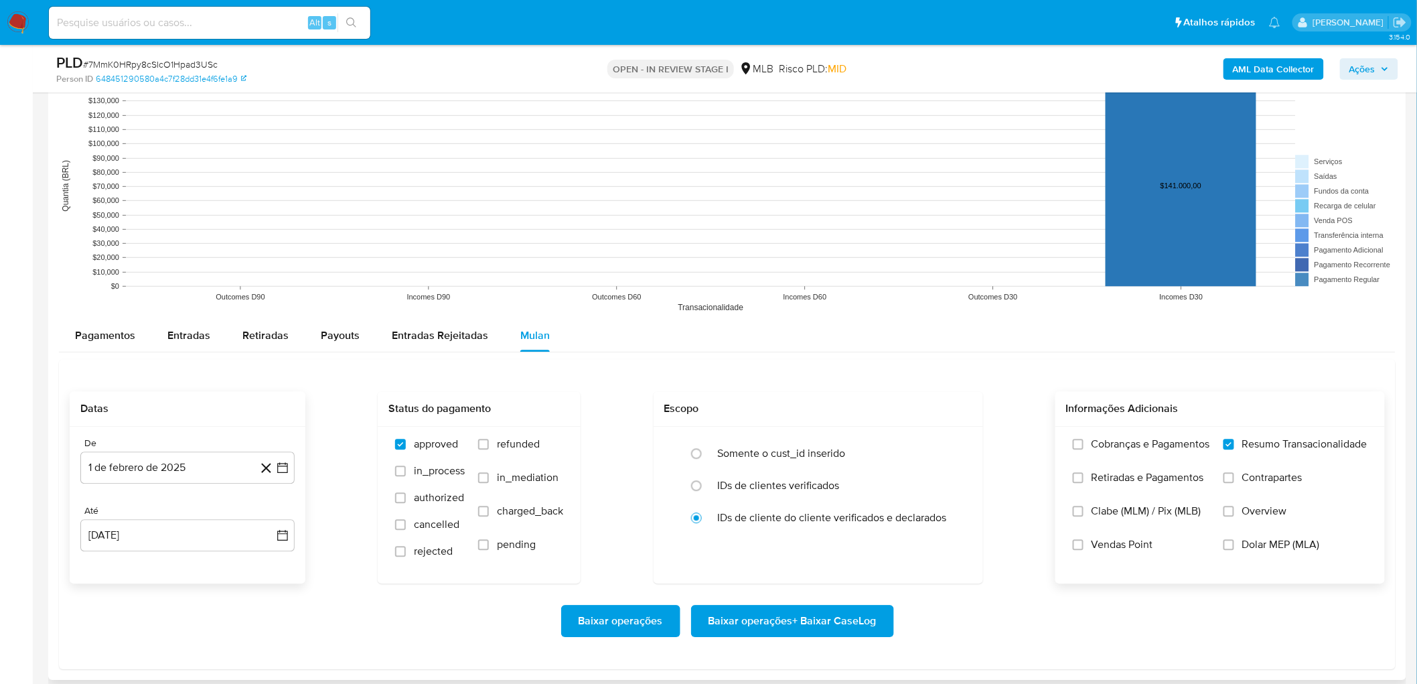
click at [856, 374] on input "Vendas Point" at bounding box center [1078, 544] width 11 height 11
click at [793, 374] on span "Baixar operações + Baixar CaseLog" at bounding box center [792, 620] width 168 height 29
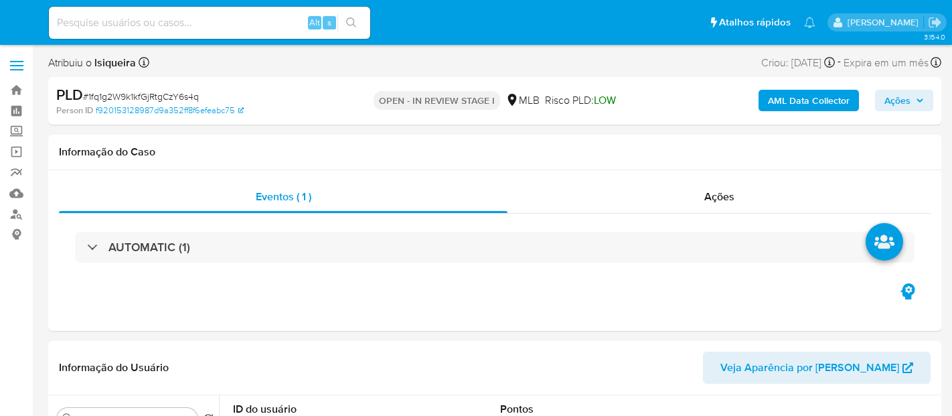
select select "10"
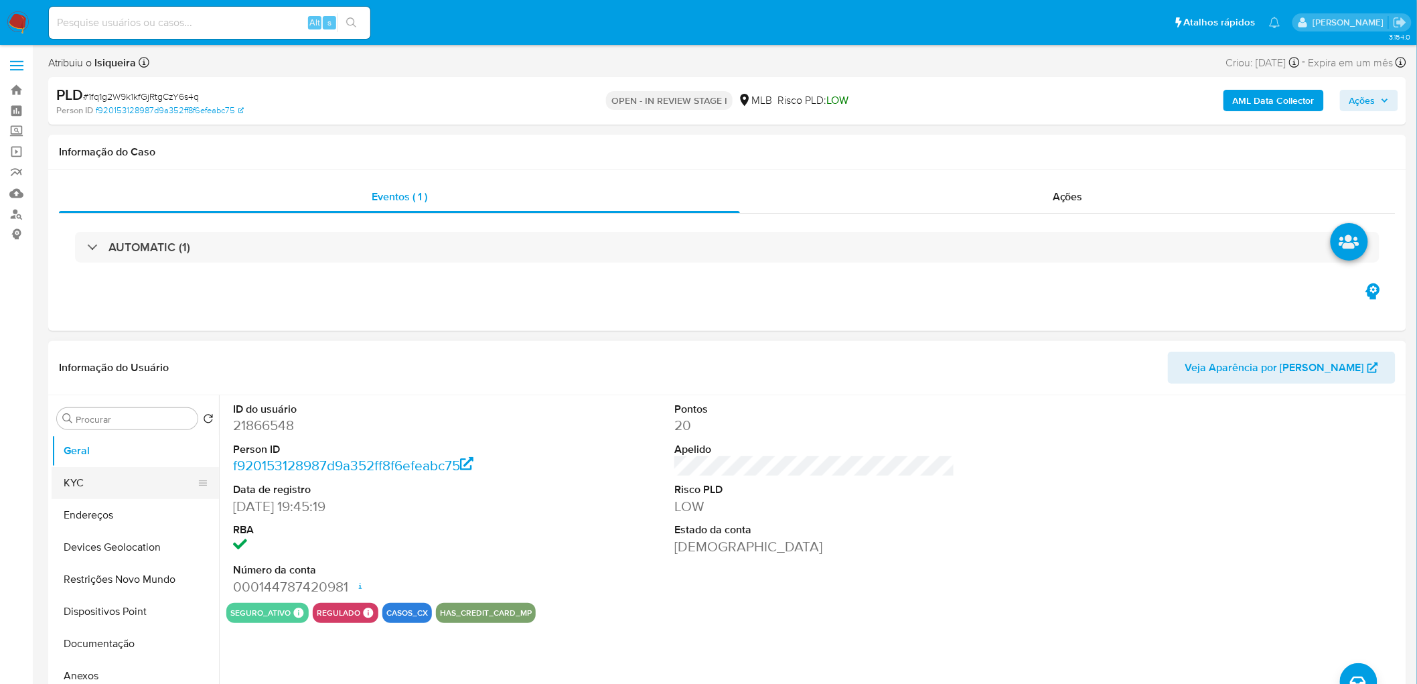
click at [104, 415] on button "KYC" at bounding box center [130, 483] width 157 height 32
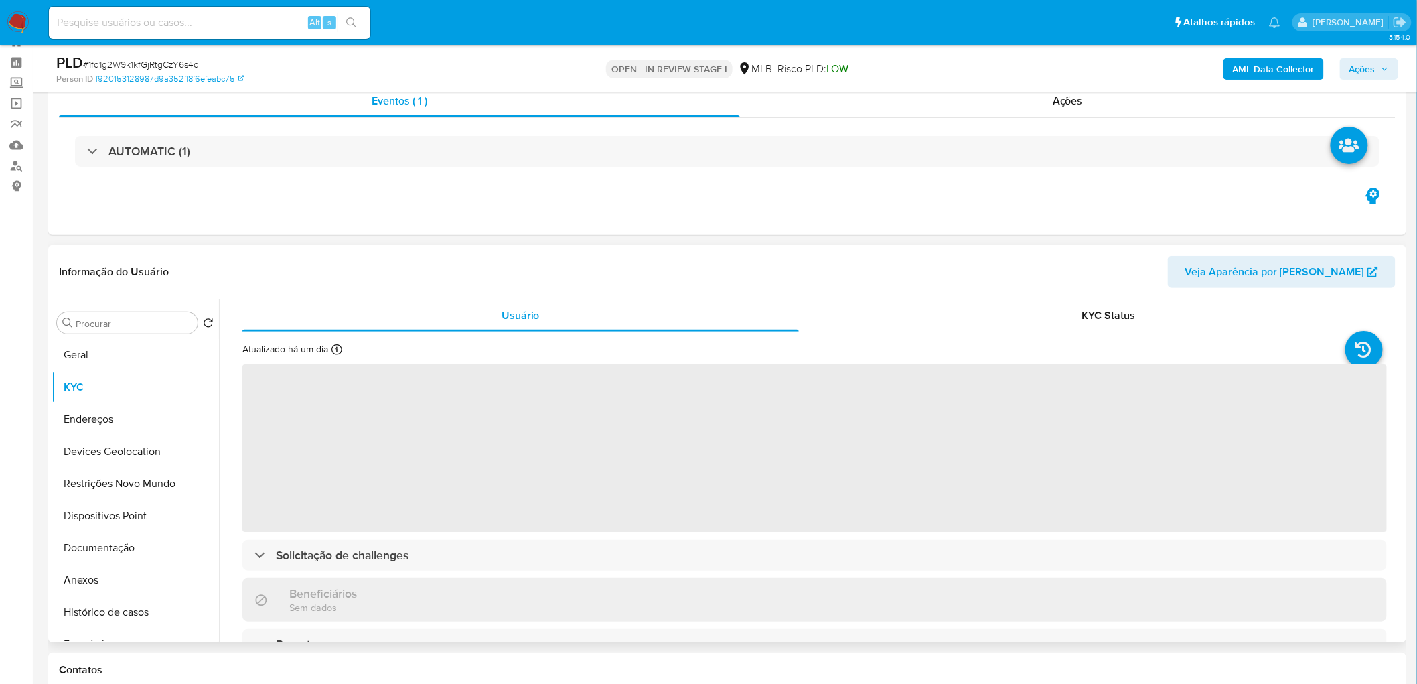
scroll to position [74, 0]
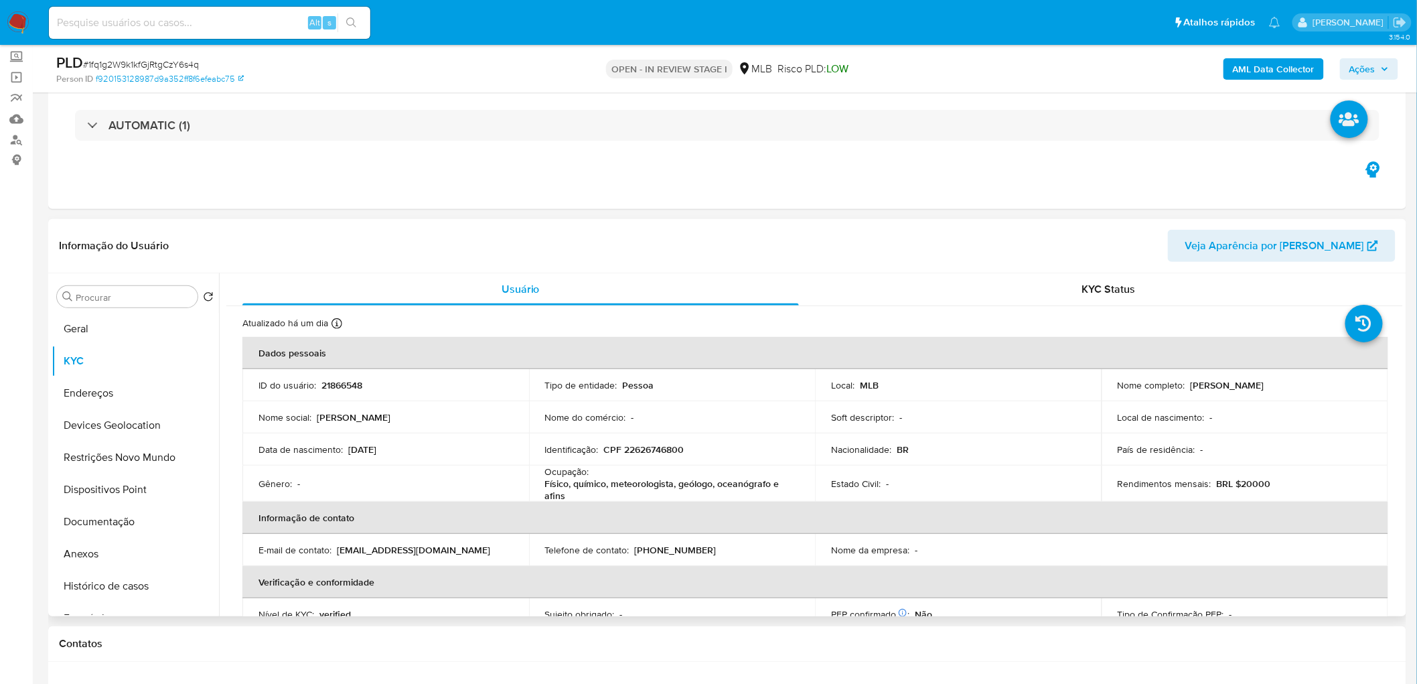
drag, startPoint x: 1354, startPoint y: 388, endPoint x: 1185, endPoint y: 387, distance: 168.7
click at [951, 387] on div "Nome completo : Ana Paula Reis Domingues de Andrade" at bounding box center [1245, 385] width 254 height 12
copy div "Ana Paula Reis Domingues de Andrade"
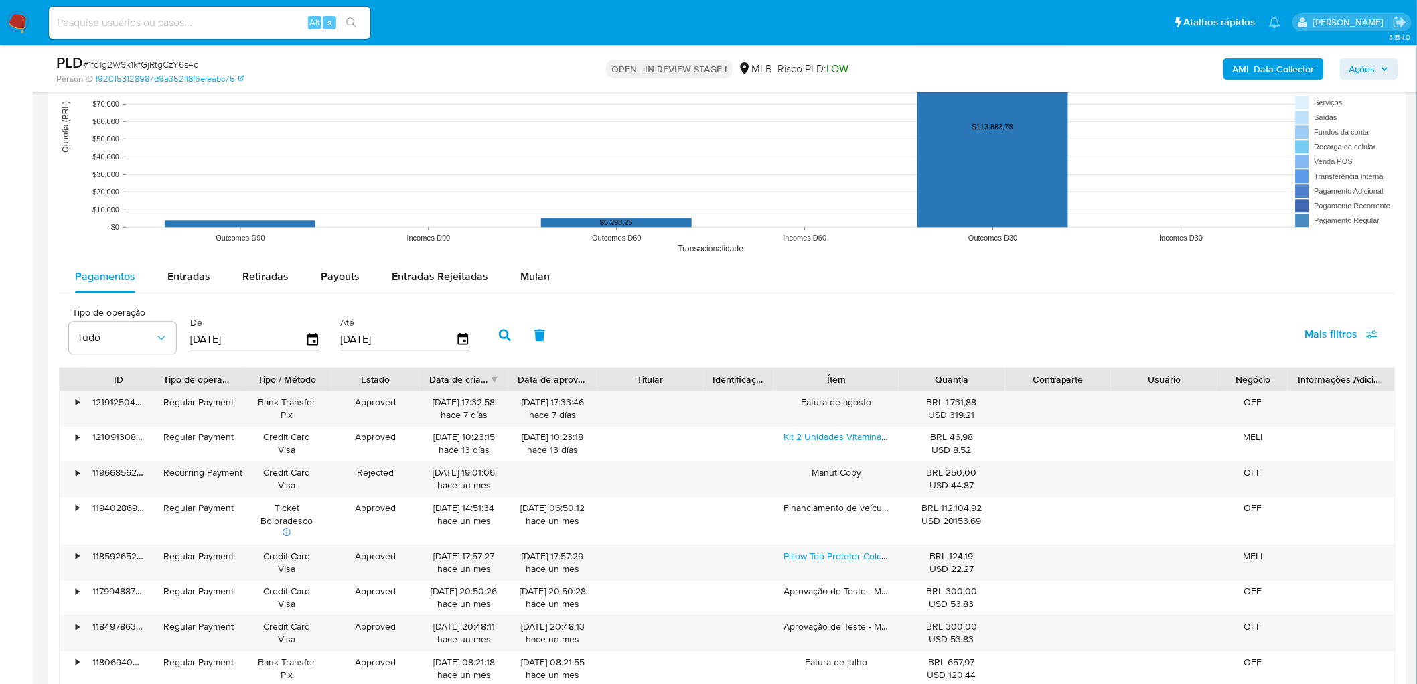
scroll to position [1339, 0]
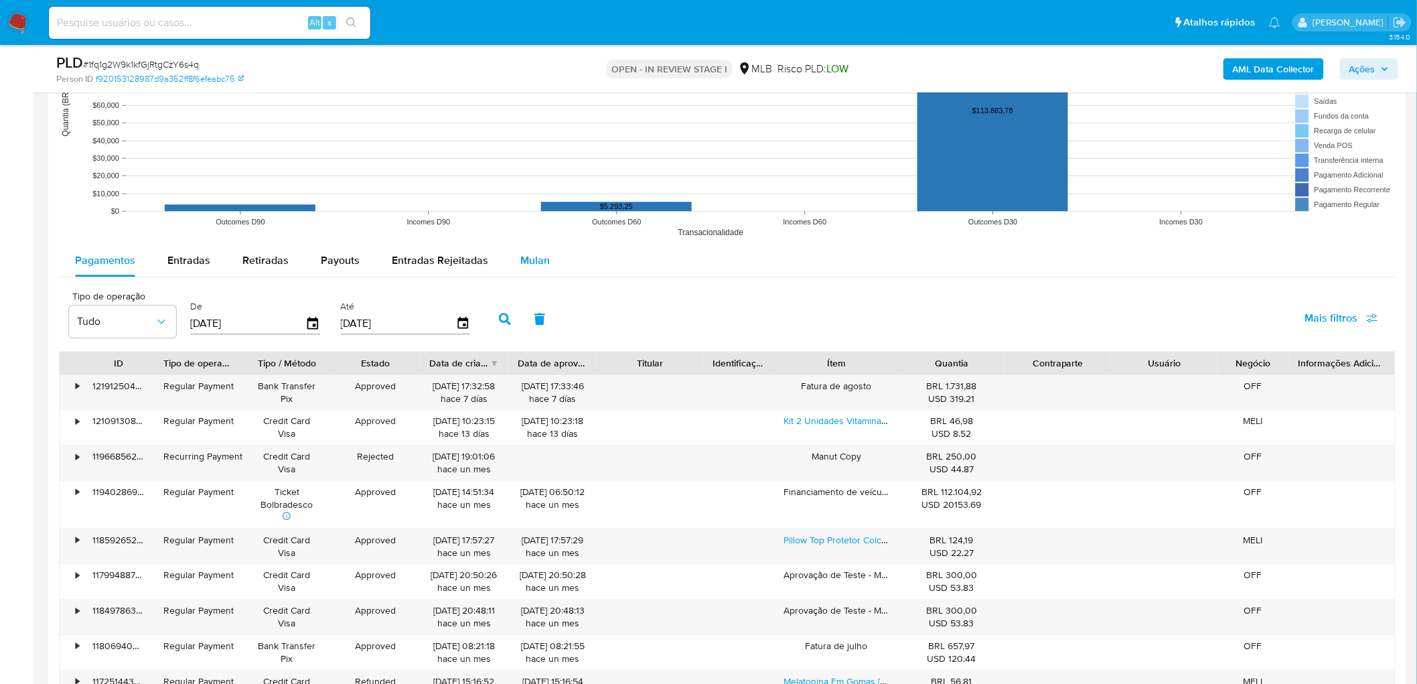
click at [522, 262] on span "Mulan" at bounding box center [534, 259] width 29 height 15
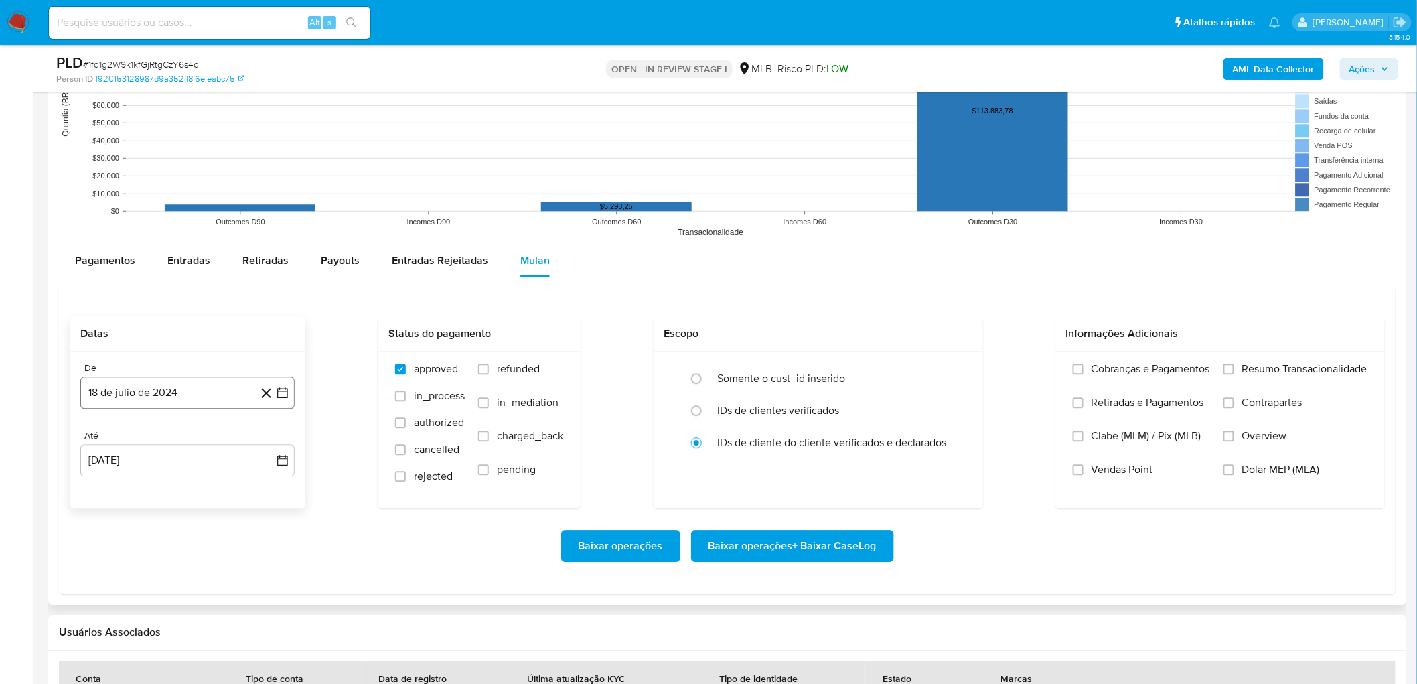
click at [189, 396] on button "18 de julio de 2024" at bounding box center [187, 392] width 214 height 32
click at [206, 415] on button "julio 2024" at bounding box center [188, 440] width 64 height 13
click at [270, 415] on icon "Año siguiente" at bounding box center [269, 441] width 16 height 16
click at [131, 415] on span "[DATE]" at bounding box center [129, 564] width 29 height 11
click at [131, 415] on button "1" at bounding box center [133, 489] width 21 height 21
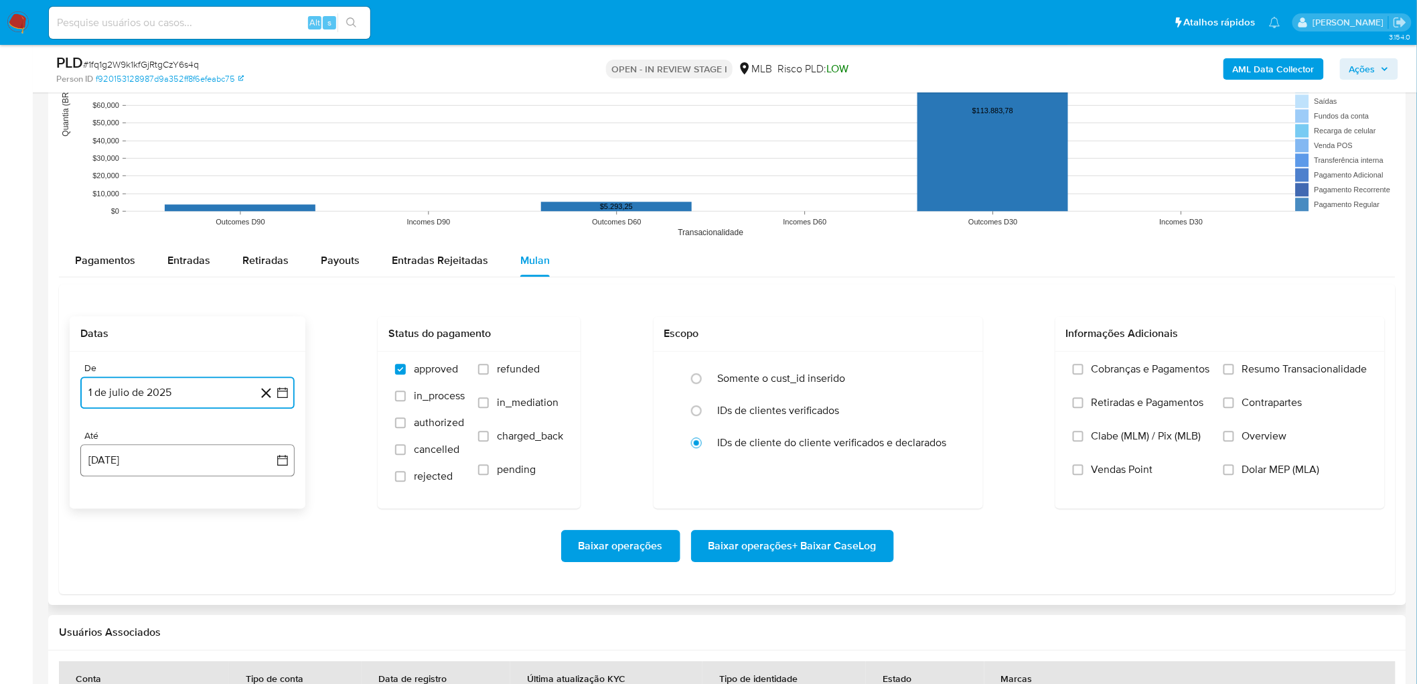
click at [181, 415] on button "18 [PERSON_NAME] de 2025" at bounding box center [187, 460] width 214 height 32
click at [270, 362] on button "17" at bounding box center [267, 358] width 21 height 21
click at [951, 362] on span "Resumo Transacionalidade" at bounding box center [1304, 368] width 125 height 13
click at [951, 364] on input "Resumo Transacionalidade" at bounding box center [1228, 369] width 11 height 11
click at [951, 415] on label "Vendas Point" at bounding box center [1141, 479] width 137 height 33
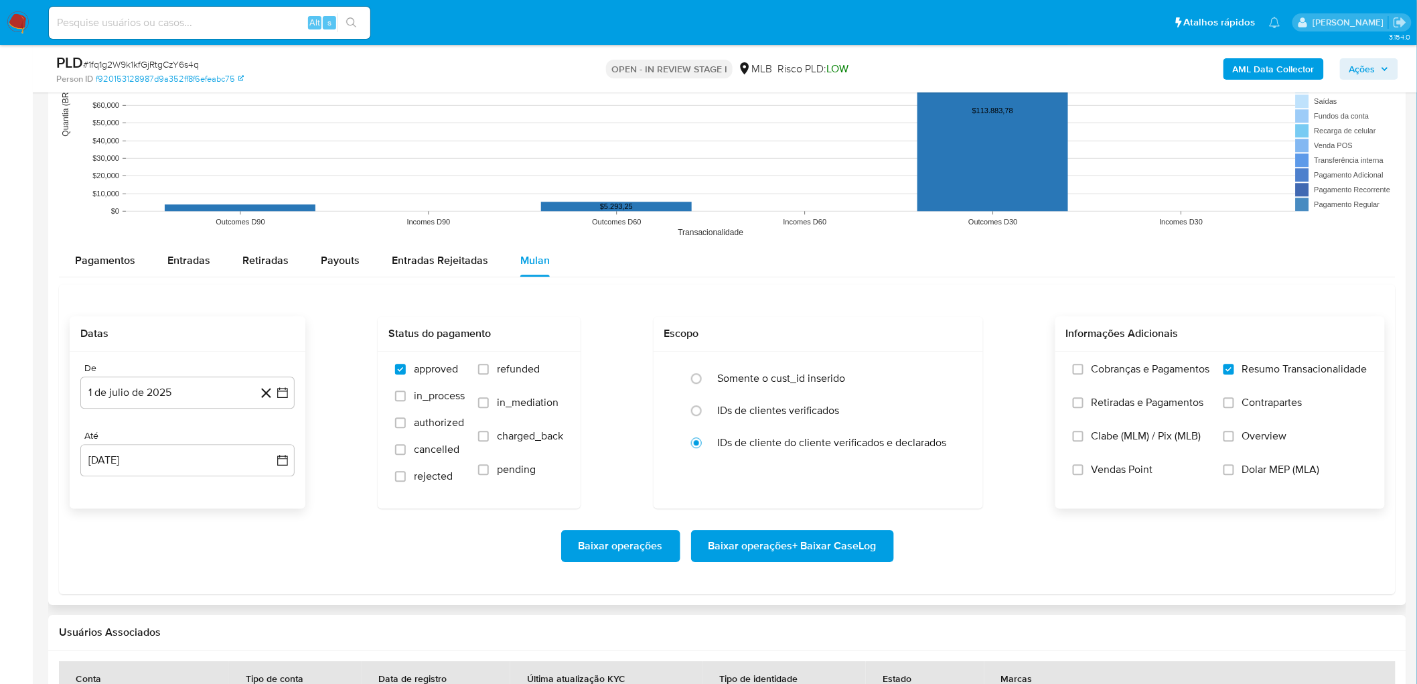
click at [951, 415] on input "Vendas Point" at bounding box center [1078, 469] width 11 height 11
click at [803, 415] on span "Baixar operações + Baixar CaseLog" at bounding box center [792, 545] width 168 height 29
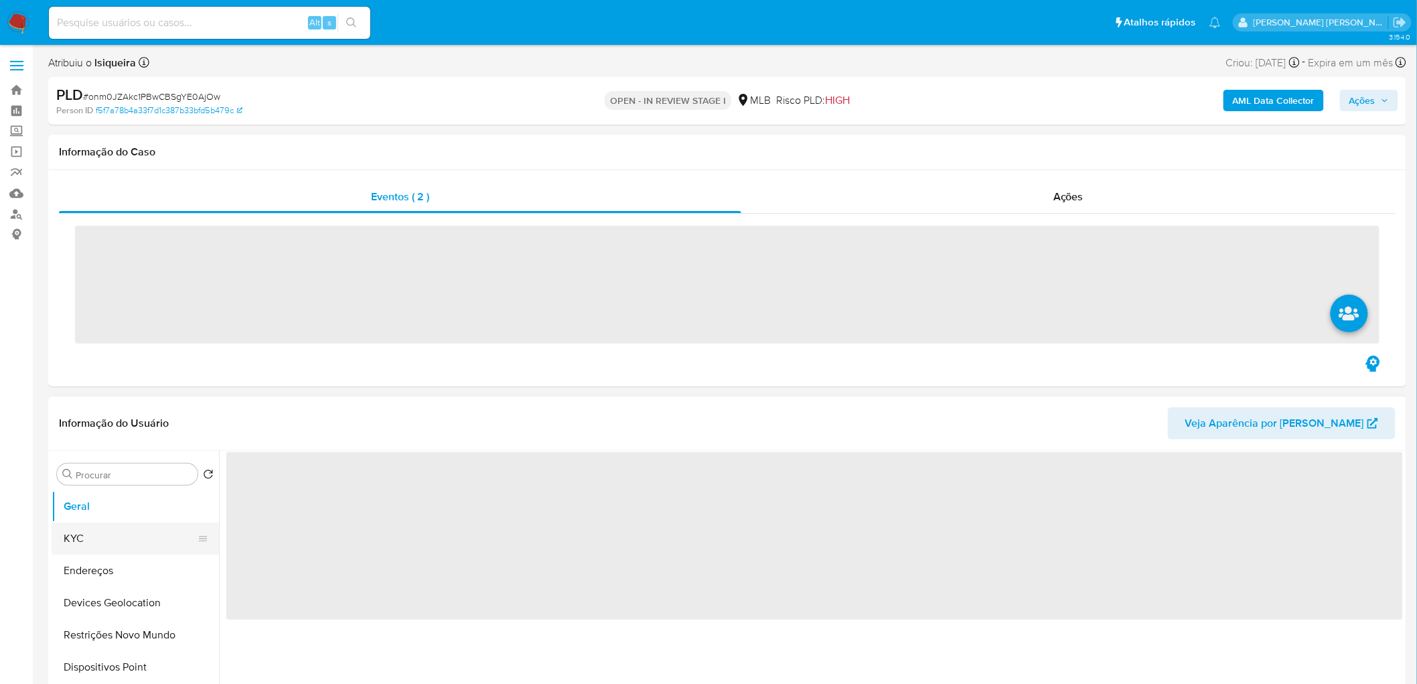
click at [83, 546] on button "KYC" at bounding box center [130, 538] width 157 height 32
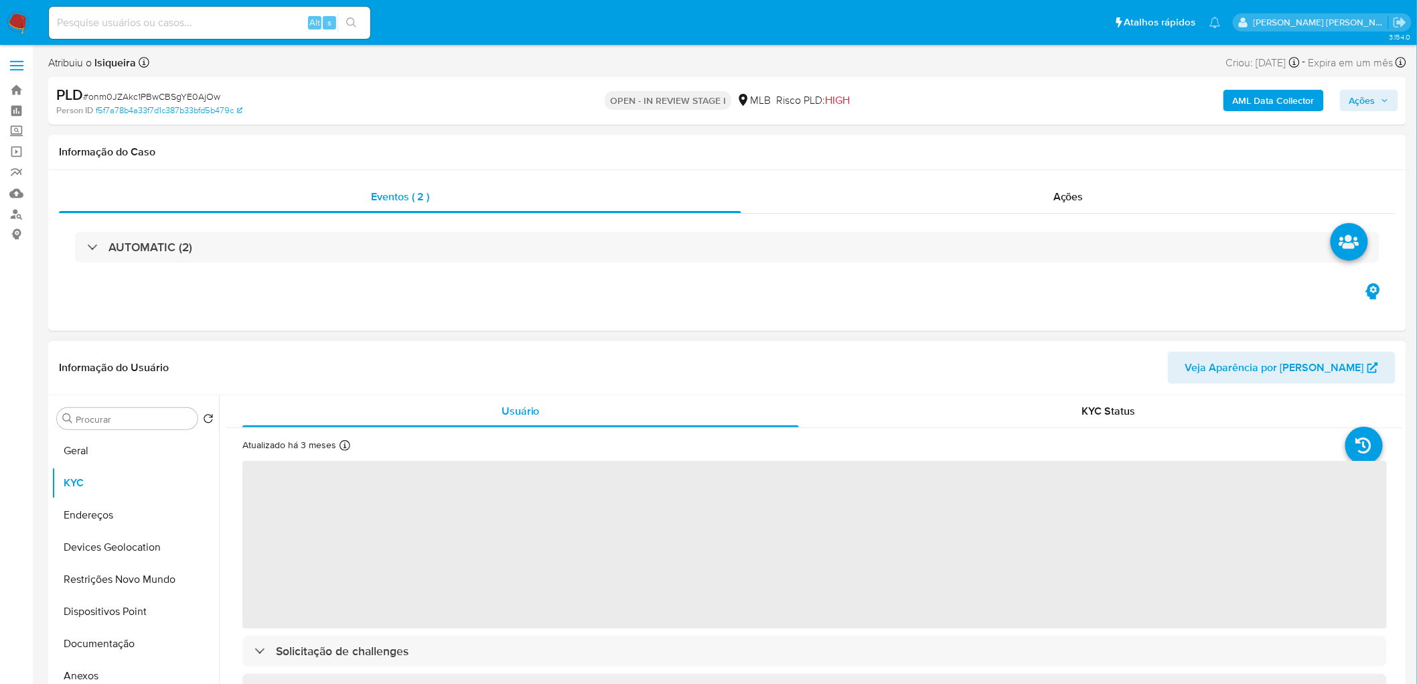
select select "10"
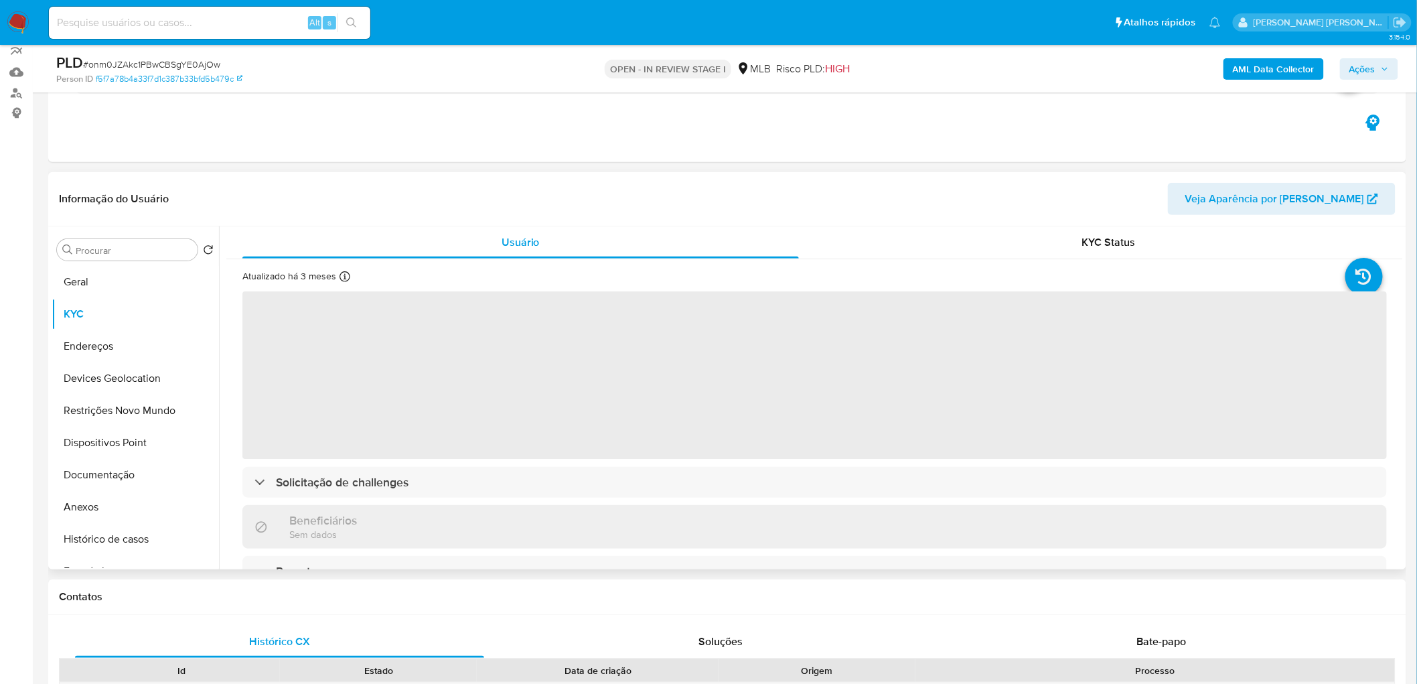
scroll to position [223, 0]
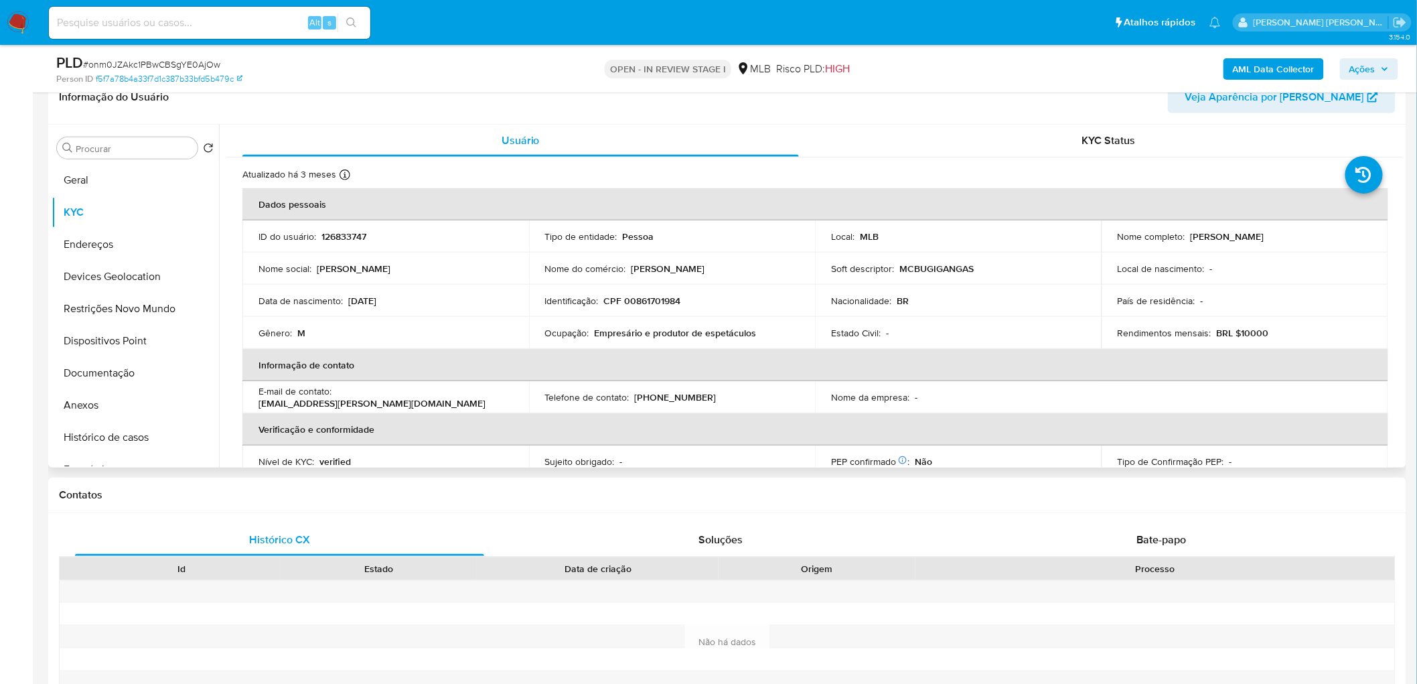
drag, startPoint x: 1293, startPoint y: 238, endPoint x: 1185, endPoint y: 236, distance: 107.8
click at [1185, 236] on div "Nome completo : [PERSON_NAME]" at bounding box center [1245, 236] width 254 height 12
copy div "[PERSON_NAME]"
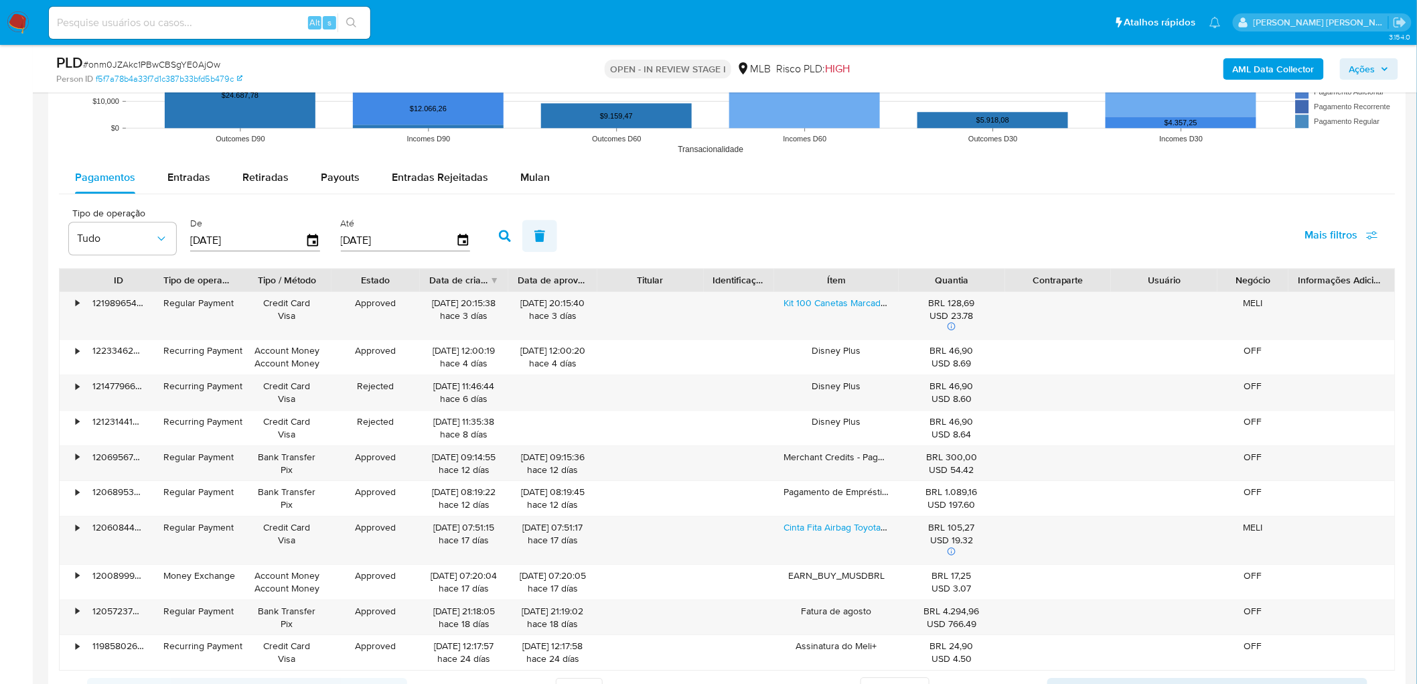
scroll to position [1413, 0]
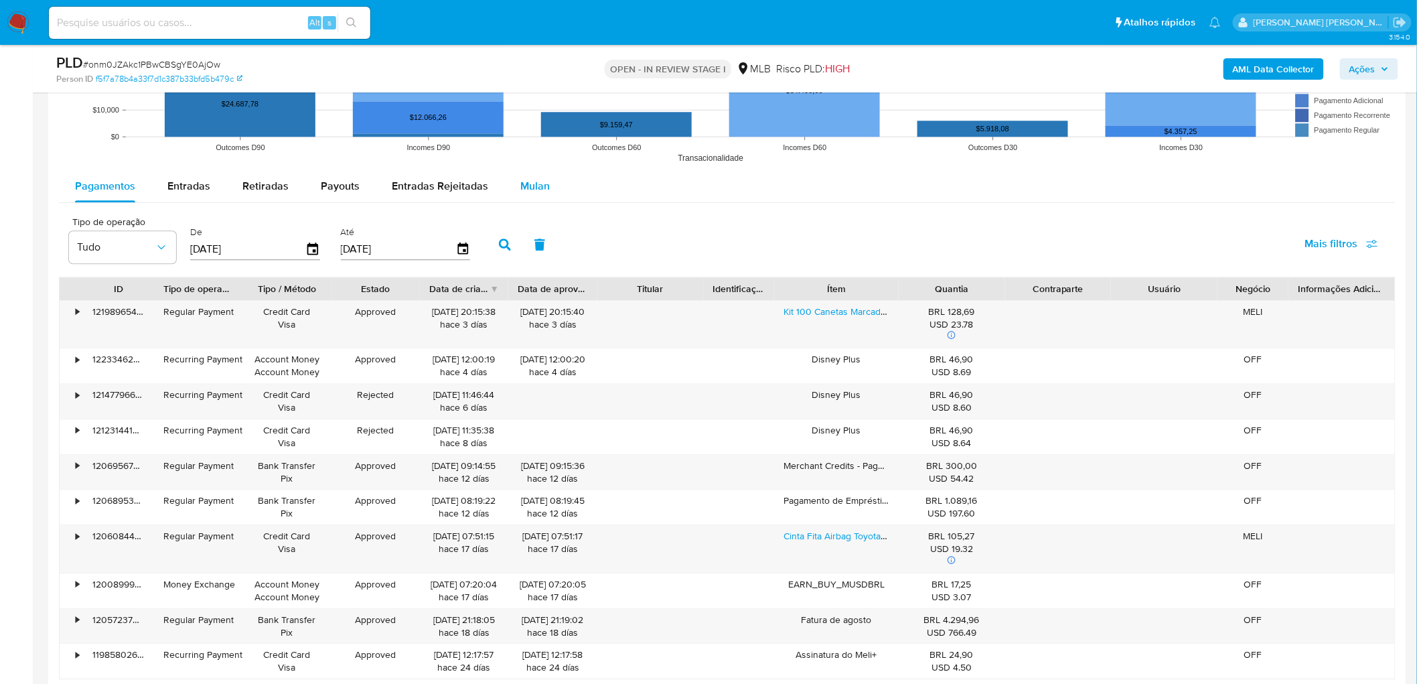
click at [531, 192] on span "Mulan" at bounding box center [534, 185] width 29 height 15
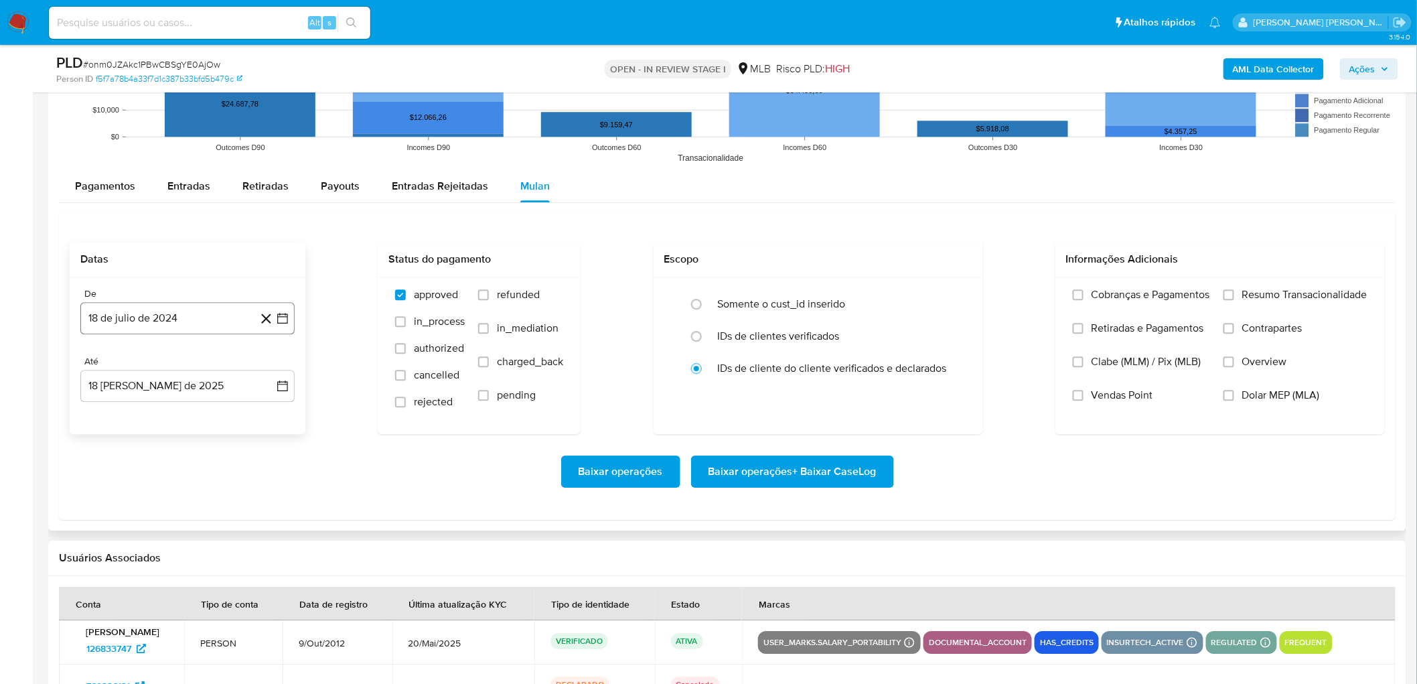
click at [162, 313] on button "18 de julio de 2024" at bounding box center [187, 318] width 214 height 32
click at [175, 366] on span "julio 2024" at bounding box center [181, 366] width 50 height 13
drag, startPoint x: 268, startPoint y: 369, endPoint x: 265, endPoint y: 380, distance: 11.2
click at [268, 369] on icon "Año siguiente" at bounding box center [268, 366] width 5 height 9
click at [128, 485] on button "[DATE]" at bounding box center [128, 489] width 37 height 21
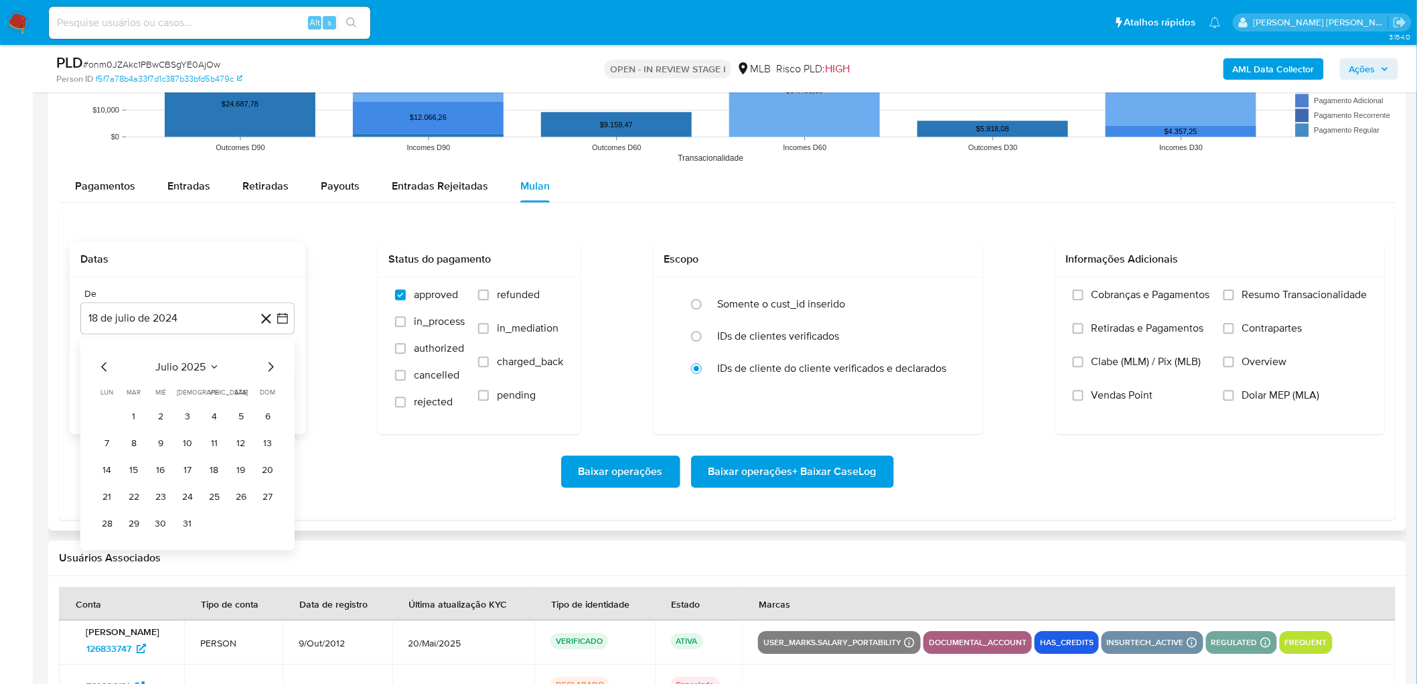
click at [133, 418] on button "1" at bounding box center [133, 415] width 21 height 21
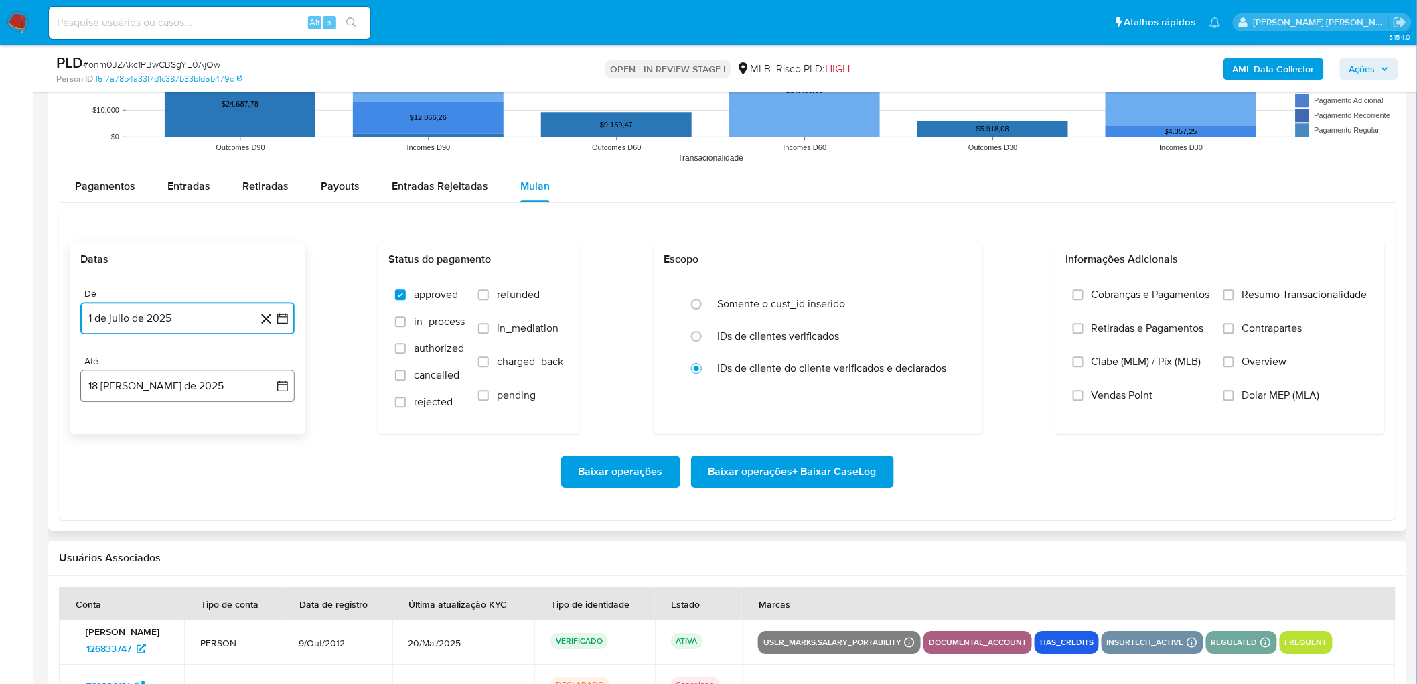
click at [178, 384] on button "18 [PERSON_NAME] de 2025" at bounding box center [187, 386] width 214 height 32
click at [246, 540] on button "16" at bounding box center [240, 536] width 21 height 21
click at [1304, 301] on span "Resumo Transacionalidade" at bounding box center [1304, 294] width 125 height 13
click at [1234, 300] on input "Resumo Transacionalidade" at bounding box center [1228, 294] width 11 height 11
click at [1113, 396] on span "Vendas Point" at bounding box center [1122, 394] width 62 height 13
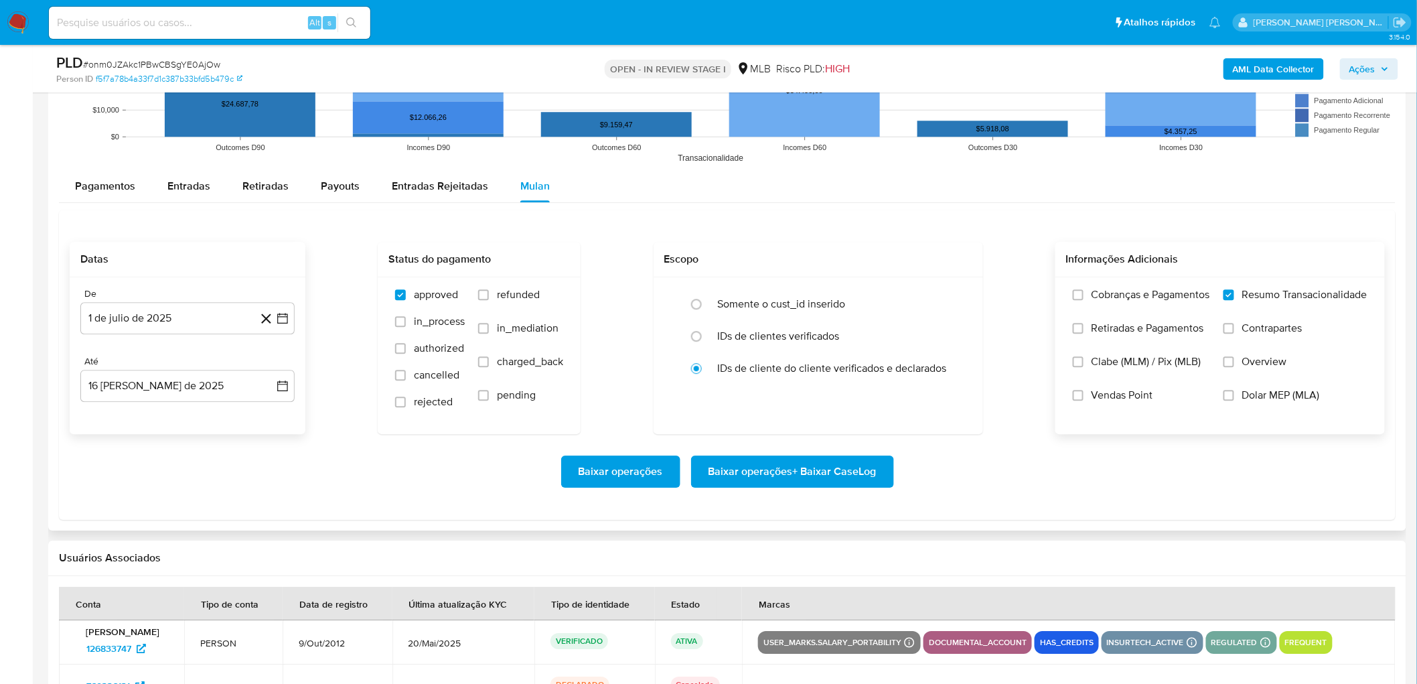
click at [1083, 396] on input "Vendas Point" at bounding box center [1078, 395] width 11 height 11
click at [781, 473] on span "Baixar operações + Baixar CaseLog" at bounding box center [792, 471] width 168 height 29
